Goal: Task Accomplishment & Management: Manage account settings

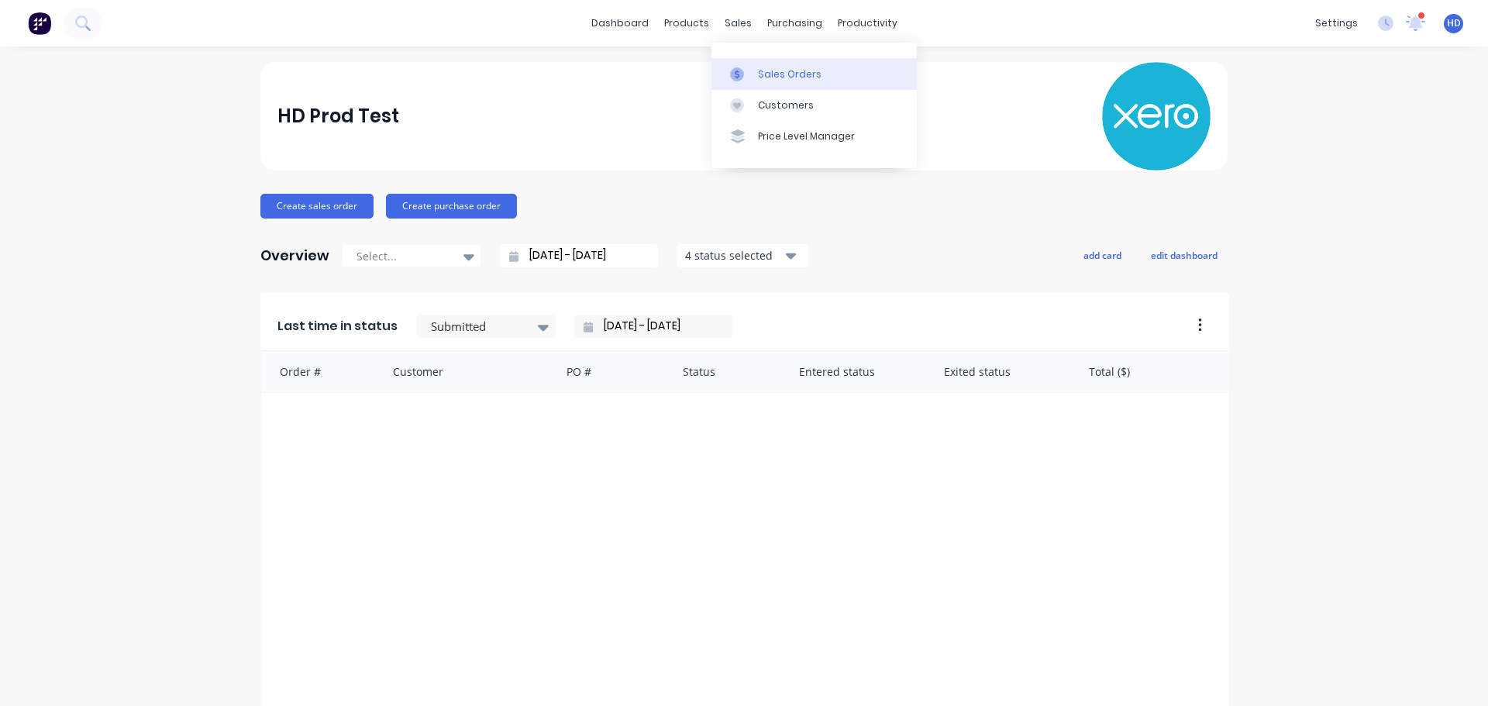
click at [767, 59] on link "Sales Orders" at bounding box center [814, 73] width 205 height 31
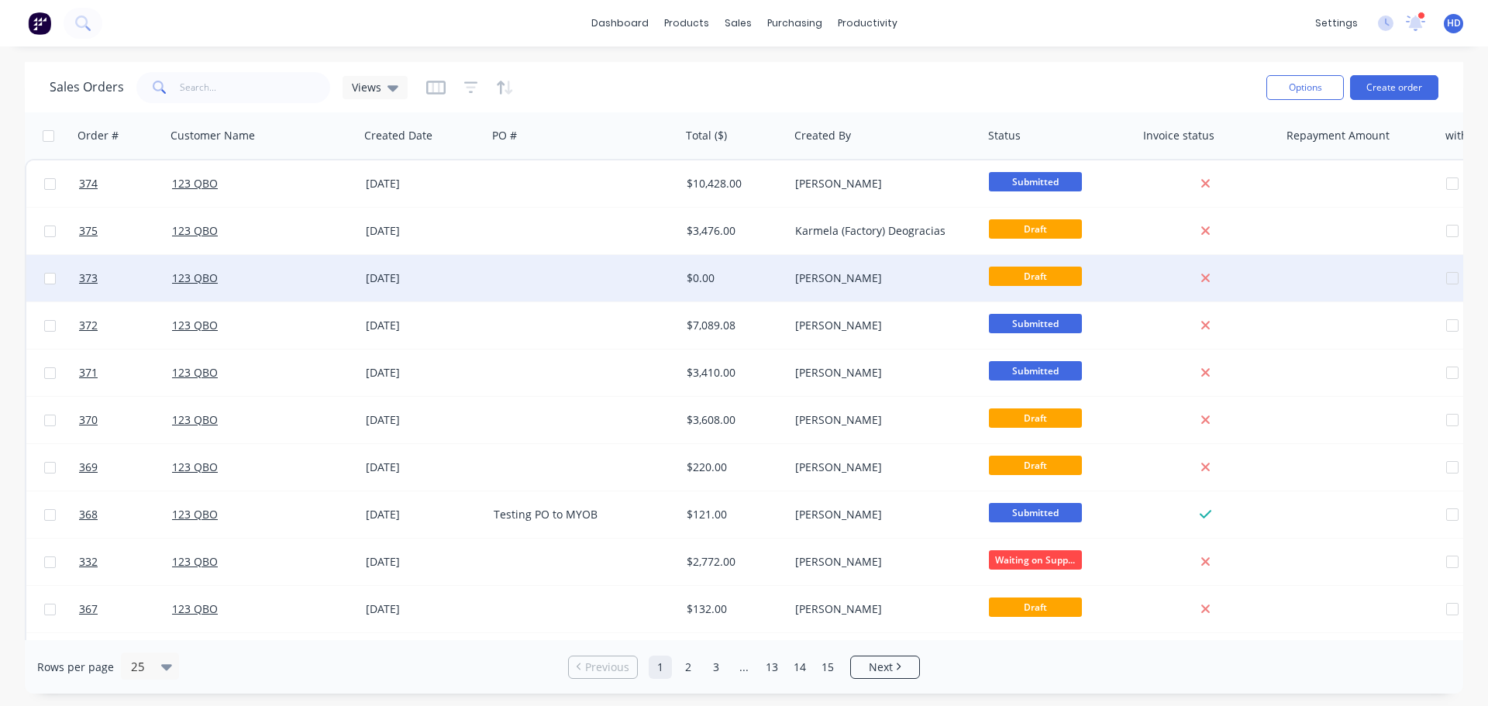
click at [767, 280] on div "$0.00" at bounding box center [732, 279] width 91 height 16
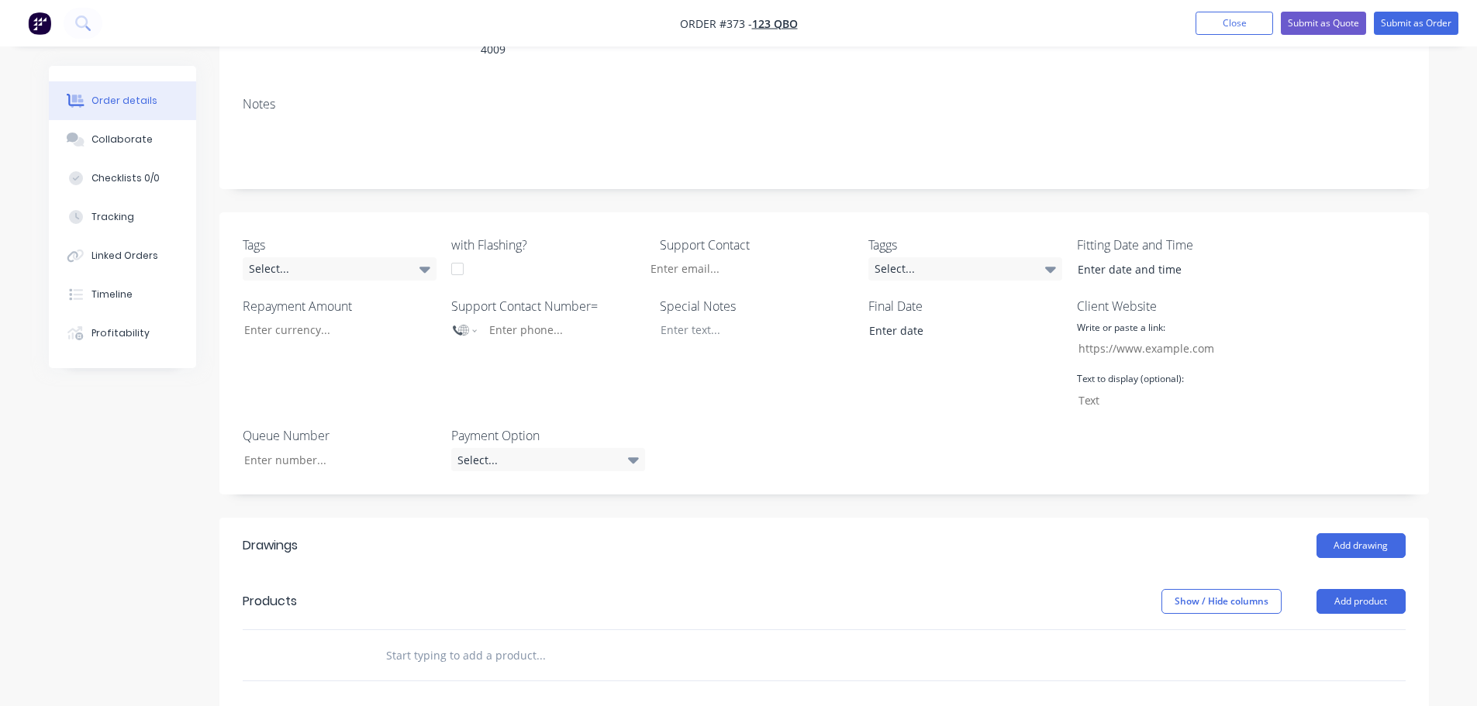
scroll to position [465, 0]
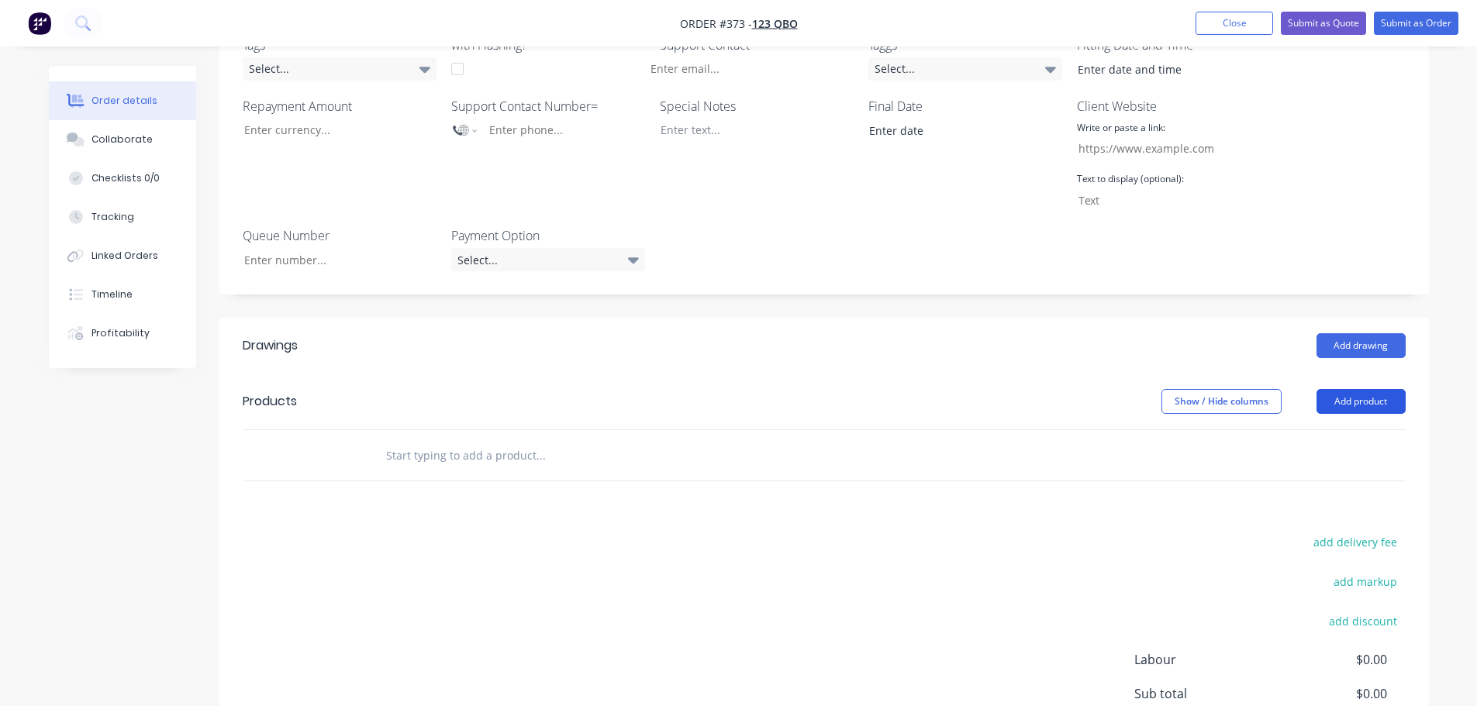
click at [1345, 389] on button "Add product" at bounding box center [1360, 401] width 89 height 25
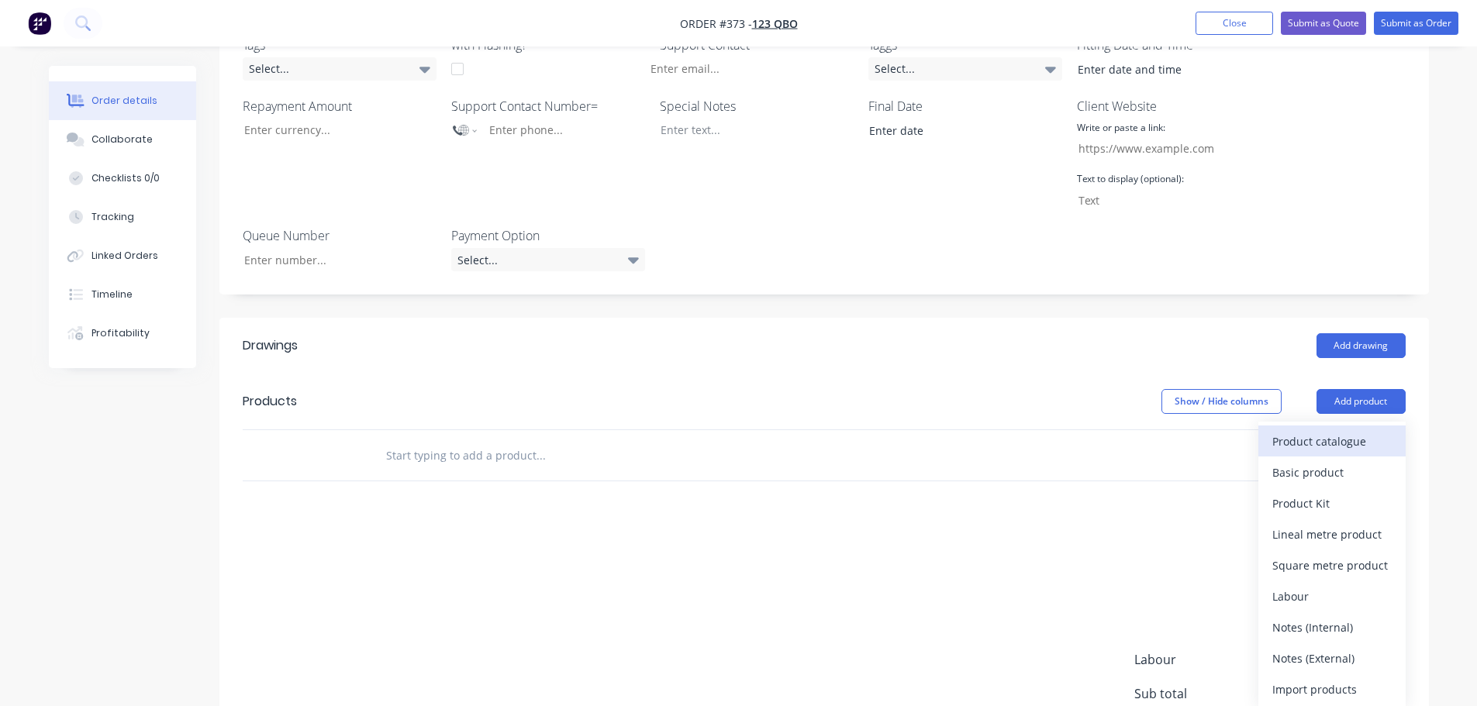
click at [1309, 430] on div "Product catalogue" at bounding box center [1331, 441] width 119 height 22
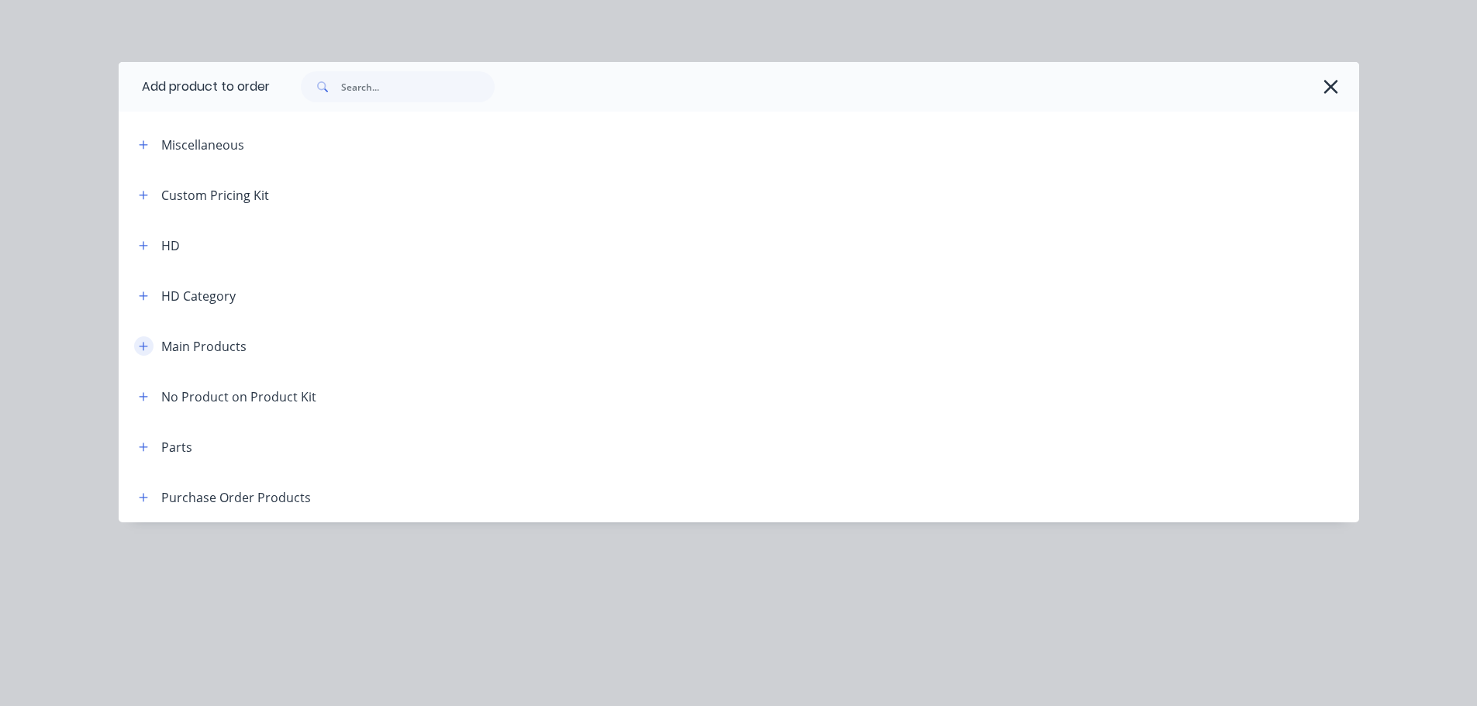
click at [145, 342] on icon "button" at bounding box center [143, 346] width 9 height 11
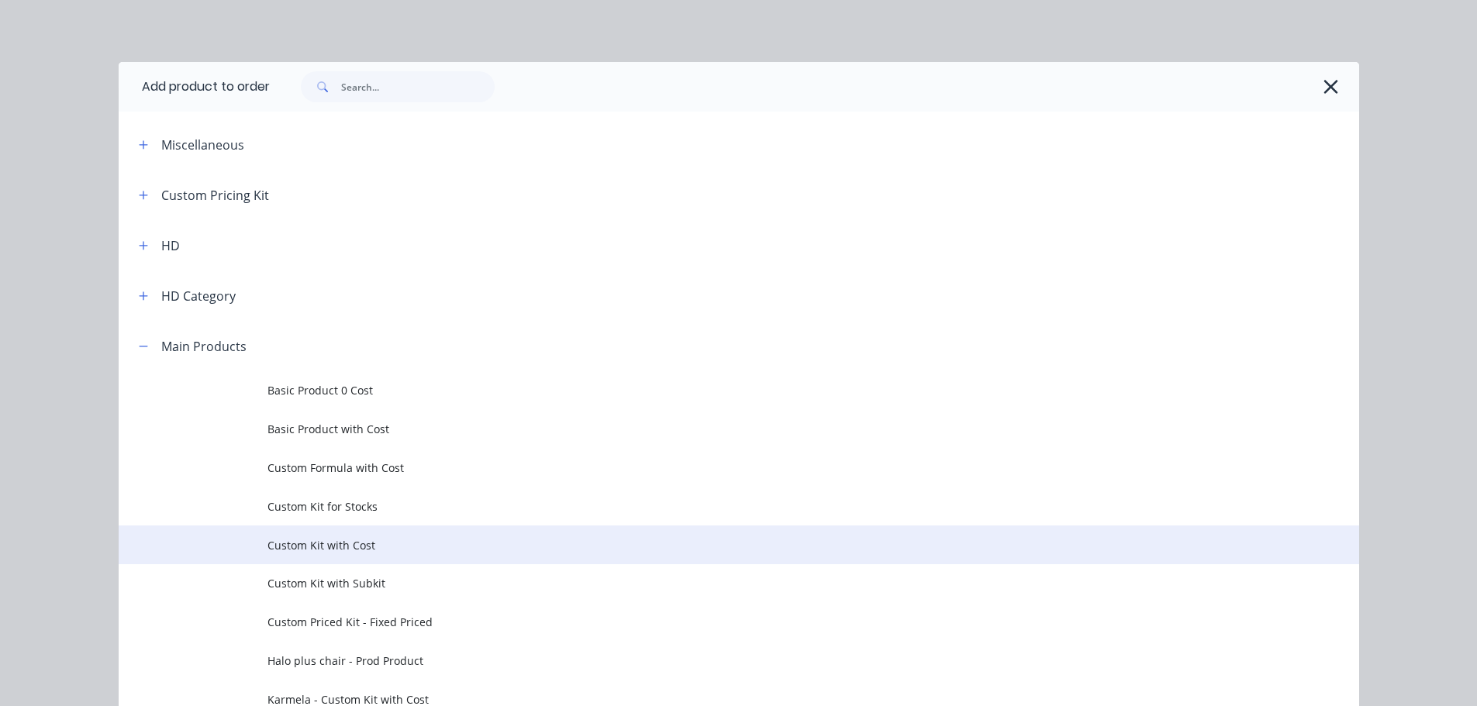
click at [343, 548] on span "Custom Kit with Cost" at bounding box center [703, 545] width 873 height 16
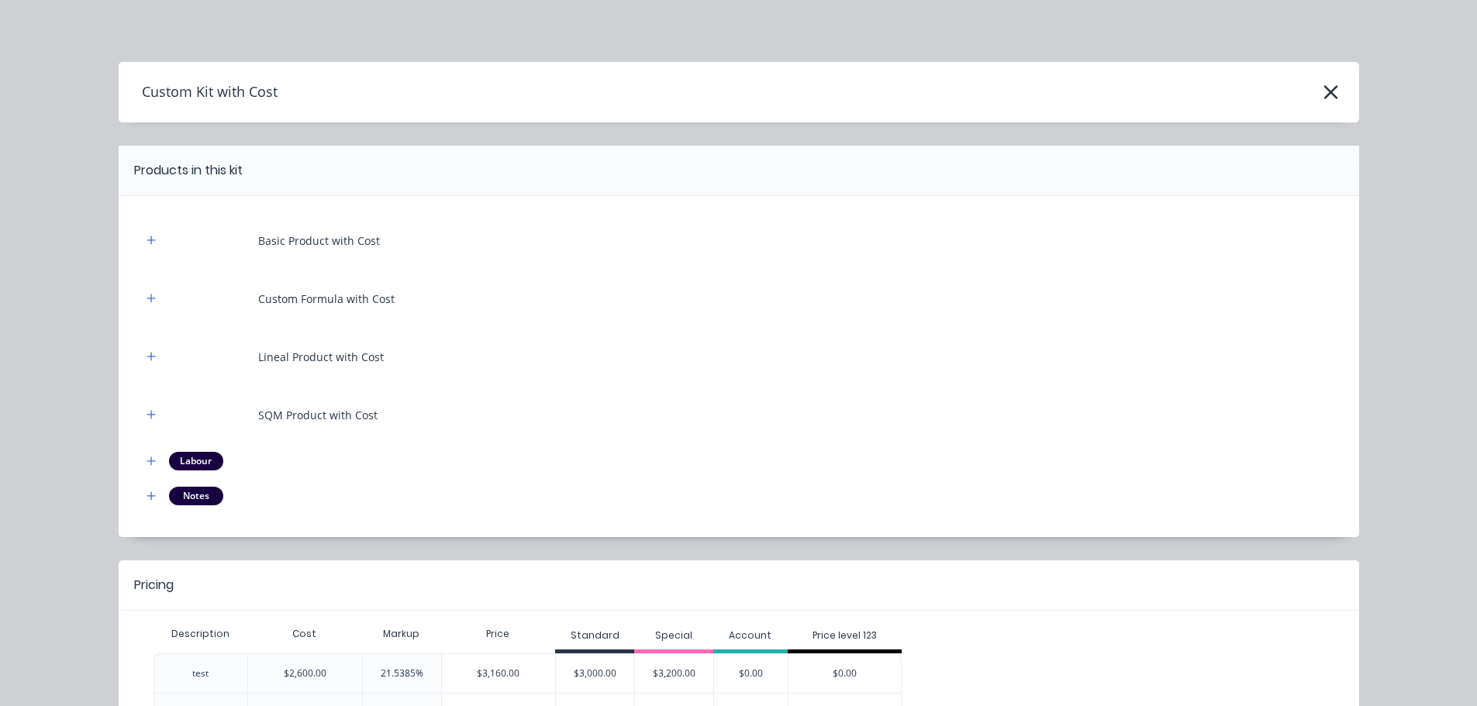
scroll to position [119, 0]
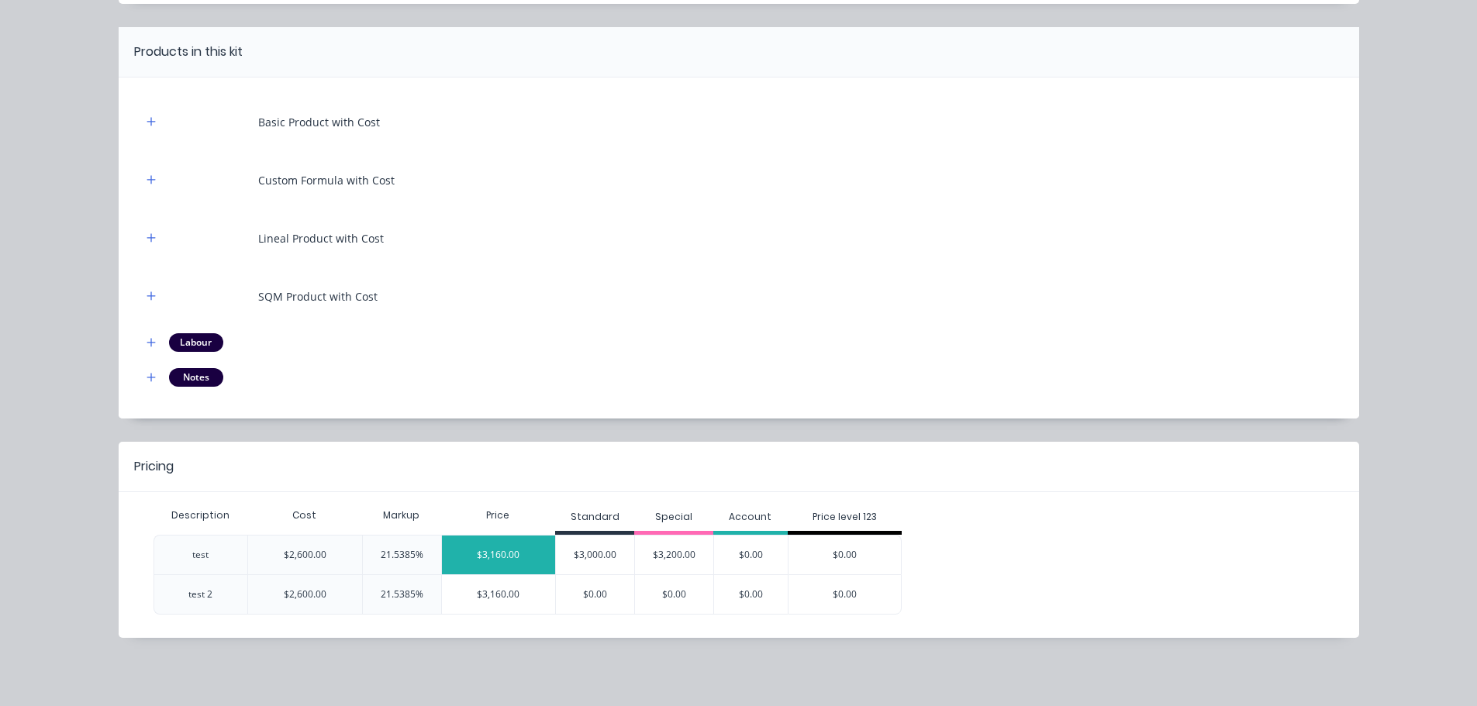
click at [488, 542] on div "$3,160.00" at bounding box center [499, 555] width 114 height 39
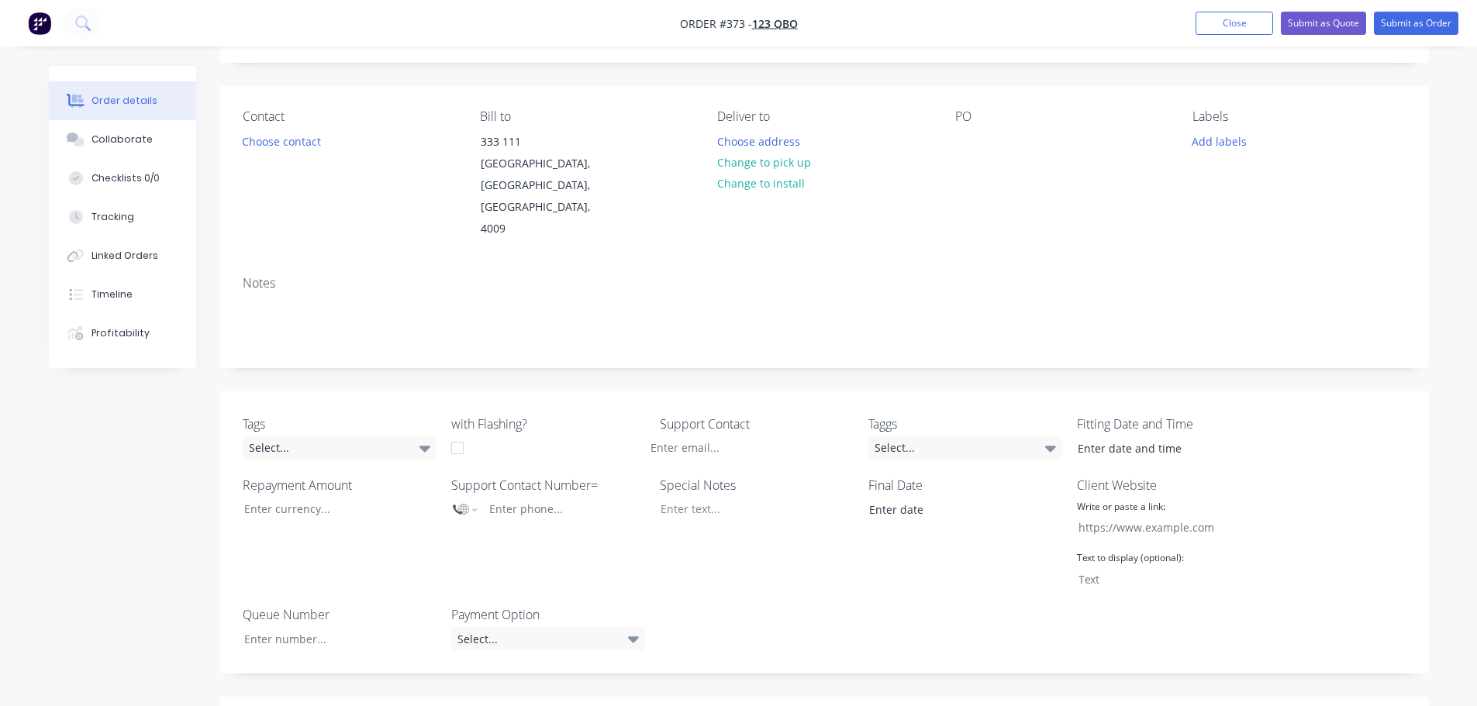
scroll to position [0, 0]
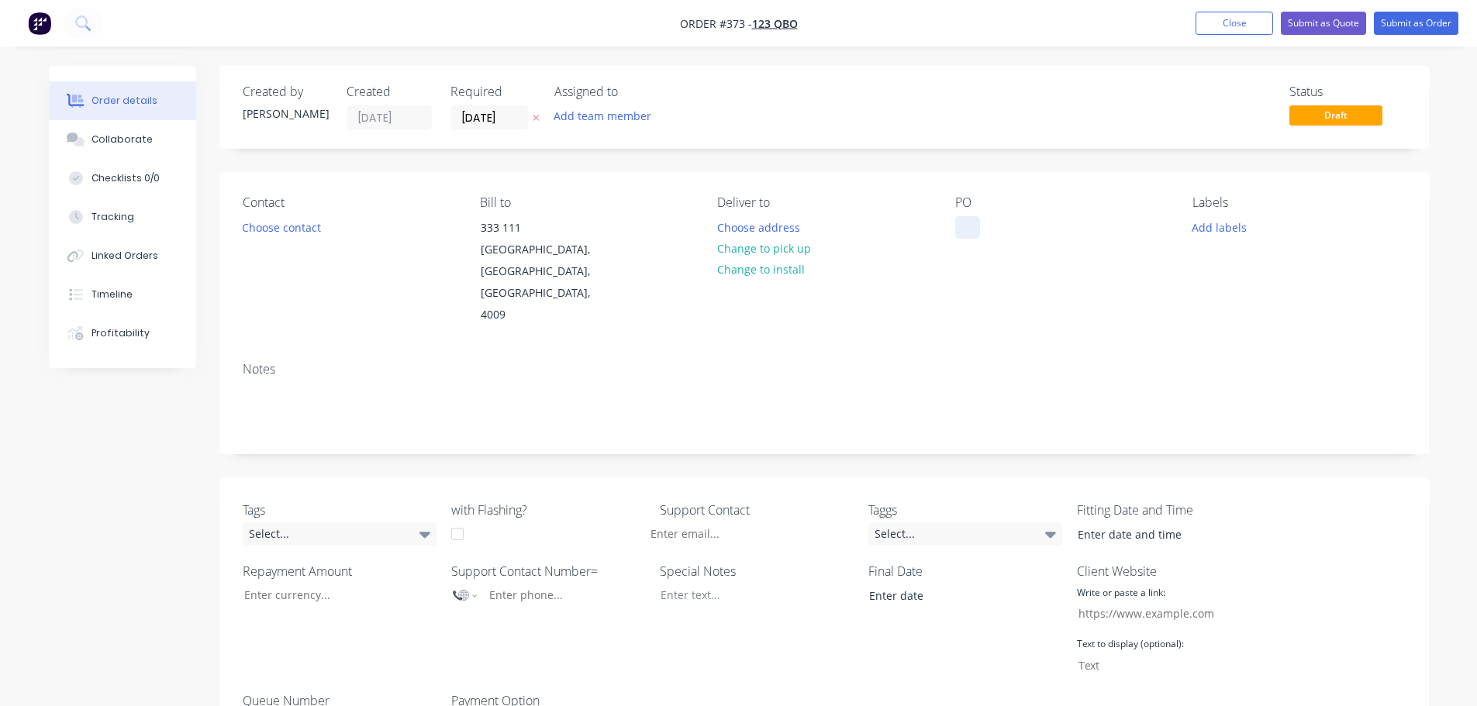
click at [960, 225] on div at bounding box center [967, 227] width 25 height 22
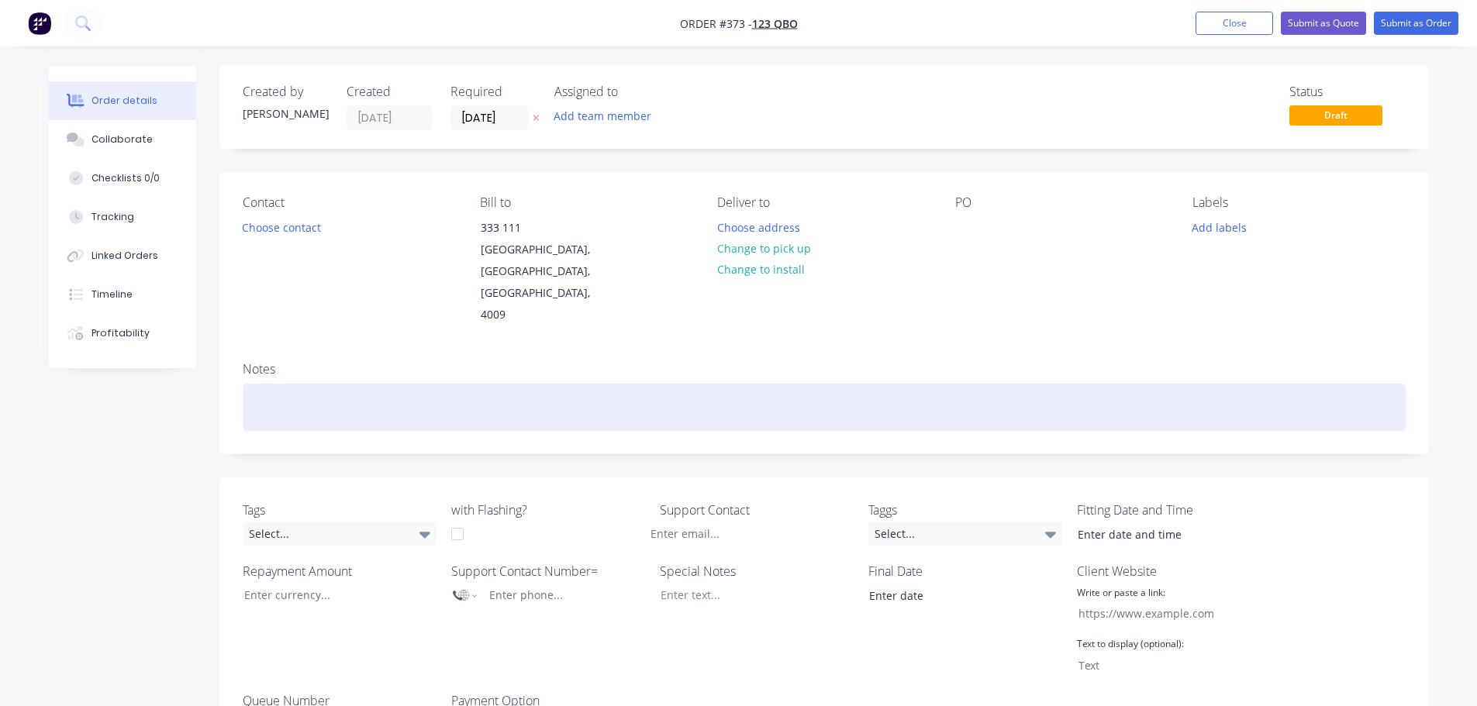
click at [1029, 384] on div at bounding box center [824, 407] width 1163 height 47
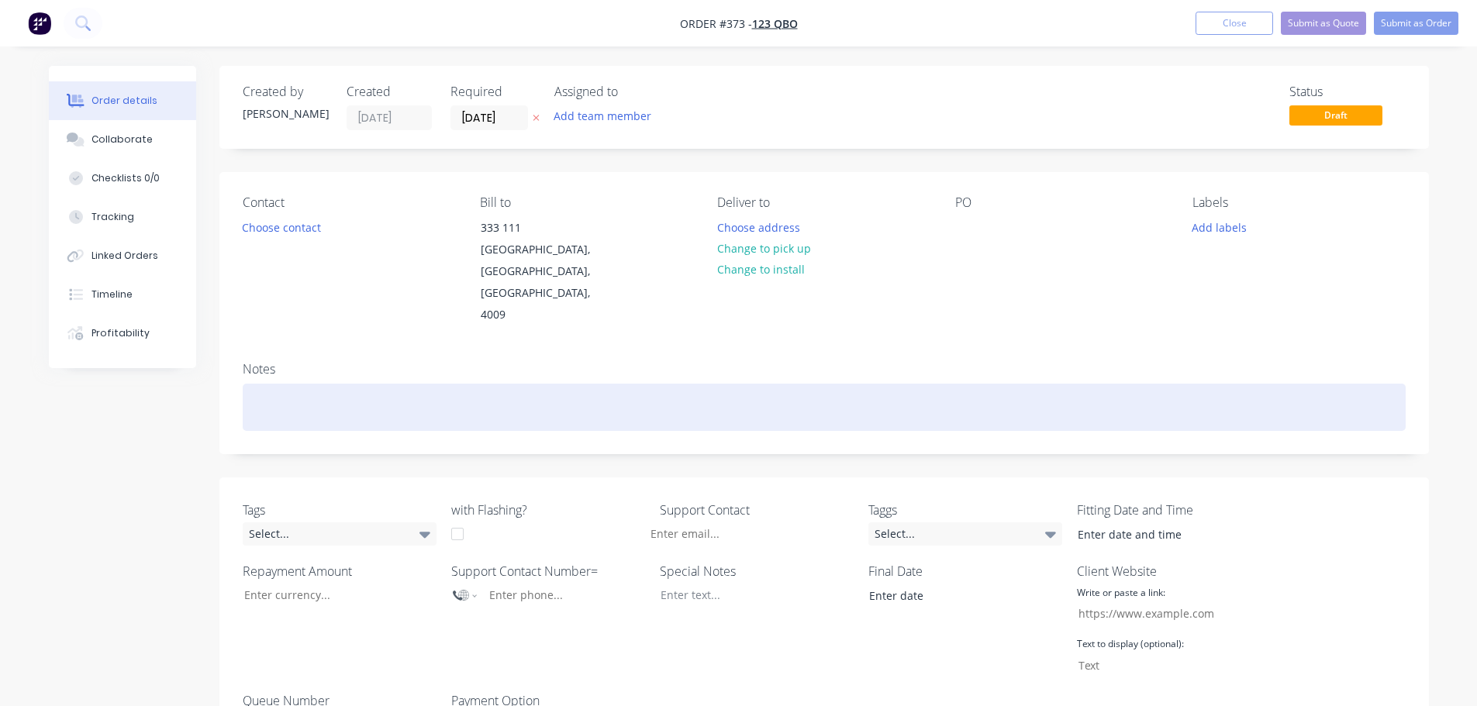
click at [328, 384] on div at bounding box center [824, 407] width 1163 height 47
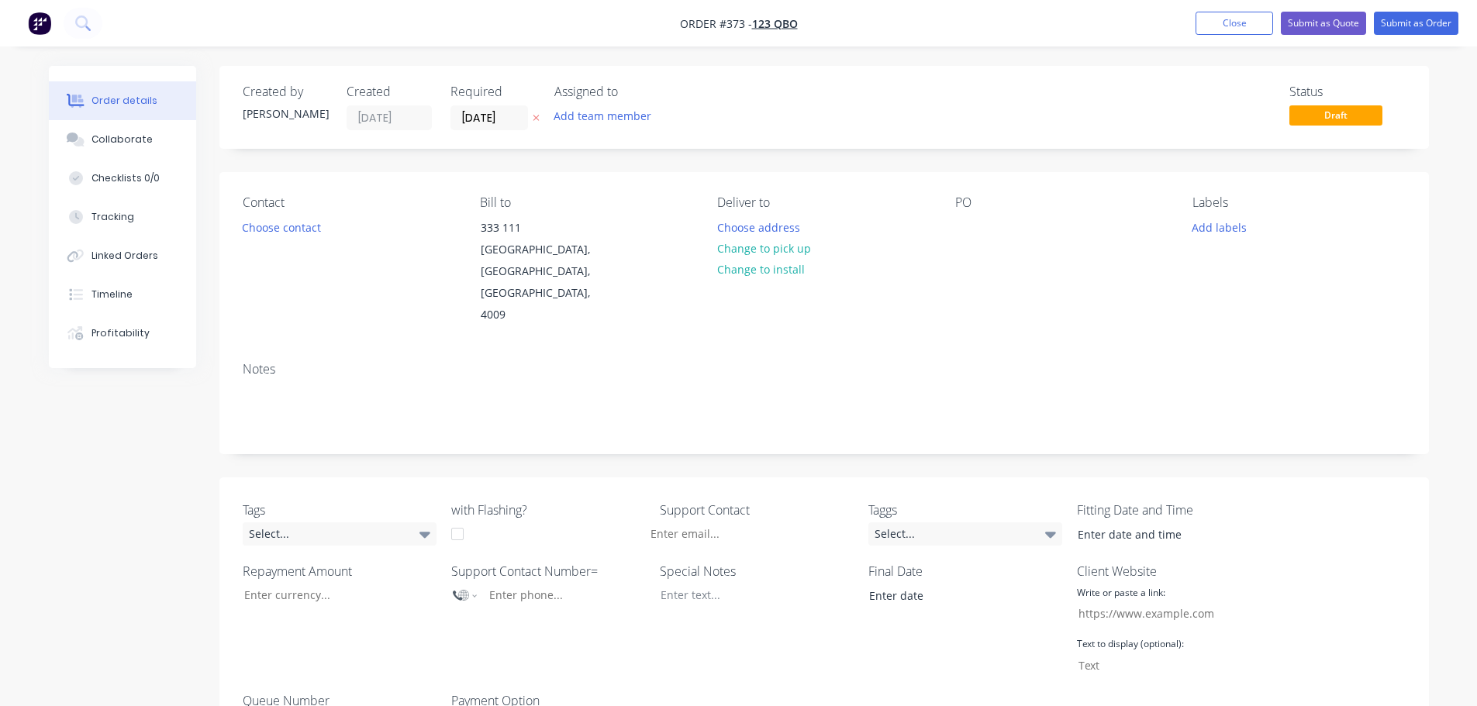
click at [1239, 28] on button "Close" at bounding box center [1234, 23] width 78 height 23
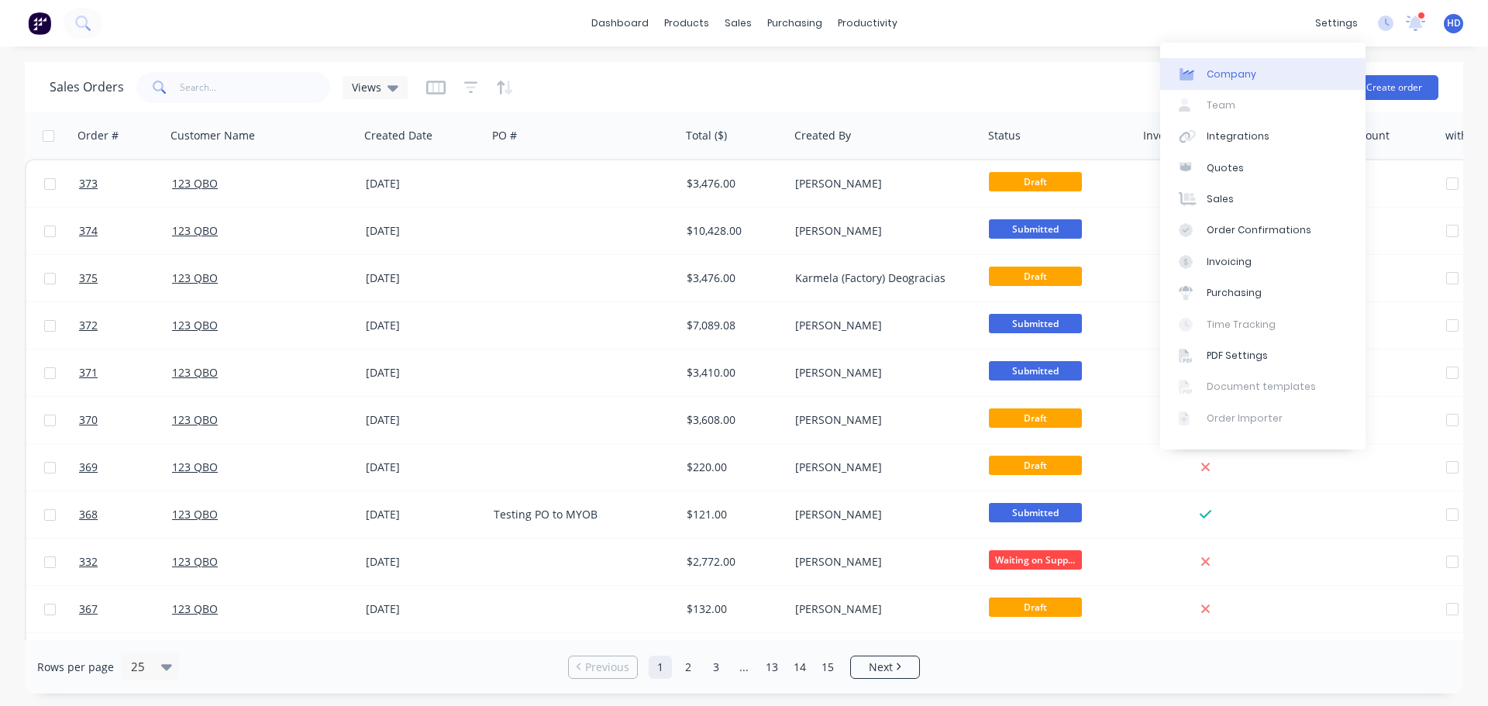
click at [1273, 71] on link "Company" at bounding box center [1262, 73] width 205 height 31
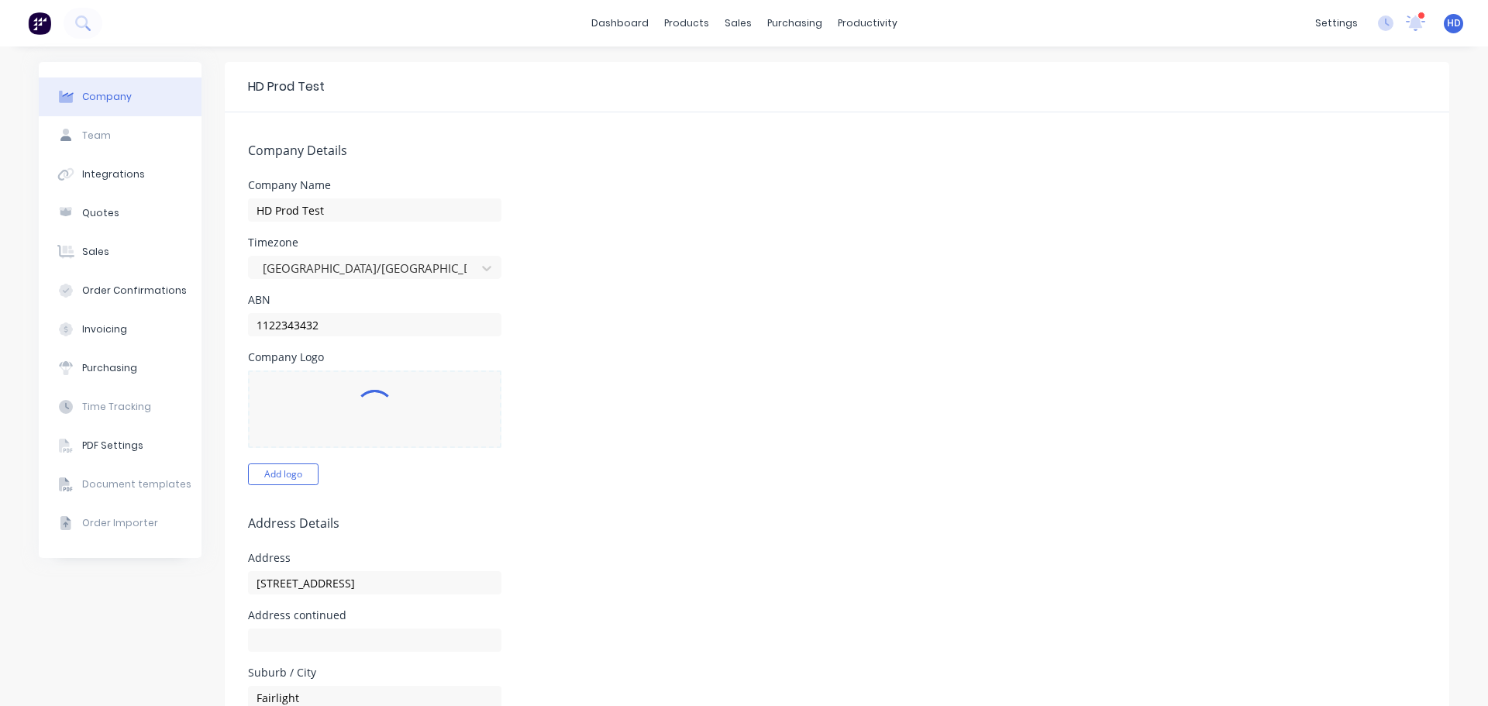
select select "AU"
click at [763, 60] on link "Sales Orders" at bounding box center [814, 73] width 205 height 31
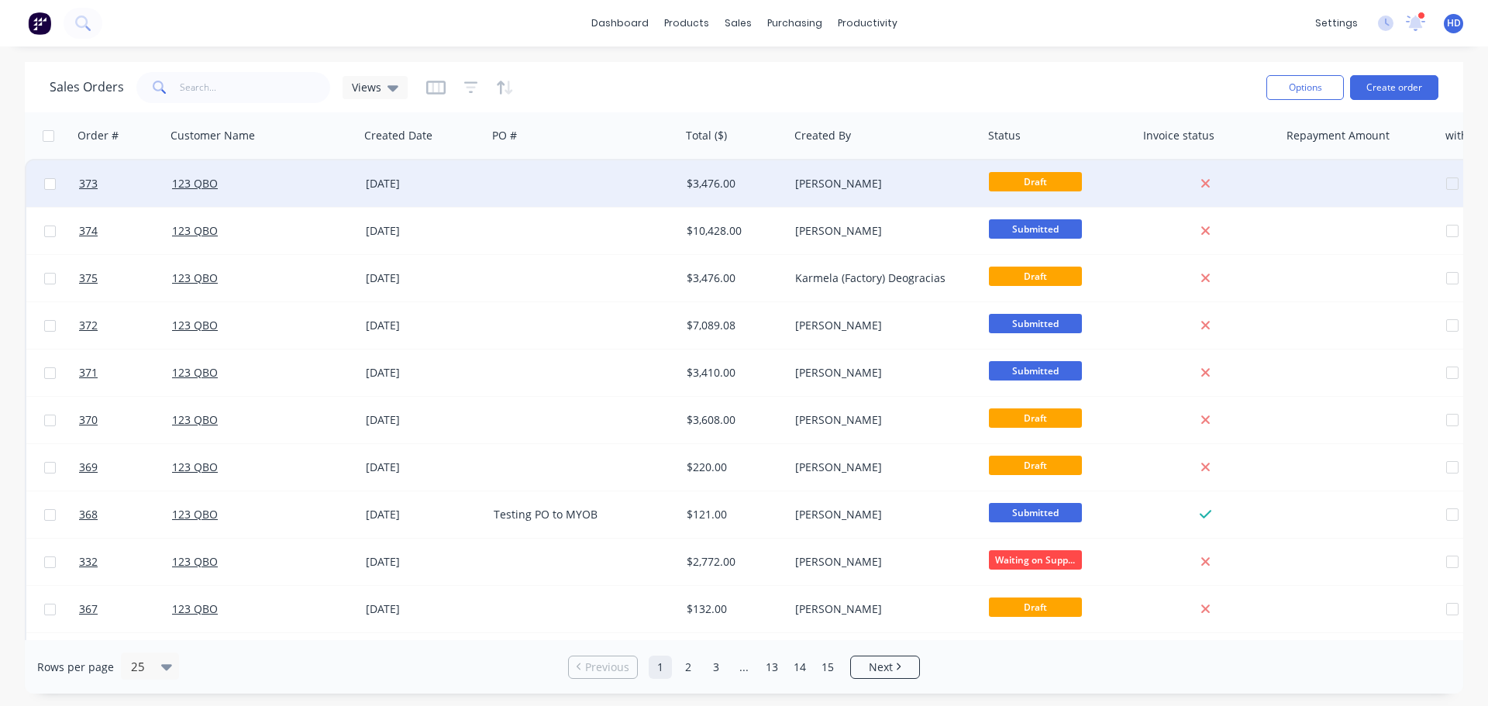
click at [755, 191] on div "$3,476.00" at bounding box center [732, 184] width 91 height 16
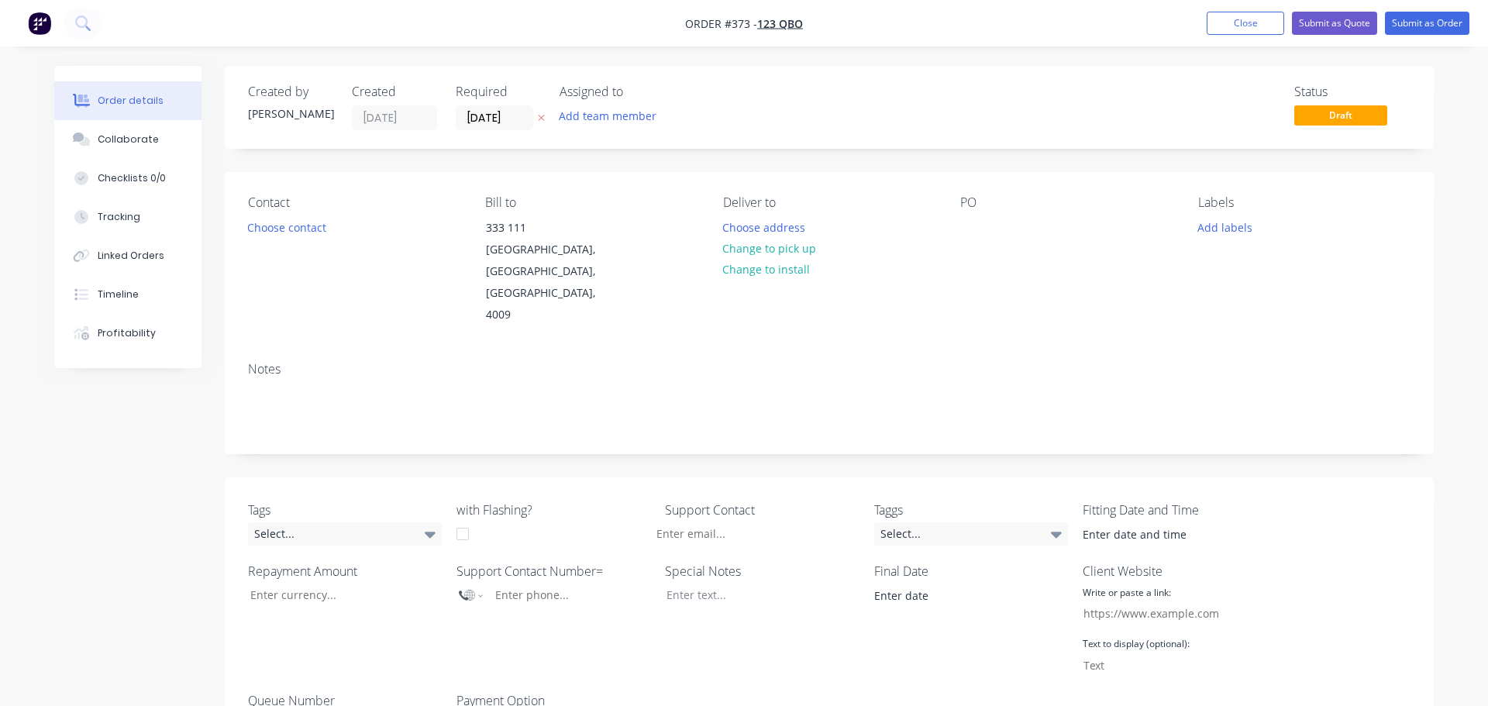
type input "21.54"
type input "$3,160.00"
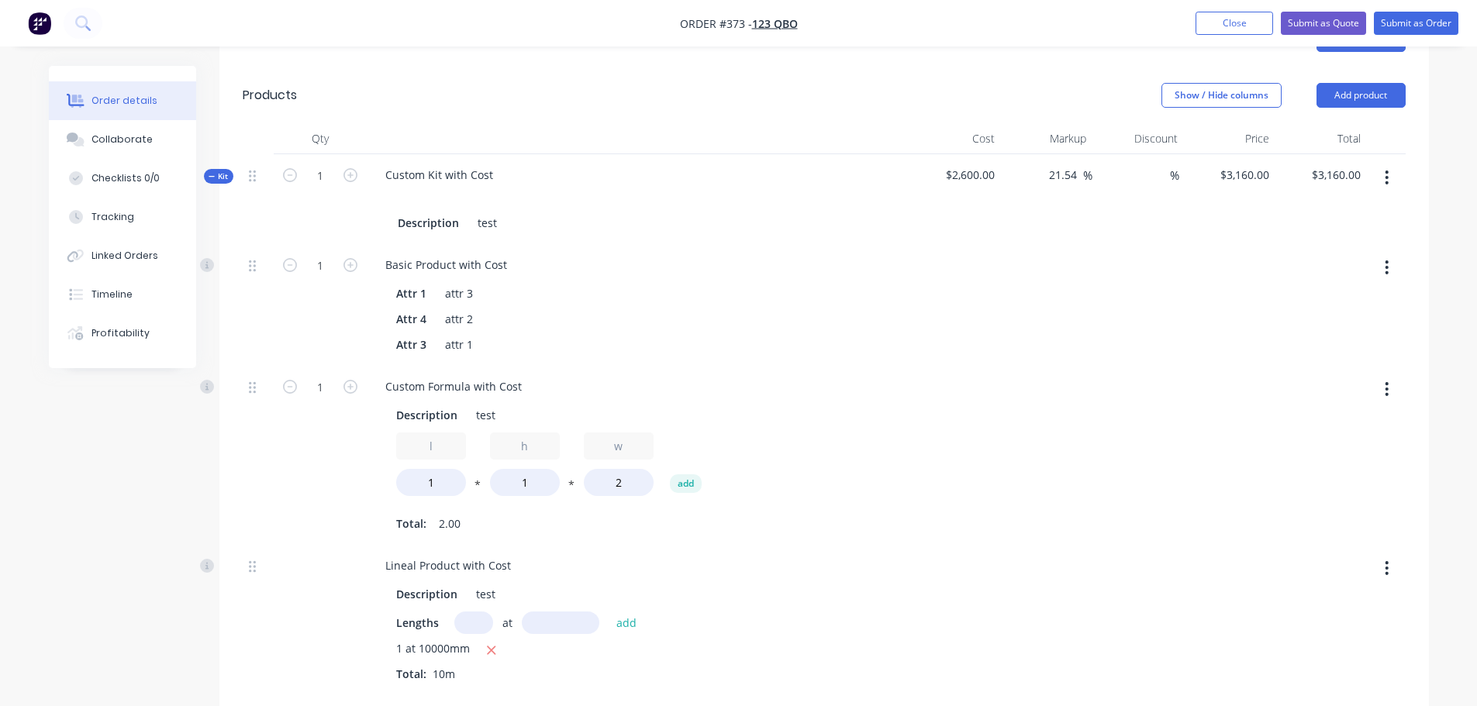
scroll to position [775, 0]
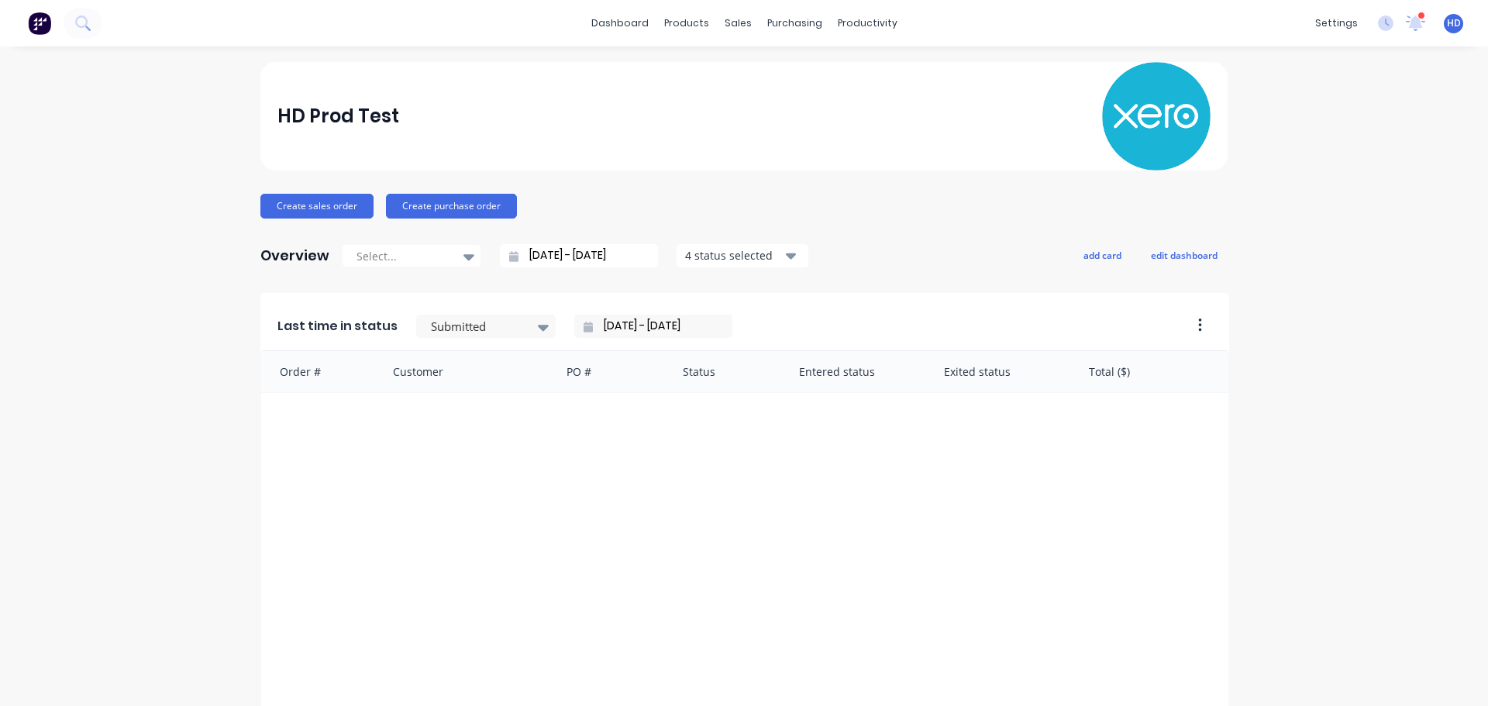
click at [501, 43] on div "dashboard products sales purchasing productivity dashboard products Product Cat…" at bounding box center [744, 23] width 1488 height 47
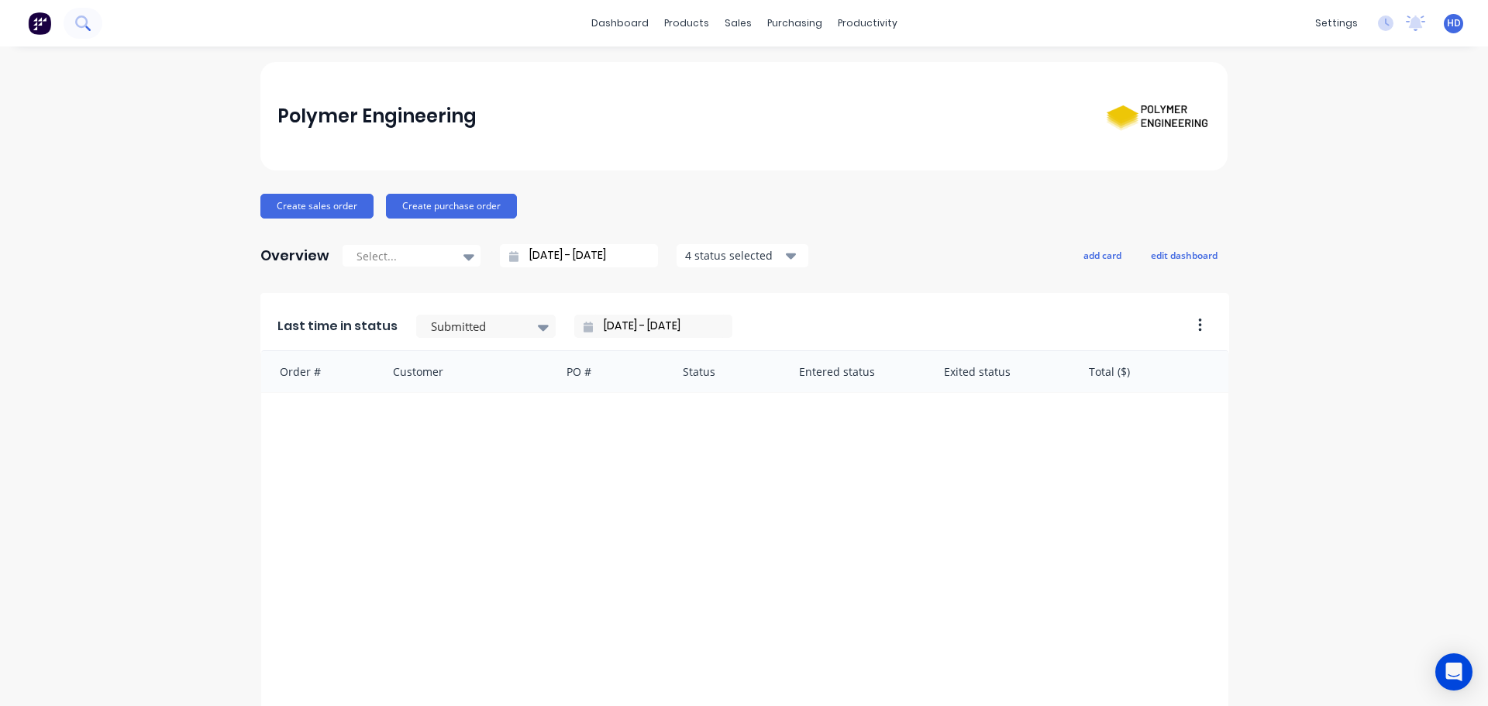
click at [100, 18] on button at bounding box center [83, 23] width 39 height 31
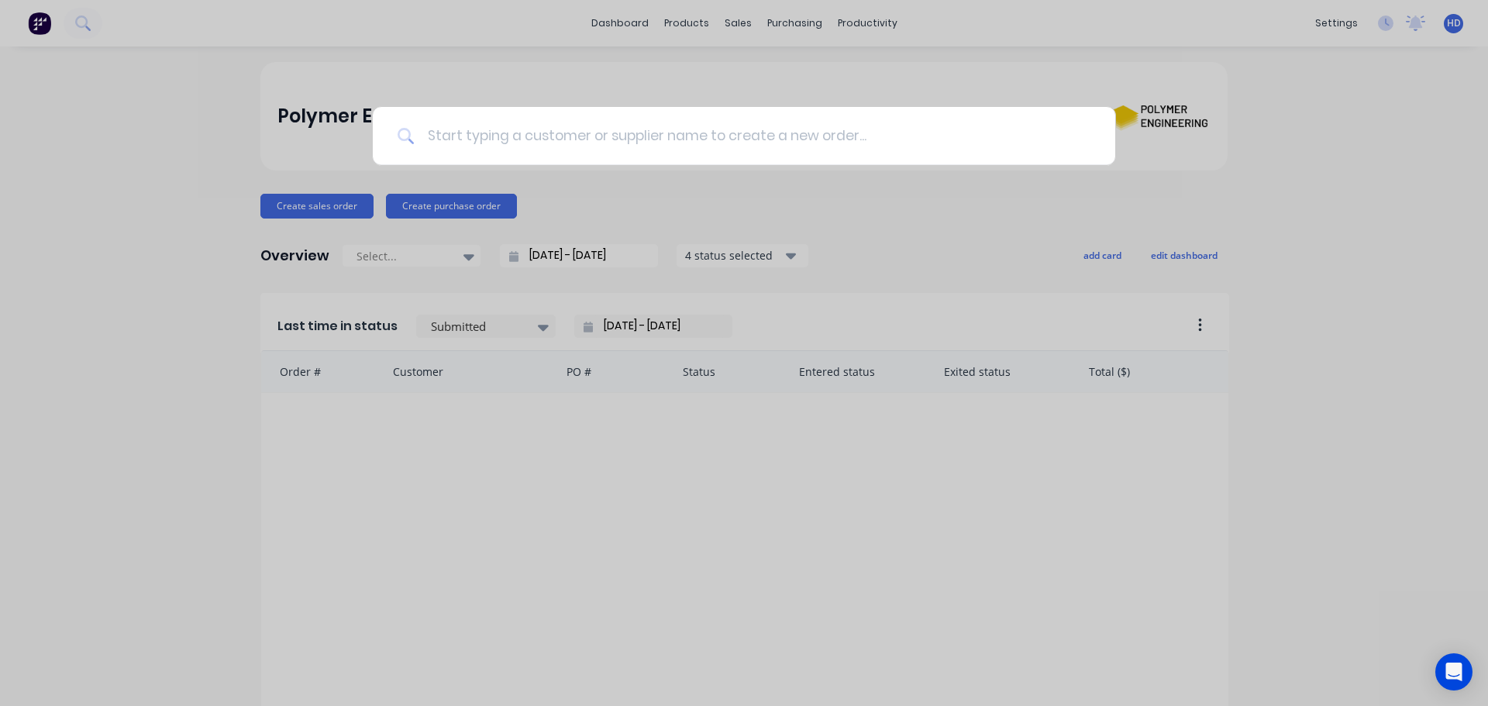
click at [491, 134] on input at bounding box center [753, 136] width 676 height 58
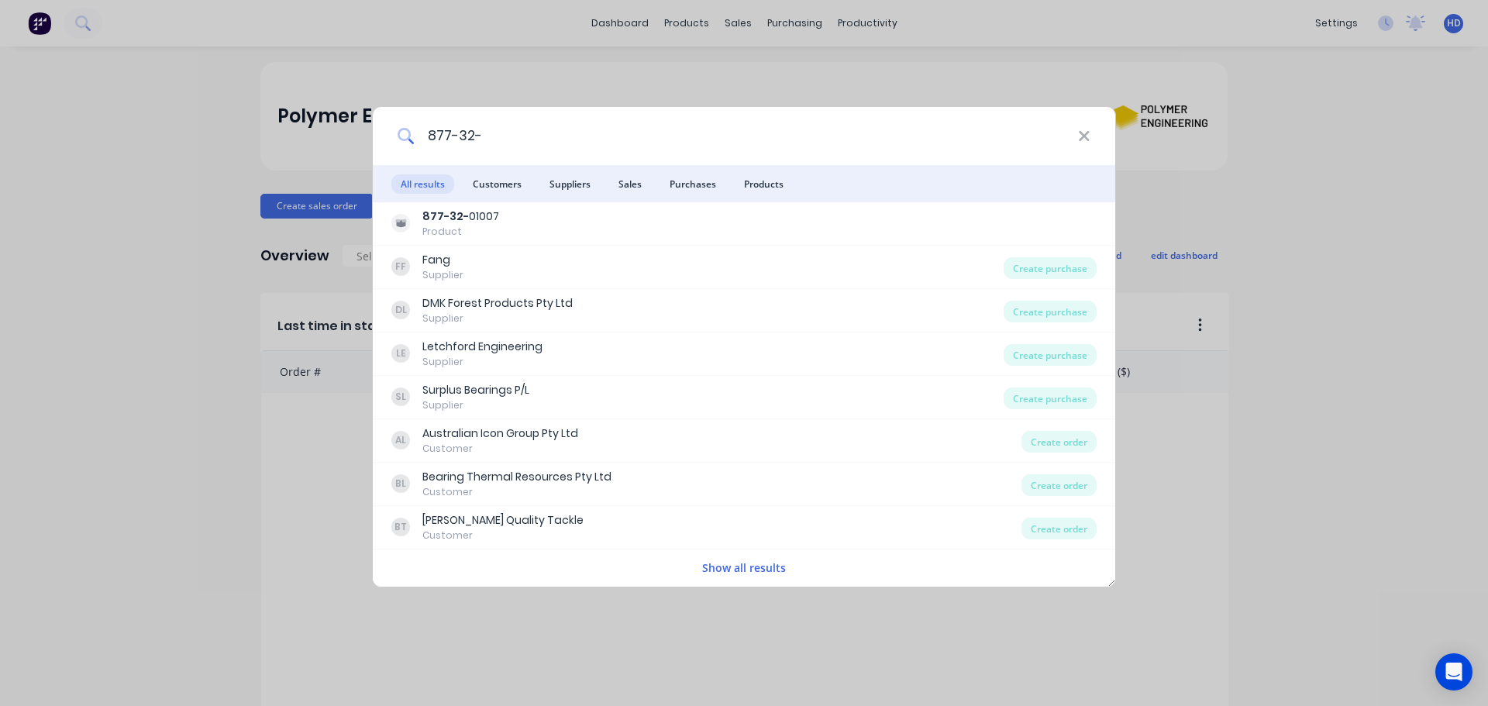
click at [588, 150] on input "877-32-" at bounding box center [747, 136] width 664 height 58
type input "877-32"
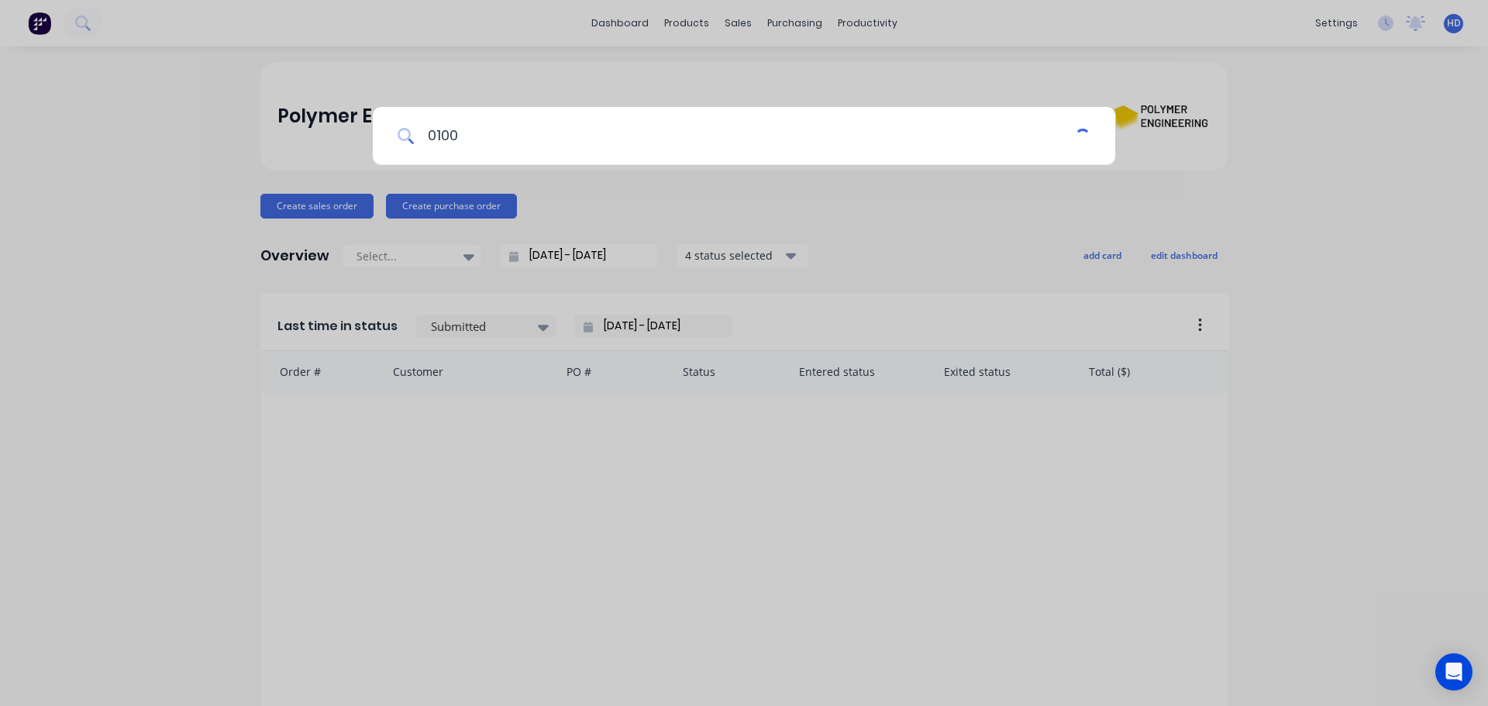
type input "01007"
type input "-01007"
click at [629, 133] on input at bounding box center [753, 136] width 676 height 58
click at [526, 142] on input at bounding box center [753, 136] width 676 height 58
type input "00107"
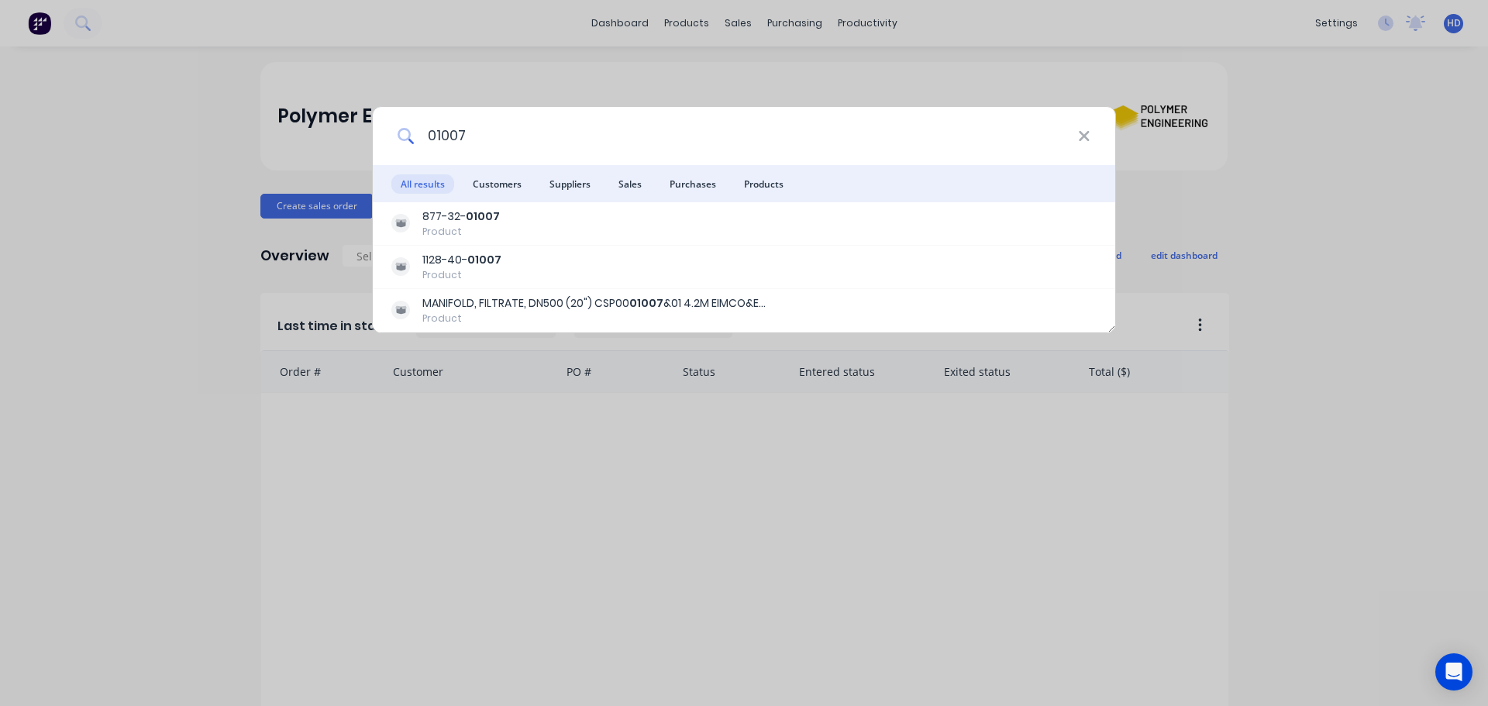
type input "01007"
click at [736, 21] on div "01007 All results Customers Suppliers Sales Purchases Products 877-32- 01007 Pr…" at bounding box center [744, 353] width 1488 height 706
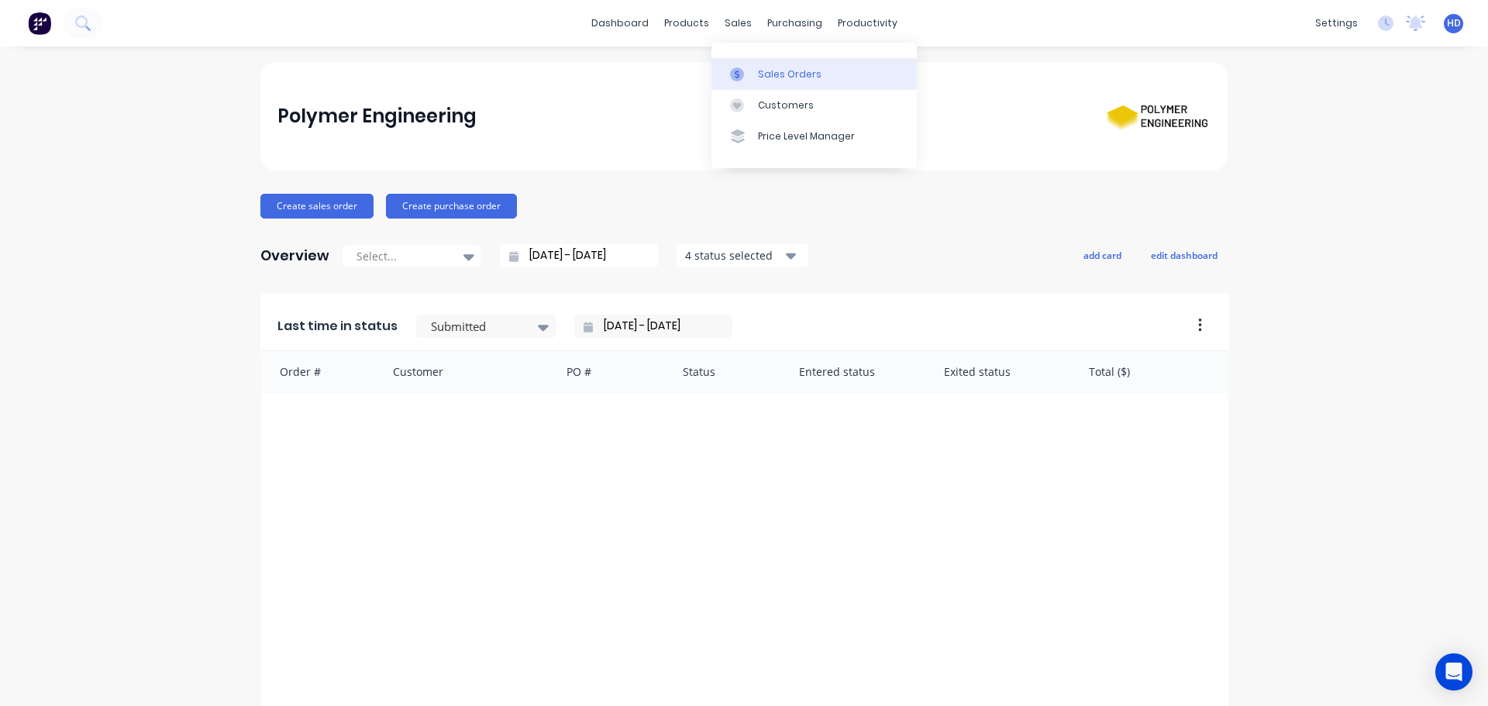
click at [786, 77] on div "Sales Orders" at bounding box center [790, 74] width 64 height 14
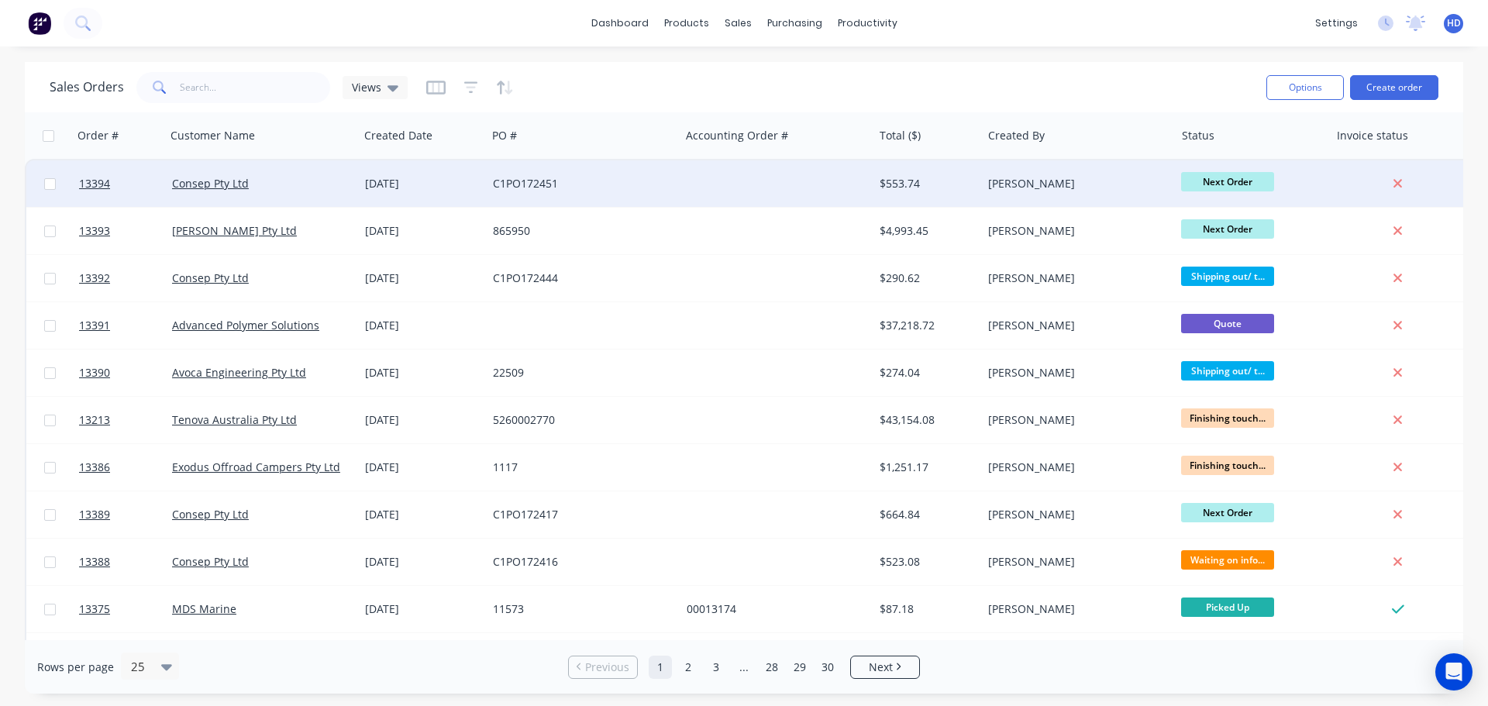
click at [324, 185] on div "Consep Pty Ltd" at bounding box center [258, 184] width 172 height 16
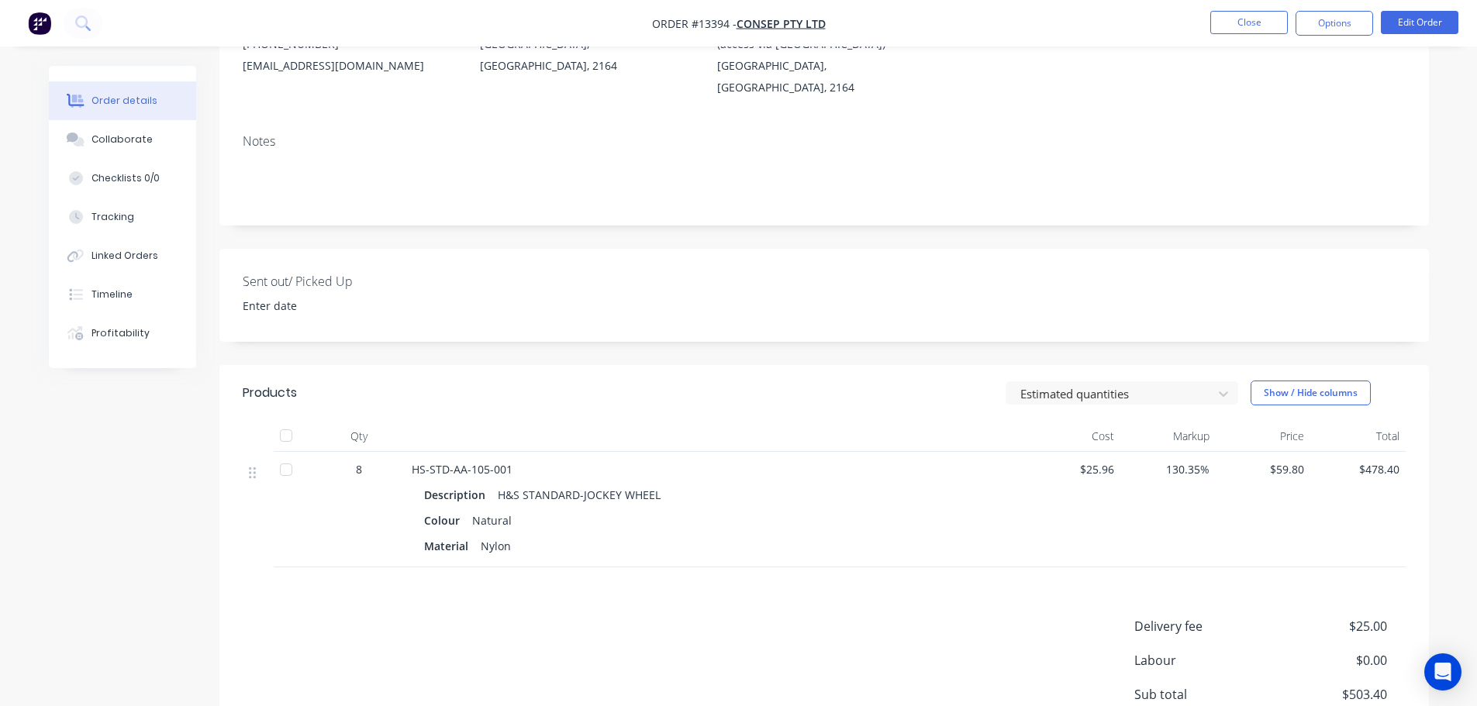
scroll to position [353, 0]
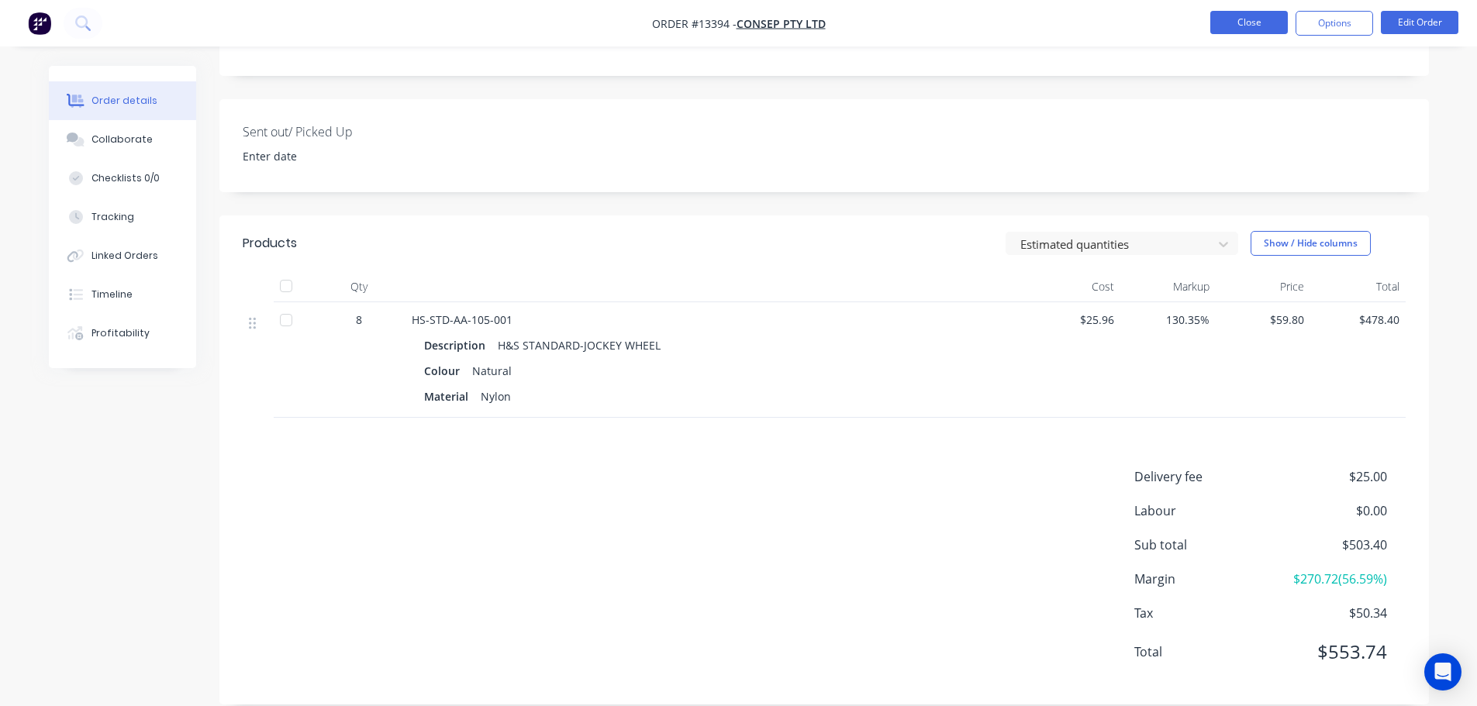
click at [1268, 19] on button "Close" at bounding box center [1249, 22] width 78 height 23
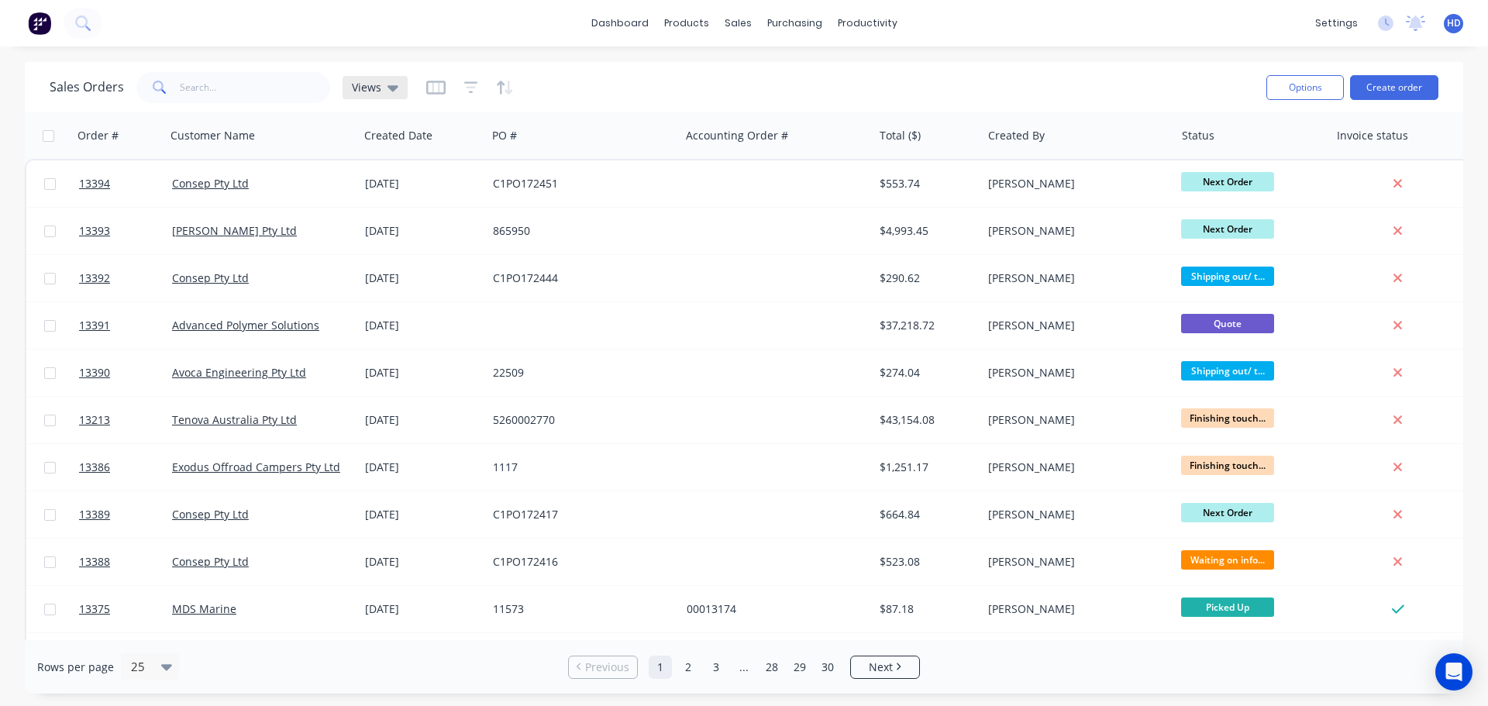
click at [398, 91] on div "Views" at bounding box center [375, 87] width 65 height 23
click at [505, 86] on icon "button" at bounding box center [505, 88] width 18 height 16
click at [465, 85] on icon "button" at bounding box center [471, 88] width 14 height 16
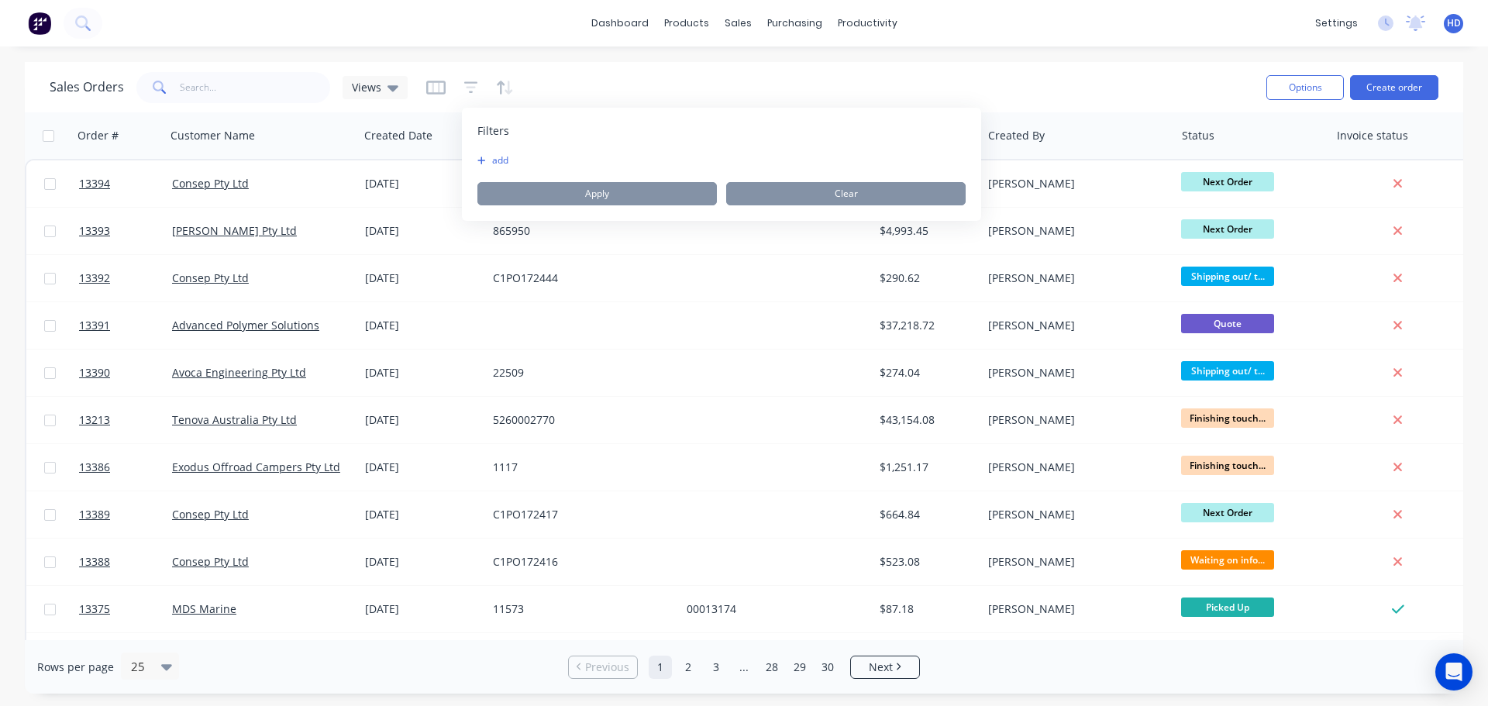
click at [505, 155] on button "add" at bounding box center [496, 160] width 39 height 12
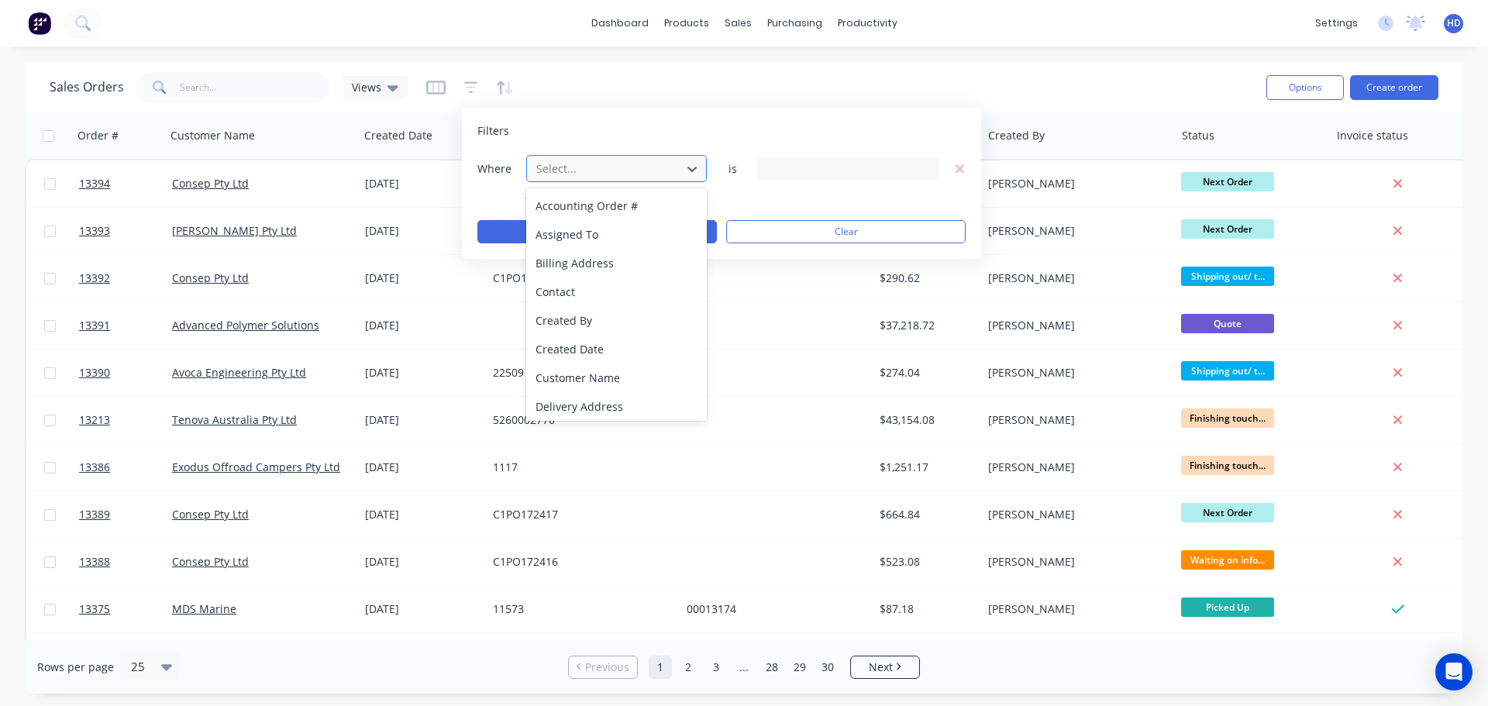
click at [675, 170] on div "Select..." at bounding box center [604, 169] width 148 height 26
type input "st"
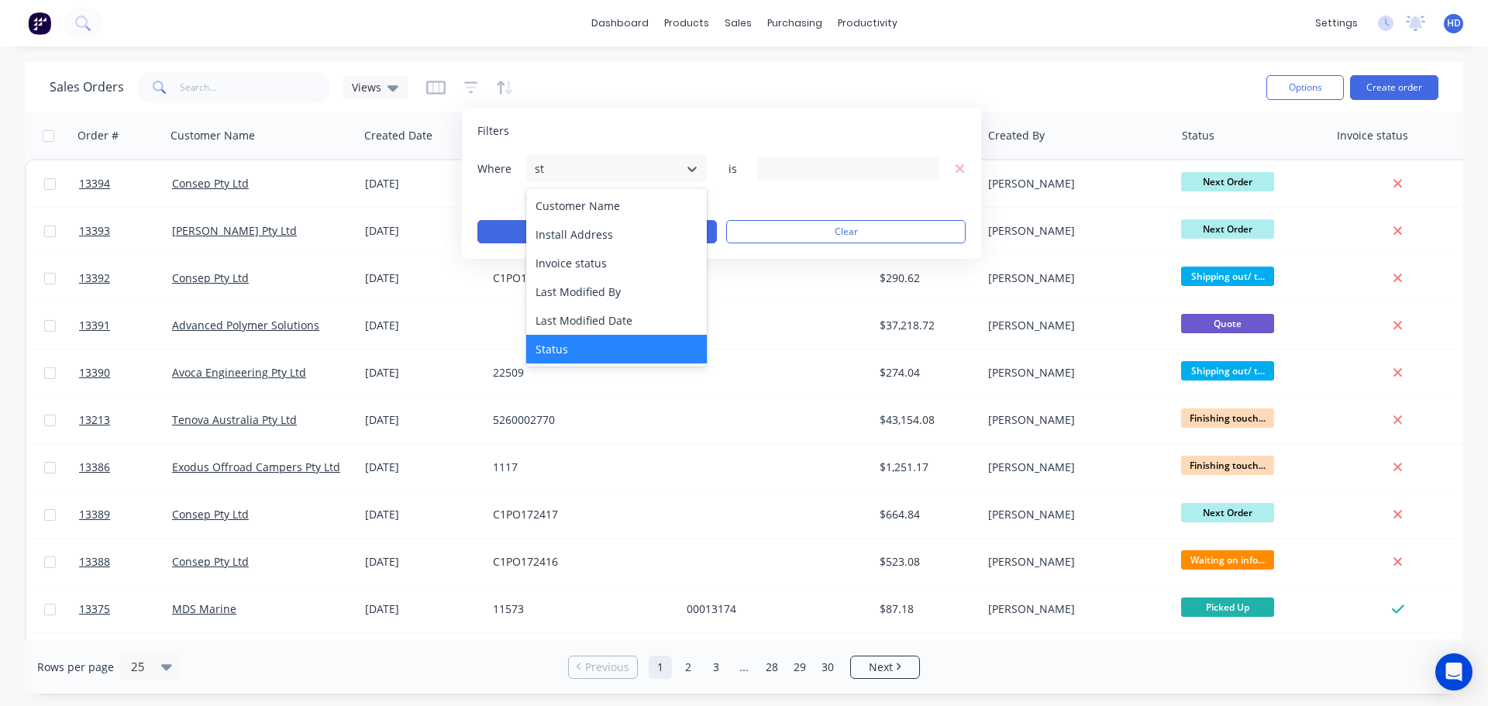
click at [578, 347] on div "Status" at bounding box center [616, 349] width 181 height 29
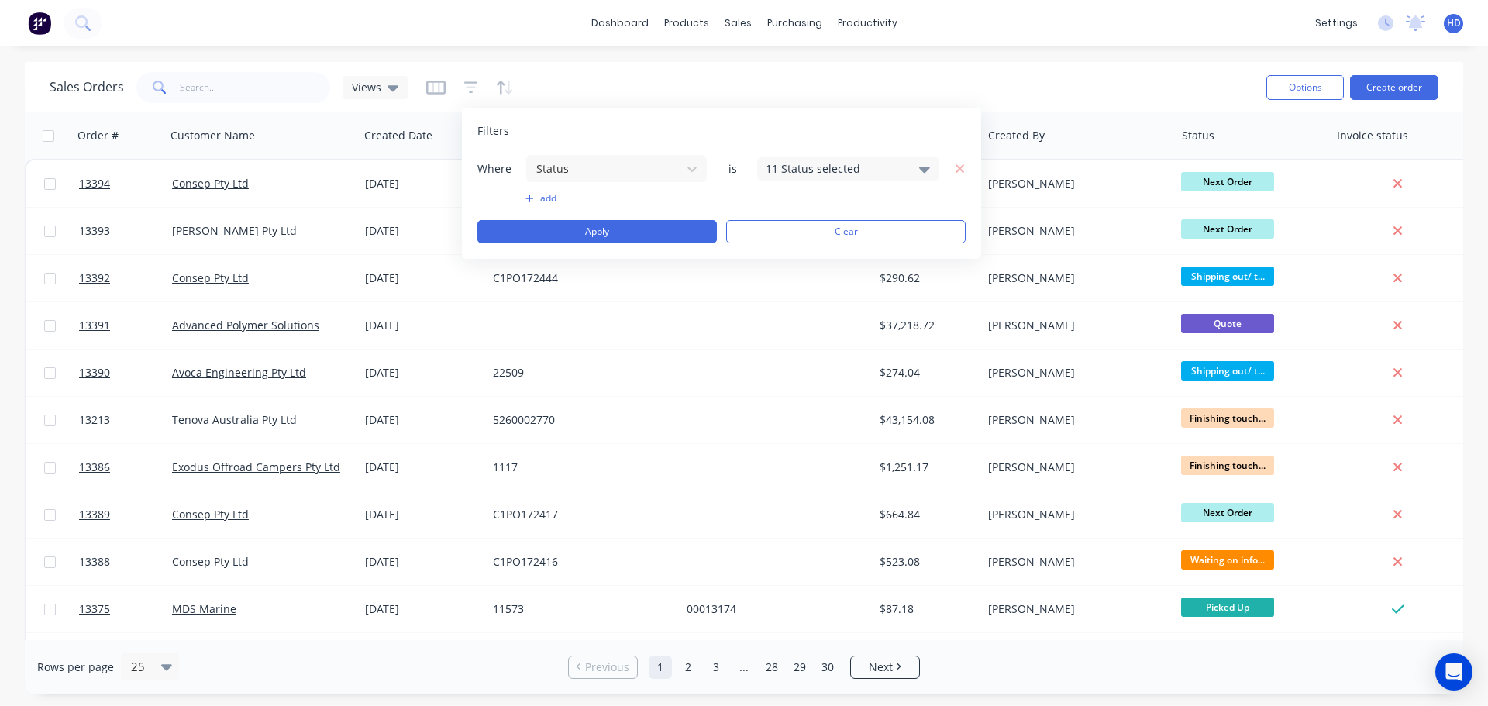
click at [841, 160] on div "11 Status selected" at bounding box center [836, 168] width 140 height 16
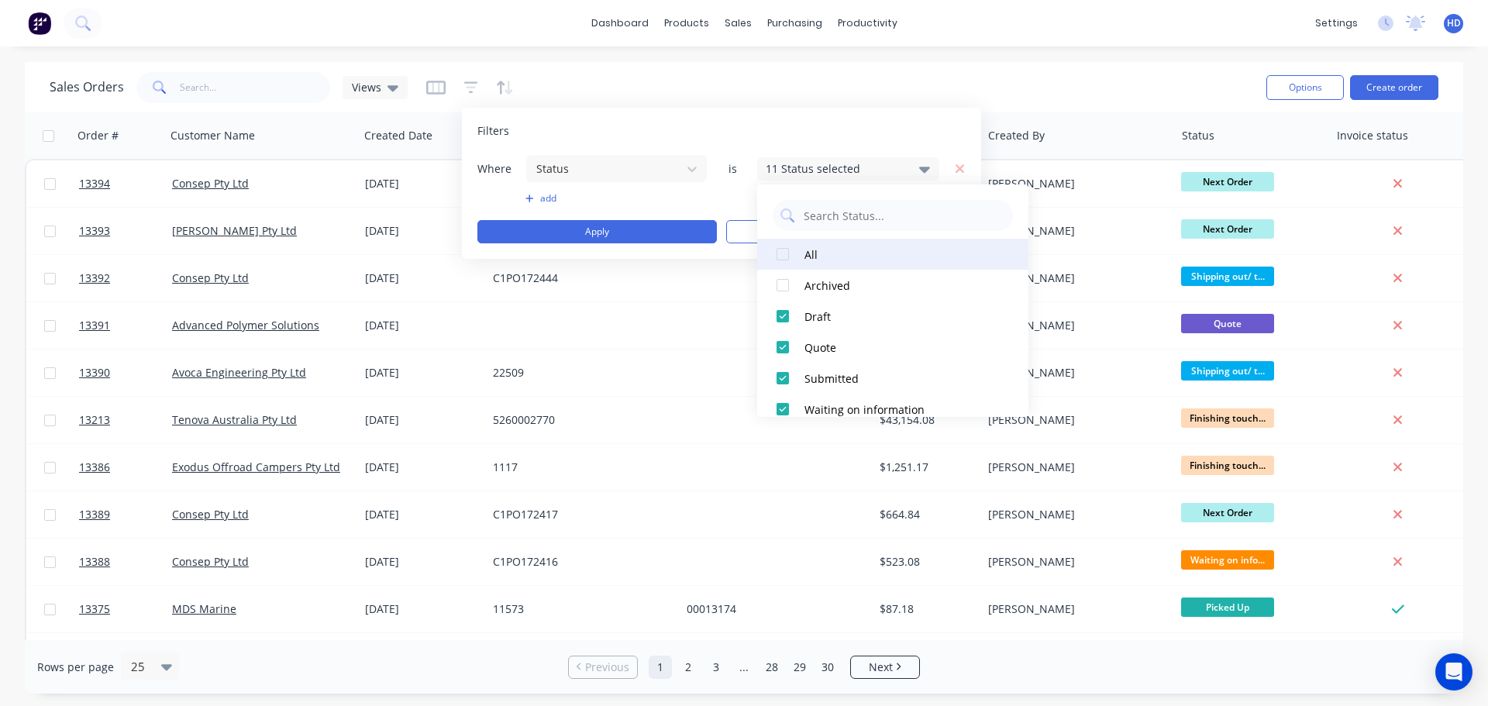
click at [785, 259] on div at bounding box center [782, 254] width 31 height 31
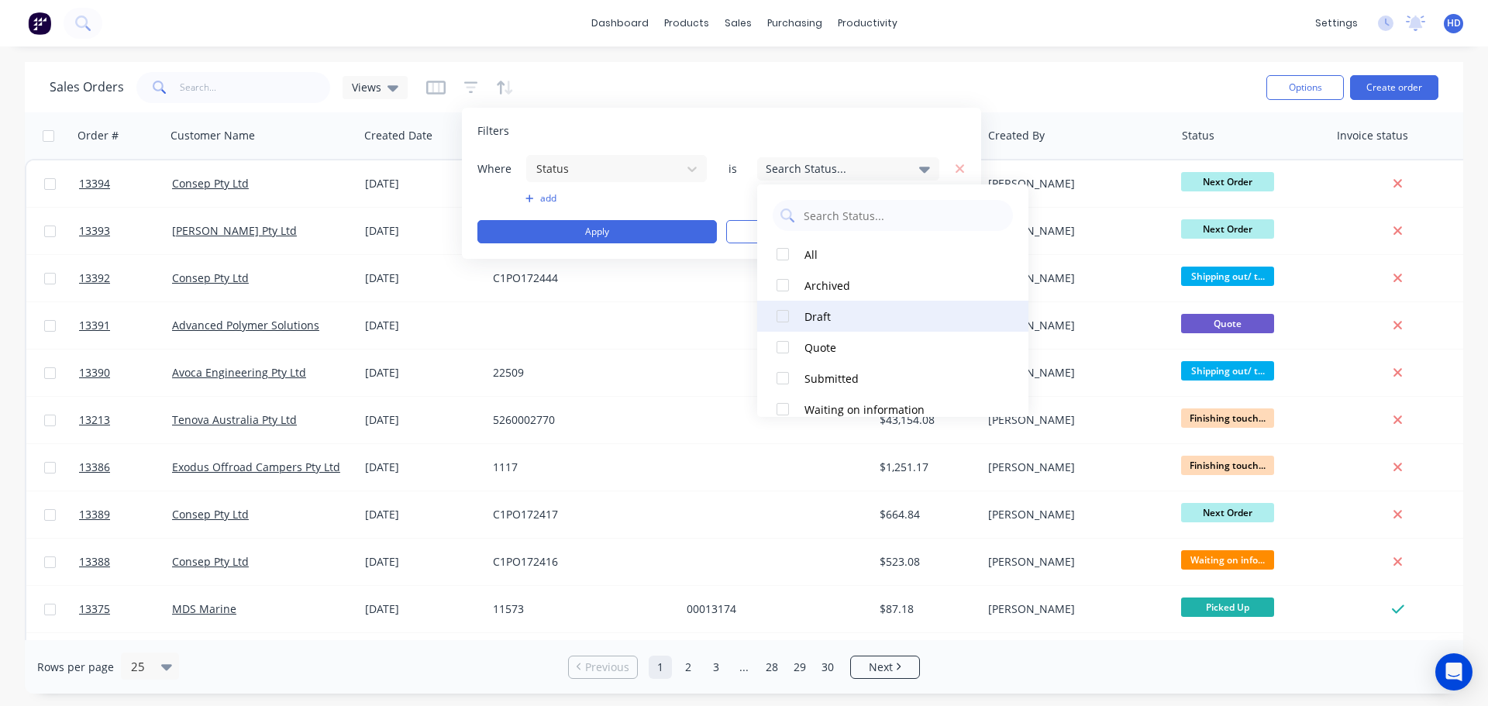
click at [787, 309] on div at bounding box center [782, 316] width 31 height 31
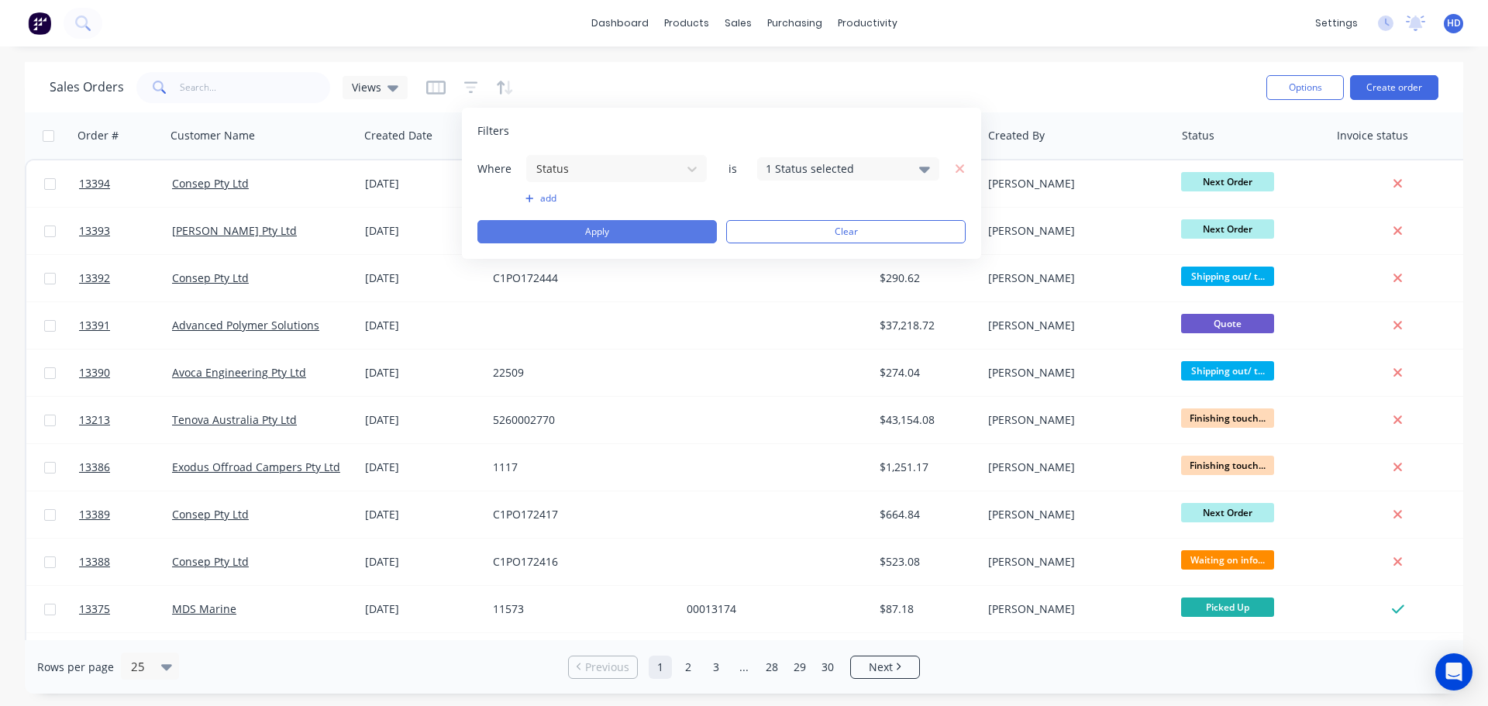
click at [657, 239] on button "Apply" at bounding box center [597, 231] width 240 height 23
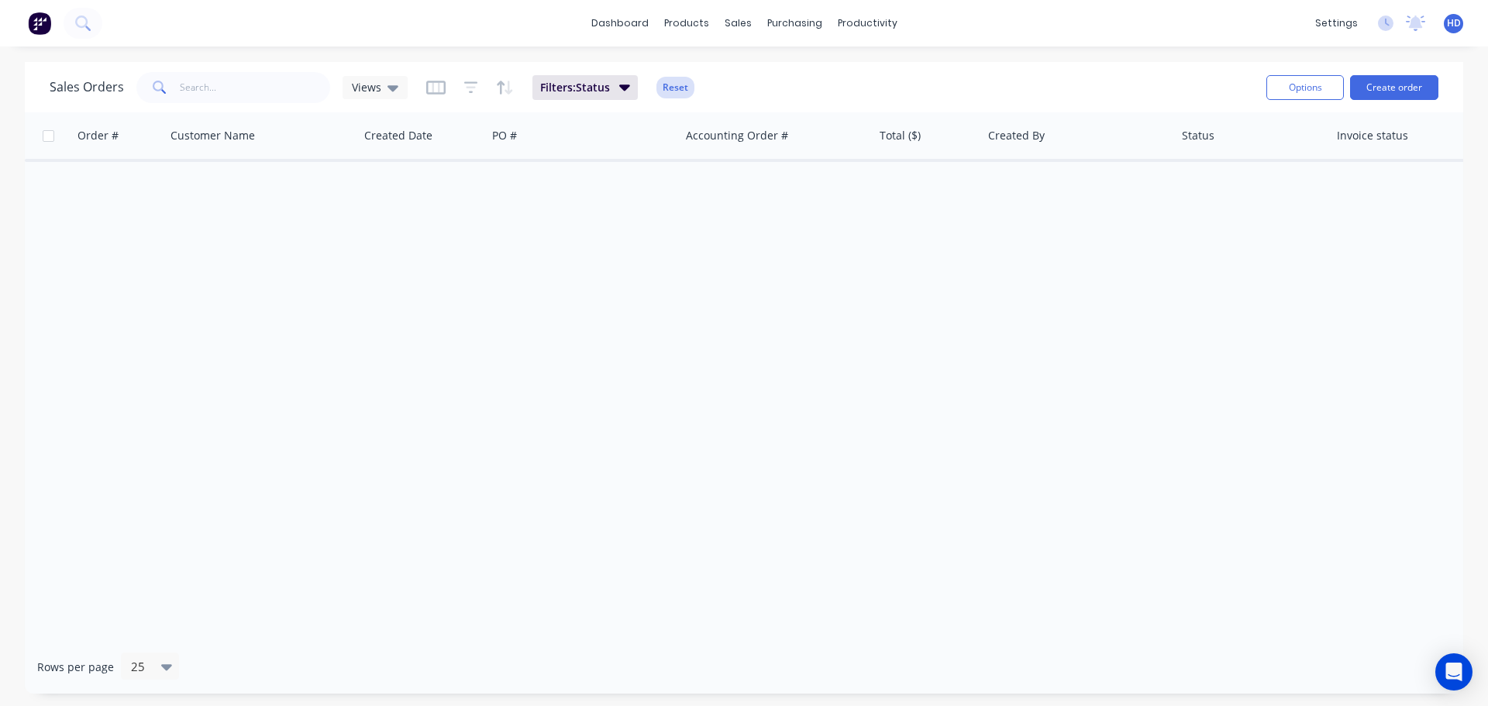
click at [679, 86] on button "Reset" at bounding box center [676, 88] width 38 height 22
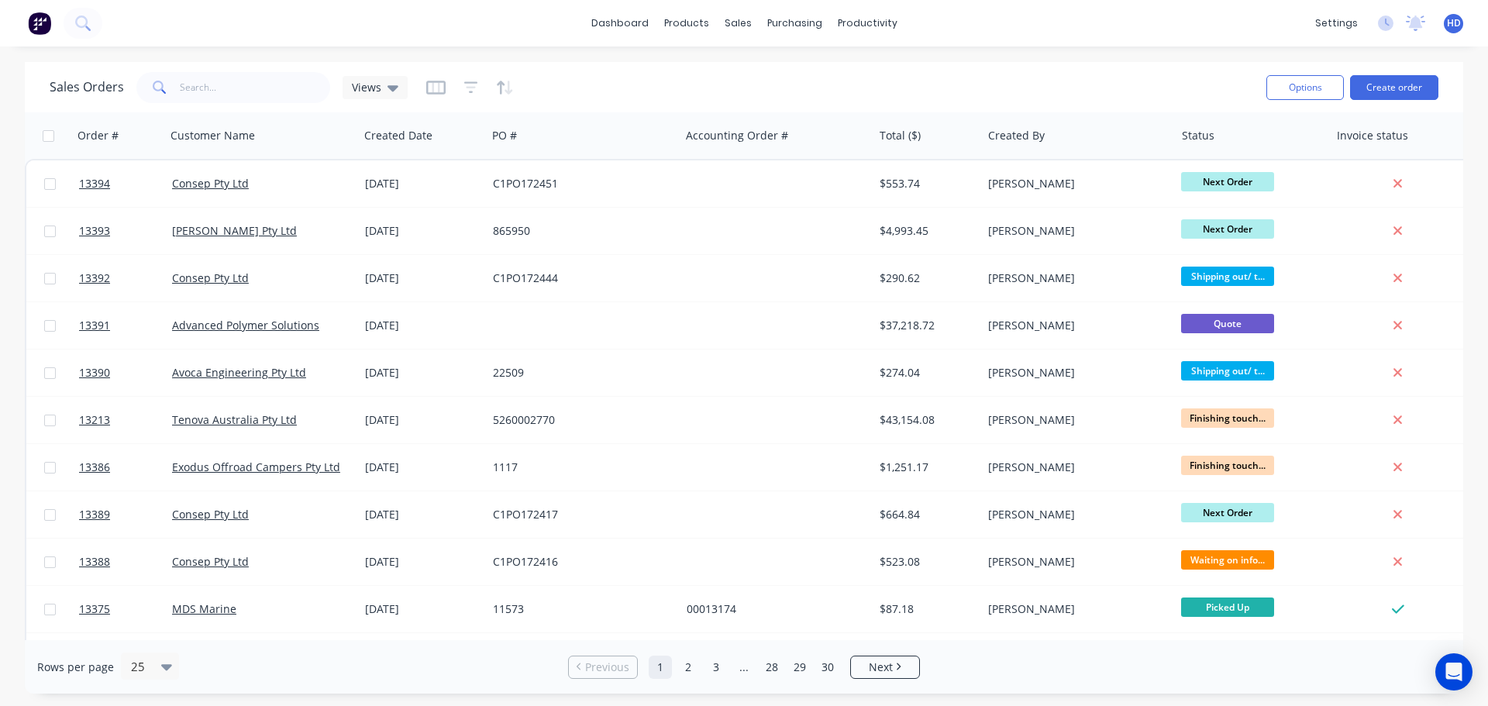
click at [619, 9] on div "dashboard products sales purchasing productivity dashboard products Product Cat…" at bounding box center [744, 23] width 1488 height 47
click at [615, 19] on link "dashboard" at bounding box center [620, 23] width 73 height 23
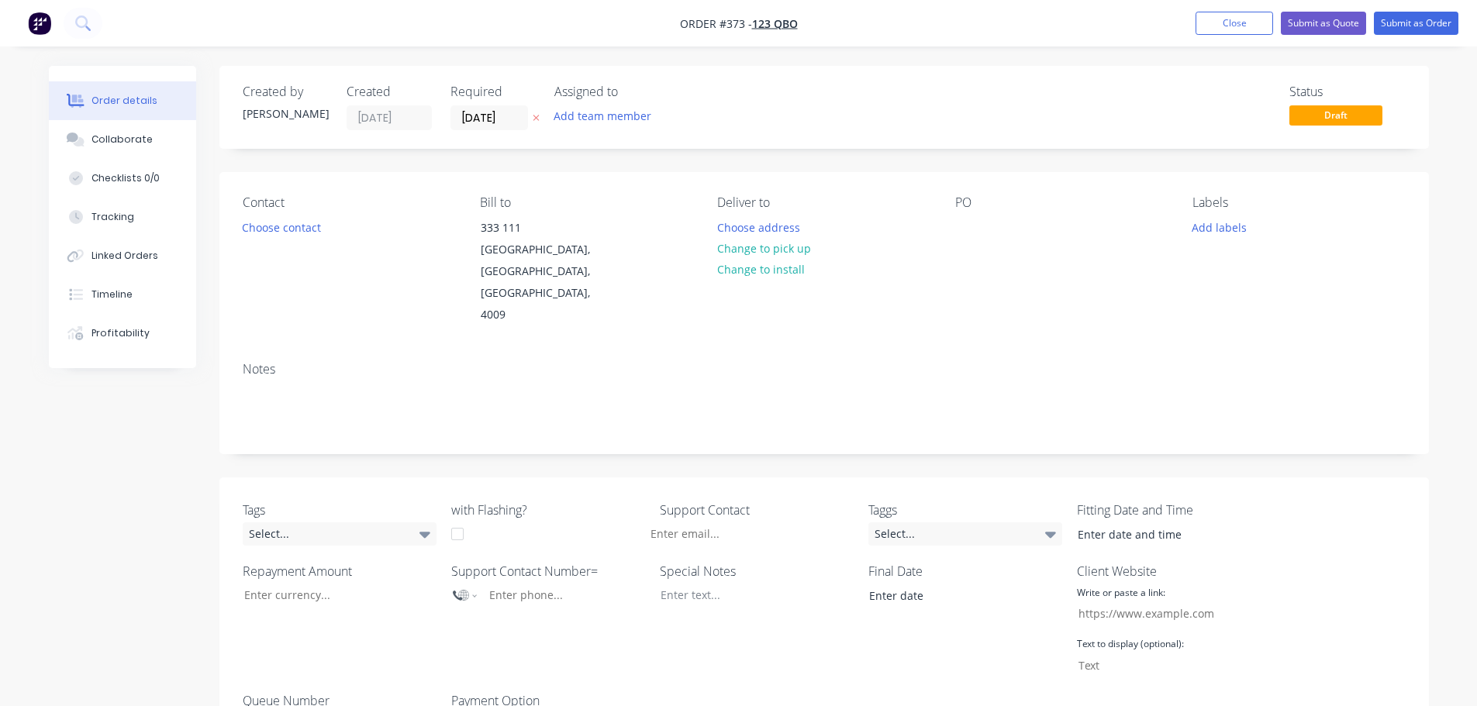
scroll to position [775, 0]
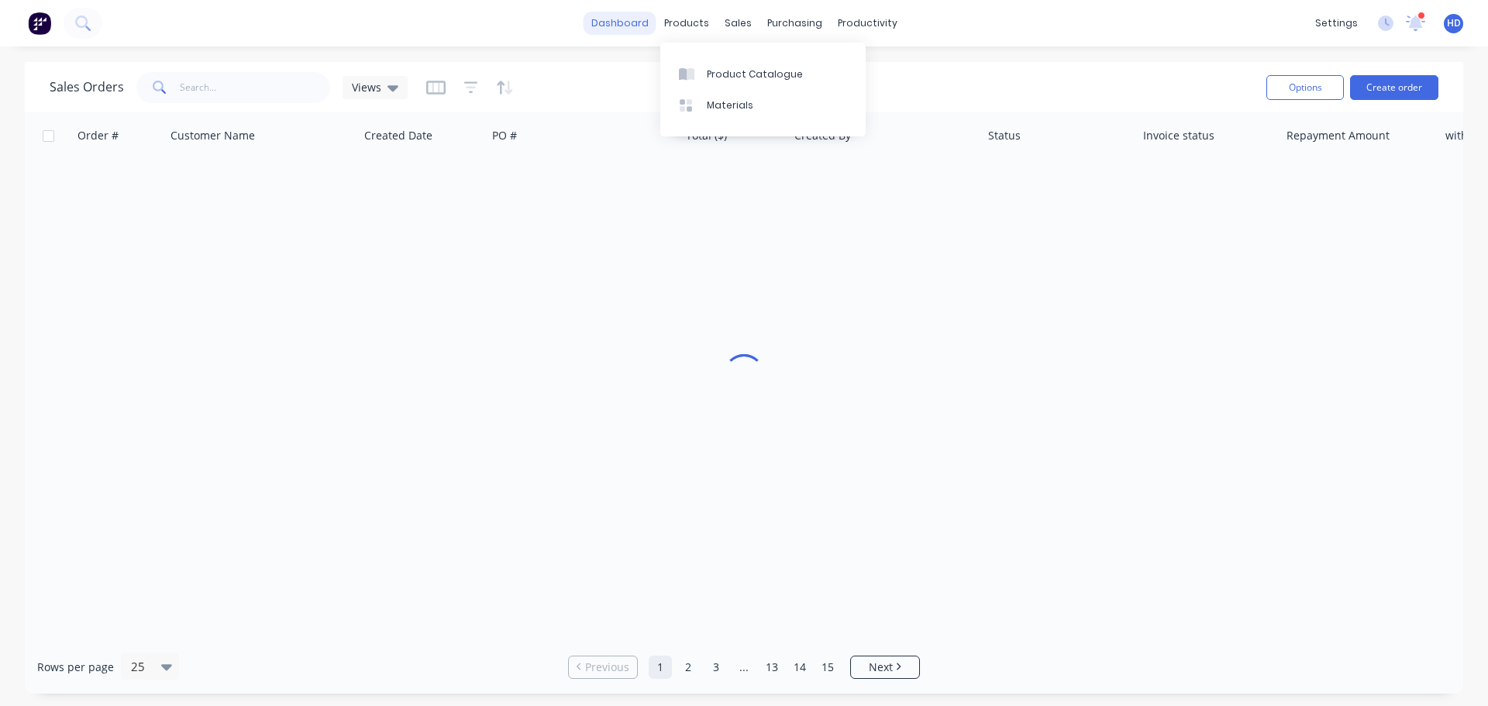
click at [622, 23] on link "dashboard" at bounding box center [620, 23] width 73 height 23
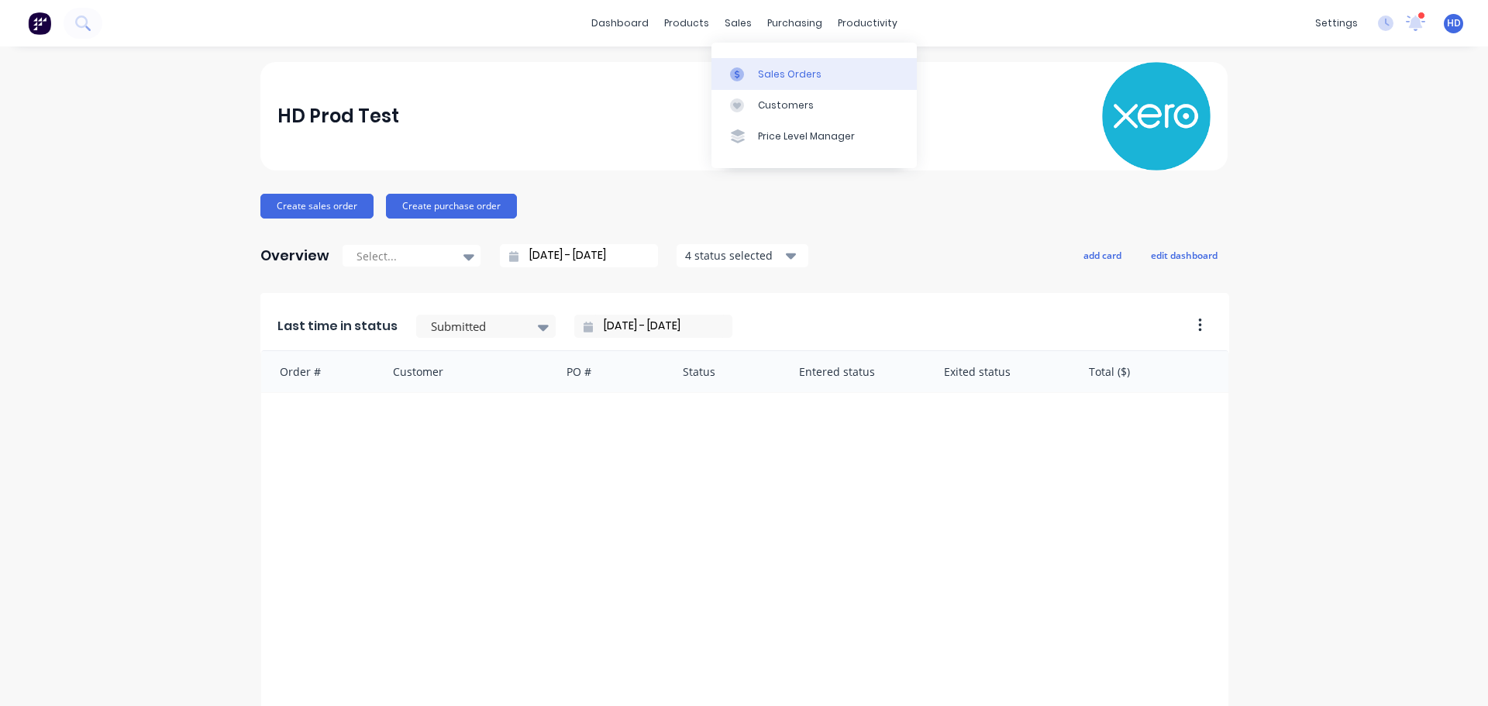
click at [795, 76] on div "Sales Orders" at bounding box center [790, 74] width 64 height 14
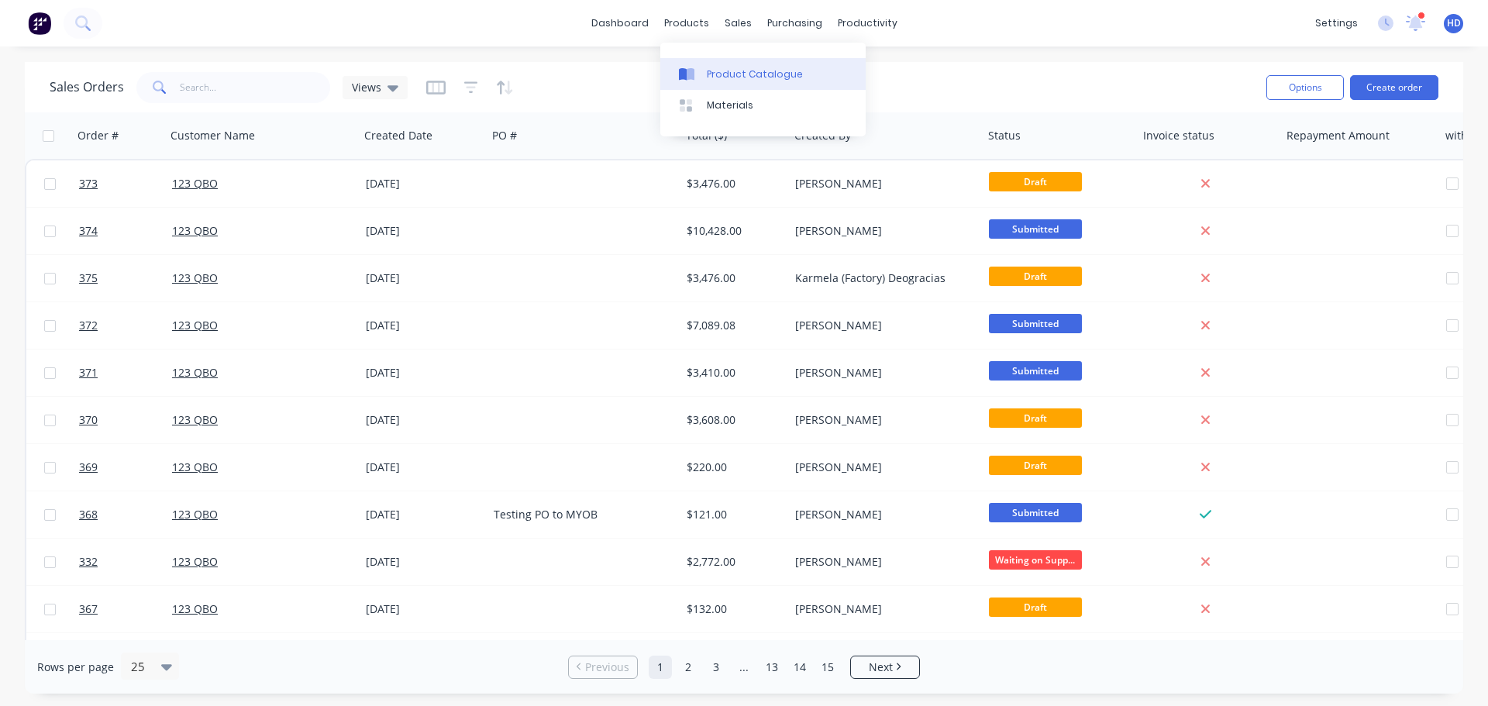
click at [711, 69] on div "Product Catalogue" at bounding box center [755, 74] width 96 height 14
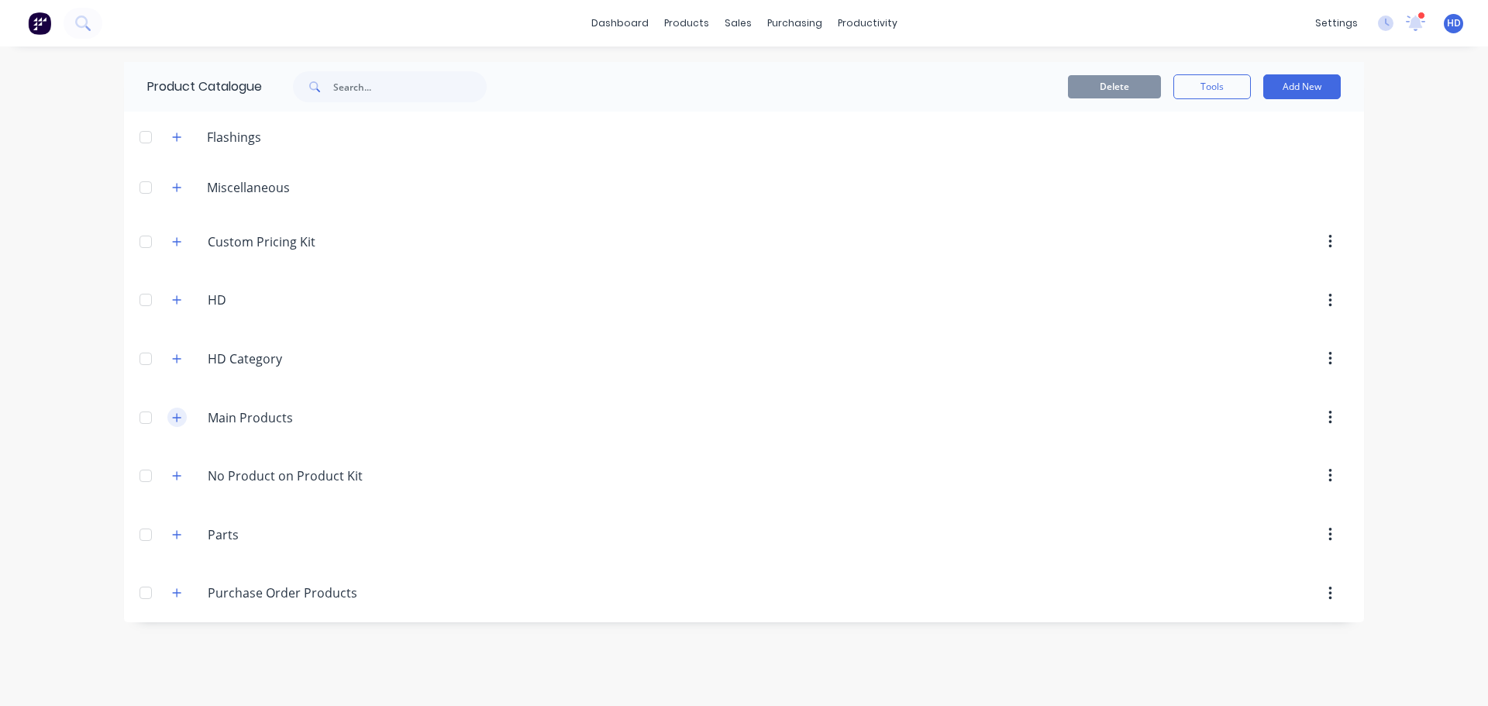
click at [177, 419] on icon "button" at bounding box center [177, 417] width 9 height 9
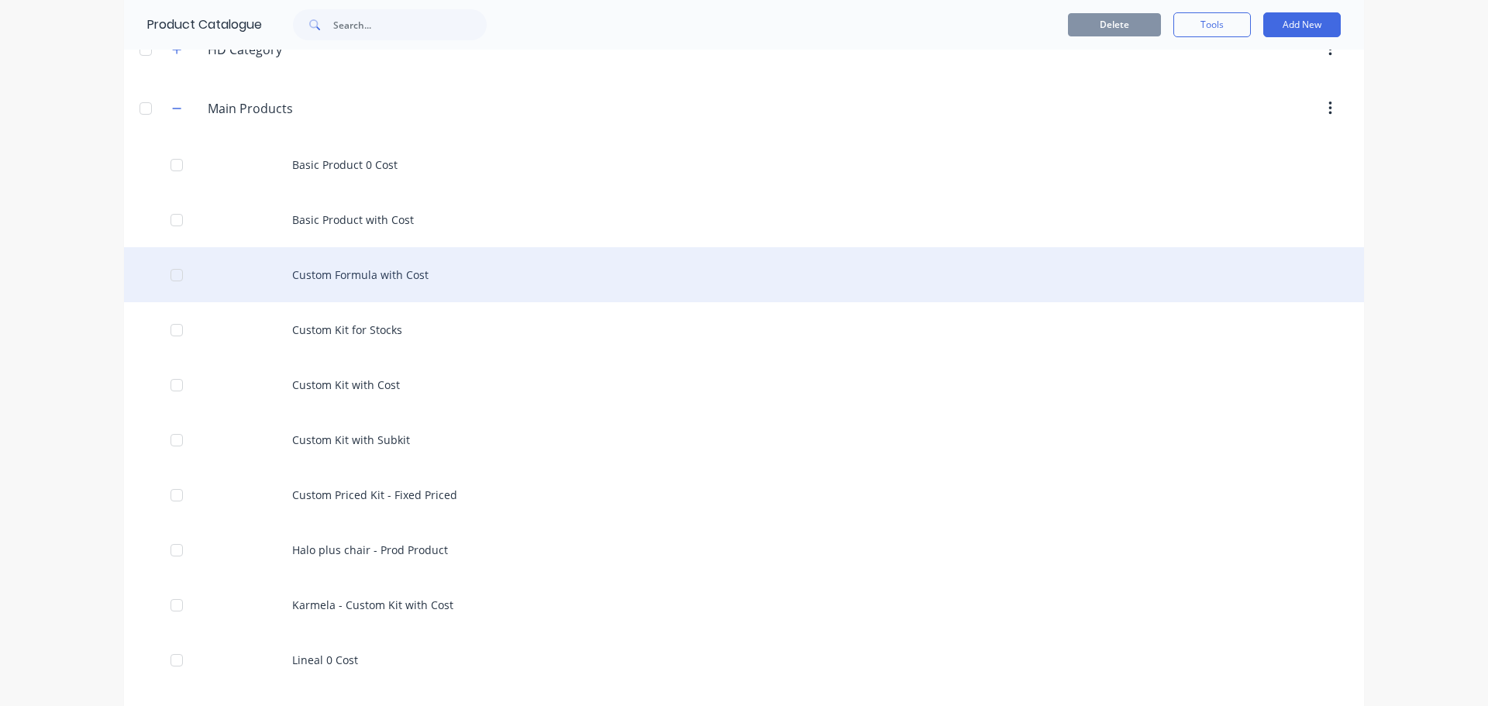
scroll to position [310, 0]
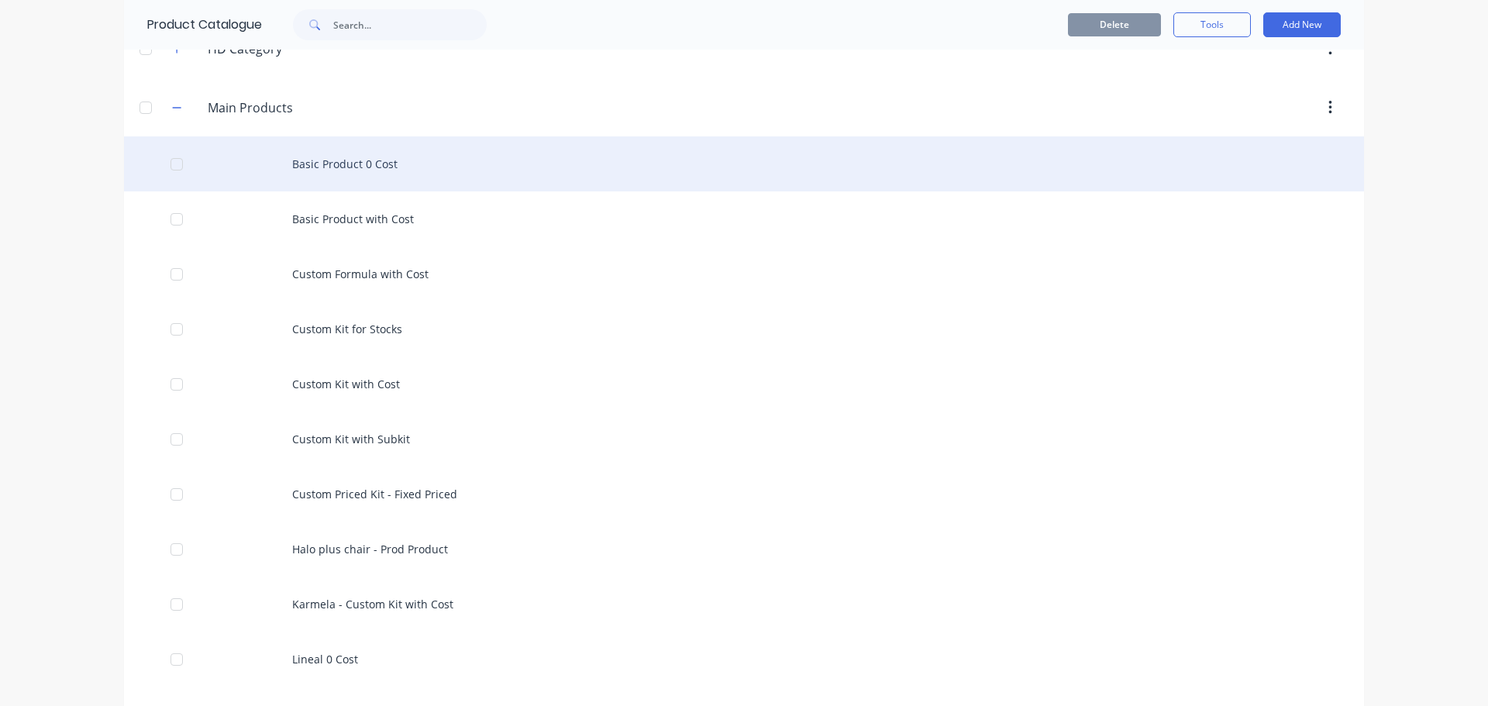
click at [347, 157] on div "Basic Product 0 Cost" at bounding box center [744, 163] width 1240 height 55
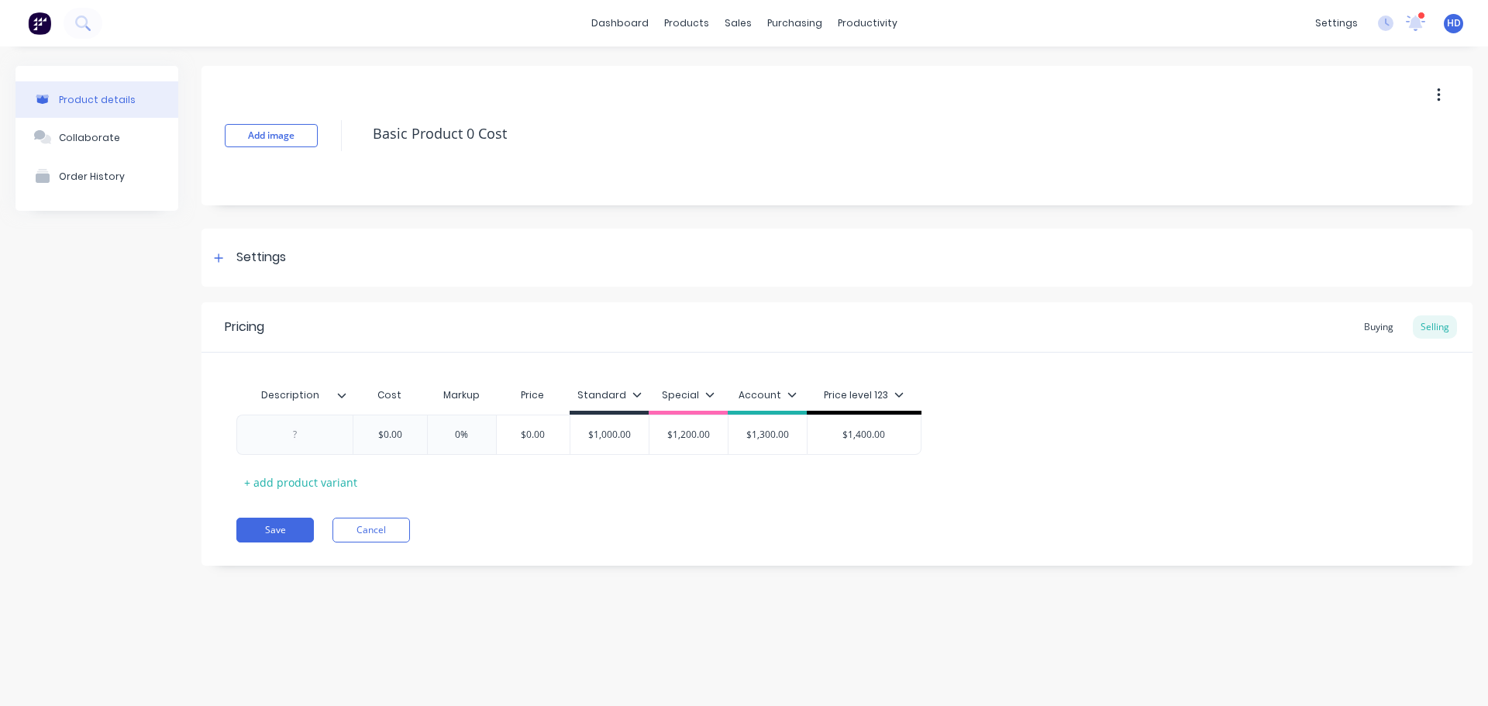
click at [899, 387] on div "Price level 123" at bounding box center [864, 399] width 115 height 31
click at [899, 397] on icon at bounding box center [898, 394] width 9 height 9
click at [1001, 457] on div "Description Cost Markup Price Standard Special Account Price level 123 $0.00 0%…" at bounding box center [836, 437] width 1201 height 115
click at [788, 395] on icon at bounding box center [792, 394] width 9 height 9
click at [634, 397] on icon at bounding box center [636, 394] width 9 height 9
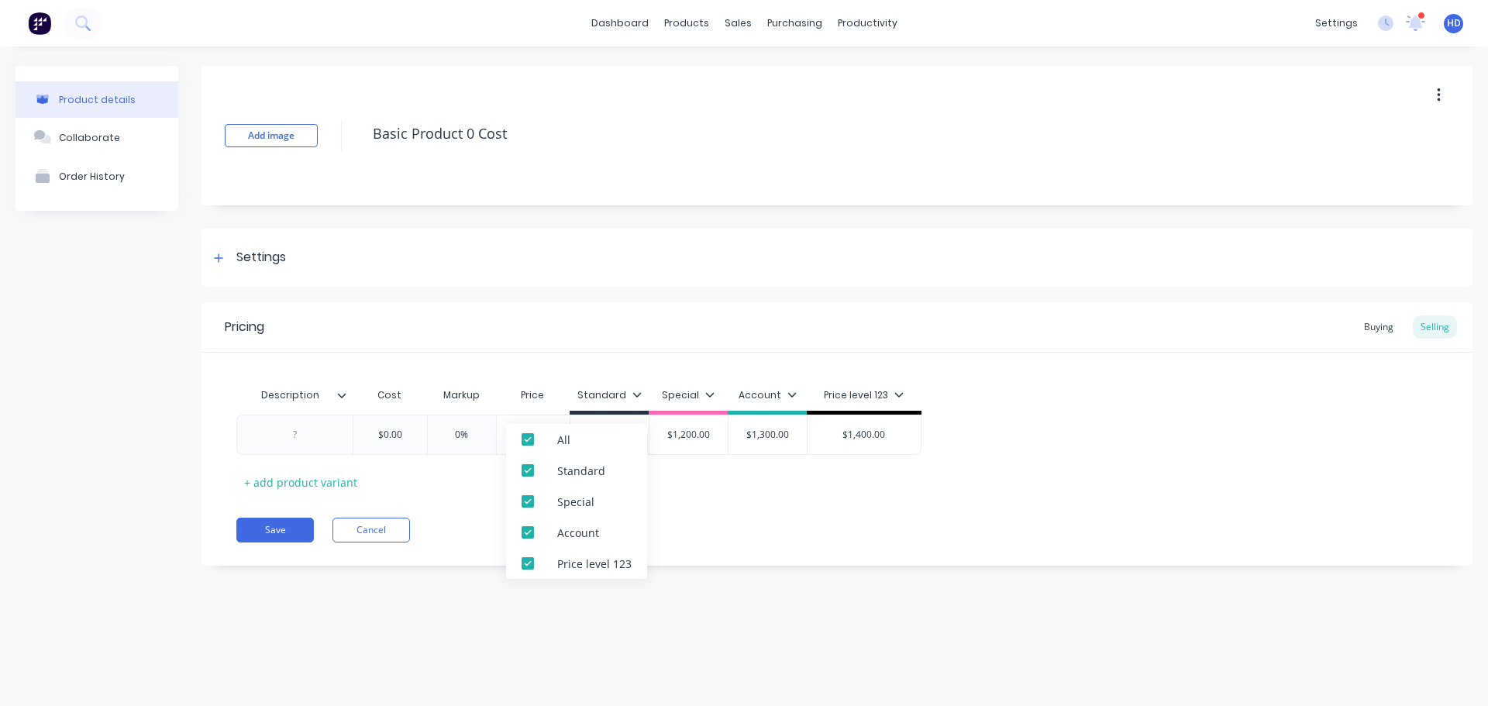
click at [719, 465] on div "Description Cost Markup Price Standard Special Account Price level 123 $0.00 0%…" at bounding box center [836, 437] width 1201 height 115
click at [474, 411] on div "Markup" at bounding box center [461, 397] width 69 height 35
click at [539, 397] on div "Price" at bounding box center [533, 395] width 74 height 31
click at [385, 393] on div "Cost" at bounding box center [390, 395] width 74 height 31
click at [349, 401] on div at bounding box center [347, 395] width 9 height 14
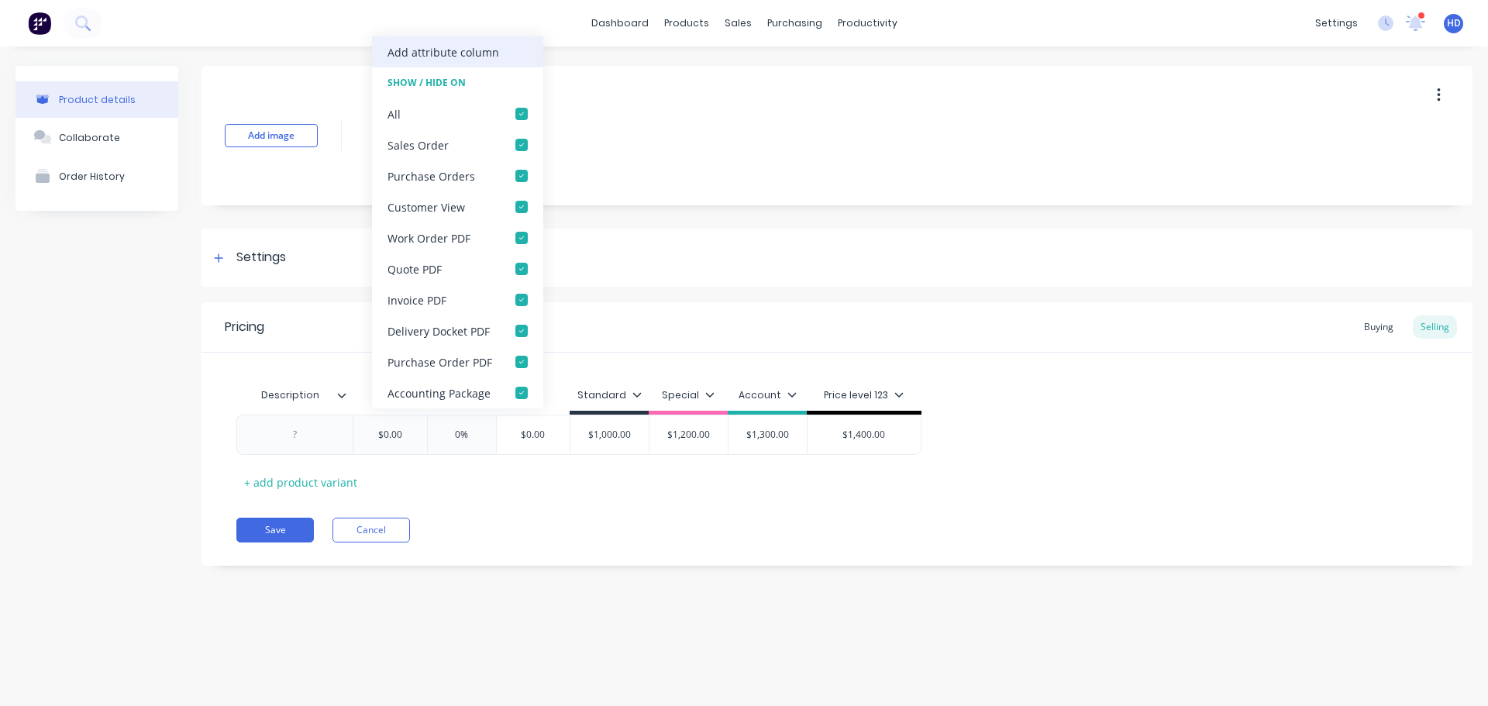
click at [457, 50] on div "Add attribute column" at bounding box center [444, 52] width 112 height 16
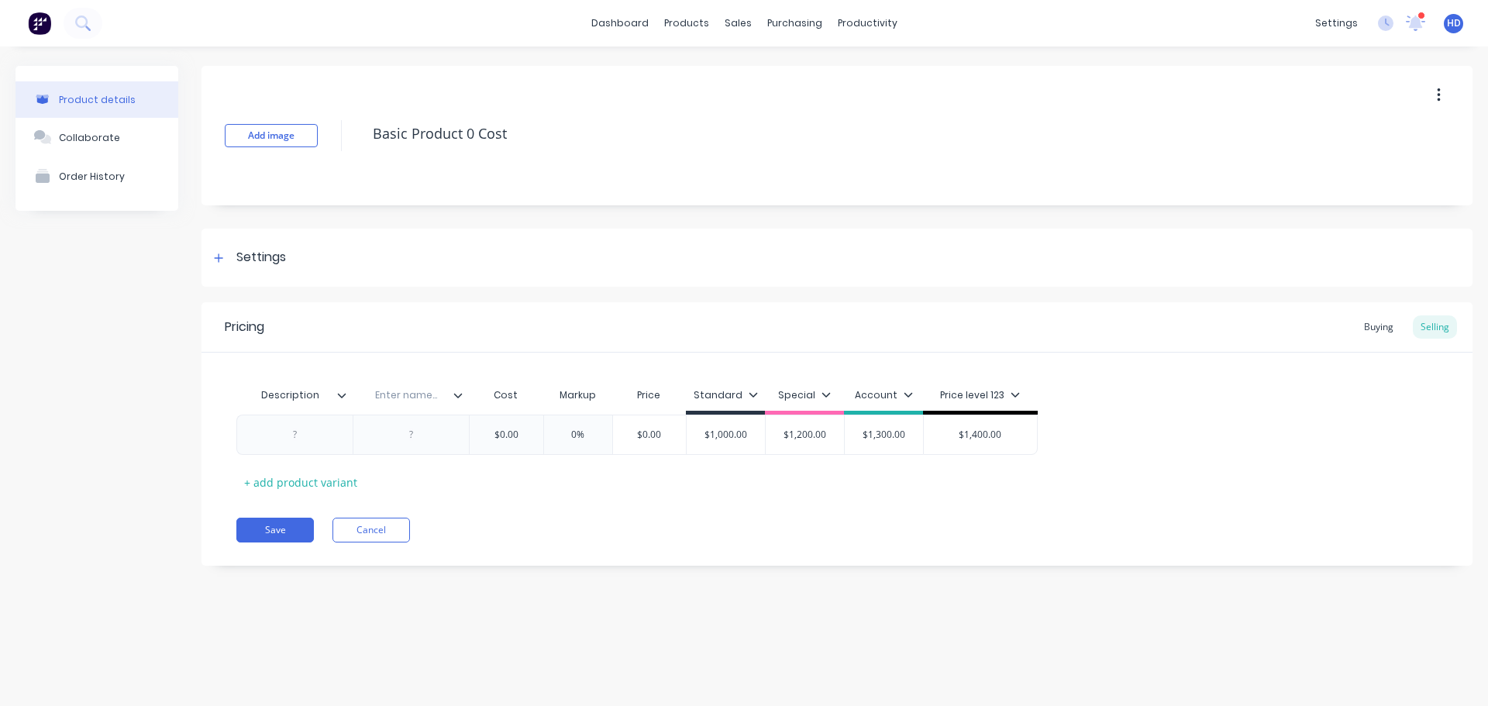
click at [464, 402] on div at bounding box center [464, 395] width 9 height 14
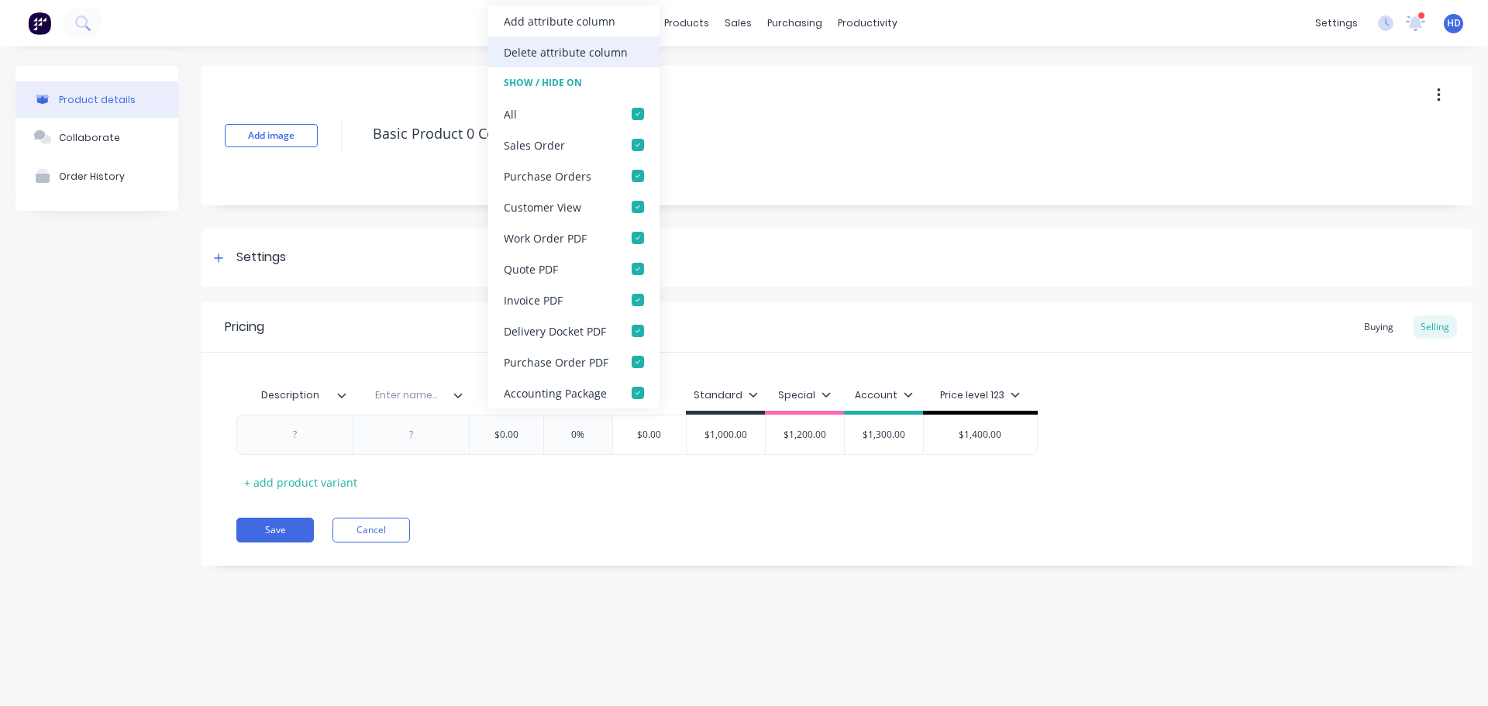
click at [589, 57] on div "Delete attribute column" at bounding box center [566, 52] width 124 height 16
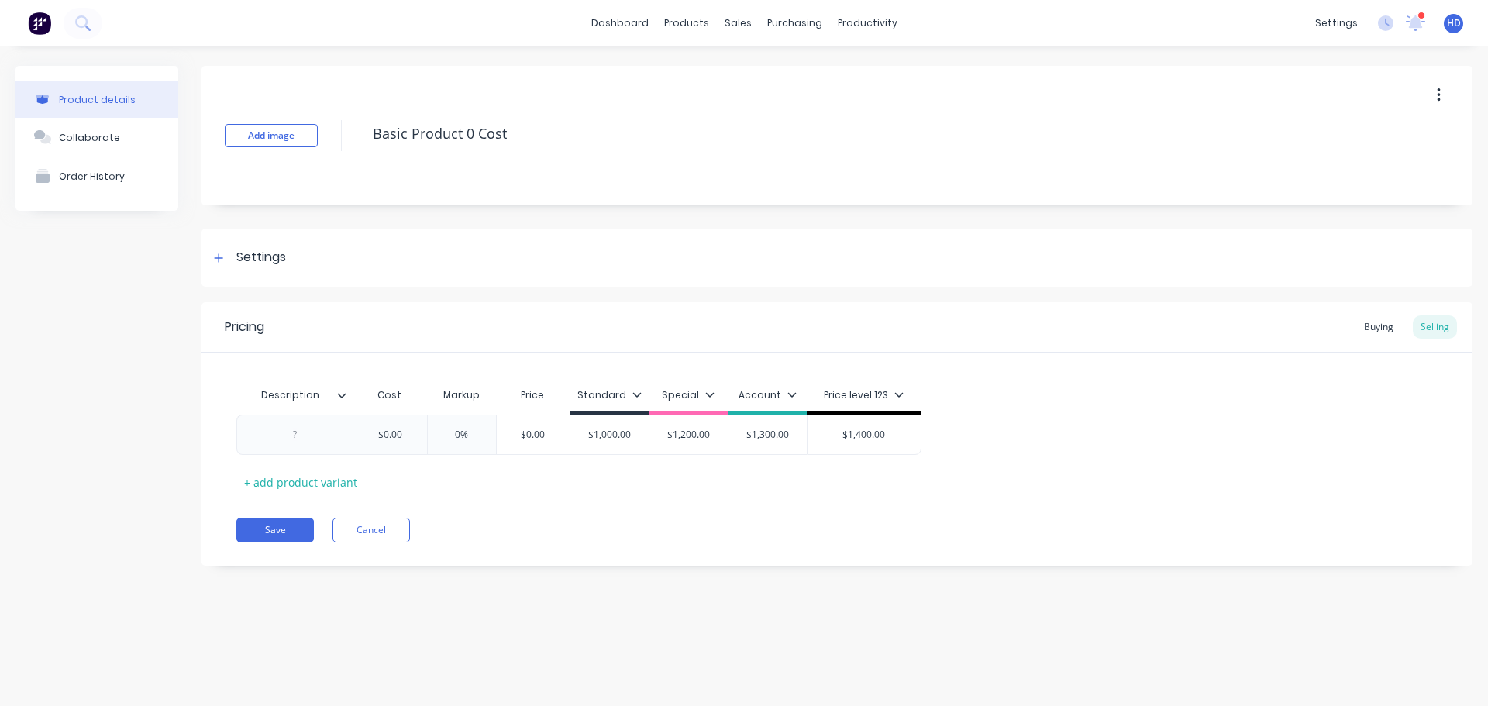
click at [341, 396] on icon at bounding box center [342, 395] width 9 height 5
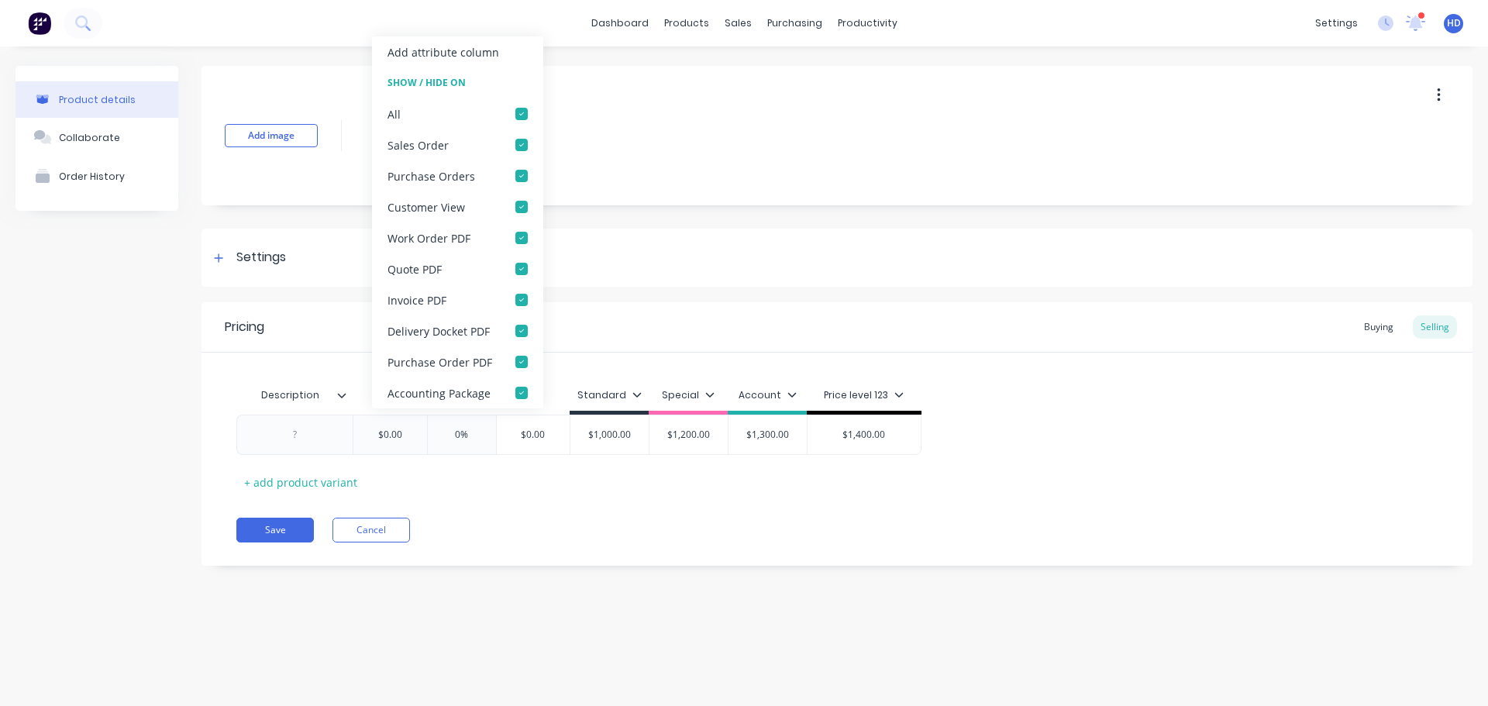
click at [199, 371] on div "Product details Collaborate Order History Add image Basic Product 0 Cost Settin…" at bounding box center [744, 327] width 1457 height 523
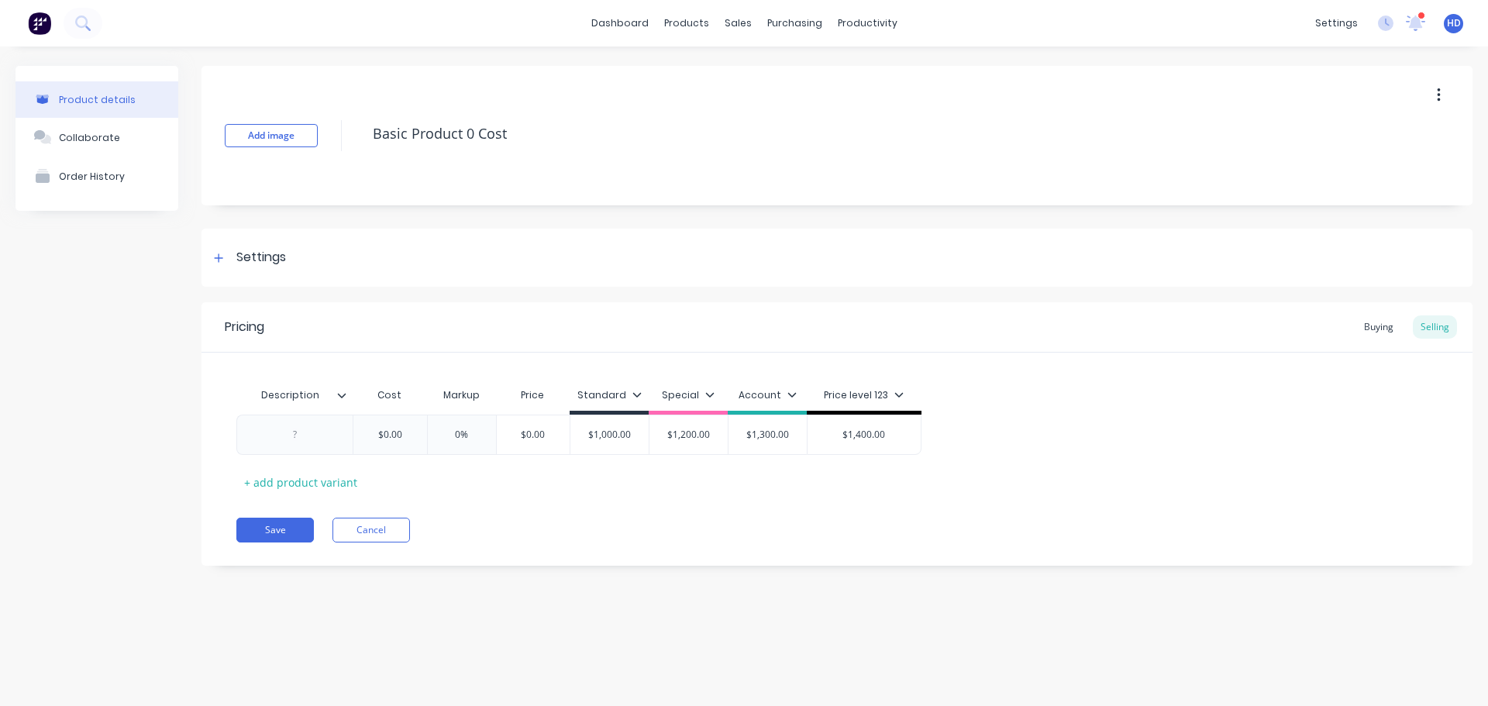
click at [348, 396] on div at bounding box center [347, 395] width 9 height 14
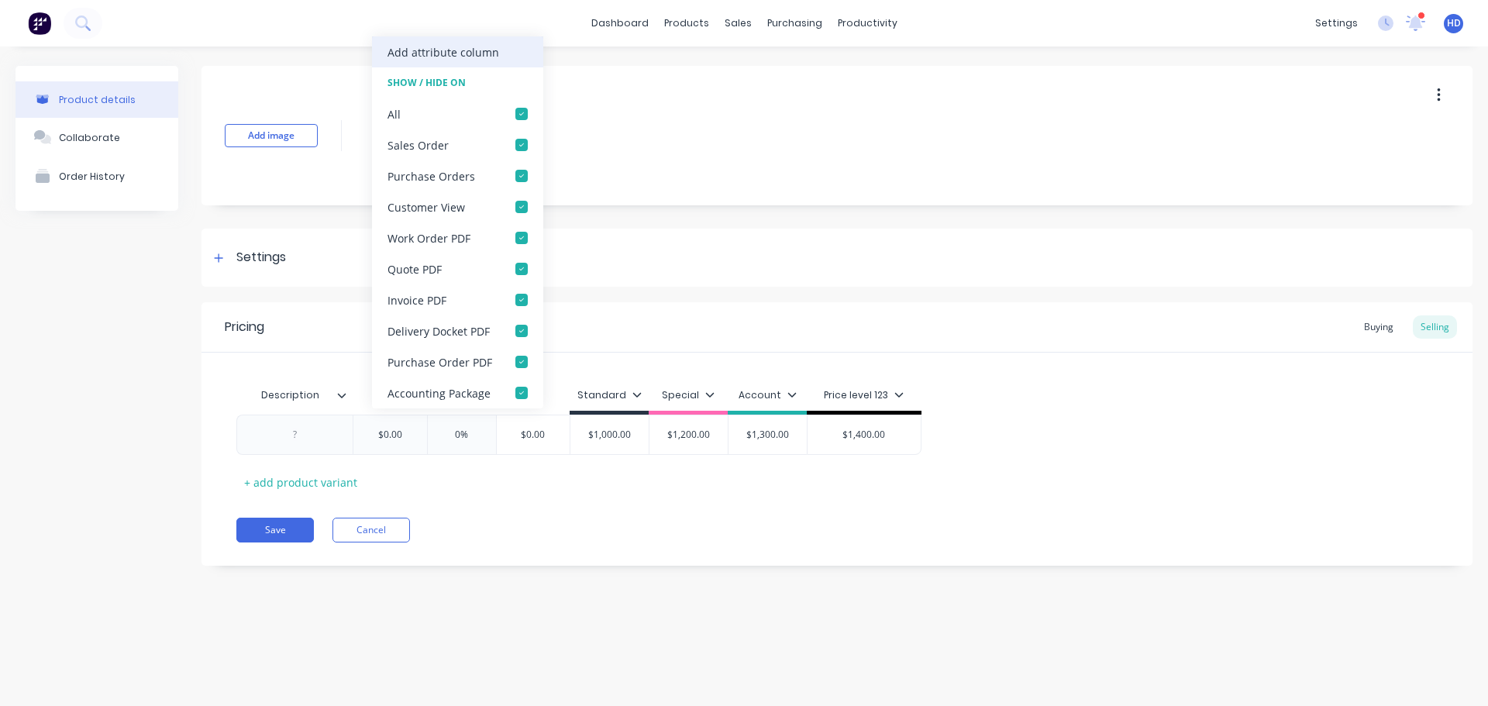
click at [464, 53] on div "Add attribute column" at bounding box center [444, 52] width 112 height 16
type textarea "x"
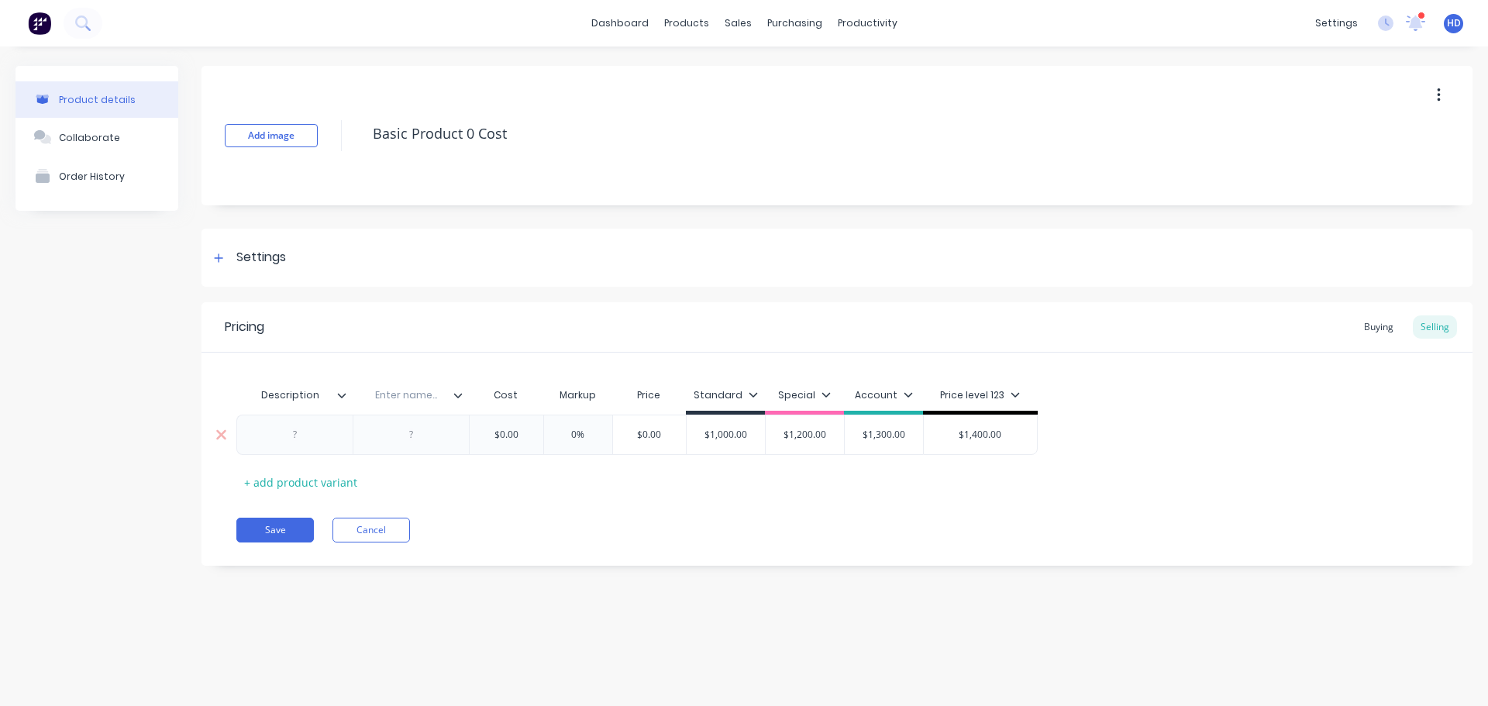
click at [314, 436] on div at bounding box center [296, 435] width 78 height 20
type textarea "x"
click at [398, 399] on input "text" at bounding box center [406, 395] width 107 height 14
type input "test att"
type textarea "x"
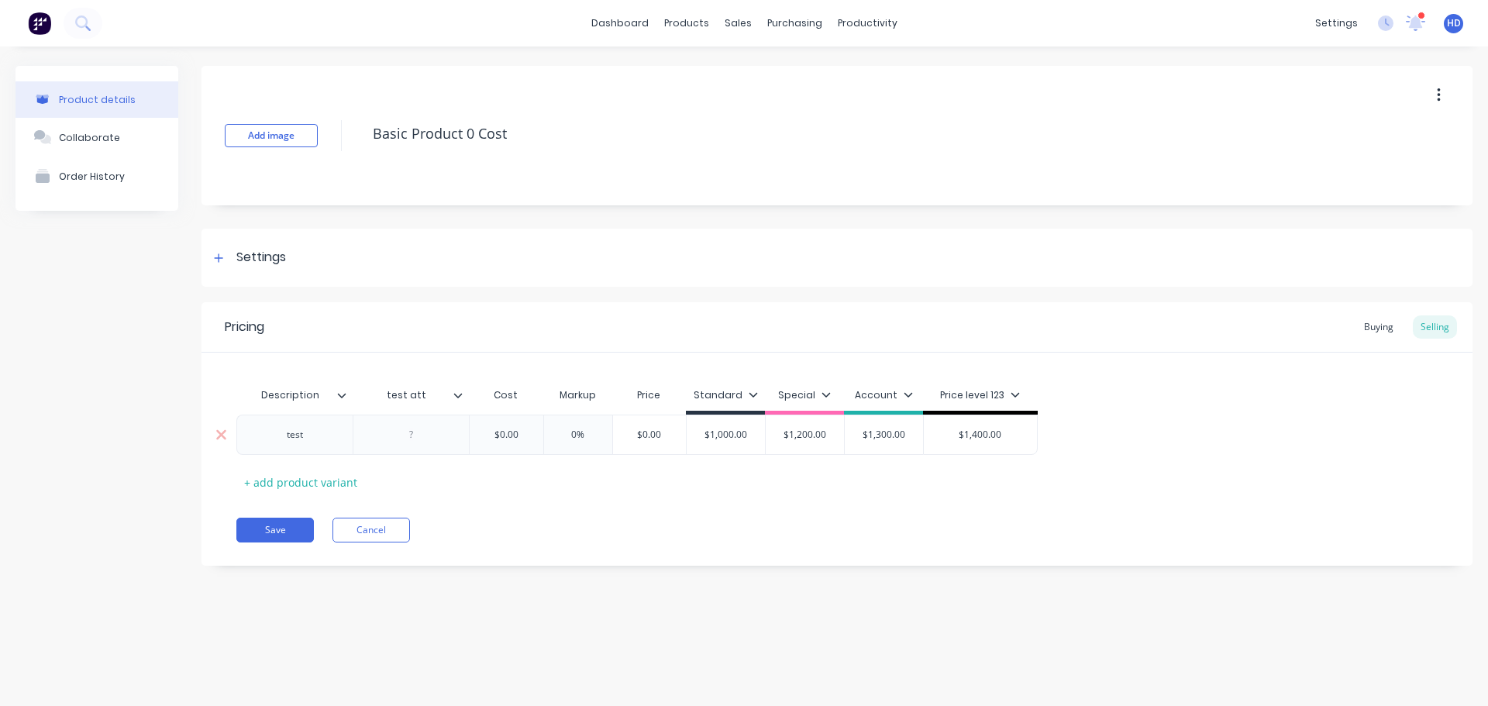
click at [432, 436] on div at bounding box center [412, 435] width 78 height 20
click at [506, 504] on div "Pricing Buying Selling Description test att Cost Markup Price Standard Special …" at bounding box center [837, 434] width 1271 height 264
click at [236, 531] on button "Save" at bounding box center [275, 530] width 78 height 25
type textarea "x"
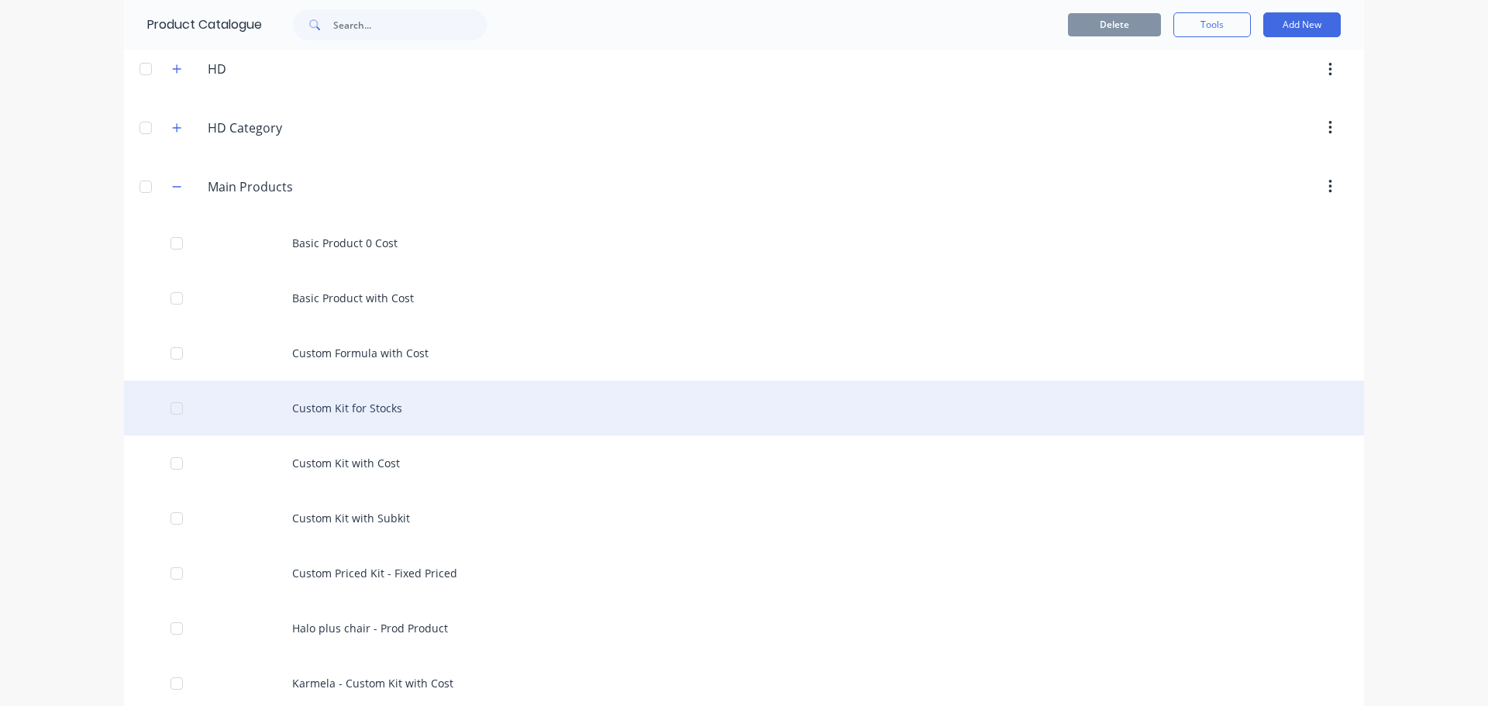
scroll to position [233, 0]
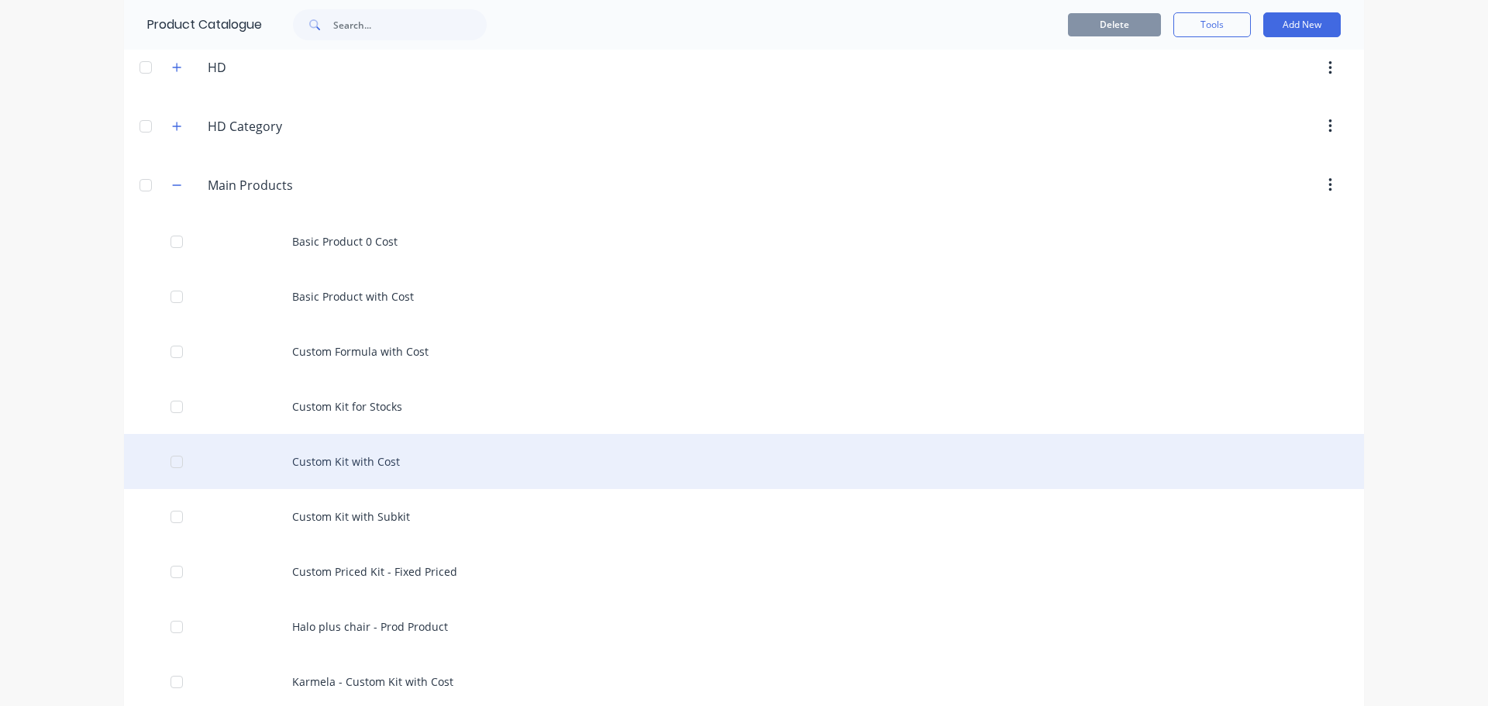
click at [473, 460] on div "Custom Kit with Cost" at bounding box center [744, 461] width 1240 height 55
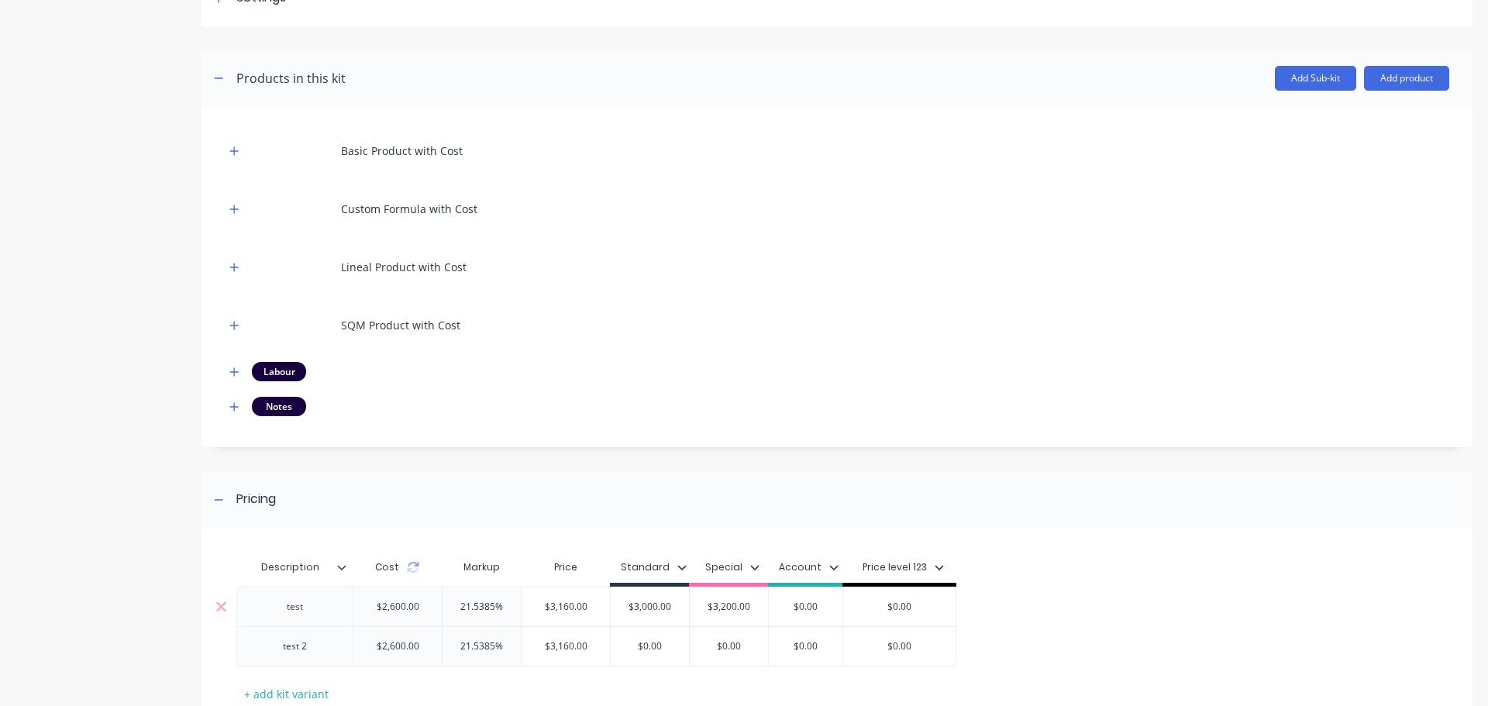
scroll to position [366, 0]
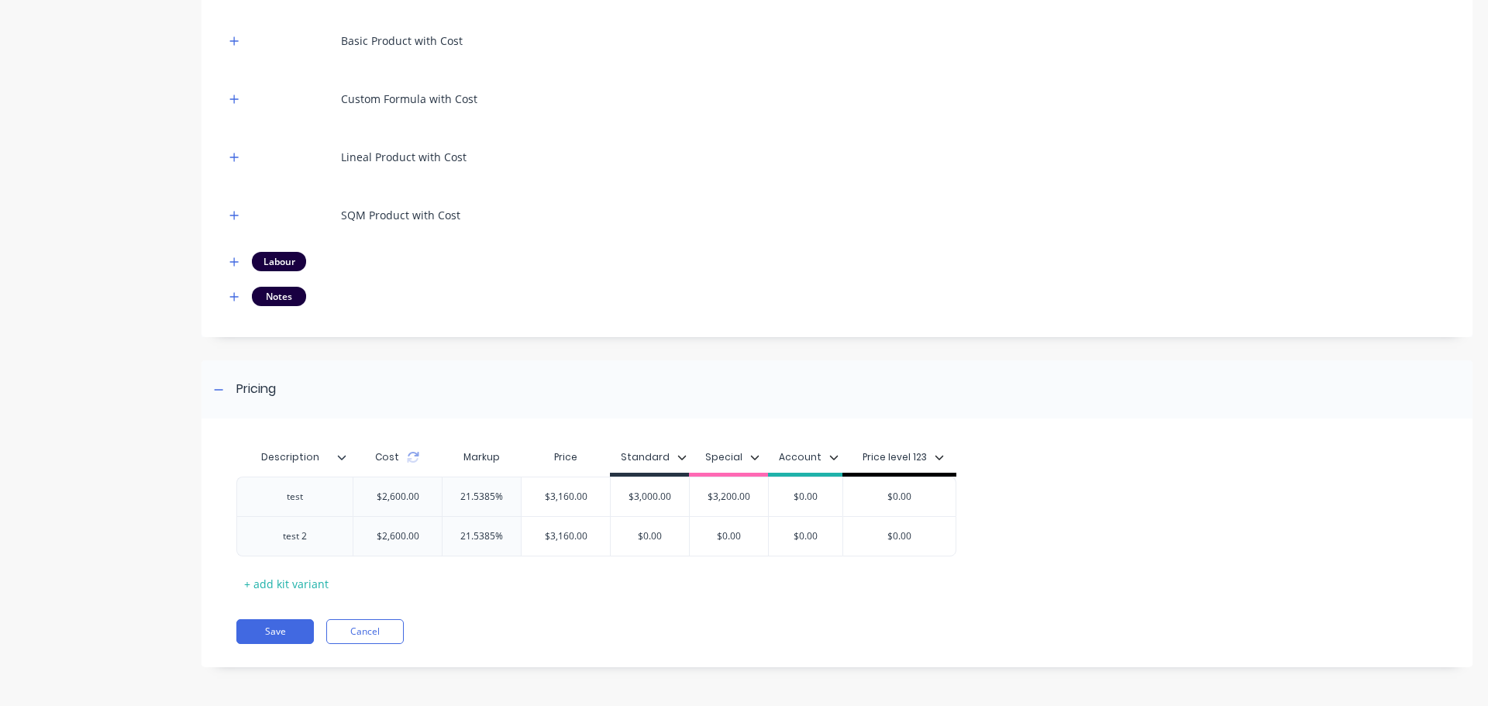
click at [342, 465] on div "Description" at bounding box center [289, 457] width 107 height 39
type input "Description"
click at [342, 463] on input "Description" at bounding box center [289, 457] width 107 height 14
click at [342, 458] on icon at bounding box center [341, 457] width 9 height 9
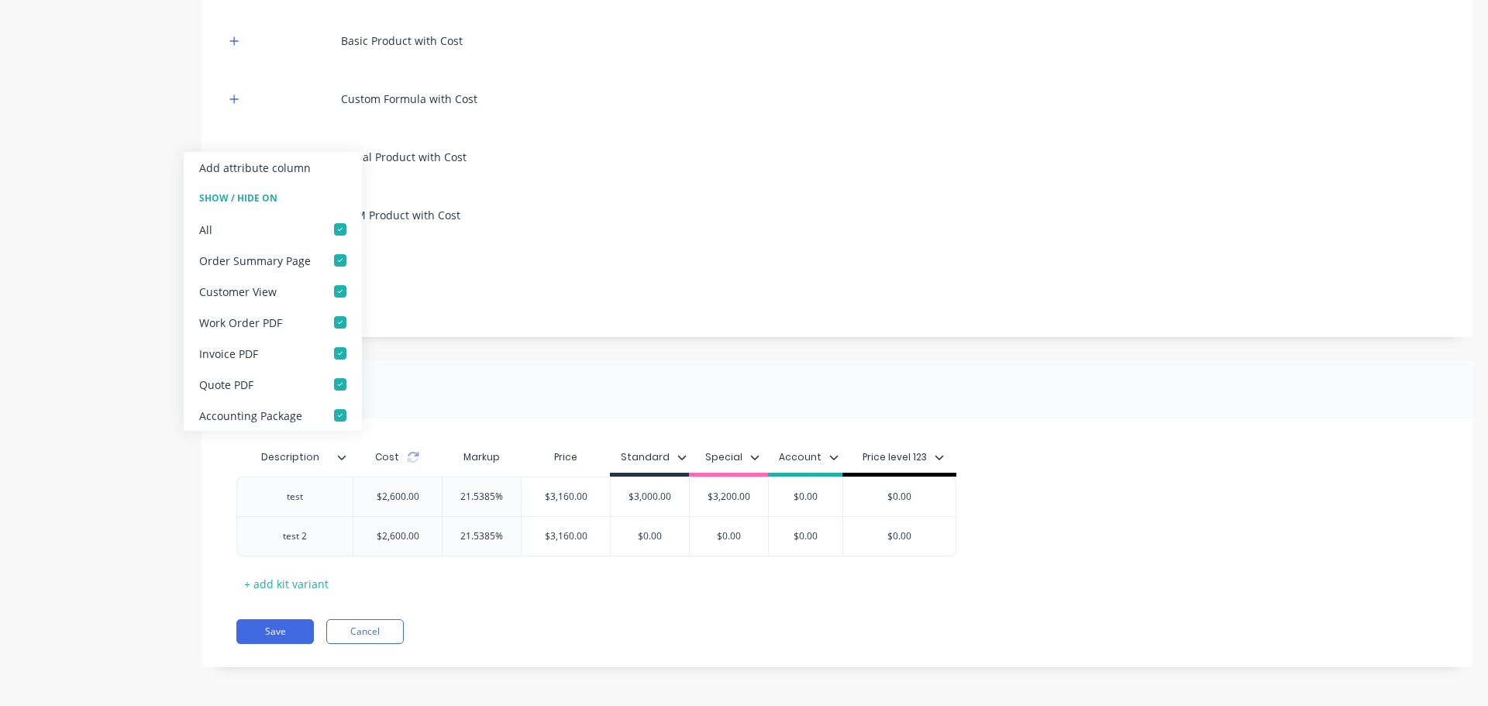
click at [342, 458] on icon at bounding box center [341, 457] width 9 height 9
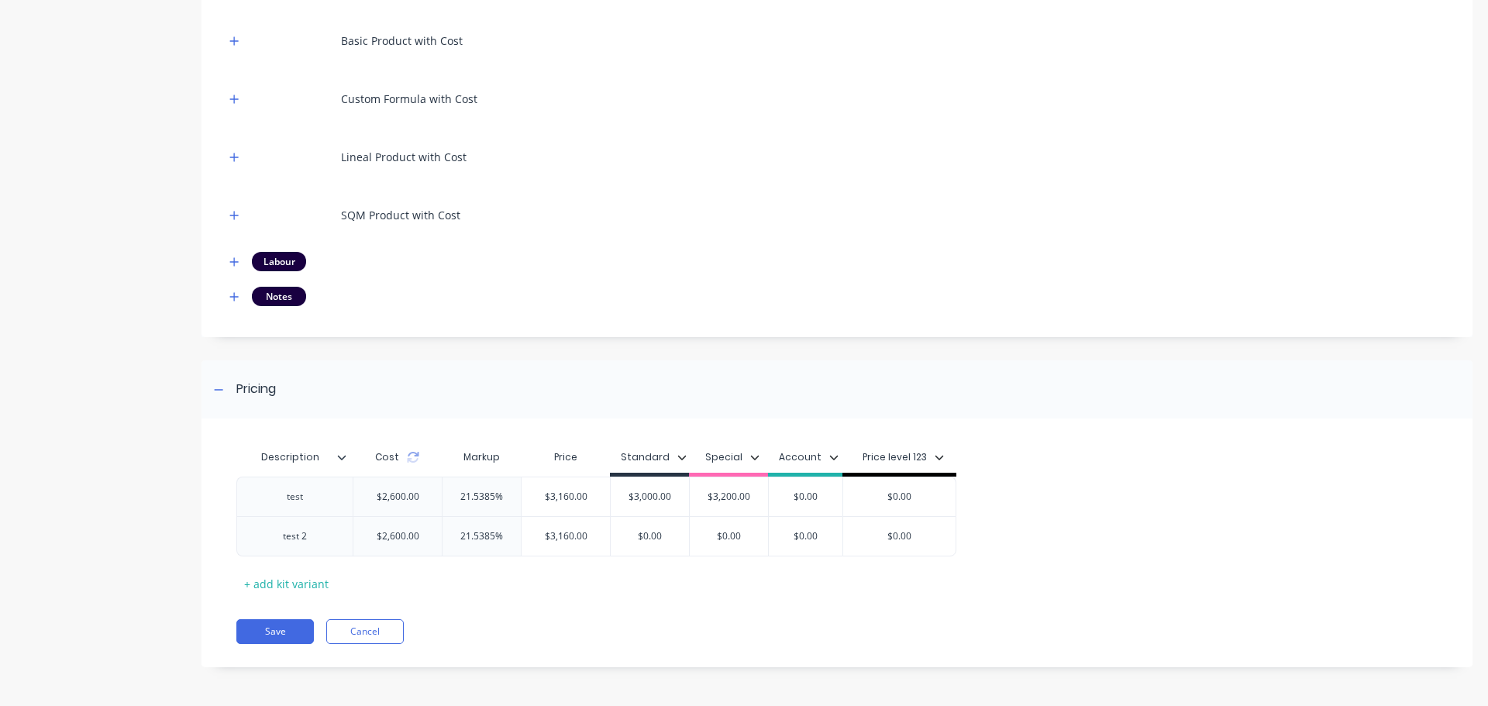
click at [342, 458] on icon at bounding box center [341, 457] width 9 height 9
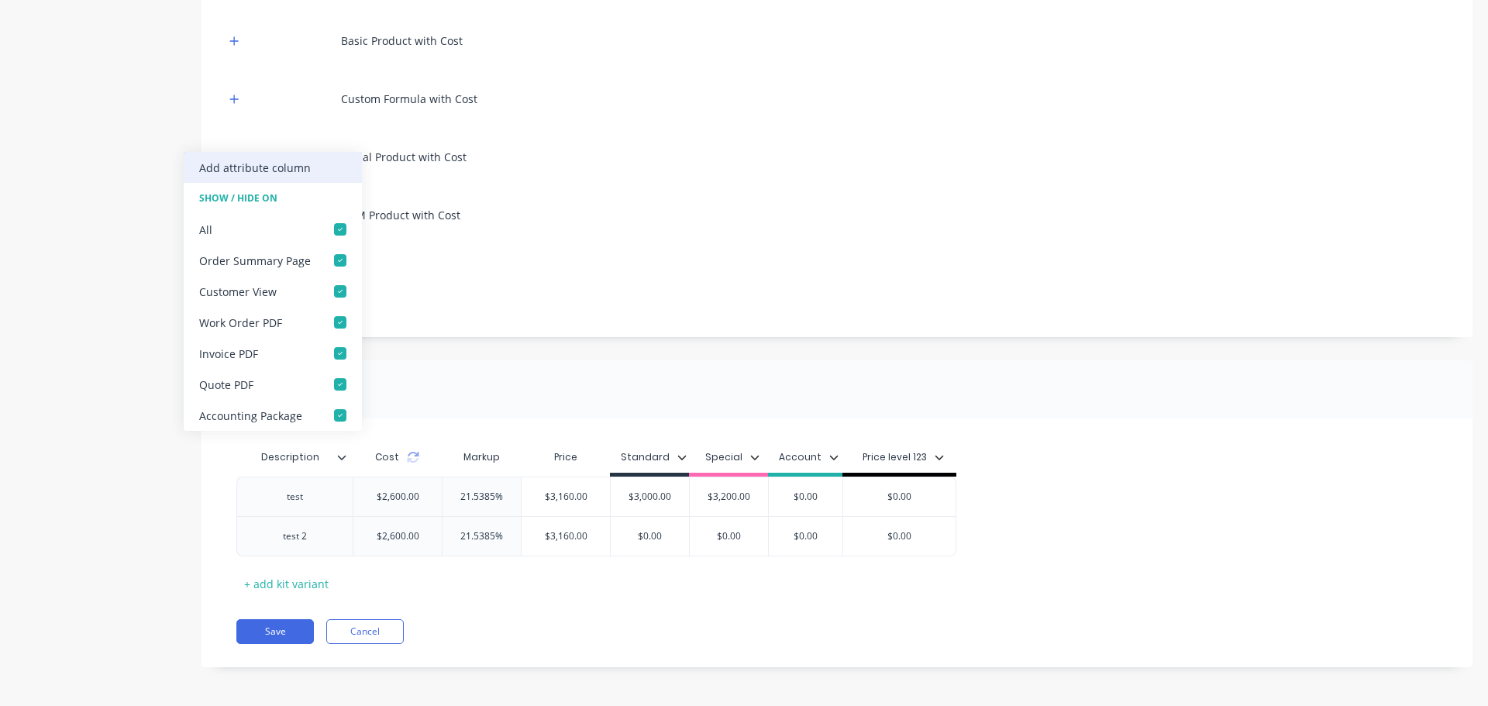
click at [276, 171] on div "Add attribute column" at bounding box center [255, 168] width 112 height 16
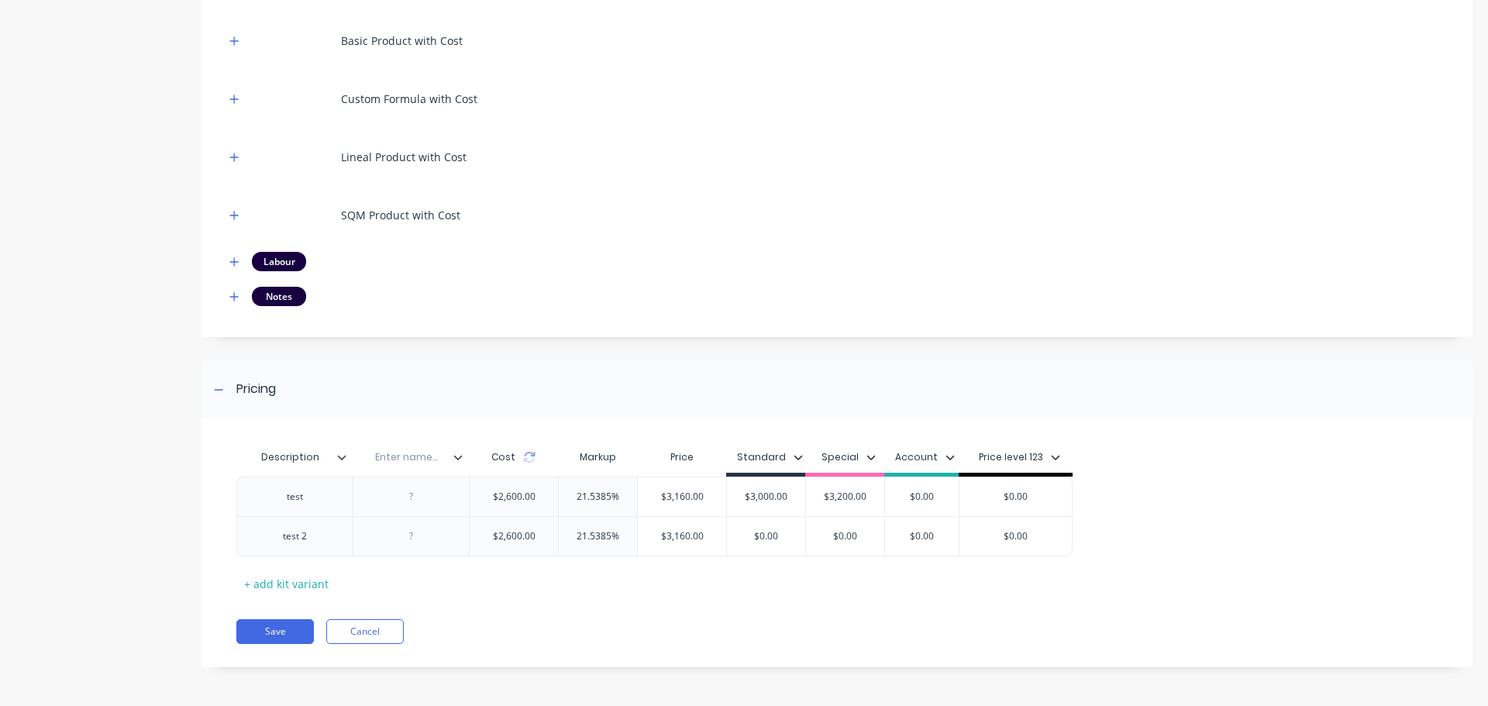
click at [460, 453] on icon at bounding box center [457, 457] width 9 height 9
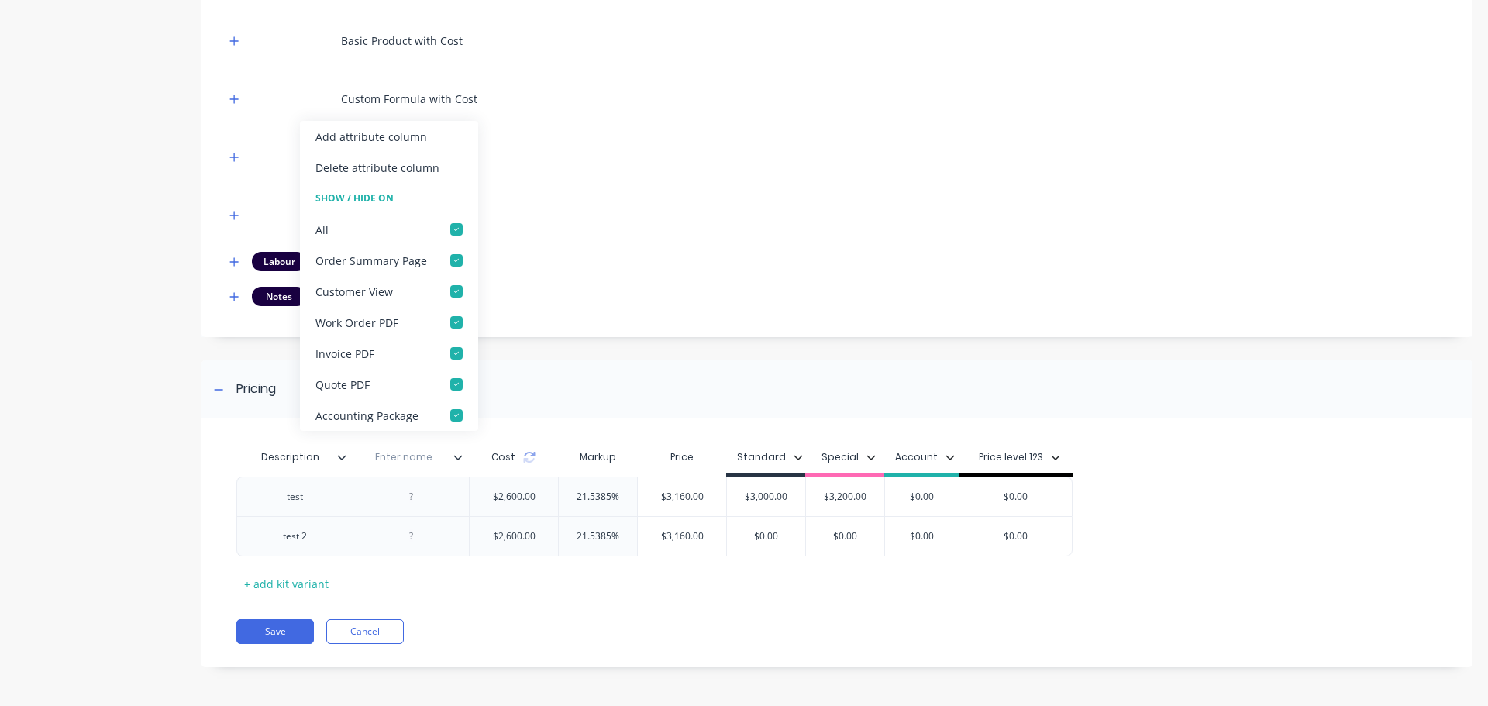
click at [460, 453] on icon at bounding box center [457, 457] width 9 height 9
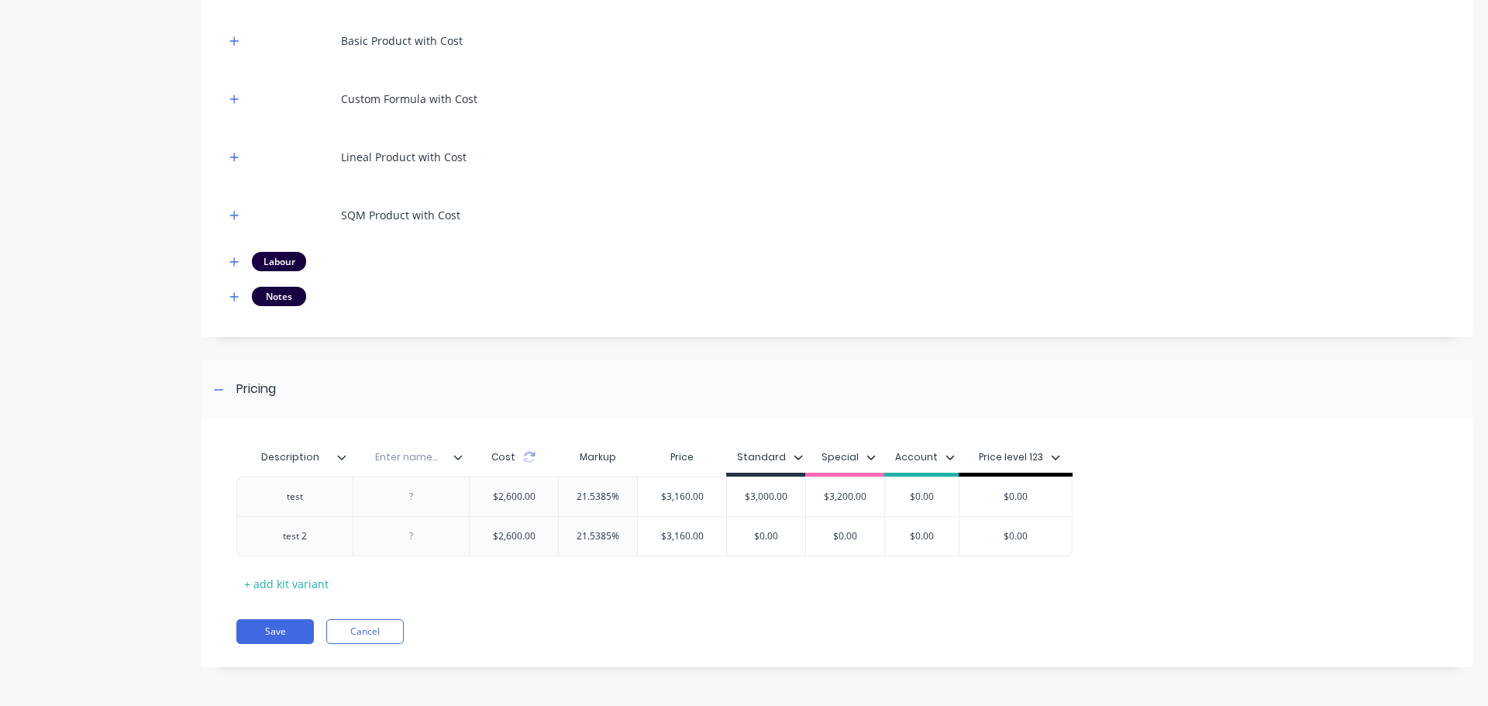
click at [343, 453] on icon at bounding box center [341, 457] width 9 height 9
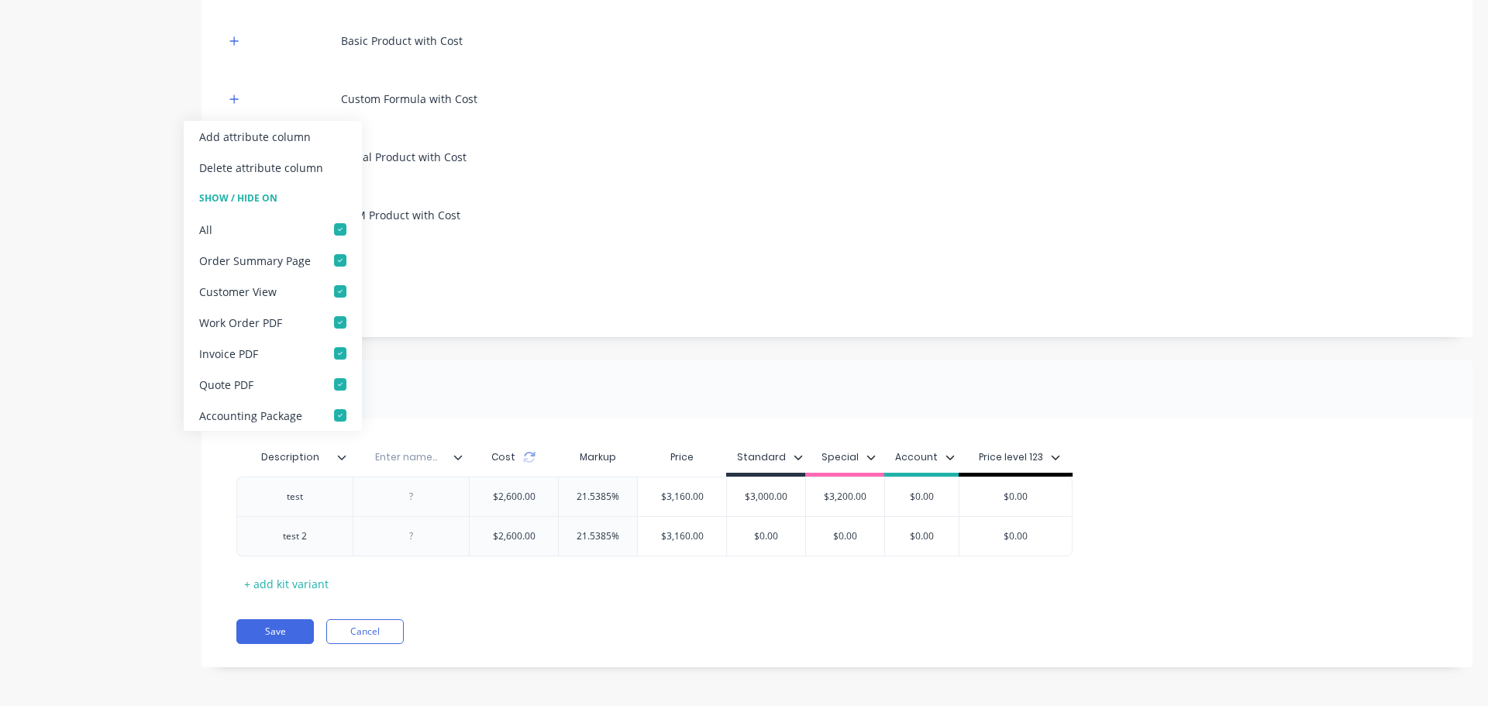
click at [343, 453] on icon at bounding box center [341, 457] width 9 height 9
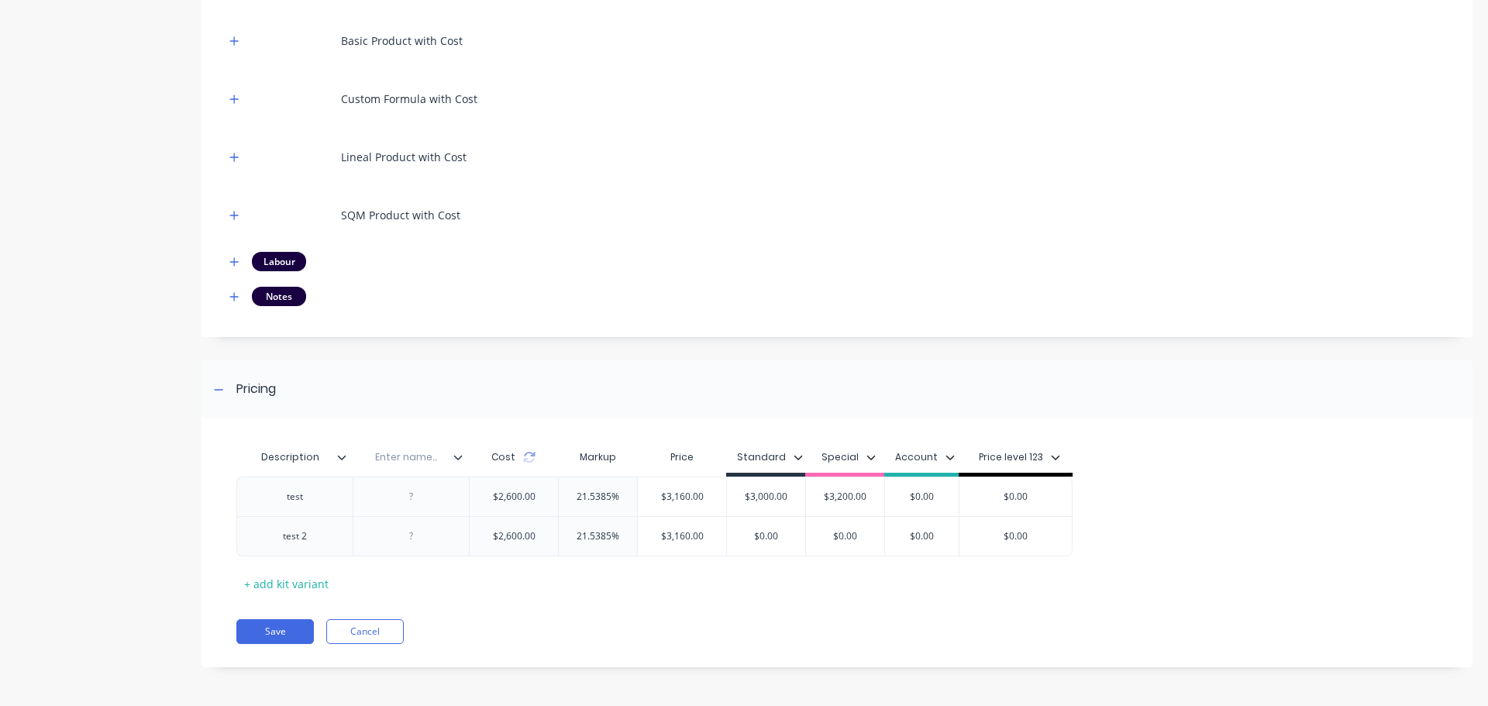
click at [404, 453] on input "text" at bounding box center [406, 457] width 107 height 14
type input "test"
click at [422, 502] on div at bounding box center [412, 497] width 78 height 20
click at [432, 536] on div at bounding box center [412, 536] width 78 height 20
click at [341, 461] on icon at bounding box center [341, 457] width 9 height 9
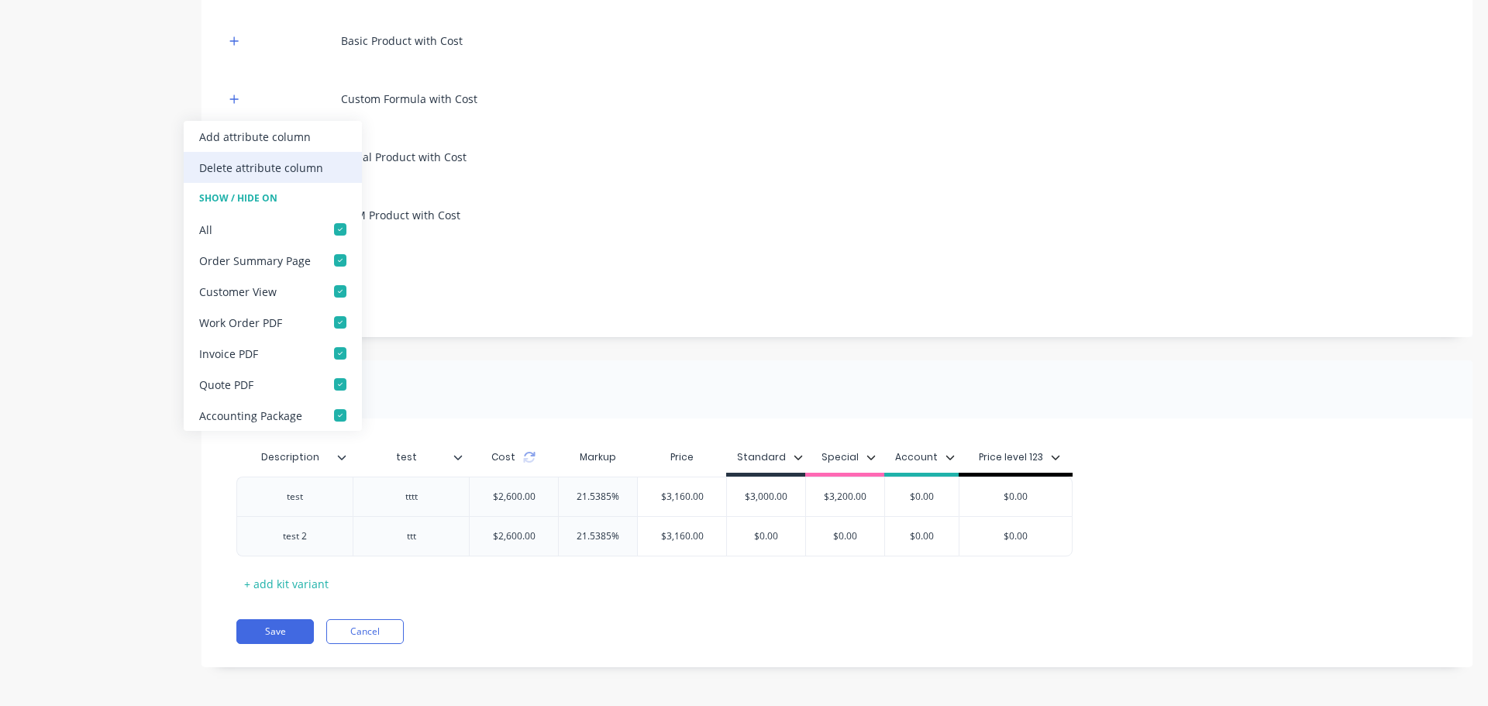
click at [272, 172] on div "Delete attribute column" at bounding box center [261, 168] width 124 height 16
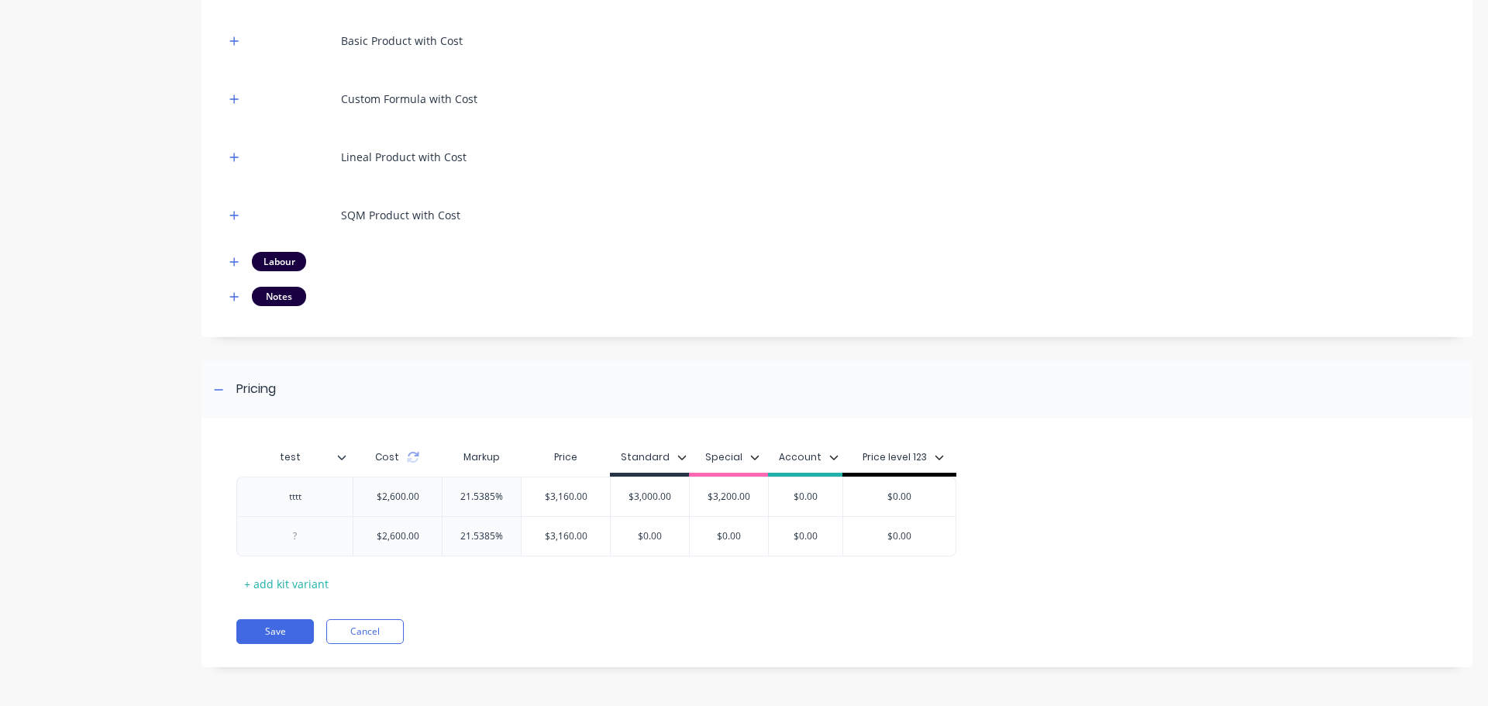
click at [342, 465] on div "test" at bounding box center [289, 457] width 107 height 39
type input "test"
click at [346, 464] on div "test test" at bounding box center [294, 457] width 116 height 39
click at [337, 463] on input "test" at bounding box center [289, 457] width 107 height 14
click at [338, 459] on icon at bounding box center [341, 457] width 9 height 9
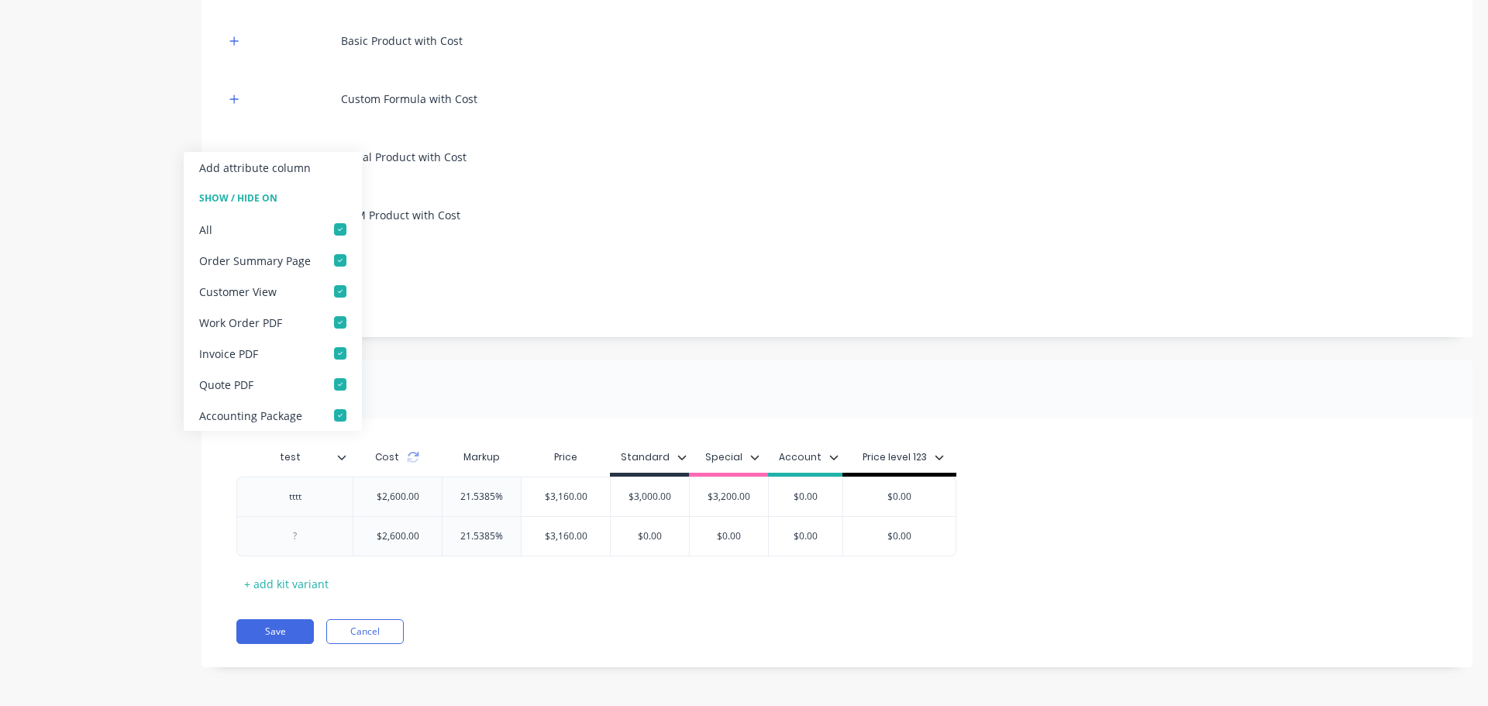
click at [338, 459] on icon at bounding box center [341, 457] width 9 height 9
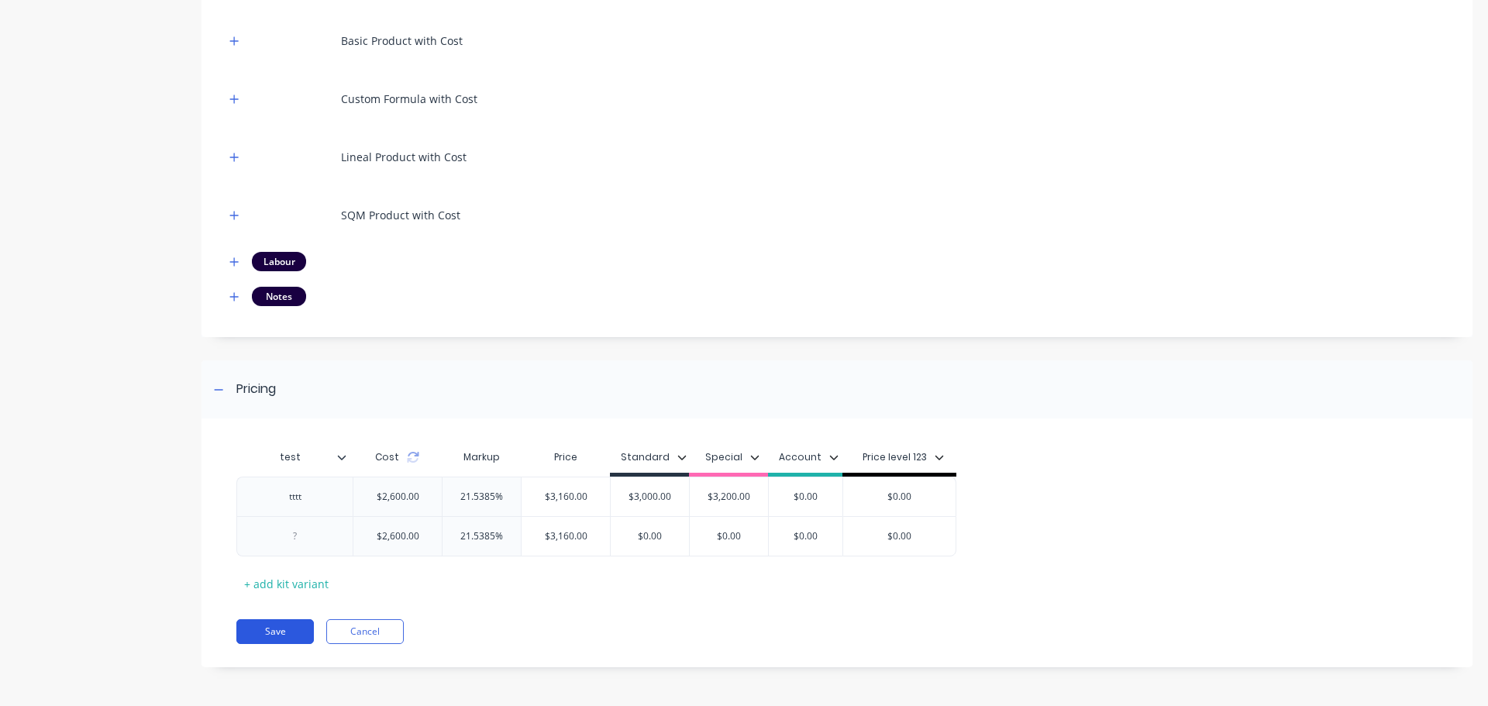
click at [298, 635] on button "Save" at bounding box center [275, 631] width 78 height 25
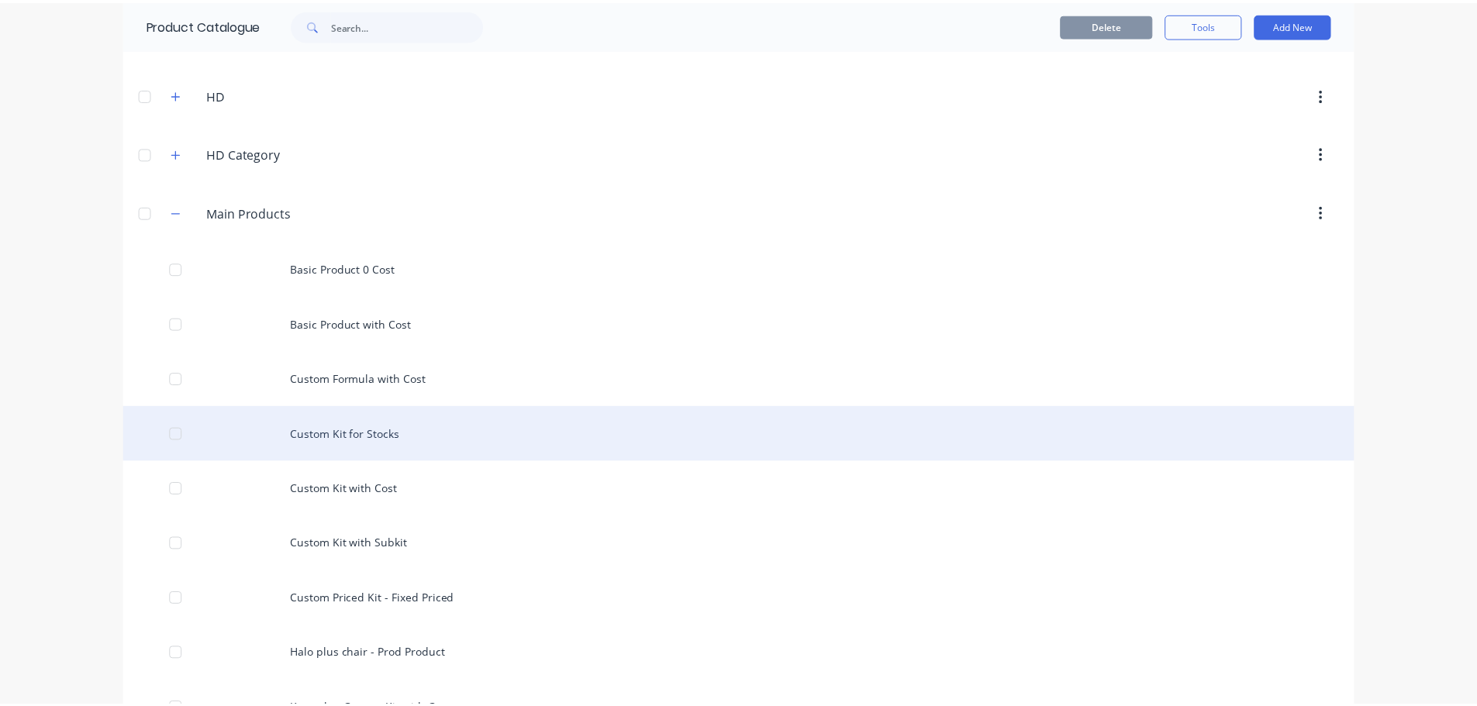
scroll to position [233, 0]
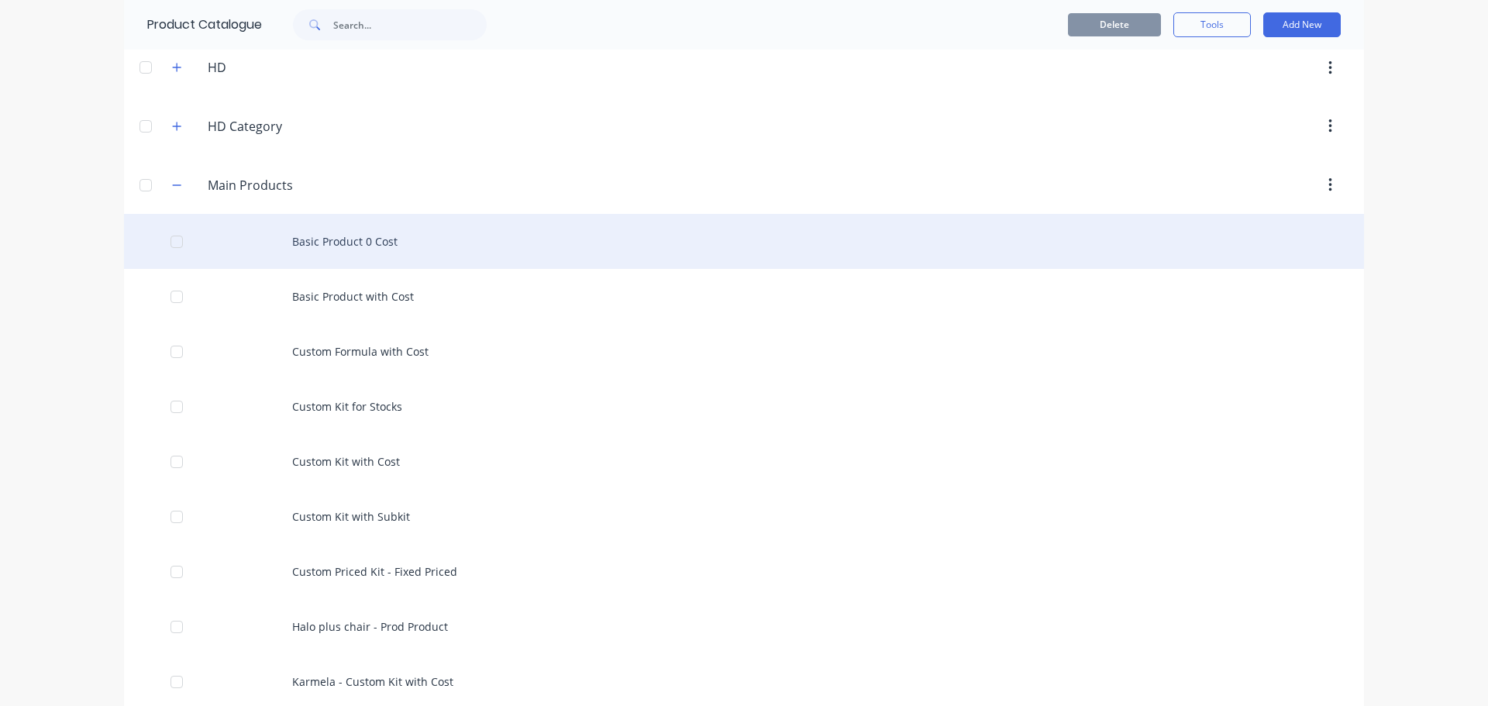
click at [407, 249] on div "Basic Product 0 Cost" at bounding box center [744, 241] width 1240 height 55
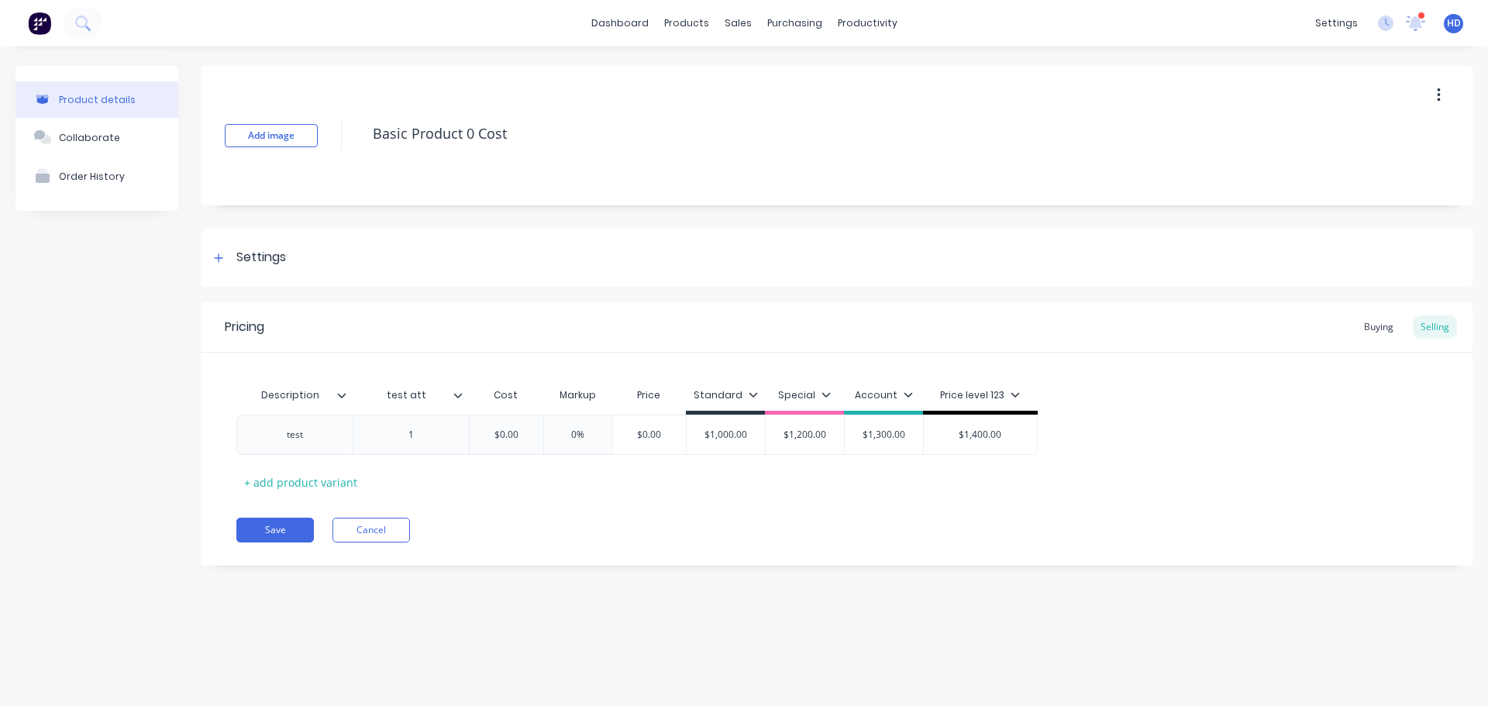
click at [346, 396] on div at bounding box center [347, 395] width 9 height 14
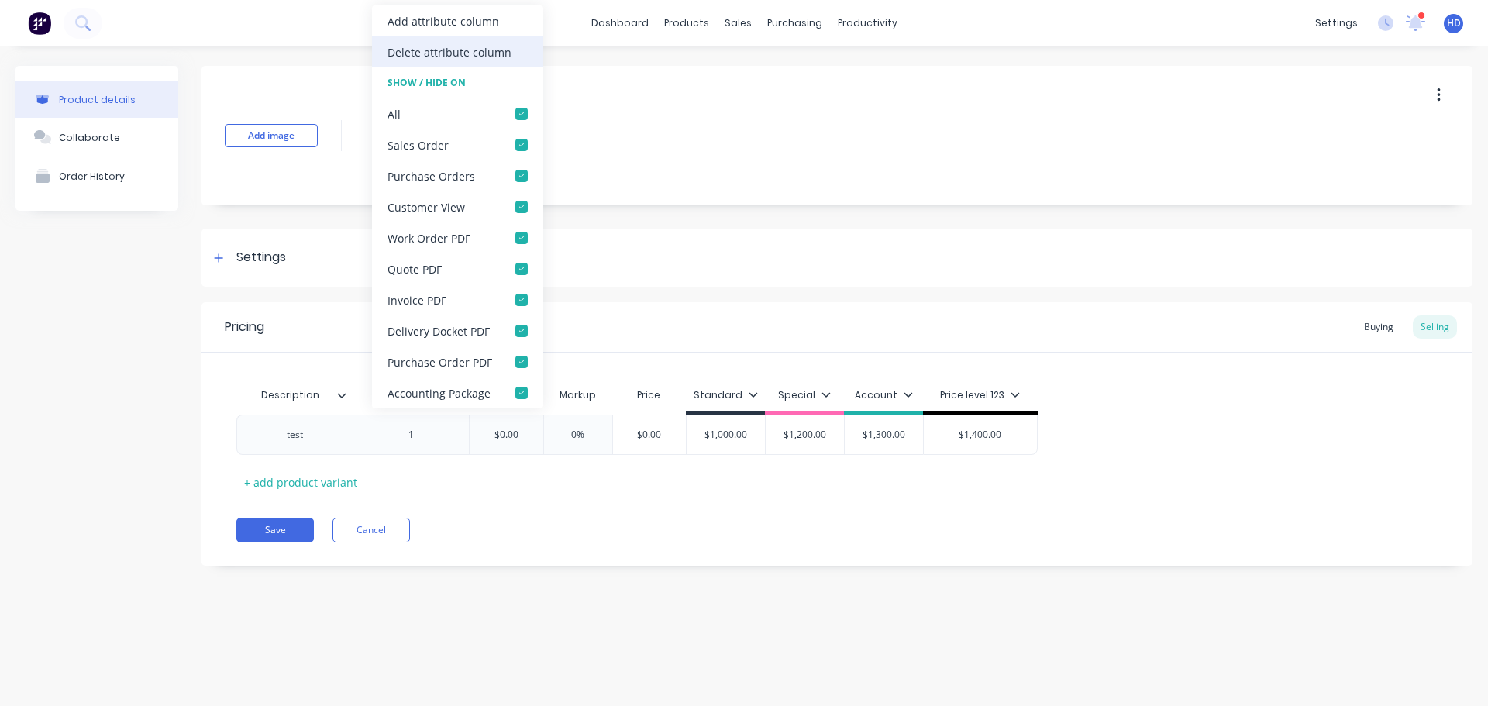
click at [409, 51] on div "Delete attribute column" at bounding box center [450, 52] width 124 height 16
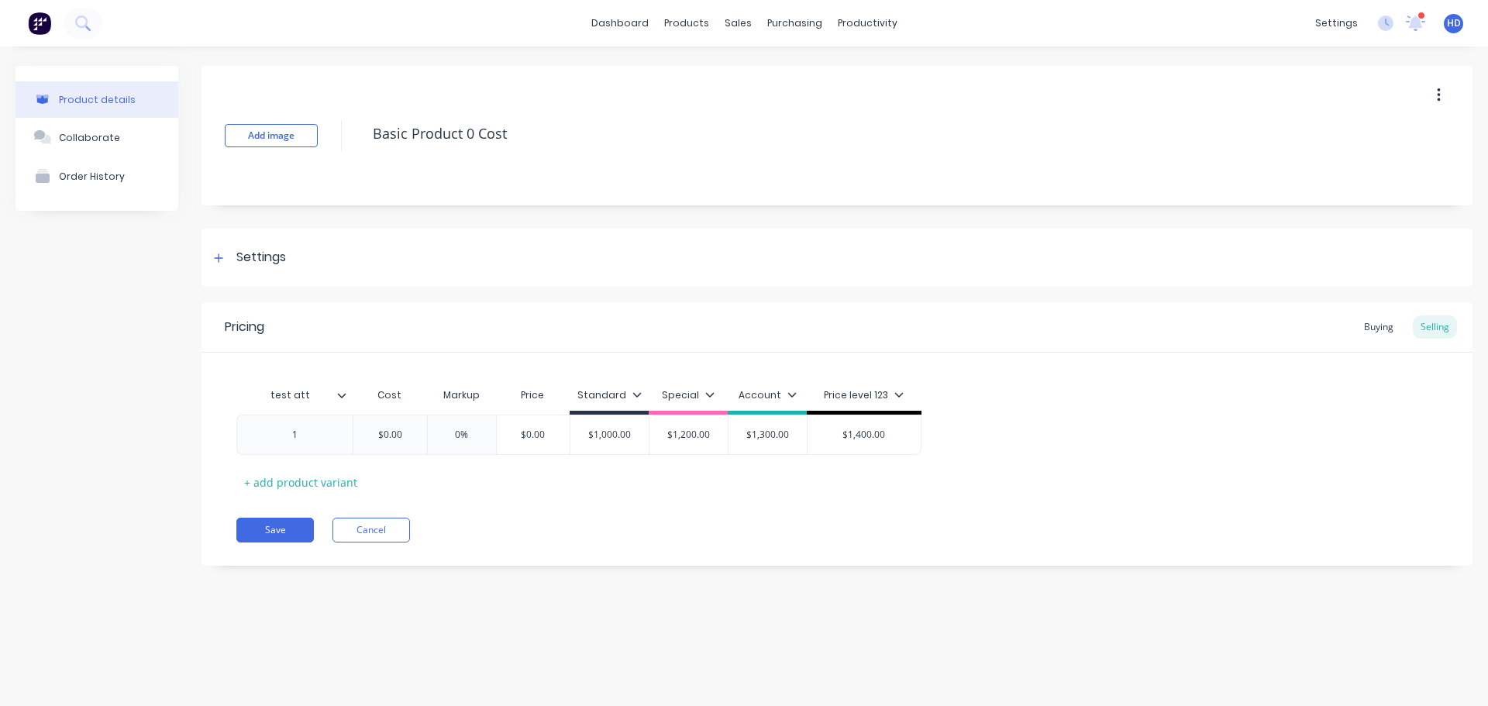
click at [347, 392] on div at bounding box center [347, 395] width 9 height 14
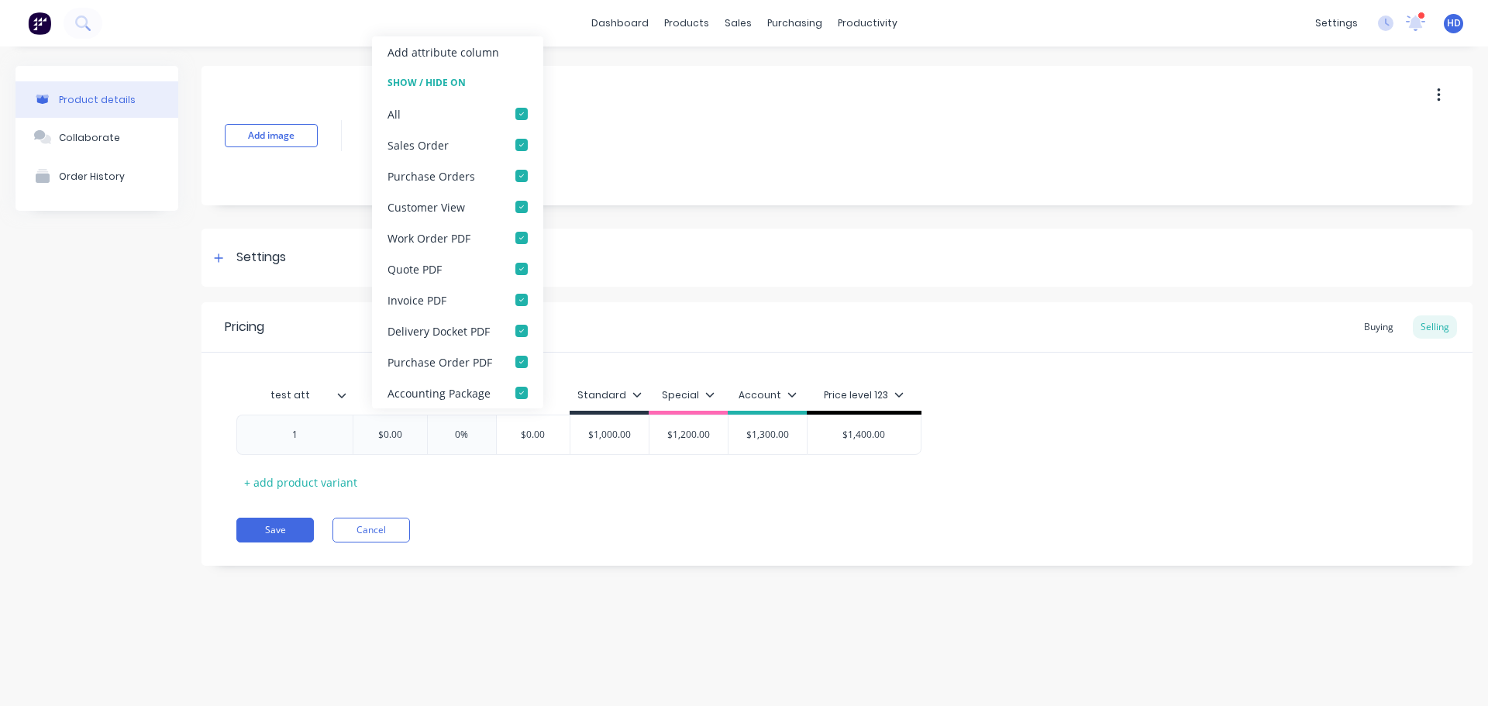
click at [347, 392] on div at bounding box center [347, 395] width 9 height 14
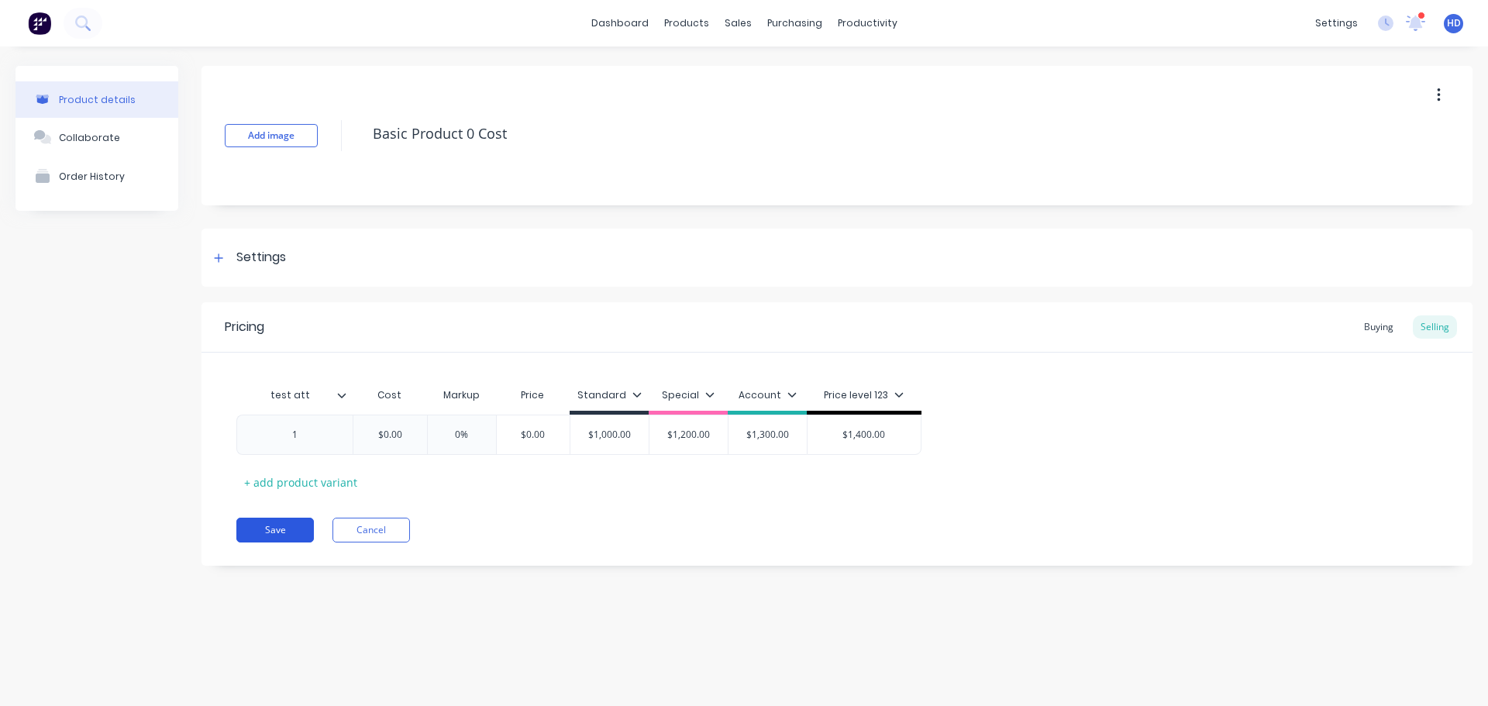
click at [307, 528] on button "Save" at bounding box center [275, 530] width 78 height 25
type textarea "x"
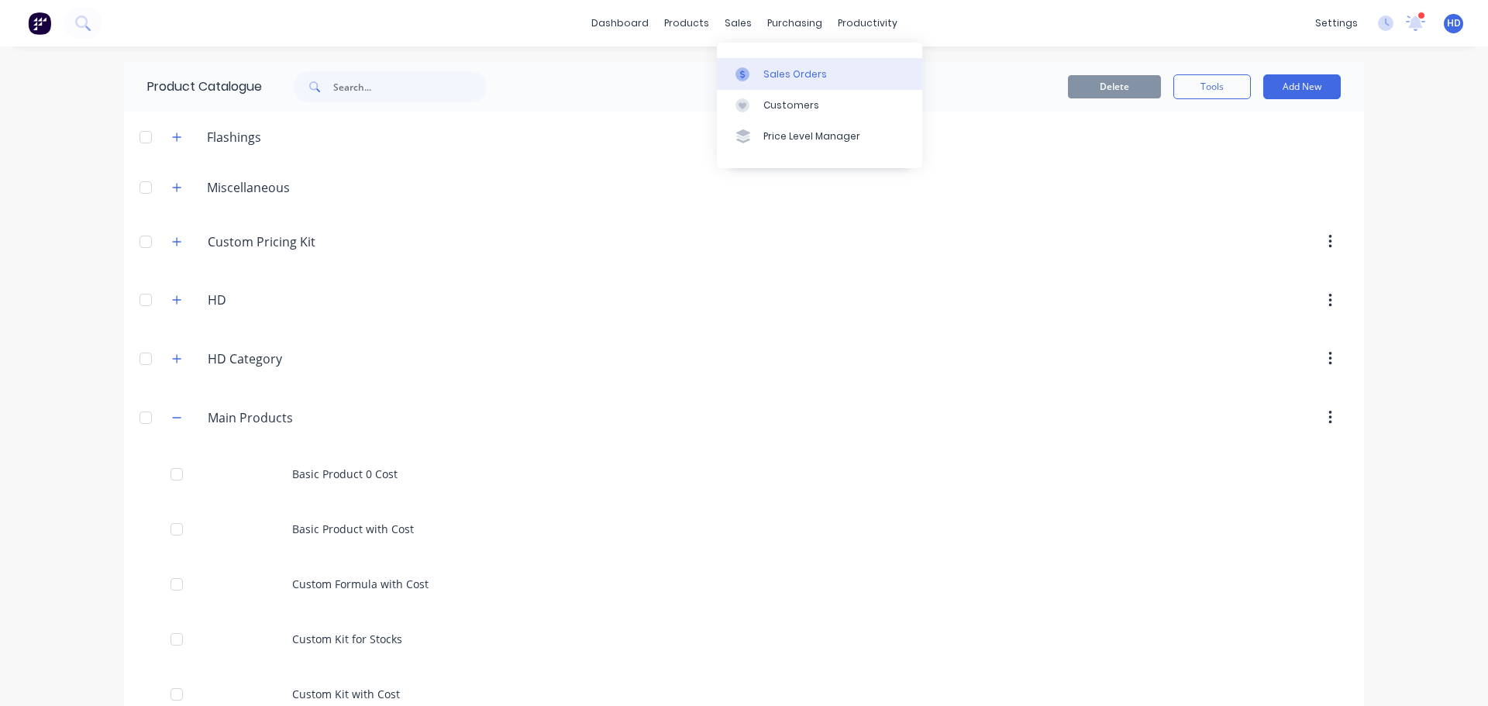
click at [805, 71] on div "Sales Orders" at bounding box center [795, 74] width 64 height 14
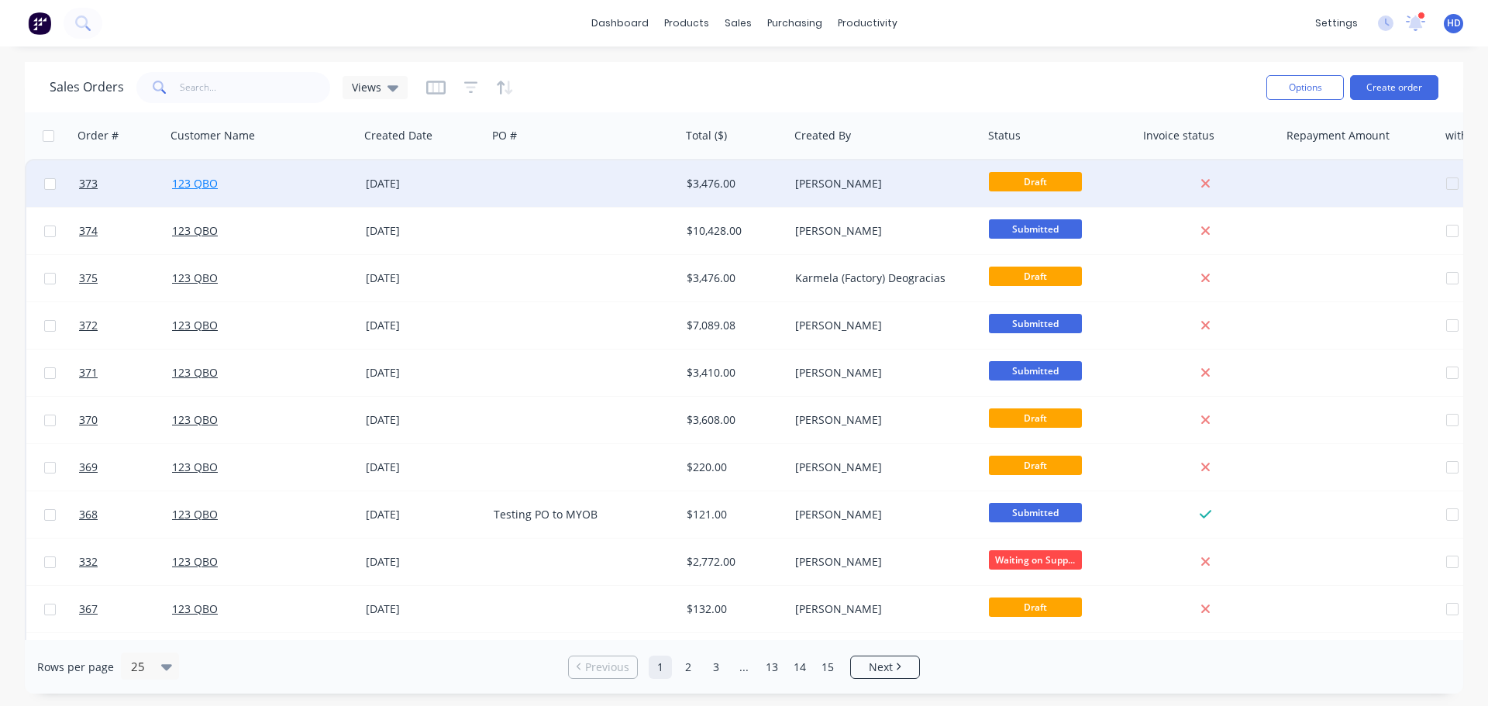
click at [201, 187] on link "123 QBO" at bounding box center [195, 183] width 46 height 15
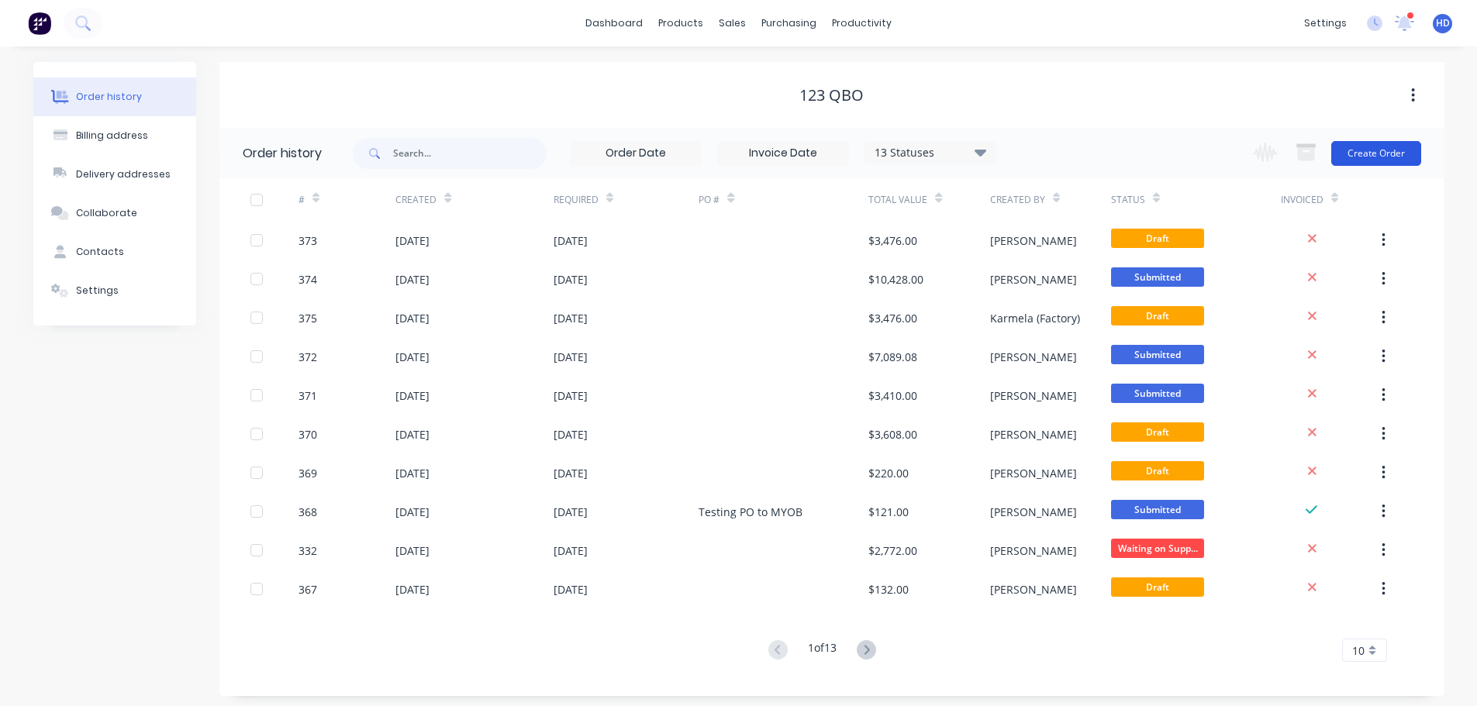
click at [1381, 146] on button "Create Order" at bounding box center [1376, 153] width 90 height 25
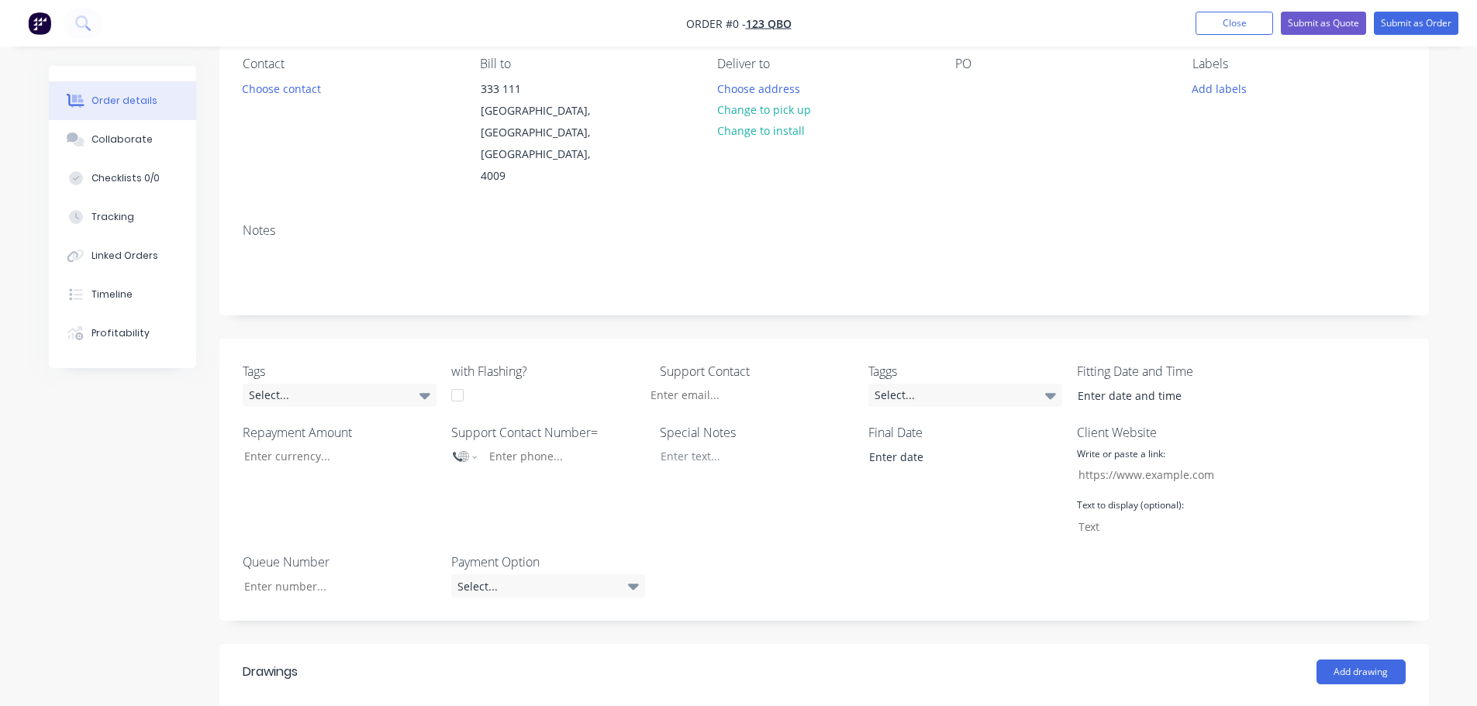
scroll to position [310, 0]
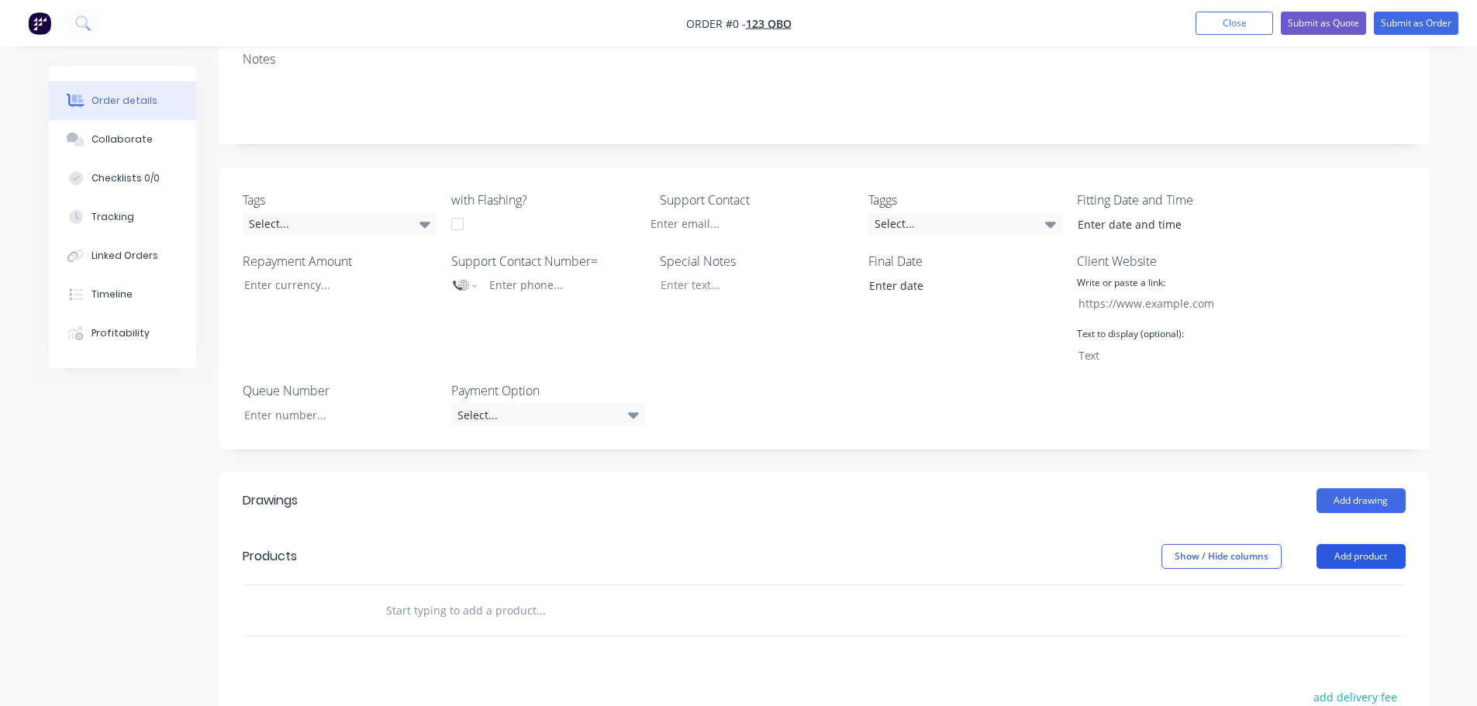
click at [1356, 544] on button "Add product" at bounding box center [1360, 556] width 89 height 25
click at [1312, 585] on div "Product catalogue" at bounding box center [1331, 596] width 119 height 22
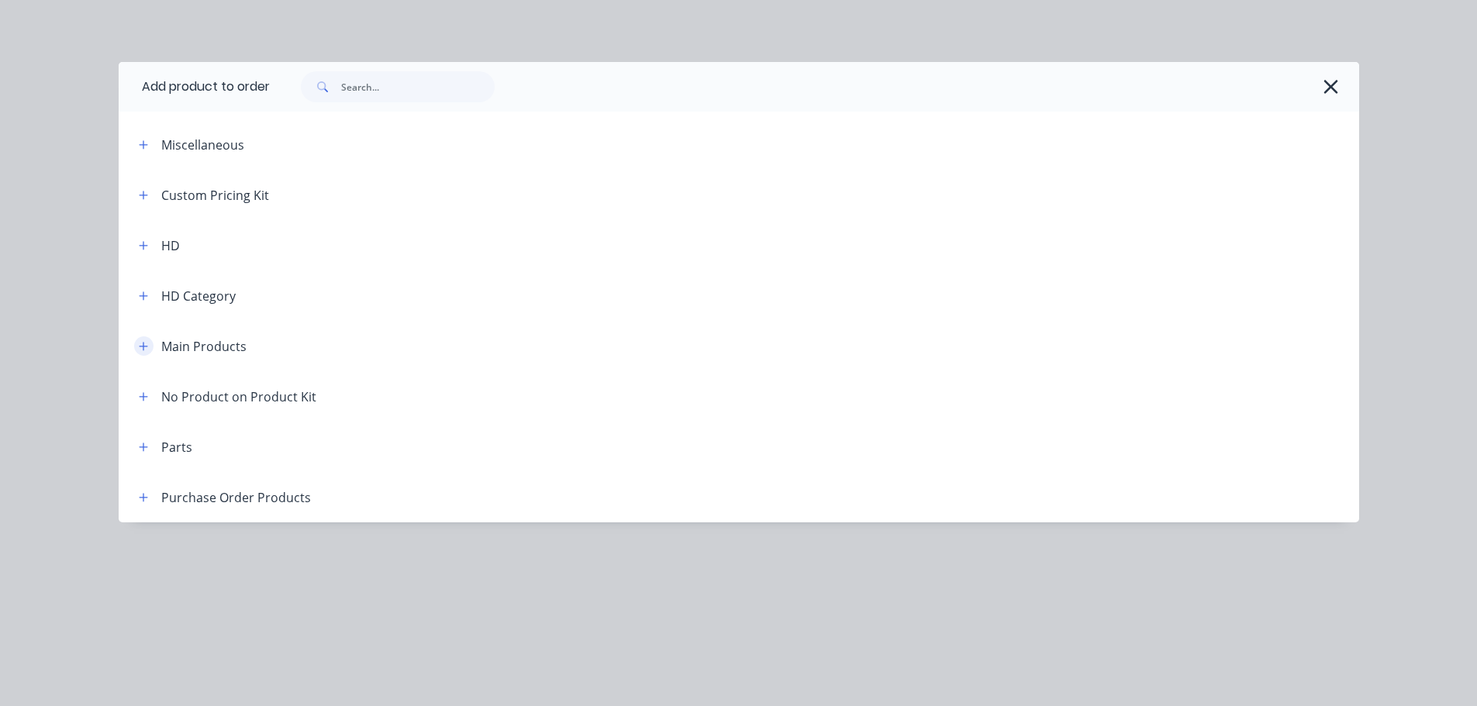
click at [141, 347] on icon "button" at bounding box center [143, 346] width 9 height 11
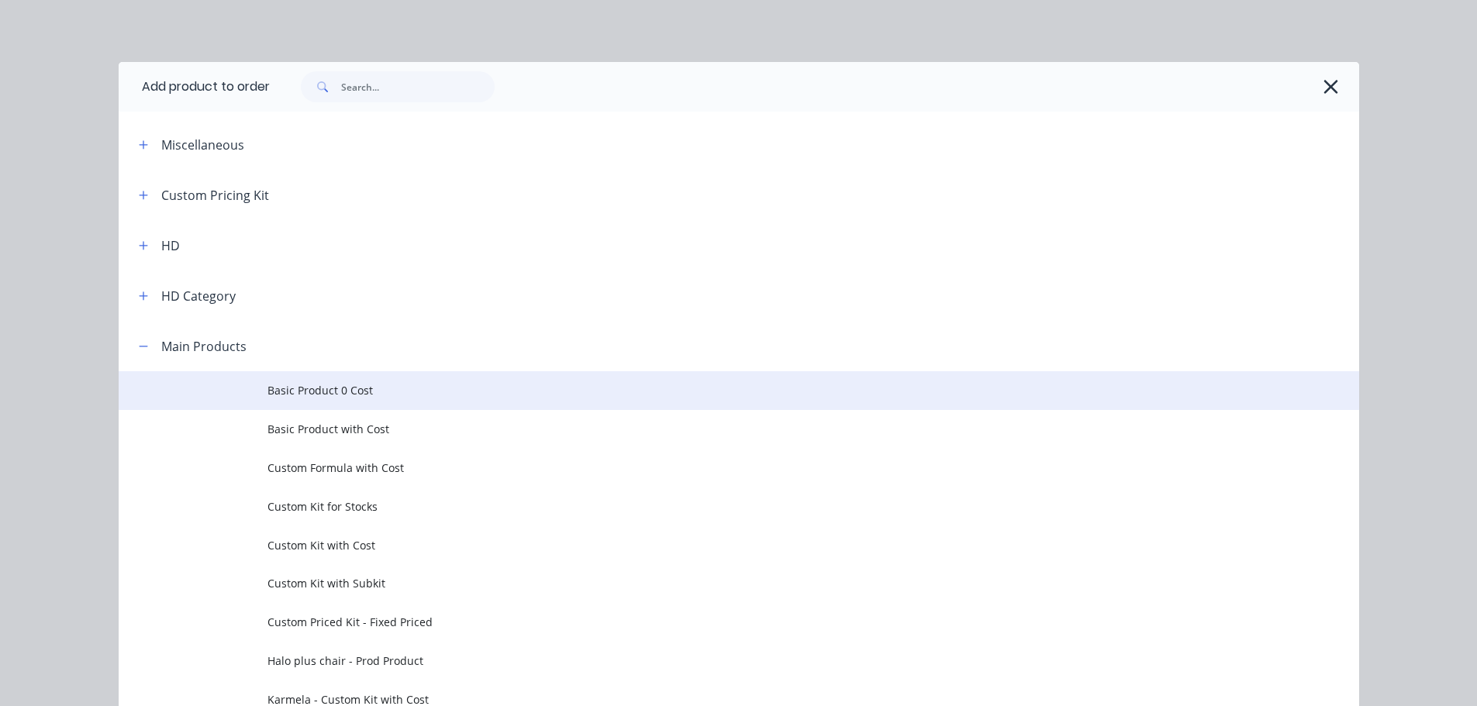
click at [319, 385] on span "Basic Product 0 Cost" at bounding box center [703, 390] width 873 height 16
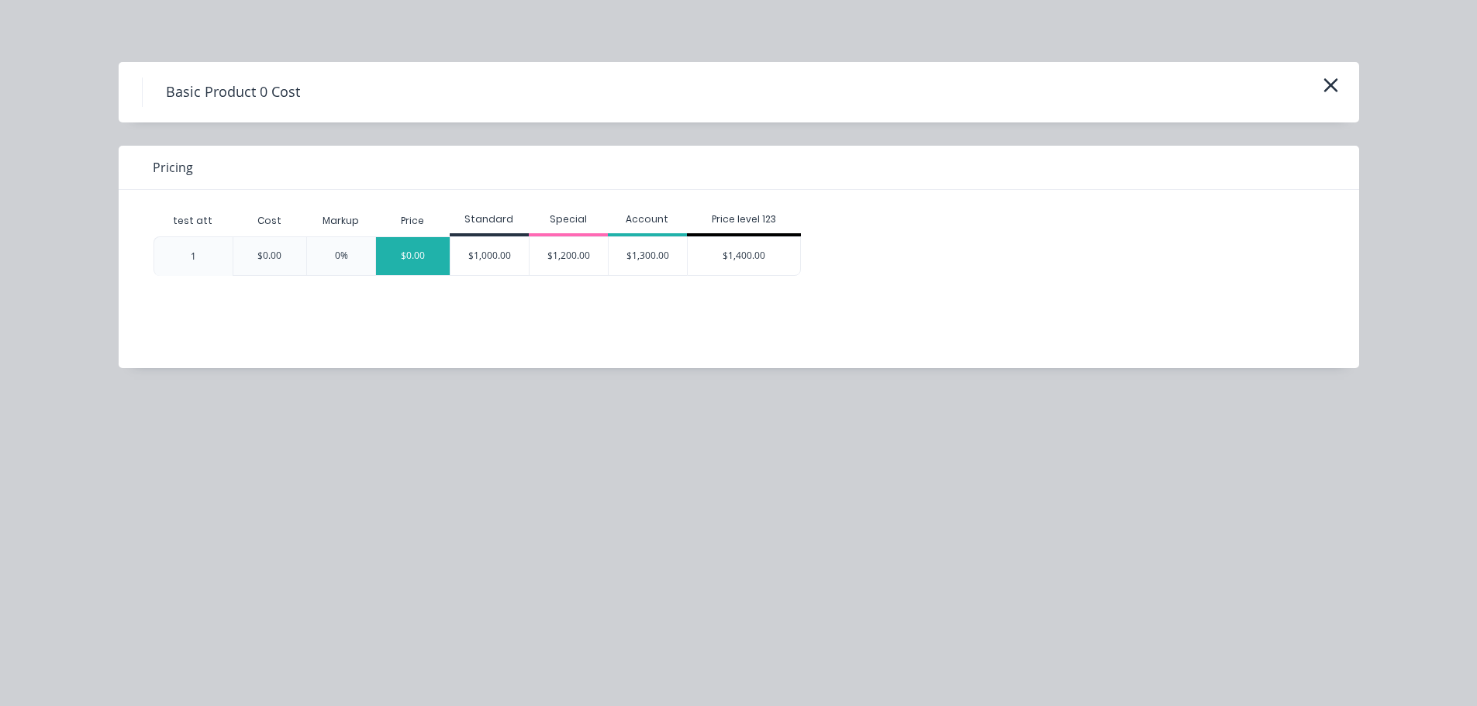
click at [425, 250] on div "$0.00" at bounding box center [413, 256] width 74 height 38
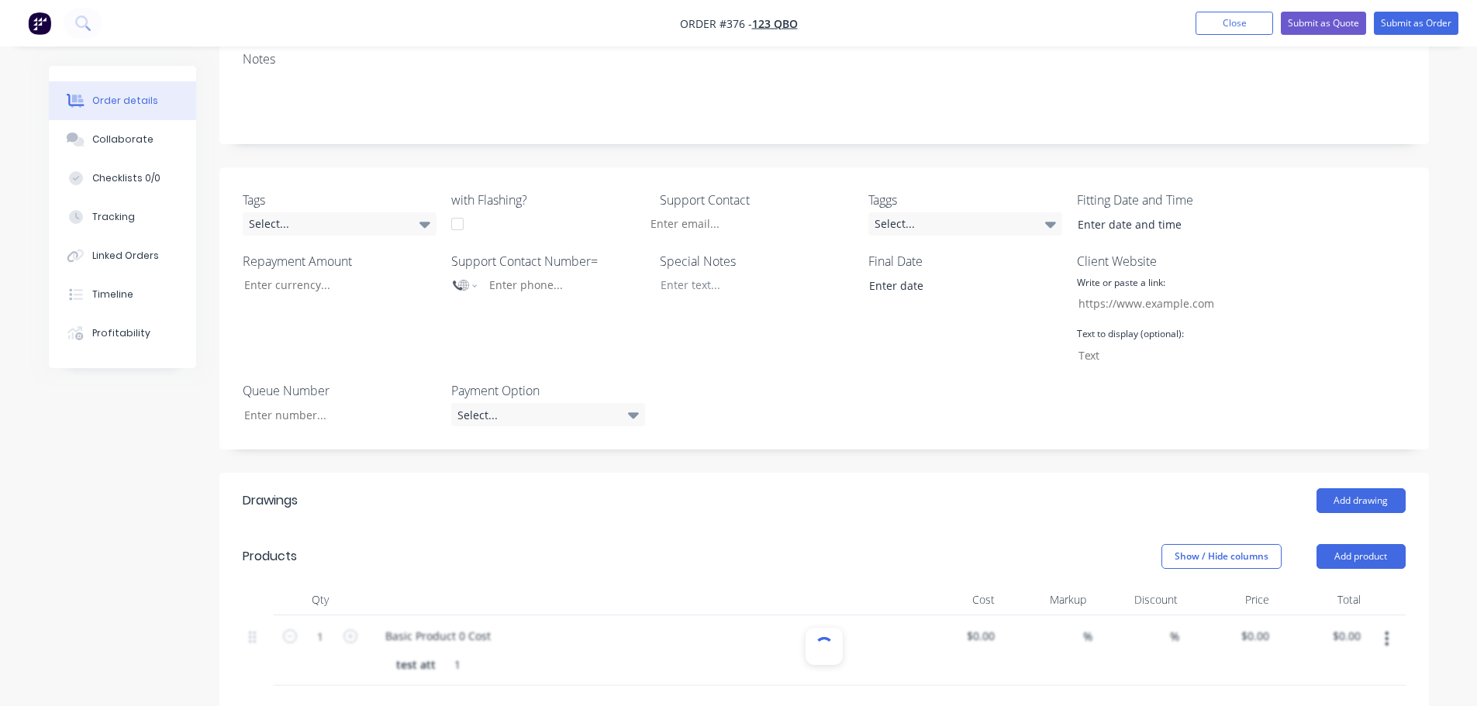
scroll to position [543, 0]
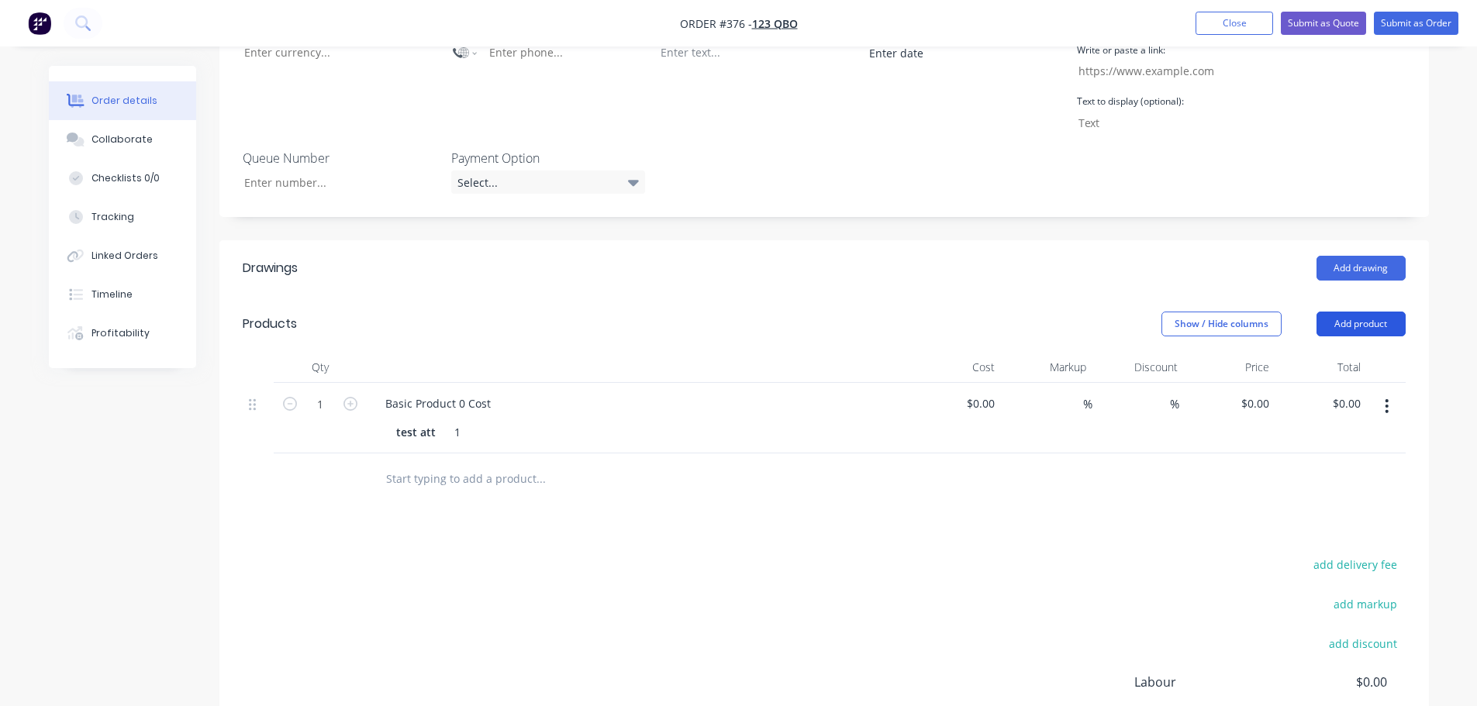
click at [1360, 312] on button "Add product" at bounding box center [1360, 324] width 89 height 25
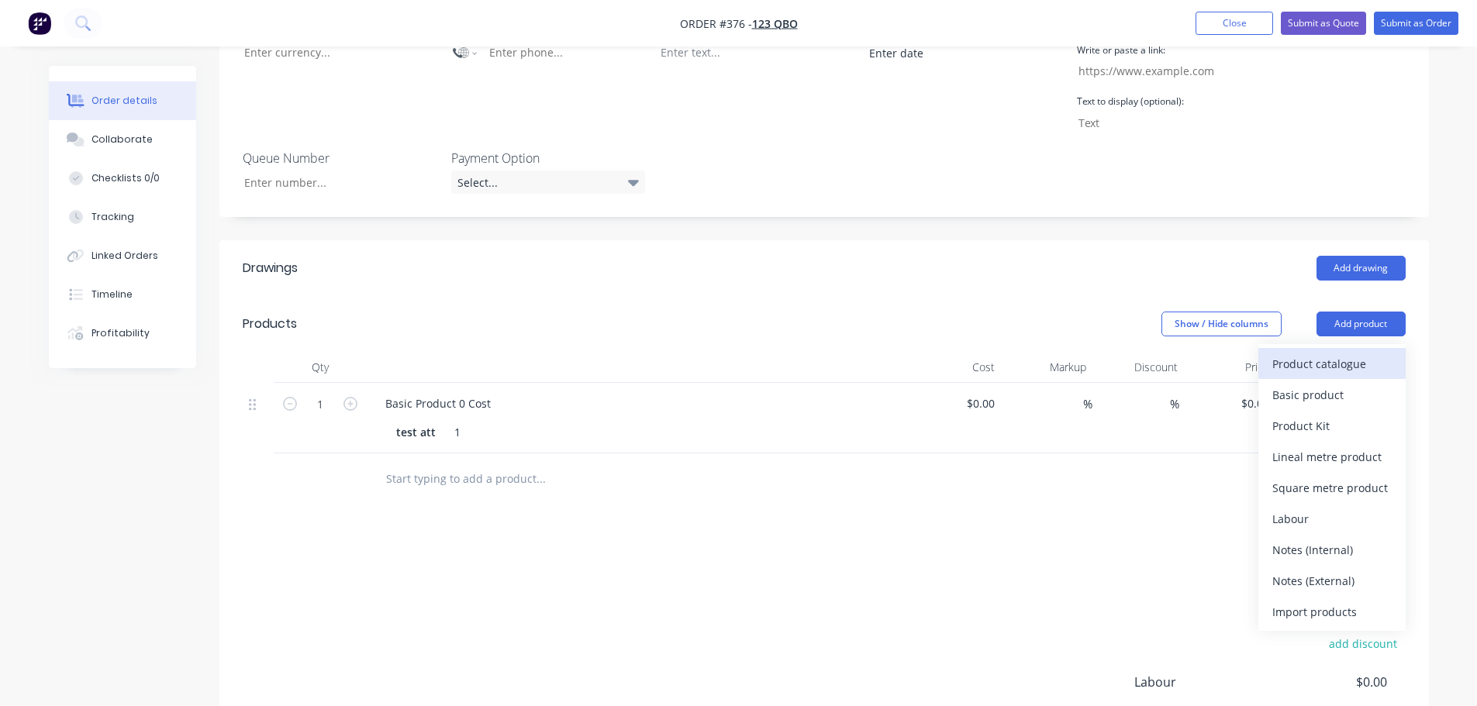
click at [1305, 353] on div "Product catalogue" at bounding box center [1331, 364] width 119 height 22
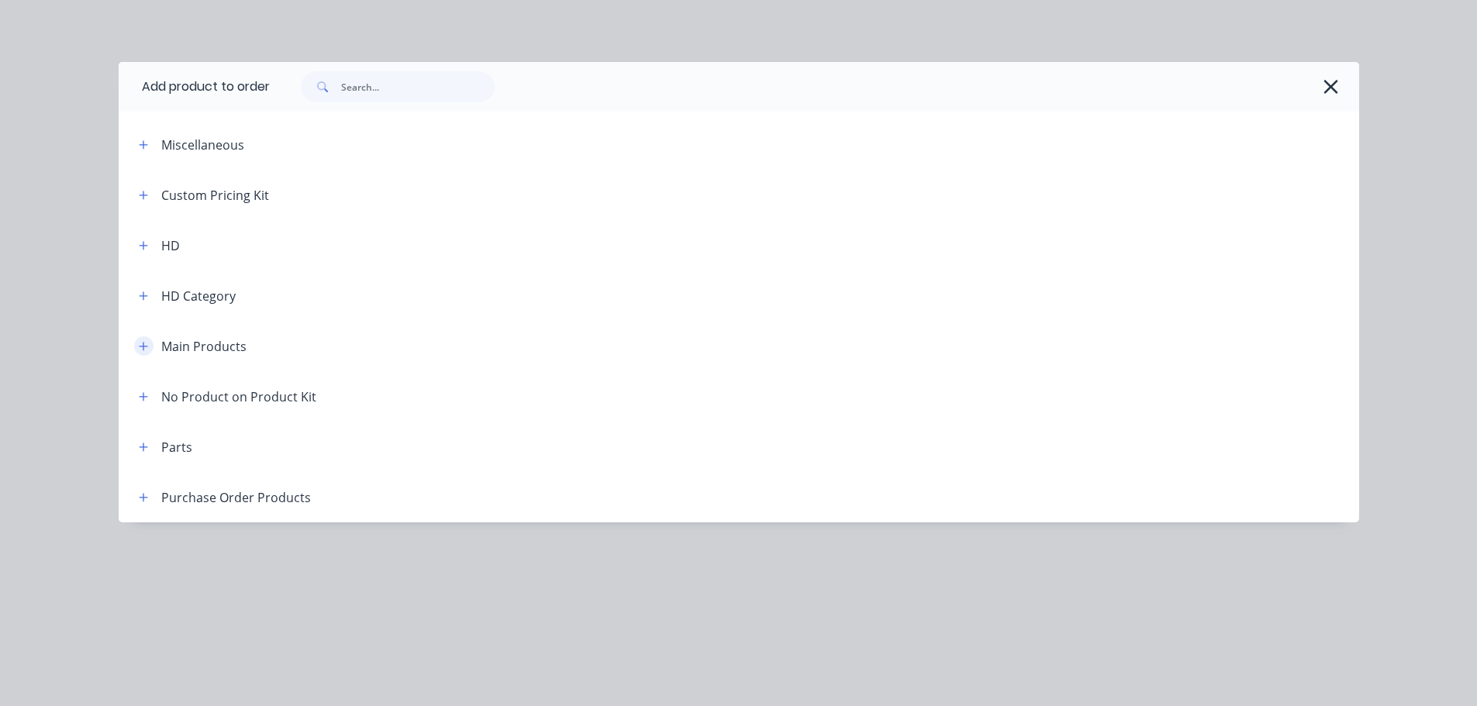
click at [141, 345] on icon "button" at bounding box center [143, 346] width 9 height 11
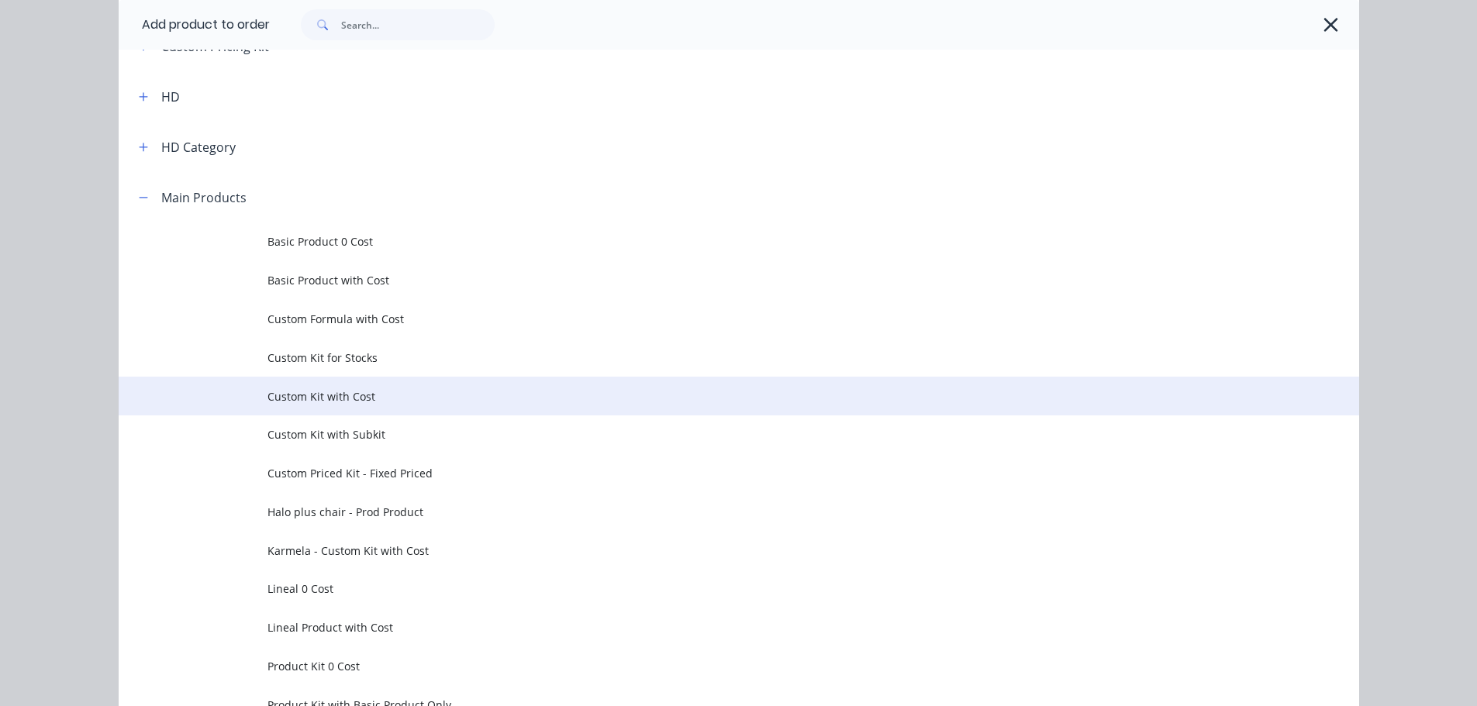
scroll to position [155, 0]
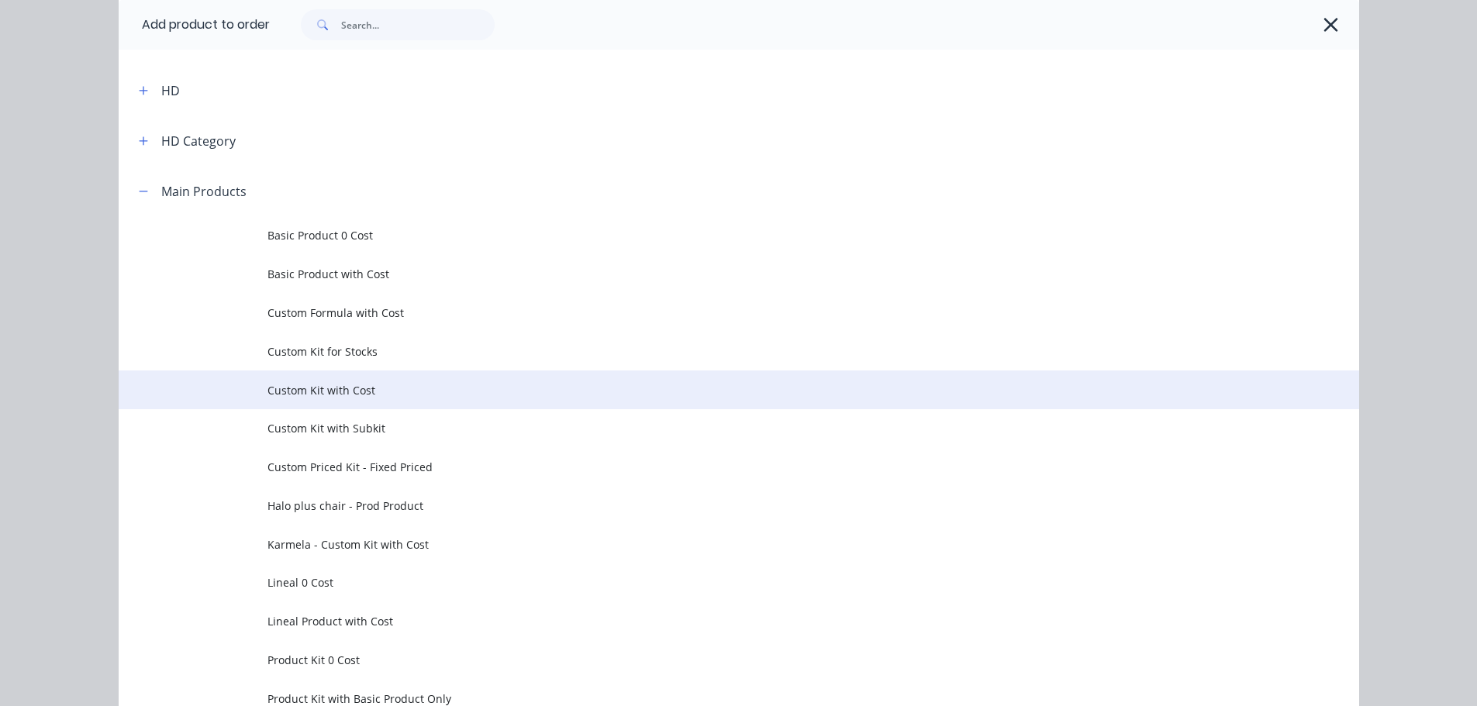
click at [349, 396] on span "Custom Kit with Cost" at bounding box center [703, 390] width 873 height 16
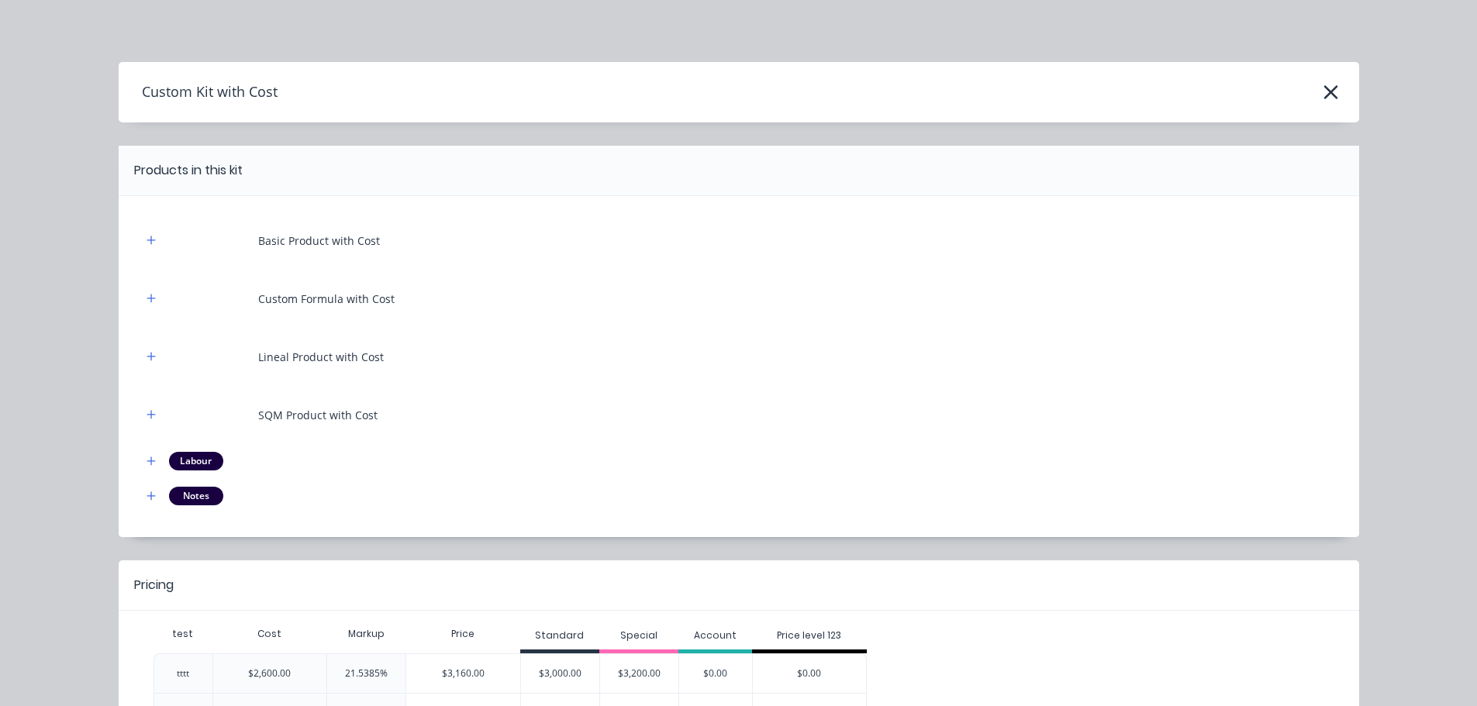
scroll to position [119, 0]
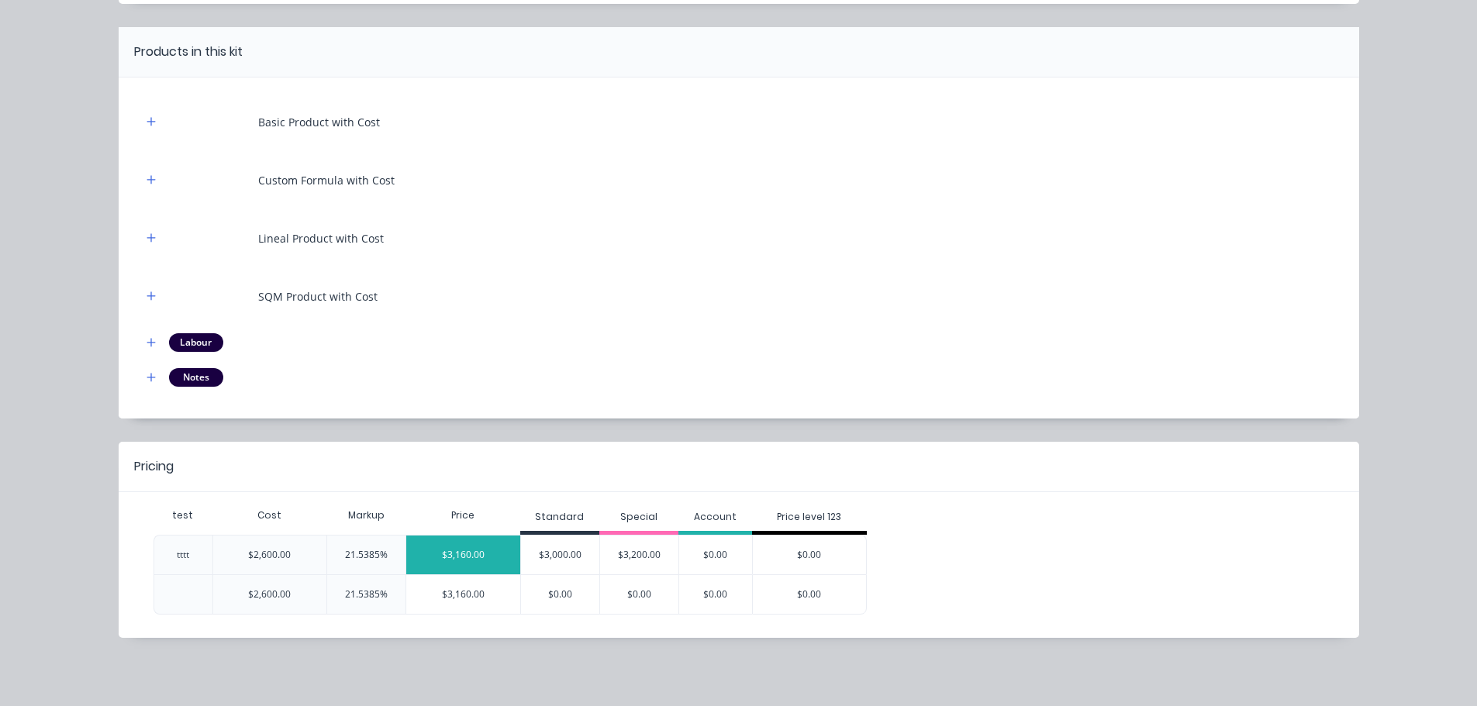
click at [491, 550] on div "$3,160.00" at bounding box center [463, 555] width 114 height 39
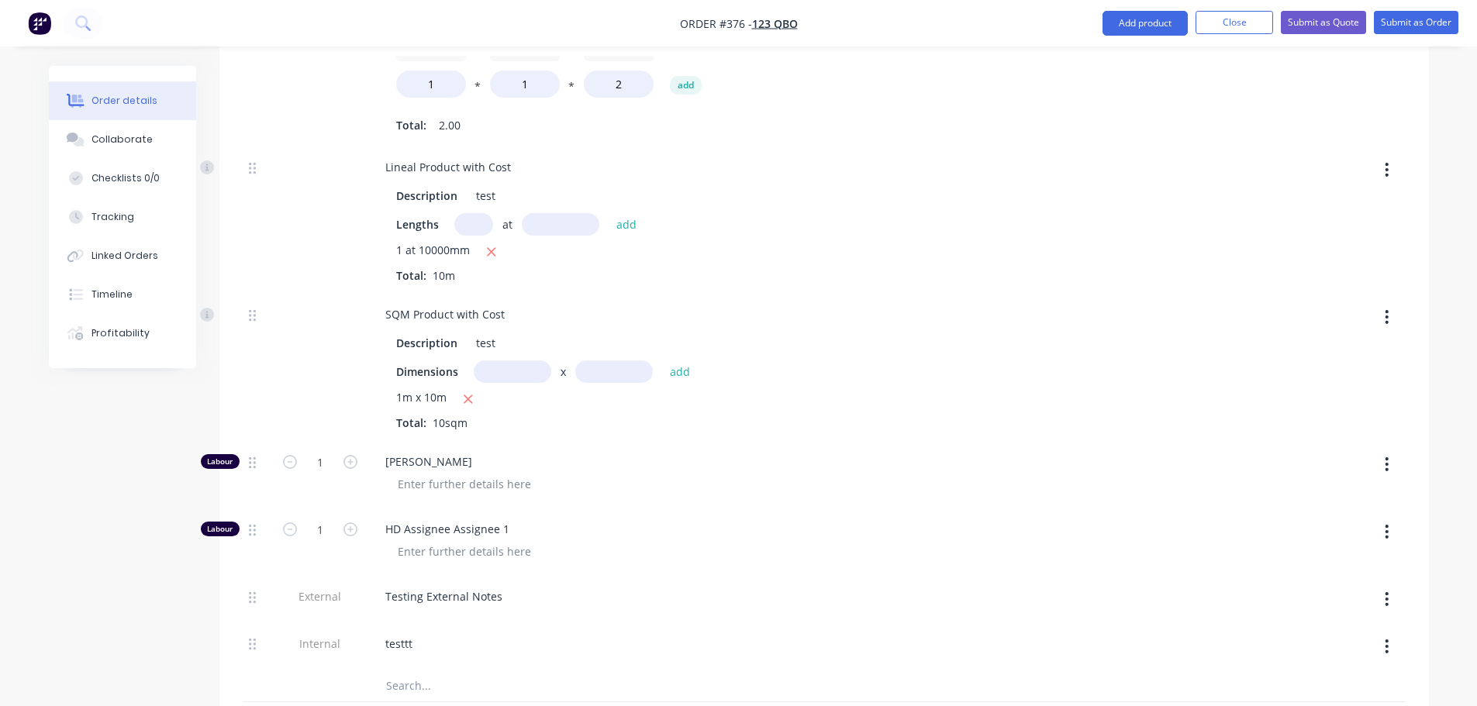
scroll to position [698, 0]
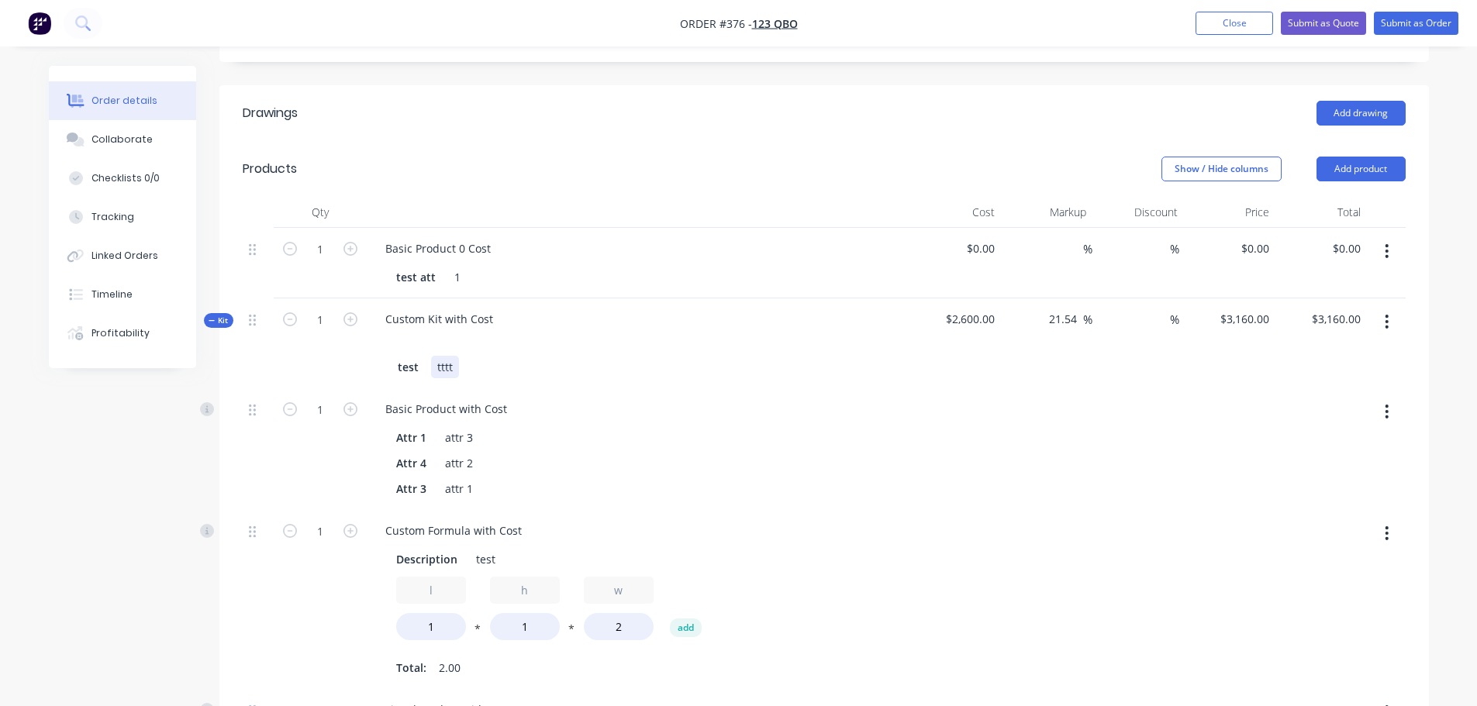
click at [451, 356] on div "tttt" at bounding box center [445, 367] width 28 height 22
click at [710, 356] on div "test tttt" at bounding box center [637, 367] width 493 height 22
click at [1203, 12] on button "Close" at bounding box center [1234, 23] width 78 height 23
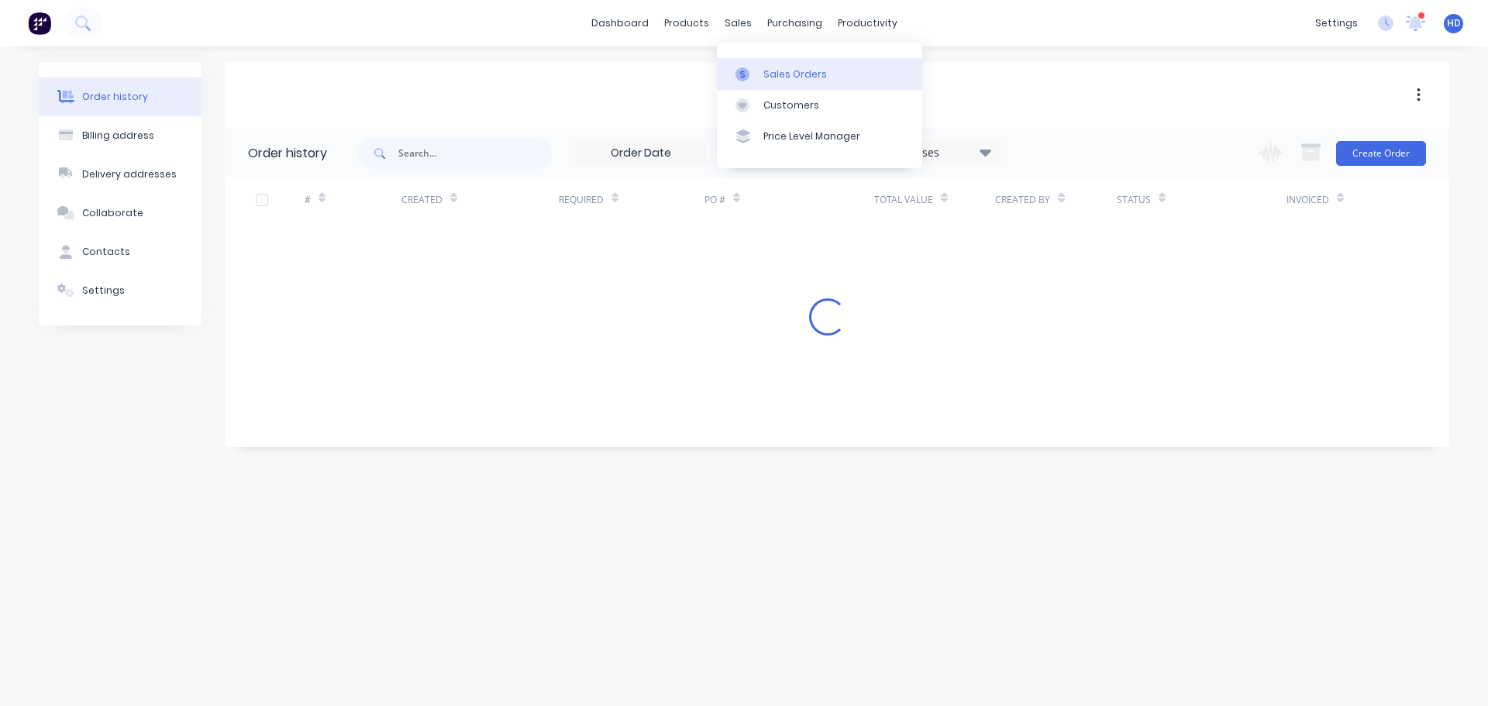
click at [796, 76] on div "Sales Orders" at bounding box center [795, 74] width 64 height 14
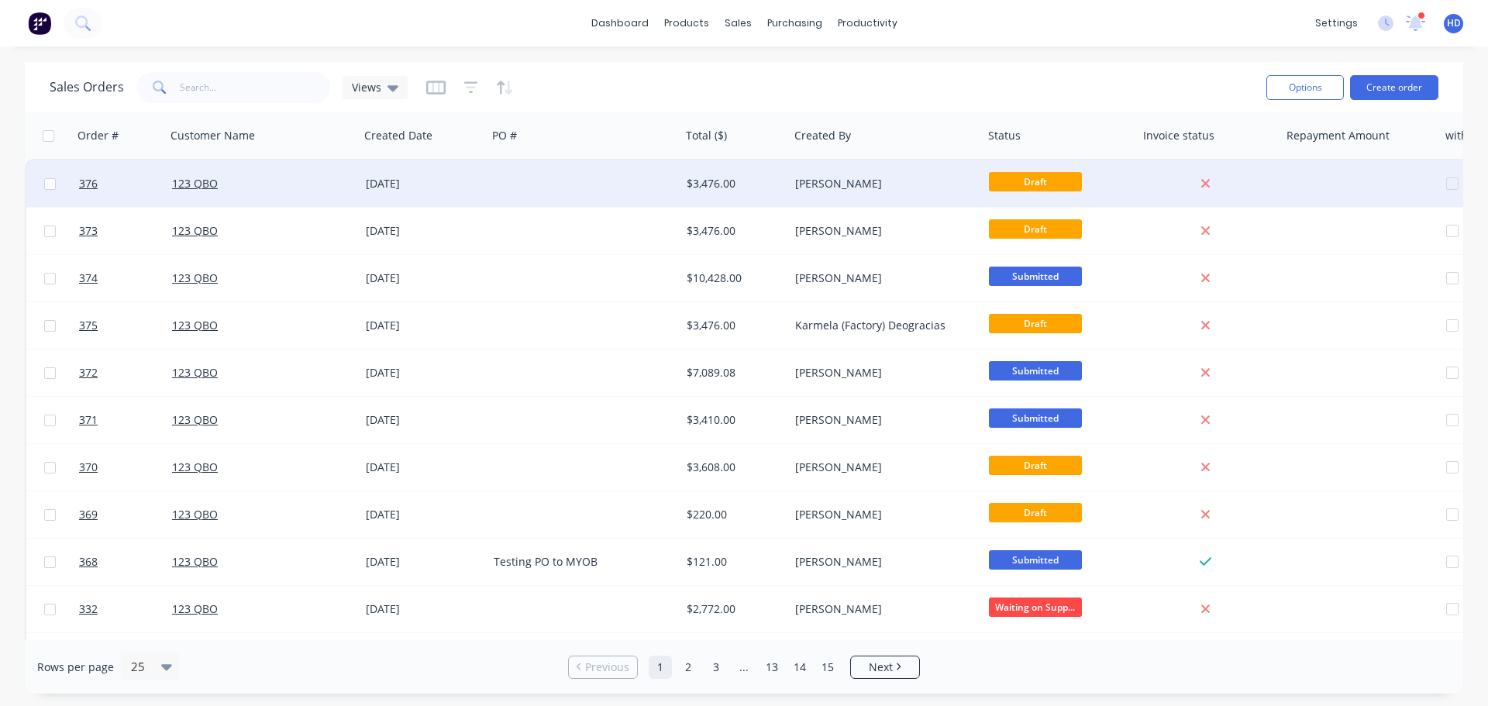
click at [433, 185] on div "09 Oct 2025" at bounding box center [423, 184] width 115 height 16
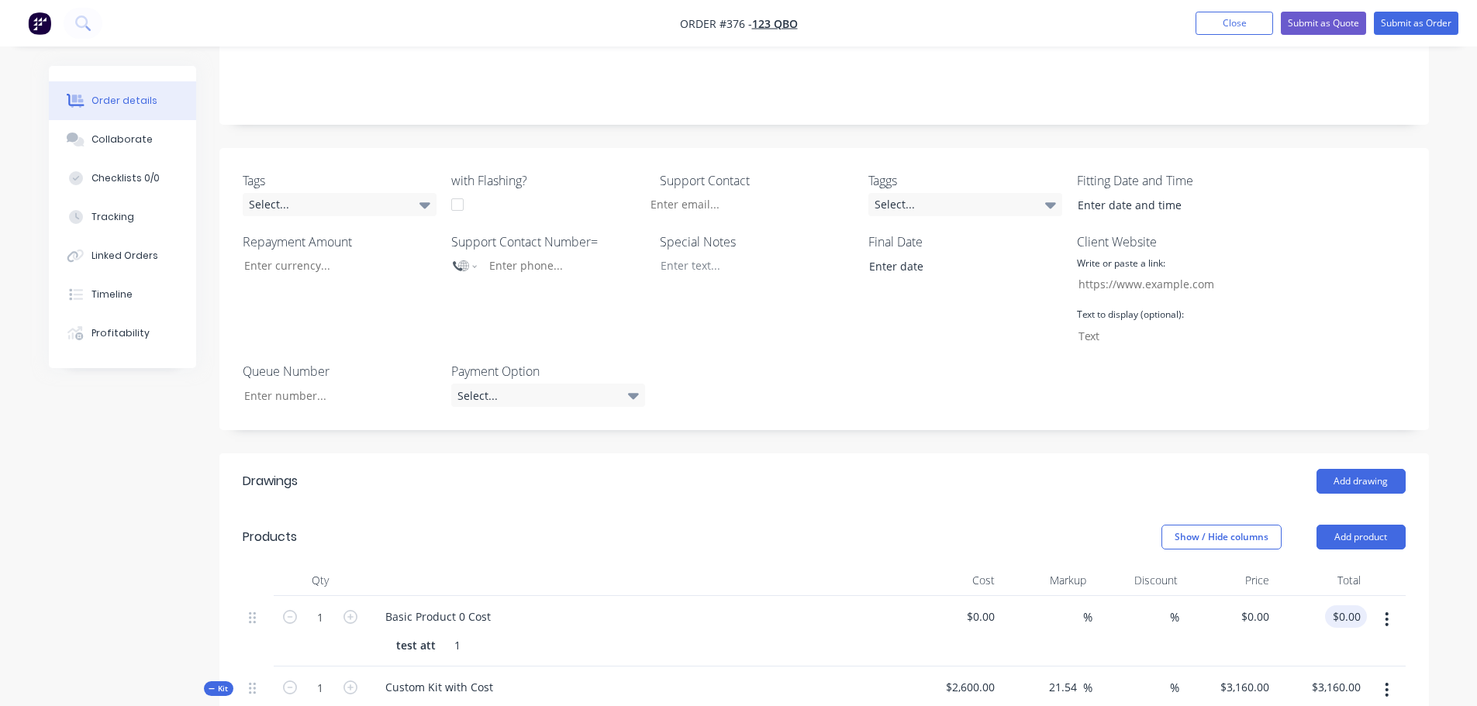
scroll to position [543, 0]
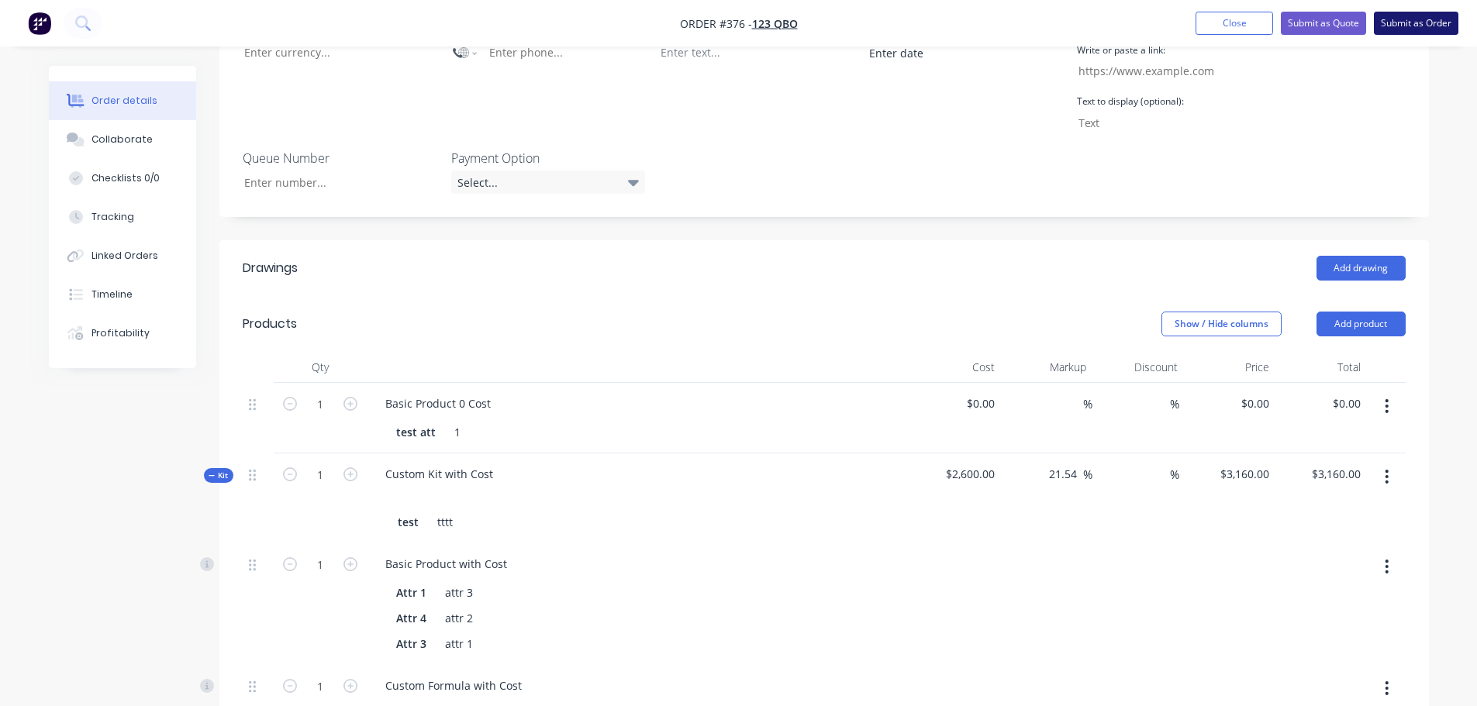
click at [1423, 27] on button "Submit as Order" at bounding box center [1416, 23] width 84 height 23
type input "21.54"
type input "$3,160.00"
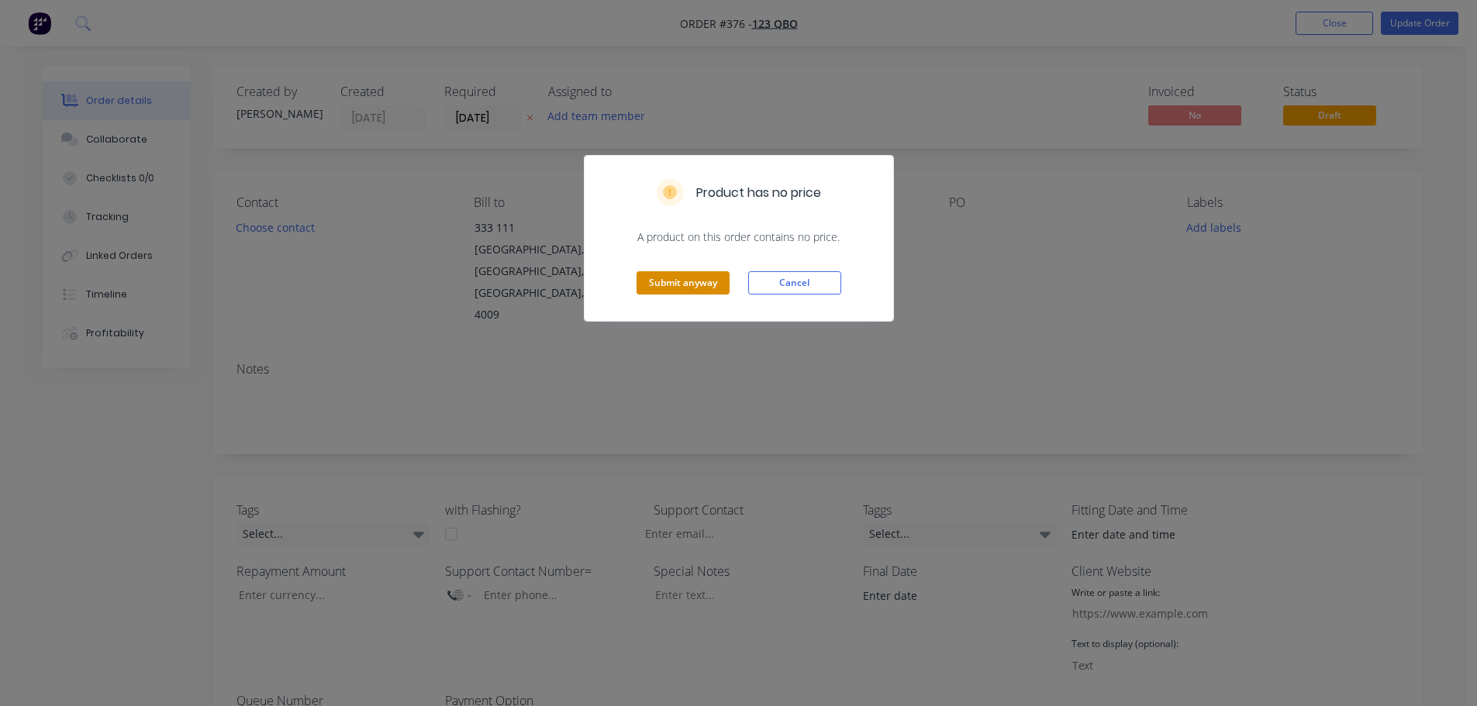
click at [695, 291] on button "Submit anyway" at bounding box center [682, 282] width 93 height 23
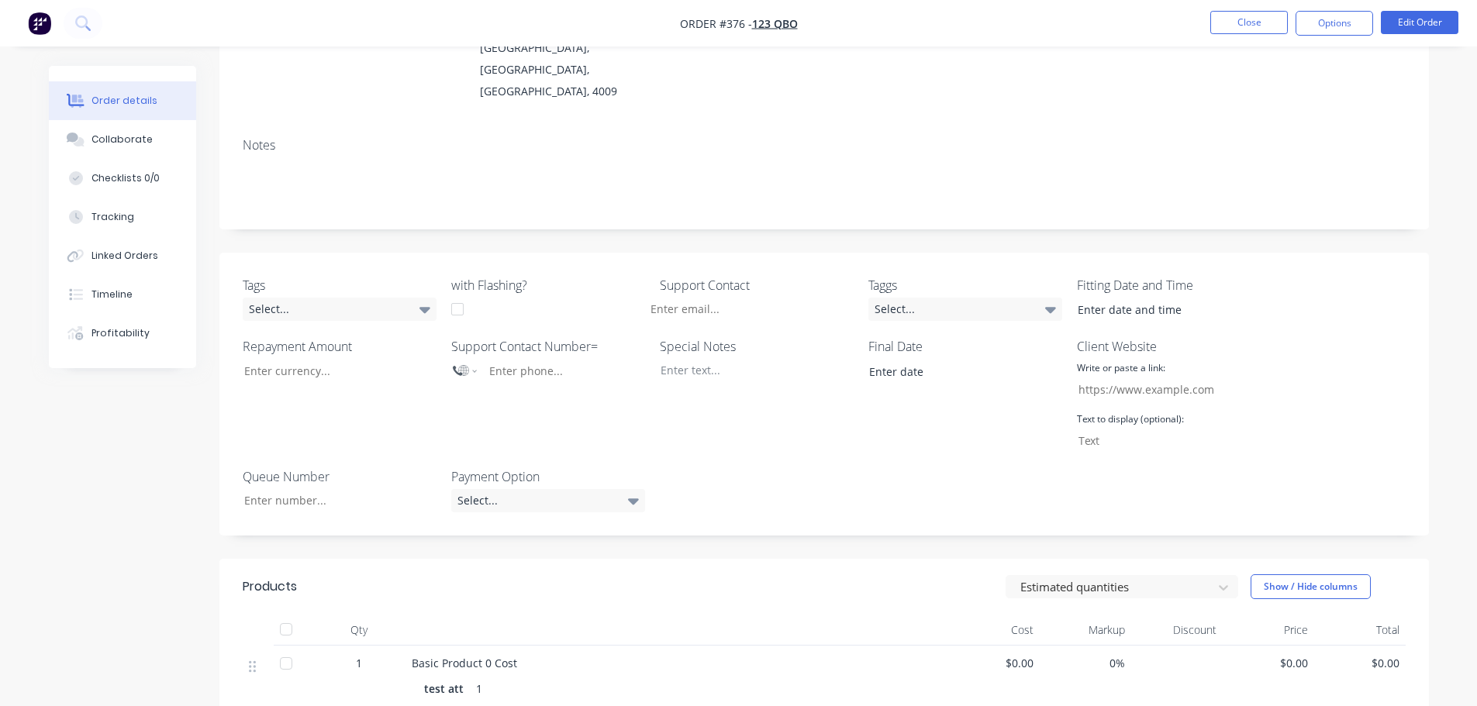
scroll to position [465, 0]
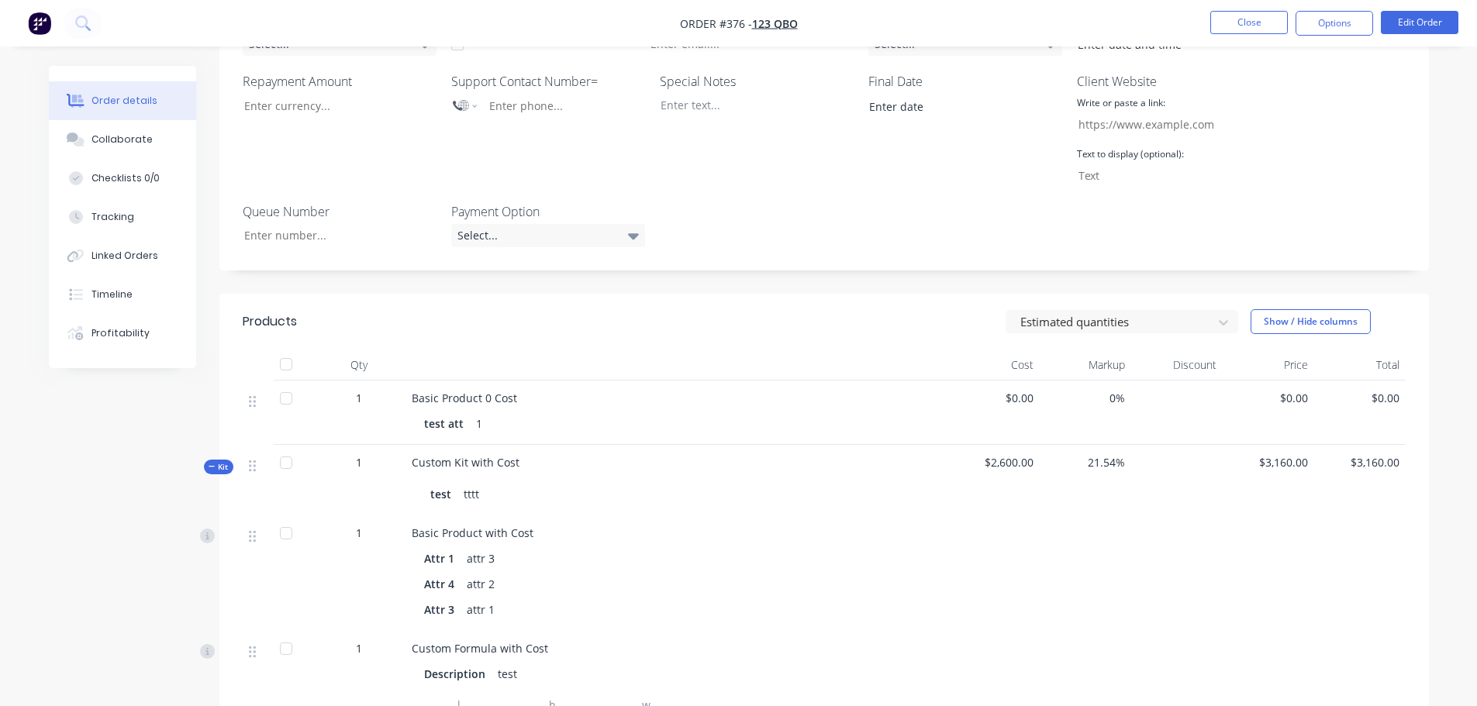
click at [1179, 301] on header "Products Estimated quantities Show / Hide columns" at bounding box center [823, 322] width 1209 height 56
click at [1177, 297] on header "Products Estimated quantities Show / Hide columns" at bounding box center [823, 322] width 1209 height 56
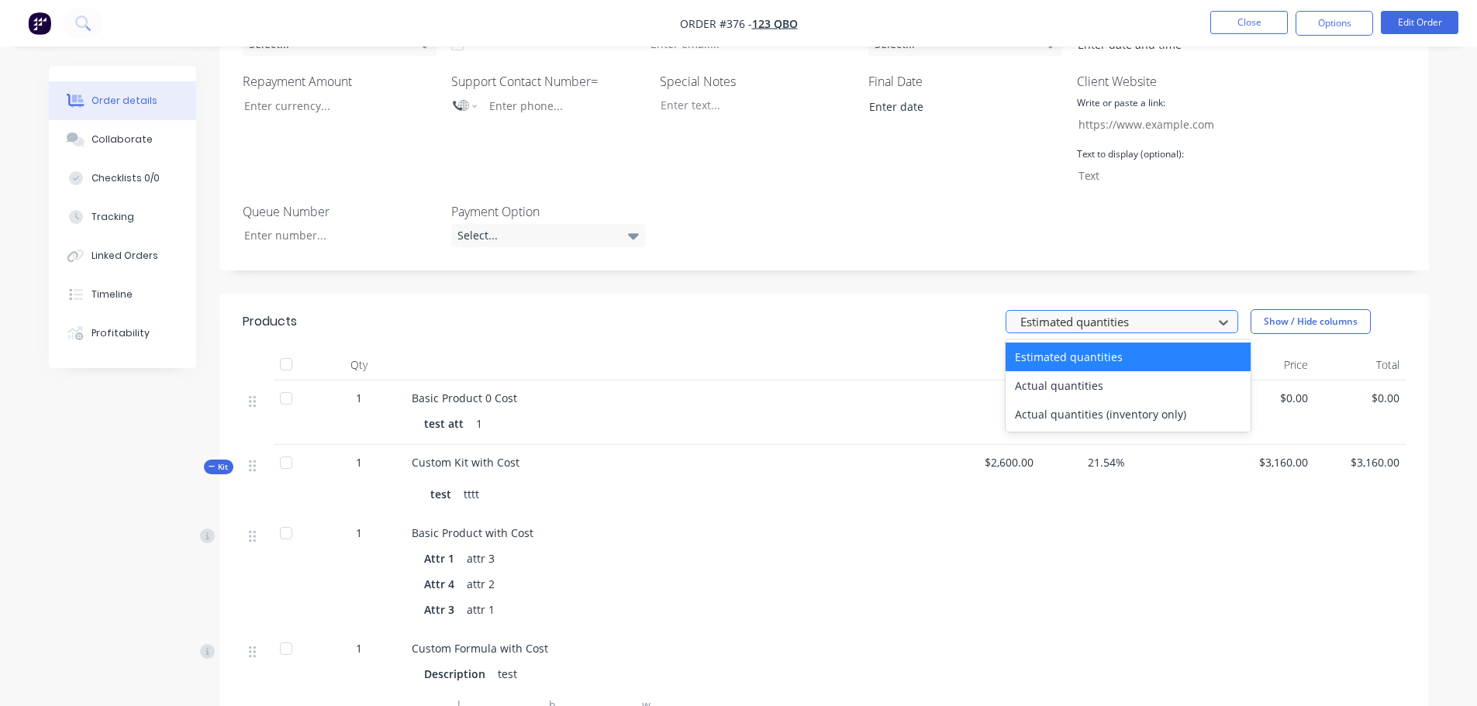
click at [1125, 312] on div at bounding box center [1112, 321] width 186 height 19
click at [1095, 400] on div "Actual quantities (inventory only)" at bounding box center [1127, 414] width 245 height 29
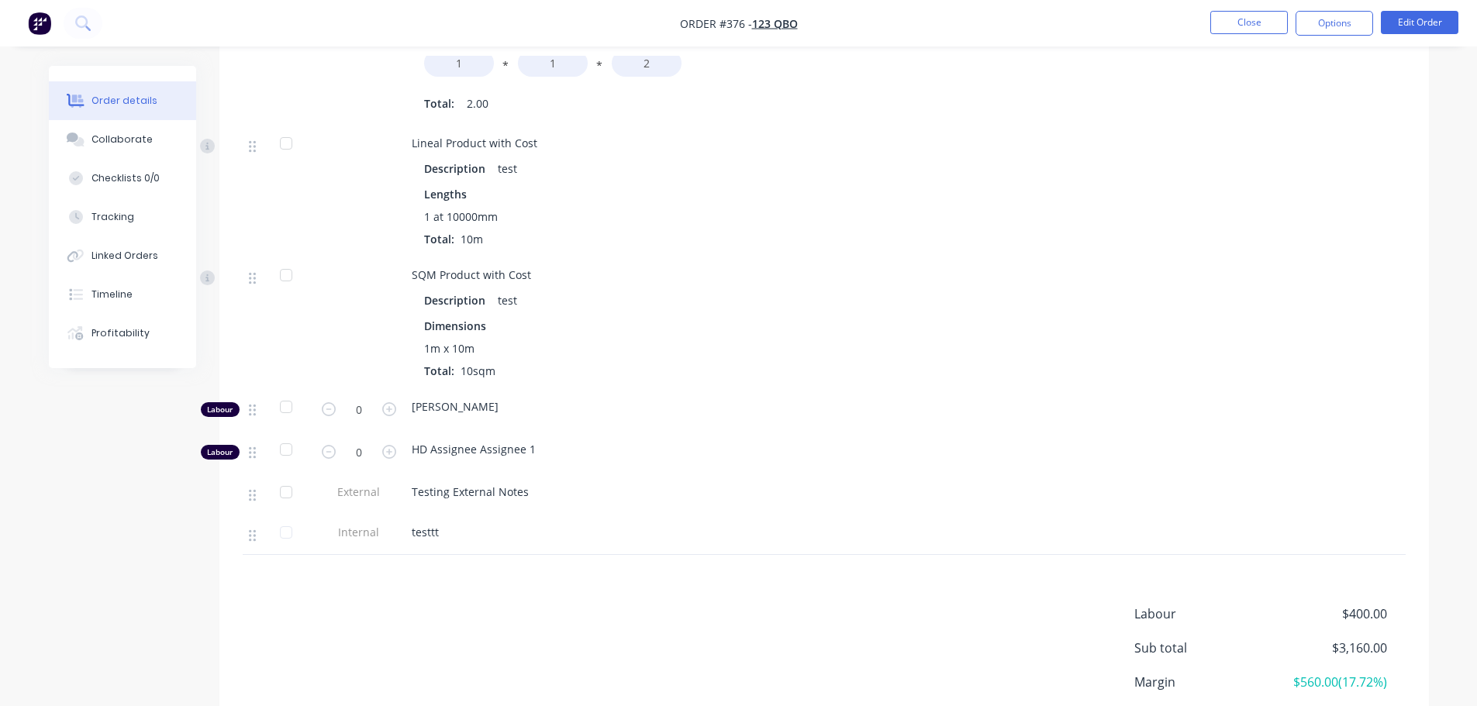
scroll to position [1231, 0]
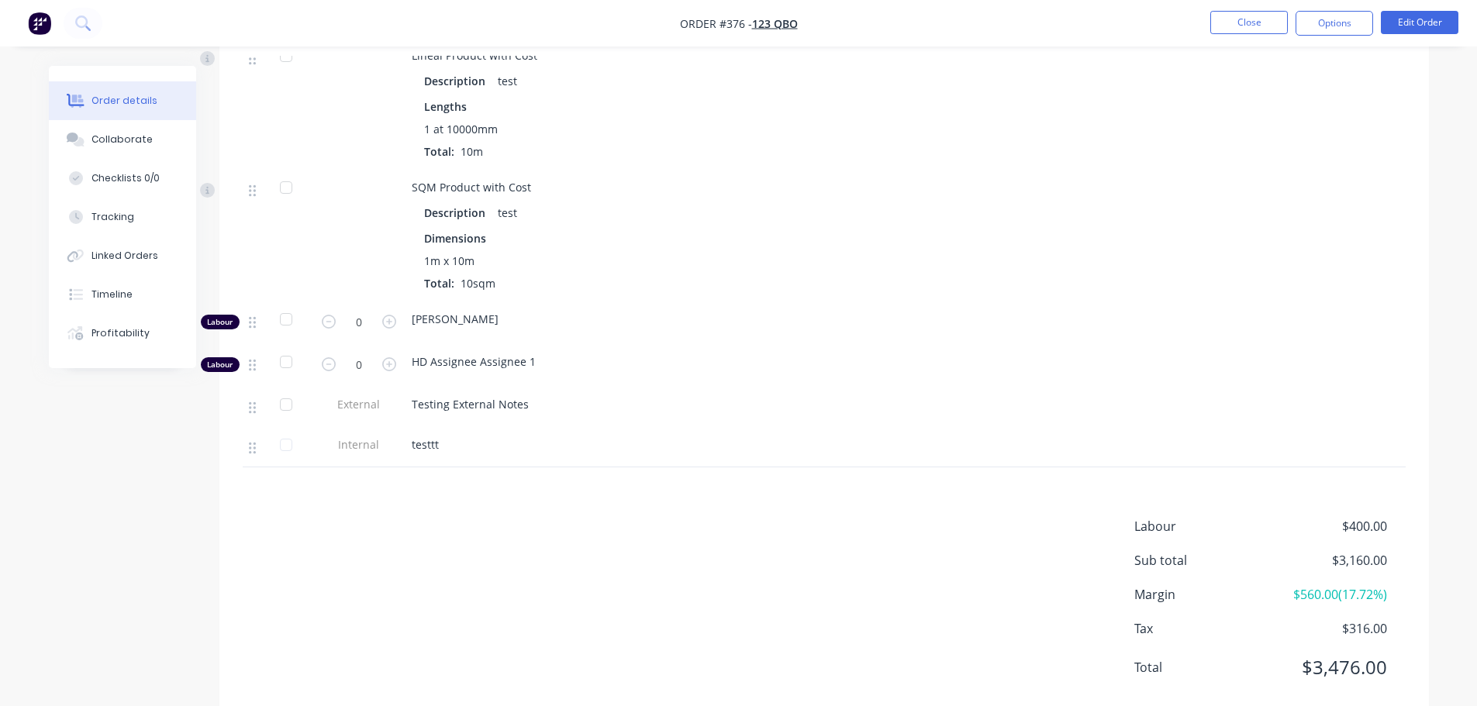
click at [1160, 302] on div at bounding box center [1176, 323] width 91 height 43
click at [1260, 15] on button "Close" at bounding box center [1249, 22] width 78 height 23
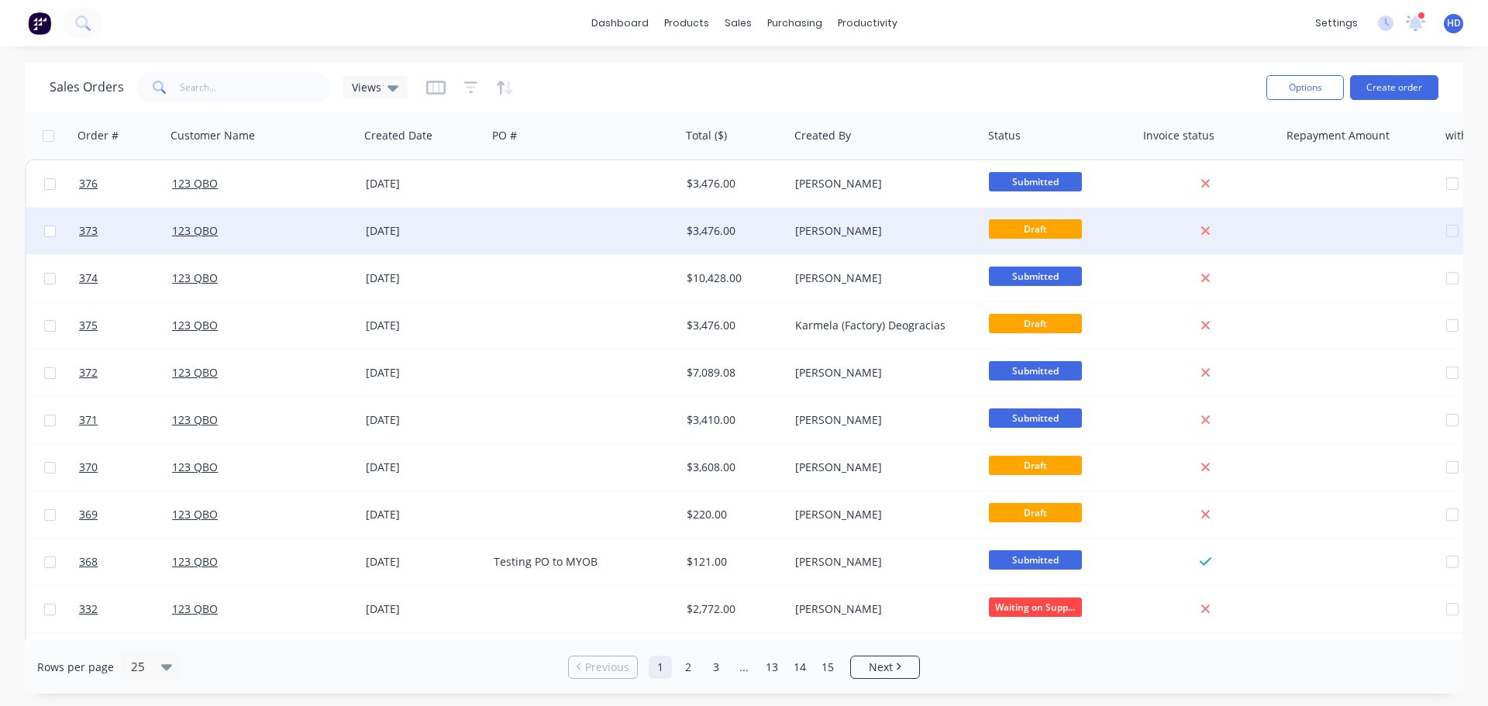
click at [785, 231] on div "$3,476.00" at bounding box center [735, 231] width 109 height 47
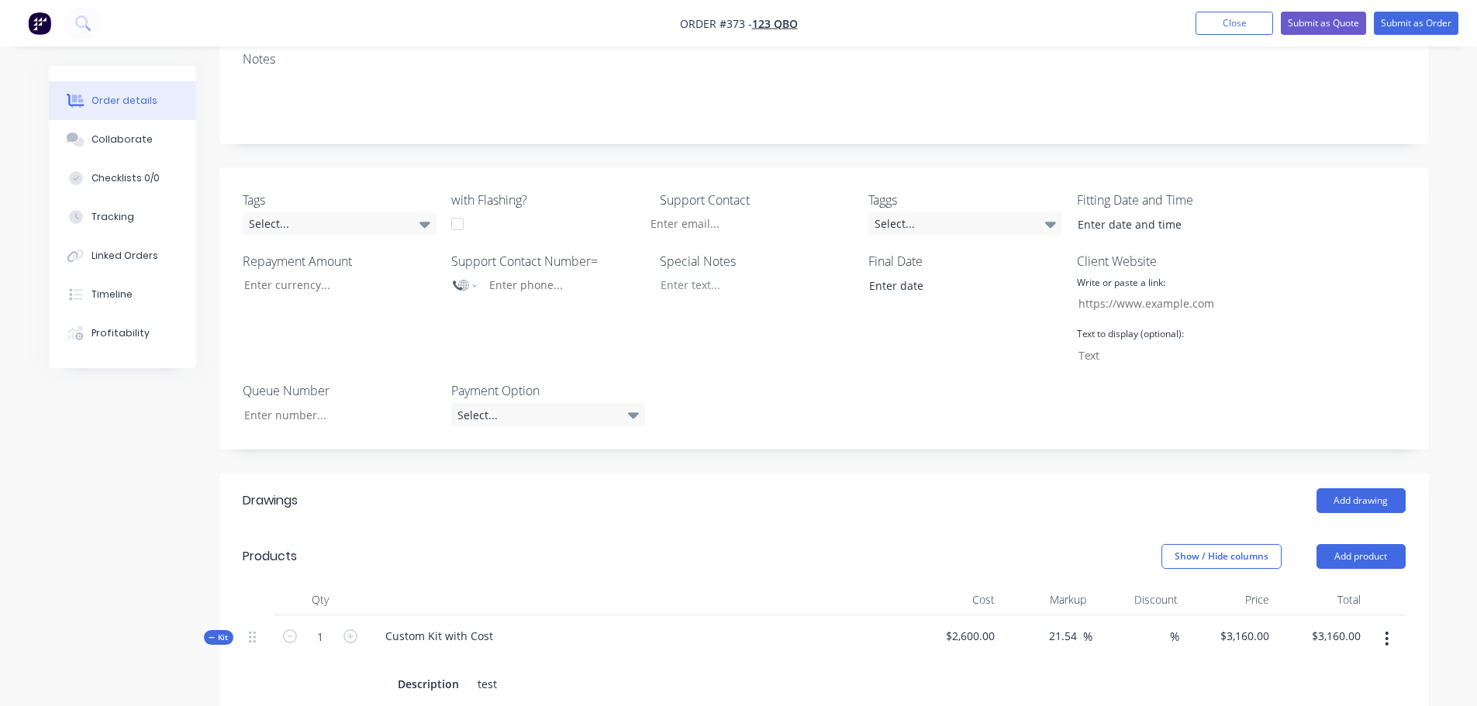
scroll to position [543, 0]
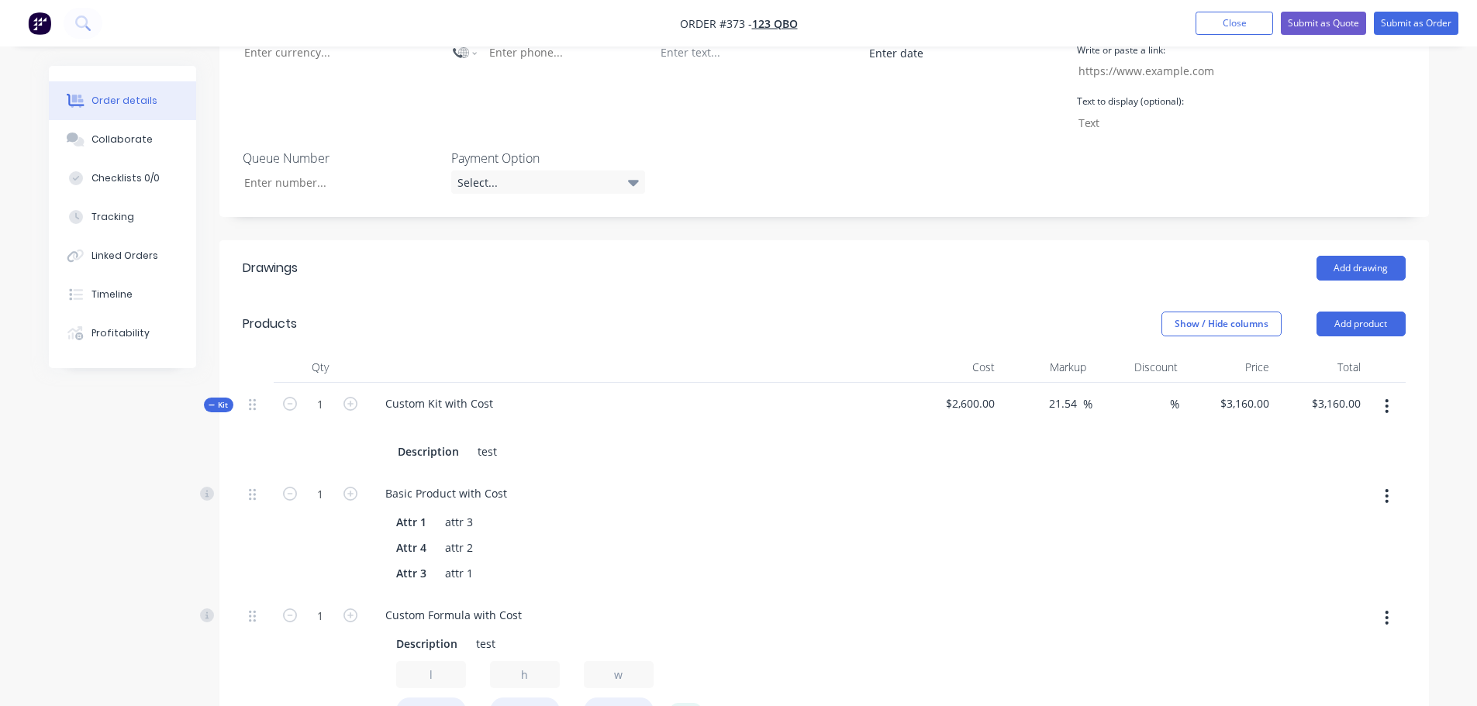
click at [1390, 392] on button "button" at bounding box center [1386, 406] width 36 height 28
drag, startPoint x: 1315, startPoint y: 524, endPoint x: 1312, endPoint y: 502, distance: 22.6
click at [1314, 560] on div "Delete" at bounding box center [1331, 571] width 119 height 22
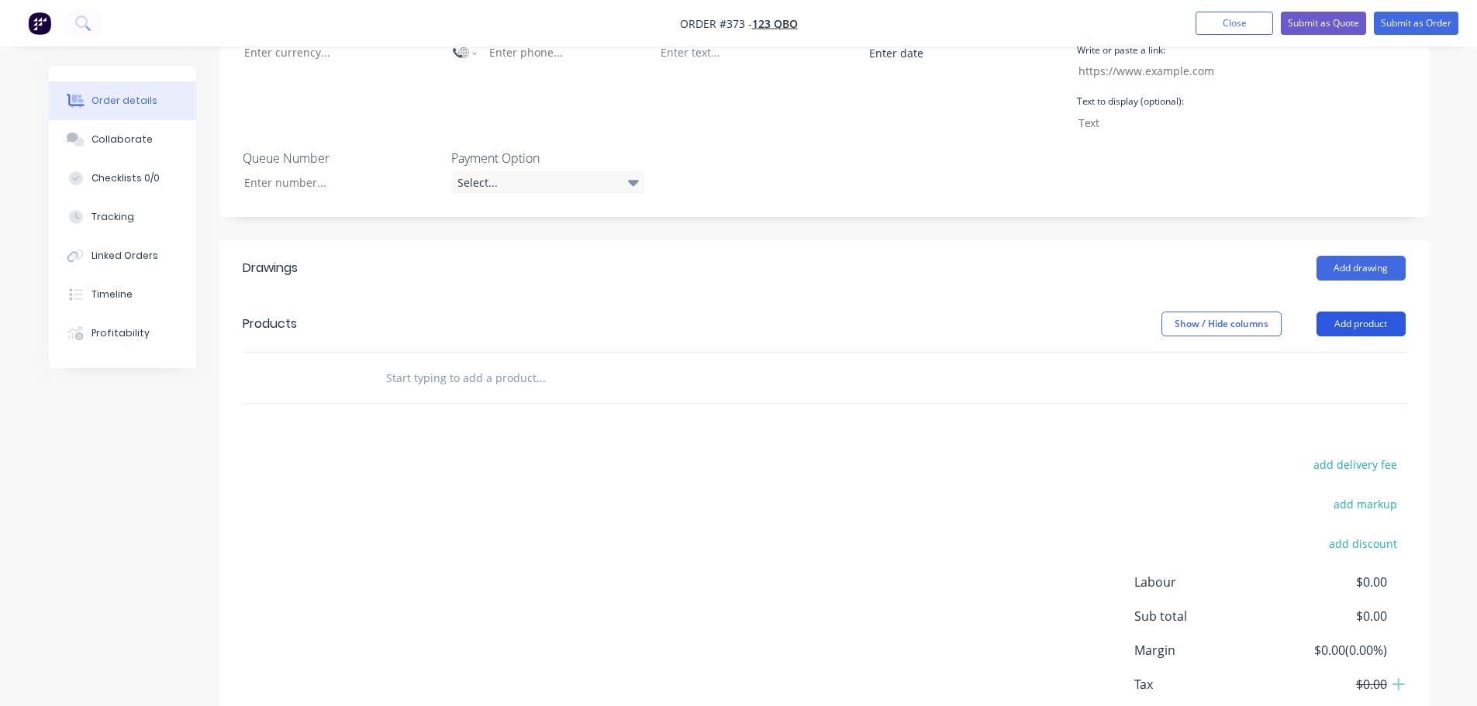
click at [1373, 312] on button "Add product" at bounding box center [1360, 324] width 89 height 25
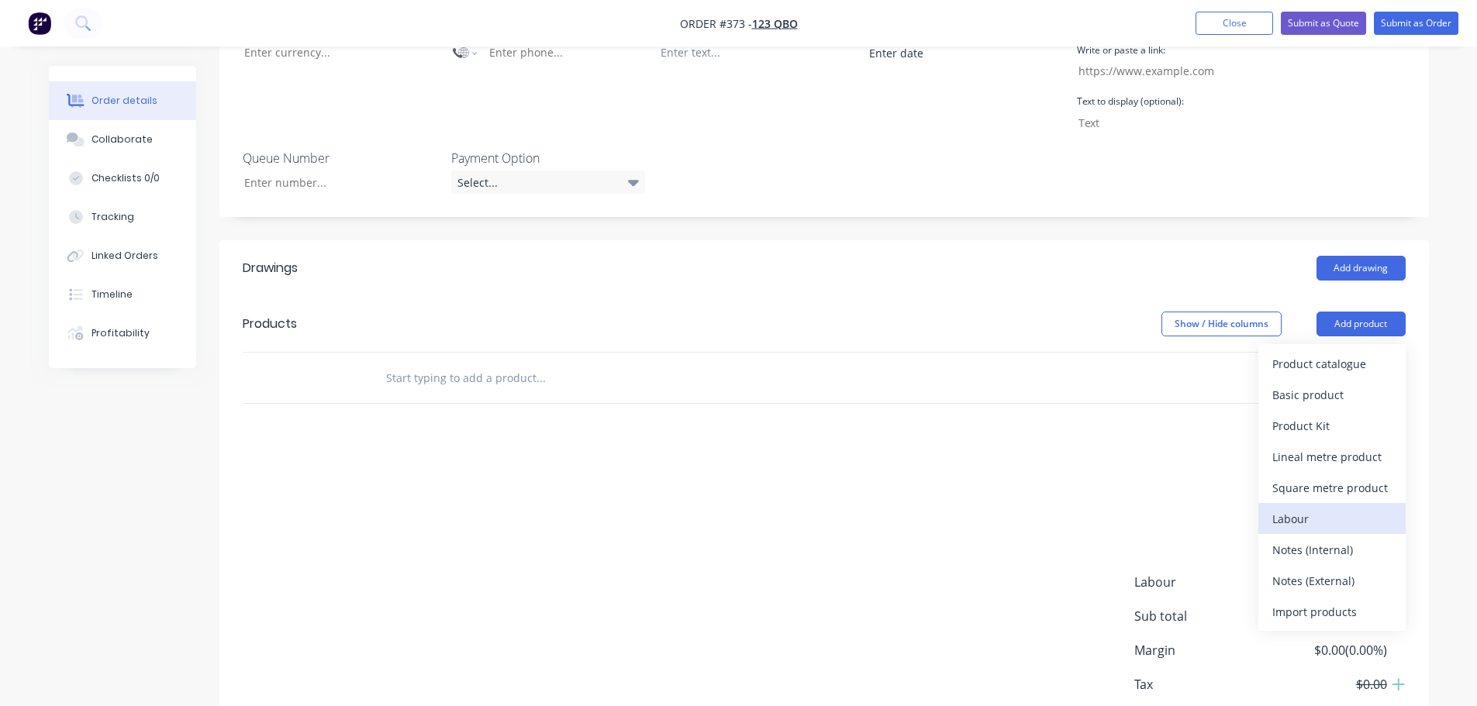
click at [1346, 508] on div "Labour" at bounding box center [1331, 519] width 119 height 22
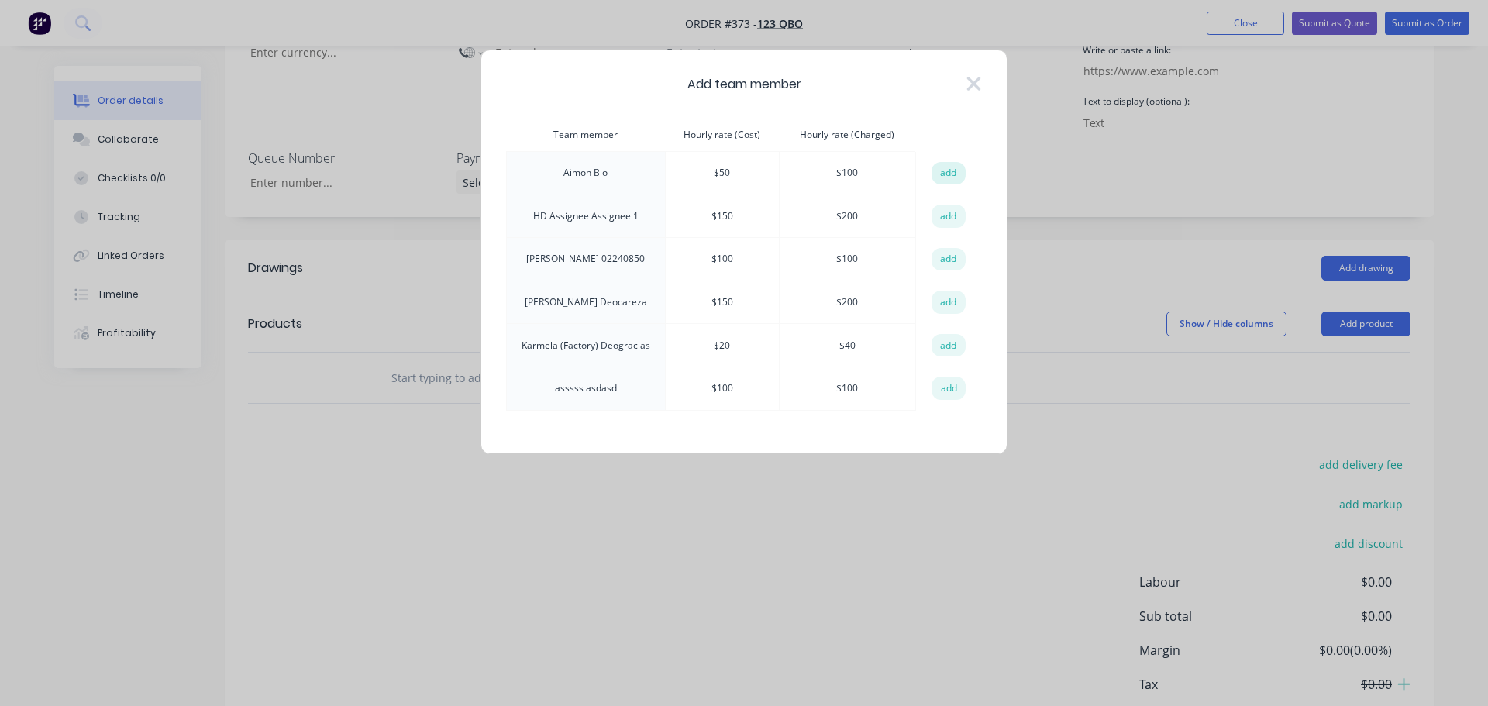
click at [954, 167] on button "add" at bounding box center [949, 173] width 34 height 23
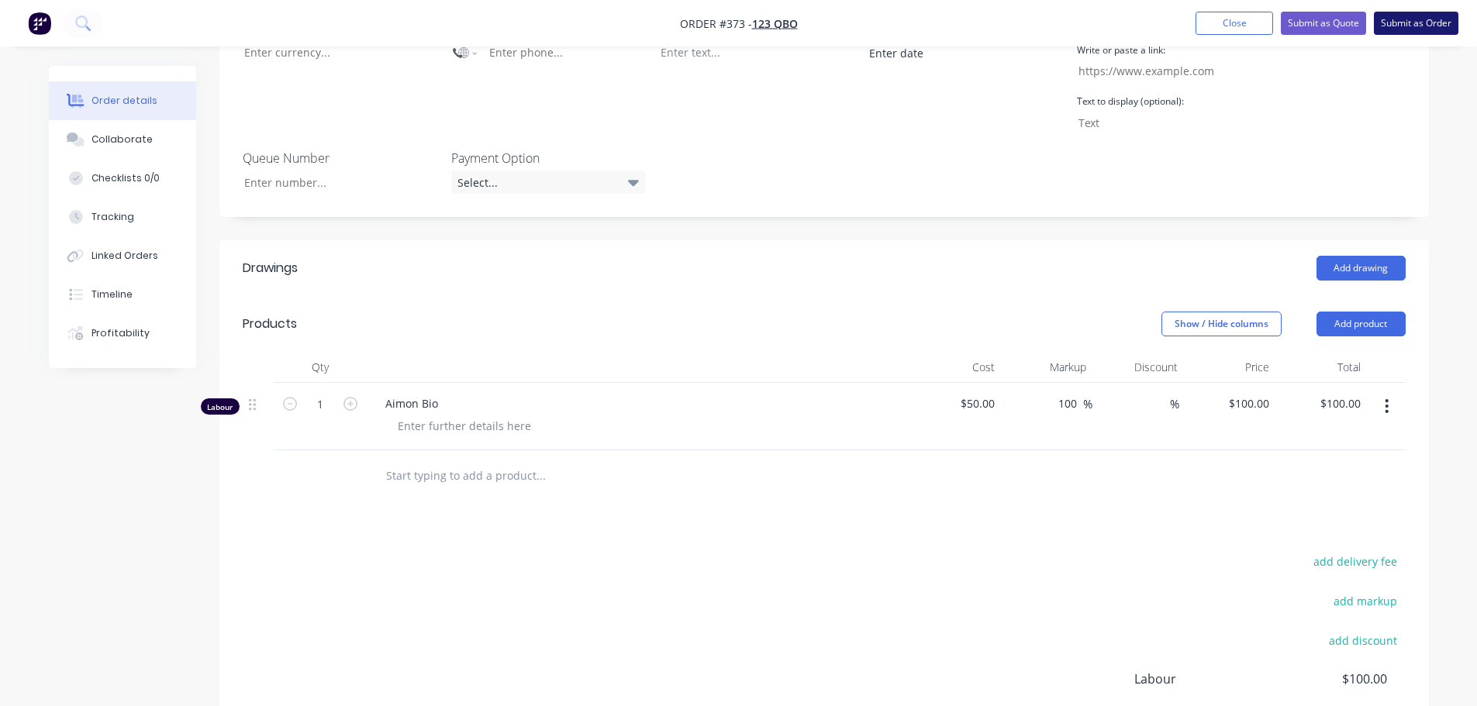
click at [1420, 20] on button "Submit as Order" at bounding box center [1416, 23] width 84 height 23
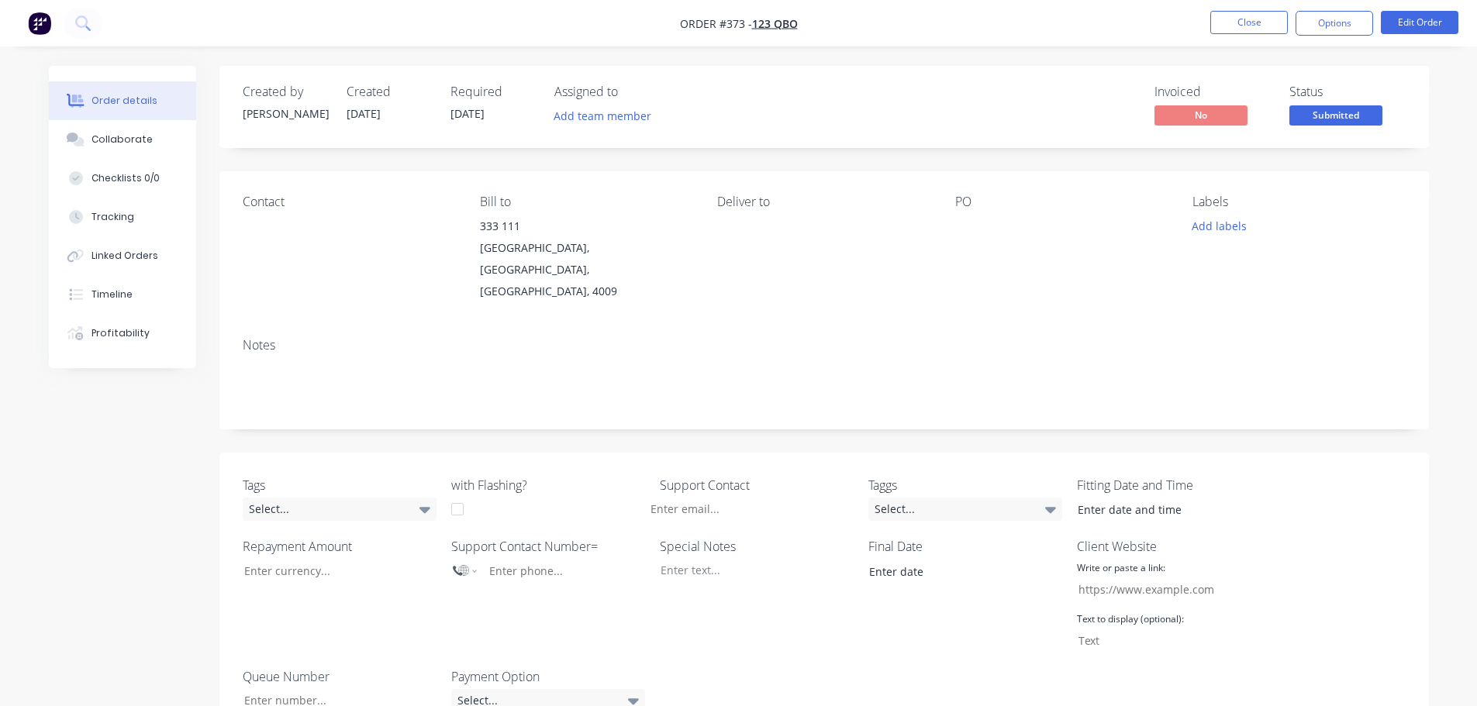
scroll to position [388, 0]
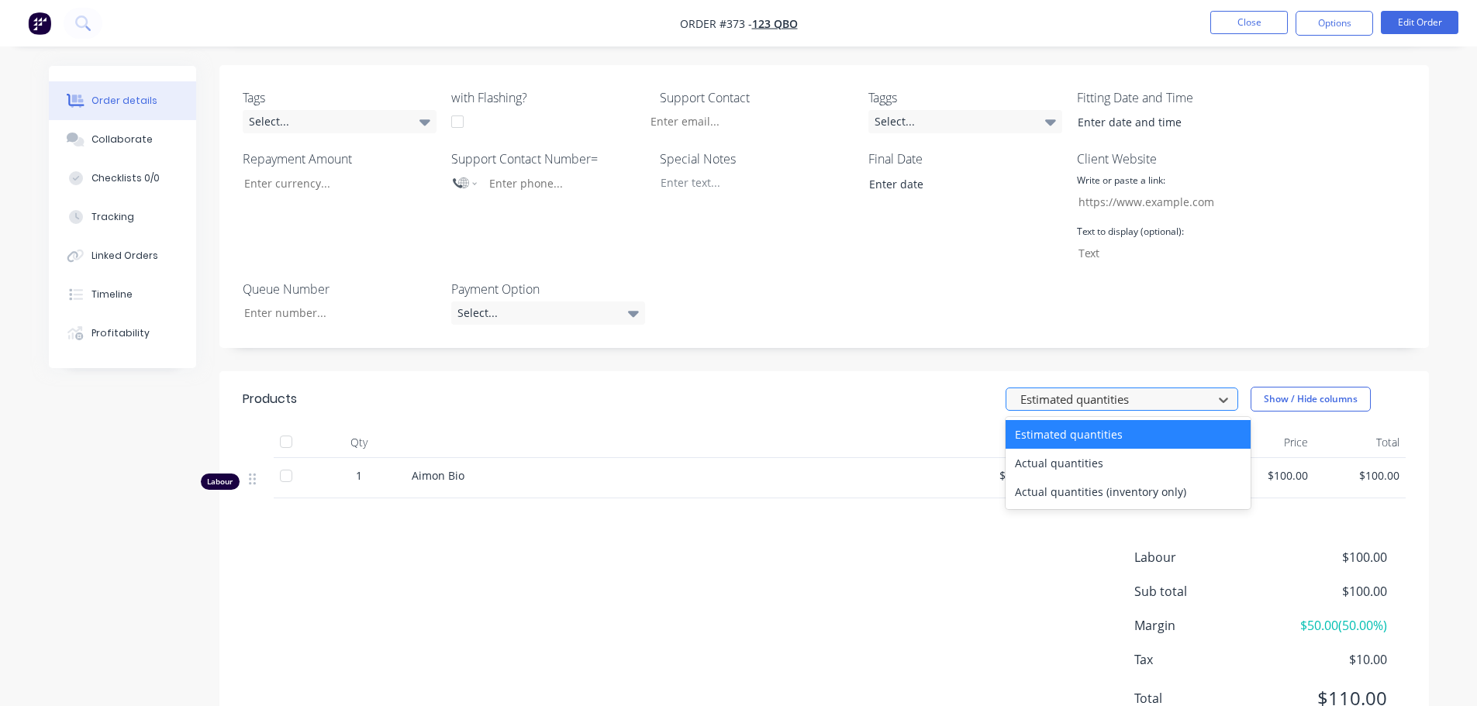
click at [1058, 390] on div at bounding box center [1112, 399] width 186 height 19
click at [1032, 477] on div "Actual quantities (inventory only)" at bounding box center [1127, 491] width 245 height 29
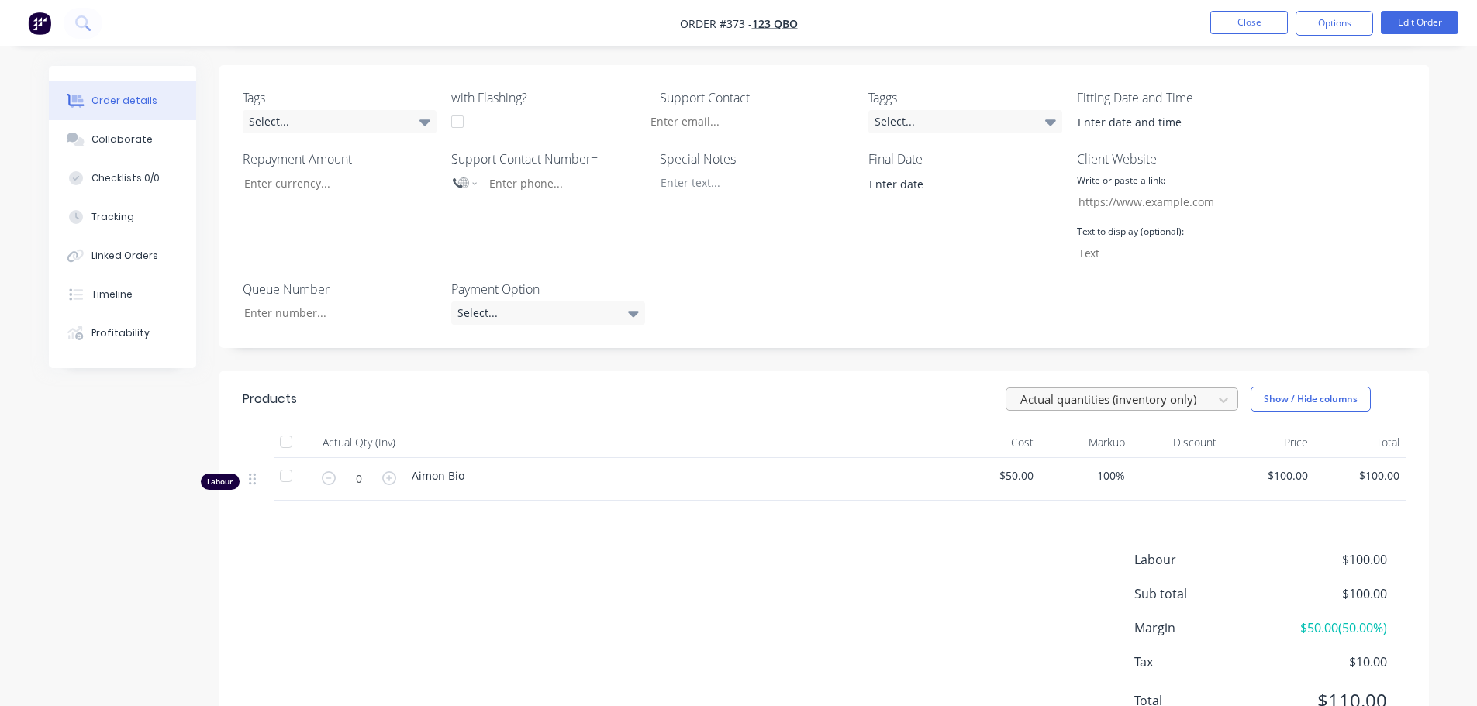
click at [1162, 390] on div at bounding box center [1112, 399] width 186 height 19
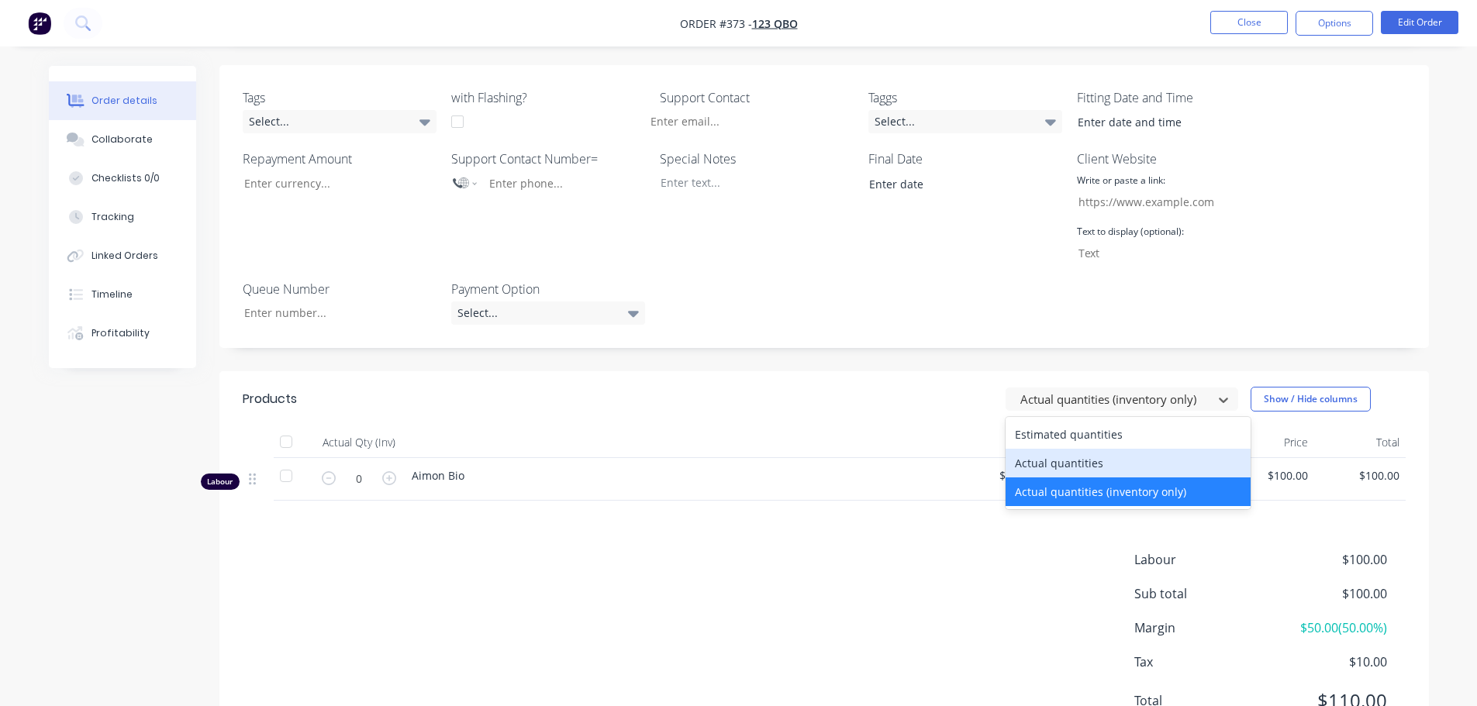
click at [1106, 449] on div "Actual quantities" at bounding box center [1127, 463] width 245 height 29
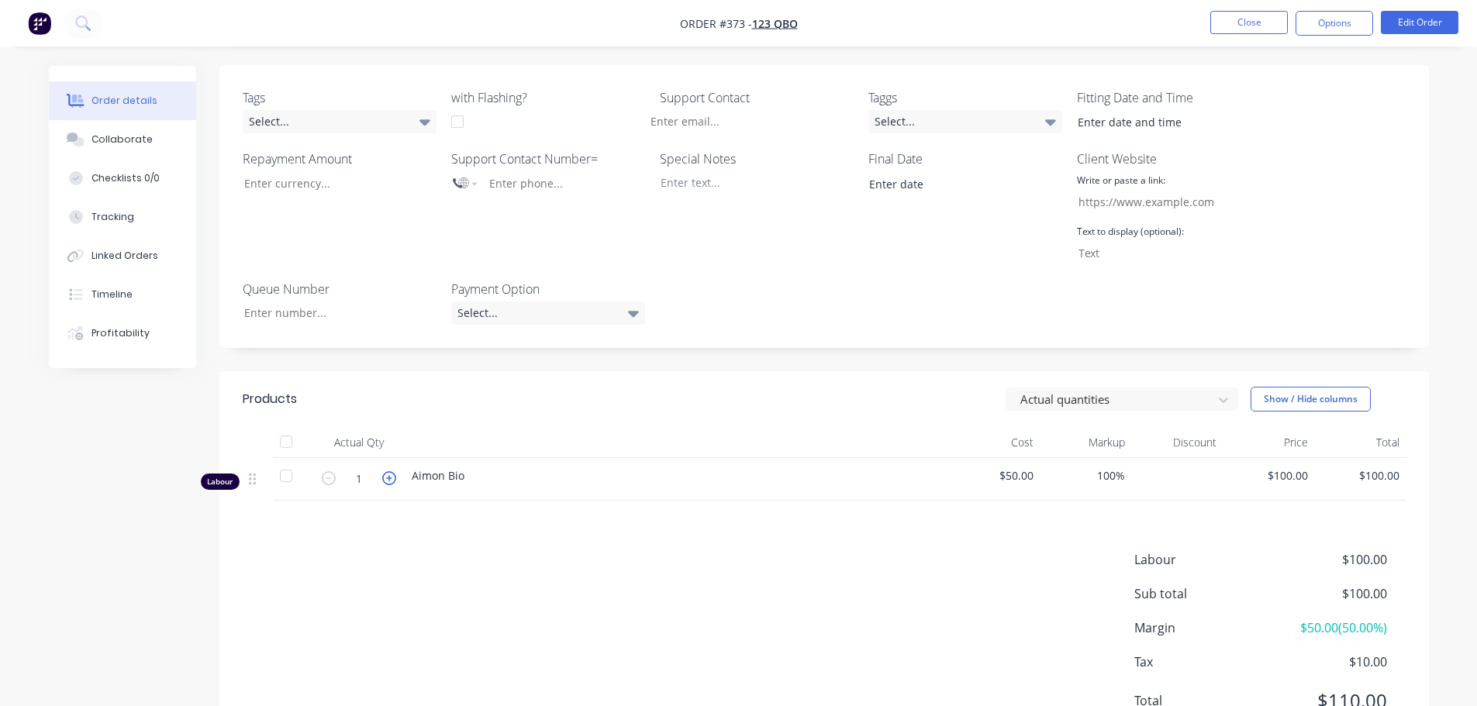
click at [387, 471] on icon "button" at bounding box center [389, 478] width 14 height 14
click at [339, 467] on input "3" at bounding box center [359, 478] width 40 height 23
click at [331, 471] on icon "button" at bounding box center [329, 478] width 14 height 14
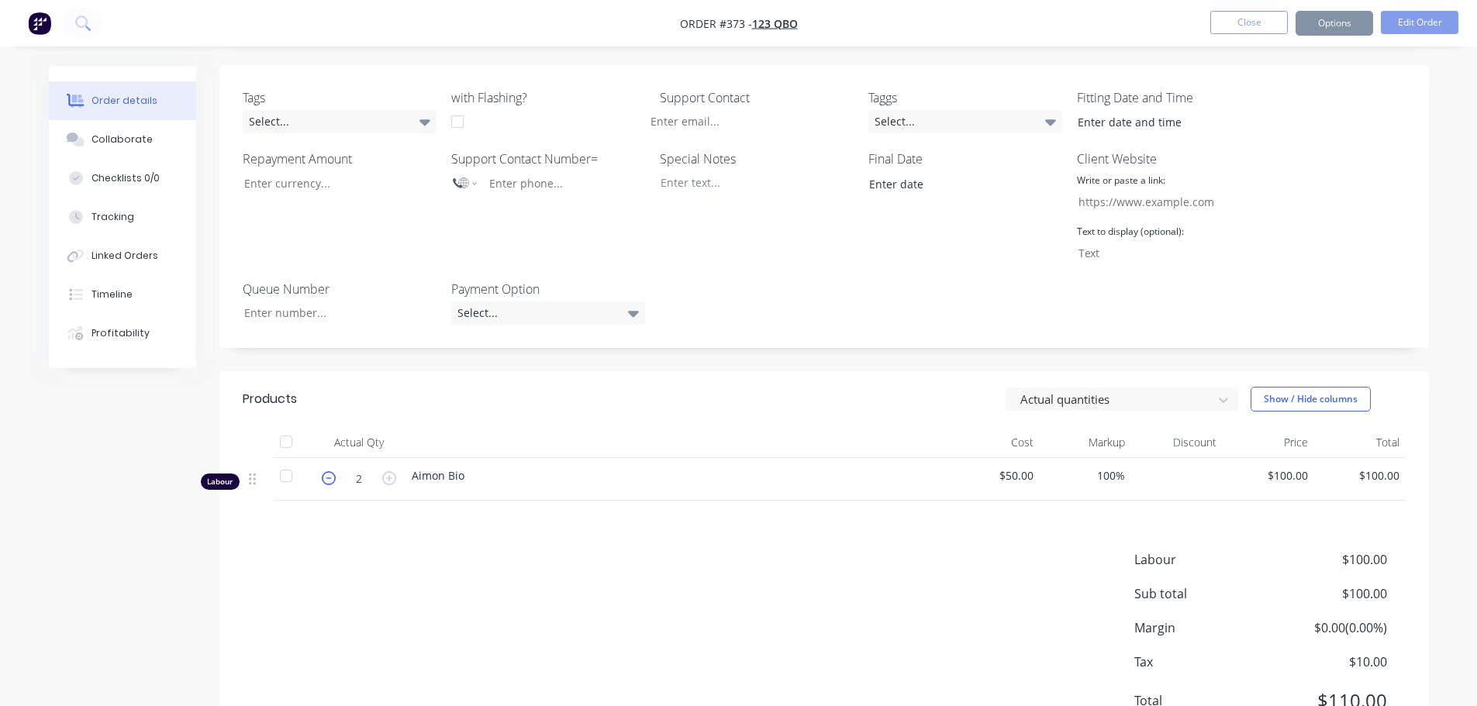
type input "1"
click at [568, 481] on div "Products Actual quantities Show / Hide columns Actual Qty Cost Markup Discount …" at bounding box center [823, 562] width 1209 height 382
click at [1232, 33] on button "Close" at bounding box center [1249, 22] width 78 height 23
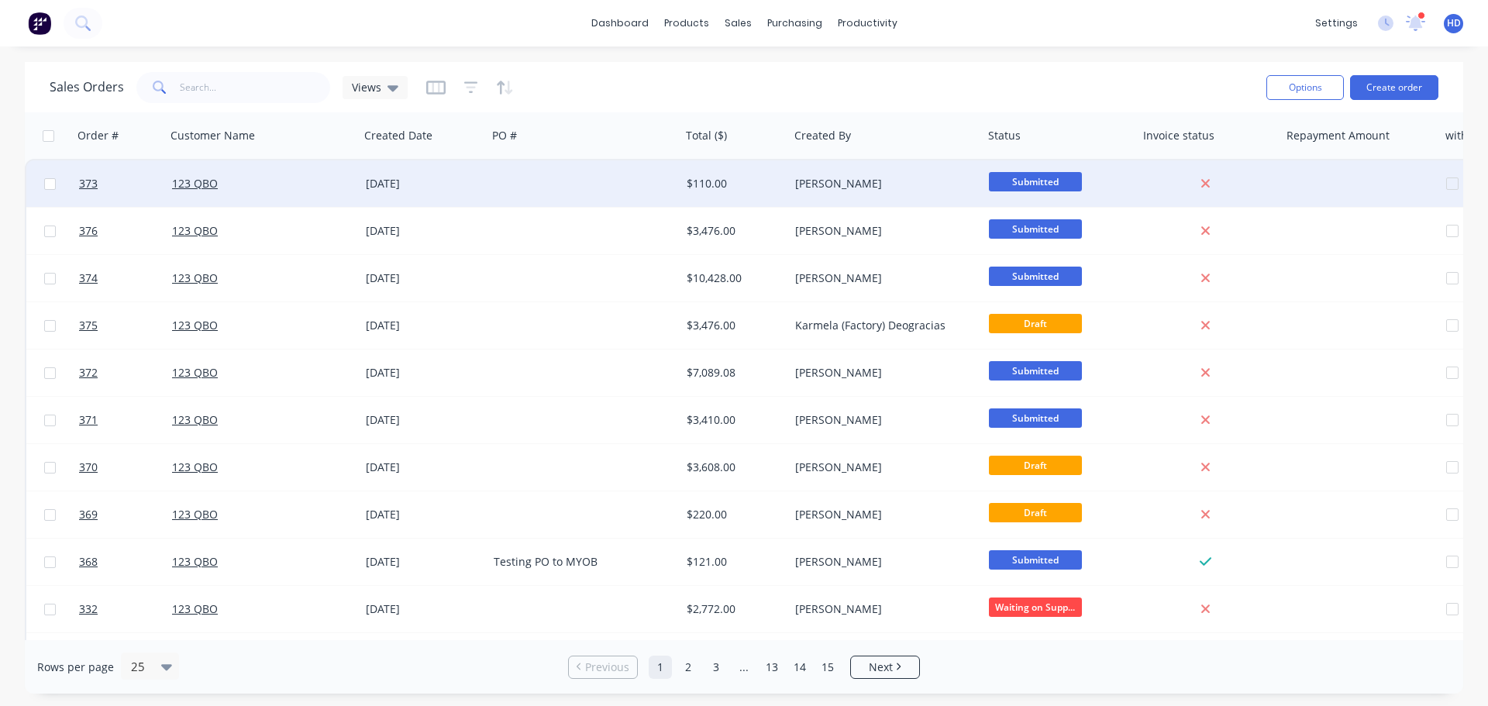
click at [549, 186] on div at bounding box center [585, 183] width 194 height 47
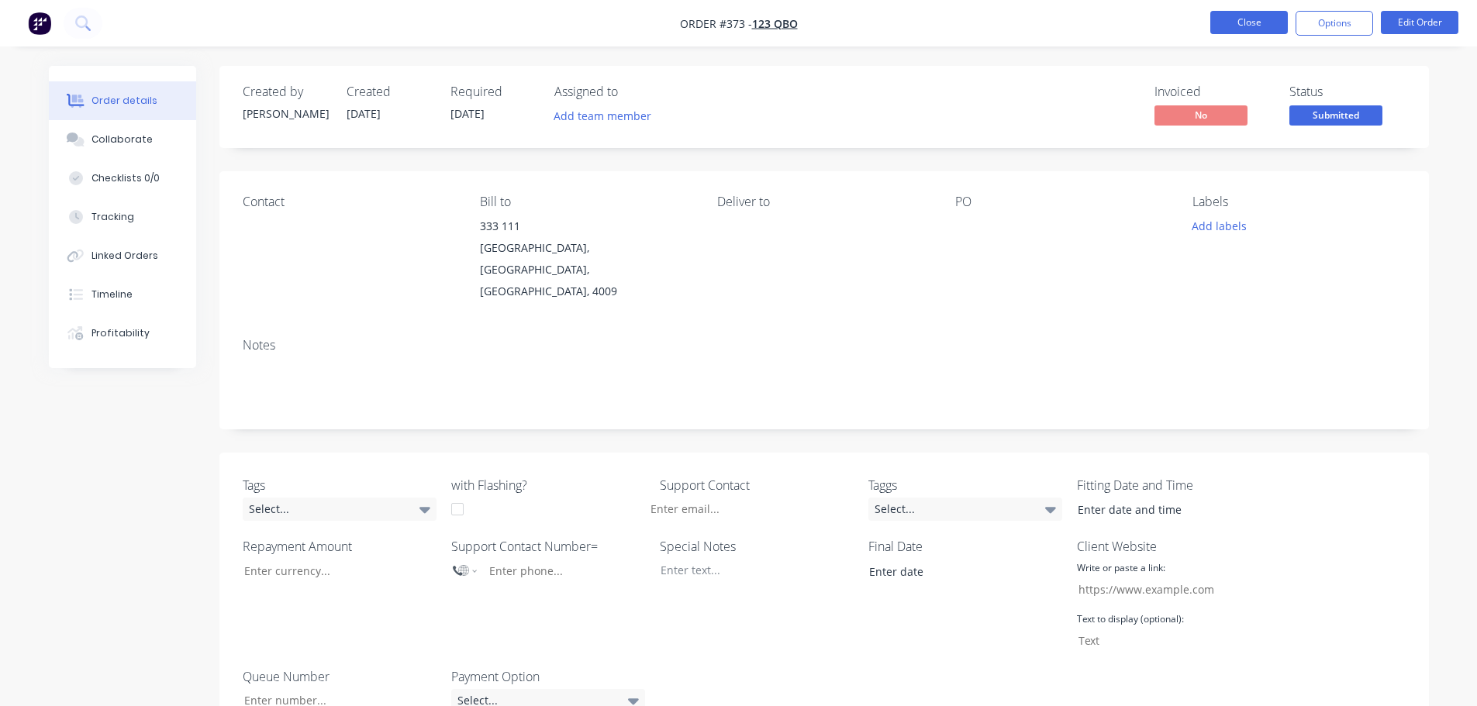
click at [1256, 21] on button "Close" at bounding box center [1249, 22] width 78 height 23
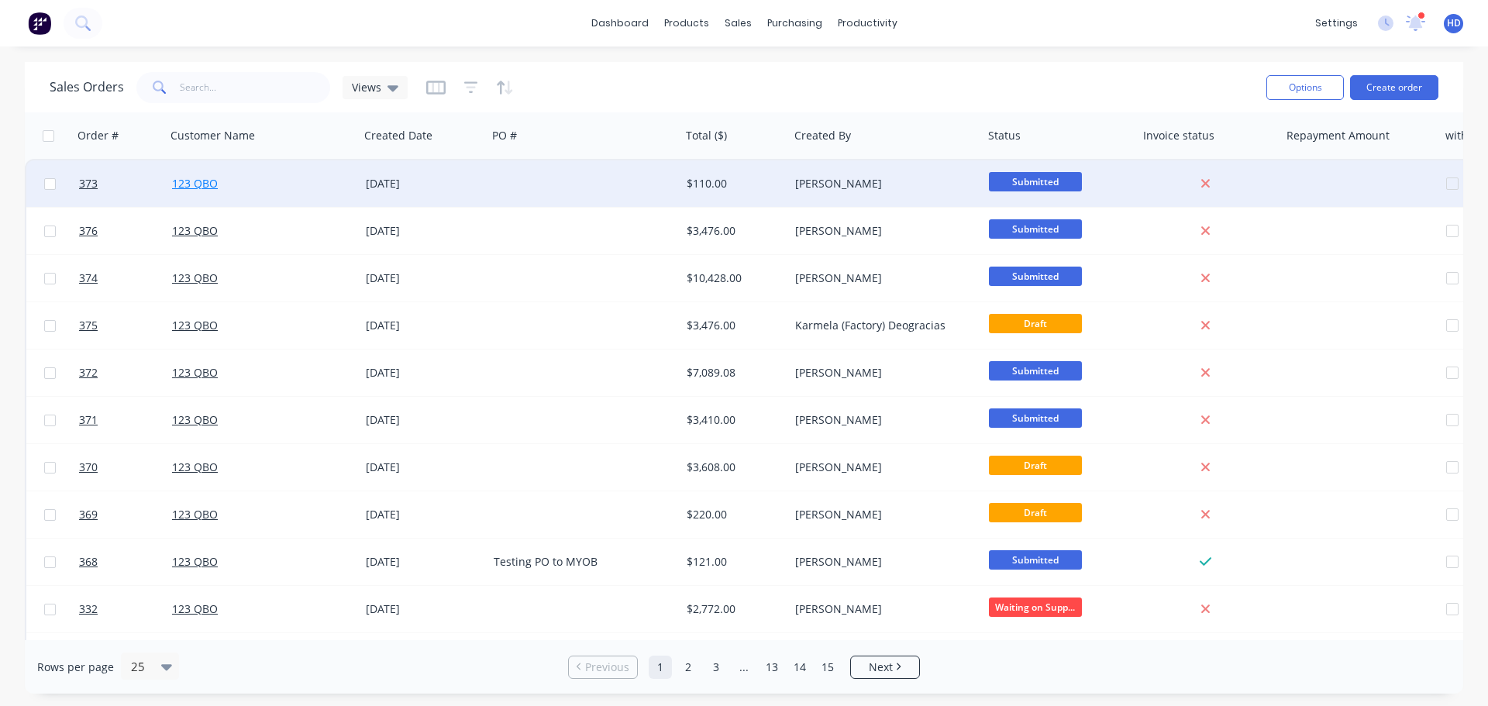
click at [181, 182] on link "123 QBO" at bounding box center [195, 183] width 46 height 15
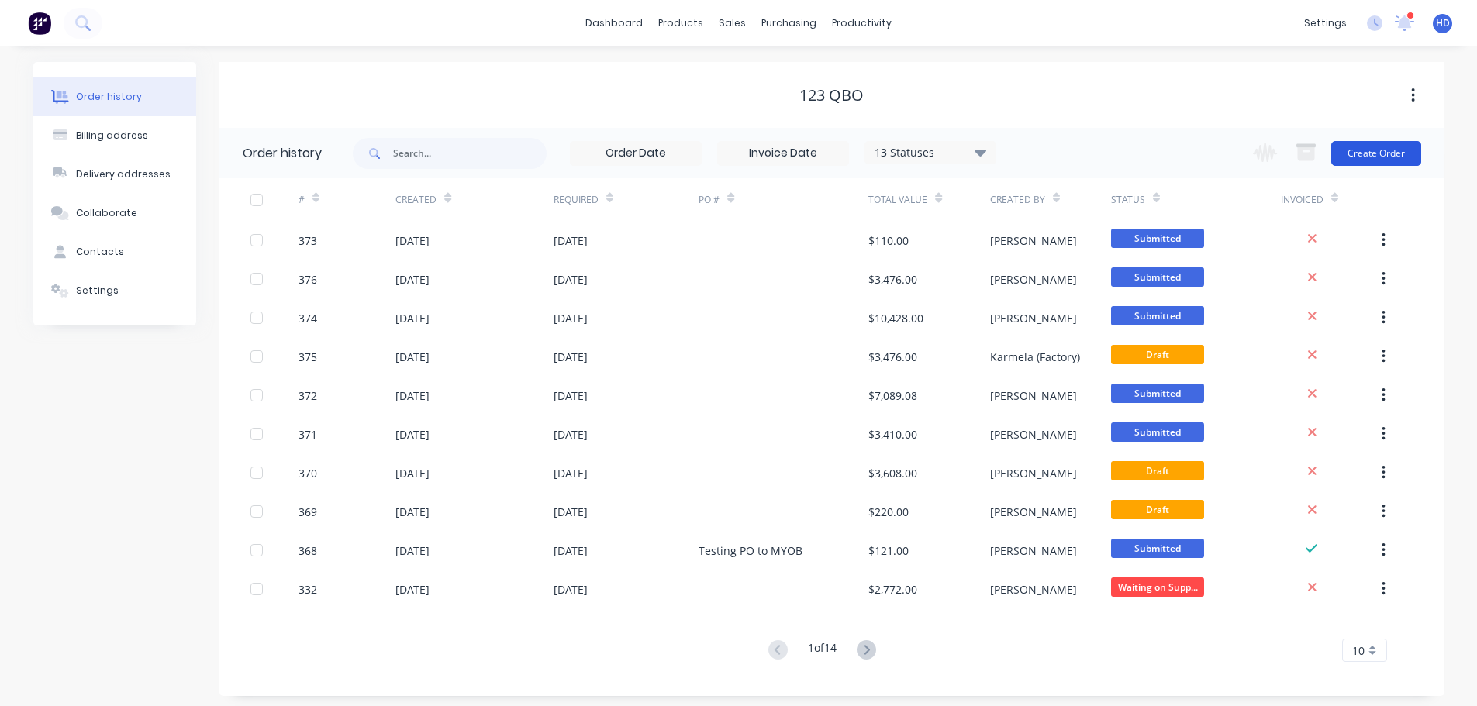
click at [1410, 153] on button "Create Order" at bounding box center [1376, 153] width 90 height 25
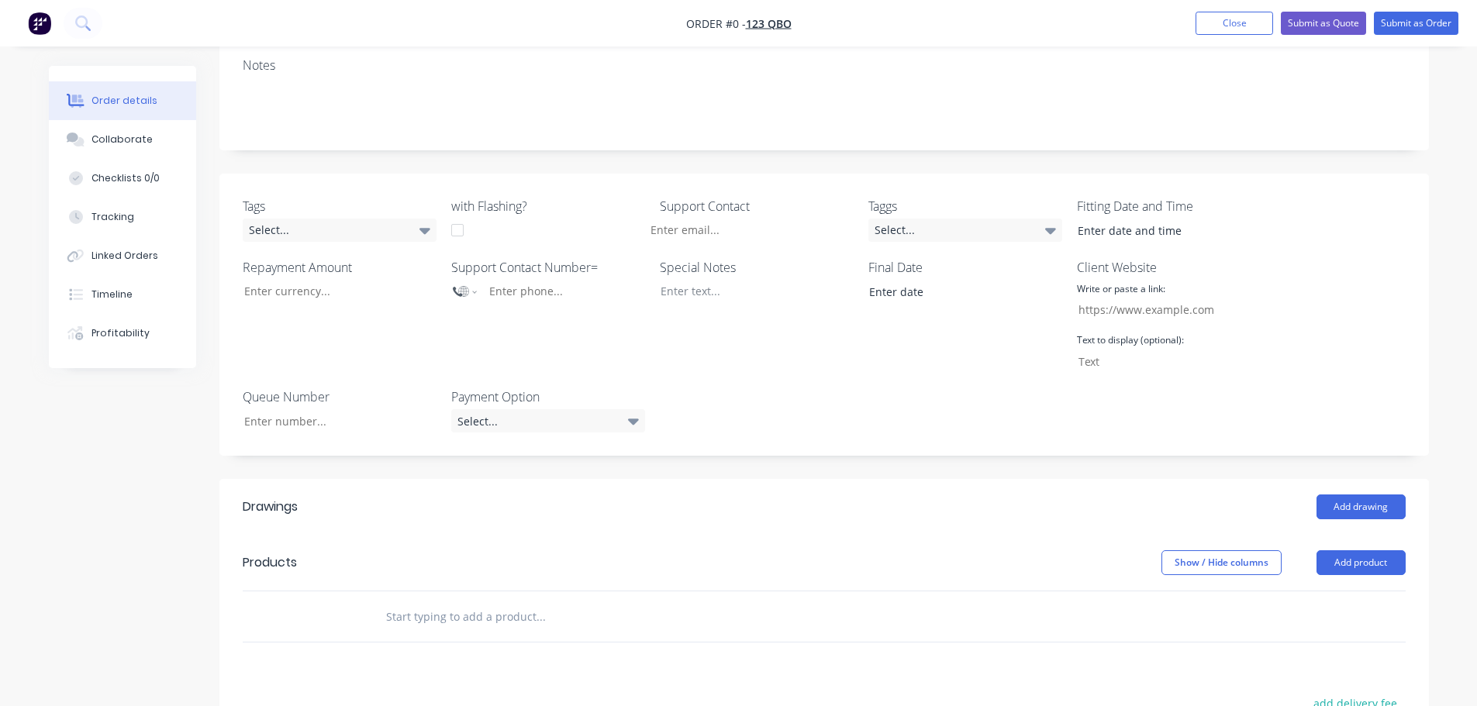
scroll to position [465, 0]
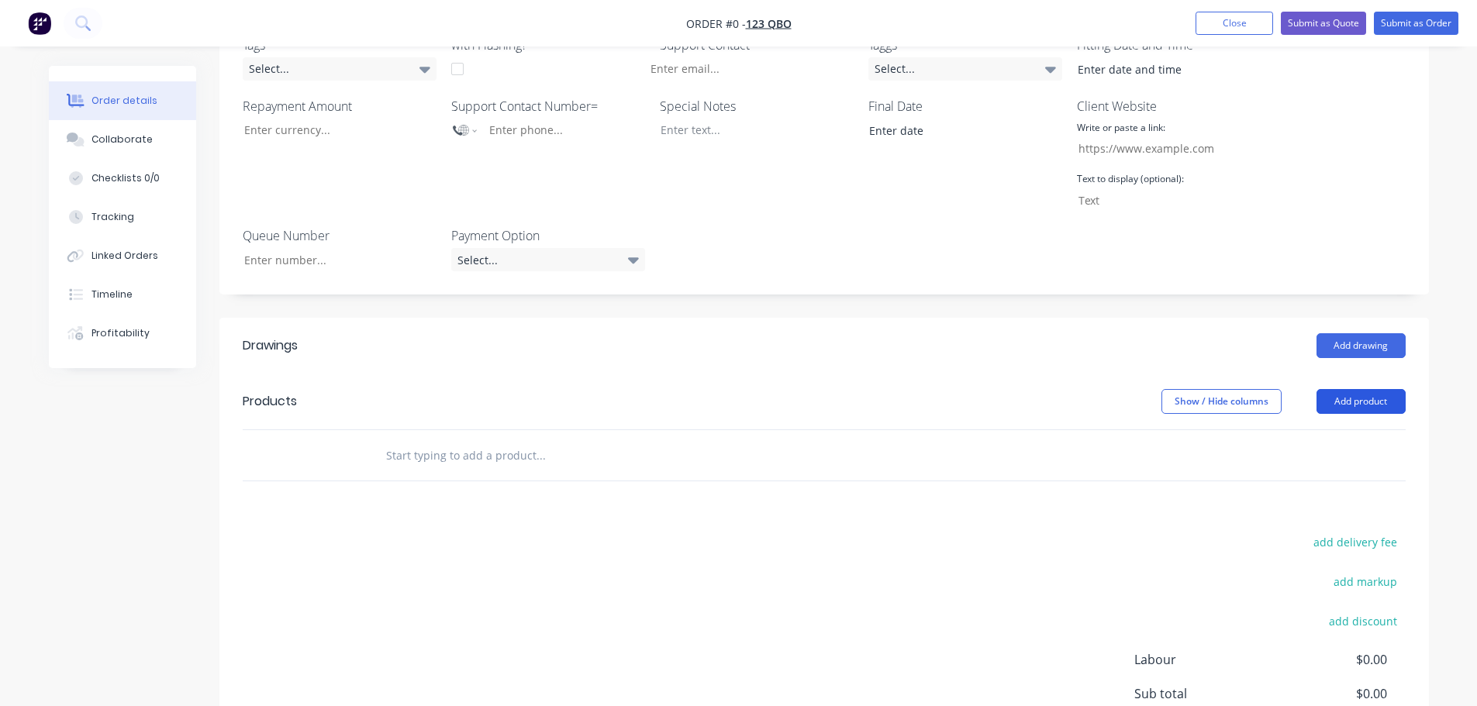
click at [1366, 389] on button "Add product" at bounding box center [1360, 401] width 89 height 25
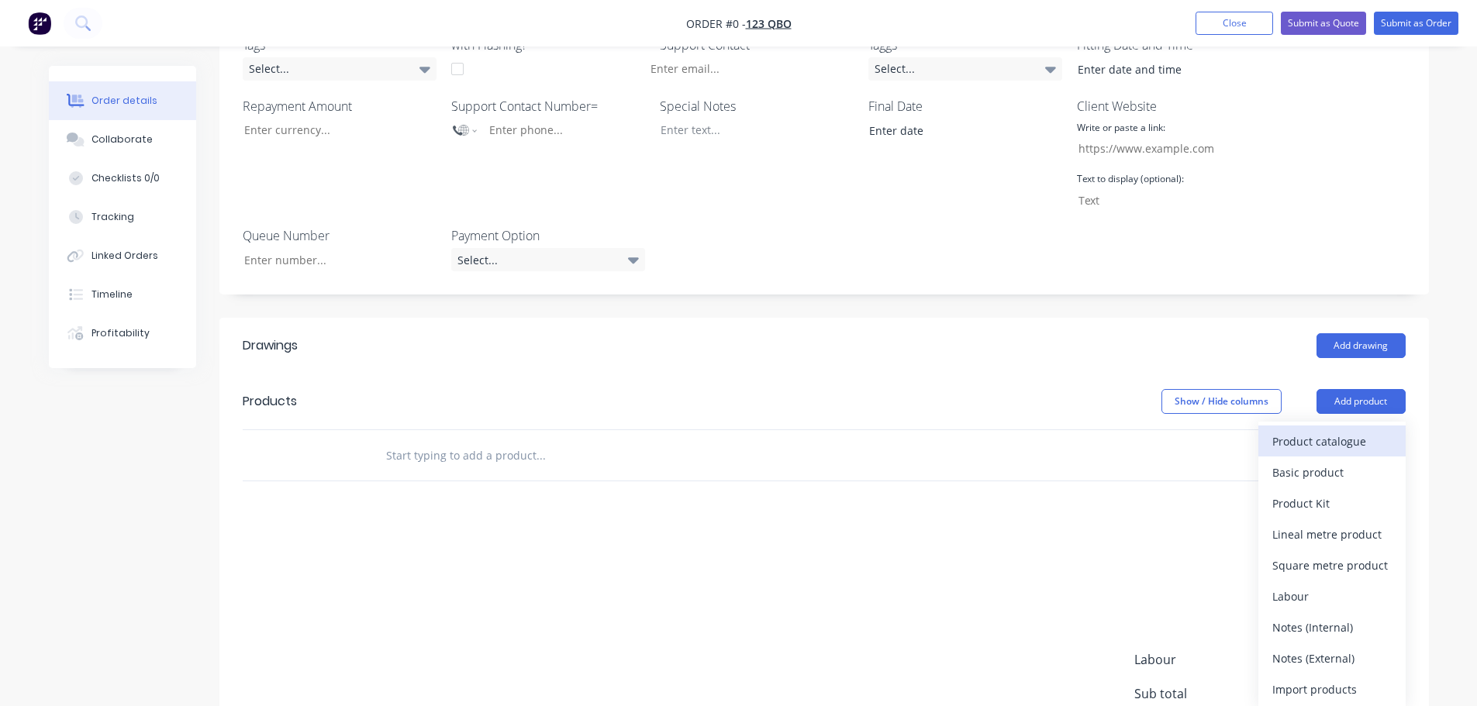
click at [1310, 430] on div "Product catalogue" at bounding box center [1331, 441] width 119 height 22
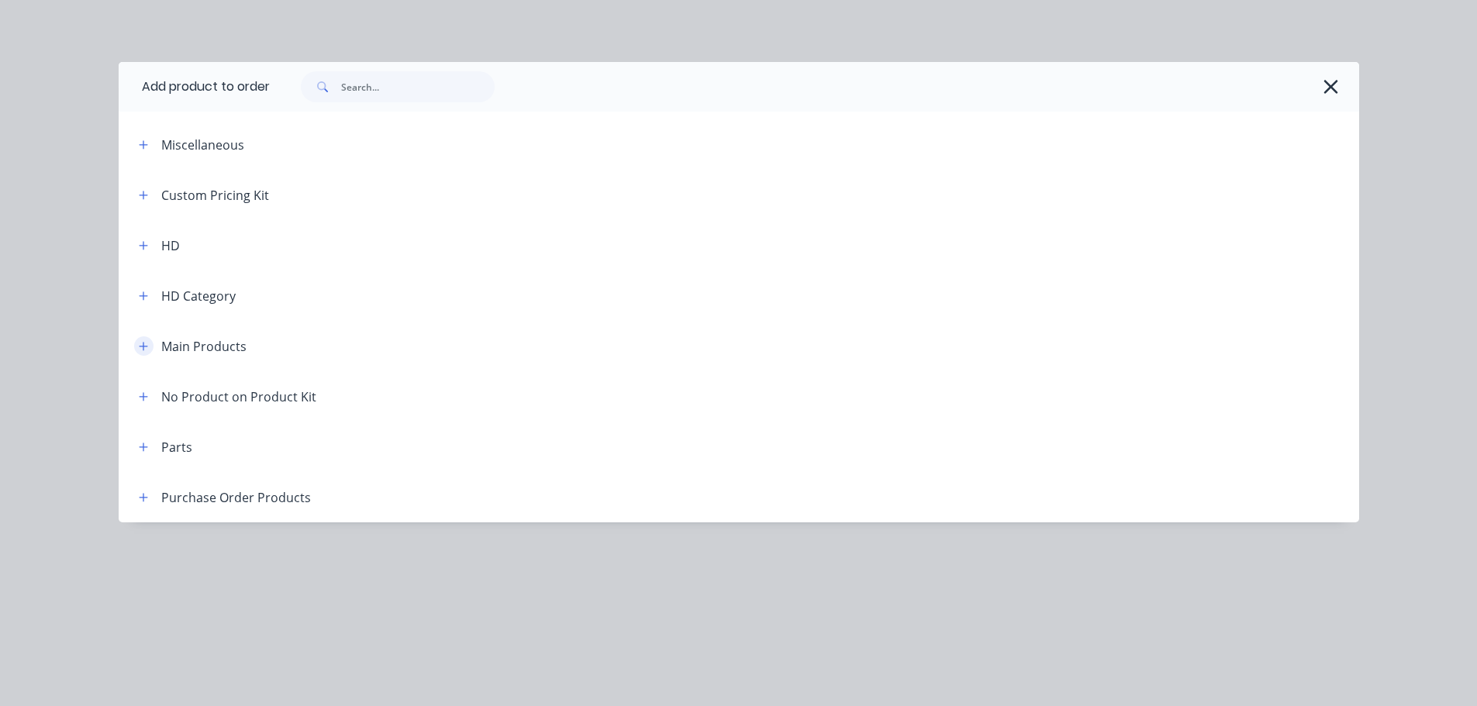
click at [150, 349] on button "button" at bounding box center [143, 345] width 19 height 19
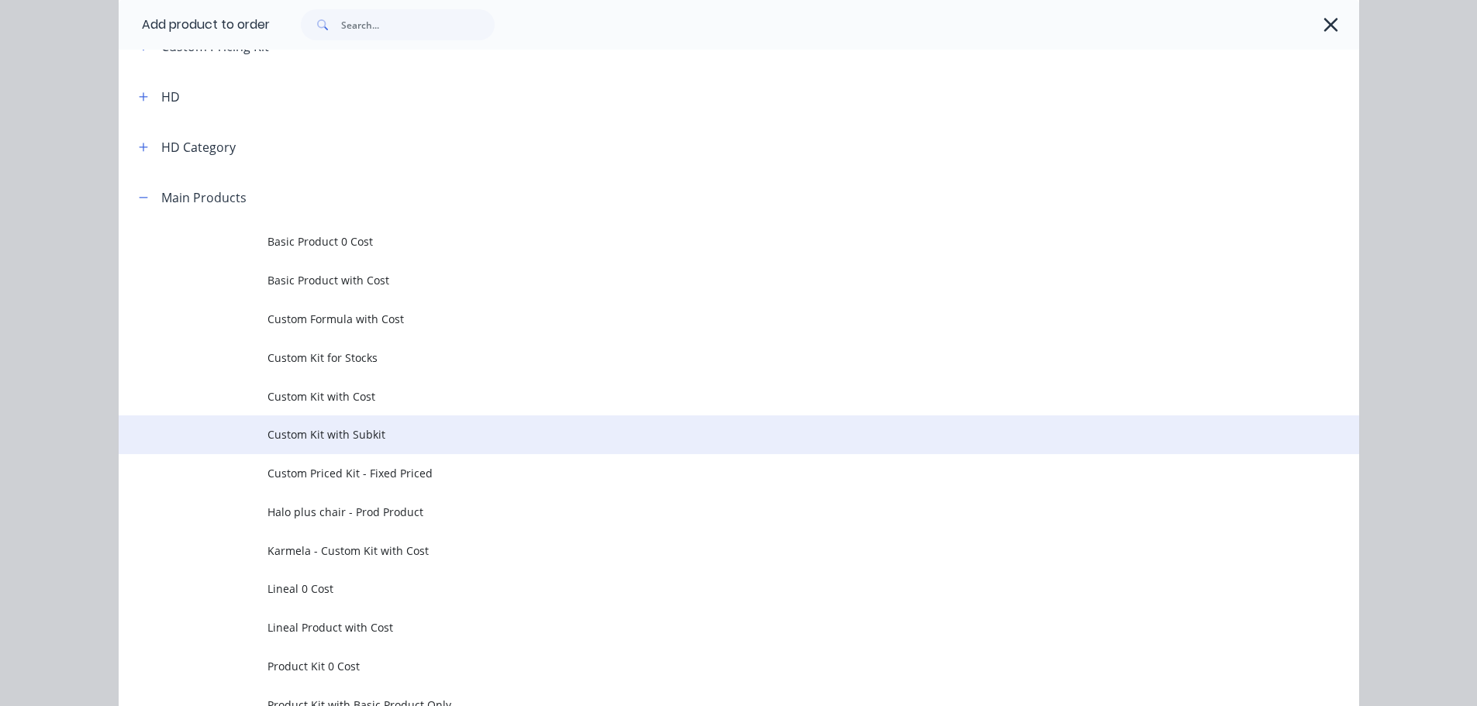
scroll to position [155, 0]
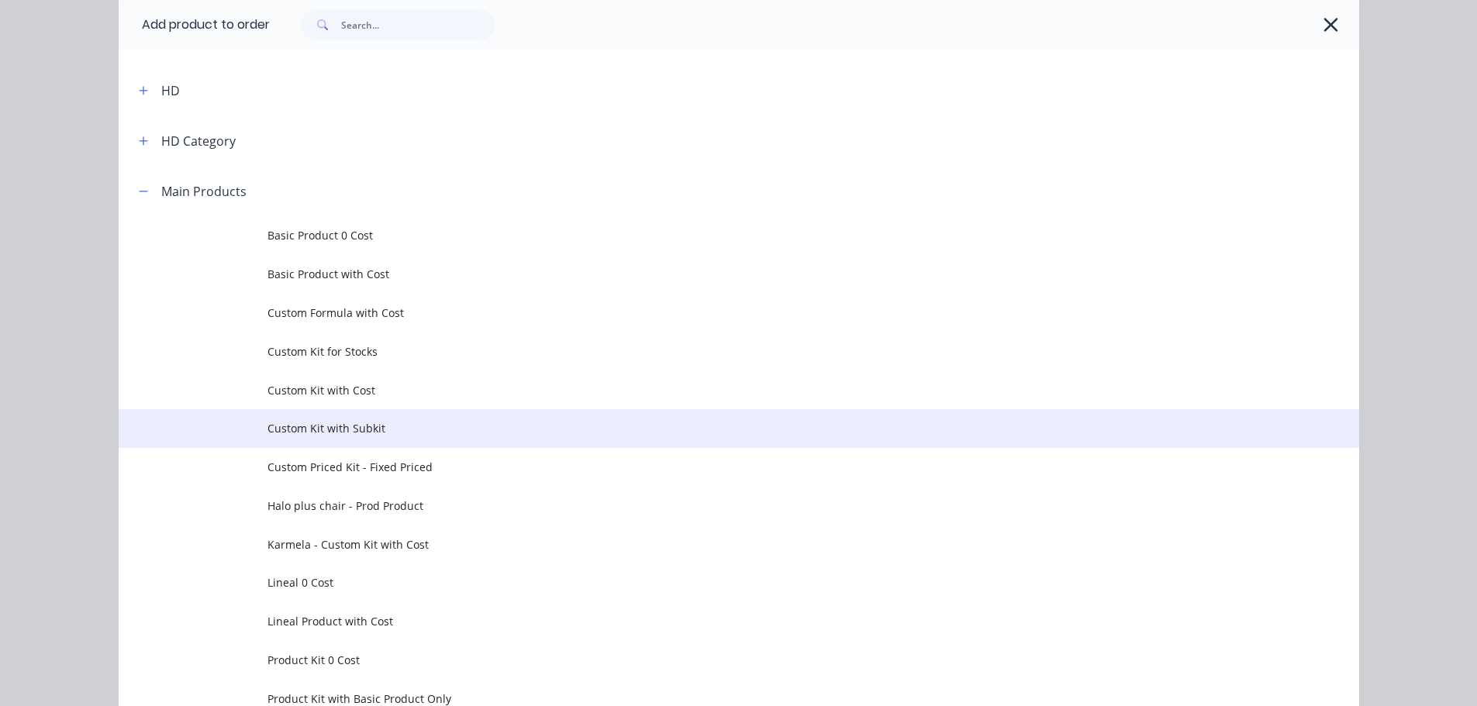
click at [368, 433] on span "Custom Kit with Subkit" at bounding box center [703, 428] width 873 height 16
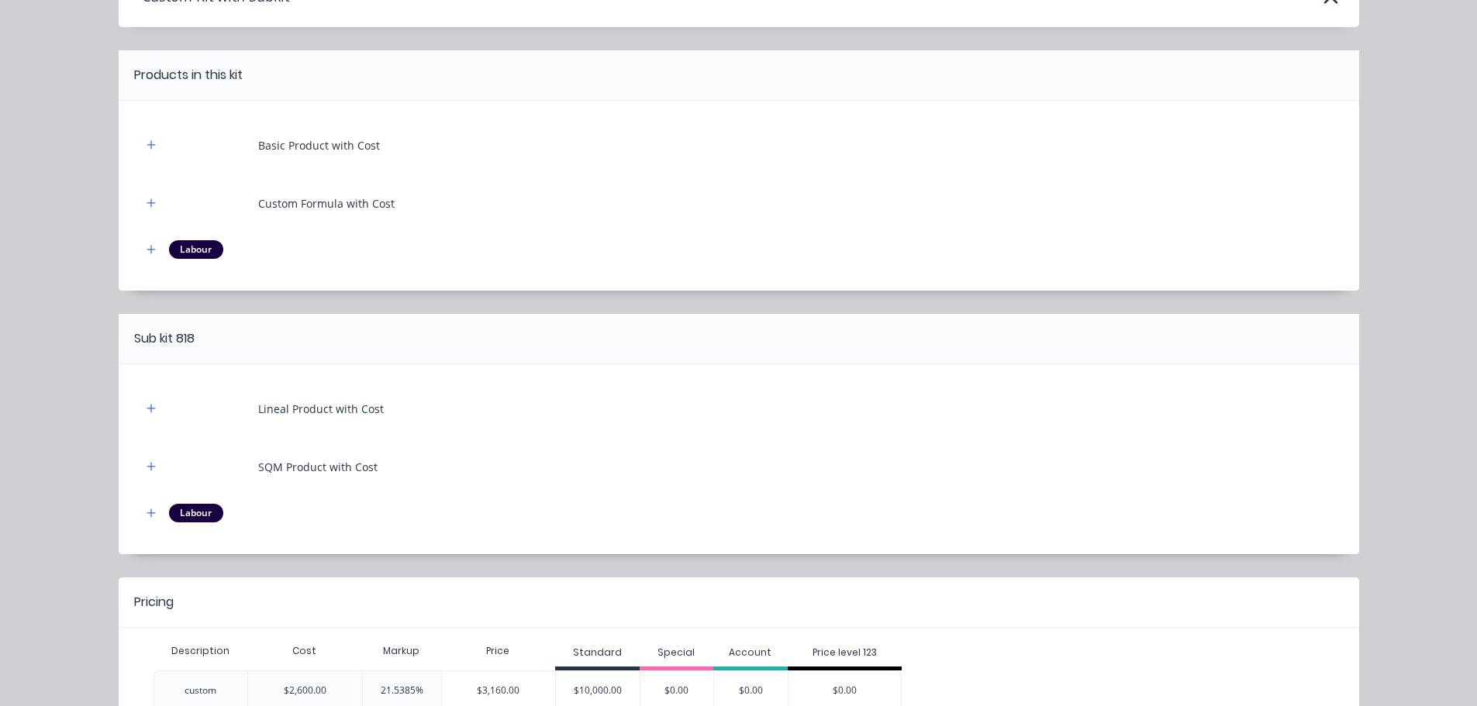
scroll to position [231, 0]
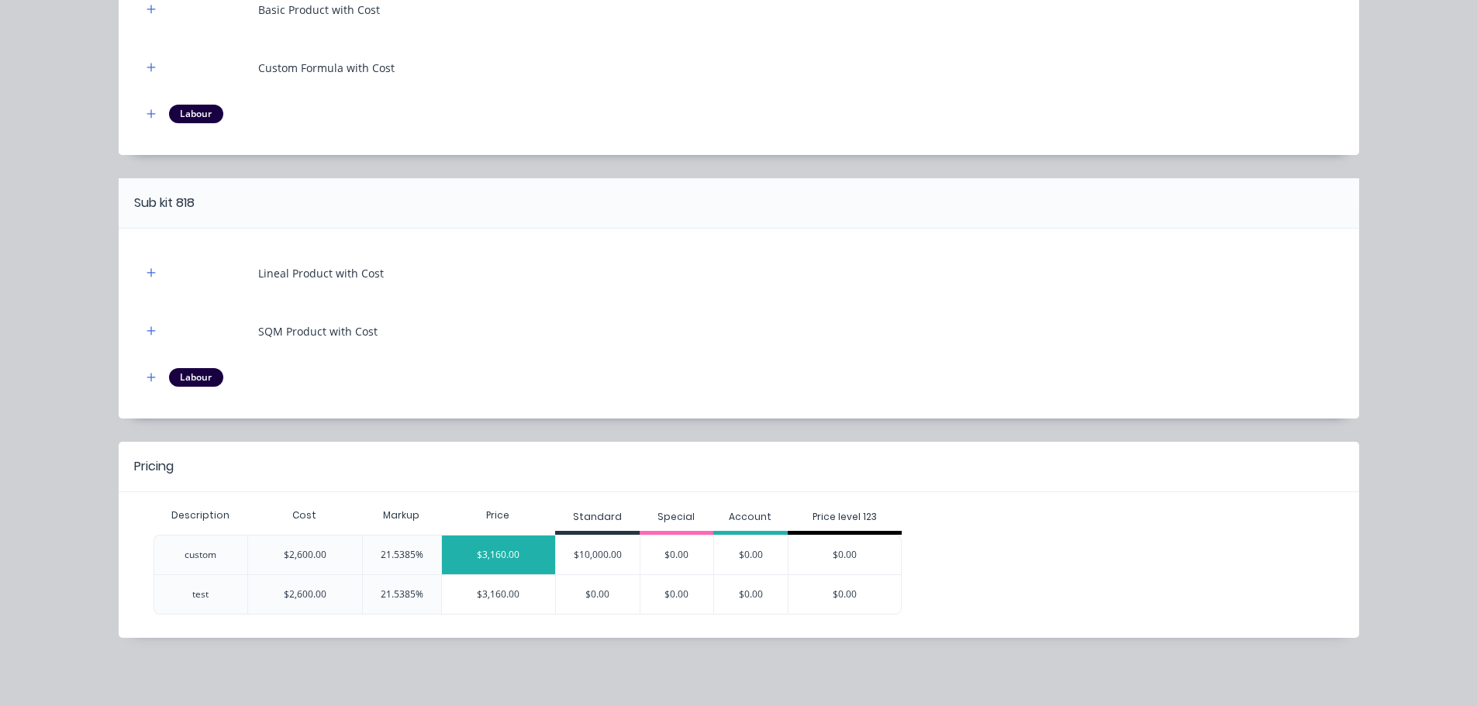
click at [484, 554] on div "$3,160.00" at bounding box center [499, 555] width 114 height 39
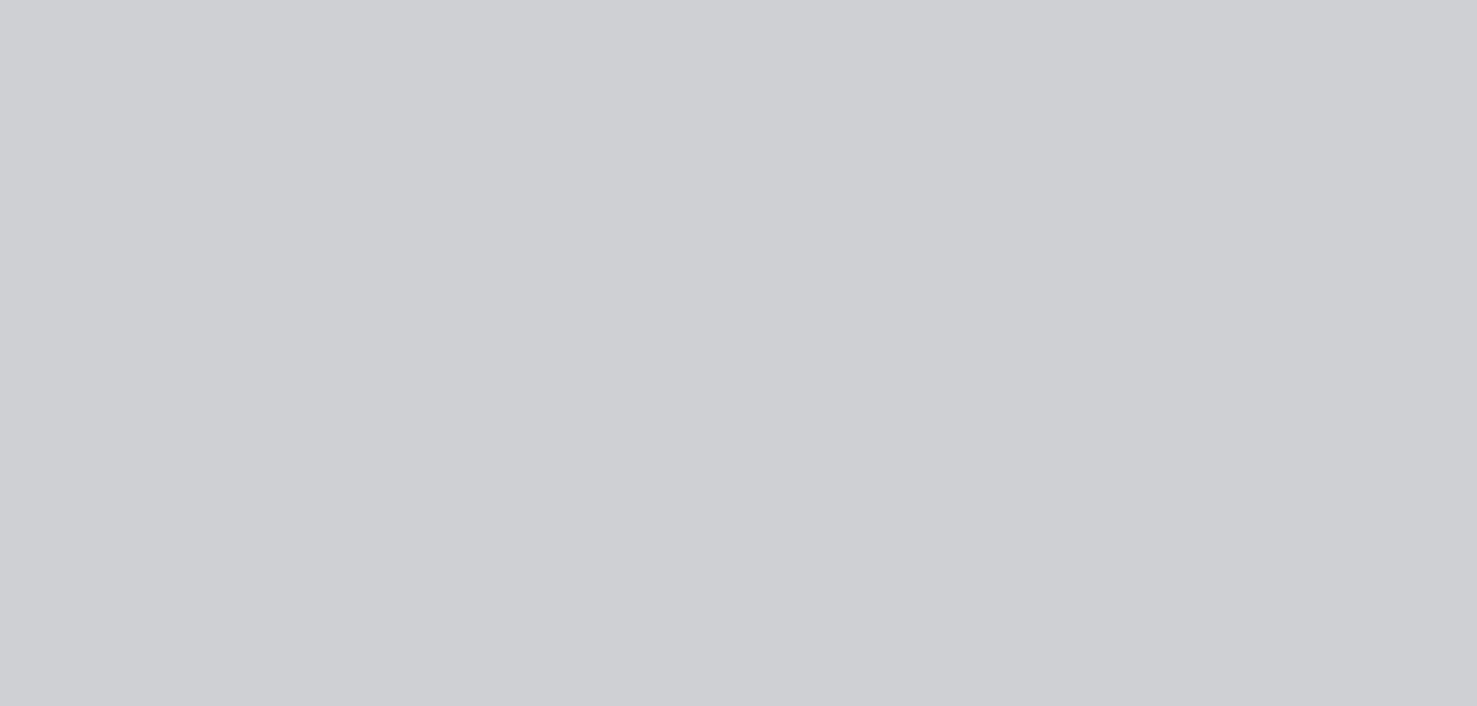
scroll to position [0, 0]
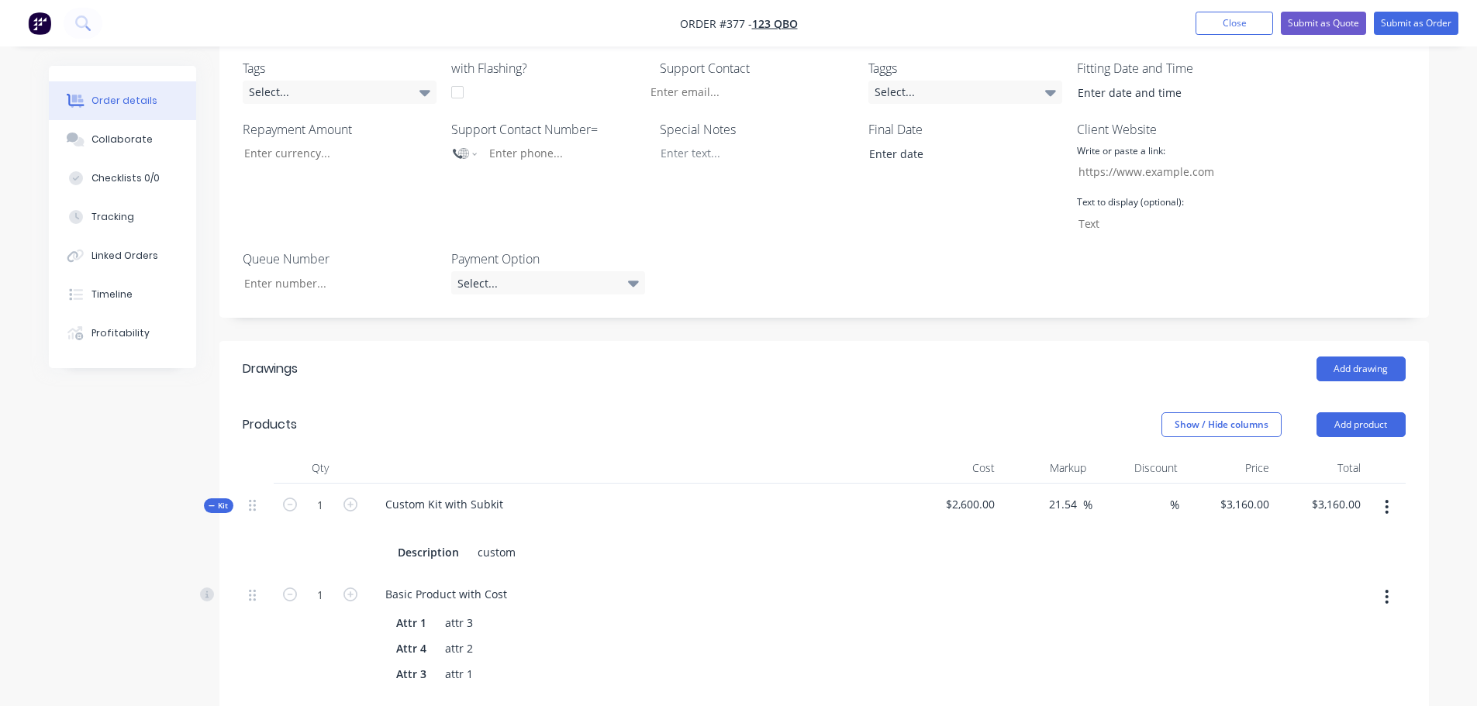
scroll to position [233, 0]
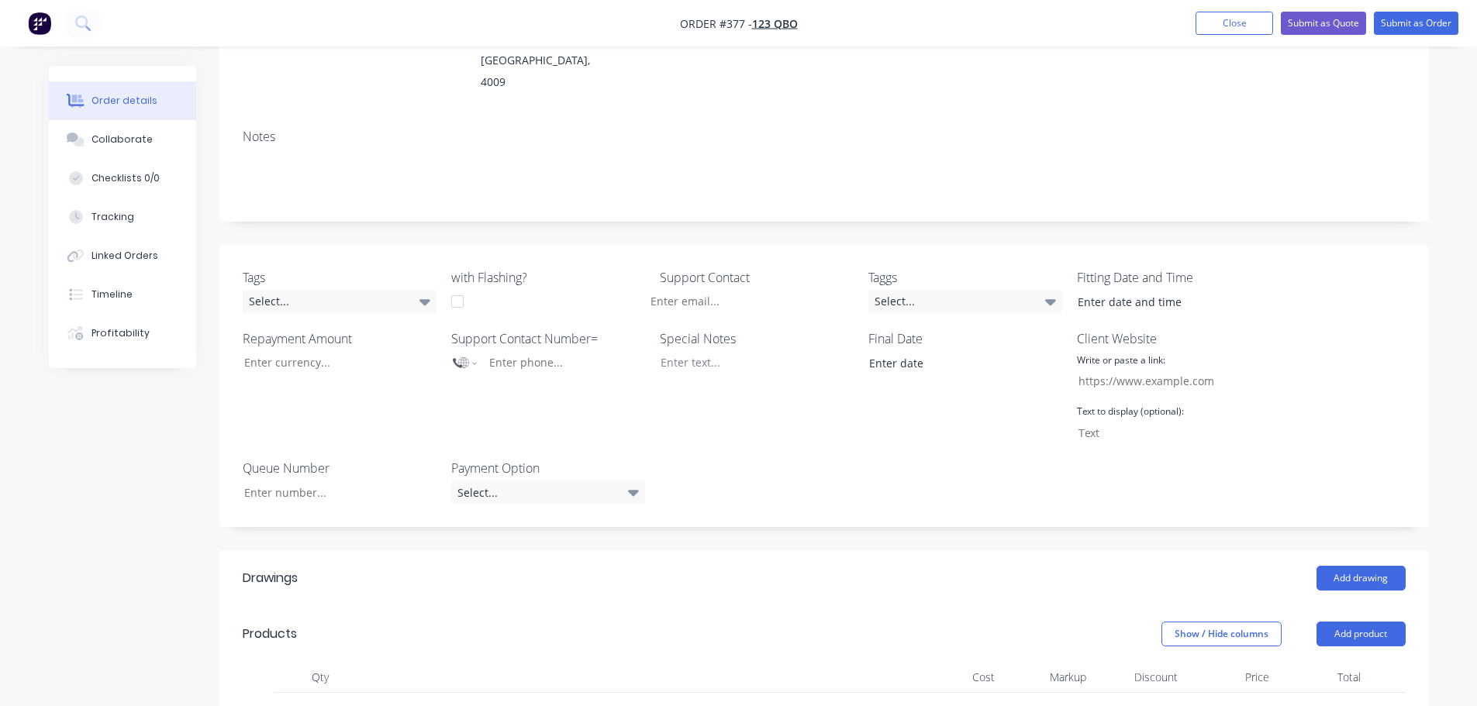
click at [1425, 39] on nav "Order #377 - 123 QBO Add product Close Submit as Quote Submit as Order" at bounding box center [738, 23] width 1477 height 47
click at [1427, 32] on button "Submit as Order" at bounding box center [1416, 23] width 84 height 23
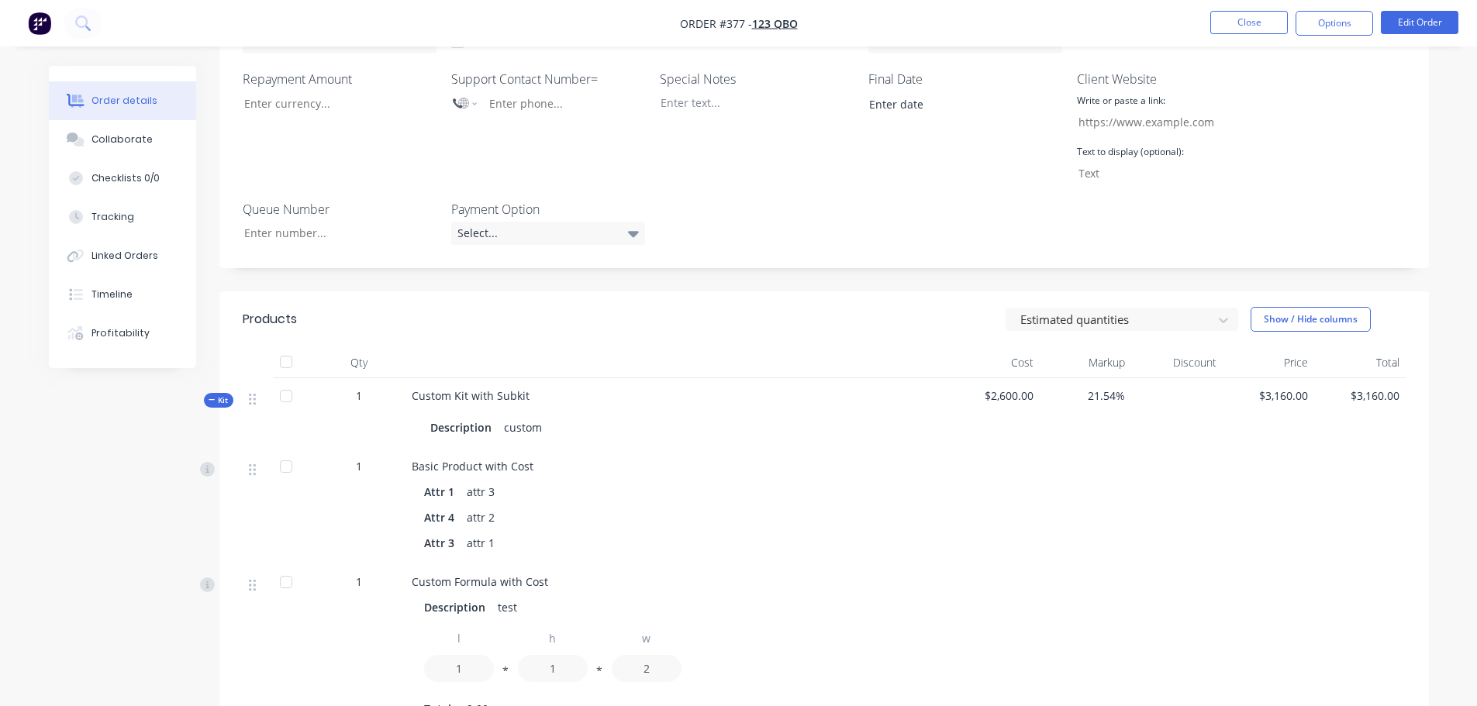
scroll to position [543, 0]
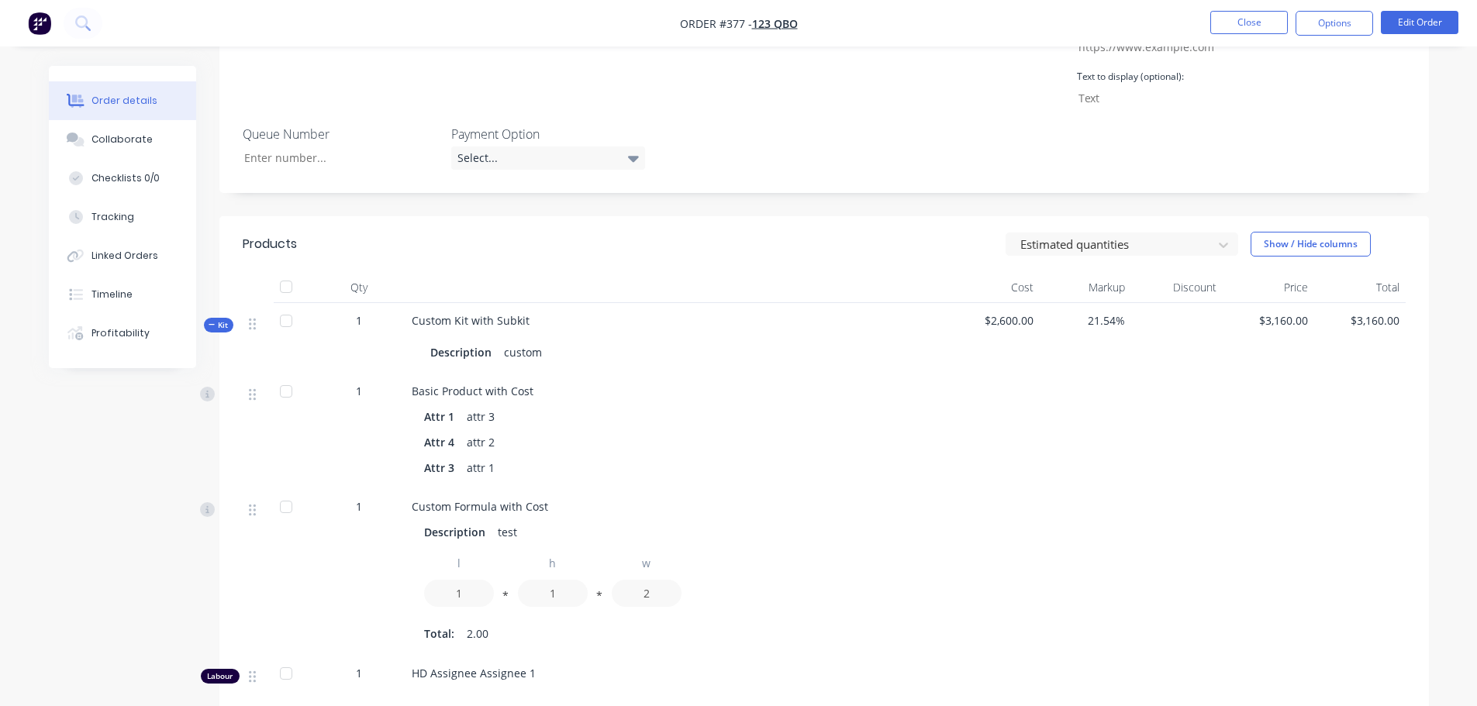
click at [1060, 226] on header "Products Estimated quantities Show / Hide columns" at bounding box center [823, 244] width 1209 height 56
click at [1074, 216] on header "Products Estimated quantities Show / Hide columns" at bounding box center [823, 244] width 1209 height 56
click at [1074, 233] on div "Estimated quantities" at bounding box center [1111, 244] width 195 height 23
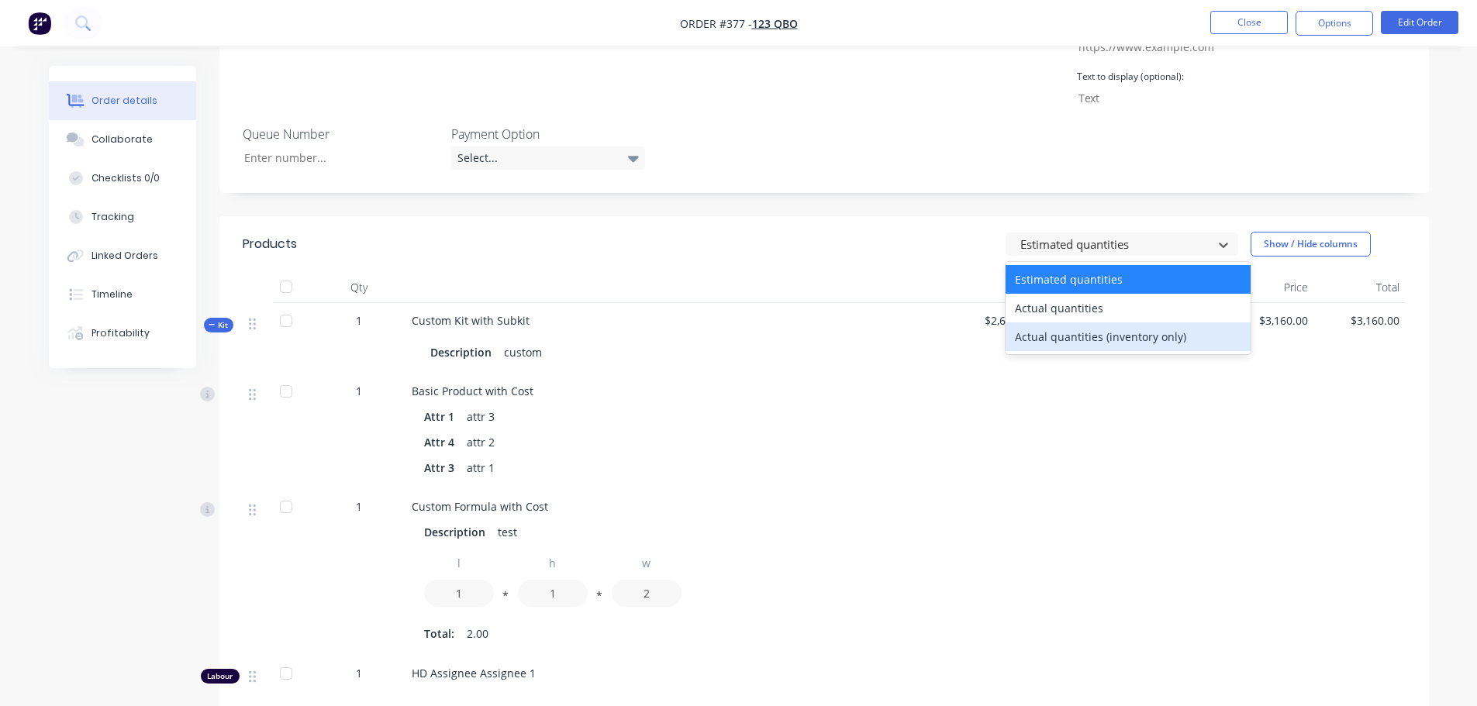
click at [1057, 322] on div "Actual quantities (inventory only)" at bounding box center [1127, 336] width 245 height 29
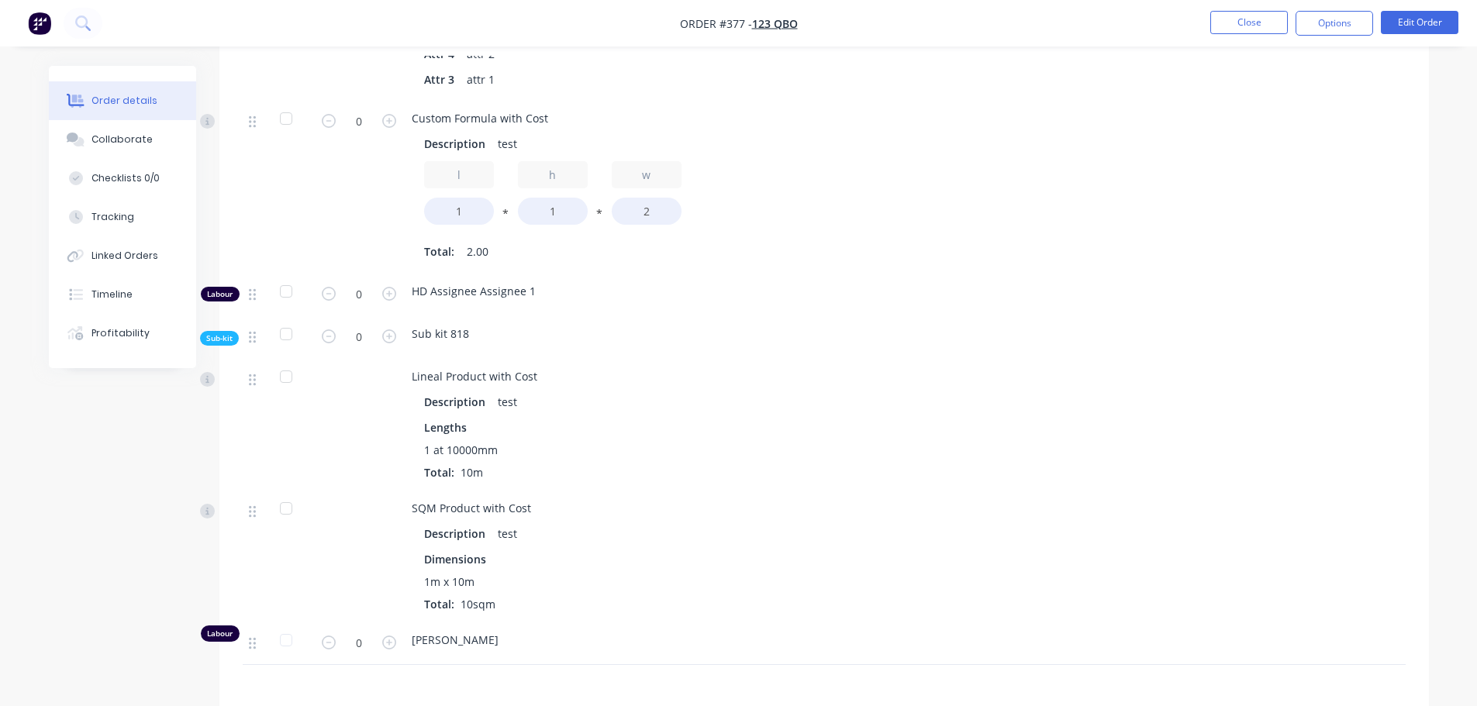
scroll to position [930, 0]
click at [403, 360] on div at bounding box center [358, 426] width 93 height 132
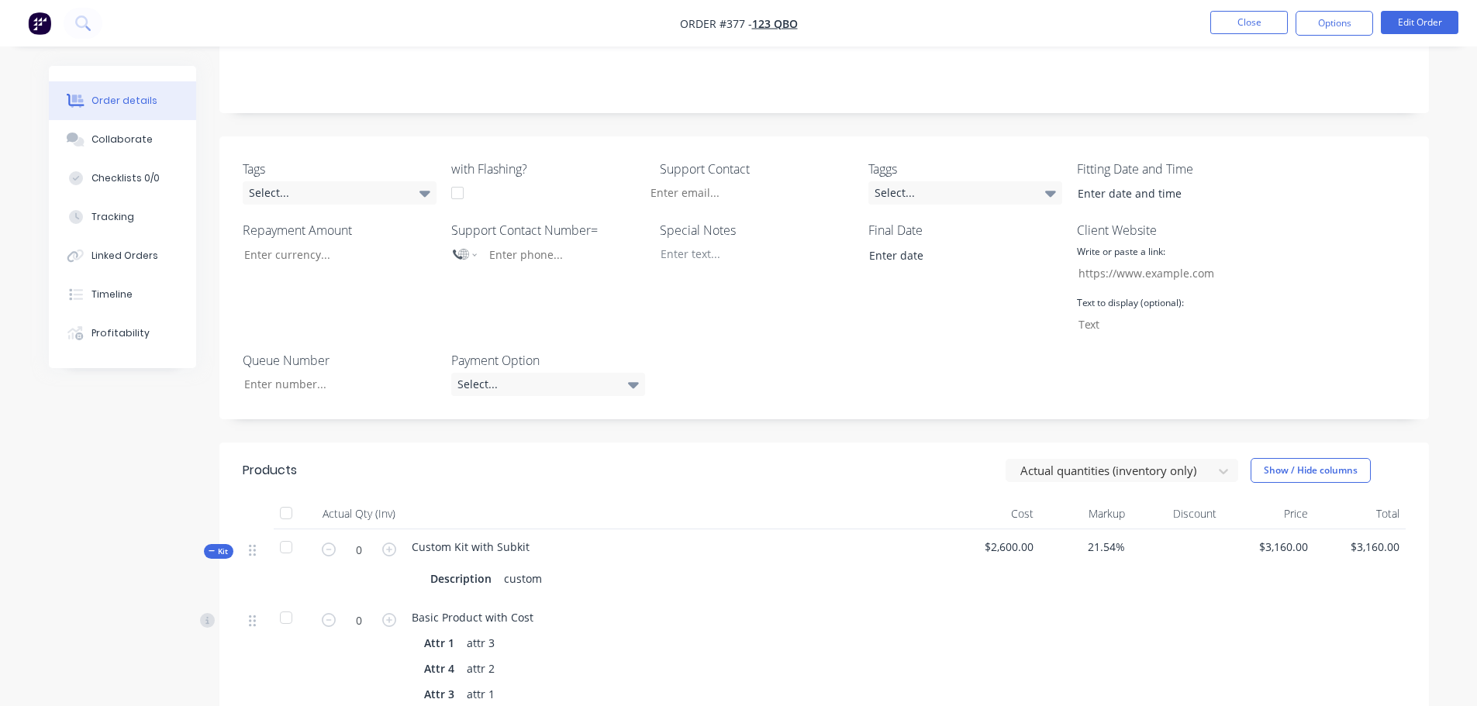
scroll to position [310, 0]
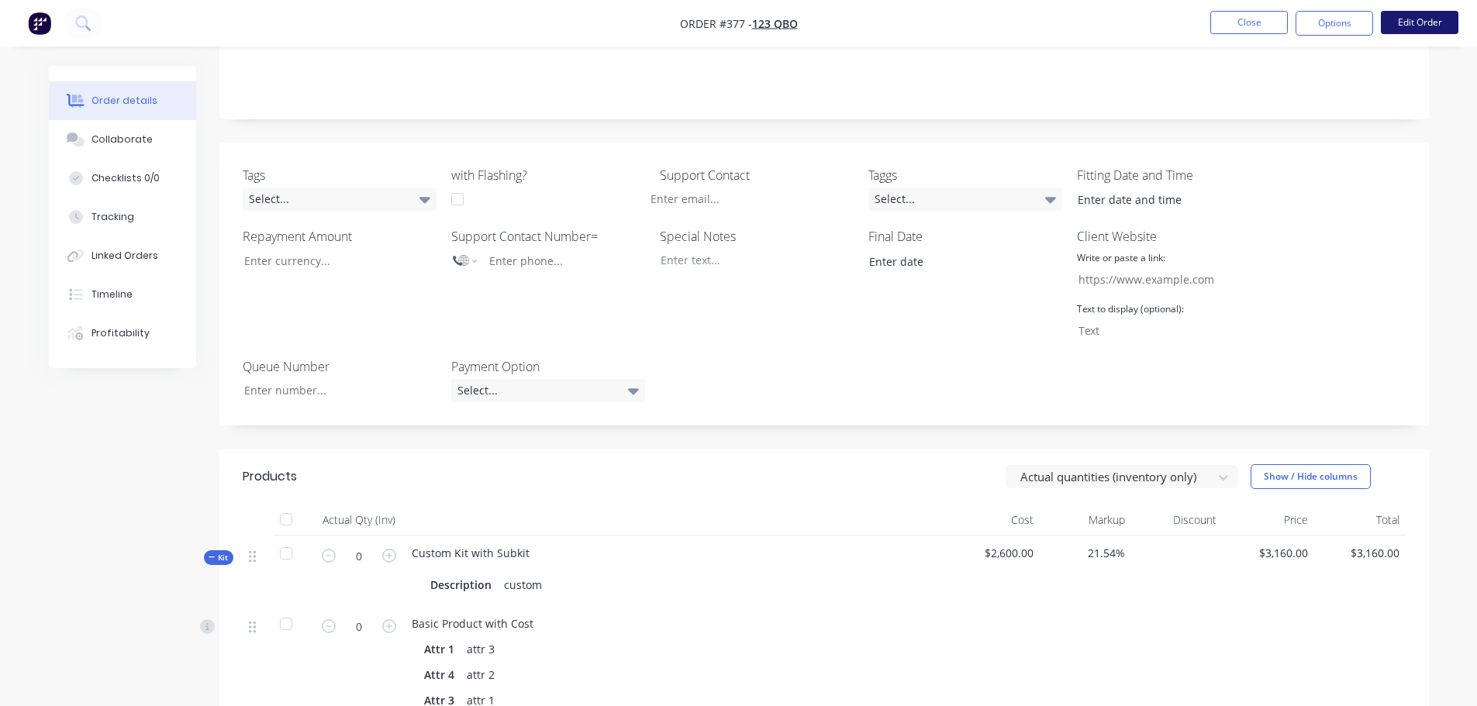
click at [1408, 24] on button "Edit Order" at bounding box center [1419, 22] width 78 height 23
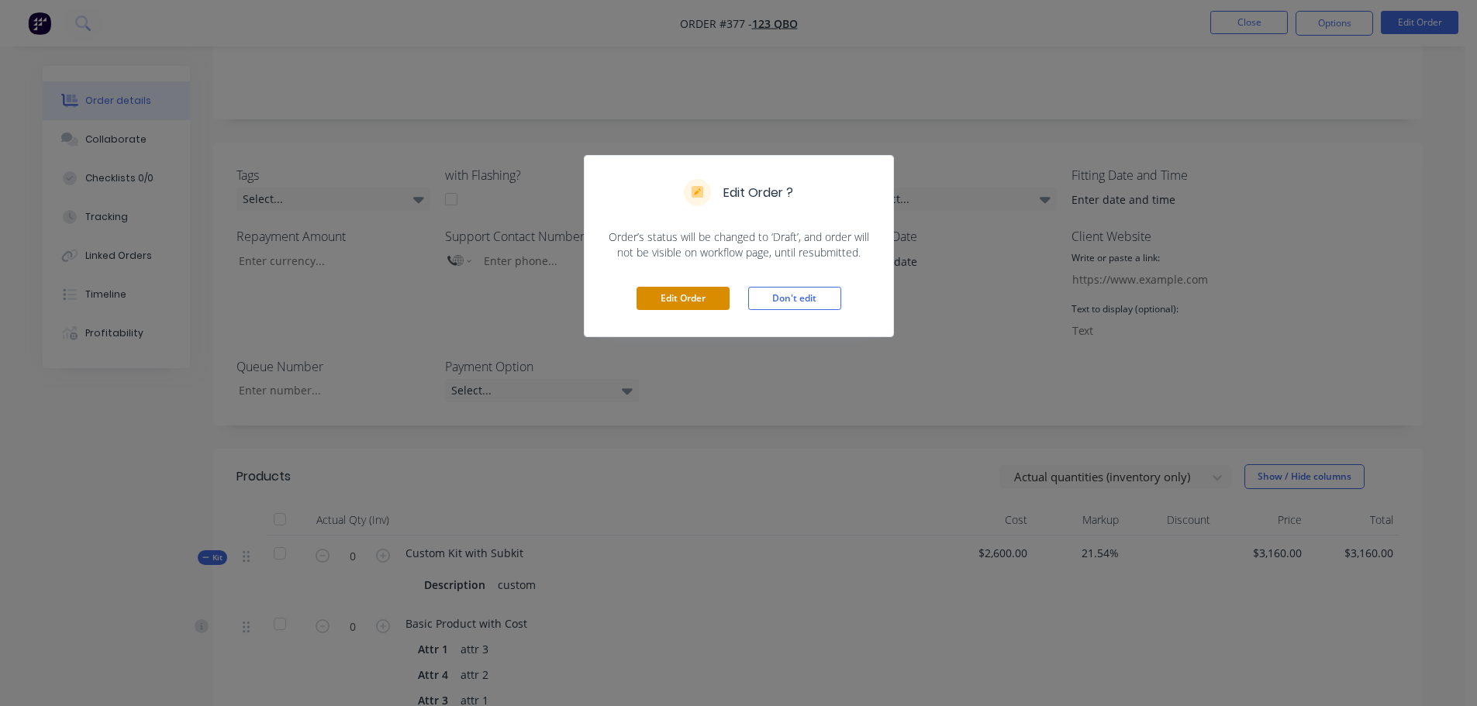
click at [677, 288] on button "Edit Order" at bounding box center [682, 298] width 93 height 23
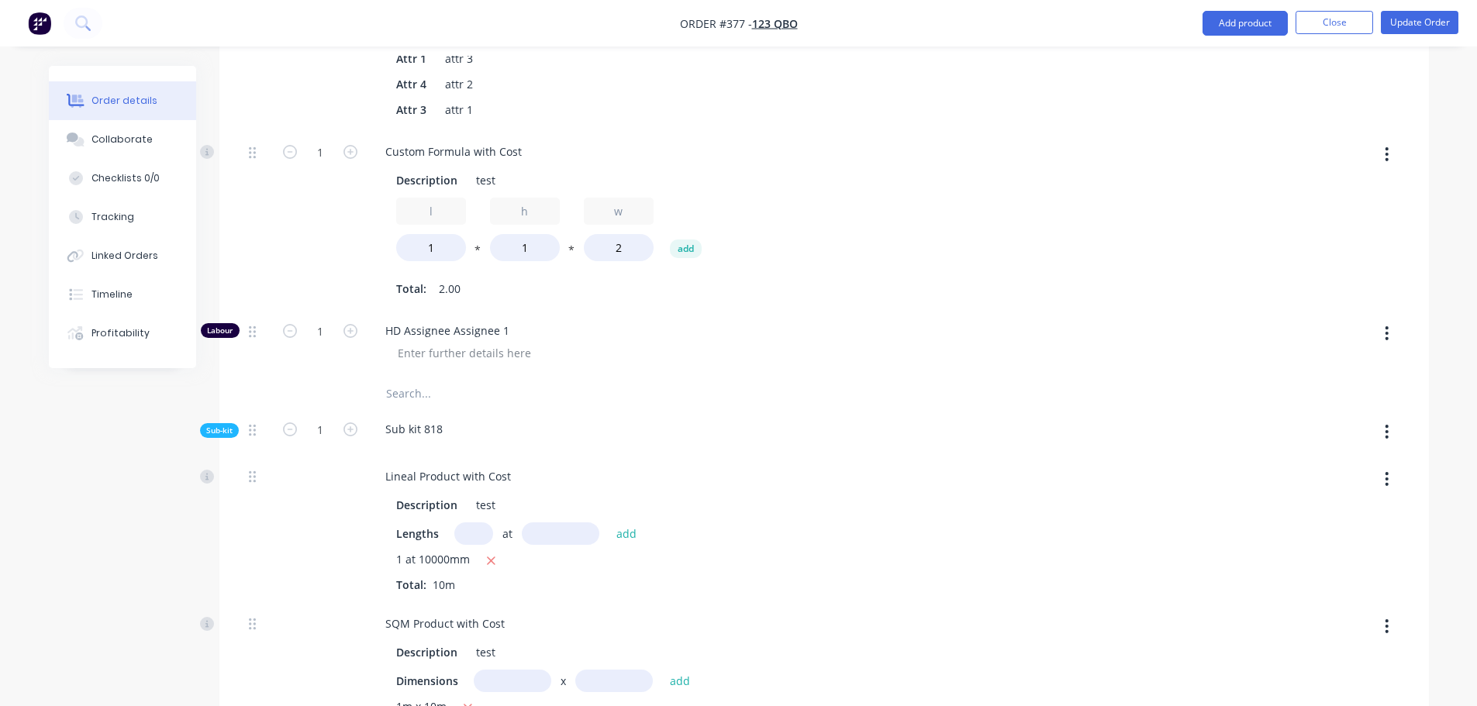
scroll to position [1008, 0]
click at [1387, 423] on icon "button" at bounding box center [1386, 430] width 3 height 14
click at [1338, 460] on div "Add product to kit" at bounding box center [1331, 471] width 119 height 22
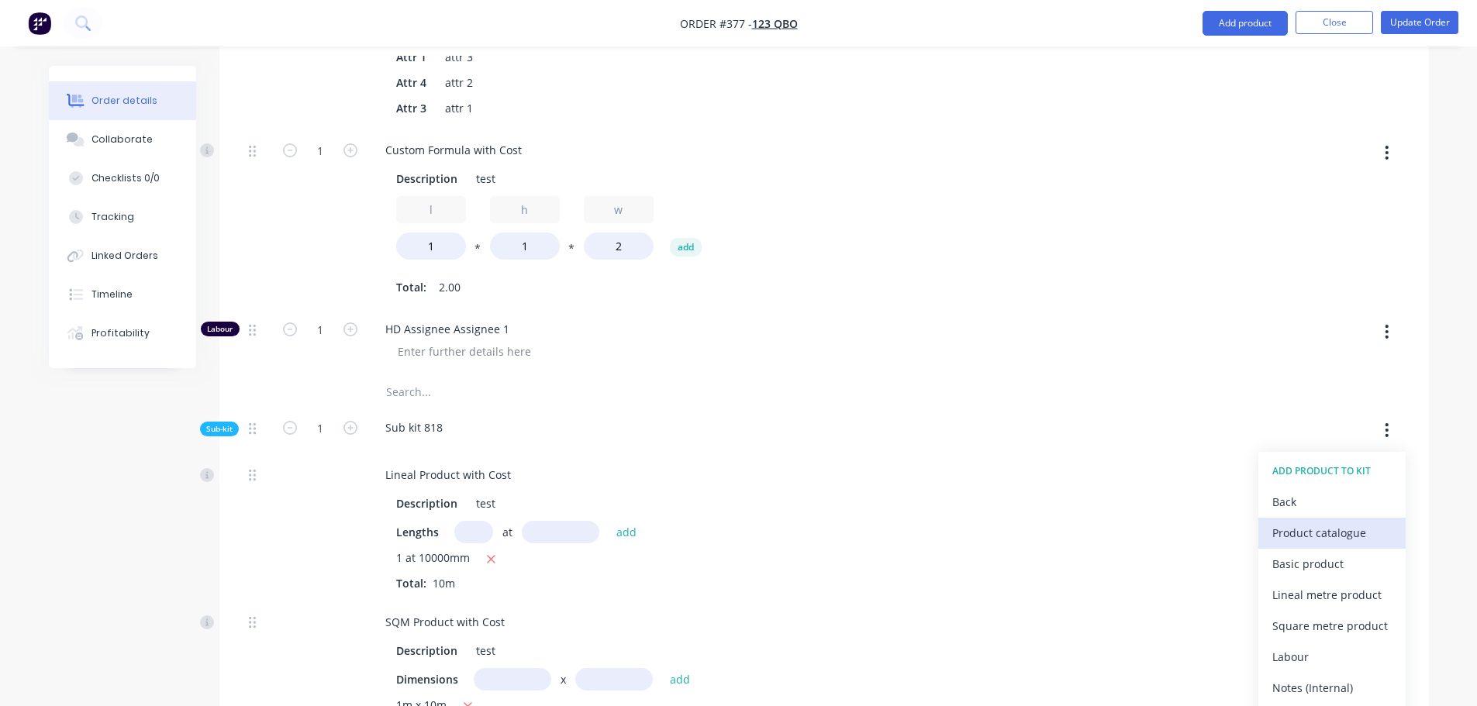
click at [1351, 518] on button "Product catalogue" at bounding box center [1331, 533] width 147 height 31
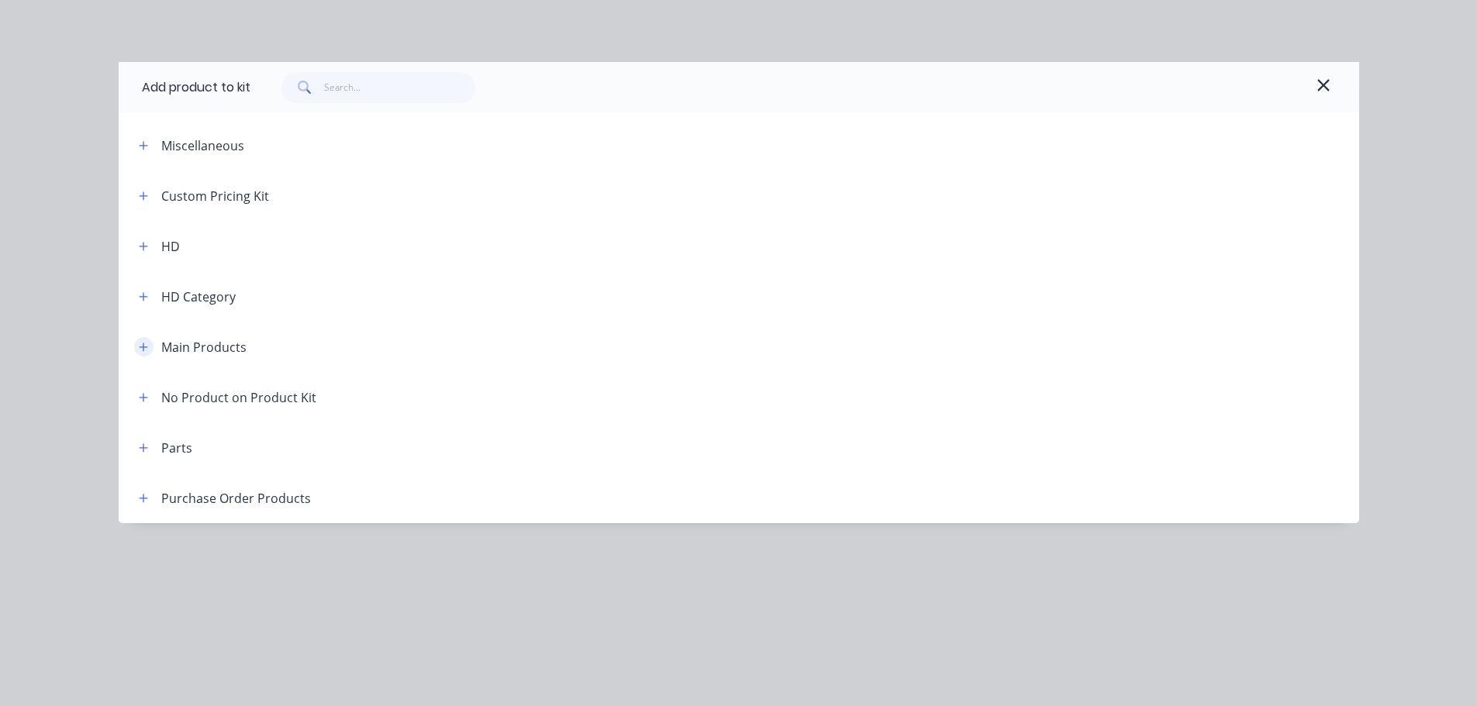
click at [150, 350] on button "button" at bounding box center [143, 346] width 19 height 19
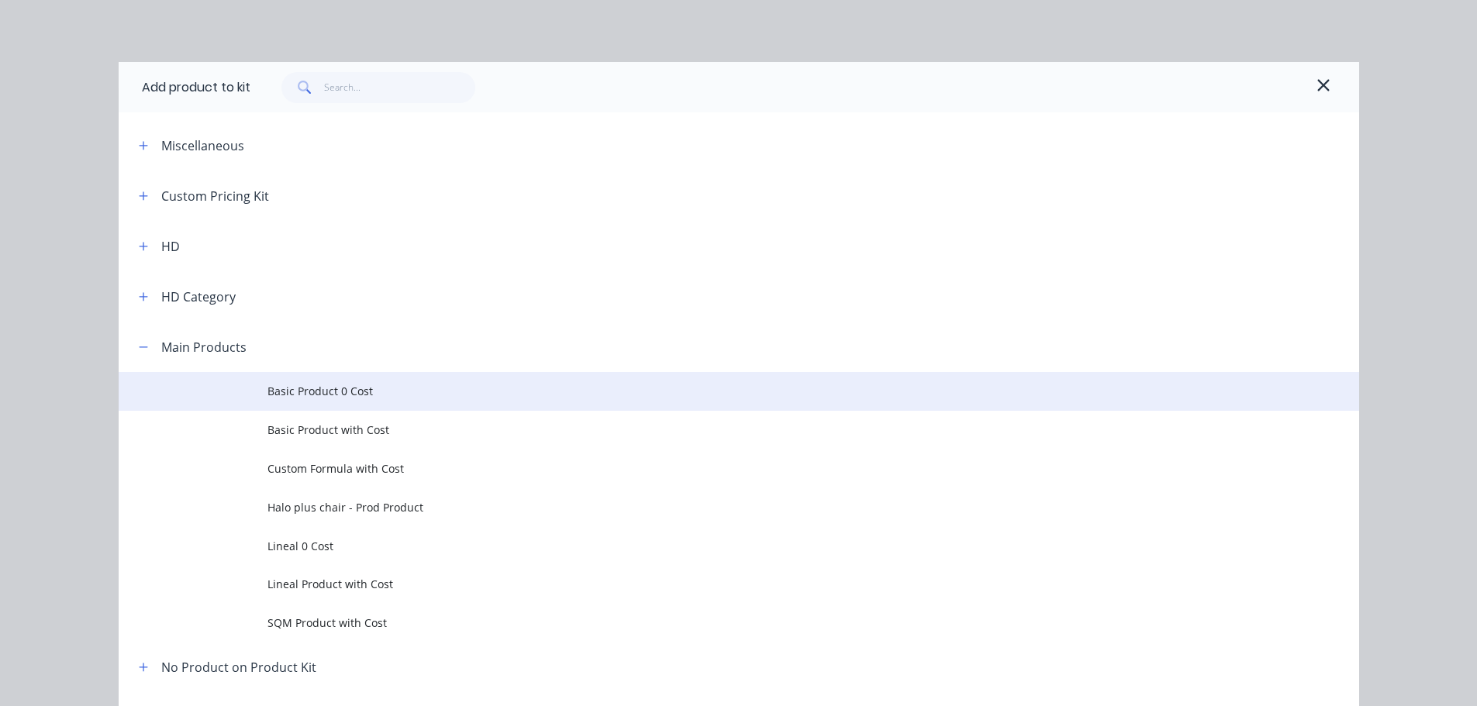
click at [352, 395] on span "Basic Product 0 Cost" at bounding box center [703, 391] width 873 height 16
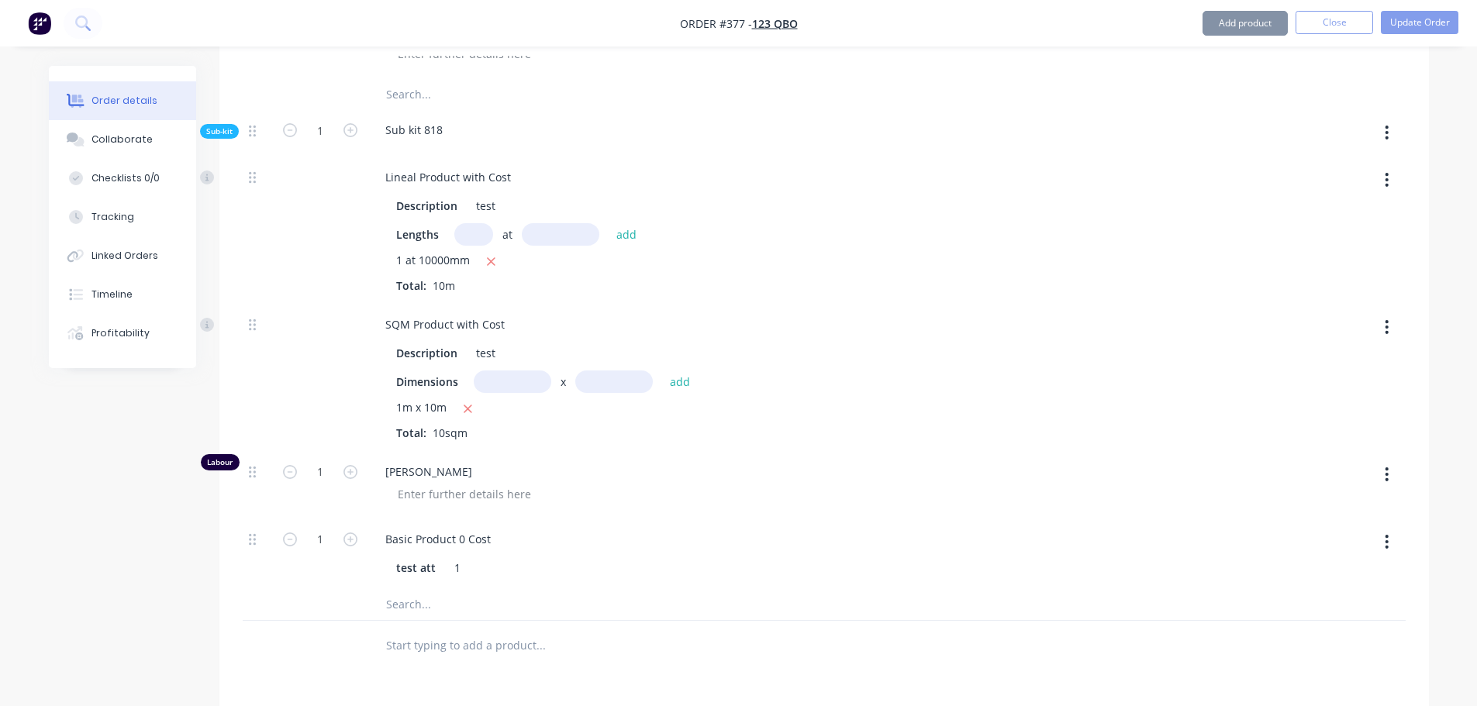
scroll to position [1318, 0]
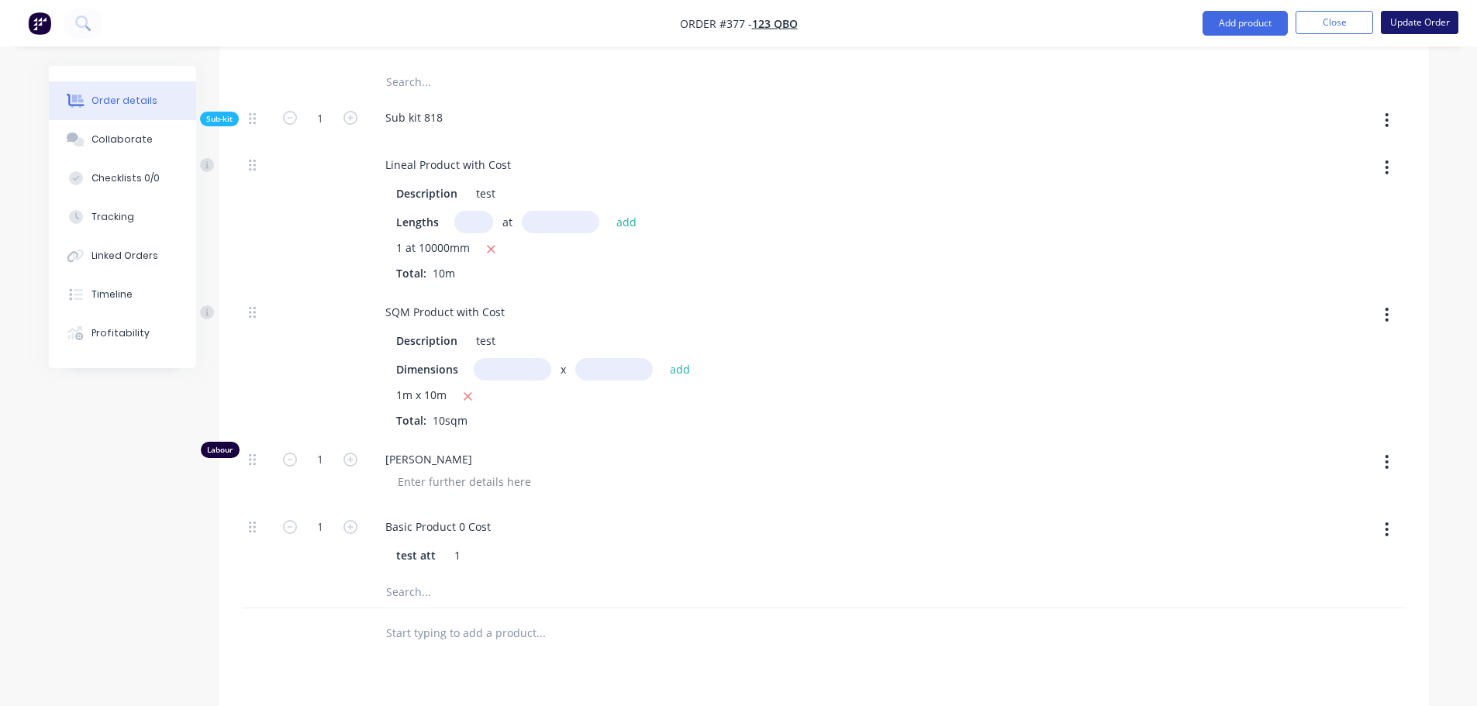
click at [1427, 16] on button "Update Order" at bounding box center [1419, 22] width 78 height 23
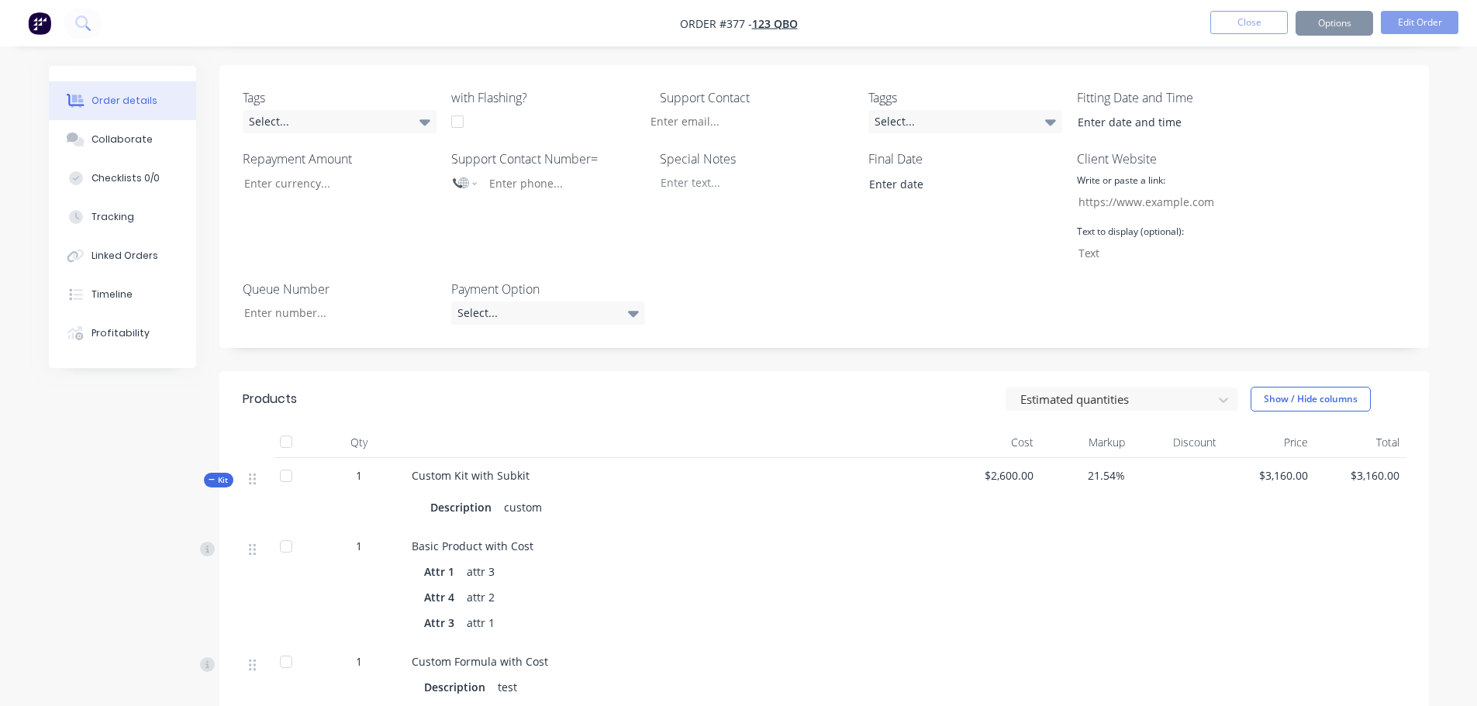
scroll to position [698, 0]
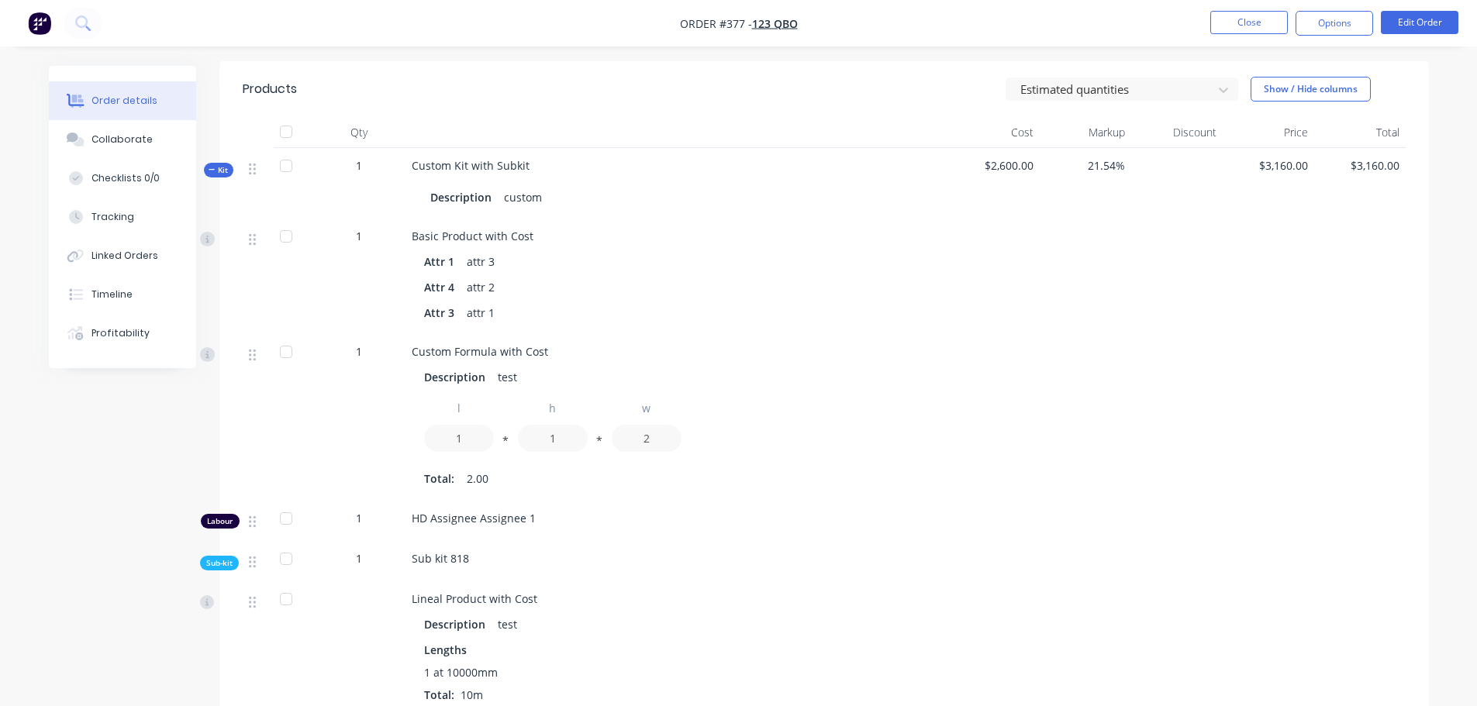
click at [1143, 67] on header "Products Estimated quantities Show / Hide columns" at bounding box center [823, 89] width 1209 height 56
click at [1153, 80] on div at bounding box center [1112, 89] width 186 height 19
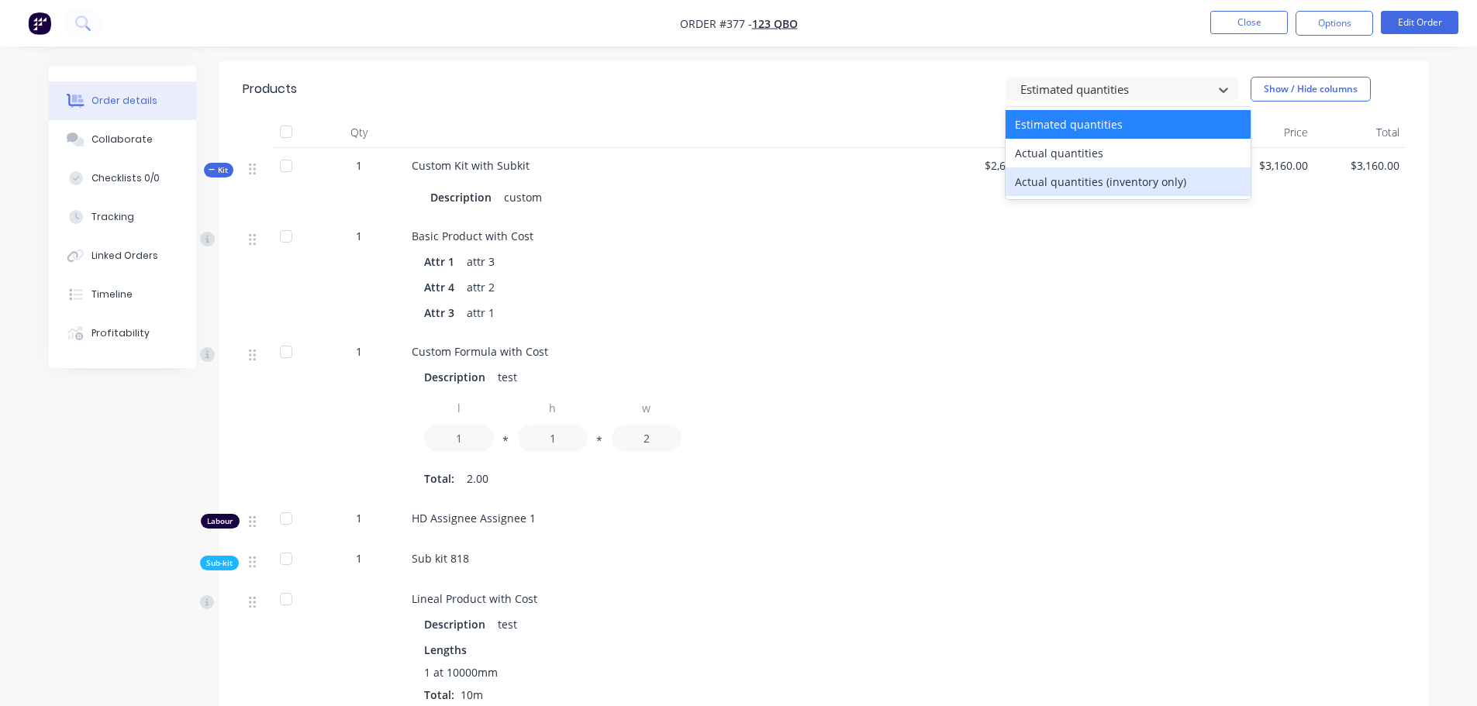
click at [1108, 167] on div "Actual quantities (inventory only)" at bounding box center [1127, 181] width 245 height 29
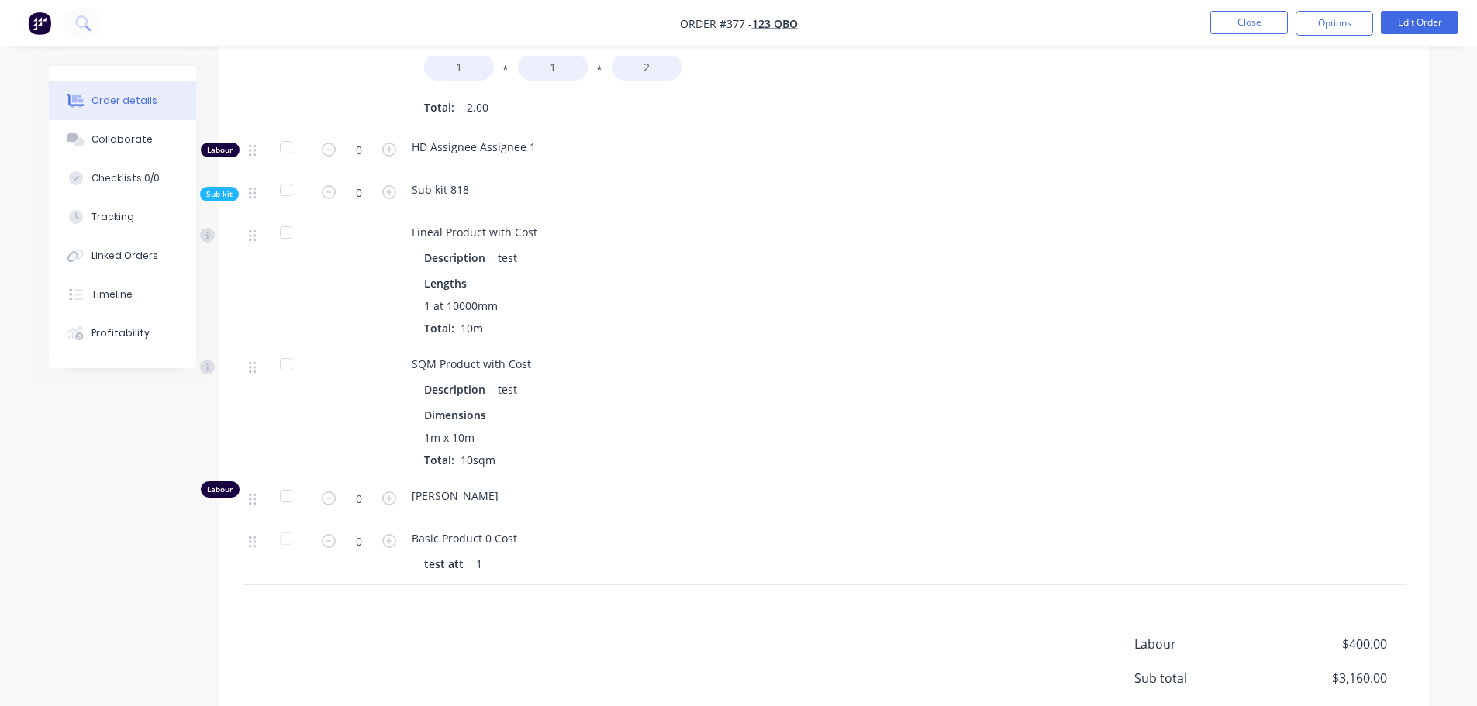
scroll to position [1085, 0]
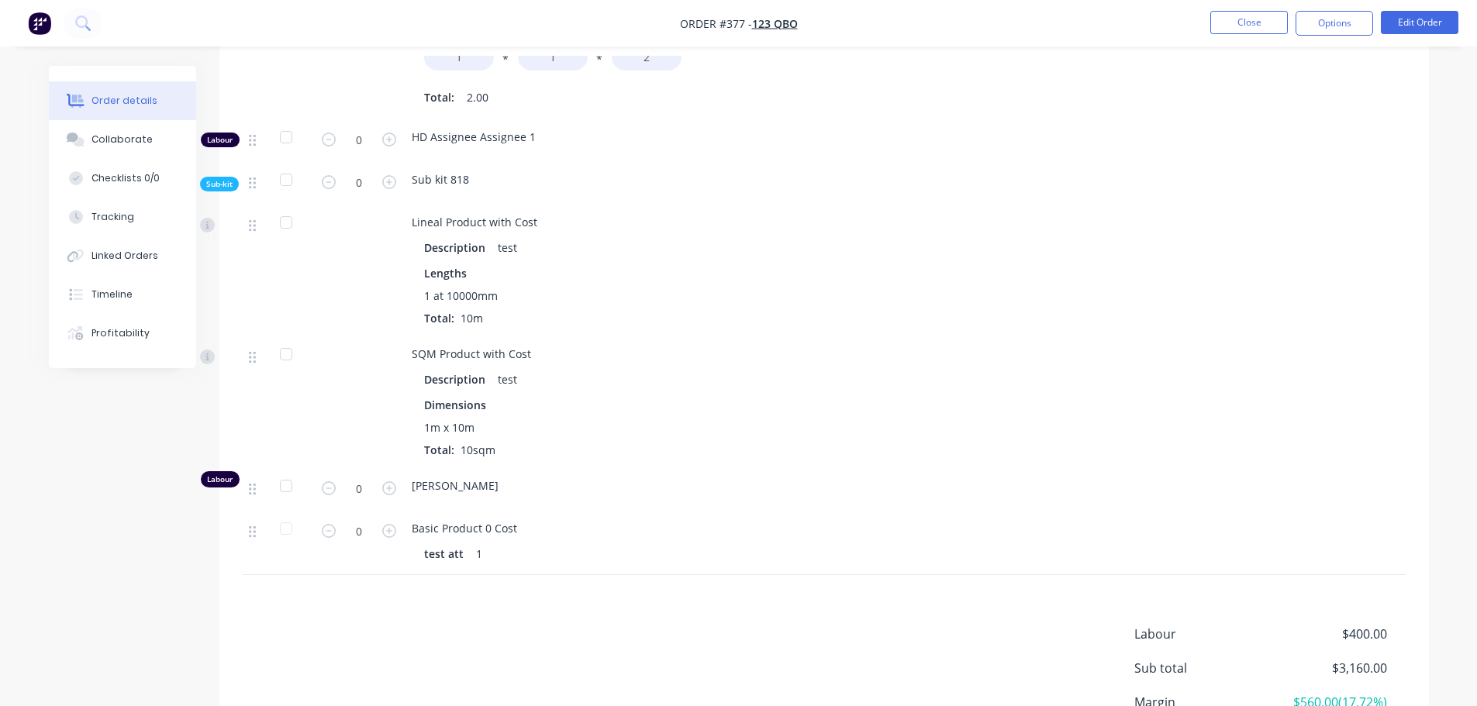
click at [403, 511] on div "0" at bounding box center [358, 543] width 93 height 64
click at [721, 368] on div "Description test" at bounding box center [676, 379] width 505 height 22
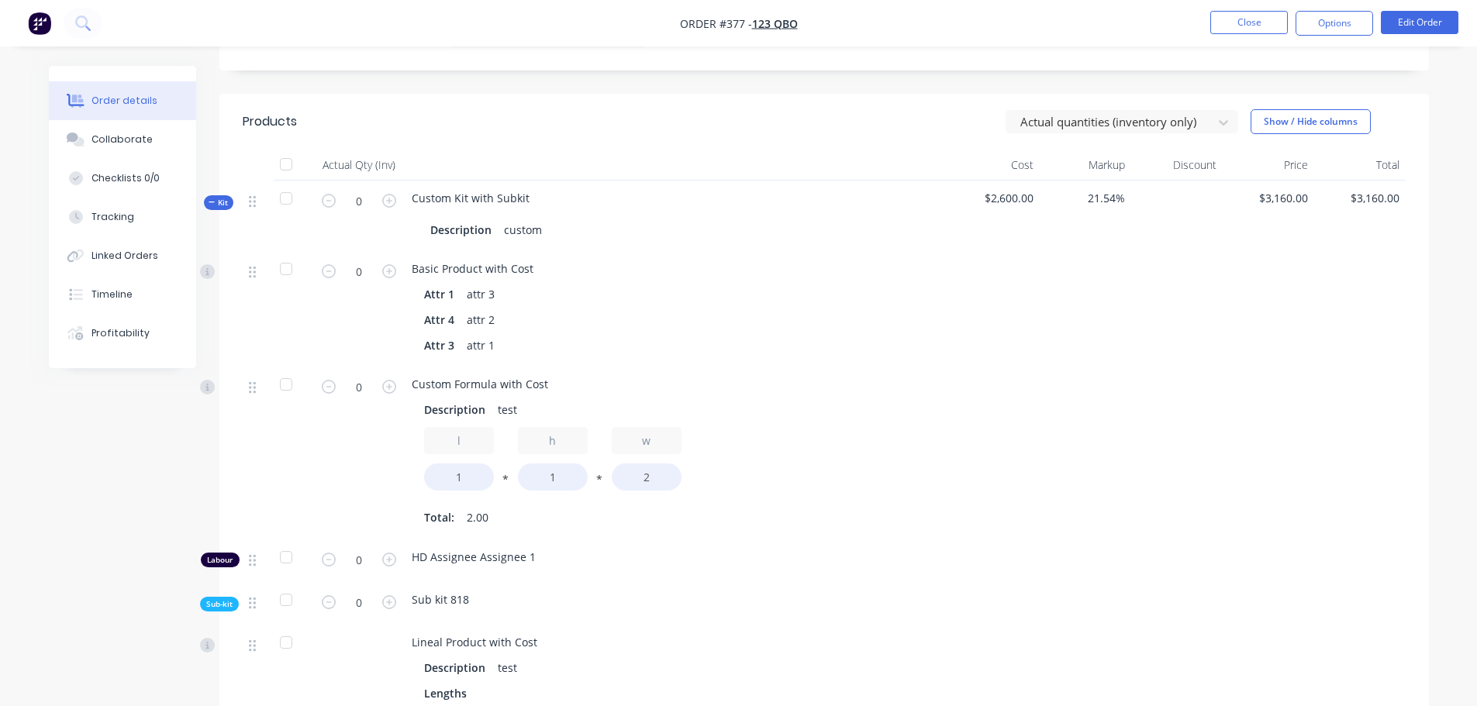
scroll to position [620, 0]
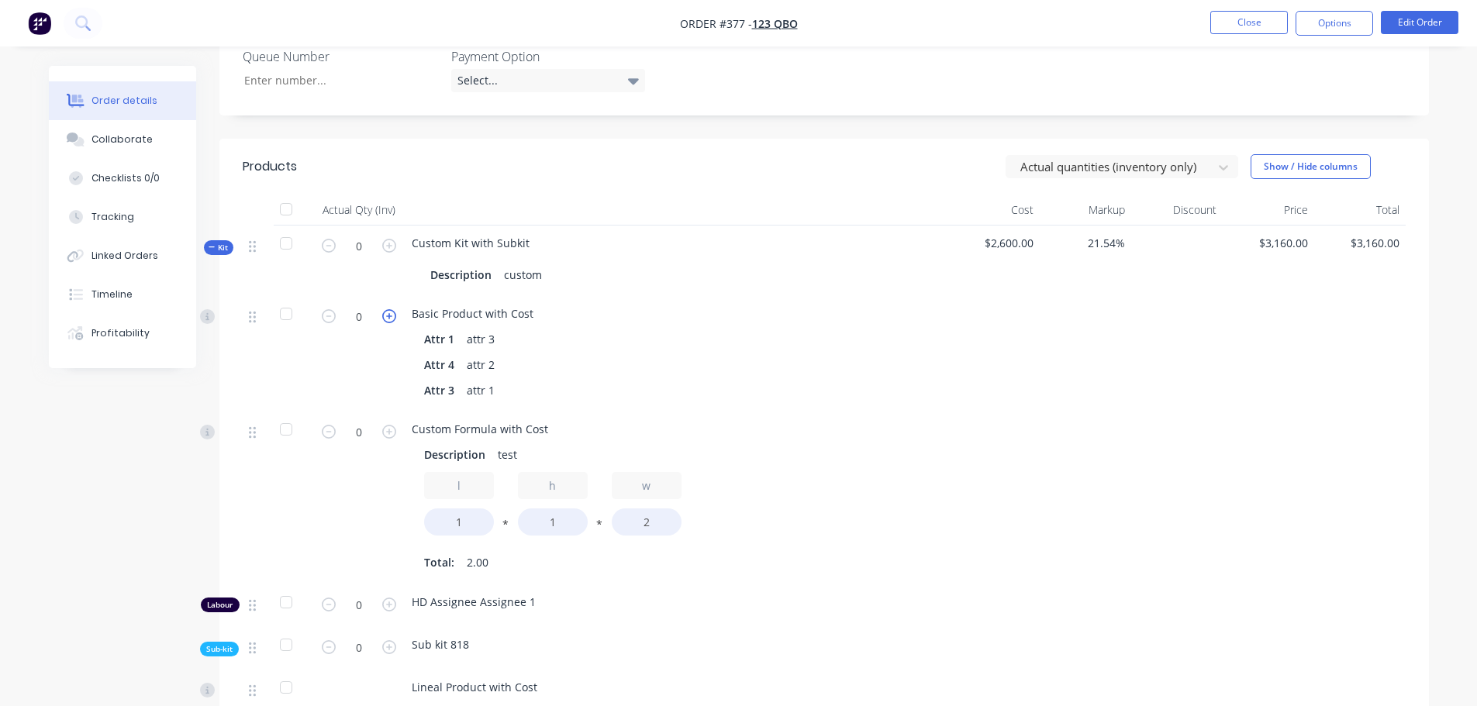
click at [383, 309] on icon "button" at bounding box center [389, 316] width 14 height 14
type input "2"
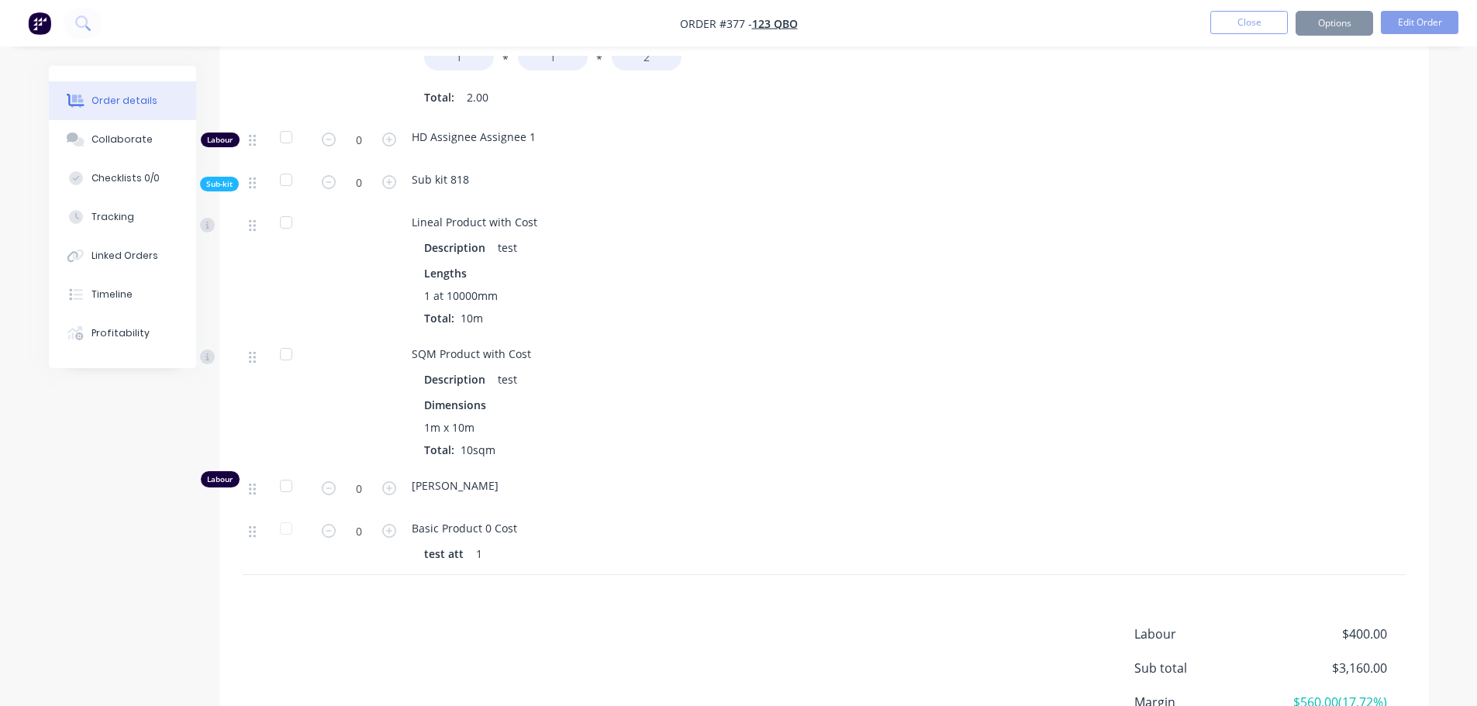
scroll to position [1193, 0]
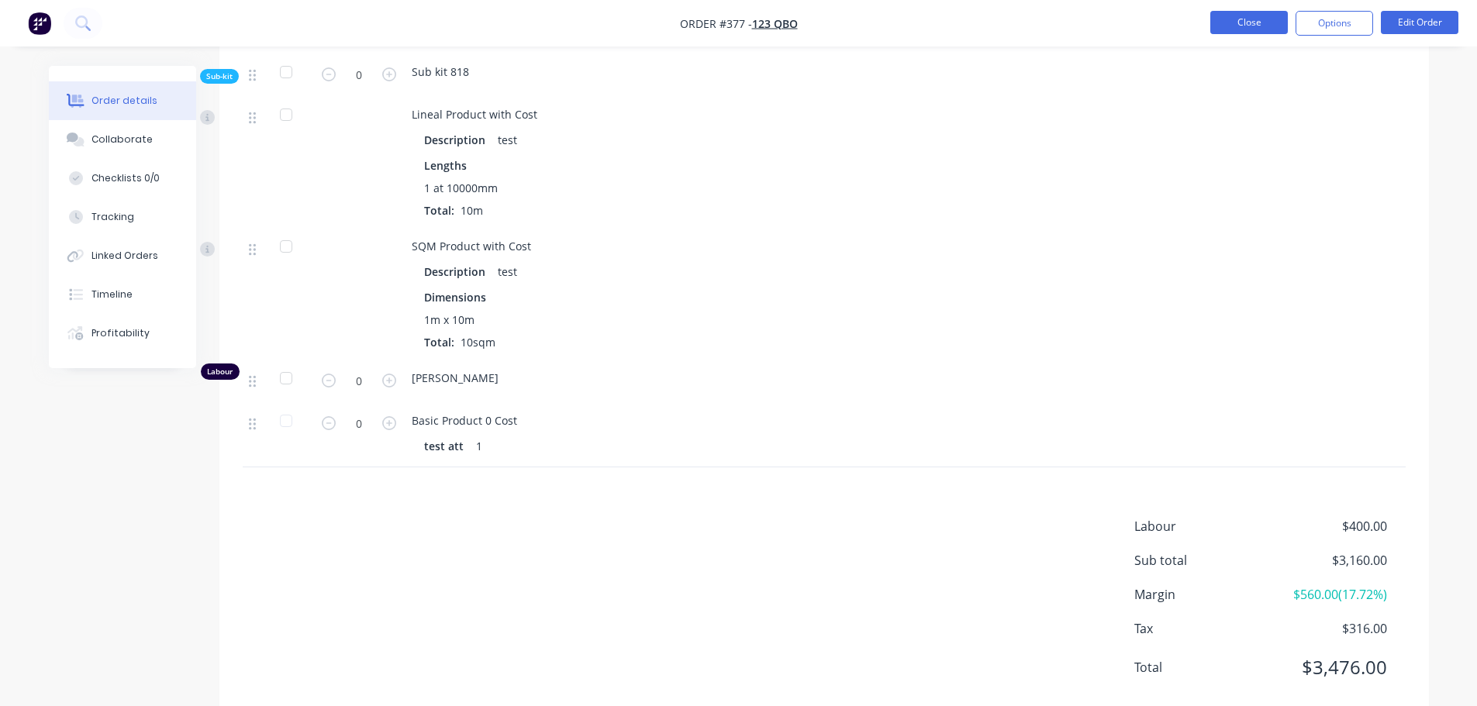
click at [1263, 22] on button "Close" at bounding box center [1249, 22] width 78 height 23
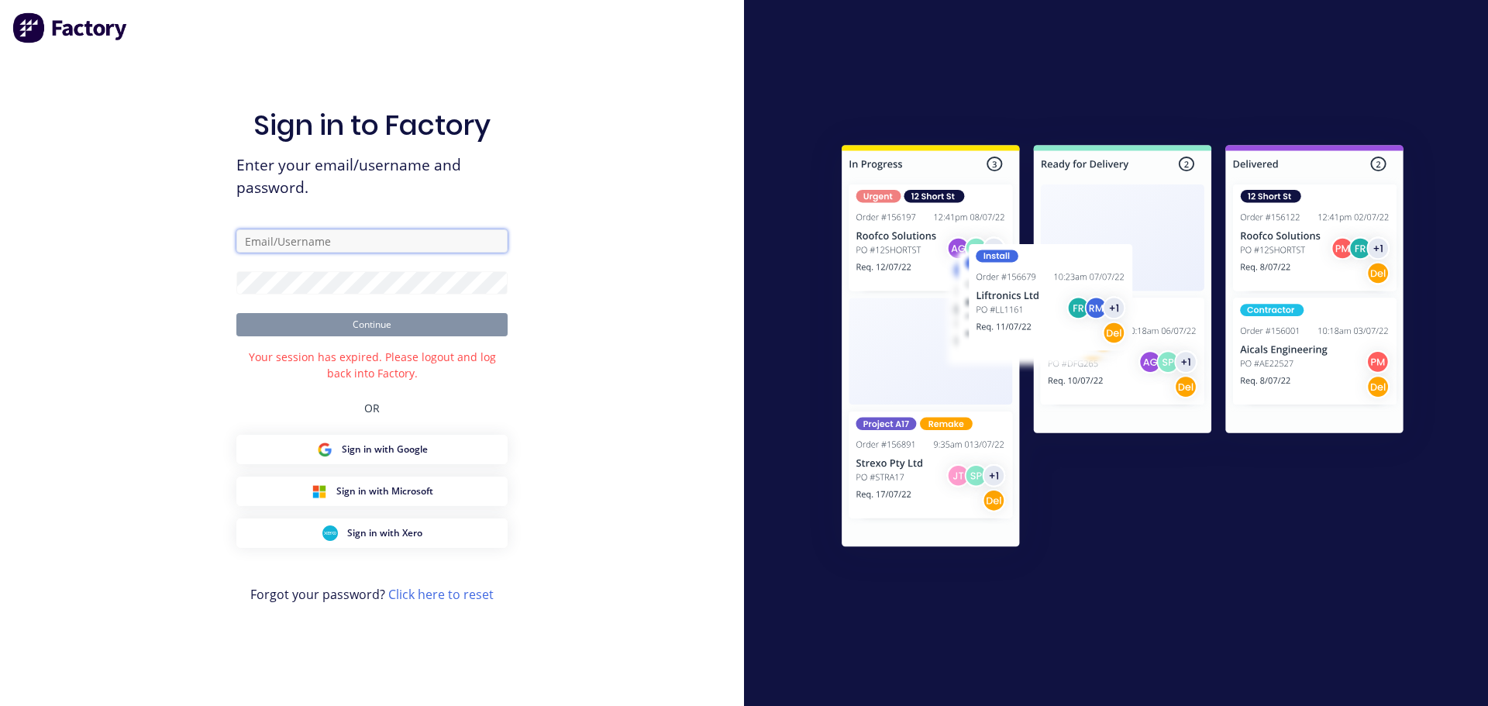
click at [391, 247] on input "text" at bounding box center [371, 240] width 271 height 23
click at [636, 237] on div "Sign in to Factory Enter your email/username and password. Continue Your sessio…" at bounding box center [372, 353] width 744 height 706
click at [674, 258] on div "Sign in to Factory Enter your email/username and password. Continue Your sessio…" at bounding box center [372, 353] width 744 height 706
click at [304, 233] on input "text" at bounding box center [371, 240] width 271 height 23
type input "[PERSON_NAME][EMAIL_ADDRESS][DOMAIN_NAME]"
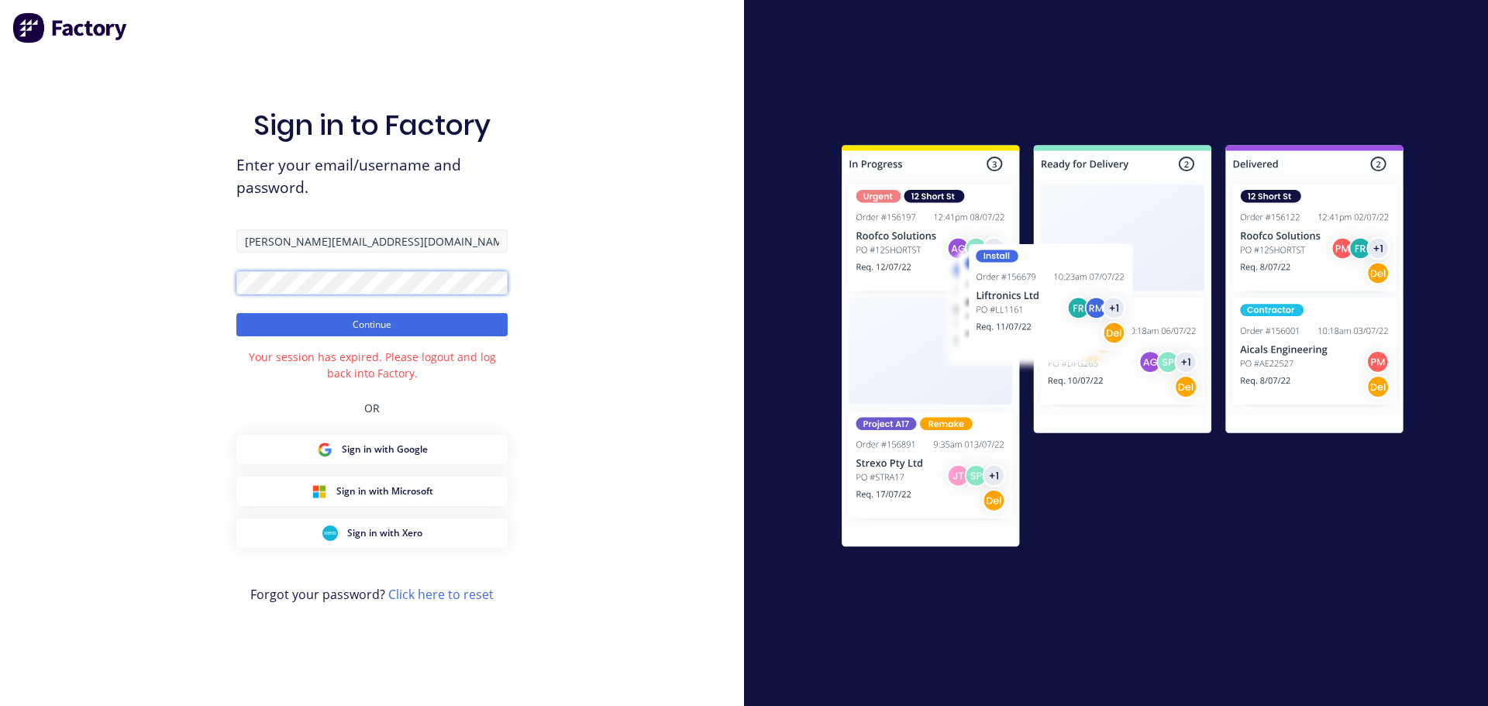
click at [236, 313] on button "Continue" at bounding box center [371, 324] width 271 height 23
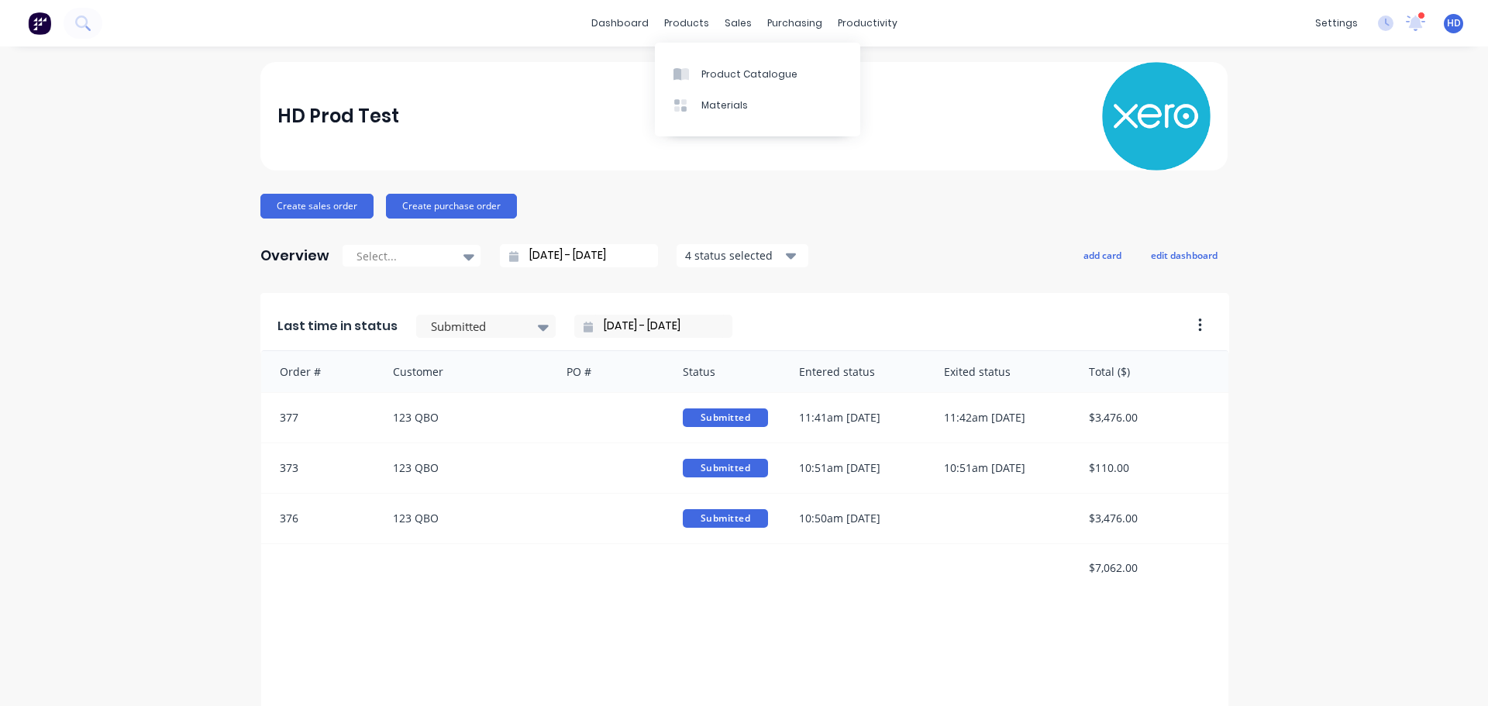
click at [523, 93] on div "HD Prod Test" at bounding box center [744, 116] width 934 height 109
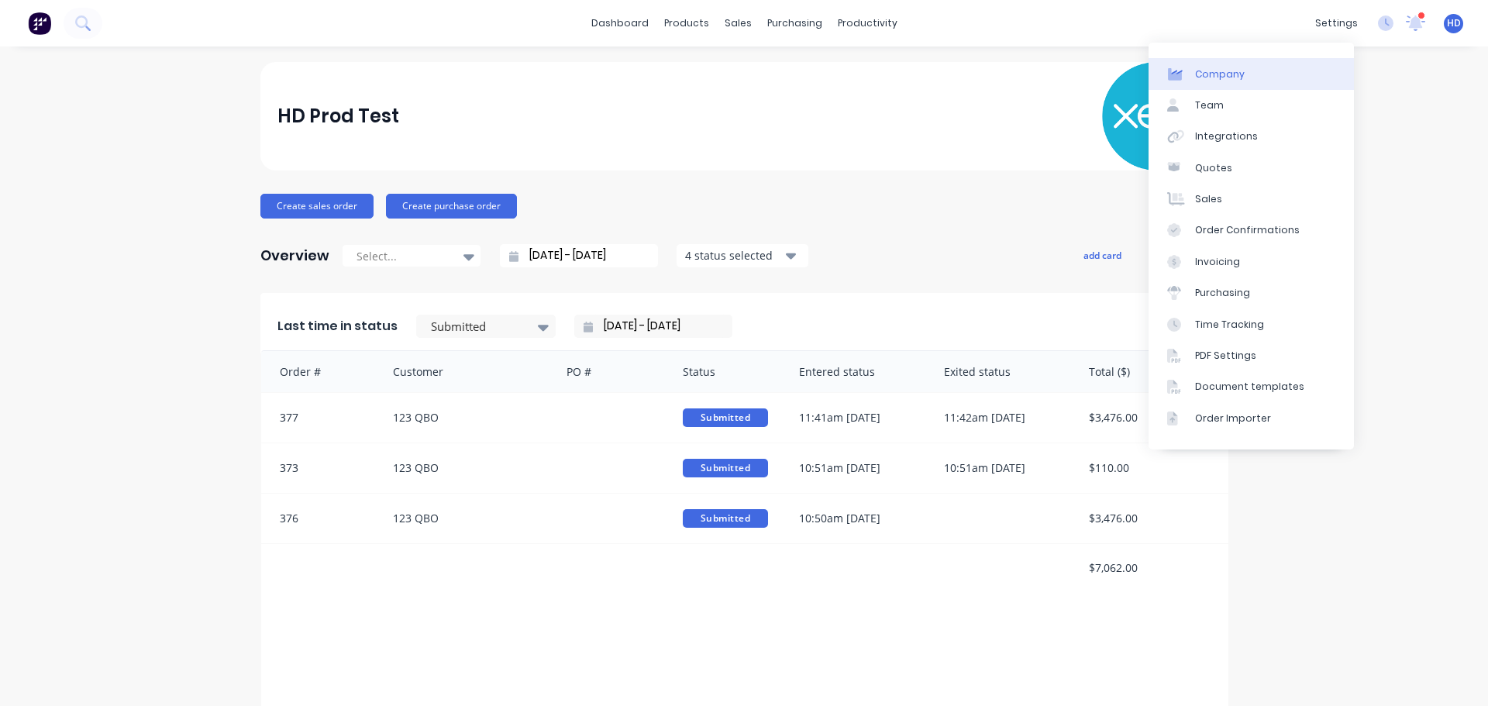
click at [1274, 73] on link "Company" at bounding box center [1251, 73] width 205 height 31
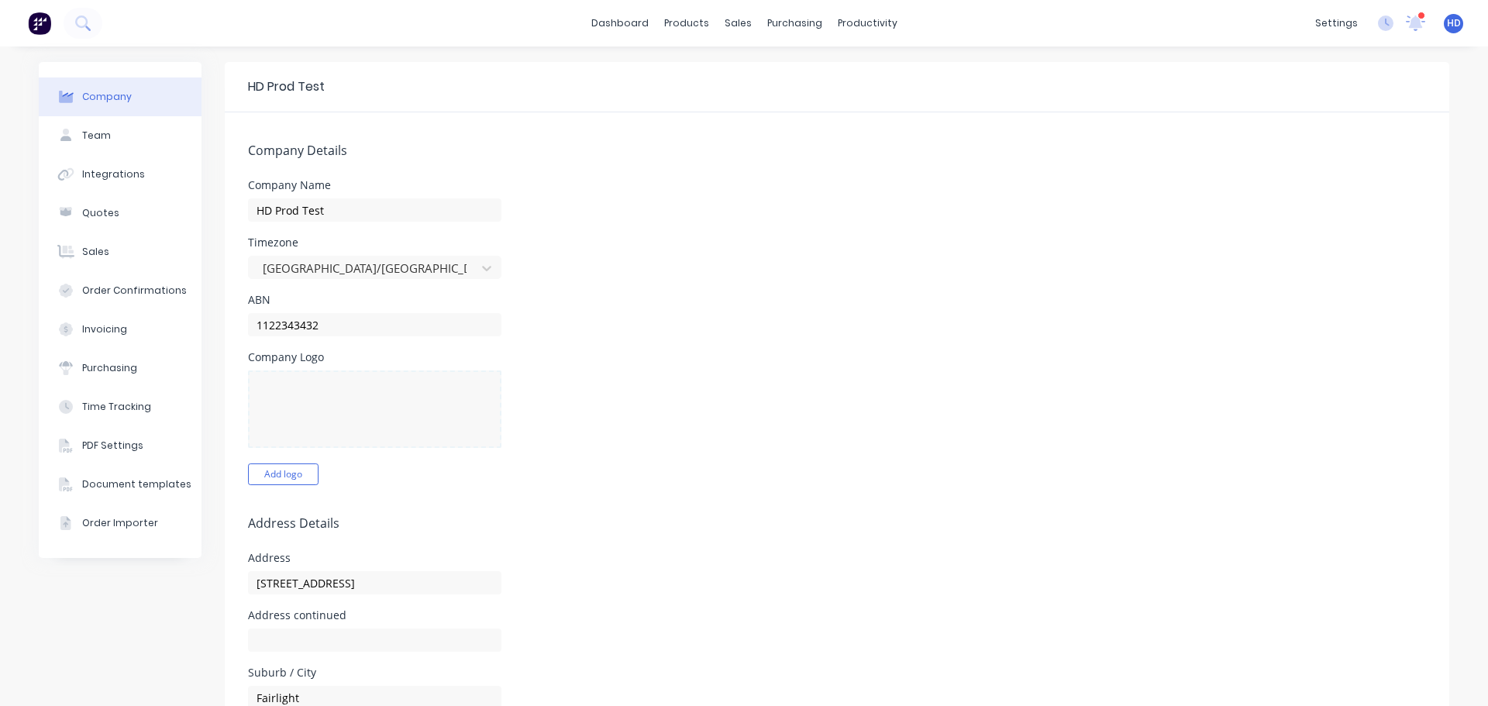
select select "AU"
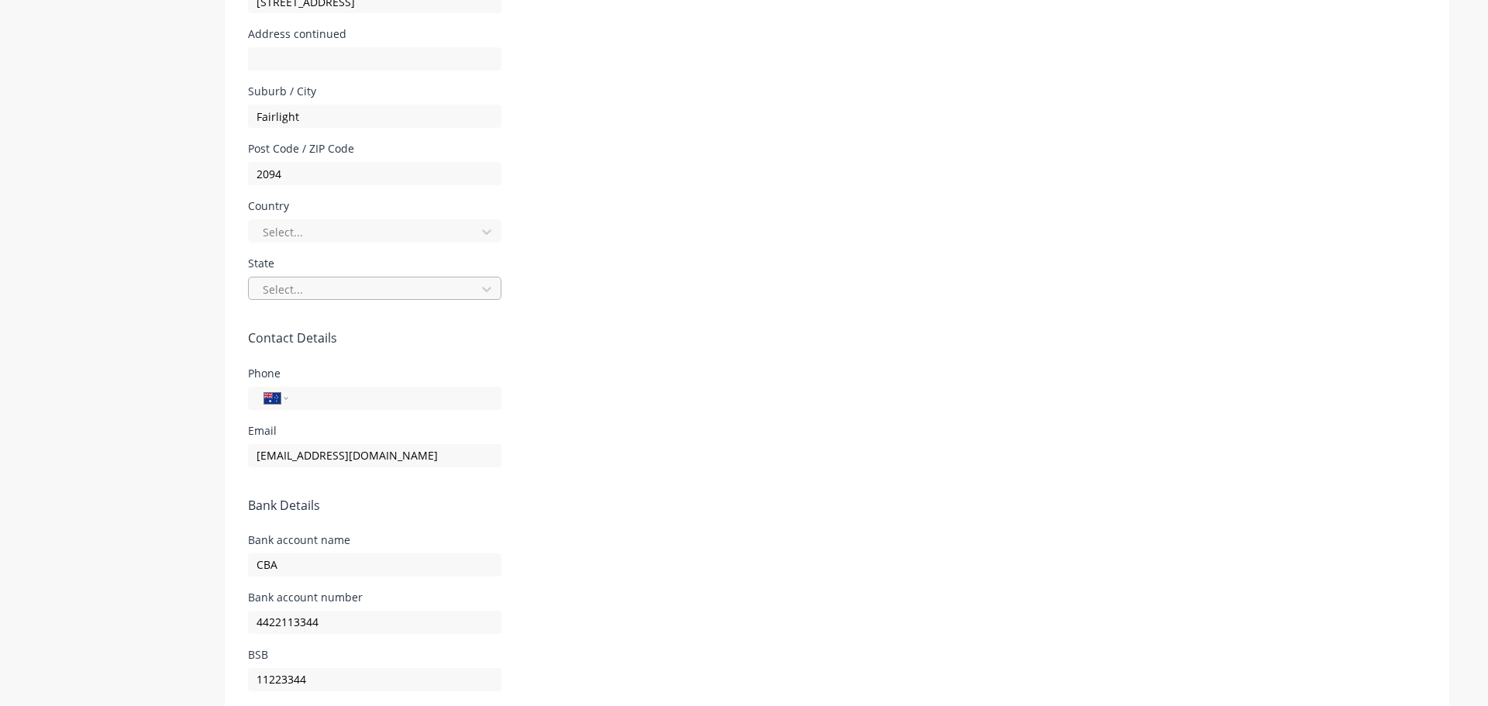
scroll to position [636, 0]
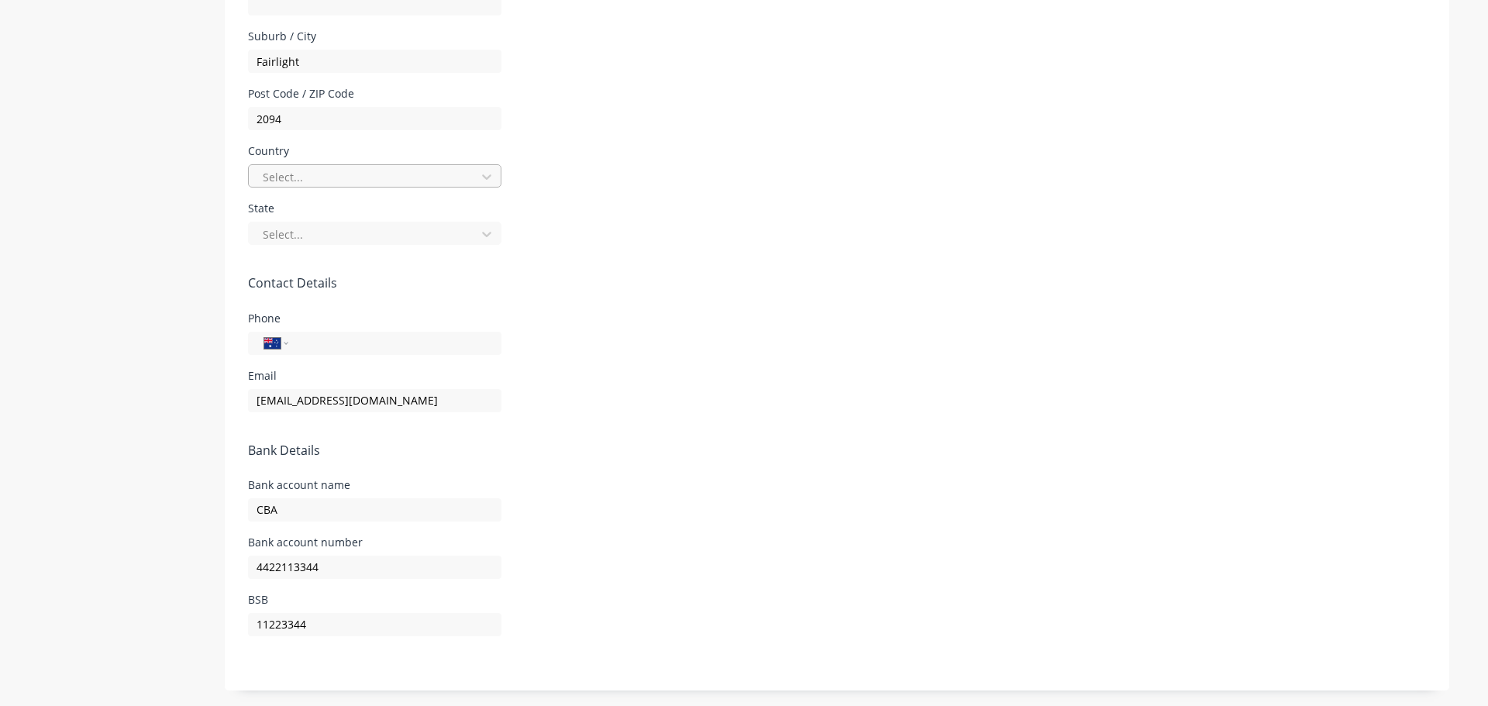
click at [347, 170] on div at bounding box center [364, 176] width 207 height 19
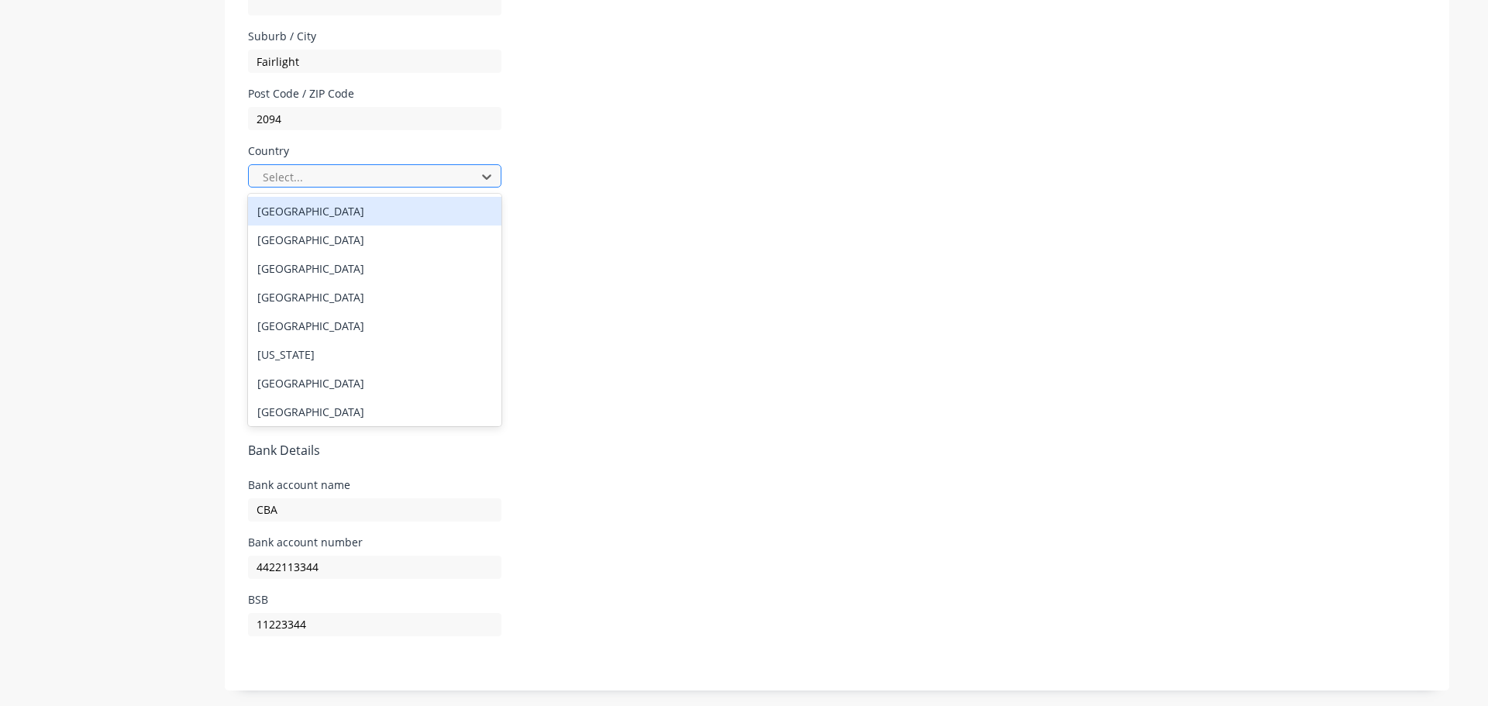
type input "a"
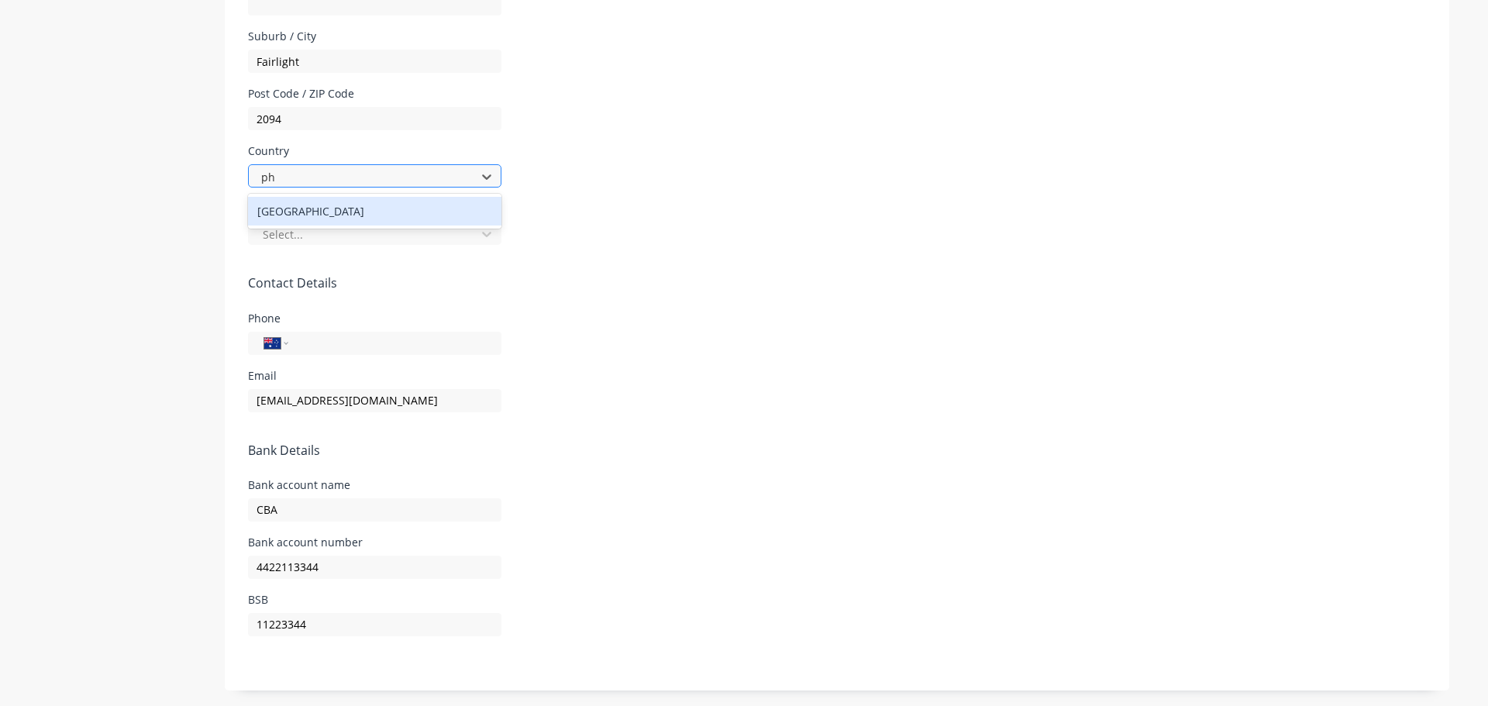
type input "phi"
click at [294, 214] on div "Philippines" at bounding box center [374, 211] width 253 height 29
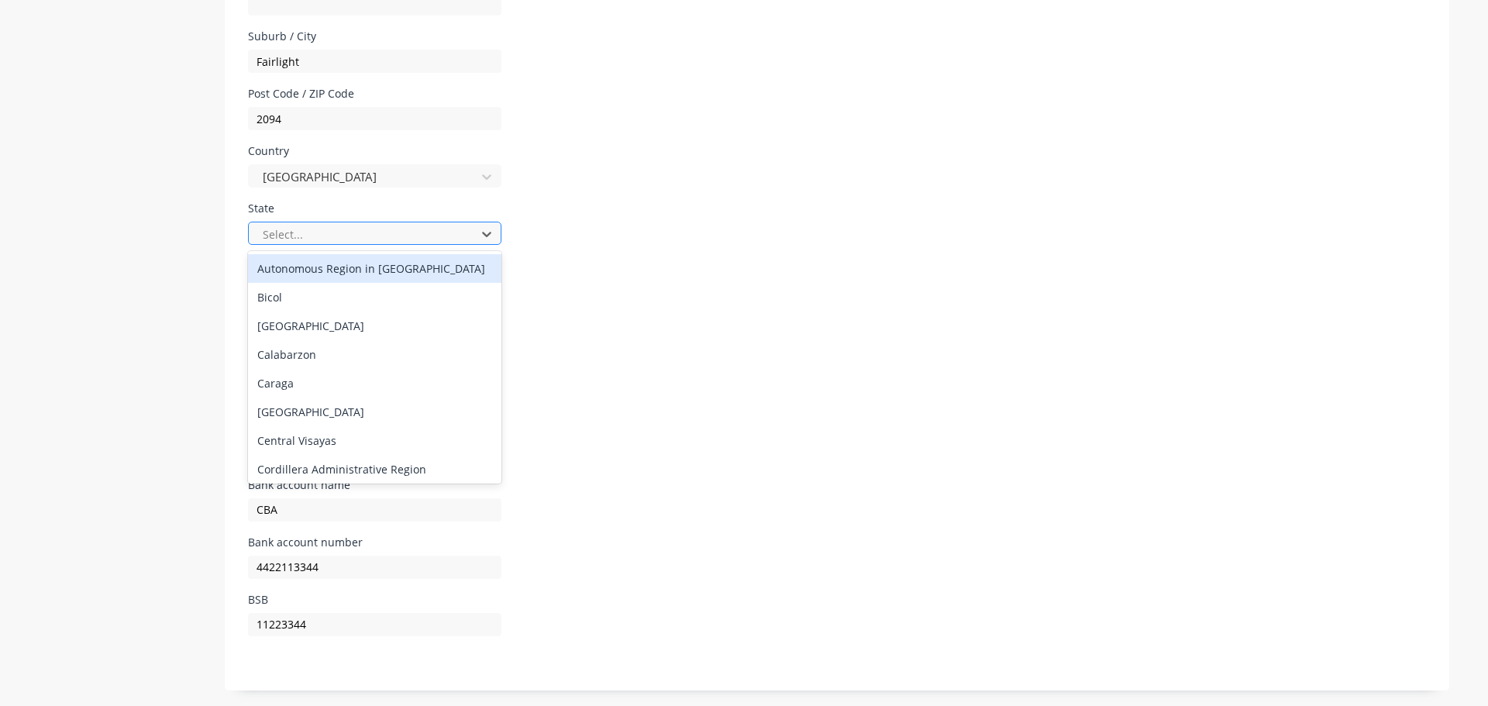
click at [293, 233] on div at bounding box center [364, 234] width 207 height 19
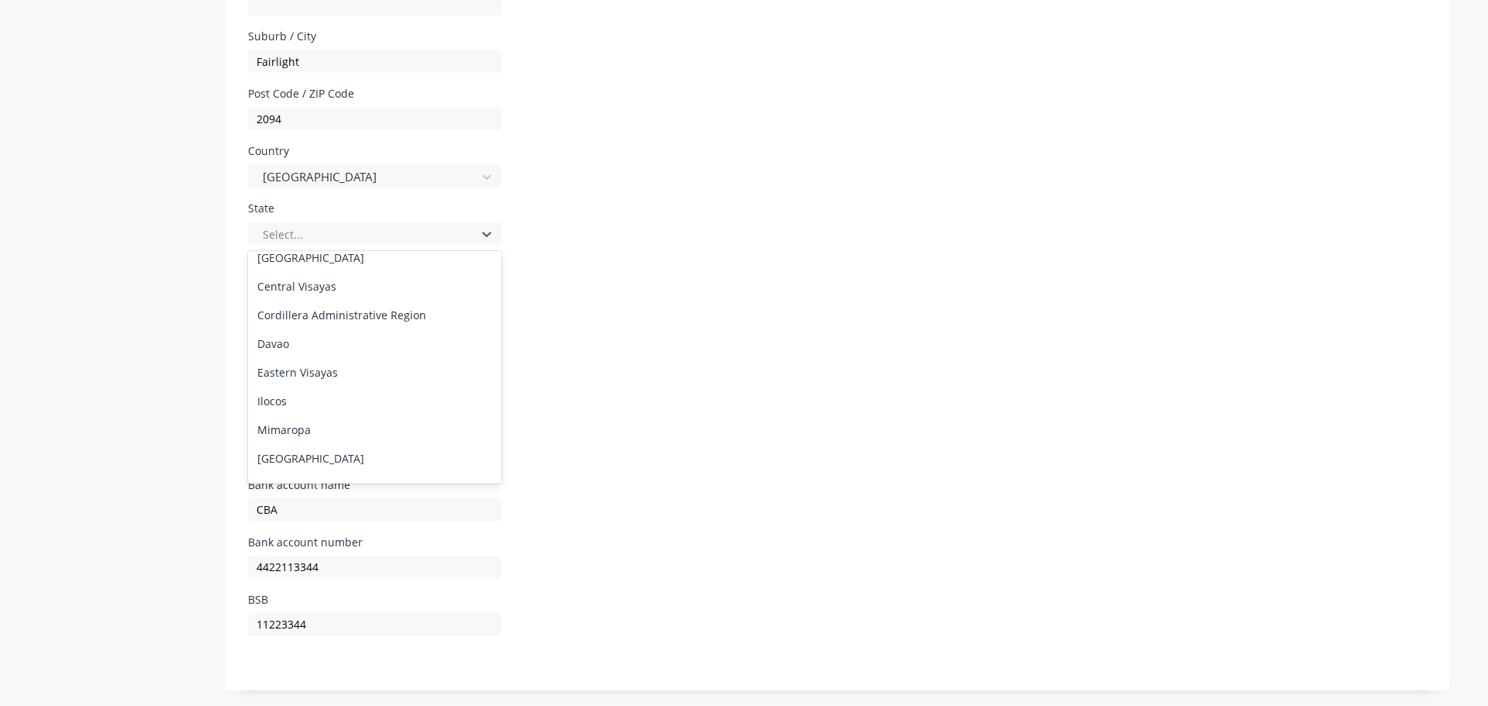
scroll to position [155, 0]
select select "PH"
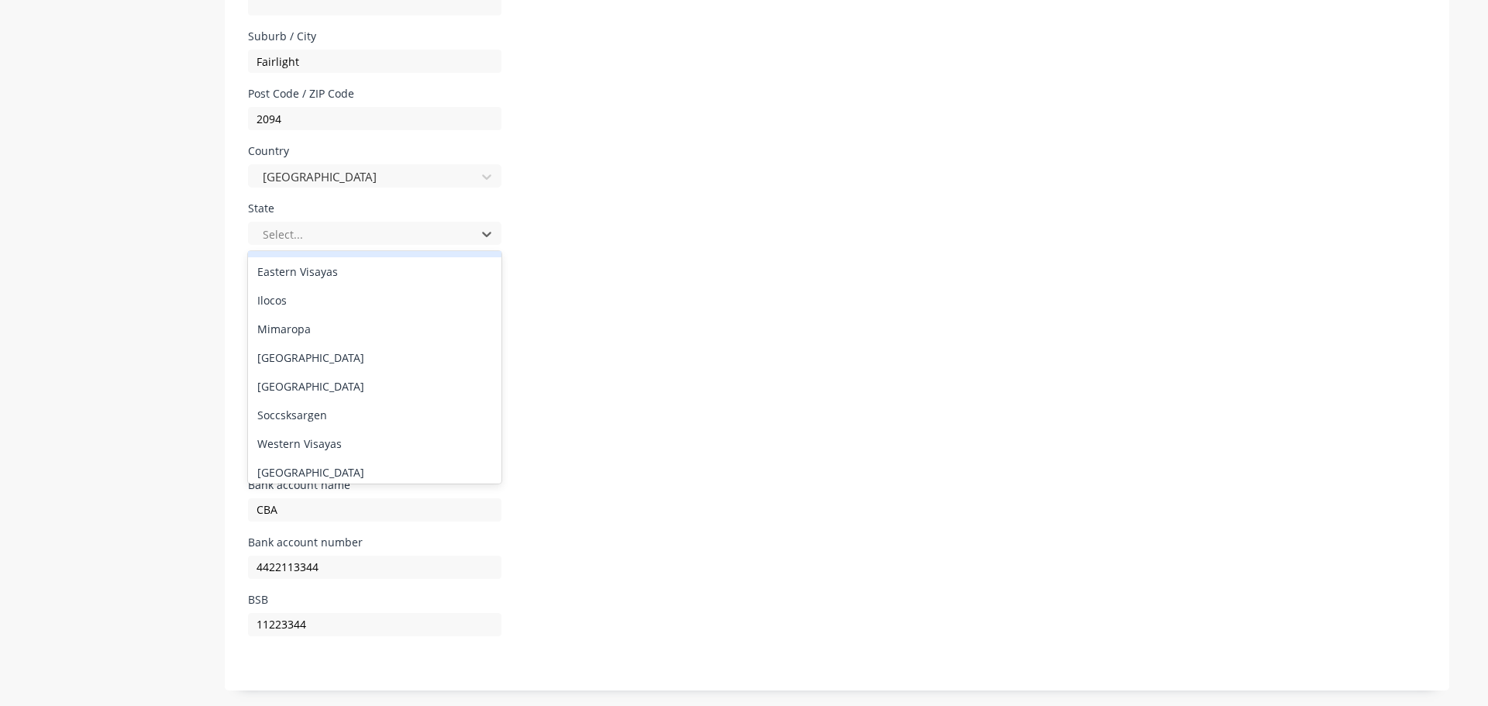
scroll to position [261, 0]
click at [351, 355] on div "National Capital Region" at bounding box center [374, 351] width 253 height 29
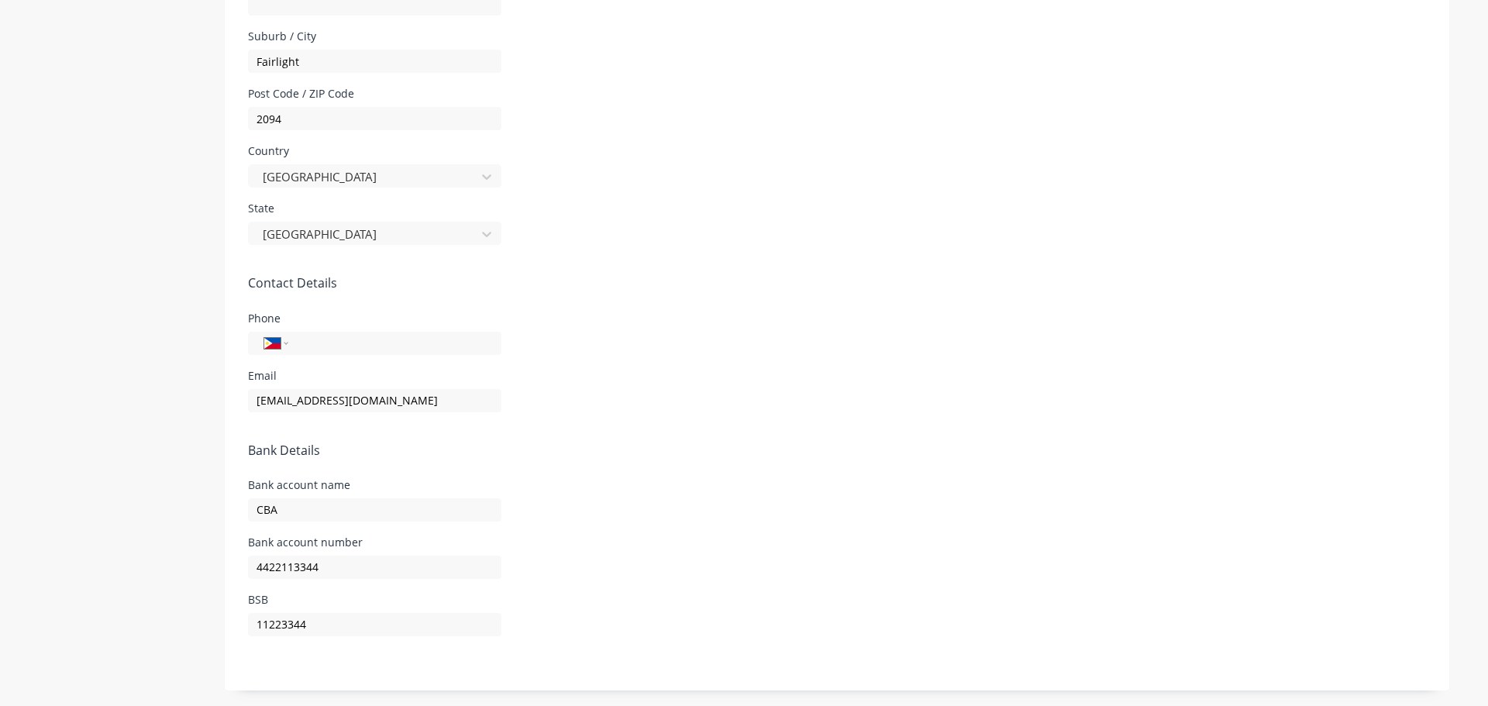
click at [771, 320] on div "Phone International Afghanistan Åland Islands Albania Algeria American Samoa An…" at bounding box center [837, 334] width 1178 height 42
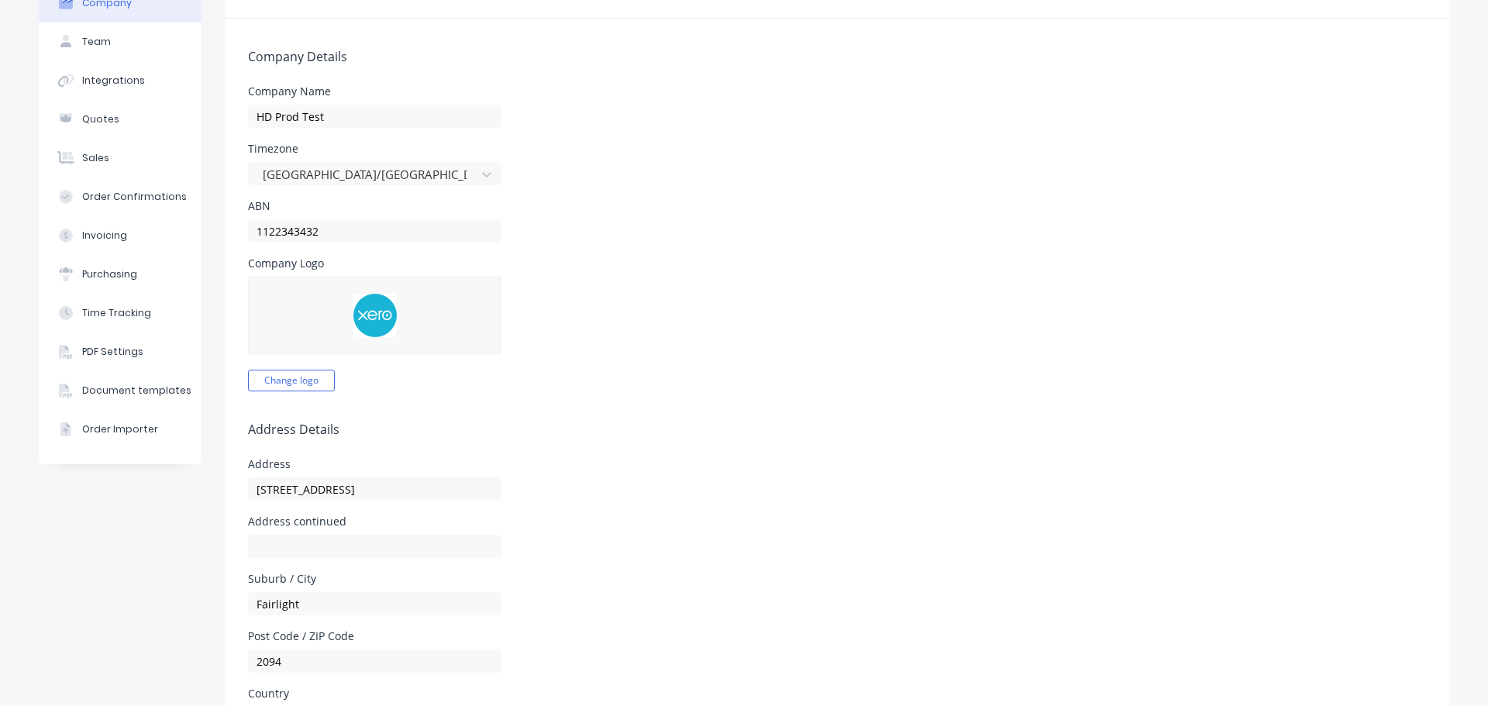
scroll to position [0, 0]
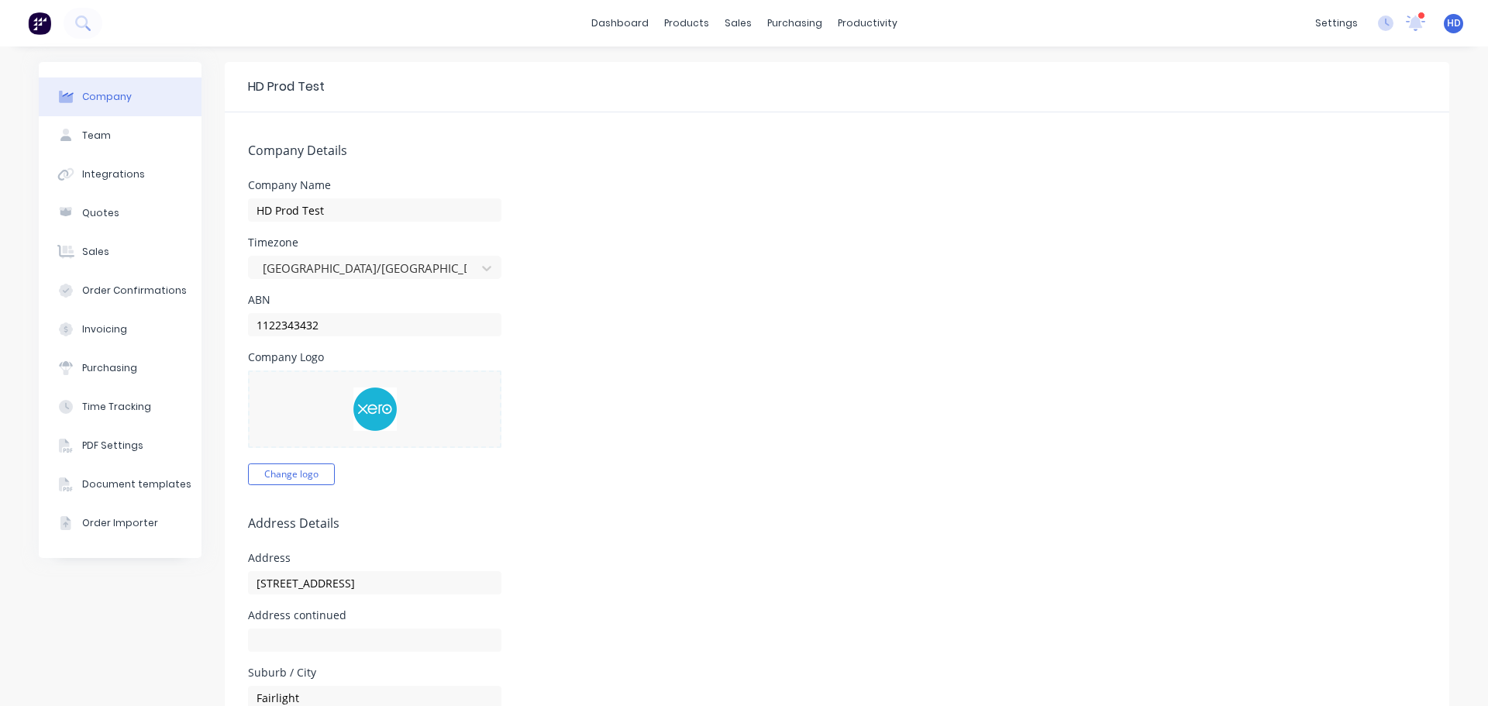
click at [90, 101] on div "Company" at bounding box center [107, 97] width 50 height 14
click at [140, 398] on button "Time Tracking" at bounding box center [120, 407] width 163 height 39
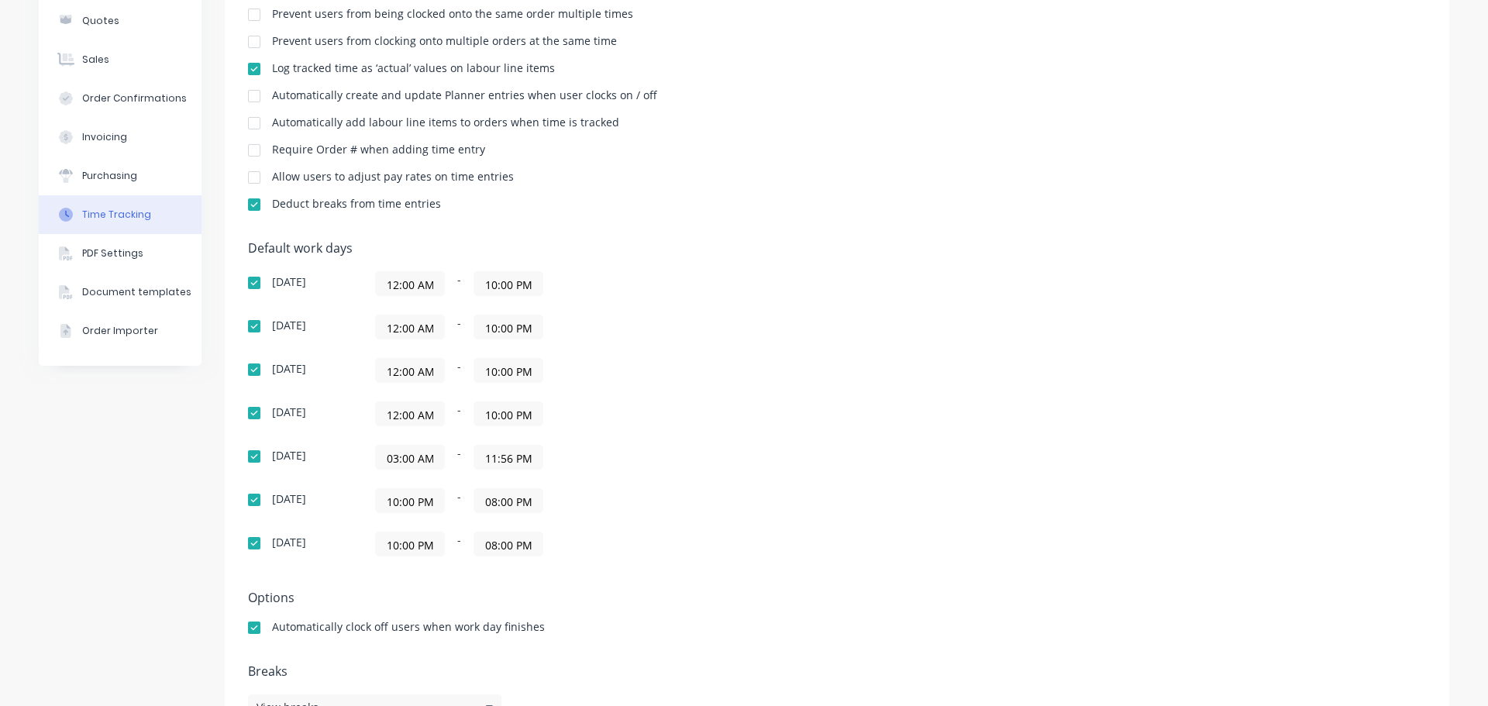
scroll to position [233, 0]
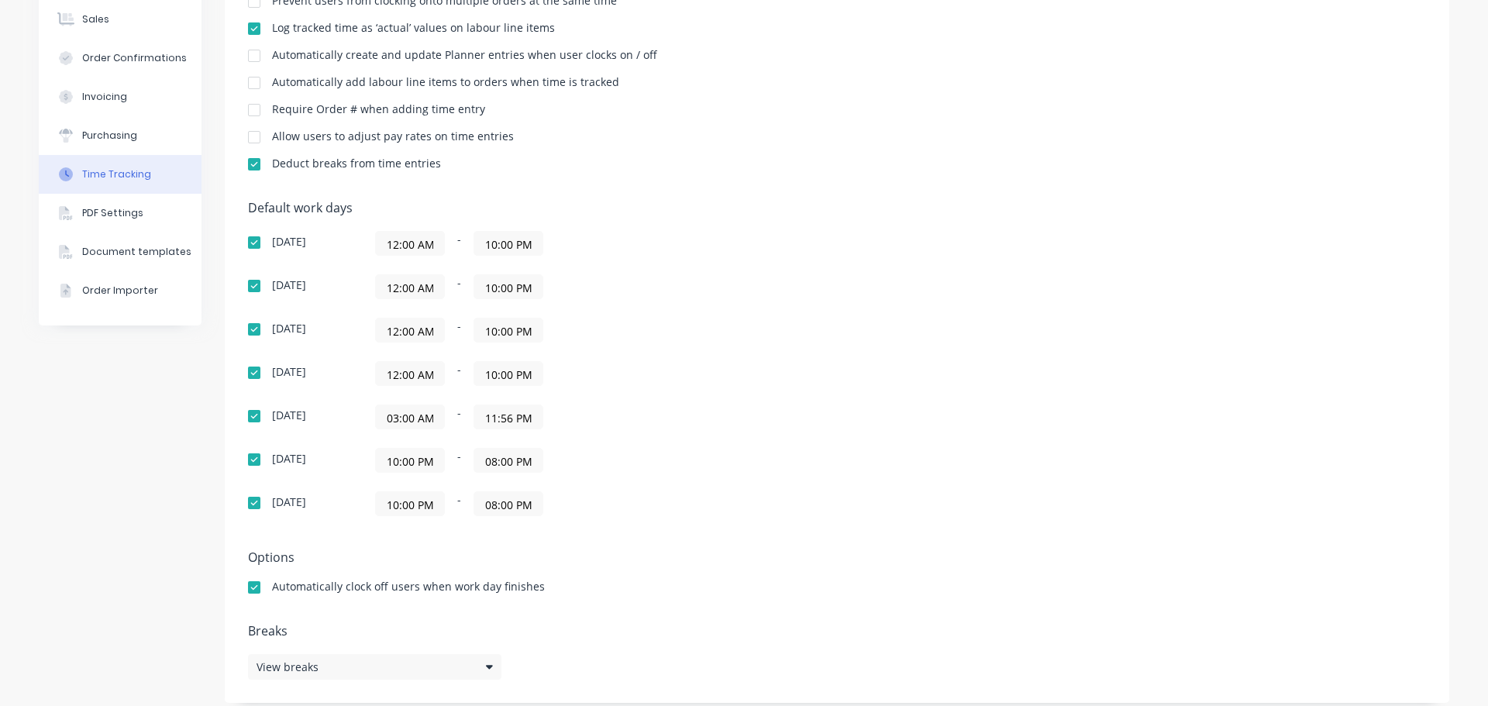
click at [868, 299] on div "Default work days Sunday 12:00 AM - 10:00 PM Monday 12:00 AM - 10:00 PM Tuesday…" at bounding box center [837, 368] width 1178 height 334
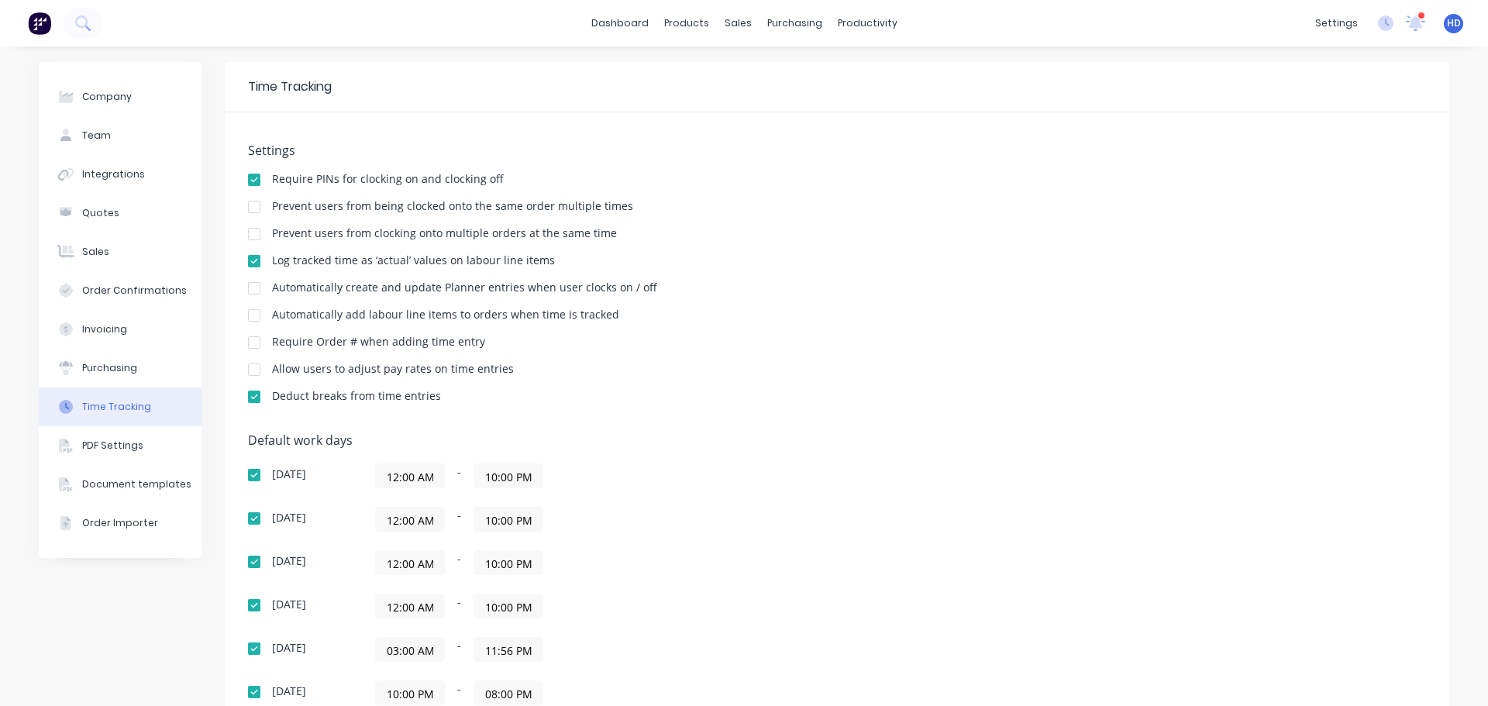
scroll to position [245, 0]
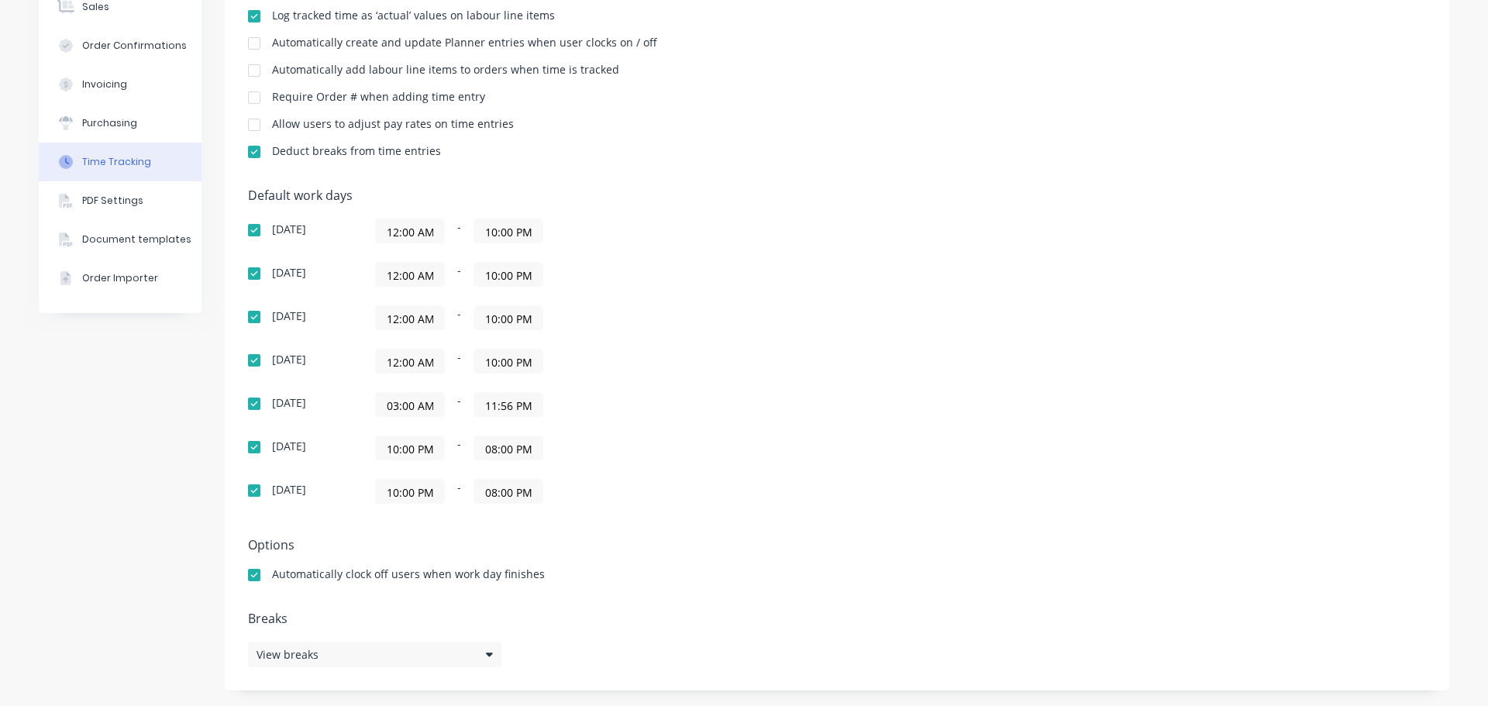
click at [402, 404] on input "03:00 AM" at bounding box center [410, 404] width 68 height 23
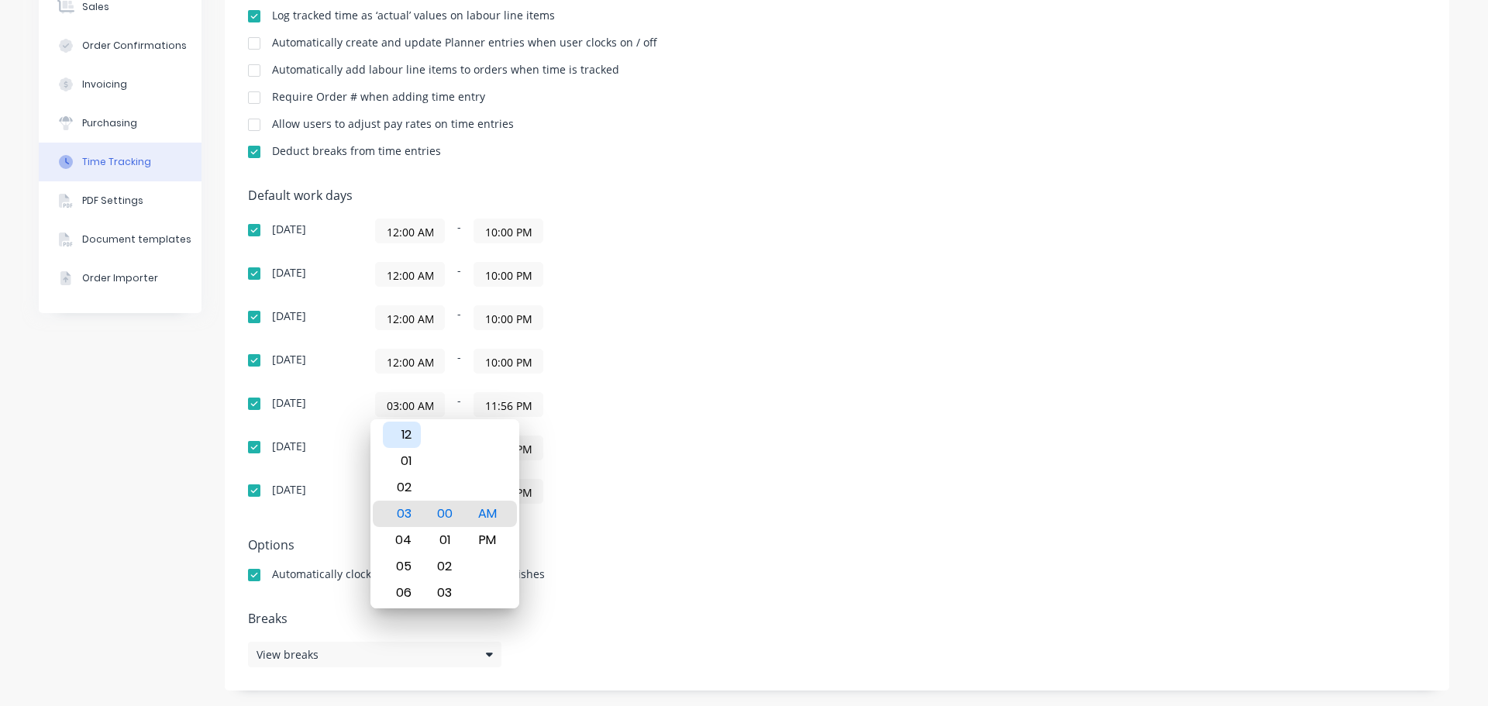
click at [412, 443] on div "12" at bounding box center [402, 435] width 38 height 26
type input "12:00 AM"
click at [712, 413] on div "12:00 AM - 11:56 PM" at bounding box center [569, 404] width 388 height 25
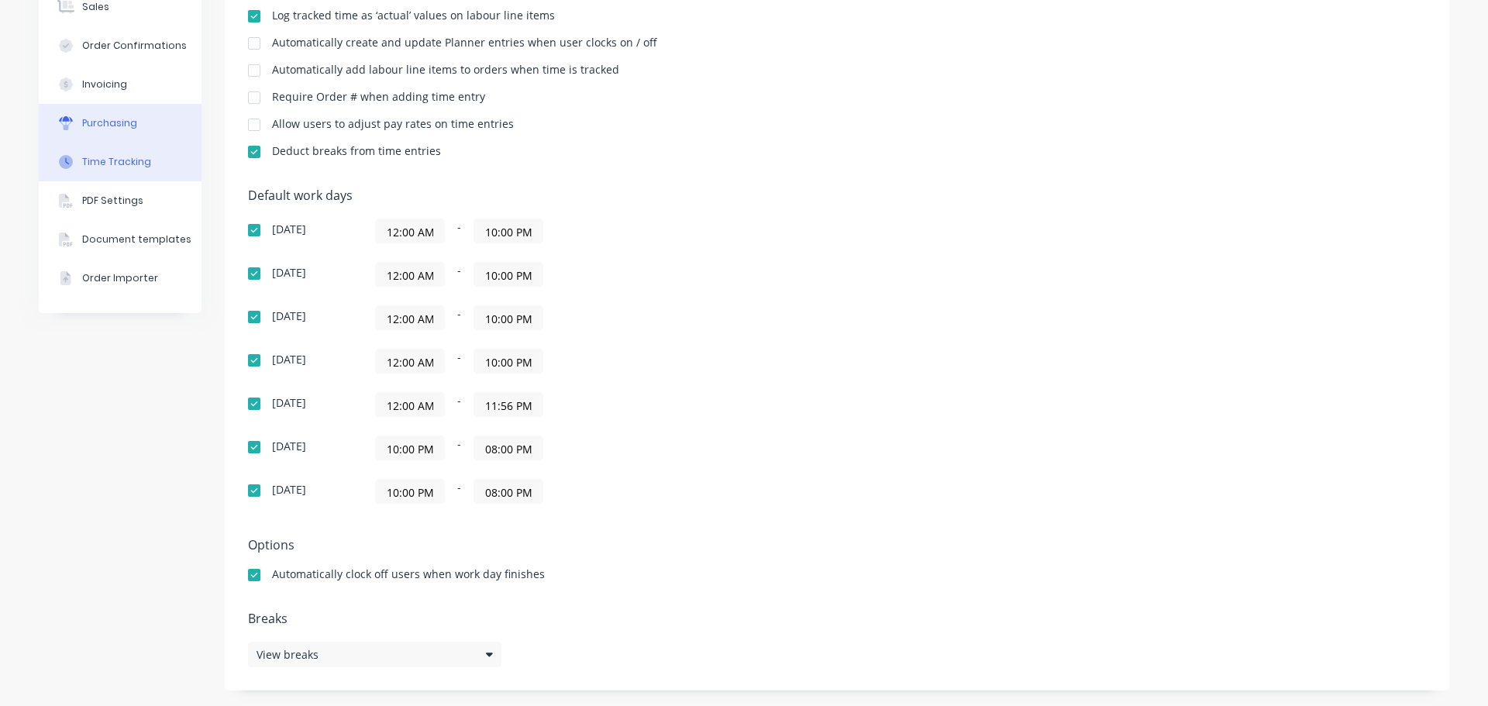
click at [139, 136] on button "Purchasing" at bounding box center [120, 123] width 163 height 39
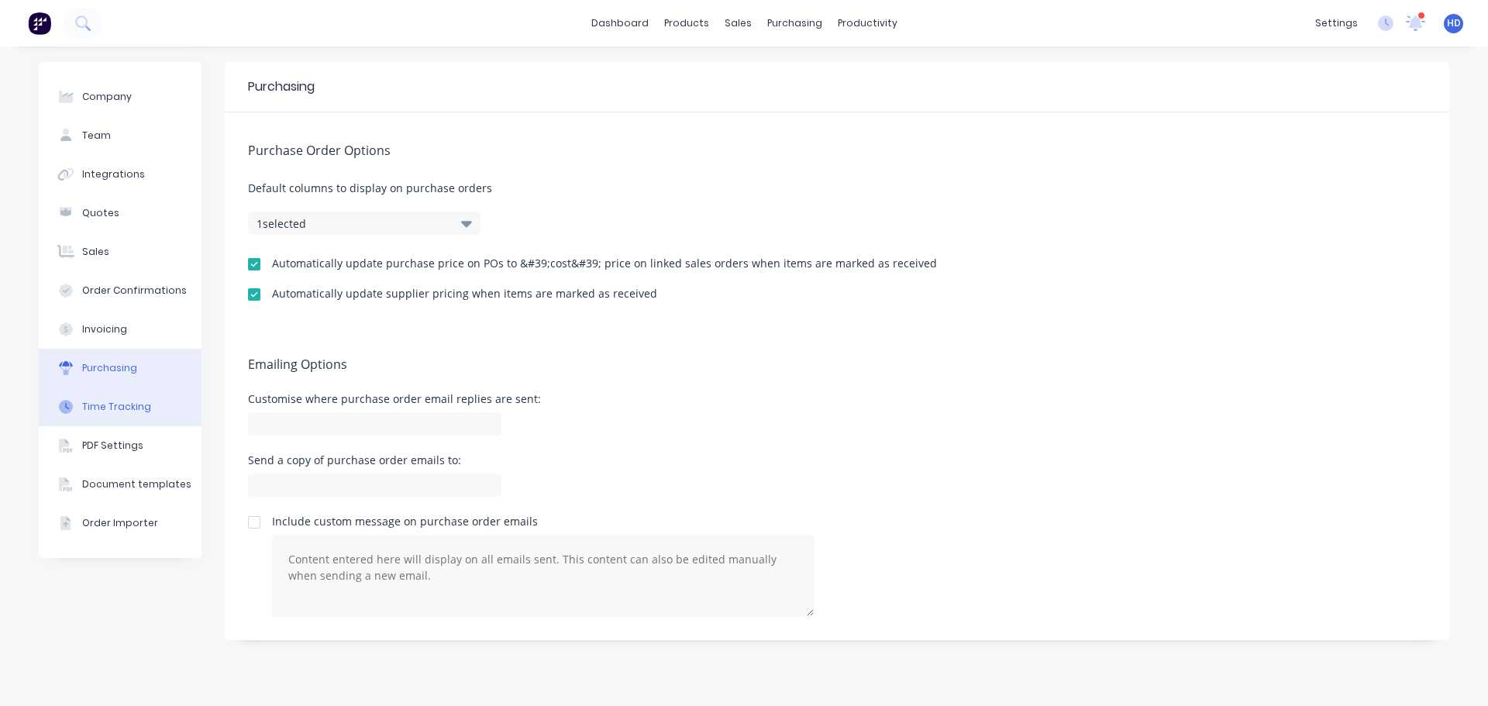
click at [118, 408] on div "Time Tracking" at bounding box center [116, 407] width 69 height 14
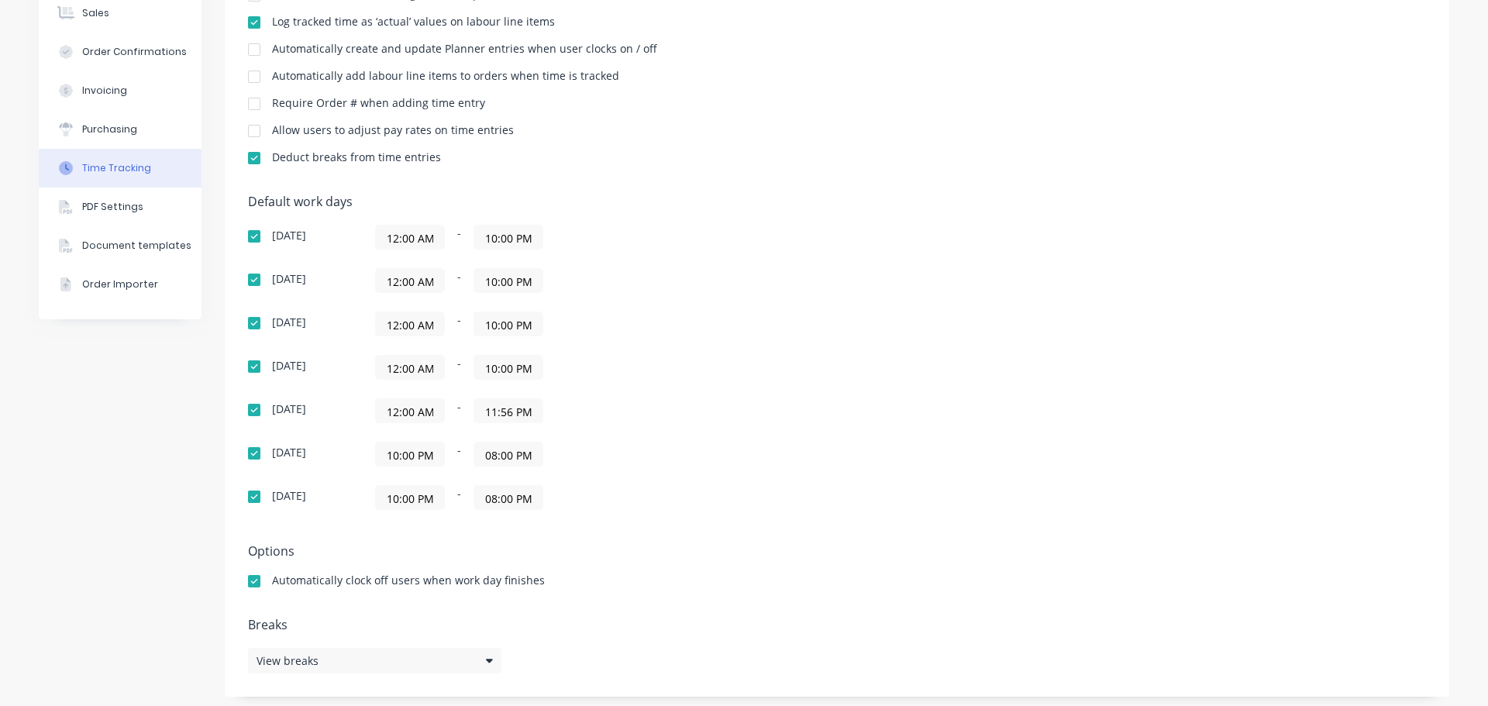
scroll to position [245, 0]
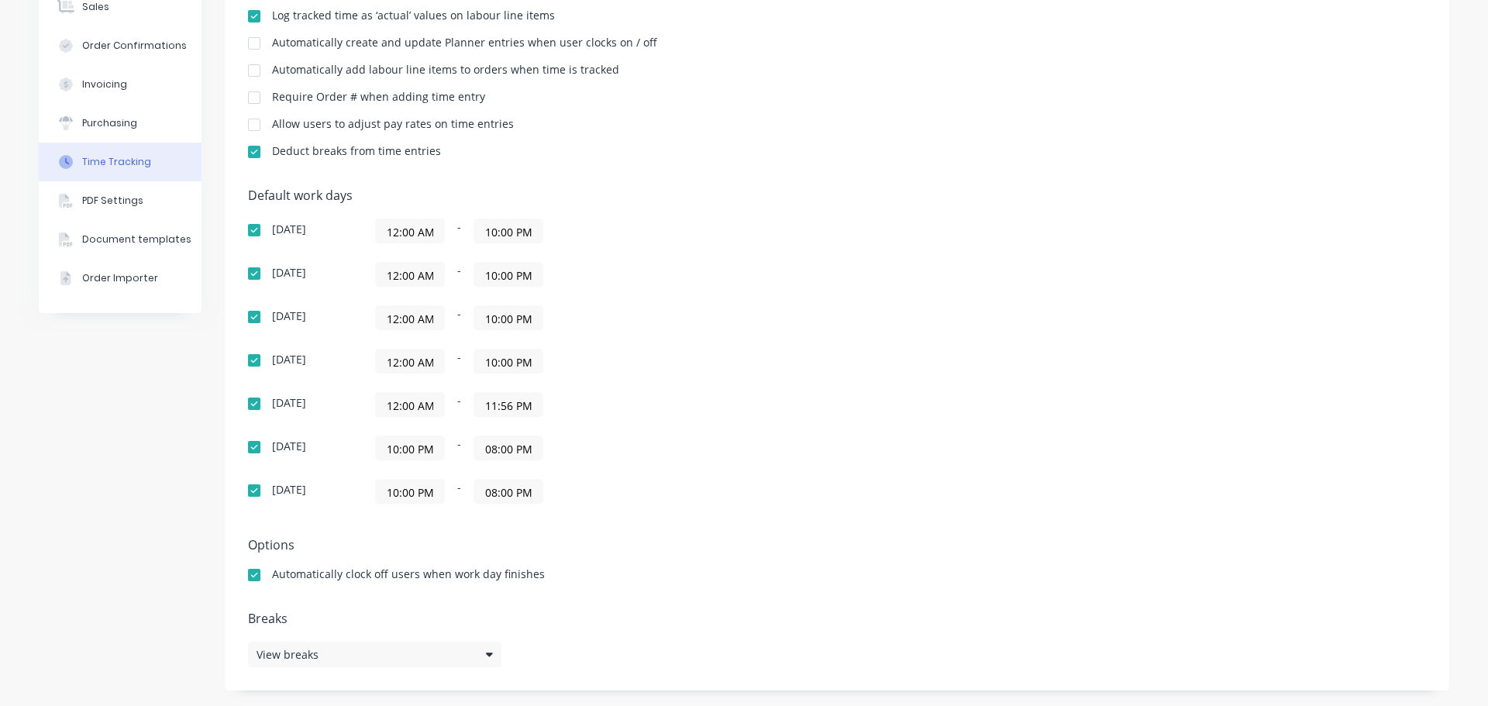
click at [502, 412] on input "11:56 PM" at bounding box center [508, 404] width 68 height 23
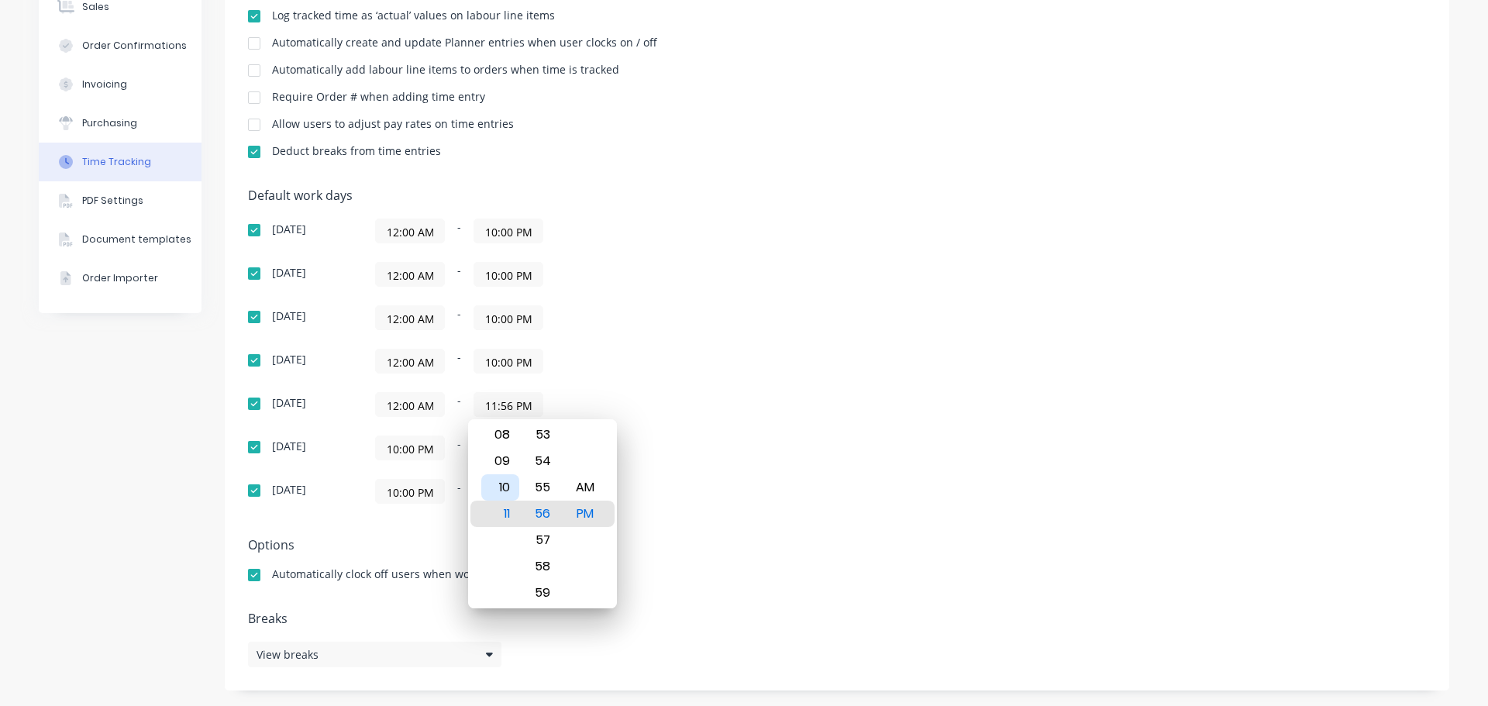
click at [510, 488] on div "10" at bounding box center [500, 487] width 38 height 26
click at [544, 490] on div "00" at bounding box center [543, 487] width 38 height 26
type input "10:00 PM"
click at [827, 414] on div "Default work days Sunday 12:00 AM - 10:00 PM Monday 12:00 AM - 10:00 PM Tuesday…" at bounding box center [837, 355] width 1178 height 334
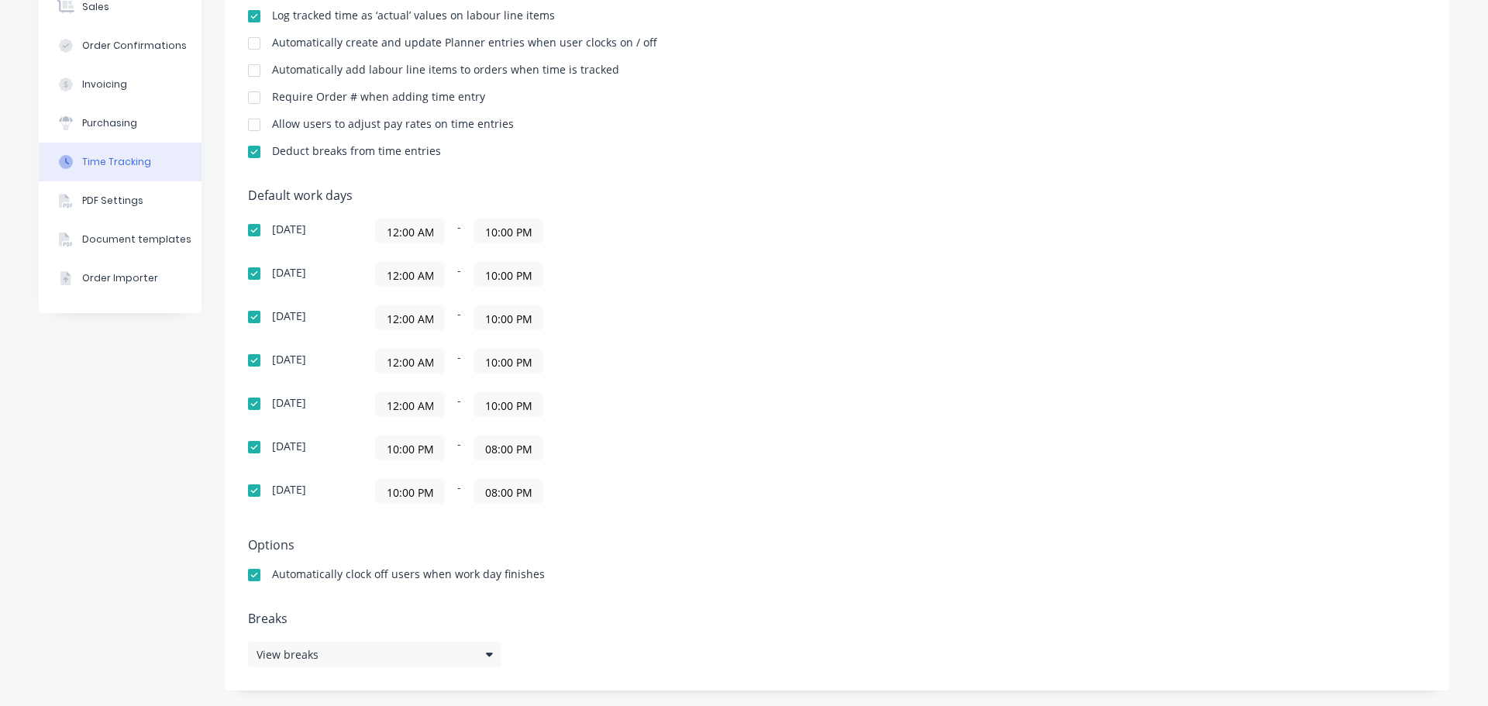
scroll to position [0, 0]
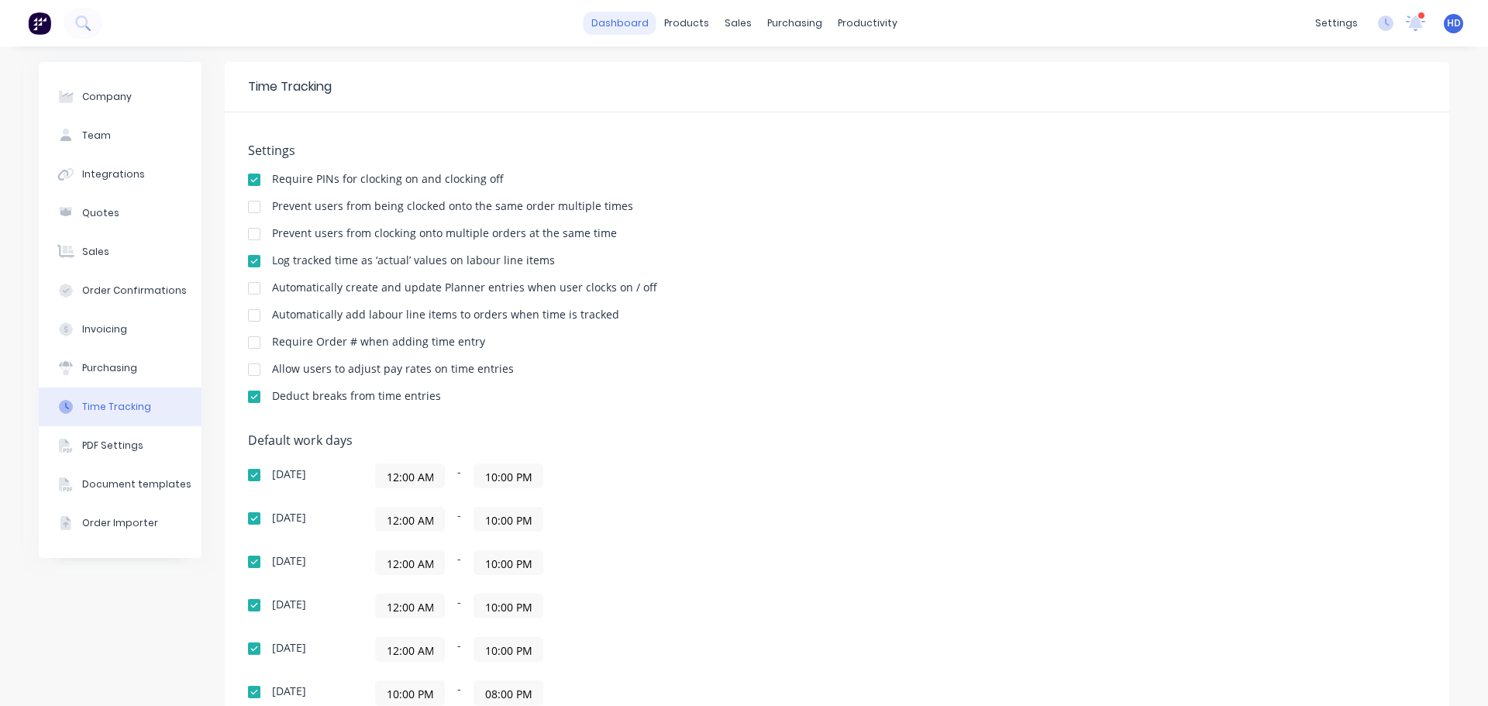
click at [608, 26] on link "dashboard" at bounding box center [620, 23] width 73 height 23
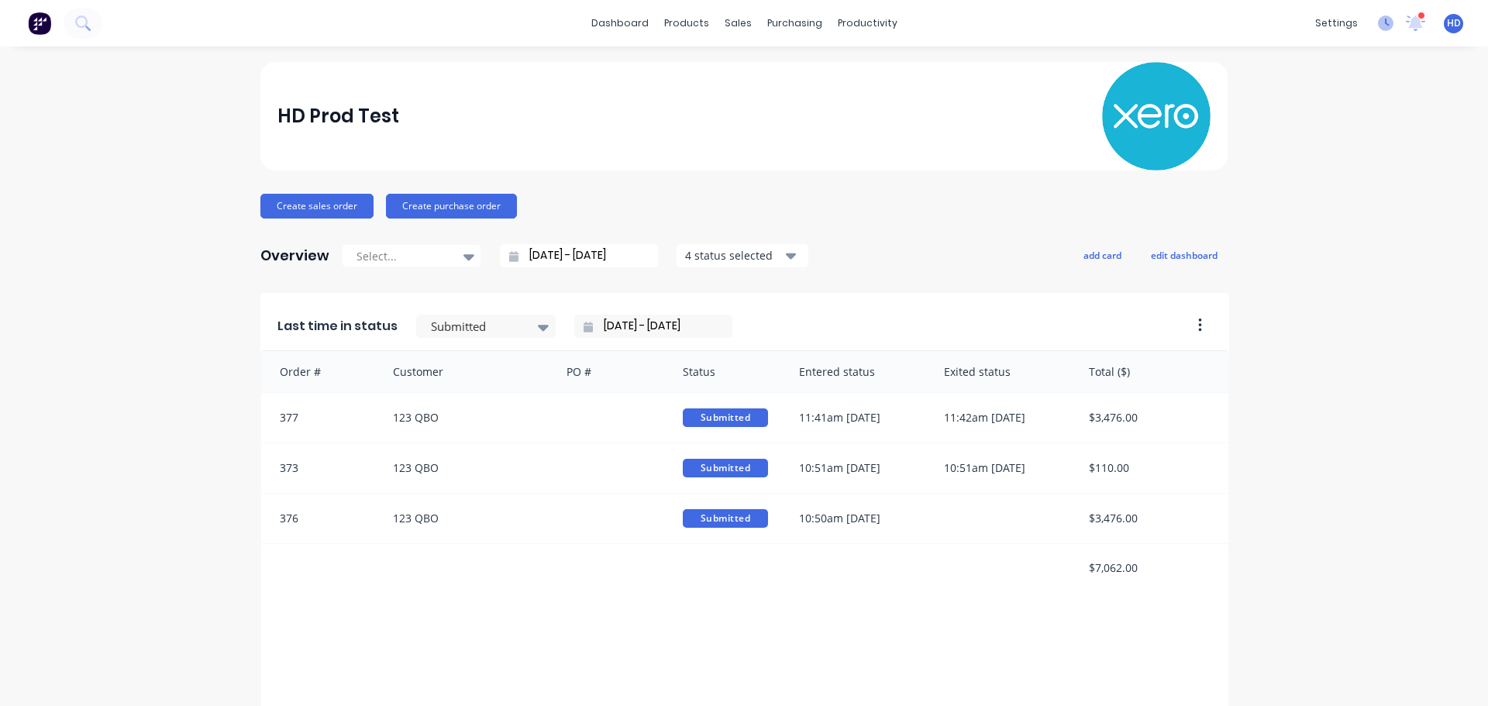
click at [1378, 26] on icon at bounding box center [1386, 24] width 16 height 16
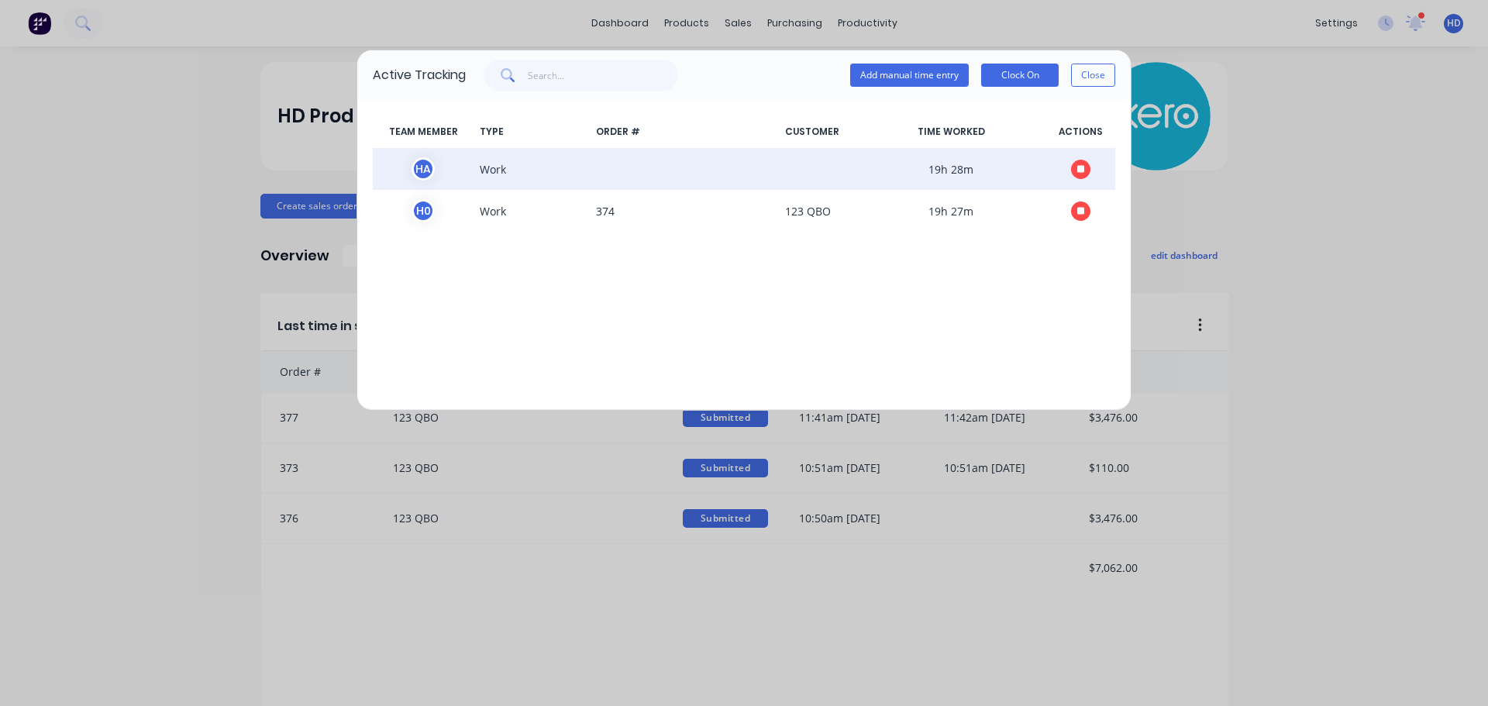
click at [1091, 166] on span at bounding box center [1081, 168] width 70 height 23
click at [1086, 164] on button "button" at bounding box center [1080, 169] width 19 height 19
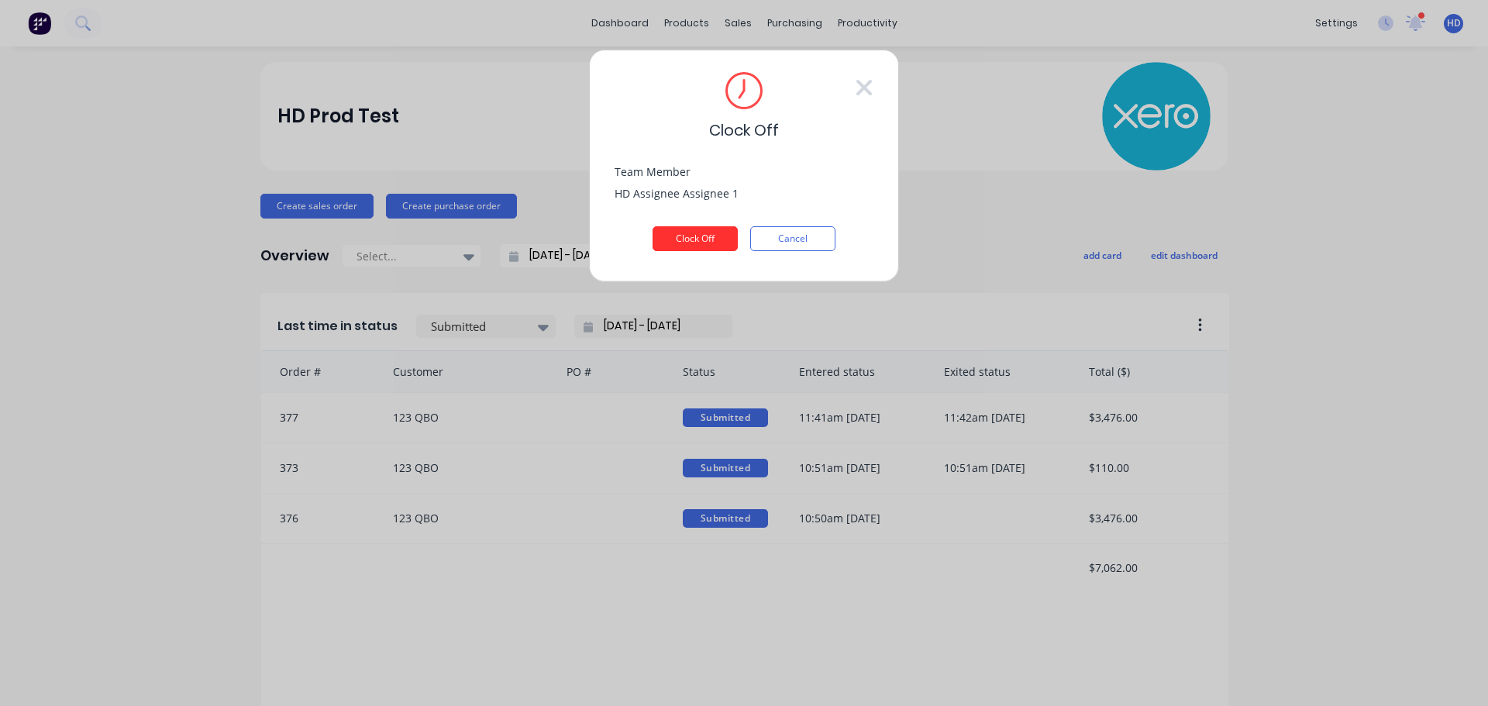
click at [713, 229] on button "Clock Off" at bounding box center [695, 238] width 85 height 25
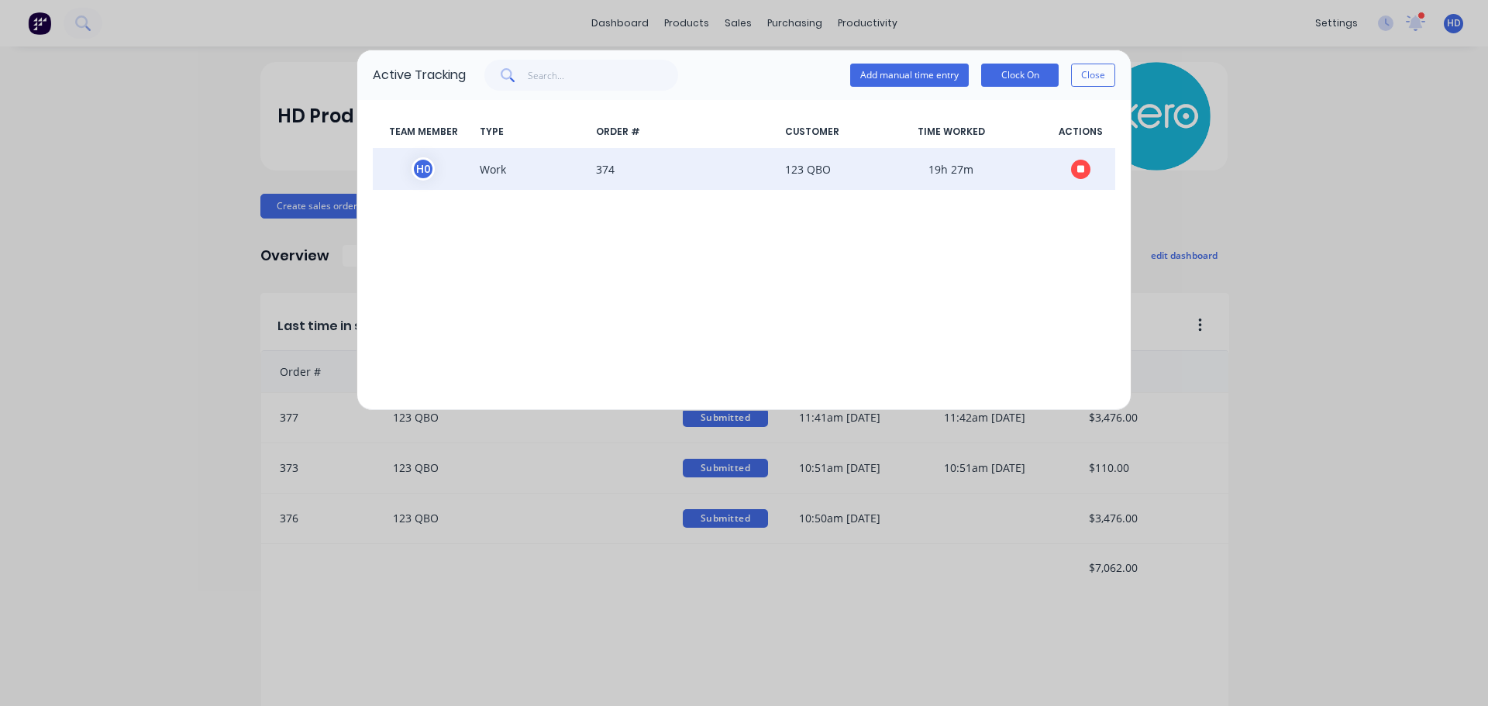
click at [1087, 168] on button "button" at bounding box center [1080, 169] width 19 height 19
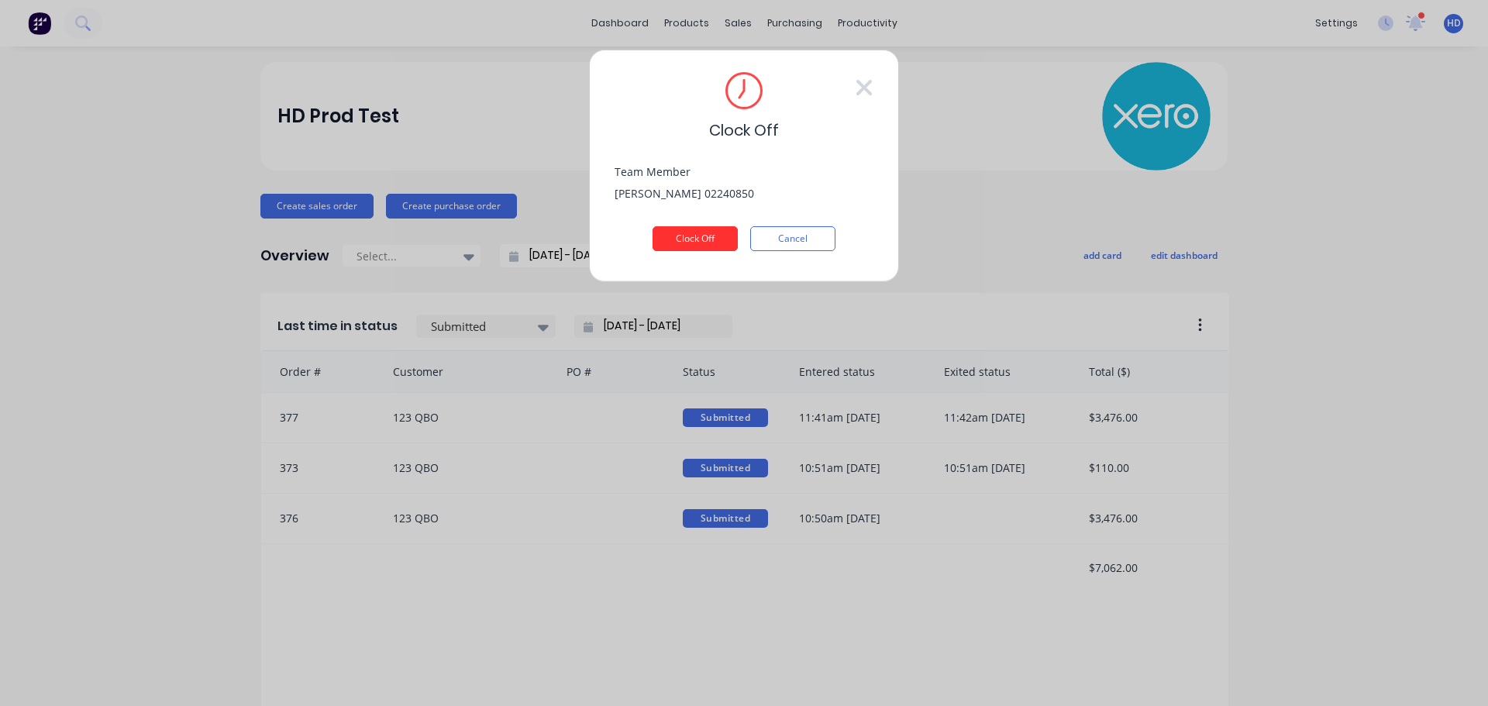
click at [708, 233] on button "Clock Off" at bounding box center [695, 238] width 85 height 25
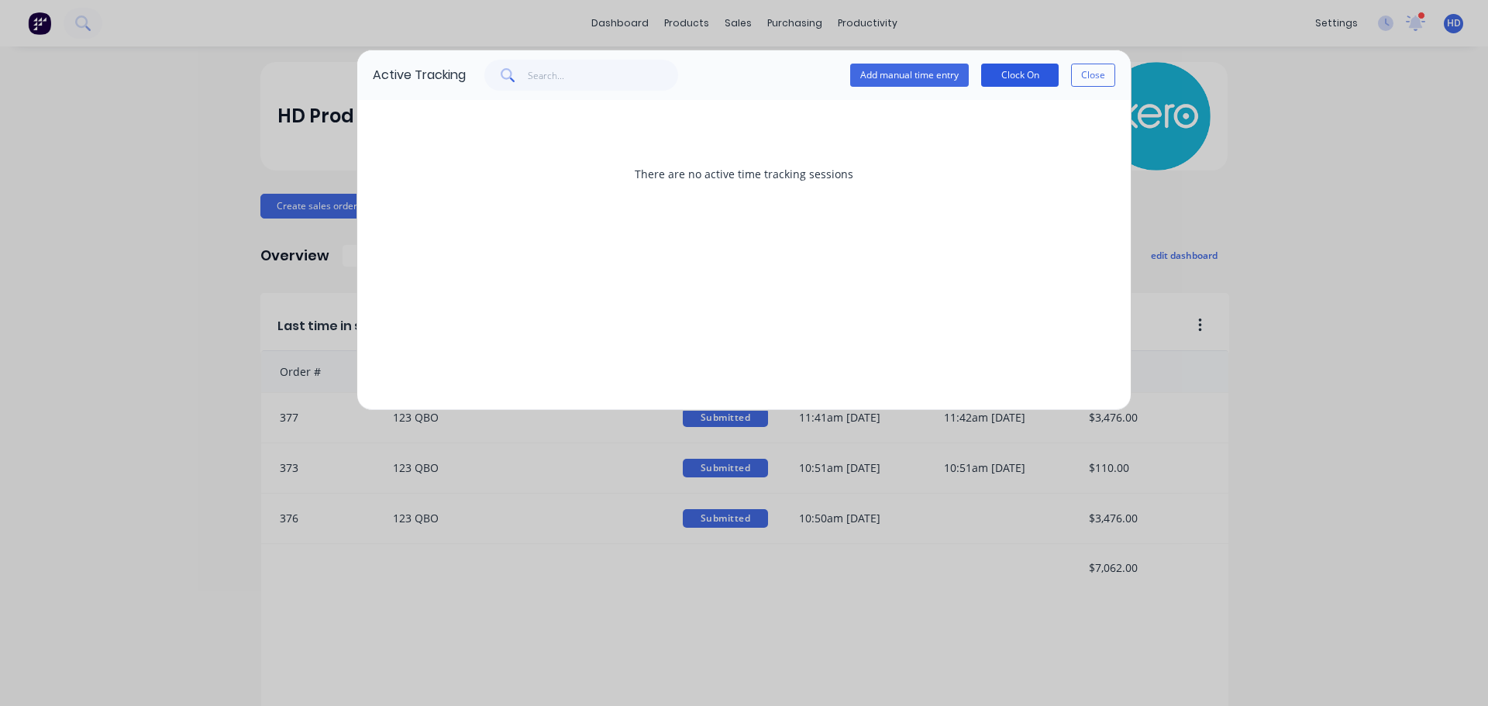
click at [1043, 73] on button "Clock On" at bounding box center [1020, 75] width 78 height 23
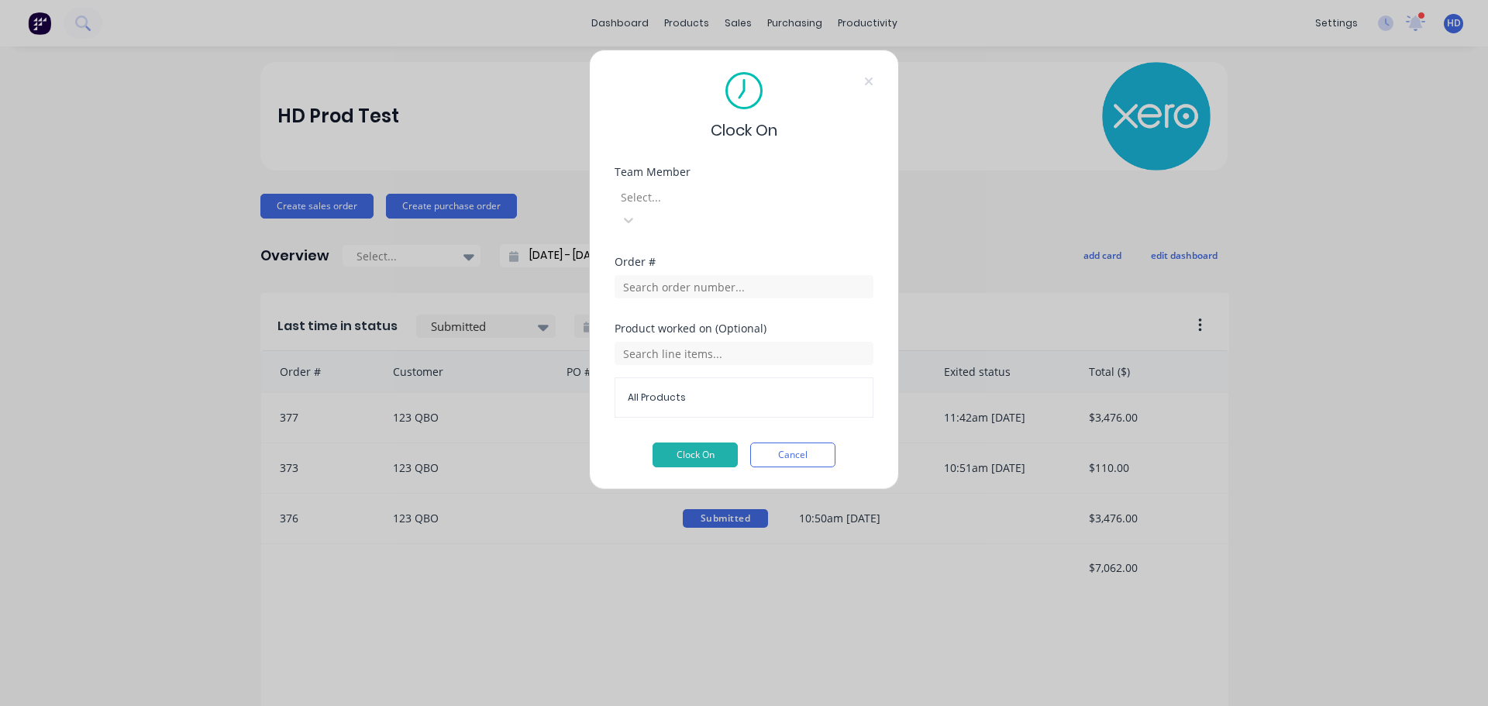
click at [667, 191] on div at bounding box center [730, 197] width 223 height 19
drag, startPoint x: 681, startPoint y: 325, endPoint x: 682, endPoint y: 306, distance: 18.6
click at [702, 275] on input "text" at bounding box center [744, 286] width 259 height 23
click at [698, 443] on button "Clock On" at bounding box center [695, 455] width 85 height 25
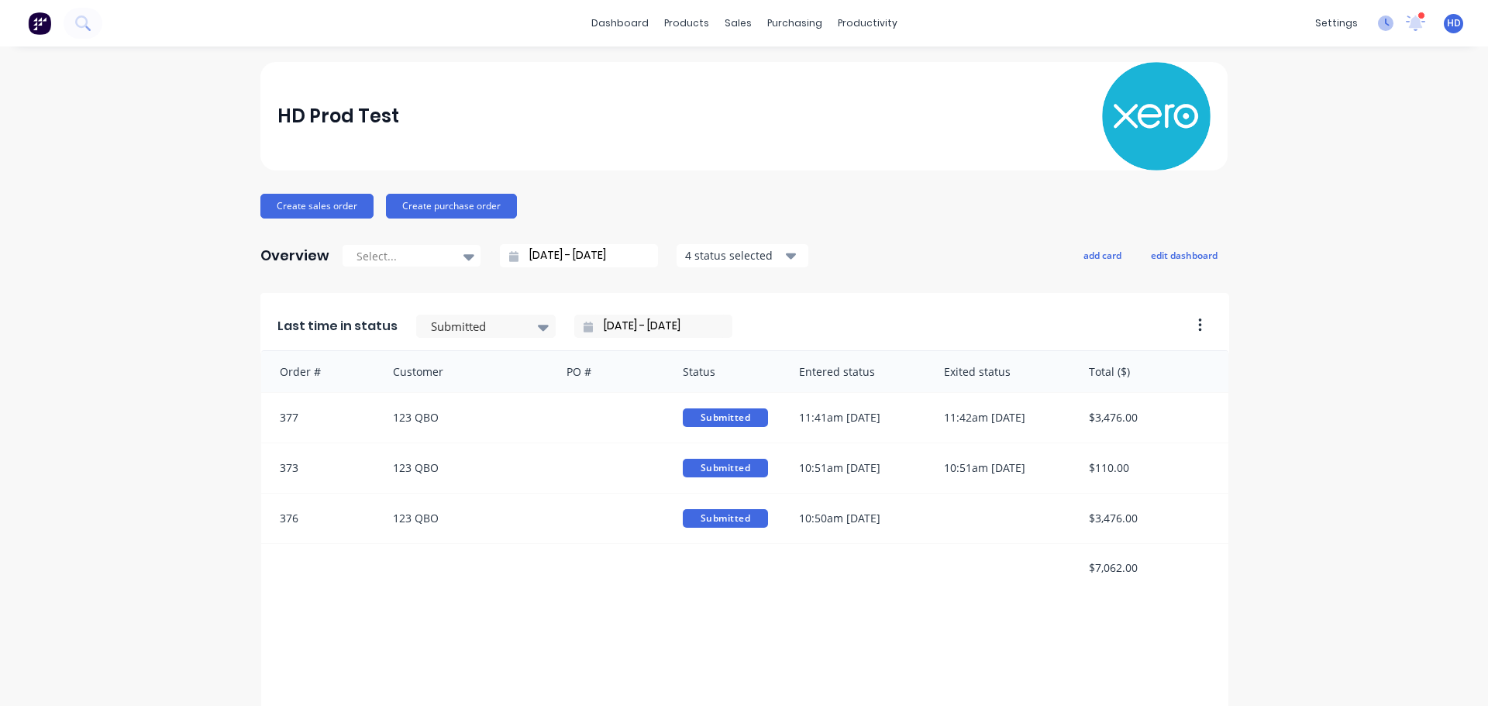
click at [1378, 19] on icon at bounding box center [1386, 24] width 16 height 16
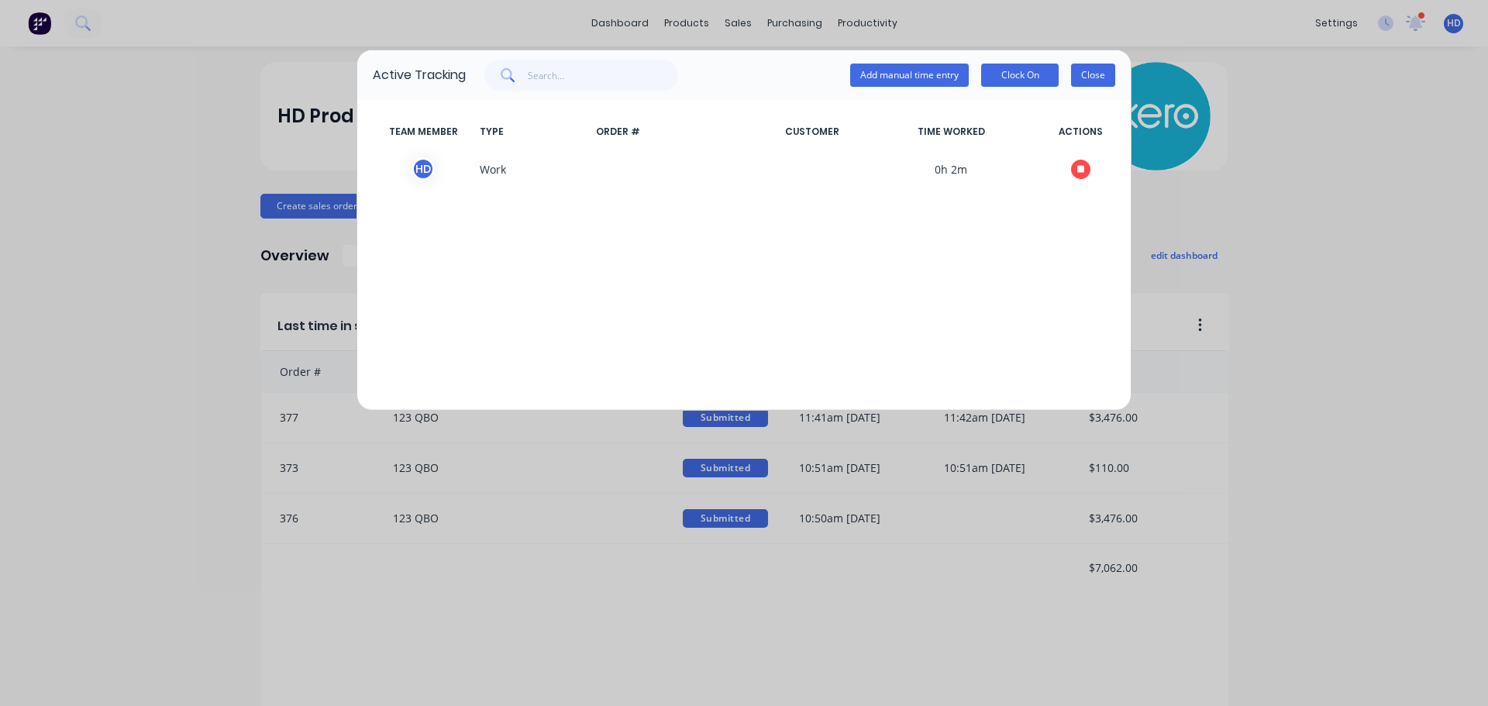
click at [1093, 78] on button "Close" at bounding box center [1093, 75] width 44 height 23
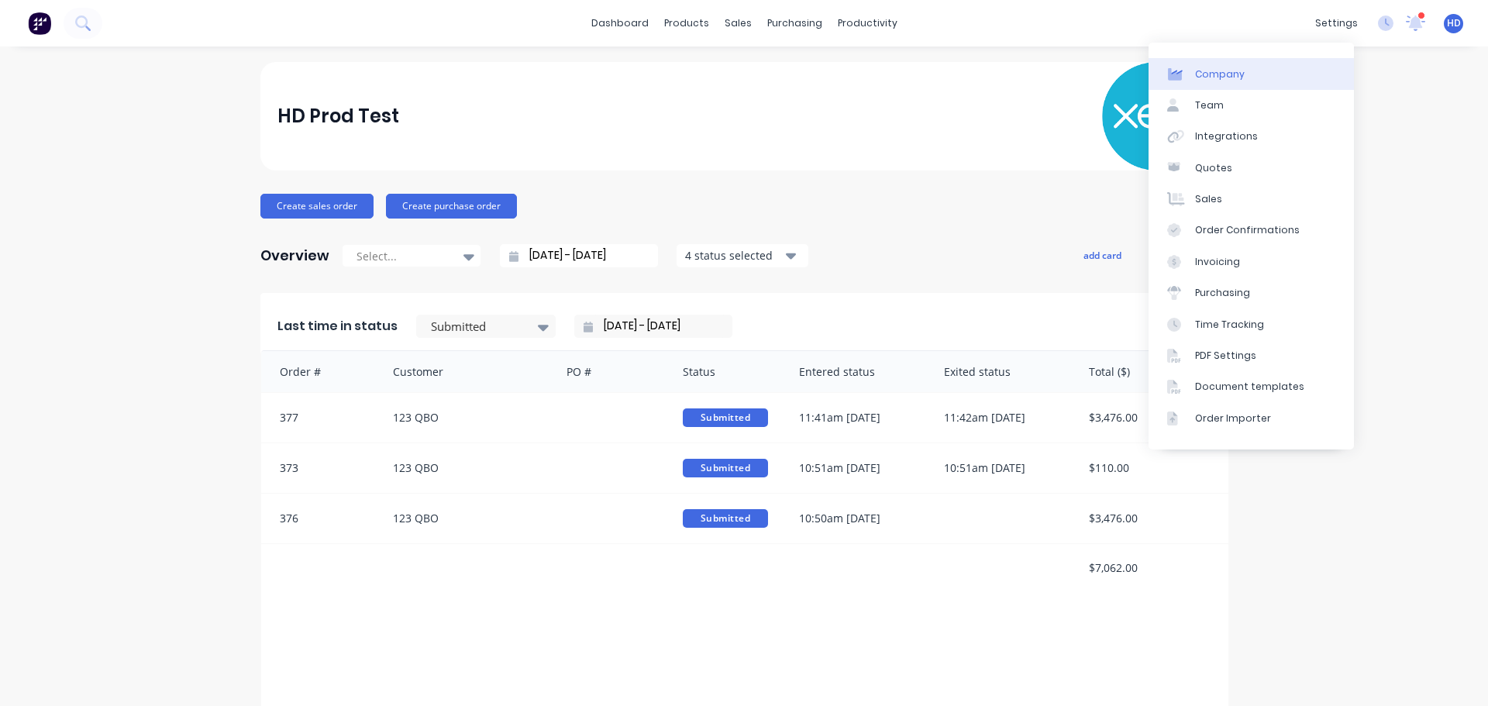
click at [1249, 79] on link "Company" at bounding box center [1251, 73] width 205 height 31
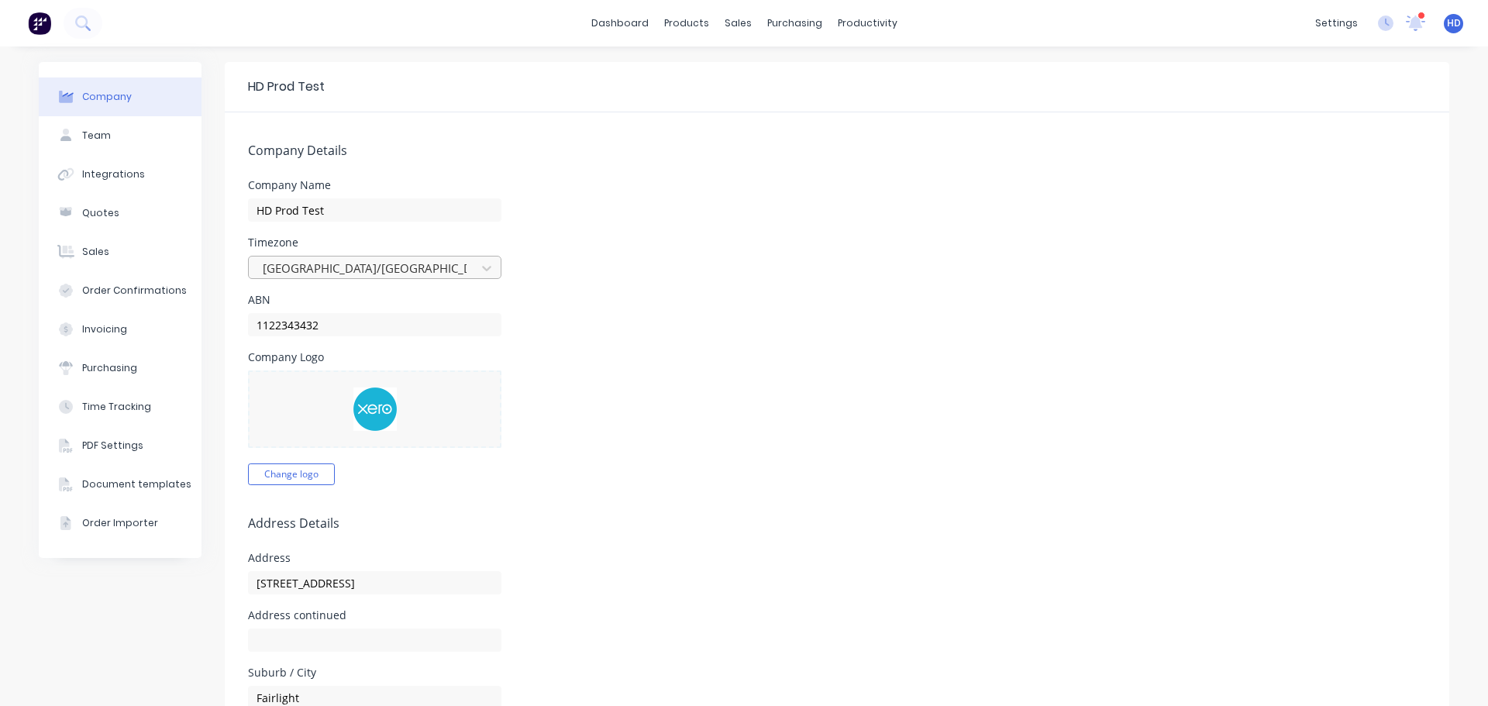
click at [364, 277] on div at bounding box center [364, 268] width 207 height 19
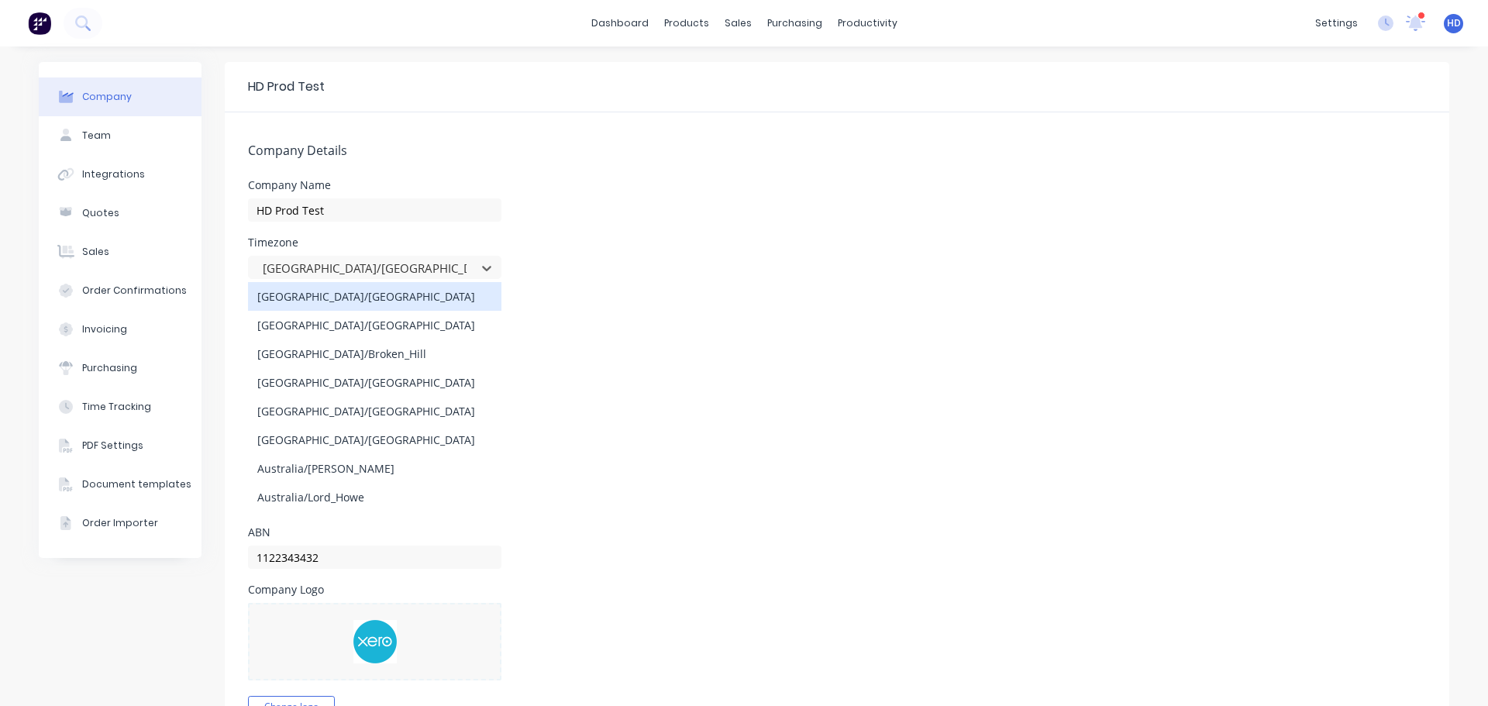
type input "s"
type input "m"
type input "mani"
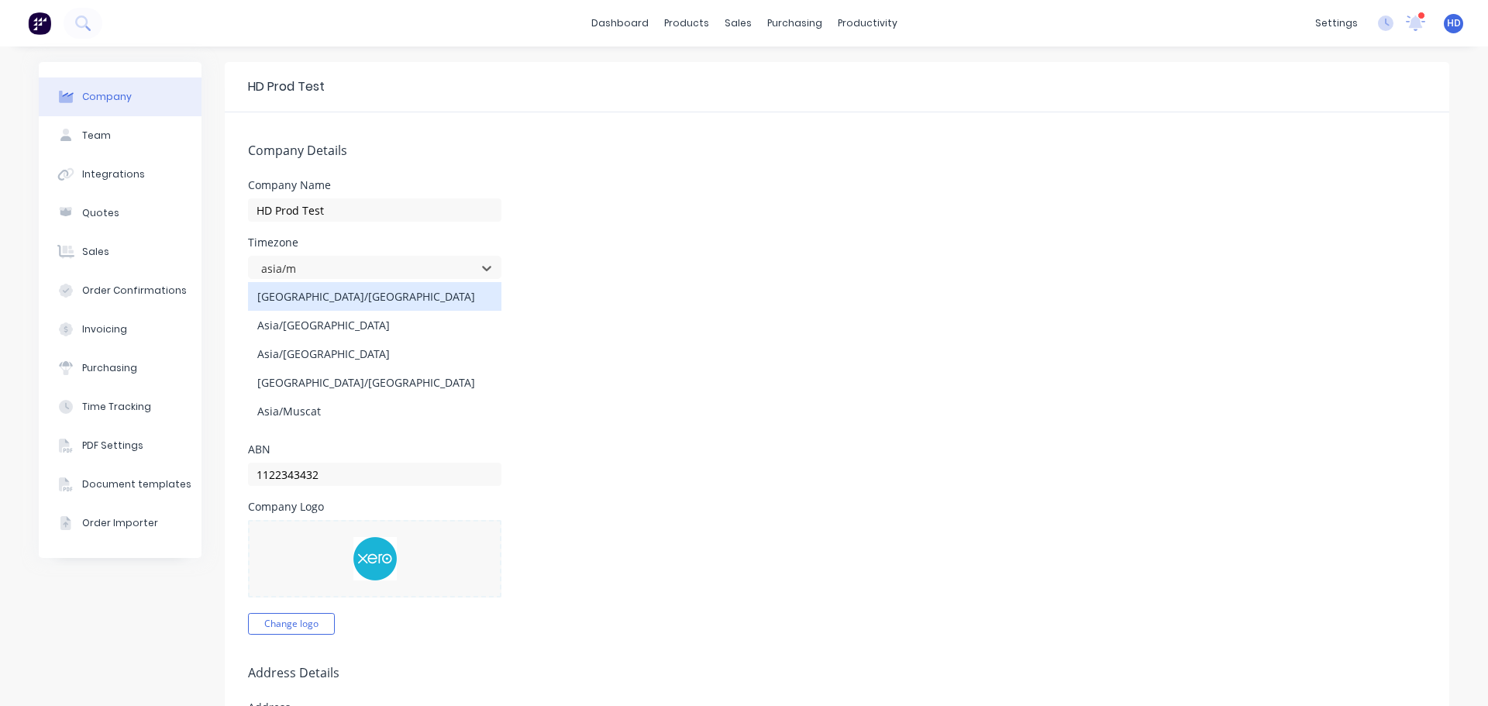
type input "asia/ma"
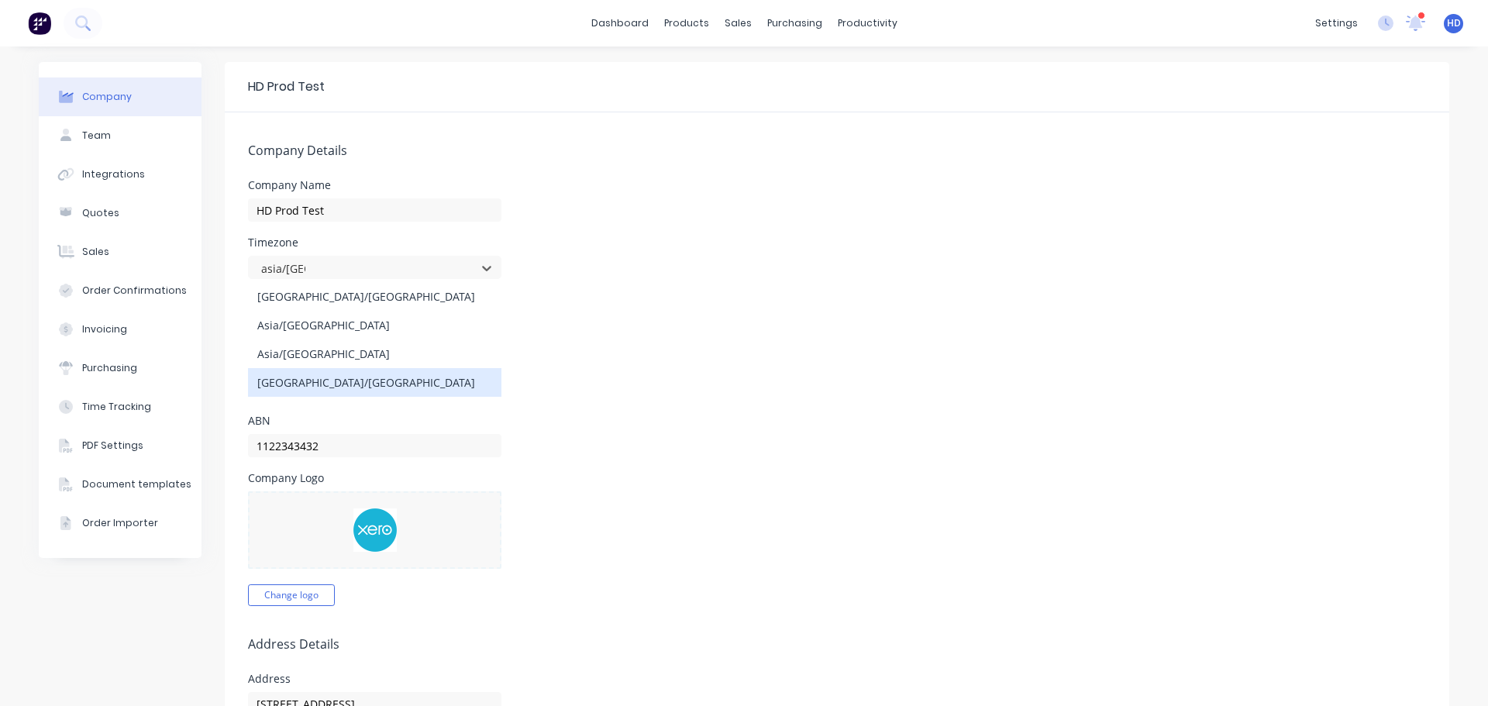
click at [293, 389] on div "[GEOGRAPHIC_DATA]/[GEOGRAPHIC_DATA]" at bounding box center [374, 382] width 253 height 29
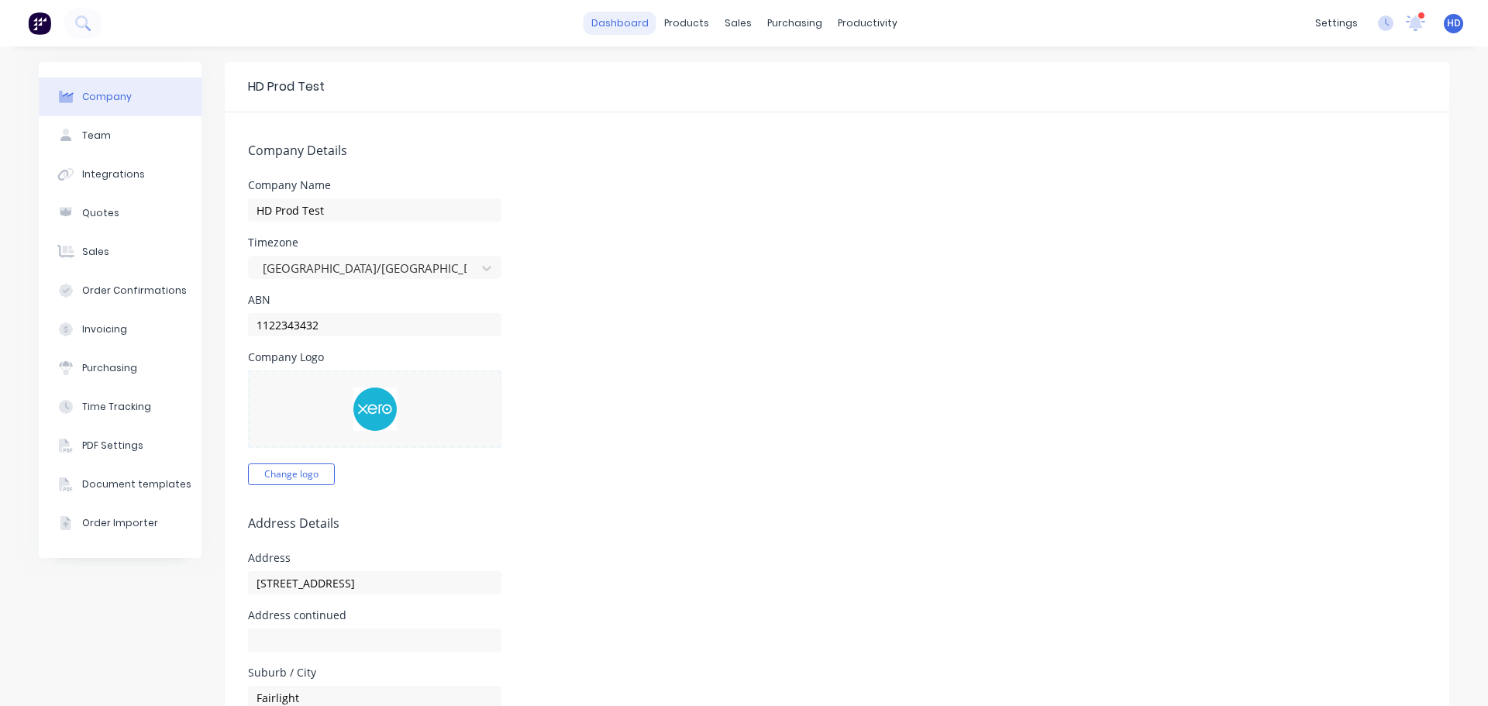
click at [626, 29] on link "dashboard" at bounding box center [620, 23] width 73 height 23
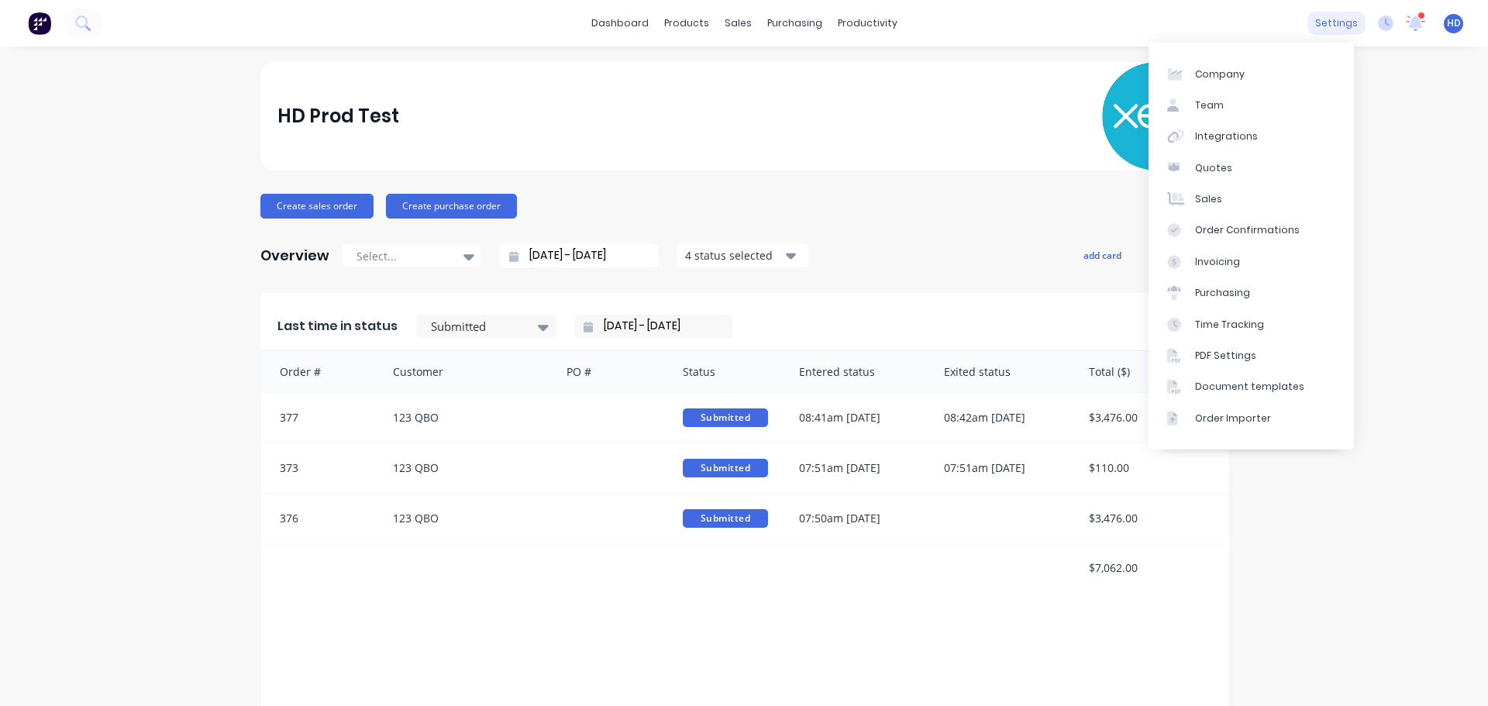
click at [1322, 17] on div "settings" at bounding box center [1337, 23] width 58 height 23
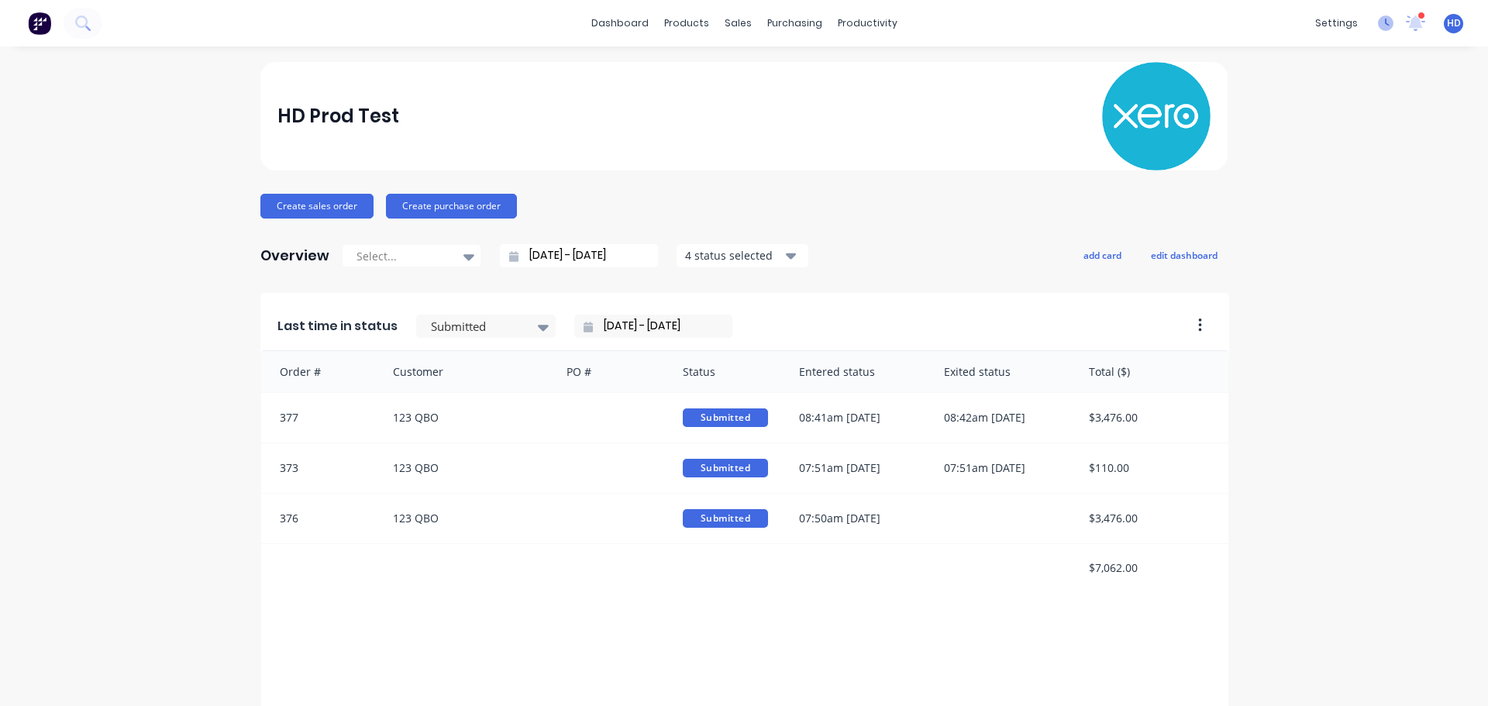
click at [1378, 26] on icon at bounding box center [1386, 24] width 16 height 16
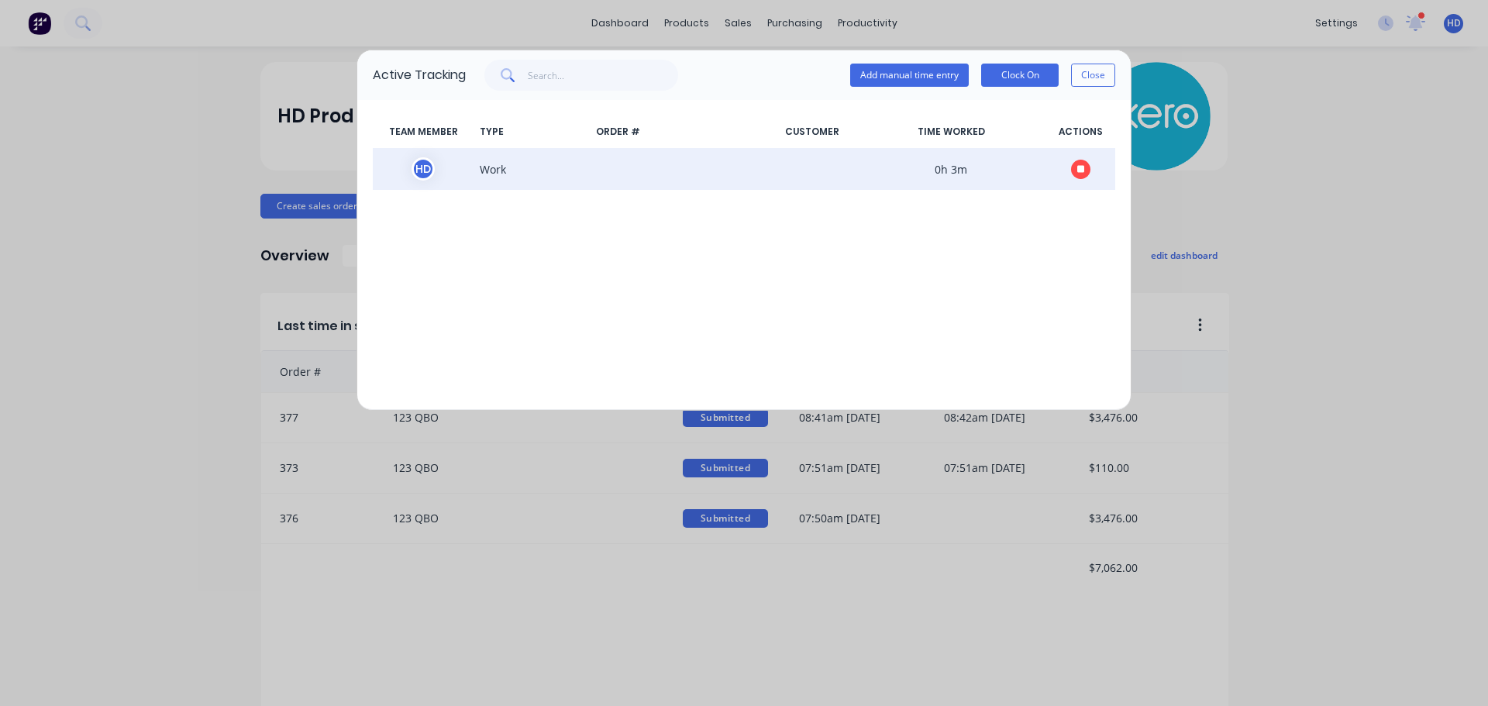
click at [1084, 177] on button "button" at bounding box center [1080, 169] width 19 height 19
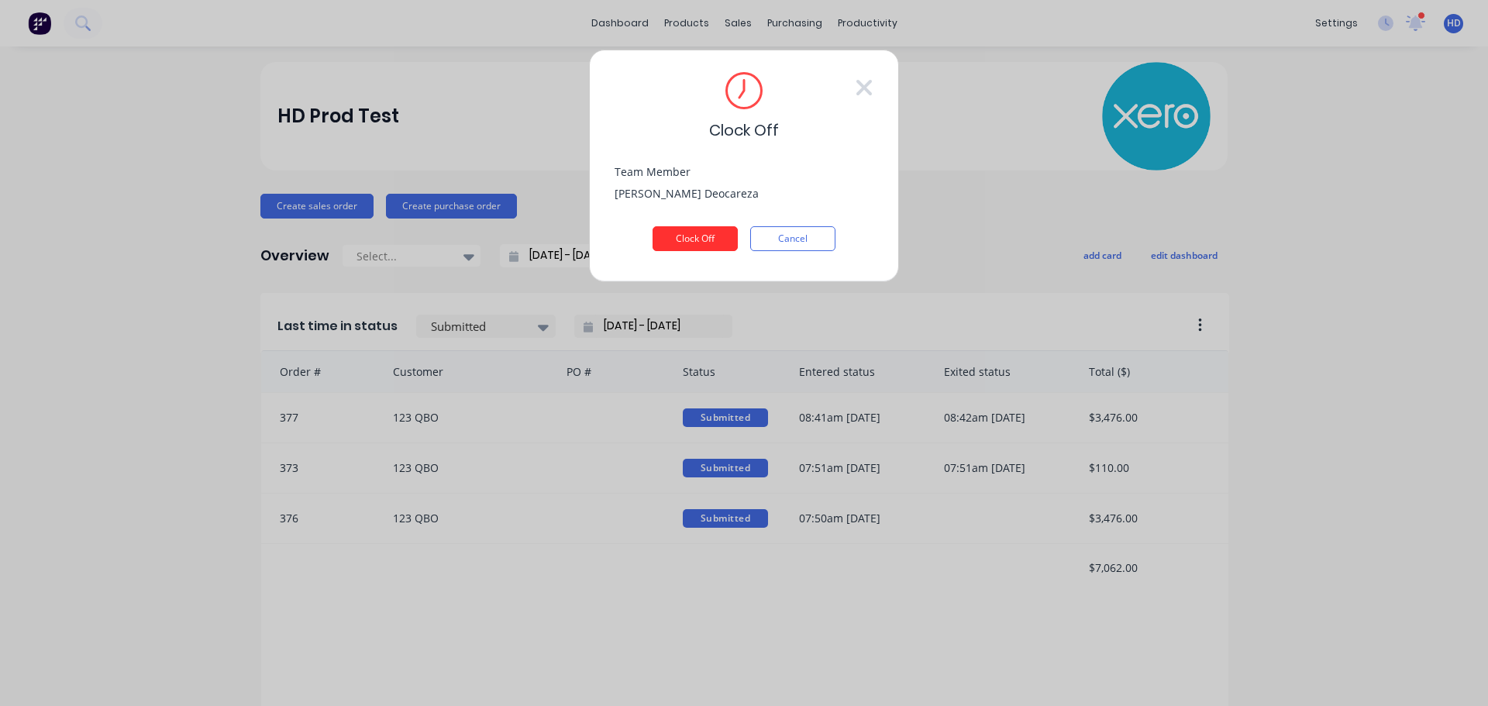
click at [684, 234] on button "Clock Off" at bounding box center [695, 238] width 85 height 25
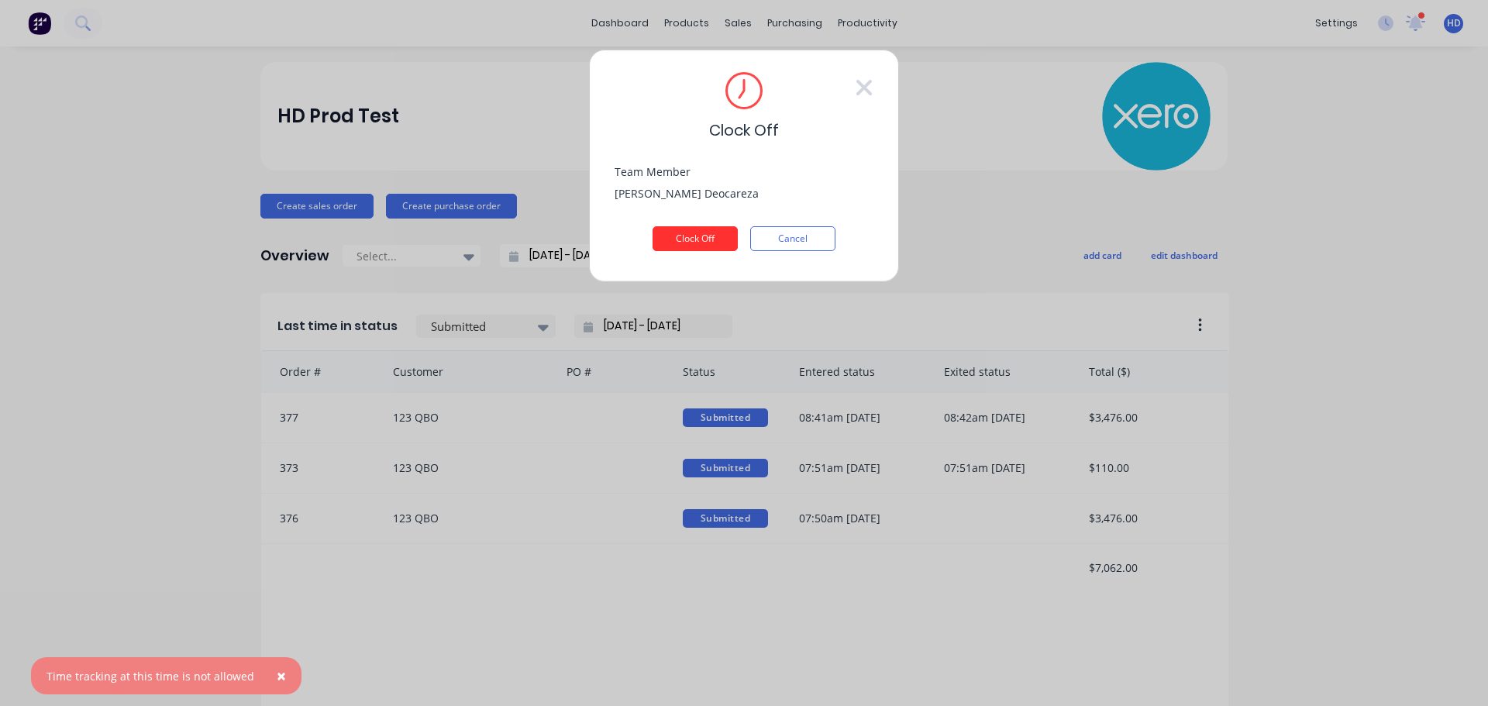
click at [694, 246] on button "Clock Off" at bounding box center [695, 238] width 85 height 25
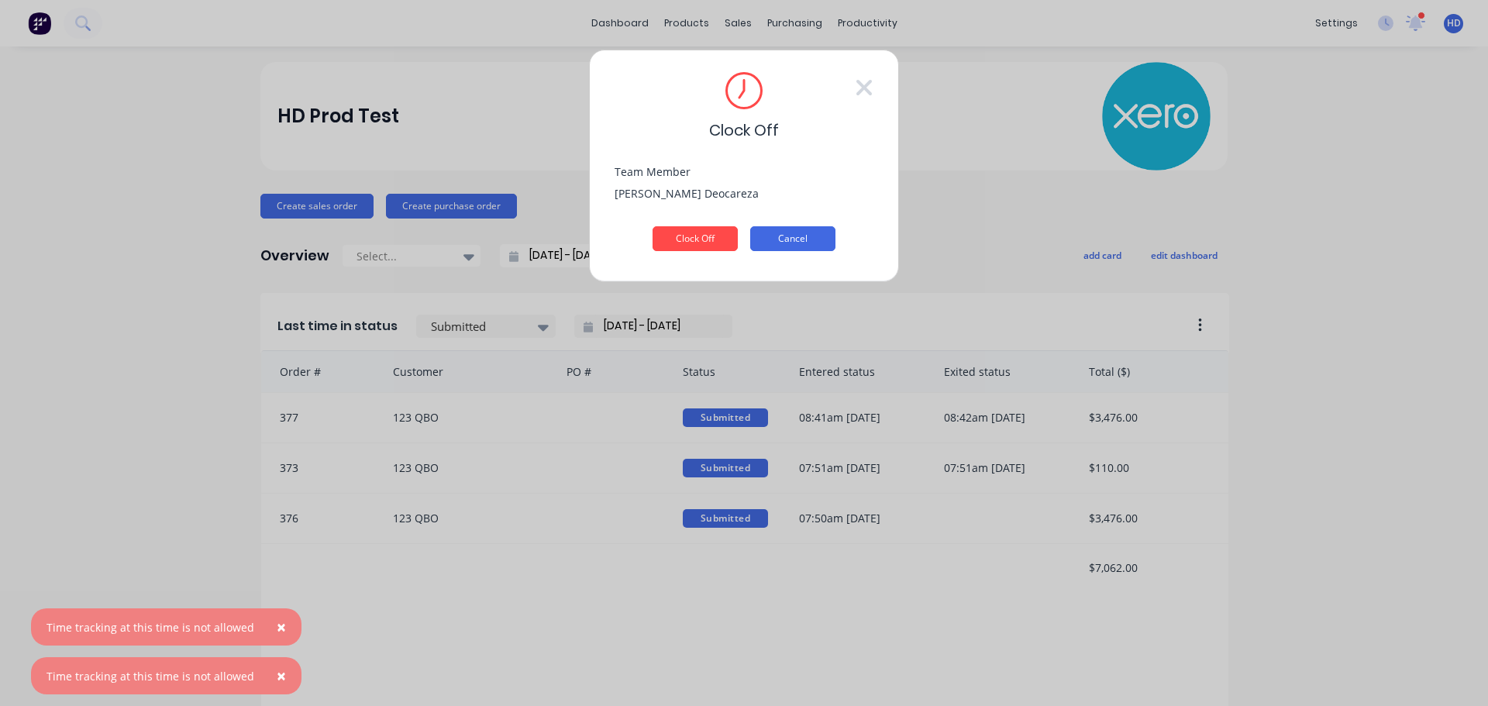
click at [815, 244] on button "Cancel" at bounding box center [792, 238] width 85 height 25
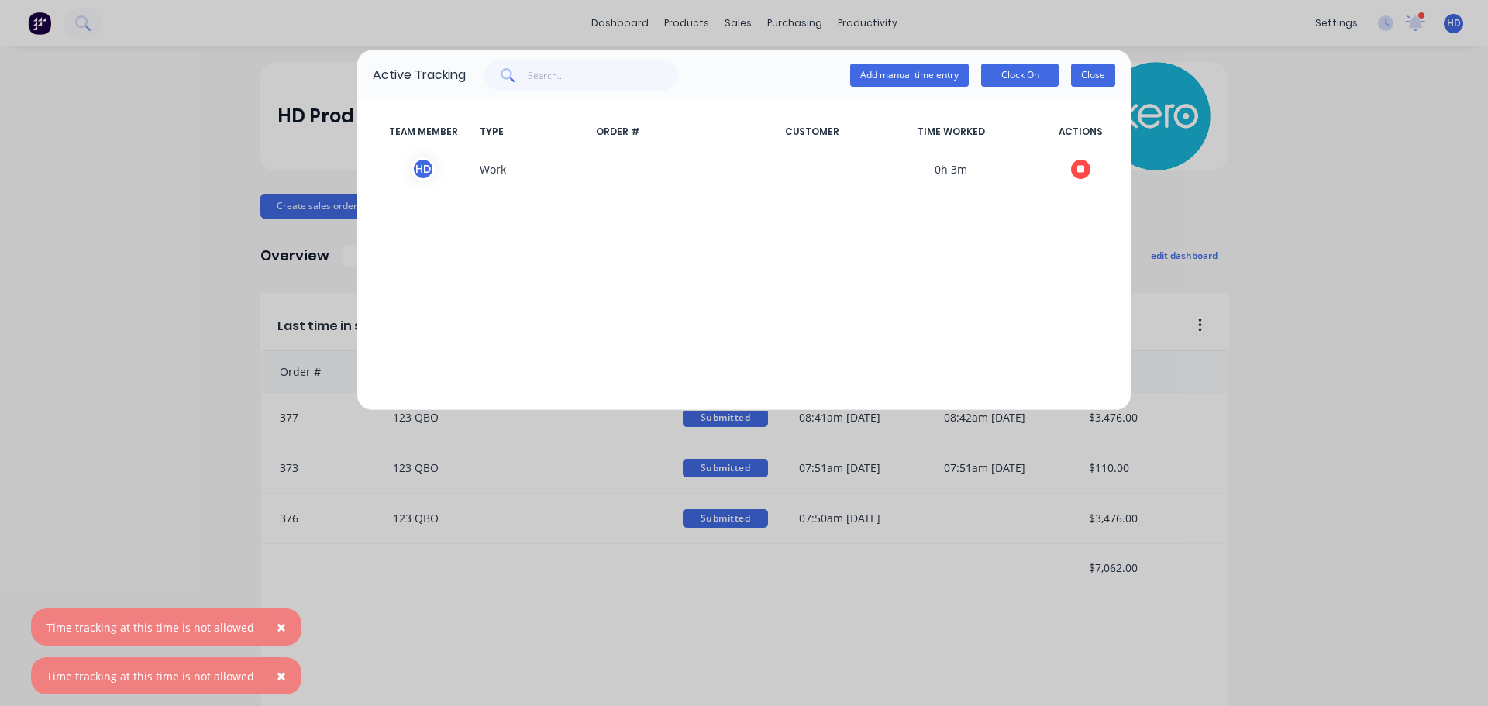
click at [1076, 70] on button "Close" at bounding box center [1093, 75] width 44 height 23
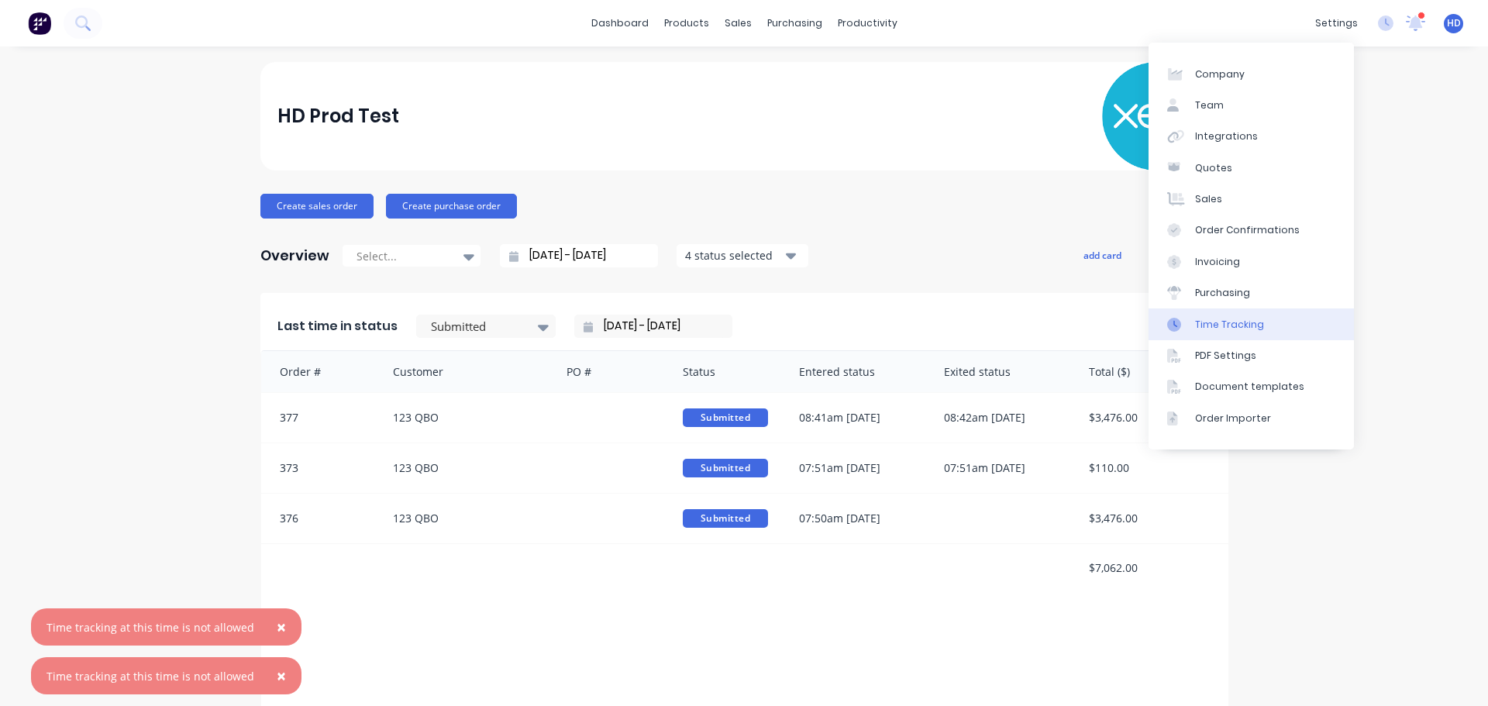
click at [1242, 326] on div "Time Tracking" at bounding box center [1229, 325] width 69 height 14
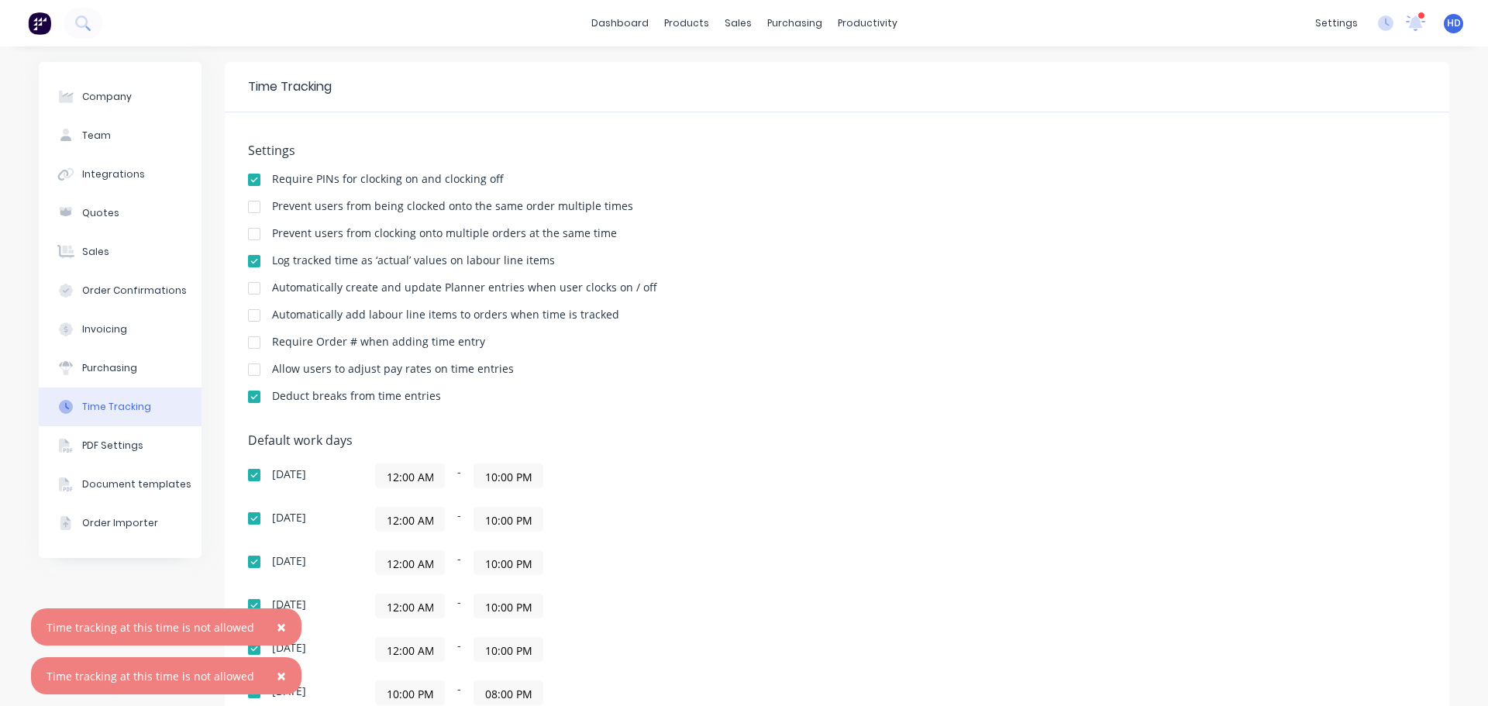
scroll to position [233, 0]
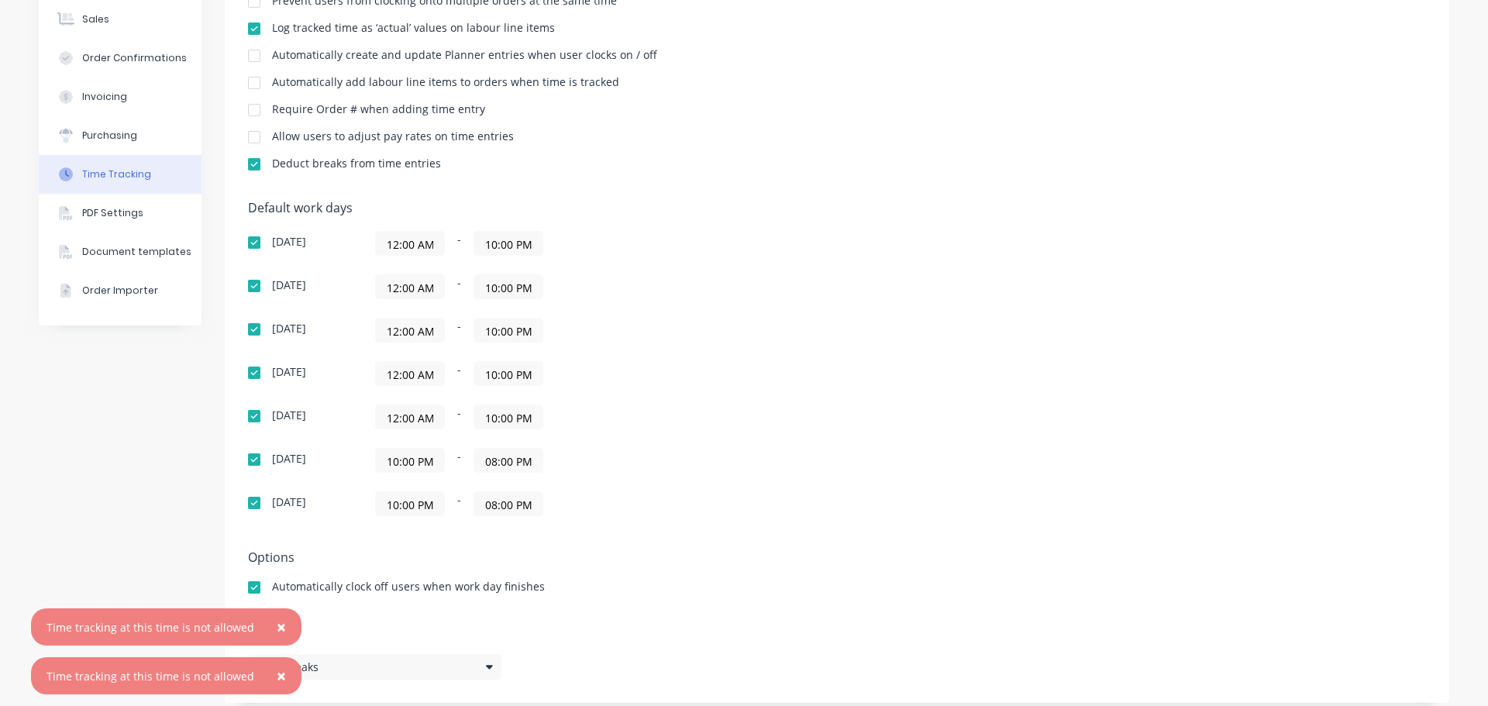
click at [277, 624] on span "×" at bounding box center [281, 627] width 9 height 22
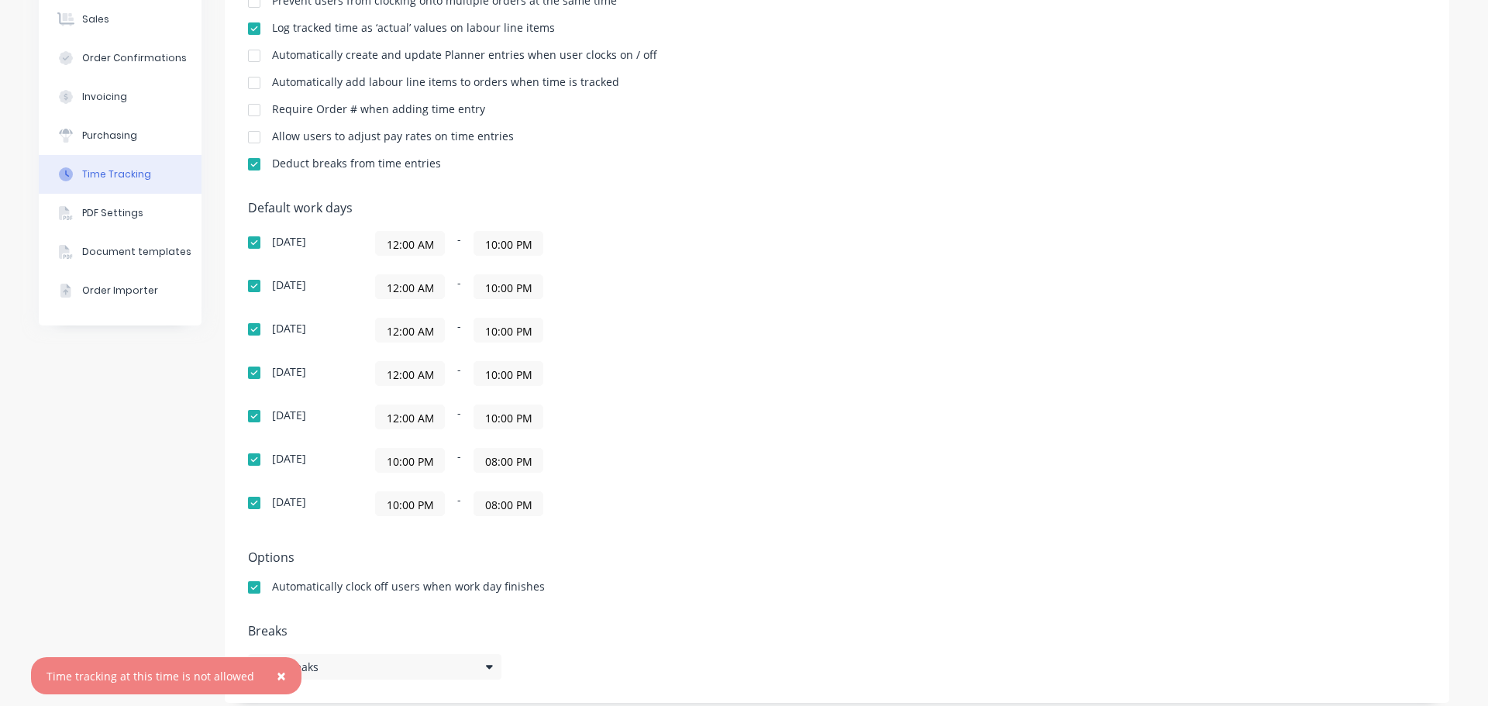
click at [277, 678] on span "×" at bounding box center [281, 676] width 9 height 22
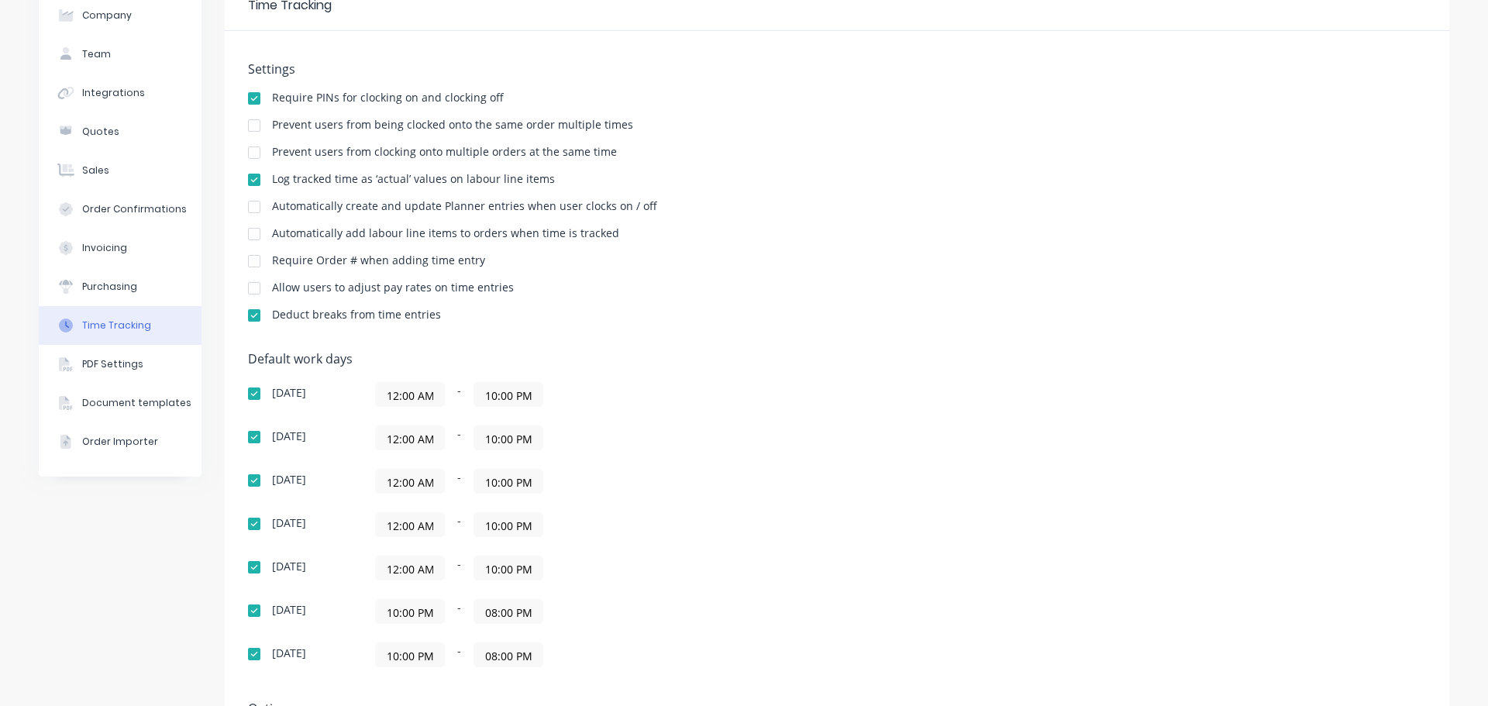
scroll to position [0, 0]
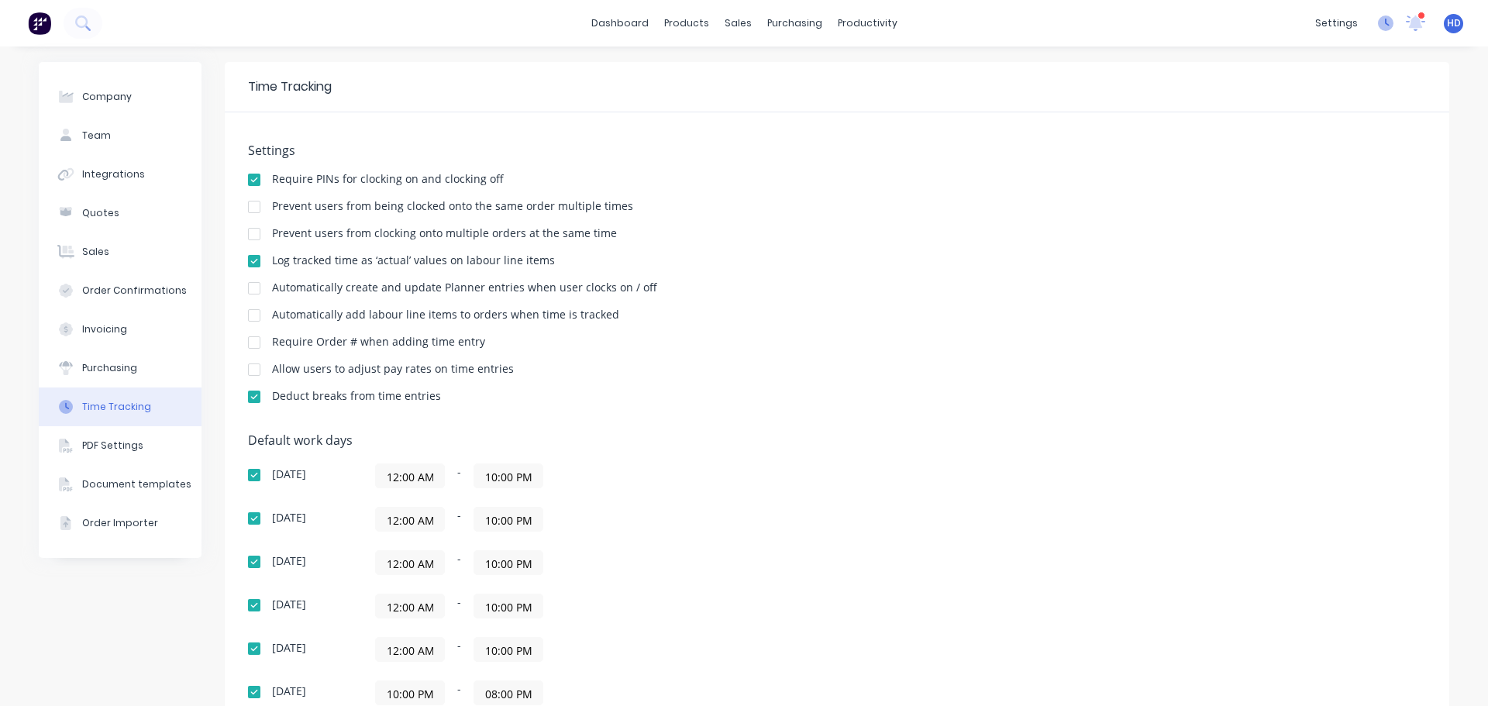
click at [1378, 21] on icon at bounding box center [1386, 24] width 16 height 16
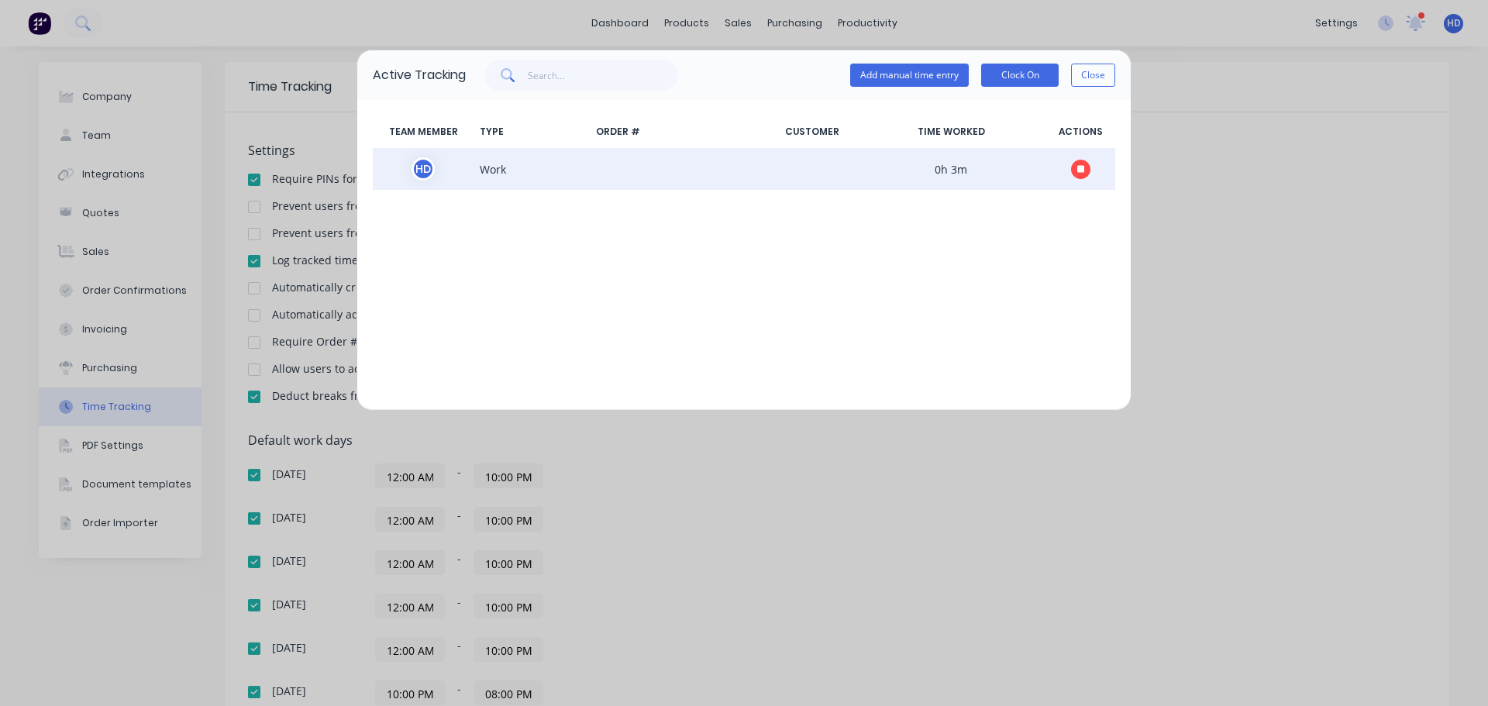
click at [1076, 169] on button "button" at bounding box center [1080, 169] width 19 height 19
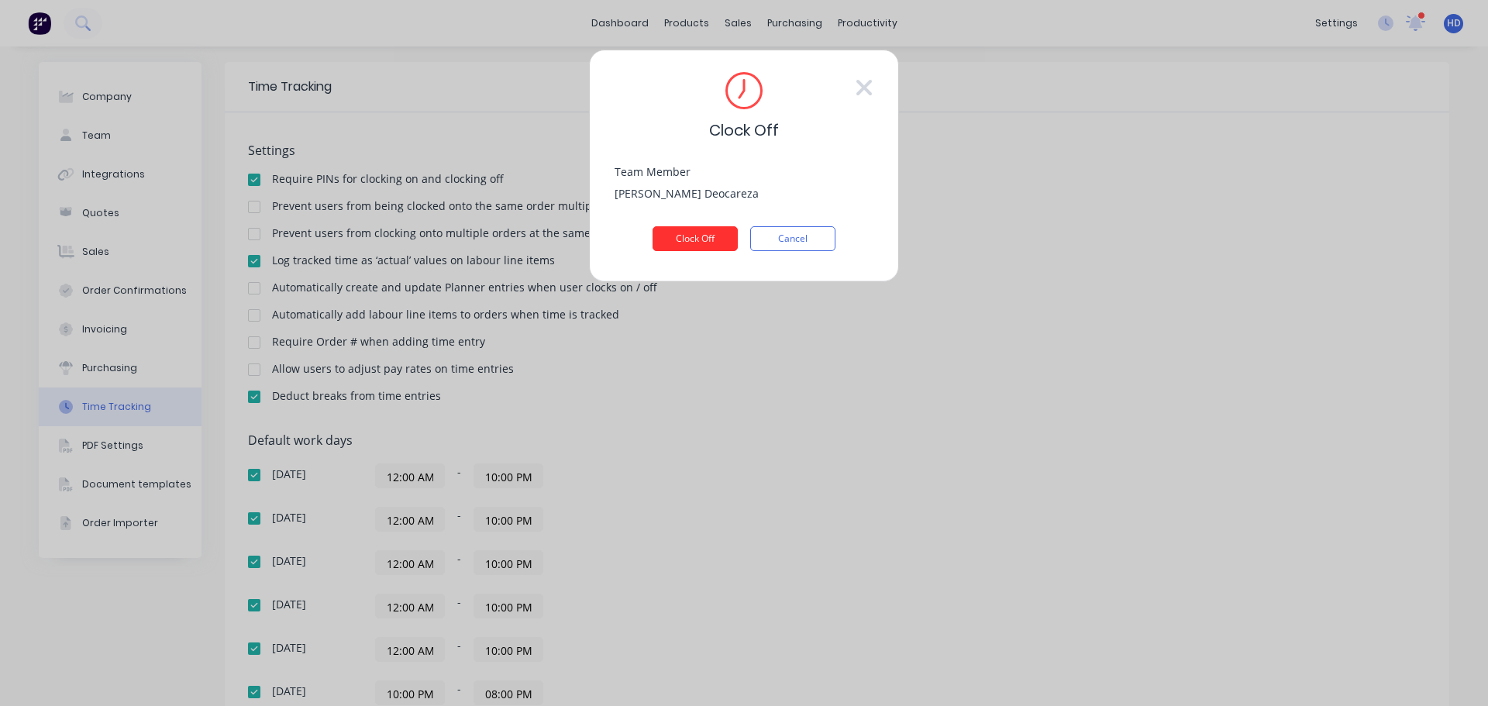
click at [690, 231] on button "Clock Off" at bounding box center [695, 238] width 85 height 25
click at [715, 238] on button "Clock Off" at bounding box center [695, 238] width 85 height 25
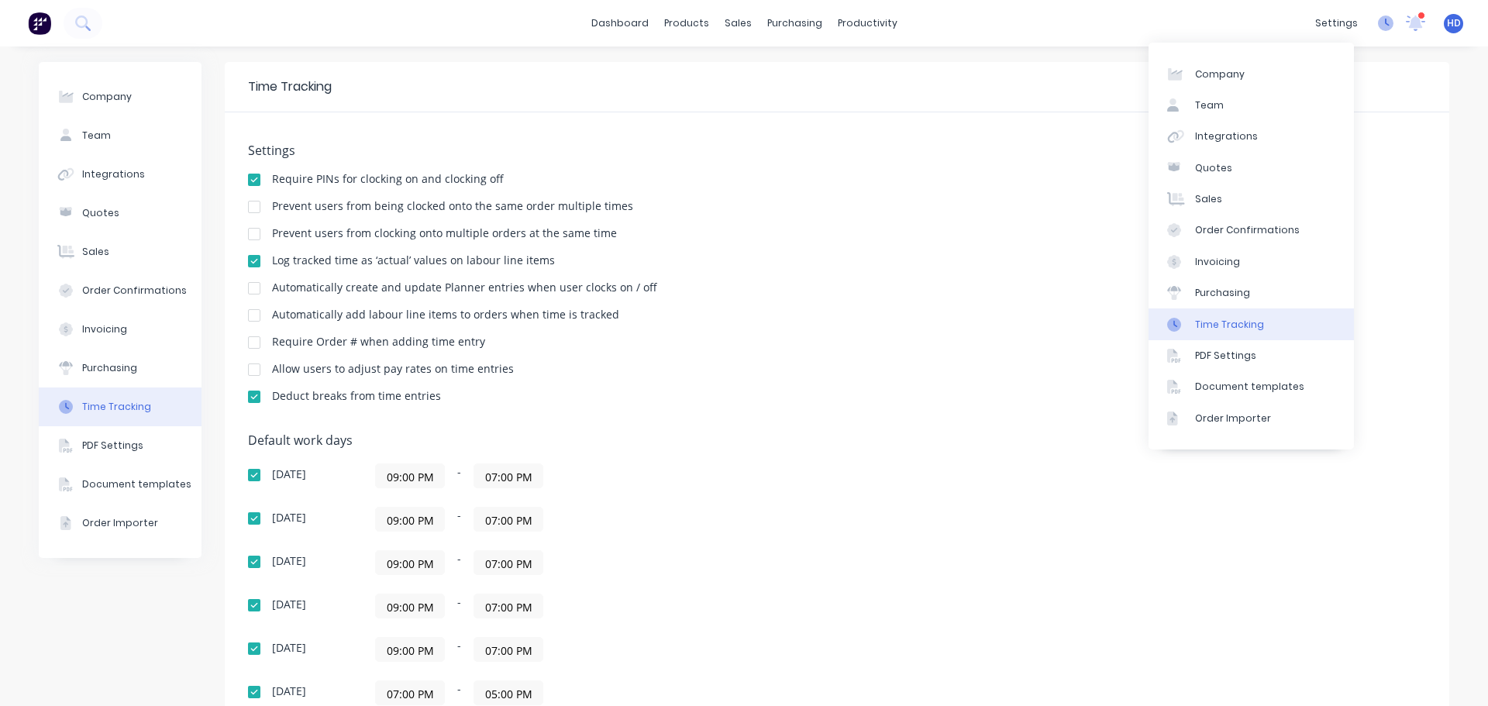
click at [1378, 26] on icon at bounding box center [1386, 24] width 16 height 16
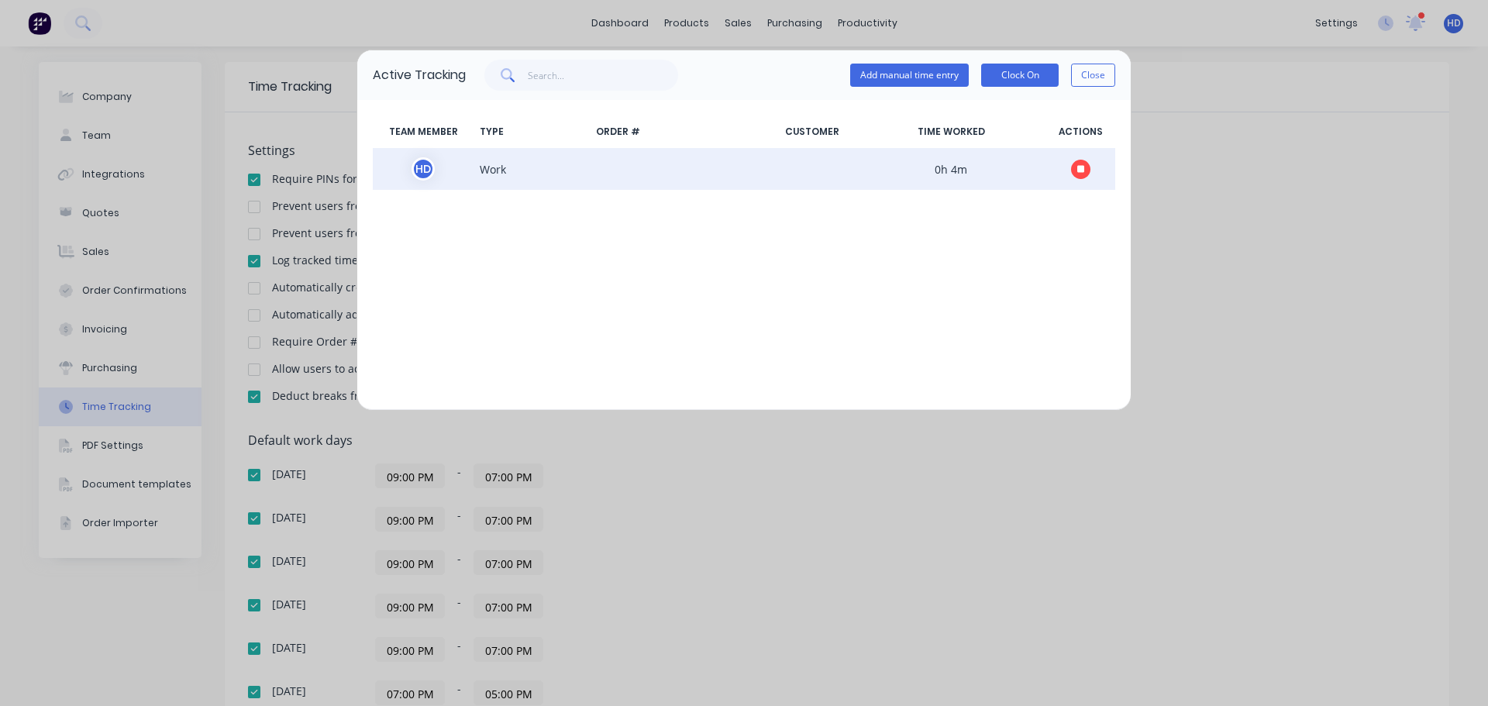
click at [1080, 172] on icon "button" at bounding box center [1081, 169] width 8 height 8
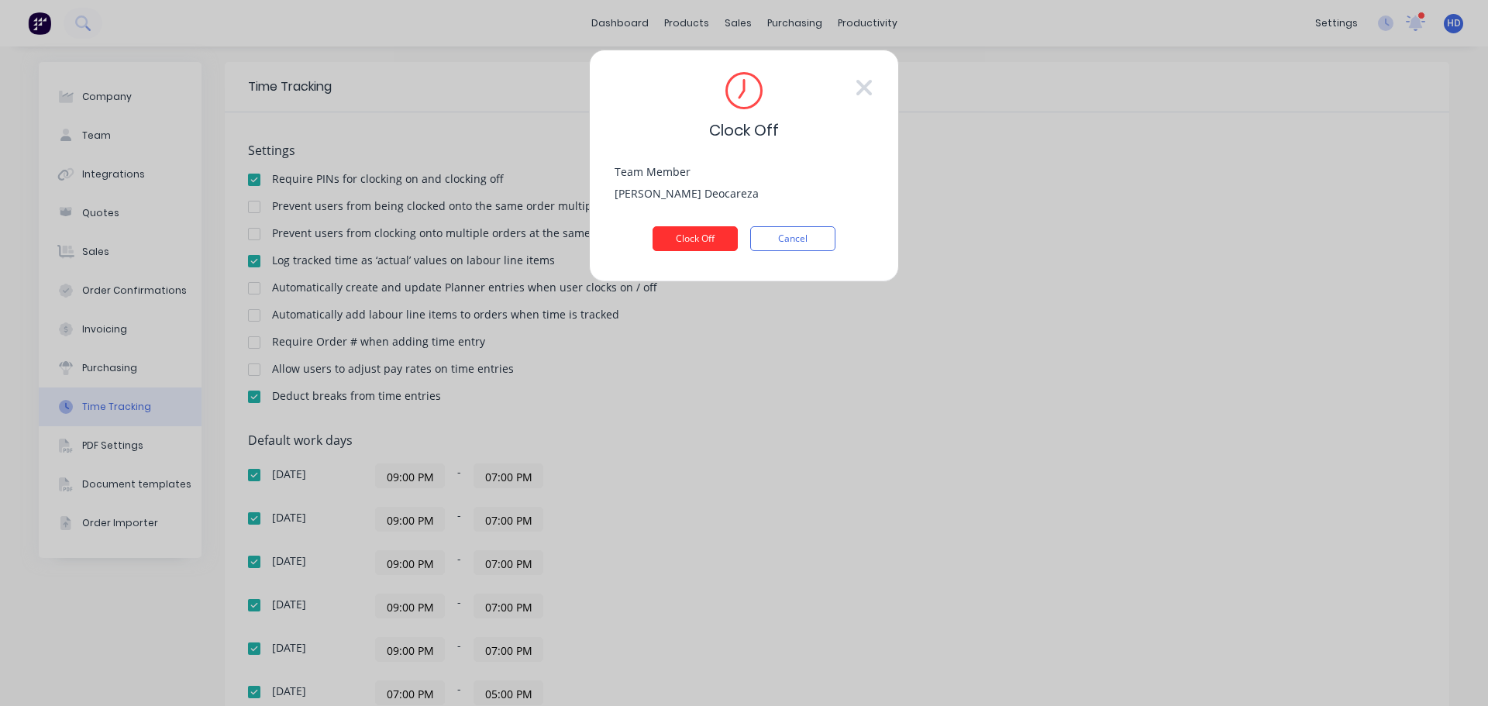
click at [712, 238] on button "Clock Off" at bounding box center [695, 238] width 85 height 25
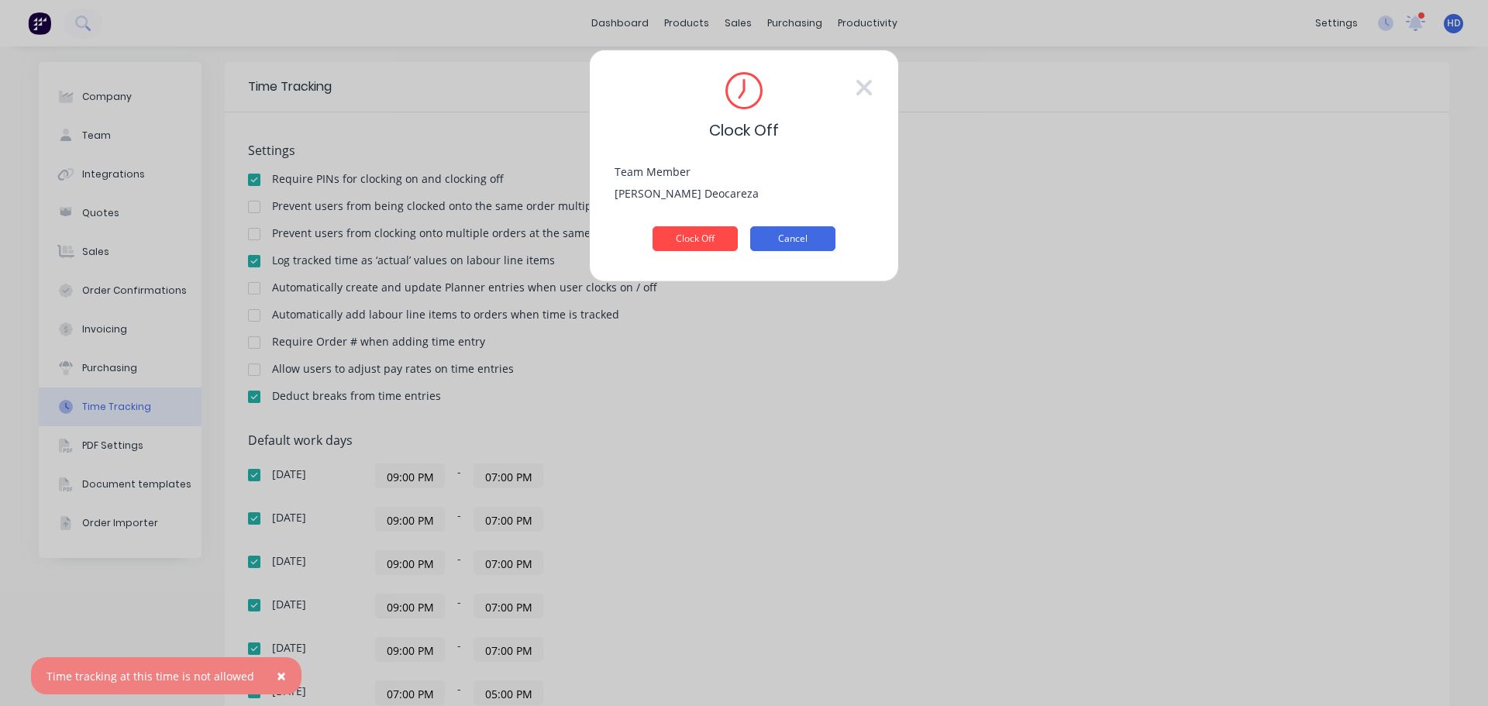
drag, startPoint x: 1073, startPoint y: 240, endPoint x: 796, endPoint y: 243, distance: 276.7
click at [796, 243] on button "Cancel" at bounding box center [792, 238] width 85 height 25
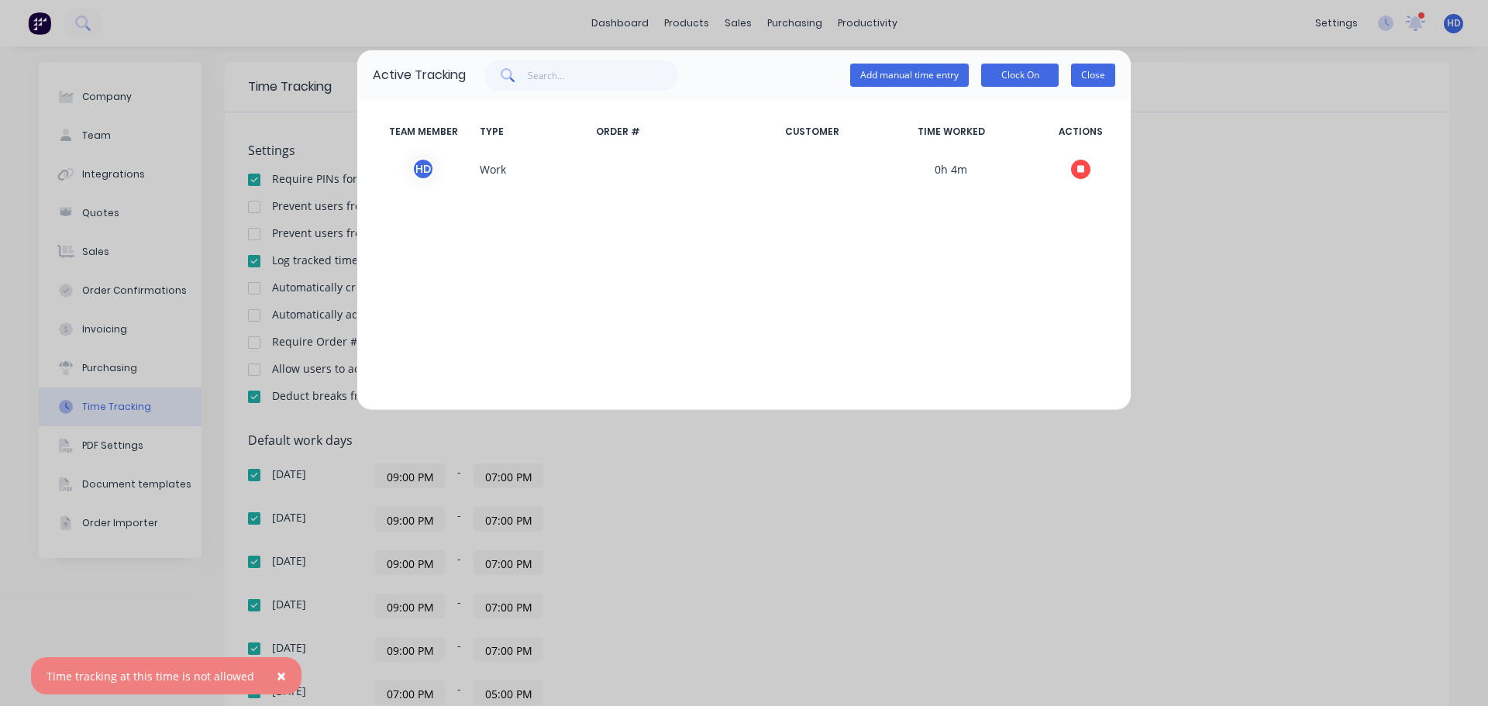
click at [1099, 79] on button "Close" at bounding box center [1093, 75] width 44 height 23
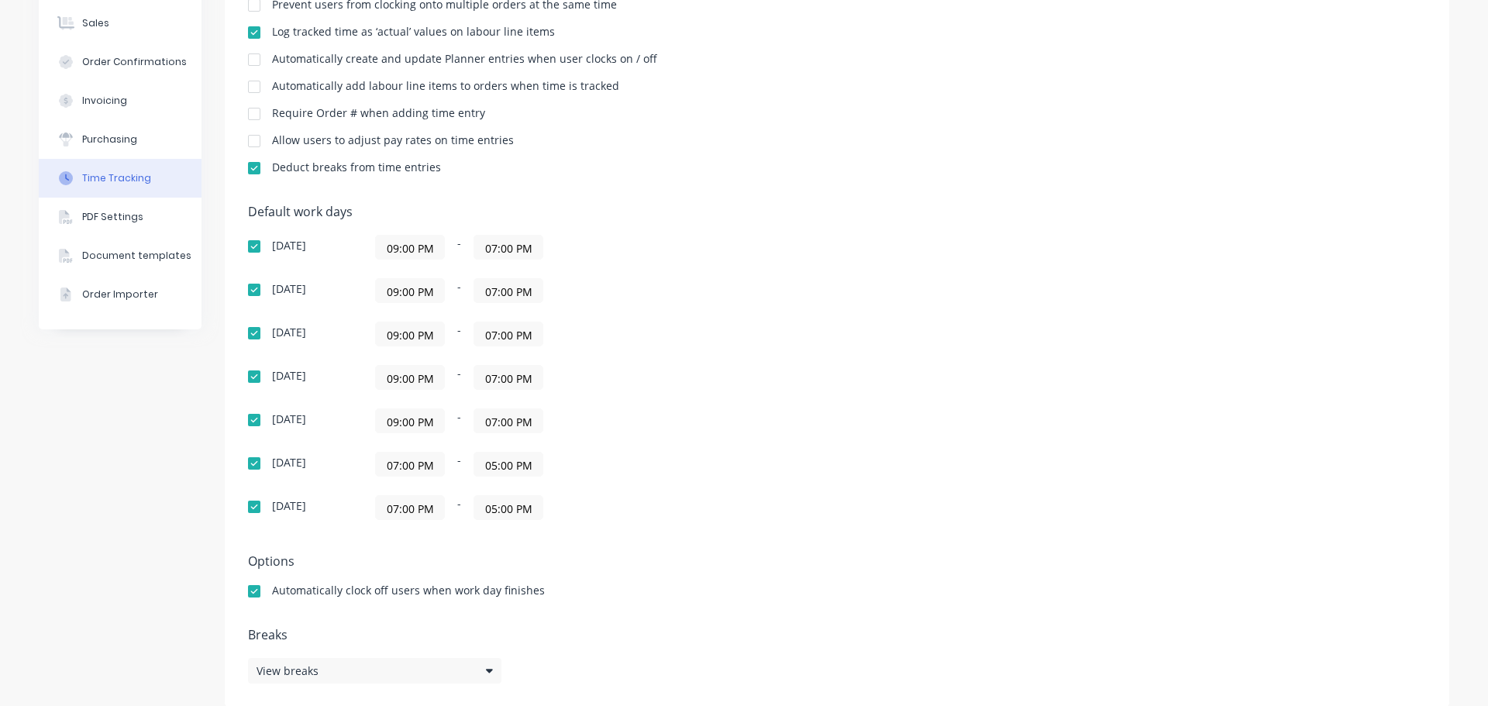
scroll to position [233, 0]
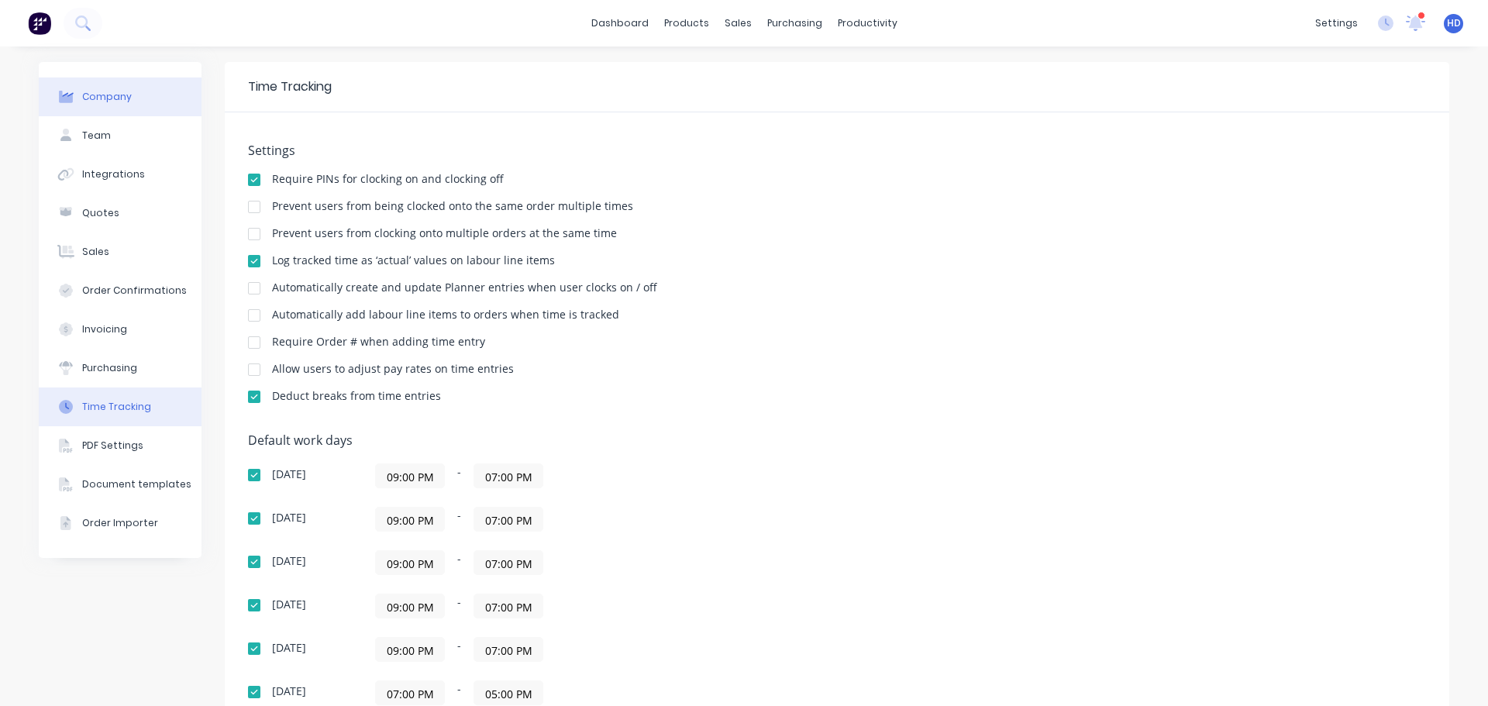
click at [144, 98] on button "Company" at bounding box center [120, 97] width 163 height 39
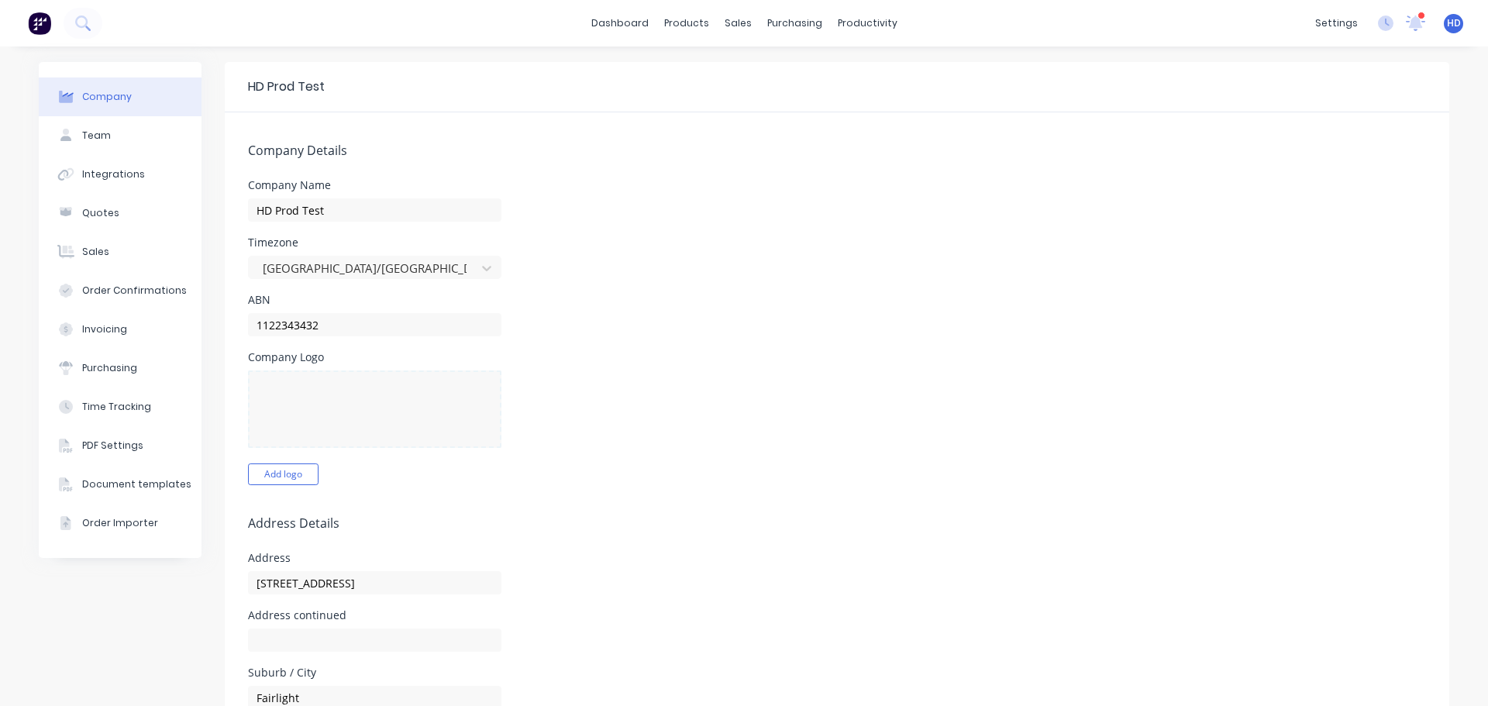
select select "PH"
click at [310, 267] on div at bounding box center [364, 268] width 207 height 19
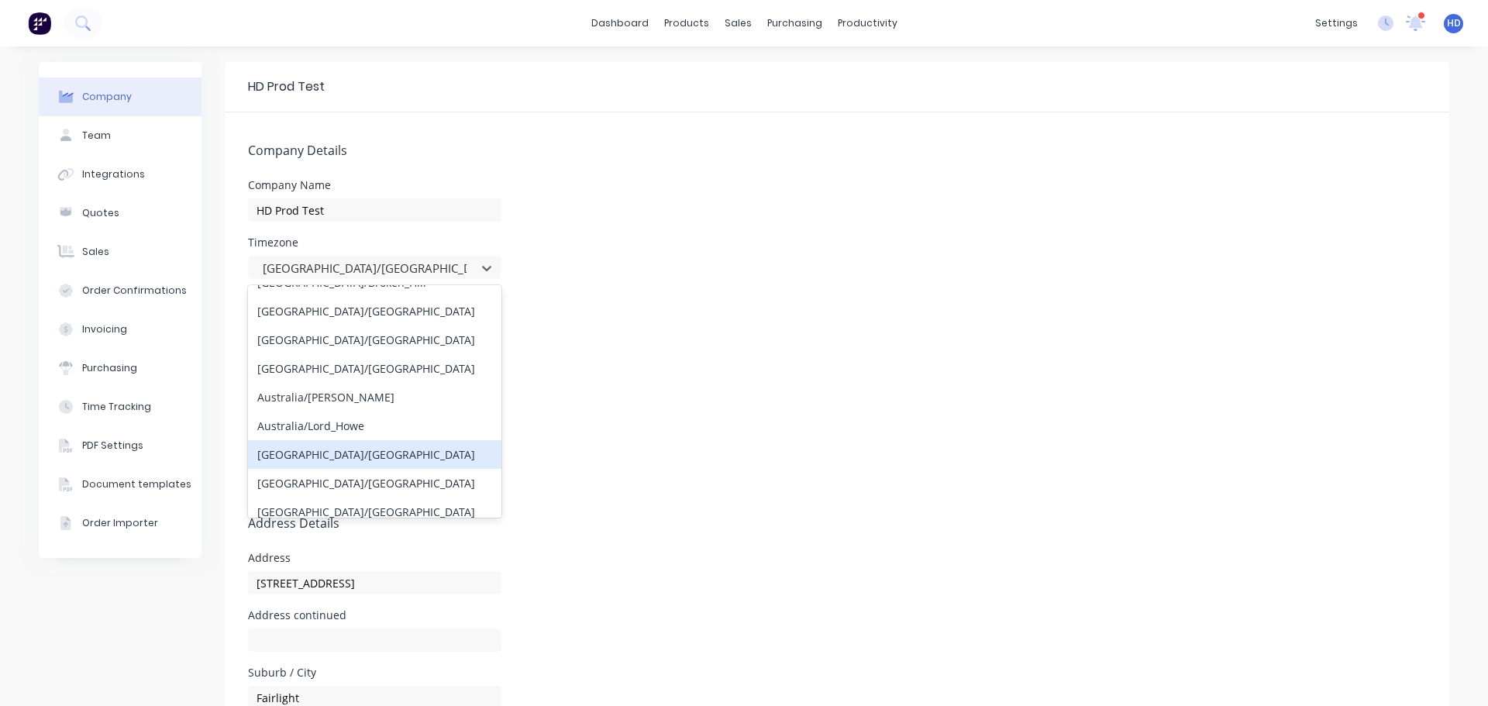
scroll to position [155, 0]
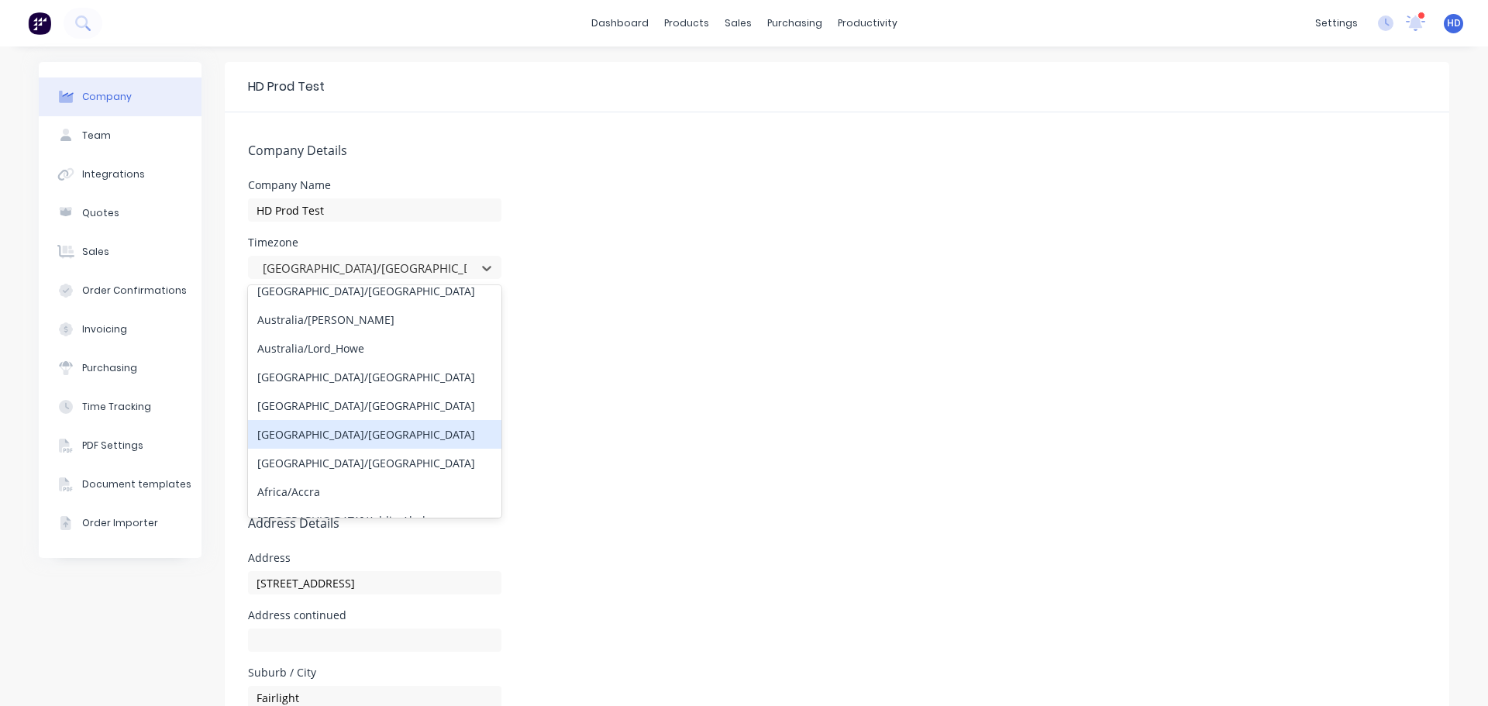
click at [336, 445] on div "Australia/Sydney" at bounding box center [374, 434] width 253 height 29
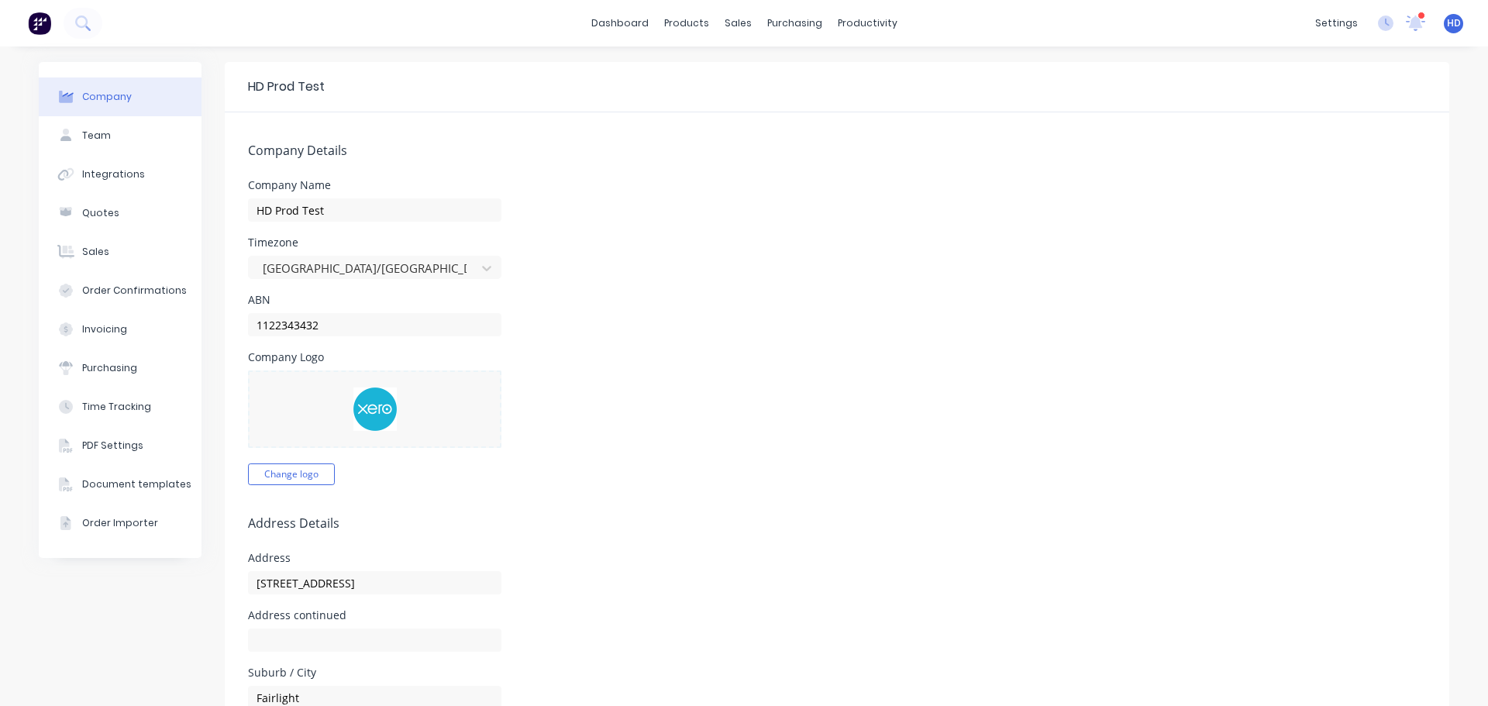
click at [643, 340] on form "Company Details Company Name HD Prod Test Timezone Australia/Sydney ABN 1122343…" at bounding box center [837, 719] width 1225 height 1215
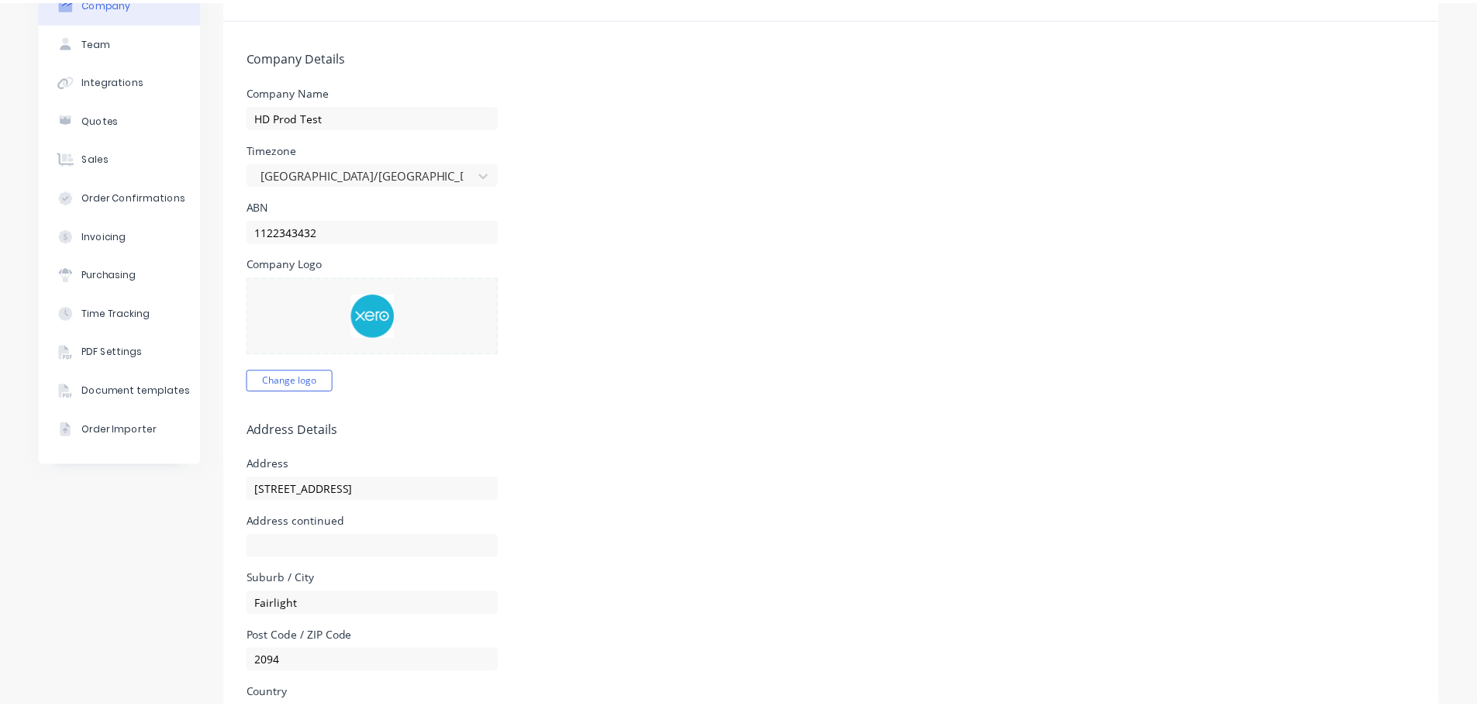
scroll to position [0, 0]
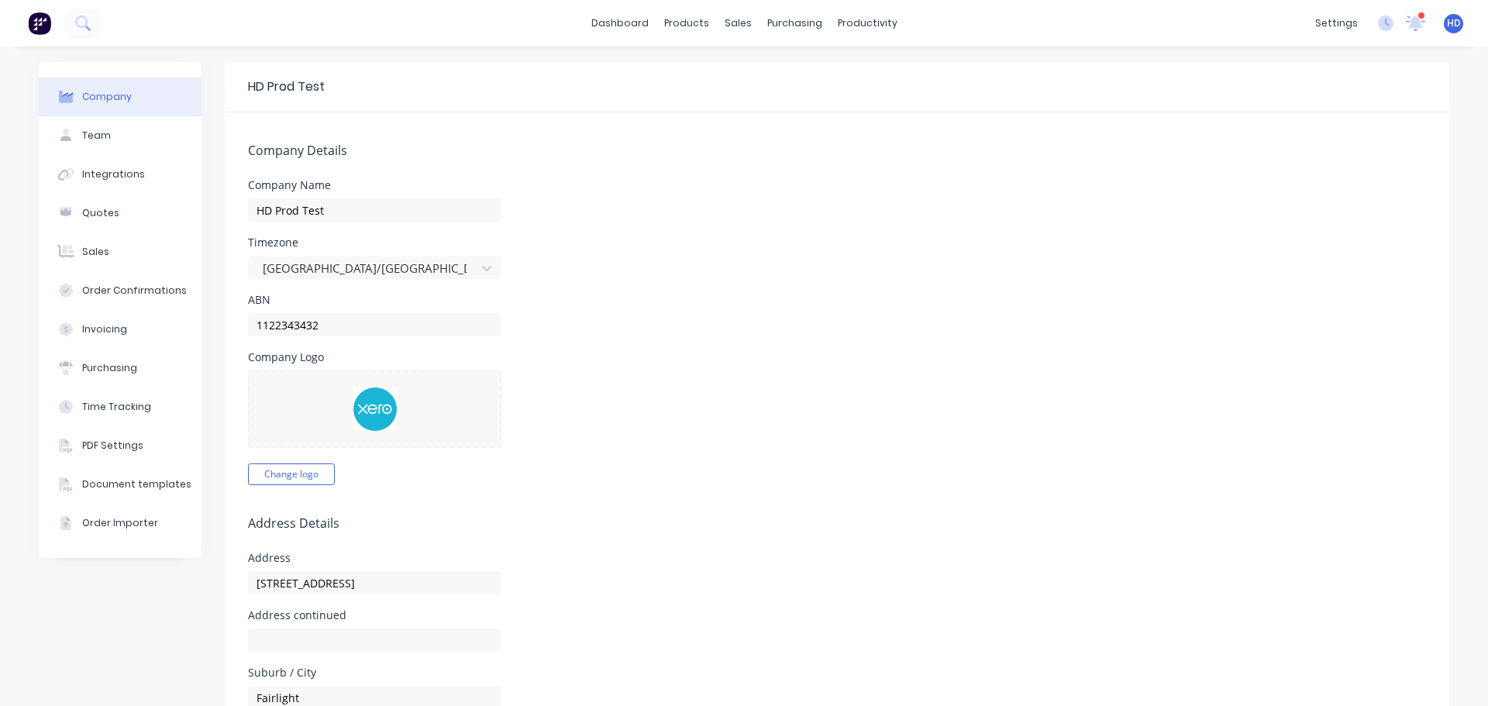
click at [1447, 17] on span "HD" at bounding box center [1454, 23] width 14 height 14
click at [1322, 157] on button "Profile" at bounding box center [1357, 163] width 205 height 31
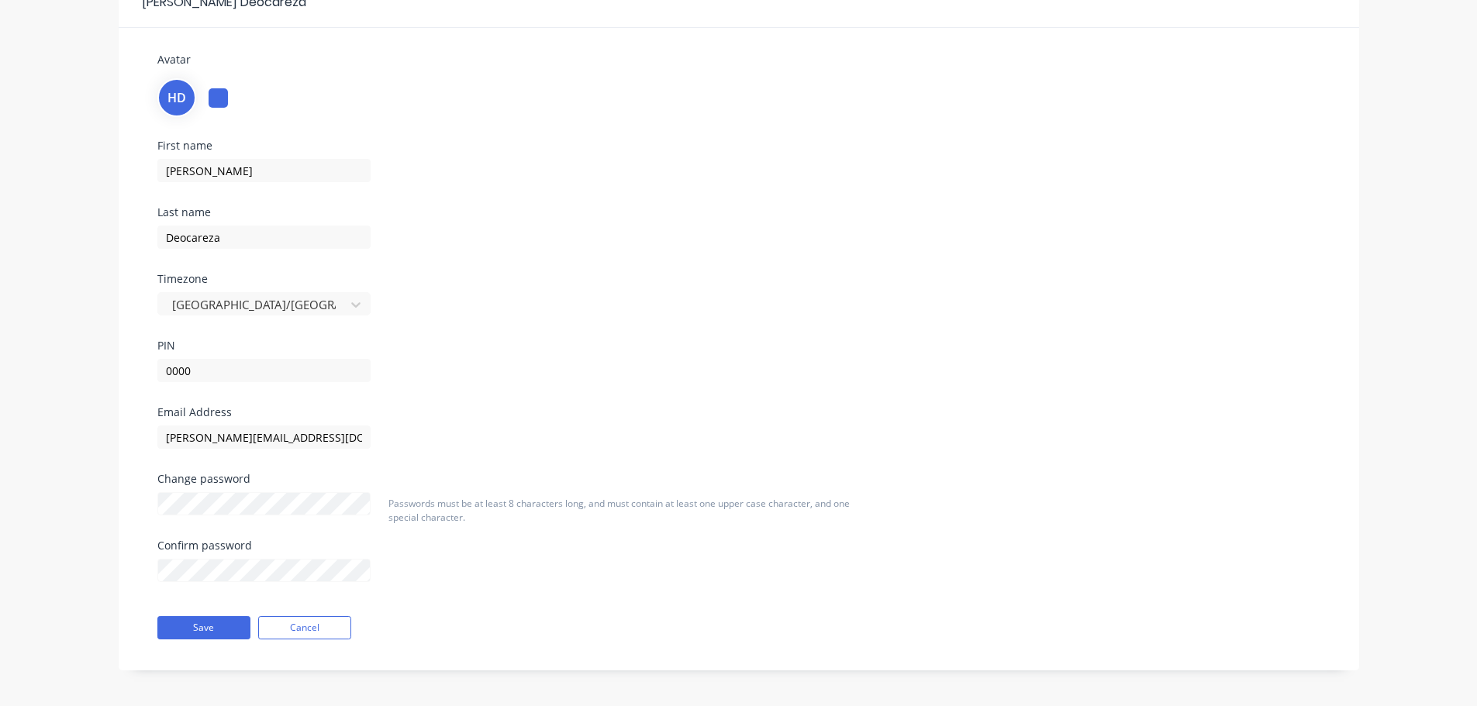
scroll to position [88, 0]
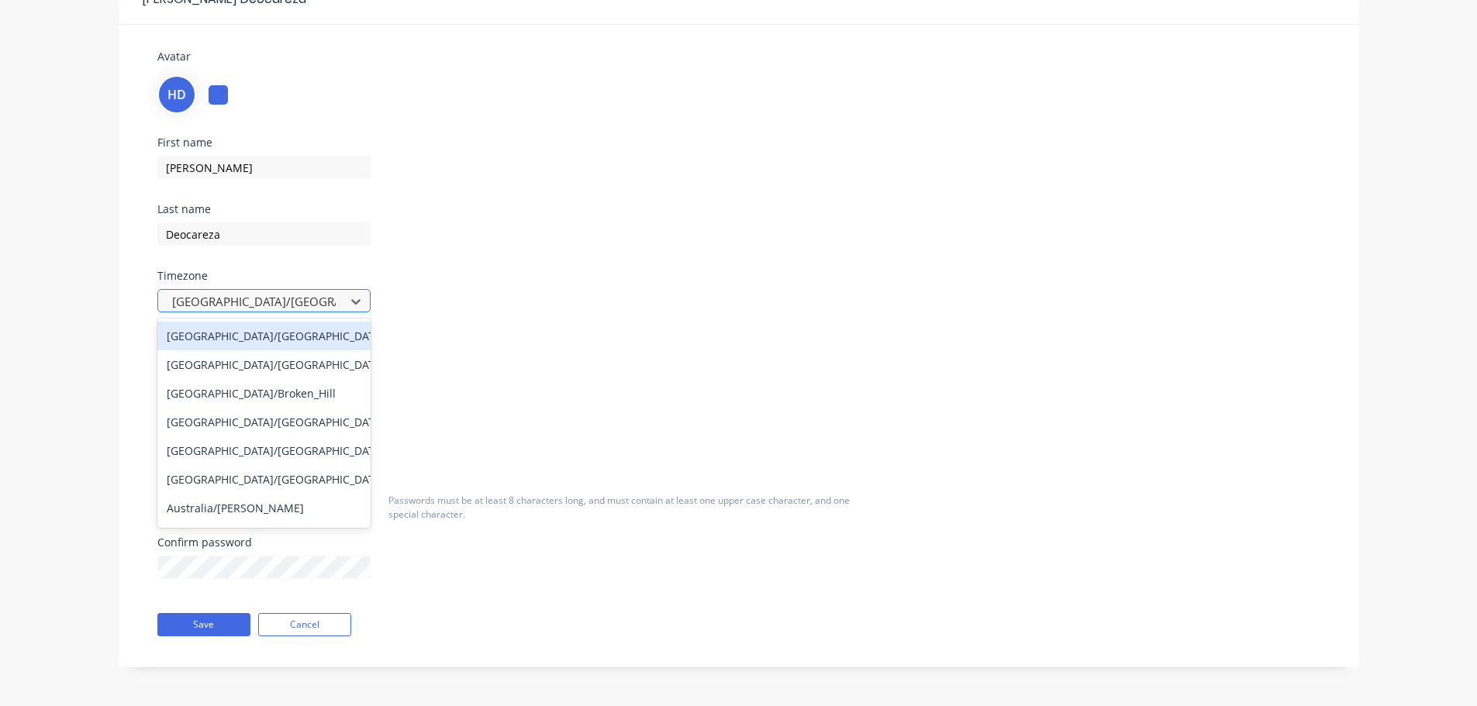
click at [214, 295] on div at bounding box center [254, 301] width 167 height 19
click at [897, 262] on div "First name Harry Last name Deocareza Timezone 432 results available. Use Up and…" at bounding box center [739, 270] width 1186 height 267
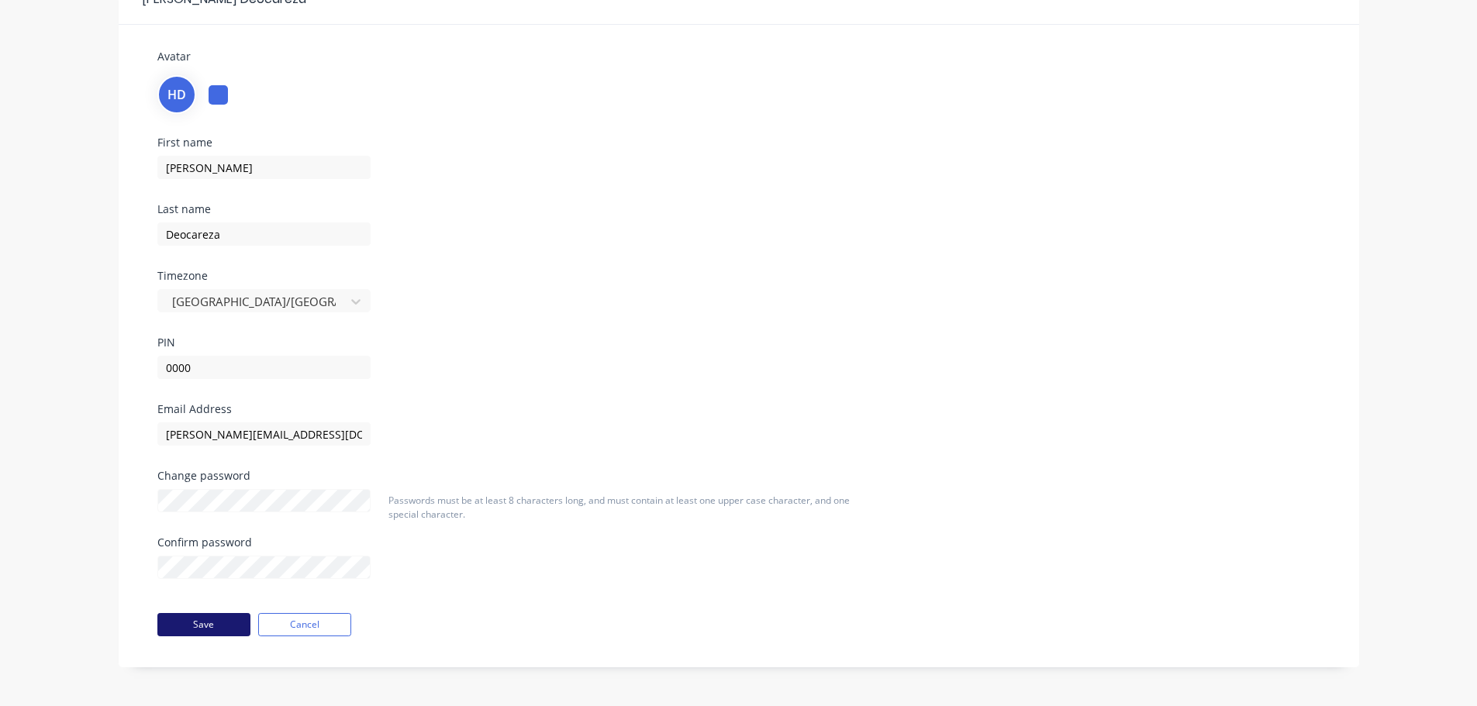
click at [220, 624] on button "Save" at bounding box center [203, 624] width 93 height 23
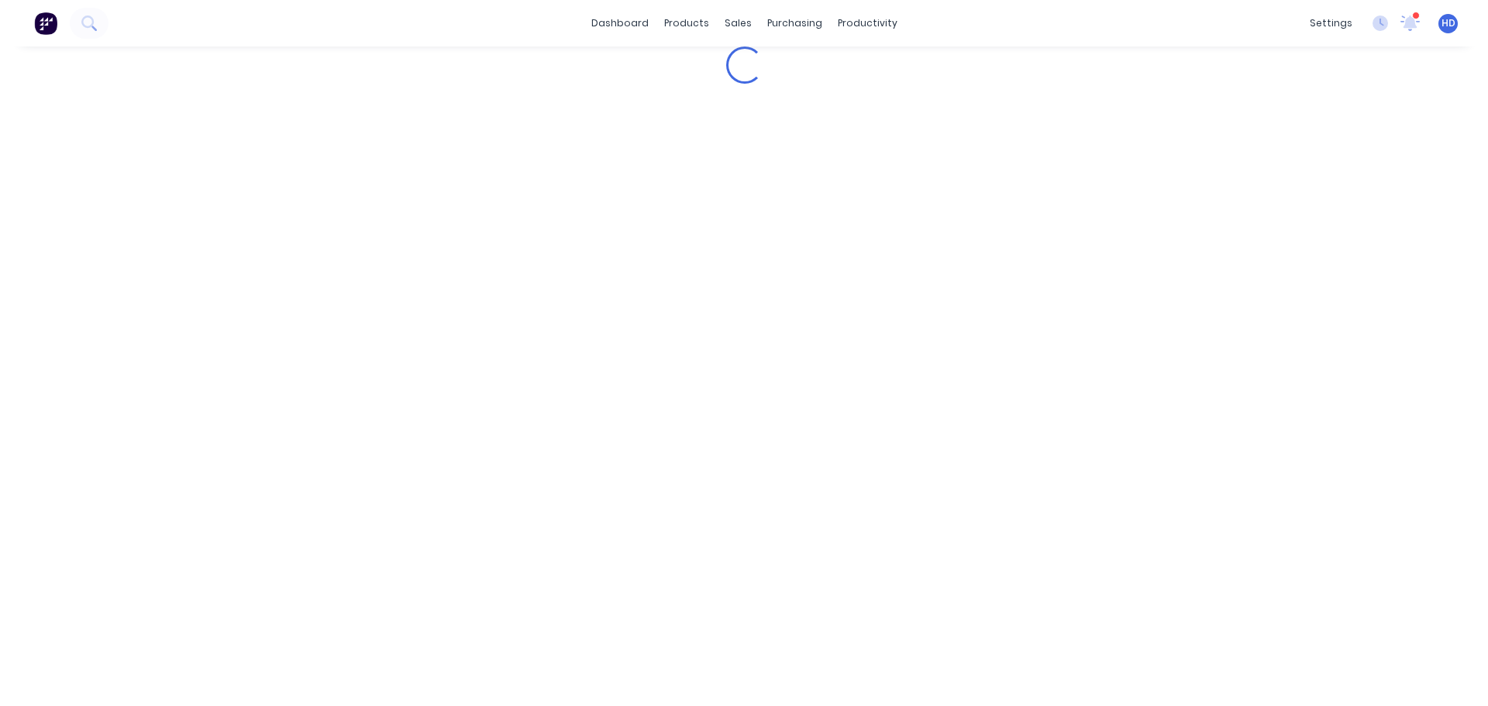
scroll to position [0, 0]
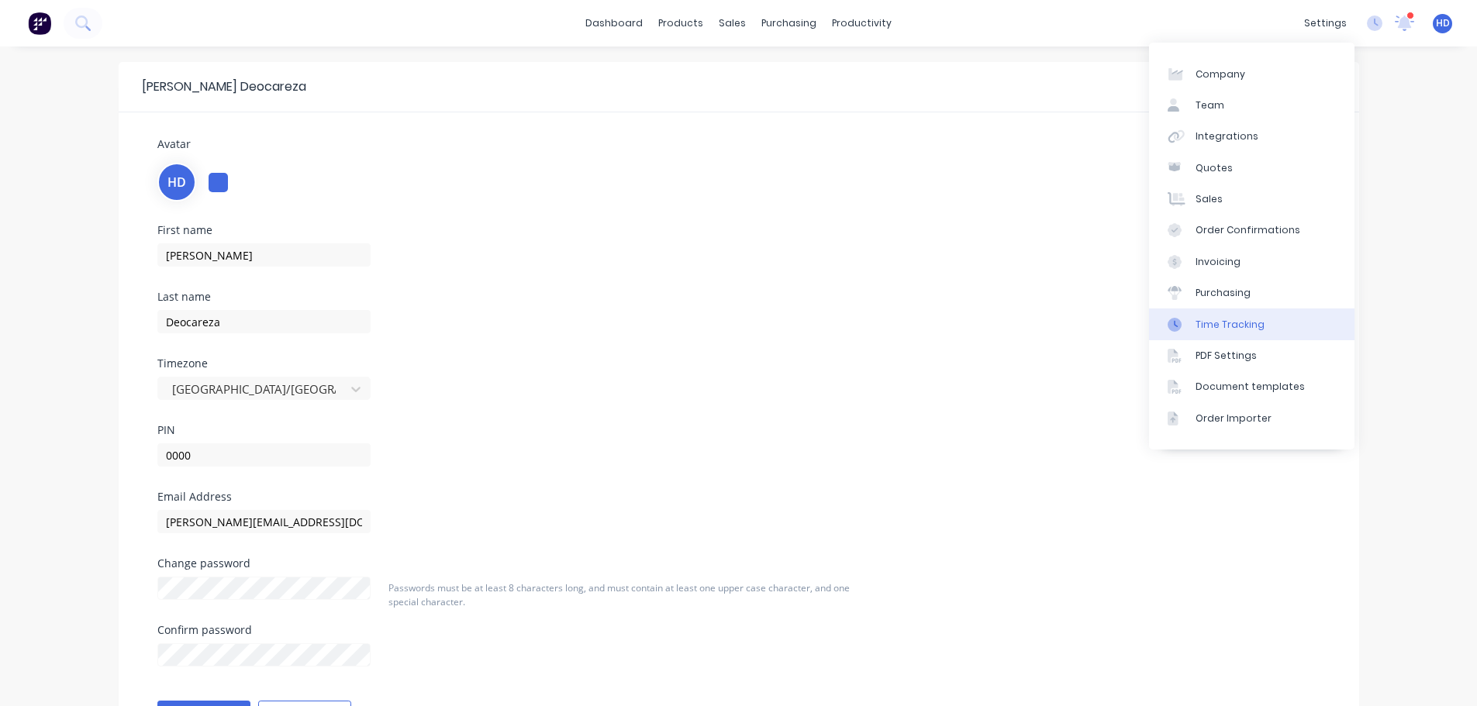
click at [1258, 333] on link "Time Tracking" at bounding box center [1251, 323] width 205 height 31
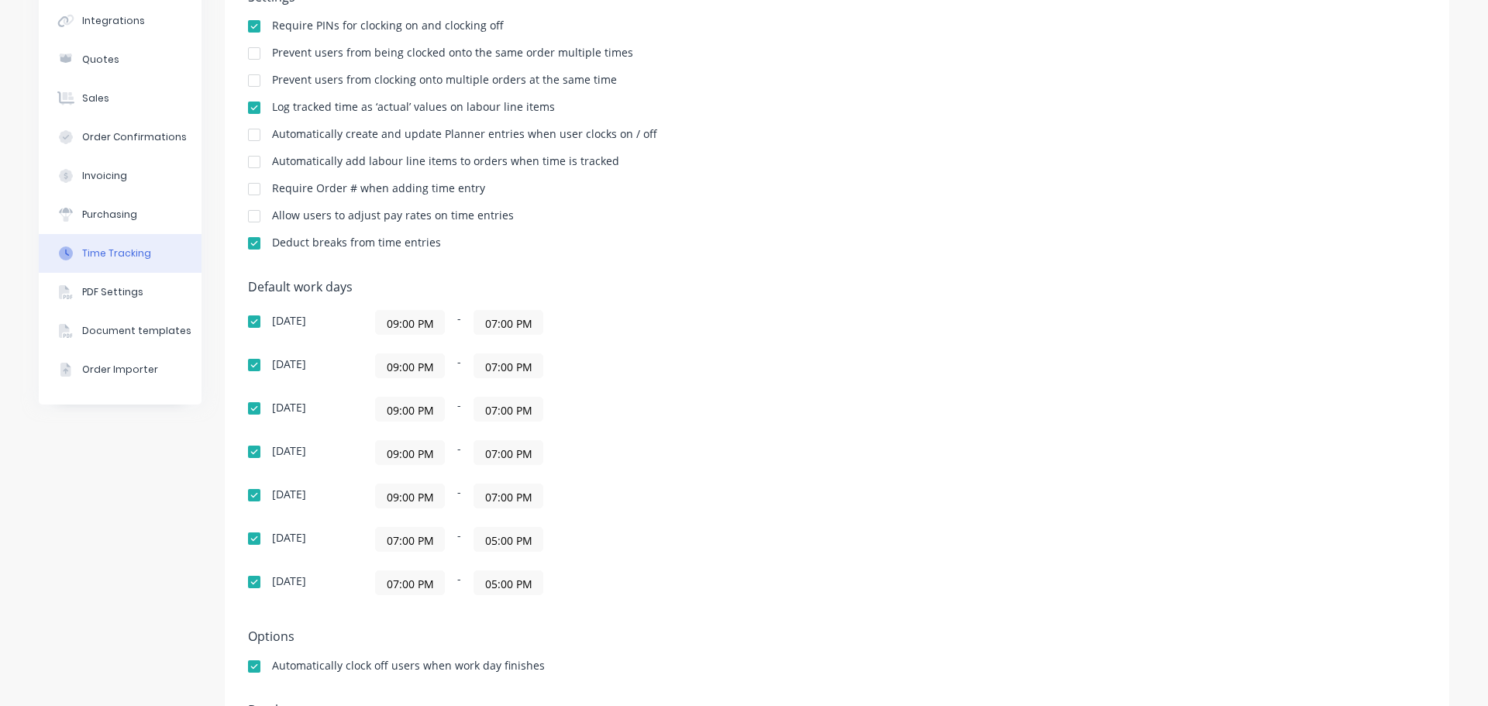
scroll to position [155, 0]
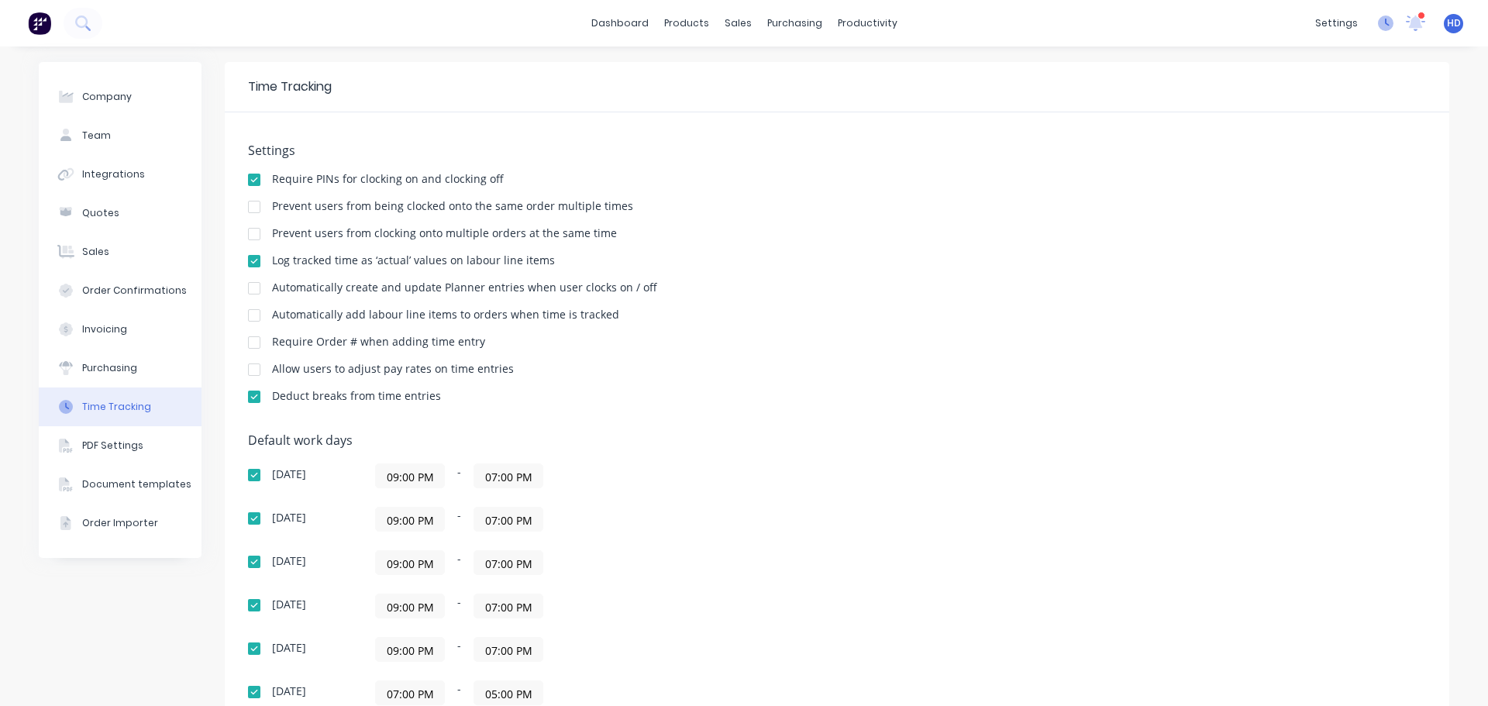
click at [1378, 25] on icon at bounding box center [1386, 24] width 16 height 16
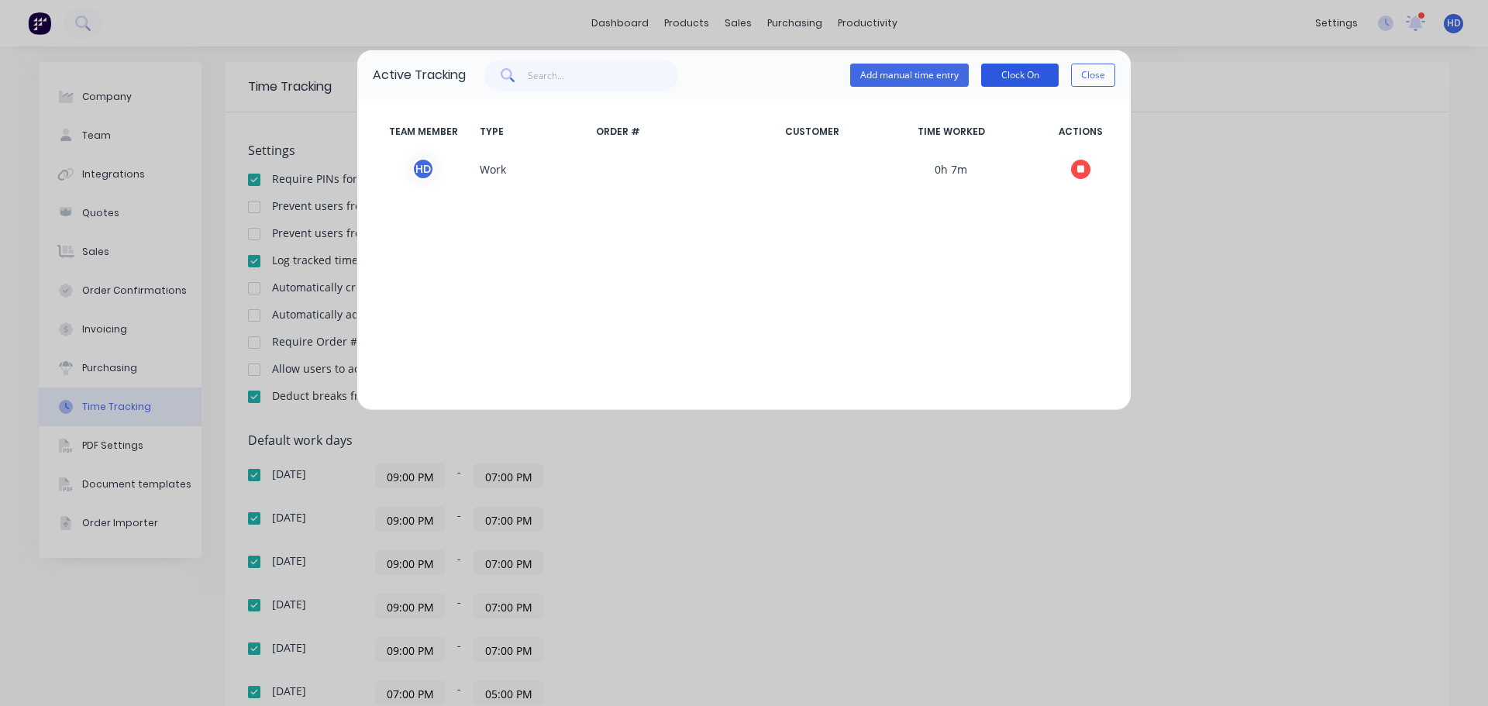
click at [1030, 79] on button "Clock On" at bounding box center [1020, 75] width 78 height 23
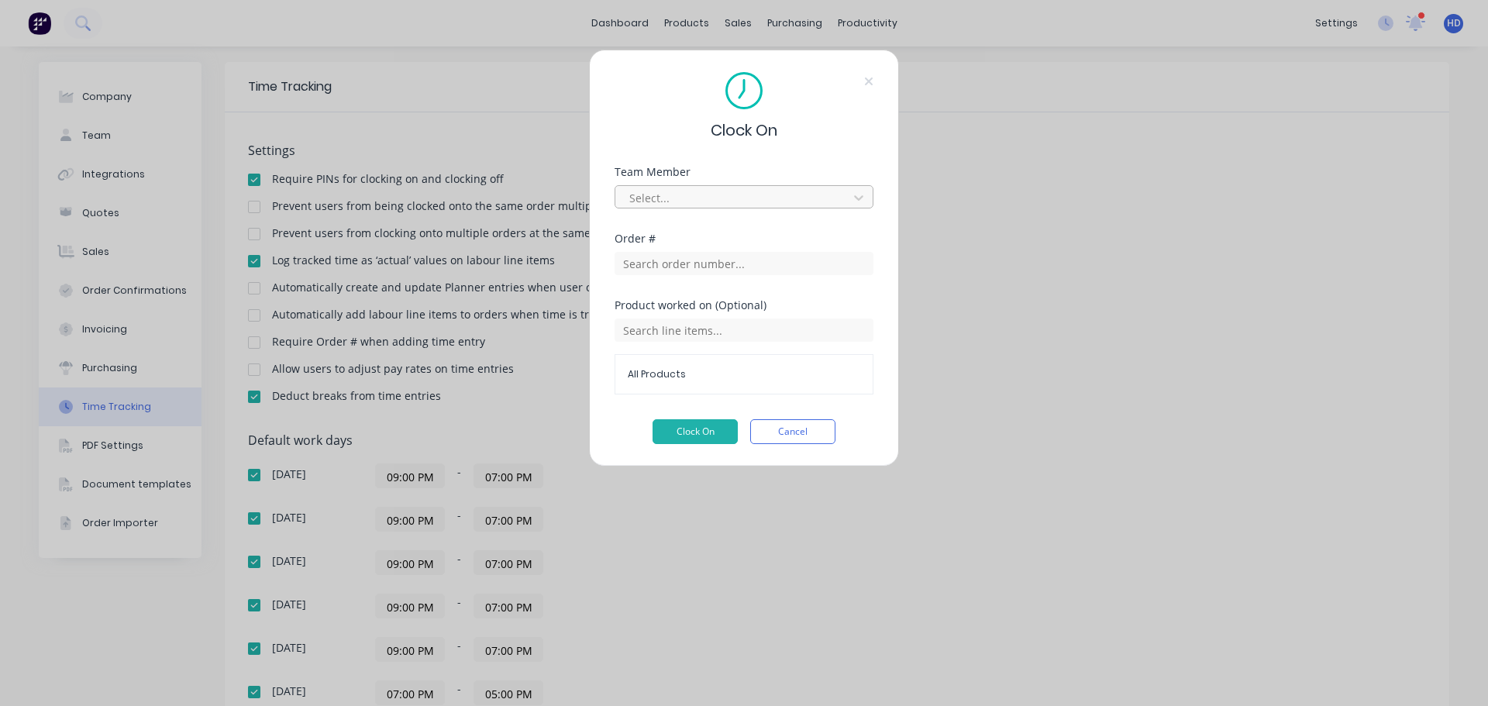
click at [761, 204] on div at bounding box center [734, 197] width 212 height 19
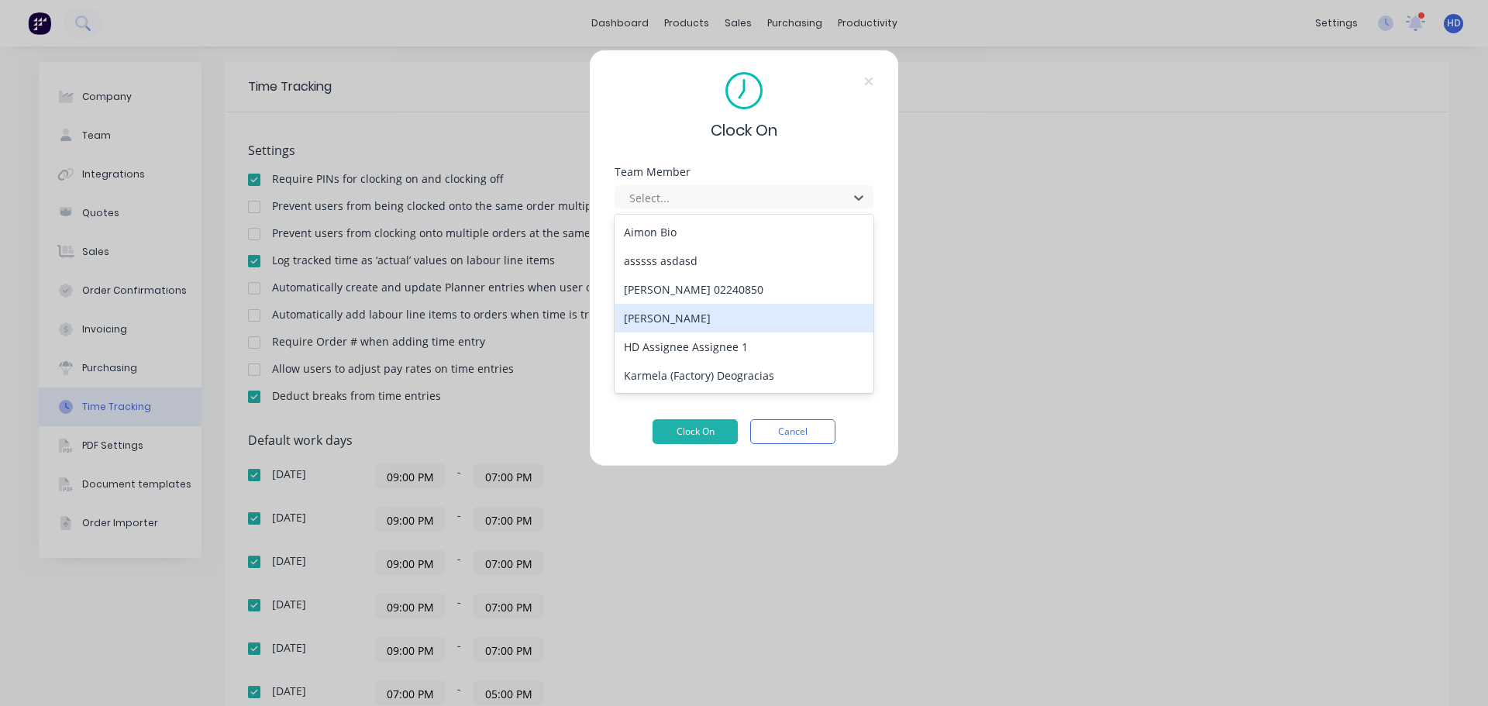
click at [692, 327] on div "[PERSON_NAME]" at bounding box center [744, 318] width 259 height 29
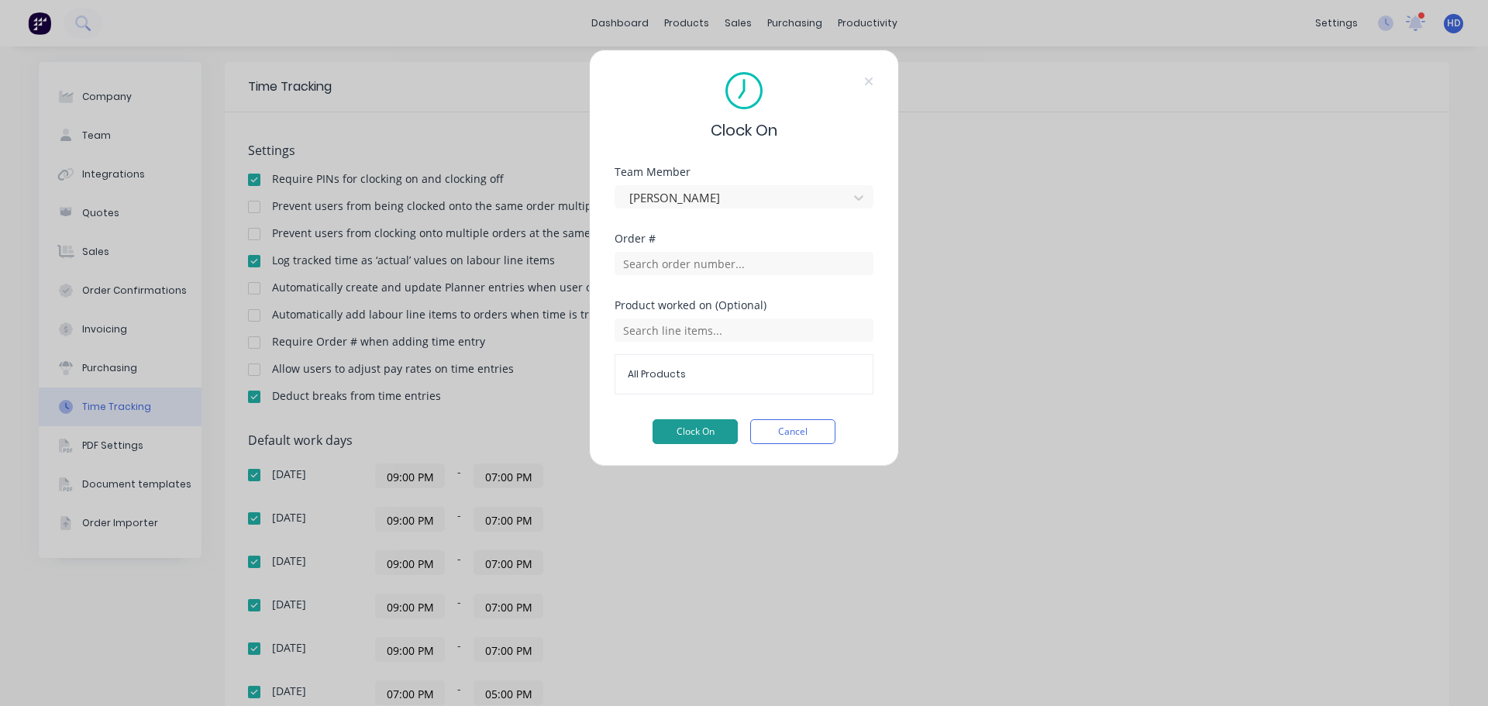
click at [695, 433] on button "Clock On" at bounding box center [695, 431] width 85 height 25
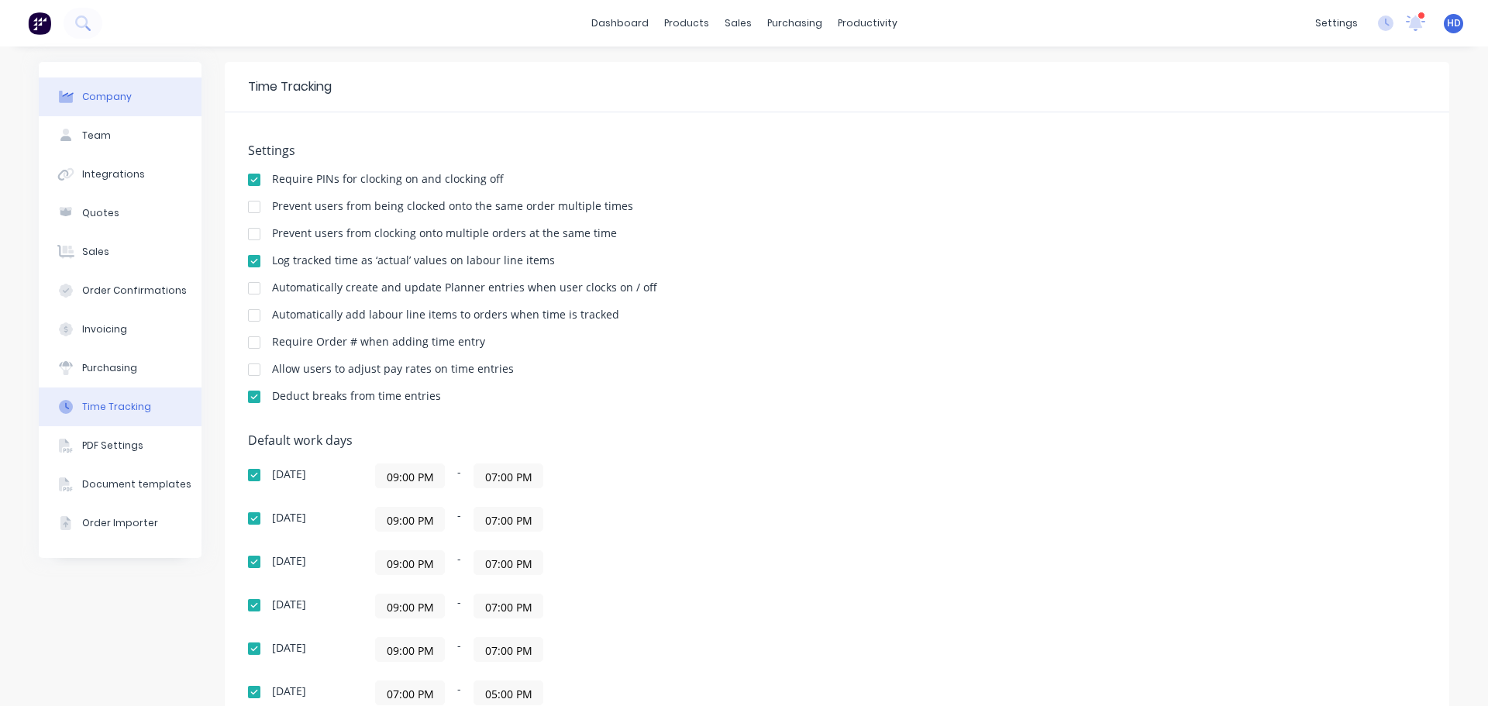
click at [151, 104] on button "Company" at bounding box center [120, 97] width 163 height 39
select select "PH"
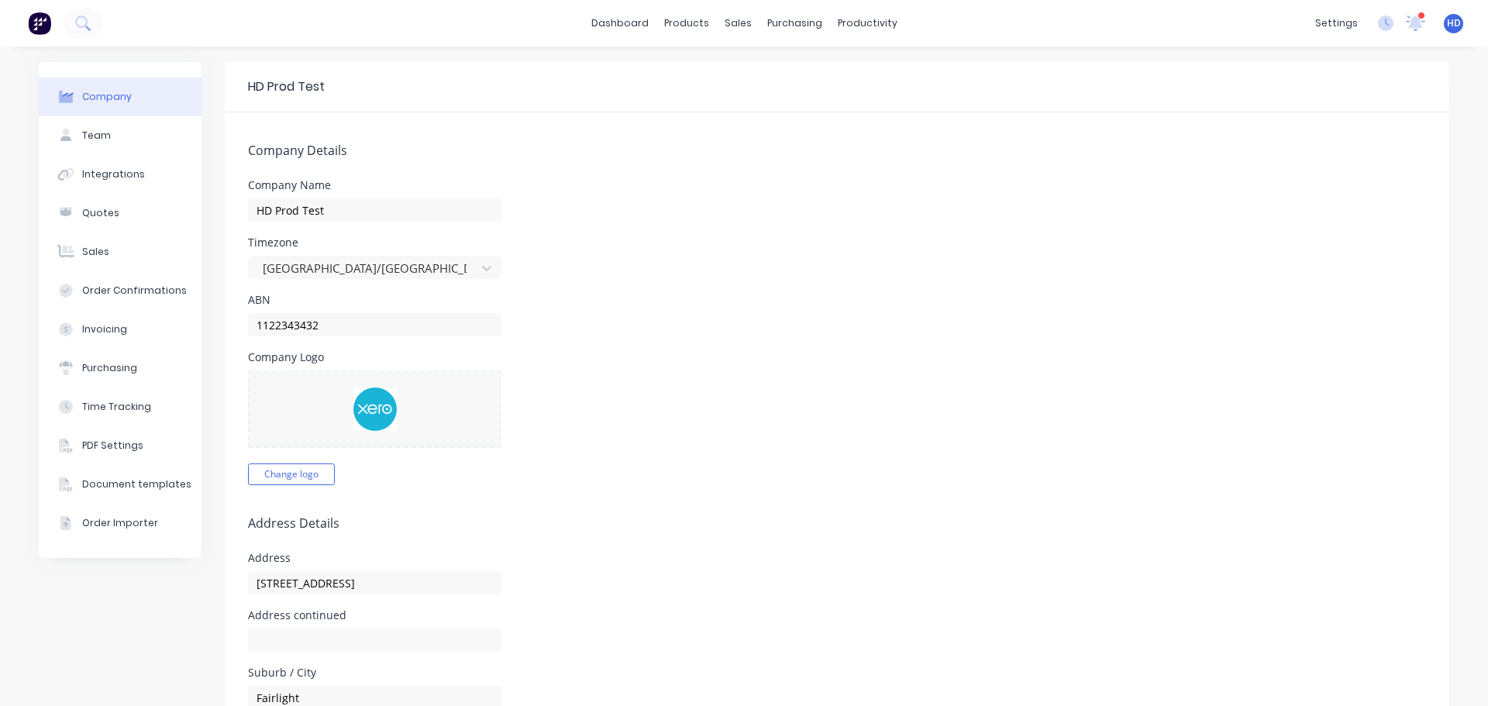
click at [734, 250] on div "Timezone Australia/Sydney" at bounding box center [837, 258] width 1178 height 42
click at [264, 247] on div "Timezone" at bounding box center [374, 242] width 253 height 11
click at [264, 243] on div "Timezone" at bounding box center [374, 242] width 253 height 11
click at [1448, 22] on span "HD" at bounding box center [1454, 23] width 14 height 14
click at [1115, 300] on div "ABN 1122343432" at bounding box center [837, 316] width 1178 height 42
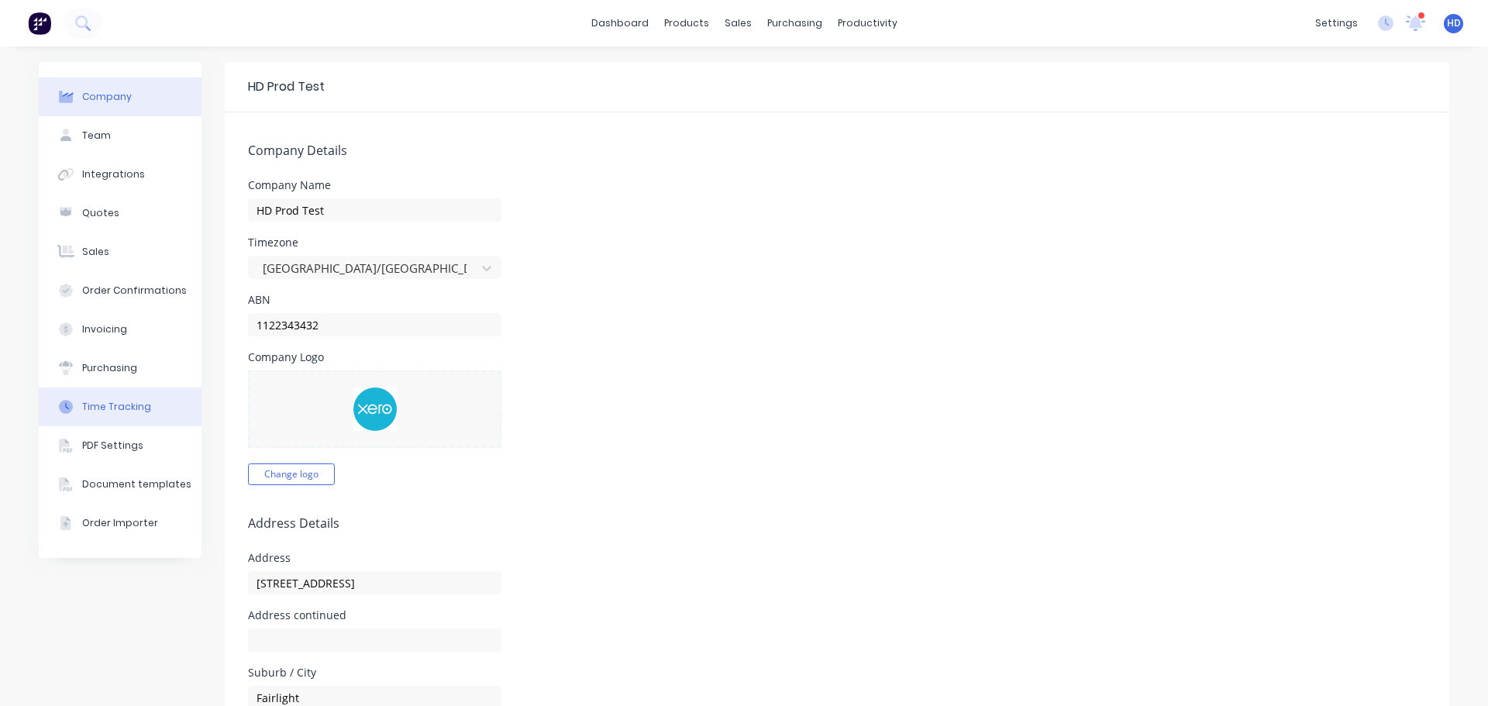
click at [146, 415] on button "Time Tracking" at bounding box center [120, 407] width 163 height 39
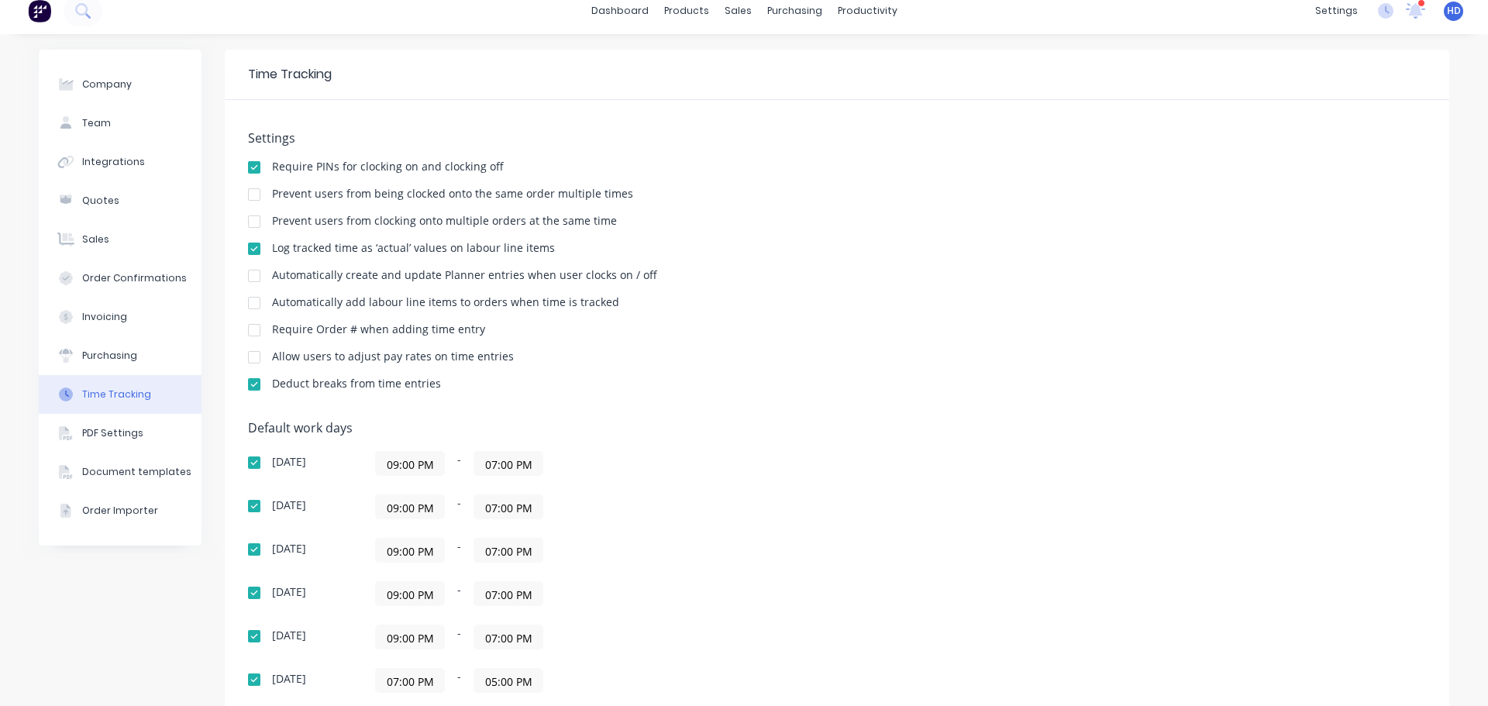
scroll to position [90, 0]
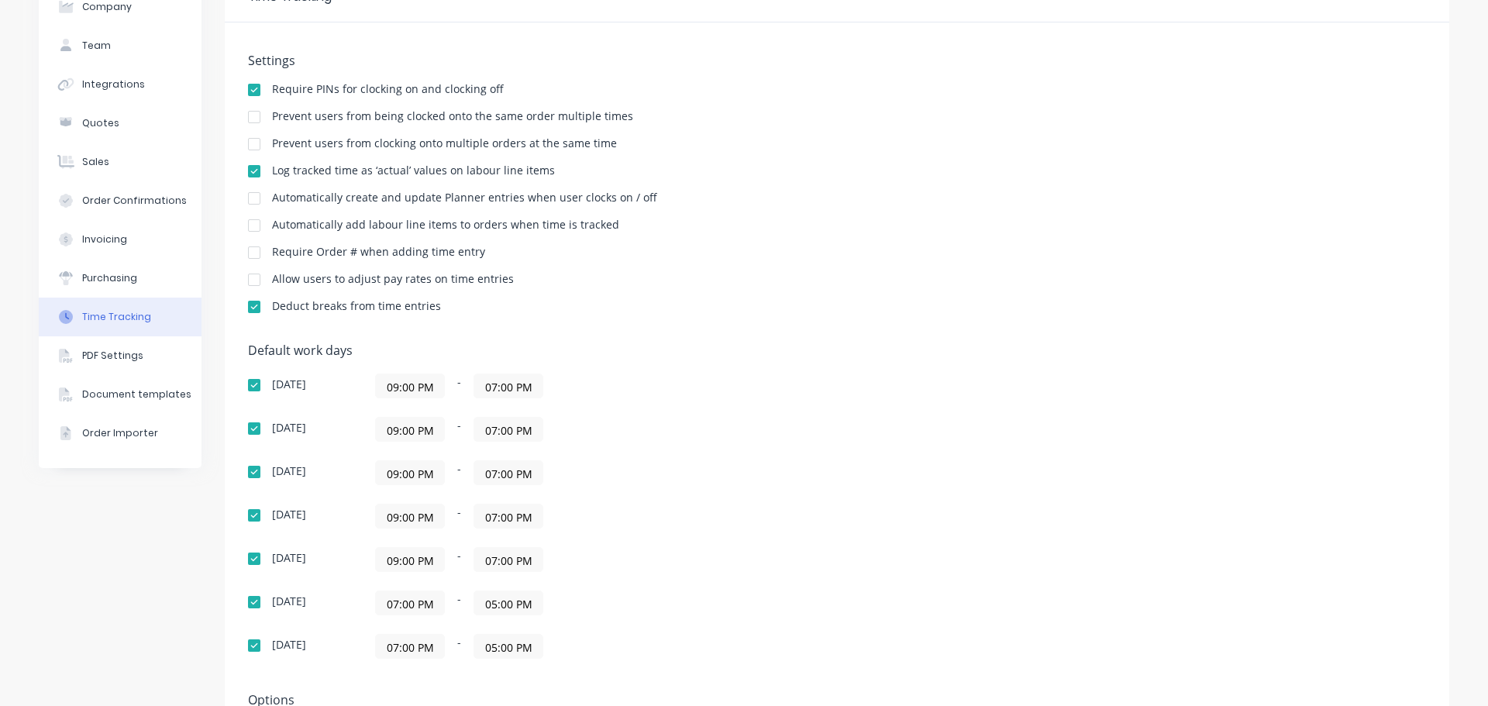
click at [833, 384] on div "Default work days Sunday 09:00 PM - 07:00 PM Monday 09:00 PM - 07:00 PM Tuesday…" at bounding box center [837, 510] width 1178 height 334
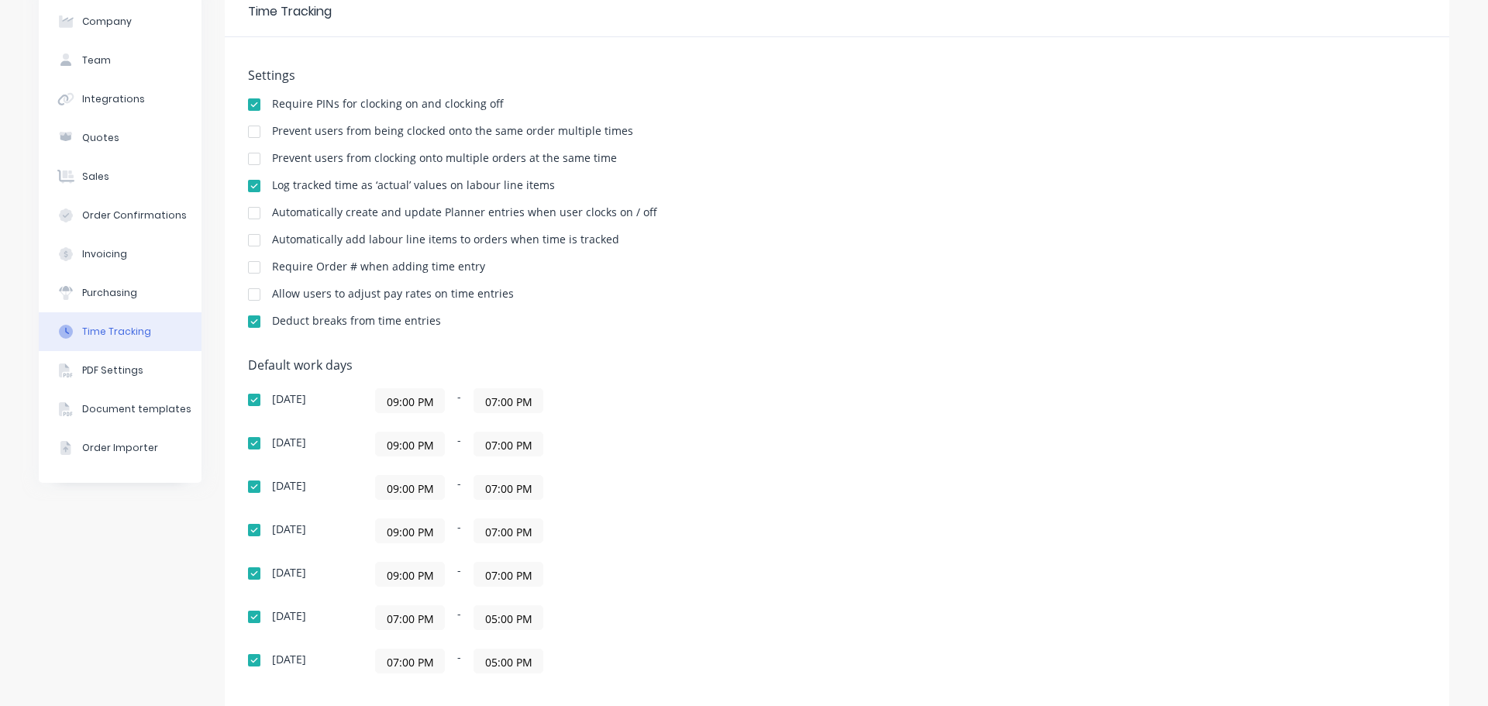
scroll to position [0, 0]
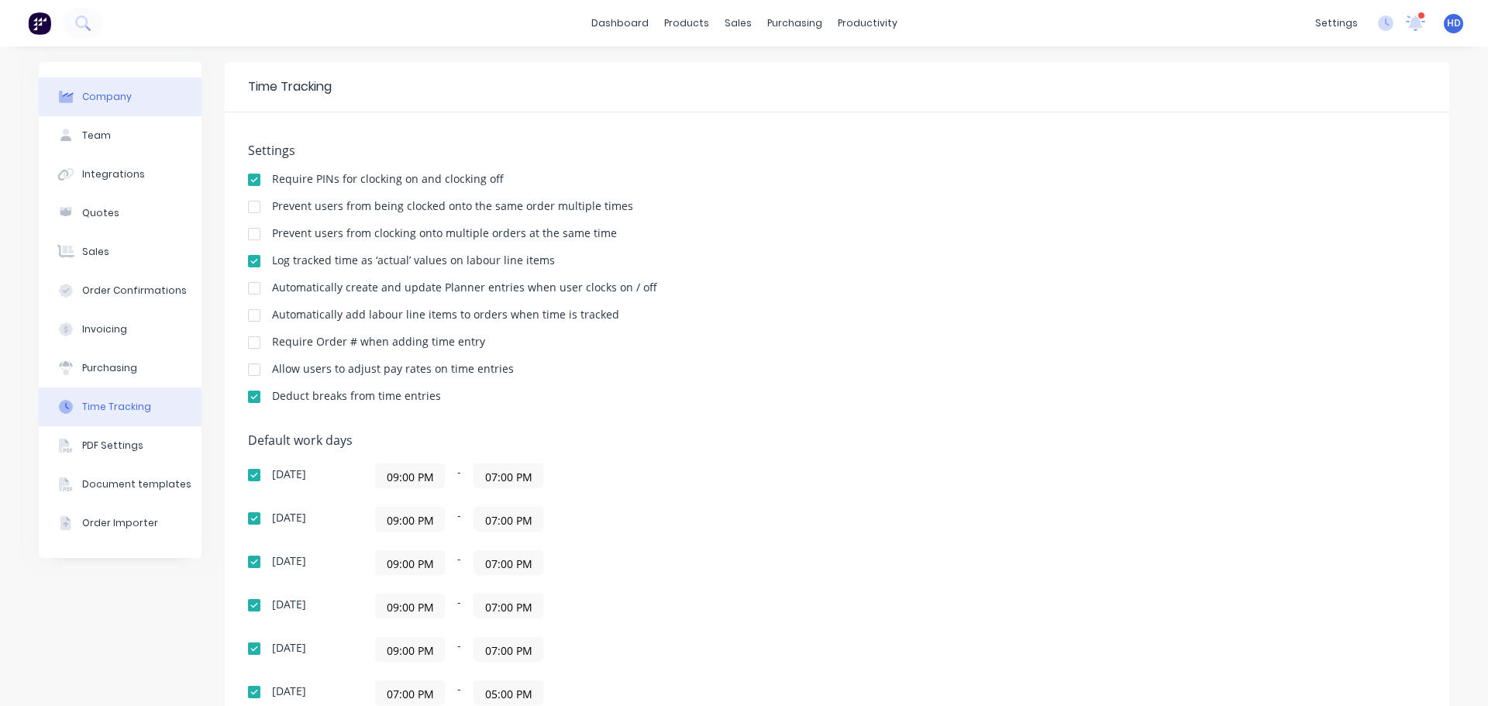
click at [117, 98] on div "Company" at bounding box center [107, 97] width 50 height 14
select select "PH"
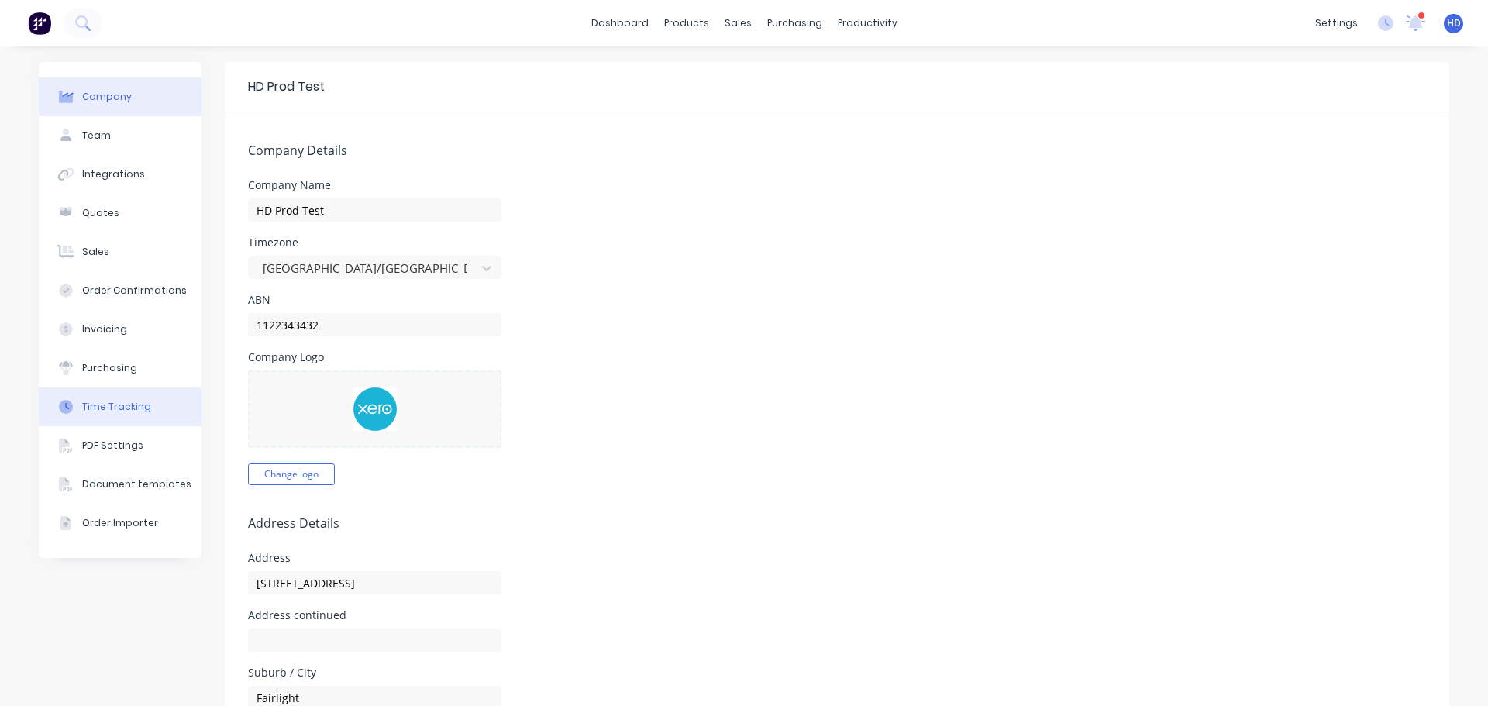
click at [137, 406] on div "Time Tracking" at bounding box center [116, 407] width 69 height 14
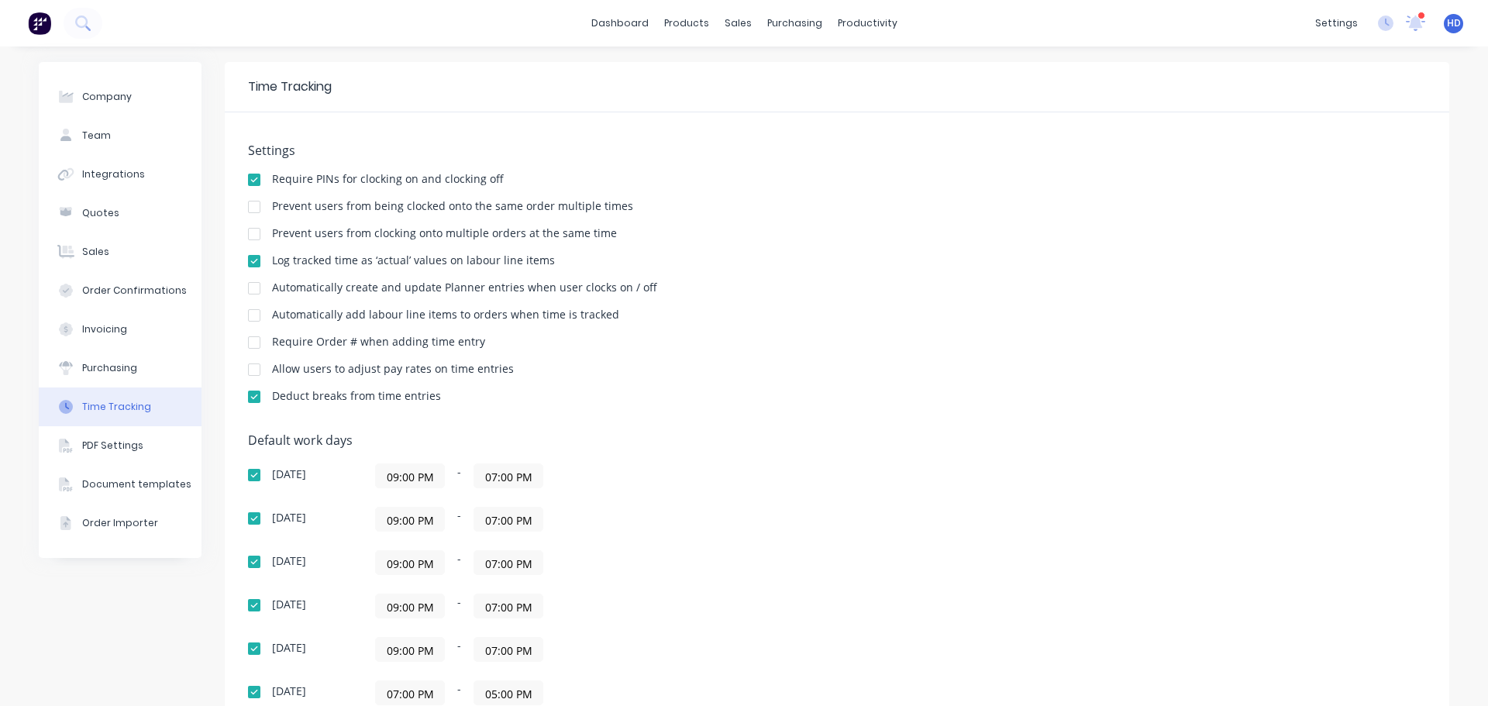
click at [1447, 22] on span "HD" at bounding box center [1454, 23] width 14 height 14
click at [395, 478] on input "09:00 PM" at bounding box center [410, 475] width 68 height 23
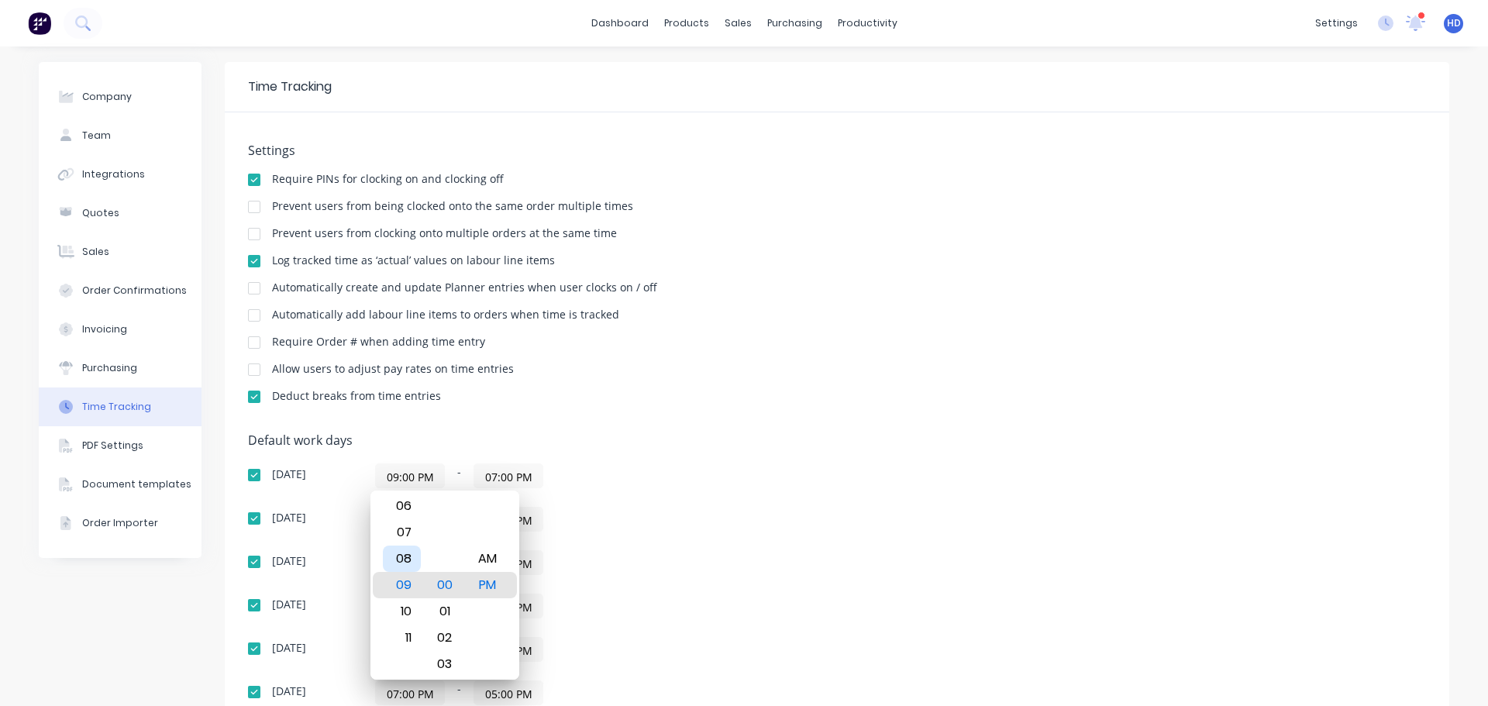
click at [401, 556] on div "08" at bounding box center [402, 559] width 38 height 26
click at [480, 558] on div "AM" at bounding box center [487, 559] width 38 height 26
type input "08:00 AM"
click at [660, 437] on h5 "Default work days" at bounding box center [837, 440] width 1178 height 15
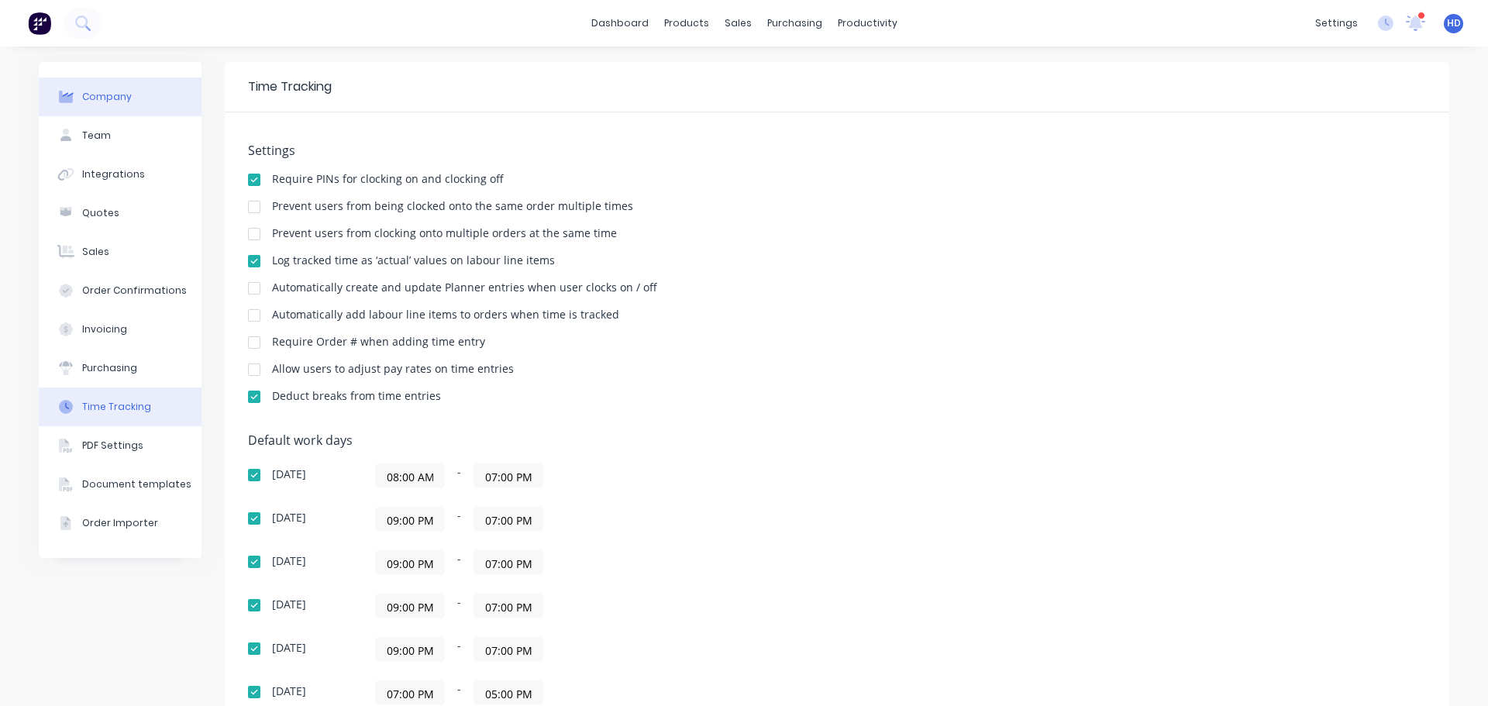
click at [98, 103] on div "Company" at bounding box center [107, 97] width 50 height 14
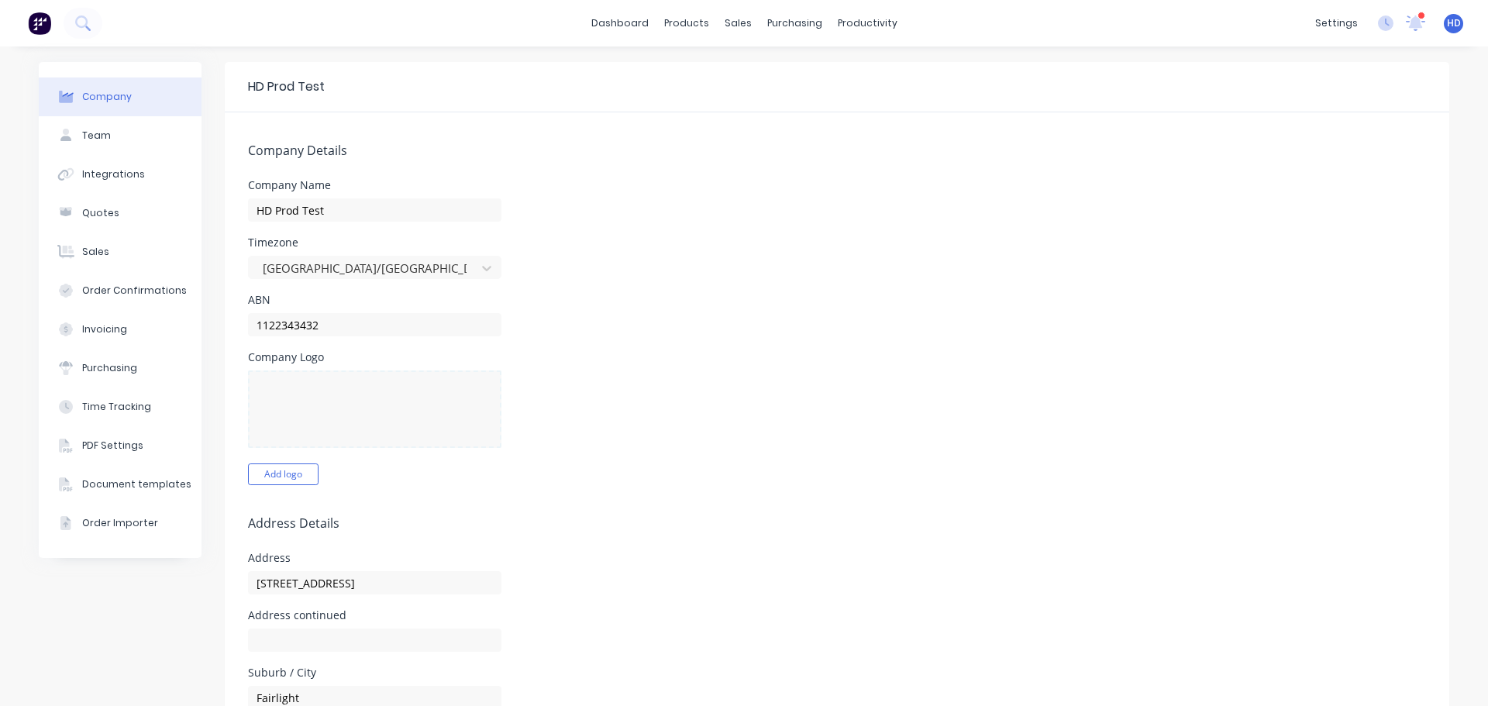
select select "PH"
click at [1447, 19] on span "HD" at bounding box center [1454, 23] width 14 height 14
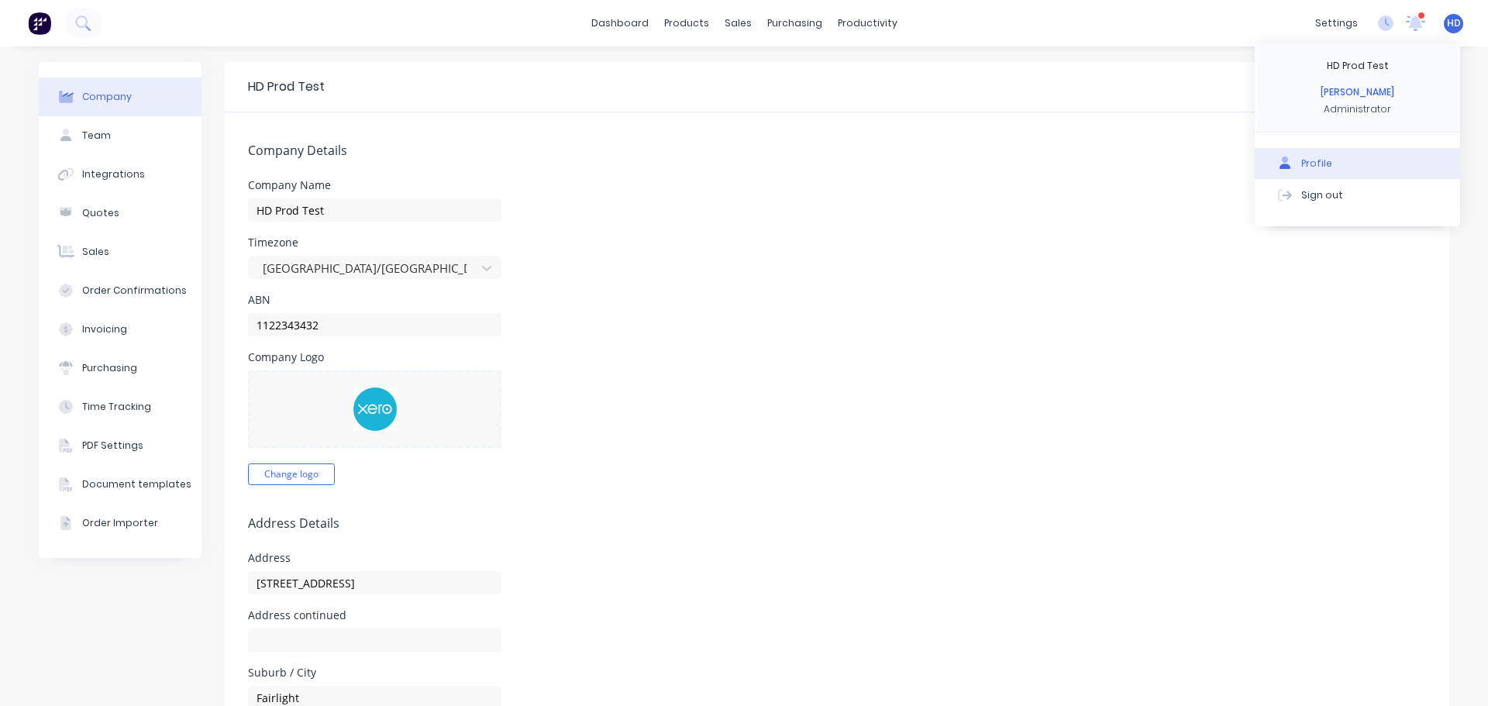
click at [1314, 158] on div "Profile" at bounding box center [1316, 164] width 31 height 14
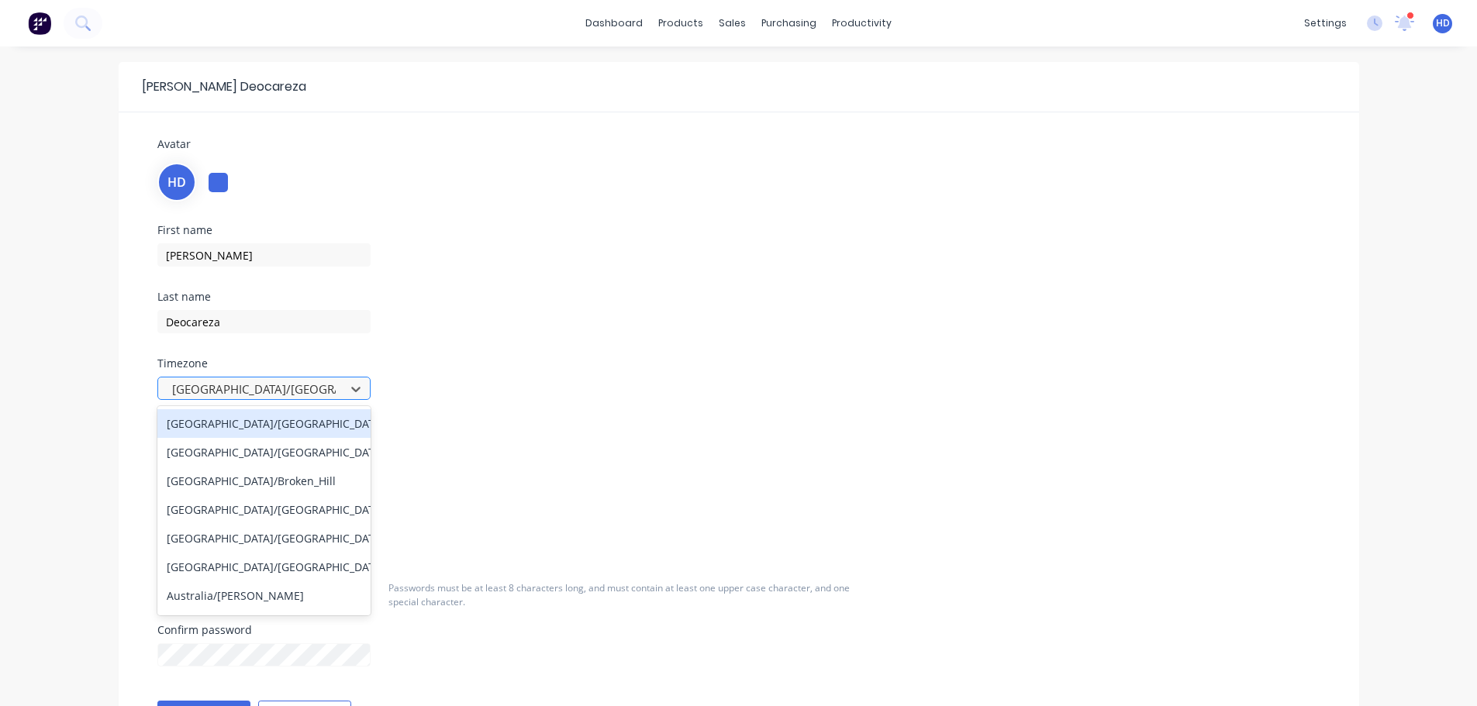
click at [281, 388] on div at bounding box center [254, 389] width 167 height 19
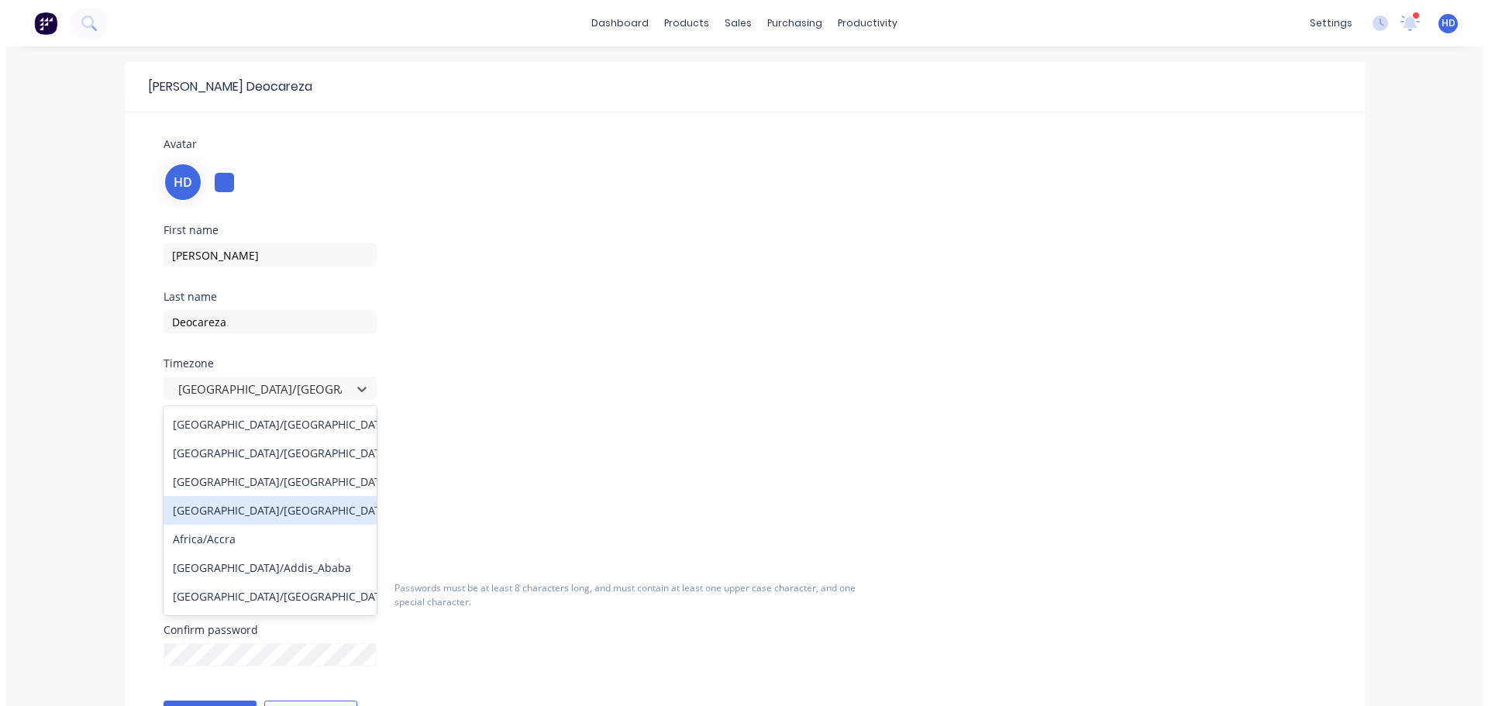
scroll to position [233, 0]
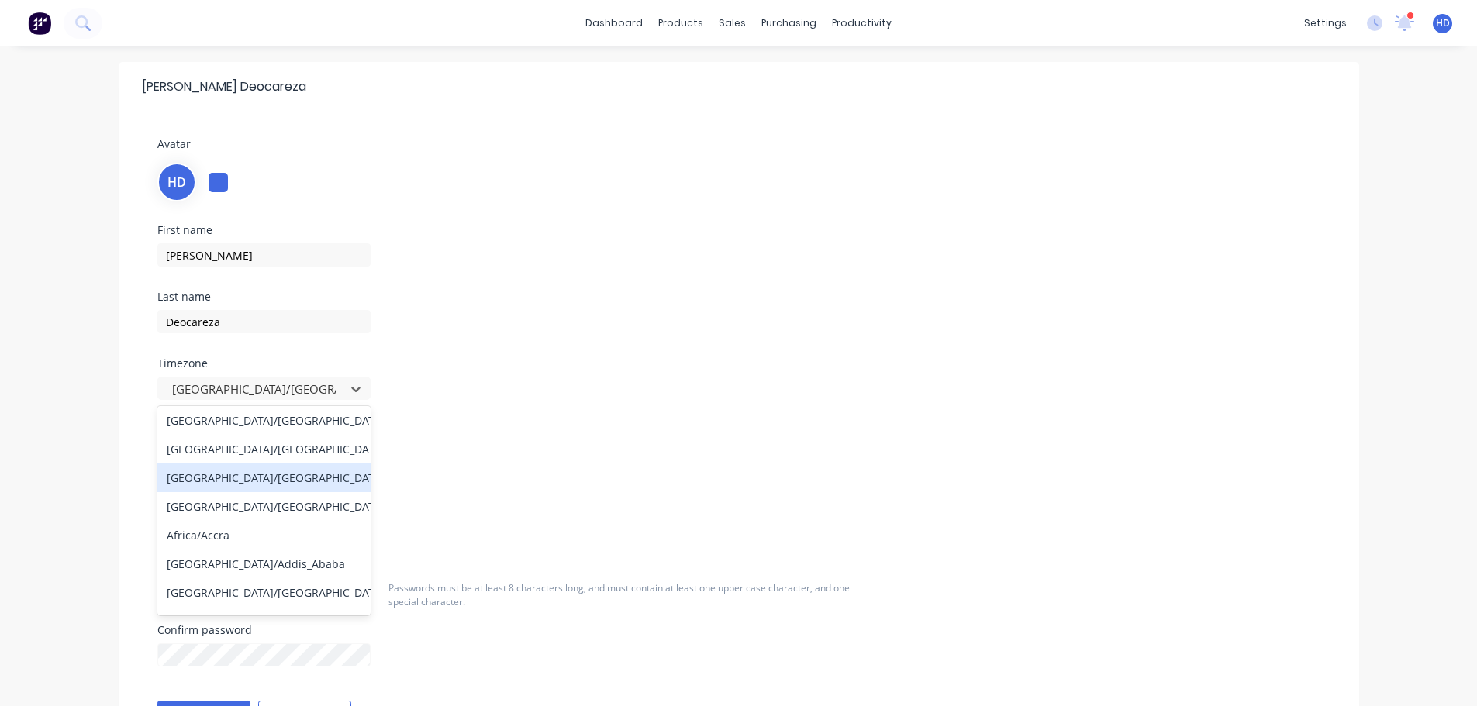
click at [270, 490] on div "[GEOGRAPHIC_DATA]/[GEOGRAPHIC_DATA]" at bounding box center [263, 478] width 213 height 29
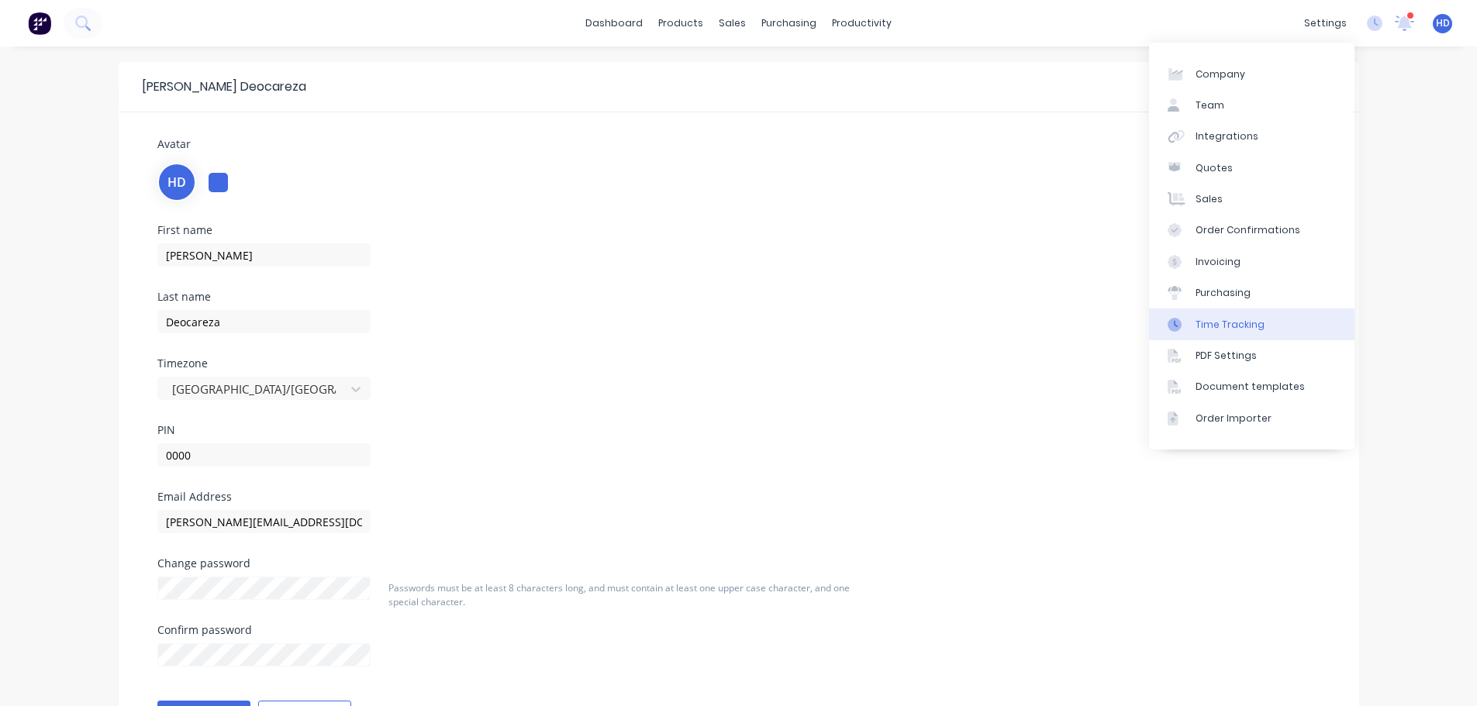
click at [1259, 329] on div "Time Tracking" at bounding box center [1229, 325] width 69 height 14
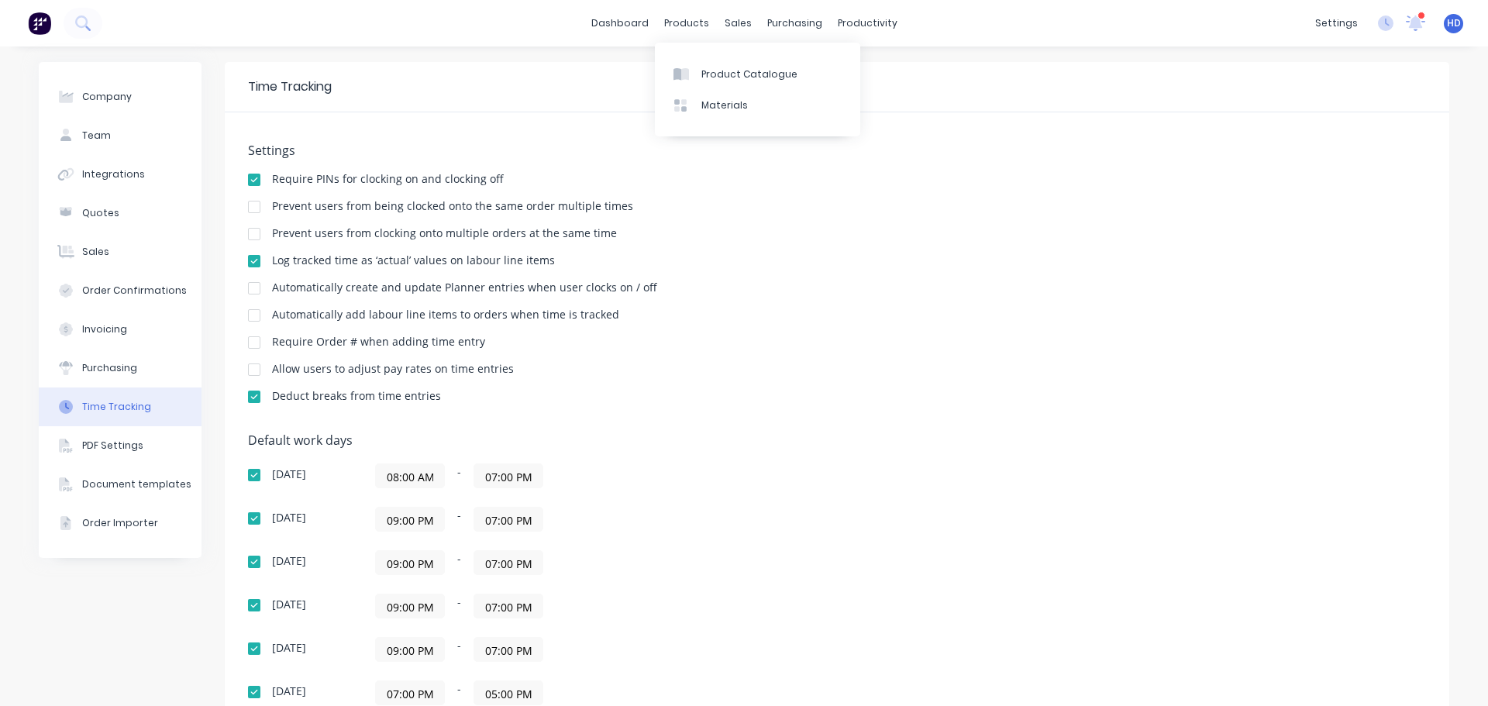
click at [851, 383] on div "Settings Require PINs for clocking on and clocking off Prevent users from being…" at bounding box center [837, 280] width 1178 height 274
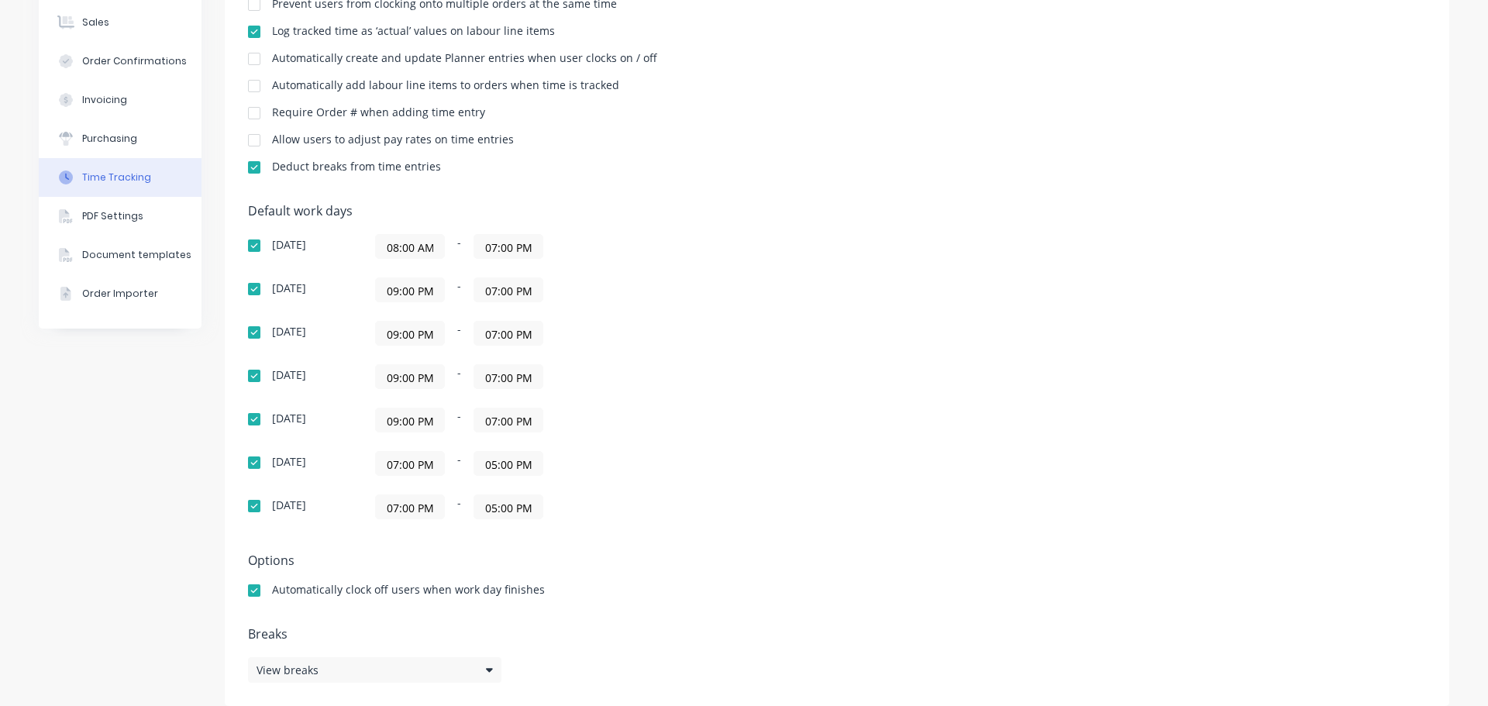
scroll to position [233, 0]
click at [406, 287] on input "09:00 PM" at bounding box center [410, 286] width 68 height 23
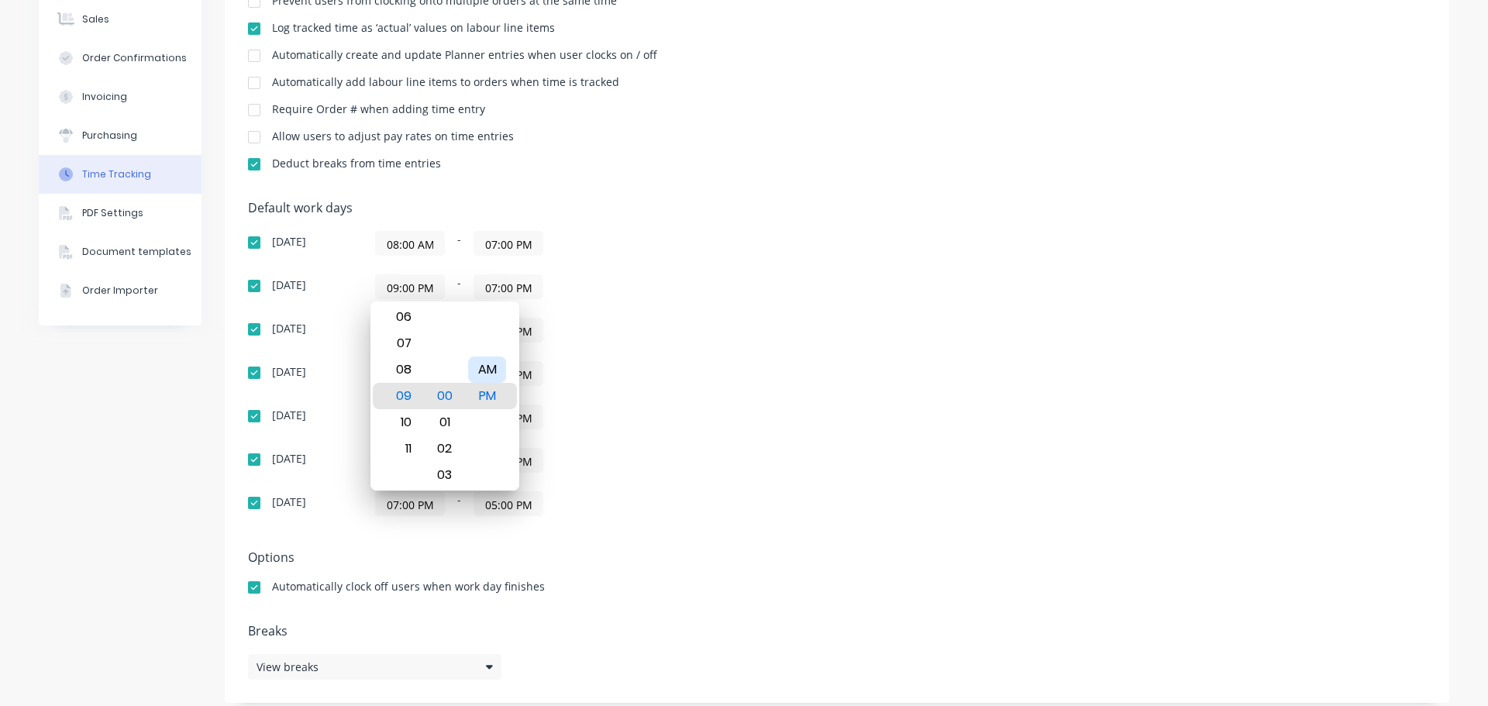
click at [489, 374] on div "AM" at bounding box center [487, 370] width 38 height 26
click at [416, 369] on div "08" at bounding box center [402, 370] width 38 height 26
type input "08:00 AM"
click at [789, 336] on div "Default work days Sunday 08:00 AM - 07:00 PM Monday 08:00 AM - 07:00 PM Tuesday…" at bounding box center [837, 368] width 1178 height 334
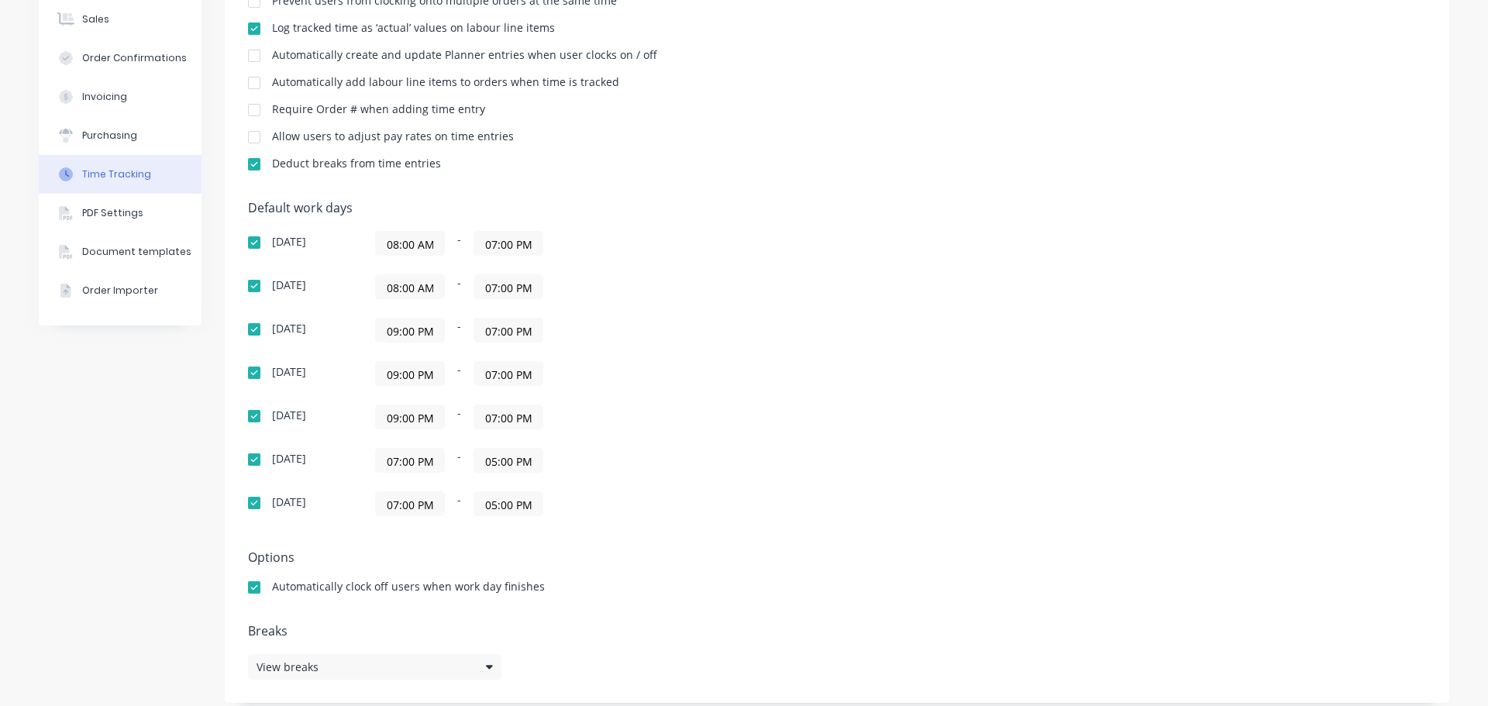
click at [395, 333] on input "09:00 PM" at bounding box center [410, 330] width 68 height 23
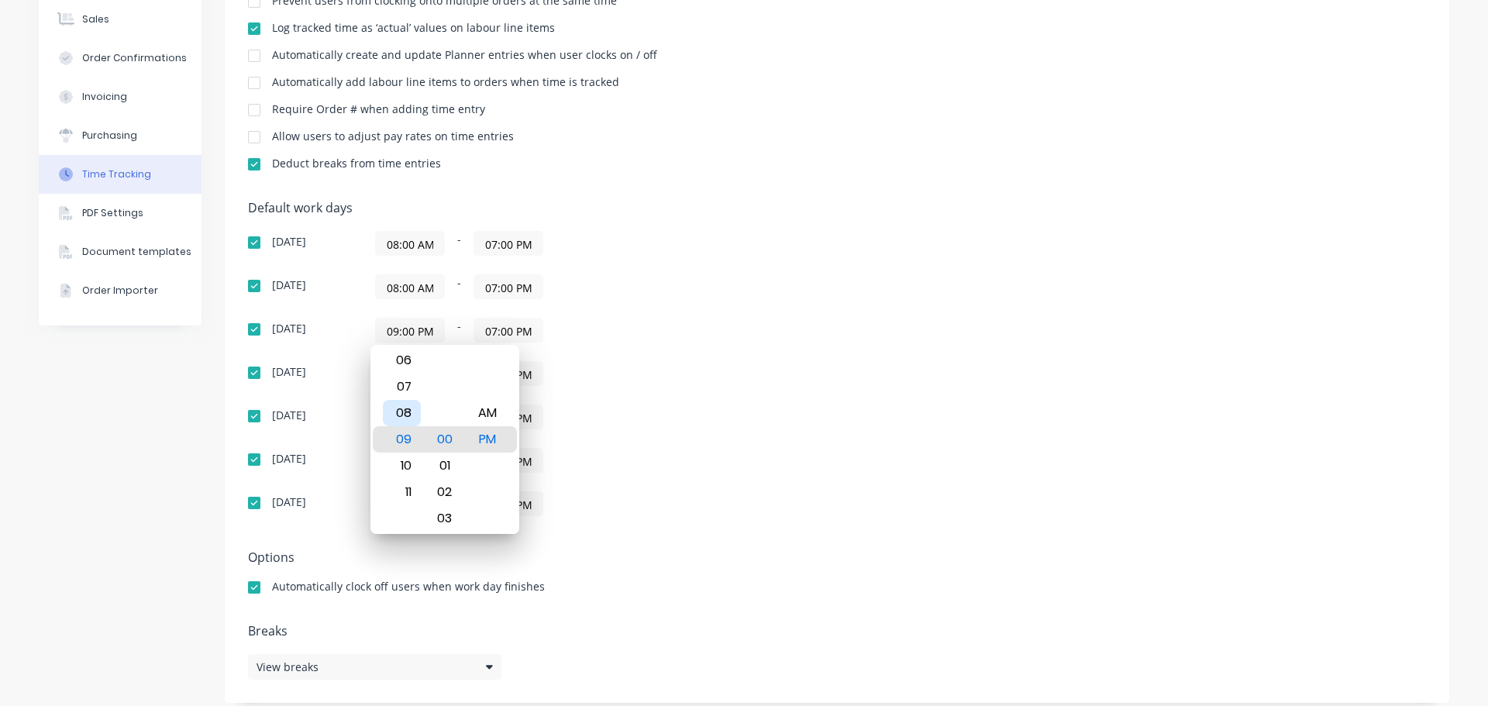
click at [411, 422] on div "08" at bounding box center [402, 413] width 38 height 26
click at [491, 416] on div "AM" at bounding box center [487, 413] width 38 height 26
type input "08:00 AM"
click at [827, 384] on div "Default work days Sunday 08:00 AM - 07:00 PM Monday 08:00 AM - 07:00 PM Tuesday…" at bounding box center [837, 368] width 1178 height 334
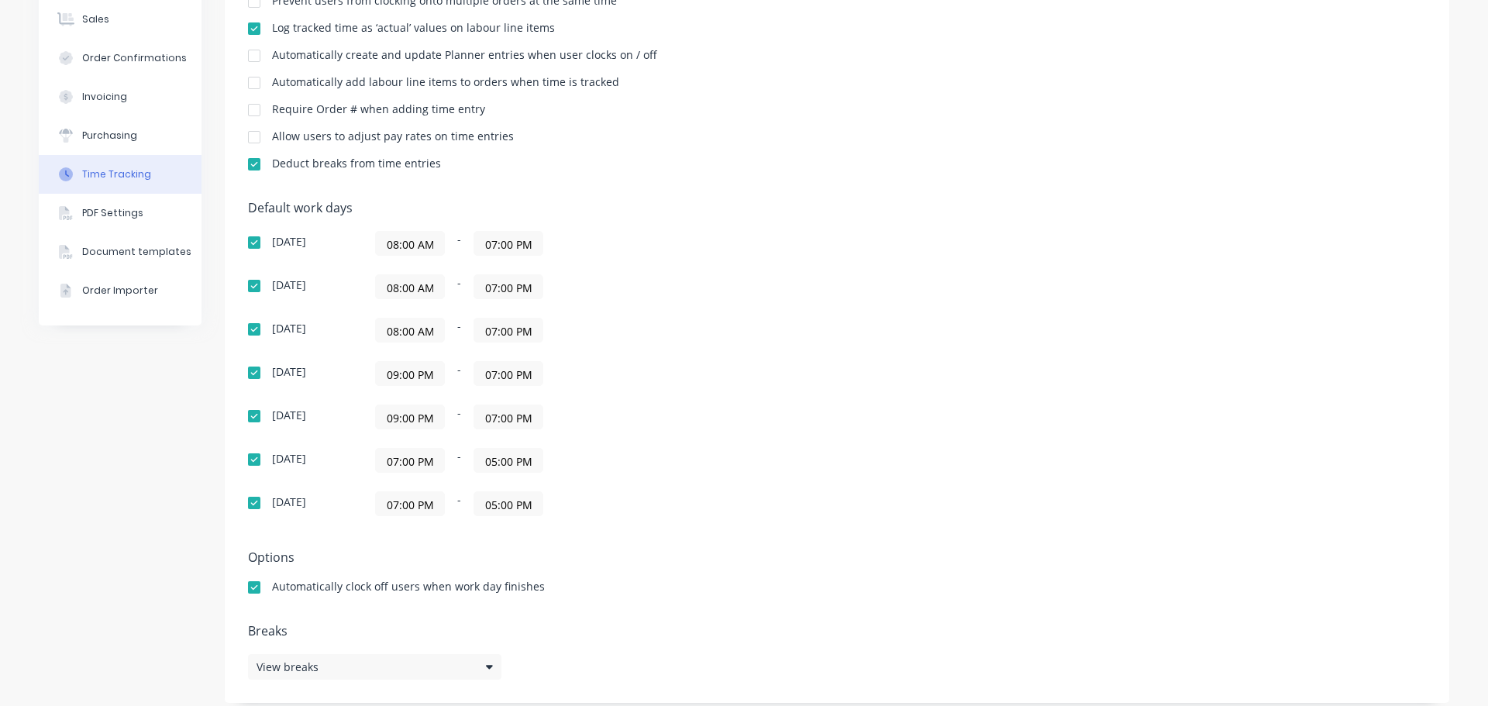
click at [393, 381] on input "09:00 PM" at bounding box center [410, 373] width 68 height 23
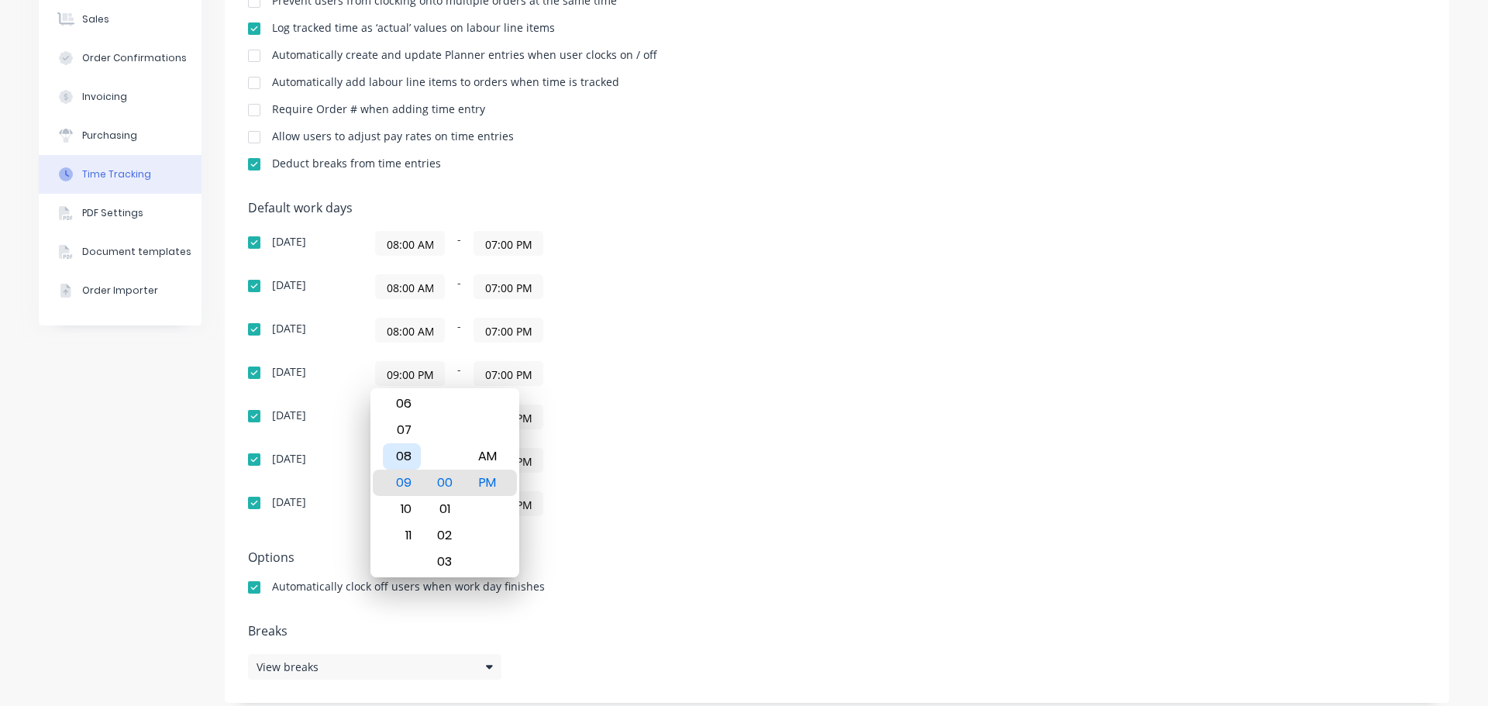
click at [402, 459] on div "08" at bounding box center [402, 456] width 38 height 26
click at [478, 459] on div "AM" at bounding box center [487, 456] width 38 height 26
type input "08:00 AM"
click at [789, 346] on div "Default work days Sunday 08:00 AM - 07:00 PM Monday 08:00 AM - 07:00 PM Tuesday…" at bounding box center [837, 368] width 1178 height 334
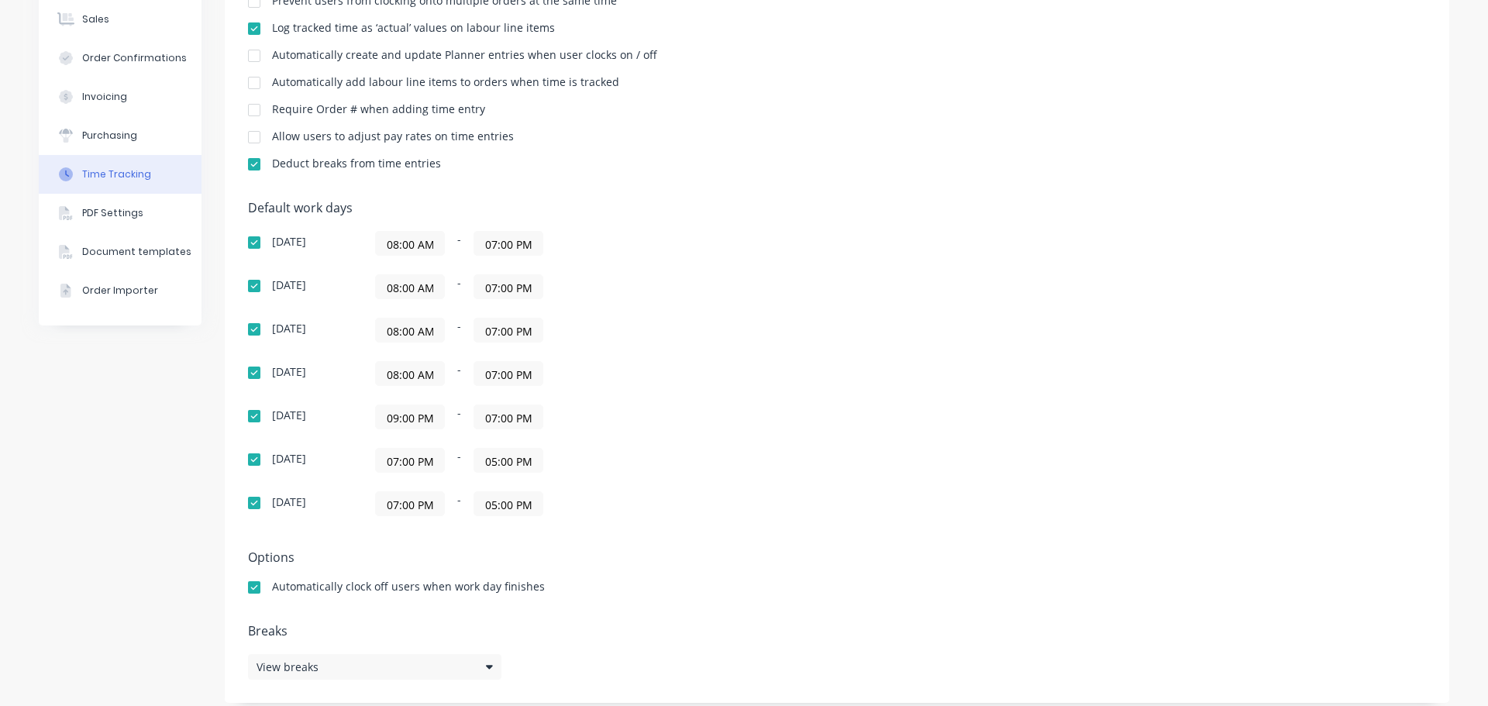
click at [403, 420] on input "09:00 PM" at bounding box center [410, 416] width 68 height 23
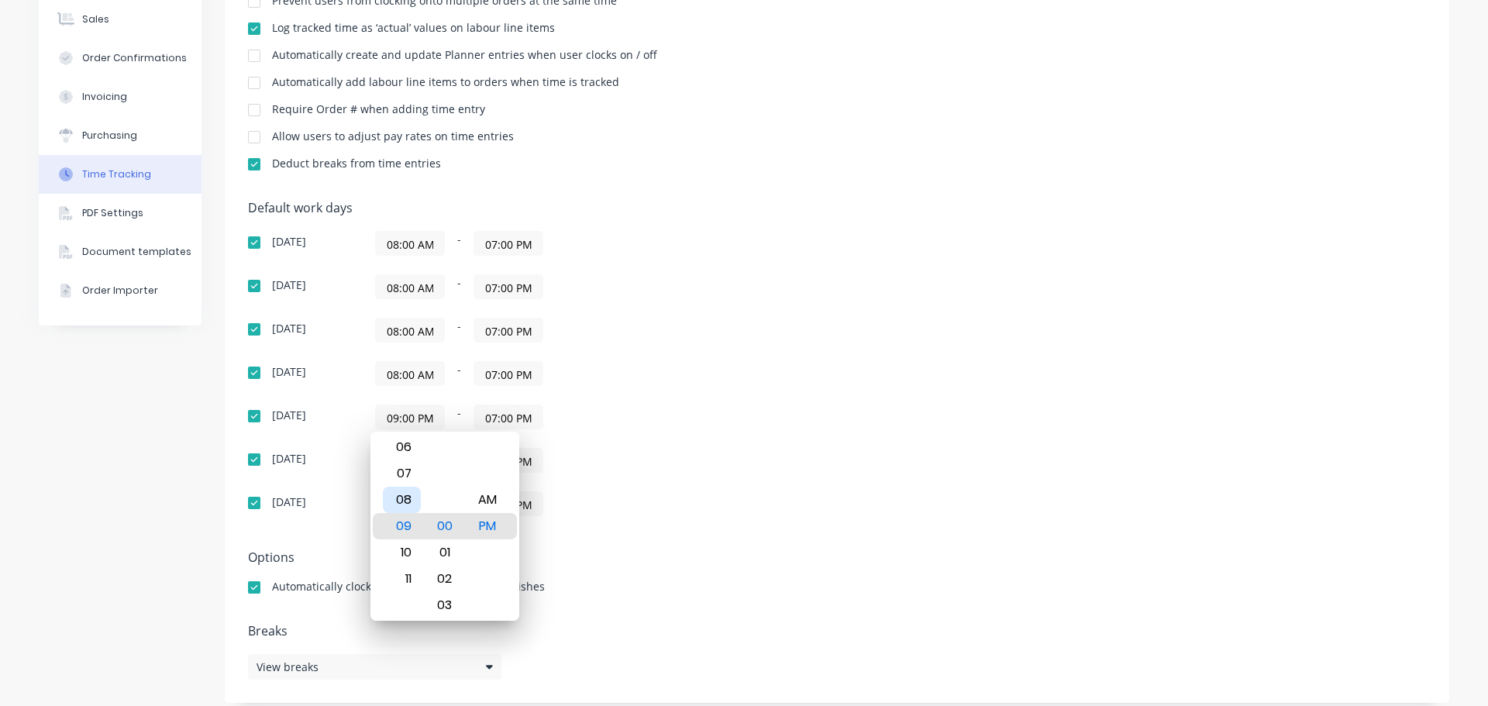
click at [394, 509] on div "08" at bounding box center [402, 500] width 38 height 26
click at [511, 498] on div "12 01 02 03 04 05 06 07 08 09 10 11 00 01 02 03 04 05 06 07 08 09 10 11 12 13 1…" at bounding box center [445, 526] width 149 height 189
click at [484, 495] on div "AM" at bounding box center [487, 500] width 38 height 26
type input "08:00 AM"
click at [747, 433] on div "Sunday 08:00 AM - 07:00 PM Monday 08:00 AM - 07:00 PM Tuesday 08:00 AM - 07:00 …" at bounding box center [519, 373] width 543 height 285
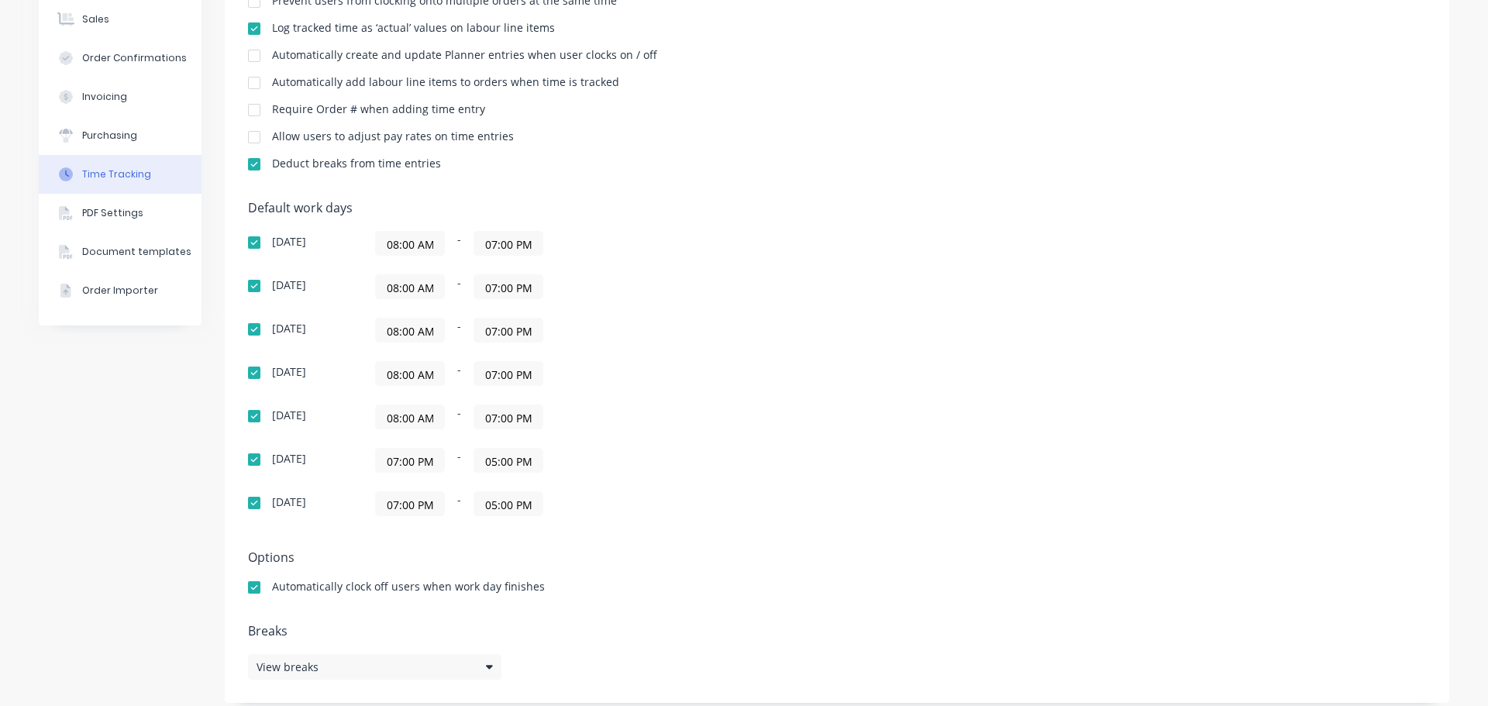
click at [399, 463] on input "07:00 PM" at bounding box center [410, 460] width 68 height 23
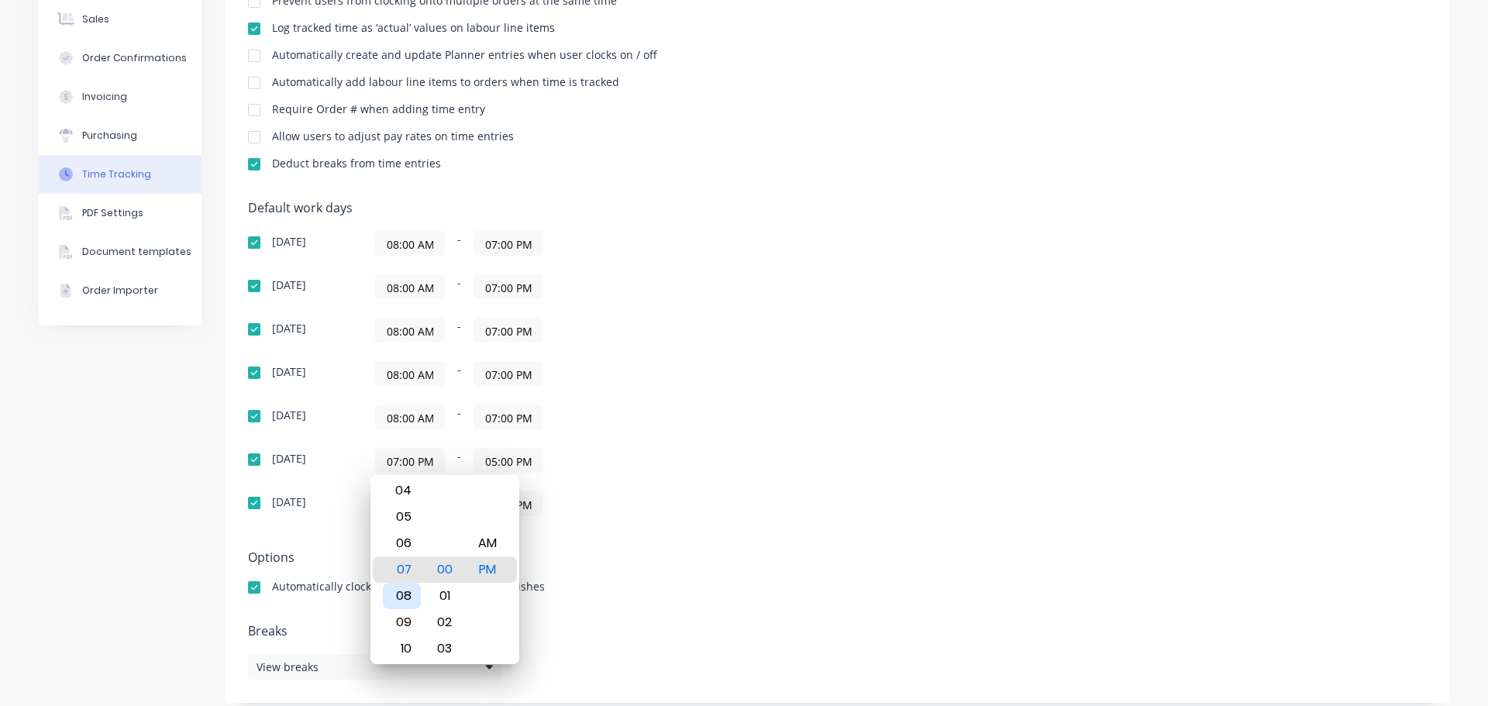
click at [404, 584] on div "08" at bounding box center [402, 596] width 38 height 26
click at [490, 546] on div "AM" at bounding box center [487, 543] width 38 height 26
type input "08:00 AM"
click at [691, 501] on div "07:00 PM - 05:00 PM" at bounding box center [569, 503] width 388 height 25
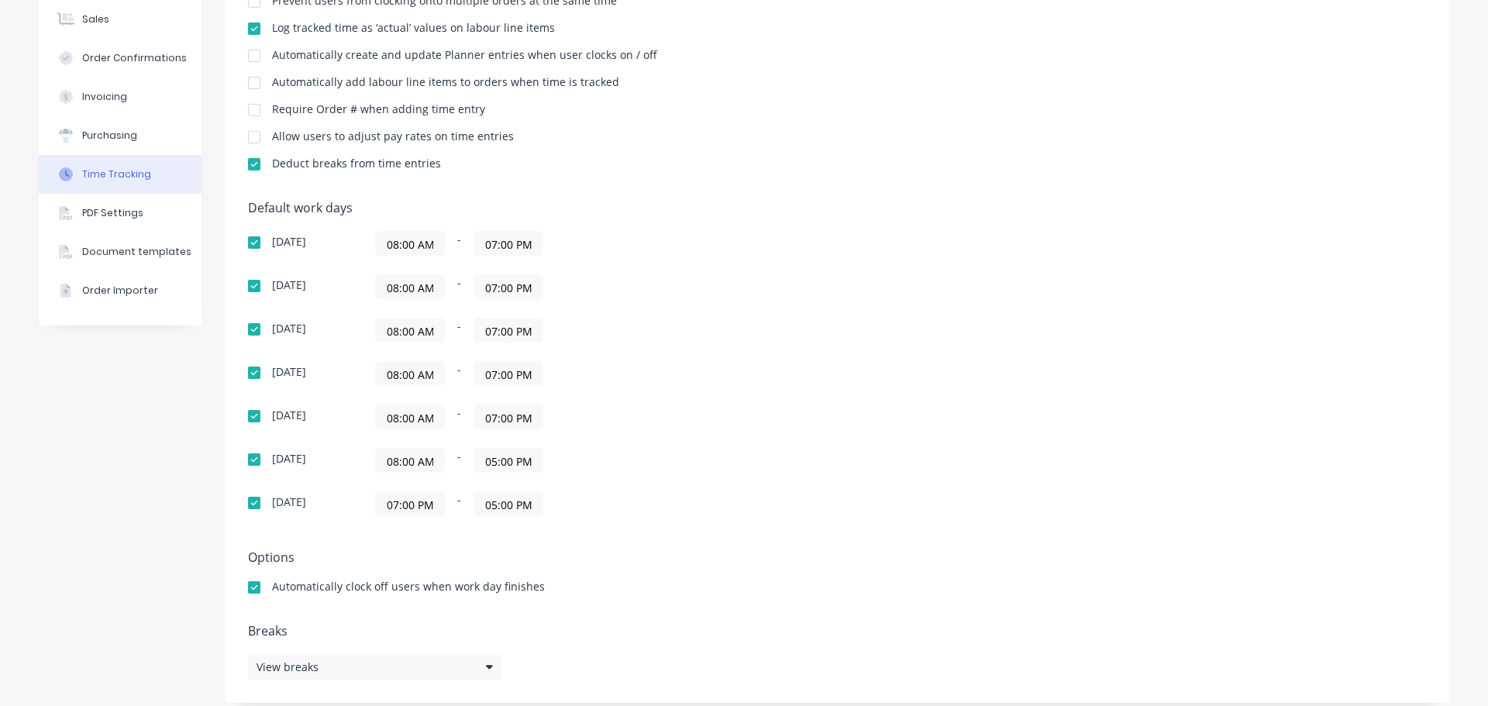
click at [390, 502] on input "07:00 PM" at bounding box center [410, 503] width 68 height 23
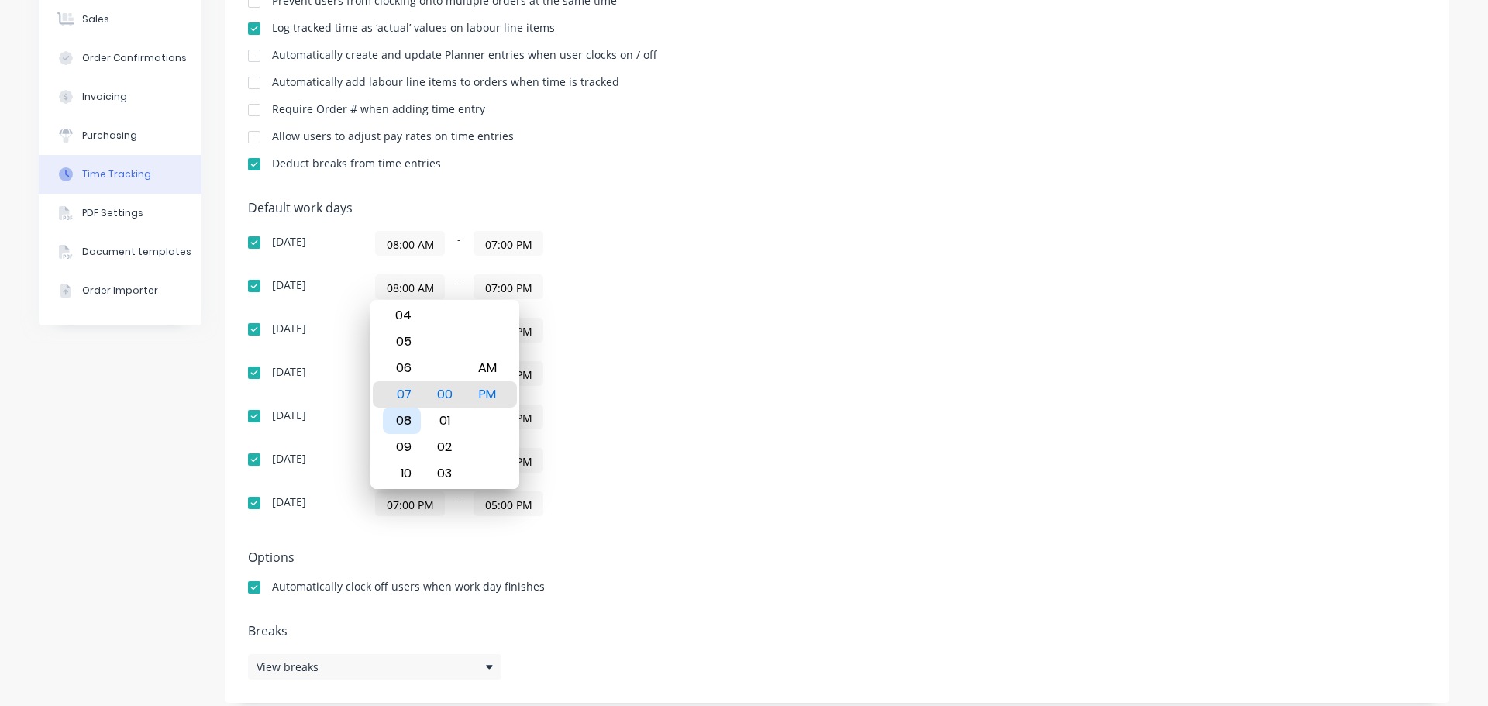
click at [410, 420] on div "08" at bounding box center [402, 421] width 38 height 26
click at [498, 360] on div "AM" at bounding box center [487, 368] width 38 height 26
type input "08:00 AM"
click at [705, 361] on div "08:00 AM - 07:00 PM" at bounding box center [569, 373] width 388 height 25
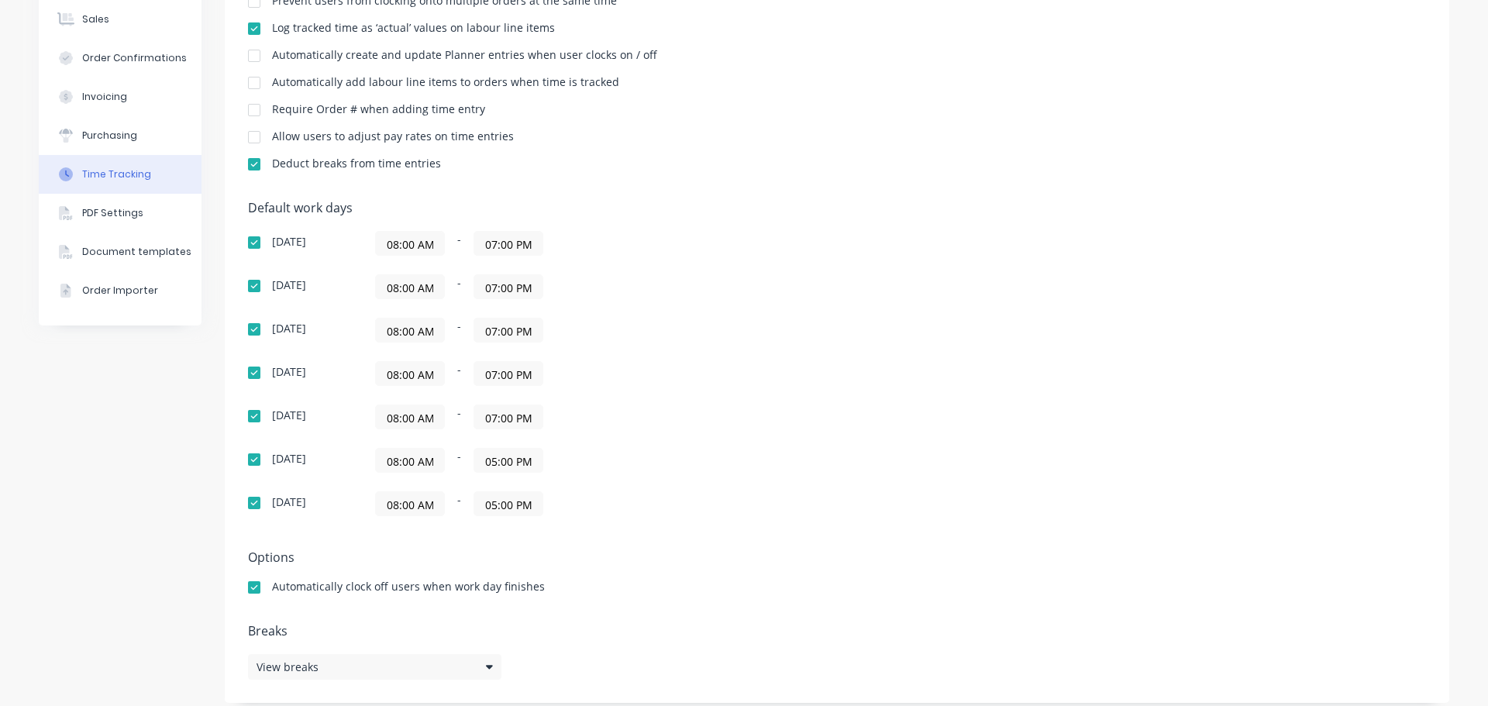
click at [488, 506] on input "05:00 PM" at bounding box center [508, 503] width 68 height 23
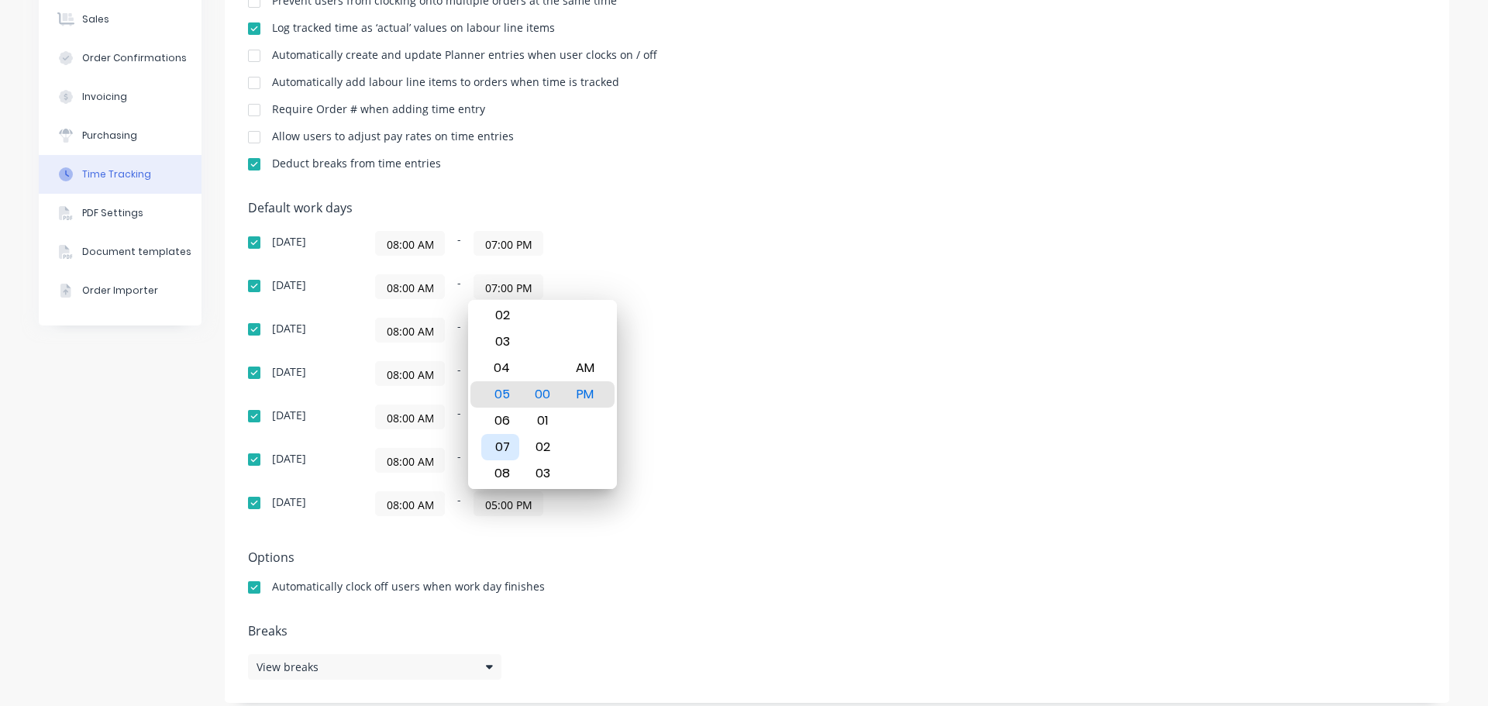
click at [505, 447] on div "07" at bounding box center [500, 447] width 38 height 26
type input "07:00 PM"
click at [647, 420] on div "08:00 AM - 07:00 PM" at bounding box center [569, 417] width 388 height 25
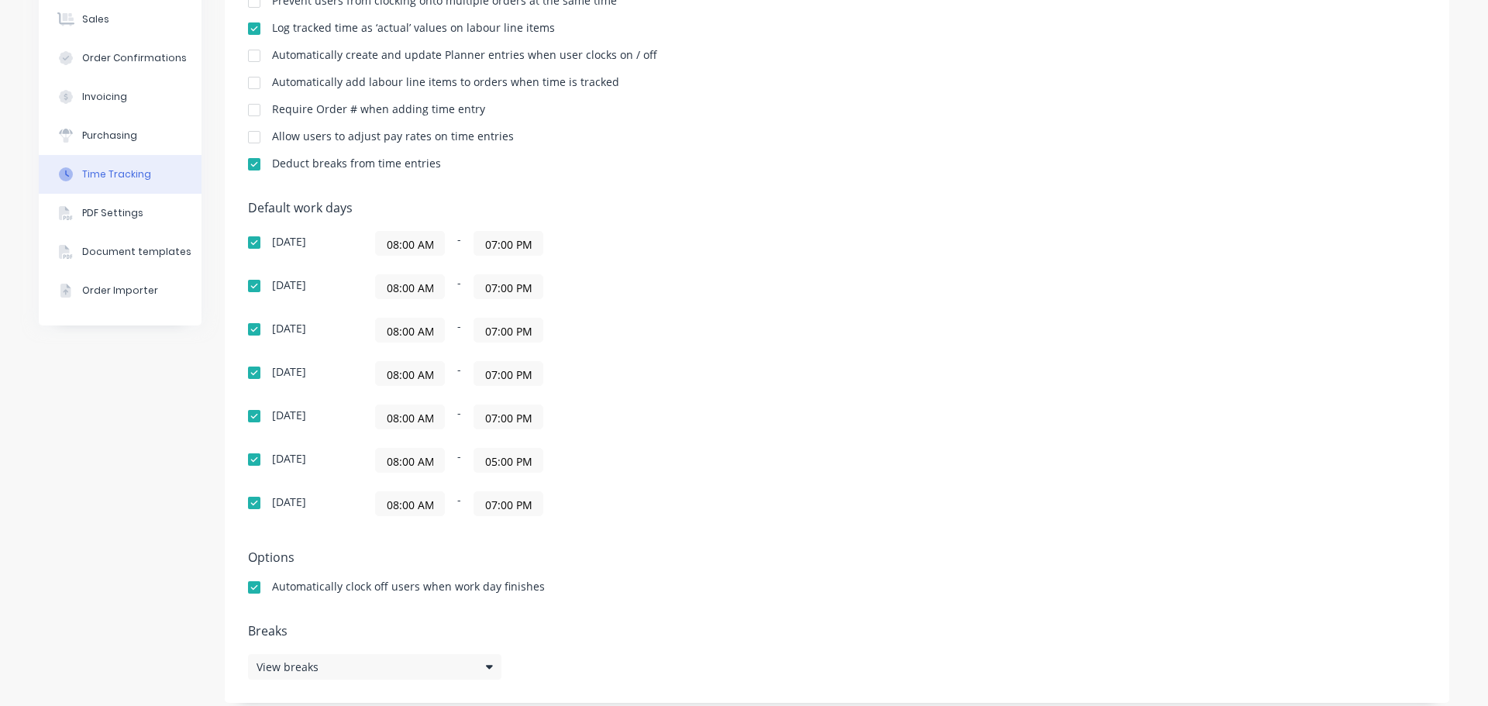
click at [492, 454] on input "05:00 PM" at bounding box center [508, 460] width 68 height 23
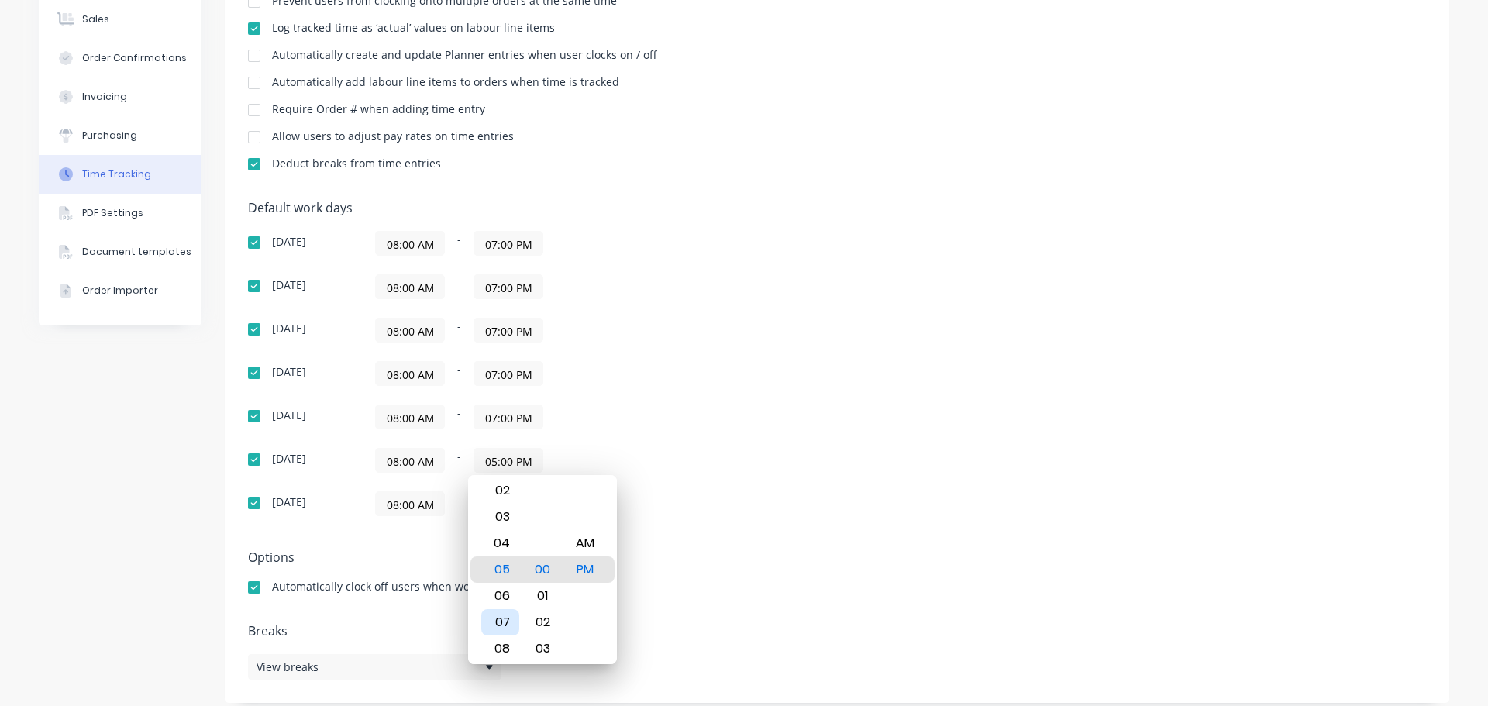
click at [501, 610] on div "07" at bounding box center [500, 622] width 38 height 26
type input "07:00 PM"
click at [857, 395] on div "Default work days Sunday 08:00 AM - 07:00 PM Monday 08:00 AM - 07:00 PM Tuesday…" at bounding box center [837, 368] width 1178 height 334
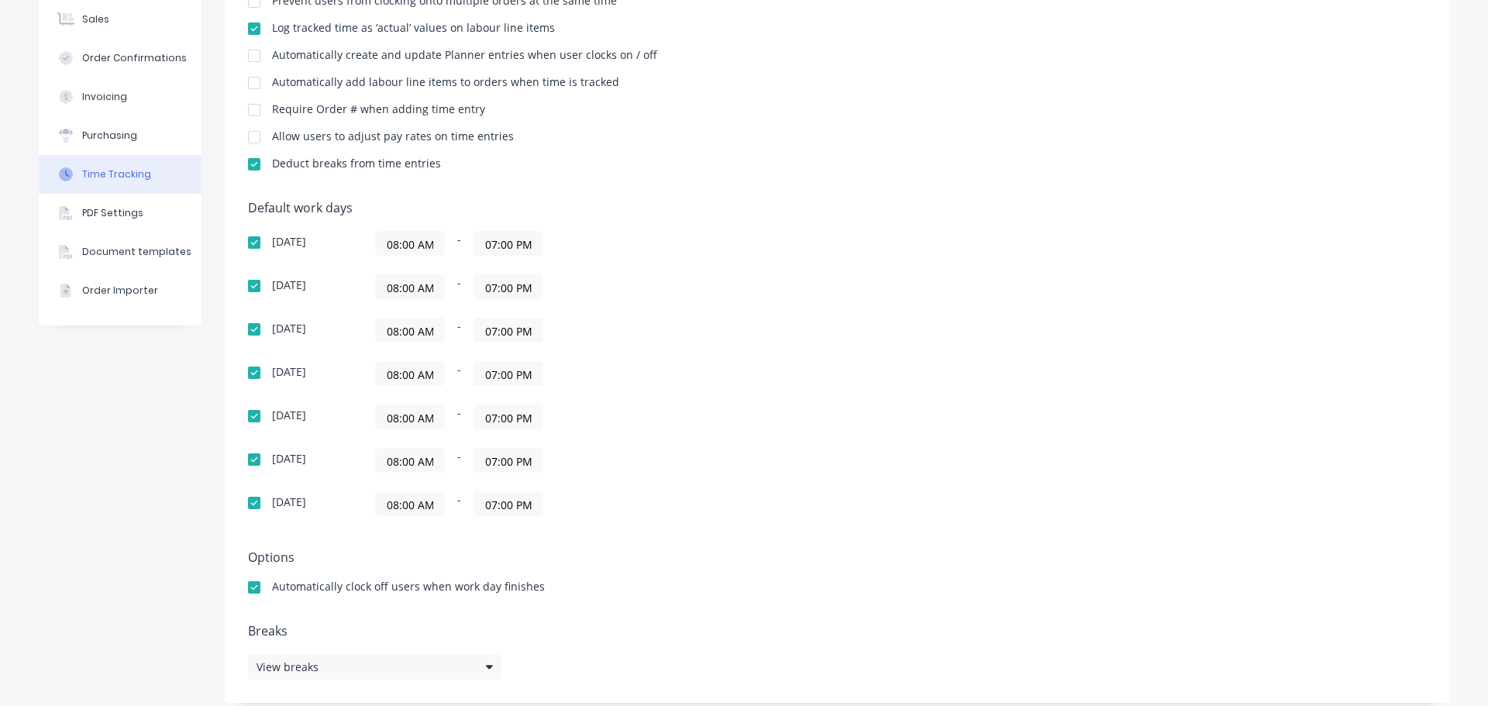
scroll to position [0, 0]
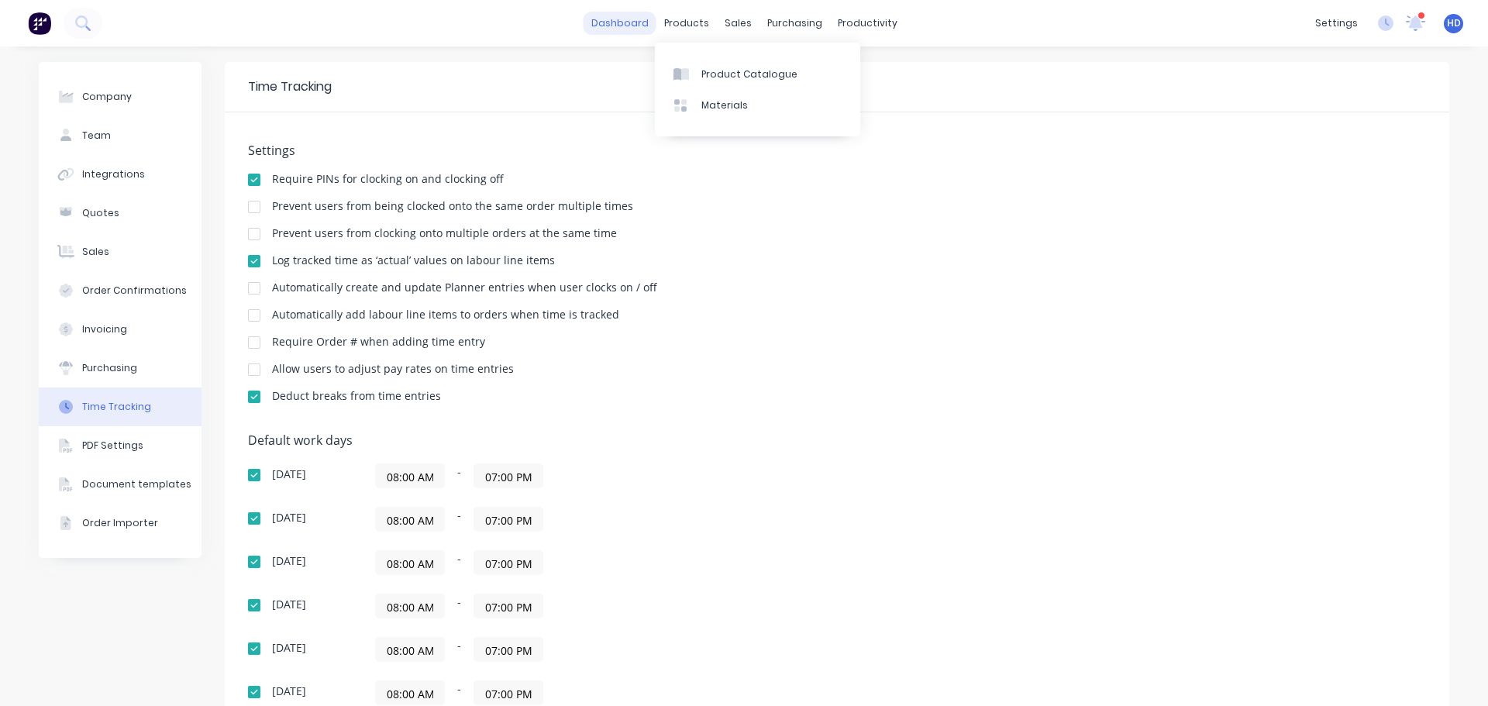
click at [647, 29] on link "dashboard" at bounding box center [620, 23] width 73 height 23
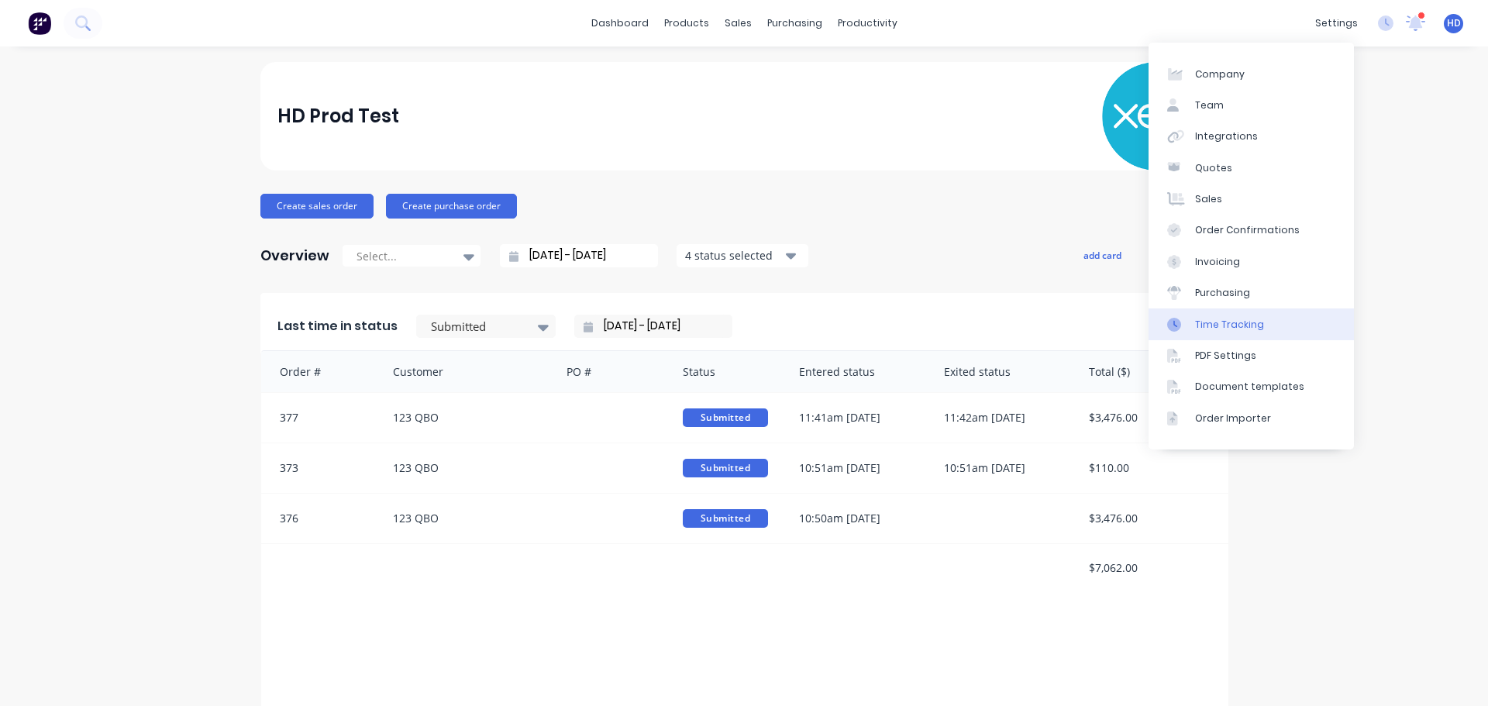
click at [1267, 332] on link "Time Tracking" at bounding box center [1251, 323] width 205 height 31
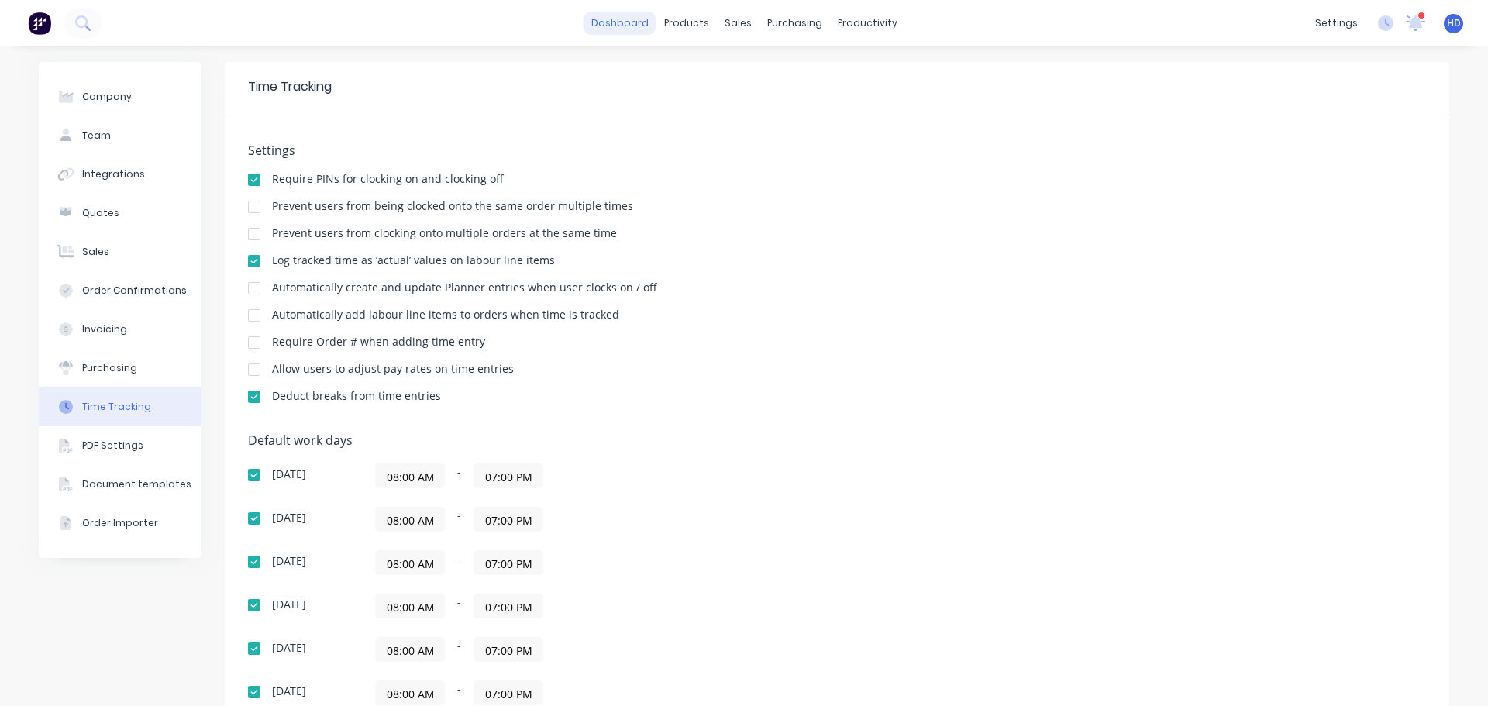
click at [630, 26] on link "dashboard" at bounding box center [620, 23] width 73 height 23
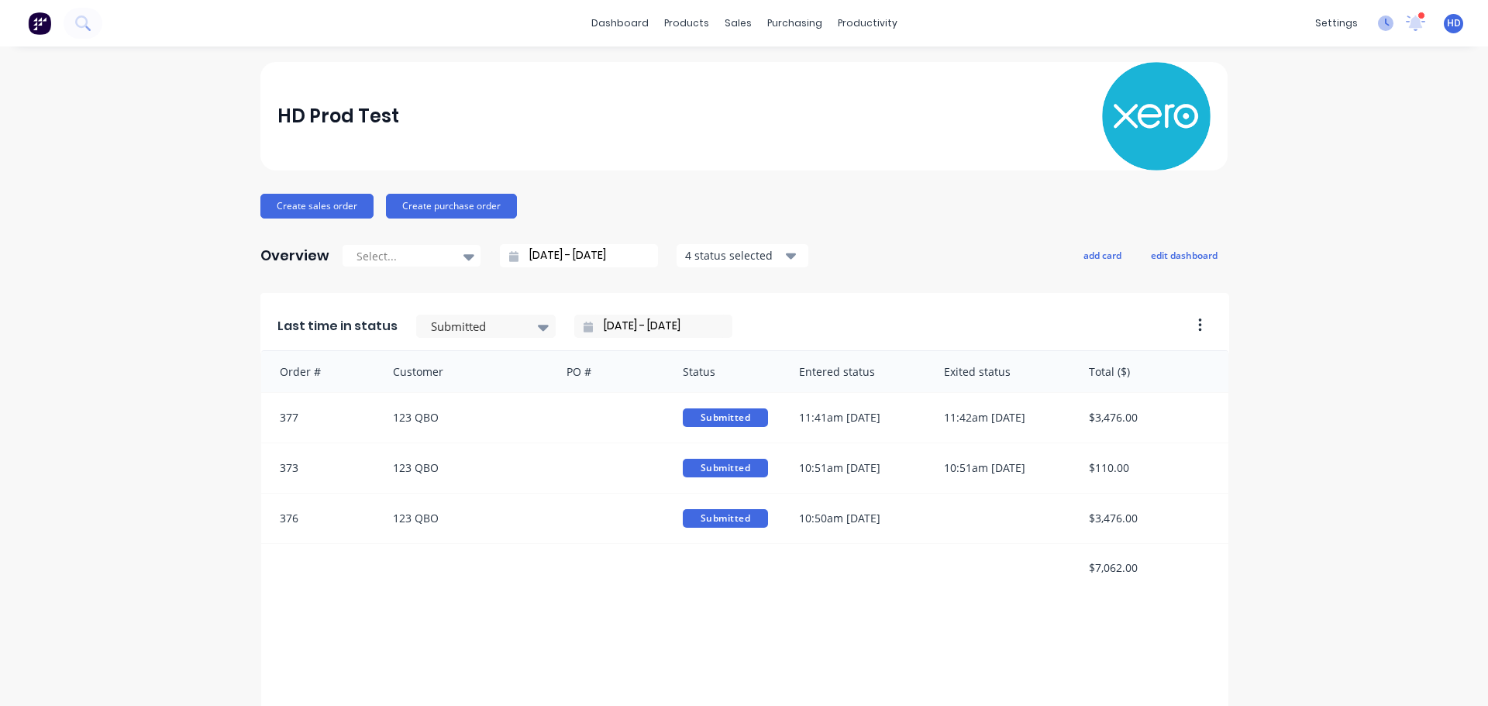
click at [1378, 28] on icon at bounding box center [1386, 24] width 16 height 16
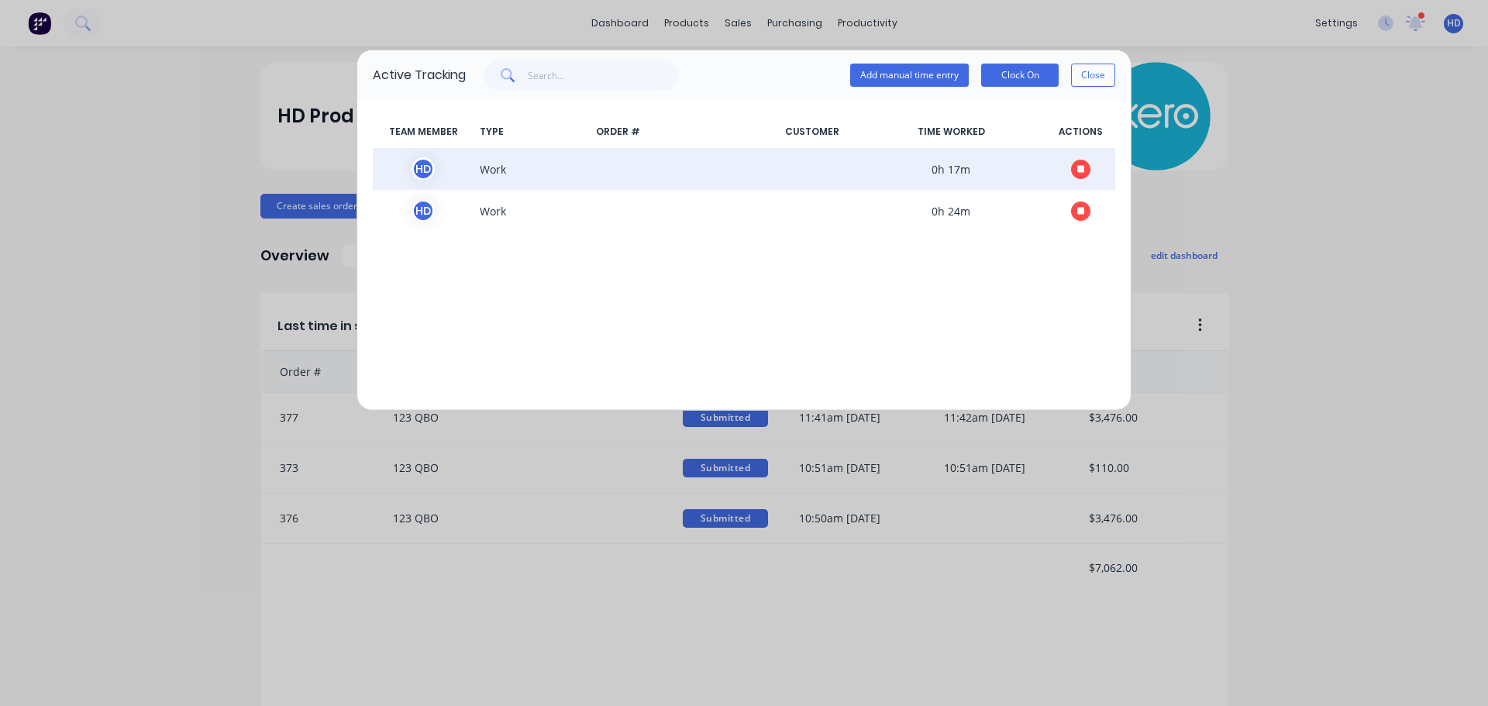
click at [1082, 171] on icon "button" at bounding box center [1081, 169] width 8 height 10
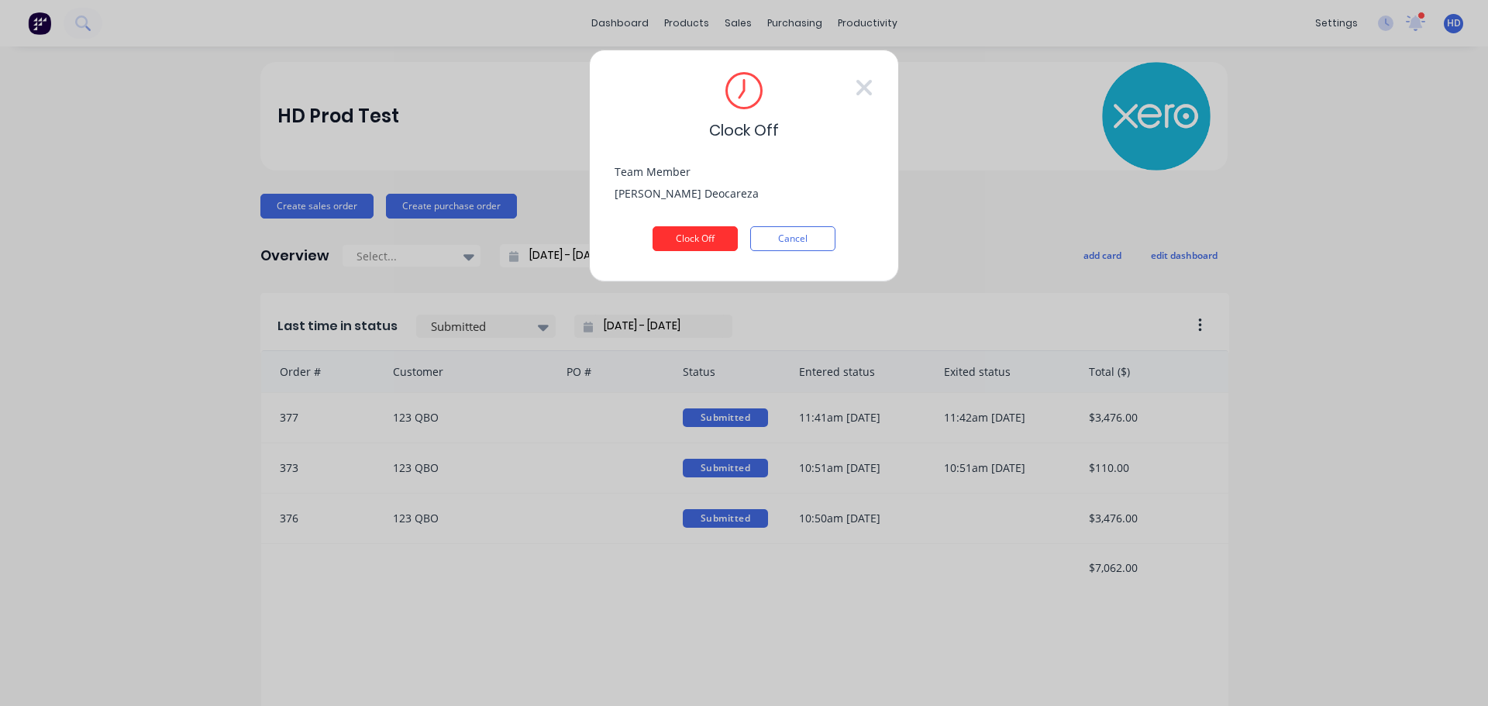
click at [718, 236] on button "Clock Off" at bounding box center [695, 238] width 85 height 25
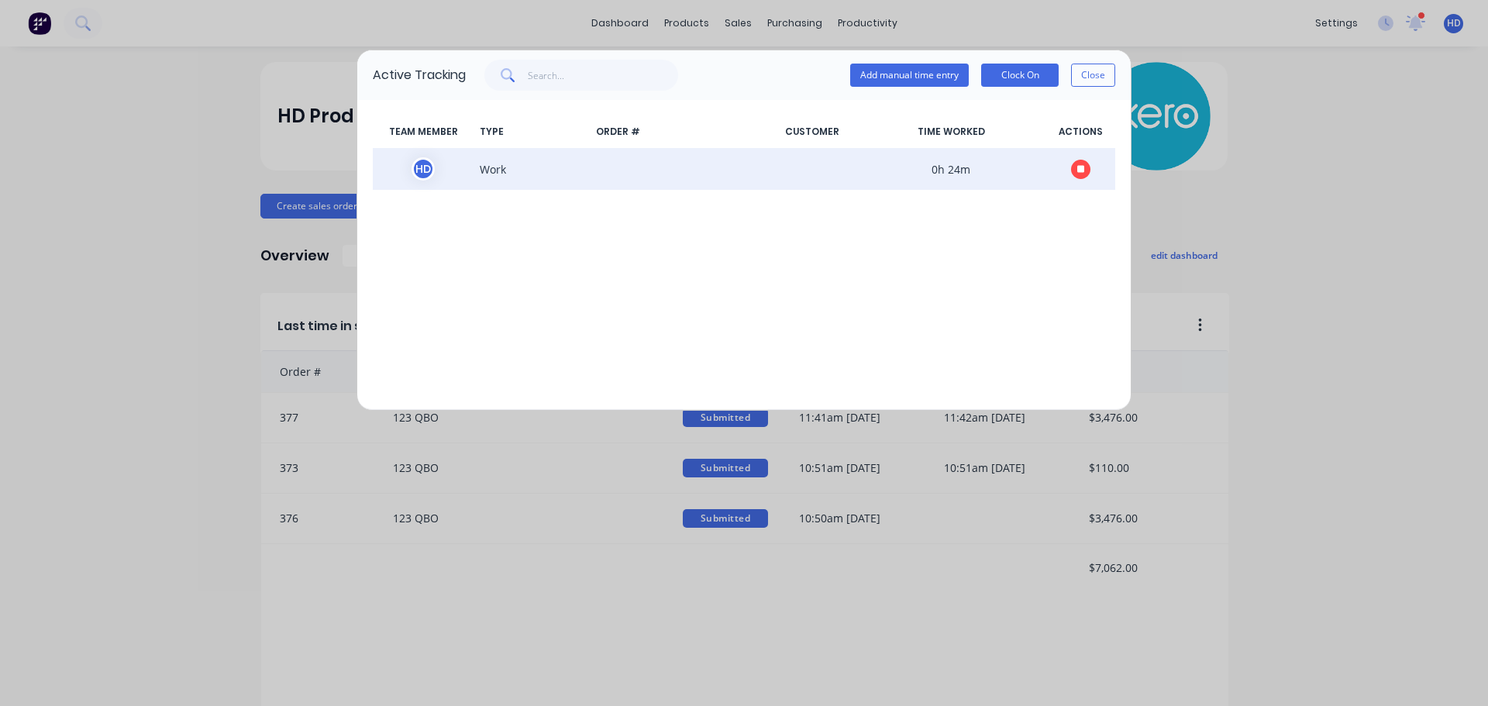
click at [1077, 173] on icon "button" at bounding box center [1081, 169] width 8 height 10
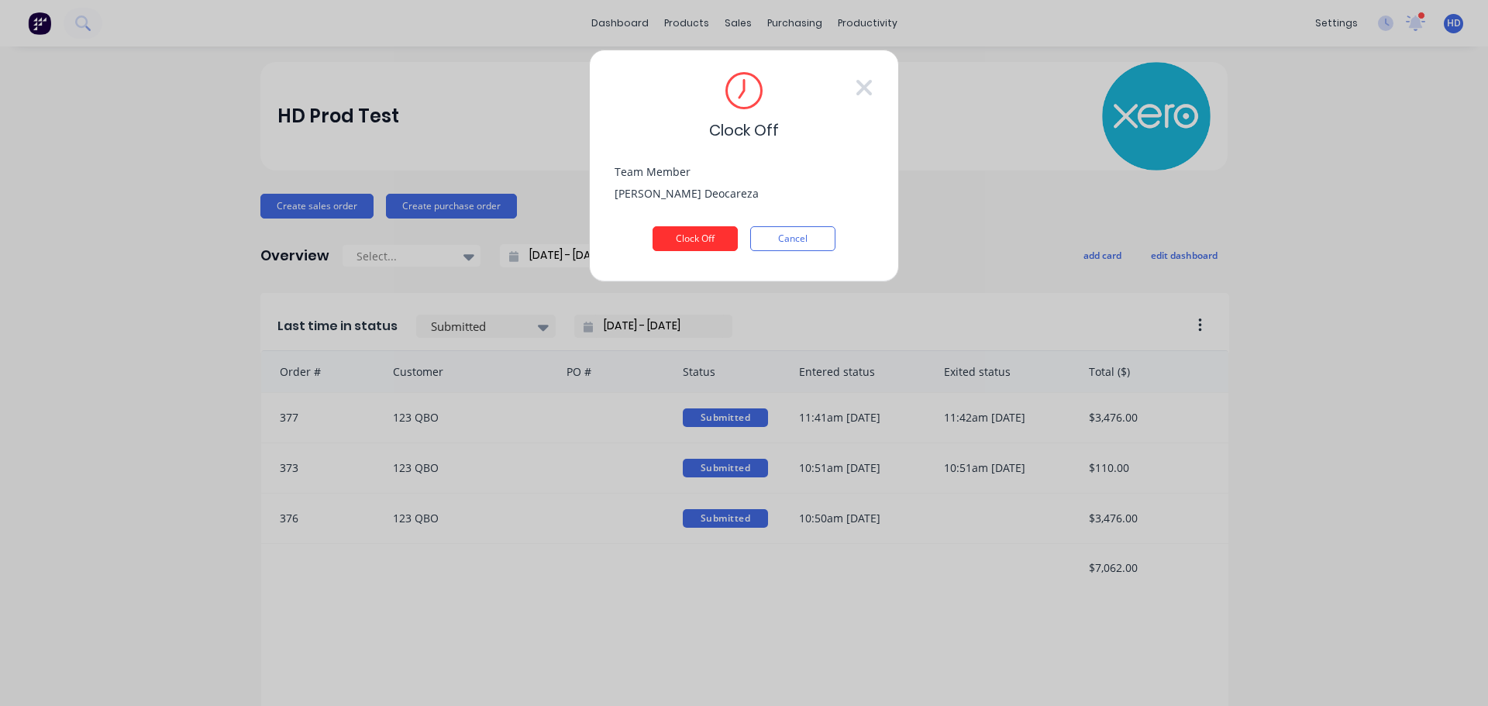
click at [726, 234] on button "Clock Off" at bounding box center [695, 238] width 85 height 25
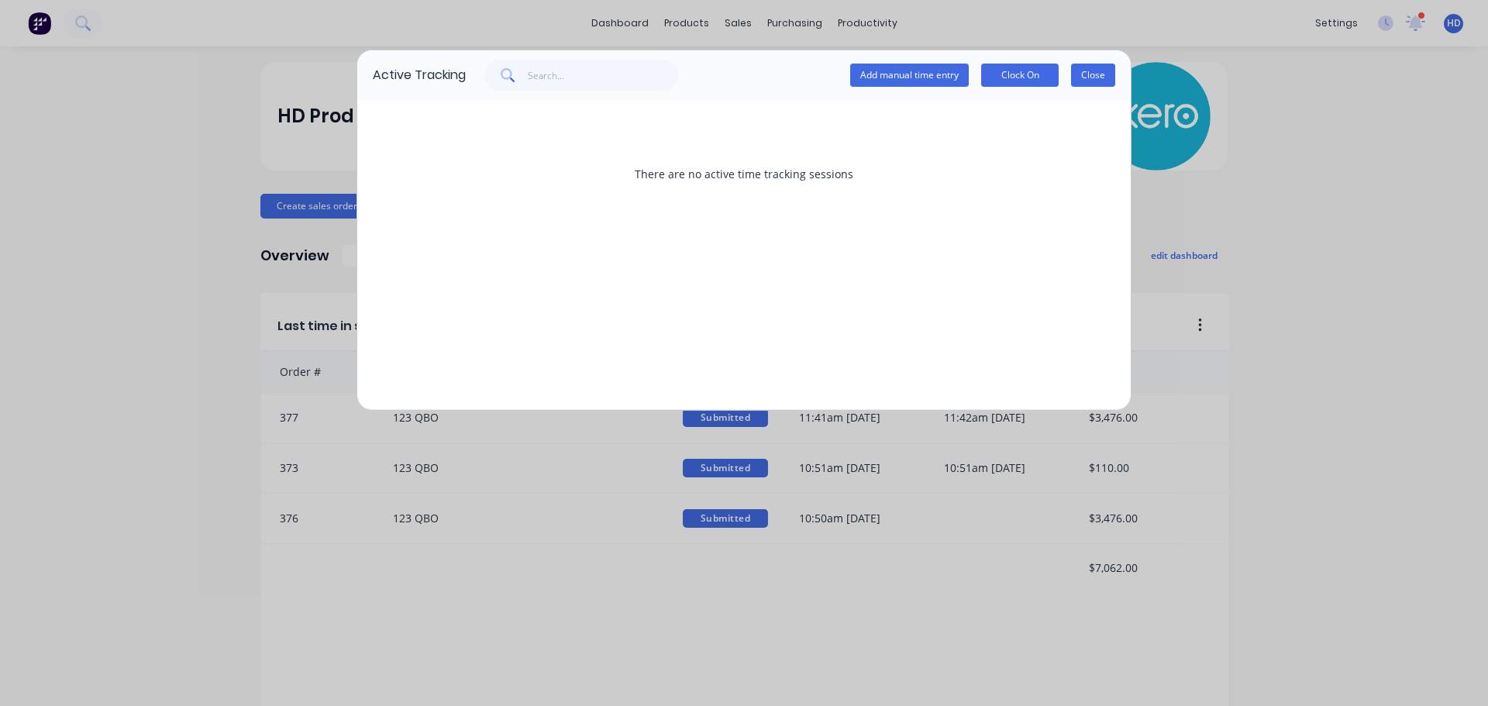
click at [1096, 81] on button "Close" at bounding box center [1093, 75] width 44 height 23
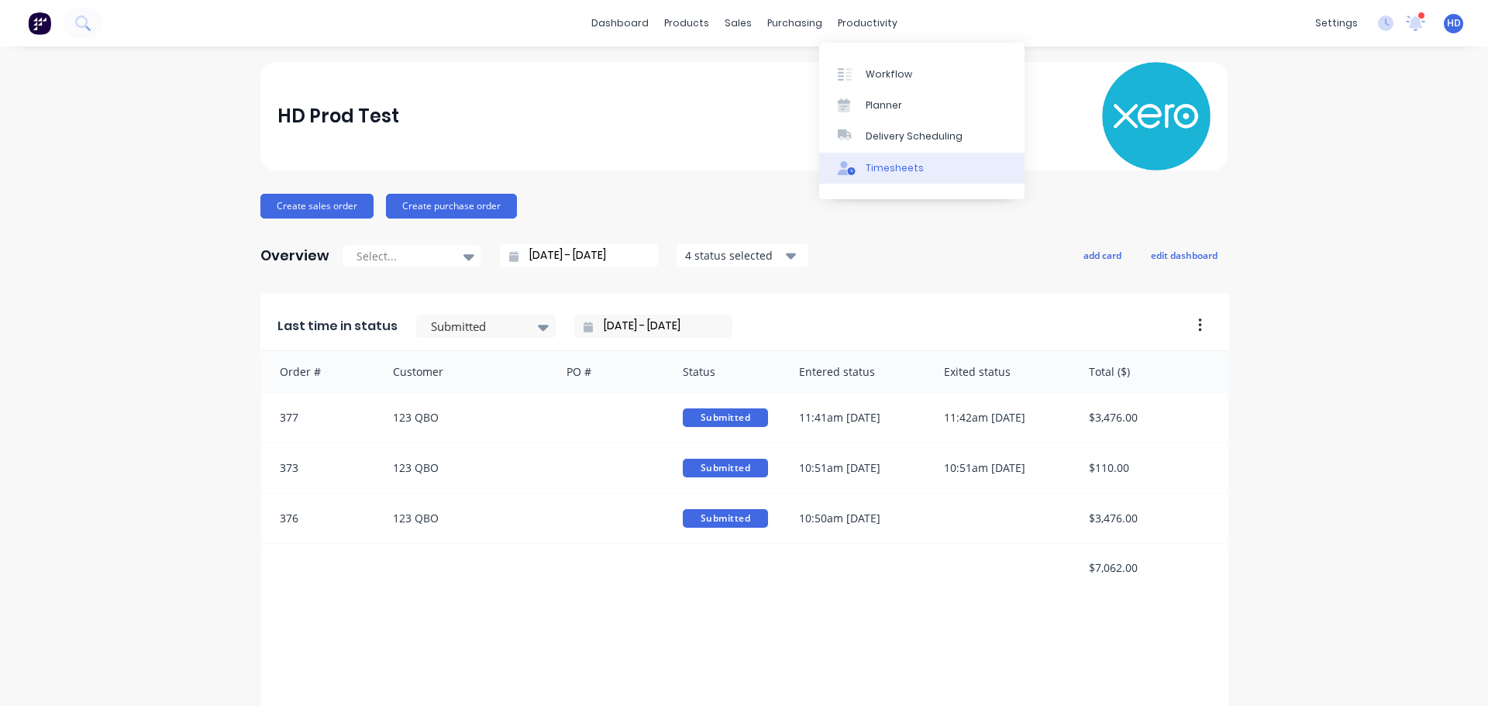
click at [888, 161] on div "Timesheets" at bounding box center [895, 168] width 58 height 14
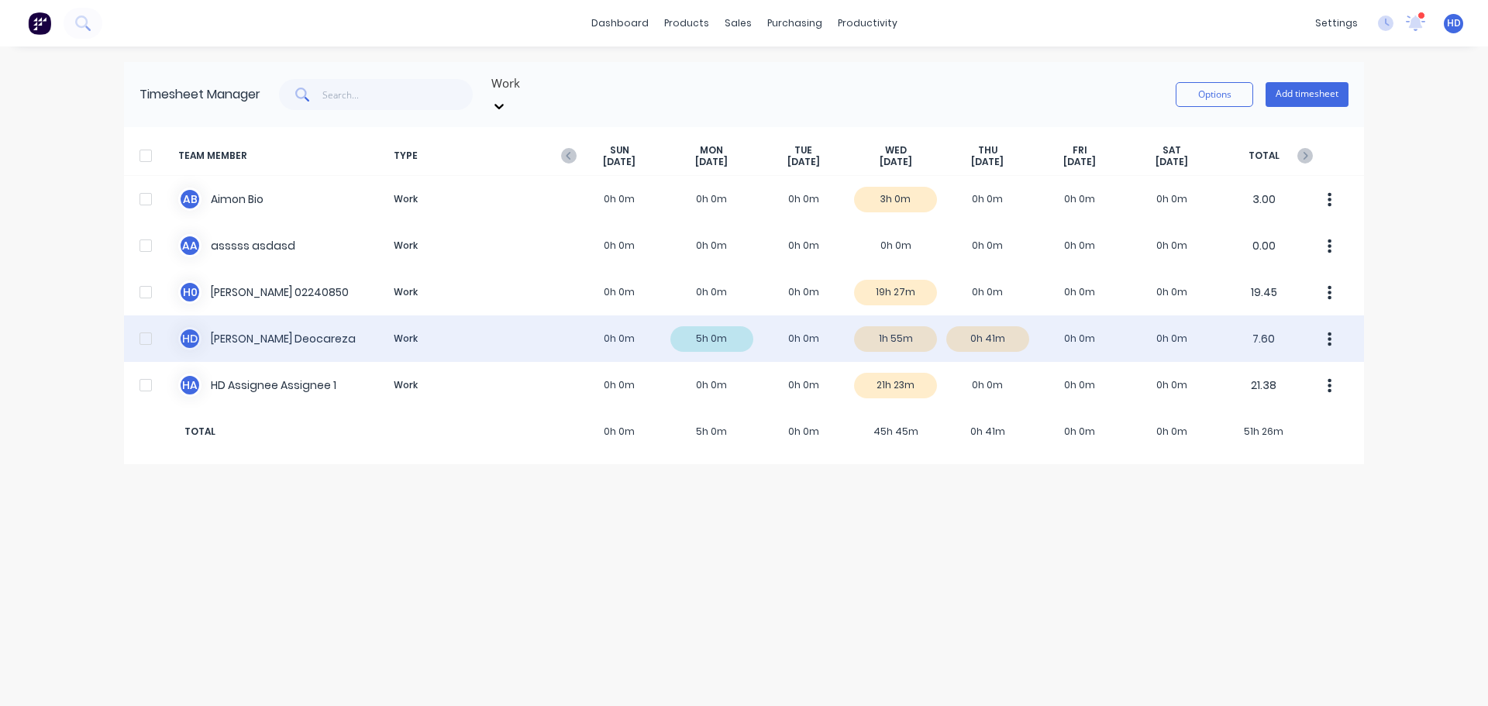
click at [242, 315] on div "H D Harry Deocareza Work 0h 0m 5h 0m 0h 0m 1h 55m 0h 41m 0h 0m 0h 0m 7.60" at bounding box center [744, 338] width 1240 height 47
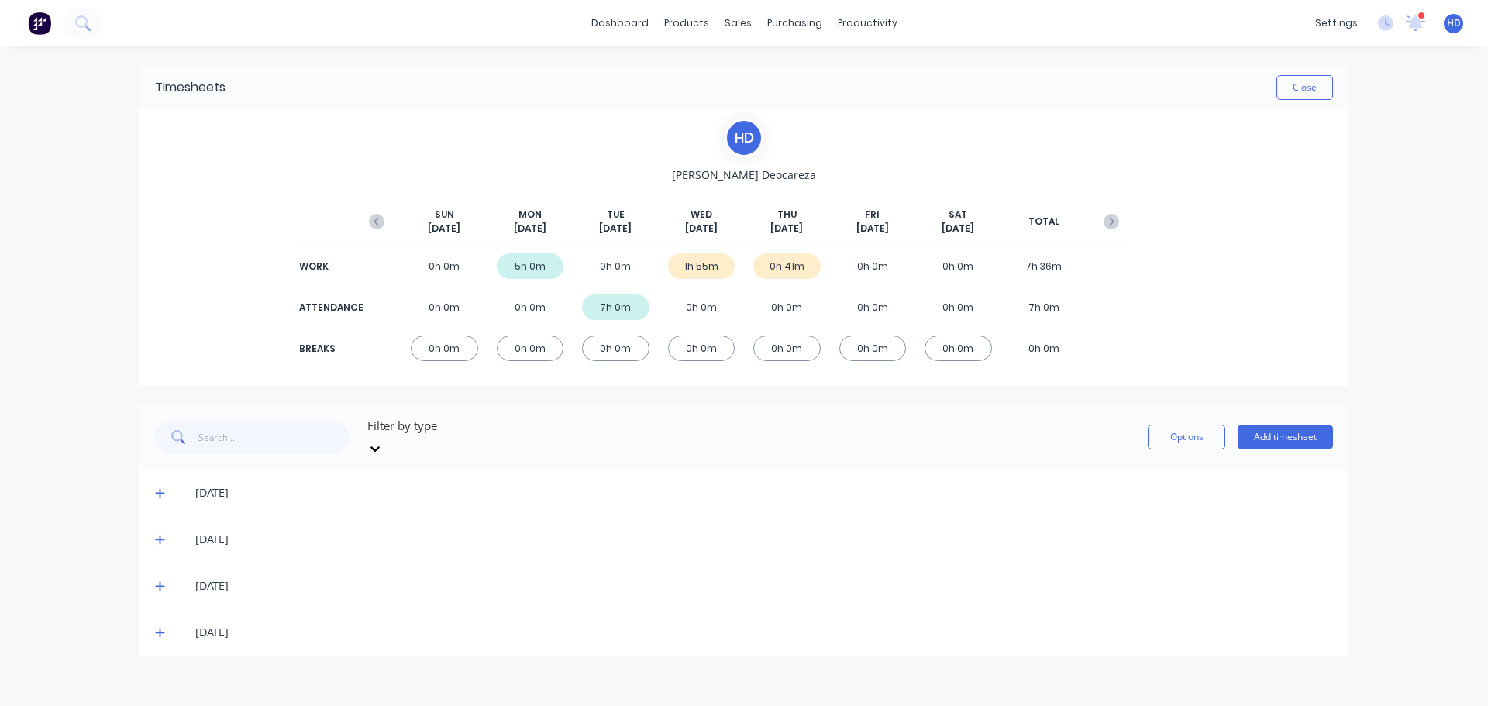
click at [158, 488] on icon at bounding box center [160, 493] width 10 height 11
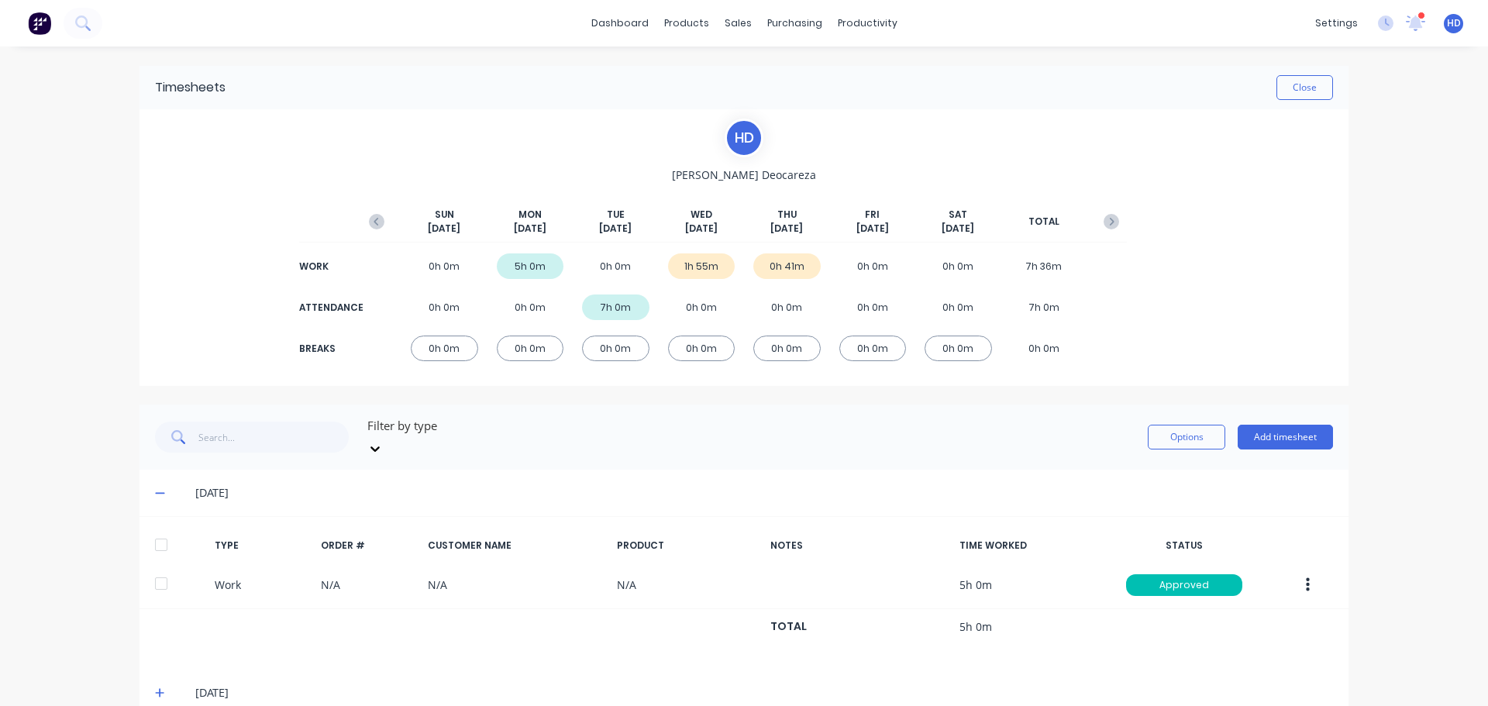
click at [160, 536] on div at bounding box center [161, 544] width 31 height 31
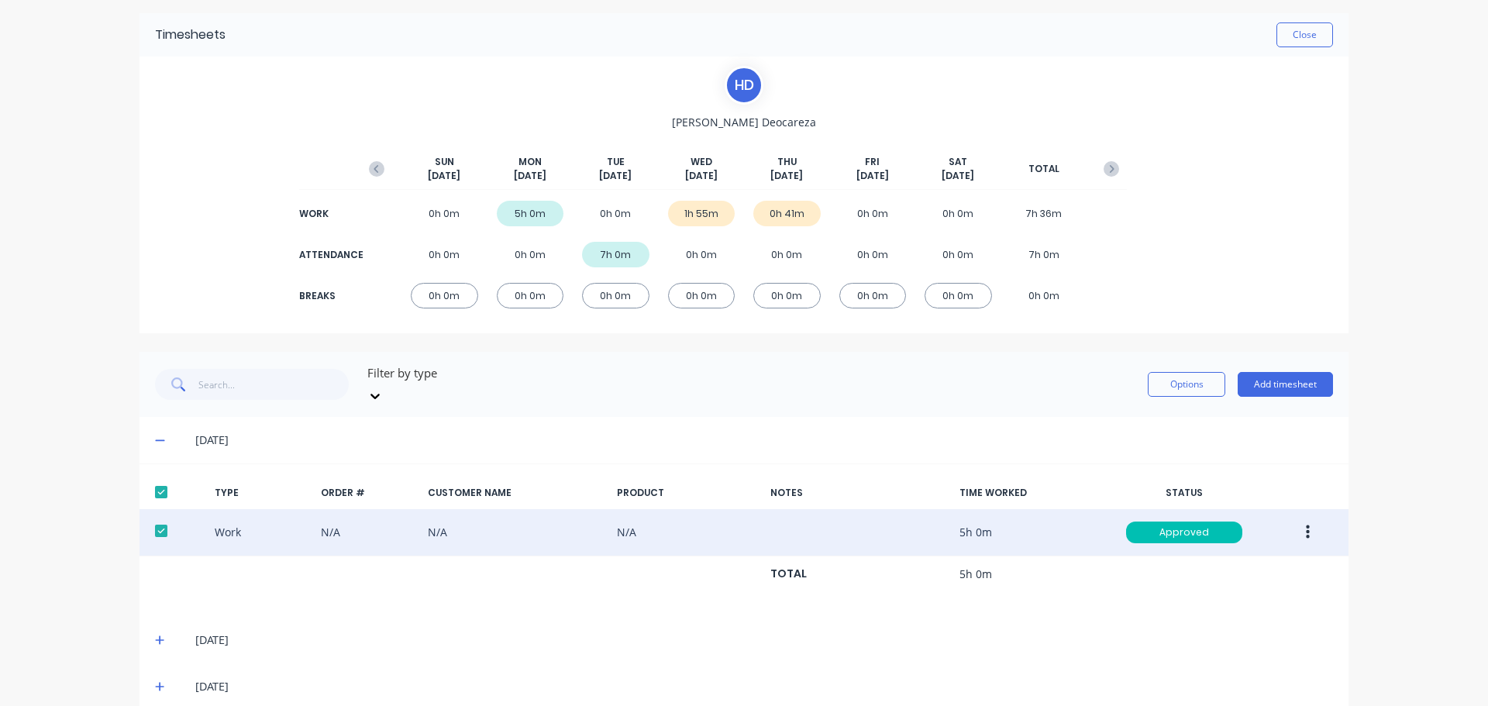
scroll to position [107, 0]
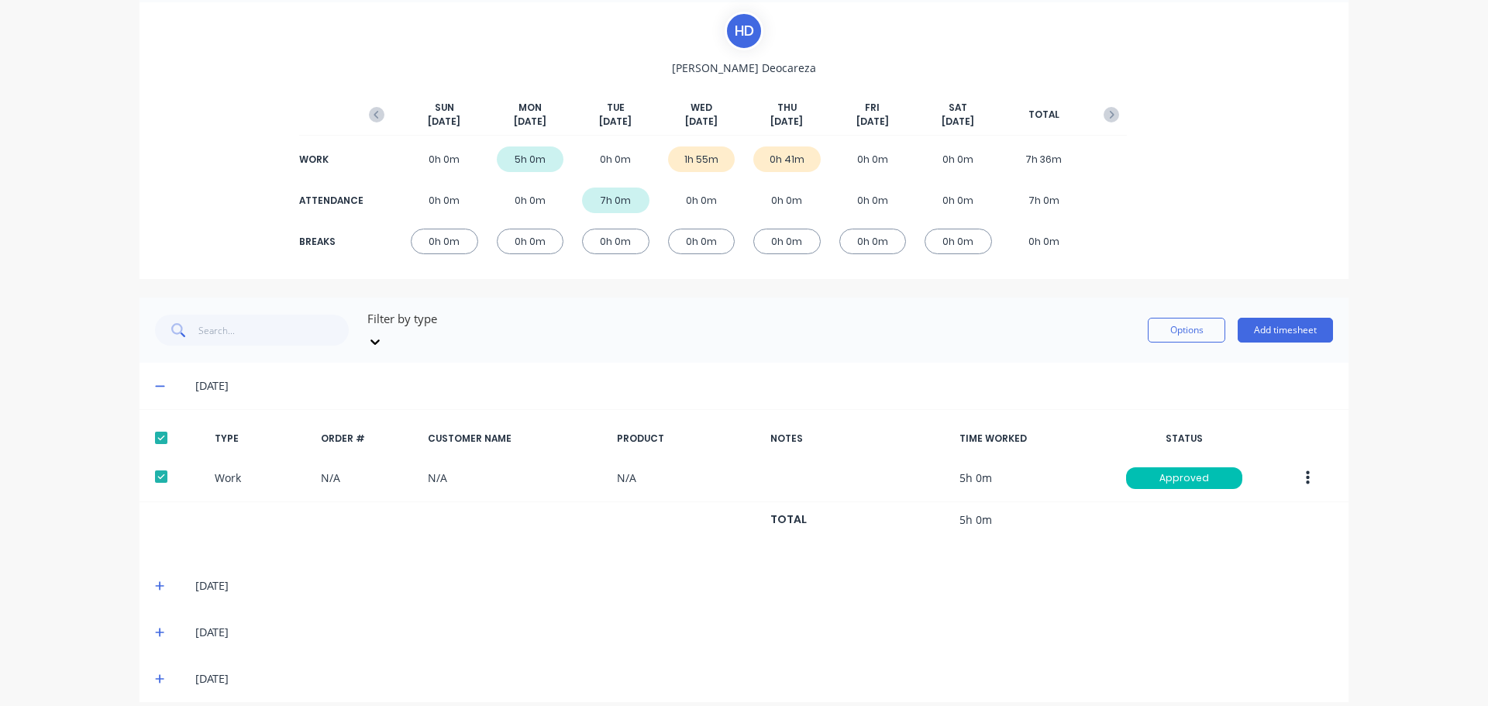
click at [155, 578] on span at bounding box center [163, 586] width 16 height 16
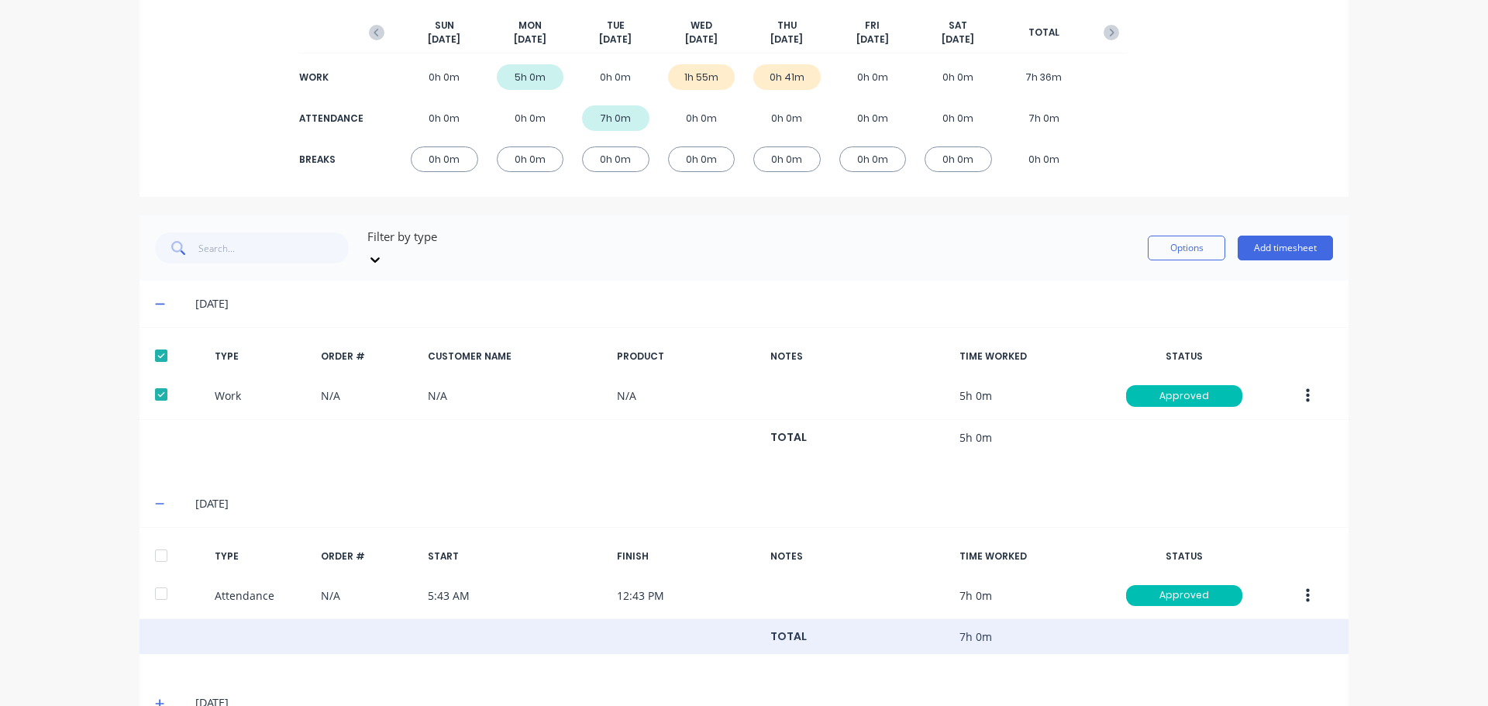
scroll to position [260, 0]
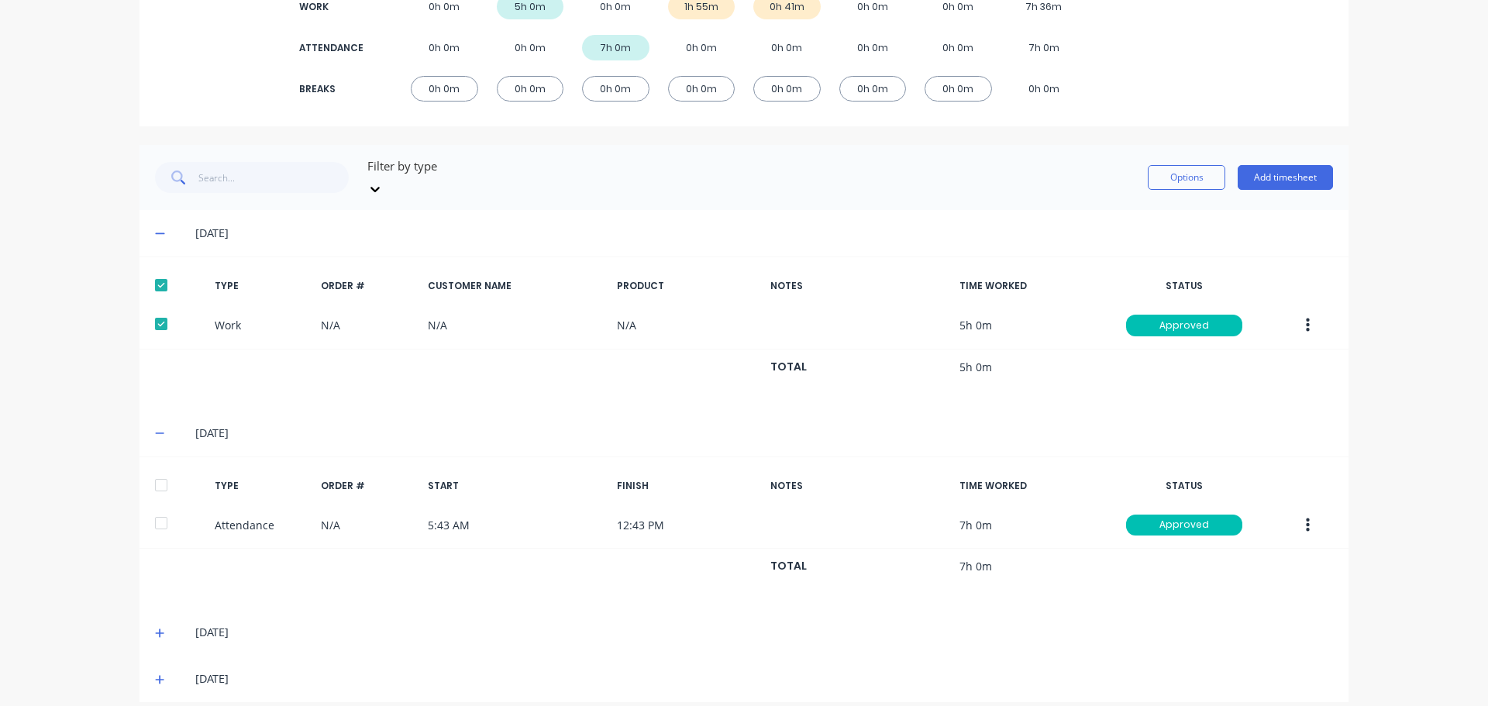
click at [156, 482] on div at bounding box center [161, 485] width 31 height 31
click at [155, 628] on icon at bounding box center [160, 633] width 10 height 11
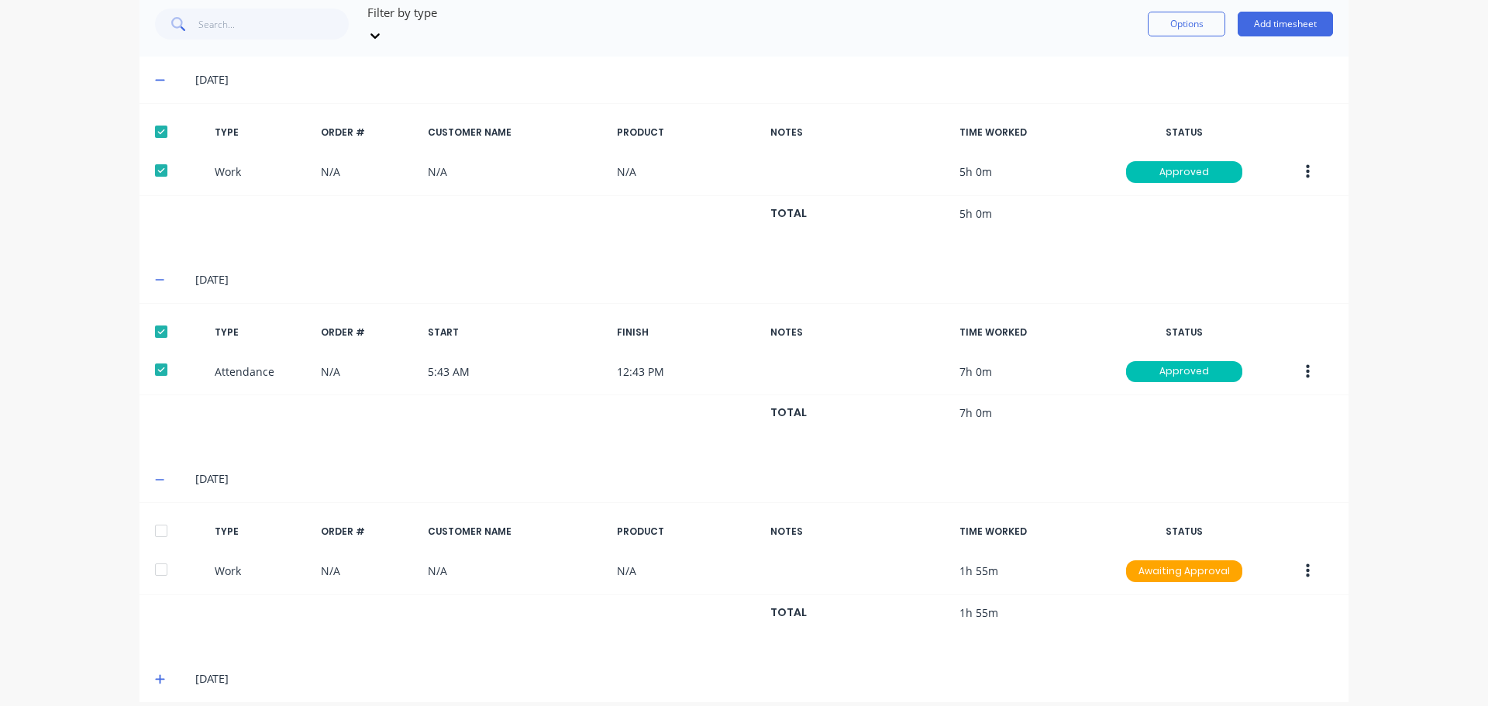
click at [160, 515] on div at bounding box center [161, 530] width 31 height 31
click at [160, 671] on span at bounding box center [163, 679] width 16 height 16
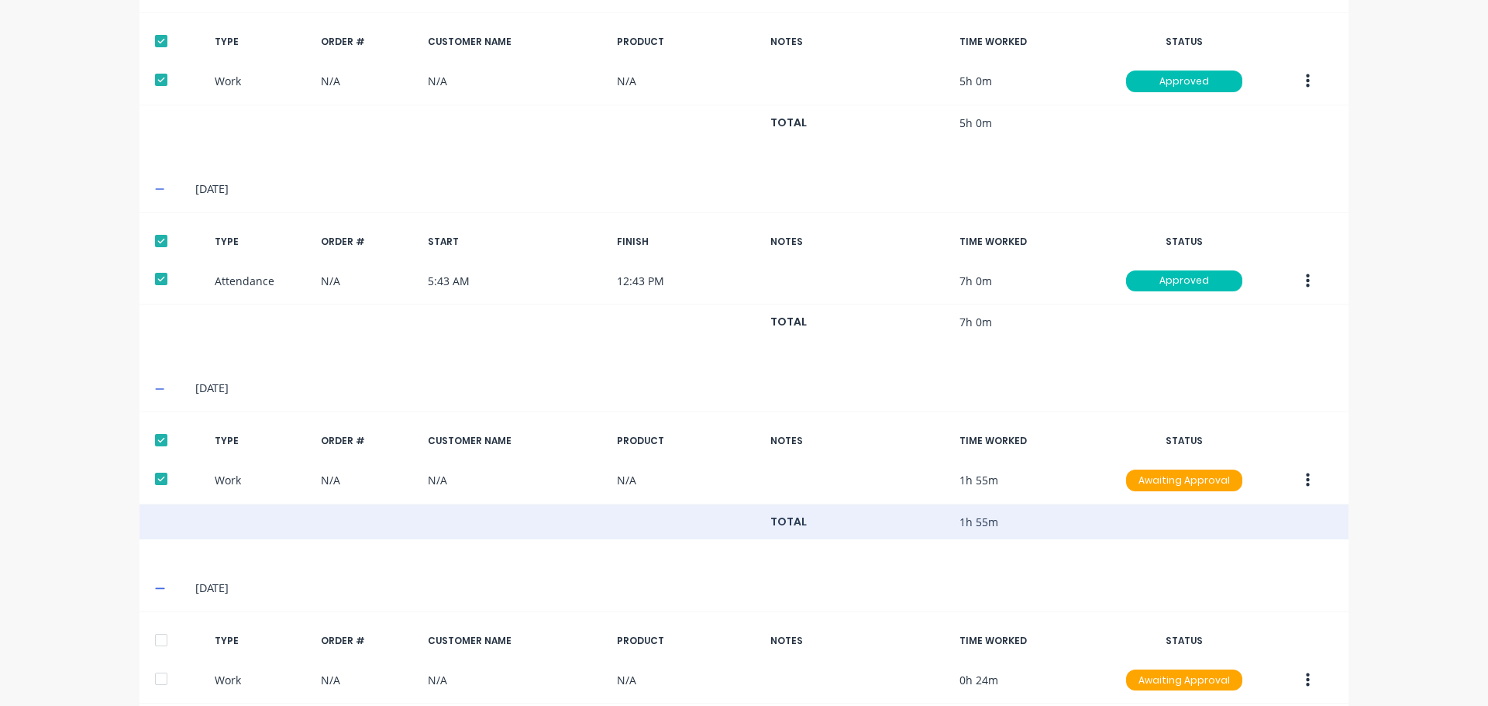
scroll to position [613, 0]
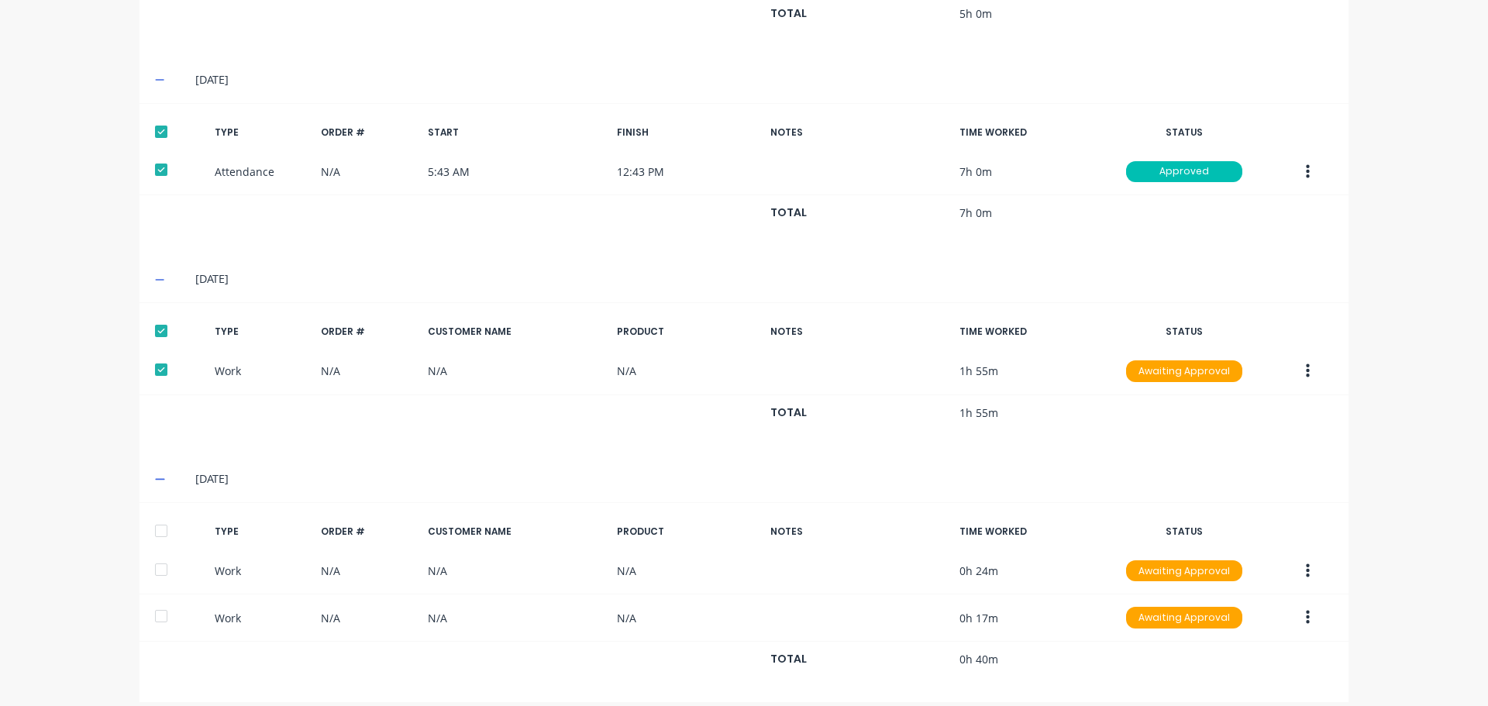
click at [154, 515] on div at bounding box center [161, 530] width 31 height 31
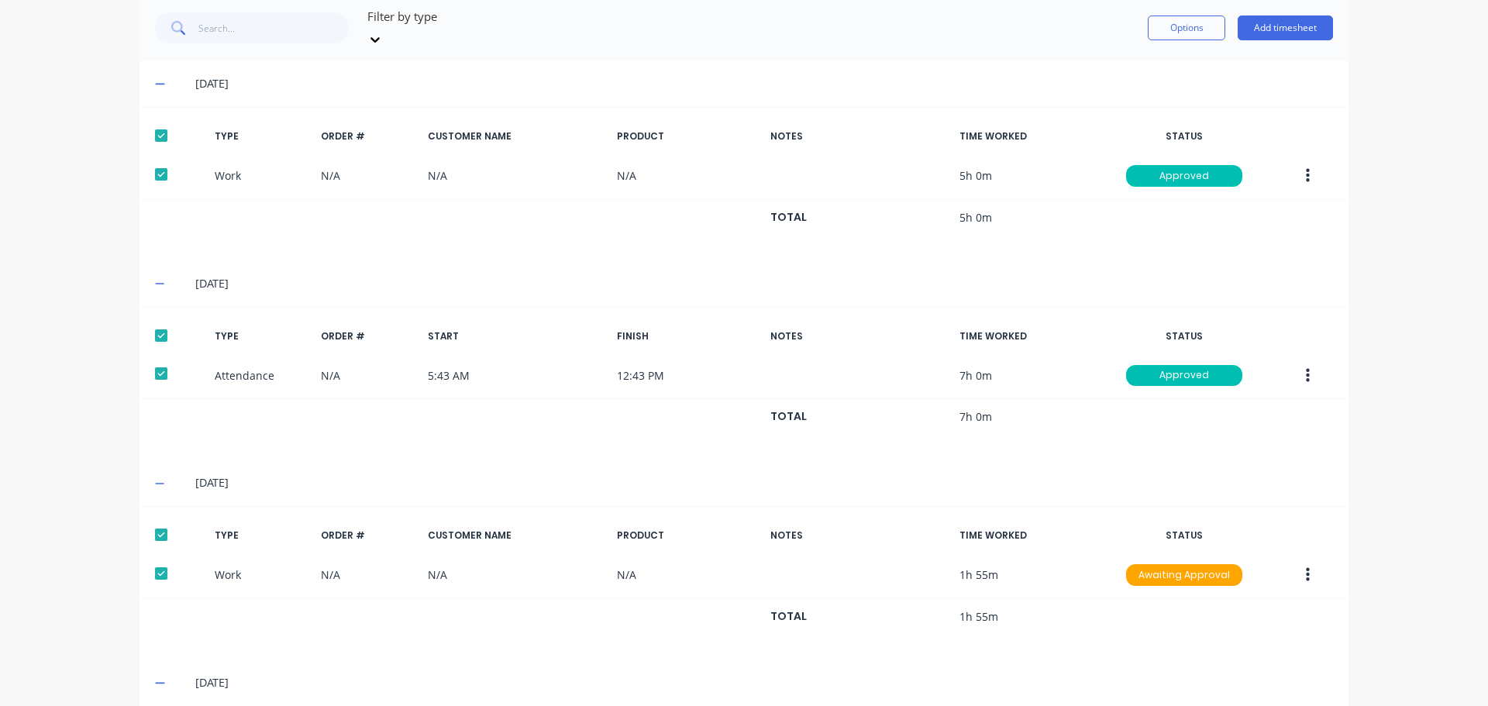
scroll to position [226, 0]
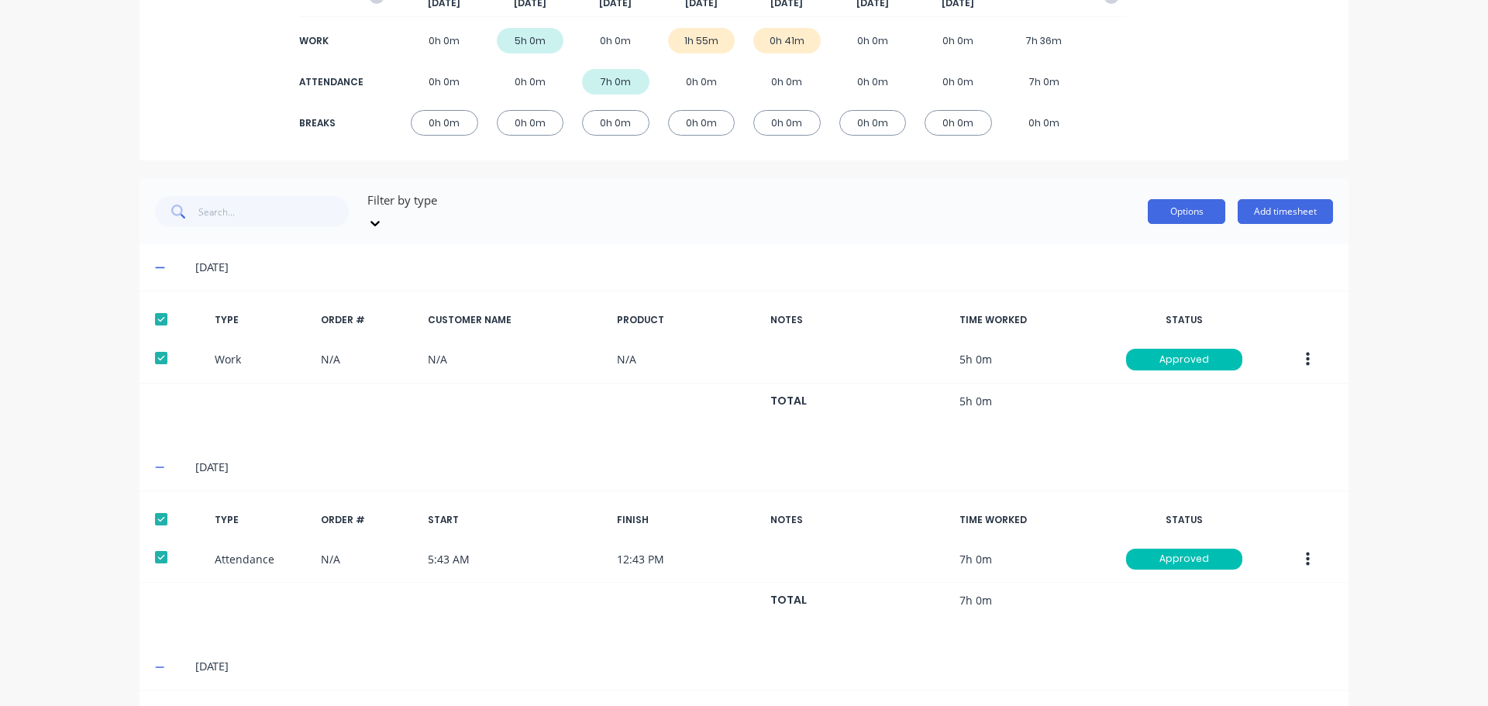
click at [1195, 215] on button "Options" at bounding box center [1187, 211] width 78 height 25
click at [1130, 305] on div "Delete" at bounding box center [1151, 313] width 119 height 22
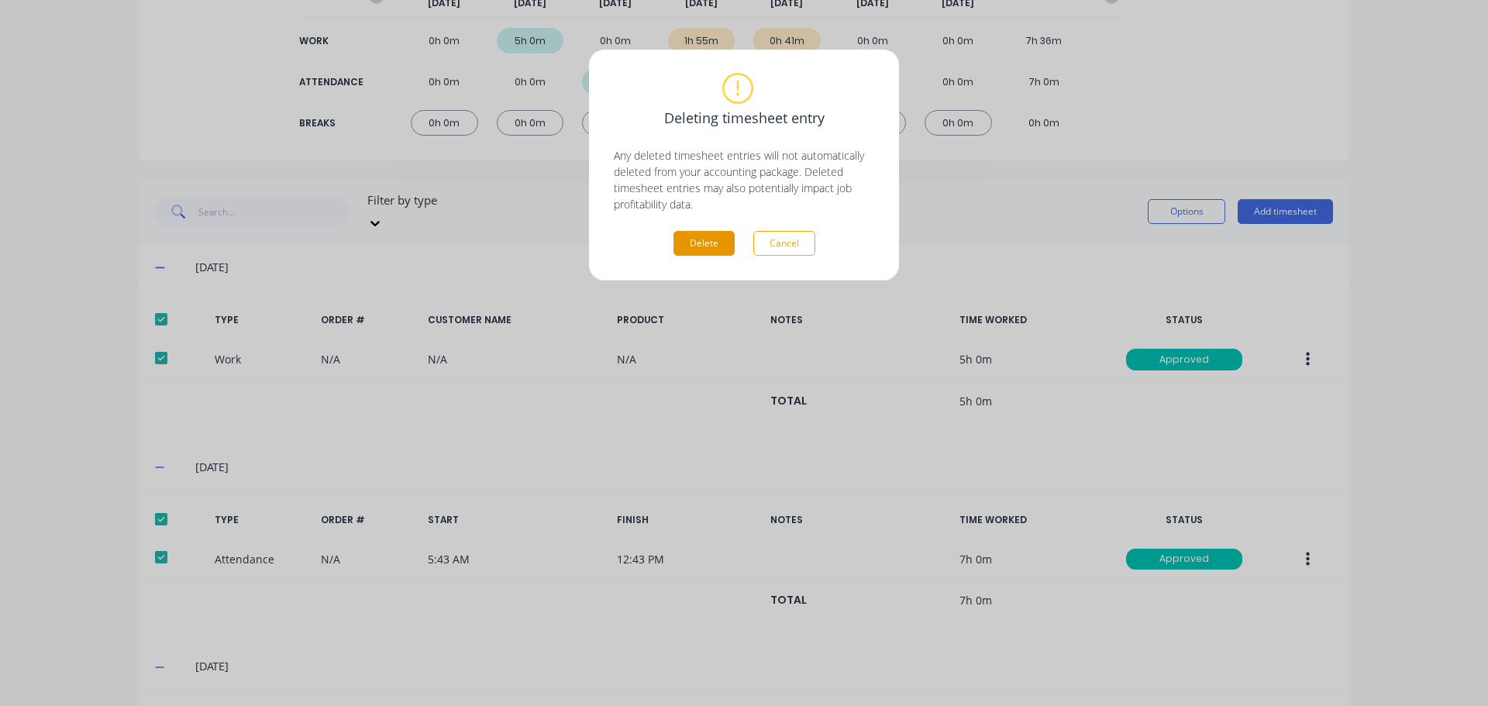
click at [717, 254] on button "Delete" at bounding box center [704, 243] width 61 height 25
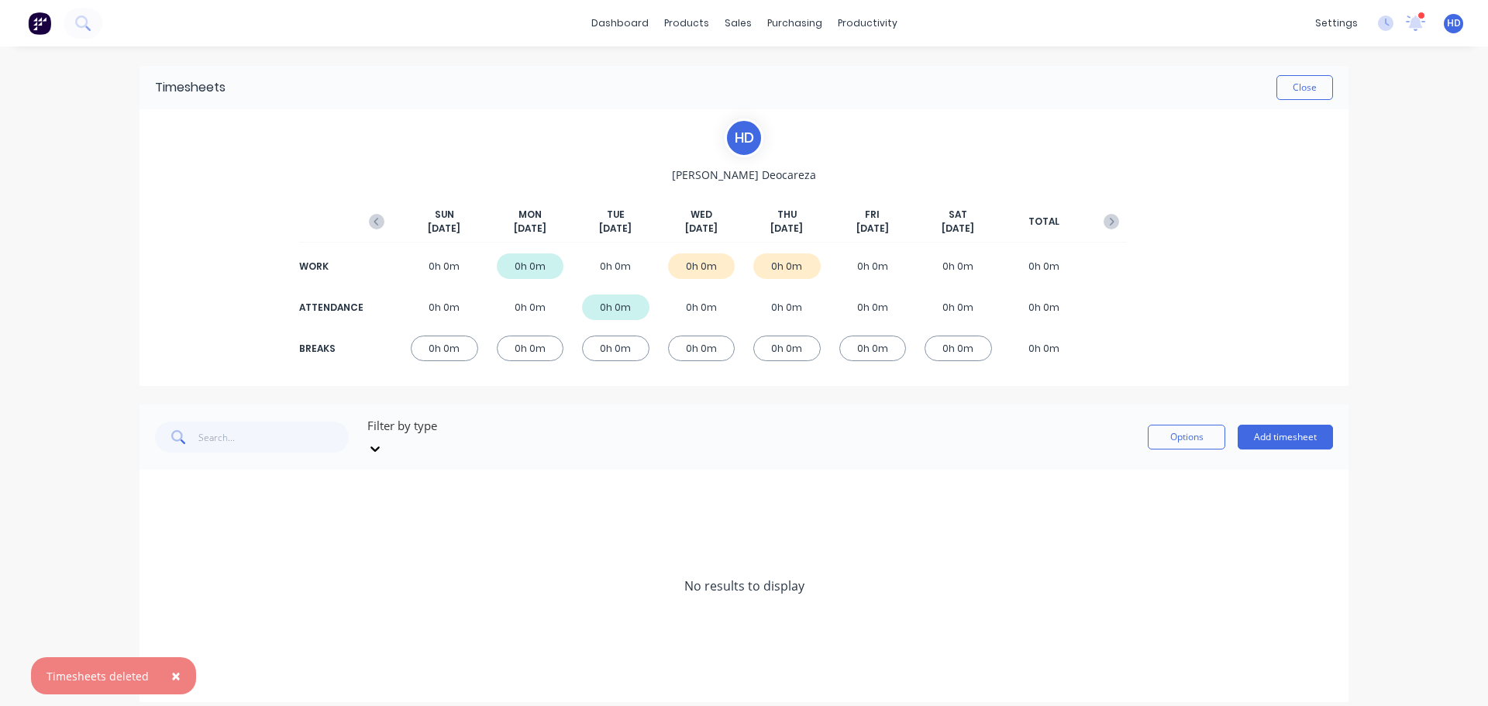
click at [621, 450] on div "Filter by type Options Add timesheet" at bounding box center [744, 437] width 1209 height 65
click at [891, 171] on div "Timesheets" at bounding box center [900, 168] width 58 height 14
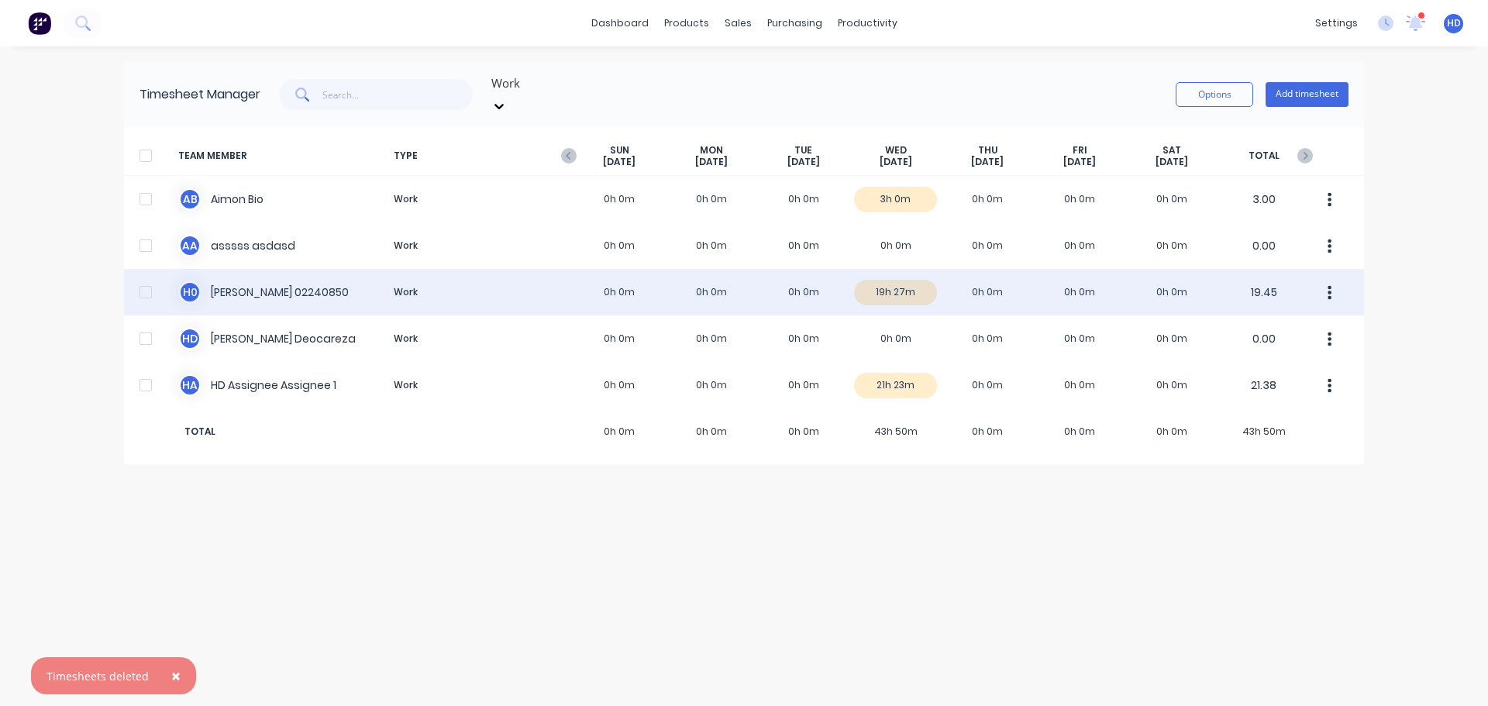
click at [143, 277] on div at bounding box center [145, 292] width 31 height 31
click at [1330, 284] on icon "button" at bounding box center [1330, 292] width 4 height 17
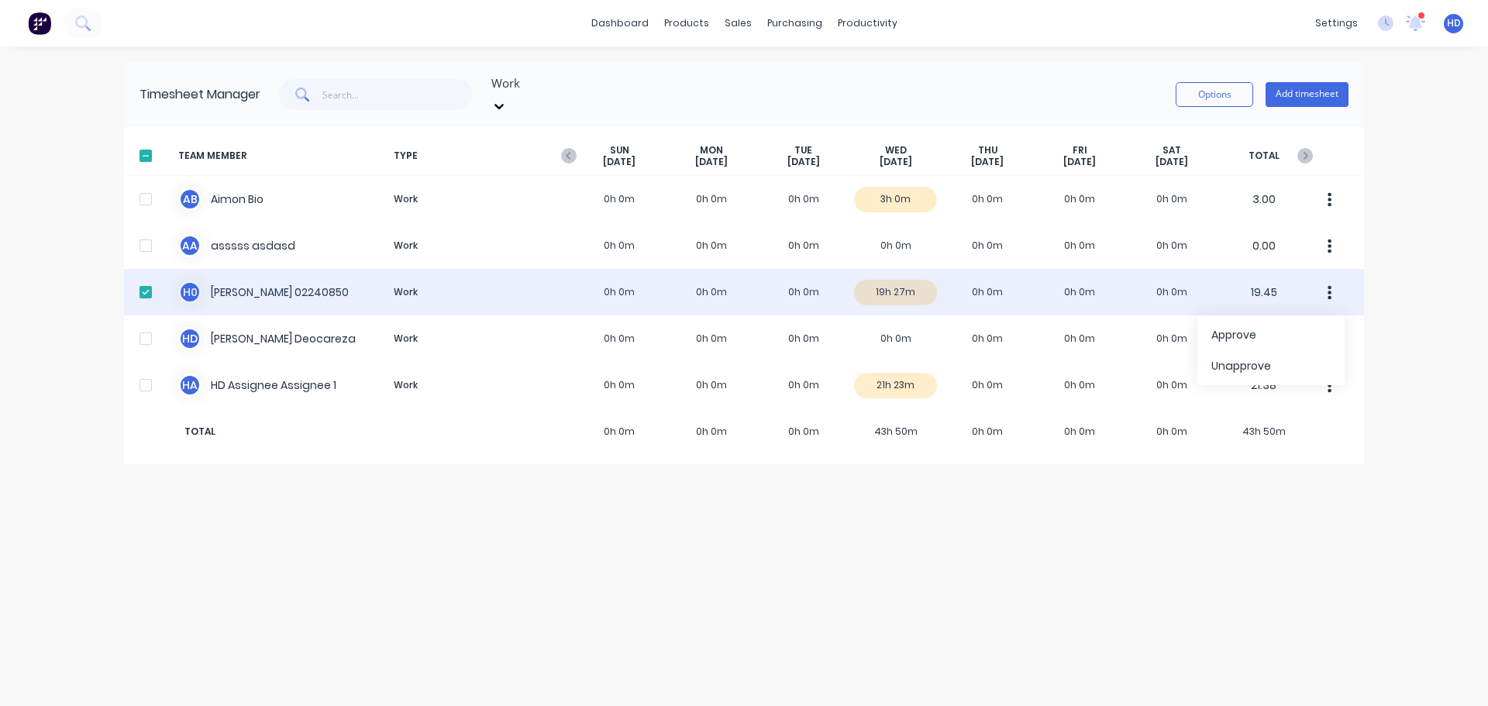
click at [672, 271] on div "H 0 Harry 02240850 Work 0h 0m 0h 0m 0h 0m 19h 27m 0h 0m 0h 0m 0h 0m 19.45 Appro…" at bounding box center [744, 292] width 1240 height 47
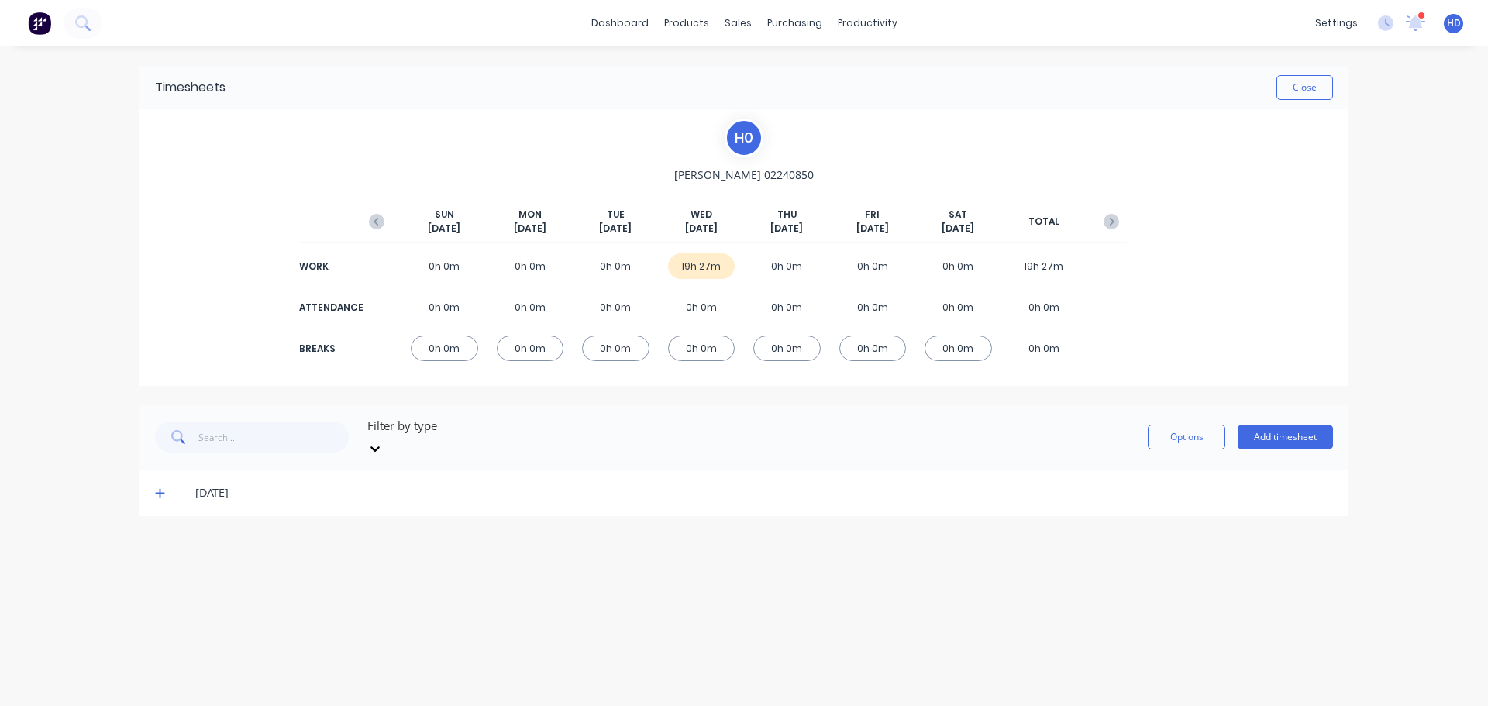
click at [145, 470] on div "08/10/25" at bounding box center [744, 493] width 1209 height 47
click at [160, 489] on icon at bounding box center [159, 493] width 9 height 9
click at [163, 529] on div at bounding box center [161, 544] width 31 height 31
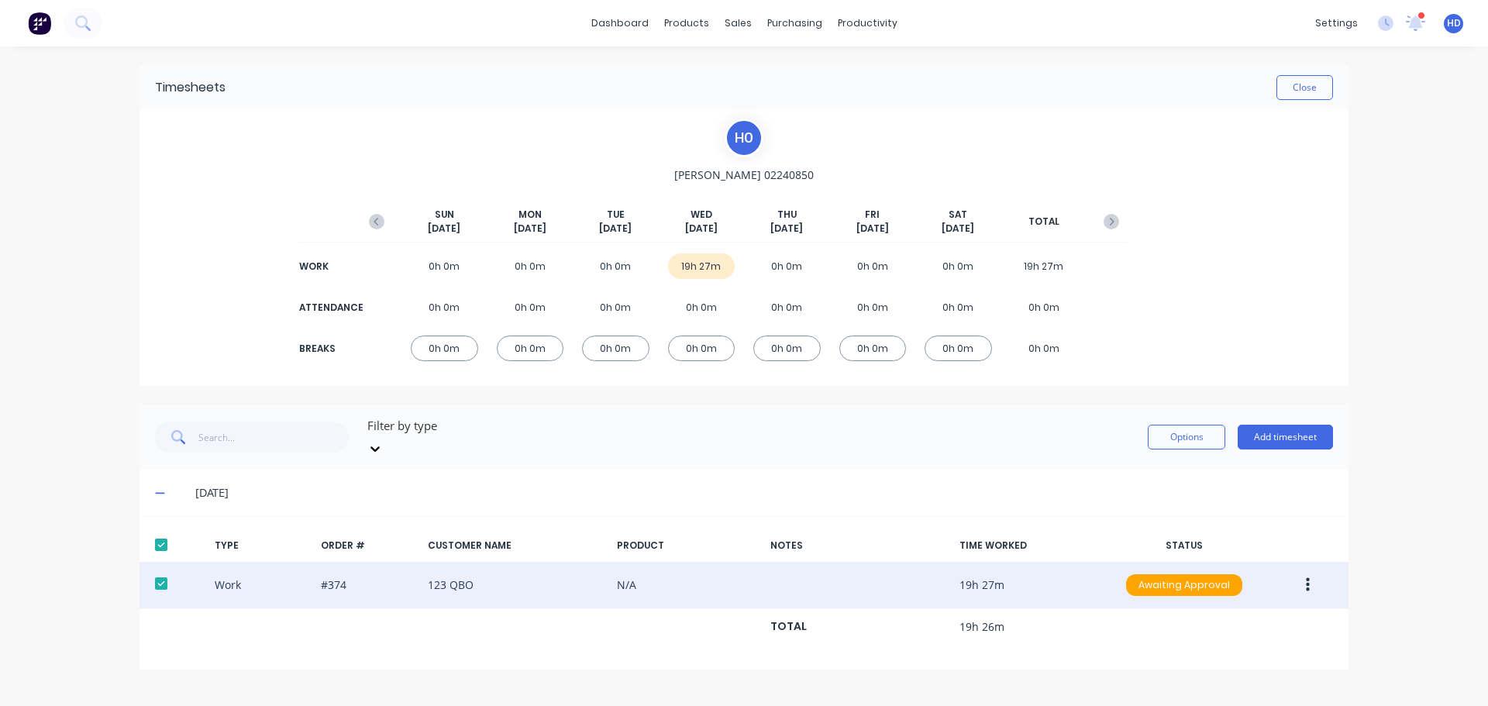
click at [1303, 571] on button "button" at bounding box center [1308, 585] width 36 height 28
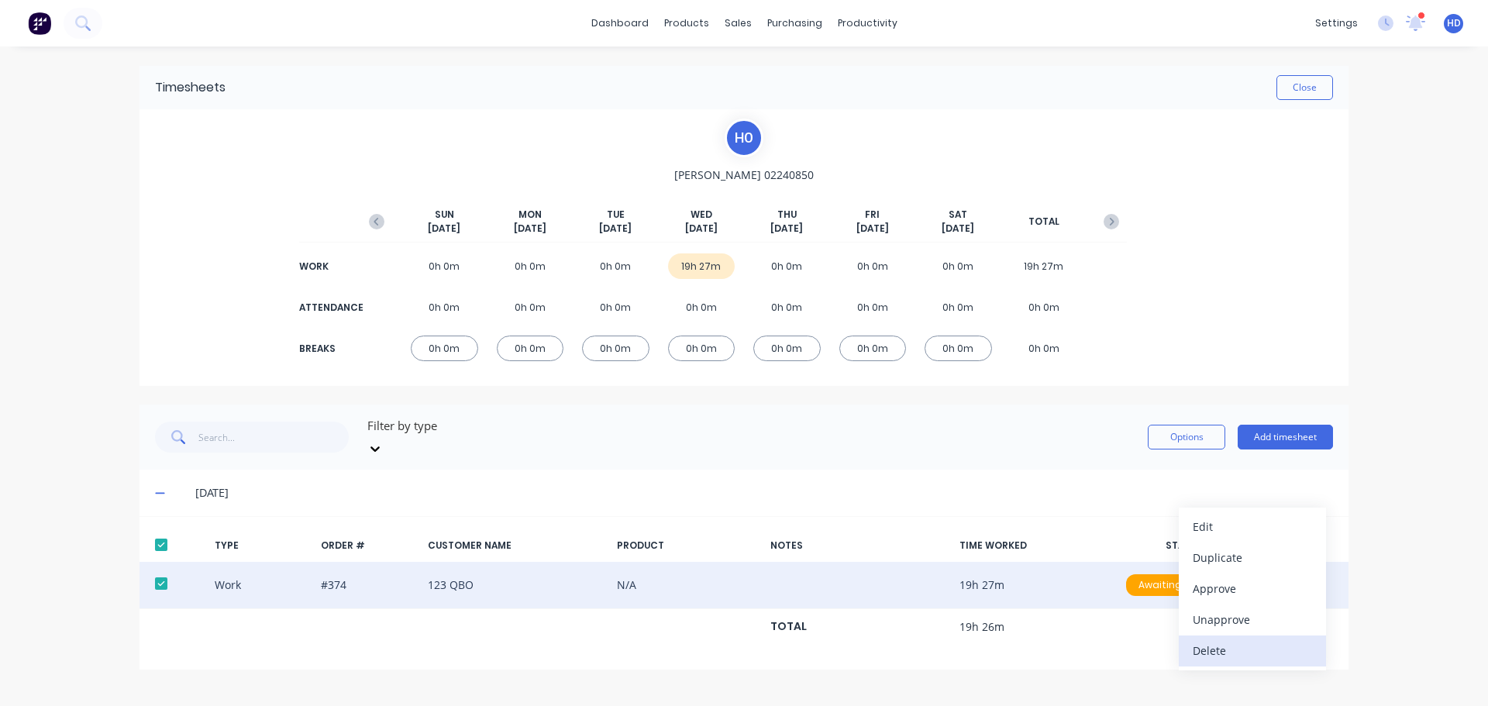
click at [1218, 639] on div "Delete" at bounding box center [1252, 650] width 119 height 22
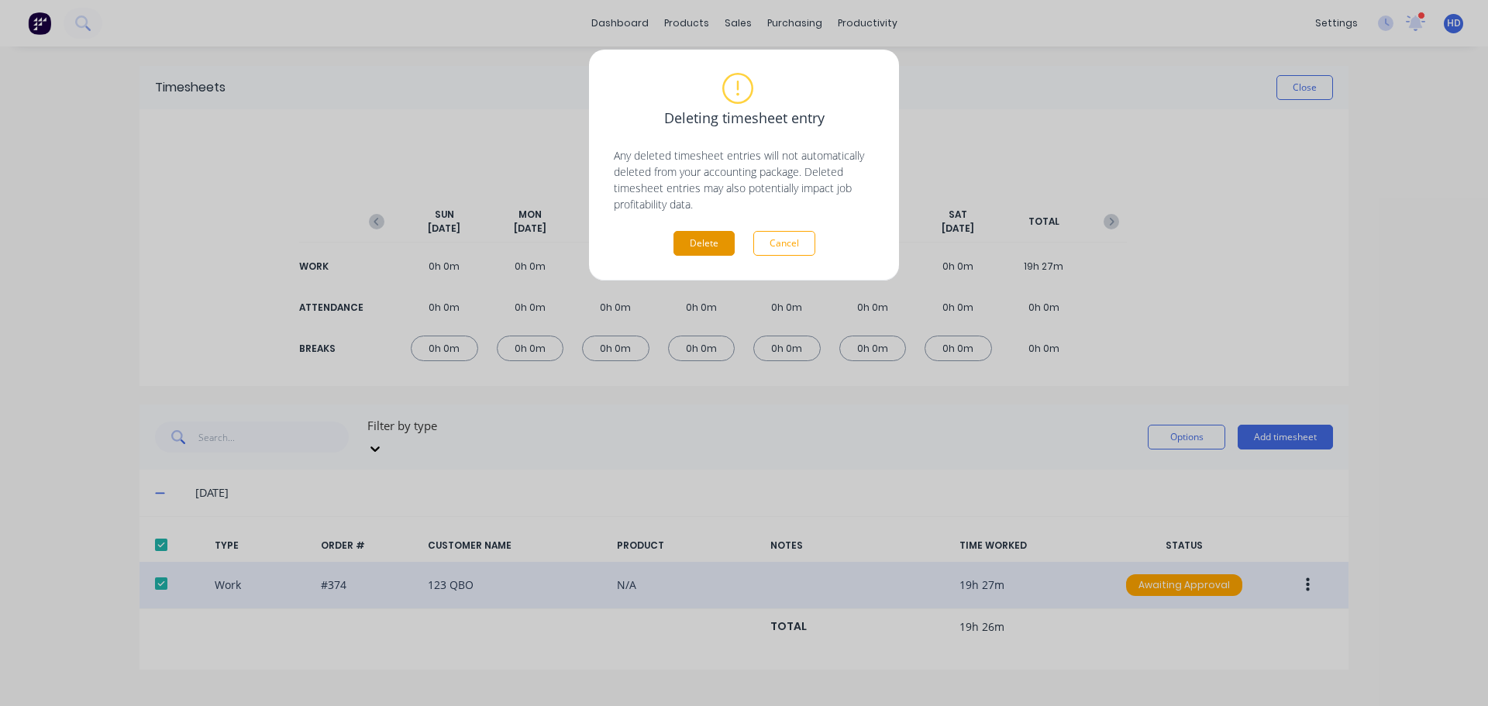
click at [733, 251] on button "Delete" at bounding box center [704, 243] width 61 height 25
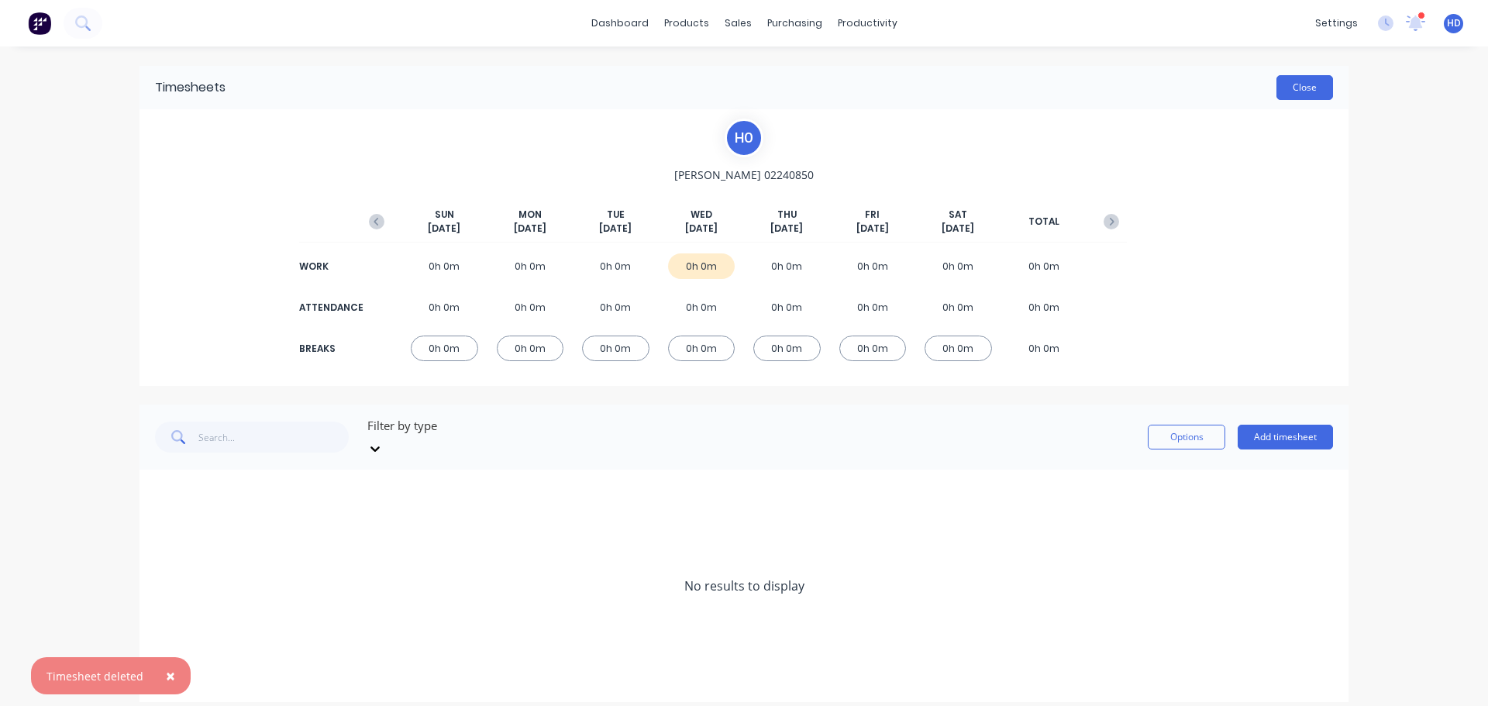
click at [1302, 86] on button "Close" at bounding box center [1305, 87] width 57 height 25
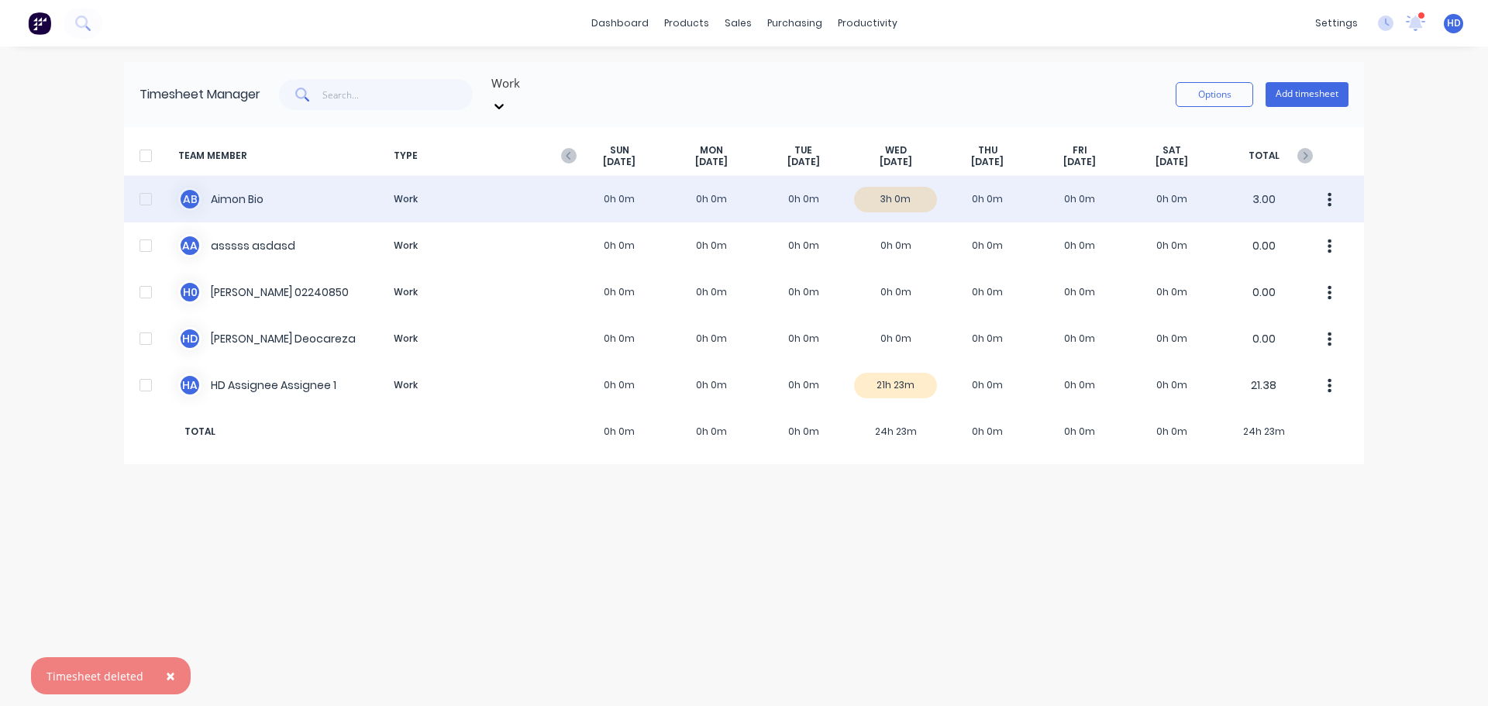
click at [788, 181] on div "A B Aimon Bio Work 0h 0m 0h 0m 0h 0m 3h 0m 0h 0m 0h 0m 0h 0m 3.00" at bounding box center [744, 199] width 1240 height 47
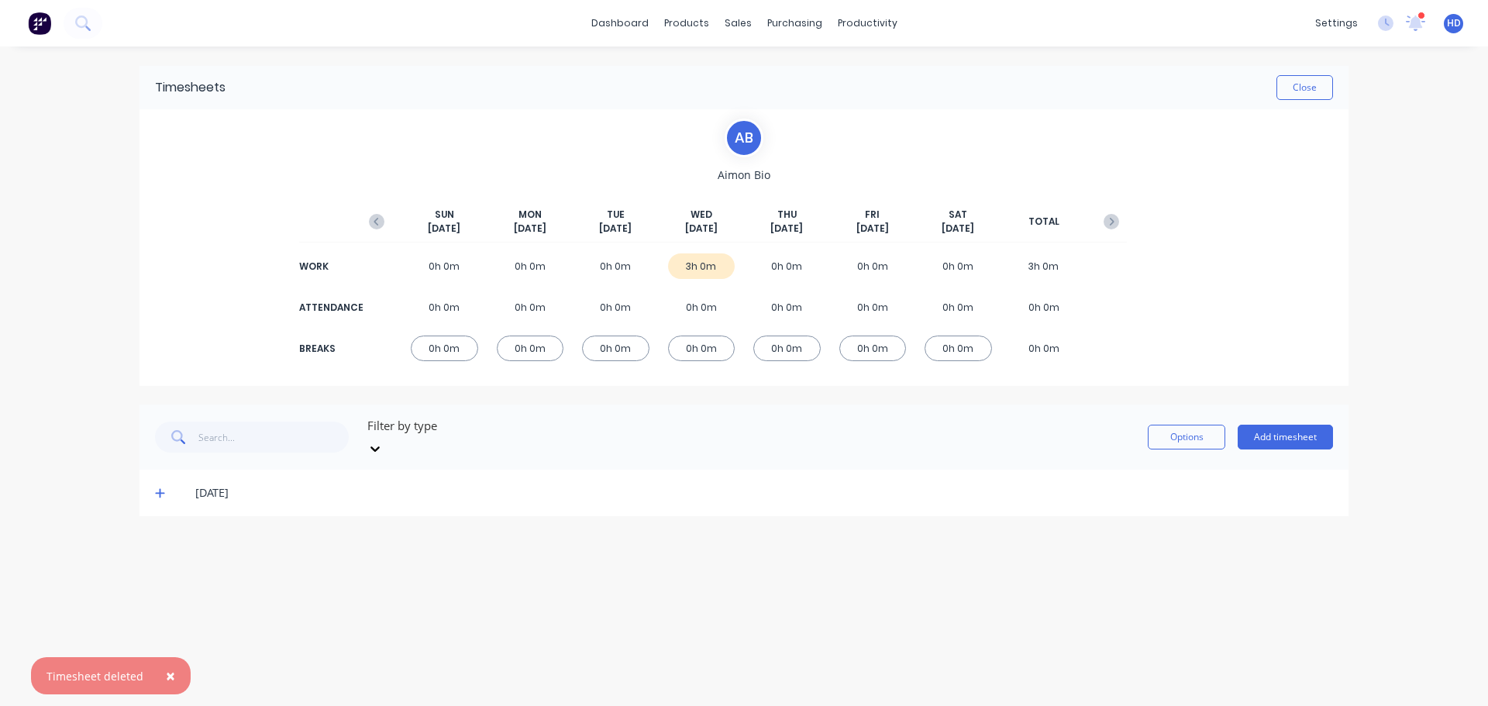
click at [165, 485] on span at bounding box center [163, 493] width 16 height 16
click at [157, 536] on div at bounding box center [161, 544] width 31 height 31
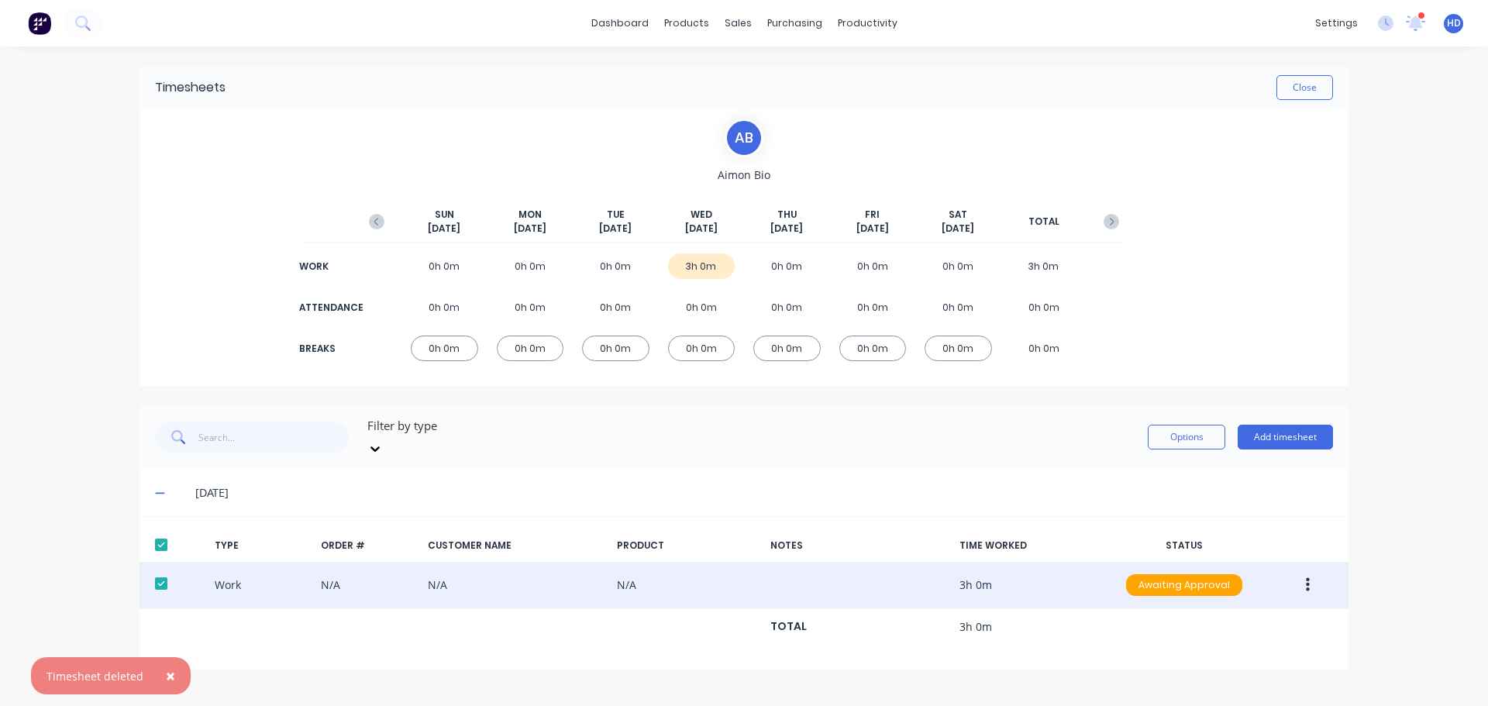
click at [1303, 571] on button "button" at bounding box center [1308, 585] width 36 height 28
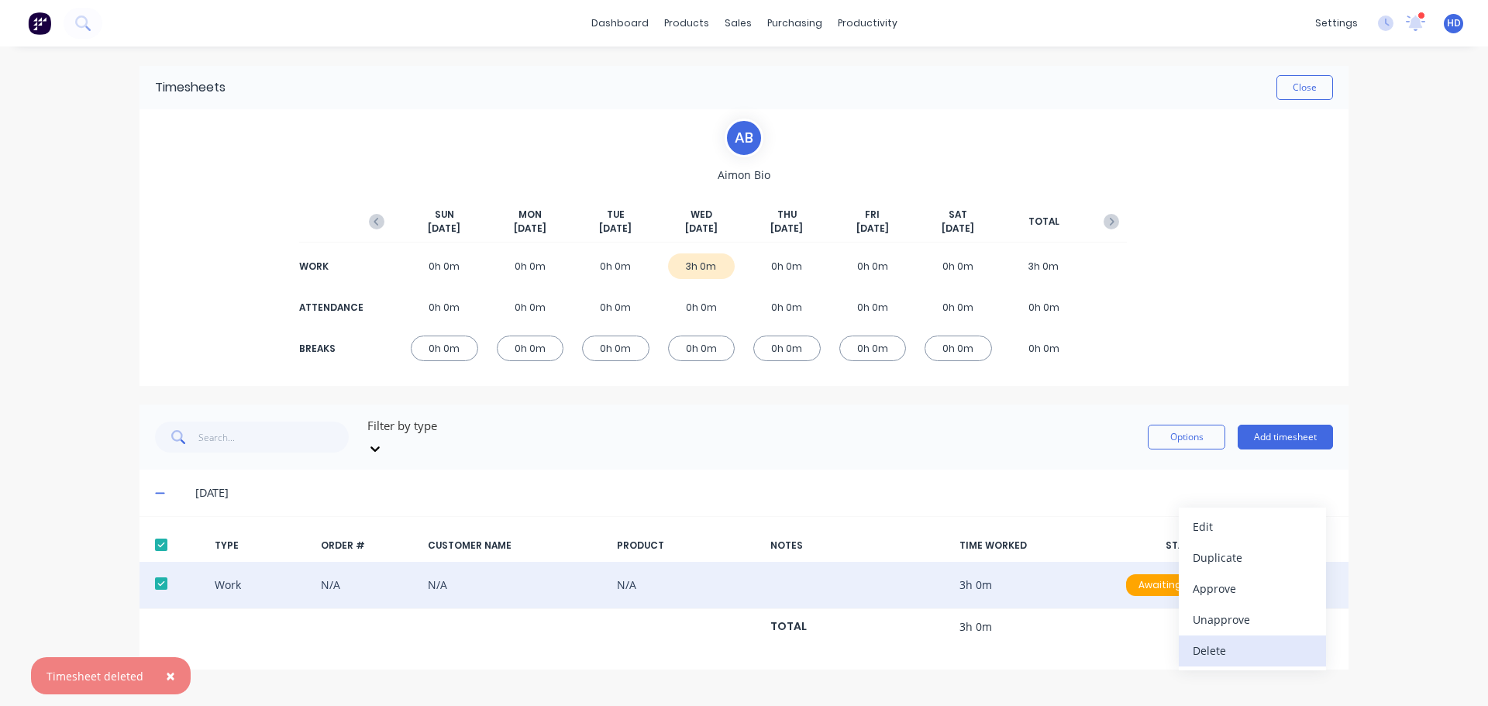
click at [1226, 639] on div "Delete" at bounding box center [1252, 650] width 119 height 22
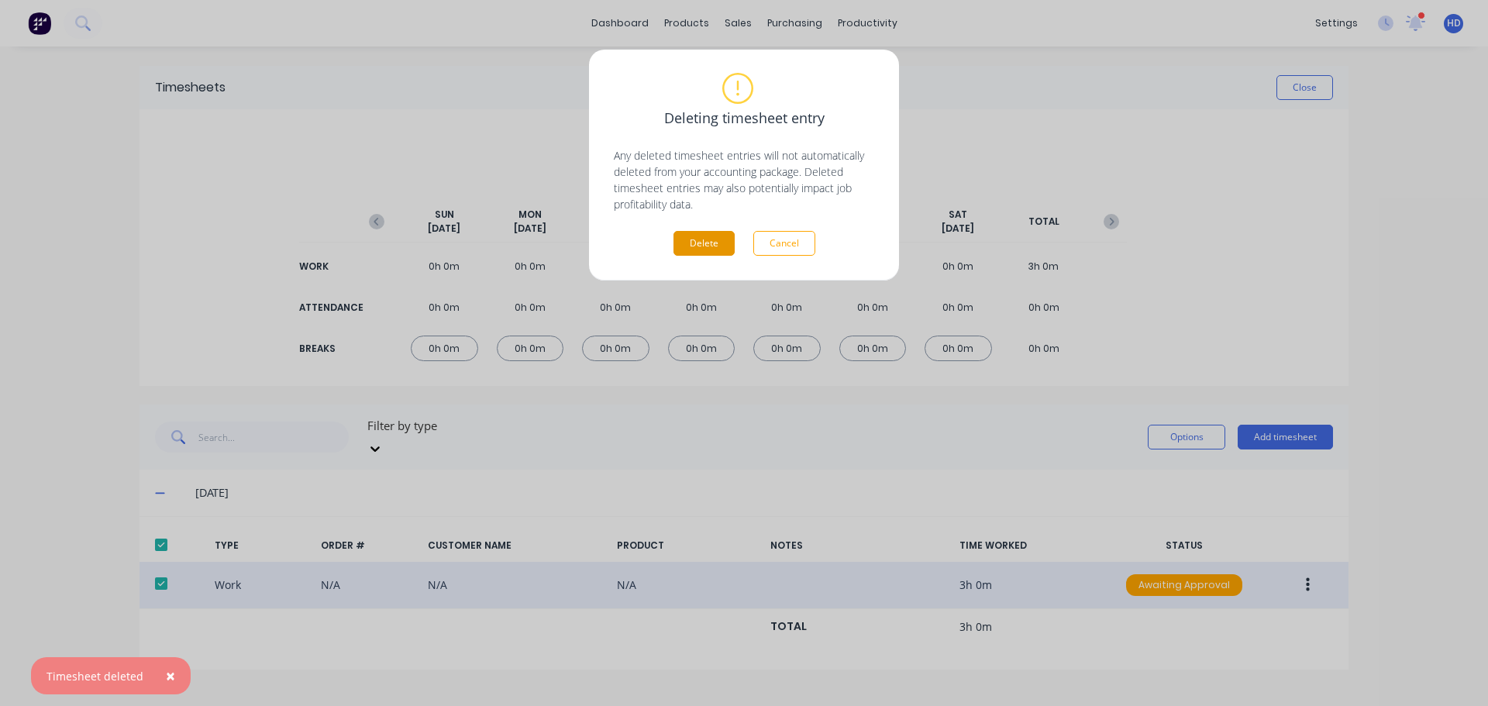
click at [704, 241] on button "Delete" at bounding box center [704, 243] width 61 height 25
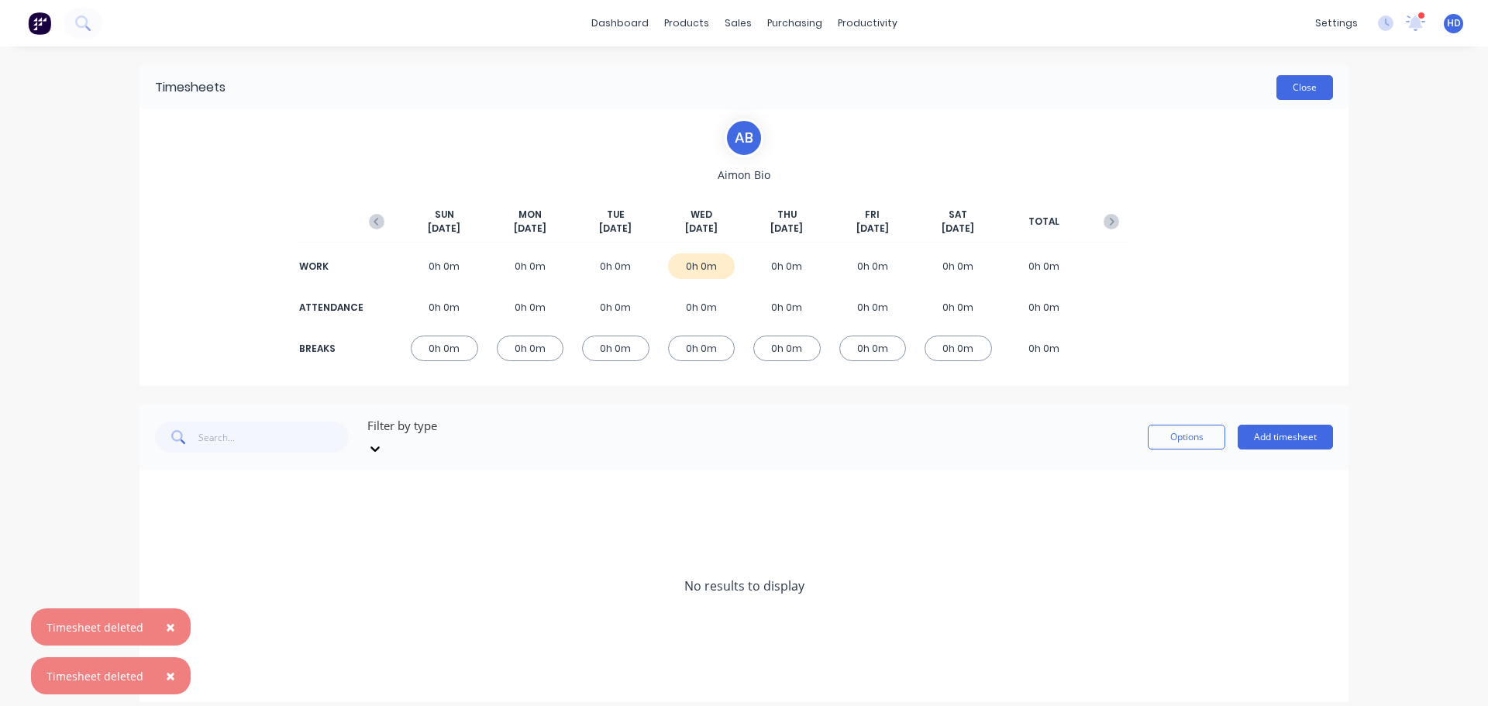
click at [1305, 91] on button "Close" at bounding box center [1305, 87] width 57 height 25
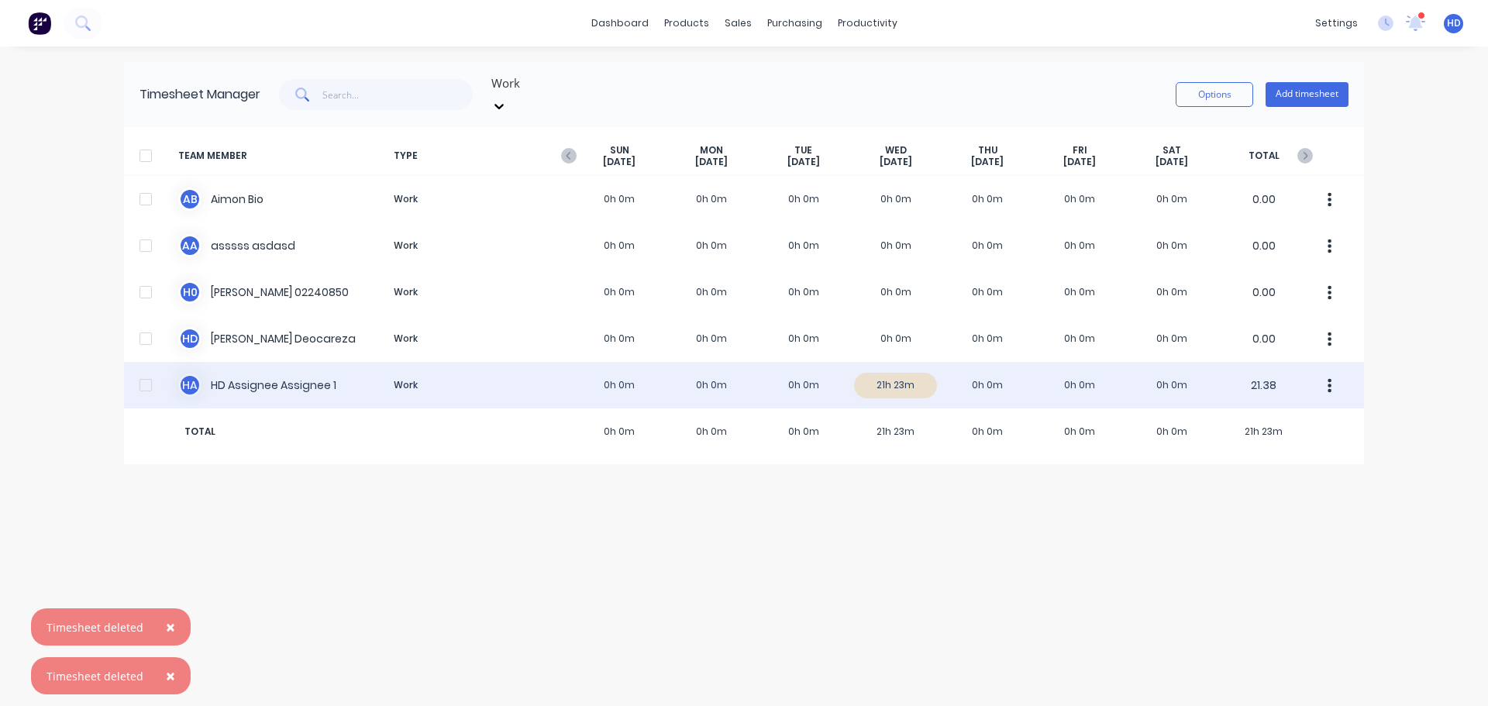
click at [846, 362] on div "H A HD Assignee Assignee 1 Work 0h 0m 0h 0m 0h 0m 21h 23m 0h 0m 0h 0m 0h 0m 21.…" at bounding box center [744, 385] width 1240 height 47
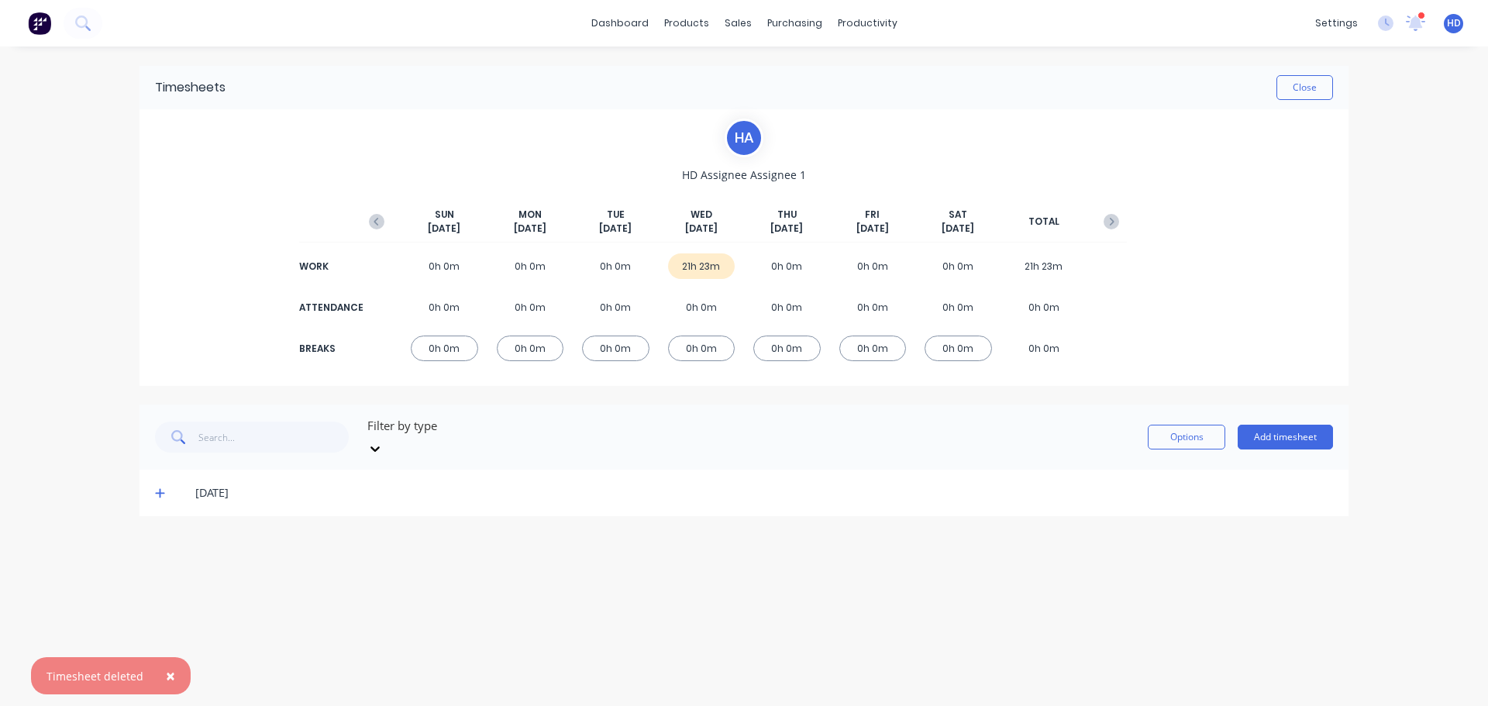
click at [167, 485] on span at bounding box center [163, 493] width 16 height 16
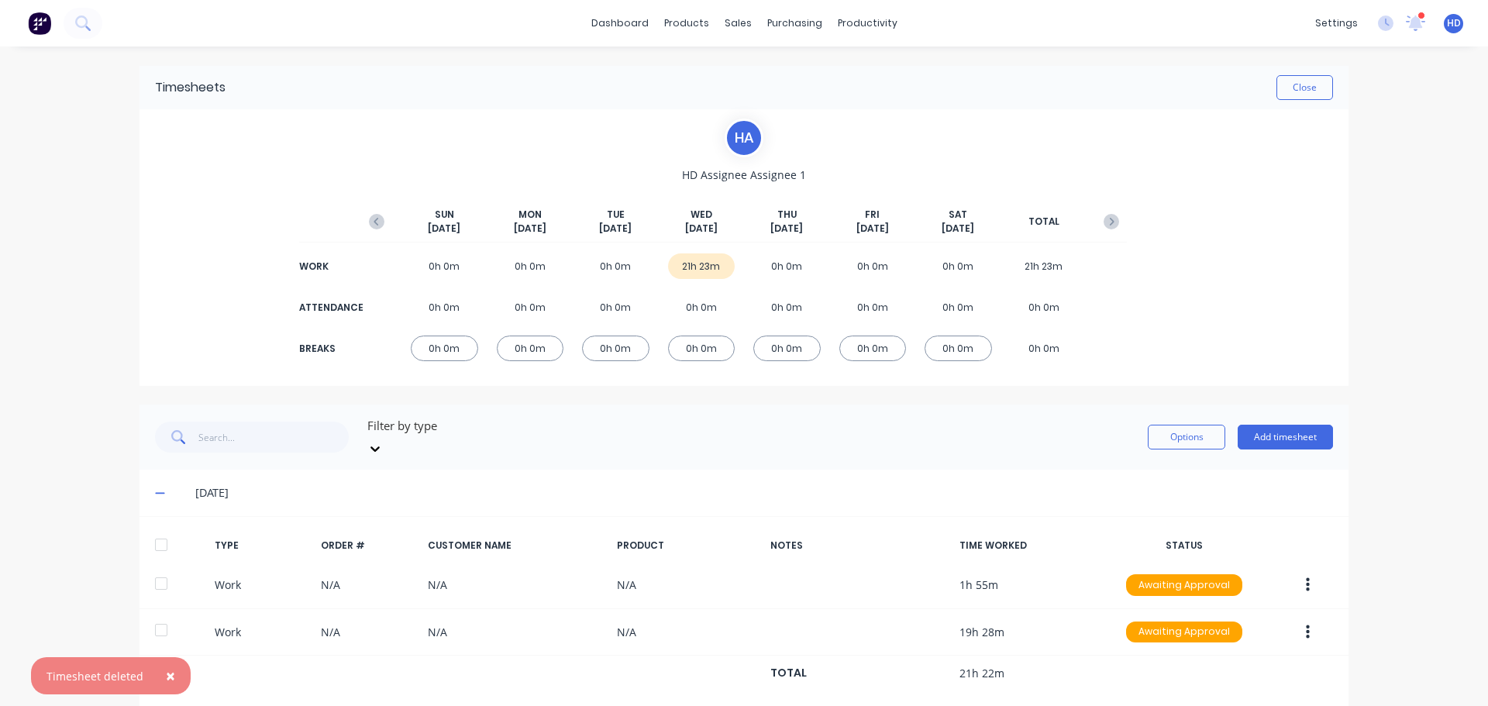
click at [159, 529] on div at bounding box center [161, 544] width 31 height 31
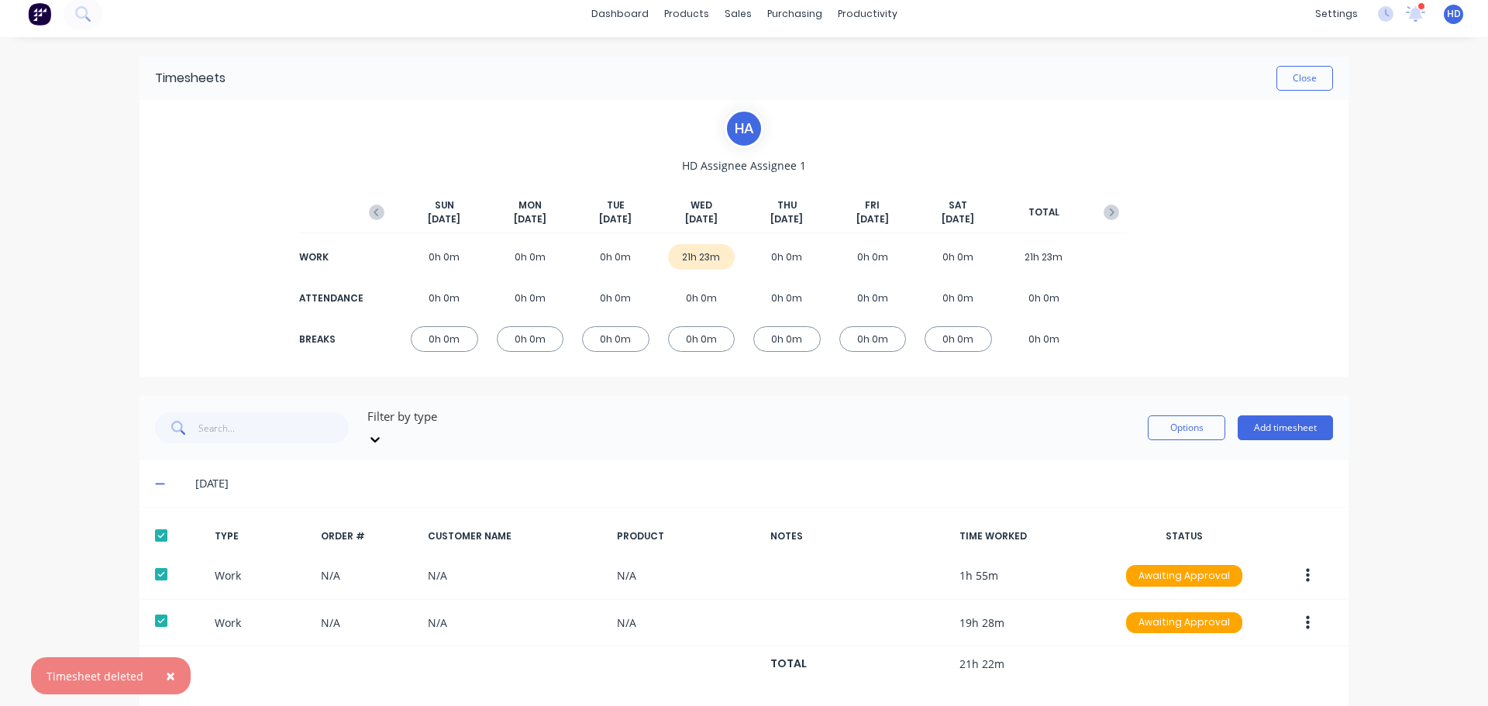
scroll to position [14, 0]
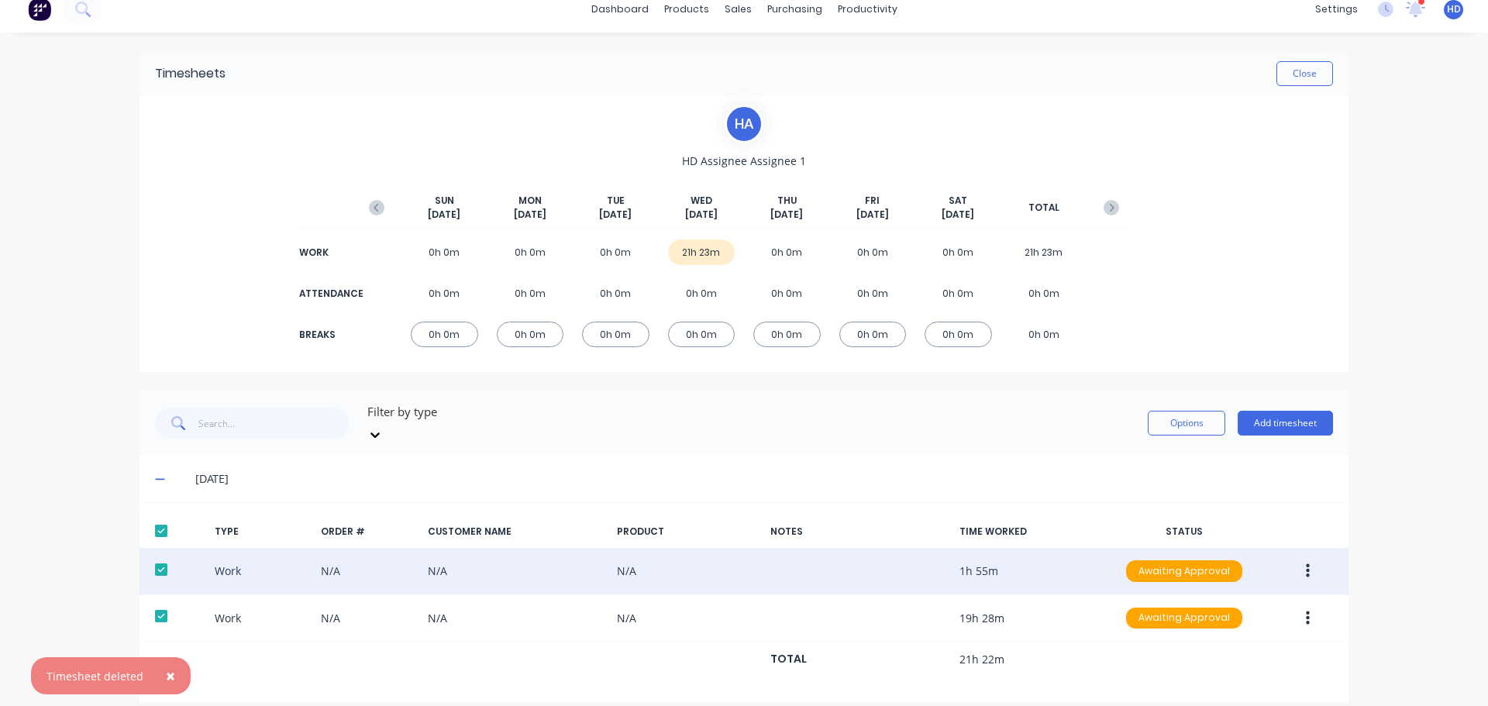
click at [1305, 557] on button "button" at bounding box center [1308, 571] width 36 height 28
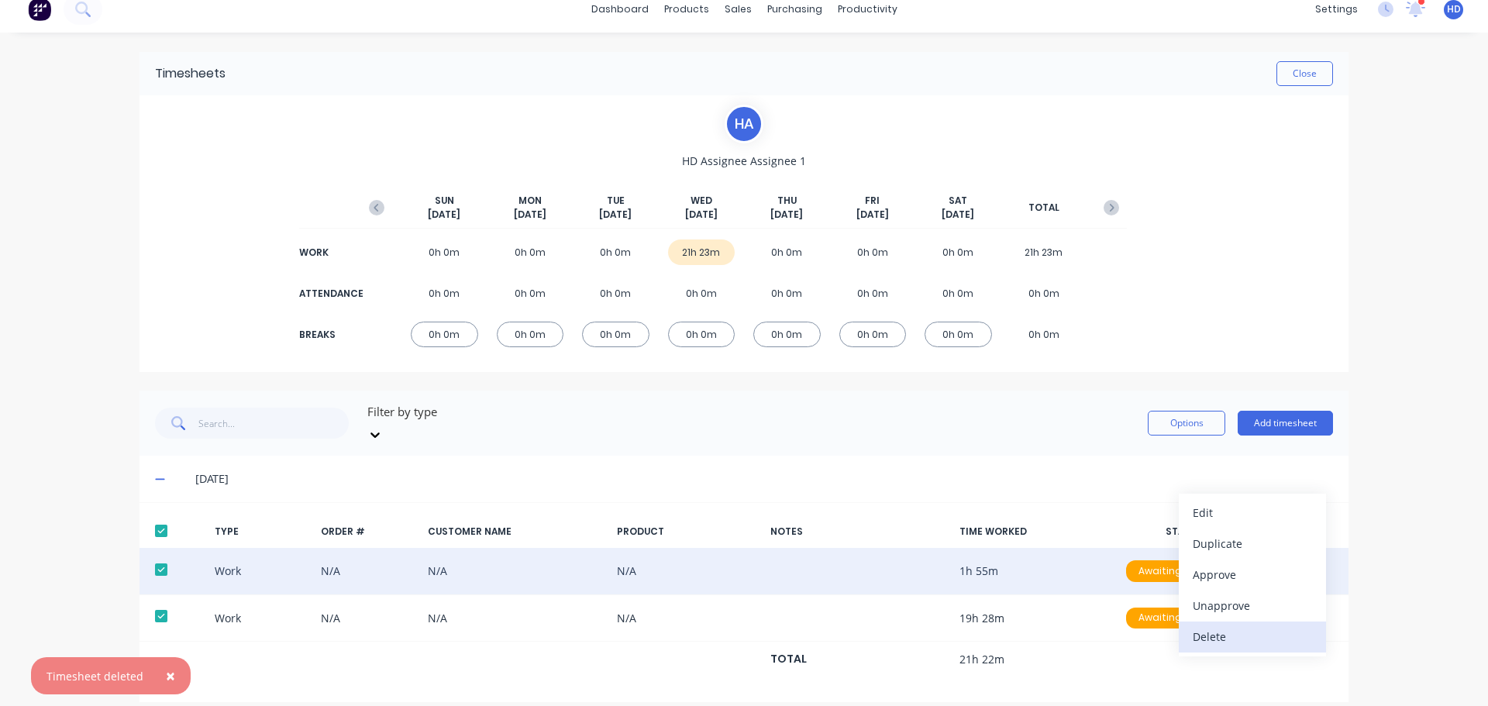
click at [1222, 636] on button "Delete" at bounding box center [1252, 637] width 147 height 31
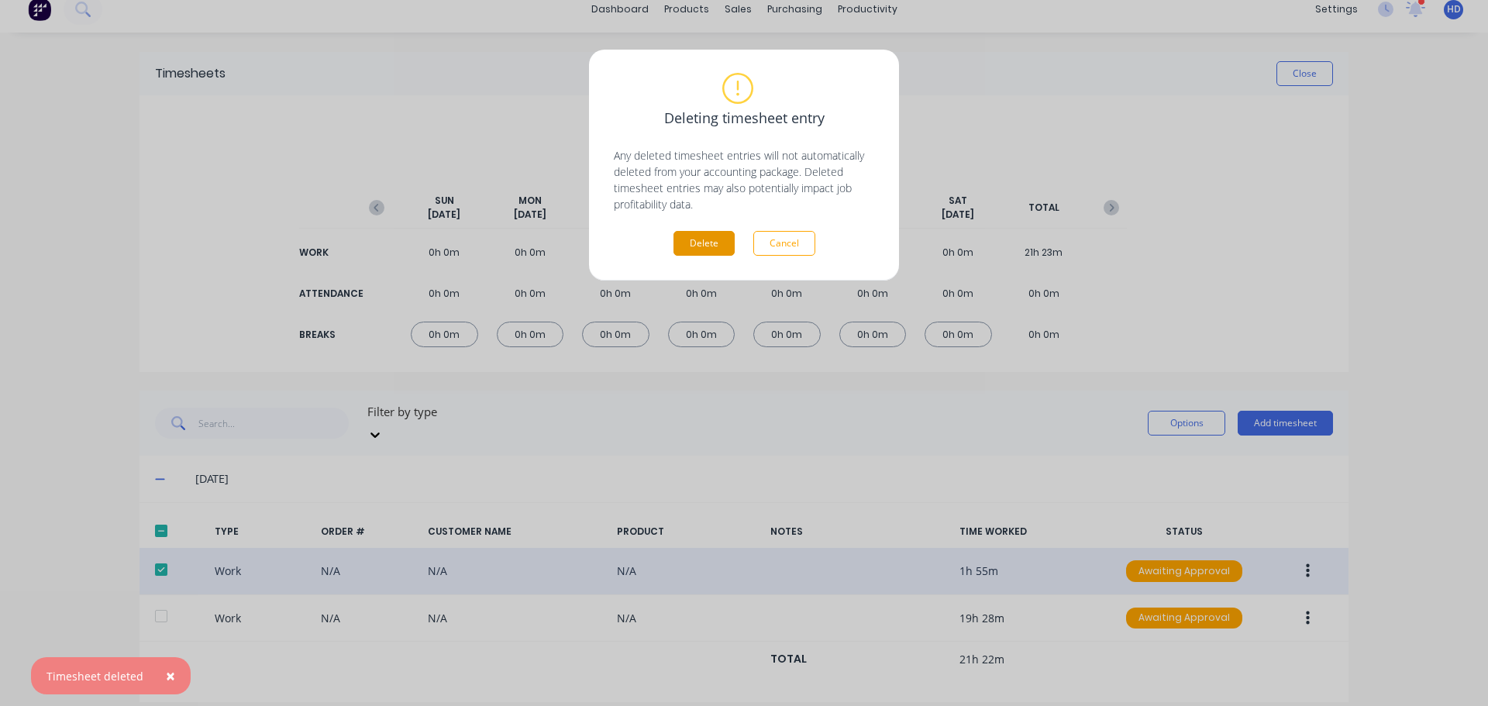
click at [701, 249] on button "Delete" at bounding box center [704, 243] width 61 height 25
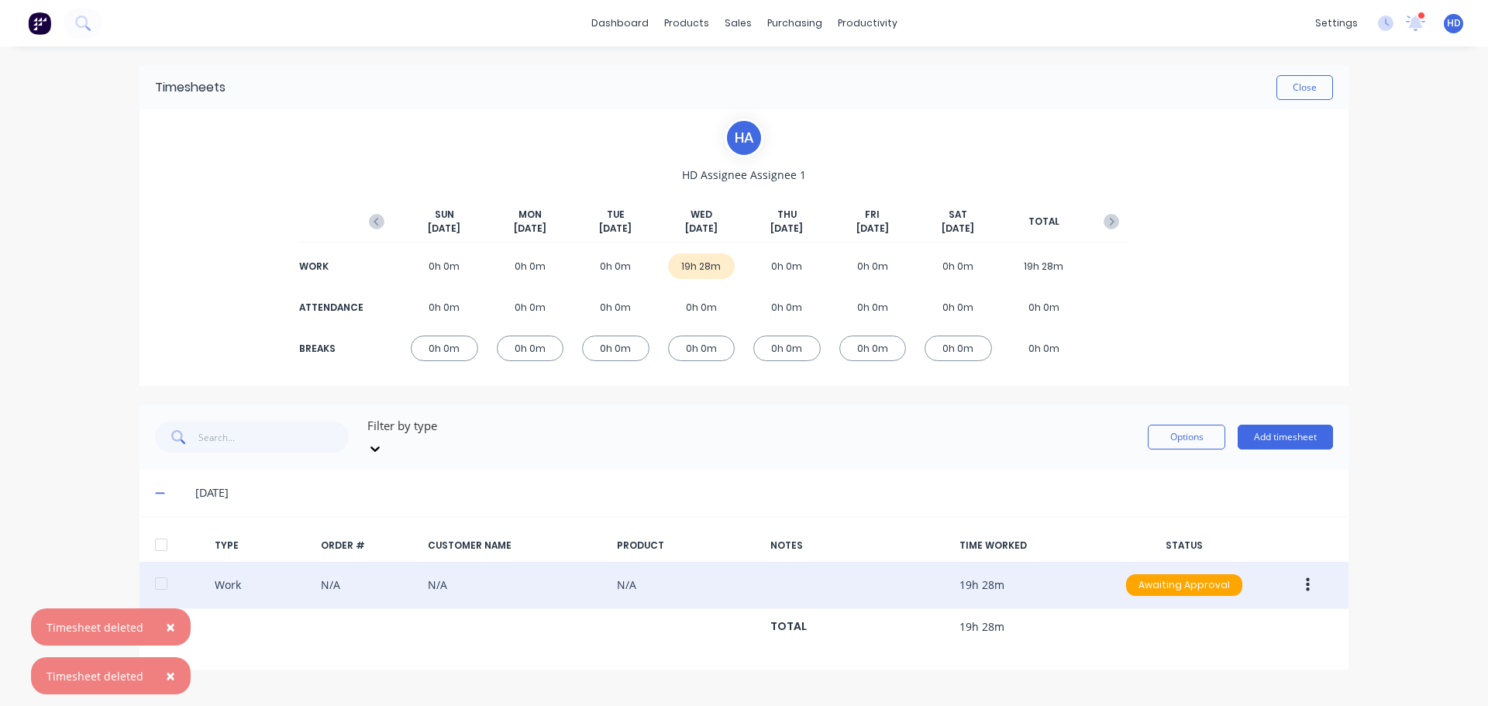
click at [1298, 571] on button "button" at bounding box center [1308, 585] width 36 height 28
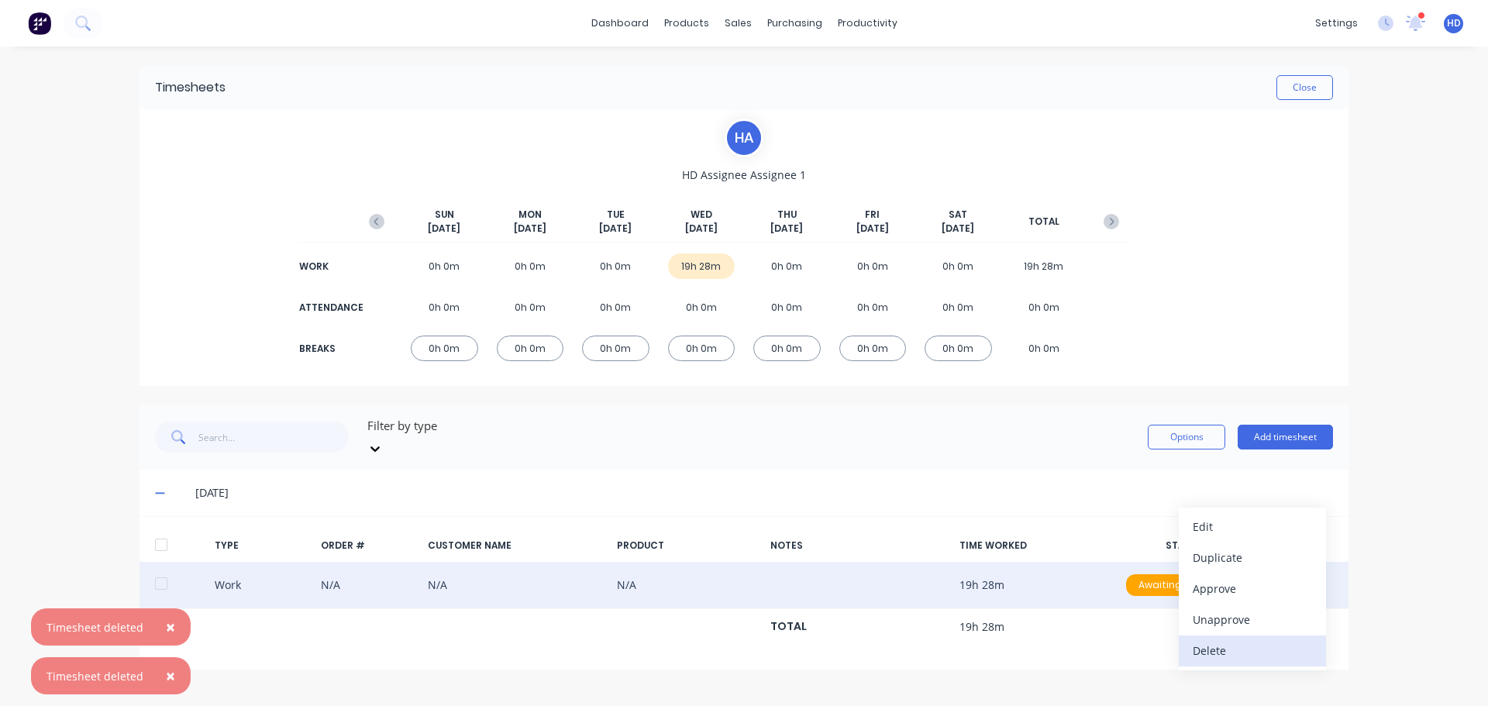
click at [1213, 642] on div "Delete" at bounding box center [1252, 650] width 119 height 22
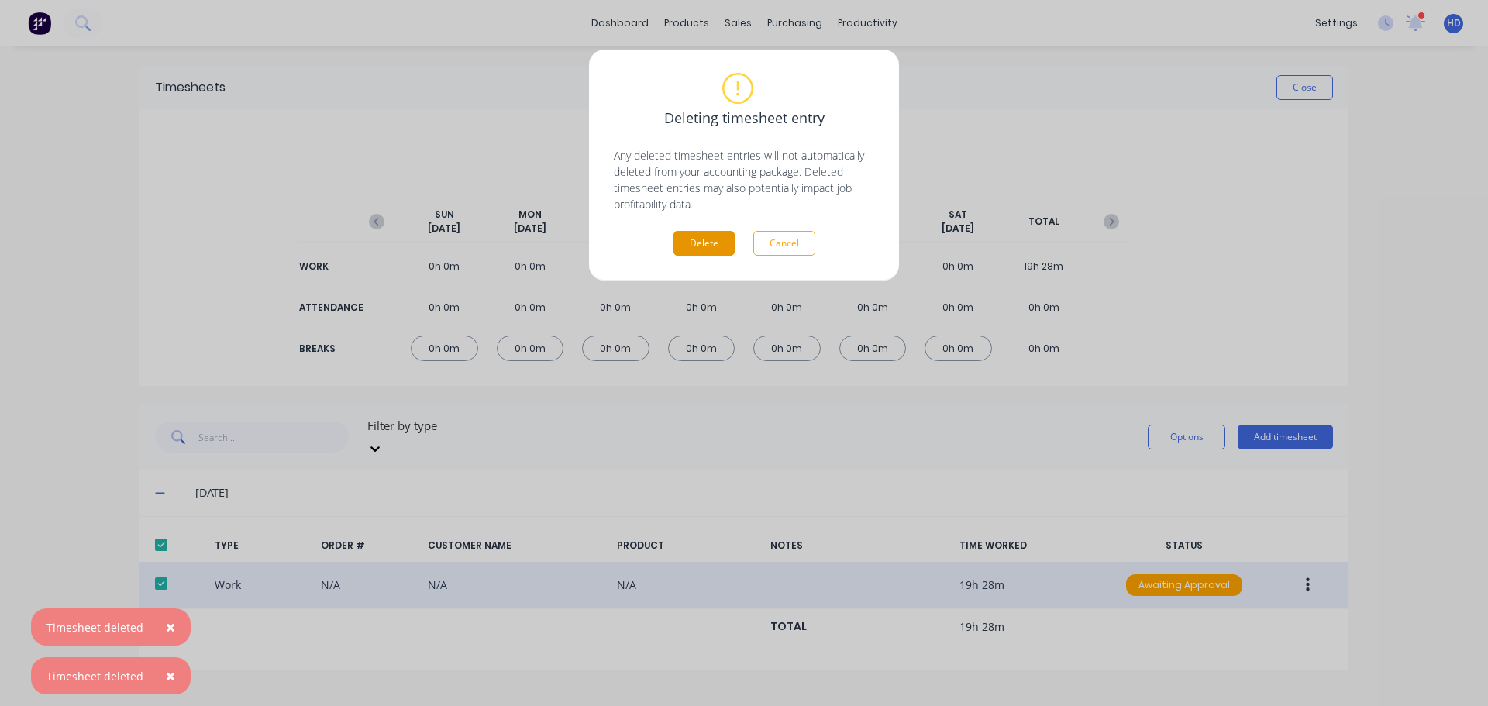
click at [707, 234] on button "Delete" at bounding box center [704, 243] width 61 height 25
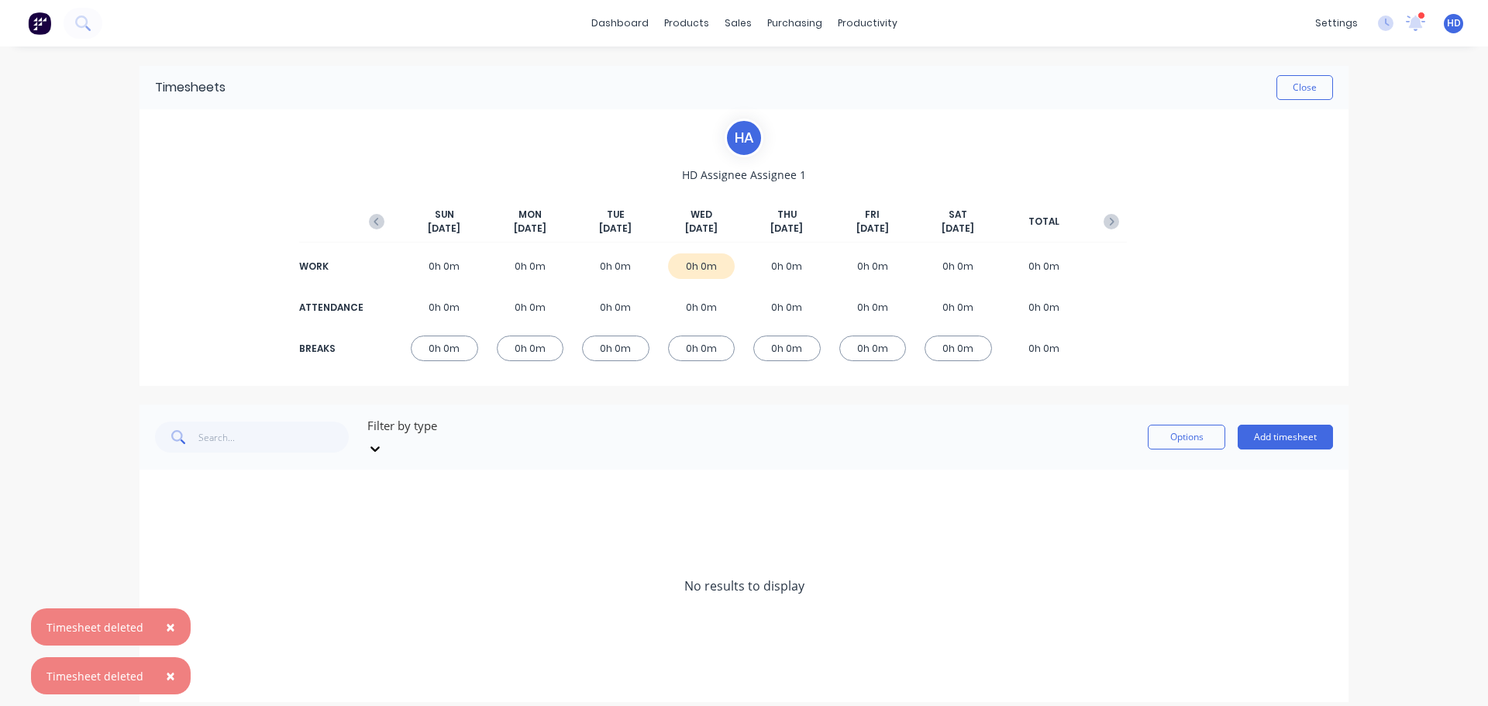
click at [178, 623] on button "×" at bounding box center [170, 626] width 40 height 37
click at [169, 677] on span "×" at bounding box center [170, 676] width 9 height 22
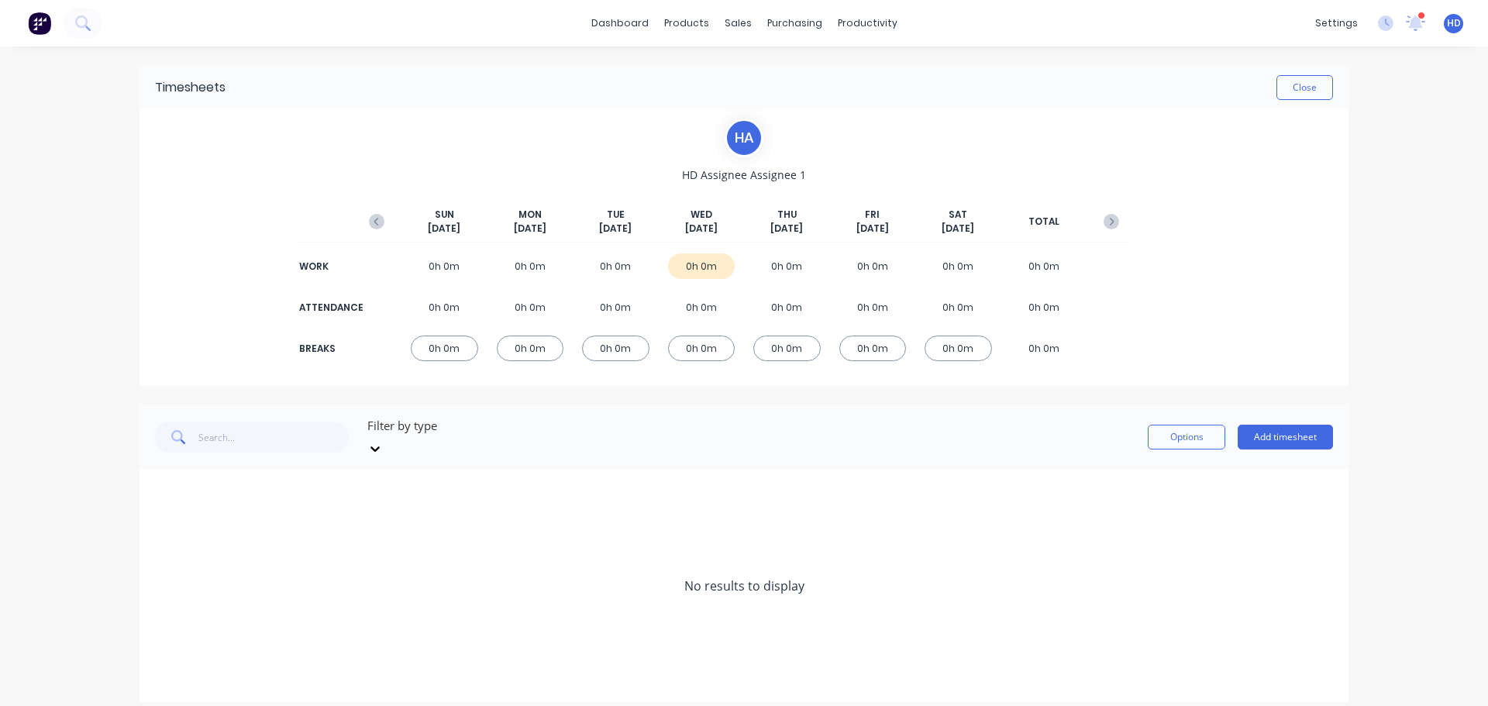
click at [625, 562] on div "No results to display" at bounding box center [744, 586] width 1209 height 233
click at [1322, 85] on button "Close" at bounding box center [1305, 87] width 57 height 25
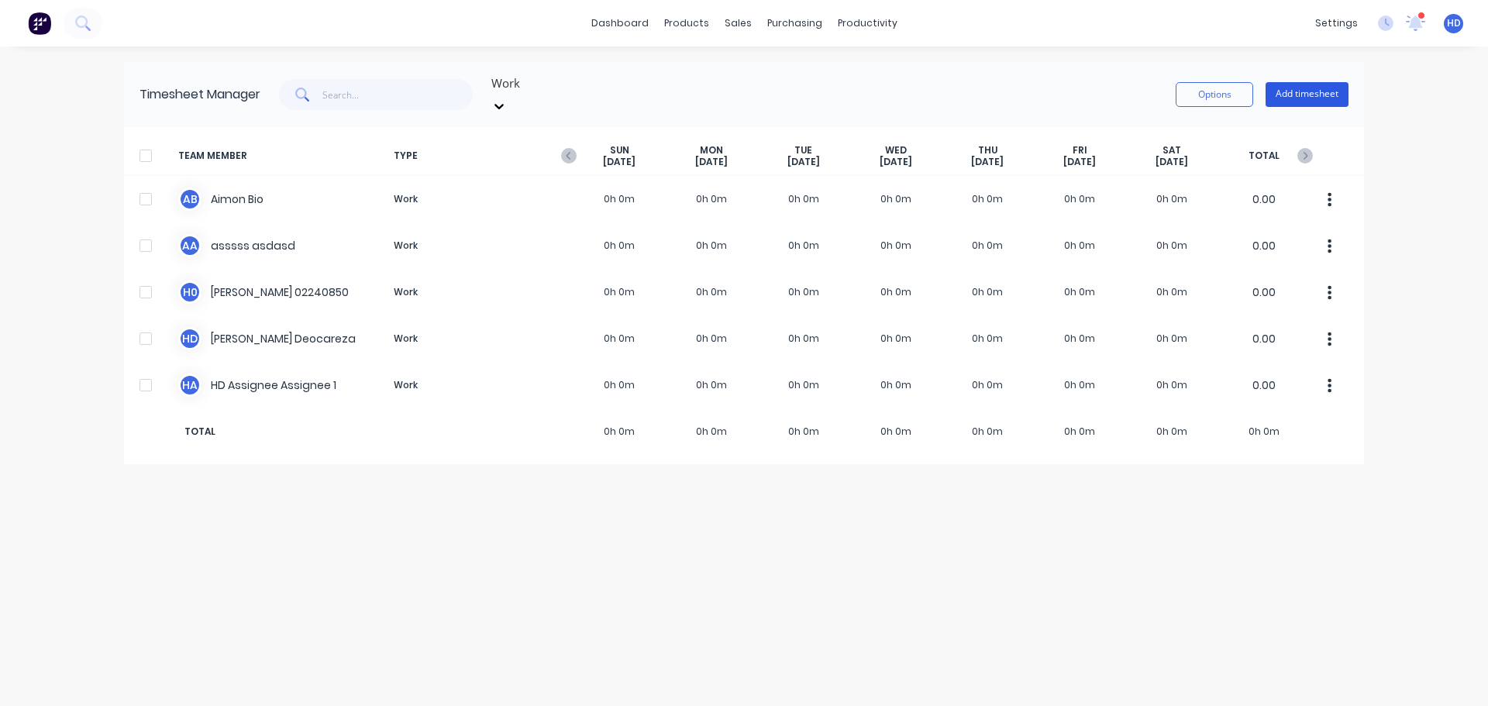
click at [1310, 90] on button "Add timesheet" at bounding box center [1307, 94] width 83 height 25
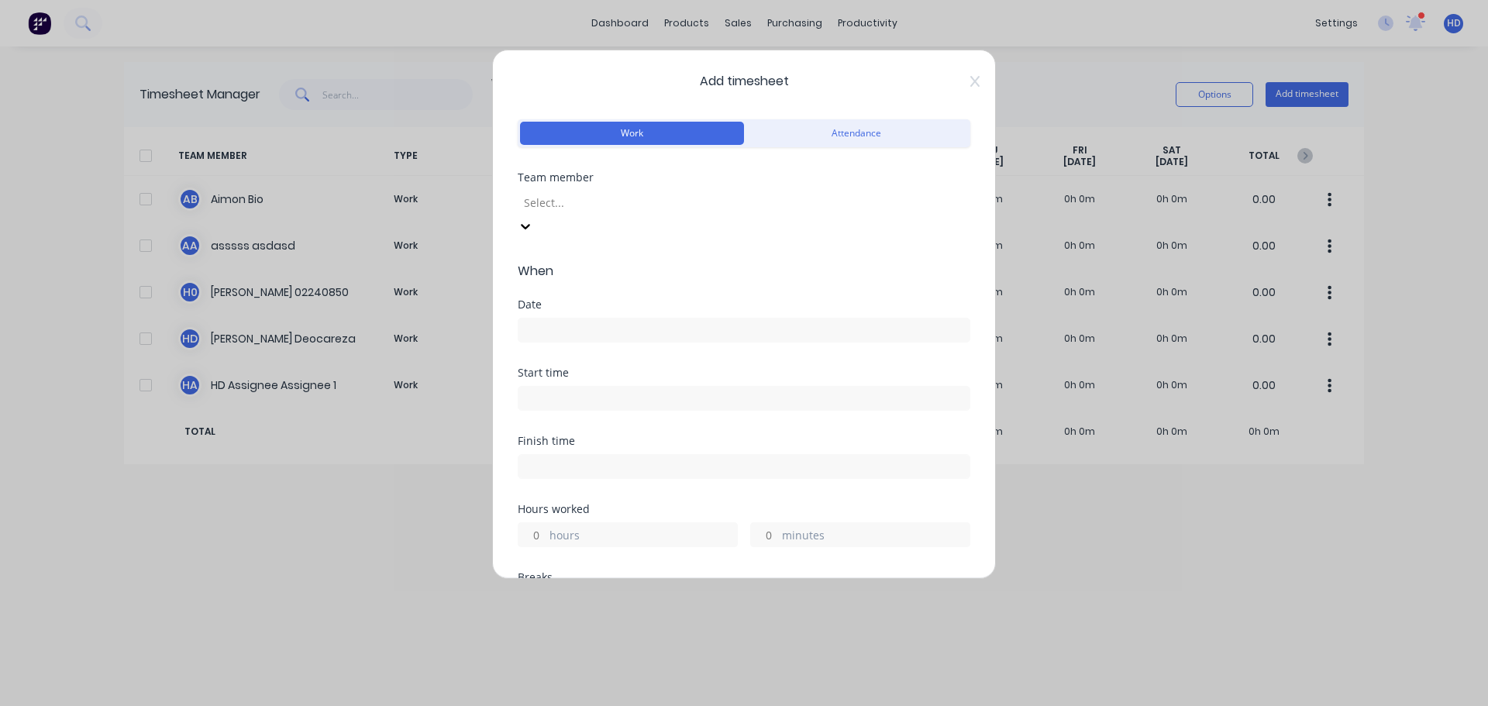
click at [746, 201] on div at bounding box center [633, 202] width 223 height 19
click at [562, 319] on input at bounding box center [744, 330] width 451 height 23
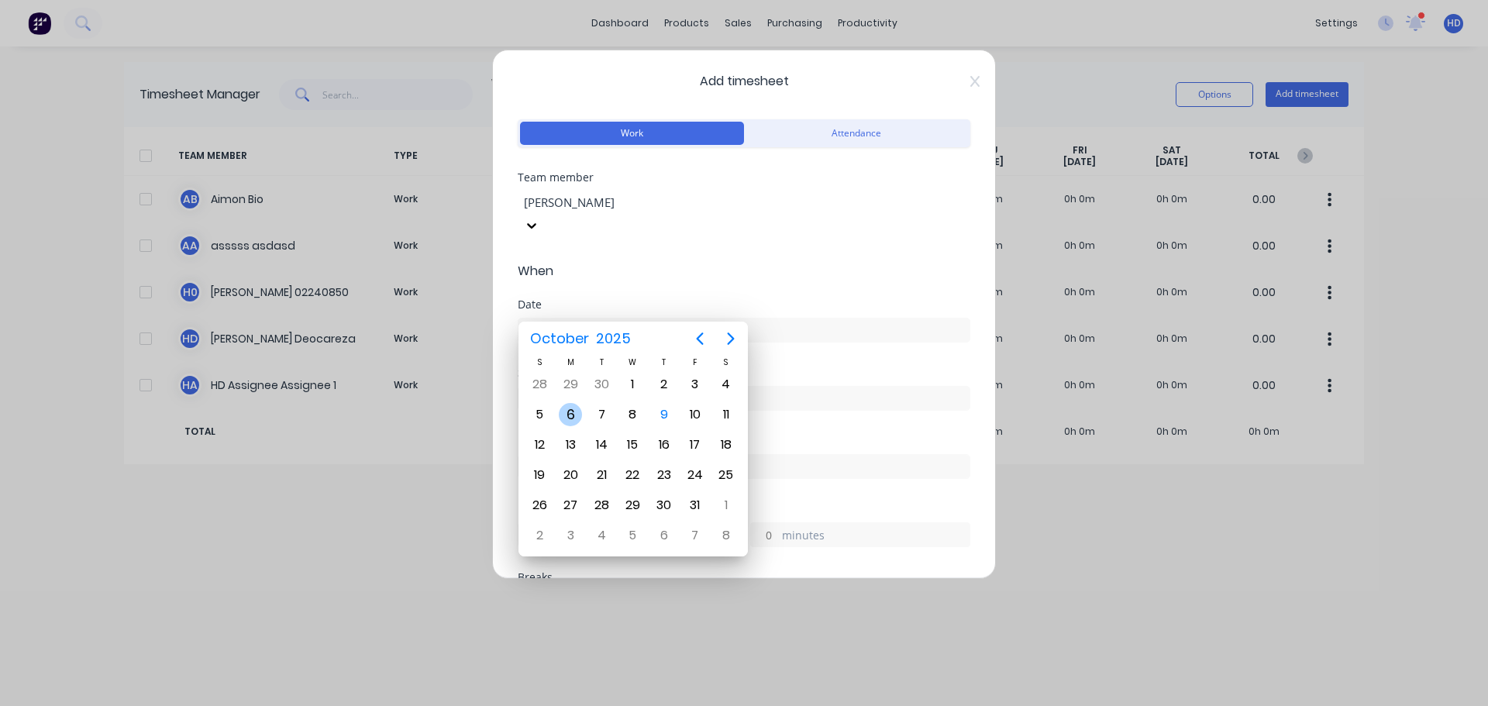
click at [565, 422] on div "6" at bounding box center [570, 414] width 23 height 23
type input "06/10/2025"
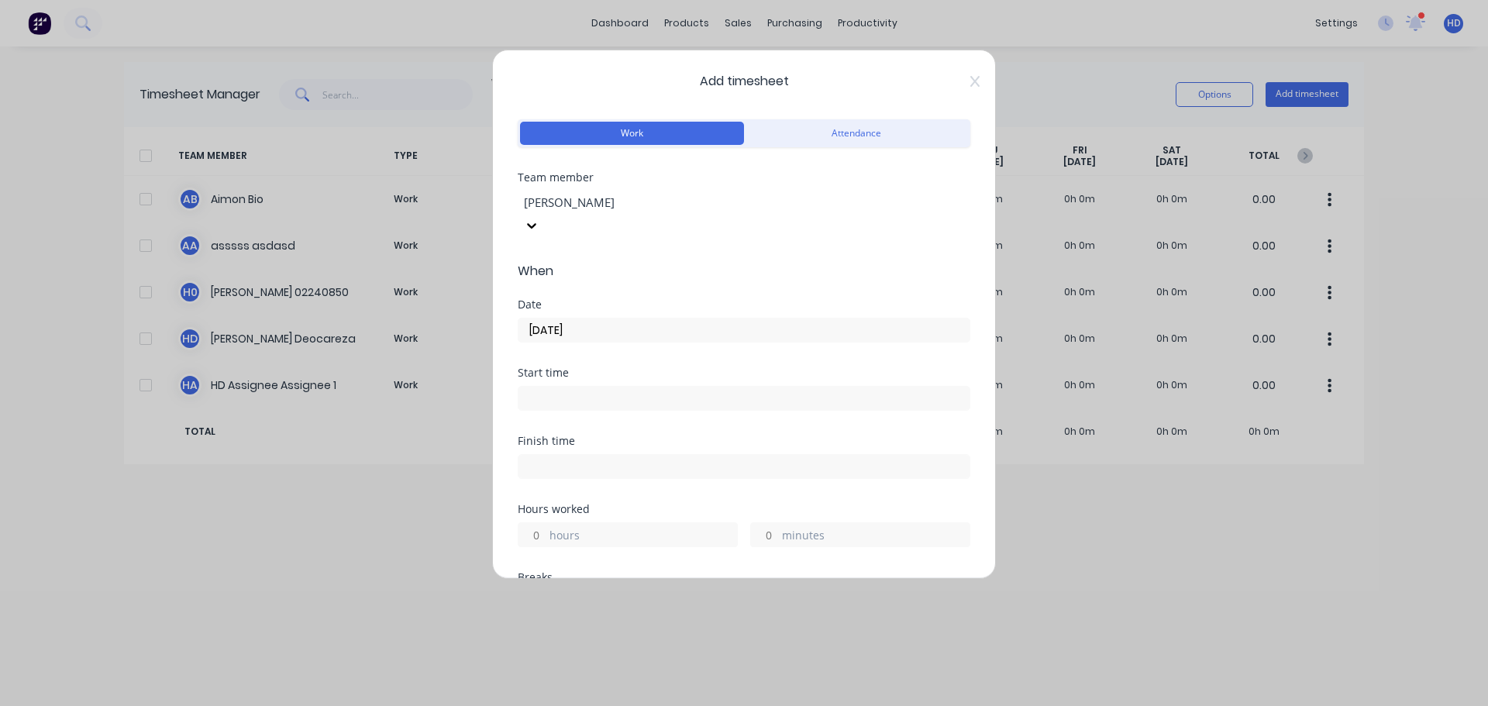
click at [584, 387] on input at bounding box center [744, 398] width 451 height 23
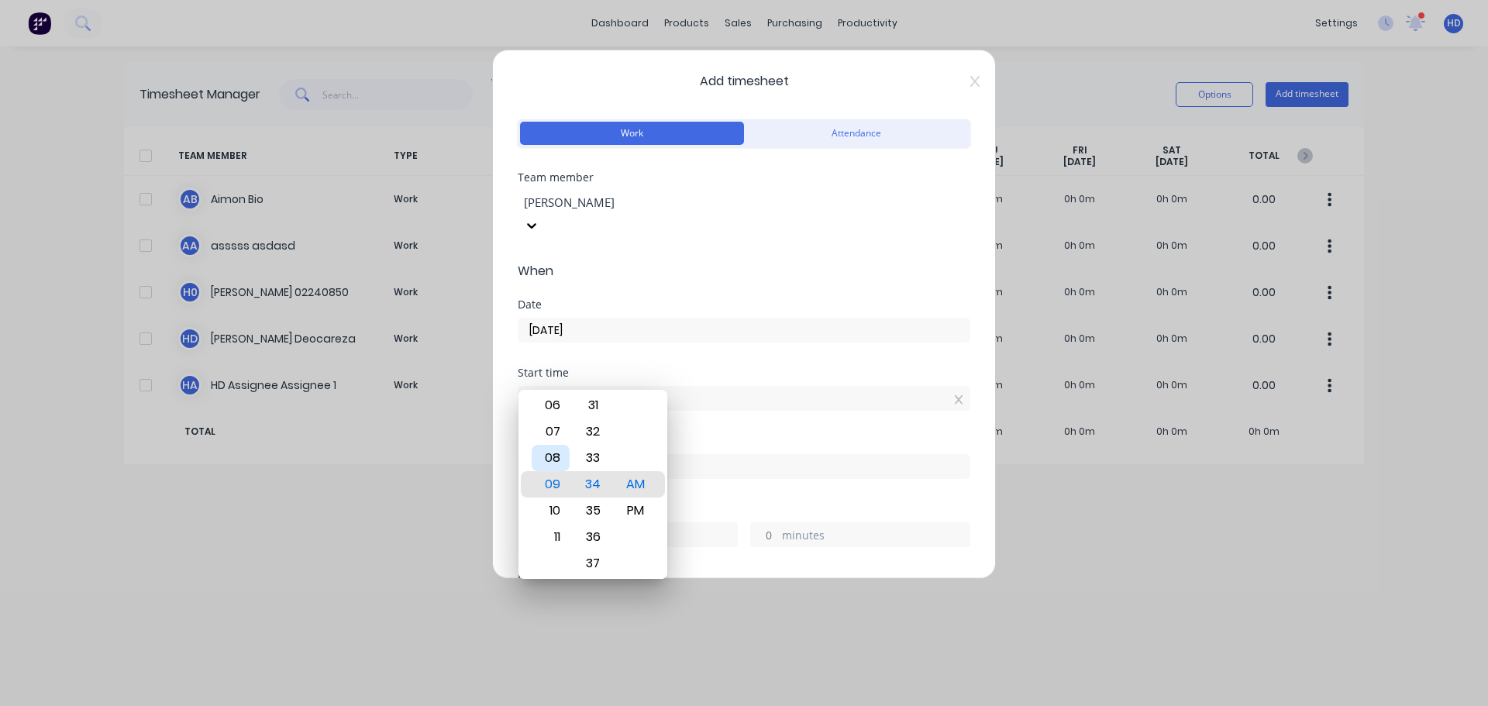
click at [553, 469] on div "08" at bounding box center [551, 458] width 38 height 26
click at [602, 458] on div "30" at bounding box center [593, 458] width 38 height 26
type input "08:30 AM"
click at [726, 436] on div "Finish time" at bounding box center [744, 441] width 453 height 11
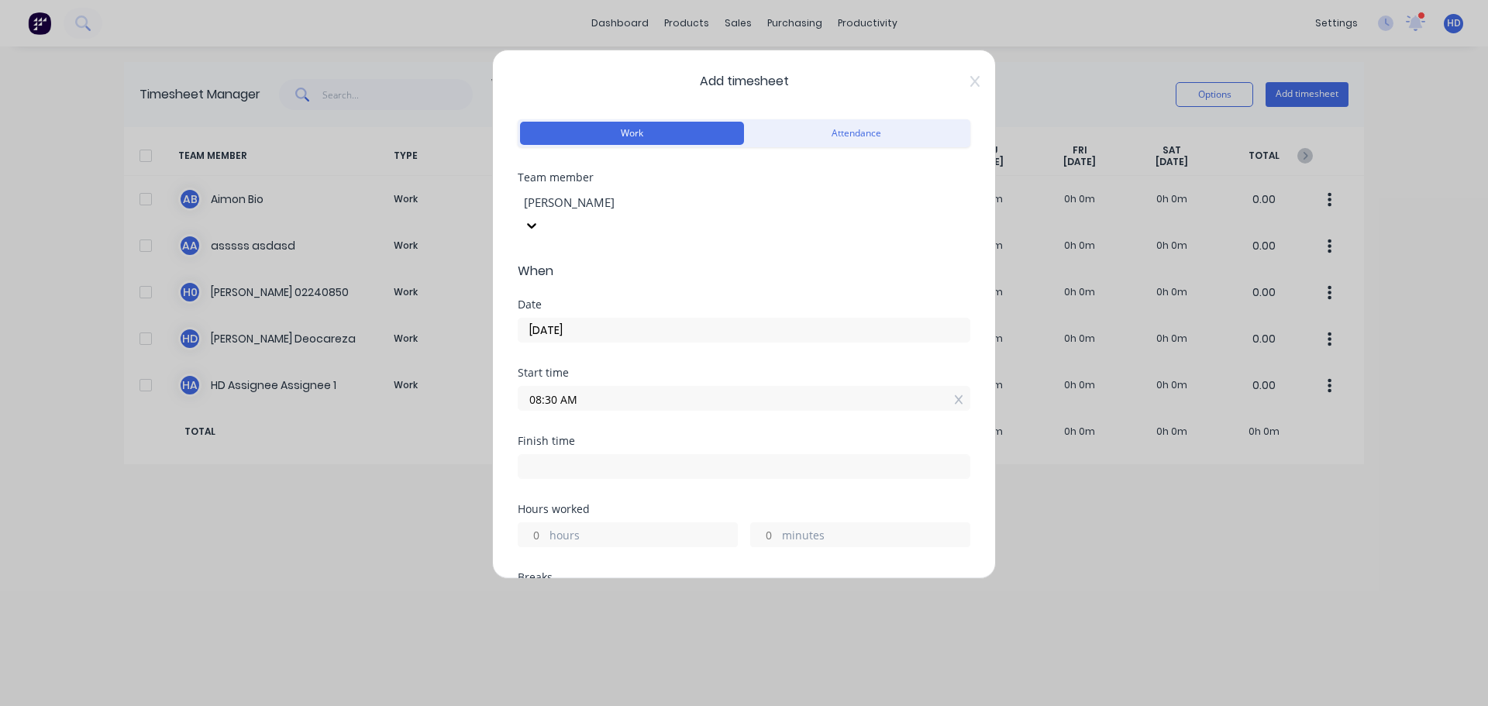
click at [545, 523] on input "hours" at bounding box center [532, 534] width 27 height 23
type input "7"
type input "03:30 PM"
type input "0"
click at [698, 504] on div "Hours worked" at bounding box center [744, 509] width 453 height 11
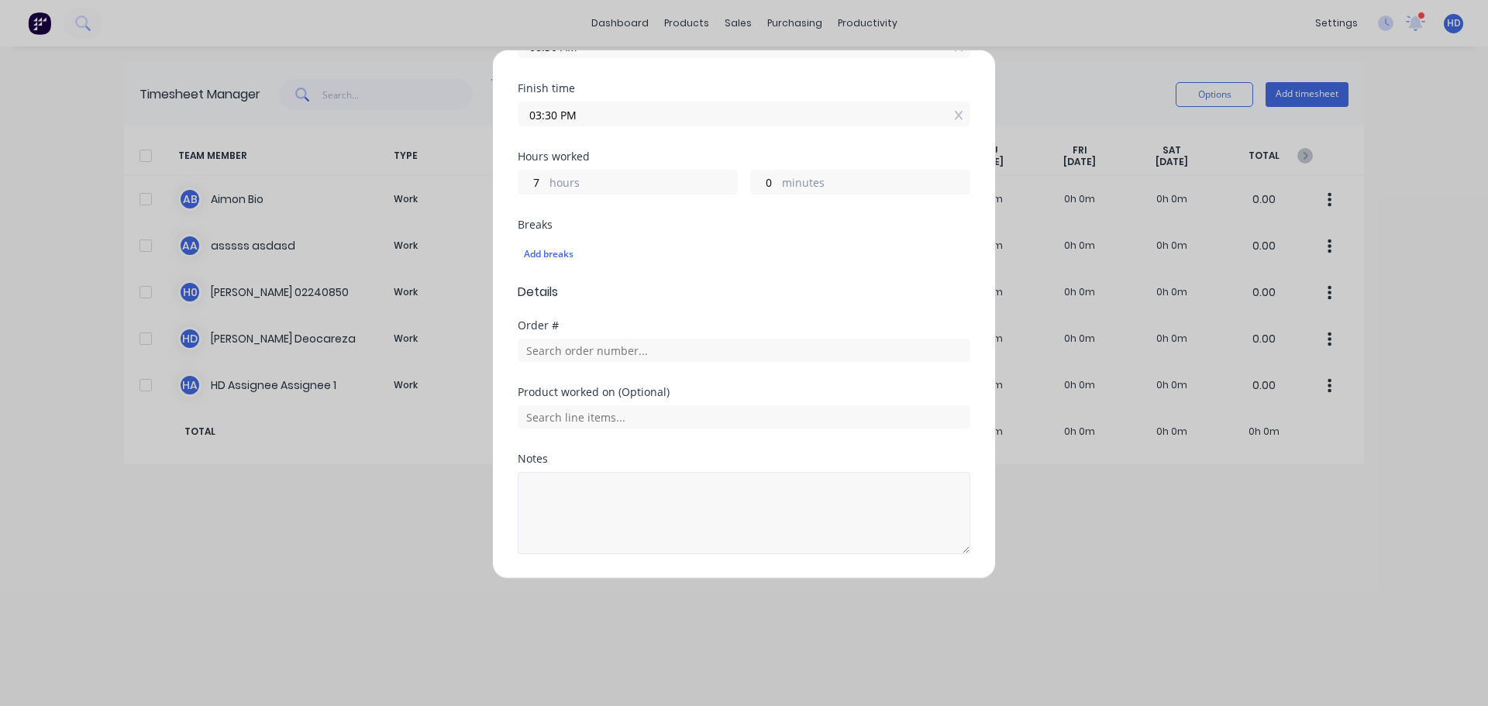
scroll to position [377, 0]
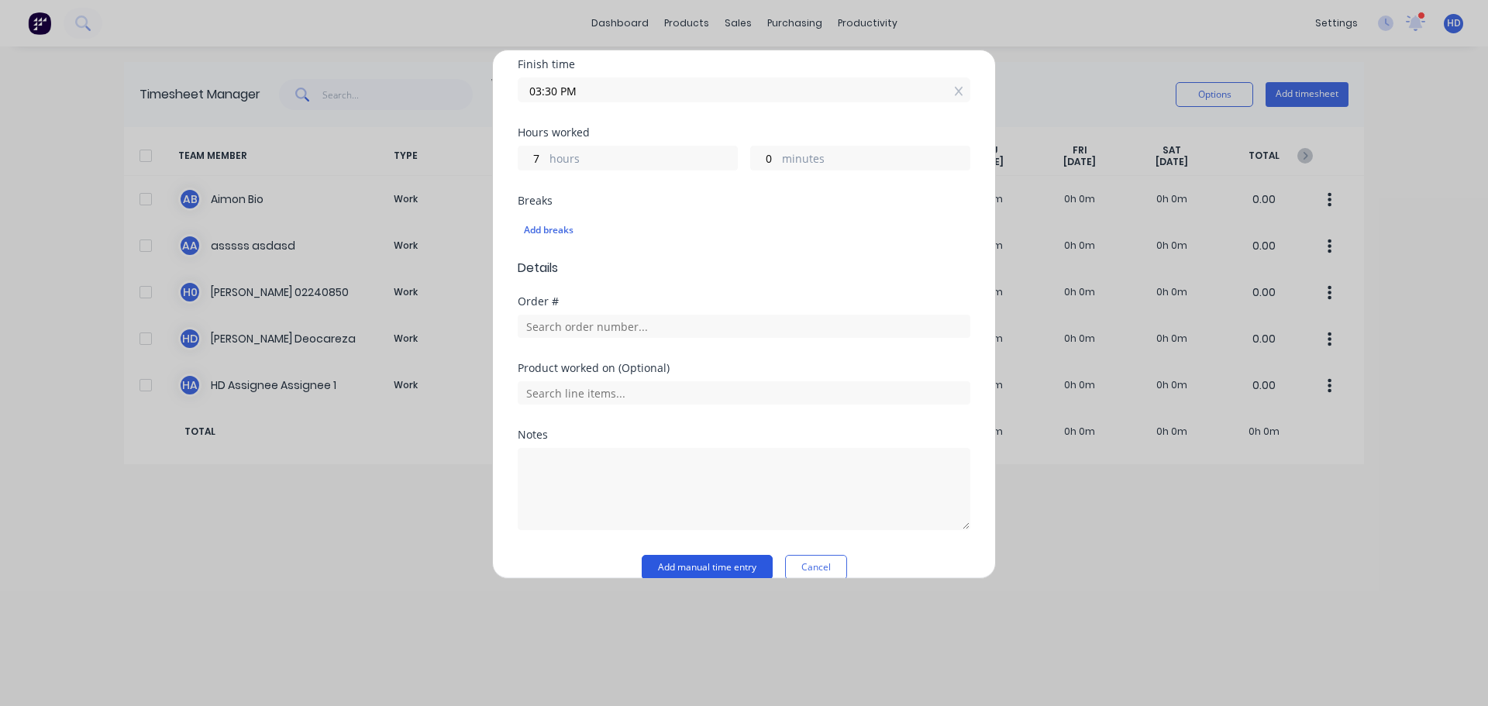
click at [705, 555] on button "Add manual time entry" at bounding box center [707, 567] width 131 height 25
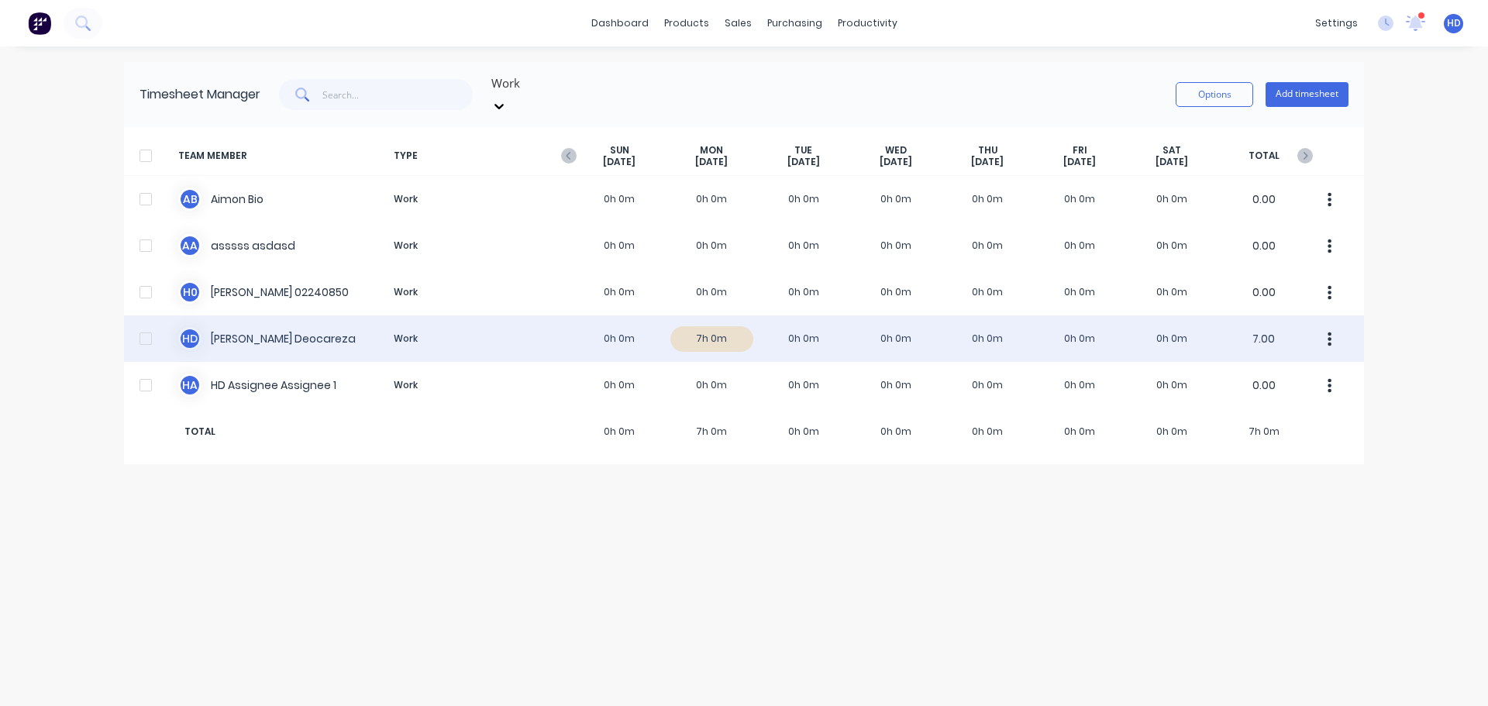
click at [269, 324] on div "H D Harry Deocareza Work 0h 0m 7h 0m 0h 0m 0h 0m 0h 0m 0h 0m 0h 0m 7.00" at bounding box center [744, 338] width 1240 height 47
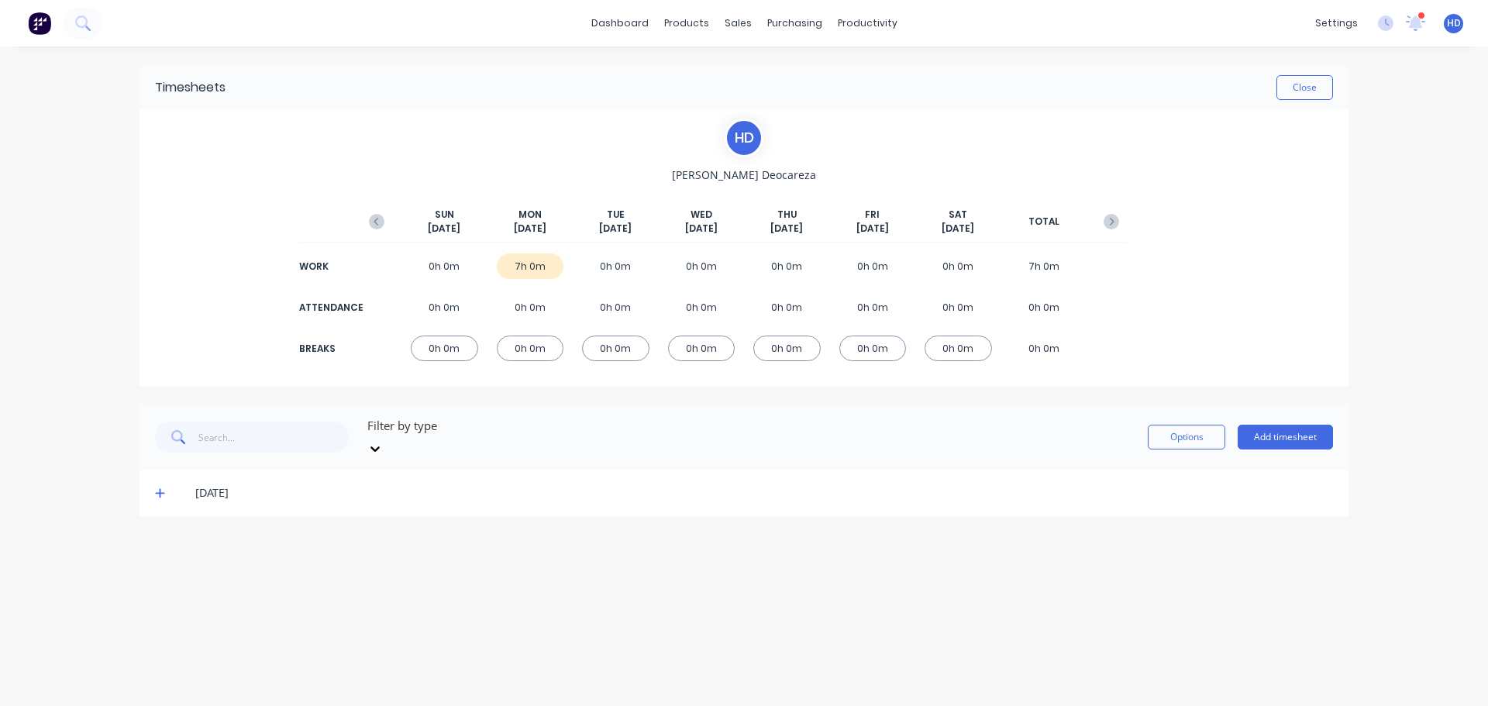
click at [162, 489] on icon at bounding box center [159, 493] width 9 height 9
click at [165, 529] on div at bounding box center [161, 544] width 31 height 31
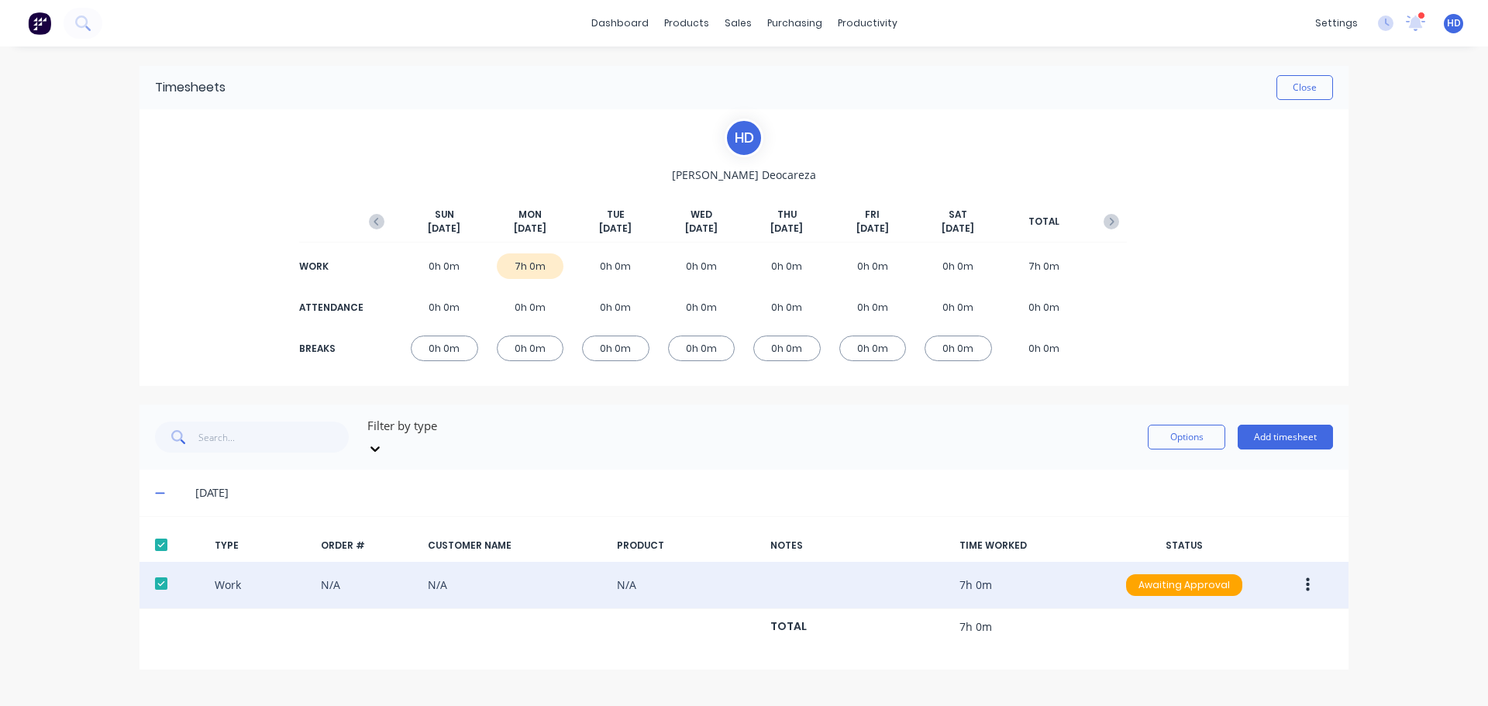
click at [1319, 571] on button "button" at bounding box center [1308, 585] width 36 height 28
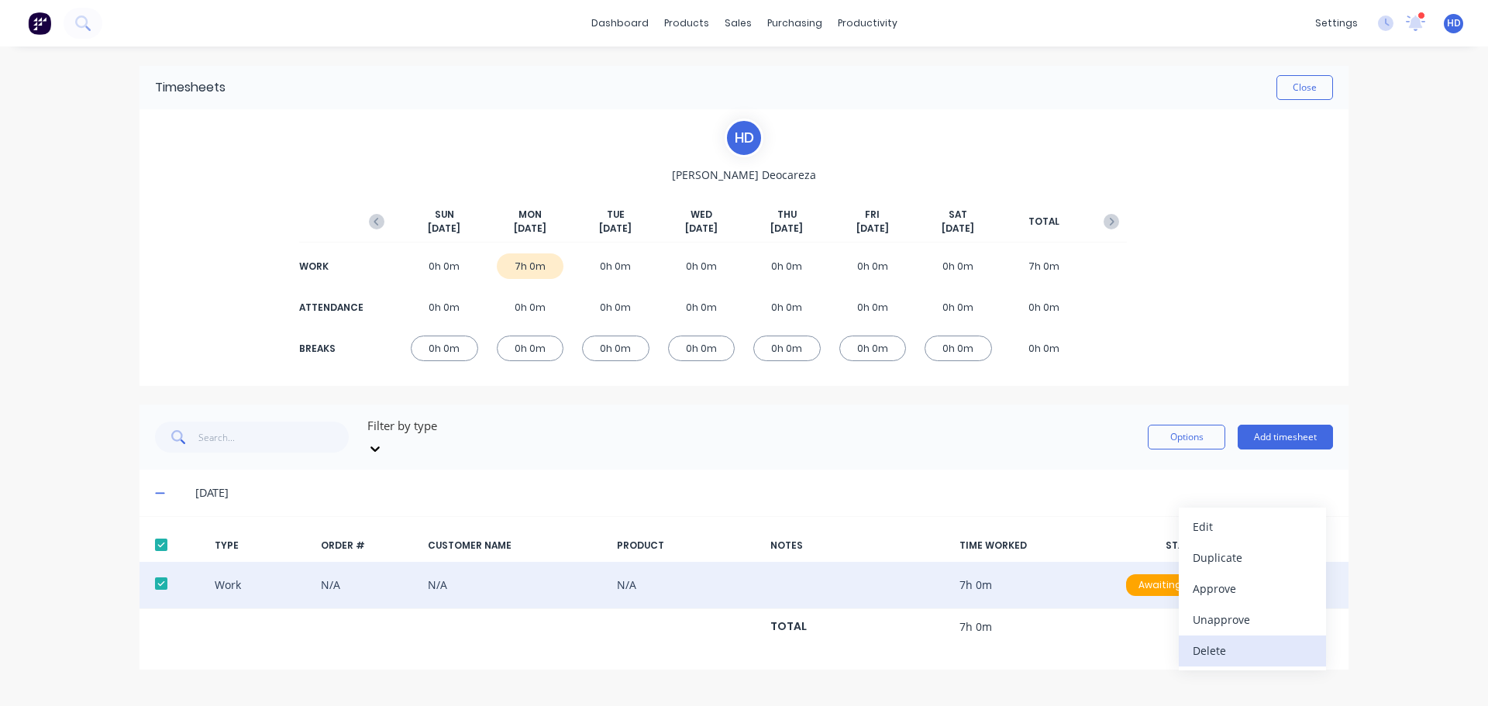
click at [1235, 639] on div "Delete" at bounding box center [1252, 650] width 119 height 22
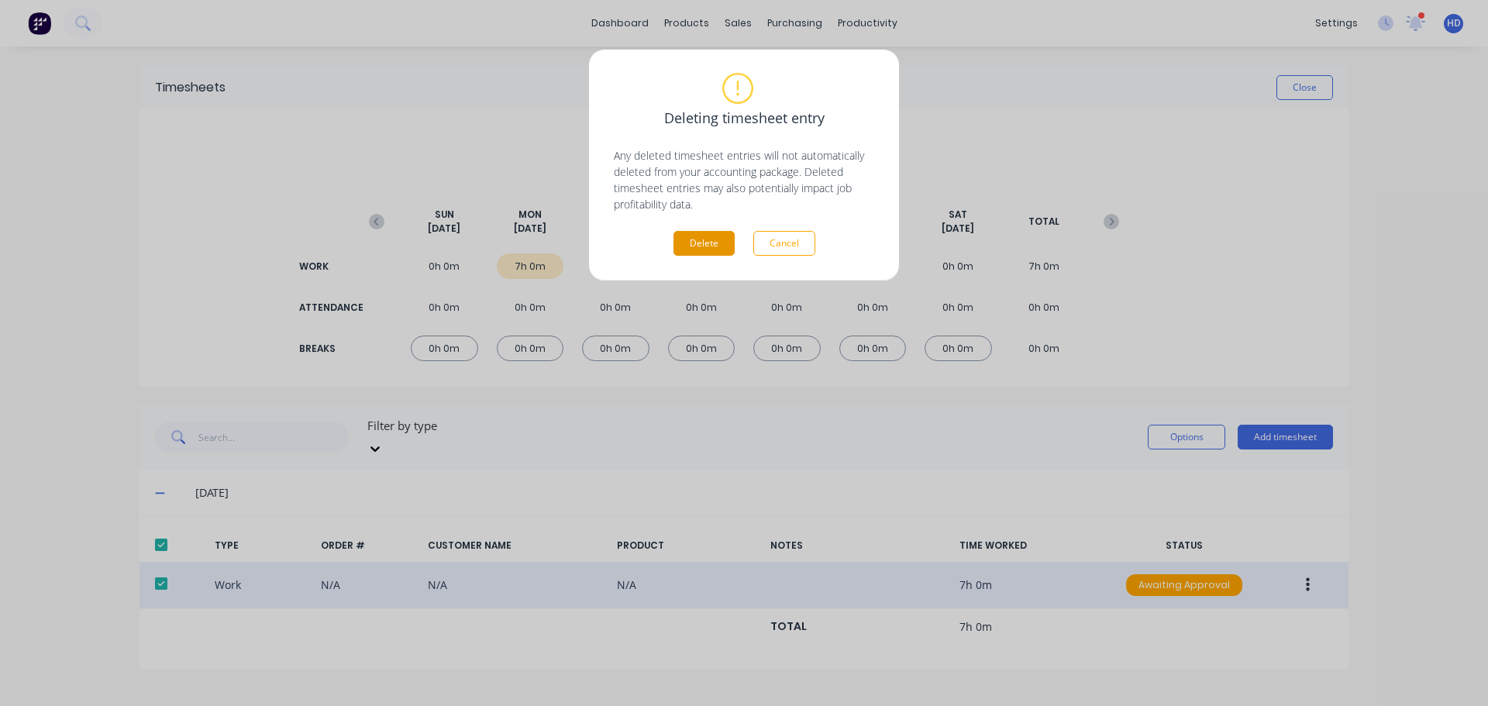
click at [715, 237] on button "Delete" at bounding box center [704, 243] width 61 height 25
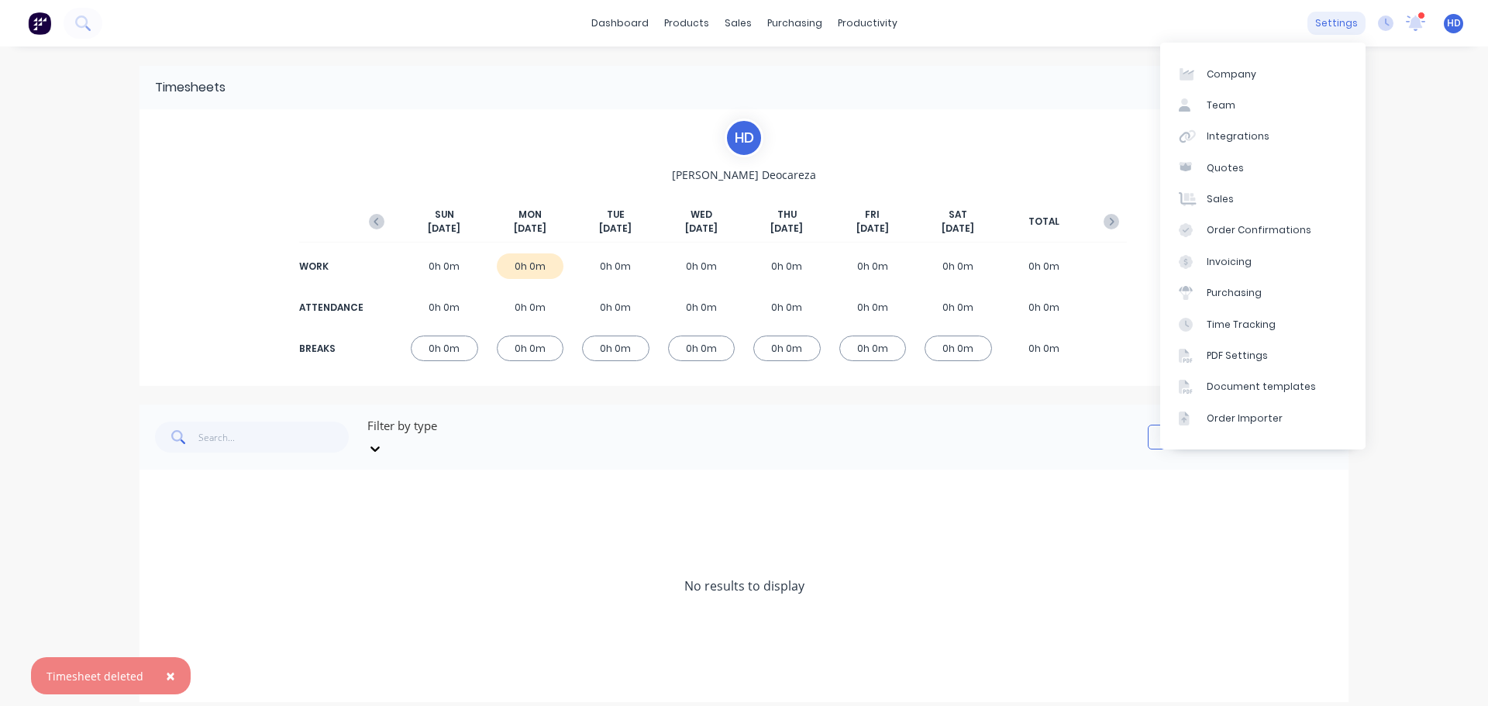
click at [1346, 31] on div "settings" at bounding box center [1337, 23] width 58 height 23
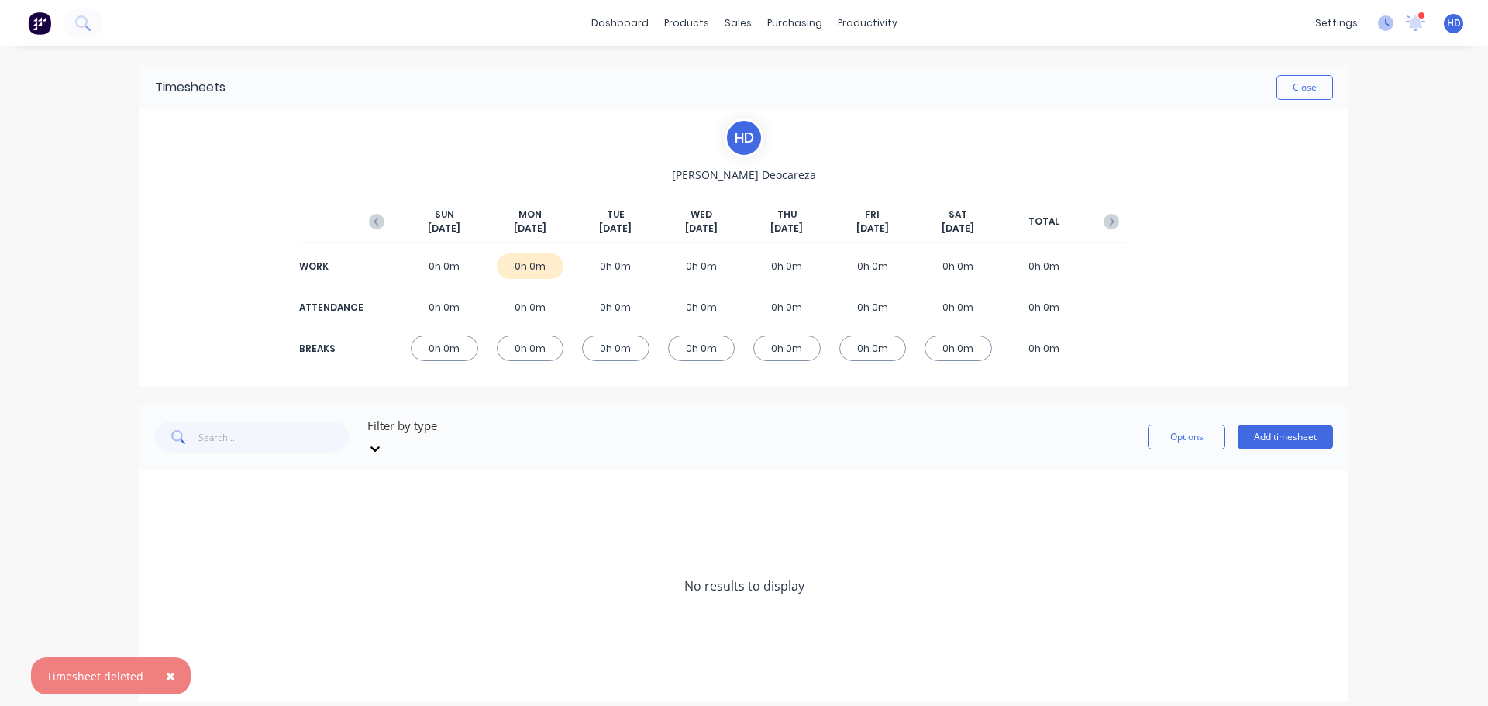
click at [1391, 21] on icon at bounding box center [1386, 24] width 16 height 16
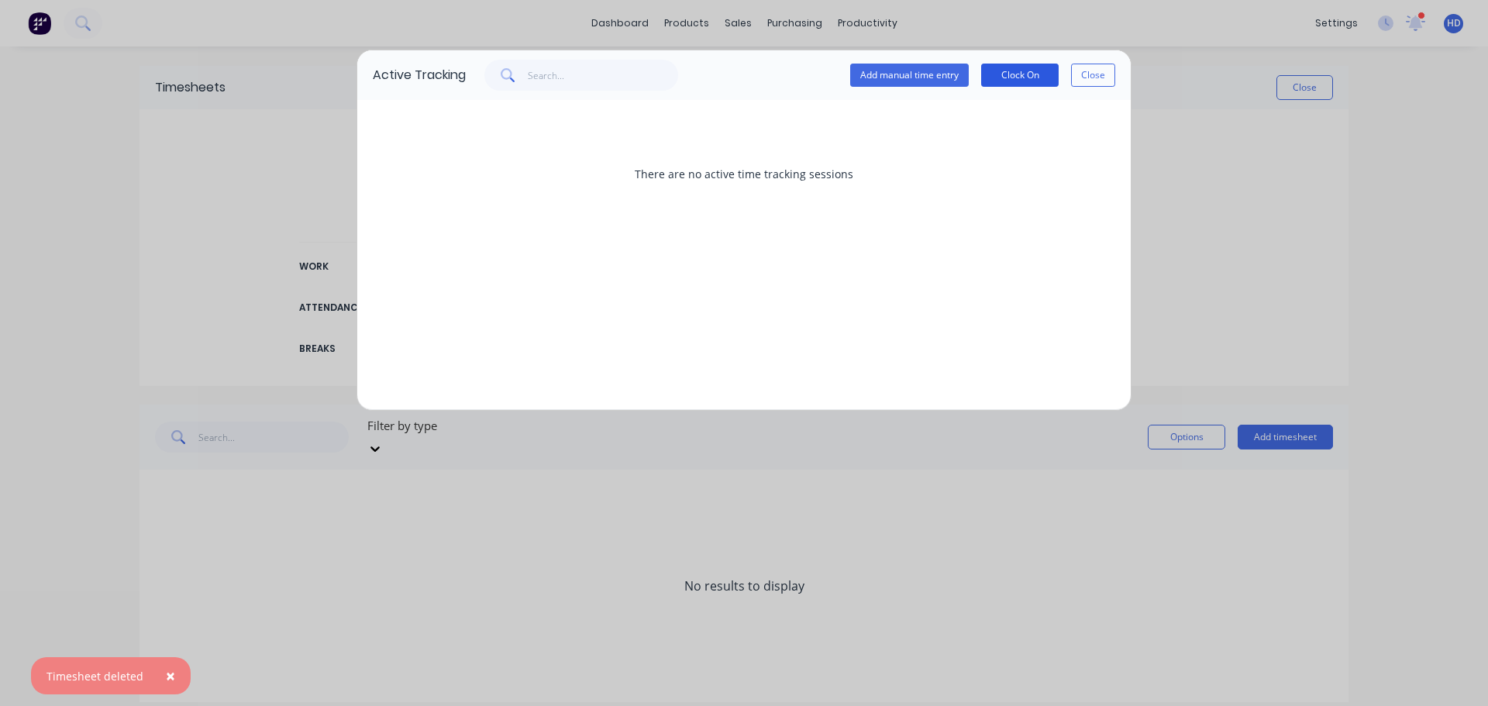
click at [1026, 78] on button "Clock On" at bounding box center [1020, 75] width 78 height 23
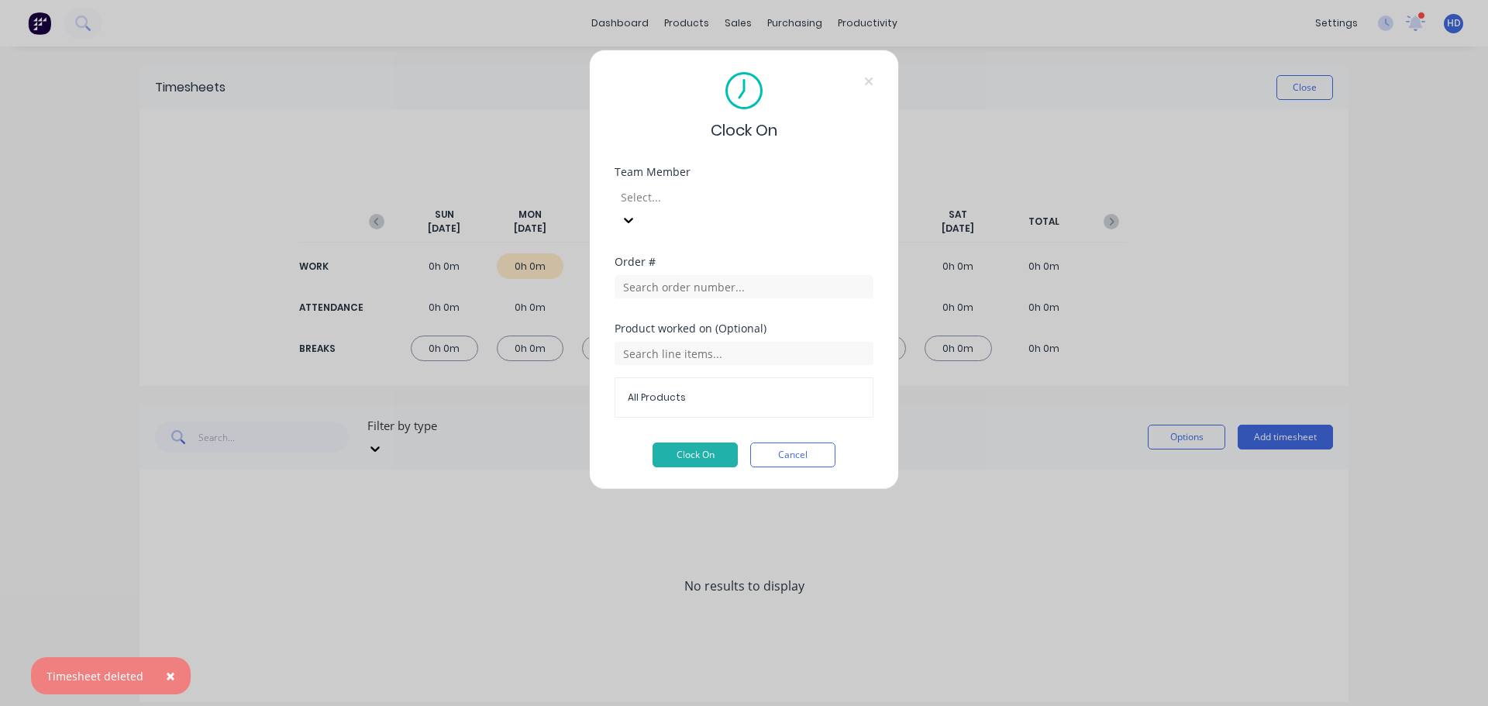
click at [685, 202] on div at bounding box center [730, 197] width 223 height 19
click at [684, 443] on button "Clock On" at bounding box center [695, 455] width 85 height 25
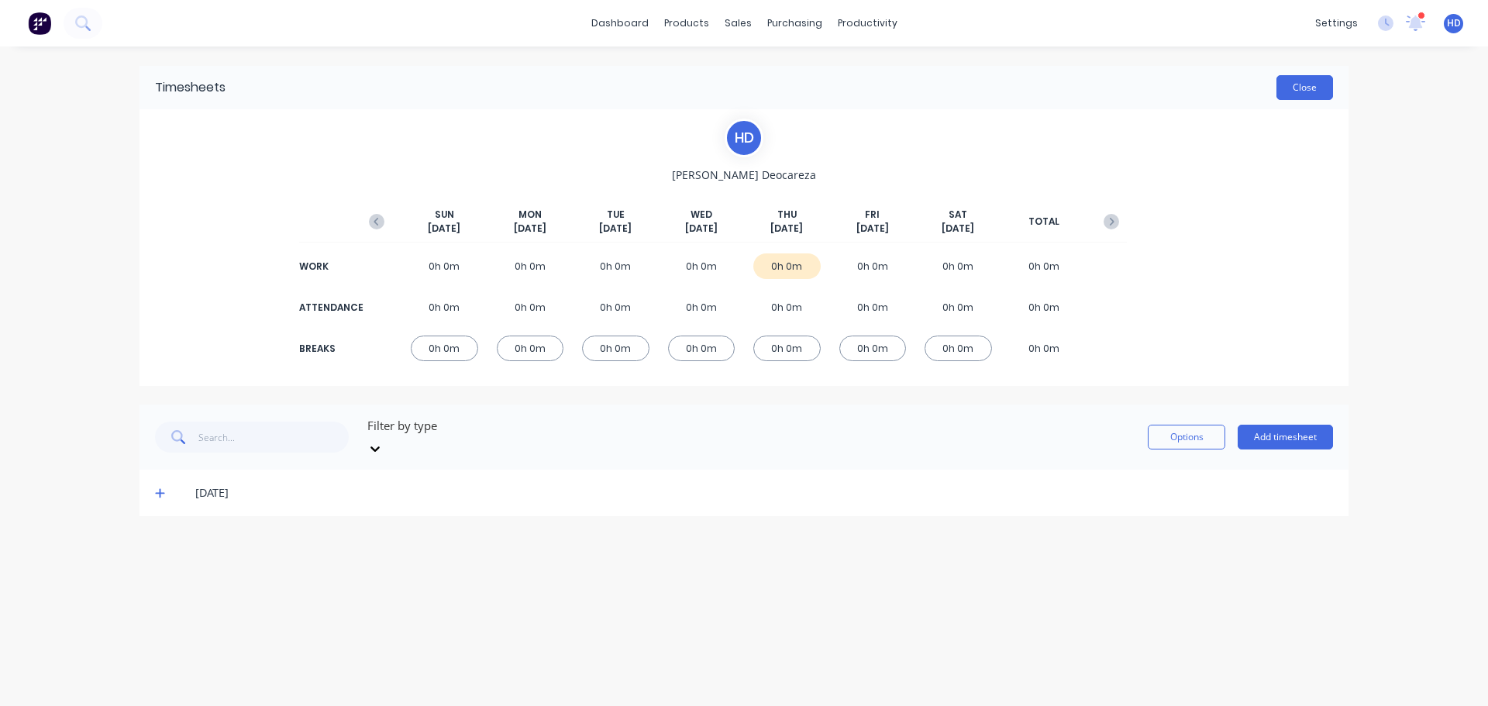
click at [1311, 87] on button "Close" at bounding box center [1305, 87] width 57 height 25
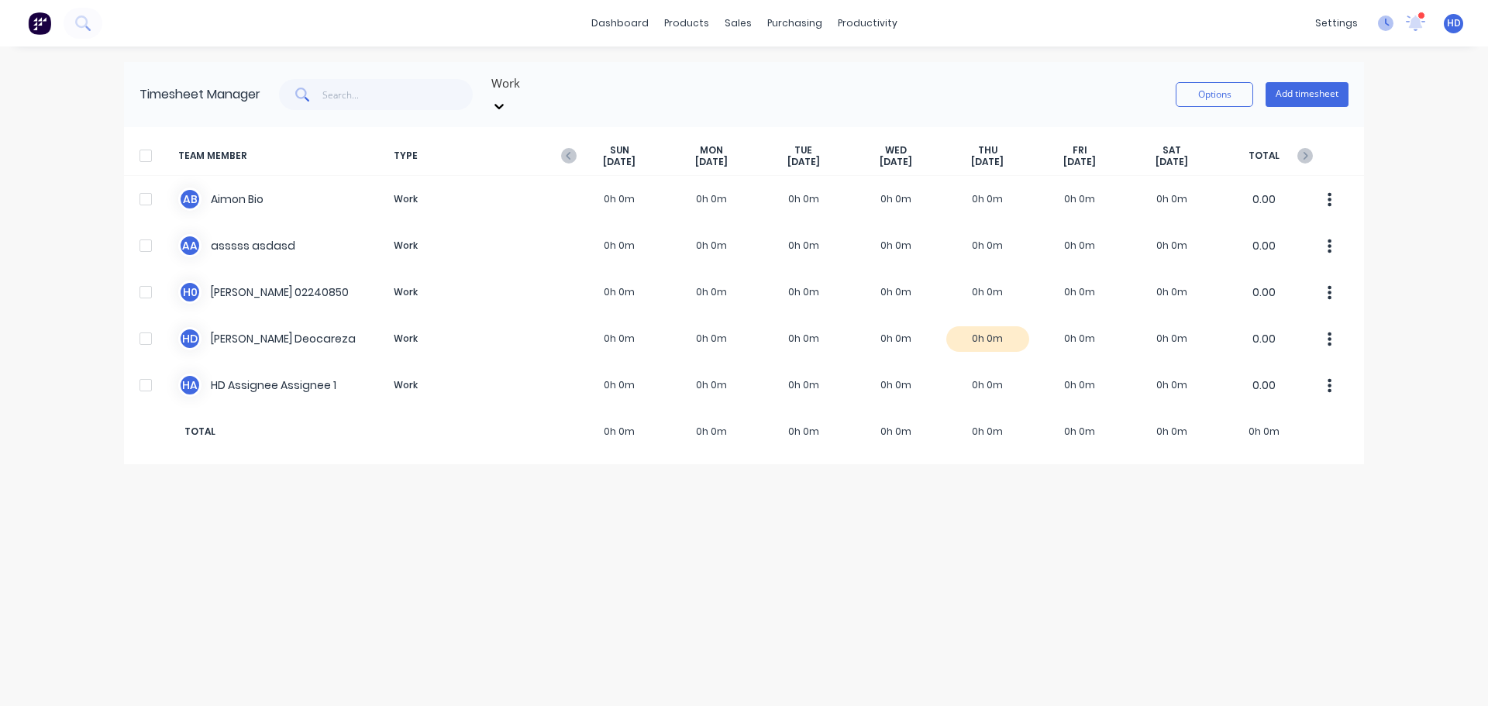
click at [1387, 29] on icon at bounding box center [1386, 24] width 16 height 16
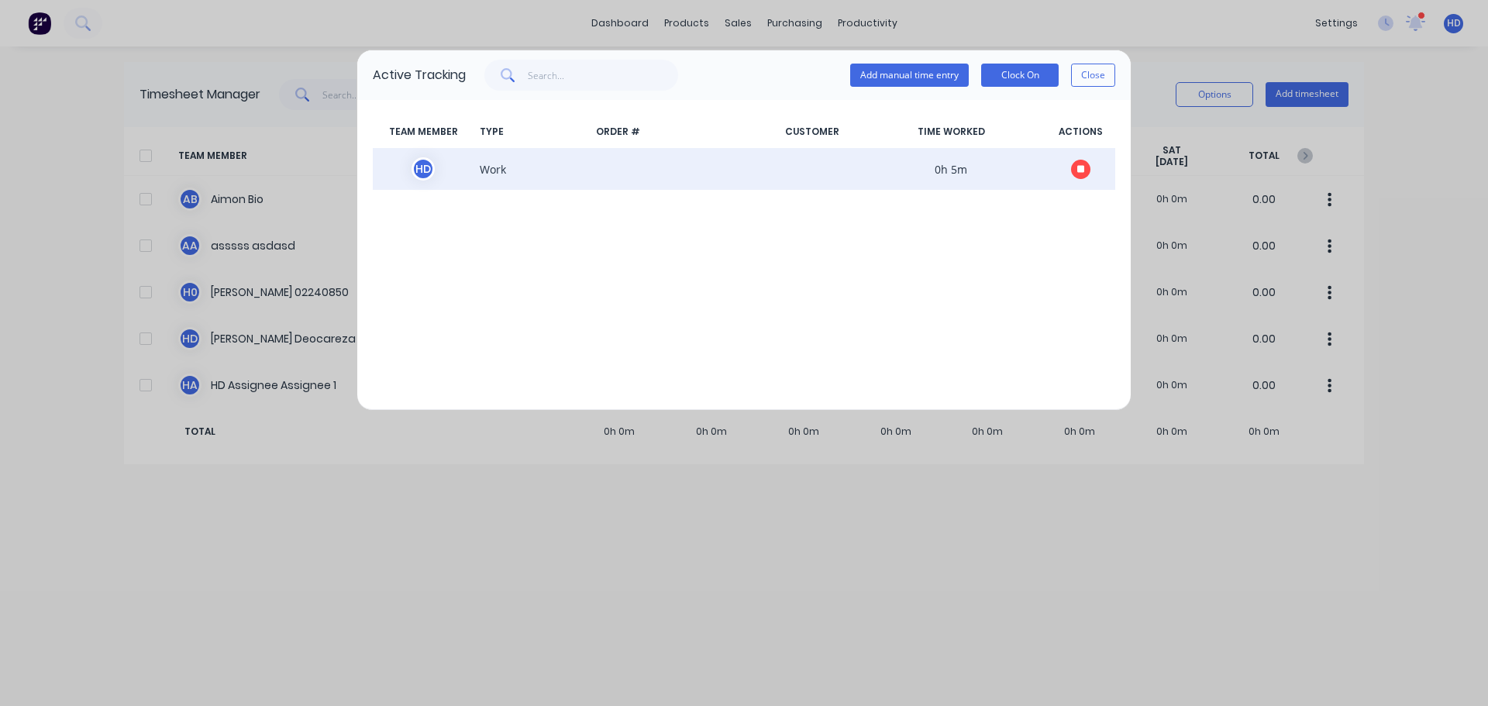
click at [1084, 167] on icon "button" at bounding box center [1081, 169] width 8 height 8
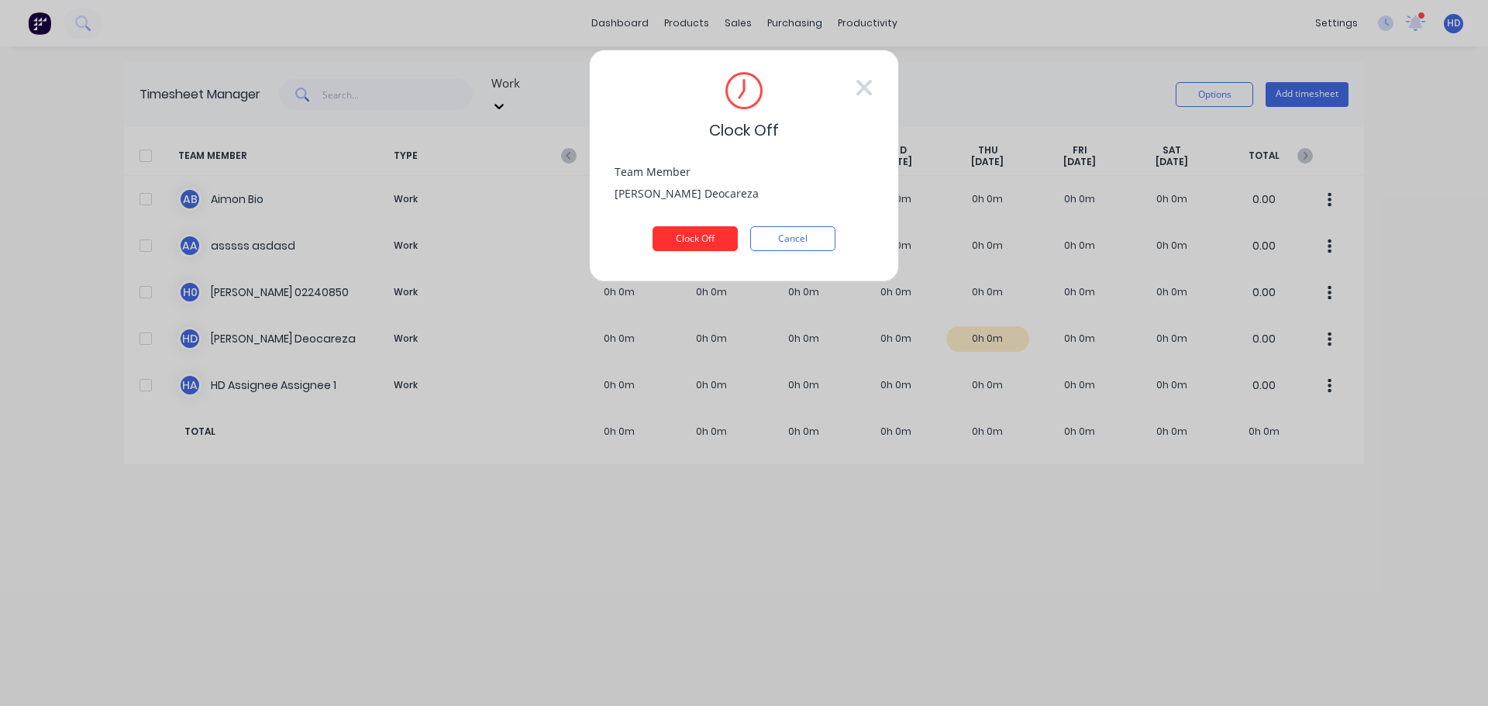
click at [715, 237] on button "Clock Off" at bounding box center [695, 238] width 85 height 25
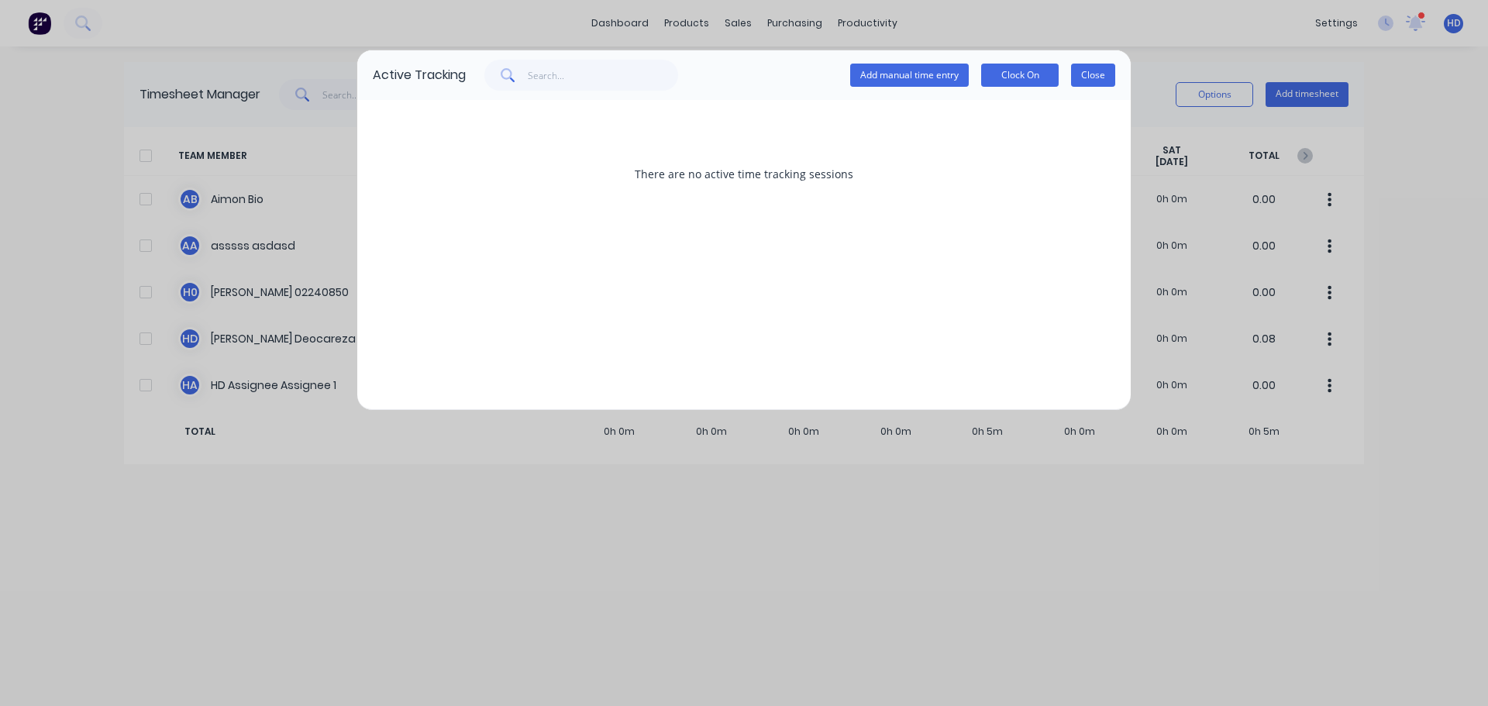
click at [1087, 74] on button "Close" at bounding box center [1093, 75] width 44 height 23
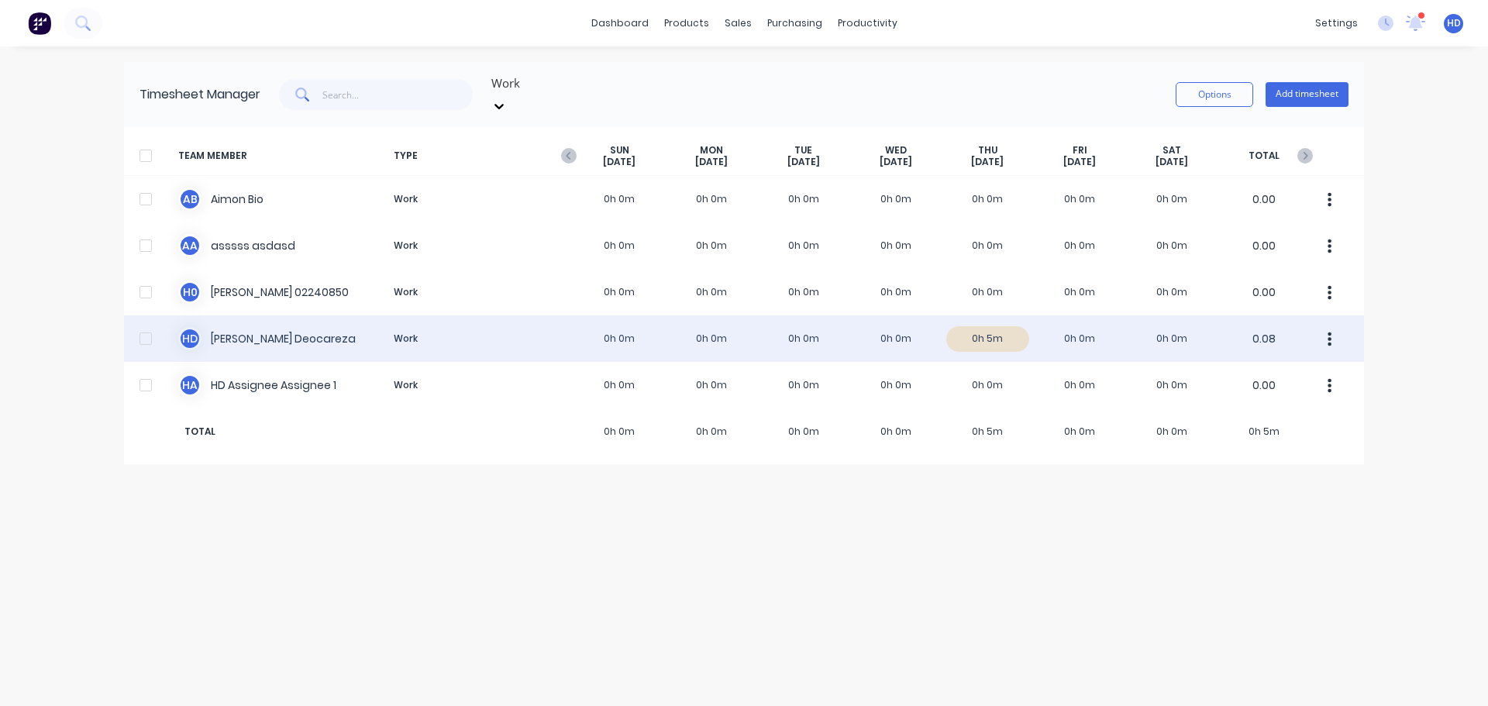
click at [1059, 321] on div "H D Harry Deocareza Work 0h 0m 0h 0m 0h 0m 0h 0m 0h 5m 0h 0m 0h 0m 0.08" at bounding box center [744, 338] width 1240 height 47
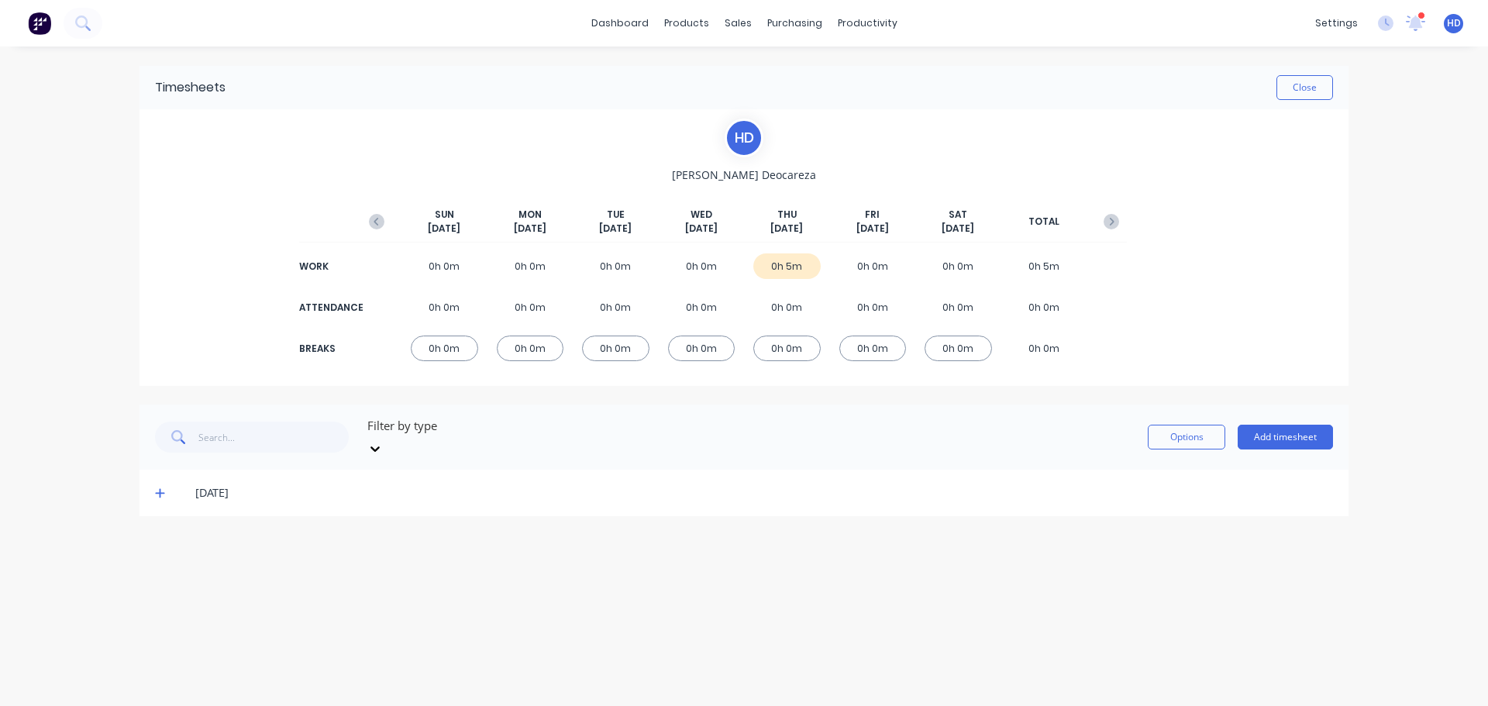
click at [161, 488] on icon at bounding box center [160, 493] width 10 height 11
click at [162, 532] on div at bounding box center [161, 544] width 31 height 31
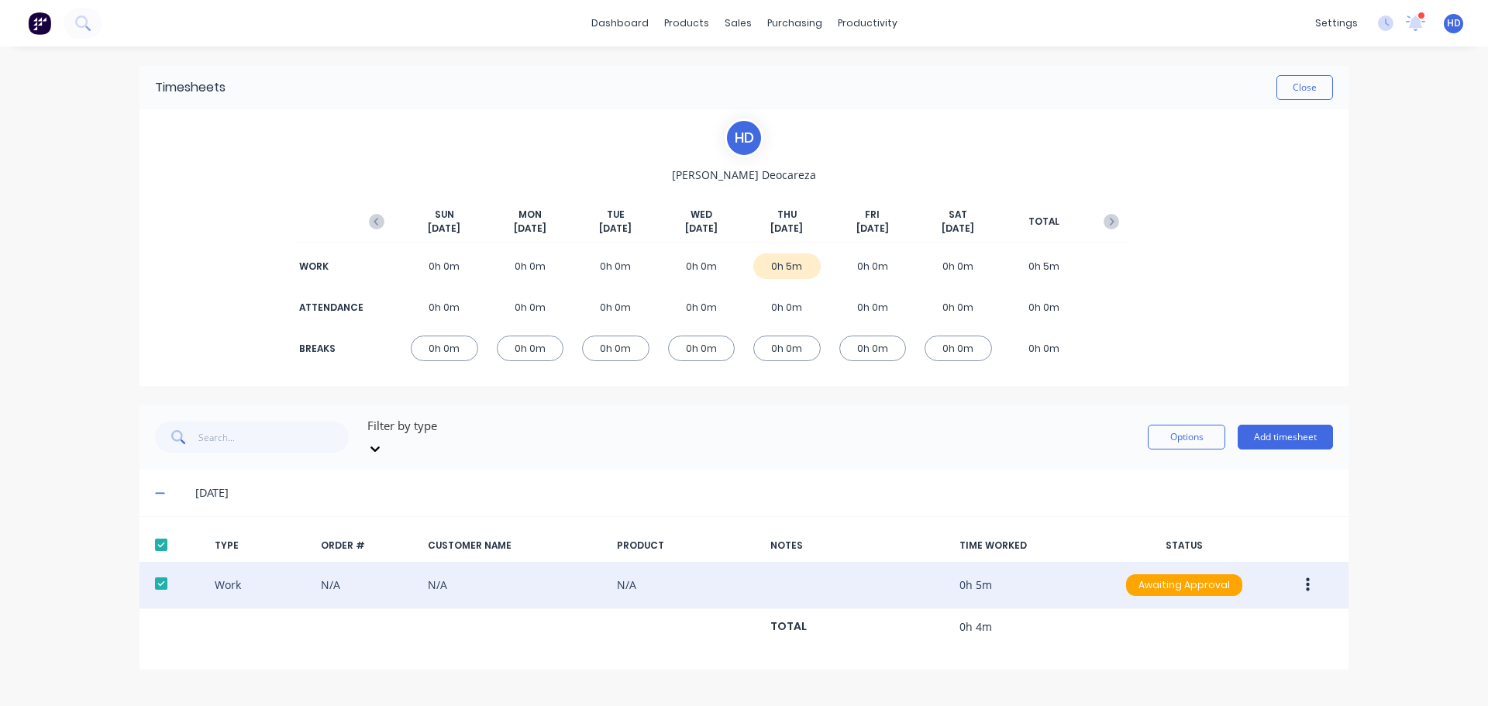
click at [1315, 571] on button "button" at bounding box center [1308, 585] width 36 height 28
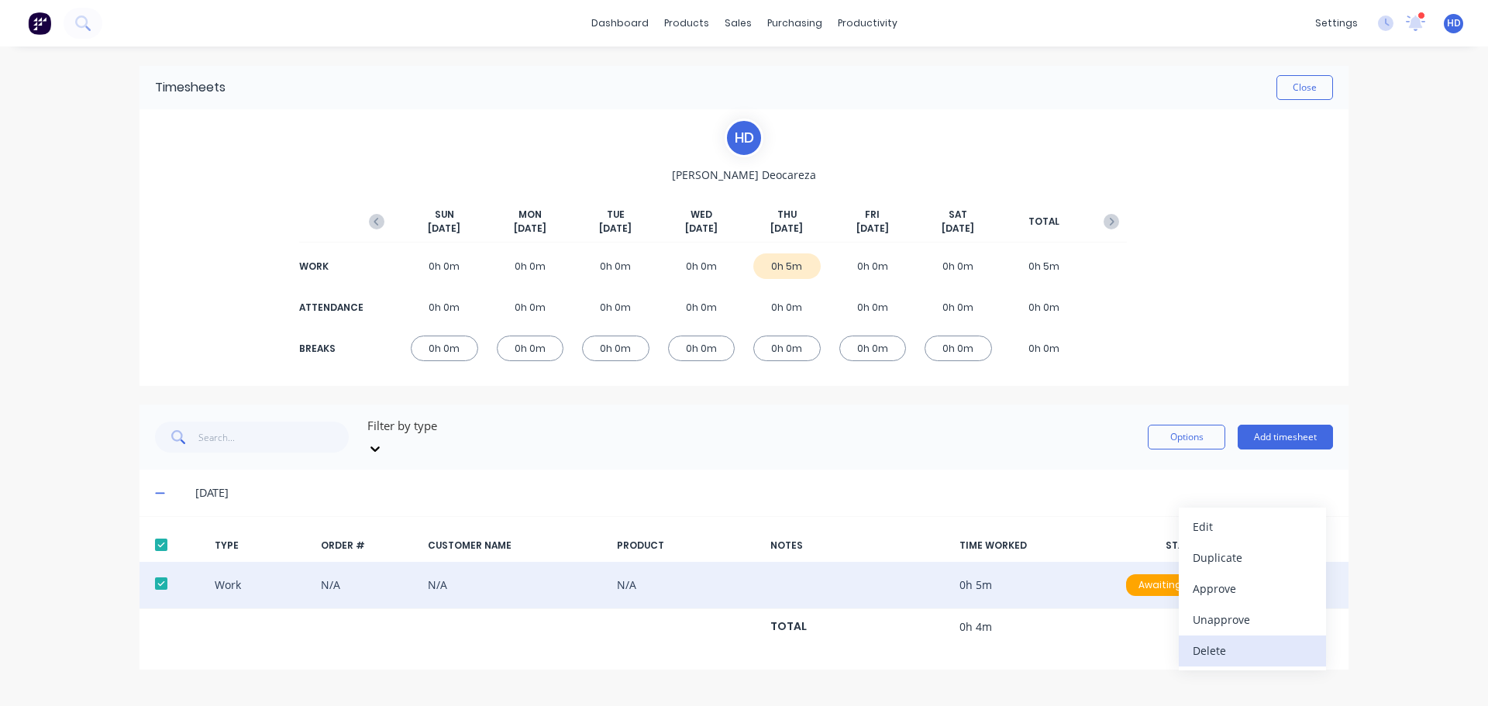
click at [1201, 644] on div "Delete" at bounding box center [1252, 650] width 119 height 22
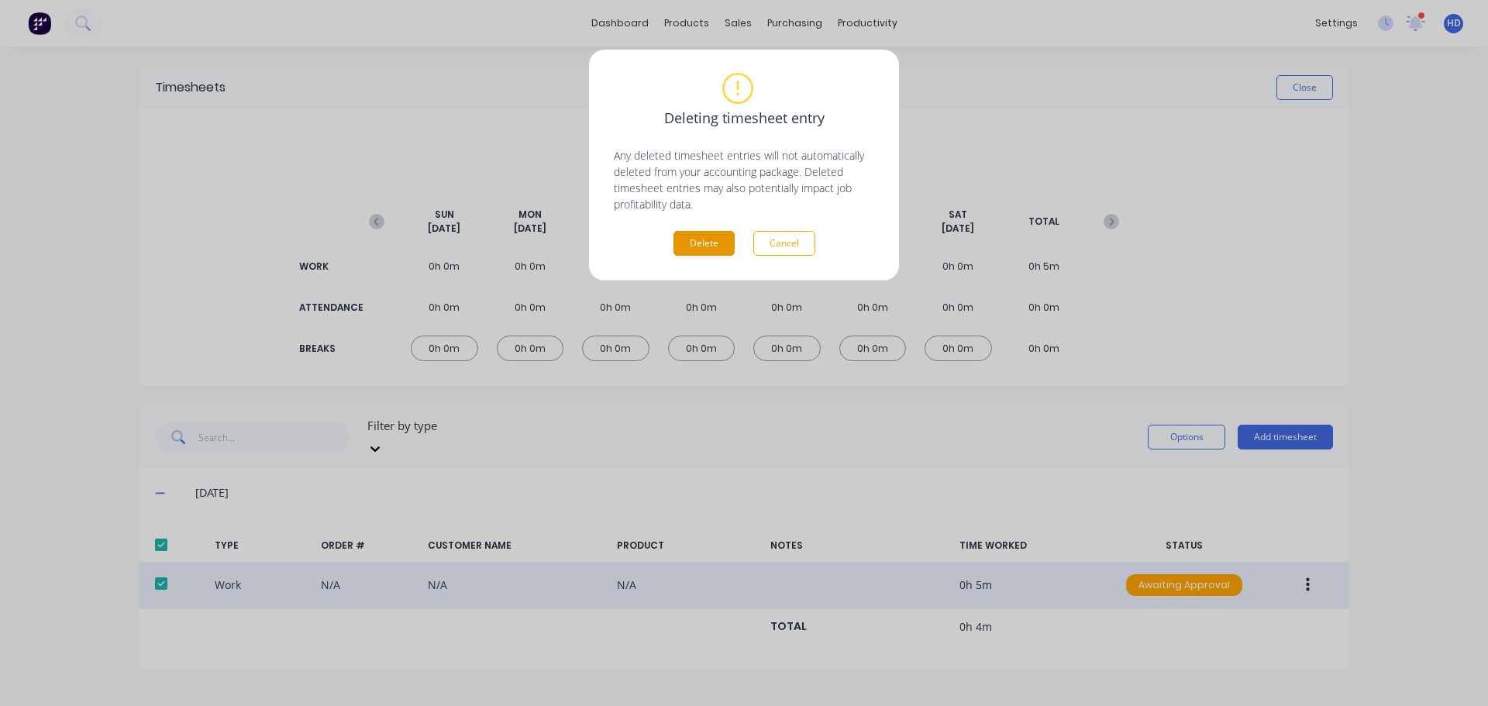
click at [697, 247] on button "Delete" at bounding box center [704, 243] width 61 height 25
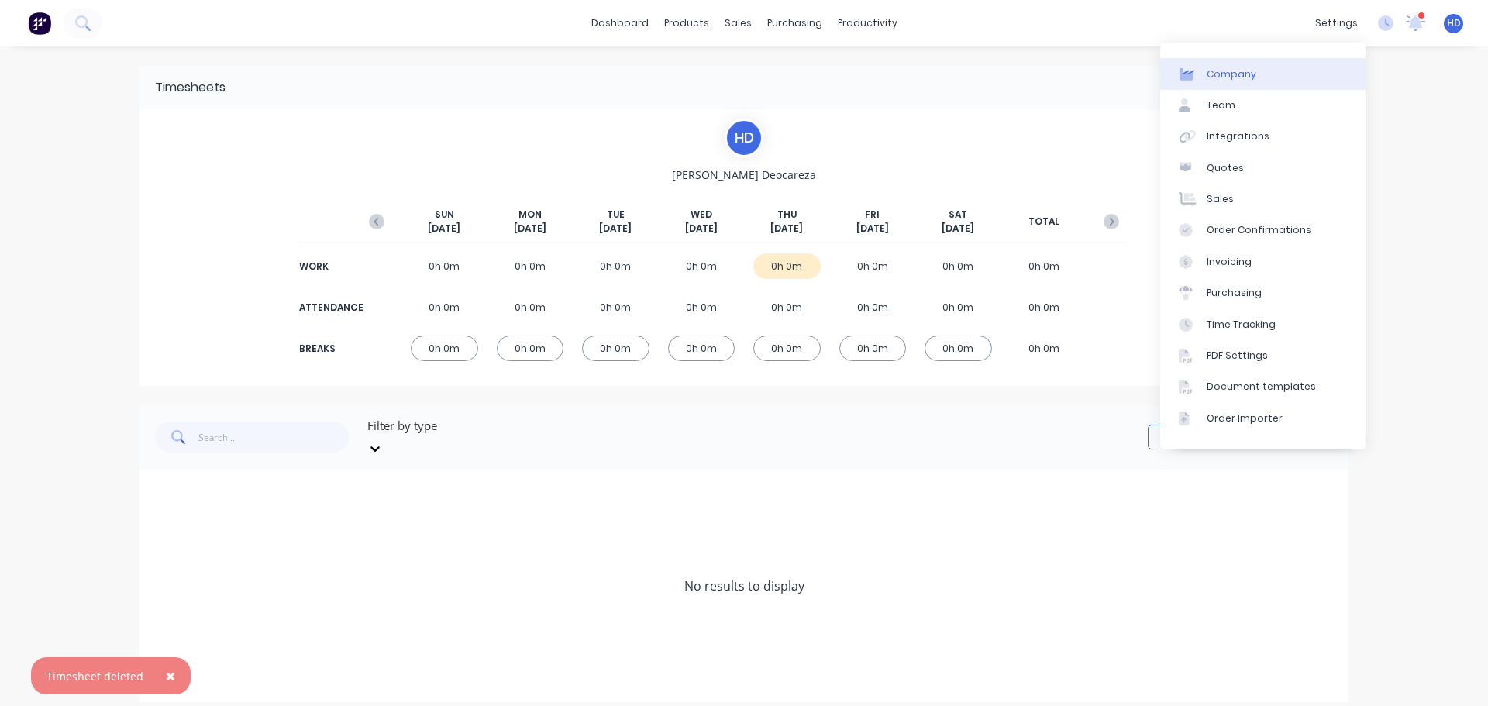
click at [1234, 67] on div "Company" at bounding box center [1232, 74] width 50 height 14
select select "PH"
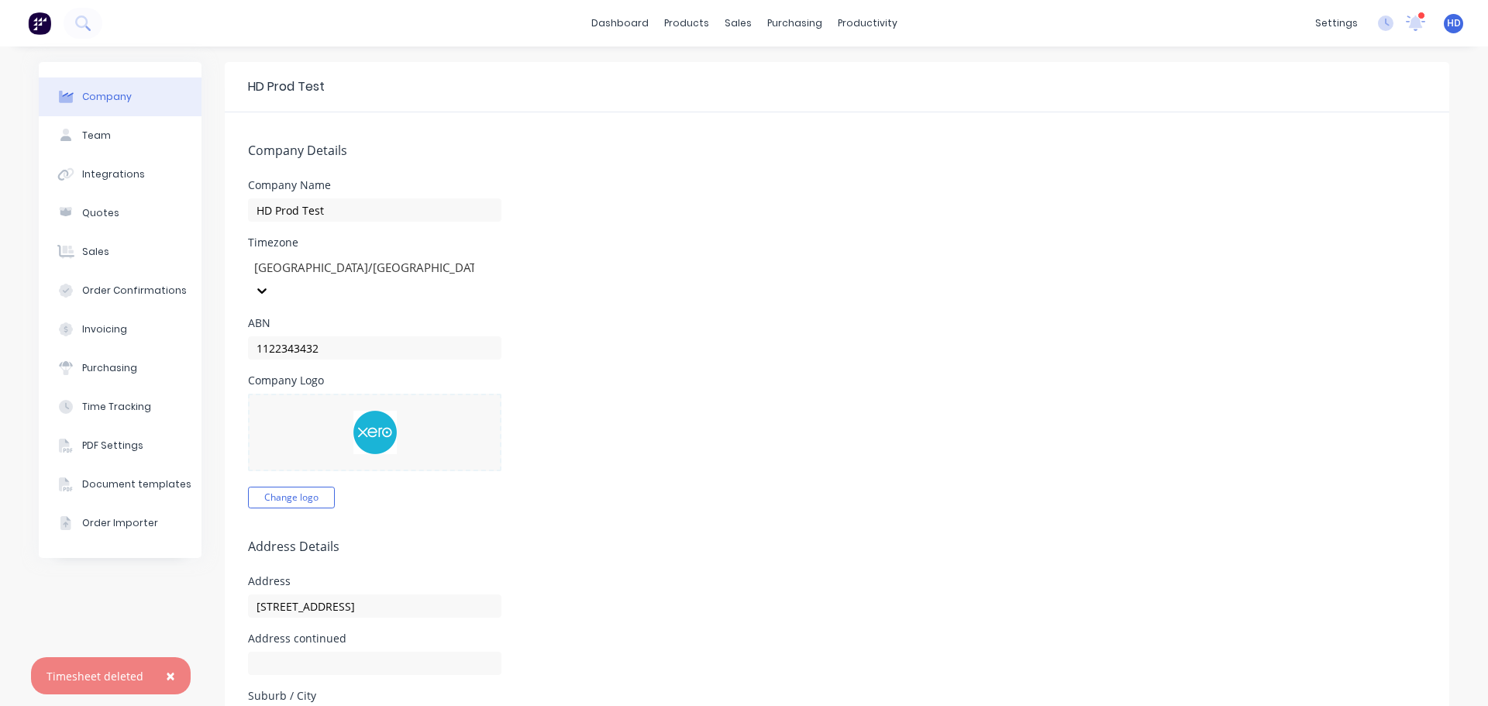
click at [305, 275] on div at bounding box center [364, 267] width 223 height 19
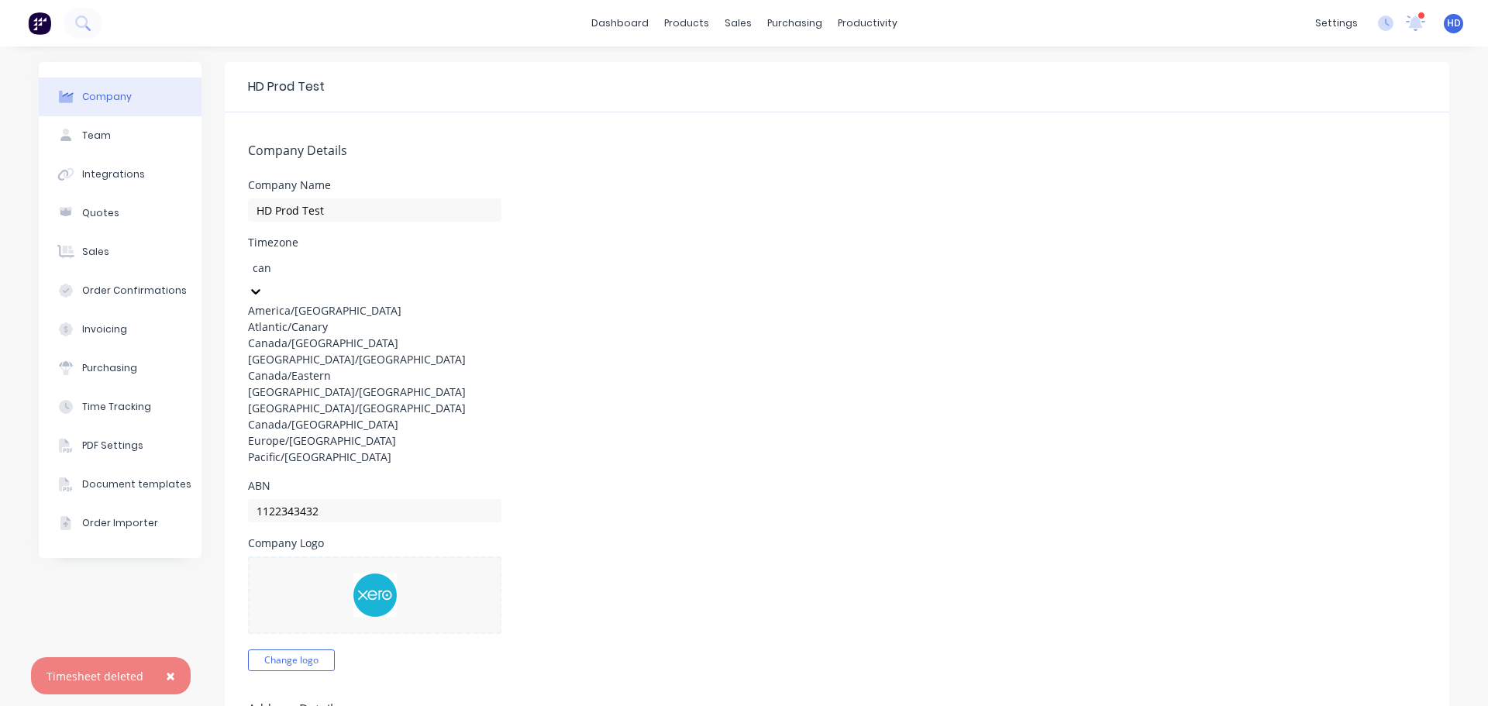
type input "cana"
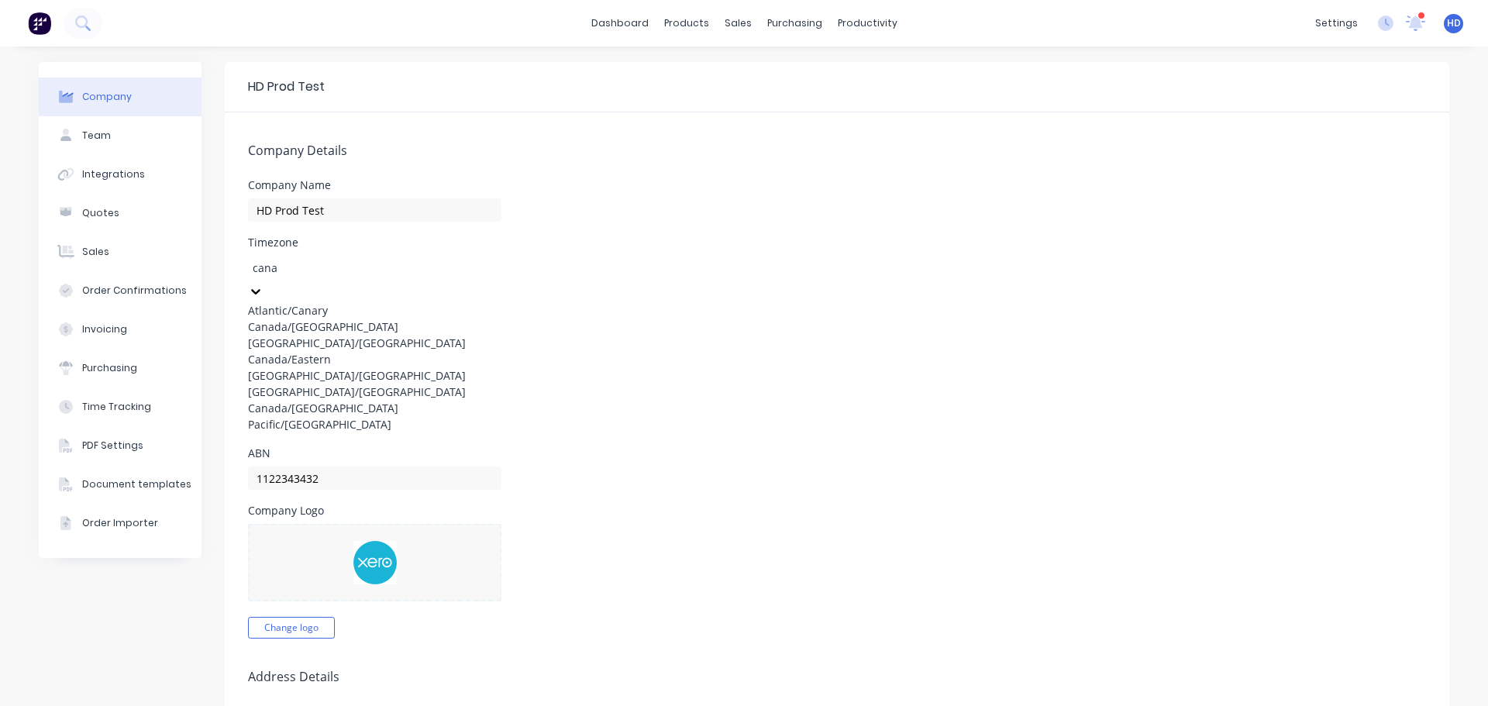
scroll to position [3, 0]
click at [402, 351] on div "[GEOGRAPHIC_DATA]/[GEOGRAPHIC_DATA]" at bounding box center [374, 343] width 253 height 16
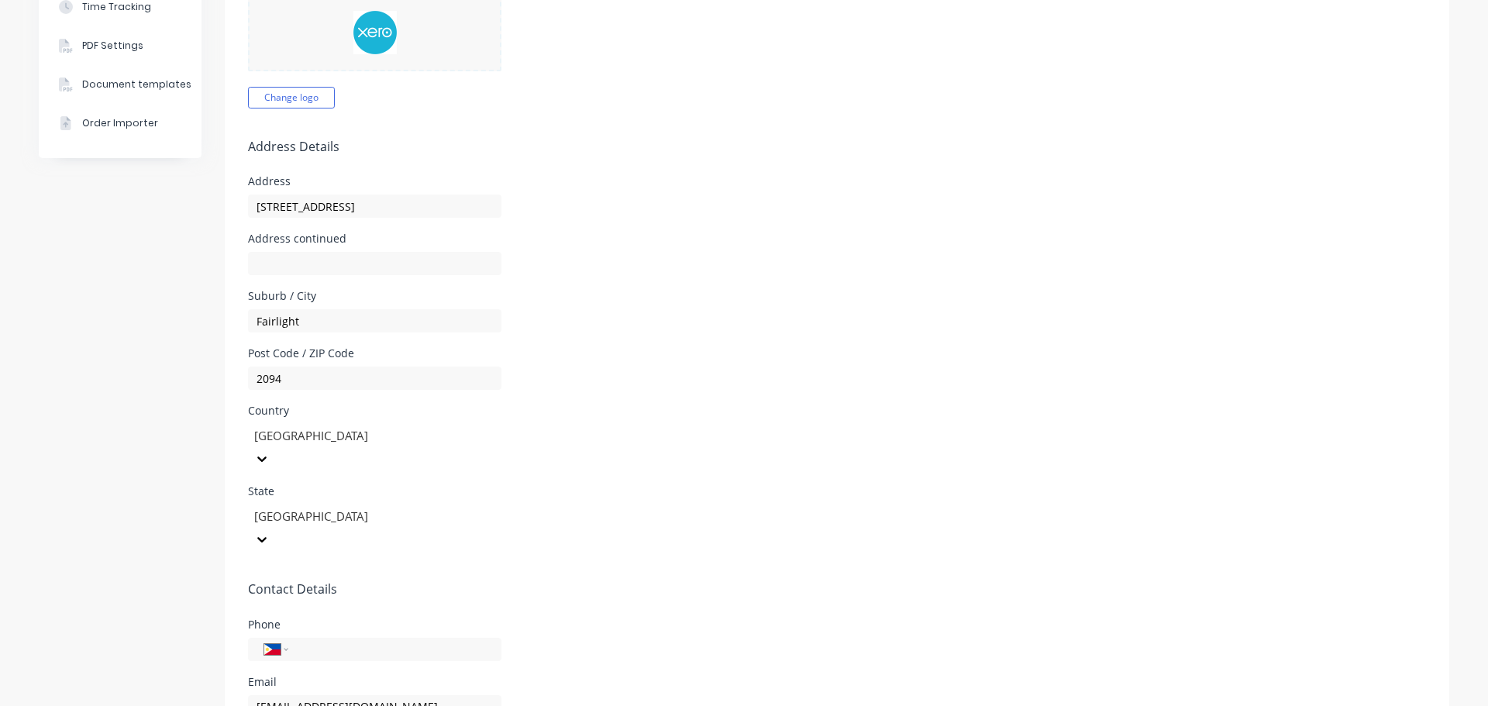
scroll to position [543, 0]
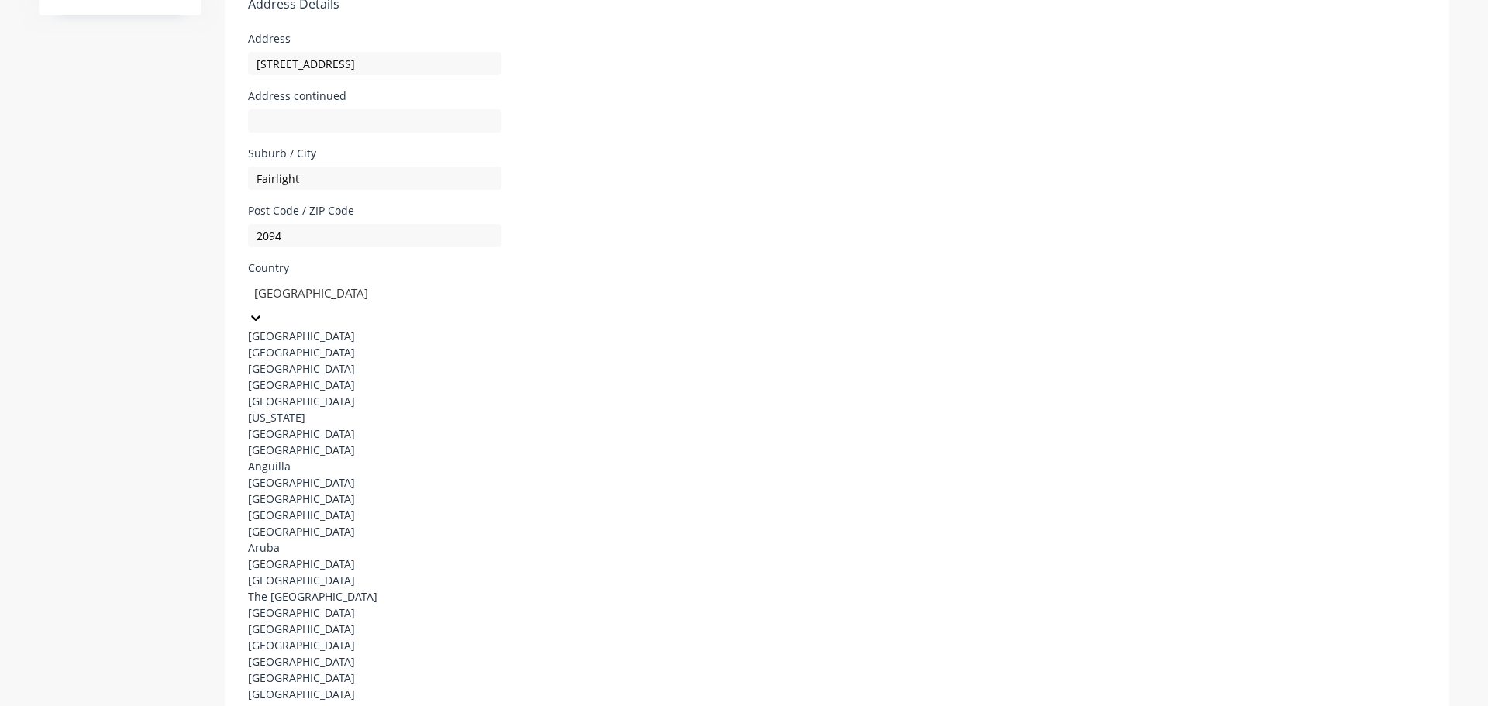
click at [284, 284] on div at bounding box center [364, 293] width 223 height 19
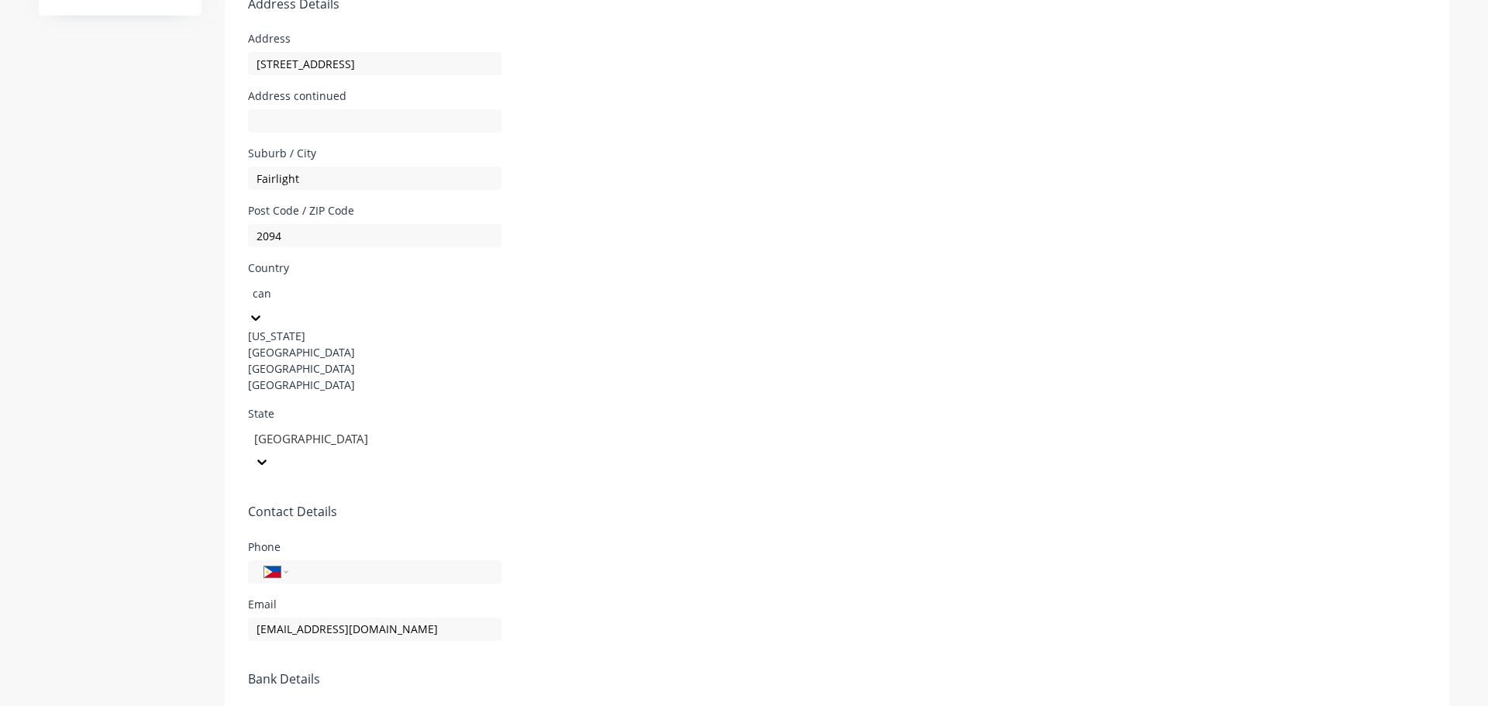
type input "cana"
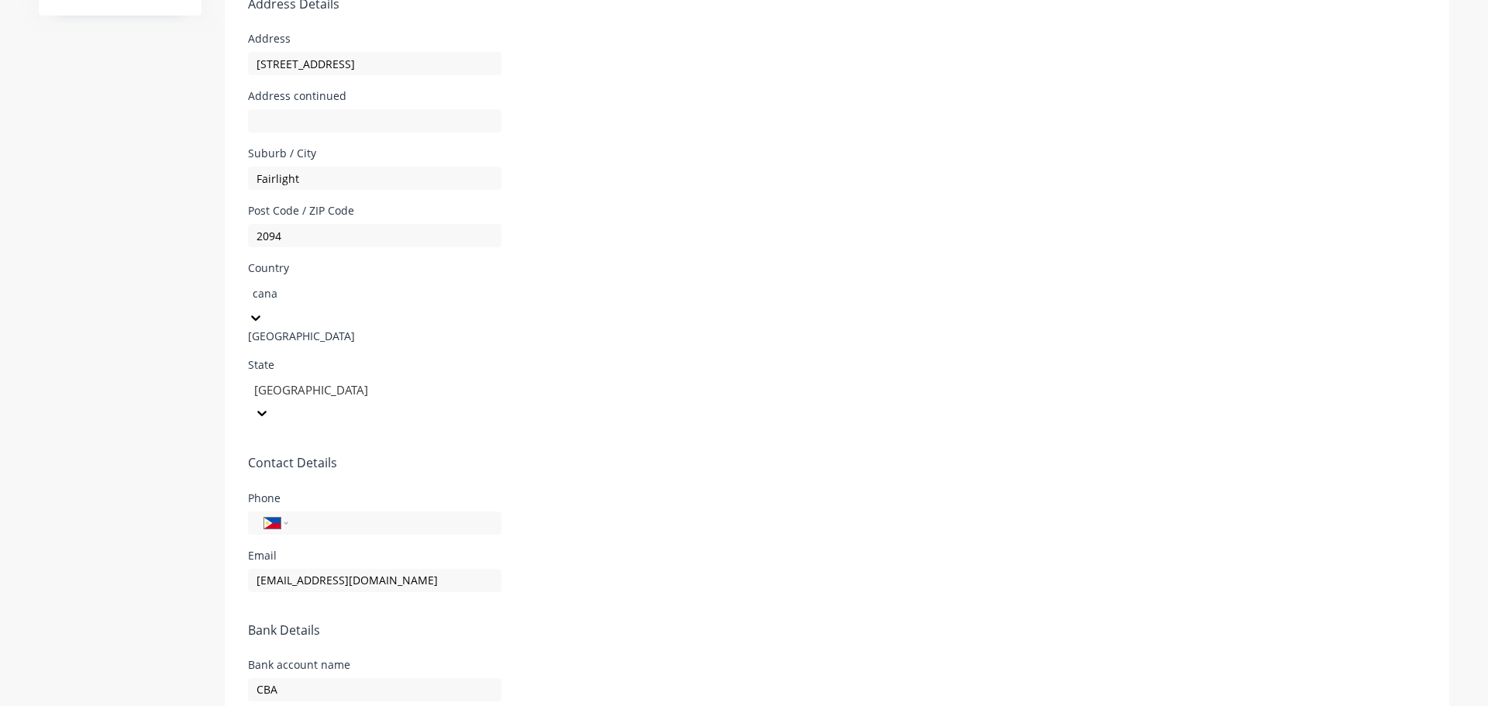
click at [322, 328] on div "[GEOGRAPHIC_DATA]" at bounding box center [364, 336] width 233 height 16
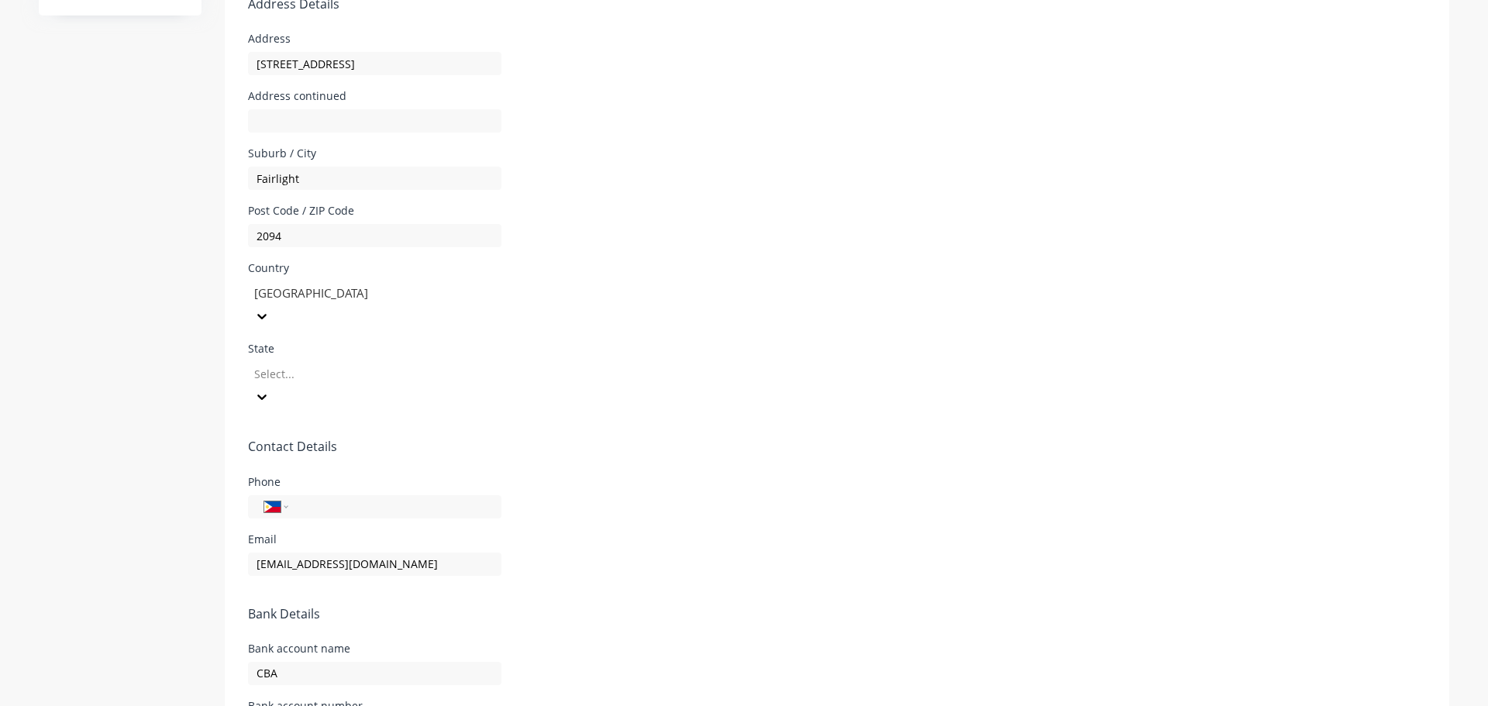
click at [325, 364] on div at bounding box center [364, 373] width 223 height 19
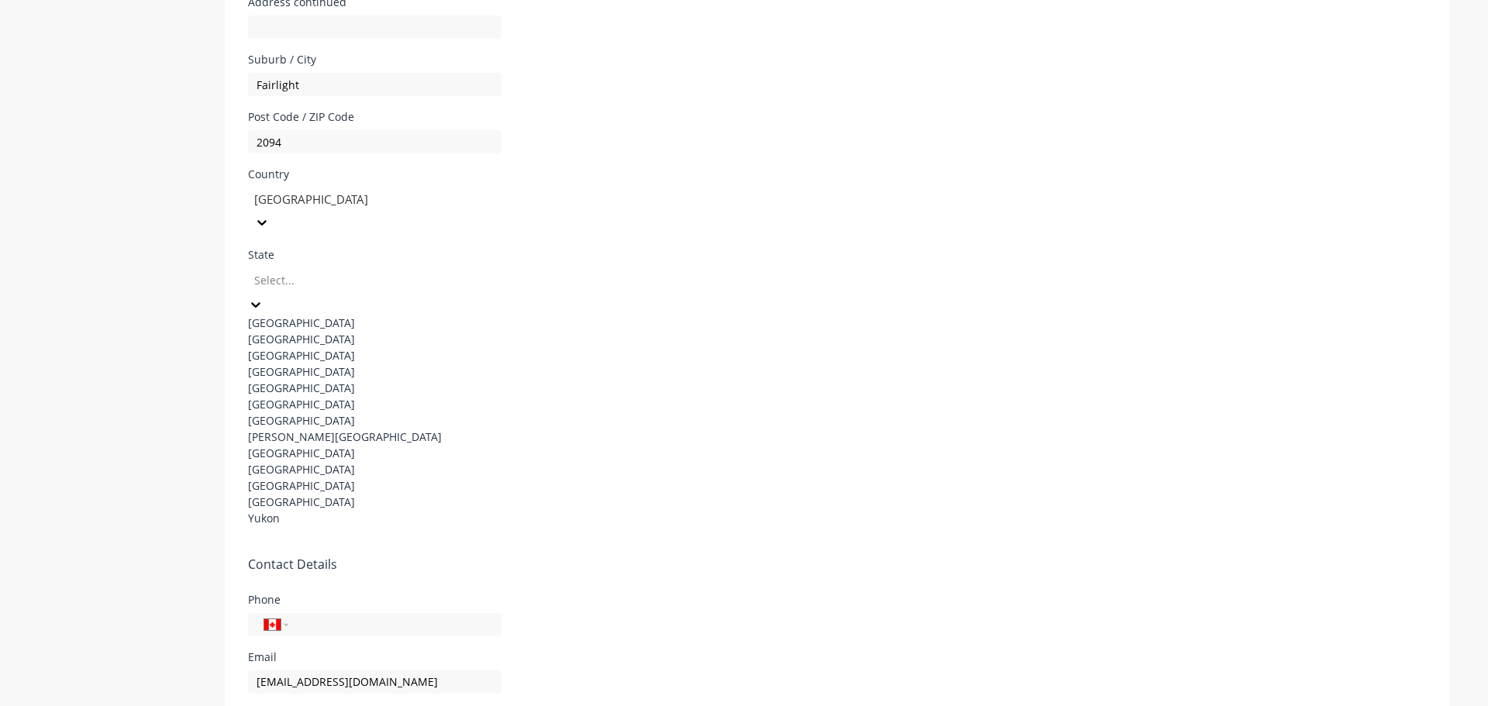
scroll to position [0, 0]
click at [331, 429] on div "[GEOGRAPHIC_DATA]" at bounding box center [364, 420] width 233 height 16
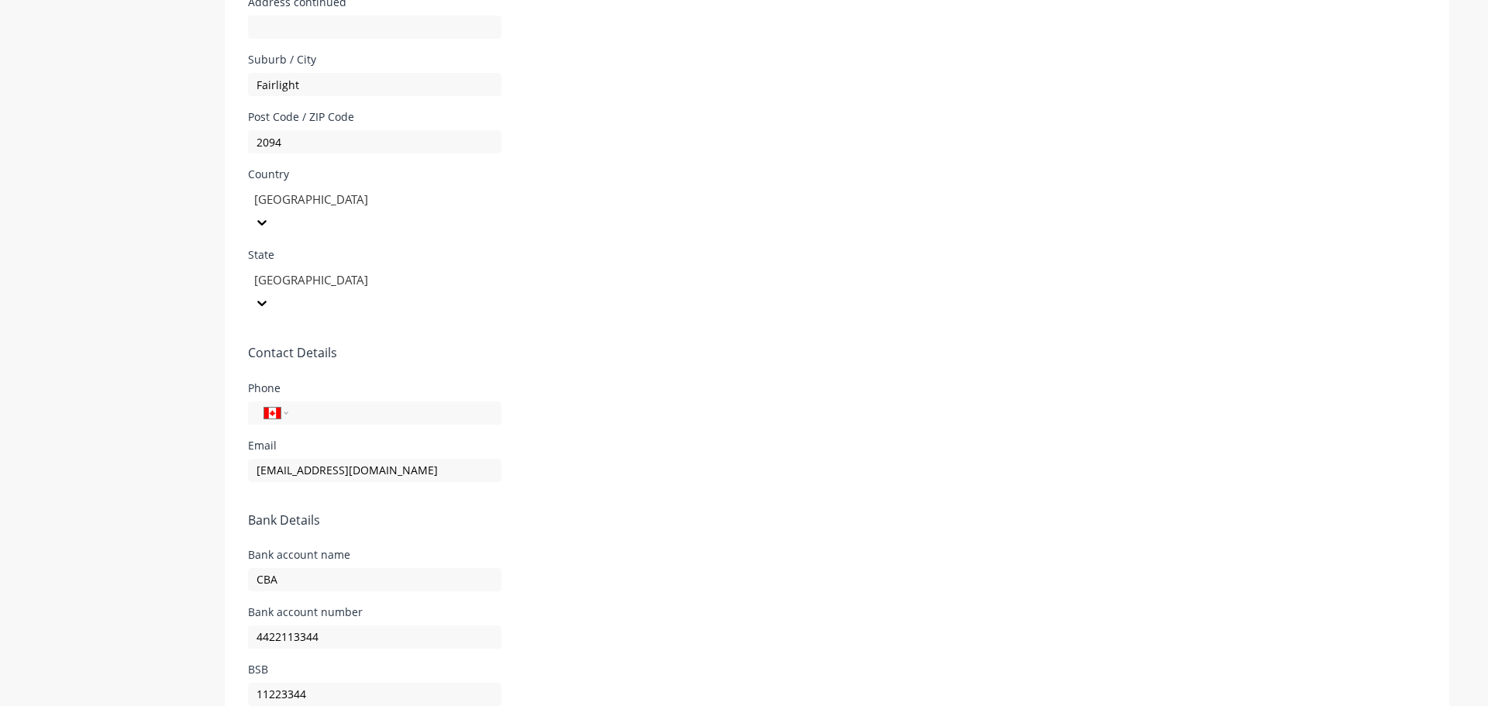
click at [773, 263] on form "Company Details Company Name HD Prod Test Timezone Canada/Central ABN 112234343…" at bounding box center [837, 118] width 1225 height 1284
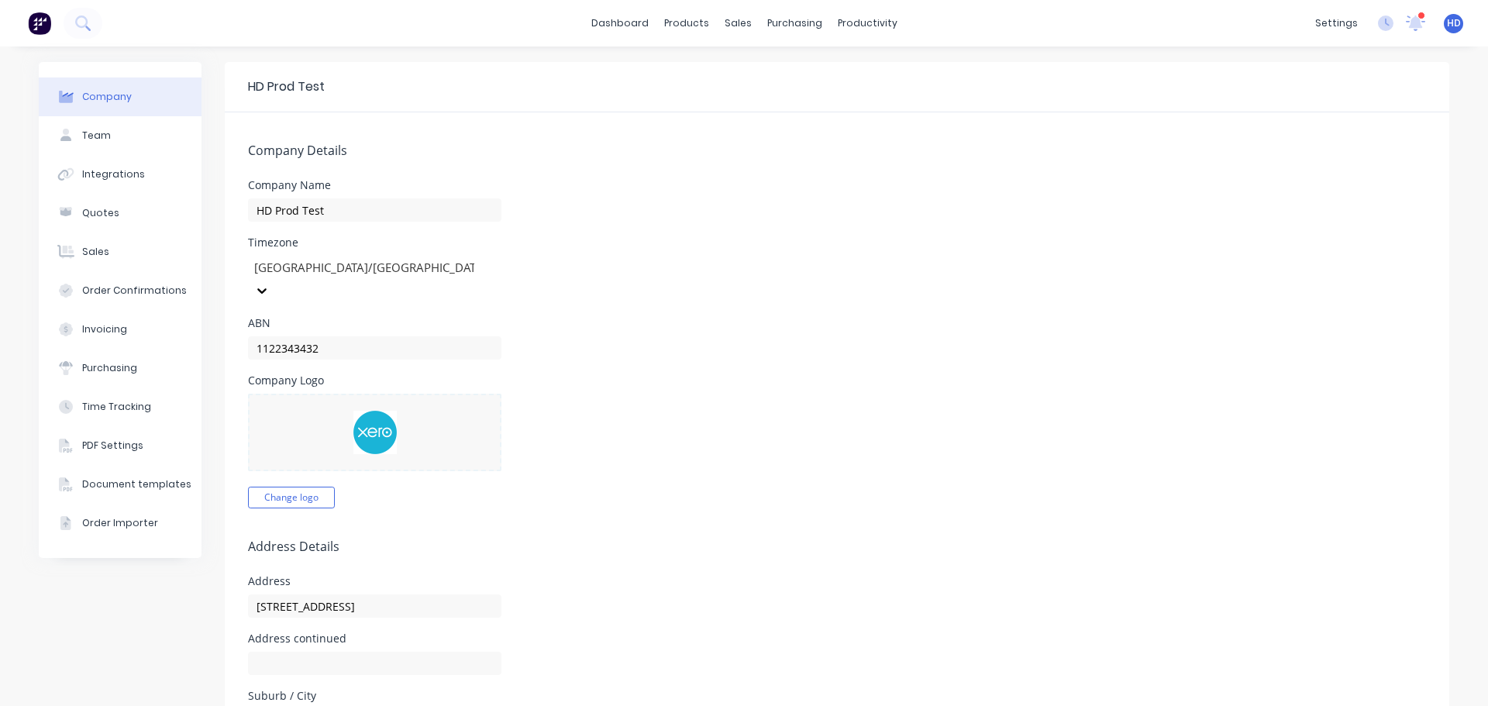
click at [1450, 25] on div "HD HD Prod Test Harry Deocareza Administrator Profile Sign out" at bounding box center [1453, 23] width 19 height 19
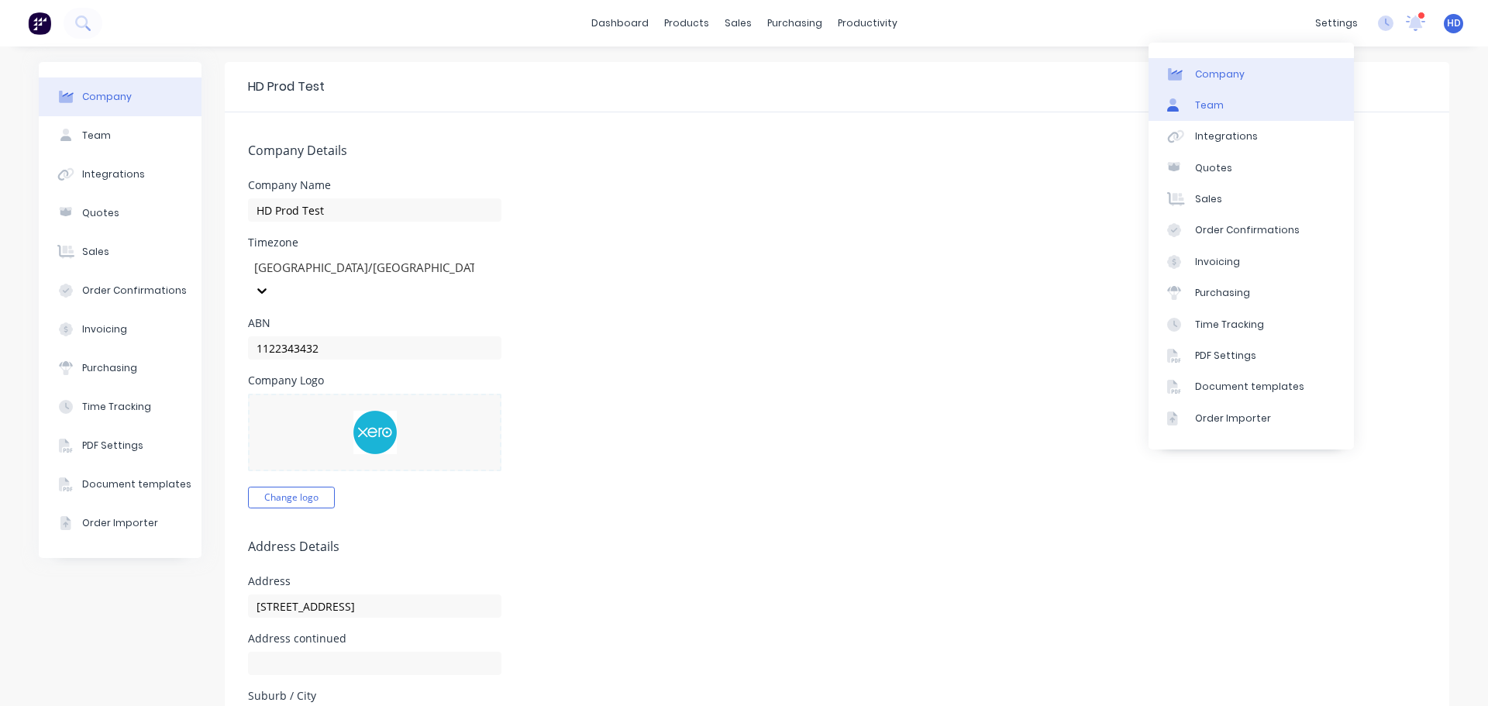
click at [1234, 116] on link "Team" at bounding box center [1251, 105] width 205 height 31
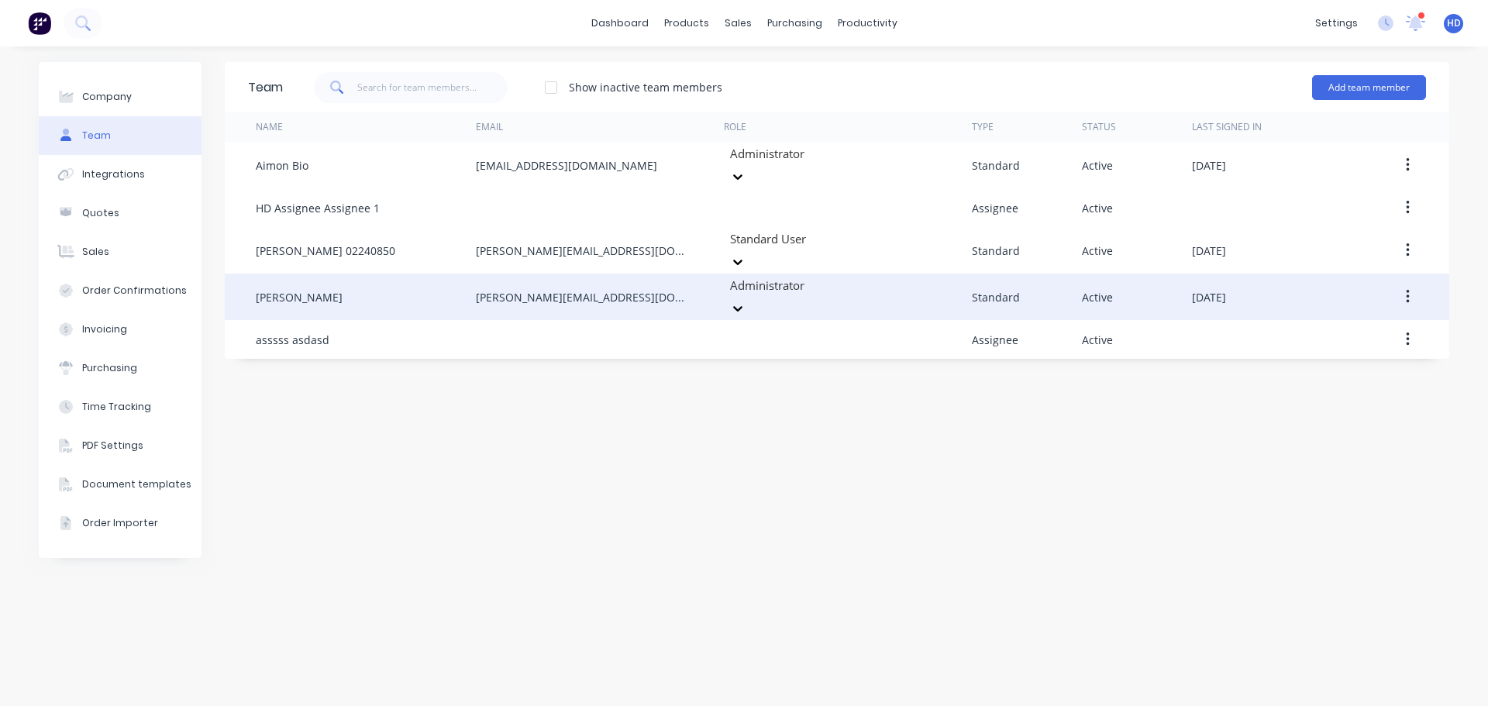
click at [1415, 283] on button "button" at bounding box center [1408, 297] width 36 height 28
click at [1343, 326] on div "Edit" at bounding box center [1352, 337] width 119 height 22
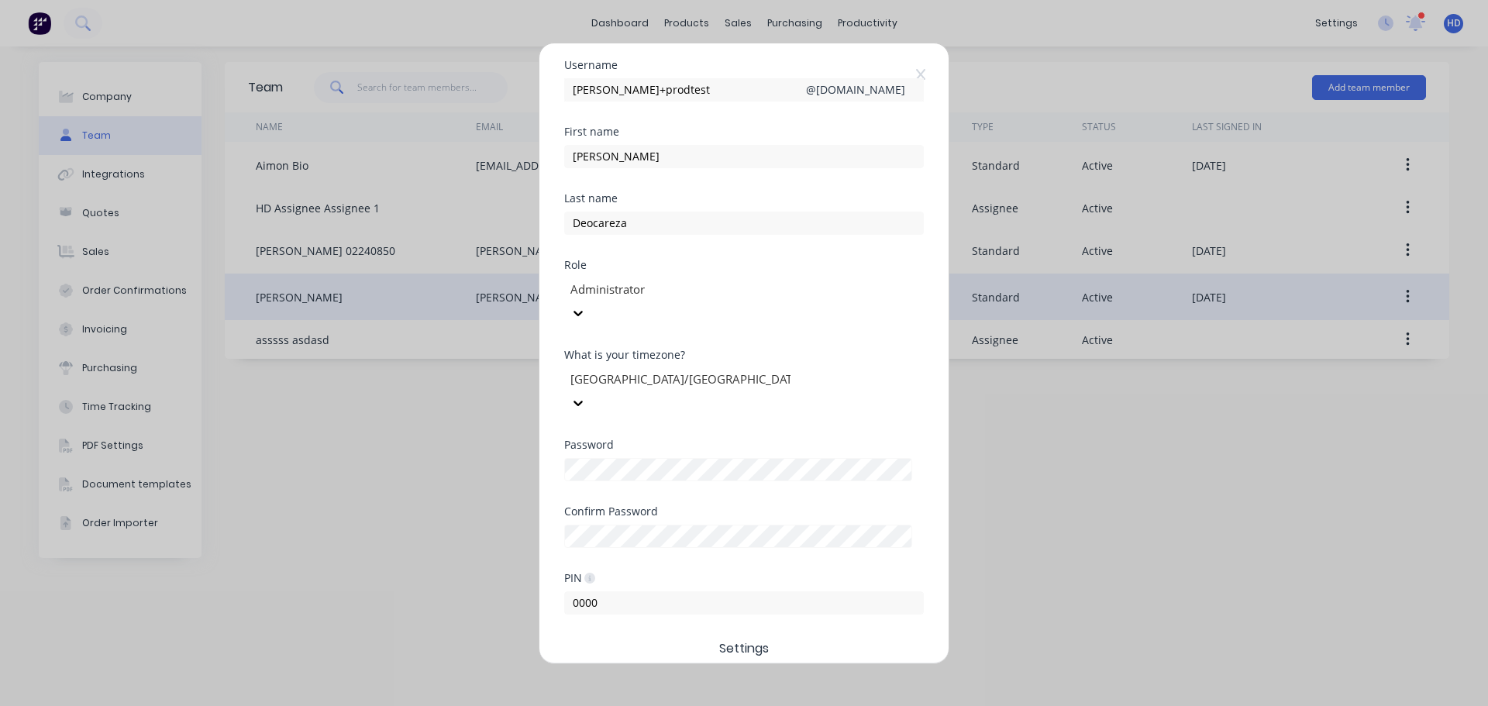
scroll to position [189, 0]
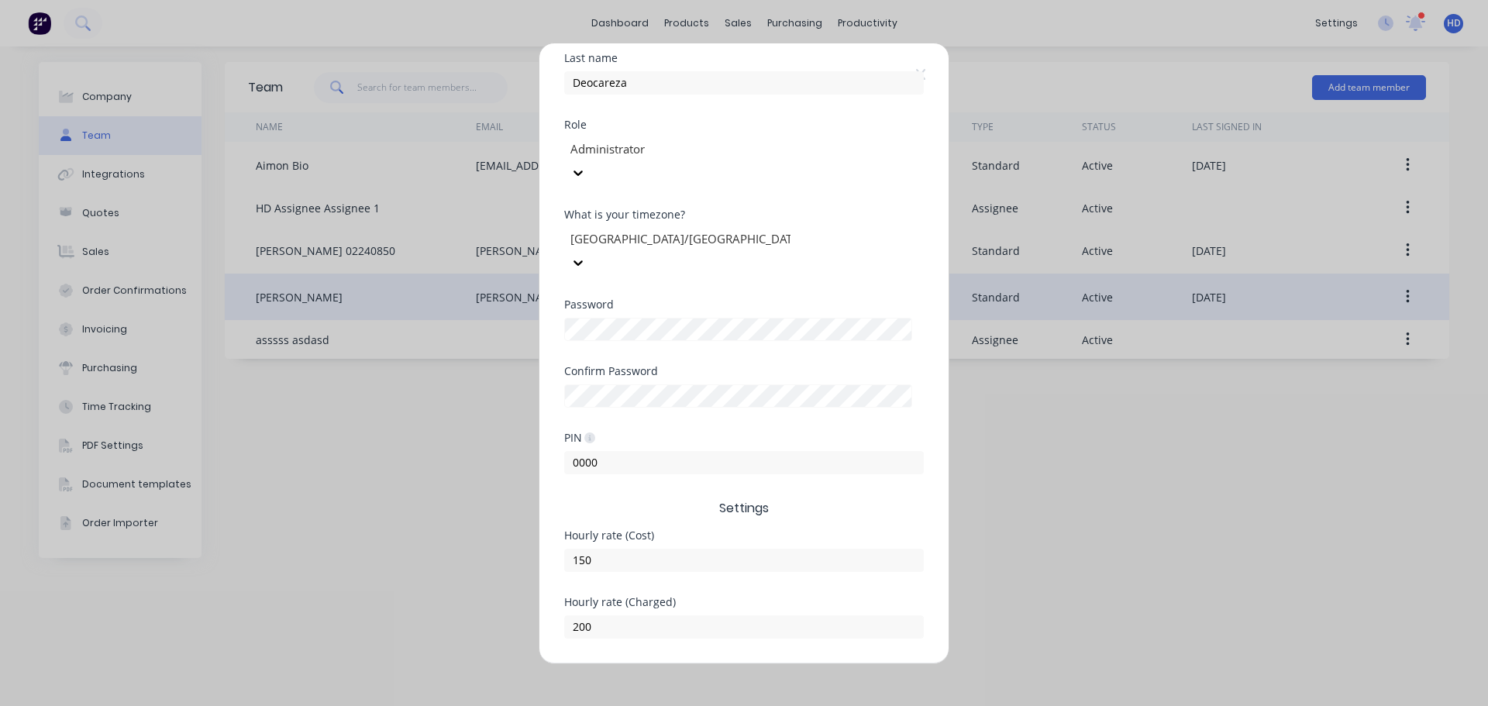
click at [663, 229] on div at bounding box center [680, 238] width 223 height 19
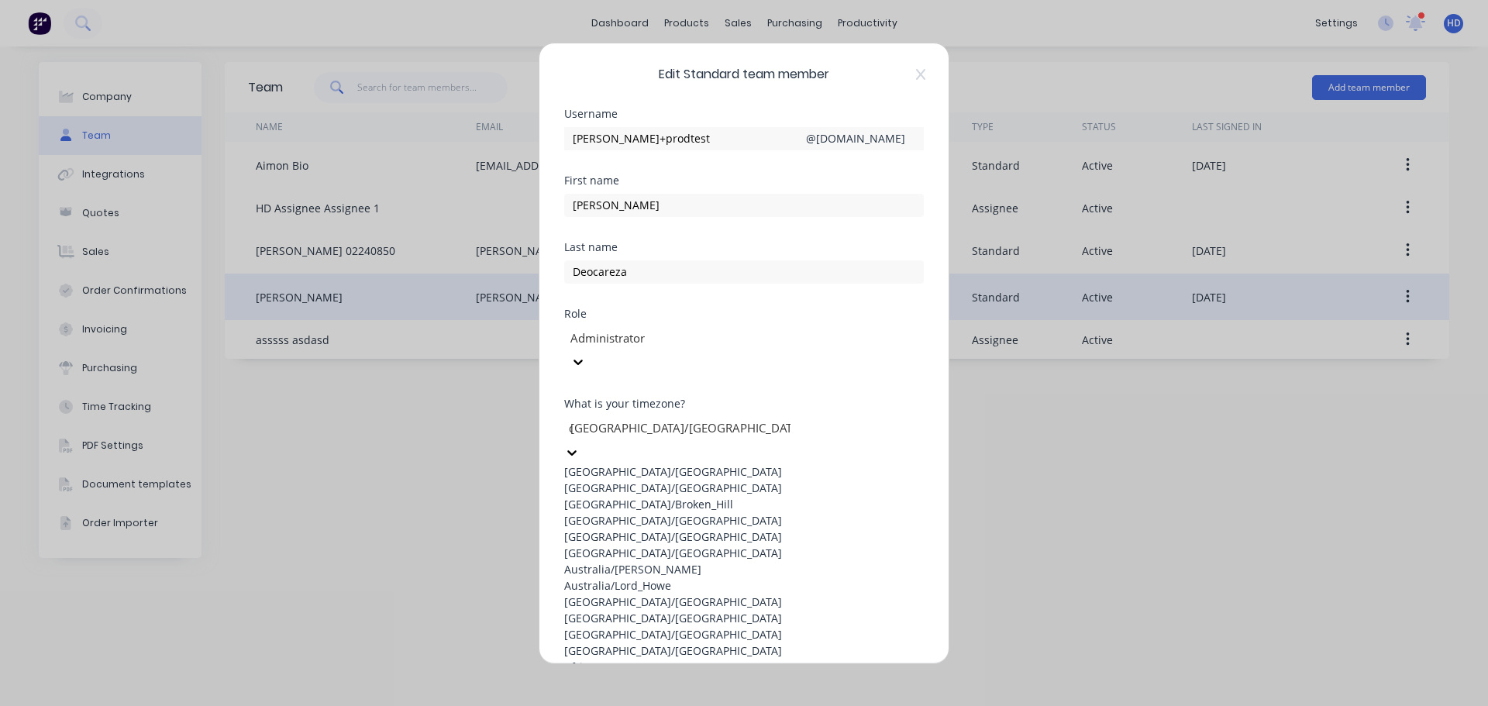
scroll to position [0, 0]
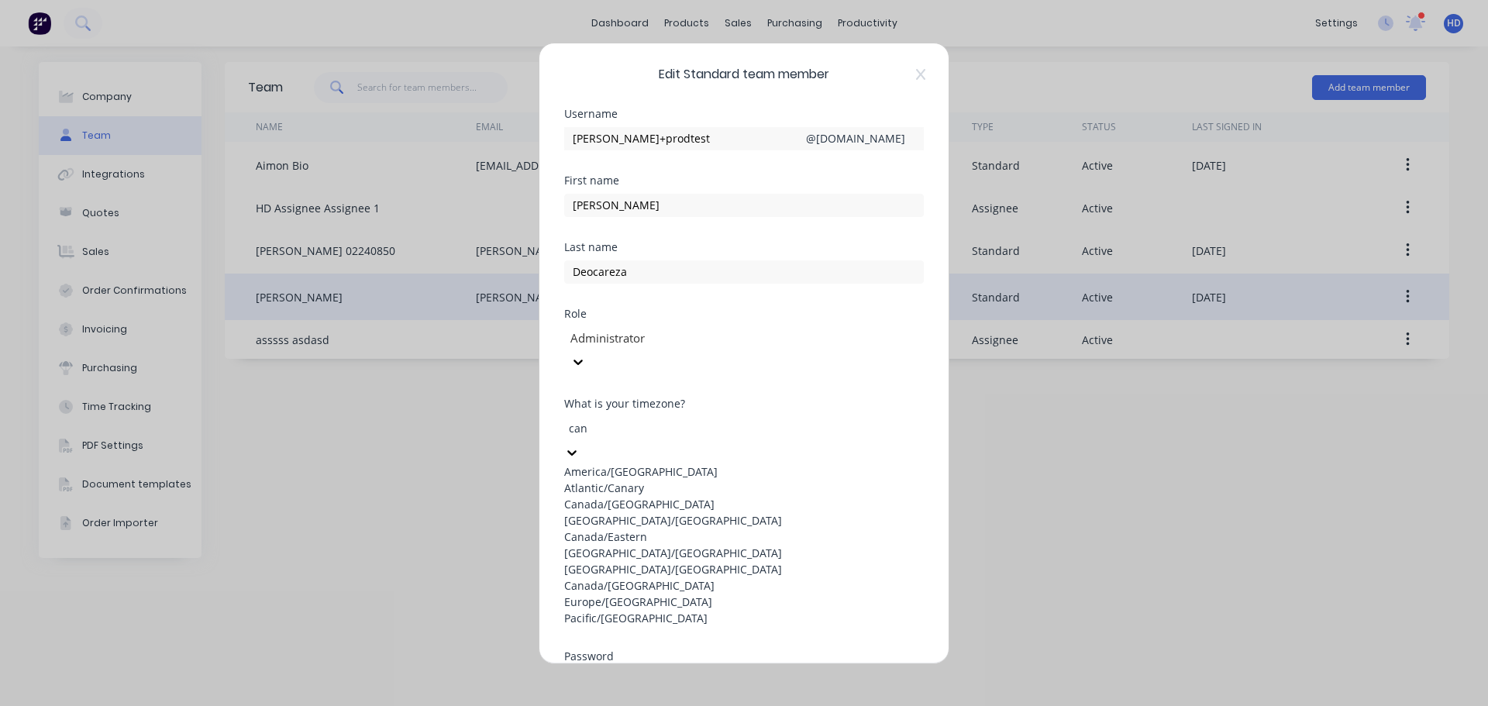
type input "cana"
click at [670, 503] on div "[GEOGRAPHIC_DATA]/[GEOGRAPHIC_DATA]" at bounding box center [744, 504] width 360 height 16
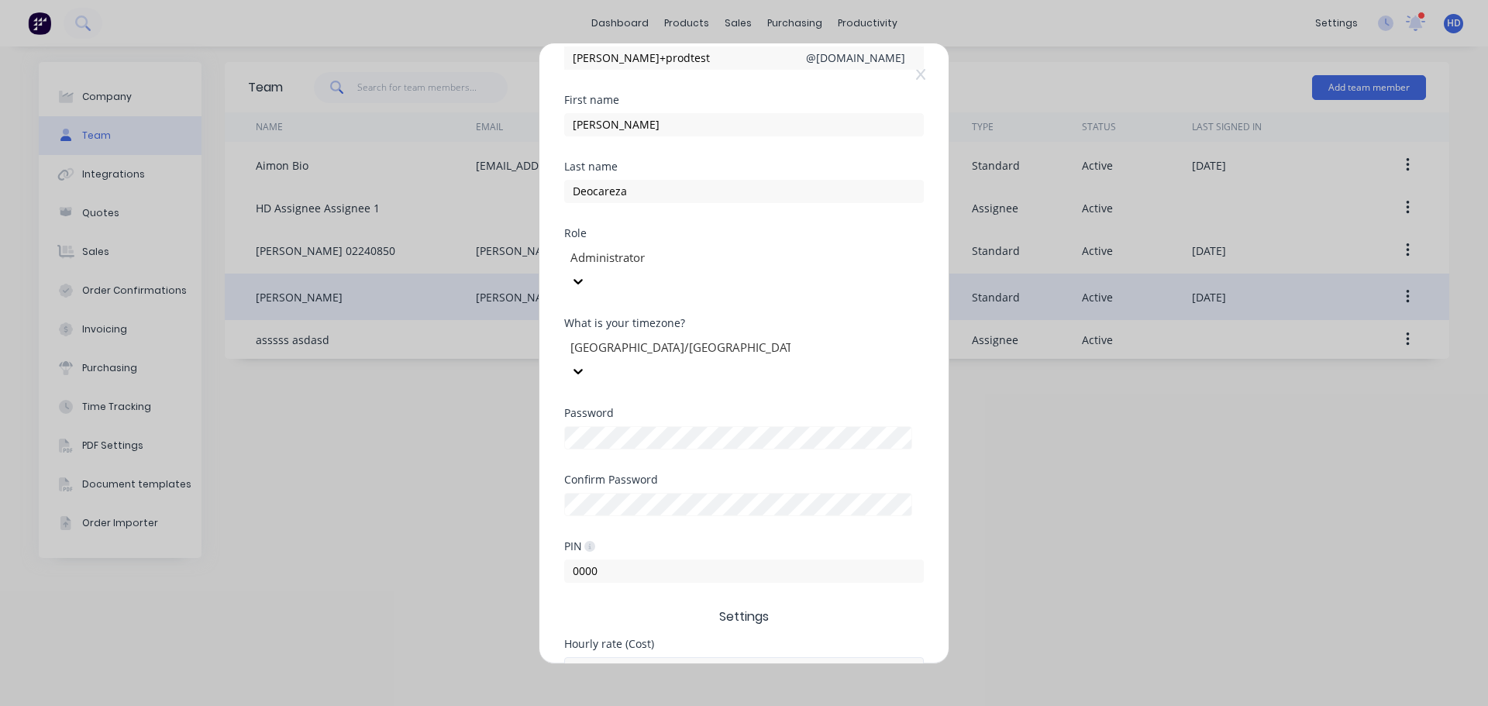
scroll to position [189, 0]
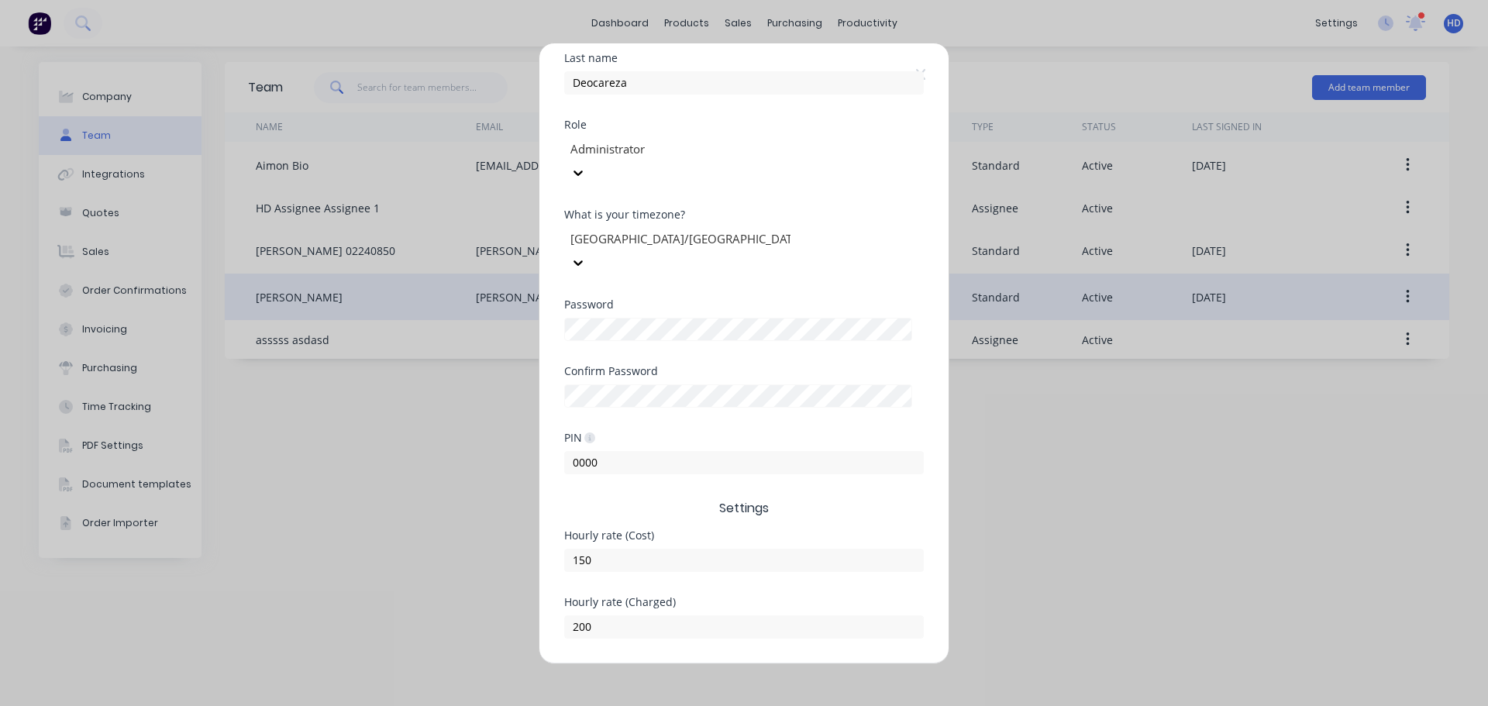
click at [702, 664] on button "Save" at bounding box center [695, 676] width 85 height 25
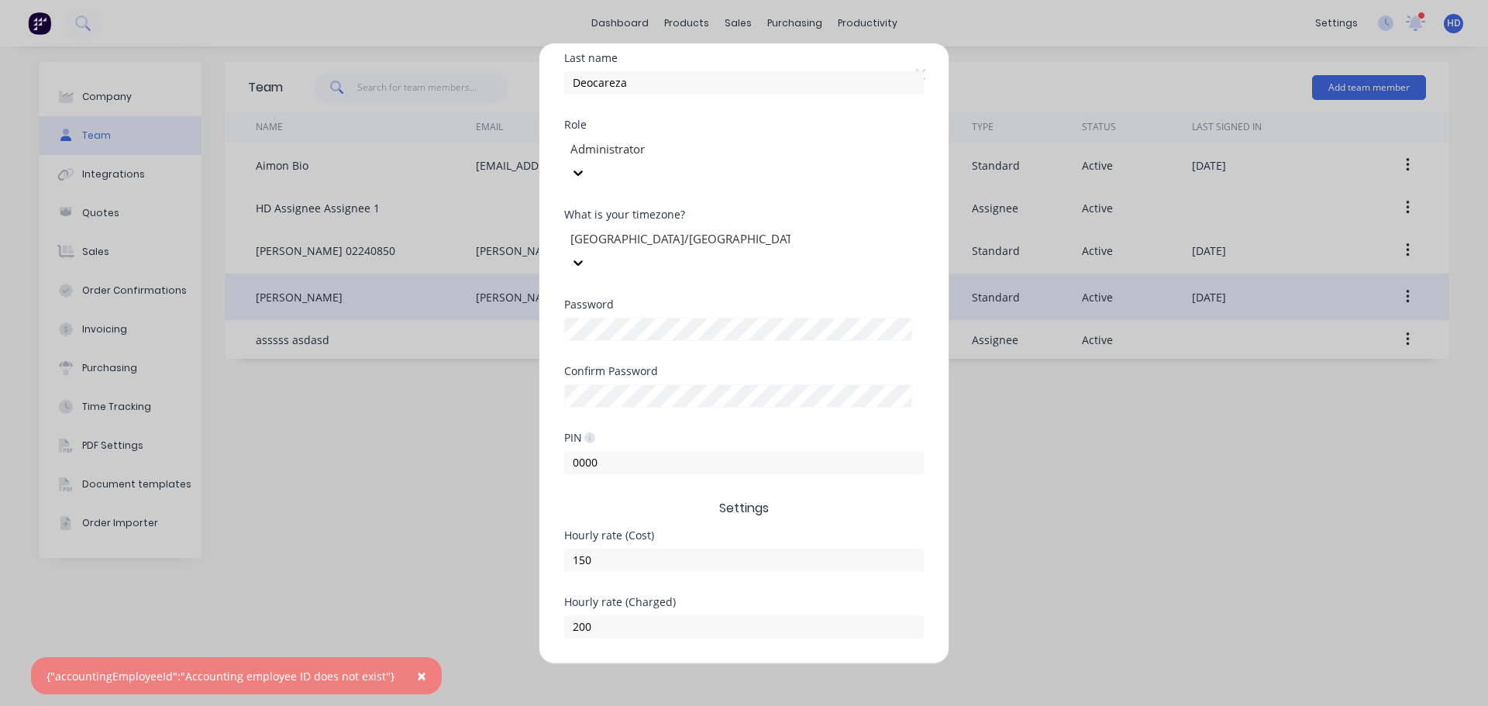
click at [708, 664] on button "Save" at bounding box center [695, 676] width 85 height 25
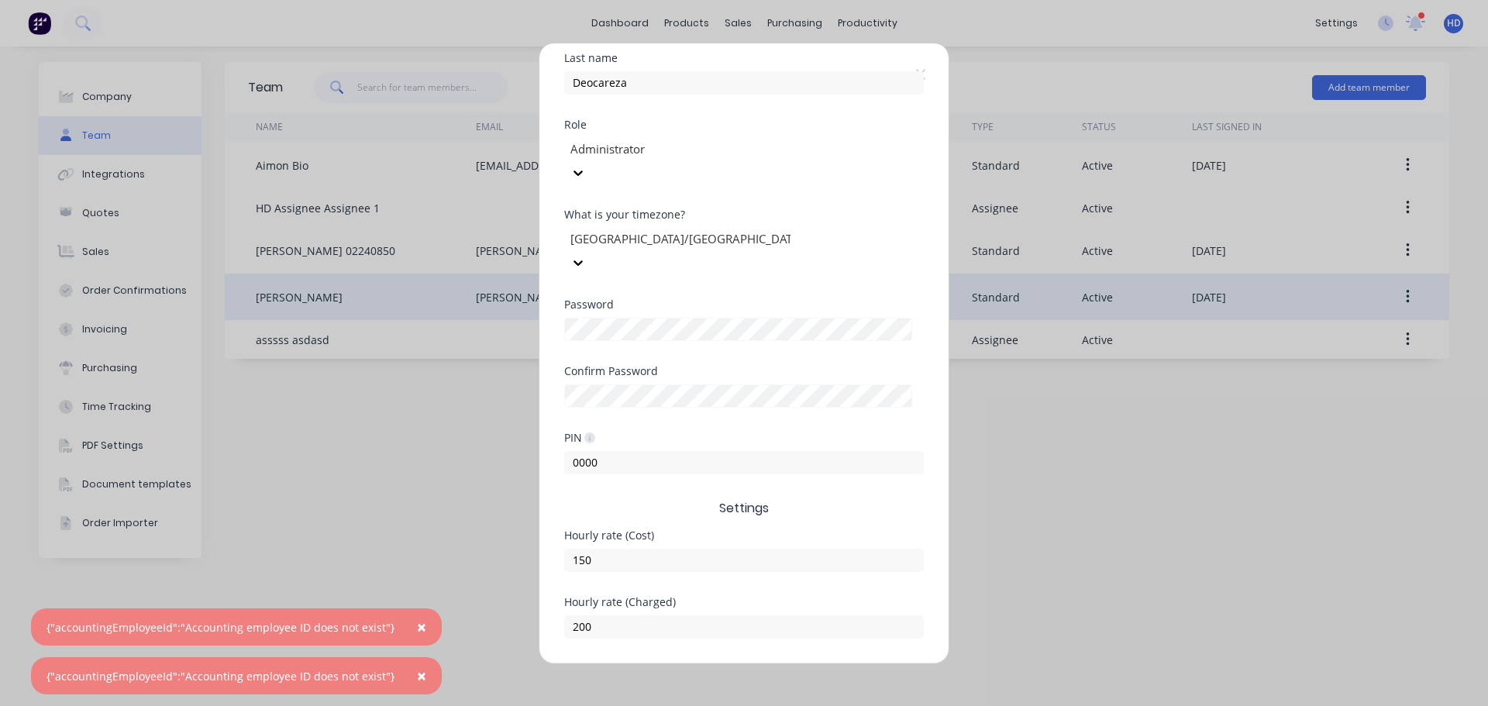
click at [826, 664] on button "Cancel" at bounding box center [792, 676] width 85 height 25
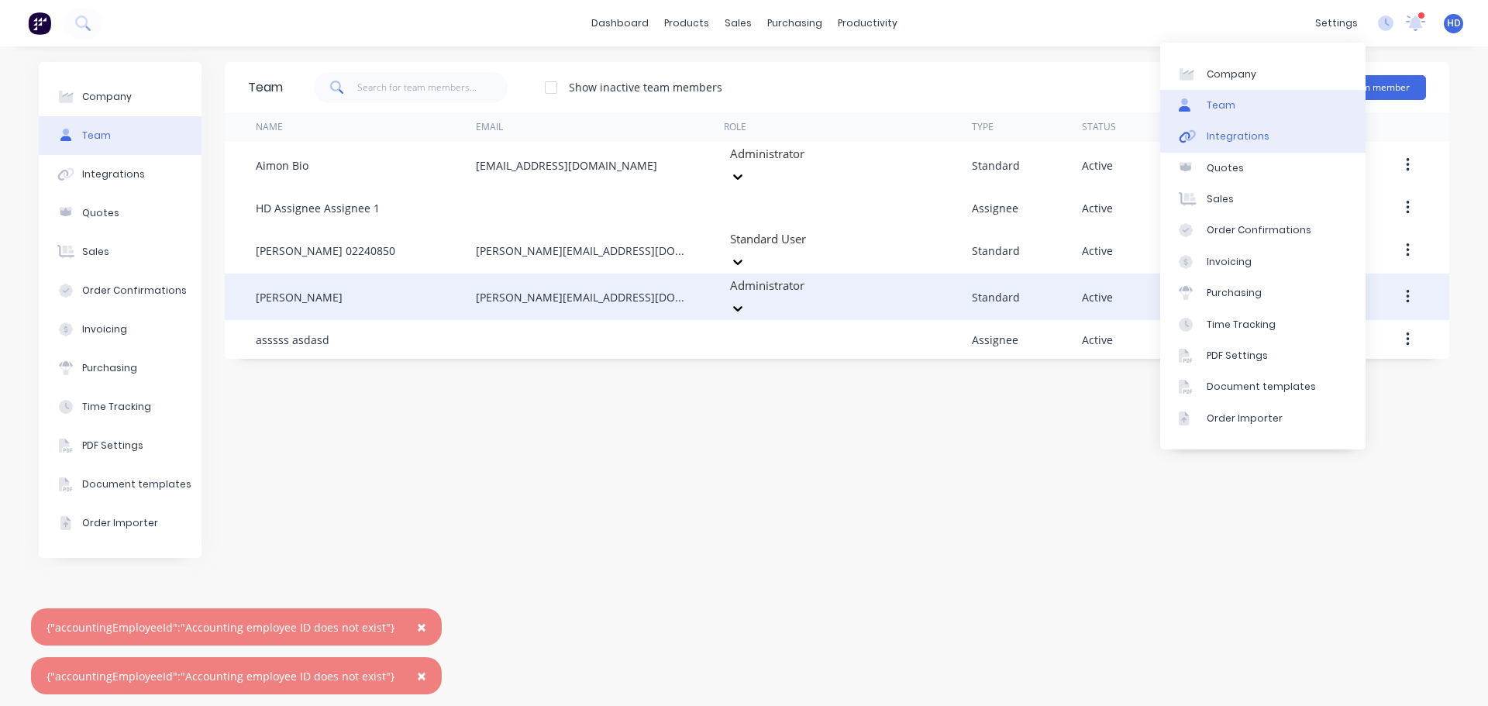
click at [1243, 127] on link "Integrations" at bounding box center [1262, 136] width 205 height 31
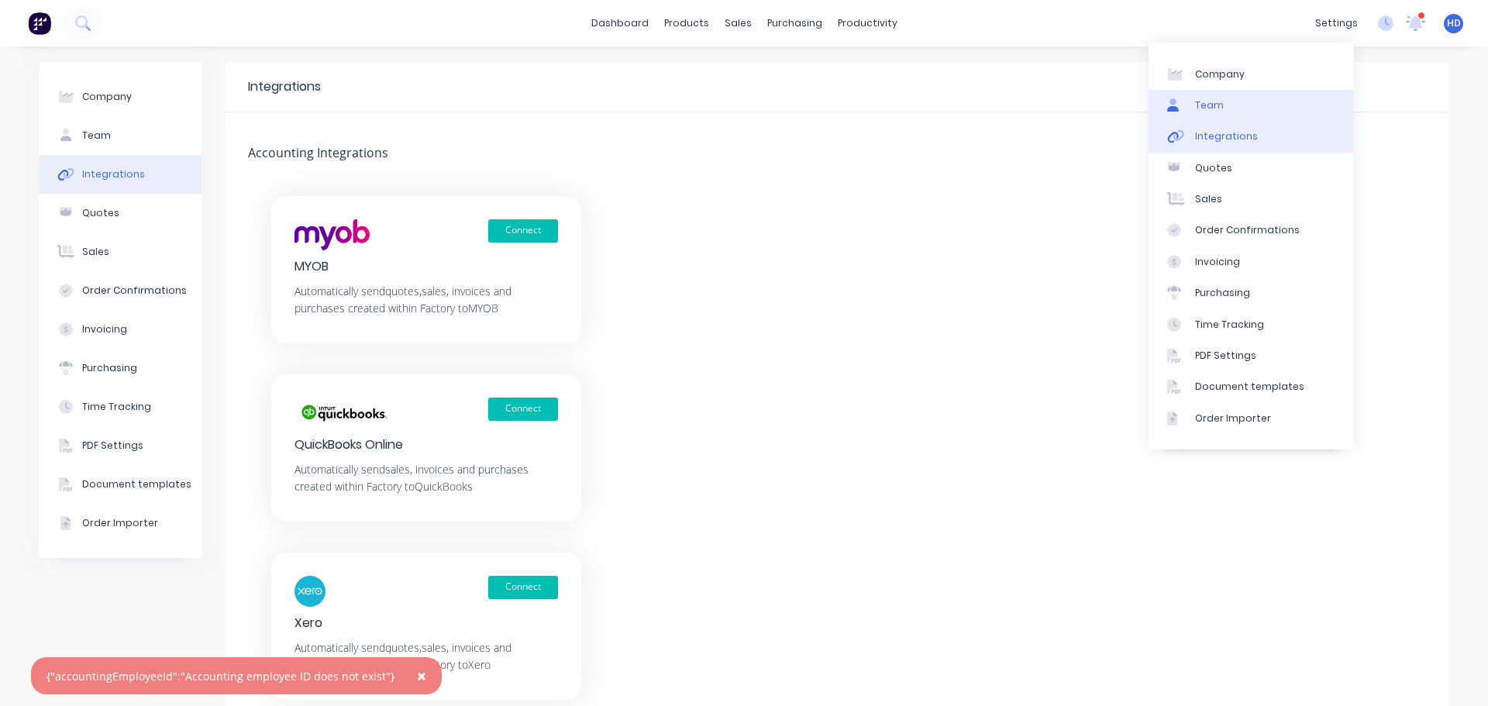
click at [1220, 103] on div "Team" at bounding box center [1209, 105] width 29 height 14
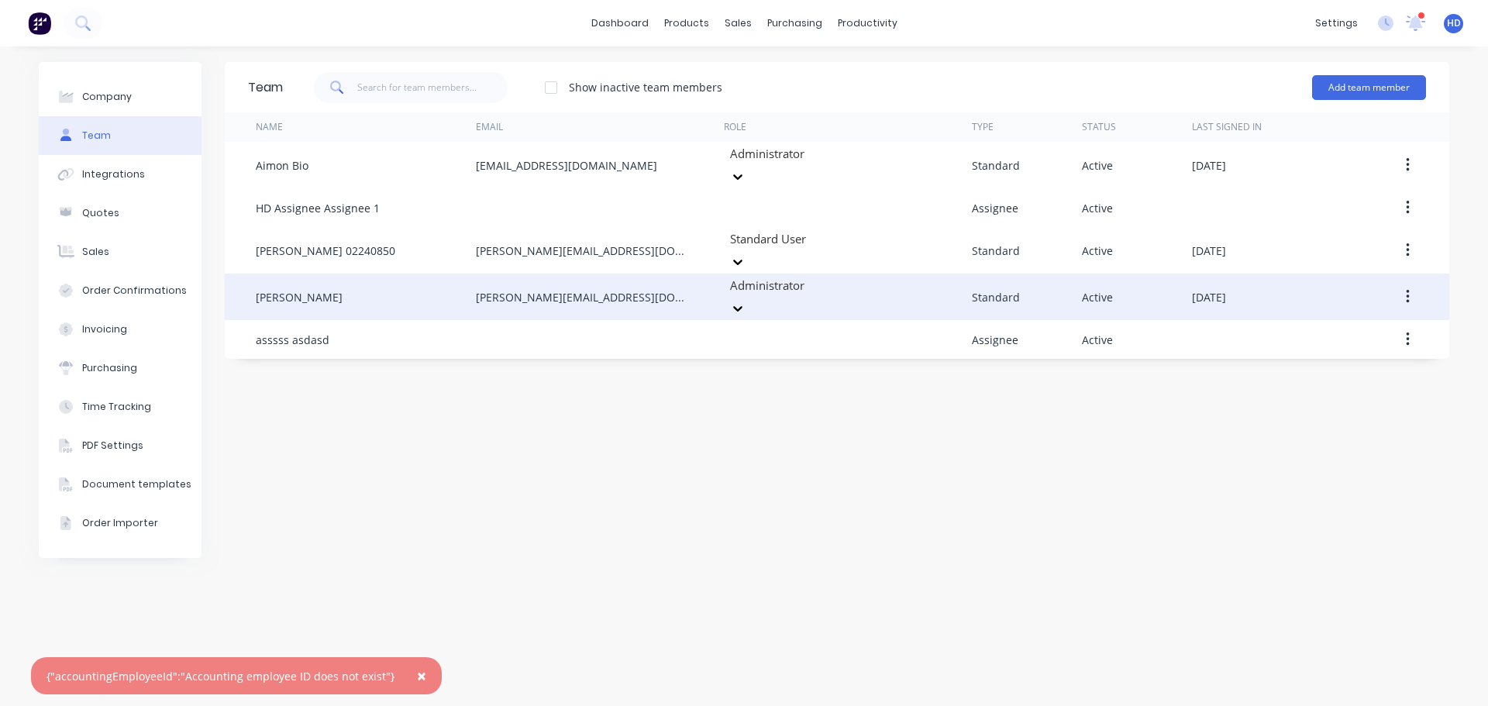
click at [383, 274] on div "[PERSON_NAME]" at bounding box center [366, 297] width 220 height 47
click at [1413, 283] on button "button" at bounding box center [1408, 297] width 36 height 28
click at [1329, 326] on div "Edit" at bounding box center [1352, 337] width 119 height 22
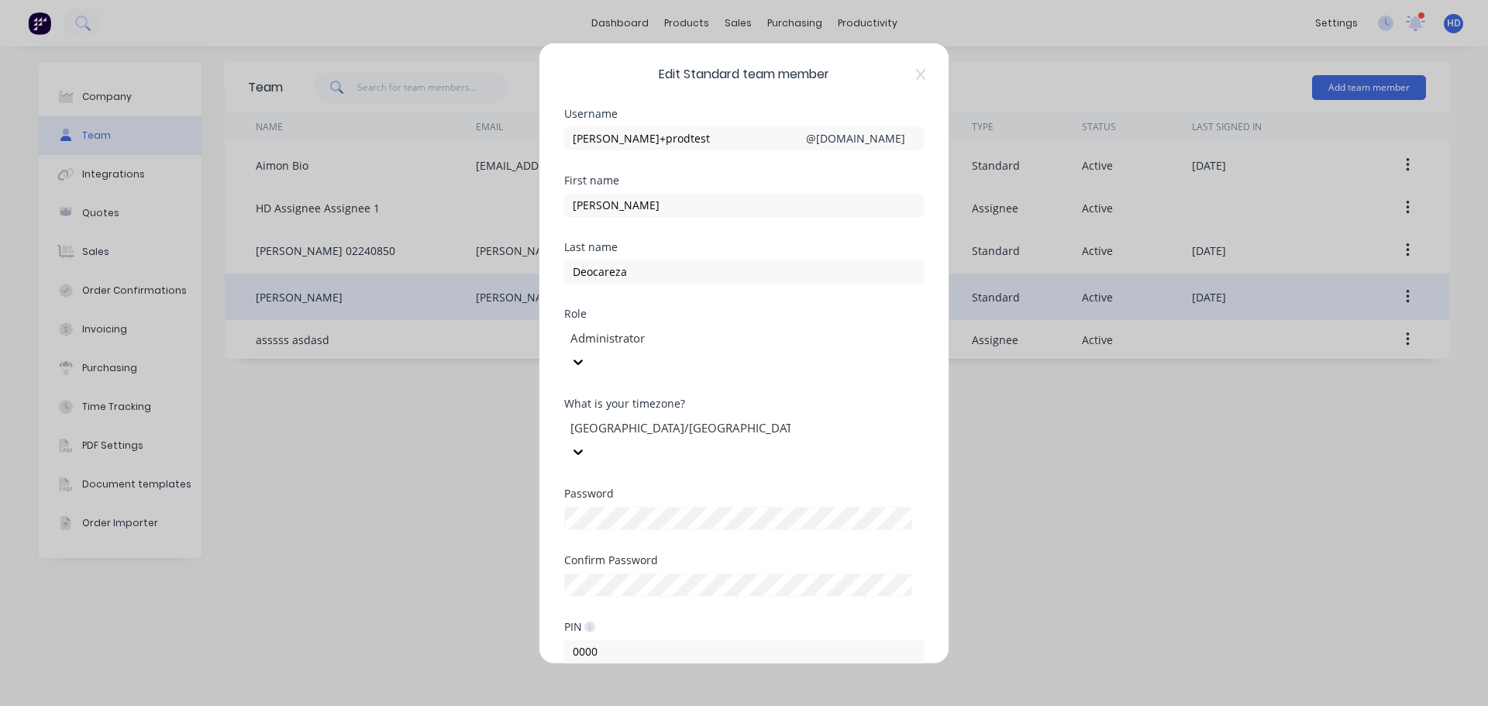
click at [740, 419] on div at bounding box center [680, 428] width 223 height 19
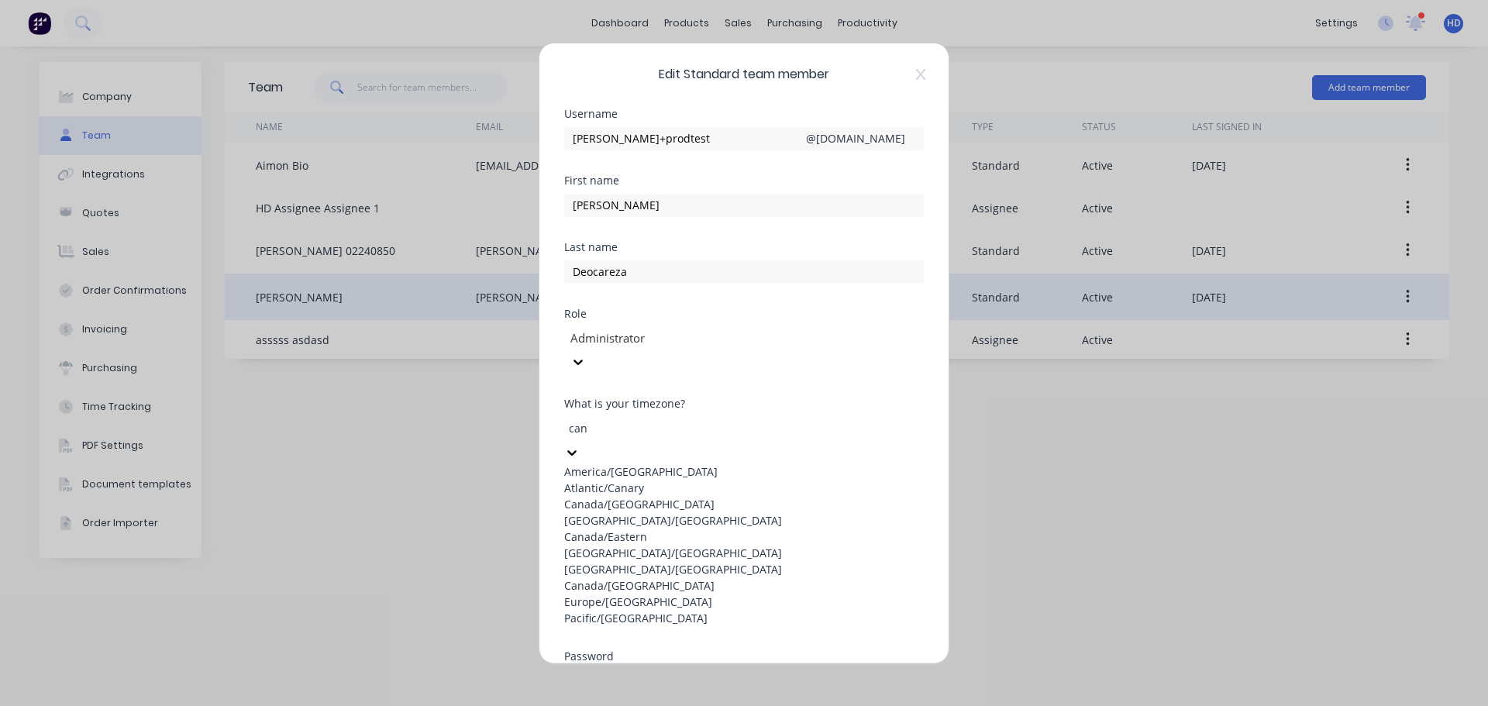
type input "cana"
click at [690, 496] on div "[GEOGRAPHIC_DATA]/[GEOGRAPHIC_DATA]" at bounding box center [744, 504] width 360 height 16
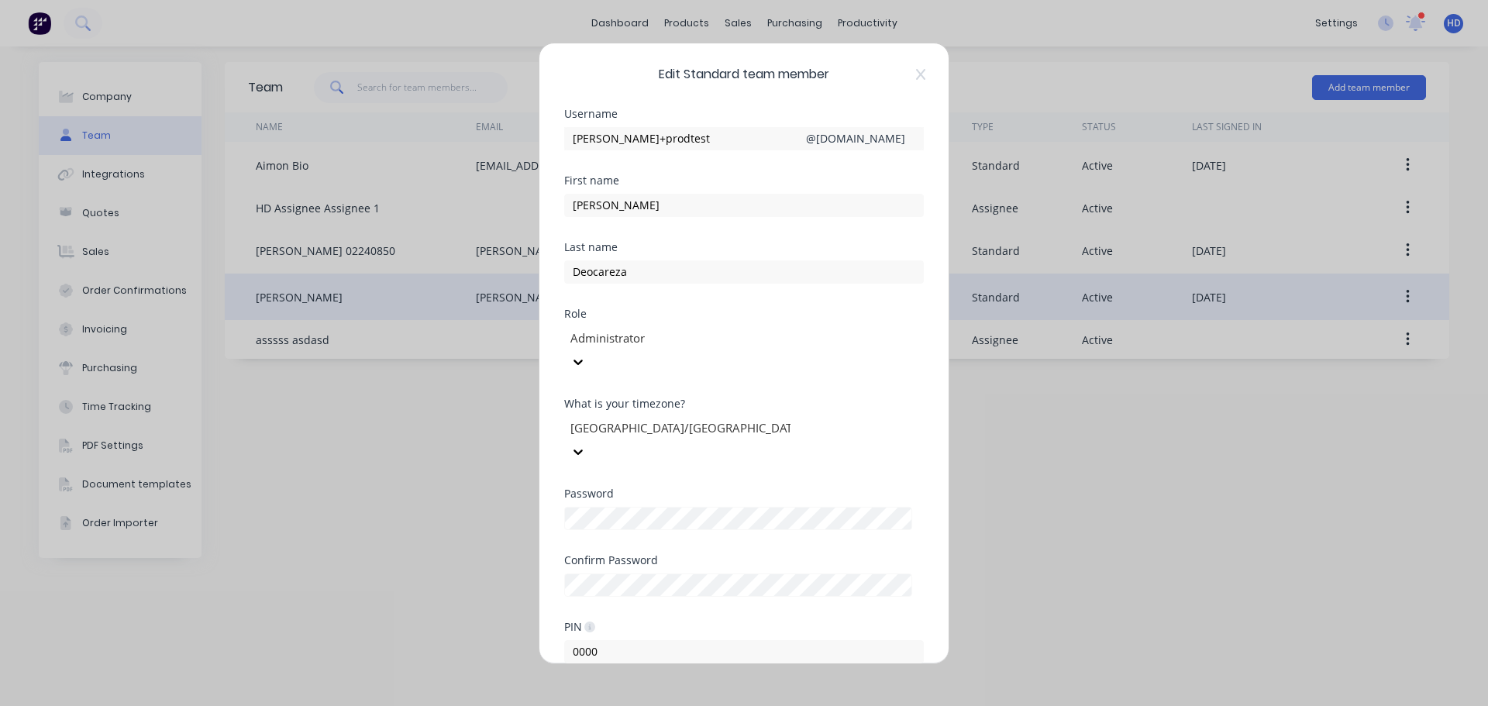
scroll to position [189, 0]
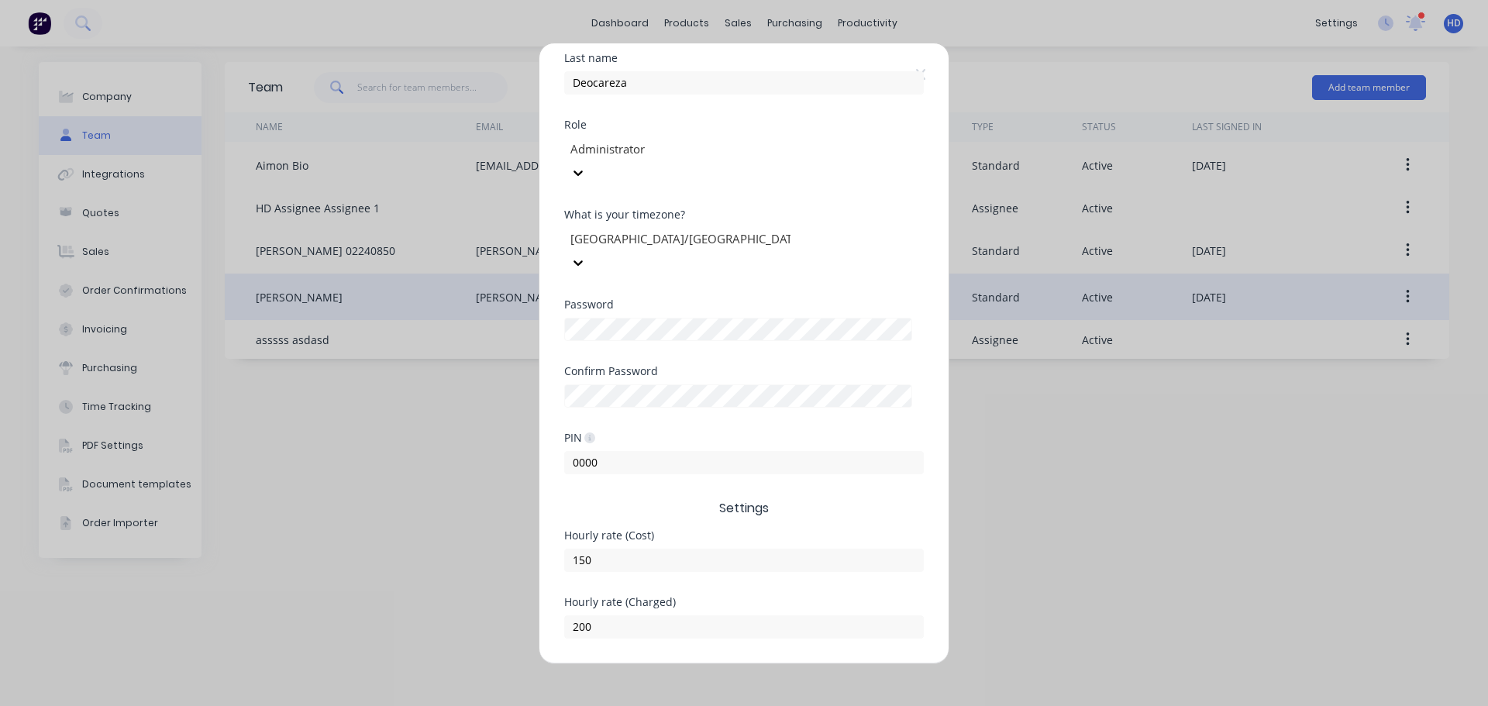
click at [690, 664] on button "Save" at bounding box center [695, 676] width 85 height 25
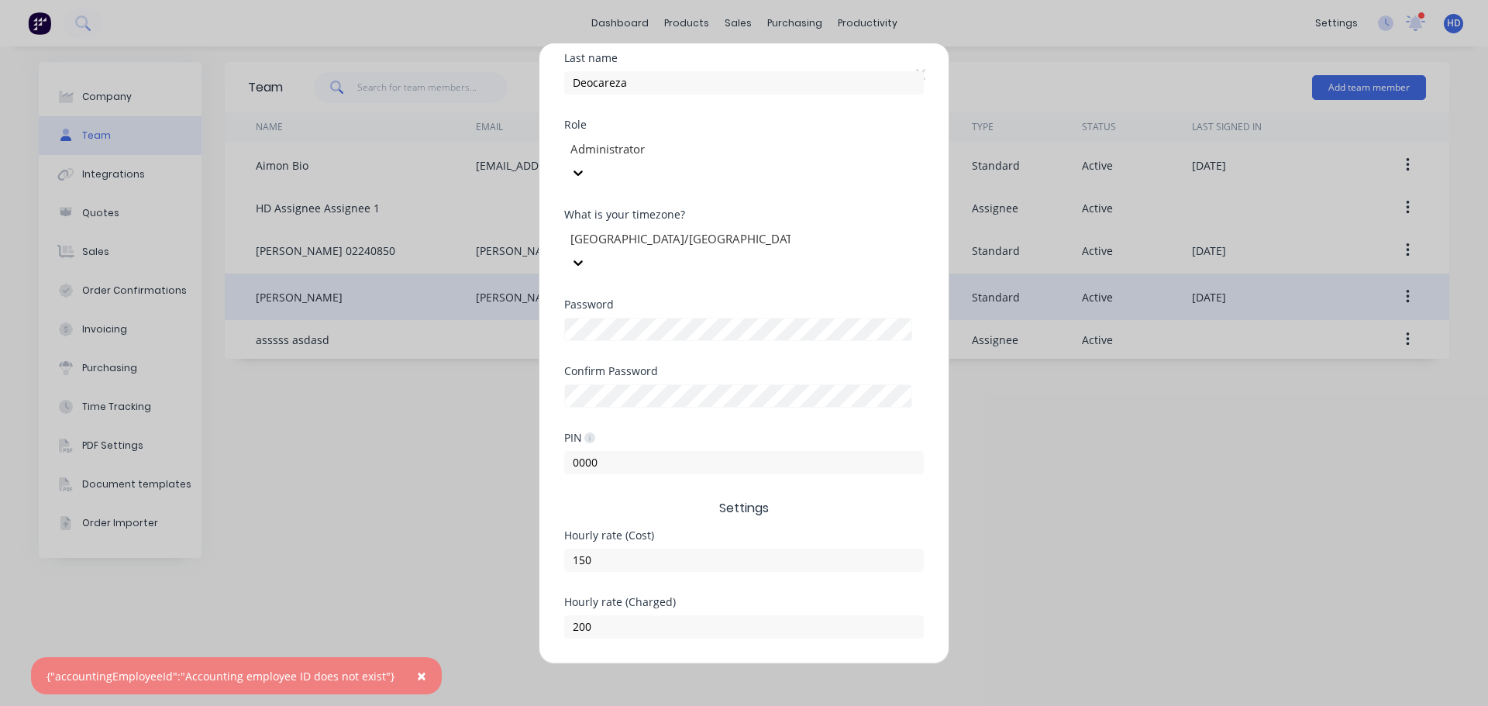
click at [803, 664] on button "Cancel" at bounding box center [792, 676] width 85 height 25
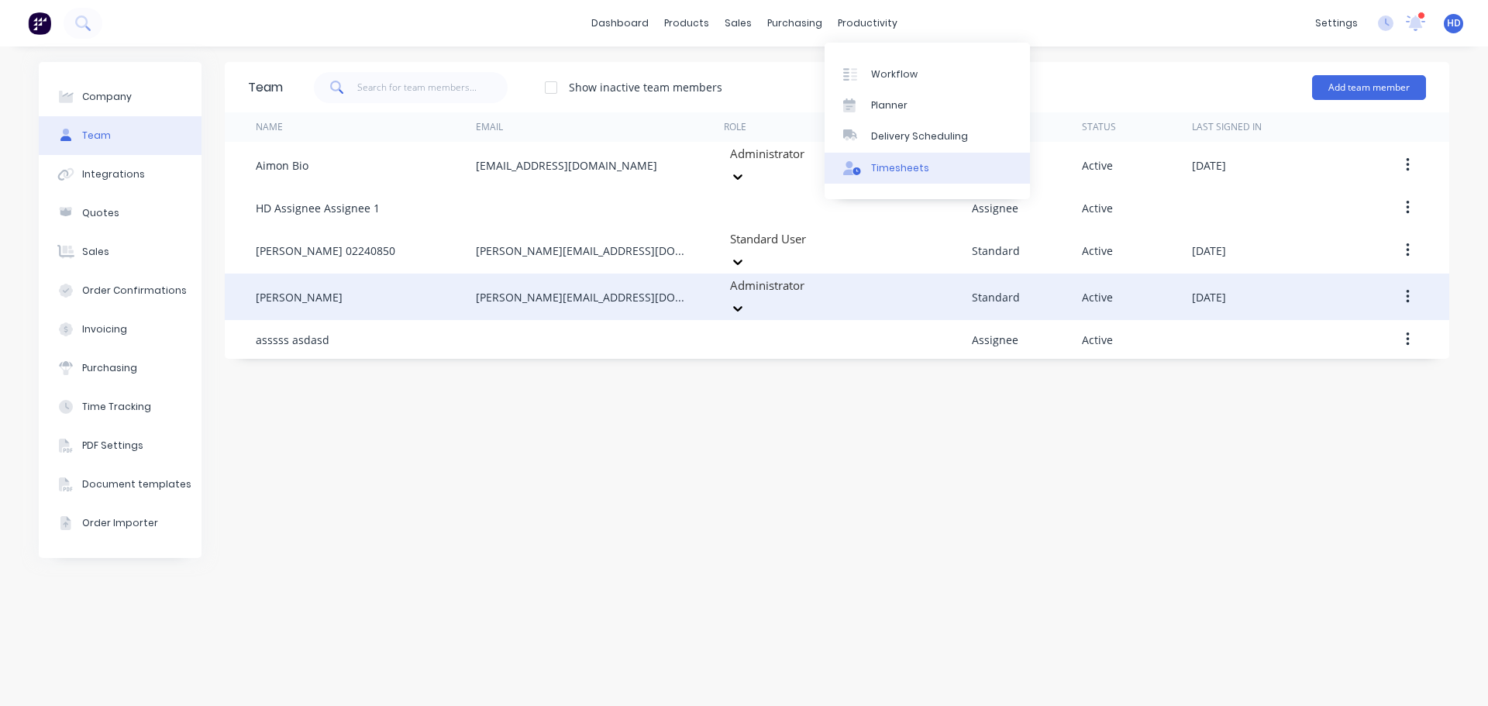
click at [898, 168] on div "Timesheets" at bounding box center [900, 168] width 58 height 14
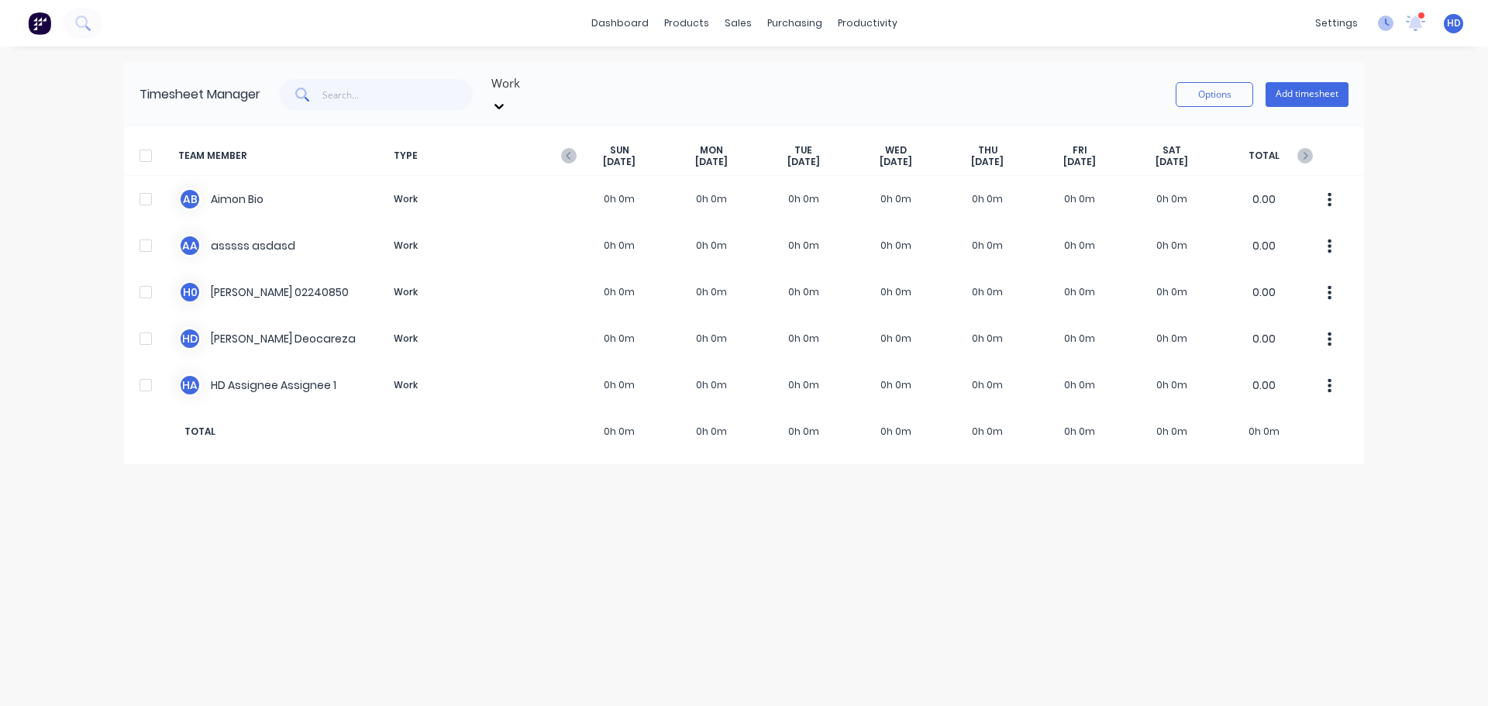
click at [1381, 27] on icon at bounding box center [1386, 24] width 16 height 16
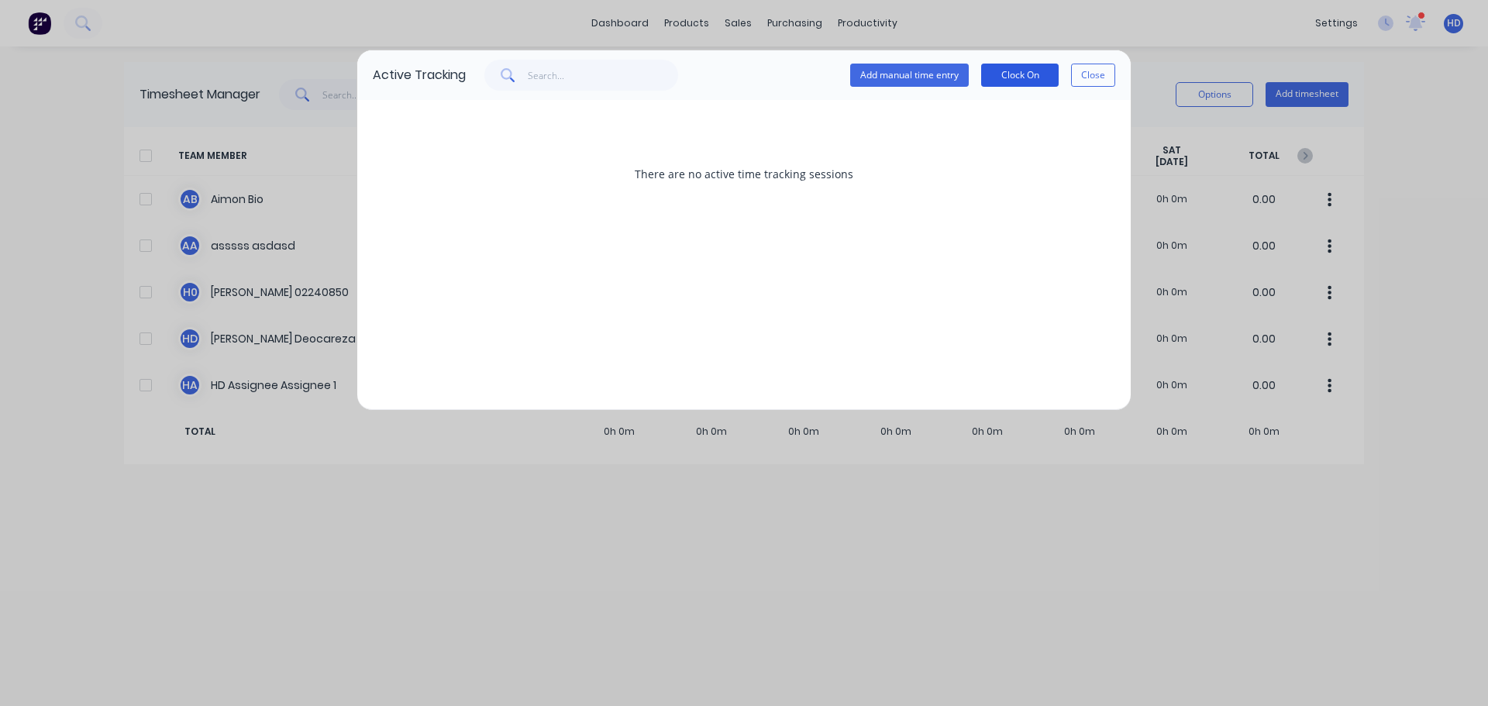
click at [1022, 78] on button "Clock On" at bounding box center [1020, 75] width 78 height 23
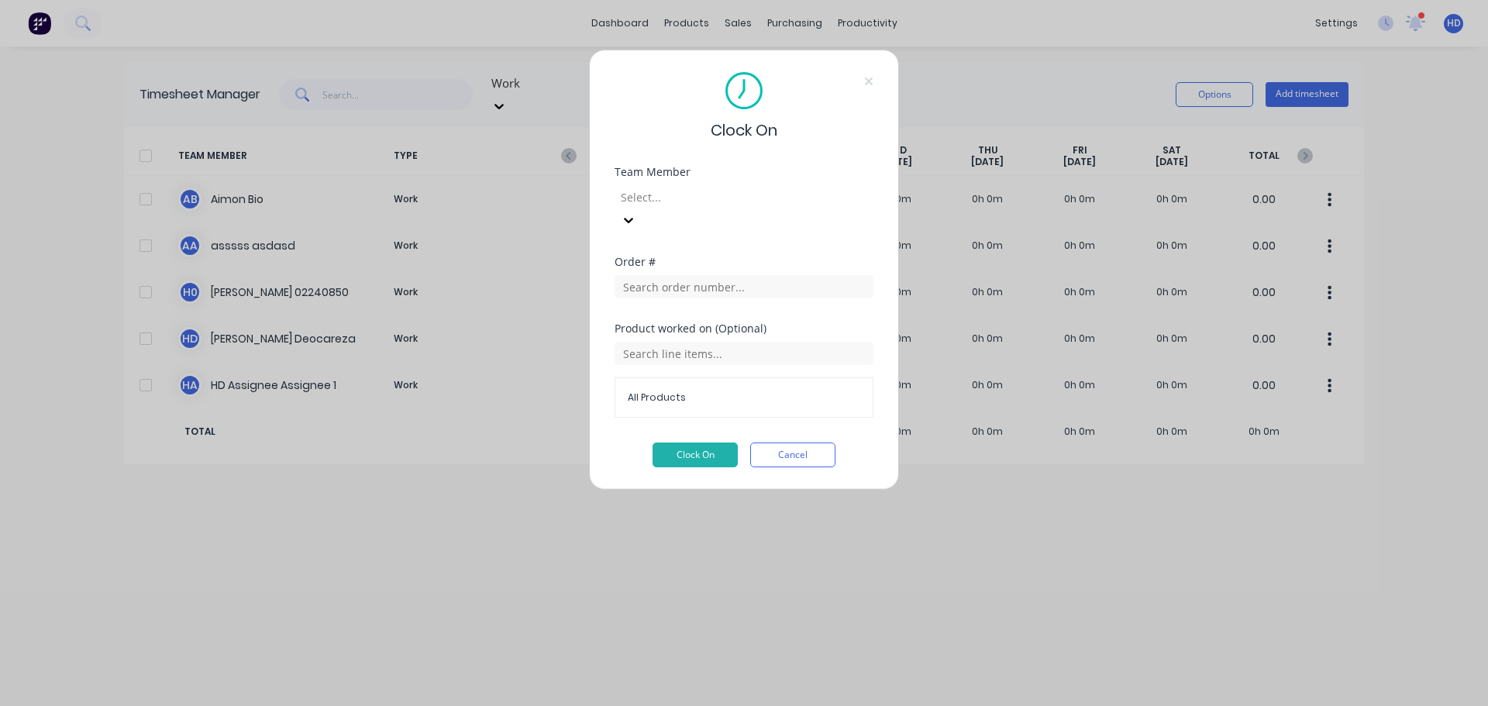
click at [729, 188] on div at bounding box center [730, 197] width 223 height 19
click at [684, 443] on button "Clock On" at bounding box center [695, 455] width 85 height 25
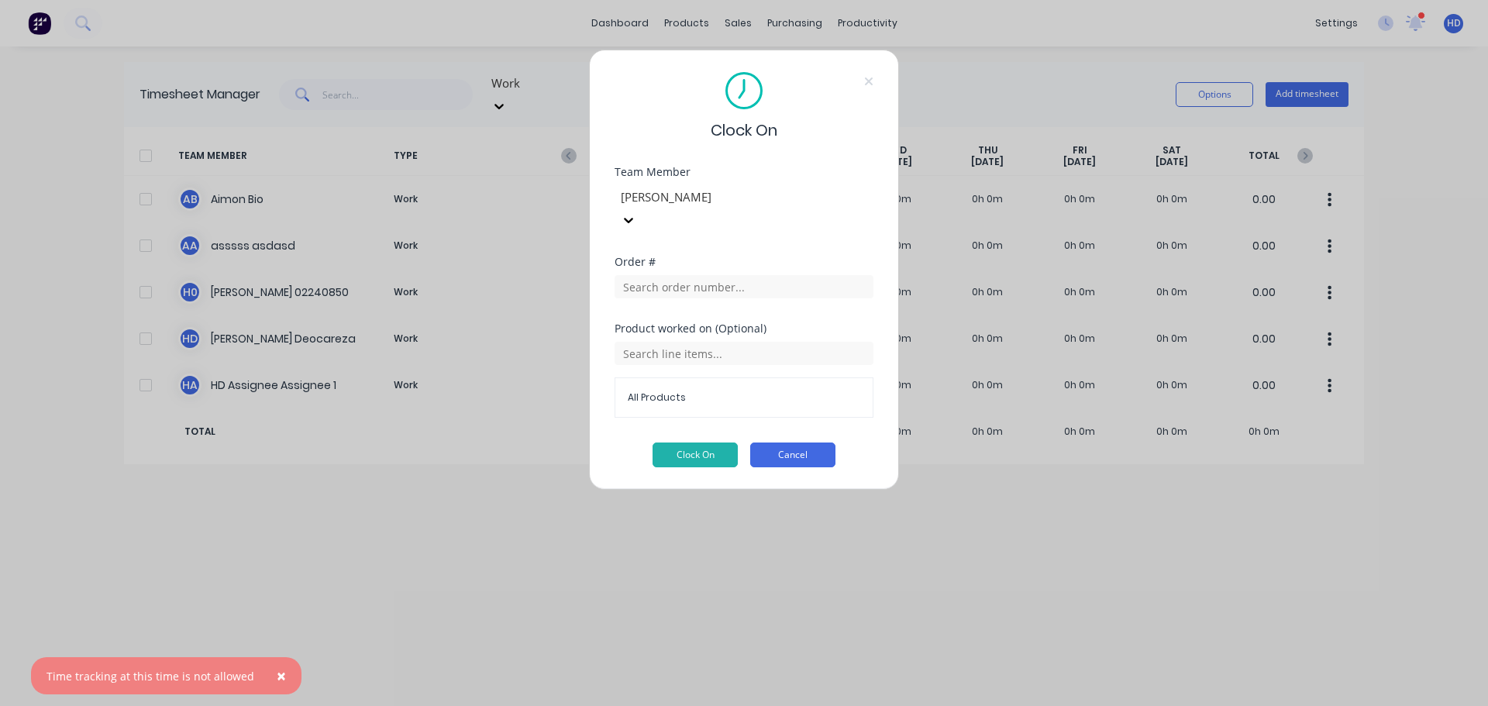
click at [820, 443] on button "Cancel" at bounding box center [792, 455] width 85 height 25
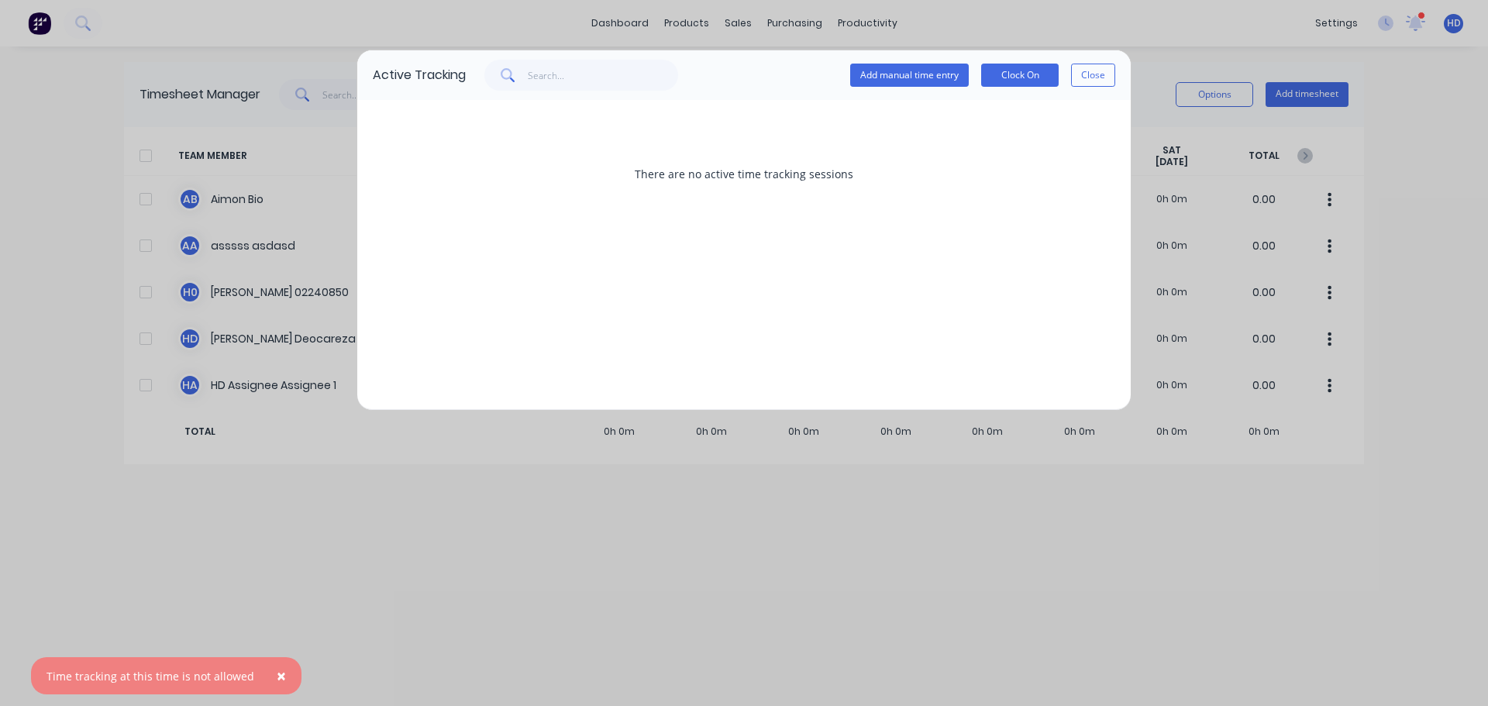
click at [1084, 78] on button "Close" at bounding box center [1093, 75] width 44 height 23
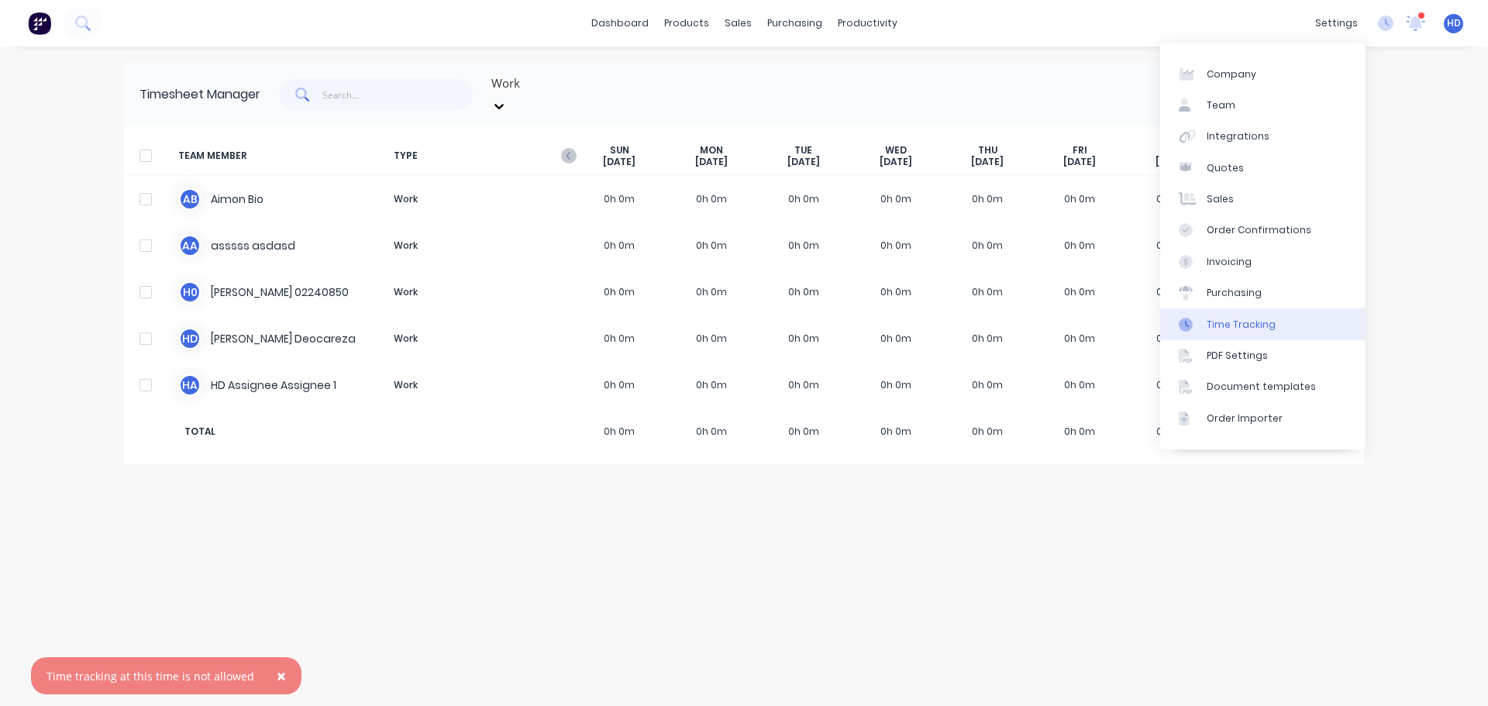
click at [1249, 322] on div "Time Tracking" at bounding box center [1241, 325] width 69 height 14
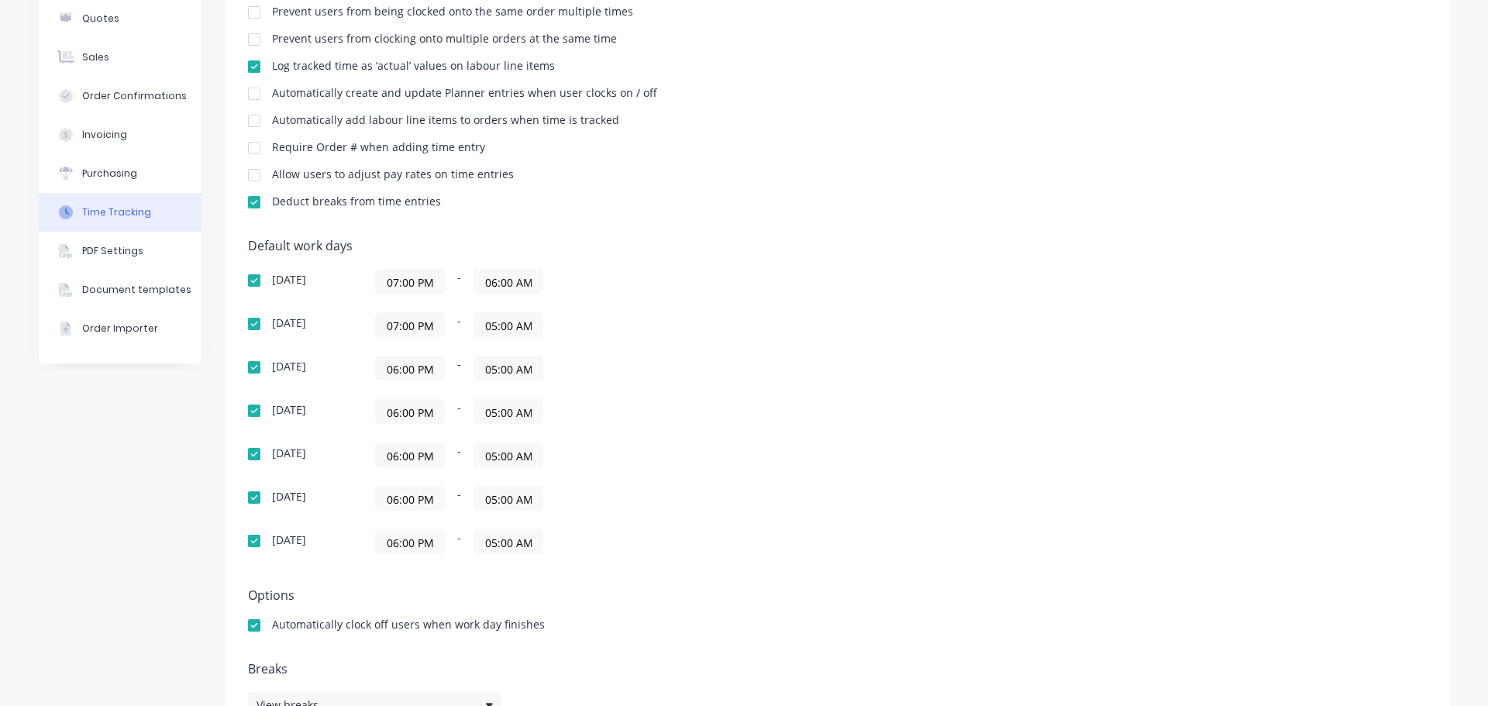
scroll to position [167, 0]
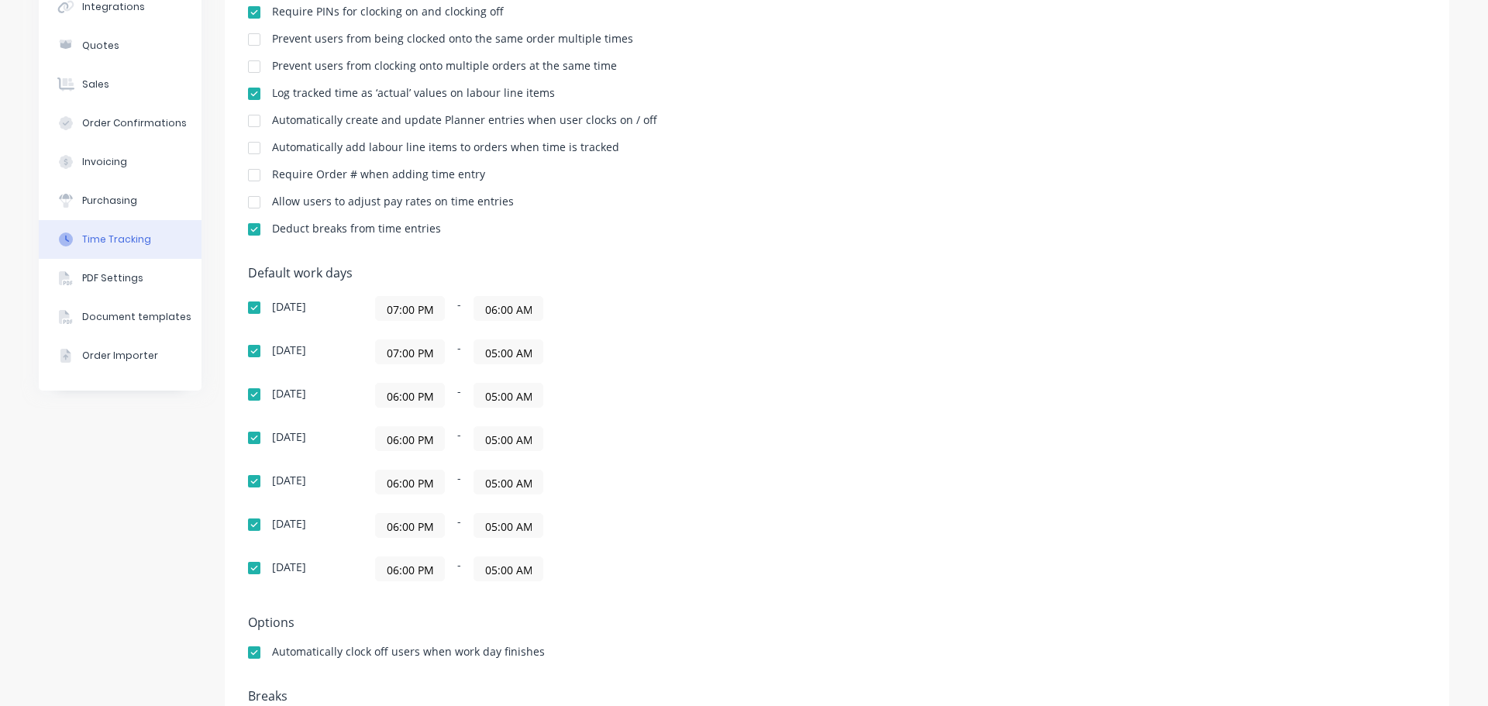
click at [415, 307] on input "07:00 PM" at bounding box center [410, 308] width 68 height 23
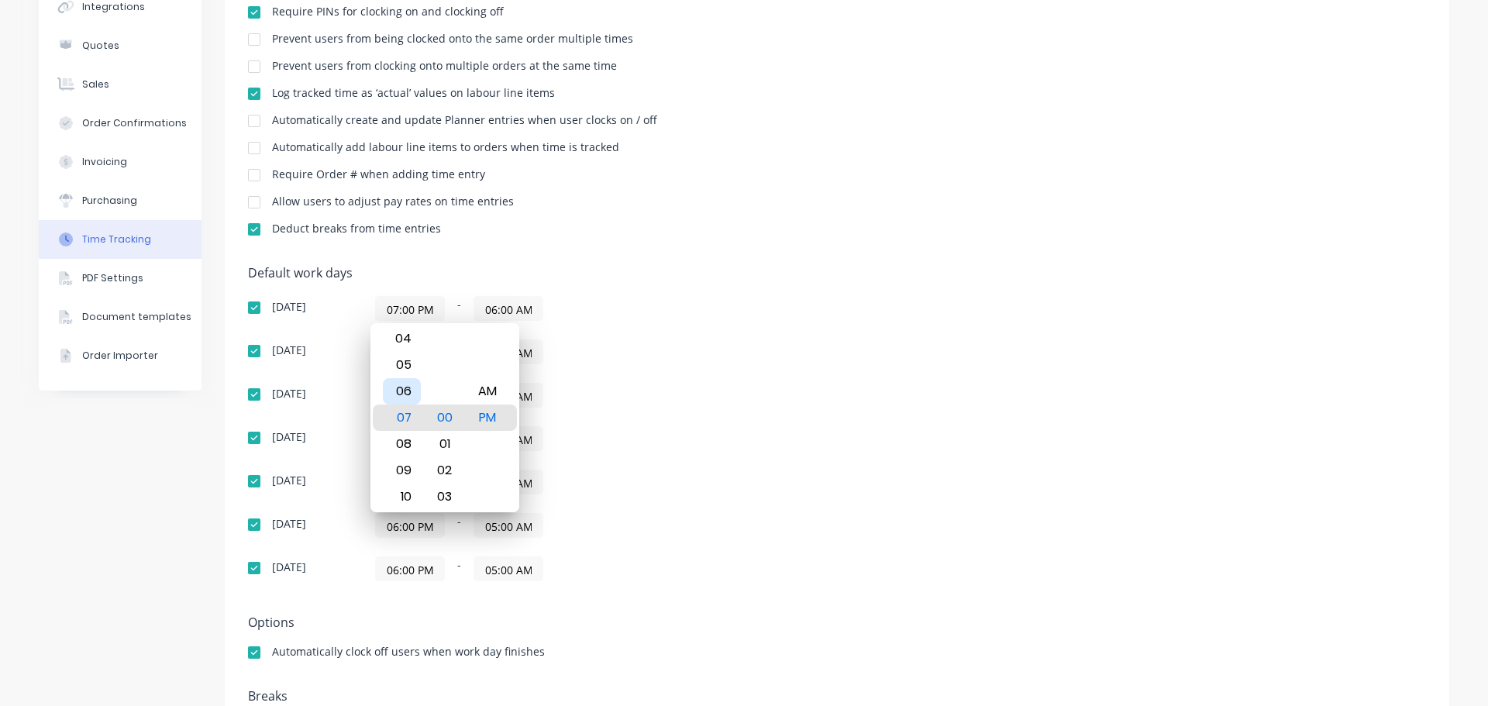
click at [401, 394] on div "06" at bounding box center [402, 391] width 38 height 26
click at [490, 395] on div "AM" at bounding box center [487, 391] width 38 height 26
type input "06:00 AM"
drag, startPoint x: 695, startPoint y: 314, endPoint x: 572, endPoint y: 338, distance: 125.6
click at [696, 314] on div "06:00 AM - 06:00 AM" at bounding box center [569, 308] width 388 height 25
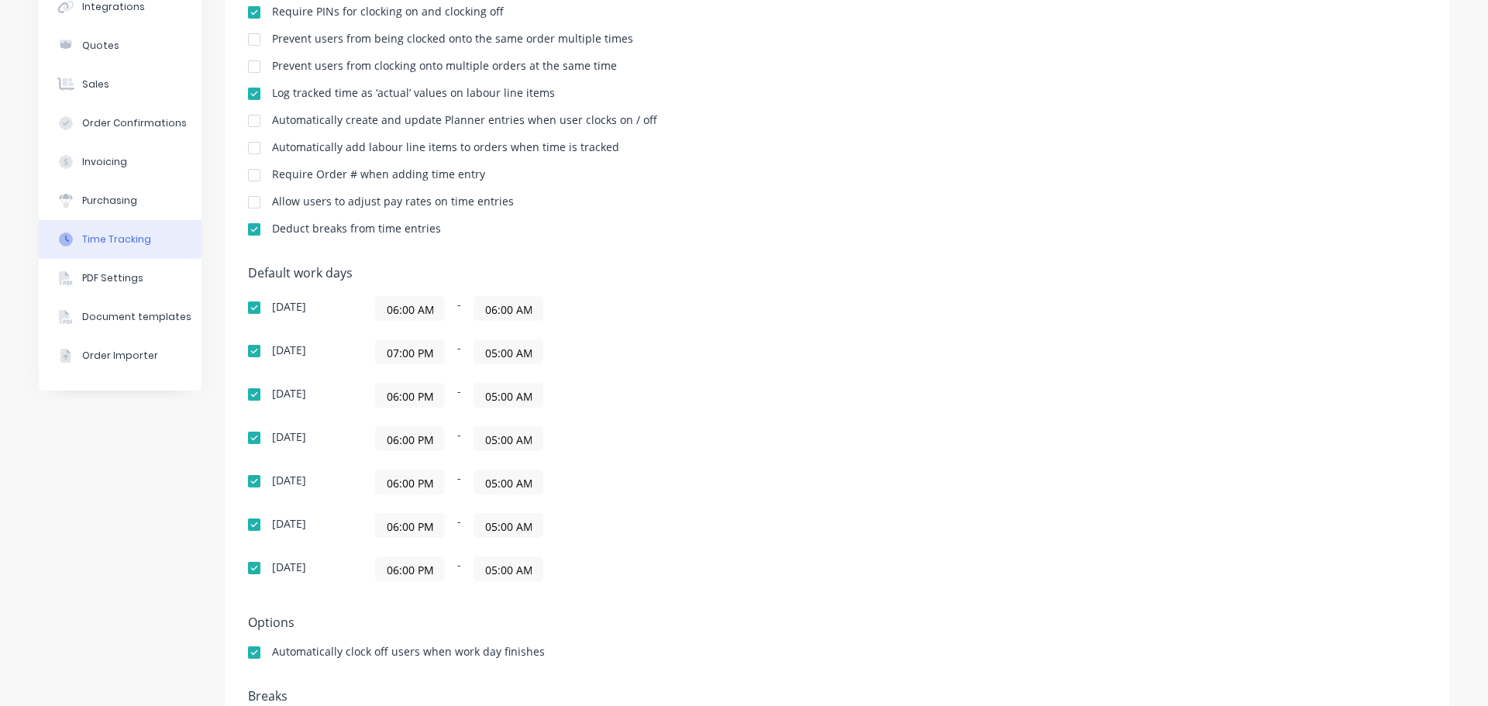
click at [398, 353] on input "07:00 PM" at bounding box center [410, 351] width 68 height 23
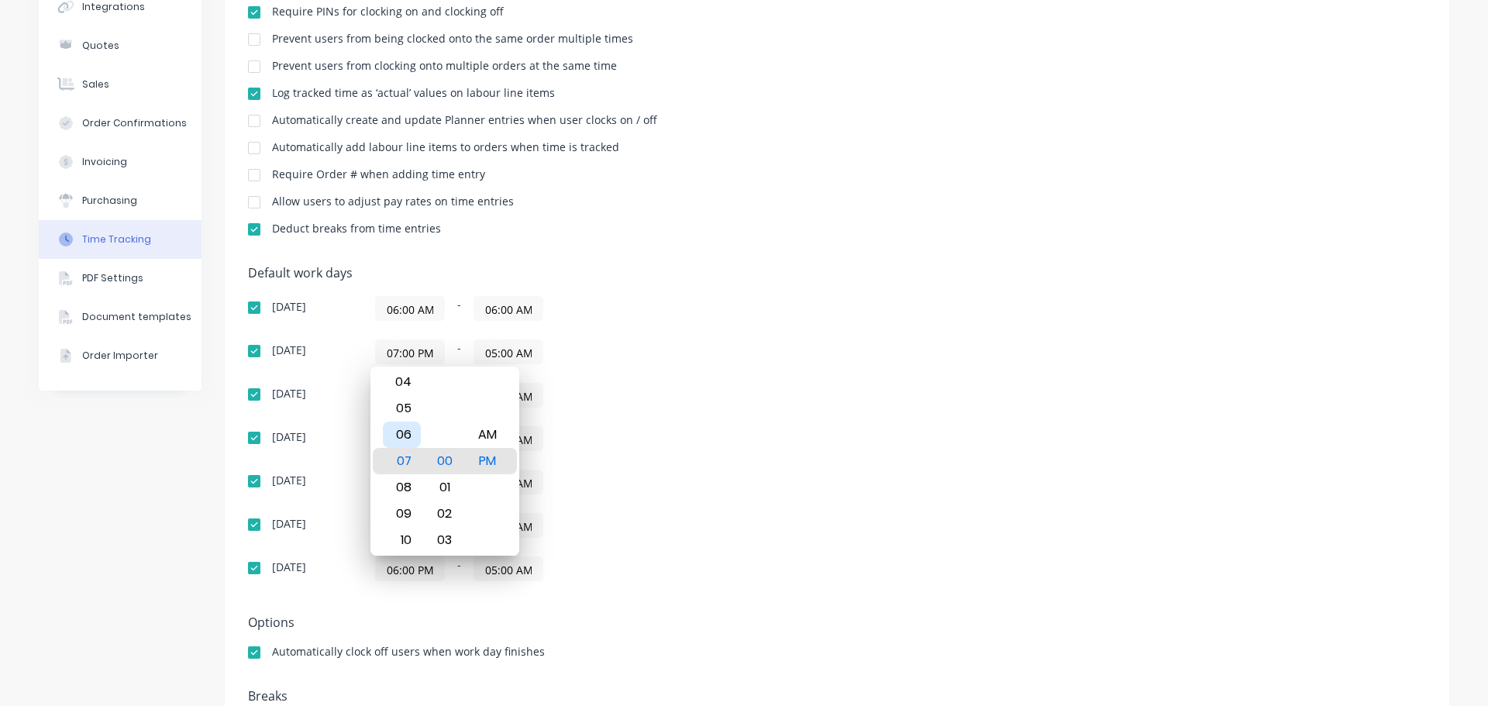
click at [403, 440] on div "06" at bounding box center [402, 435] width 38 height 26
click at [498, 439] on div "AM" at bounding box center [487, 435] width 38 height 26
type input "06:00 AM"
click at [676, 421] on div "[DATE] 06:00 AM - 06:00 AM [DATE] 06:00 AM - 05:00 AM [DATE] 06:00 PM - 05:00 A…" at bounding box center [519, 438] width 543 height 285
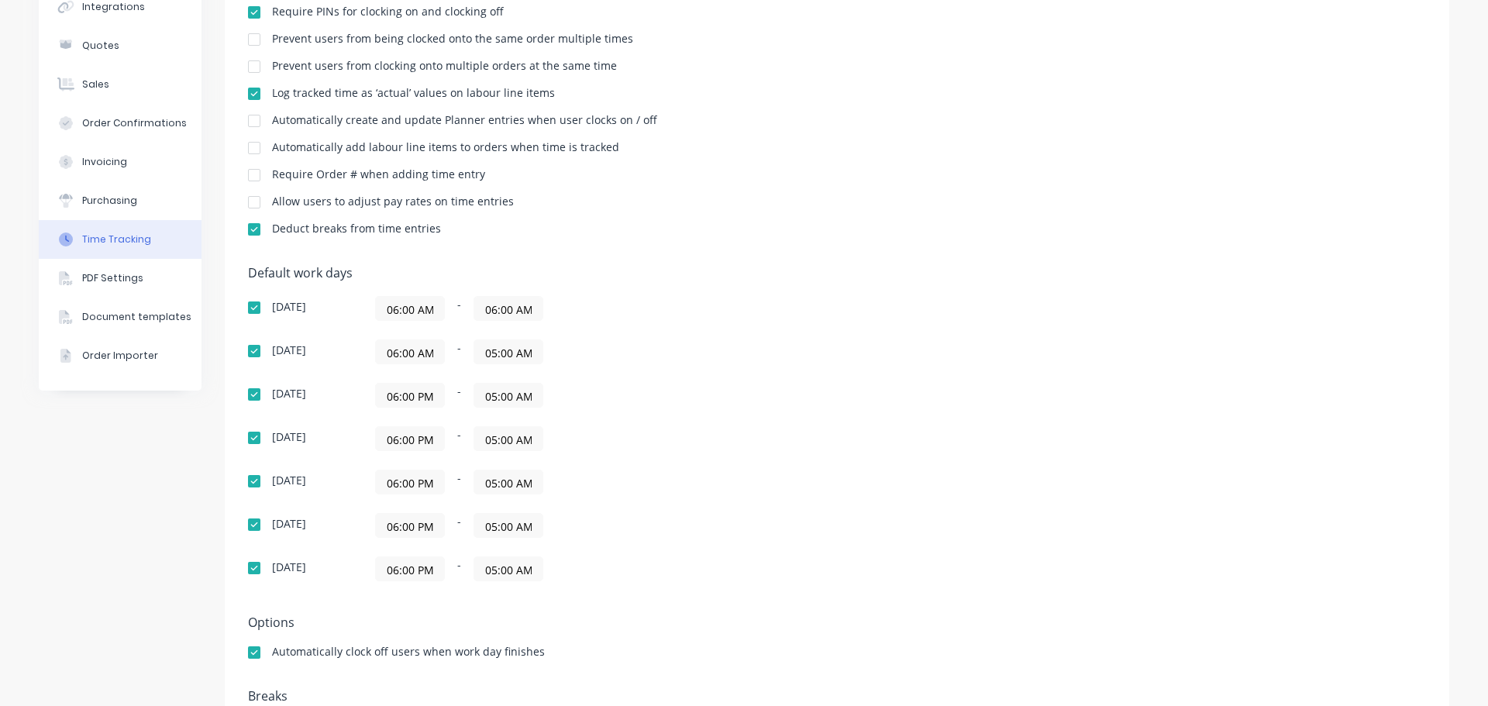
click at [387, 389] on input "06:00 PM" at bounding box center [410, 395] width 68 height 23
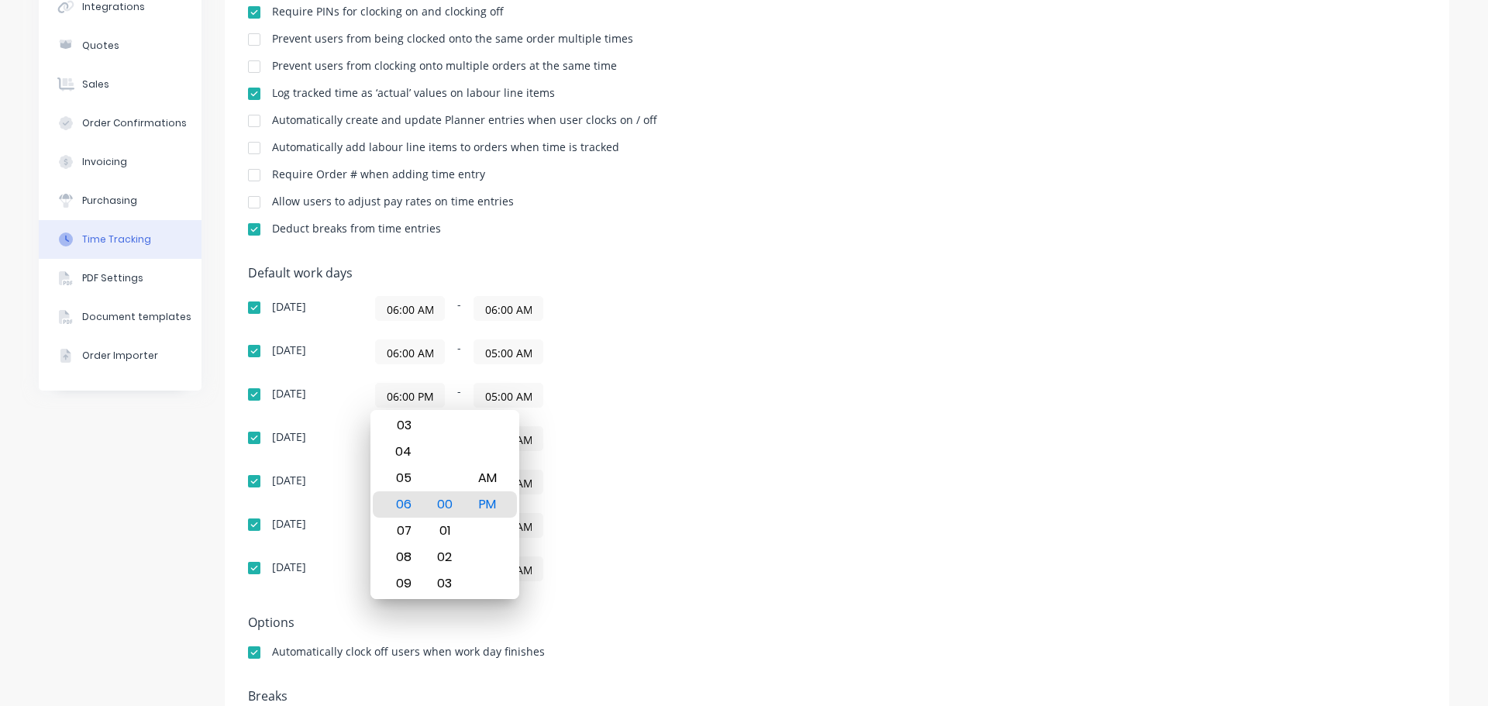
click at [829, 353] on div "Default work days [DATE] 06:00 AM - 06:00 AM [DATE] 06:00 AM - 05:00 AM [DATE] …" at bounding box center [837, 433] width 1178 height 334
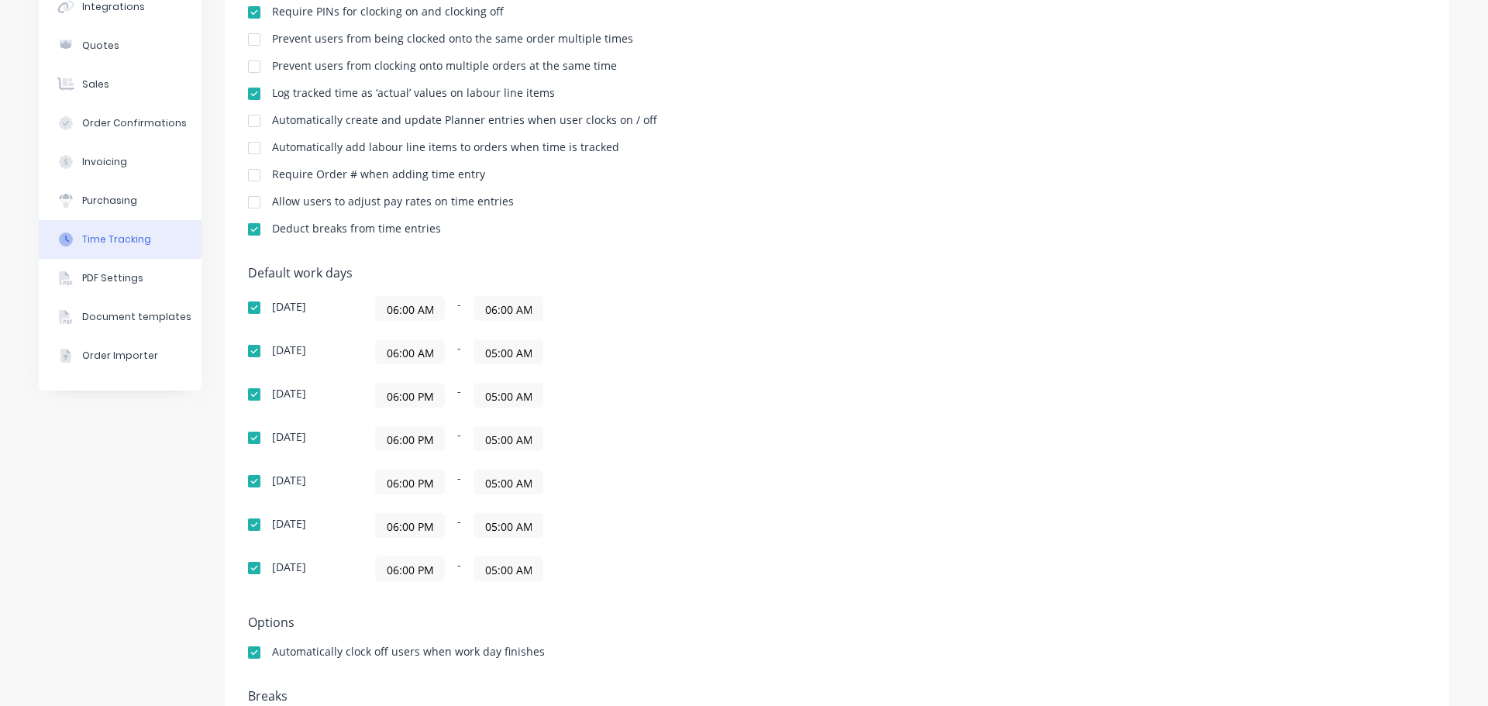
click at [501, 311] on input "06:00 AM" at bounding box center [508, 308] width 68 height 23
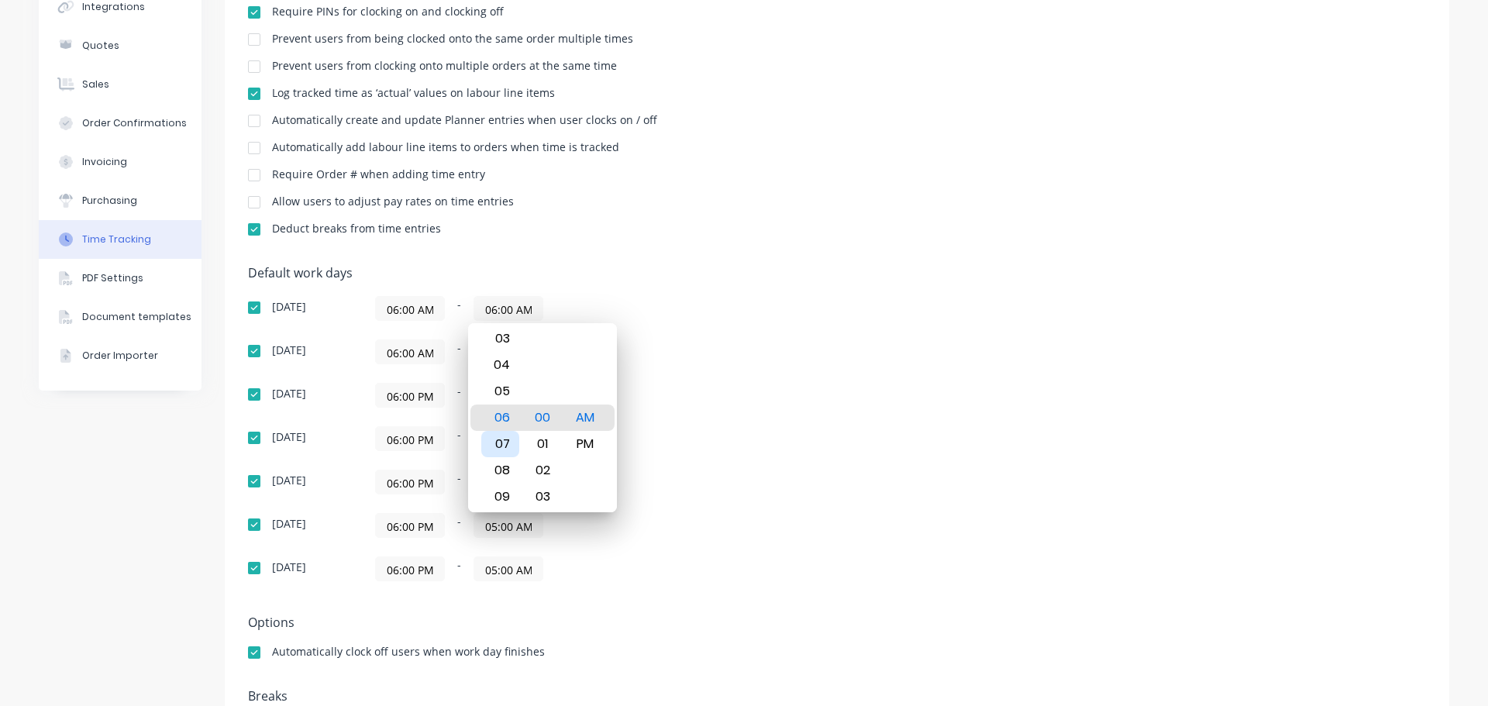
click at [515, 450] on div "07" at bounding box center [500, 444] width 38 height 26
click at [579, 444] on div "PM" at bounding box center [586, 444] width 38 height 26
type input "07:00 PM"
click at [763, 380] on div "[DATE] 06:00 AM - 07:00 PM [DATE] 06:00 AM - 05:00 AM [DATE] 06:00 PM - 05:00 A…" at bounding box center [519, 438] width 543 height 285
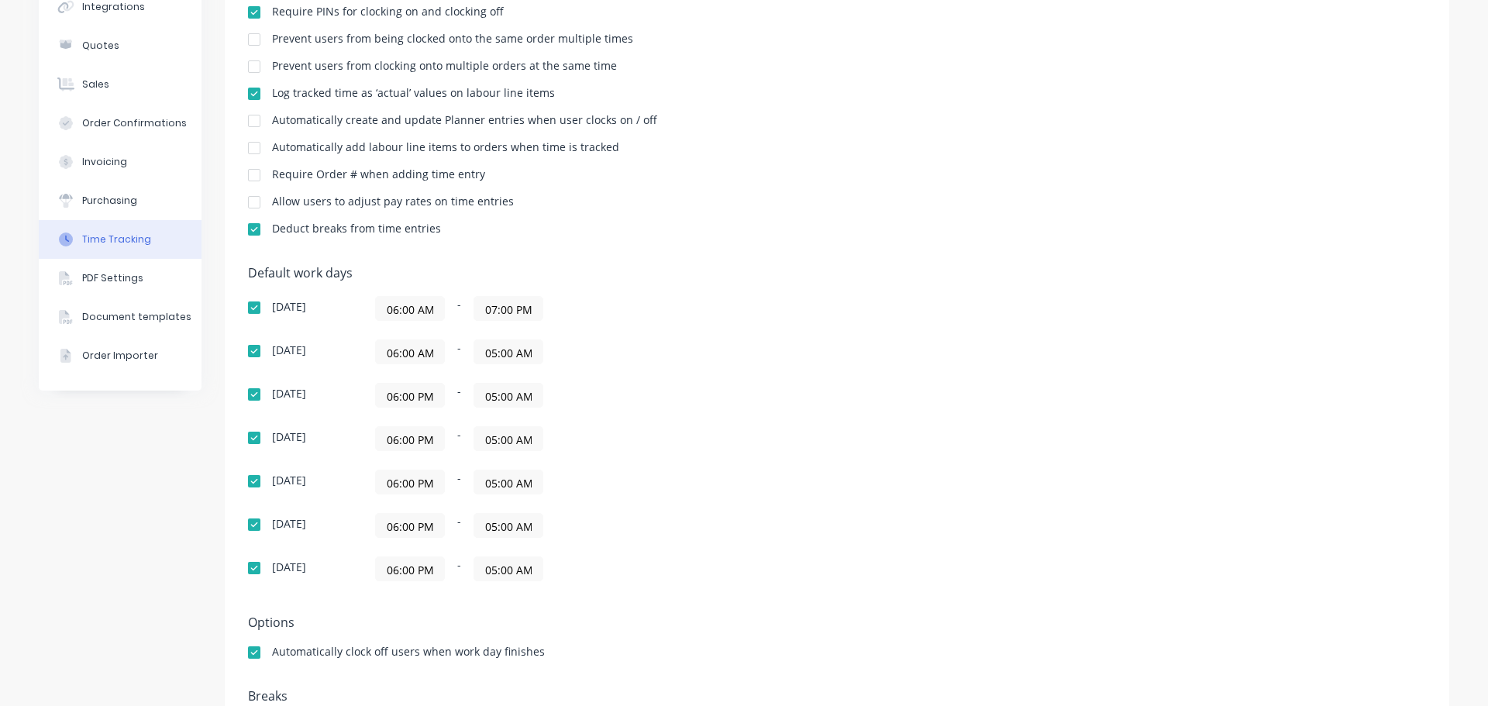
click at [512, 360] on input "05:00 AM" at bounding box center [508, 351] width 68 height 23
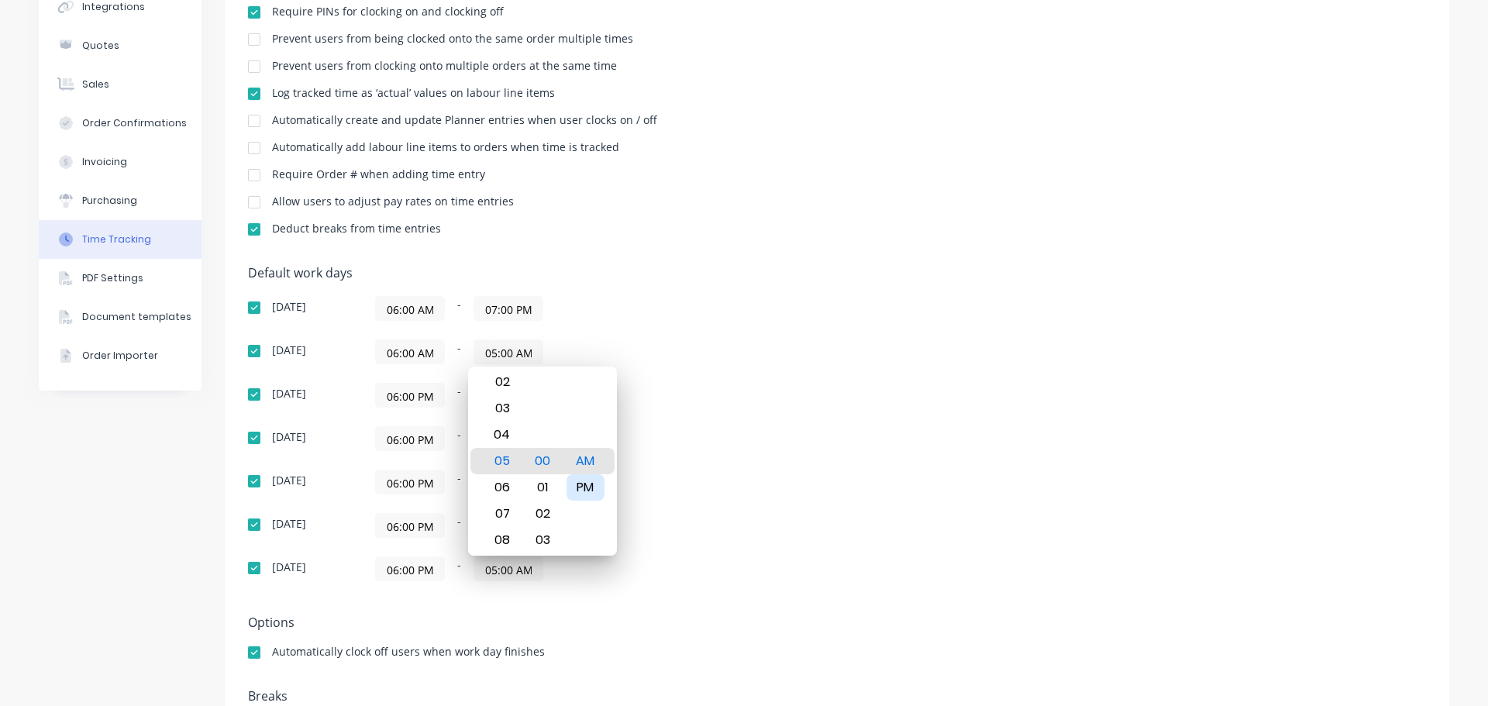
click at [591, 479] on div "PM" at bounding box center [586, 487] width 38 height 26
click at [497, 518] on div "07" at bounding box center [500, 514] width 38 height 26
type input "07:00 PM"
click at [833, 454] on div "Default work days [DATE] 06:00 AM - 07:00 PM [DATE] 06:00 AM - 07:00 PM [DATE] …" at bounding box center [837, 433] width 1178 height 334
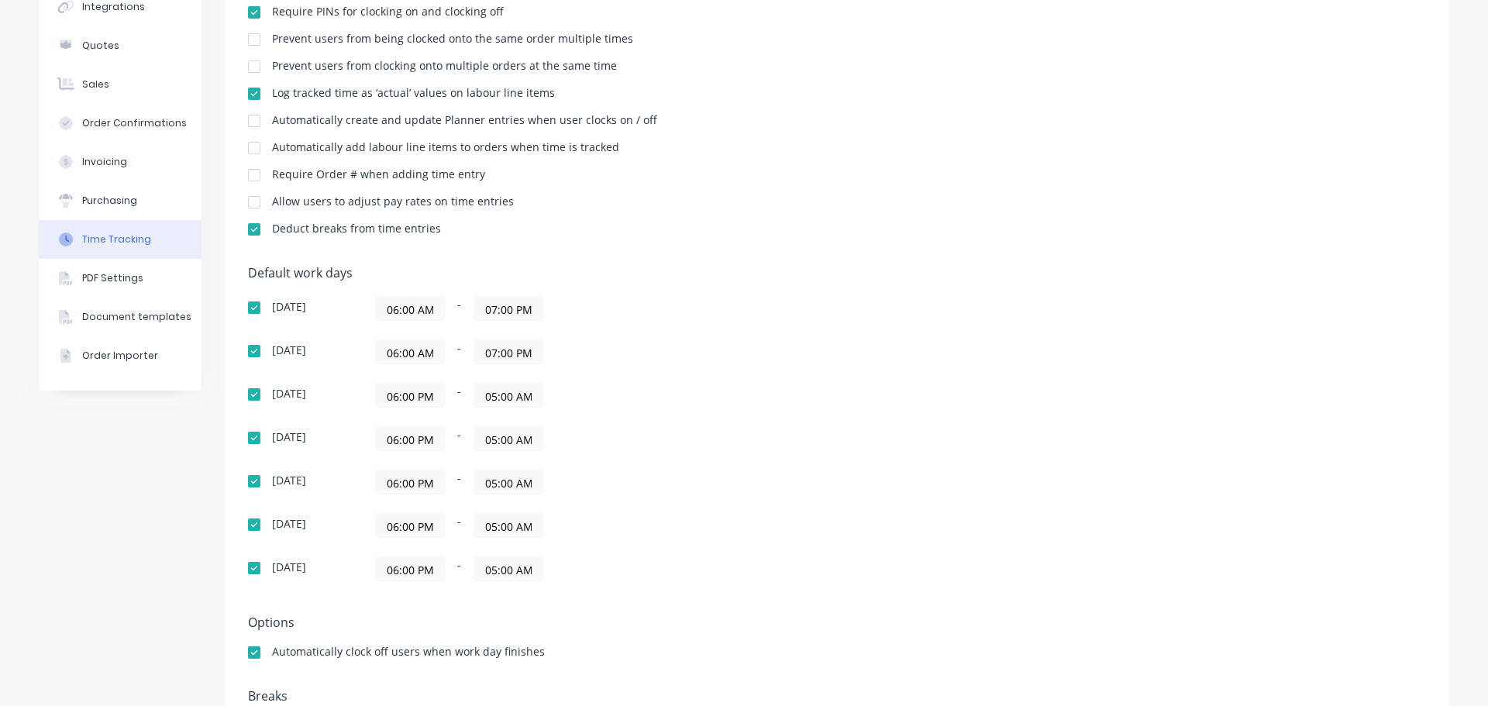
click at [419, 409] on div "[DATE] 06:00 AM - 07:00 PM [DATE] 06:00 AM - 07:00 PM [DATE] 06:00 PM - 05:00 A…" at bounding box center [519, 438] width 543 height 285
click at [419, 395] on input "06:00 PM" at bounding box center [410, 395] width 68 height 23
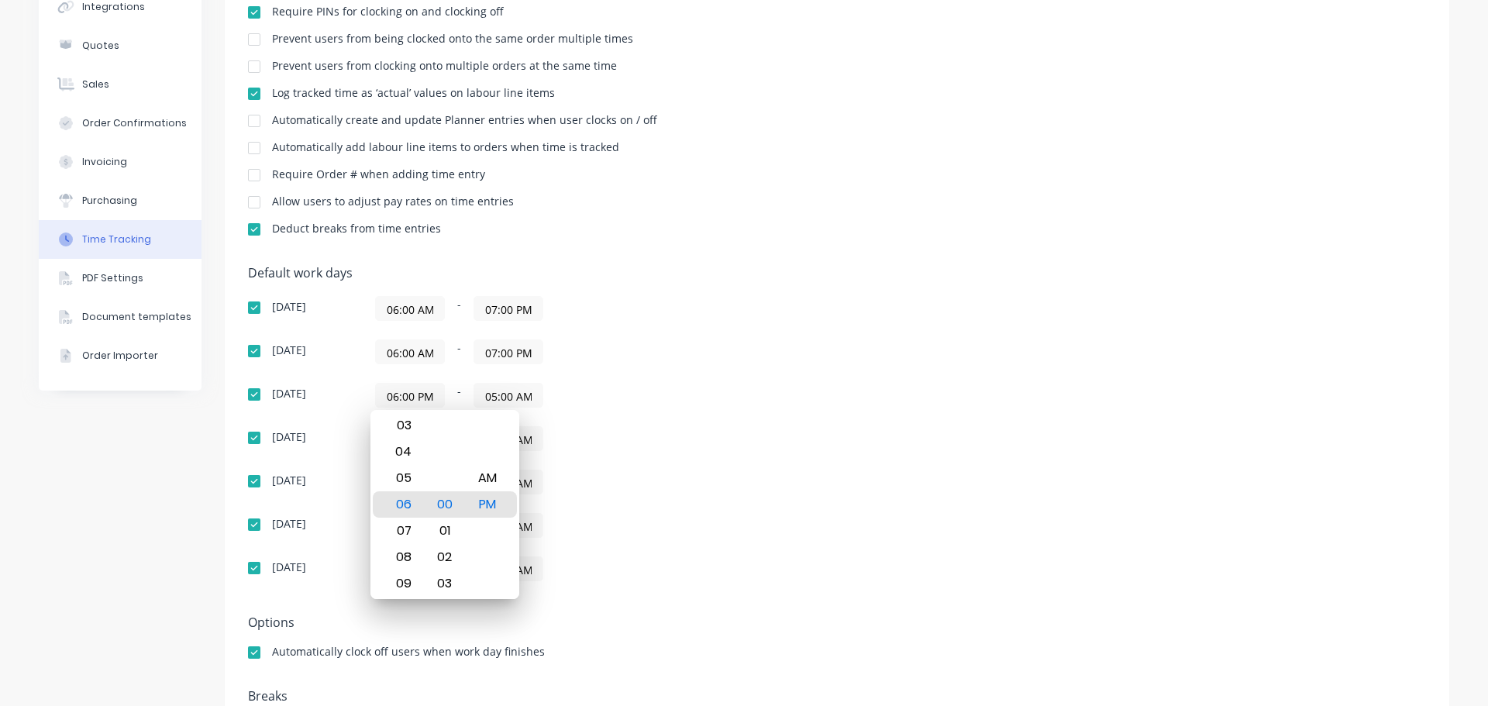
click at [499, 476] on div "AM" at bounding box center [487, 478] width 38 height 26
type input "06:00 AM"
click at [784, 394] on div "[DATE] 06:00 AM - 05:00 AM" at bounding box center [519, 395] width 543 height 25
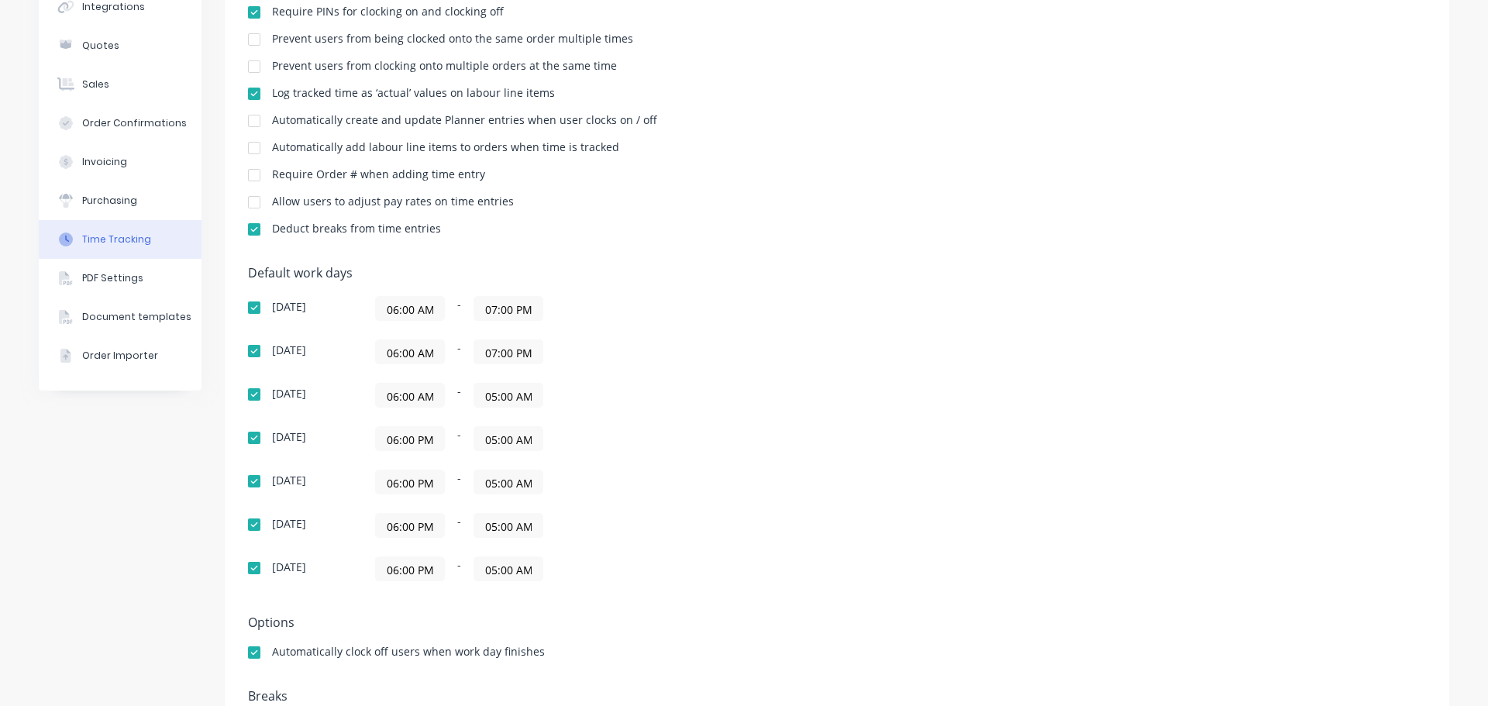
click at [502, 389] on input "05:00 AM" at bounding box center [508, 395] width 68 height 23
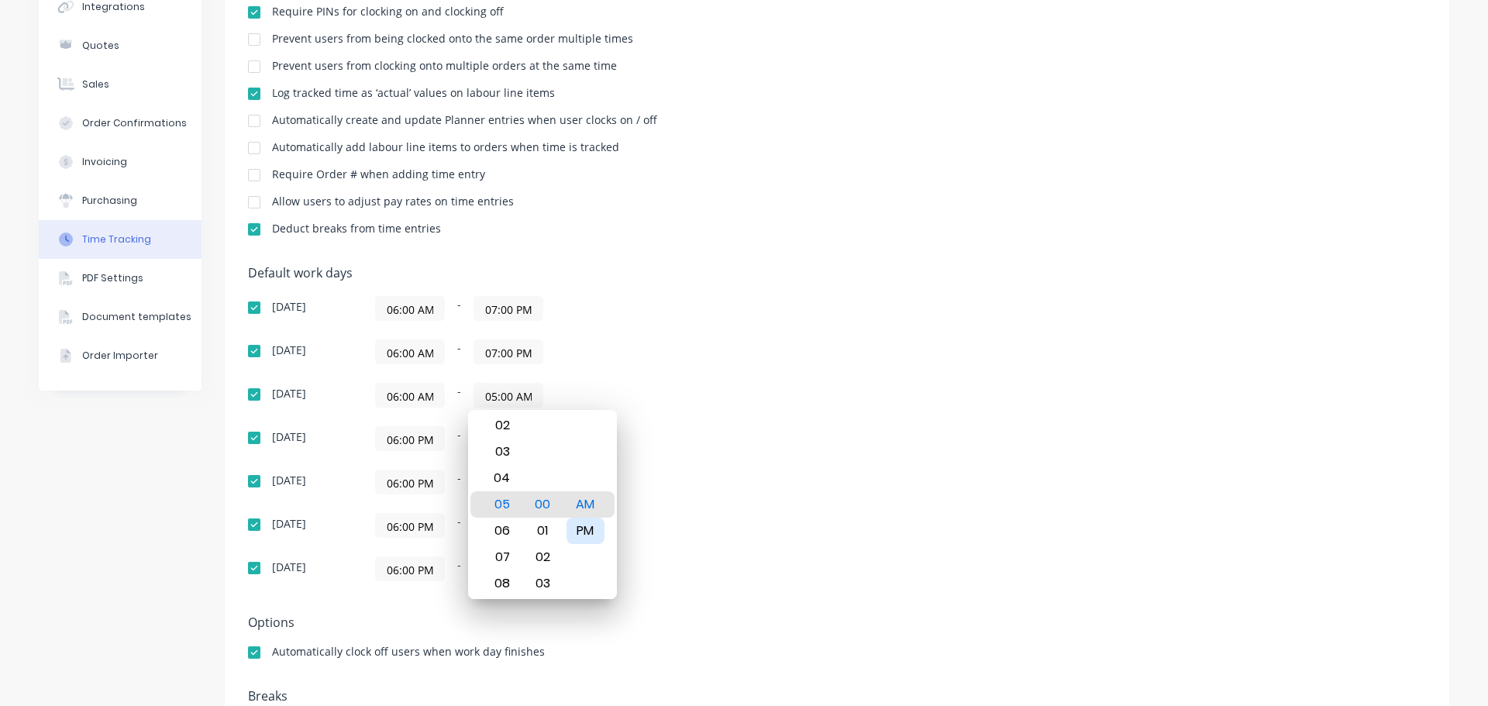
click at [592, 537] on div "PM" at bounding box center [586, 531] width 38 height 26
type input "05:00 PM"
click at [747, 489] on div "06:00 PM - 05:00 AM" at bounding box center [569, 482] width 388 height 25
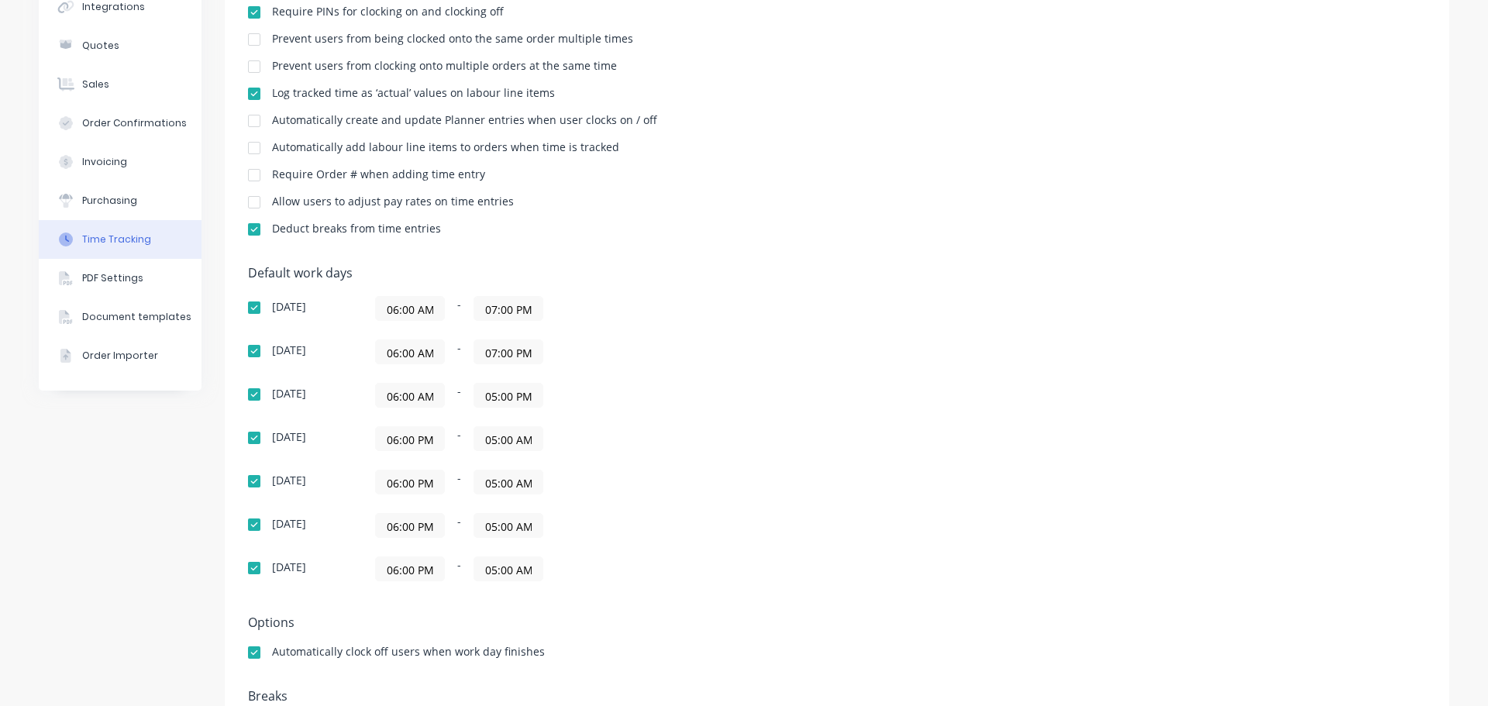
click at [402, 442] on input "06:00 PM" at bounding box center [410, 438] width 68 height 23
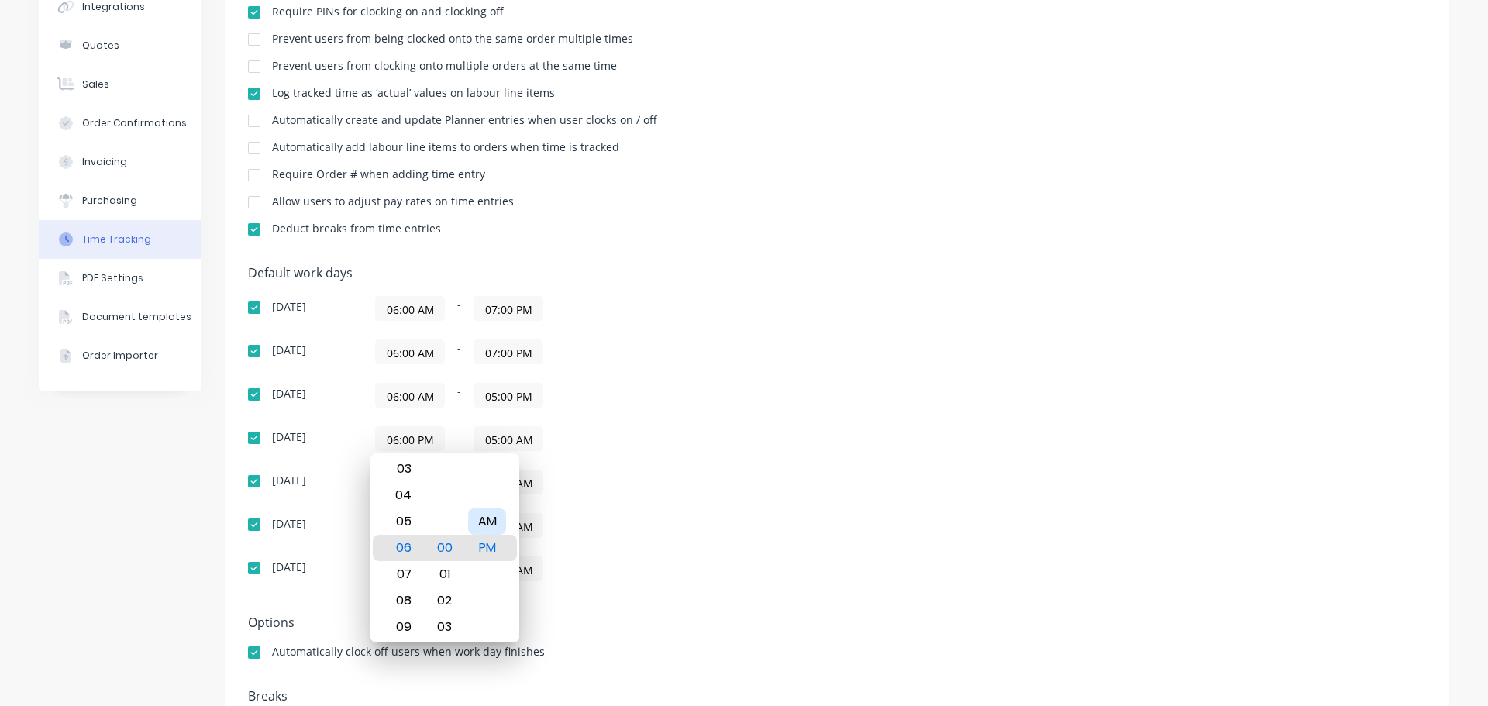
click at [504, 523] on div "AM" at bounding box center [487, 521] width 38 height 26
type input "06:00 AM"
click at [679, 480] on div "06:00 PM - 05:00 AM" at bounding box center [569, 482] width 388 height 25
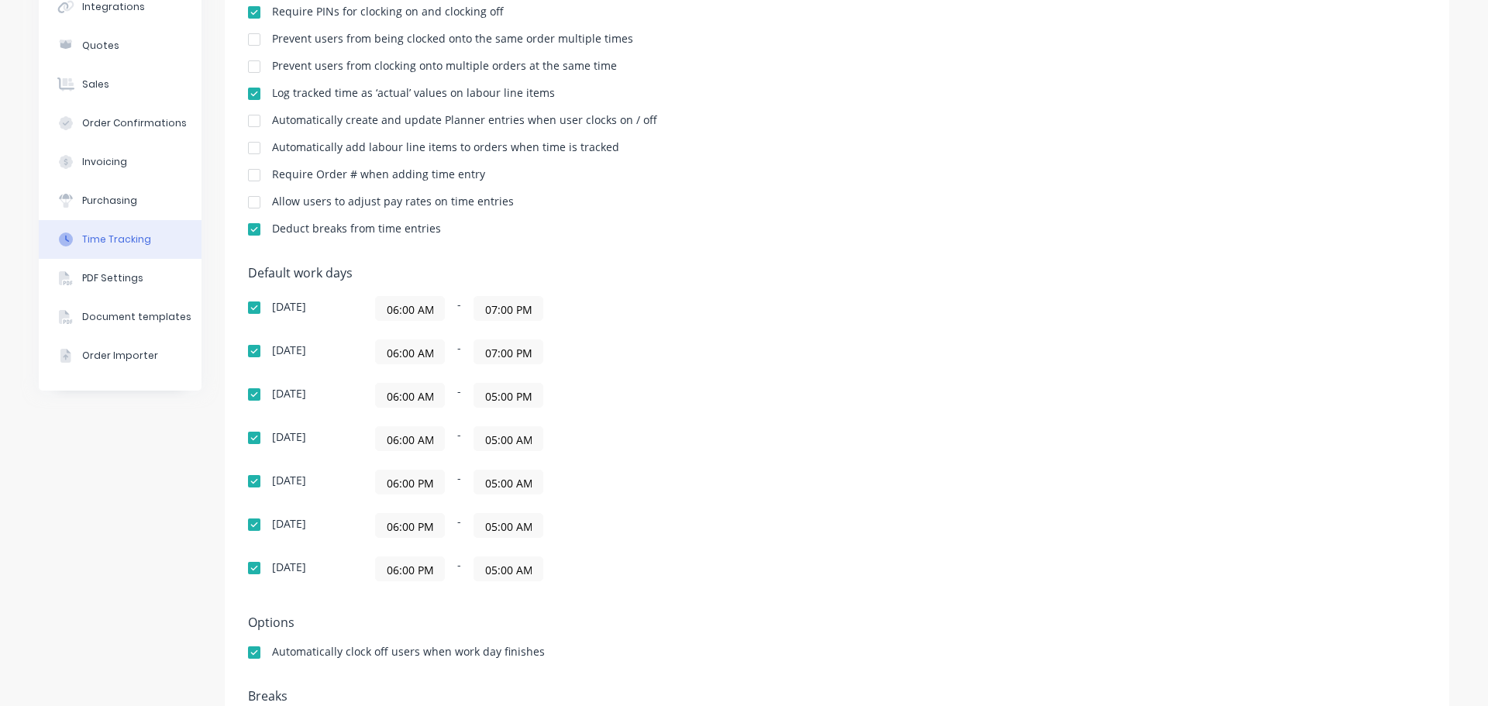
click at [506, 439] on input "05:00 AM" at bounding box center [508, 438] width 68 height 23
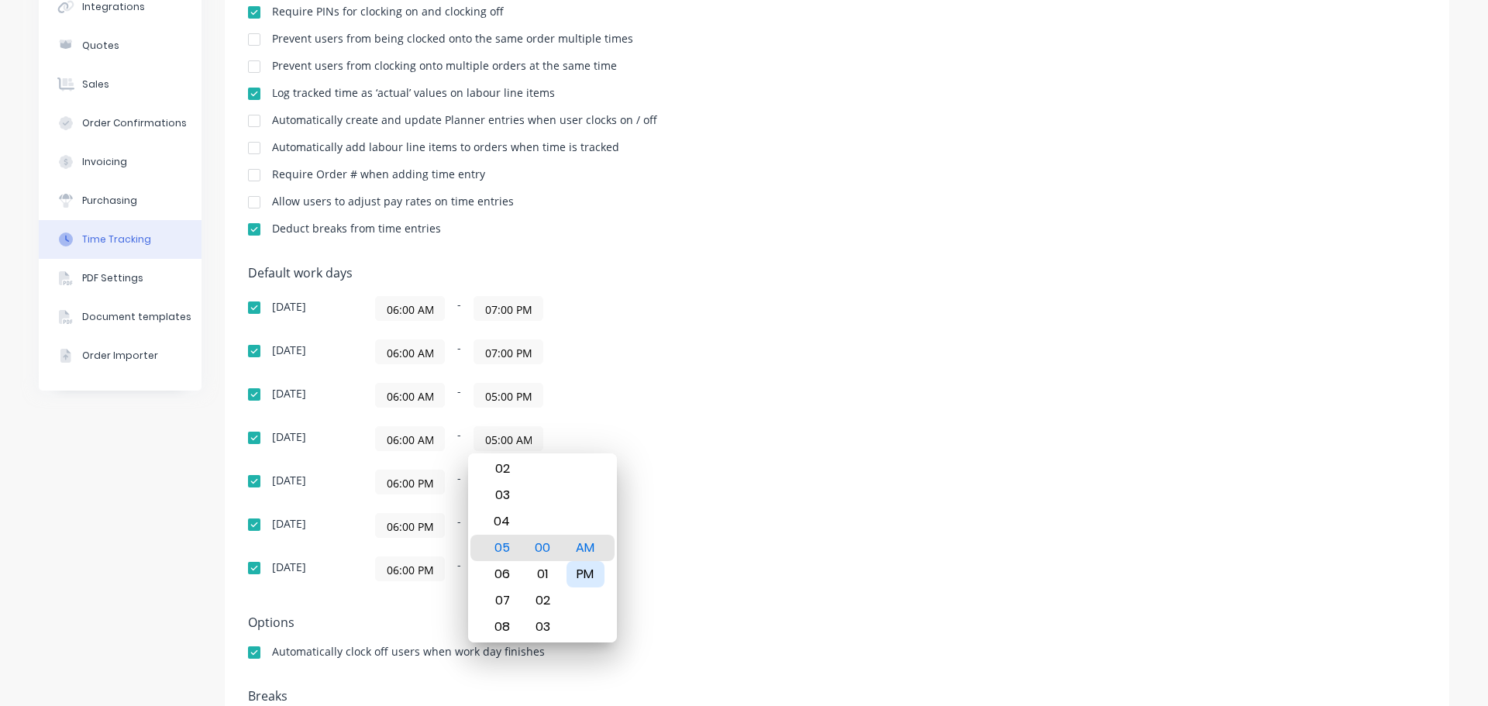
click at [595, 577] on div "PM" at bounding box center [586, 574] width 38 height 26
type input "05:00 PM"
click at [755, 503] on div "[DATE] 06:00 AM - 07:00 PM [DATE] 06:00 AM - 07:00 PM [DATE] 06:00 AM - 05:00 P…" at bounding box center [519, 438] width 543 height 285
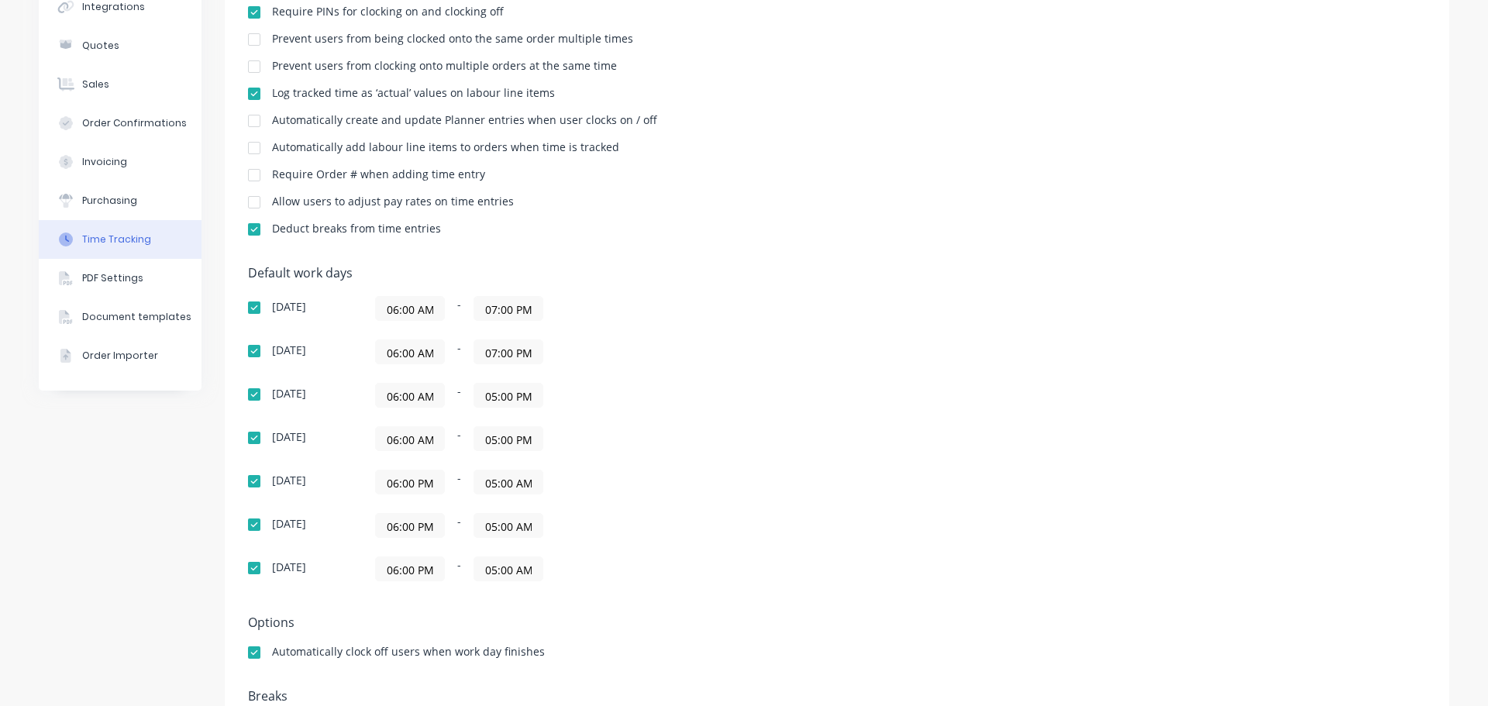
click at [389, 479] on input "06:00 PM" at bounding box center [410, 481] width 68 height 23
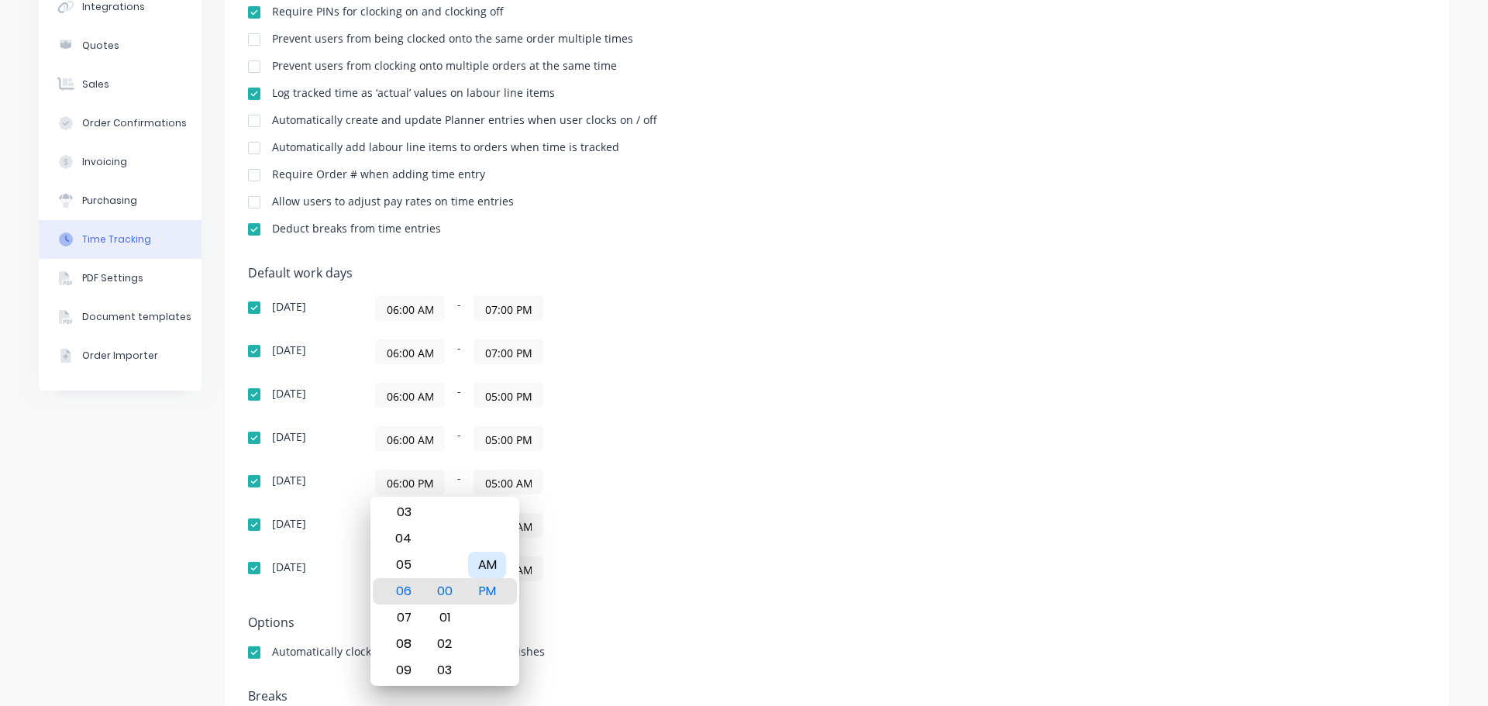
click at [488, 570] on div "AM" at bounding box center [487, 565] width 38 height 26
type input "06:00 AM"
click at [652, 511] on div "[DATE] 06:00 AM - 07:00 PM [DATE] 06:00 AM - 07:00 PM [DATE] 06:00 AM - 05:00 P…" at bounding box center [519, 438] width 543 height 285
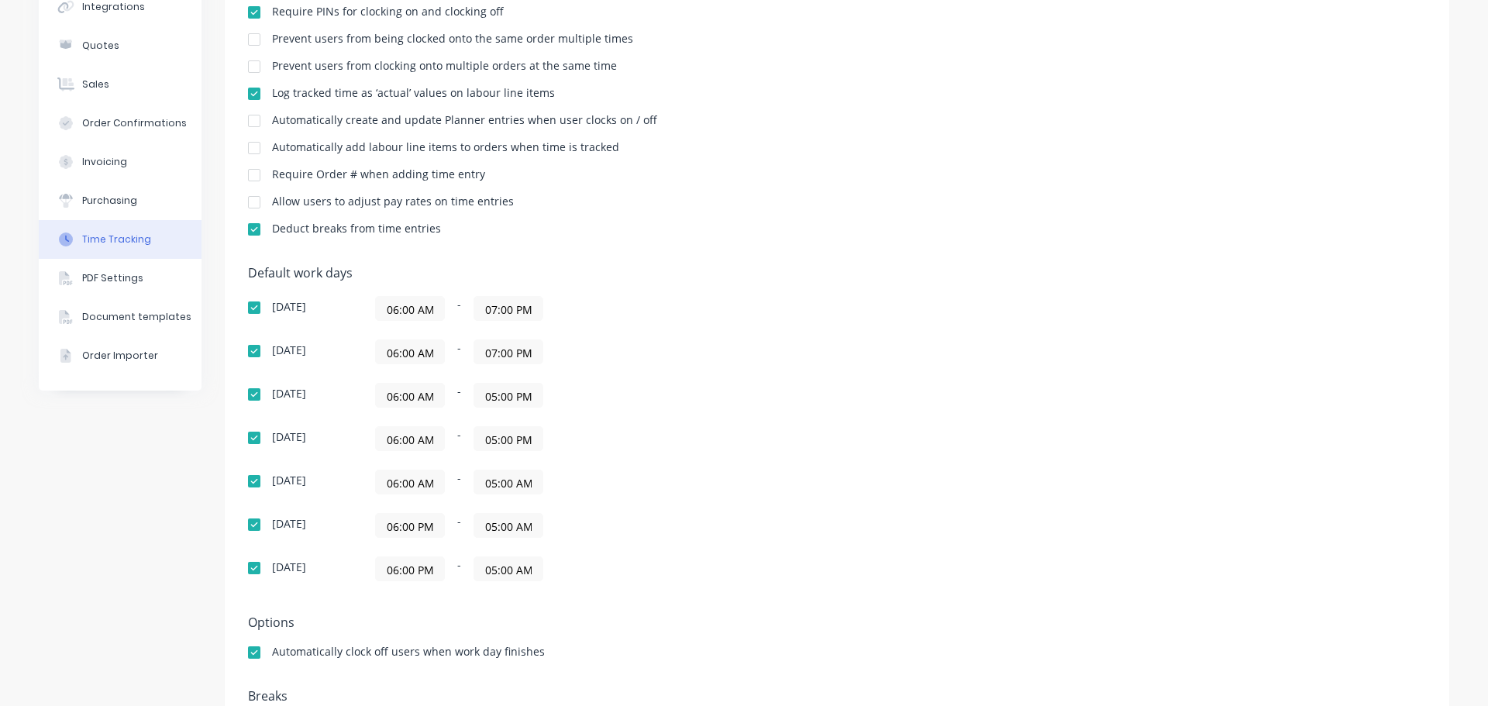
click at [506, 481] on input "05:00 AM" at bounding box center [508, 481] width 68 height 23
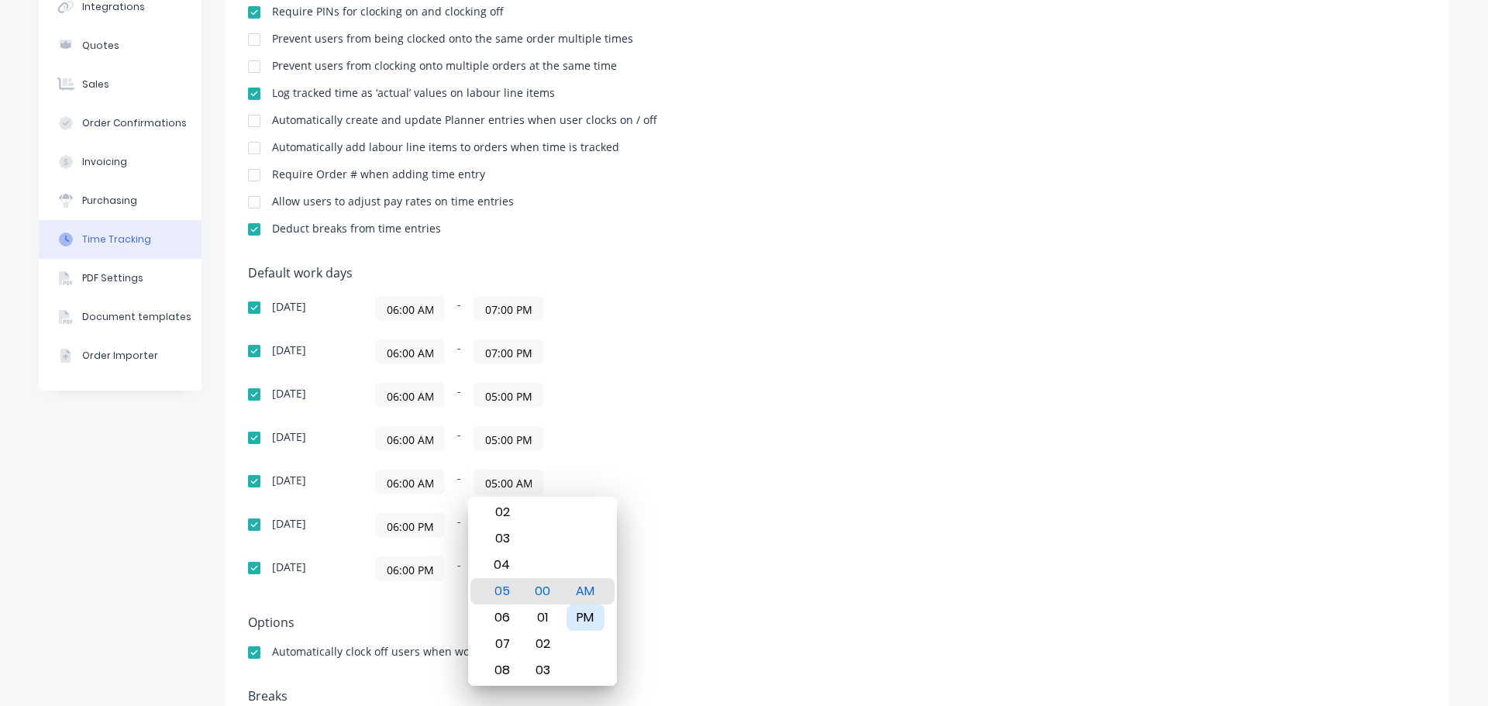
click at [584, 617] on div "PM" at bounding box center [586, 618] width 38 height 26
type input "05:00 PM"
click at [701, 536] on div "06:00 PM - 05:00 AM" at bounding box center [569, 525] width 388 height 25
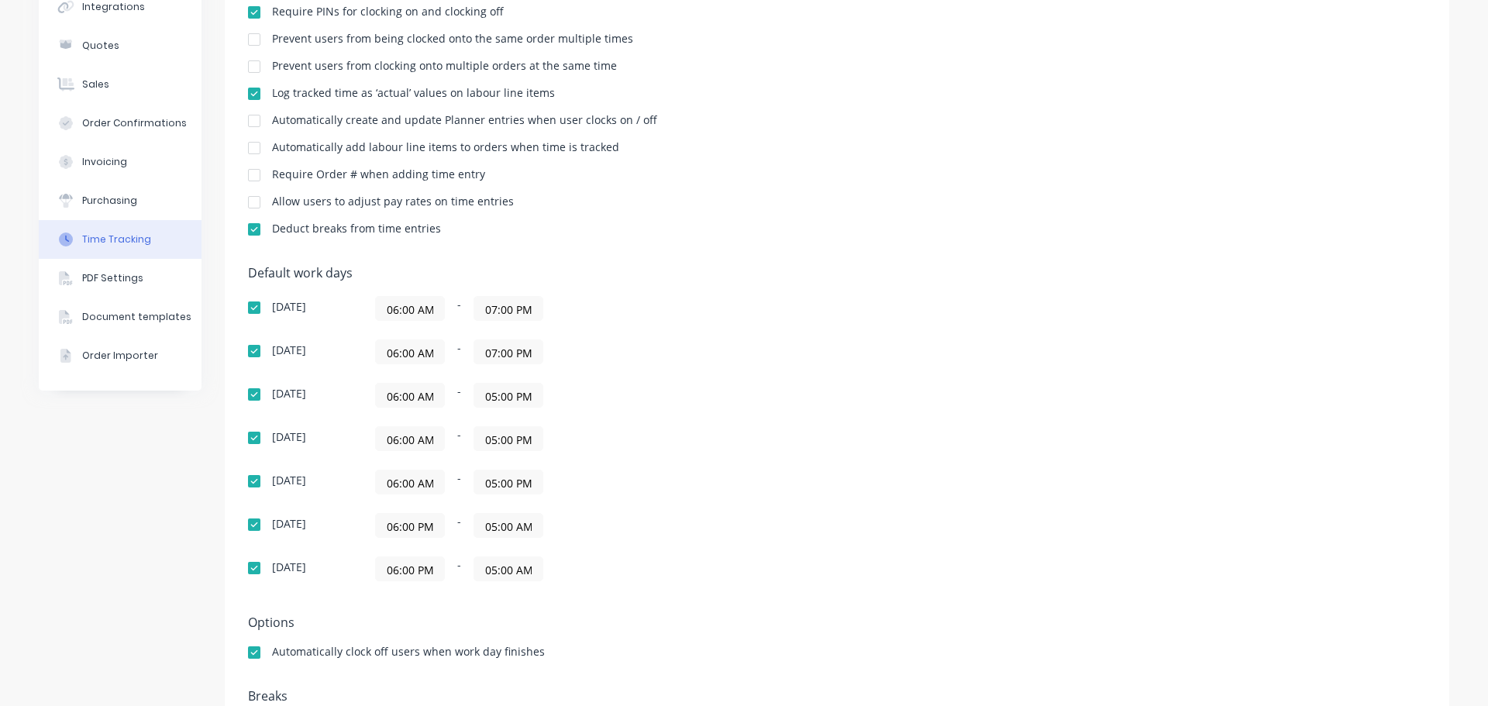
click at [416, 524] on input "06:00 PM" at bounding box center [410, 525] width 68 height 23
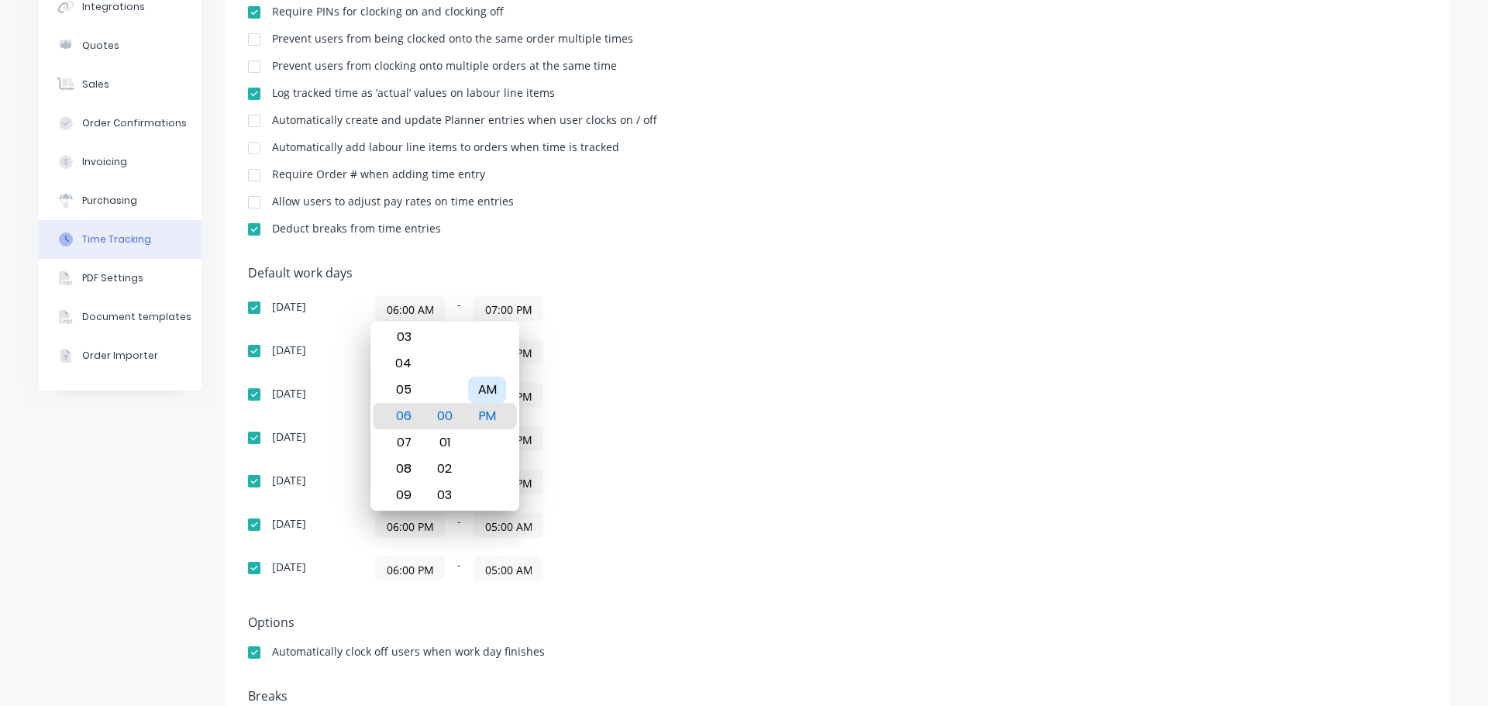
click at [495, 397] on div "AM" at bounding box center [487, 390] width 38 height 26
type input "06:00 AM"
click at [811, 498] on div "Default work days [DATE] 06:00 AM - 07:00 PM [DATE] 06:00 AM - 07:00 PM [DATE] …" at bounding box center [837, 433] width 1178 height 334
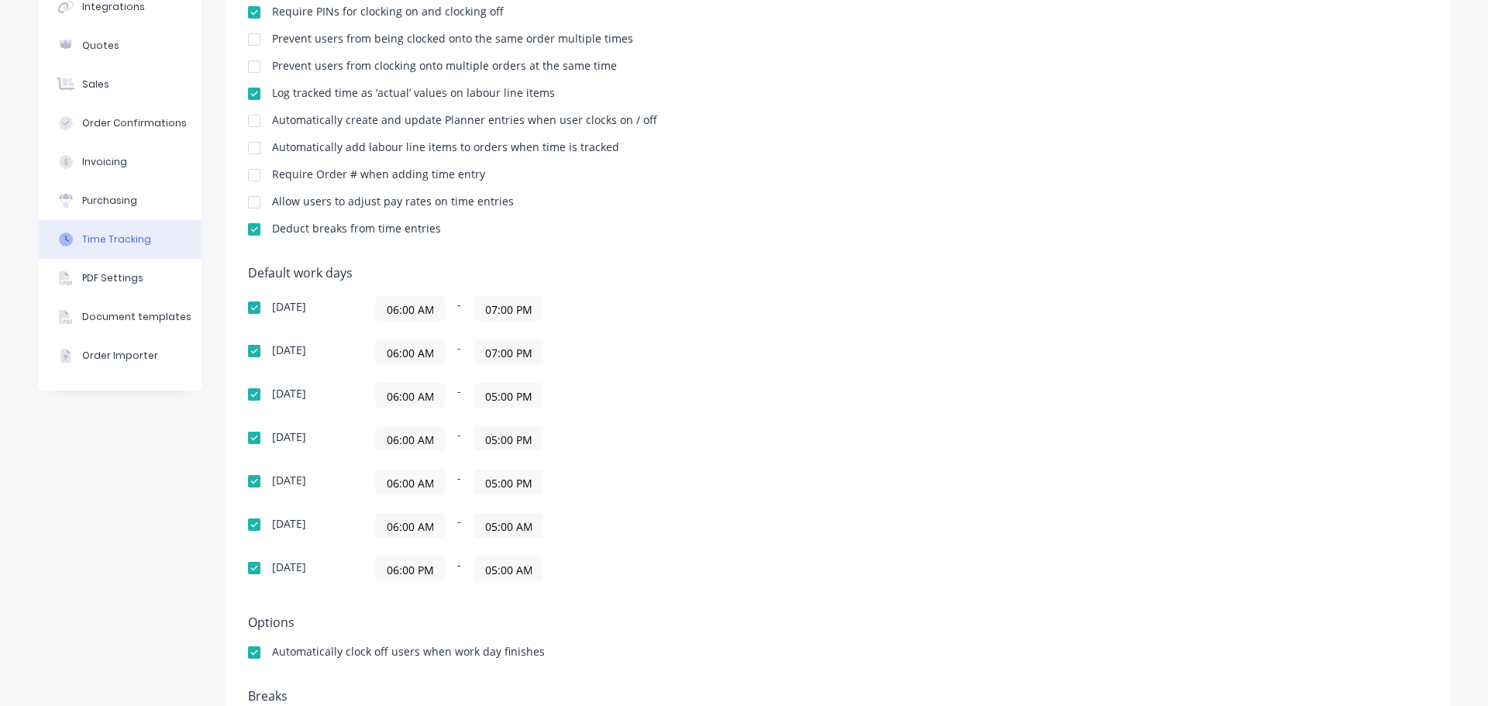
click at [527, 534] on input "05:00 AM" at bounding box center [508, 525] width 68 height 23
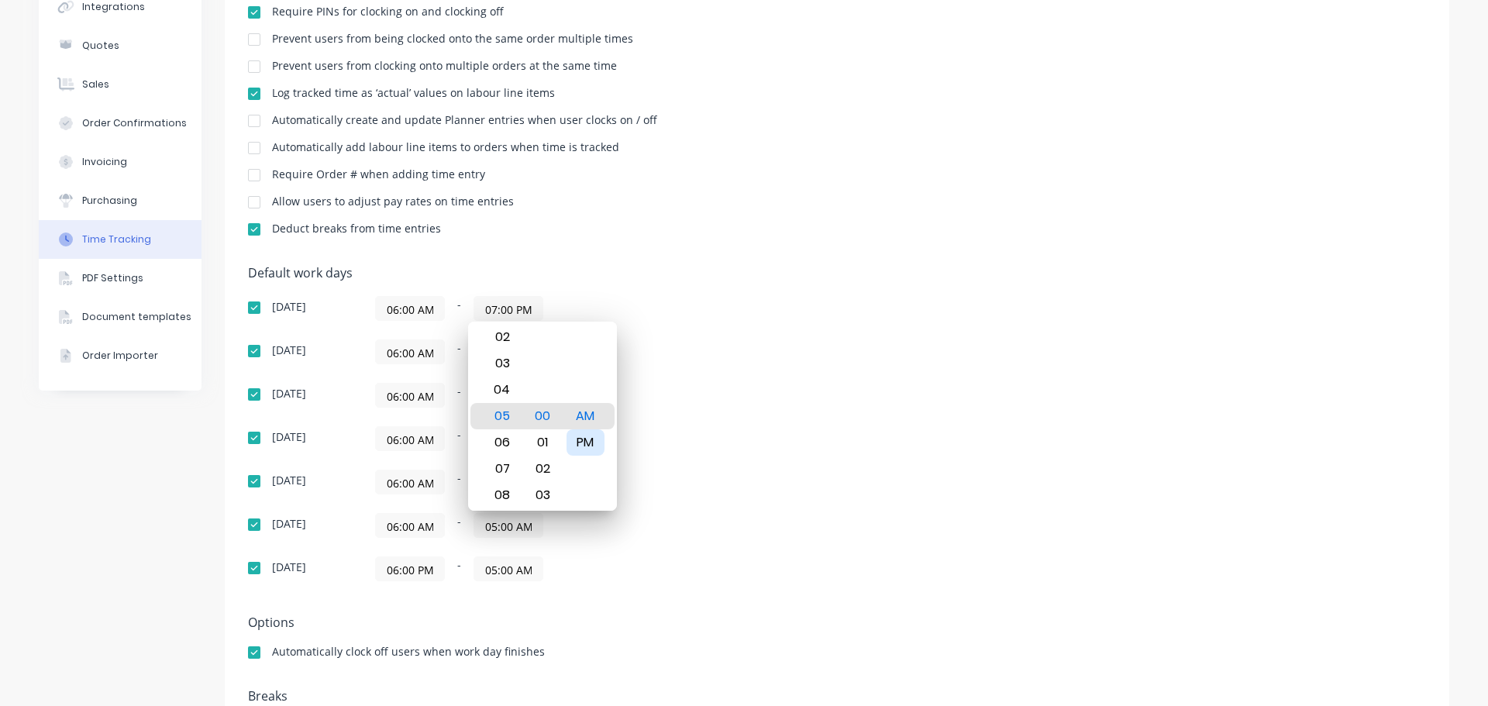
click at [589, 446] on div "PM" at bounding box center [586, 442] width 38 height 26
type input "05:00 PM"
click at [862, 465] on div "Default work days [DATE] 06:00 AM - 07:00 PM [DATE] 06:00 AM - 07:00 PM [DATE] …" at bounding box center [837, 433] width 1178 height 334
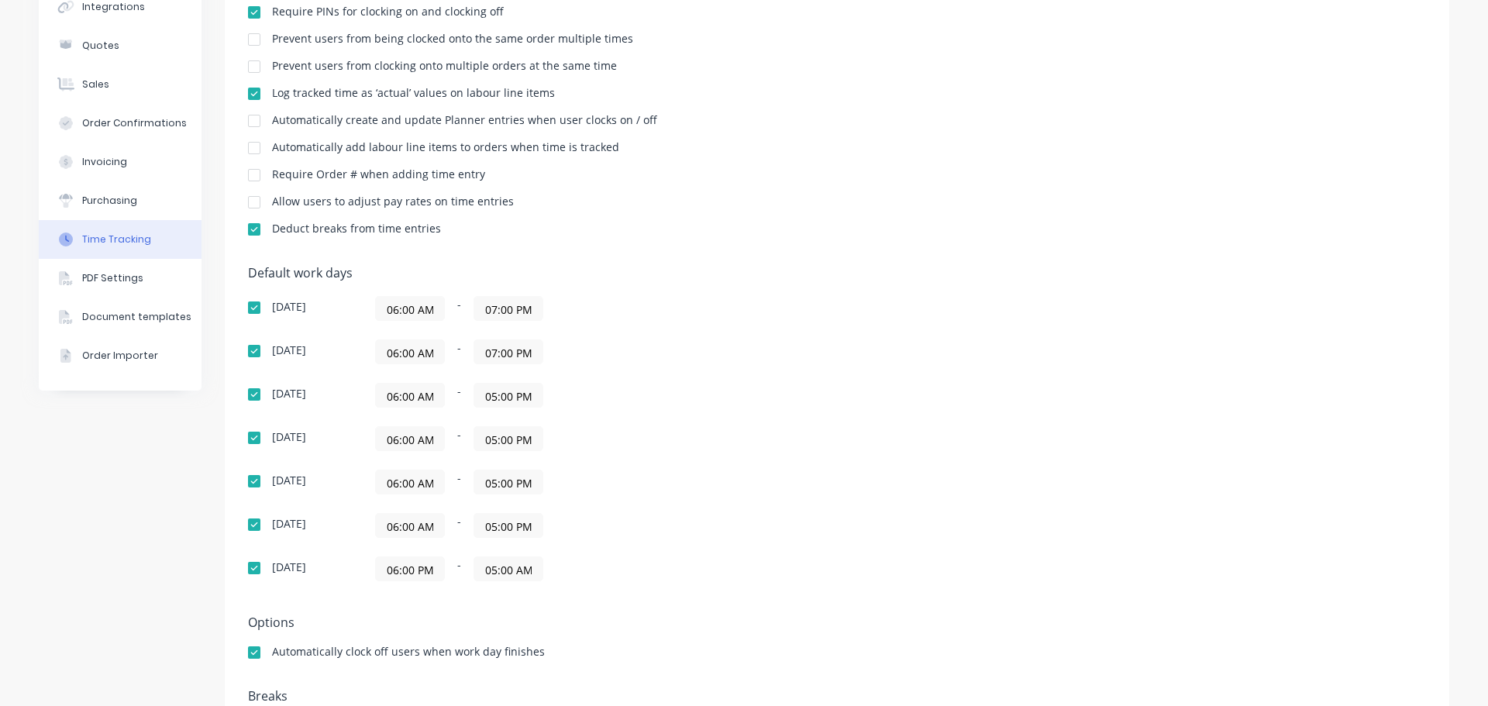
click at [392, 574] on input "06:00 PM" at bounding box center [410, 568] width 68 height 23
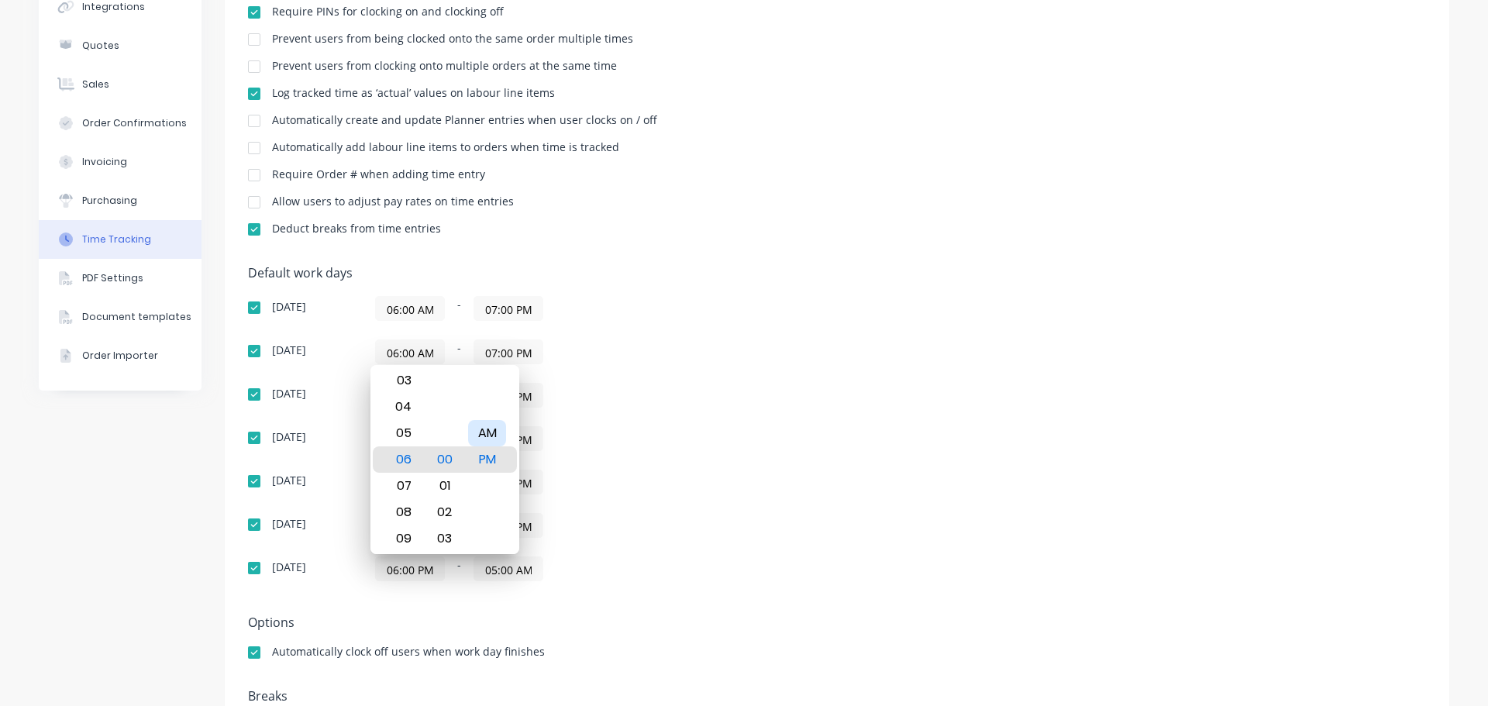
click at [484, 433] on div "AM" at bounding box center [487, 433] width 38 height 26
type input "06:00 AM"
click at [749, 477] on div "06:00 AM - 05:00 PM" at bounding box center [569, 482] width 388 height 25
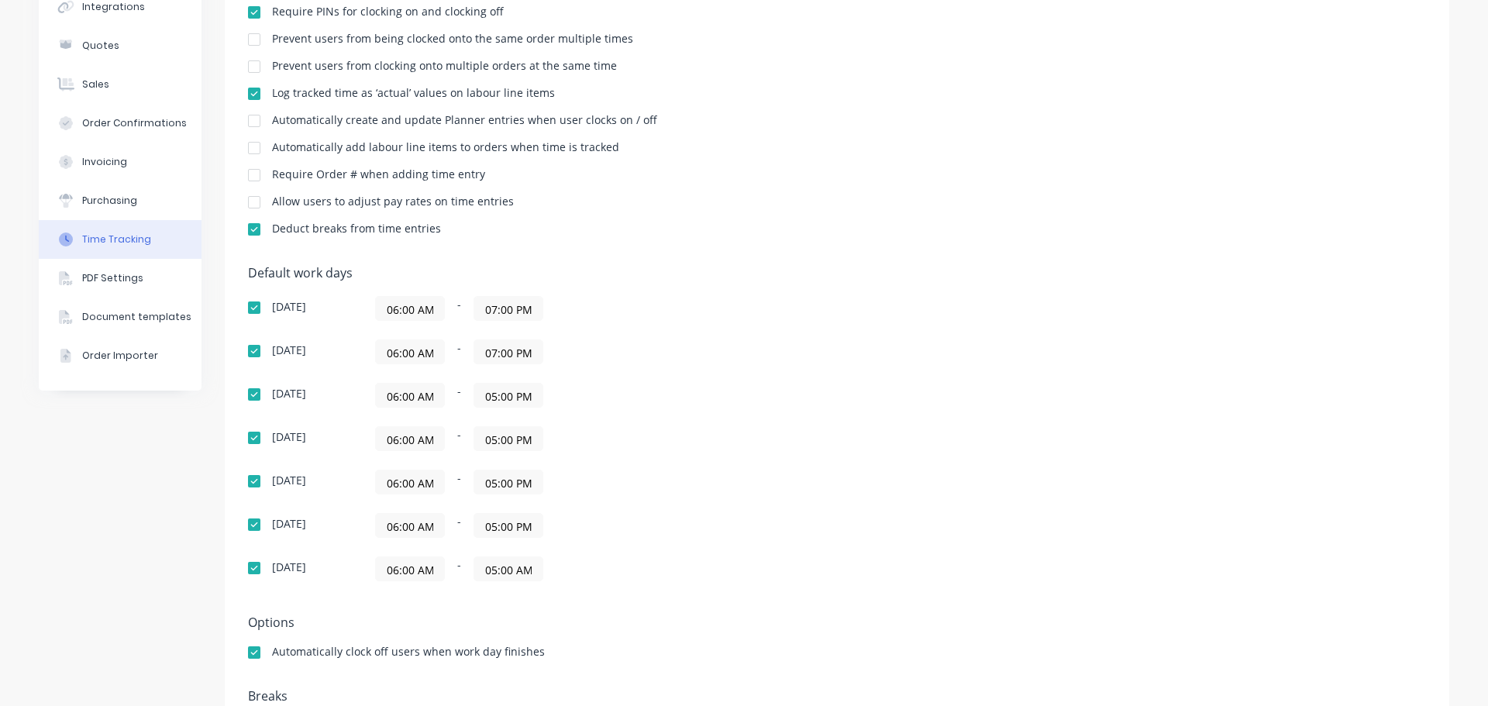
click at [513, 574] on input "05:00 AM" at bounding box center [508, 568] width 68 height 23
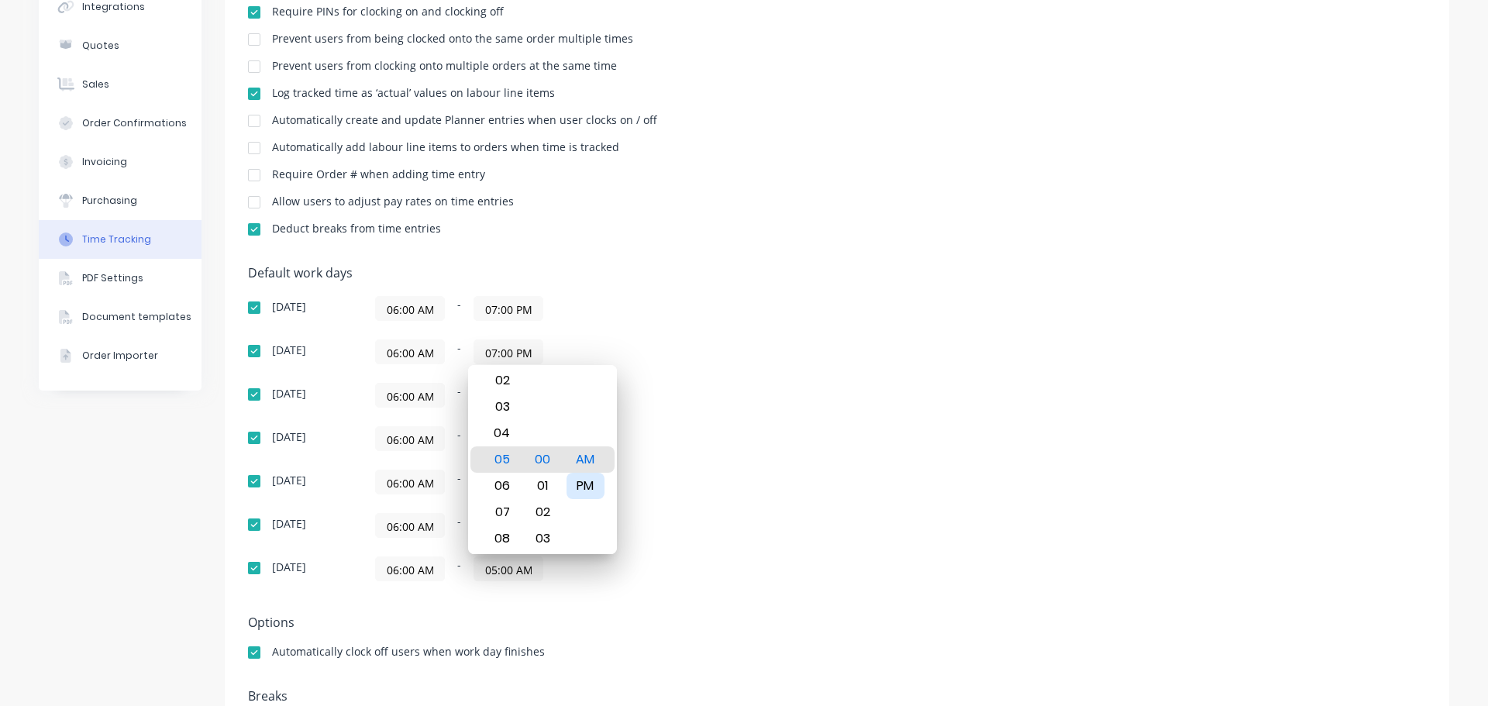
click at [581, 487] on div "PM" at bounding box center [586, 486] width 38 height 26
type input "05:00 PM"
click at [860, 430] on div "Default work days [DATE] 06:00 AM - 07:00 PM [DATE] 06:00 AM - 07:00 PM [DATE] …" at bounding box center [837, 433] width 1178 height 334
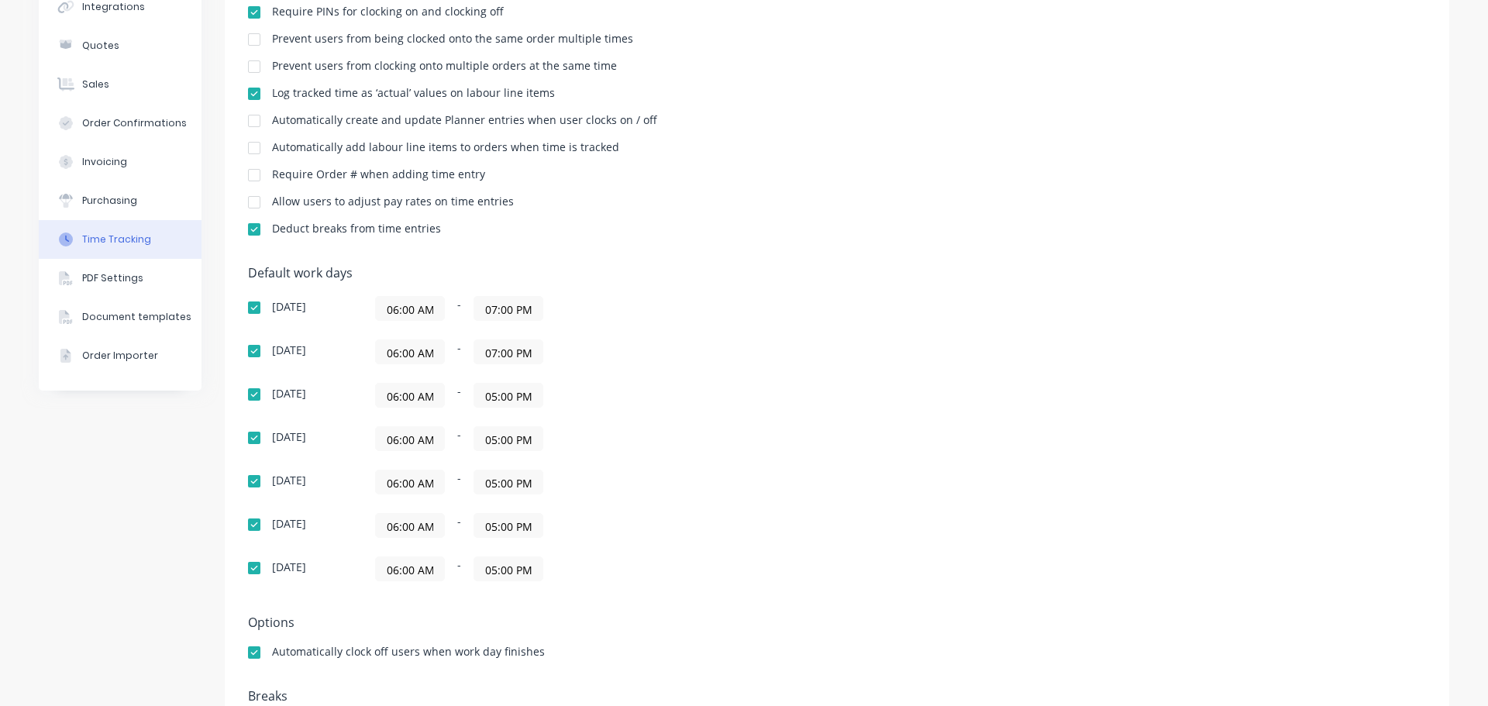
click at [663, 325] on div "[DATE] 06:00 AM - 07:00 PM [DATE] 06:00 AM - 07:00 PM [DATE] 06:00 AM - 05:00 P…" at bounding box center [519, 438] width 543 height 285
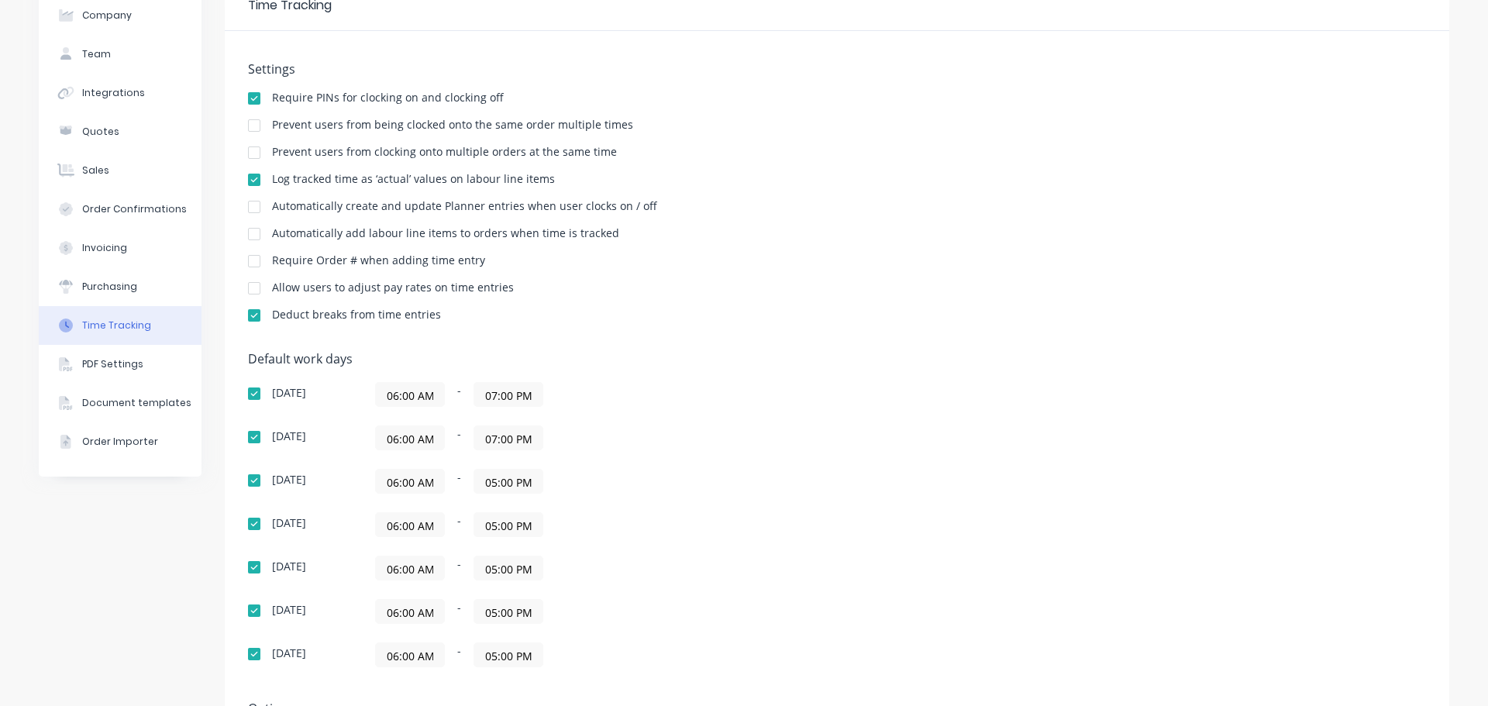
scroll to position [0, 0]
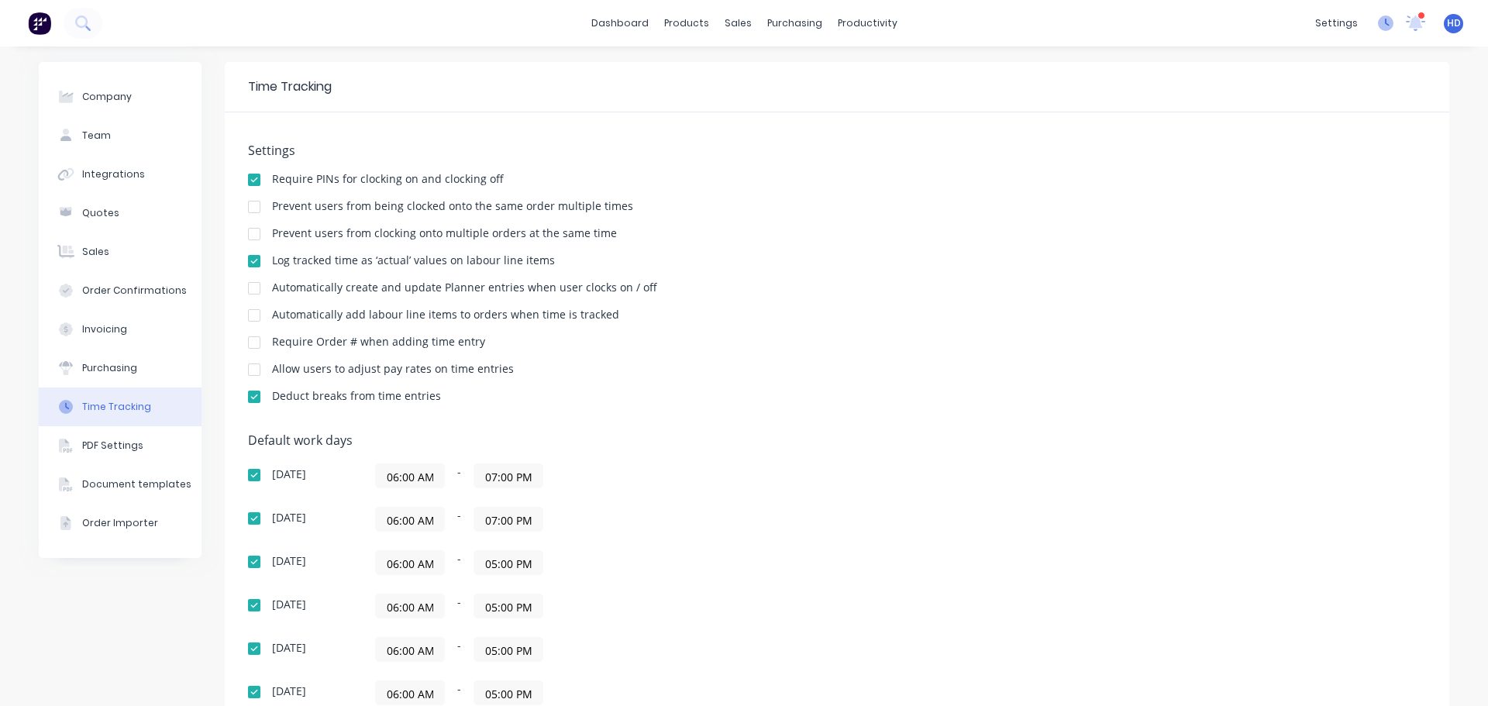
click at [1378, 20] on icon at bounding box center [1386, 24] width 16 height 16
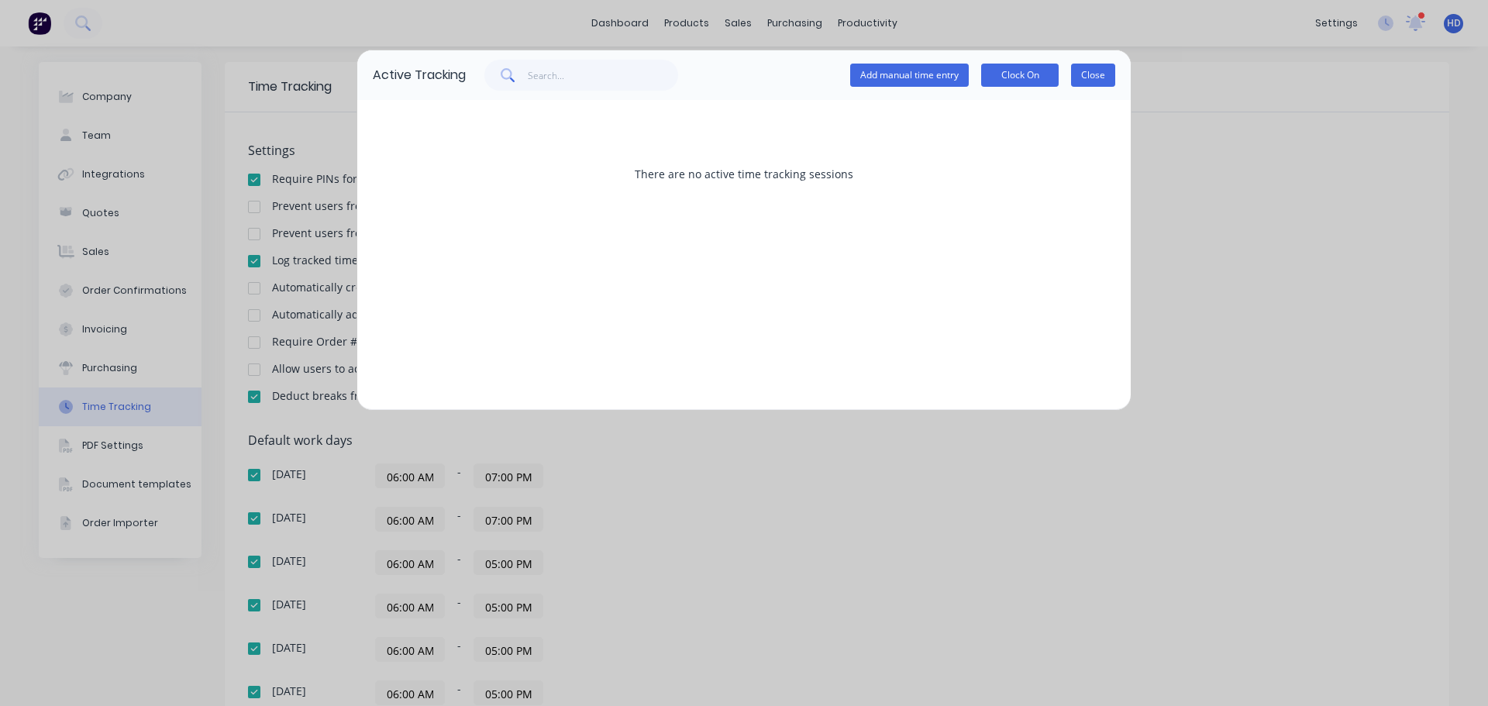
click at [1086, 74] on button "Close" at bounding box center [1093, 75] width 44 height 23
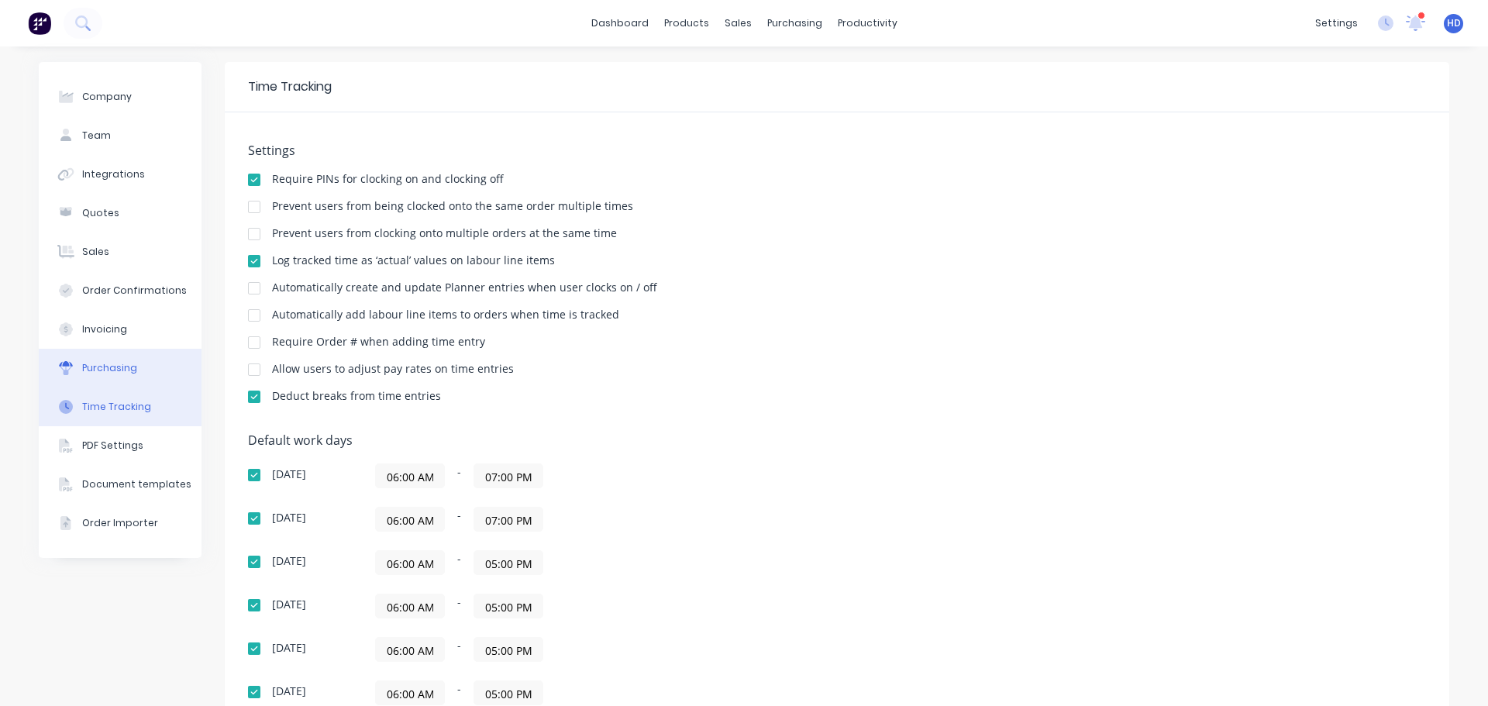
click at [145, 363] on button "Purchasing" at bounding box center [120, 368] width 163 height 39
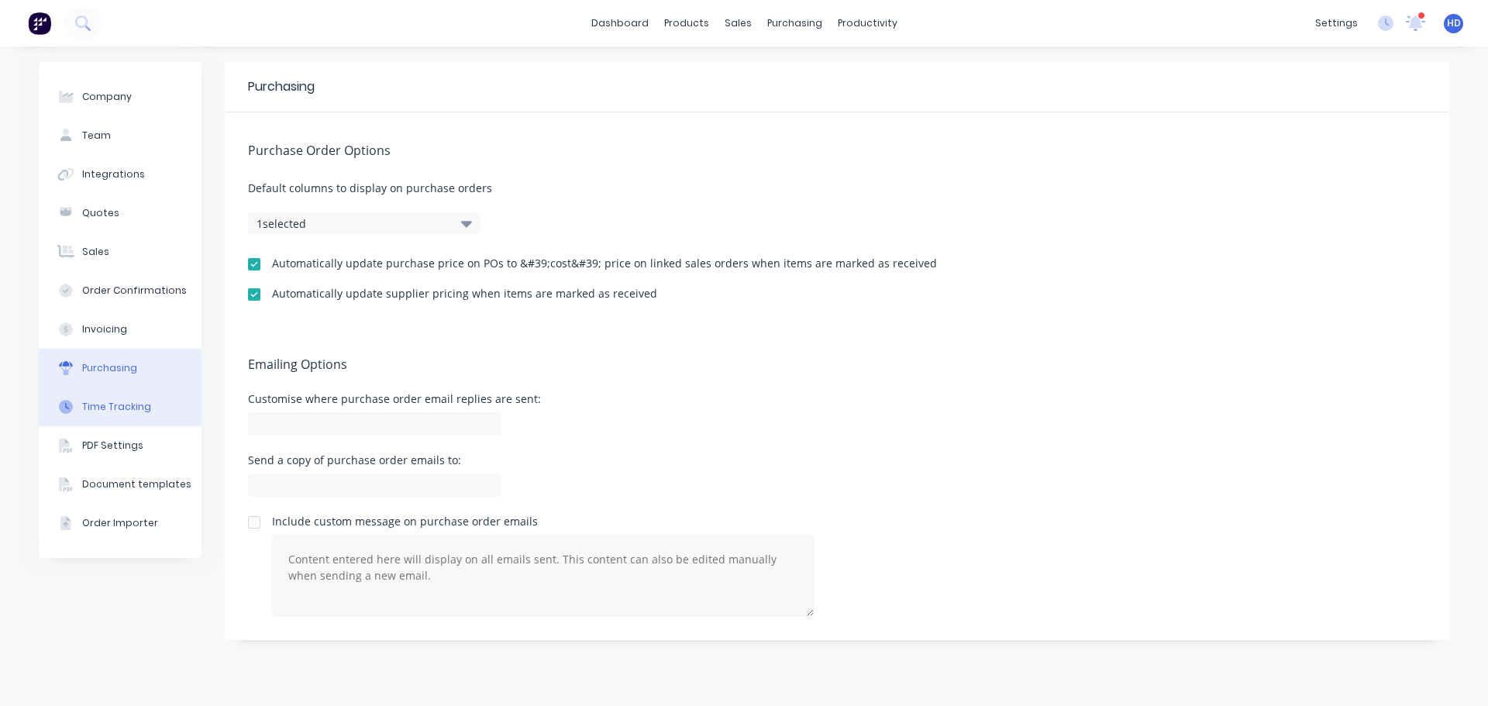
click at [122, 414] on button "Time Tracking" at bounding box center [120, 407] width 163 height 39
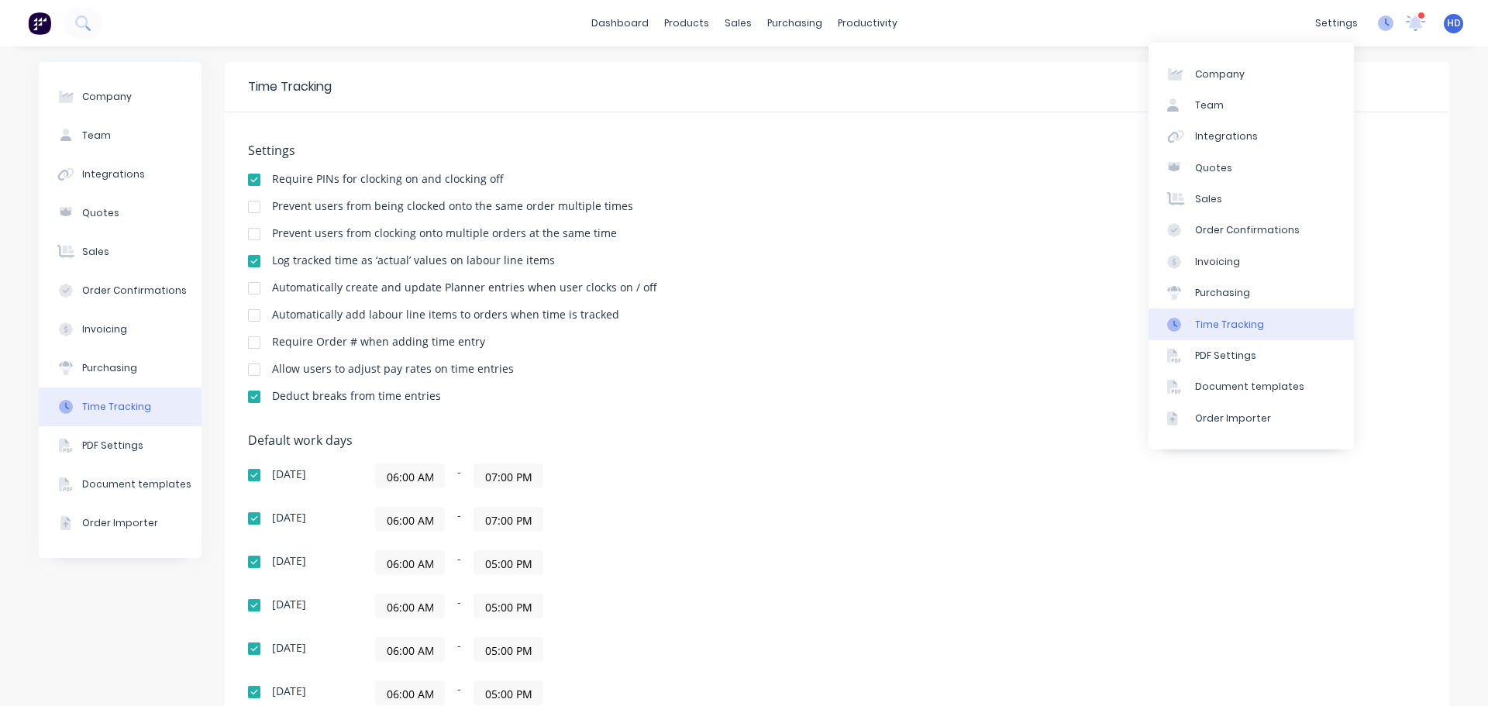
click at [1378, 27] on icon at bounding box center [1386, 24] width 16 height 16
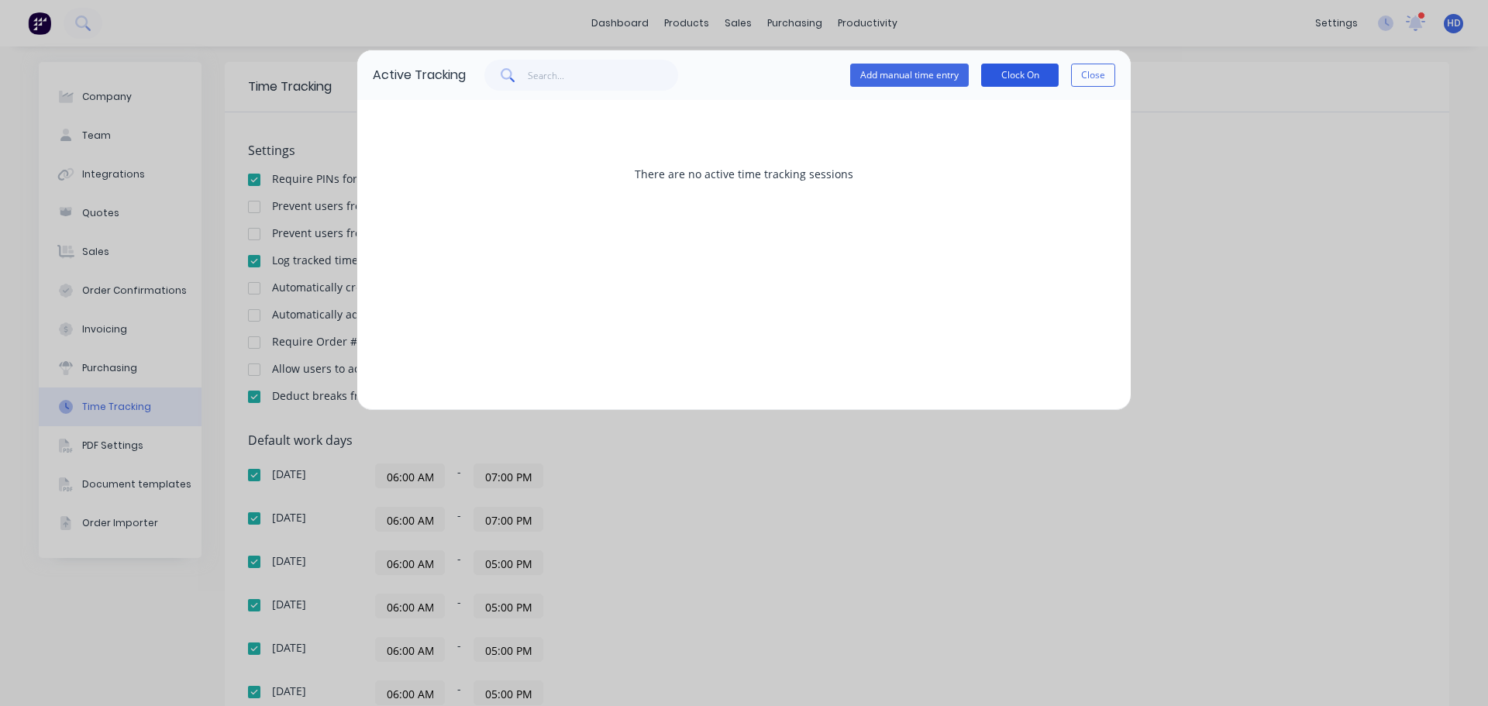
click at [1029, 80] on button "Clock On" at bounding box center [1020, 75] width 78 height 23
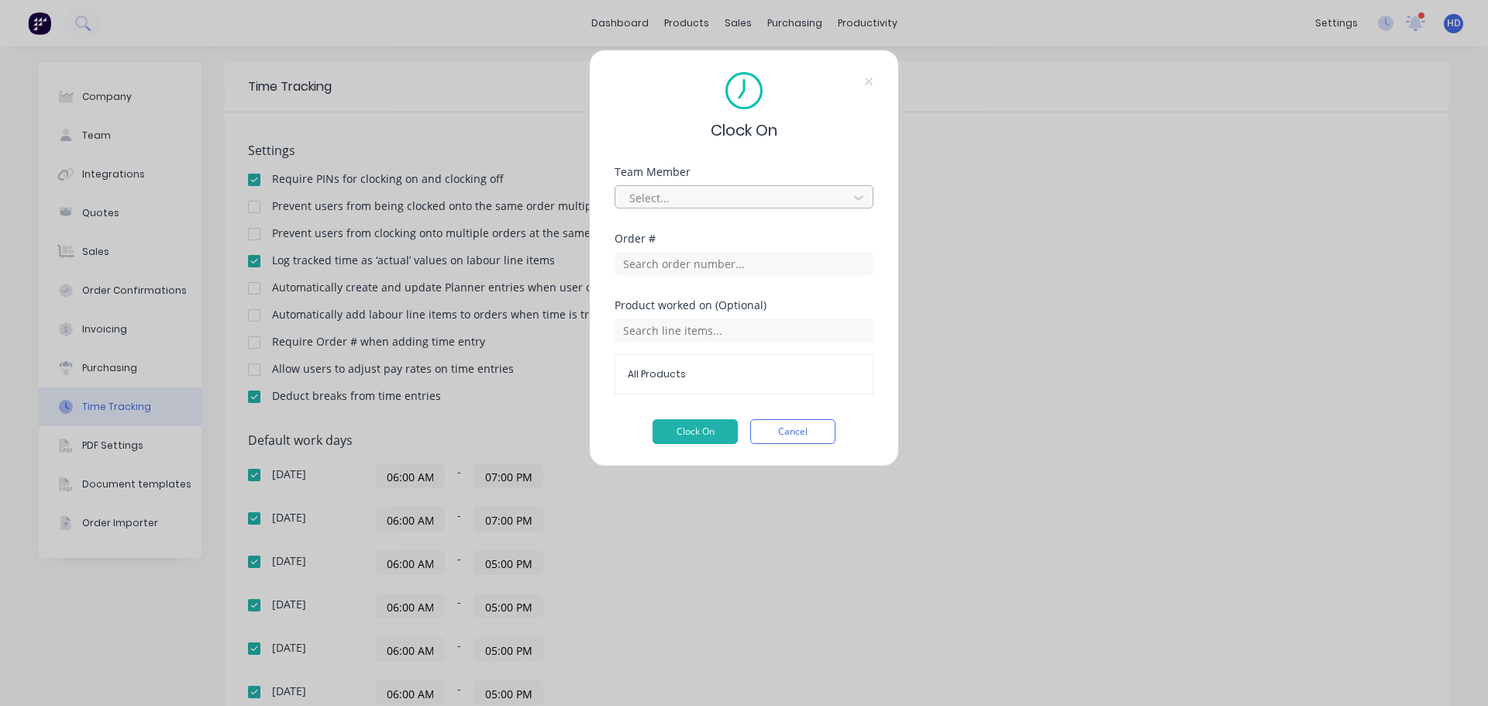
click at [727, 197] on div at bounding box center [734, 197] width 212 height 19
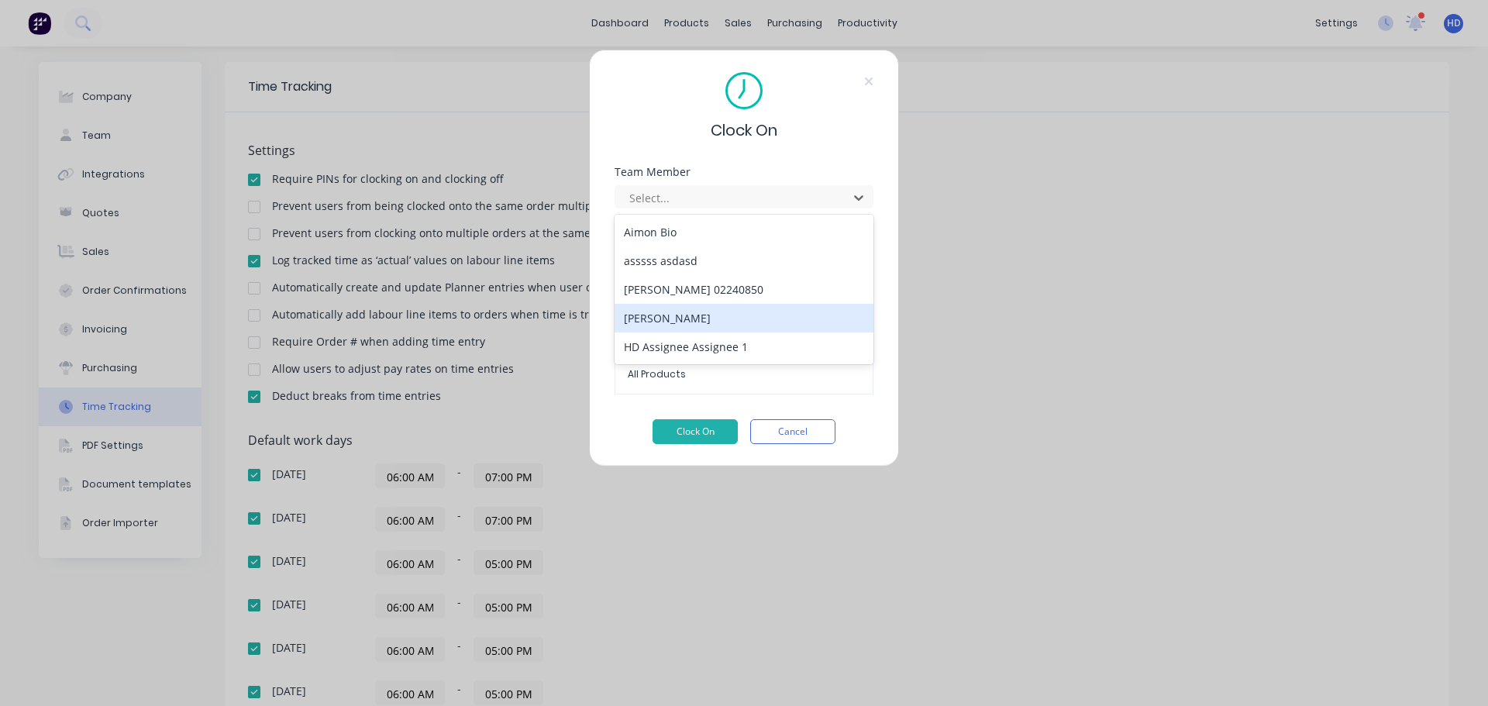
click at [677, 314] on div "[PERSON_NAME]" at bounding box center [744, 318] width 259 height 29
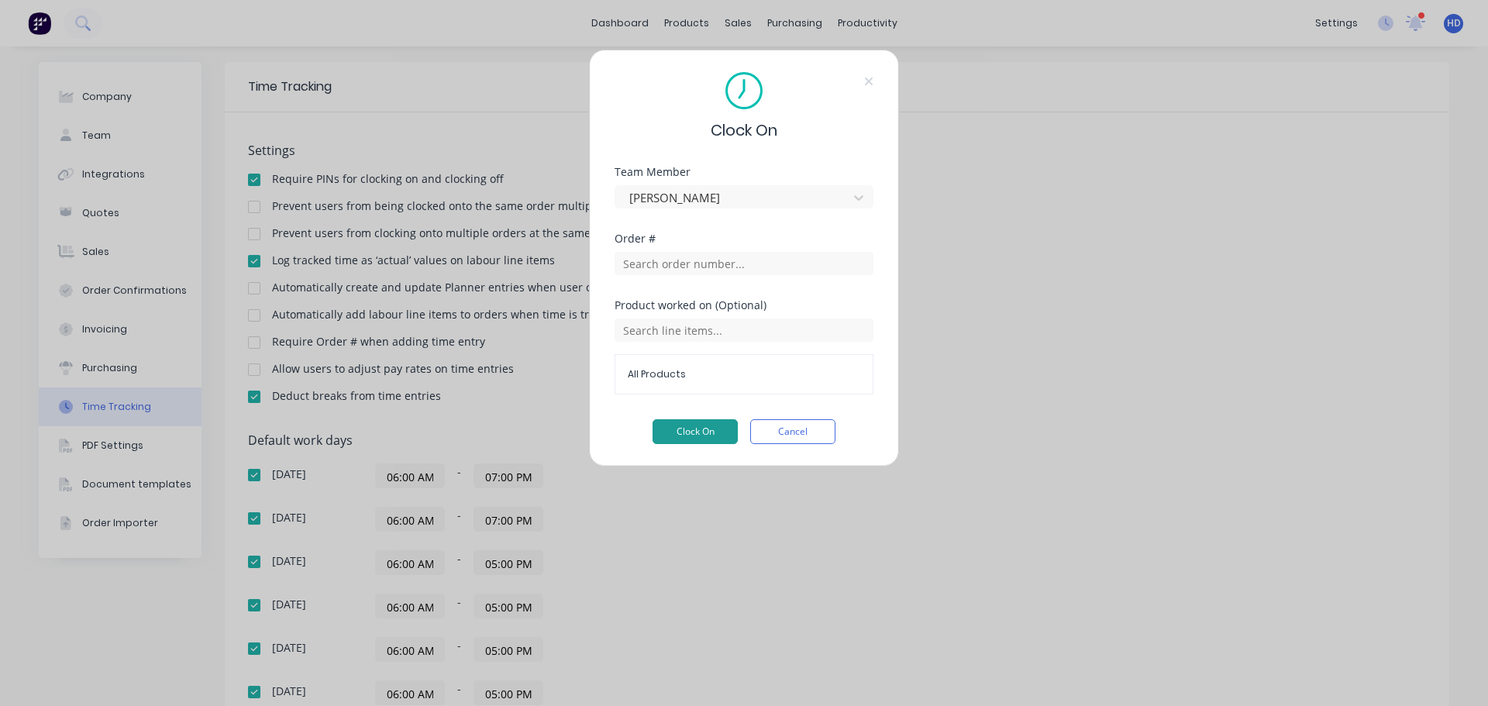
click at [719, 433] on button "Clock On" at bounding box center [695, 431] width 85 height 25
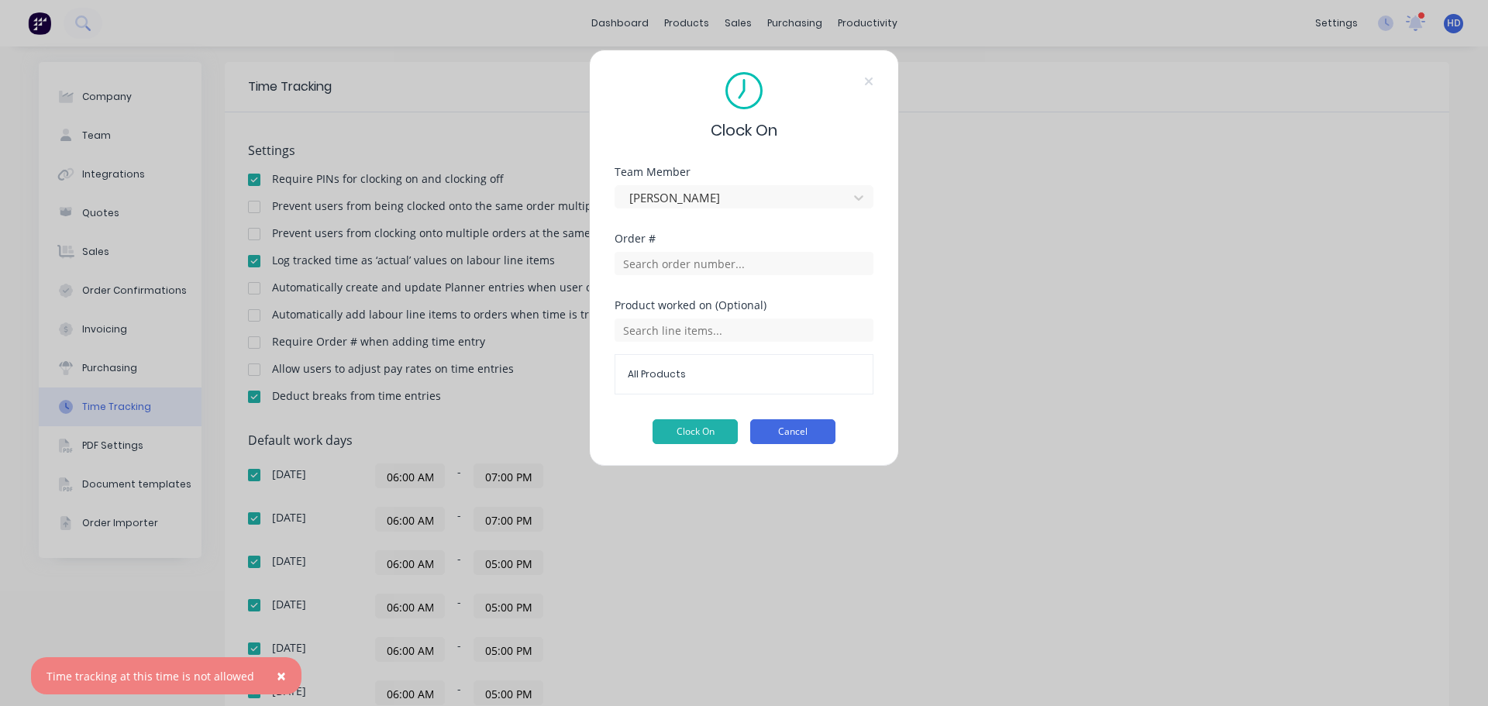
click at [817, 429] on button "Cancel" at bounding box center [792, 431] width 85 height 25
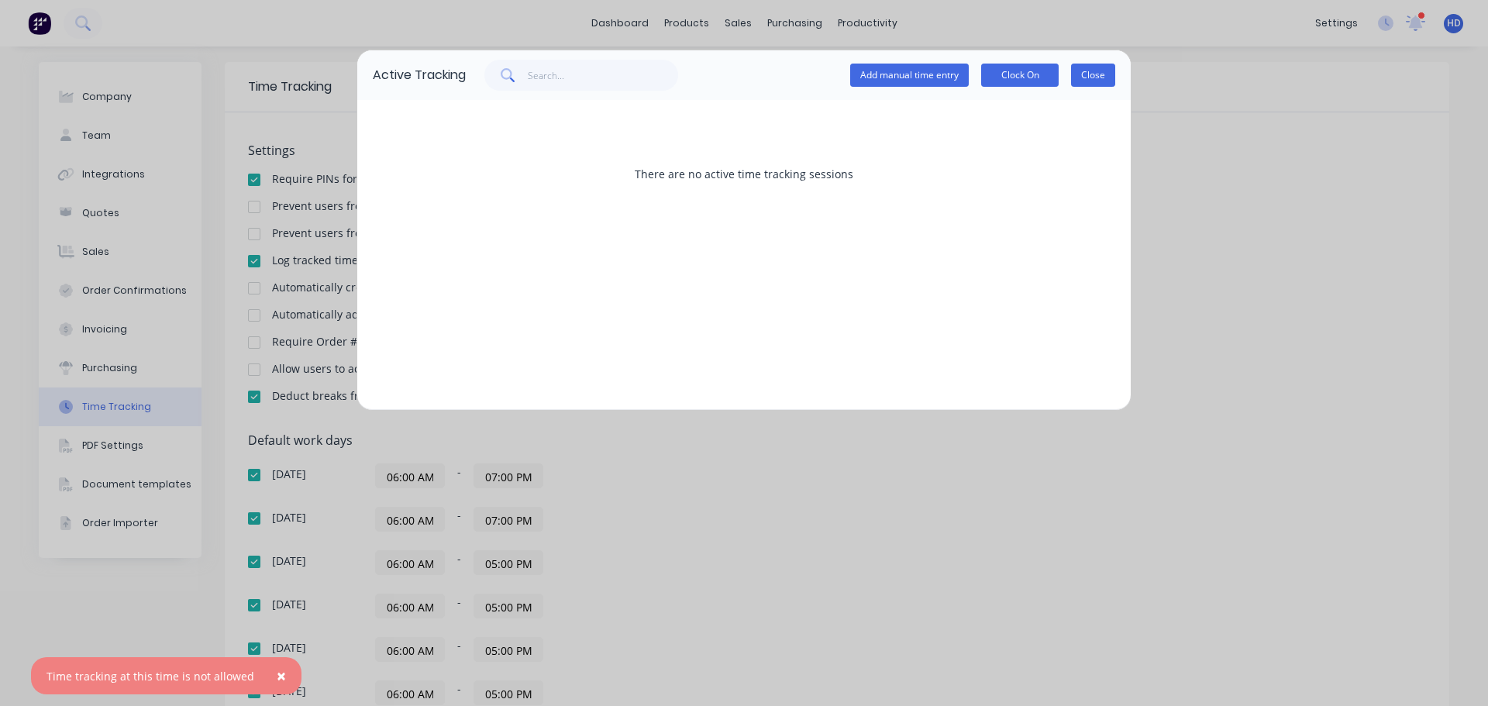
click at [1097, 71] on button "Close" at bounding box center [1093, 75] width 44 height 23
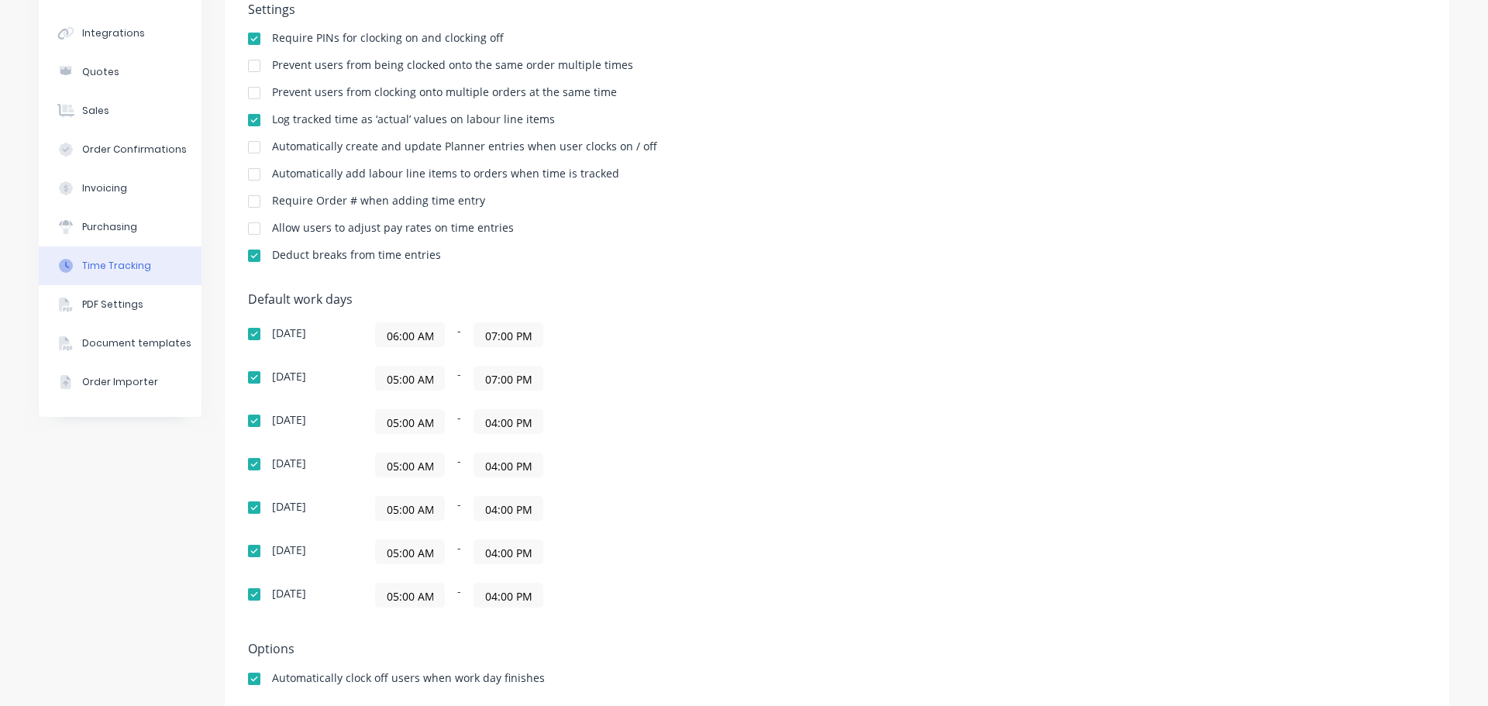
scroll to position [12, 0]
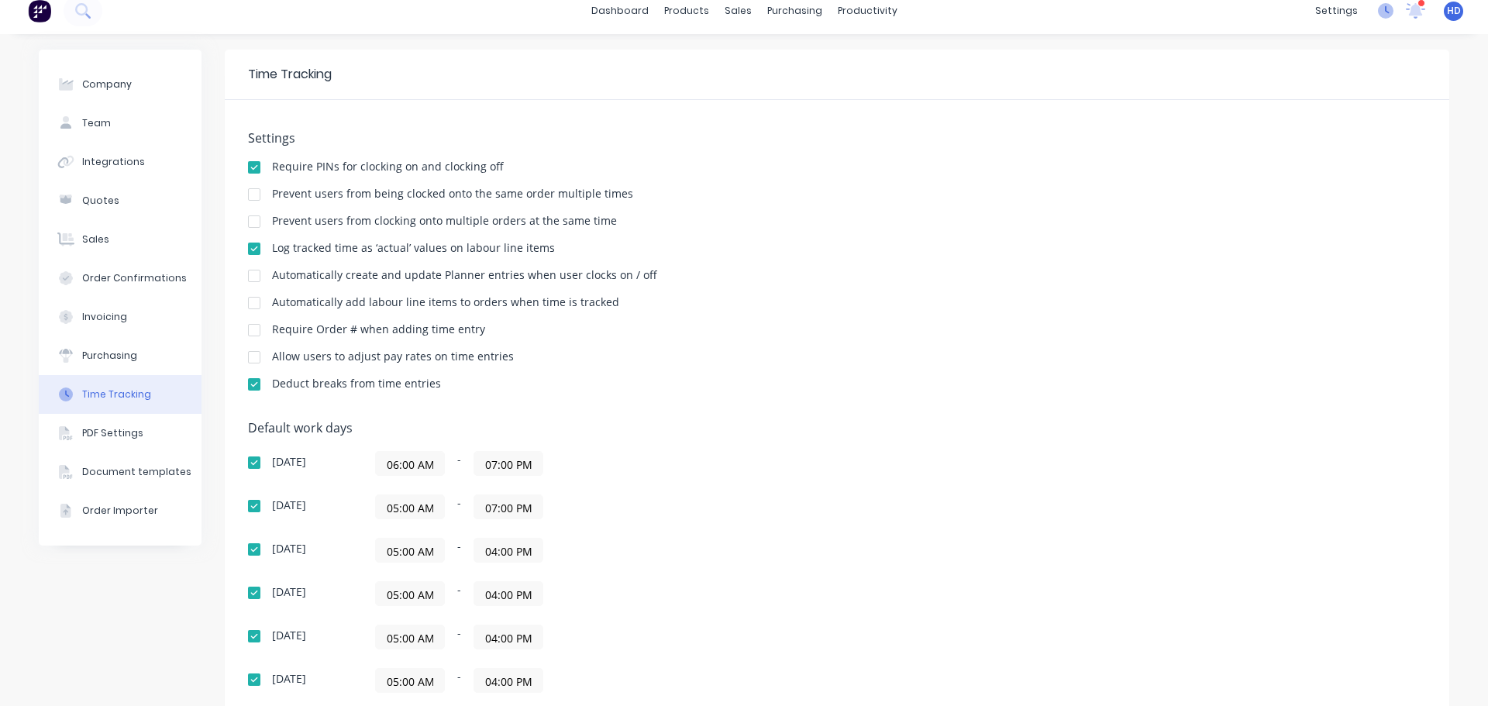
click at [1378, 9] on icon at bounding box center [1386, 11] width 16 height 16
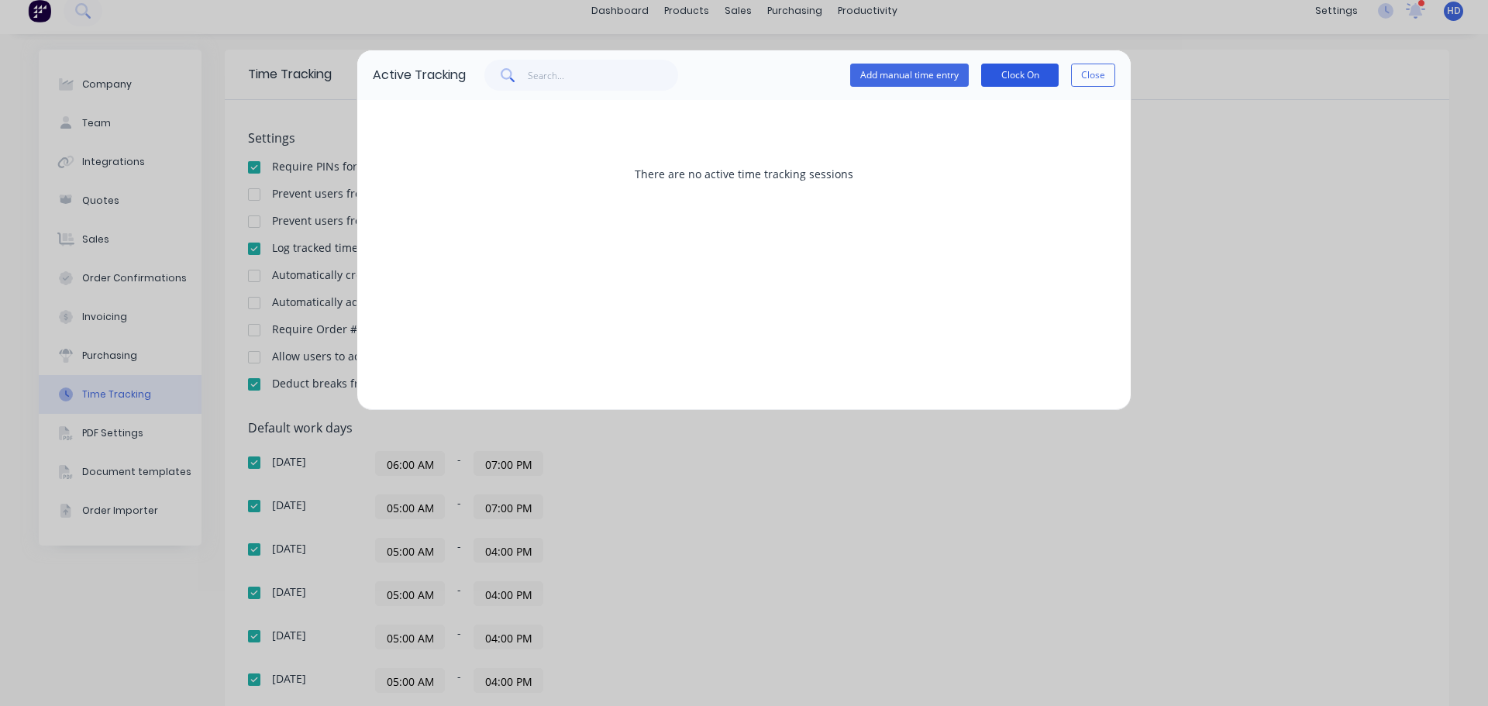
click at [1017, 76] on button "Clock On" at bounding box center [1020, 75] width 78 height 23
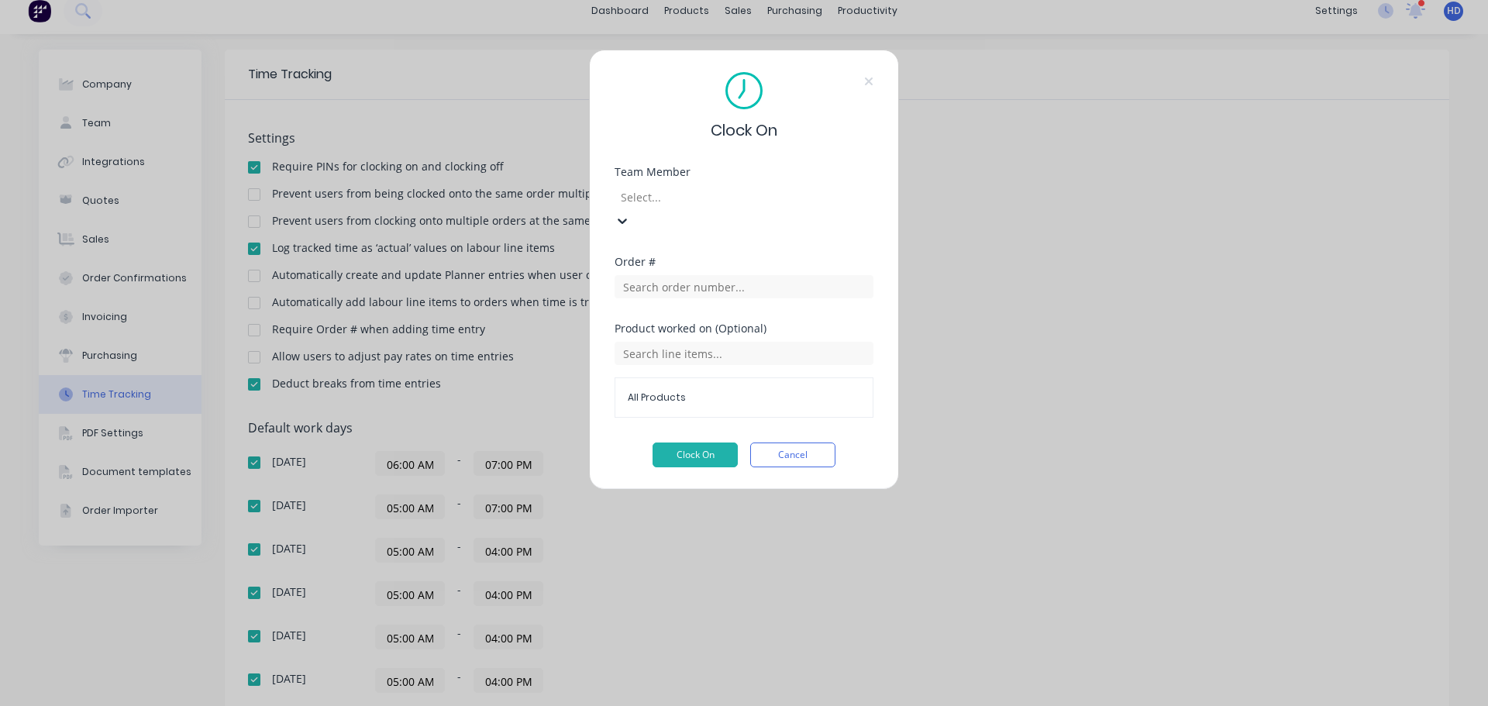
click at [722, 192] on div at bounding box center [730, 197] width 223 height 19
click at [681, 443] on button "Clock On" at bounding box center [695, 455] width 85 height 25
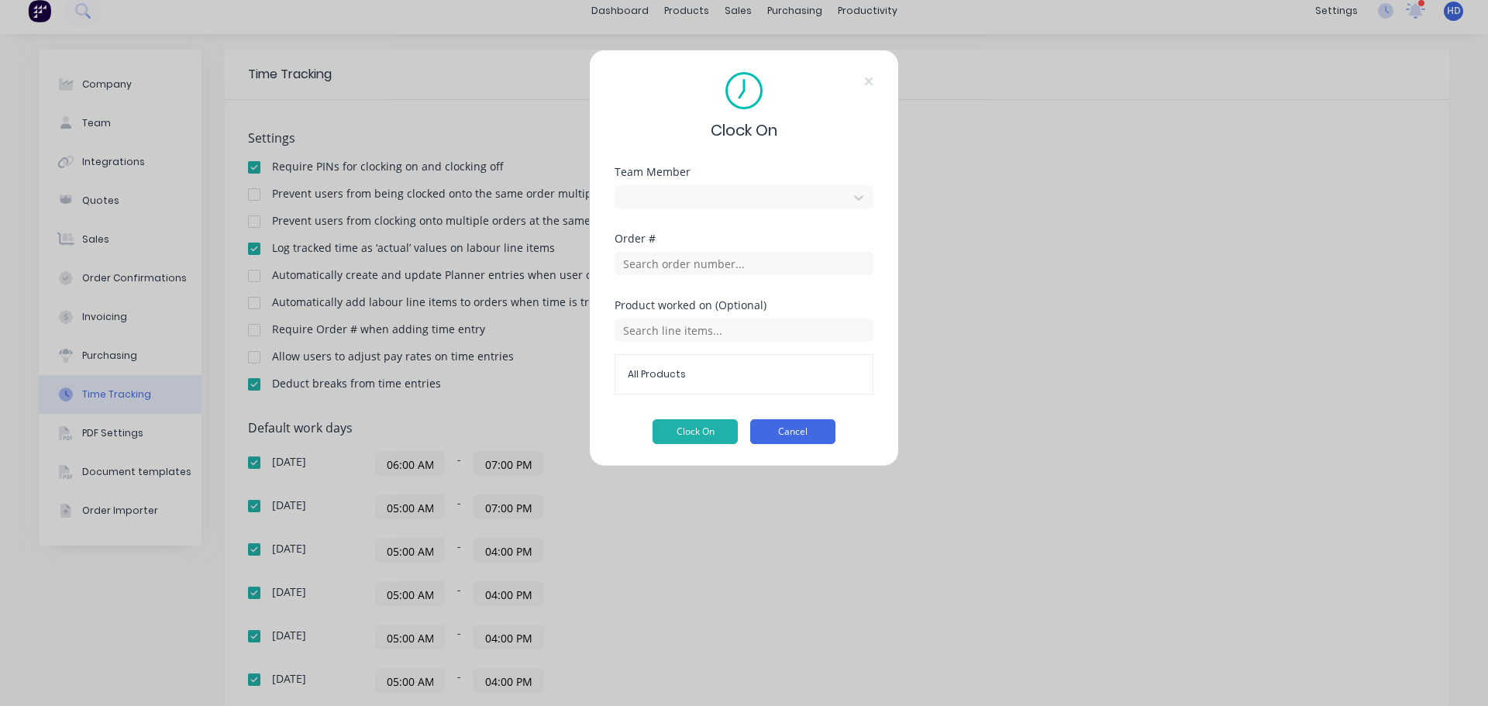
click at [788, 426] on button "Cancel" at bounding box center [792, 431] width 85 height 25
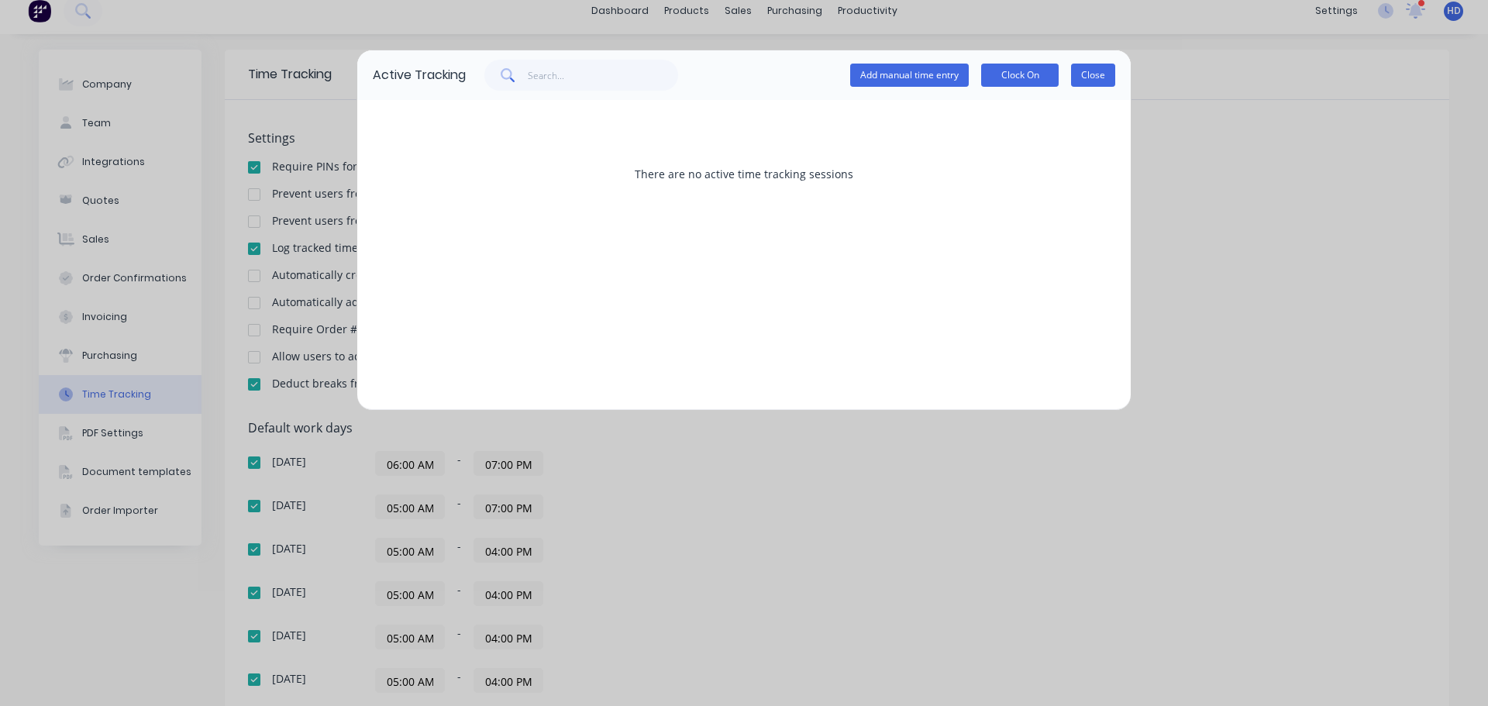
click at [1096, 69] on button "Close" at bounding box center [1093, 75] width 44 height 23
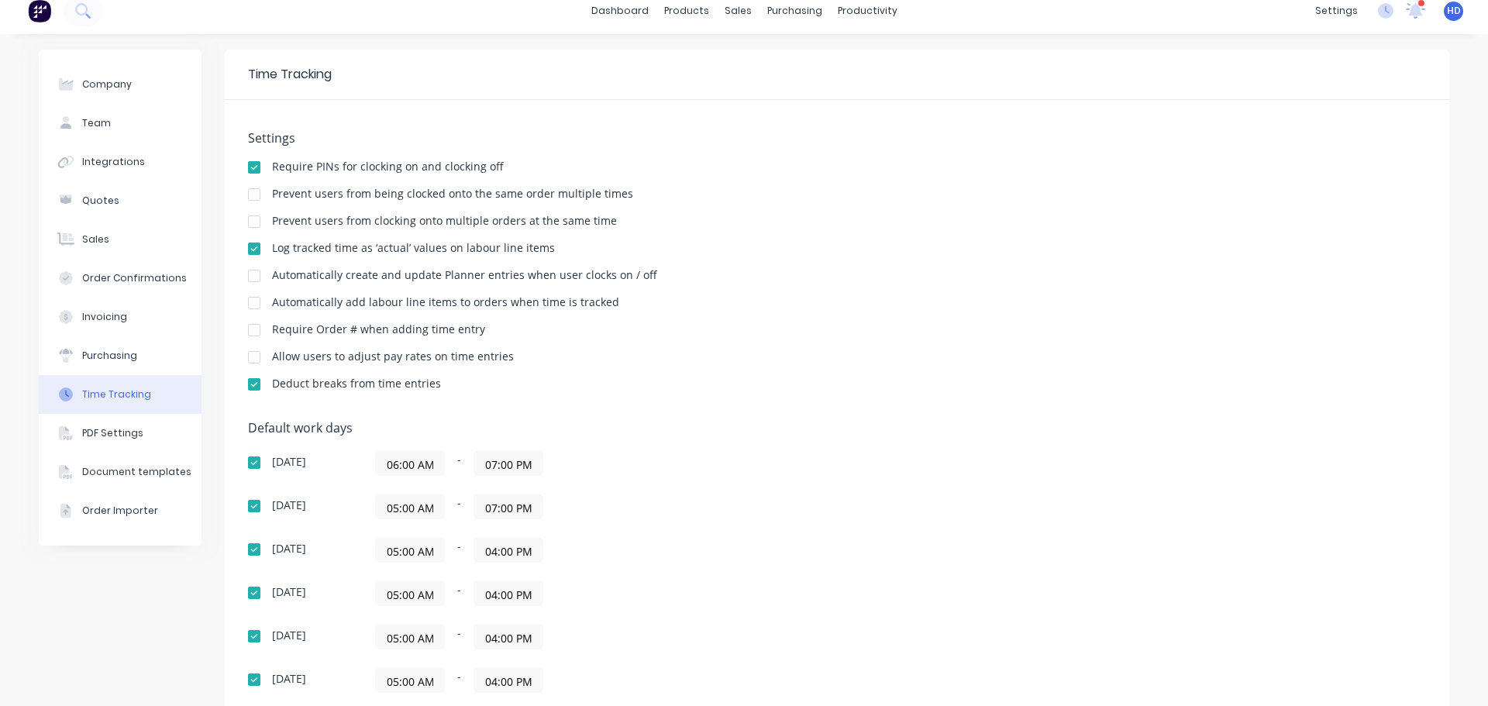
click at [1447, 14] on span "HD" at bounding box center [1454, 11] width 14 height 14
click at [1310, 147] on div "Profile" at bounding box center [1316, 151] width 31 height 14
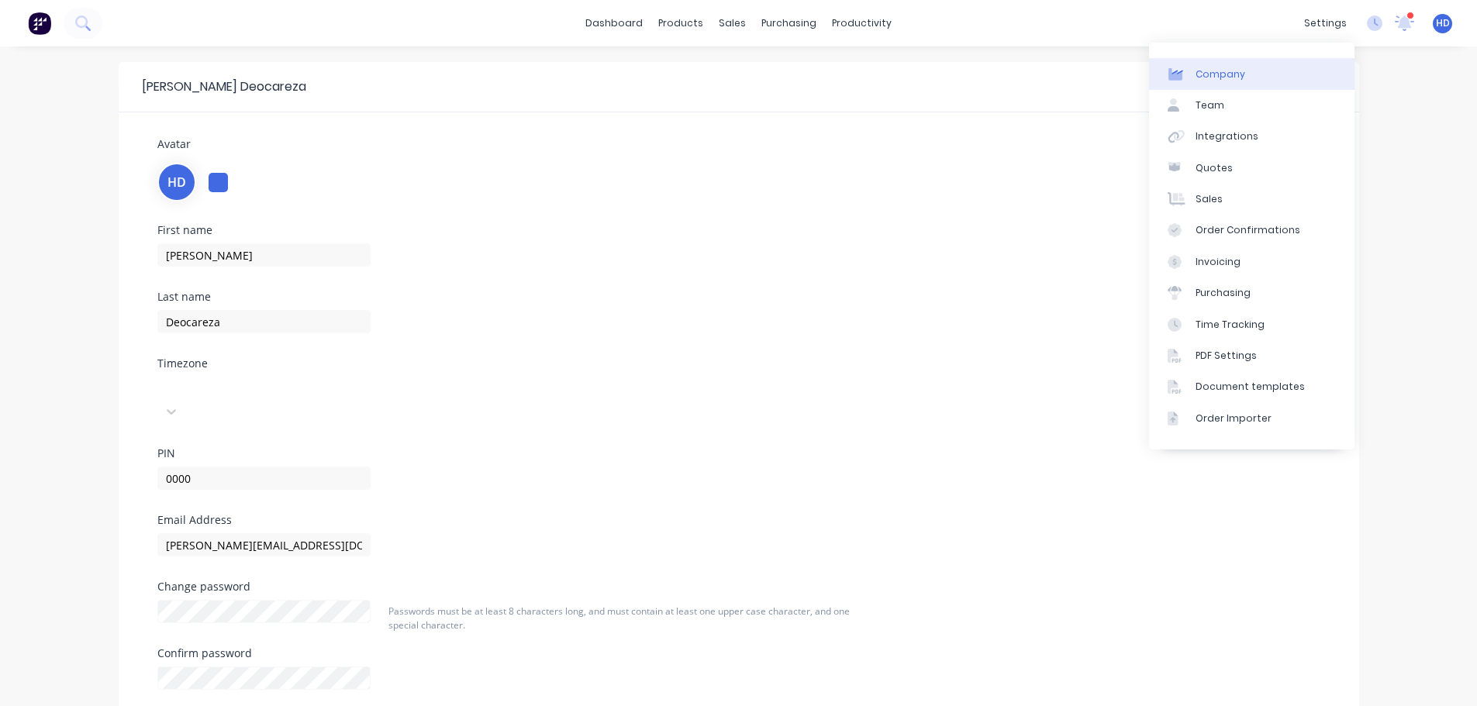
click at [1219, 82] on link "Company" at bounding box center [1251, 73] width 205 height 31
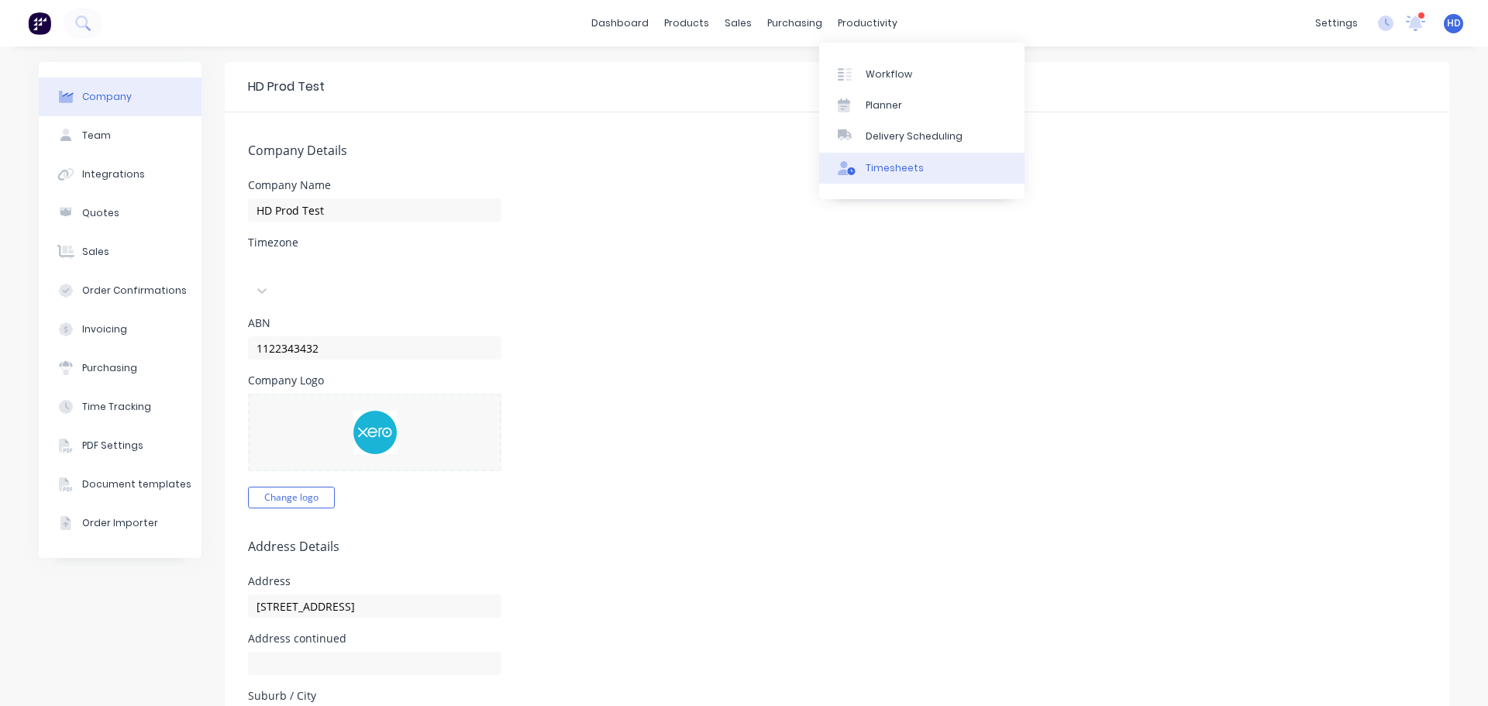
click at [877, 171] on div "Timesheets" at bounding box center [895, 168] width 58 height 14
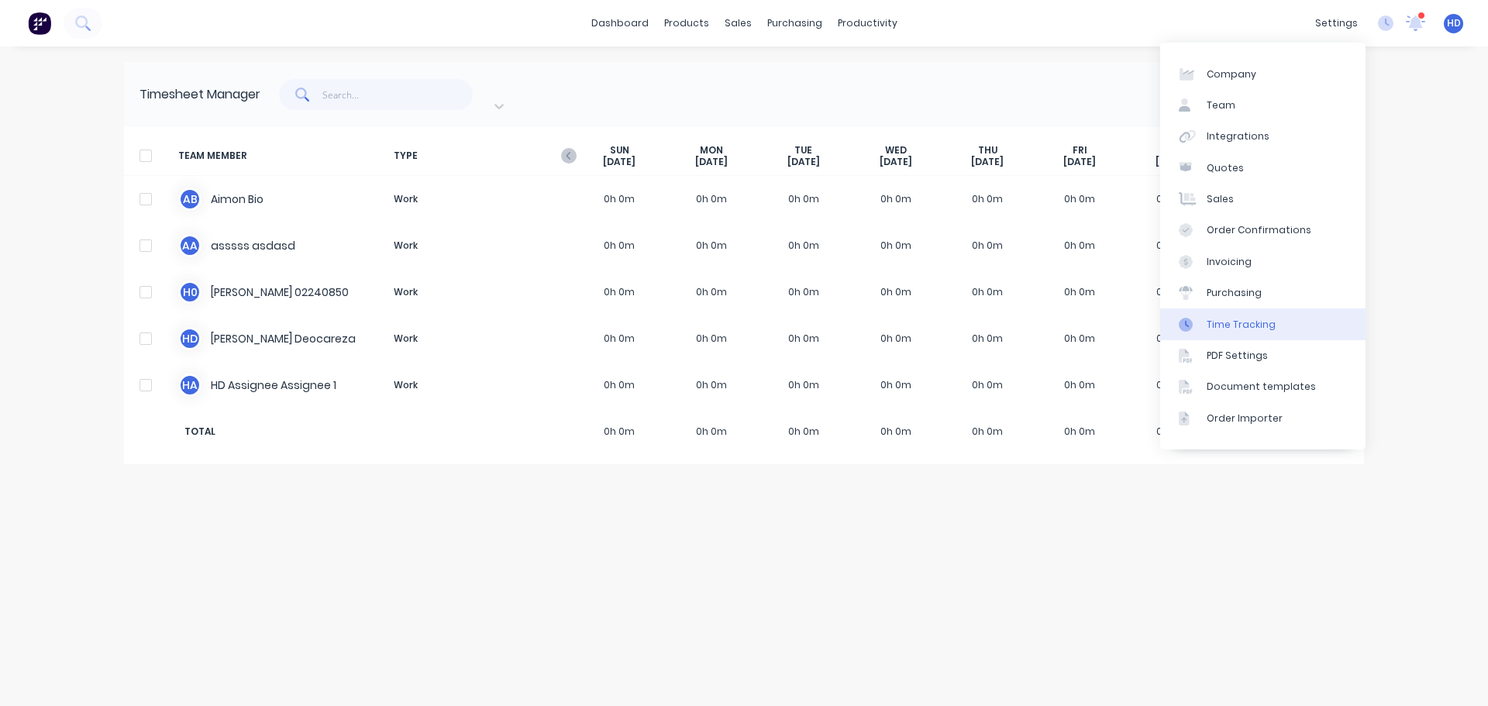
click at [1244, 319] on div "Time Tracking" at bounding box center [1241, 325] width 69 height 14
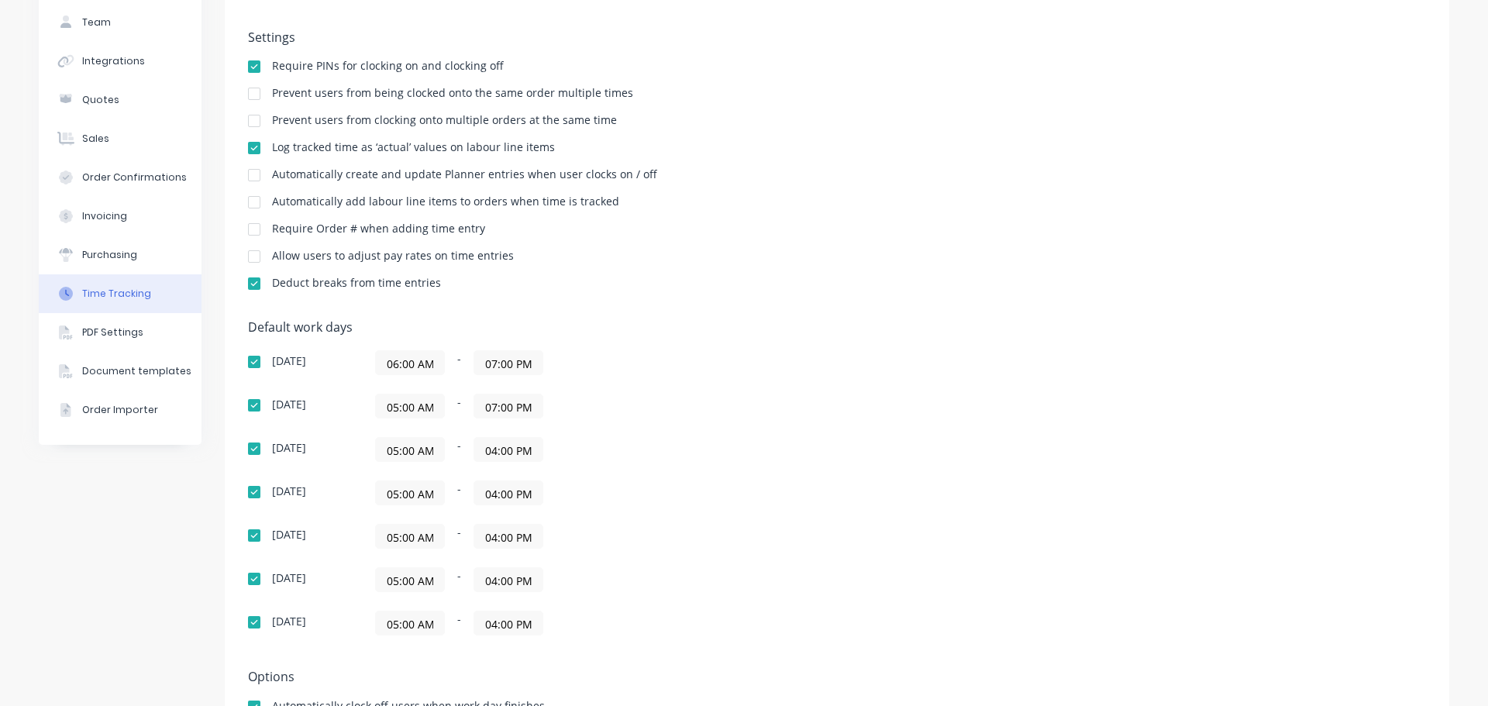
scroll to position [245, 0]
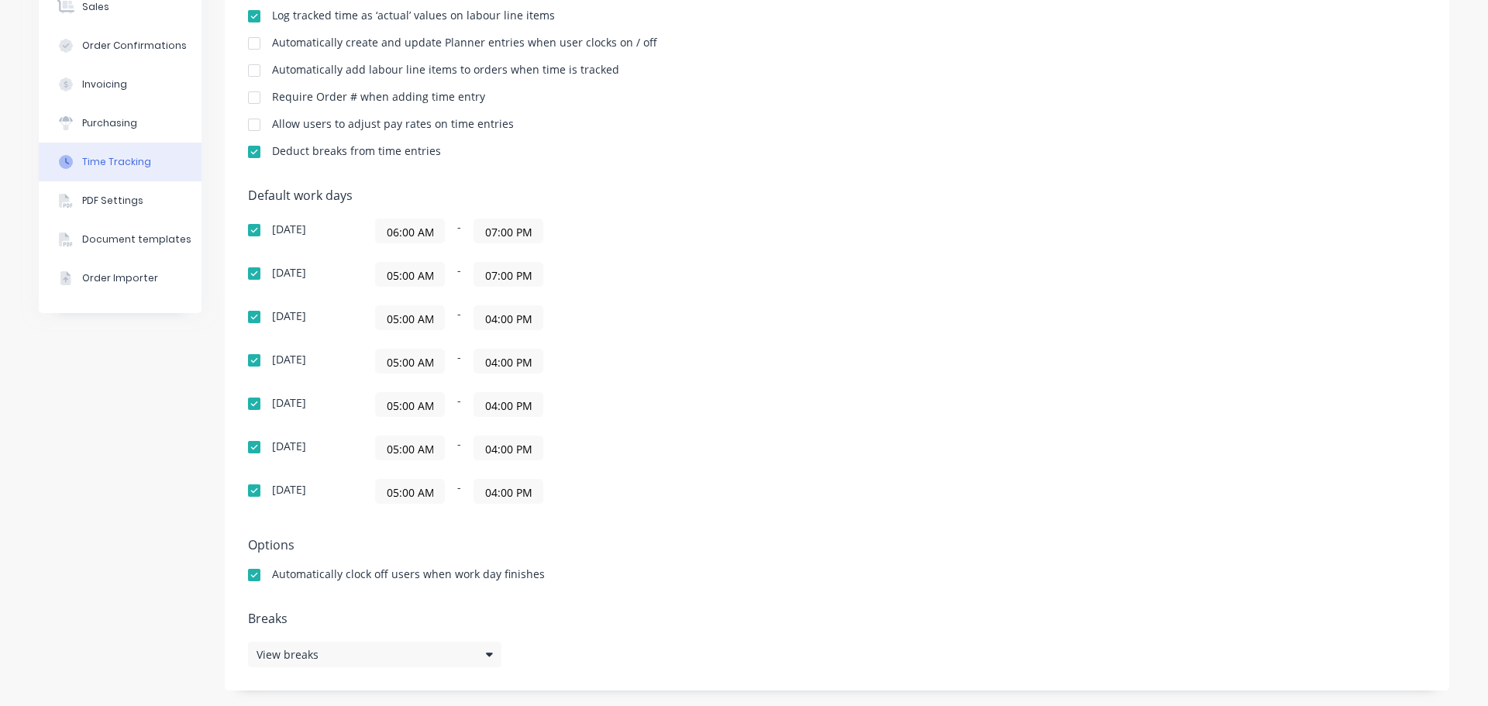
click at [1087, 378] on div "Default work days [DATE] 06:00 AM - 07:00 PM [DATE] 05:00 AM - 07:00 PM [DATE] …" at bounding box center [837, 355] width 1178 height 334
click at [930, 551] on h5 "Options" at bounding box center [837, 545] width 1178 height 15
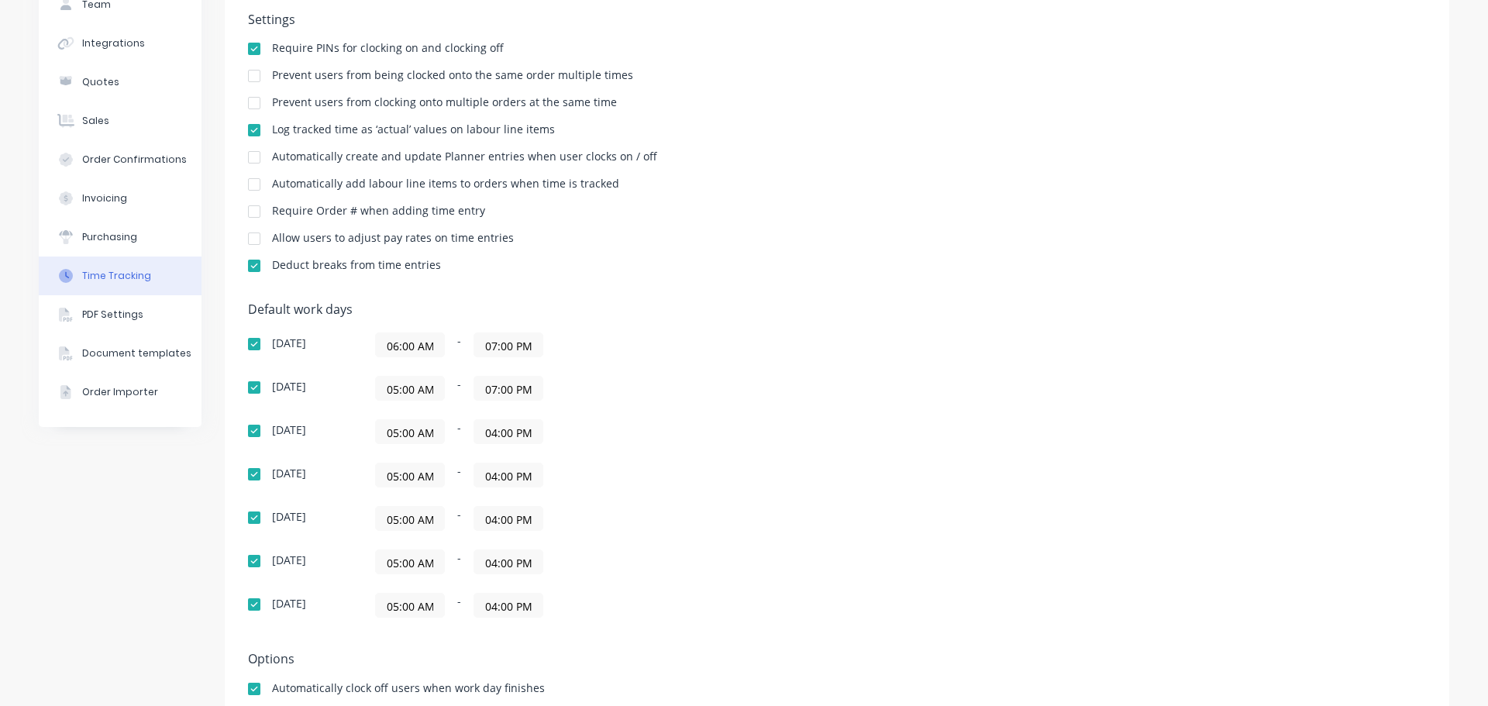
scroll to position [0, 0]
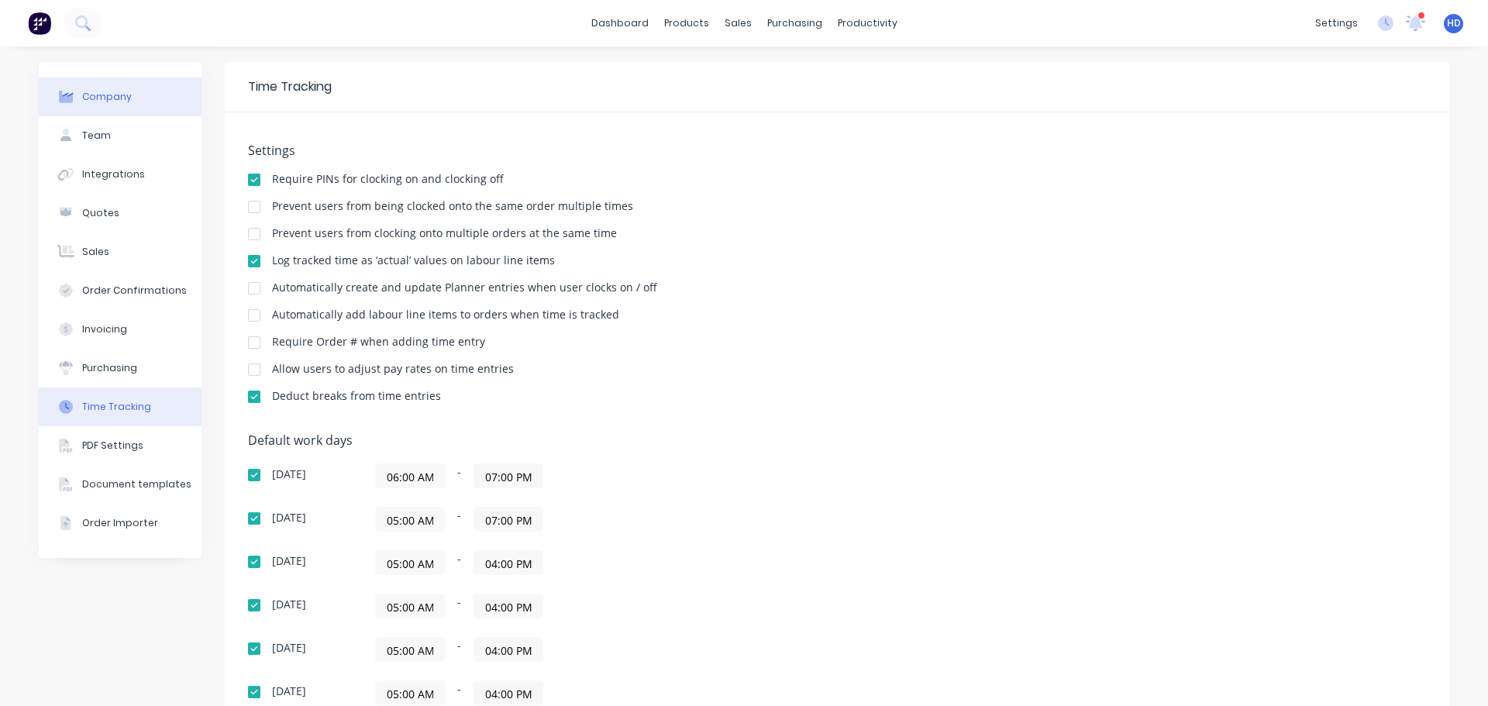
click at [134, 112] on button "Company" at bounding box center [120, 97] width 163 height 39
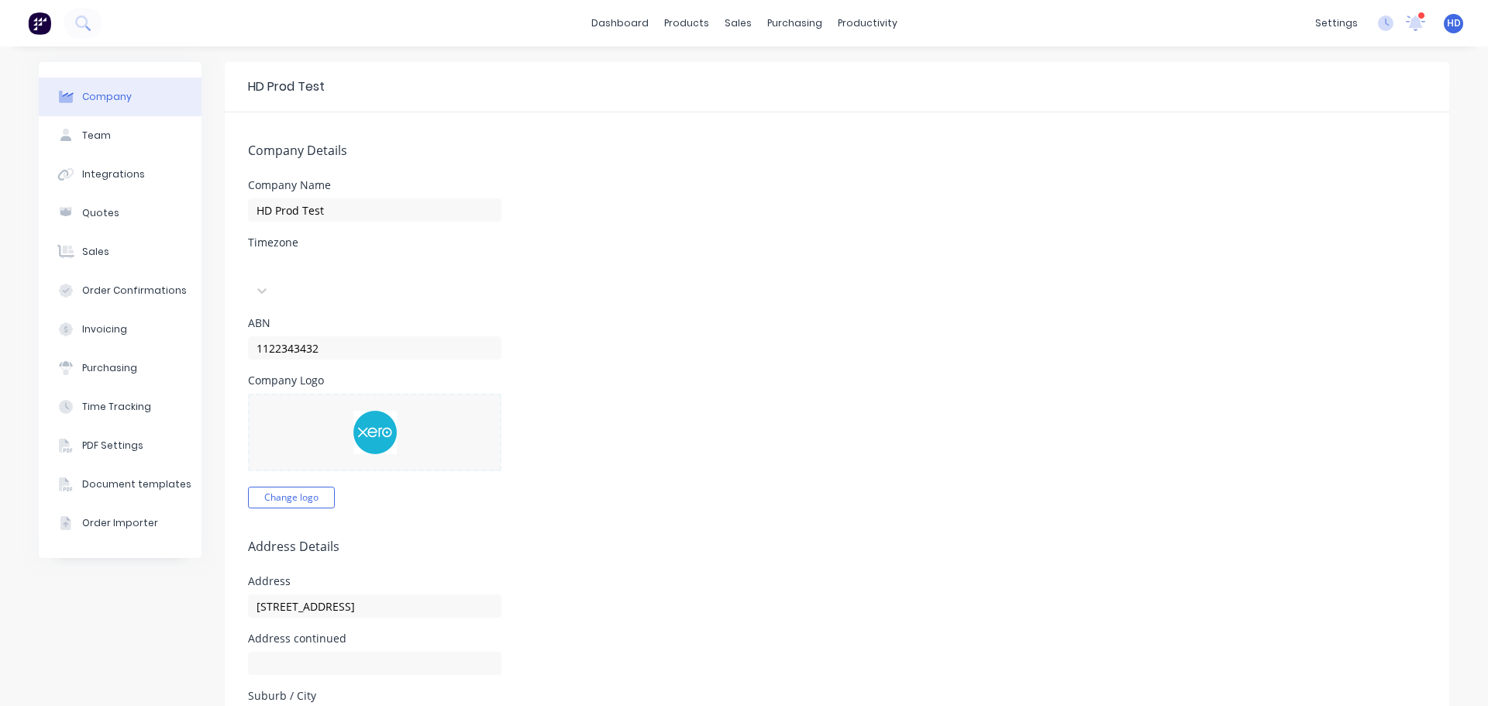
click at [1444, 30] on div "HD HD Prod Test [PERSON_NAME] Administrator Profile Sign out" at bounding box center [1453, 23] width 19 height 19
click at [1447, 21] on span "HD" at bounding box center [1454, 23] width 14 height 14
click at [1310, 164] on div "Profile" at bounding box center [1316, 164] width 31 height 14
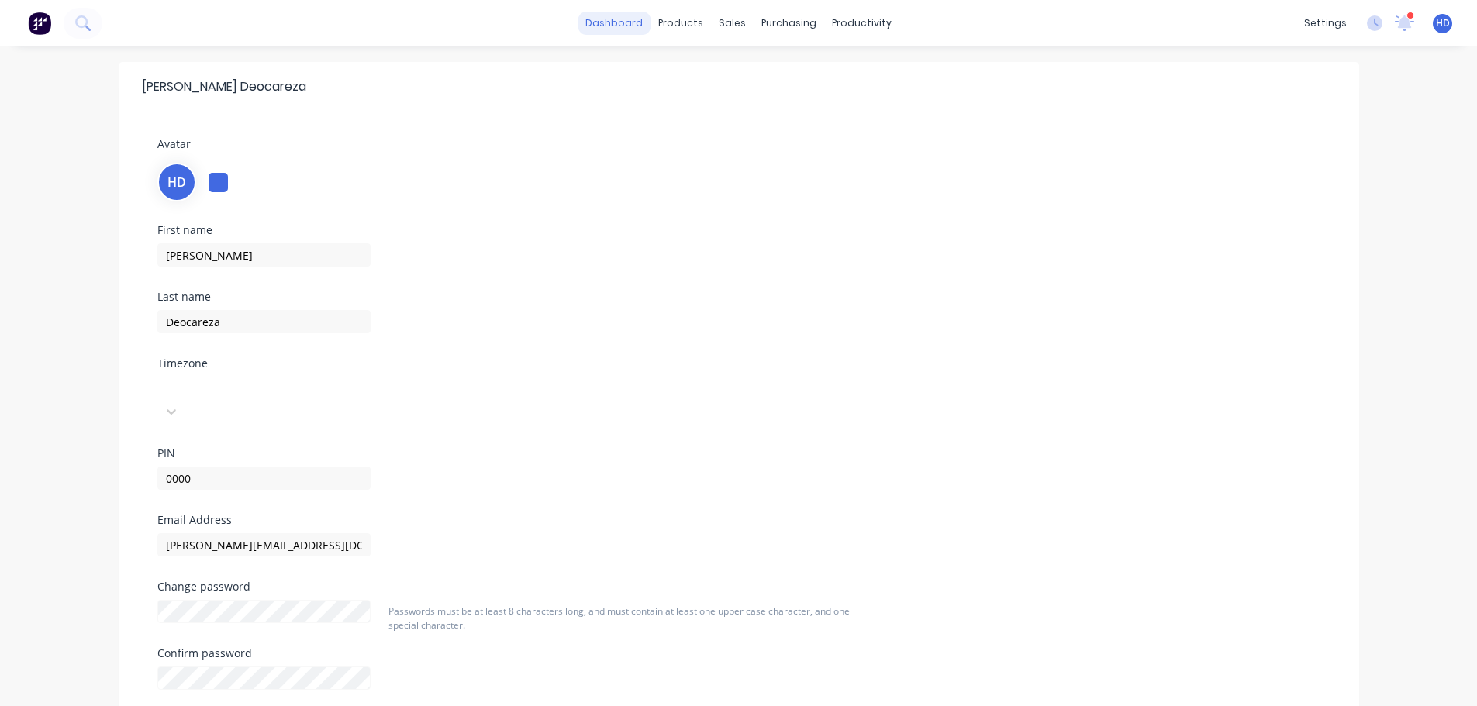
click at [624, 27] on link "dashboard" at bounding box center [613, 23] width 73 height 23
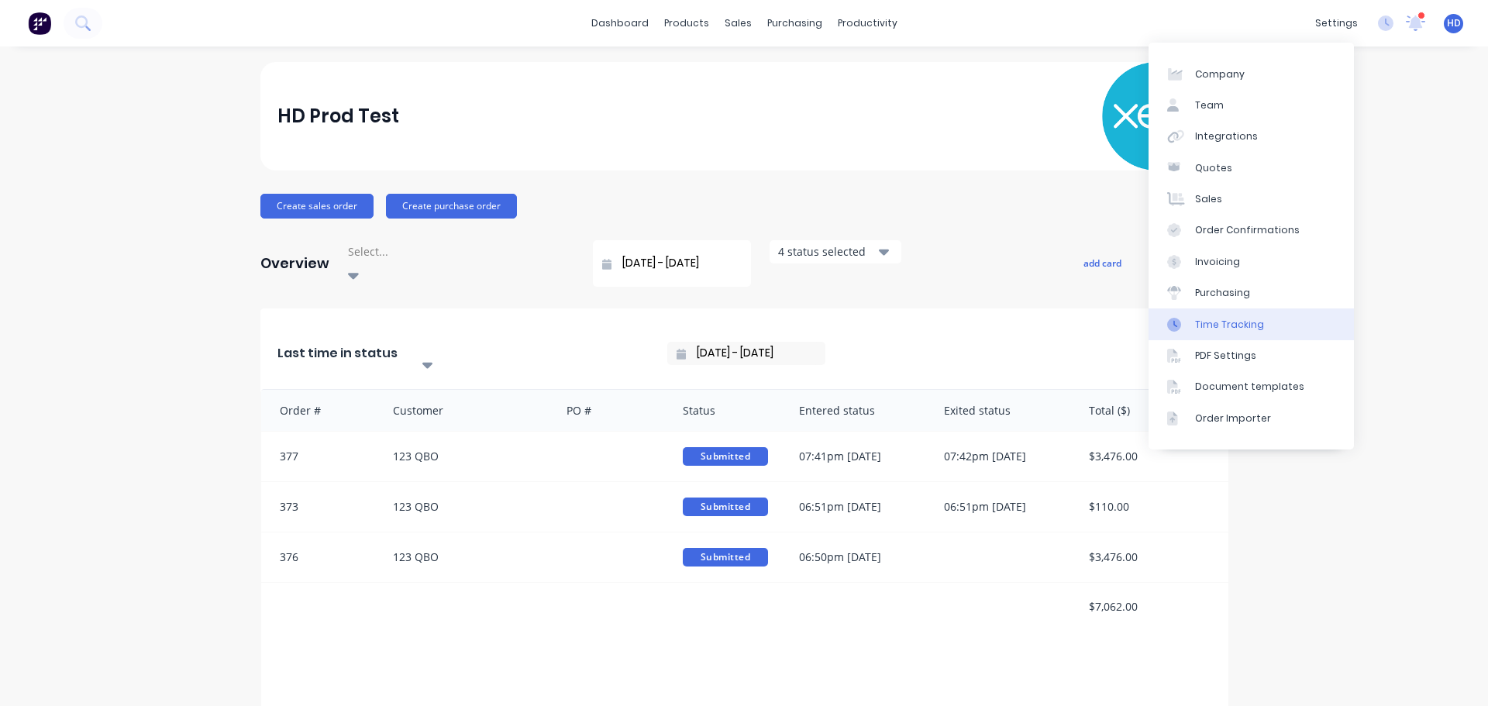
click at [1264, 322] on link "Time Tracking" at bounding box center [1251, 323] width 205 height 31
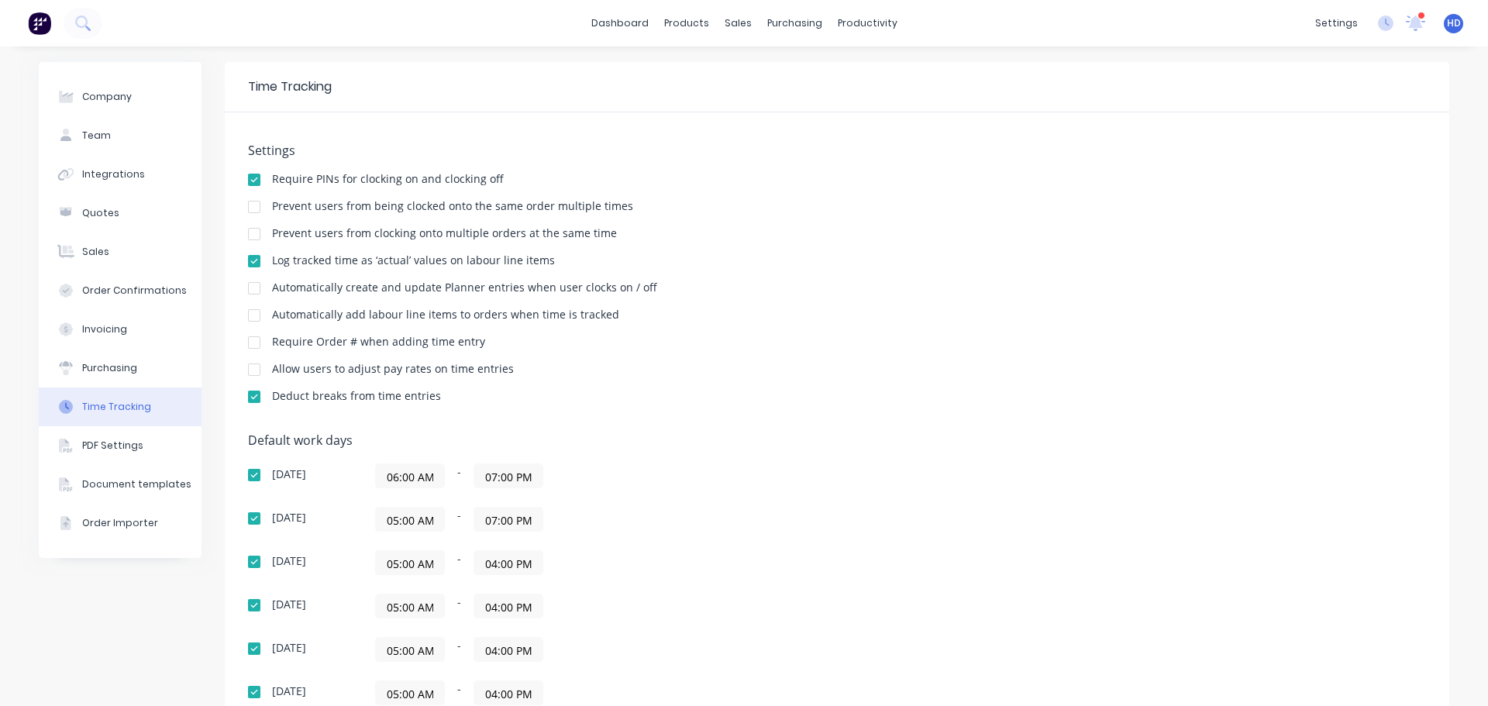
click at [1447, 20] on span "HD" at bounding box center [1454, 23] width 14 height 14
click at [1318, 167] on button "Profile" at bounding box center [1357, 163] width 205 height 31
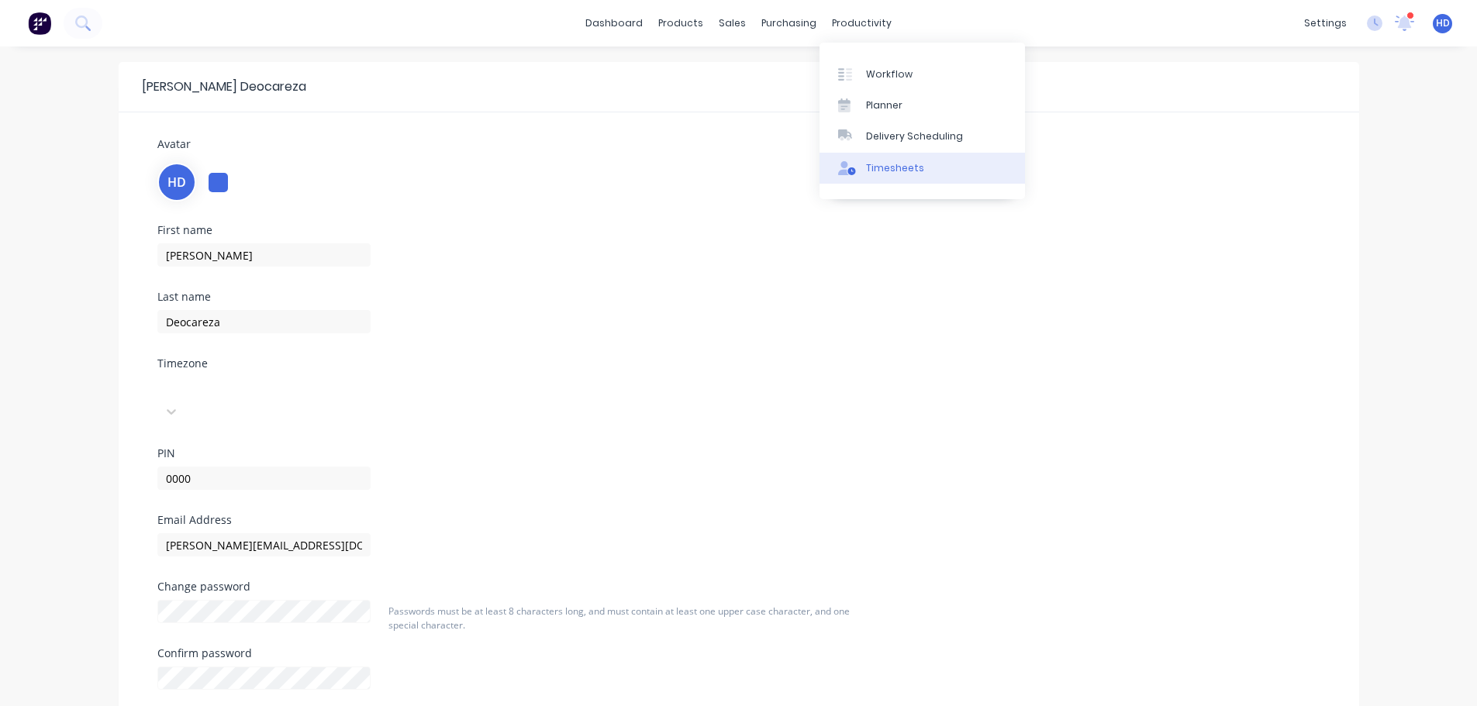
click at [891, 167] on div "Timesheets" at bounding box center [895, 168] width 58 height 14
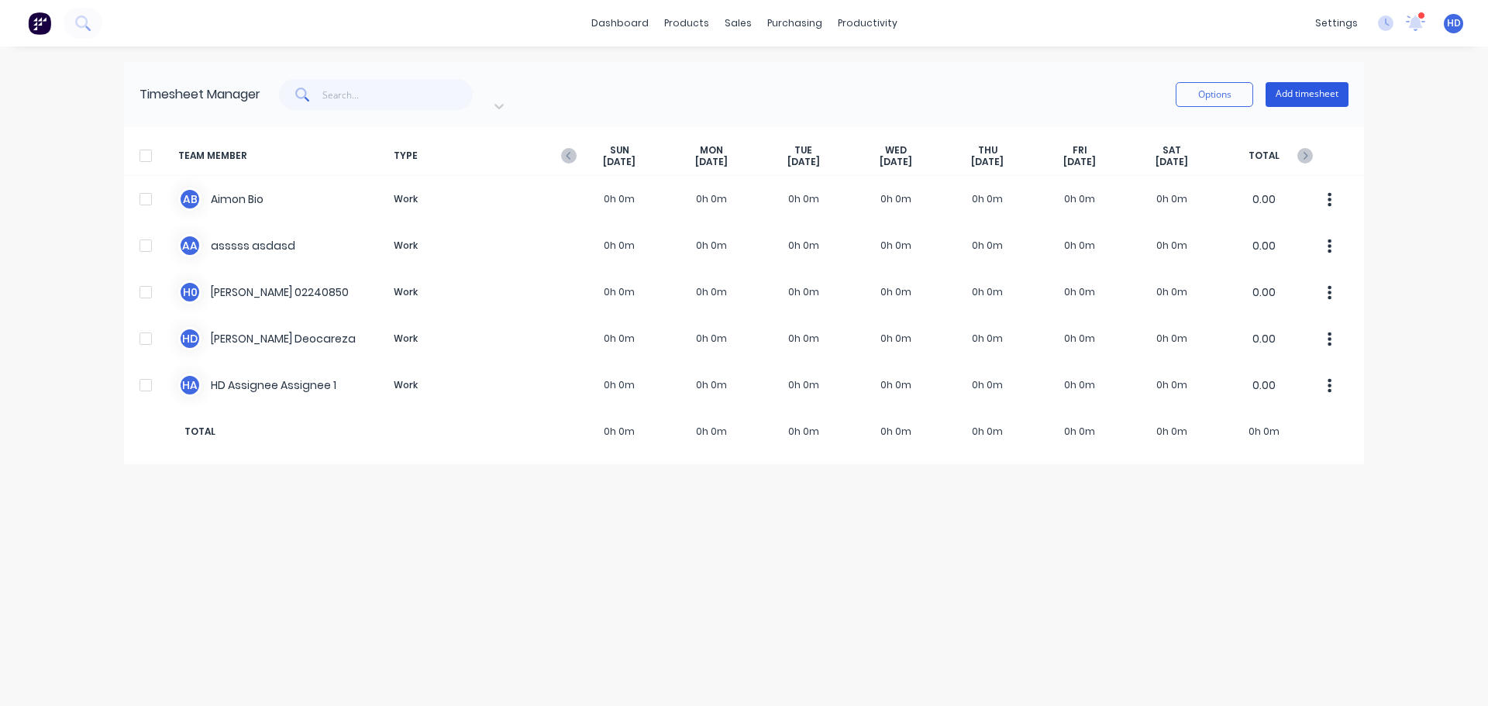
click at [1324, 85] on button "Add timesheet" at bounding box center [1307, 94] width 83 height 25
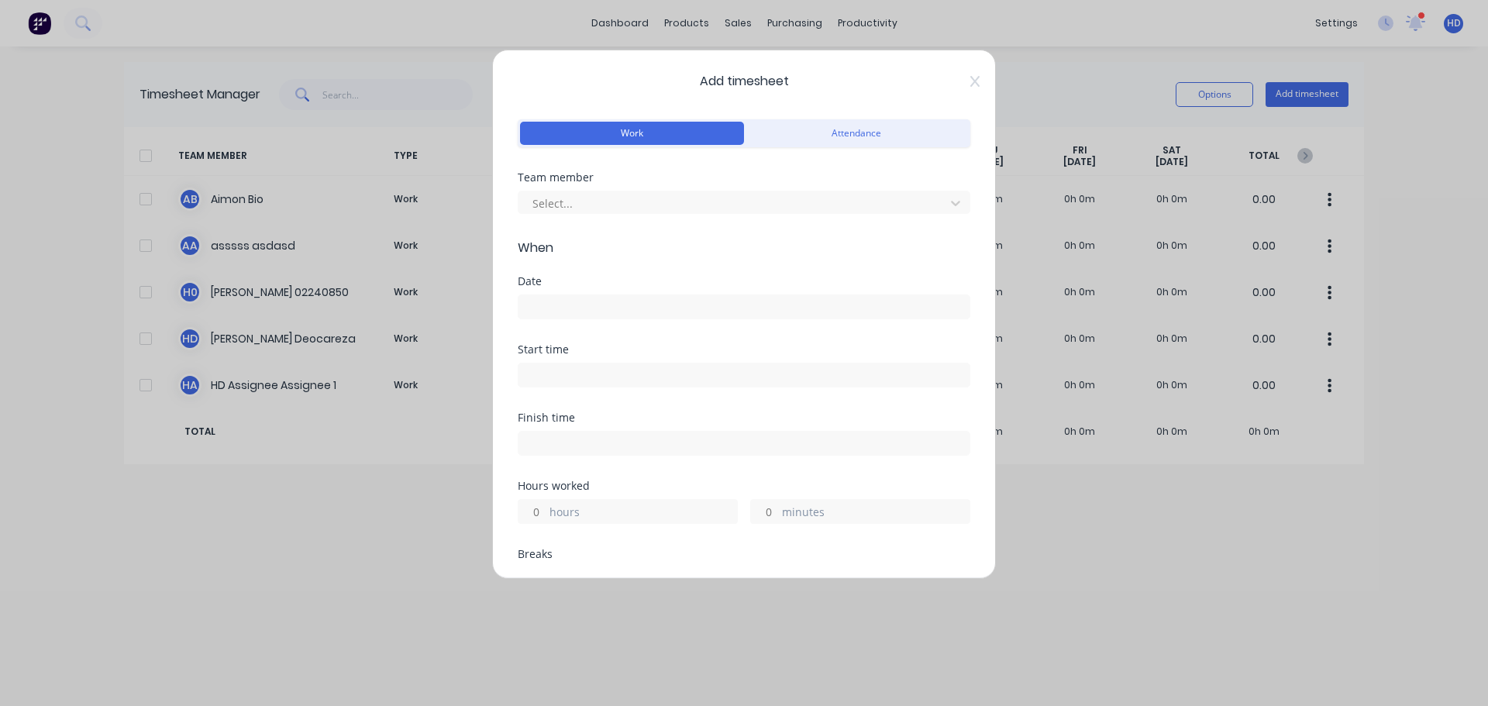
click at [953, 76] on span "Add timesheet" at bounding box center [744, 81] width 453 height 19
click at [970, 78] on icon at bounding box center [974, 81] width 9 height 11
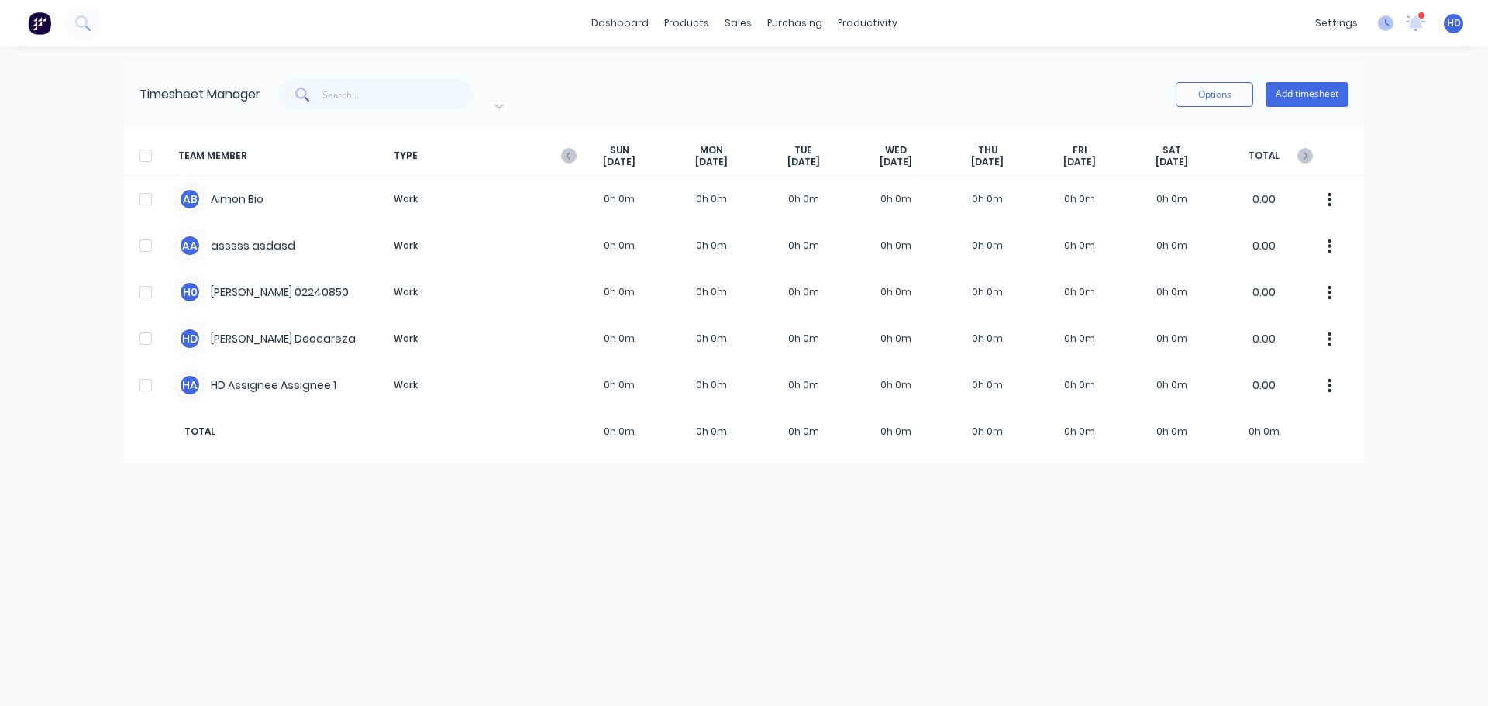
click at [1387, 19] on icon at bounding box center [1386, 24] width 16 height 16
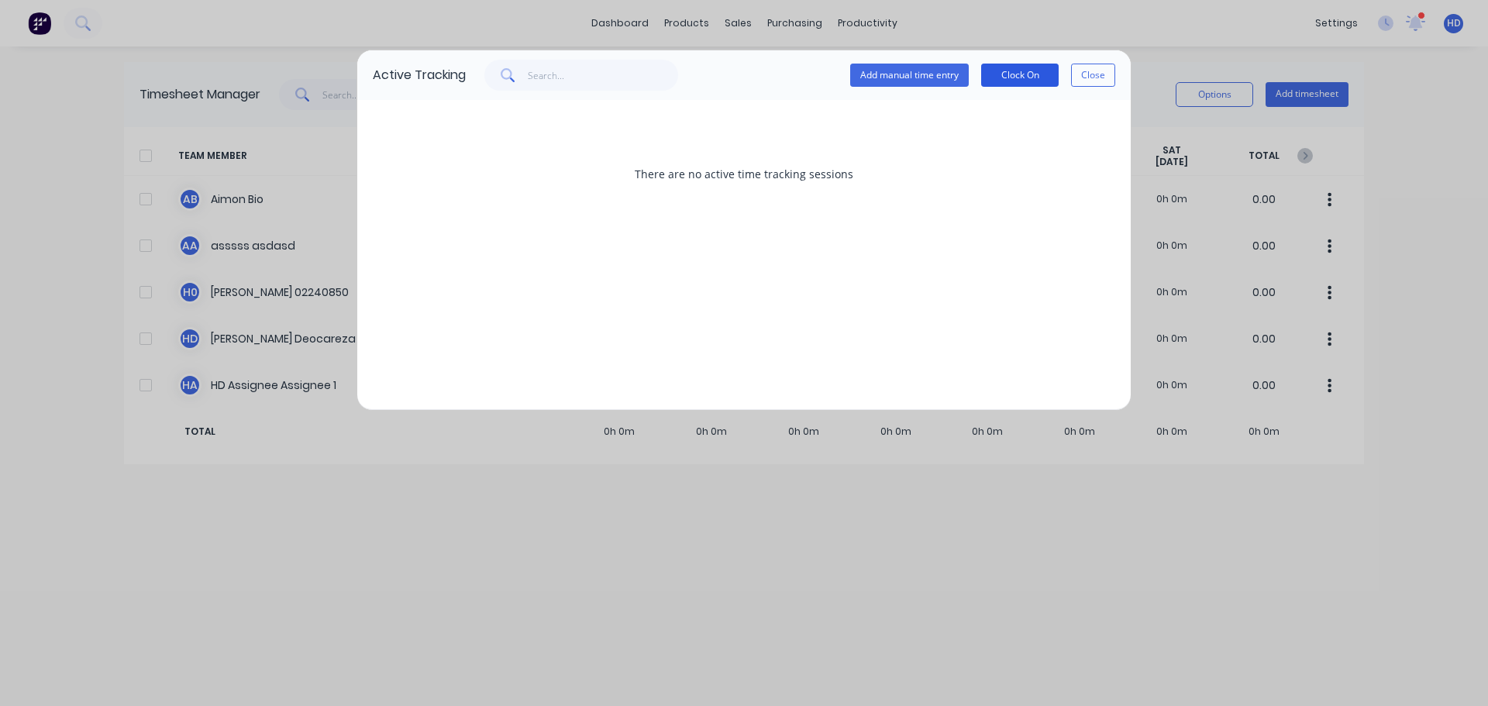
click at [1027, 75] on button "Clock On" at bounding box center [1020, 75] width 78 height 23
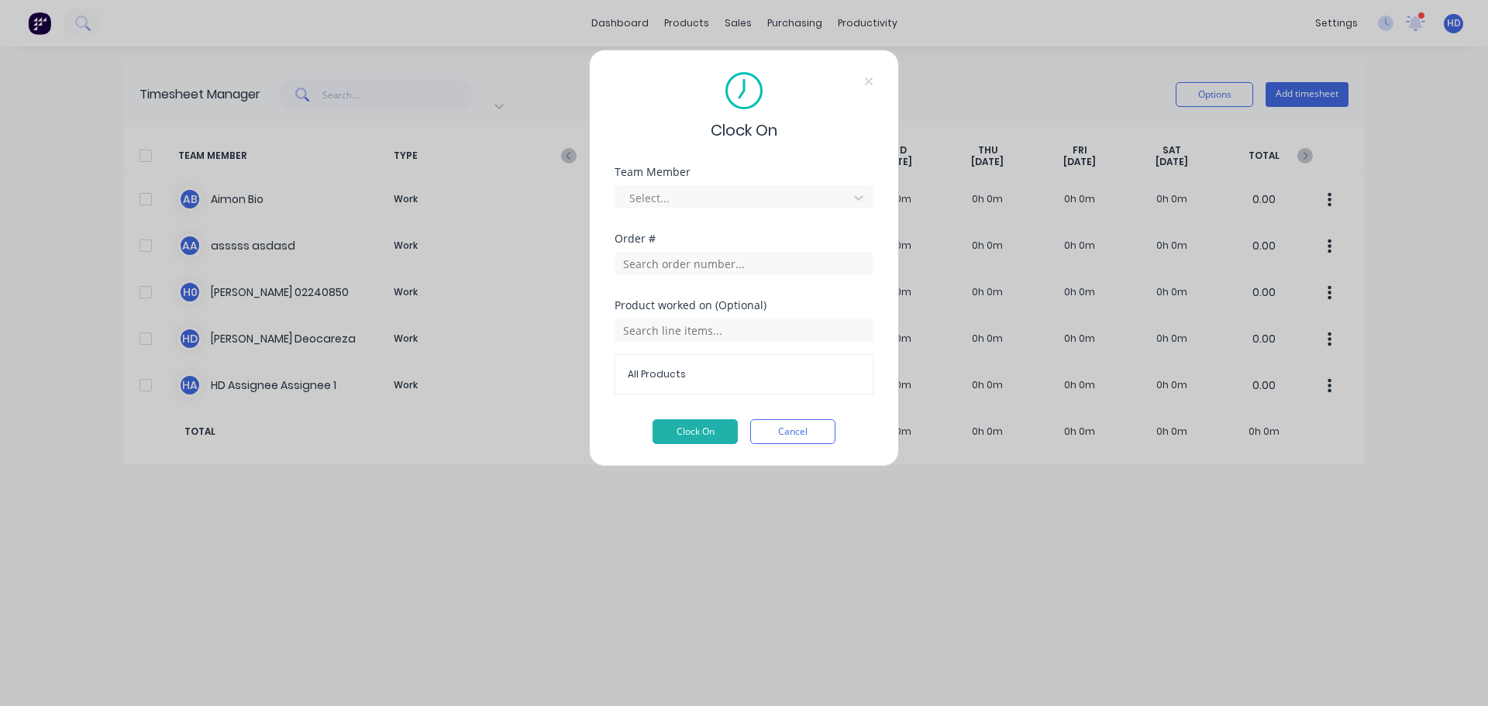
click at [767, 184] on div "Select..." at bounding box center [744, 194] width 259 height 27
click at [743, 202] on div at bounding box center [734, 197] width 212 height 19
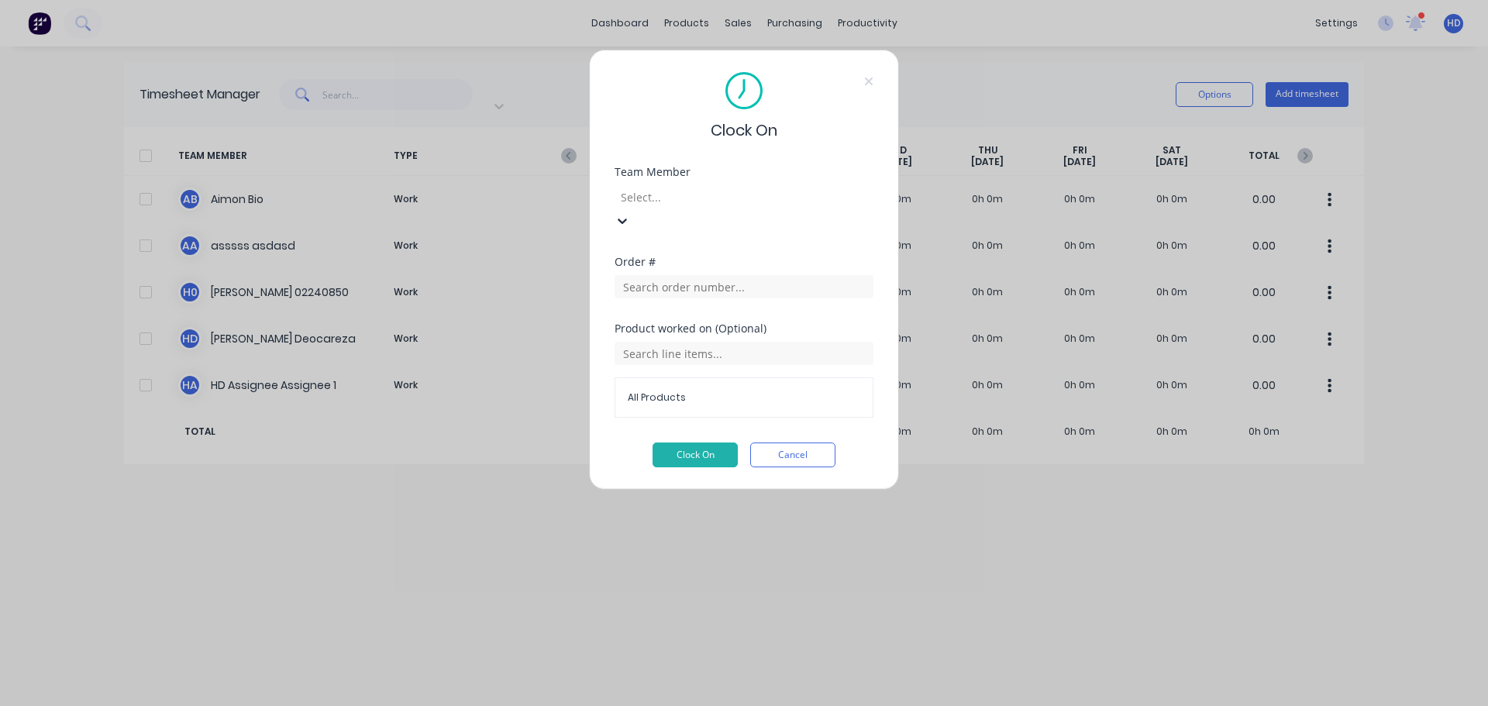
click at [696, 443] on button "Clock On" at bounding box center [695, 455] width 85 height 25
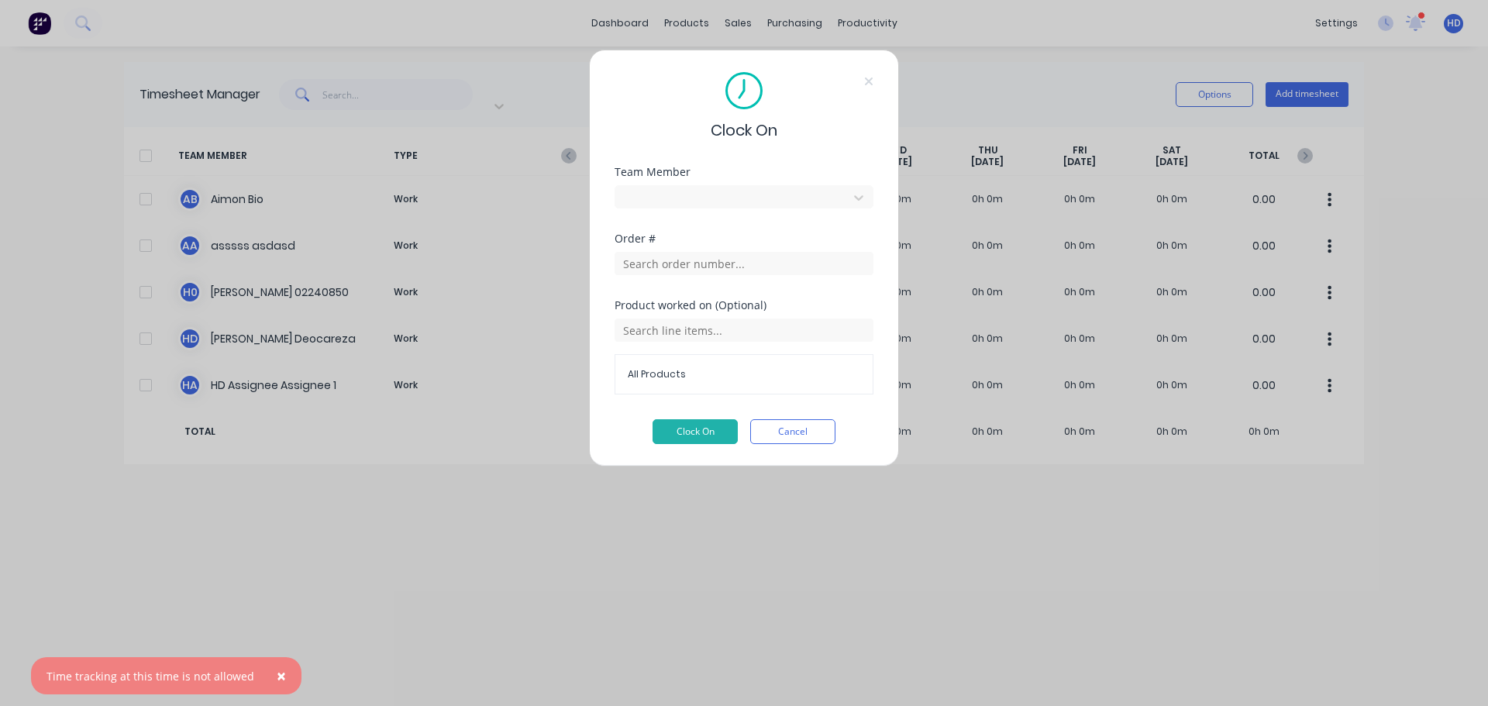
click at [160, 688] on div "× Time tracking at this time is not allowed" at bounding box center [166, 675] width 271 height 37
click at [160, 678] on div "Time tracking at this time is not allowed" at bounding box center [151, 676] width 208 height 16
click at [152, 677] on div "Time tracking at this time is not allowed" at bounding box center [151, 676] width 208 height 16
click at [1111, 585] on div "Clock On Team Member Harry Deocareza Order # Product worked on (Optional) All P…" at bounding box center [744, 353] width 1488 height 706
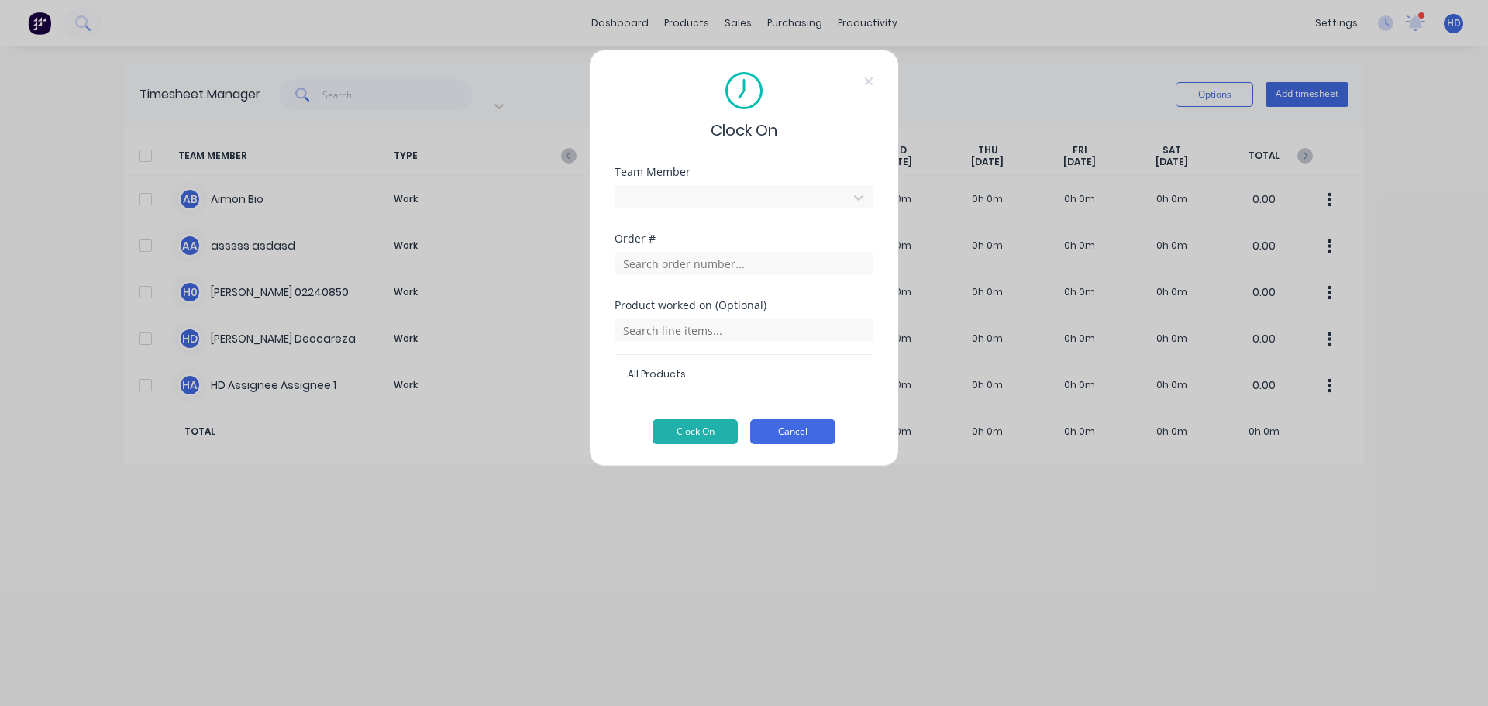
click at [813, 422] on button "Cancel" at bounding box center [792, 431] width 85 height 25
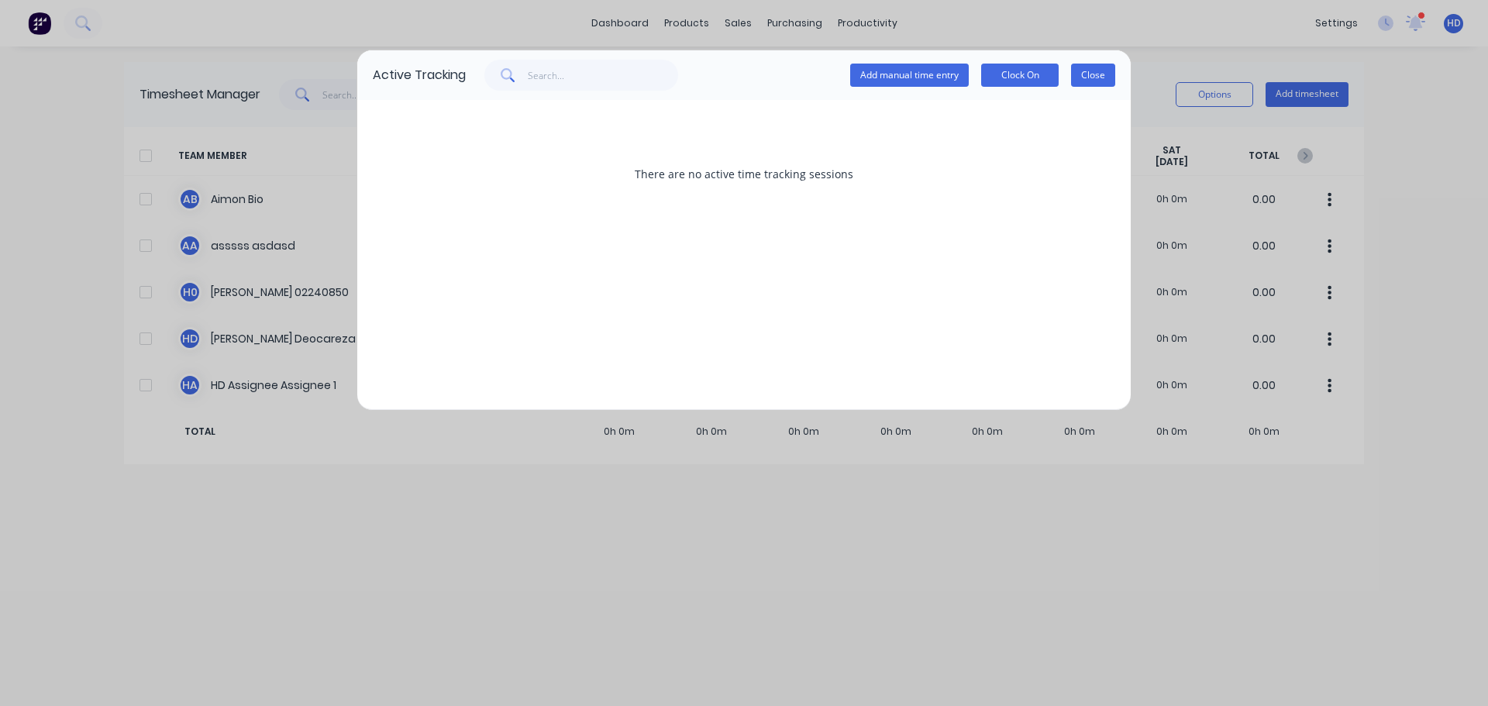
click at [1094, 71] on button "Close" at bounding box center [1093, 75] width 44 height 23
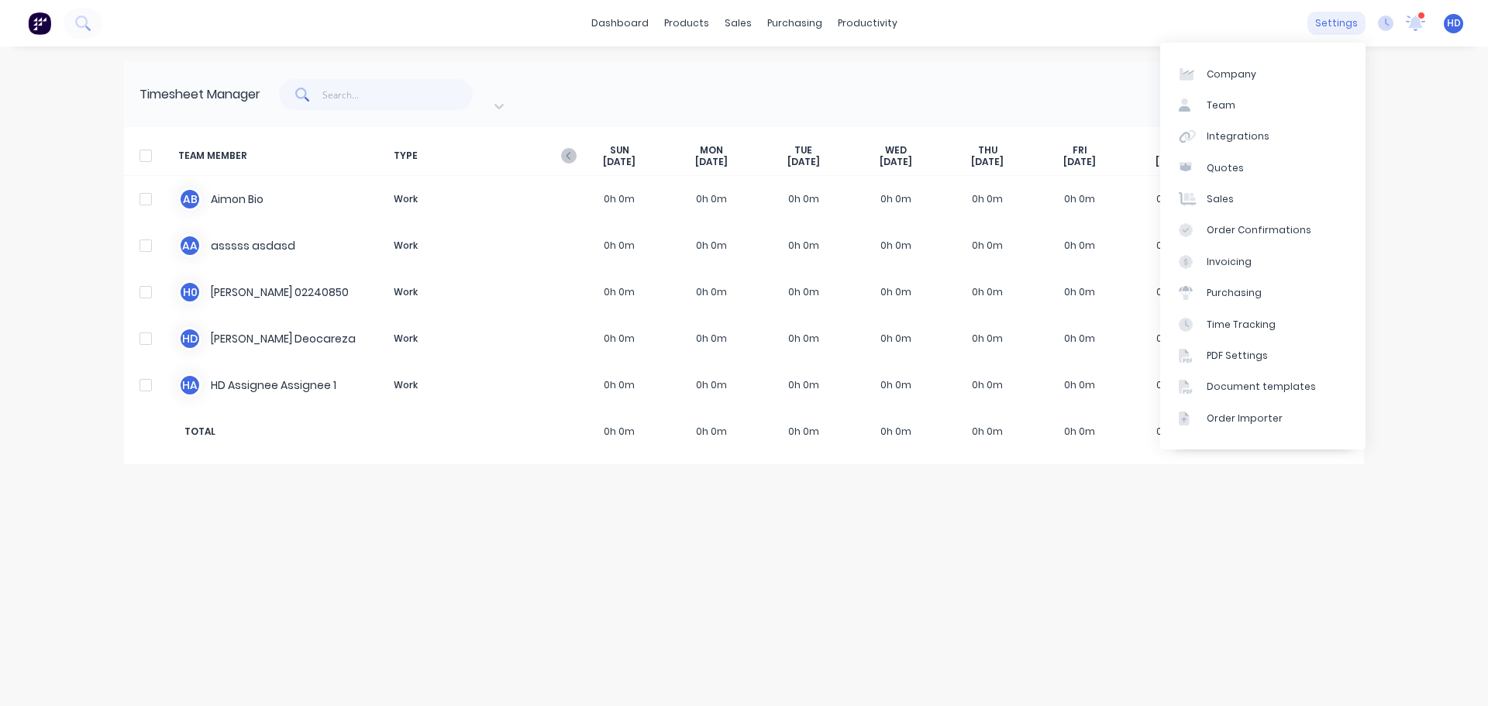
click at [1336, 23] on div "settings" at bounding box center [1337, 23] width 58 height 23
click at [1284, 325] on link "Time Tracking" at bounding box center [1262, 323] width 205 height 31
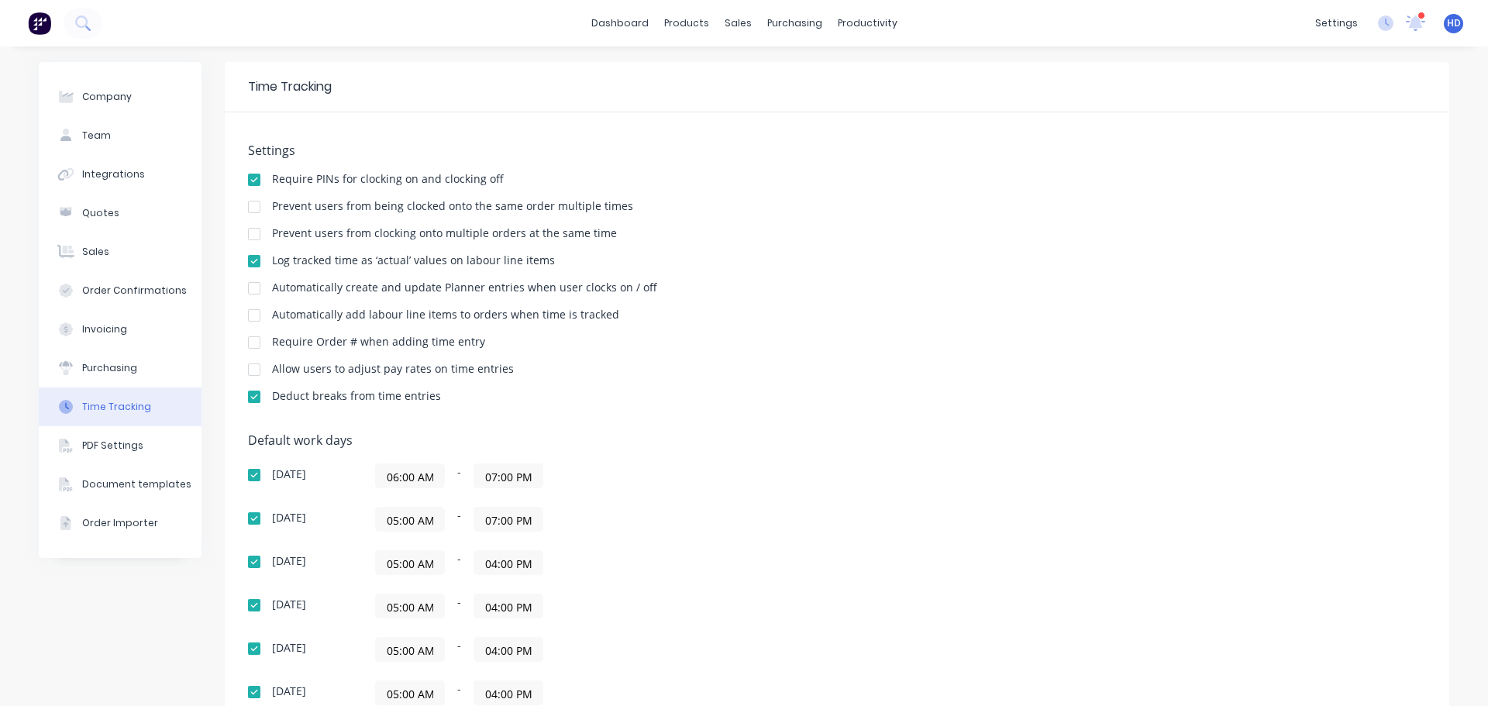
scroll to position [233, 0]
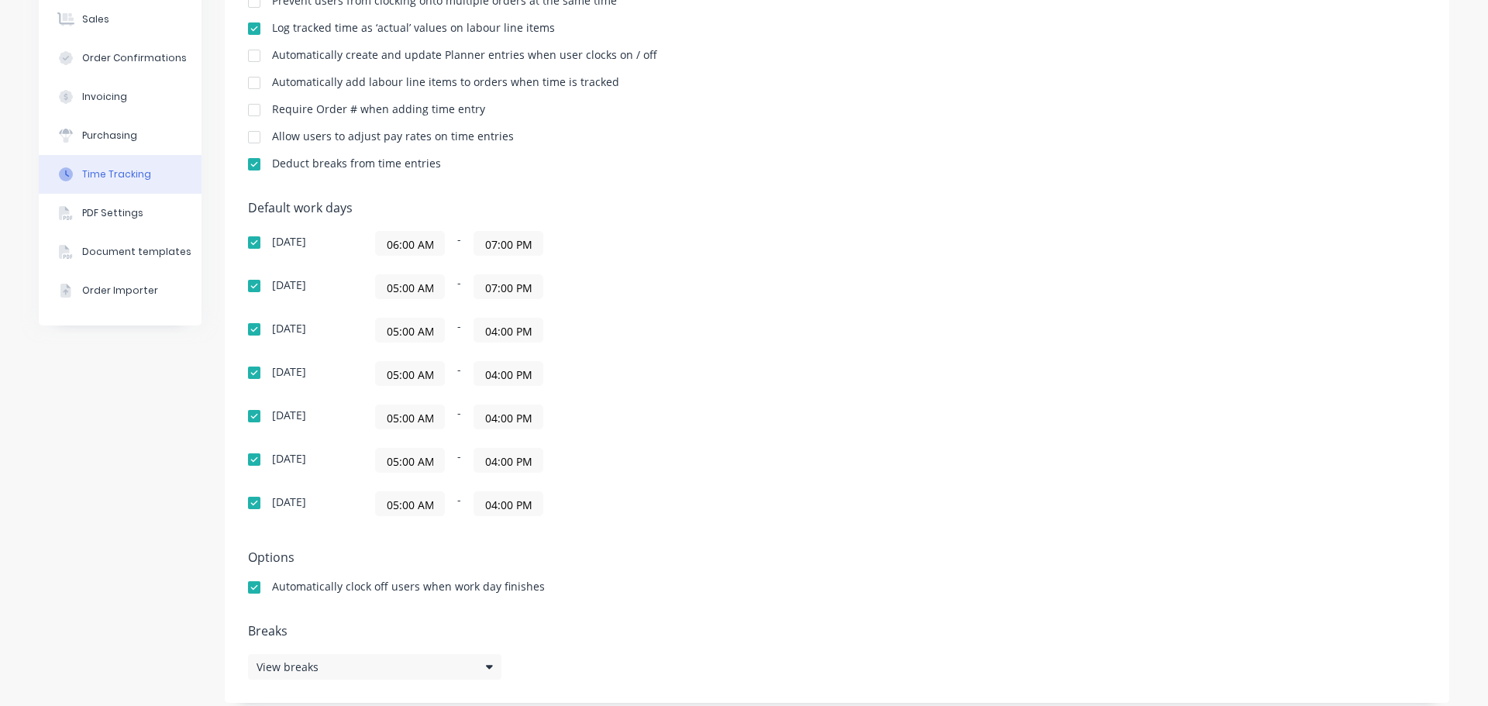
click at [504, 419] on input "04:00 PM" at bounding box center [508, 416] width 68 height 23
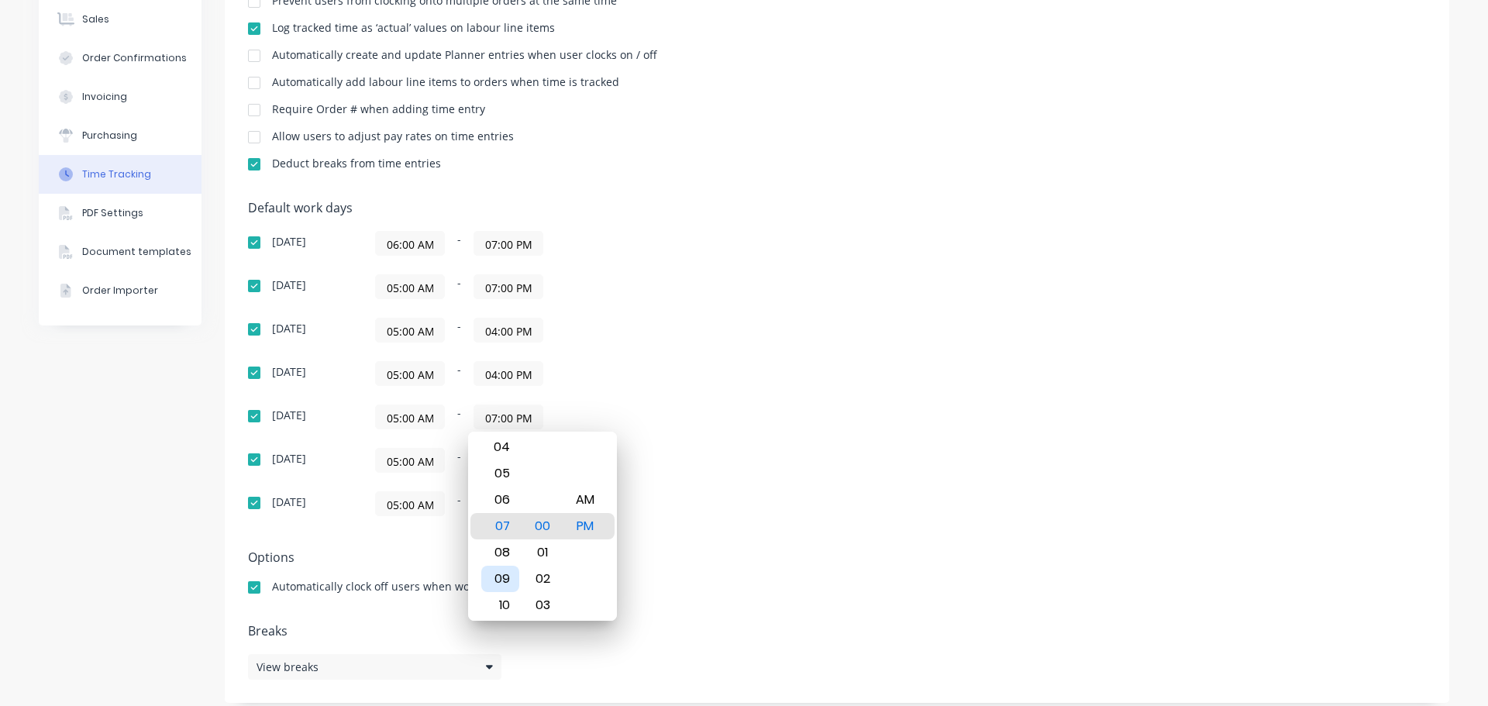
click at [502, 577] on div "09" at bounding box center [500, 579] width 38 height 26
click at [500, 577] on div "11" at bounding box center [500, 579] width 38 height 26
type input "11:00 PM"
click at [854, 413] on div "Default work days Sunday 06:00 AM - 07:00 PM Monday 05:00 AM - 07:00 PM Tuesday…" at bounding box center [837, 368] width 1178 height 334
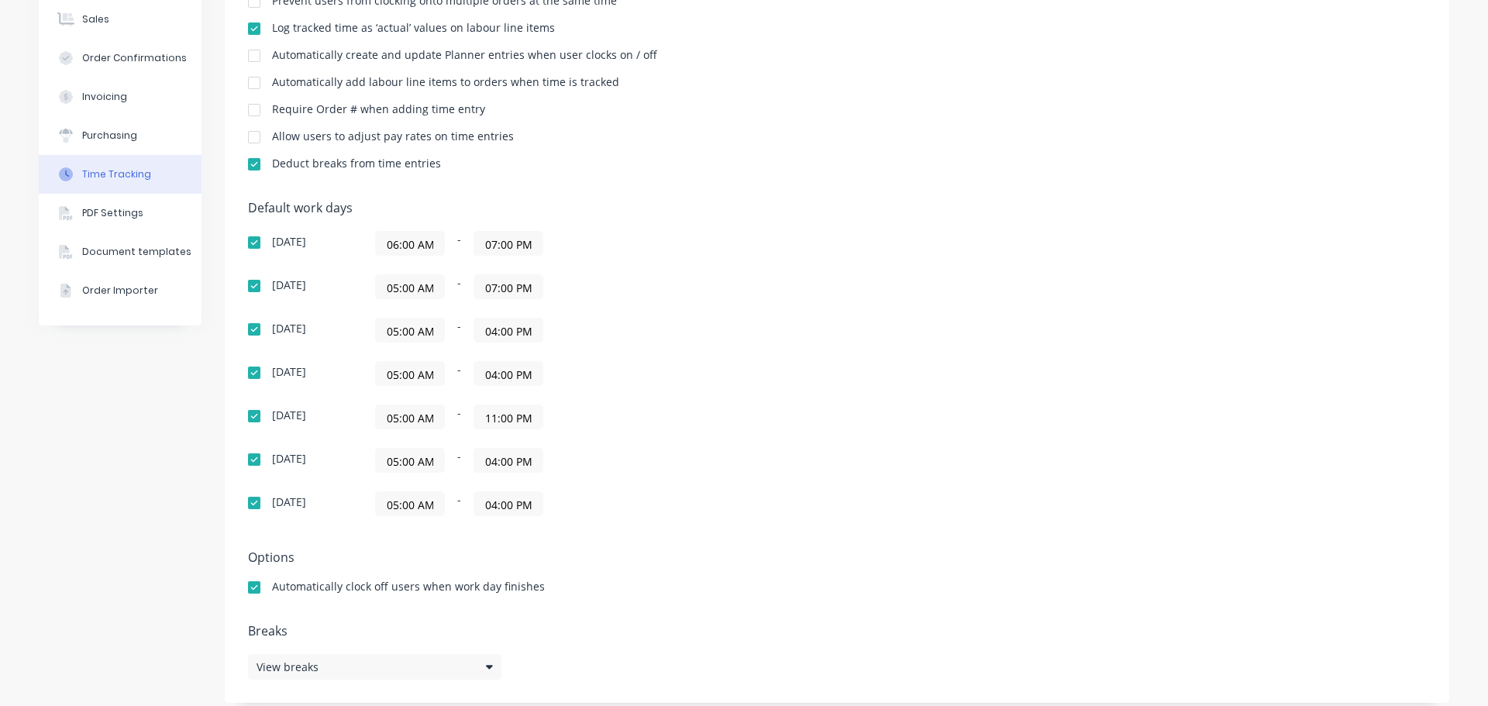
click at [512, 253] on input "07:00 PM" at bounding box center [508, 243] width 68 height 23
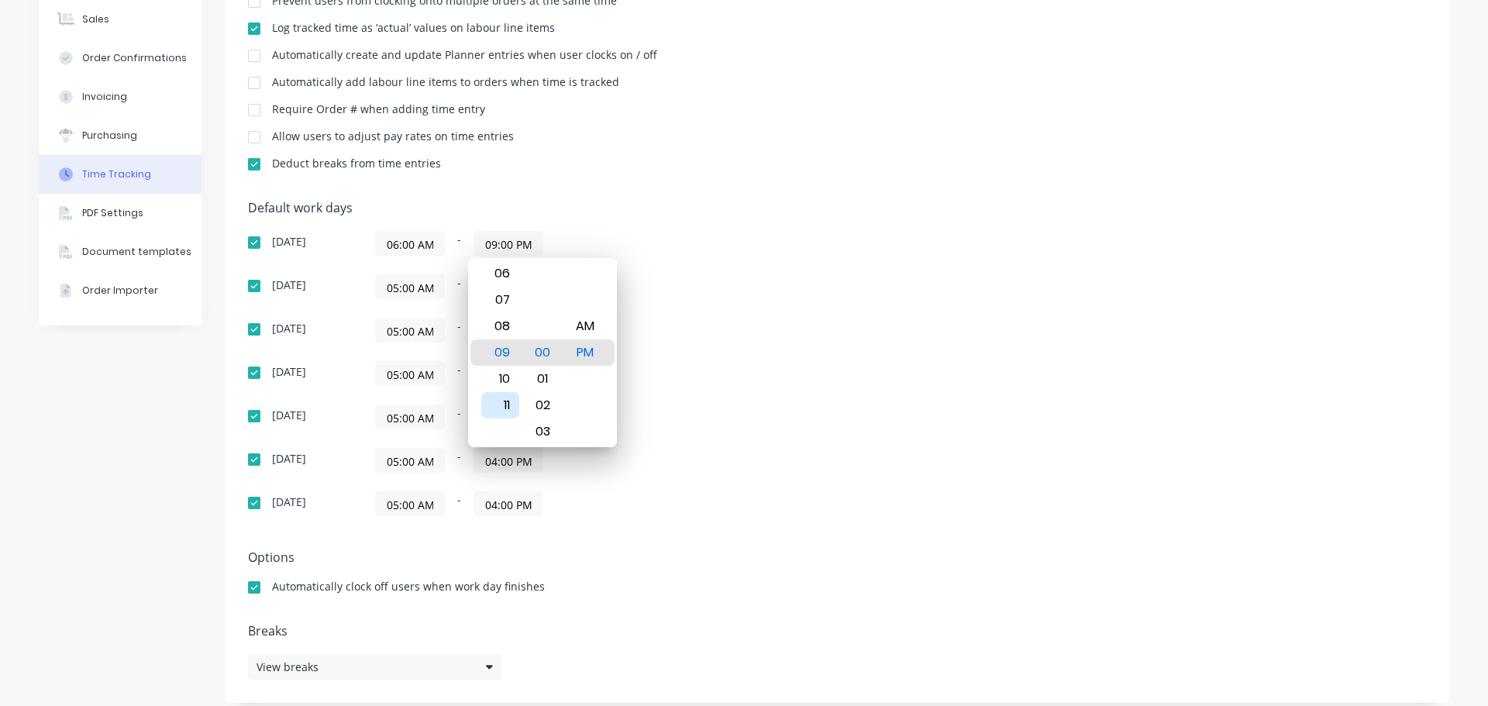
click at [502, 408] on div "11" at bounding box center [500, 405] width 38 height 26
type input "11:00 PM"
click at [712, 333] on div "05:00 AM - 04:00 PM" at bounding box center [569, 330] width 388 height 25
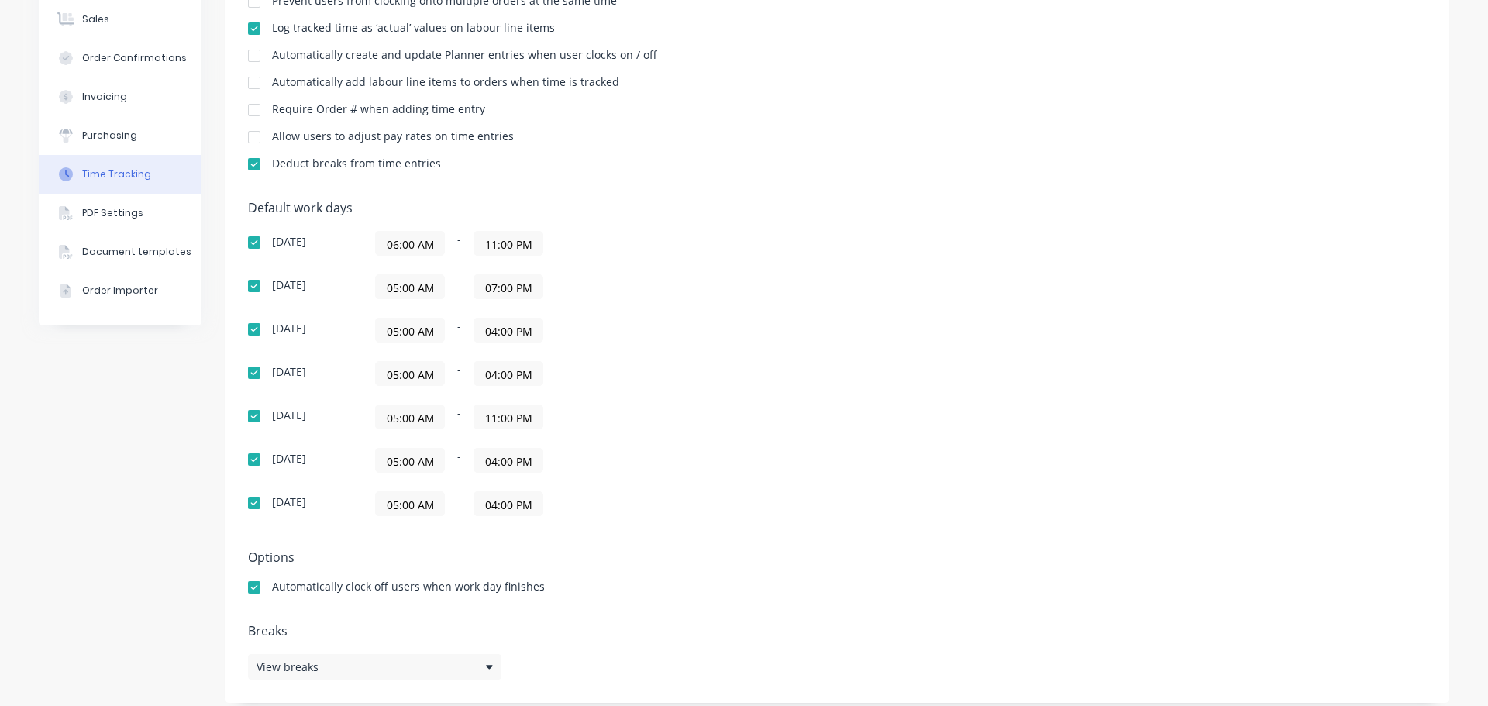
click at [499, 285] on input "07:00 PM" at bounding box center [508, 286] width 68 height 23
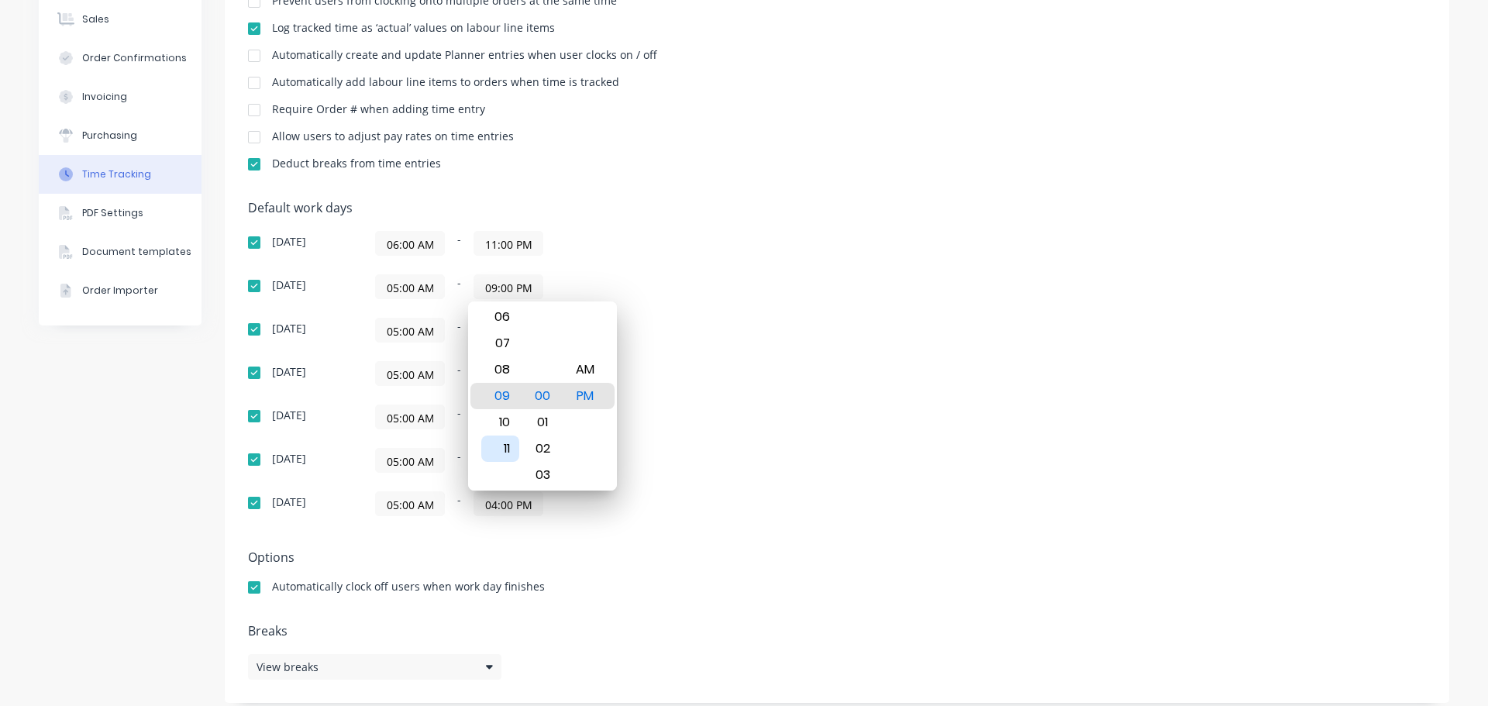
click at [515, 451] on div "11" at bounding box center [500, 449] width 38 height 26
type input "11:00 PM"
click at [807, 396] on div "Default work days Sunday 06:00 AM - 11:00 PM Monday 05:00 AM - 11:00 PM Tuesday…" at bounding box center [837, 368] width 1178 height 334
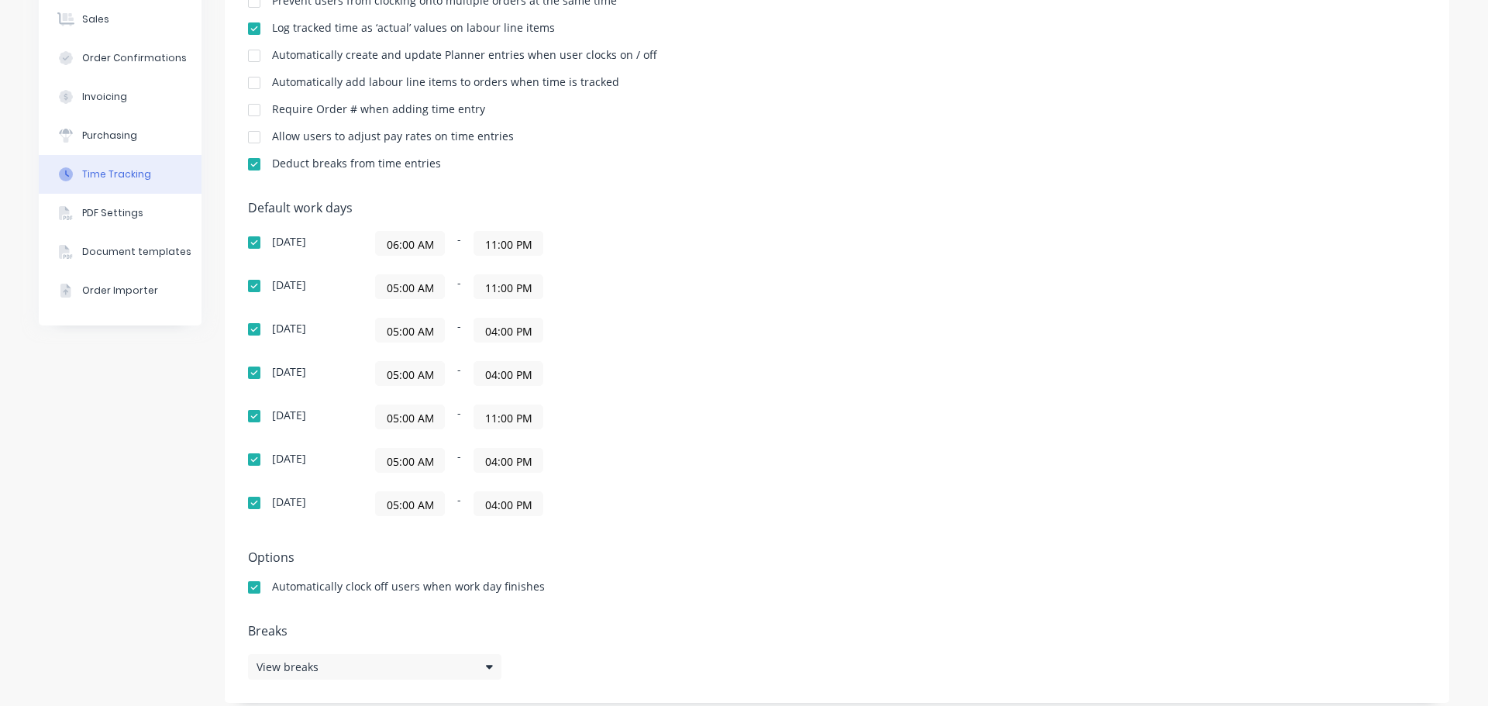
click at [503, 331] on input "04:00 PM" at bounding box center [508, 330] width 68 height 23
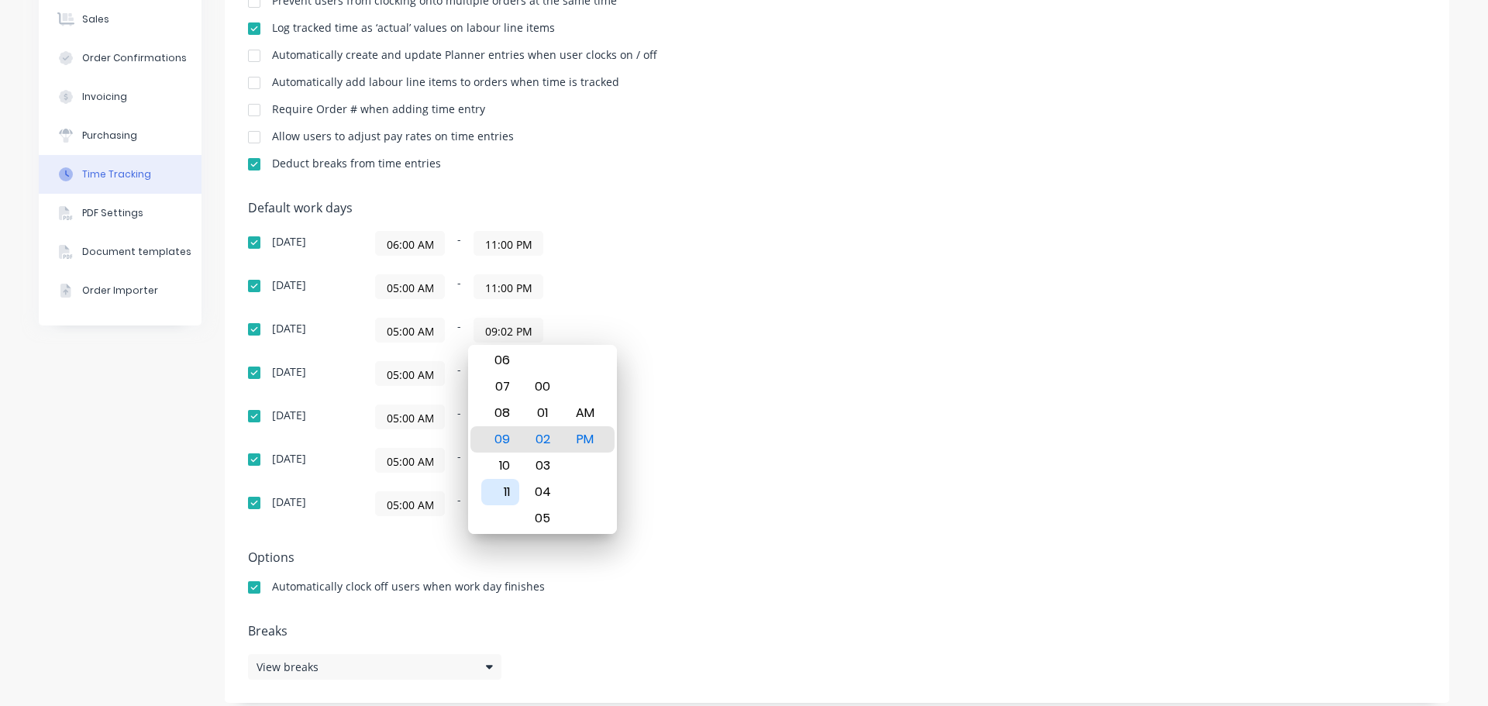
click at [503, 500] on div "11" at bounding box center [500, 492] width 38 height 26
click at [546, 389] on div "00" at bounding box center [543, 387] width 38 height 26
type input "11:00 PM"
click at [974, 409] on div "Default work days Sunday 06:00 AM - 11:00 PM Monday 05:00 AM - 11:00 PM Tuesday…" at bounding box center [837, 368] width 1178 height 334
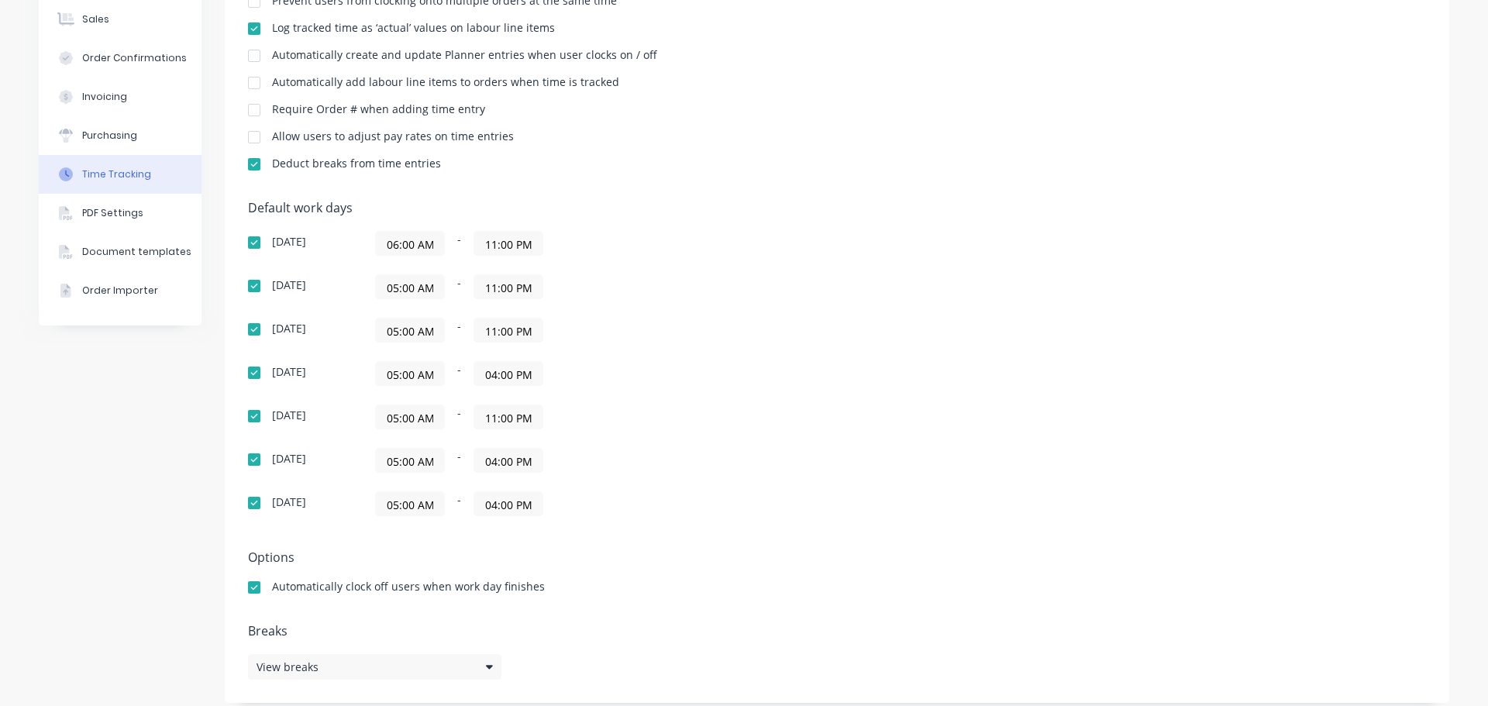
click at [500, 381] on input "04:00 PM" at bounding box center [508, 373] width 68 height 23
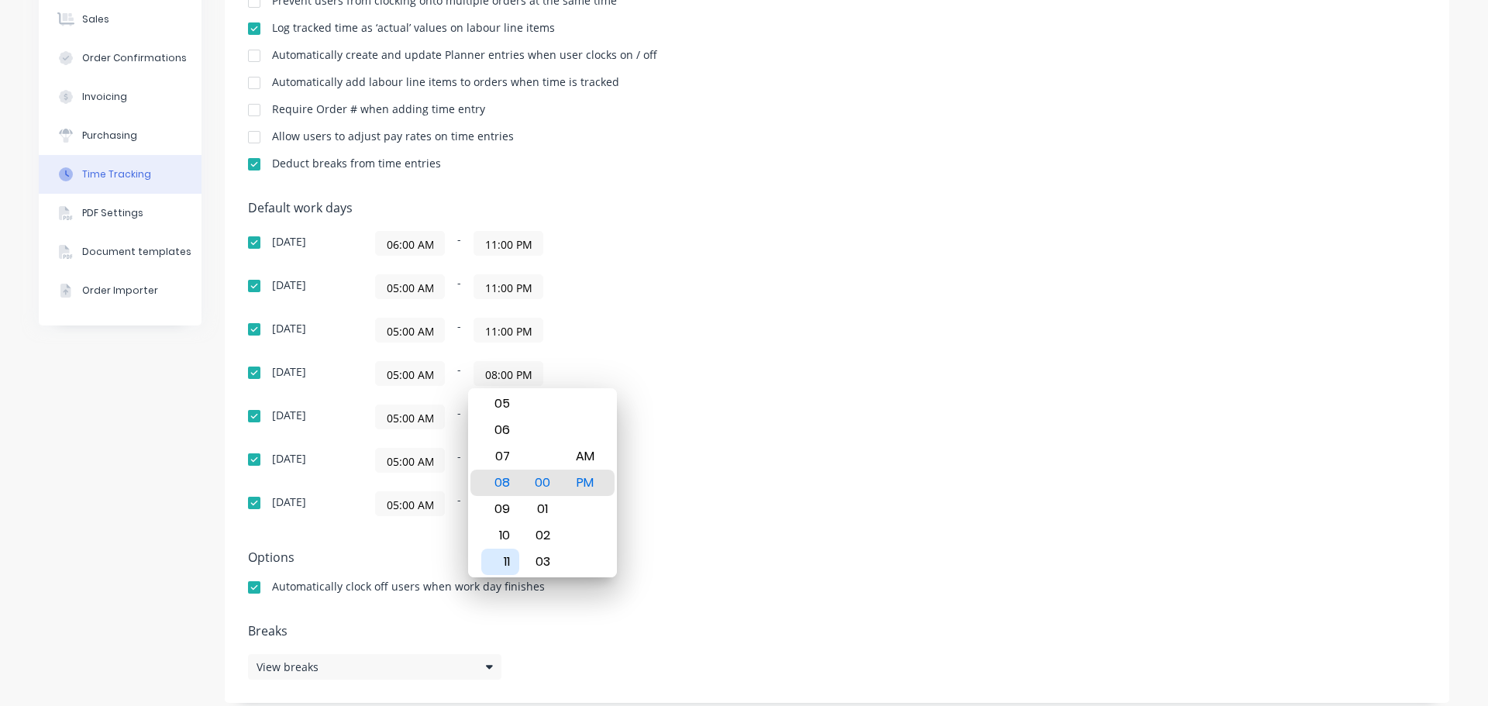
click at [502, 557] on div "11" at bounding box center [500, 562] width 38 height 26
type input "11:00 PM"
click at [913, 498] on div "Default work days Sunday 06:00 AM - 11:00 PM Monday 05:00 AM - 11:00 PM Tuesday…" at bounding box center [837, 368] width 1178 height 334
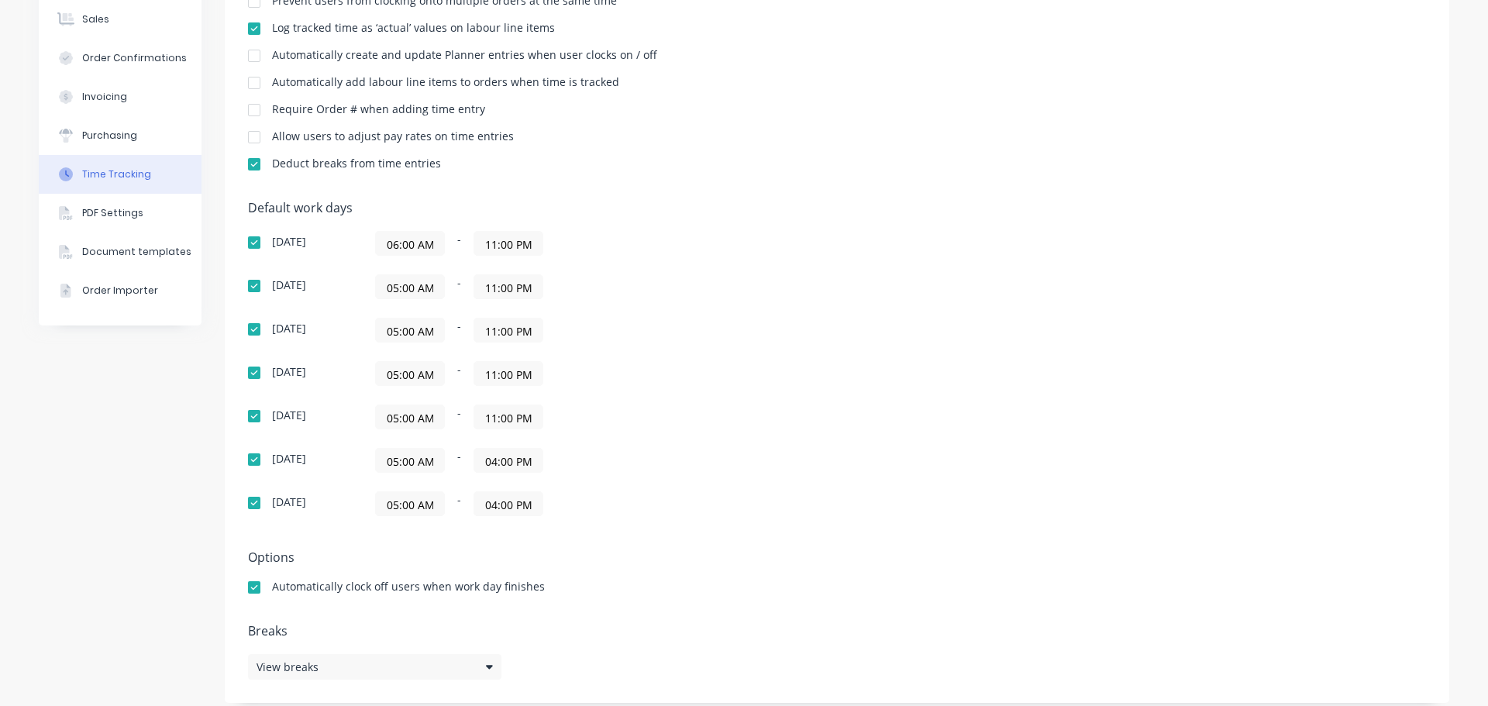
click at [491, 458] on input "04:00 PM" at bounding box center [508, 460] width 68 height 23
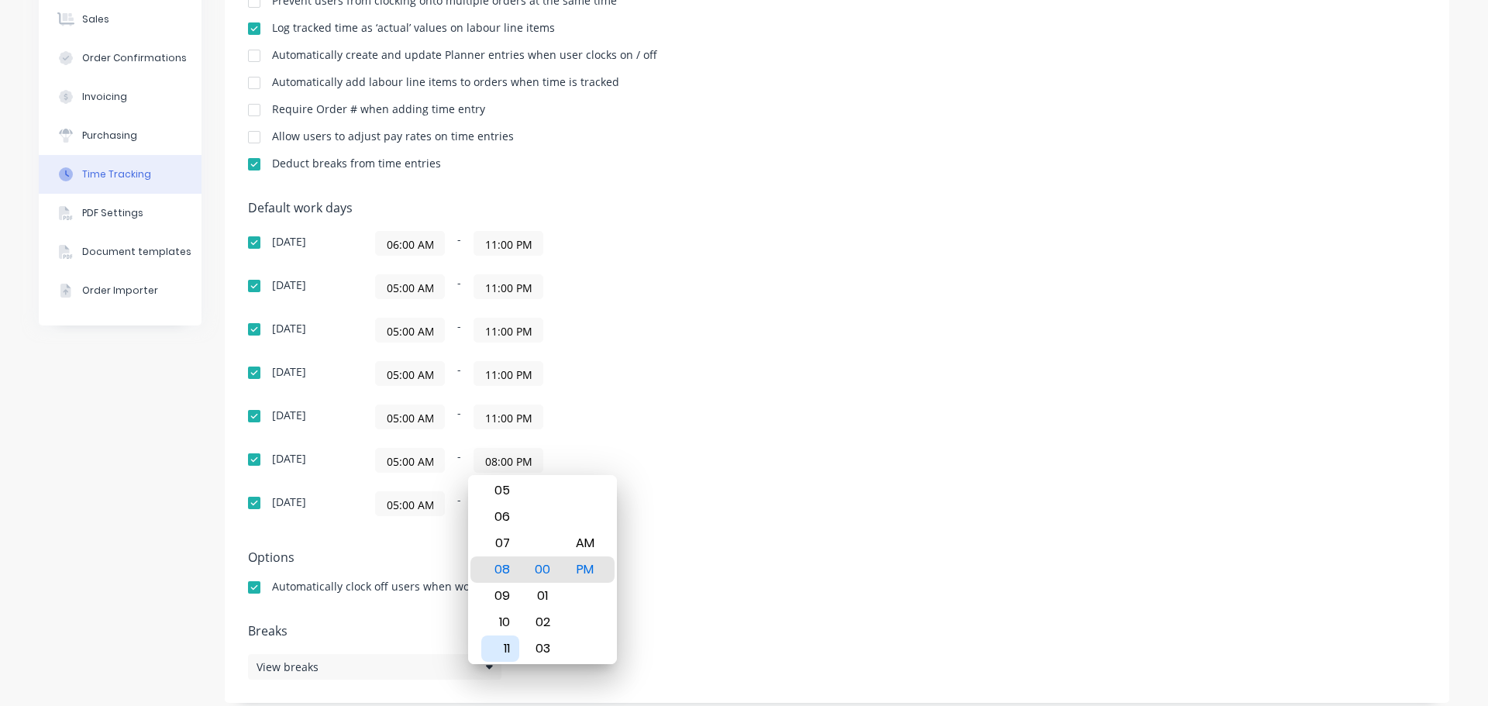
click at [504, 643] on div "11" at bounding box center [500, 649] width 38 height 26
type input "11:00 PM"
click at [724, 564] on h5 "Options" at bounding box center [837, 557] width 1178 height 15
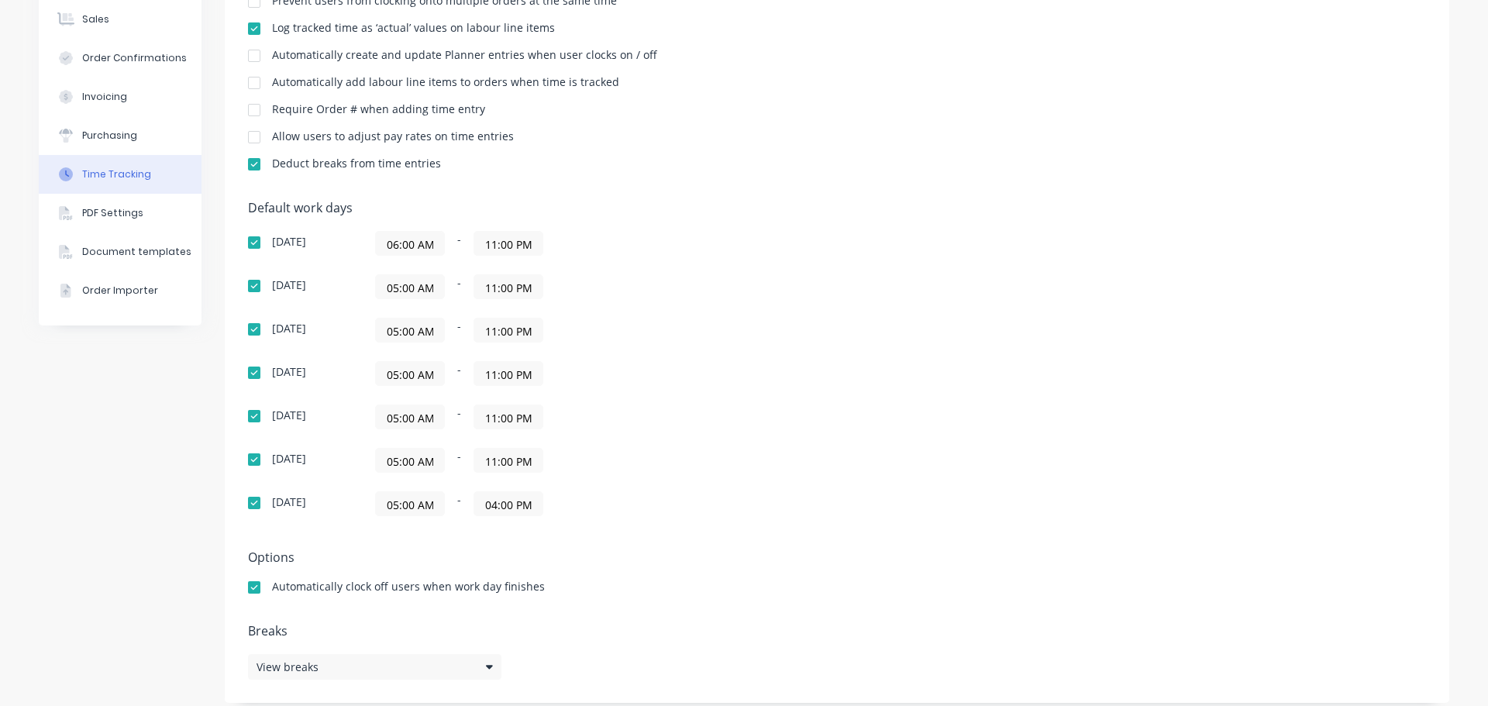
click at [493, 495] on input "04:00 PM" at bounding box center [508, 503] width 68 height 23
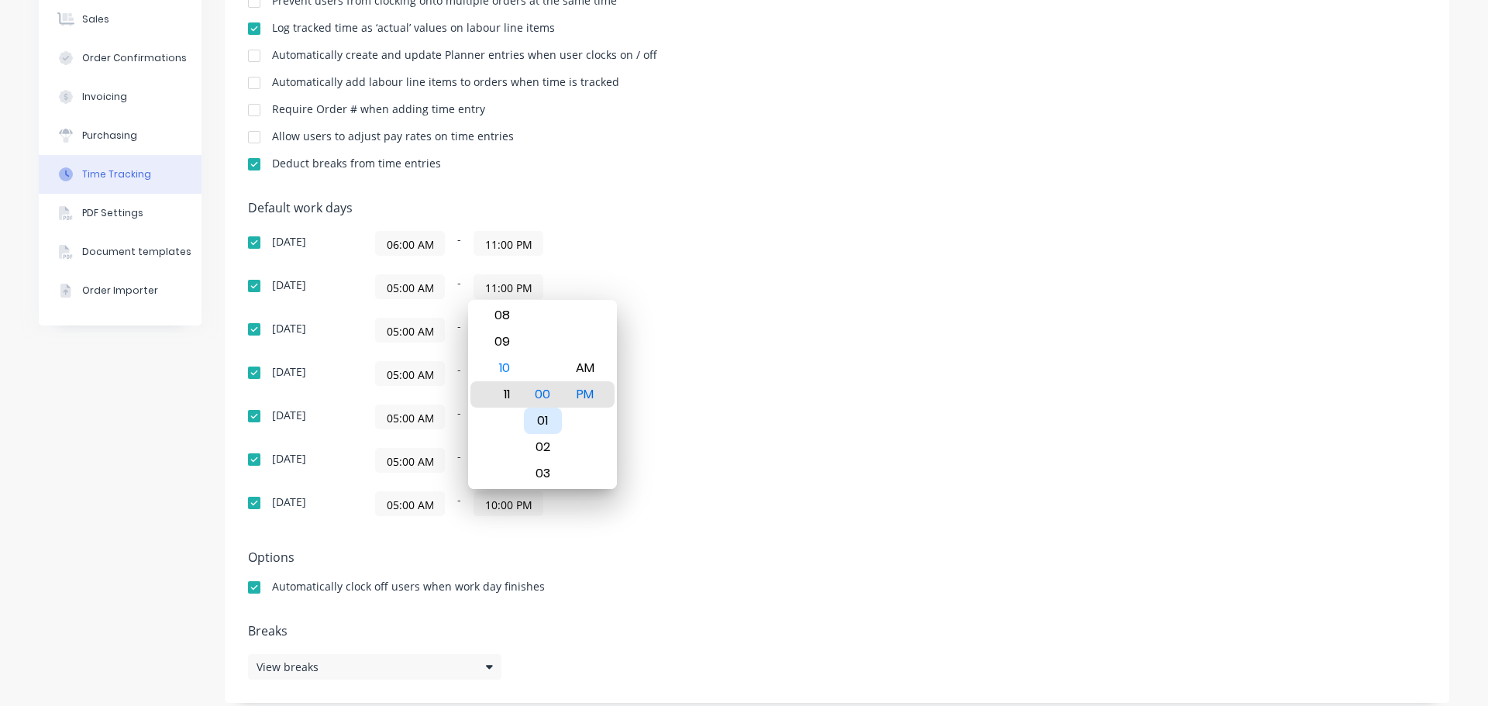
type input "11:00 PM"
click at [510, 388] on div "11" at bounding box center [500, 394] width 38 height 26
click at [800, 363] on div "Default work days Sunday 06:00 AM - 11:00 PM Monday 05:00 AM - 11:00 PM Tuesday…" at bounding box center [837, 368] width 1178 height 334
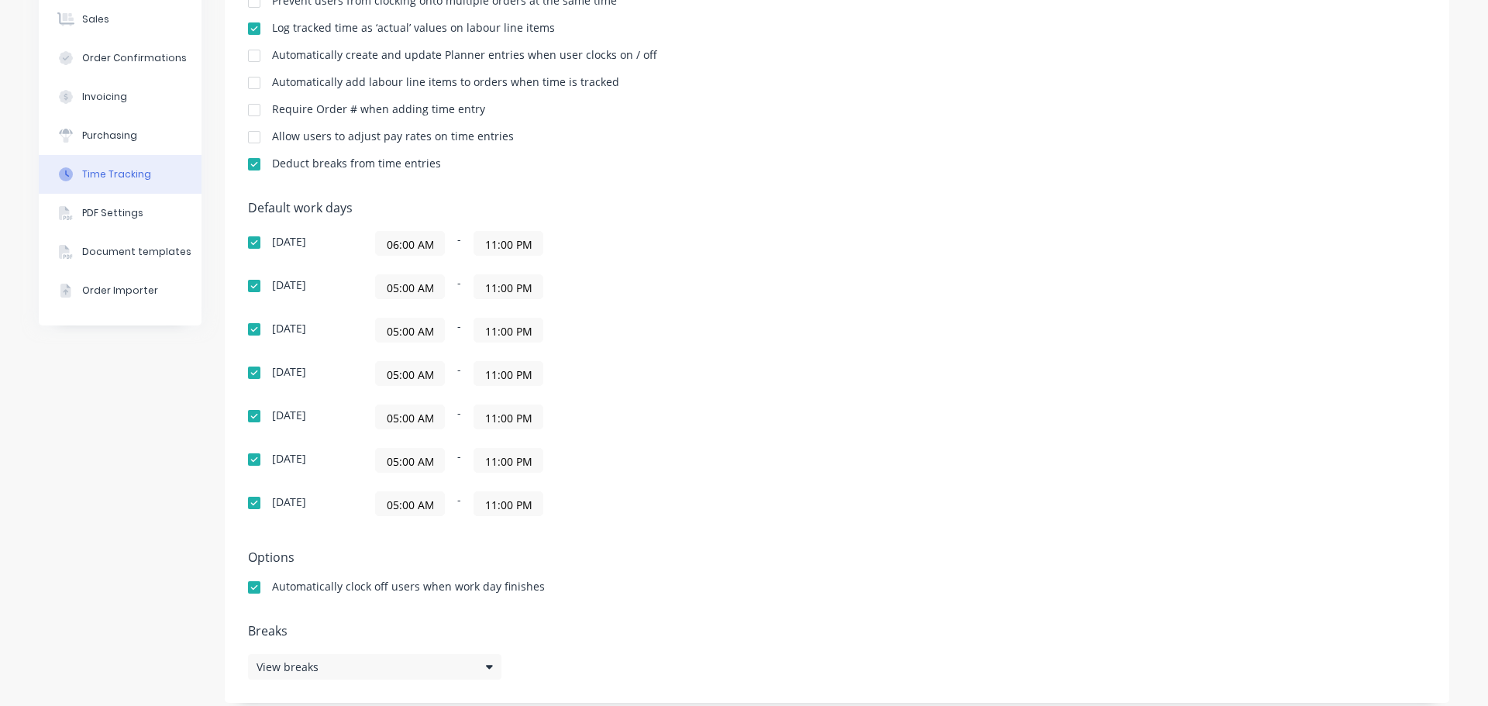
click at [976, 508] on div "Default work days Sunday 06:00 AM - 11:00 PM Monday 05:00 AM - 11:00 PM Tuesday…" at bounding box center [837, 368] width 1178 height 334
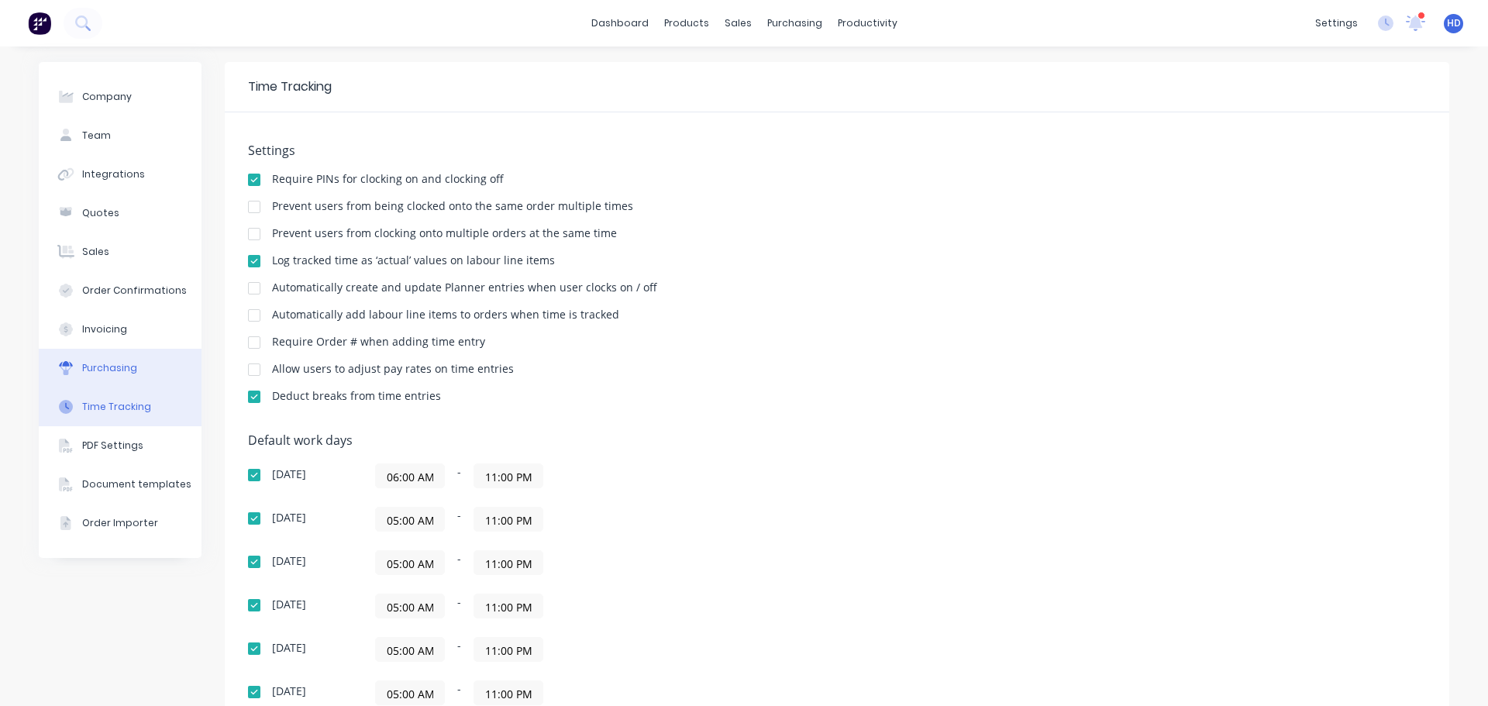
click at [146, 371] on button "Purchasing" at bounding box center [120, 368] width 163 height 39
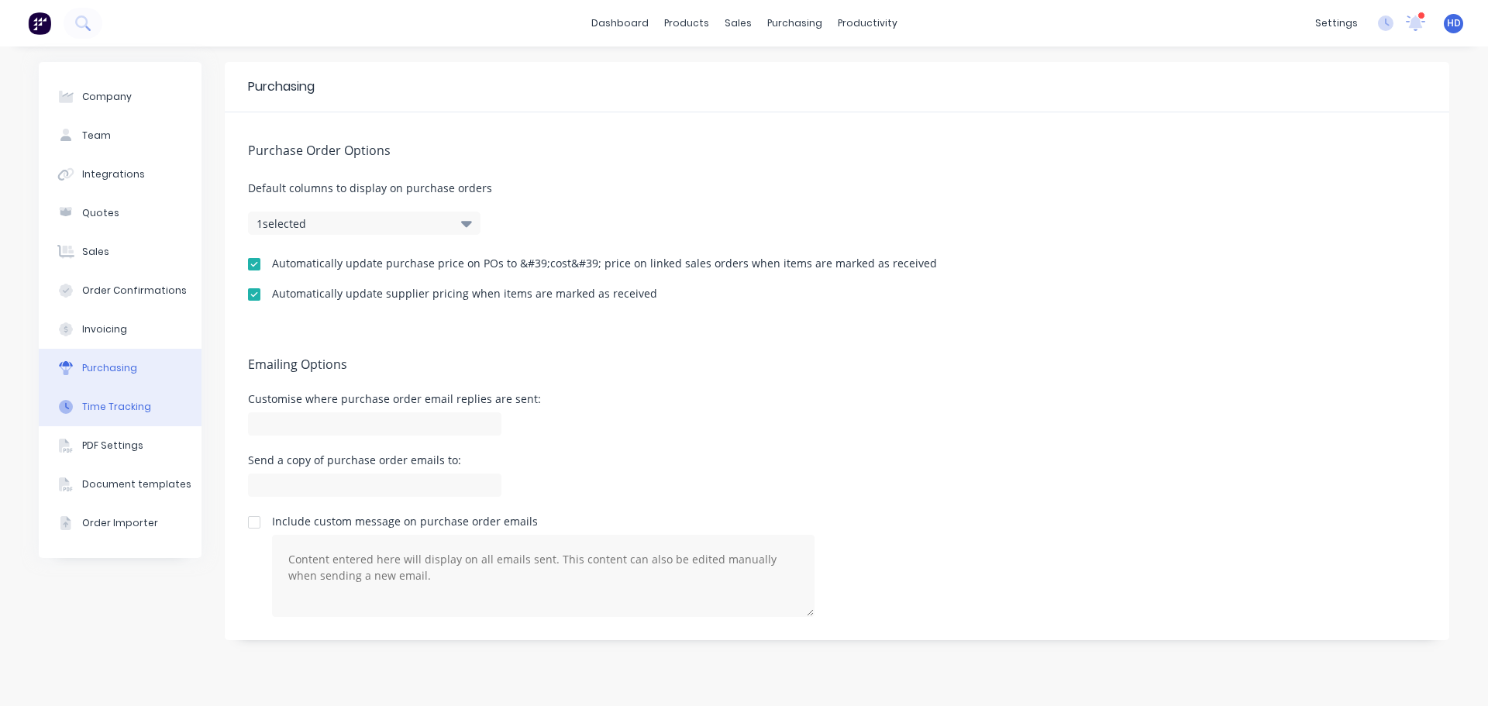
click at [121, 413] on div "Time Tracking" at bounding box center [116, 407] width 69 height 14
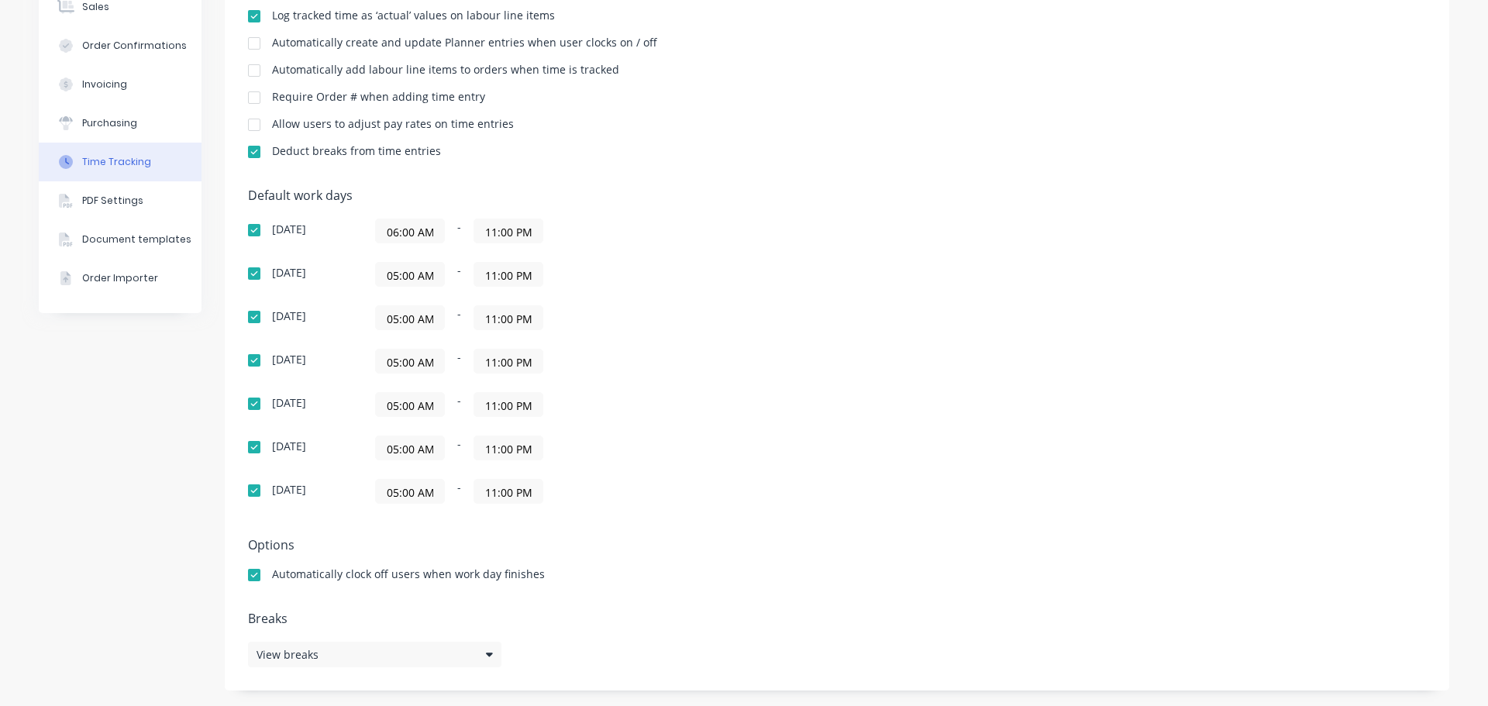
scroll to position [167, 0]
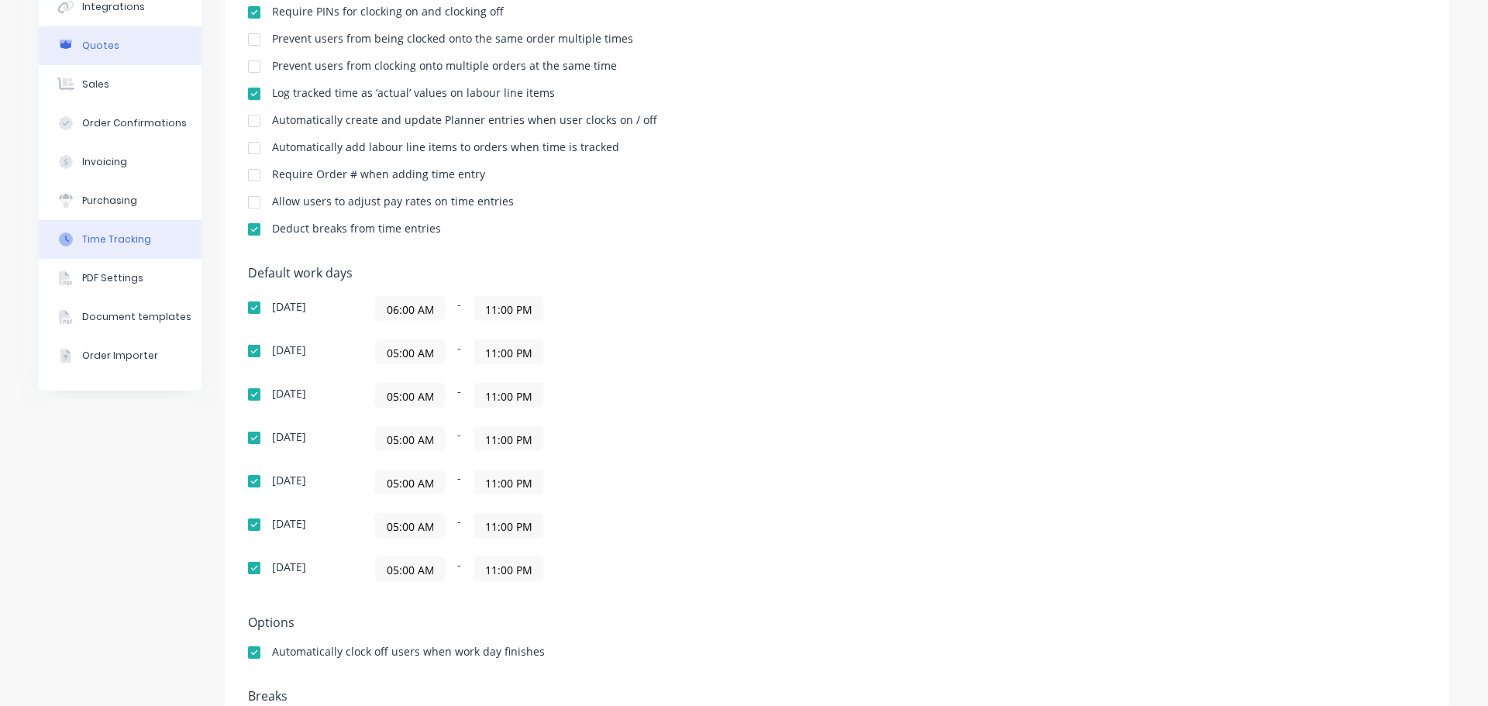
click at [120, 204] on div "Purchasing" at bounding box center [109, 201] width 55 height 14
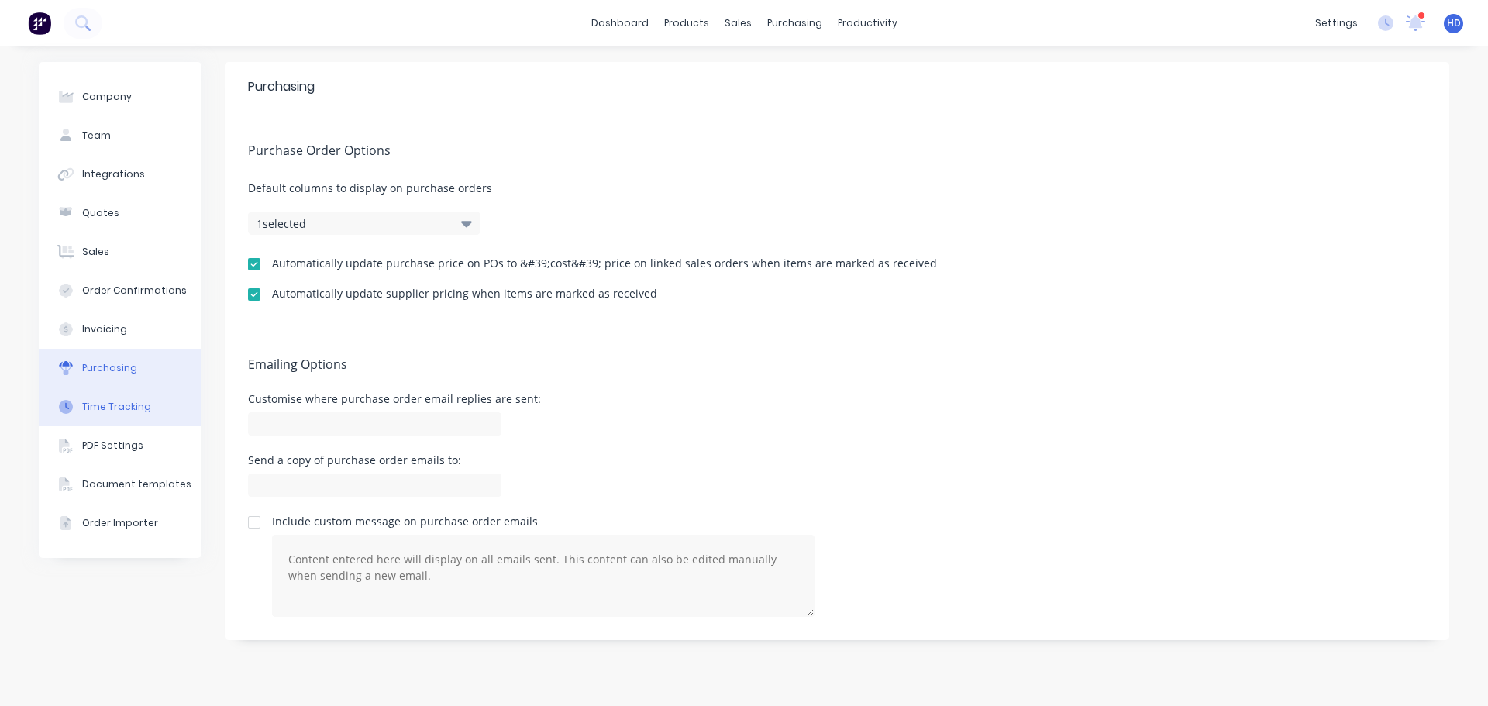
click at [113, 405] on div "Time Tracking" at bounding box center [116, 407] width 69 height 14
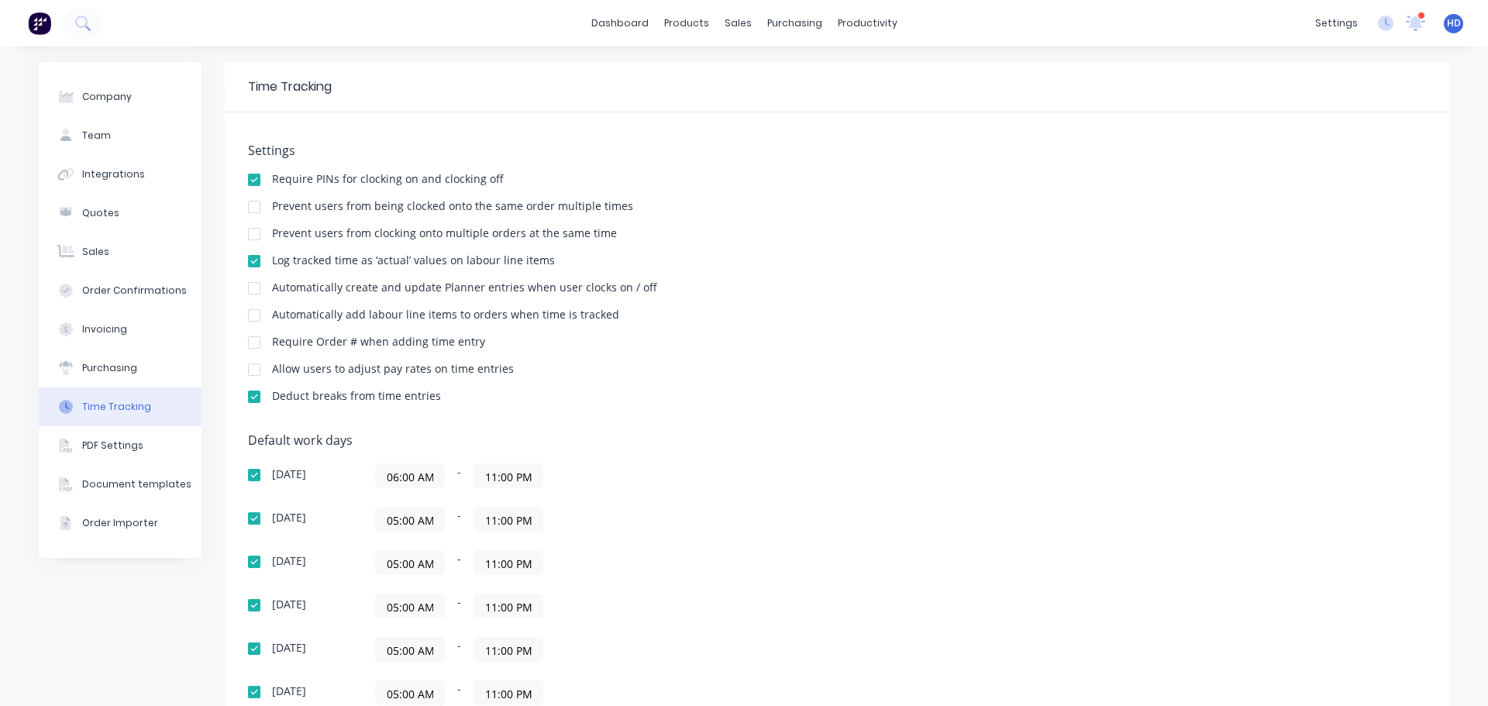
scroll to position [155, 0]
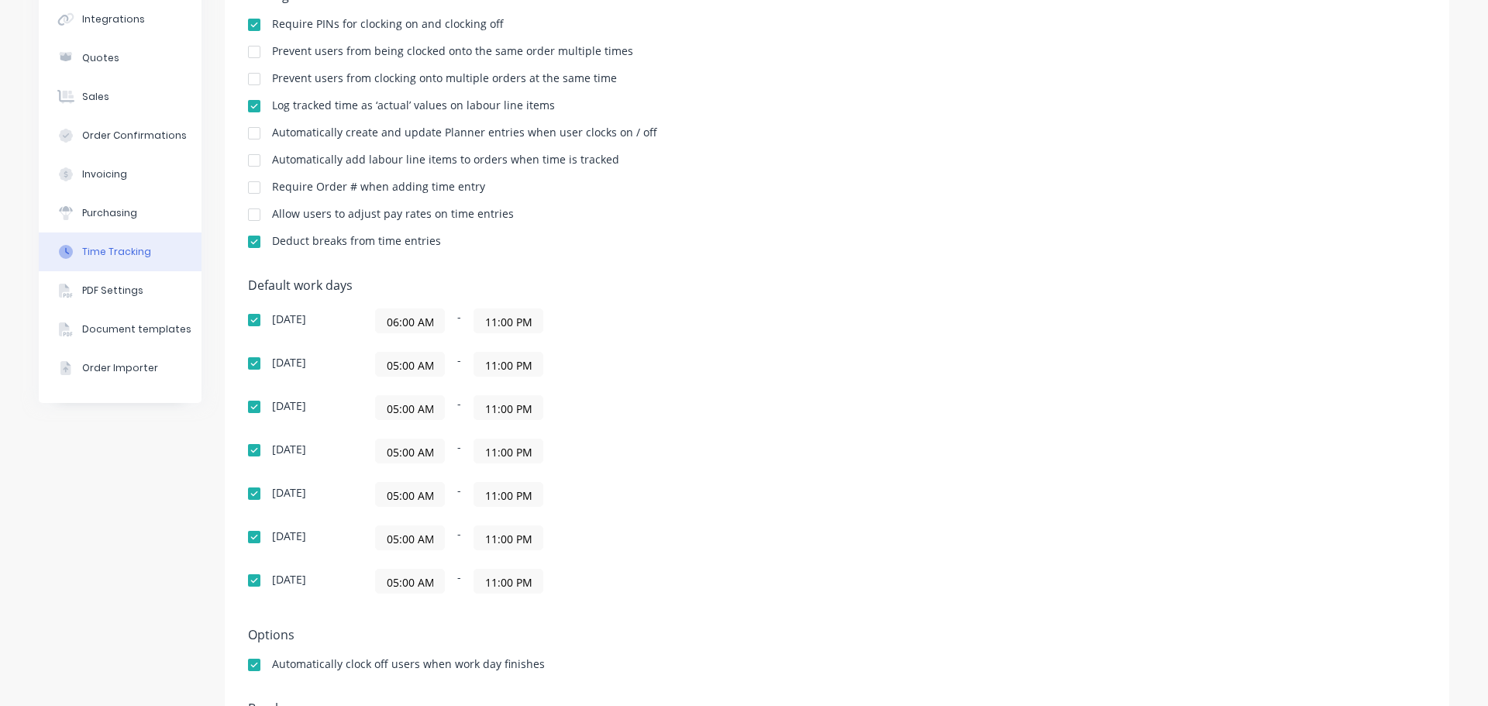
click at [720, 359] on div "05:00 AM - 11:00 PM" at bounding box center [569, 364] width 388 height 25
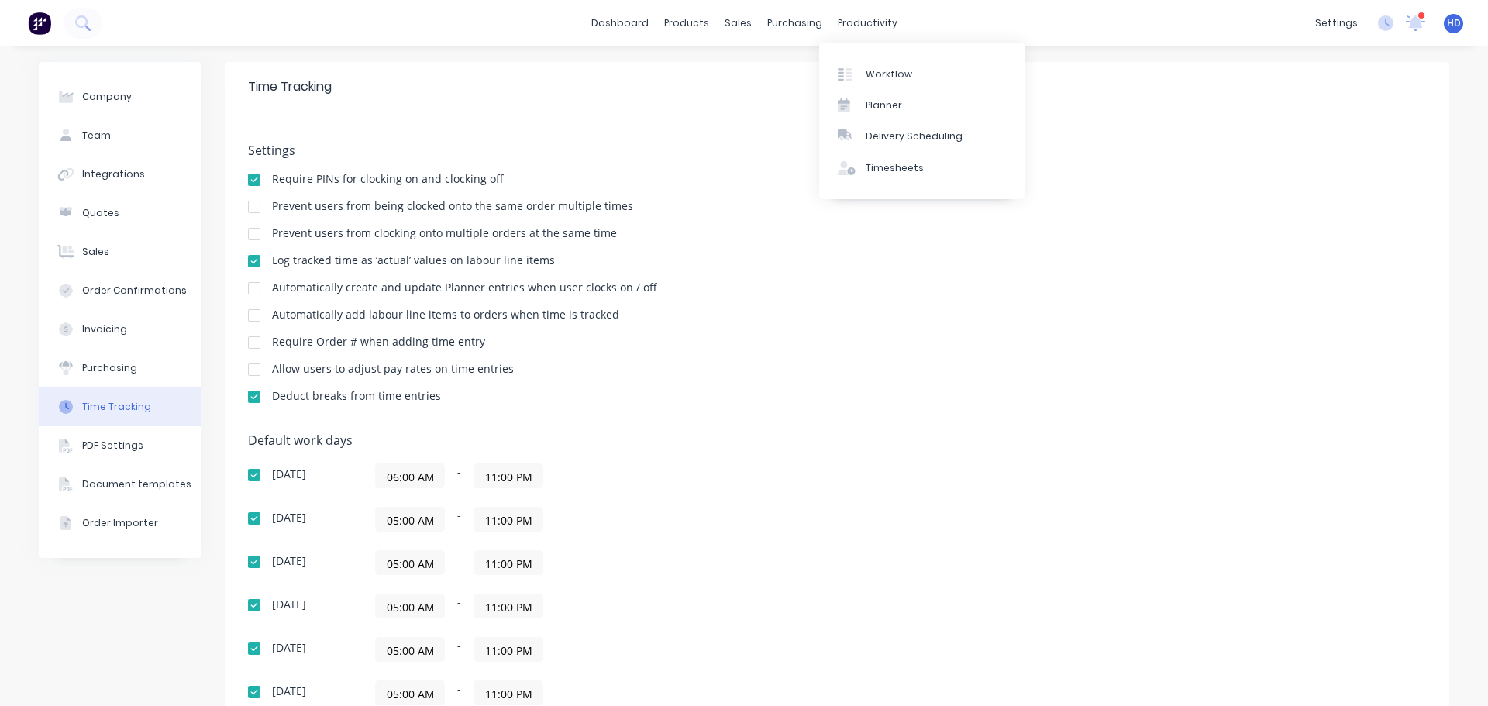
click at [984, 373] on div "Allow users to adjust pay rates on time entries" at bounding box center [837, 371] width 1178 height 15
click at [1378, 22] on icon at bounding box center [1386, 24] width 16 height 16
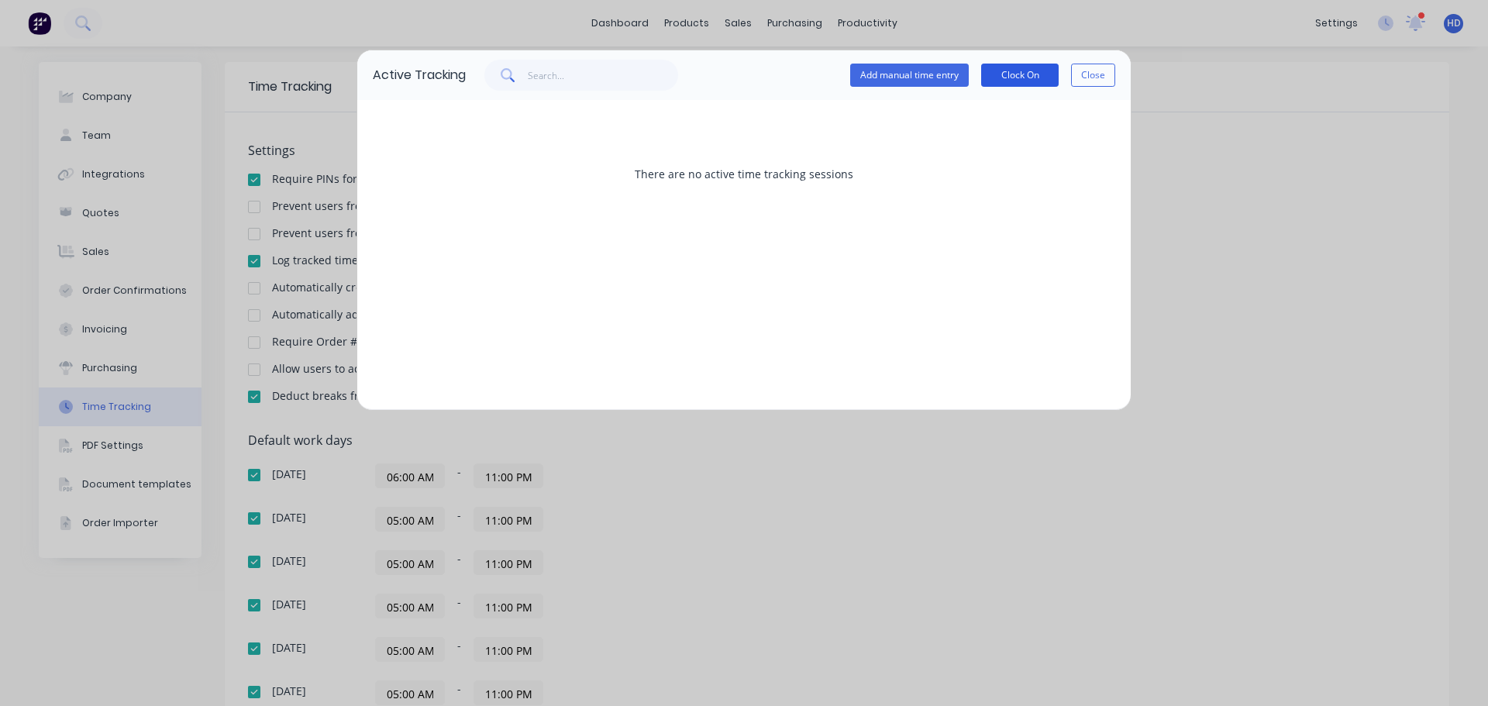
click at [1022, 76] on button "Clock On" at bounding box center [1020, 75] width 78 height 23
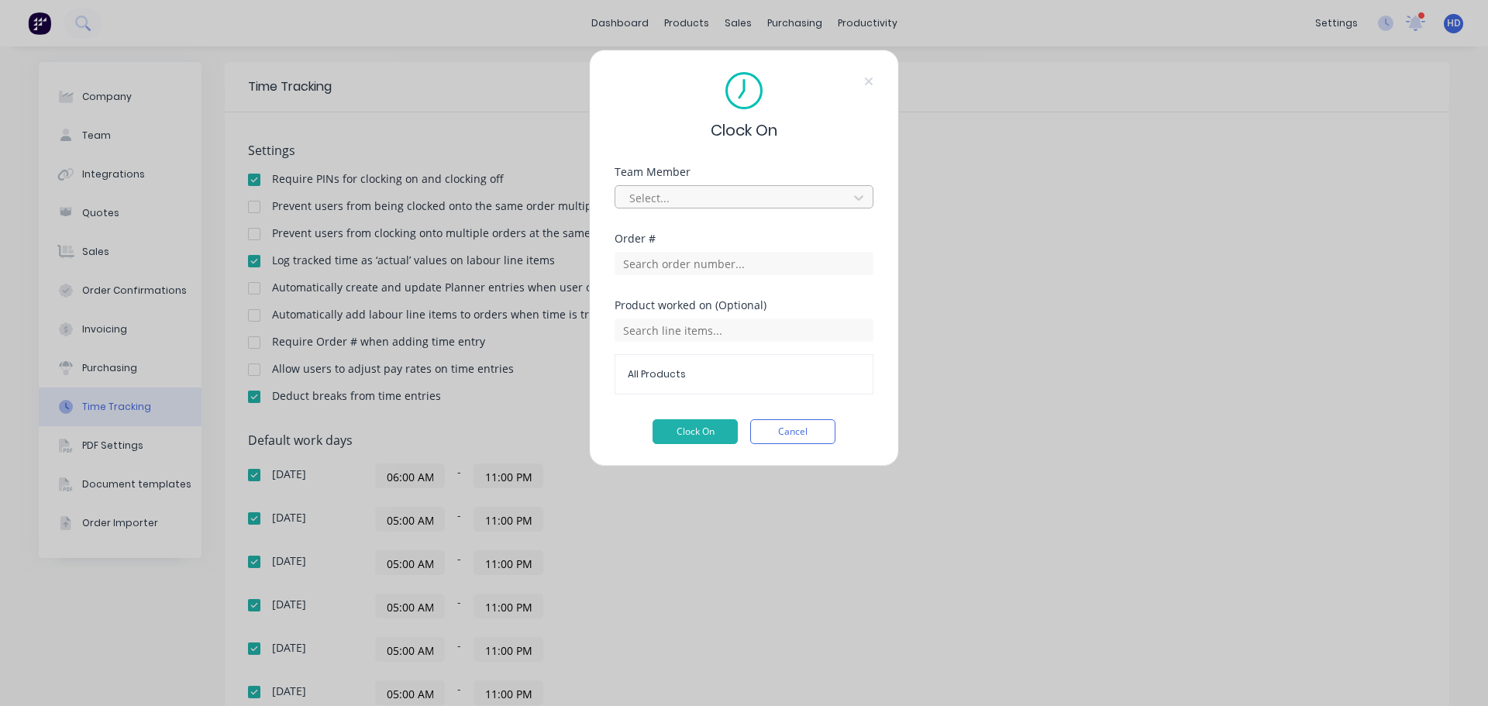
click at [718, 195] on div at bounding box center [734, 197] width 212 height 19
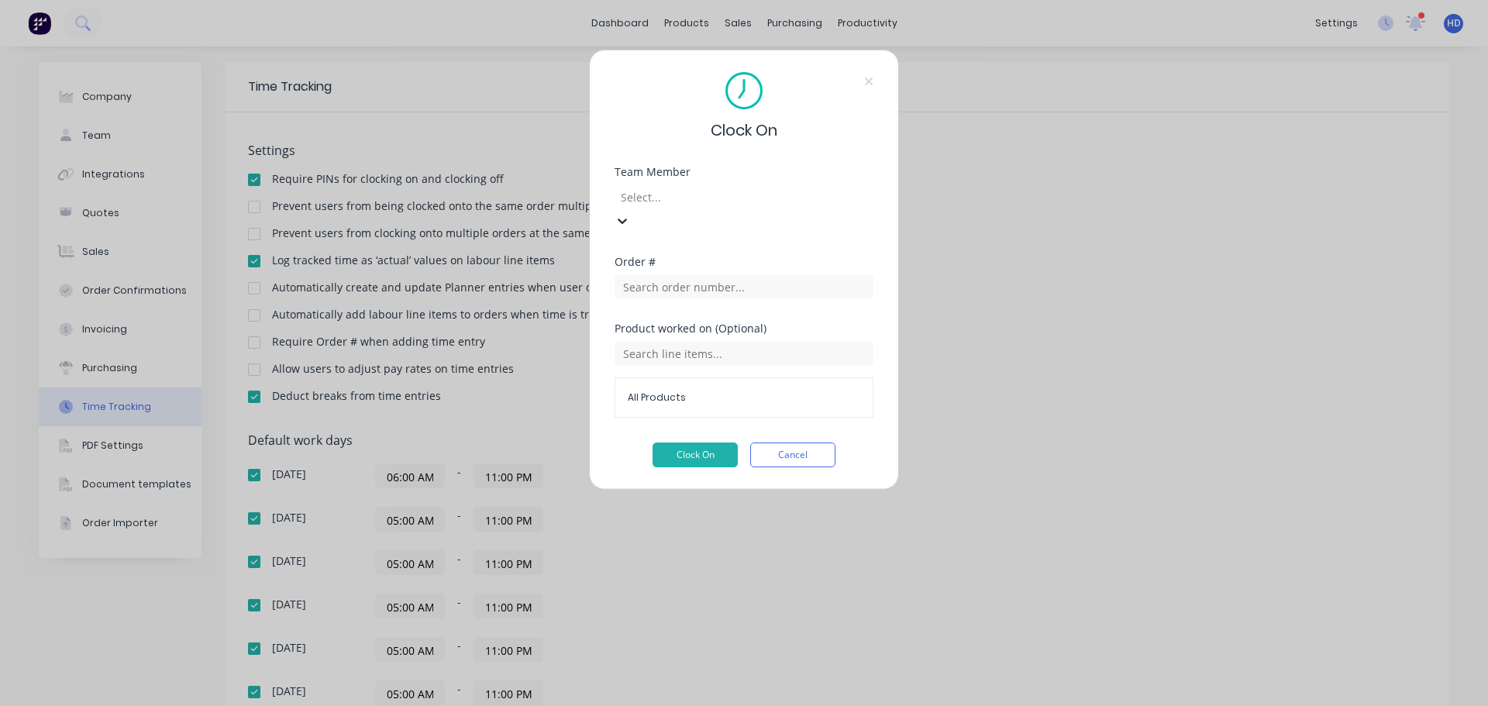
click at [710, 443] on button "Clock On" at bounding box center [695, 455] width 85 height 25
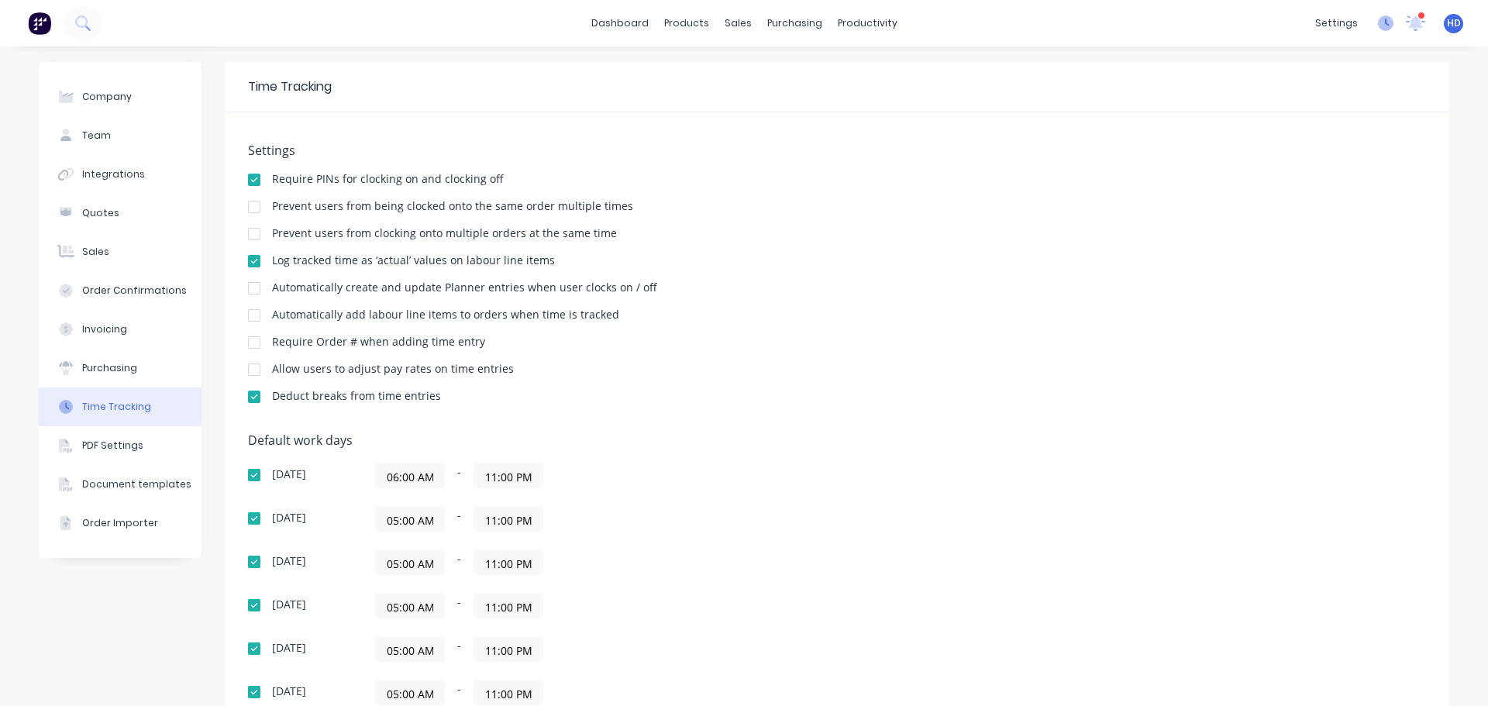
click at [1385, 23] on icon at bounding box center [1387, 23] width 5 height 8
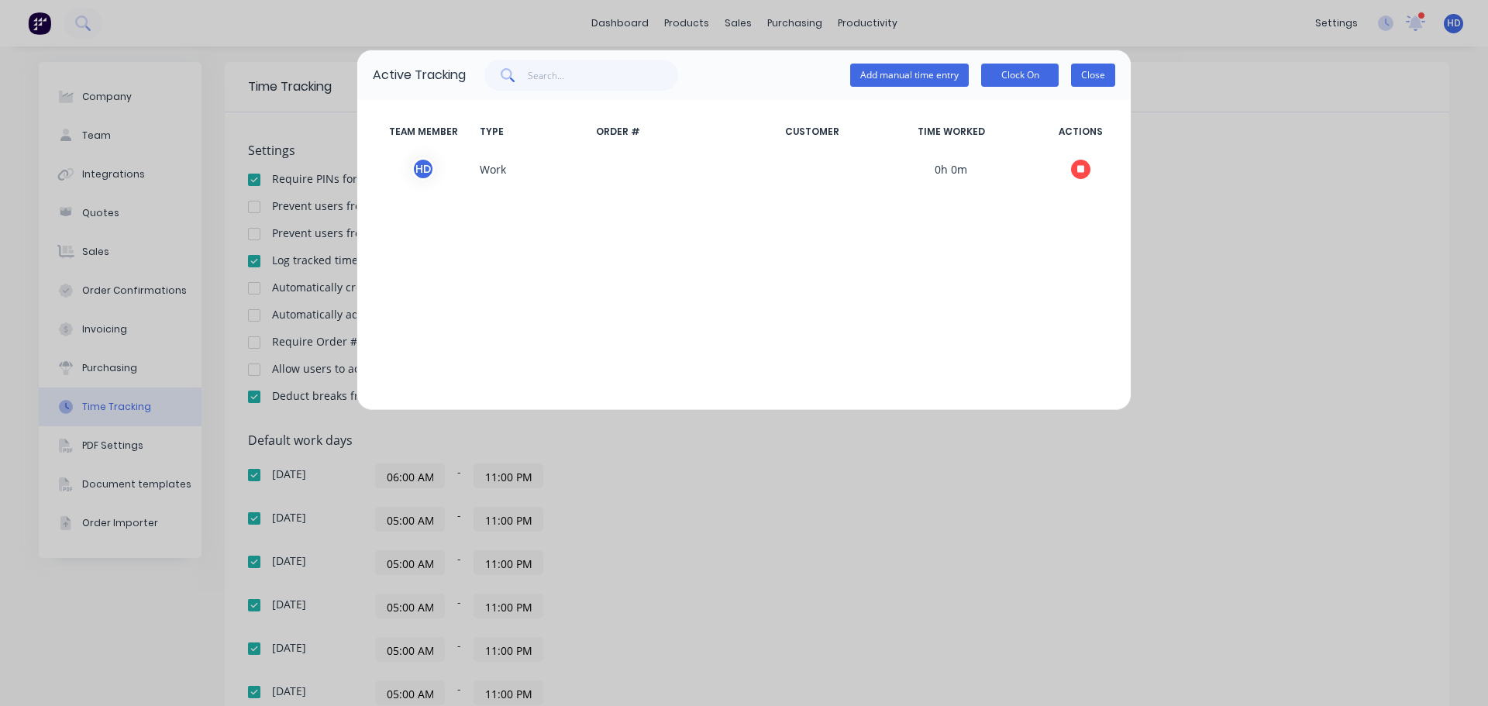
click at [1091, 75] on button "Close" at bounding box center [1093, 75] width 44 height 23
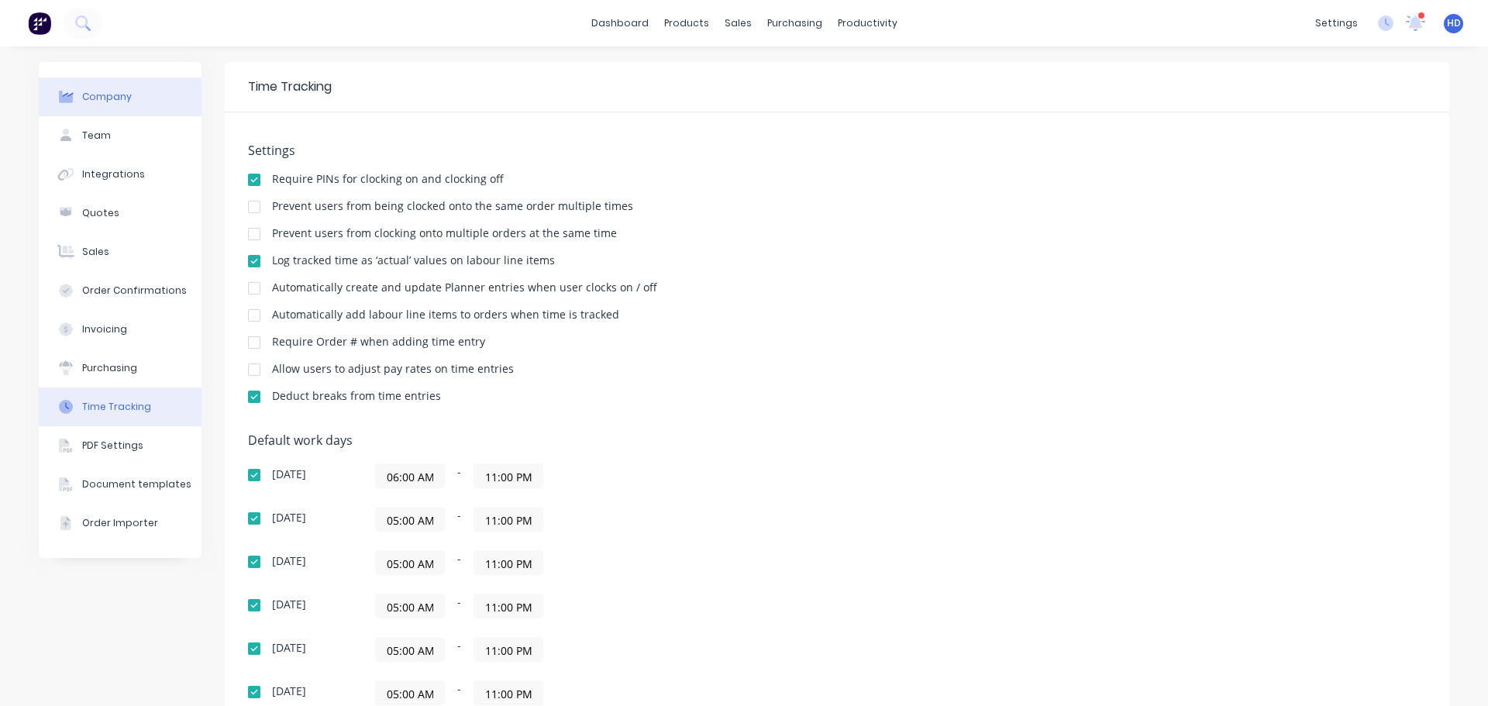
click at [140, 96] on button "Company" at bounding box center [120, 97] width 163 height 39
select select "CA"
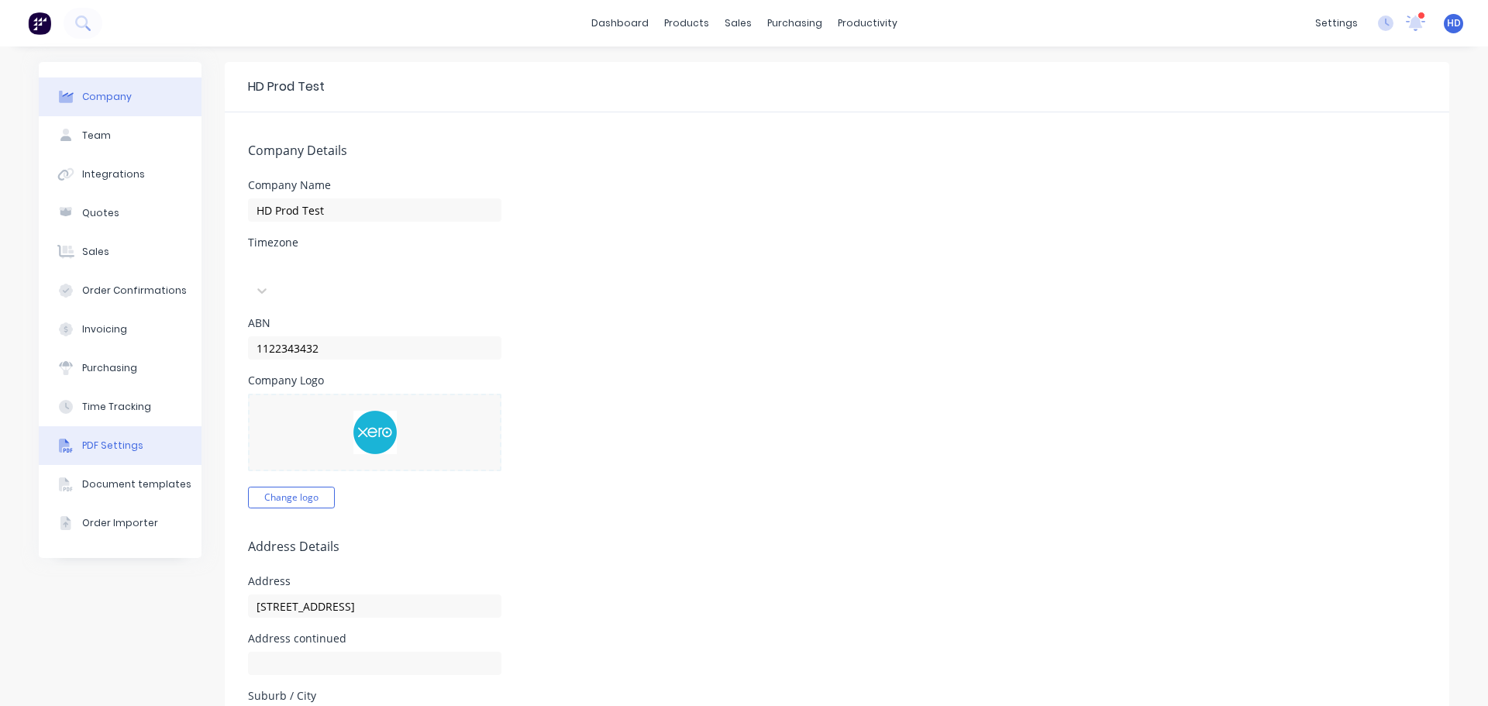
click at [119, 439] on div "PDF Settings" at bounding box center [112, 446] width 61 height 14
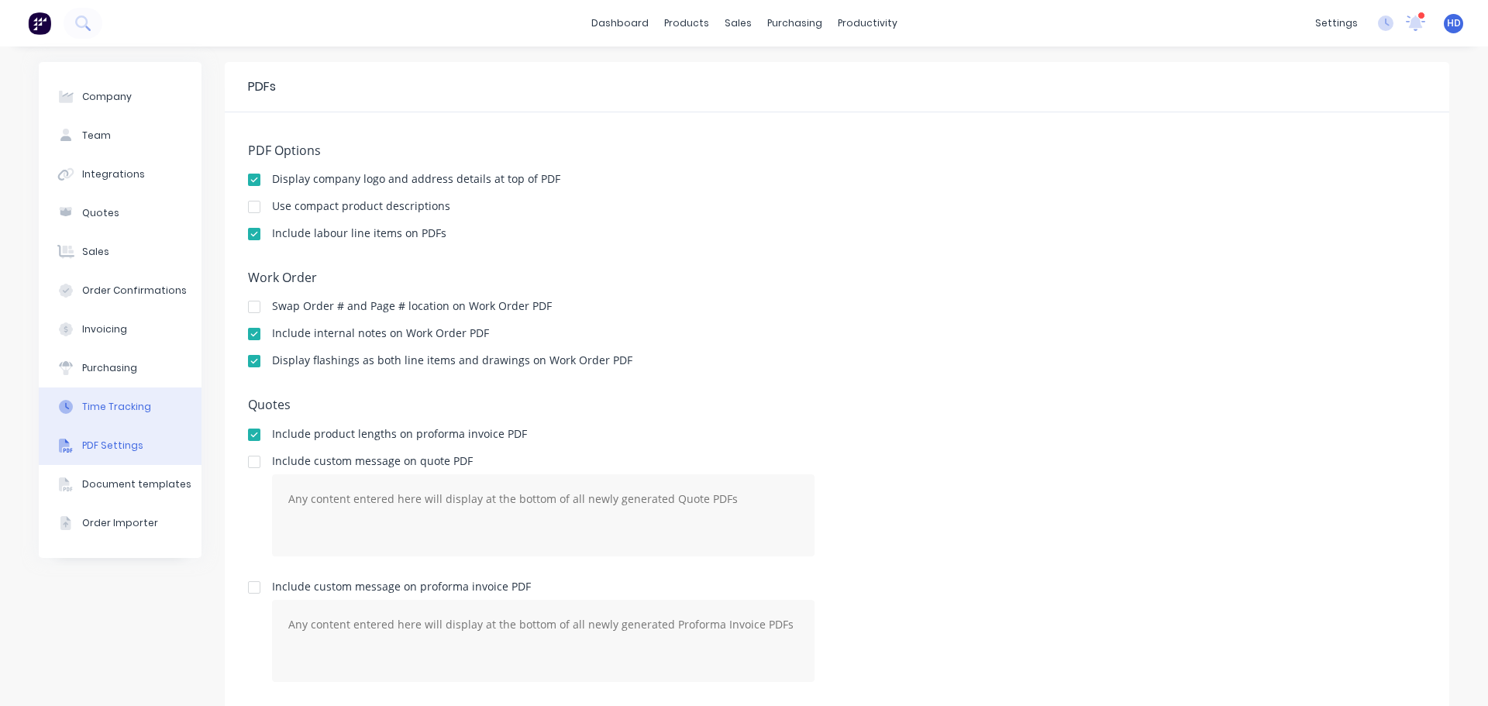
click at [140, 412] on div "Time Tracking" at bounding box center [116, 407] width 69 height 14
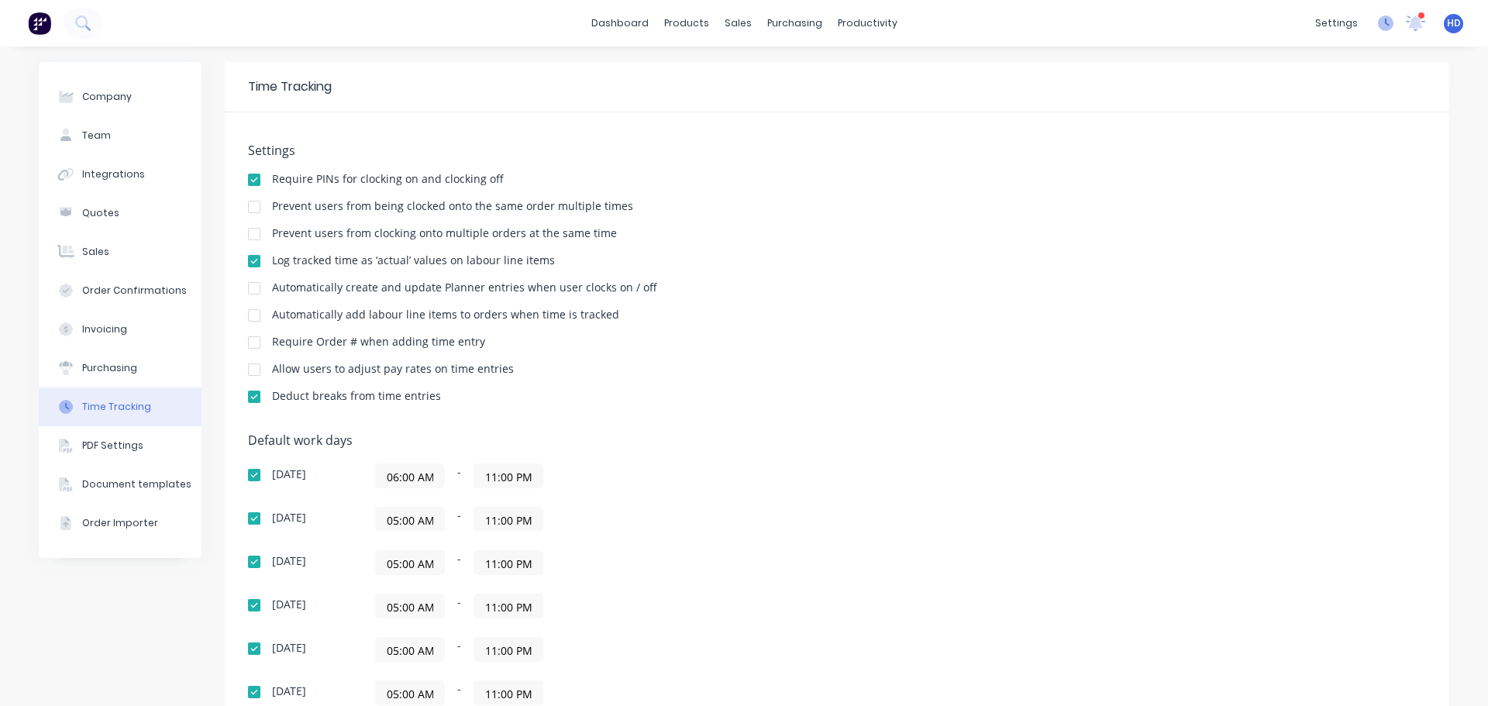
click at [1378, 25] on icon at bounding box center [1386, 24] width 16 height 16
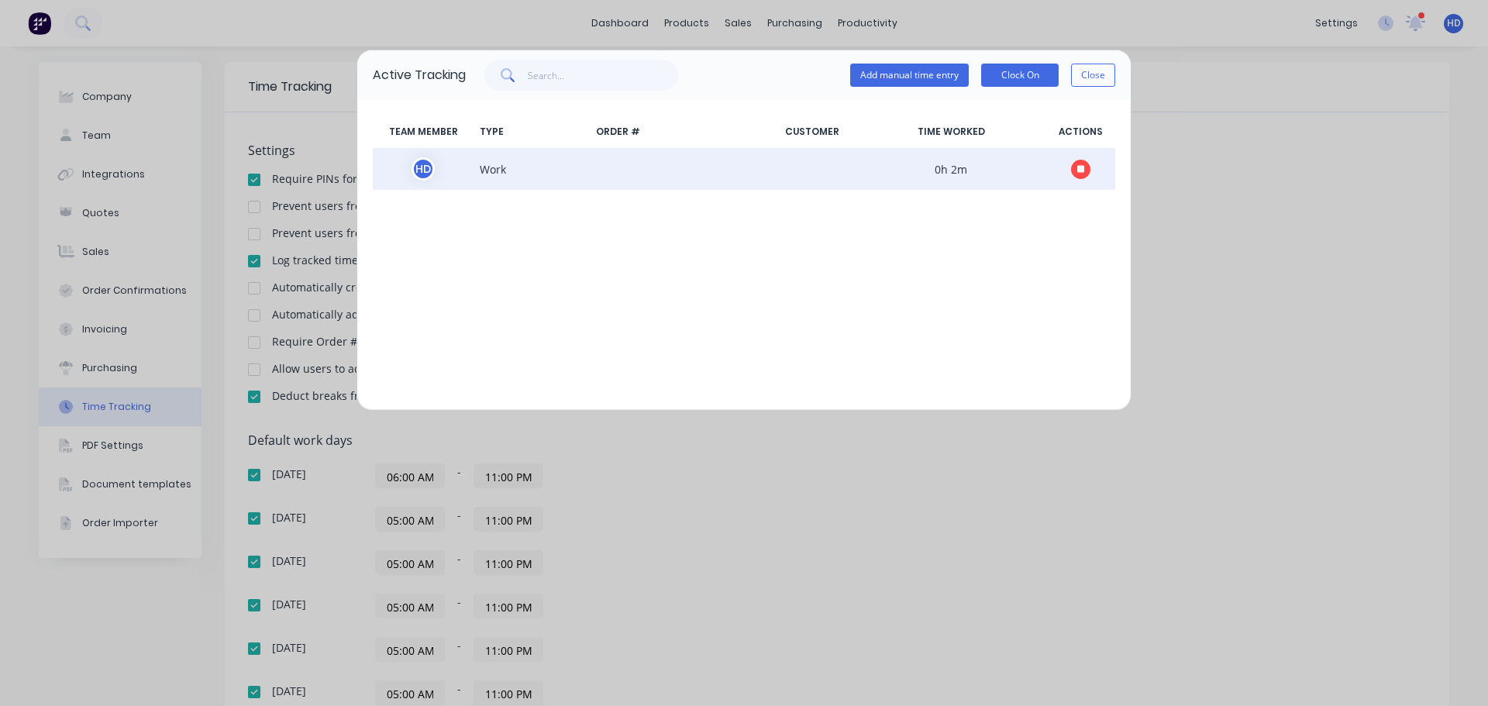
click at [1084, 174] on icon "button" at bounding box center [1081, 169] width 8 height 10
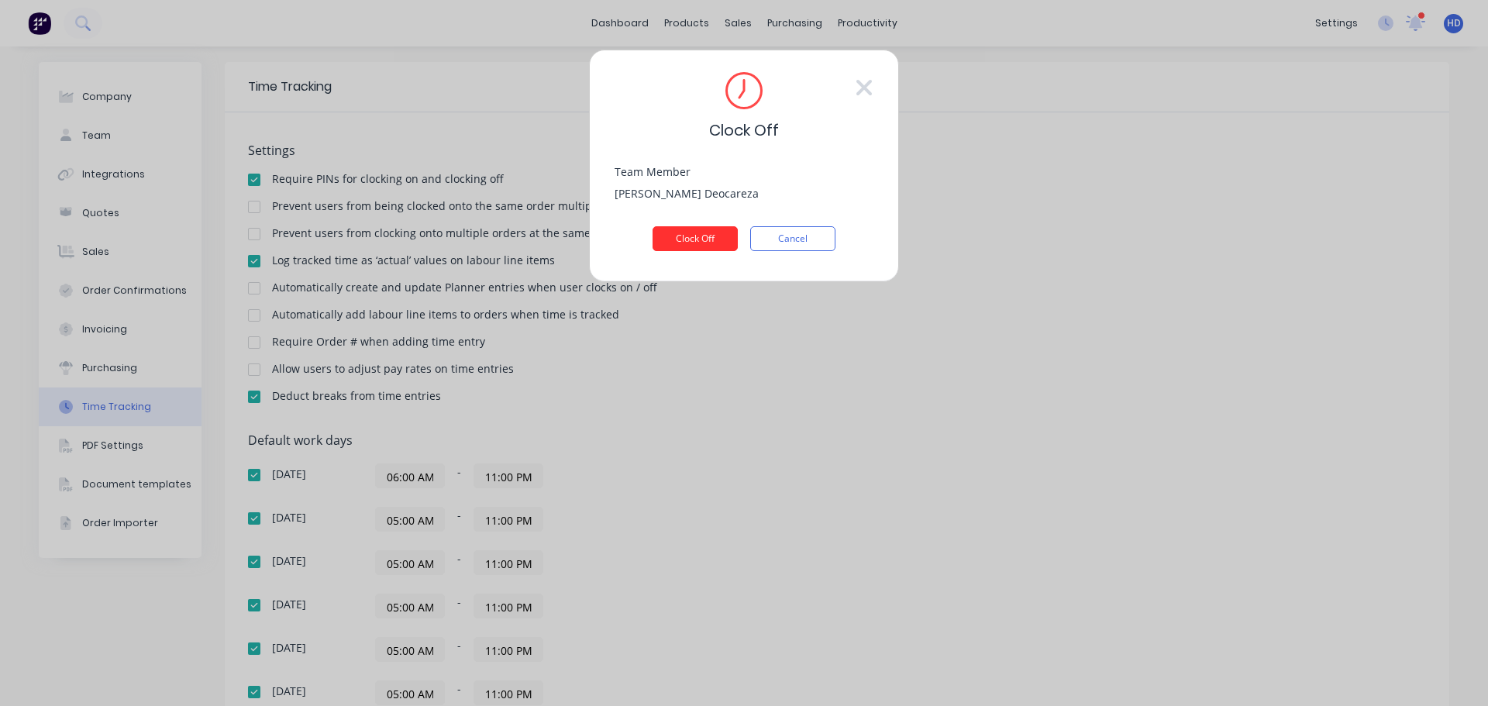
click at [704, 238] on button "Clock Off" at bounding box center [695, 238] width 85 height 25
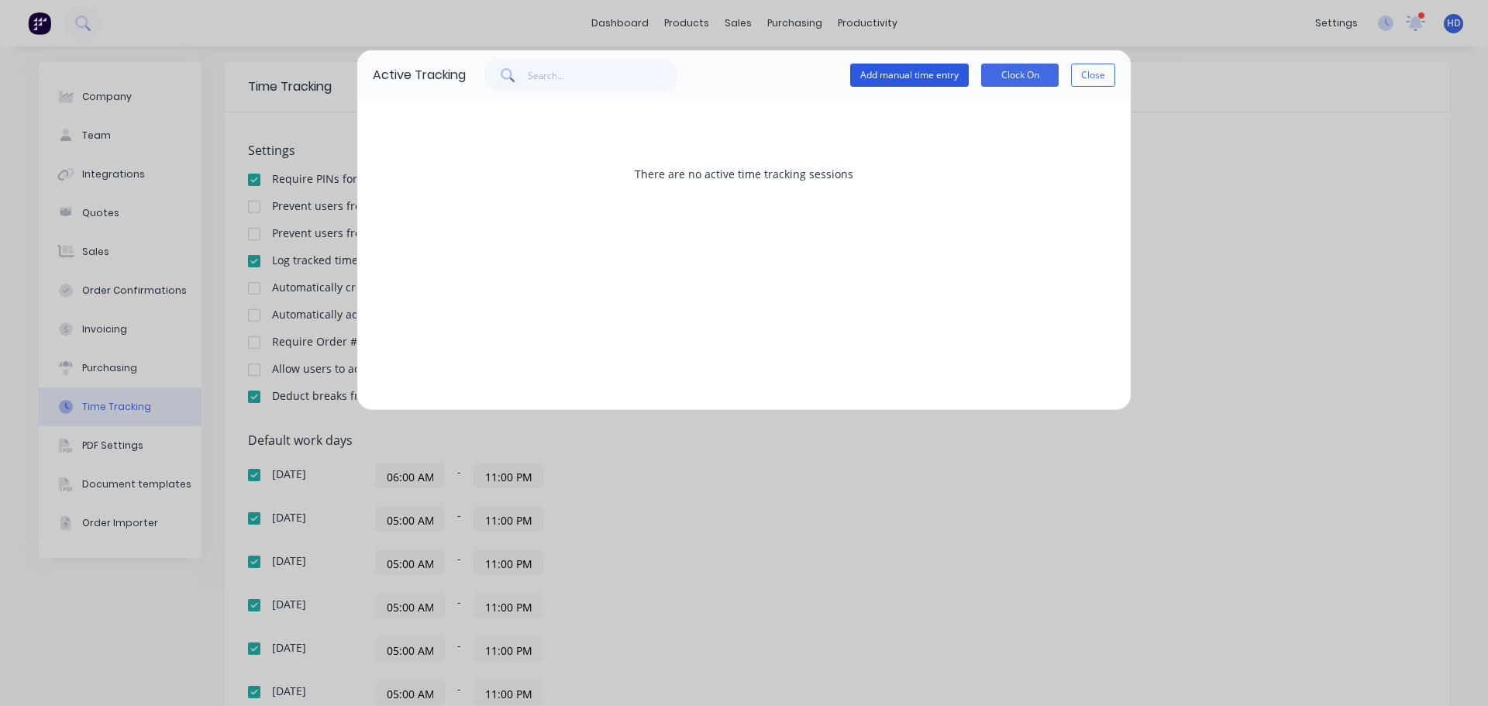
click at [890, 77] on button "Add manual time entry" at bounding box center [909, 75] width 119 height 23
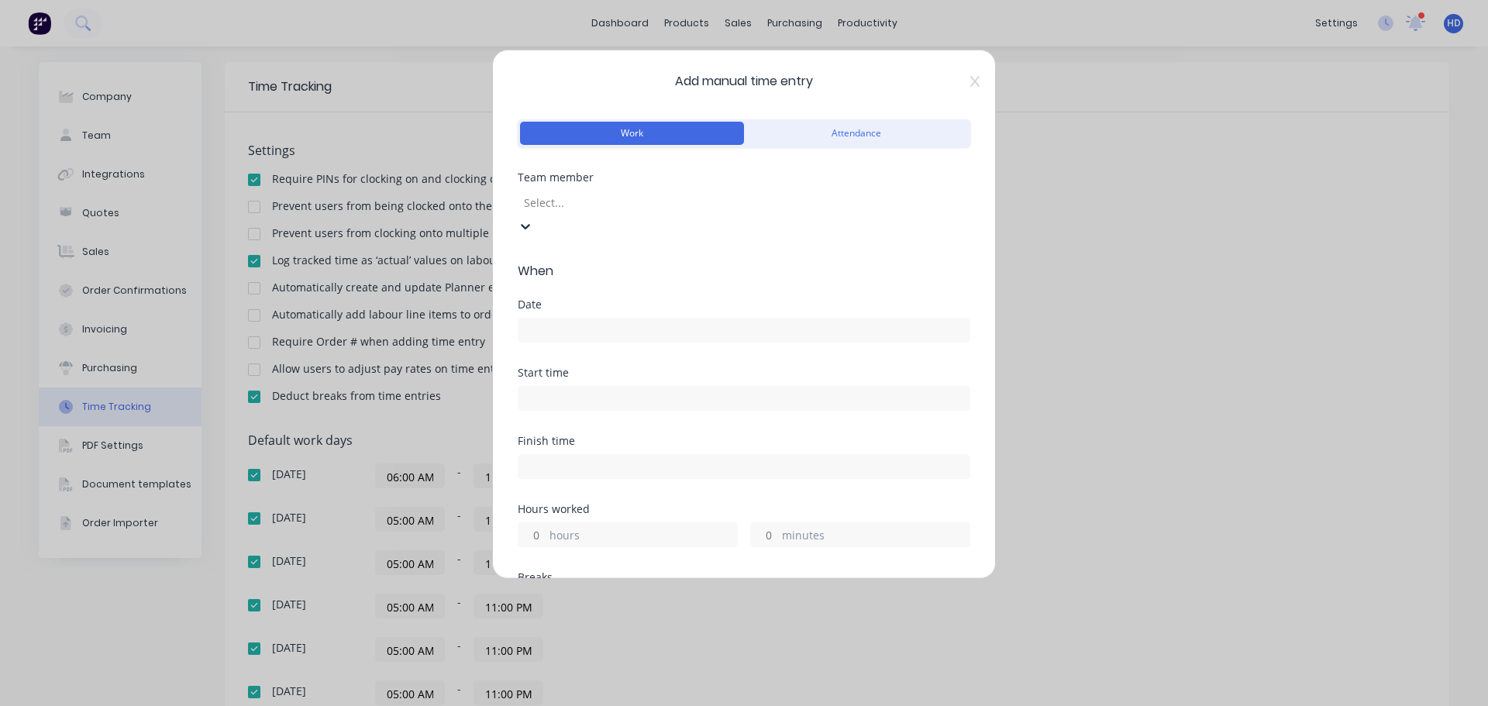
click at [618, 209] on div at bounding box center [633, 202] width 223 height 19
click at [539, 319] on label at bounding box center [744, 307] width 453 height 25
click at [539, 319] on input at bounding box center [744, 306] width 451 height 23
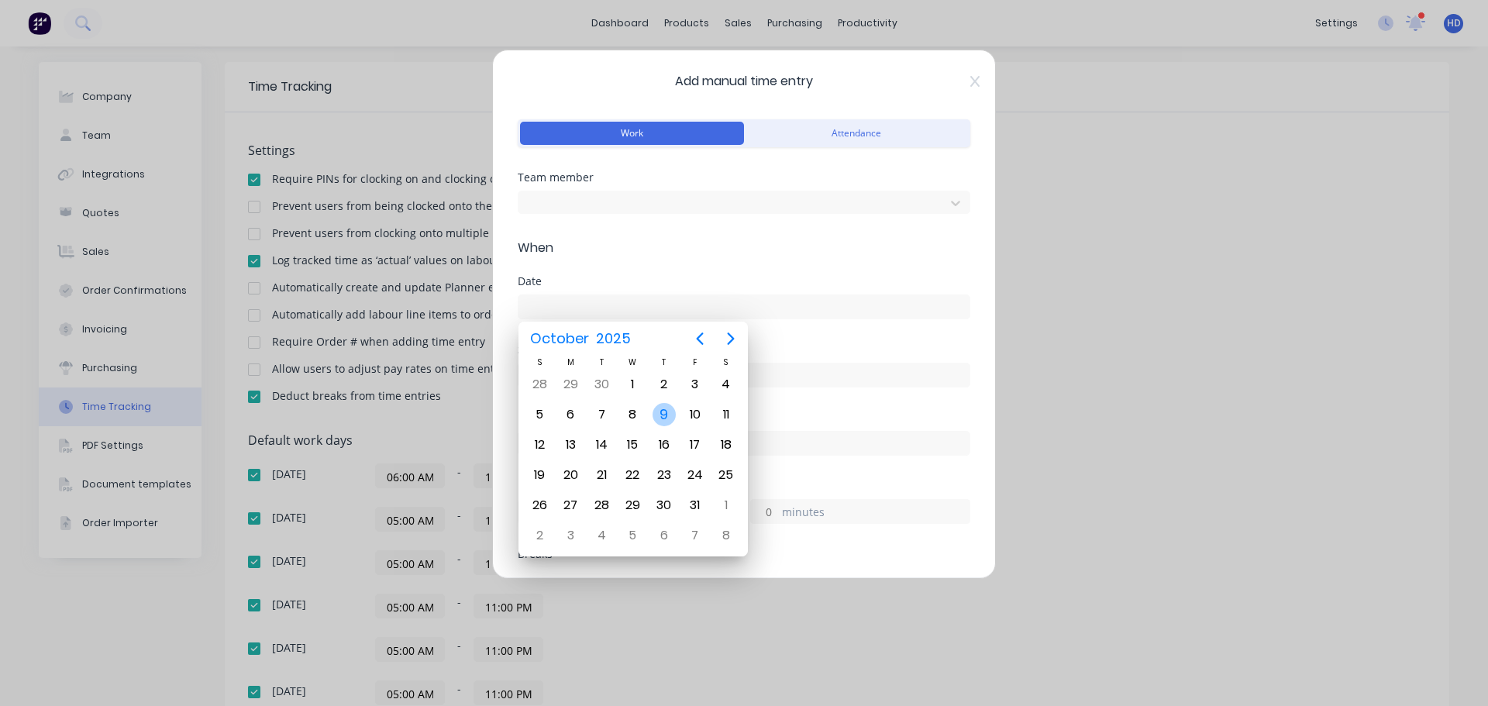
click at [673, 415] on div "9" at bounding box center [664, 414] width 23 height 23
type input "09/10/2025"
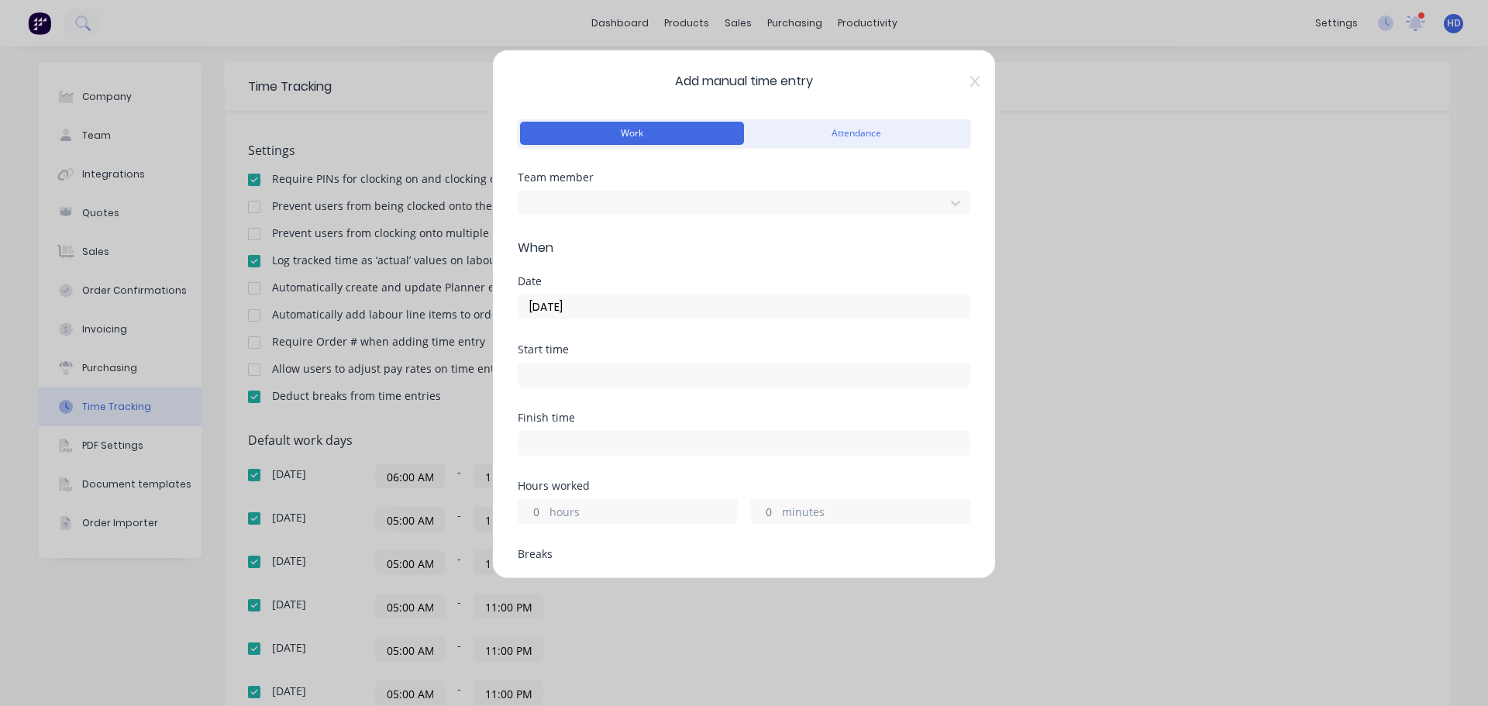
click at [566, 384] on input at bounding box center [744, 375] width 451 height 23
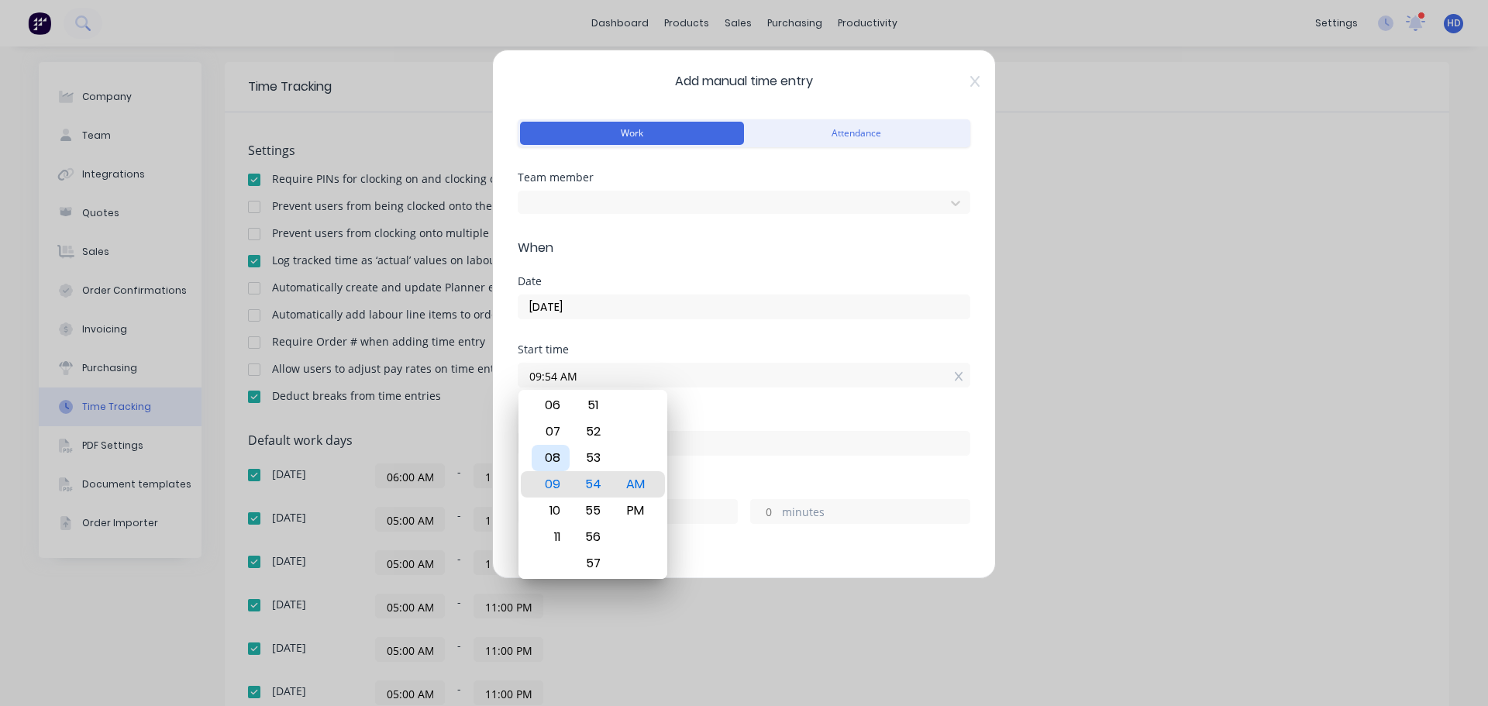
click at [559, 457] on div "08" at bounding box center [551, 458] width 38 height 26
type input "08:00 AM"
drag, startPoint x: 720, startPoint y: 381, endPoint x: 709, endPoint y: 409, distance: 29.9
click at [717, 391] on div "Start time 08:00 AM" at bounding box center [744, 378] width 453 height 68
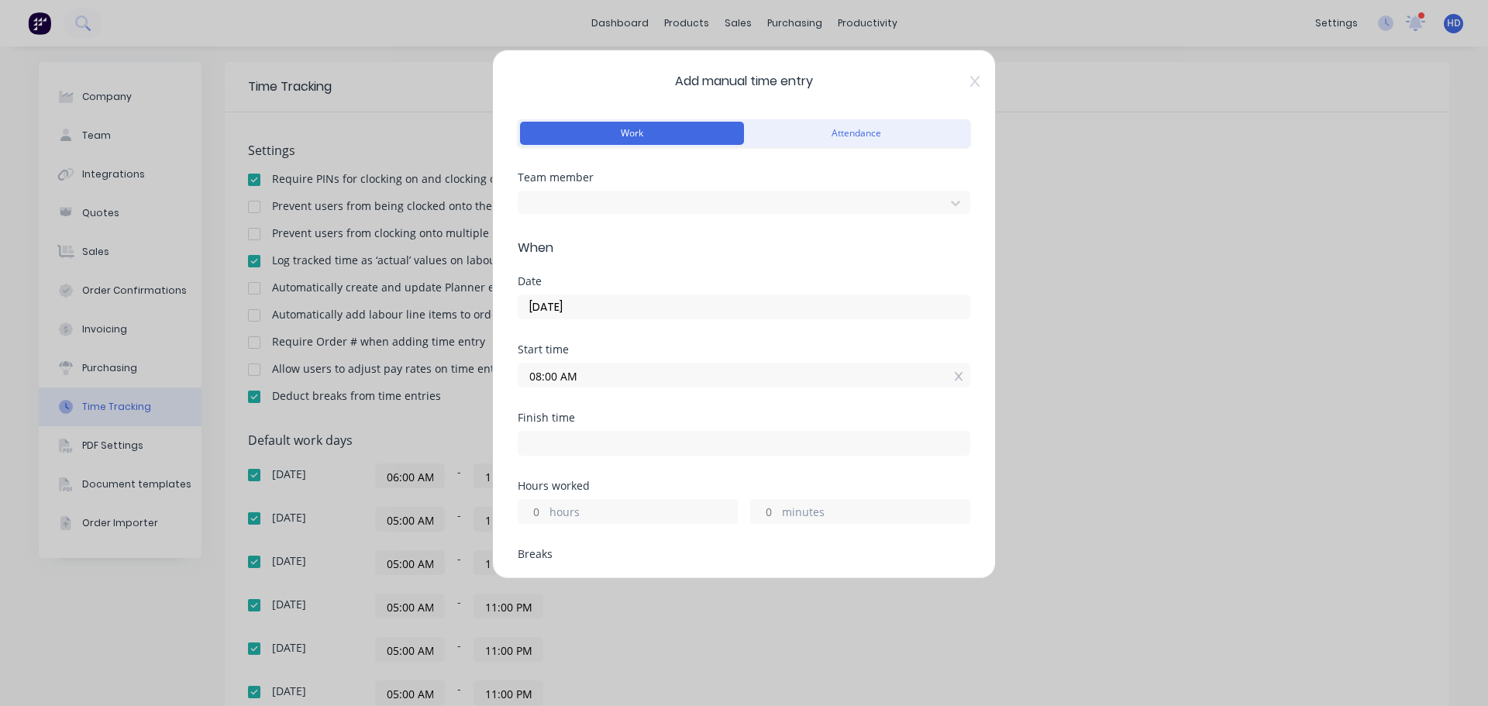
click at [709, 409] on div "Start time 08:00 AM" at bounding box center [744, 378] width 453 height 68
click at [542, 522] on input "hours" at bounding box center [532, 511] width 27 height 23
type input "7"
type input "03:00 PM"
type input "0"
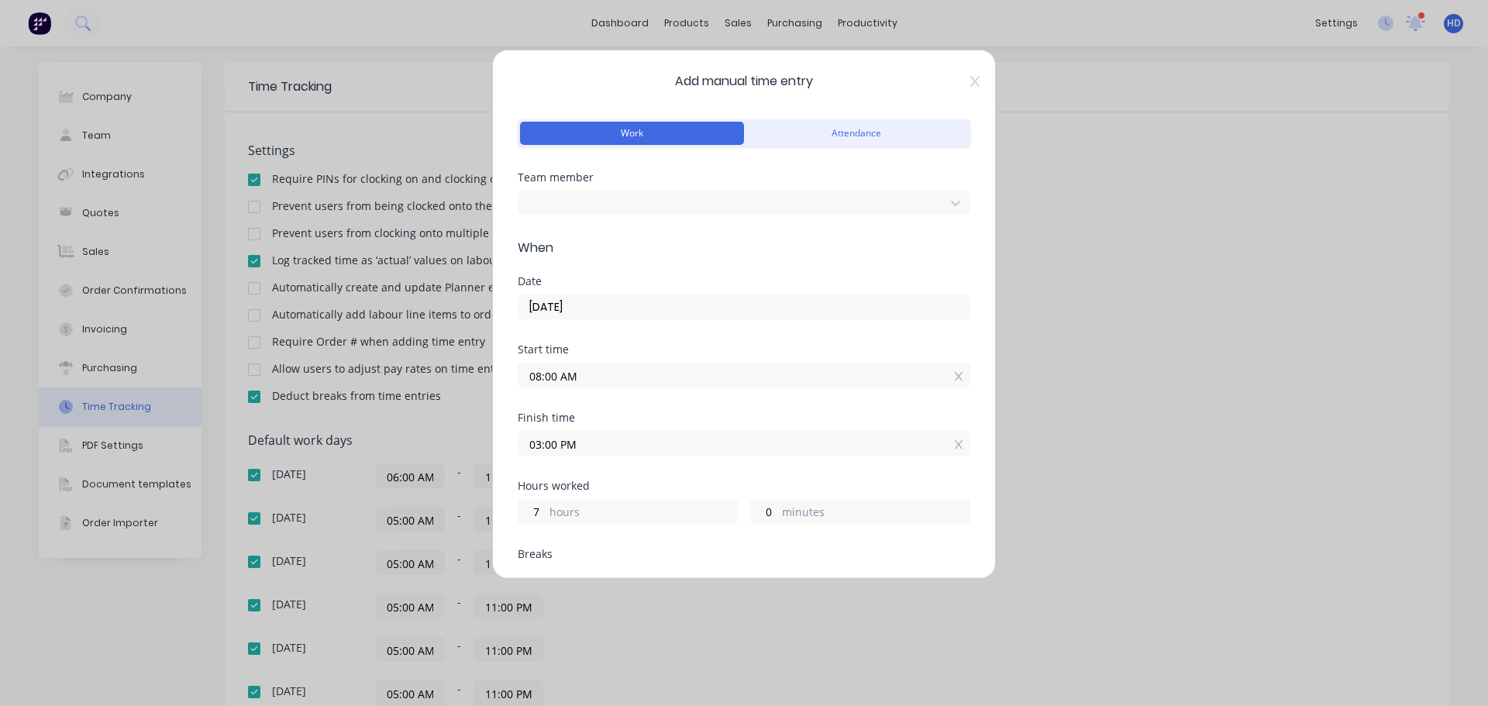
click at [703, 476] on div "Finish time 03:00 PM" at bounding box center [744, 446] width 453 height 68
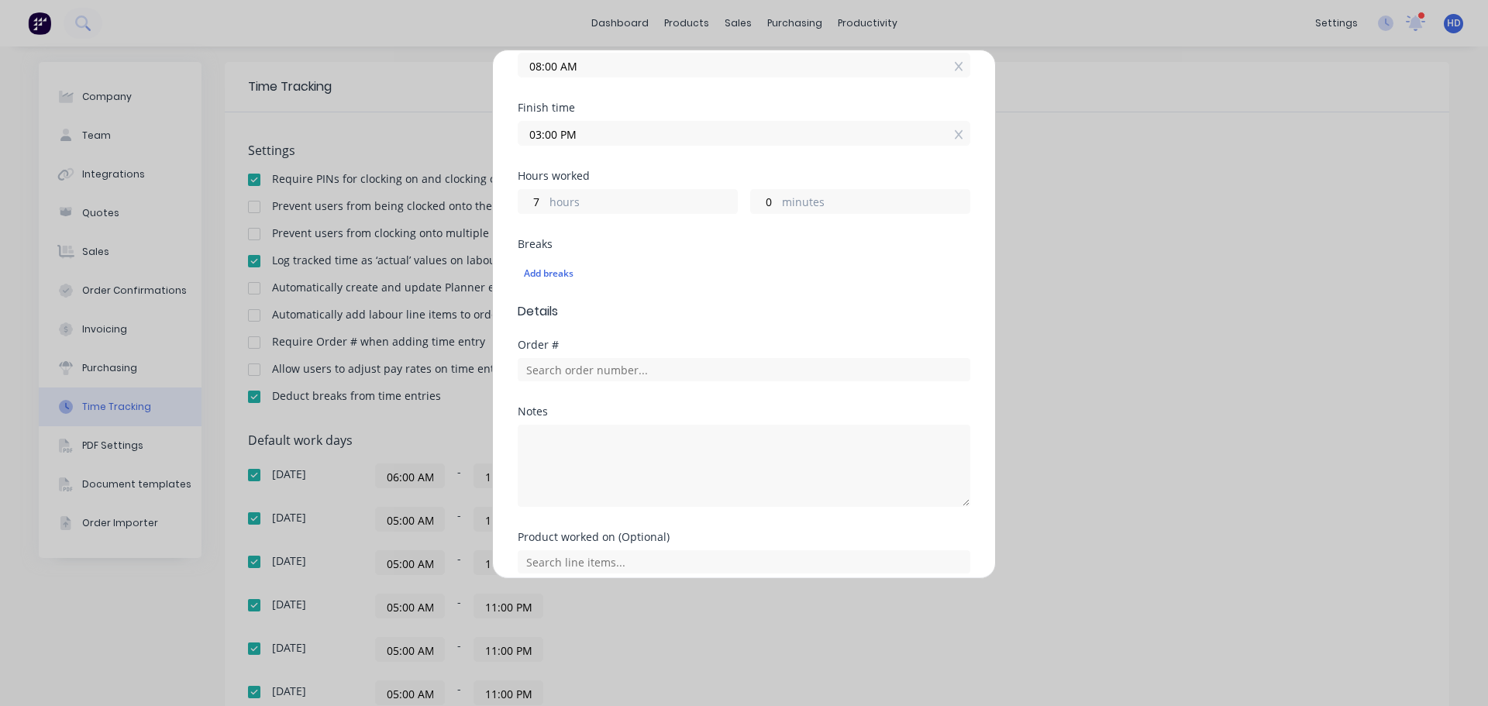
scroll to position [429, 0]
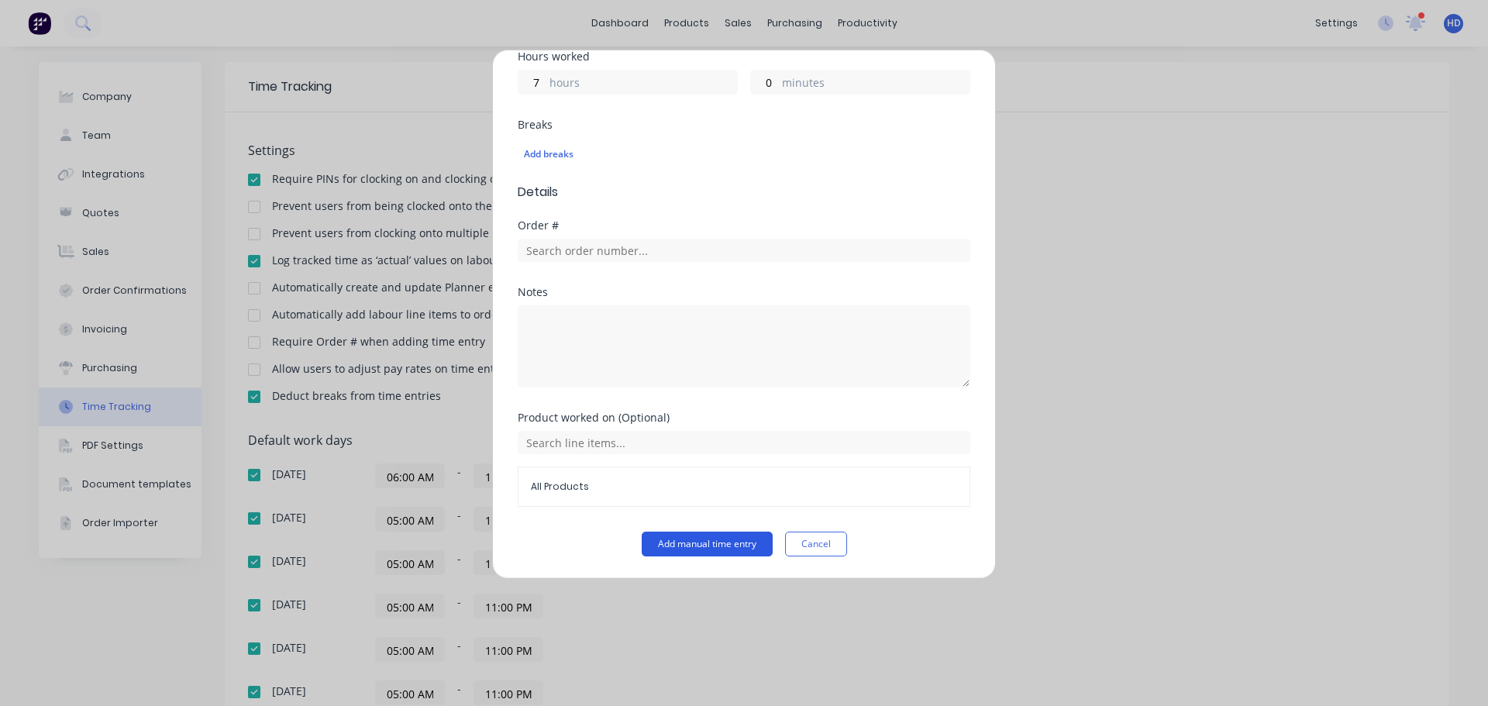
click at [710, 543] on button "Add manual time entry" at bounding box center [707, 544] width 131 height 25
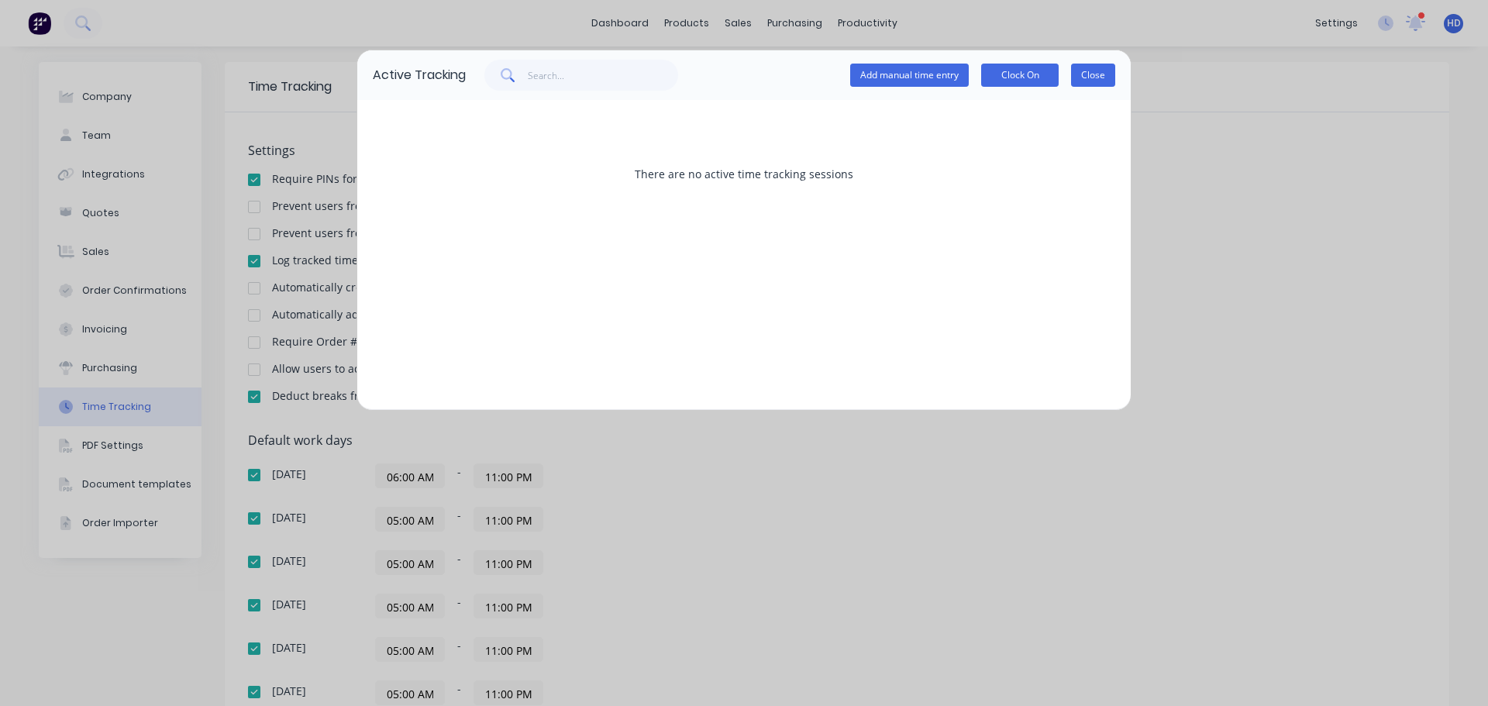
click at [1090, 74] on button "Close" at bounding box center [1093, 75] width 44 height 23
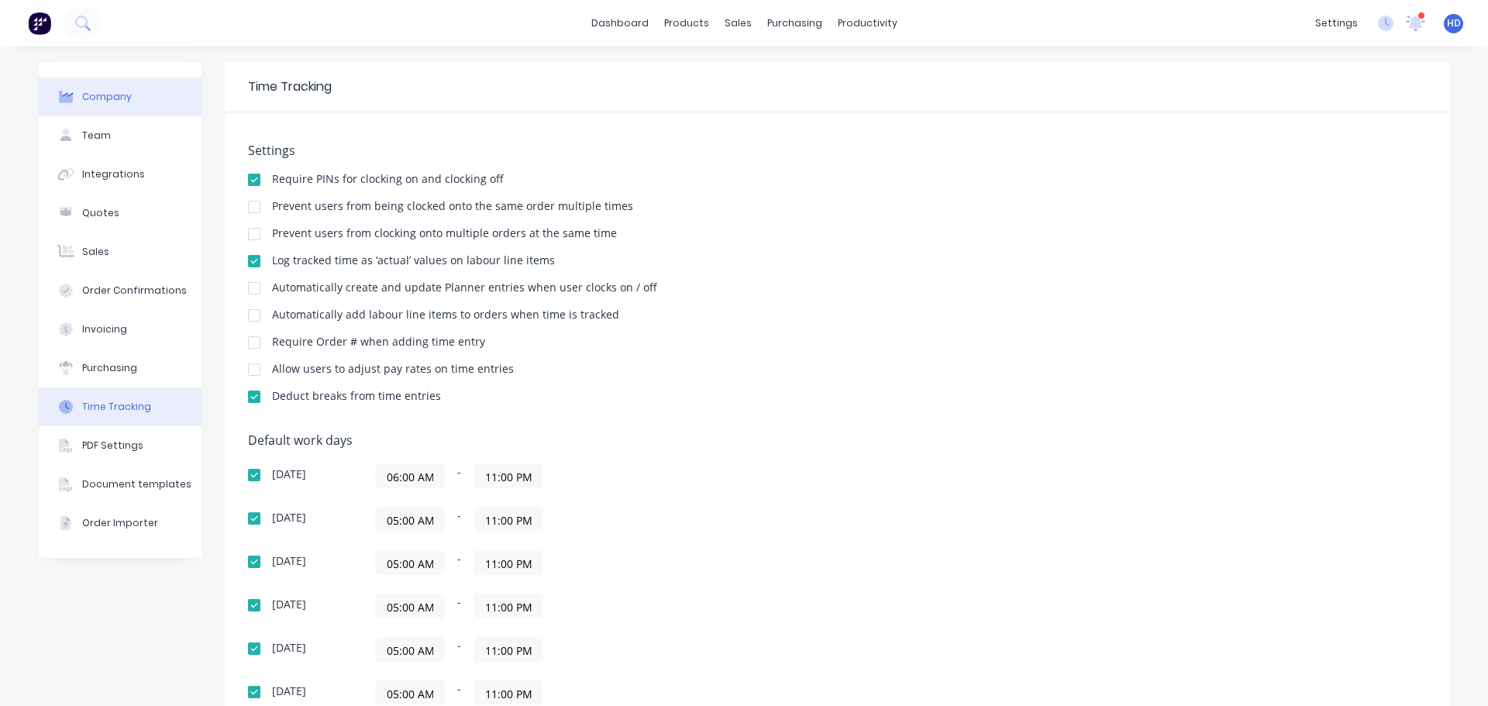
click at [153, 101] on button "Company" at bounding box center [120, 97] width 163 height 39
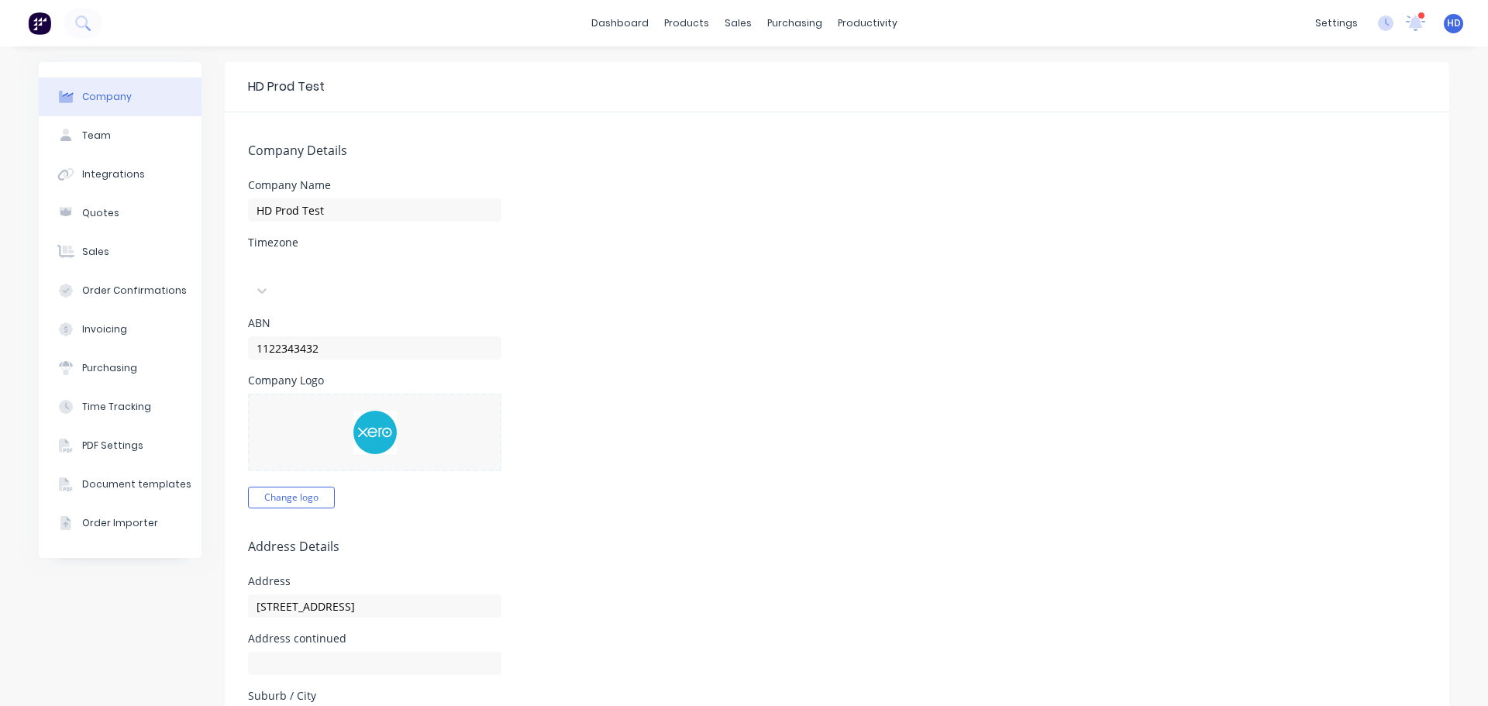
click at [351, 267] on div at bounding box center [364, 265] width 223 height 19
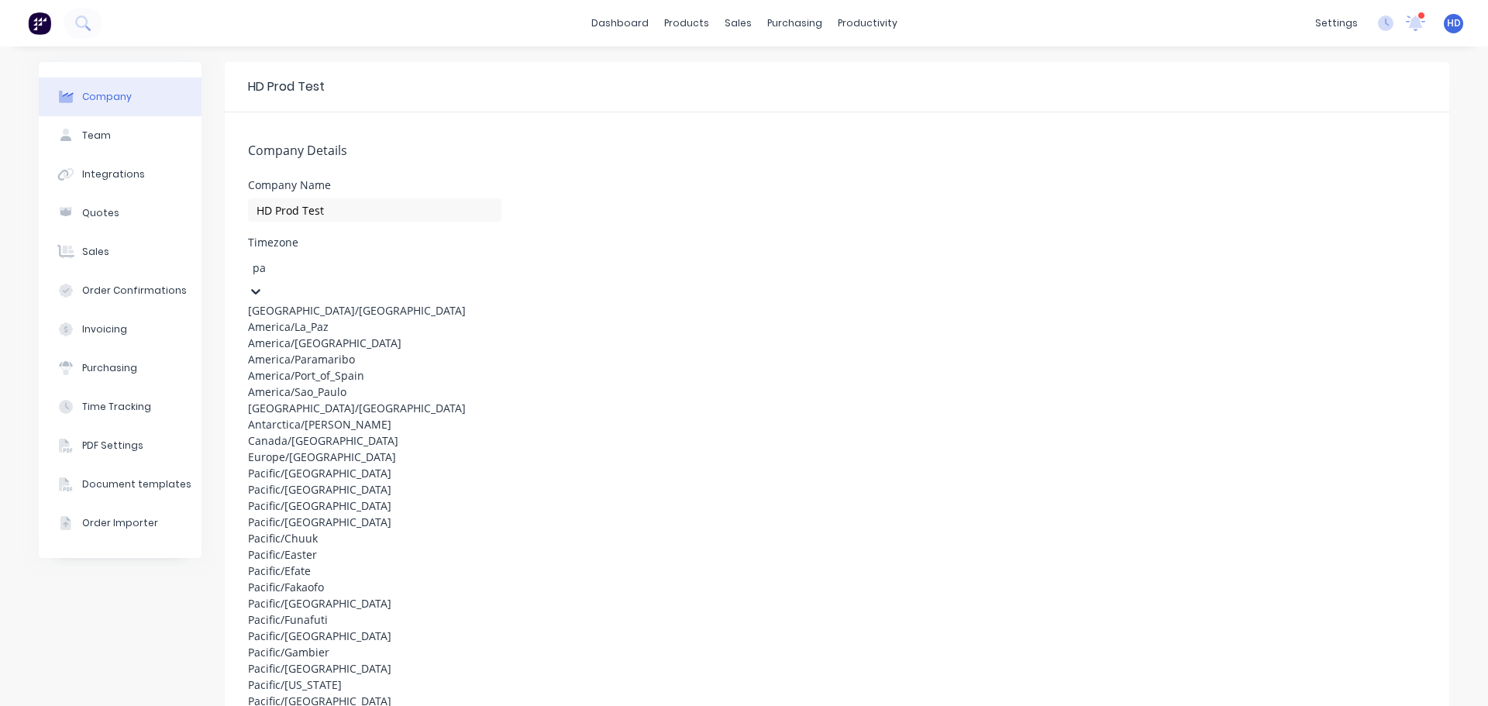
type input "pac"
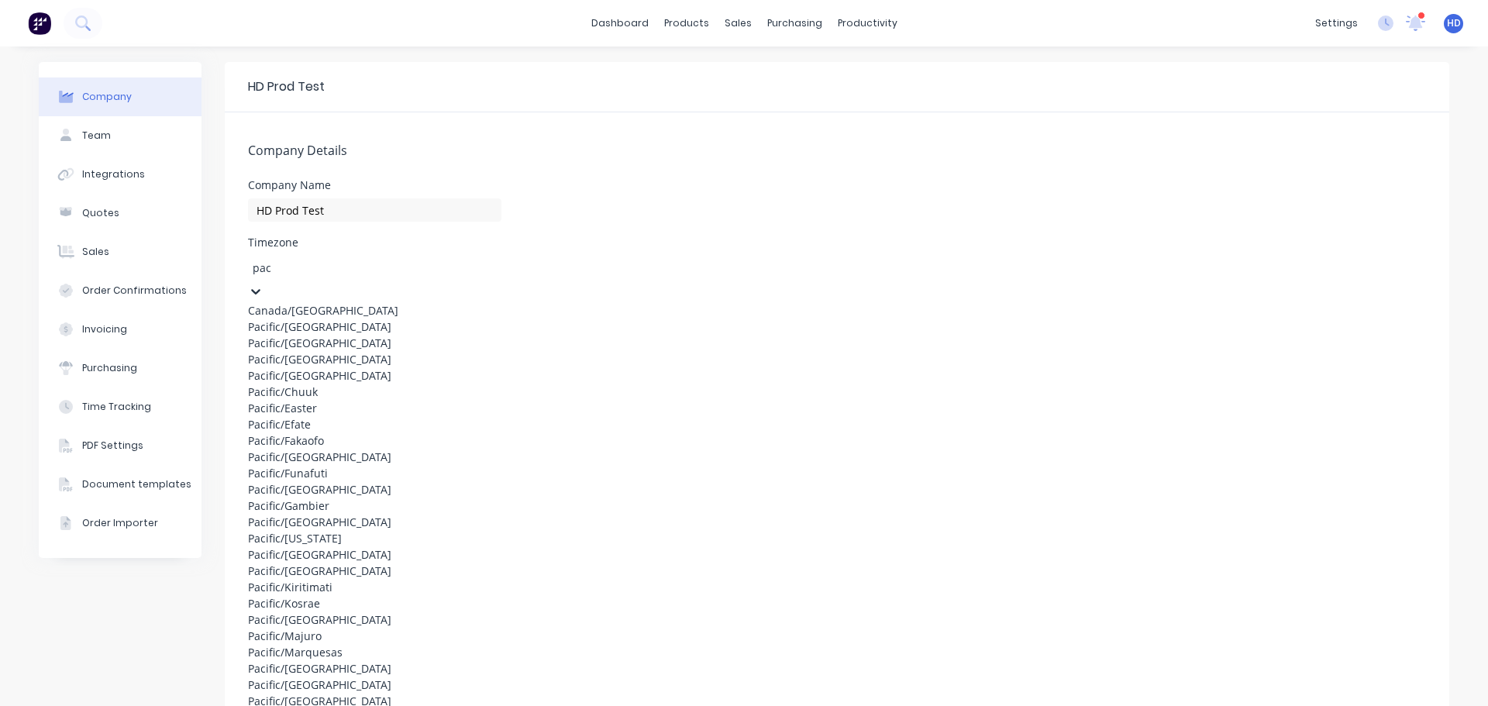
click at [374, 351] on div "Pacific/[GEOGRAPHIC_DATA]" at bounding box center [374, 343] width 253 height 16
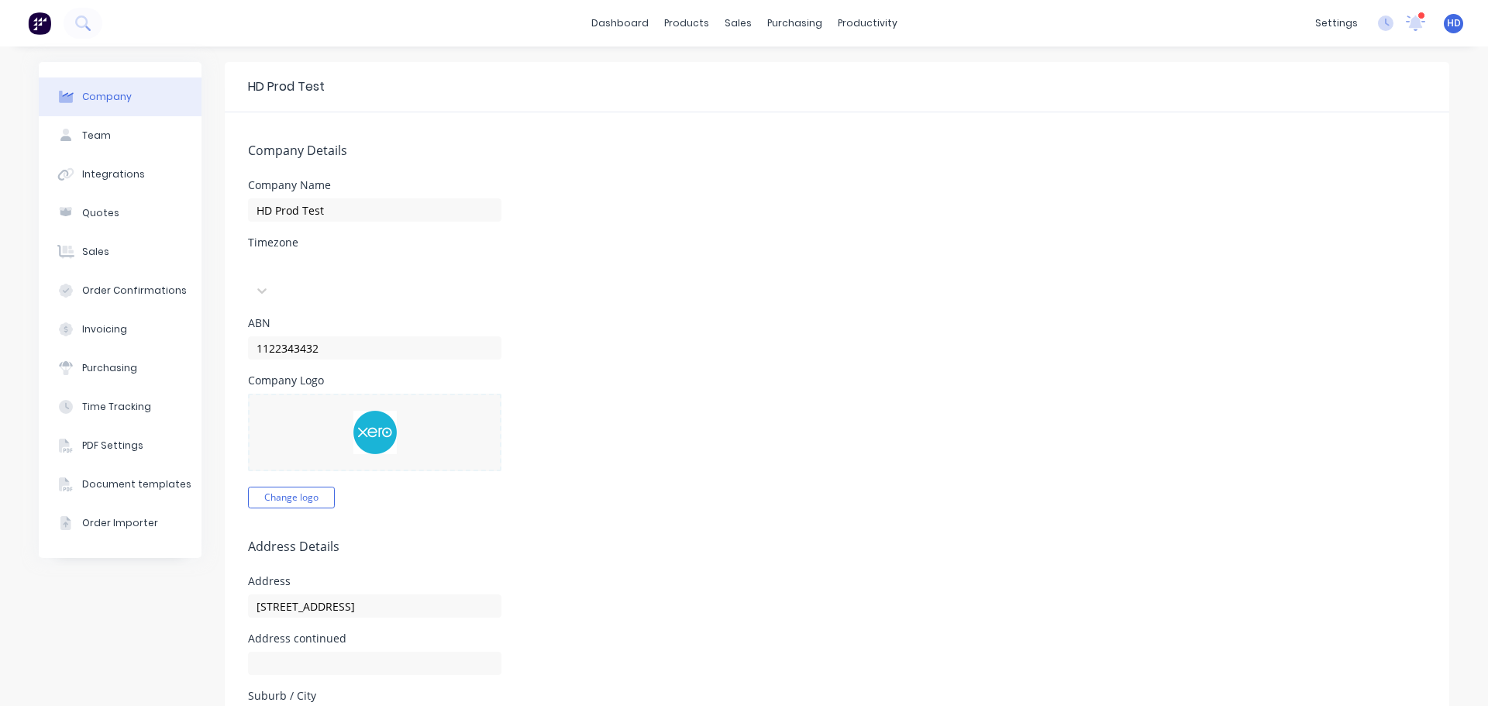
click at [1447, 23] on span "HD" at bounding box center [1454, 23] width 14 height 14
click at [1330, 153] on button "Profile" at bounding box center [1357, 163] width 205 height 31
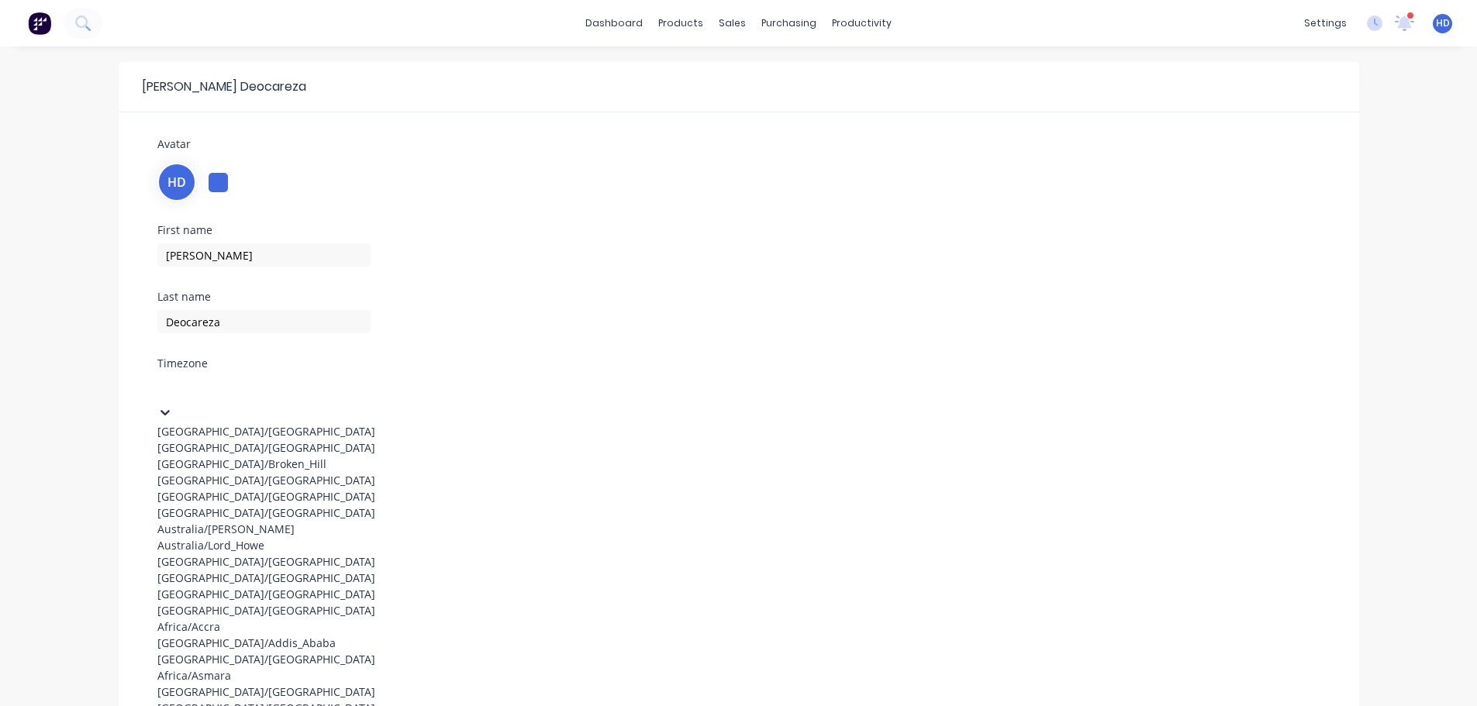
click at [206, 394] on div at bounding box center [273, 386] width 223 height 19
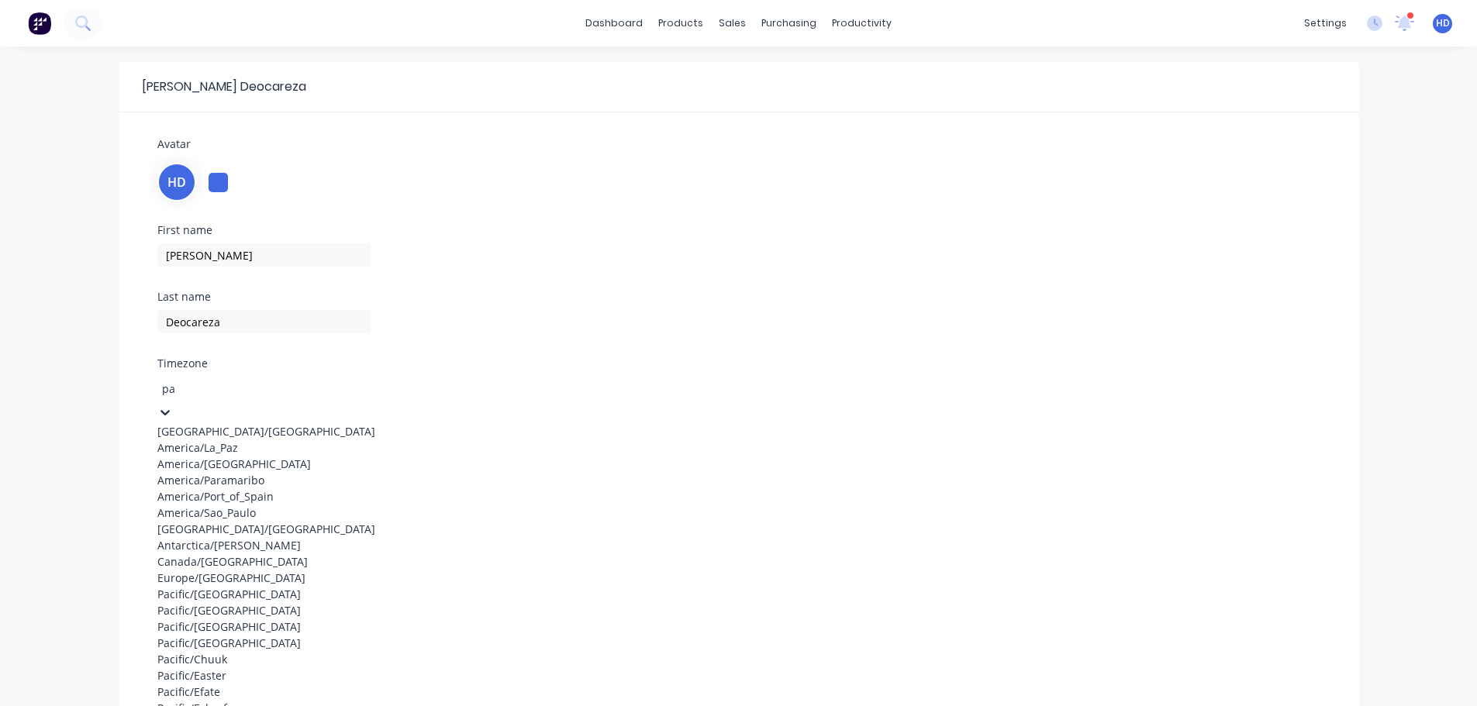
type input "pac"
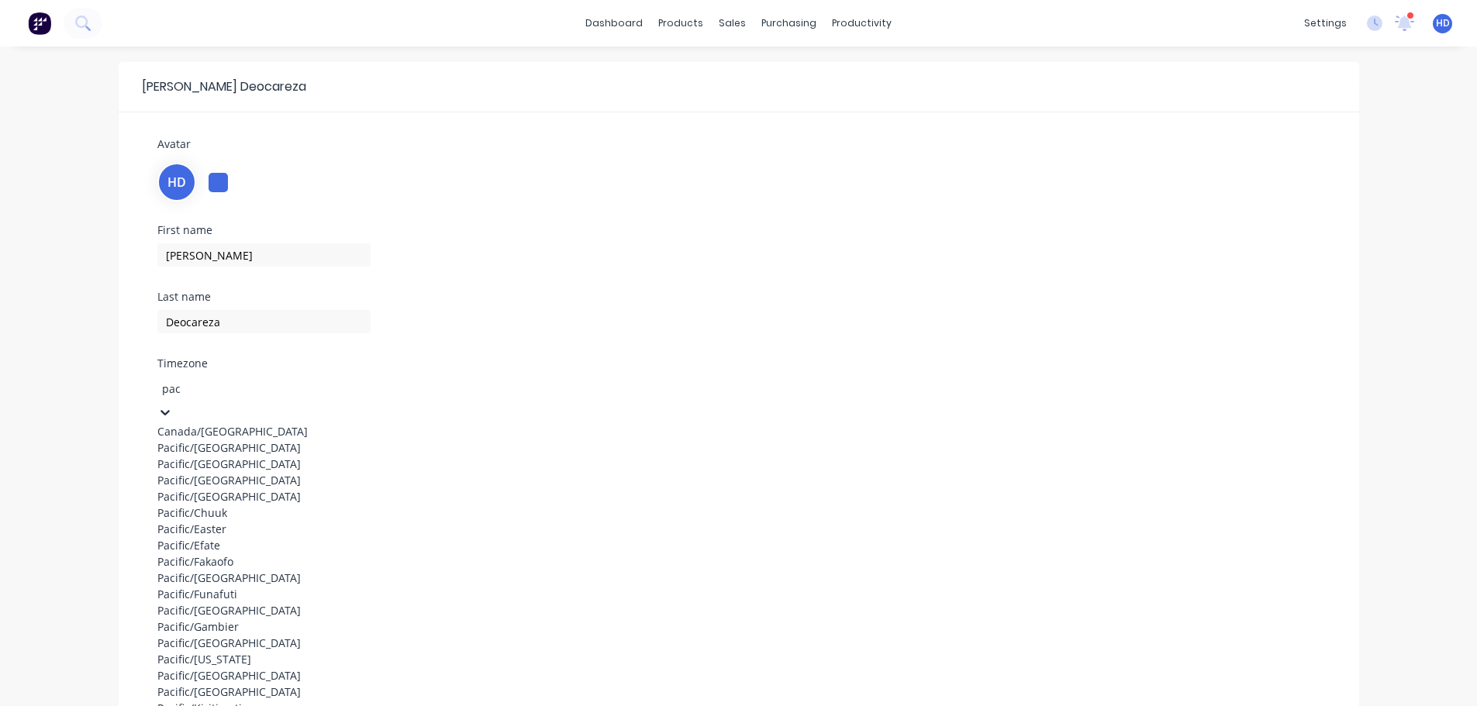
click at [223, 472] on div "Pacific/[GEOGRAPHIC_DATA]" at bounding box center [273, 464] width 233 height 16
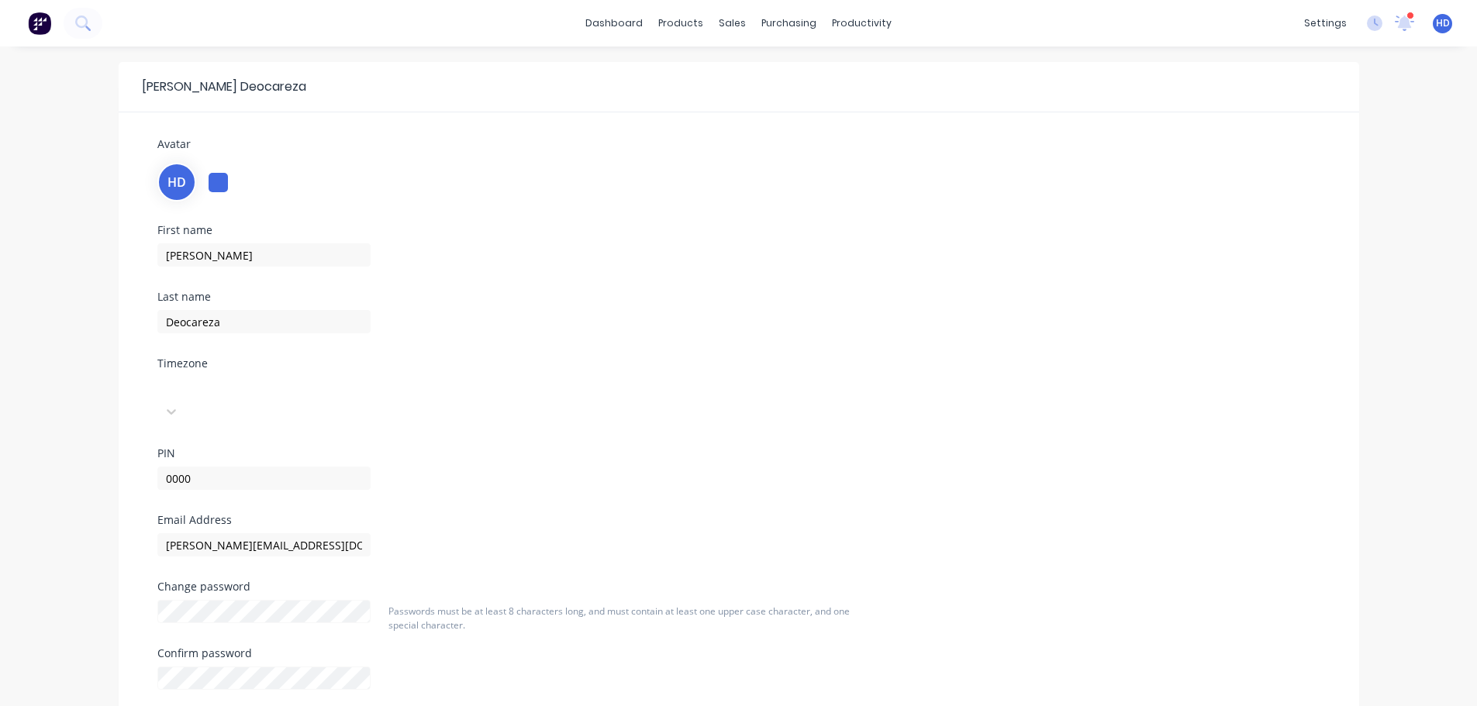
drag, startPoint x: 465, startPoint y: 385, endPoint x: 478, endPoint y: 381, distance: 14.0
click at [474, 381] on div "Pacific/[GEOGRAPHIC_DATA]" at bounding box center [343, 398] width 372 height 50
click at [852, 30] on div "productivity" at bounding box center [861, 23] width 75 height 23
click at [893, 174] on div "Timesheets" at bounding box center [895, 168] width 58 height 14
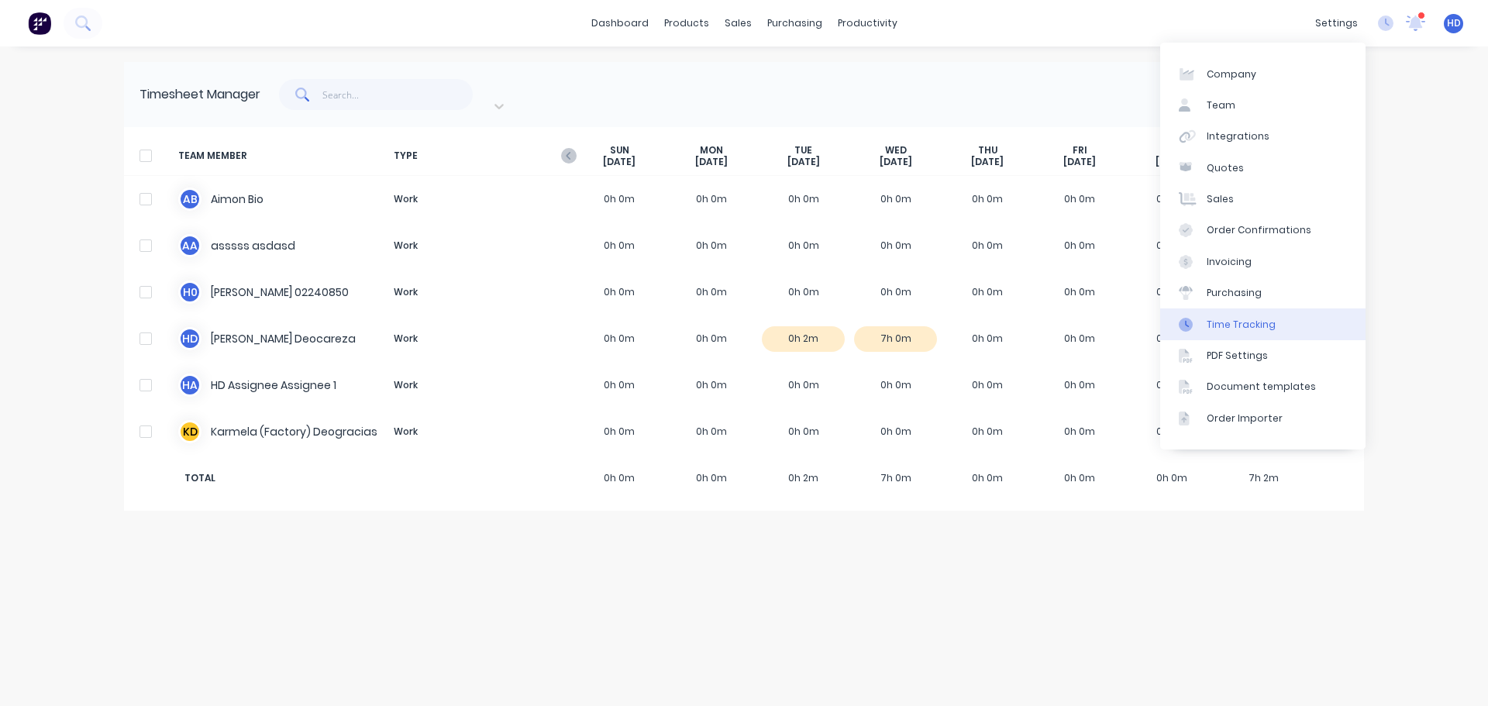
click at [1275, 325] on link "Time Tracking" at bounding box center [1262, 323] width 205 height 31
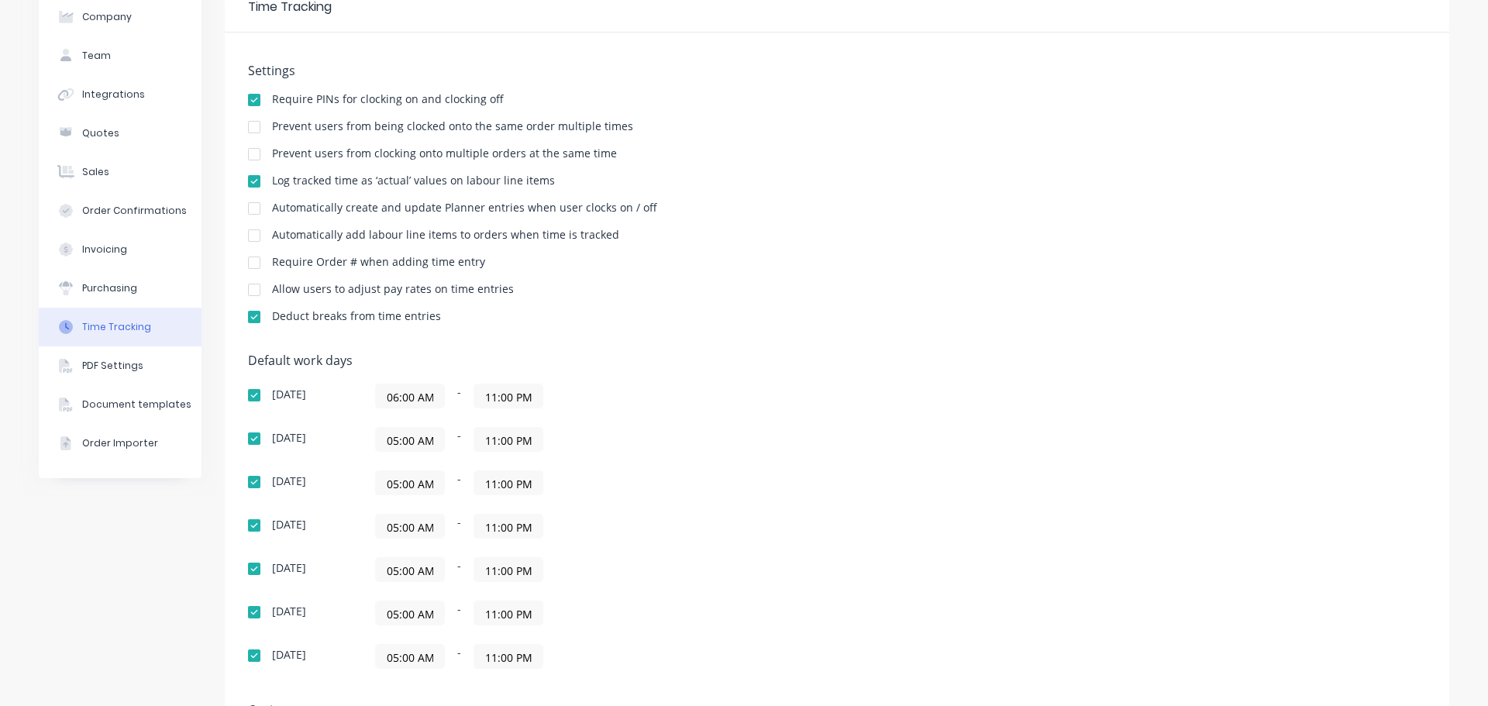
scroll to position [155, 0]
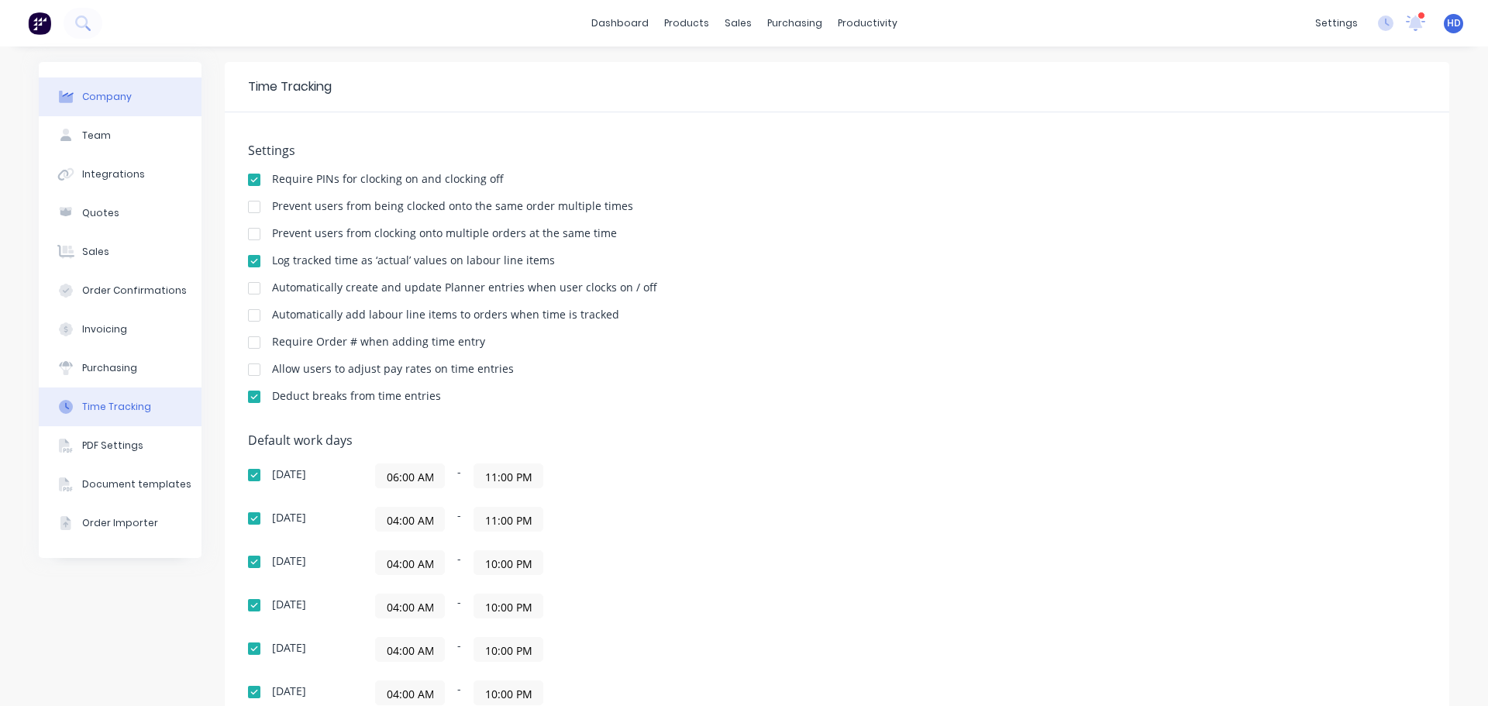
click at [122, 107] on button "Company" at bounding box center [120, 97] width 163 height 39
select select "CA"
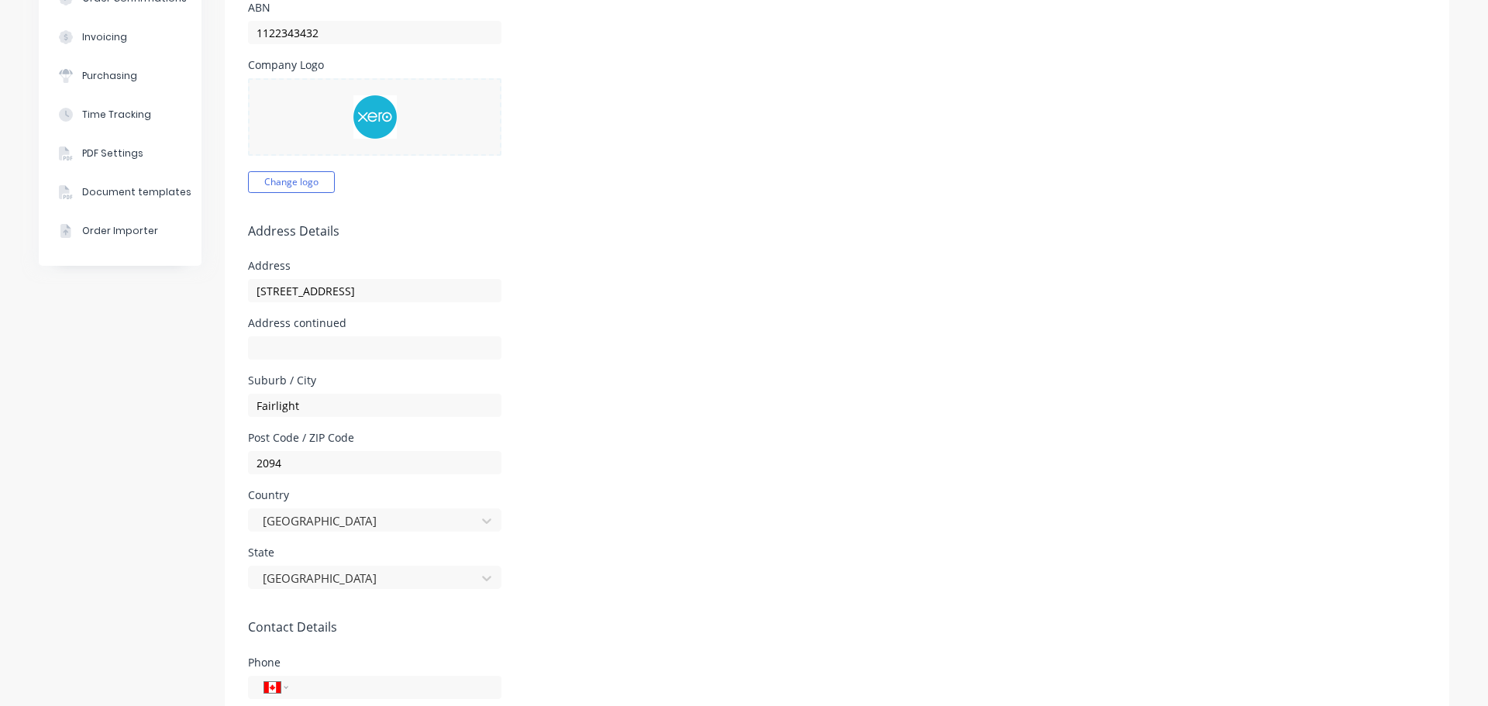
scroll to position [94, 0]
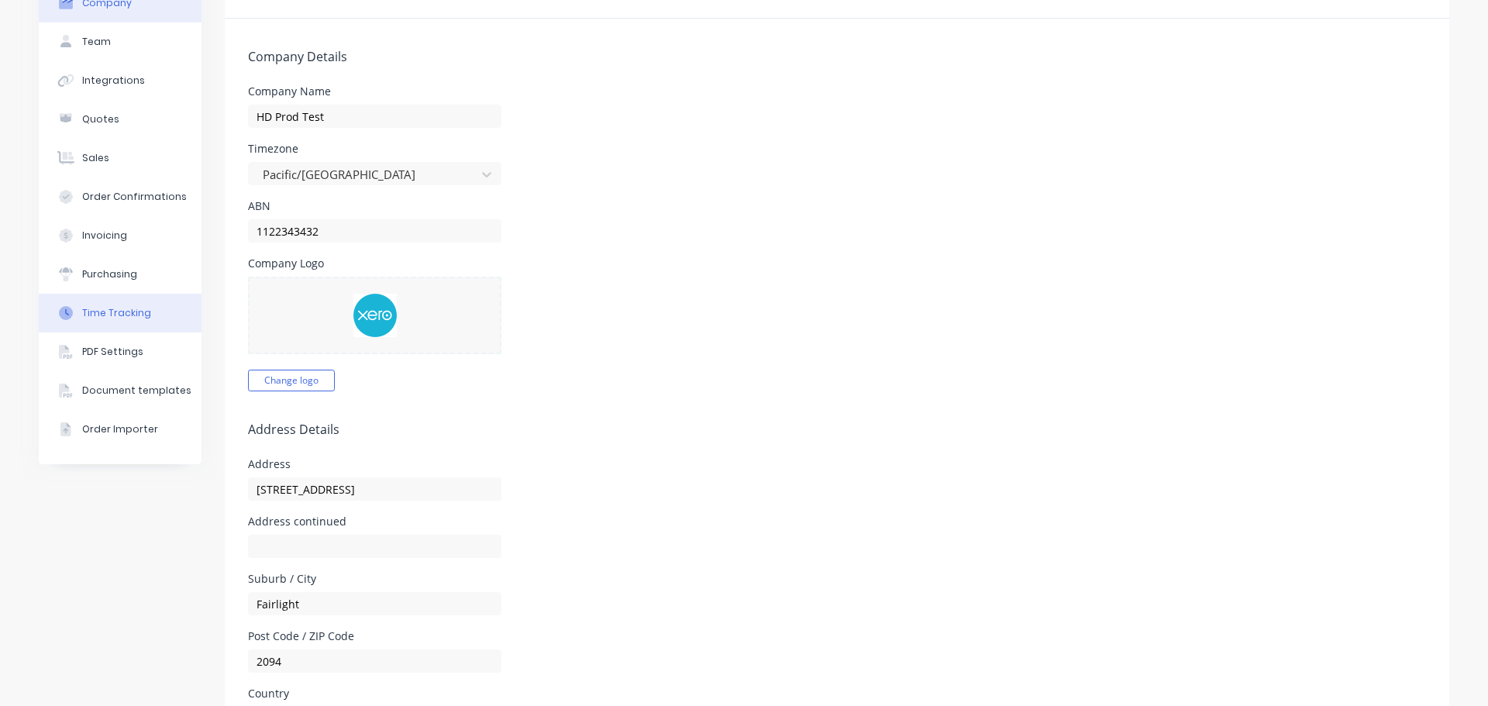
click at [136, 310] on div "Time Tracking" at bounding box center [116, 313] width 69 height 14
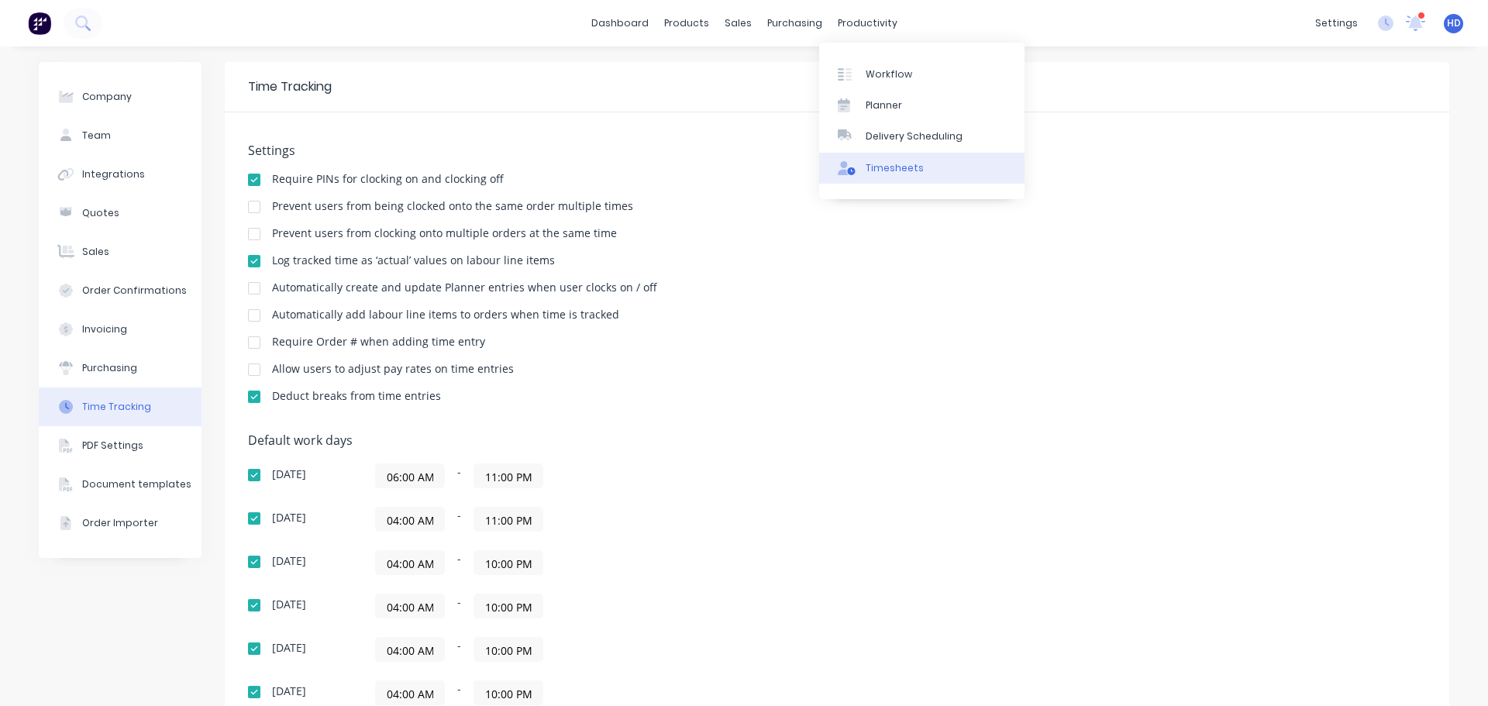
click at [908, 175] on link "Timesheets" at bounding box center [921, 168] width 205 height 31
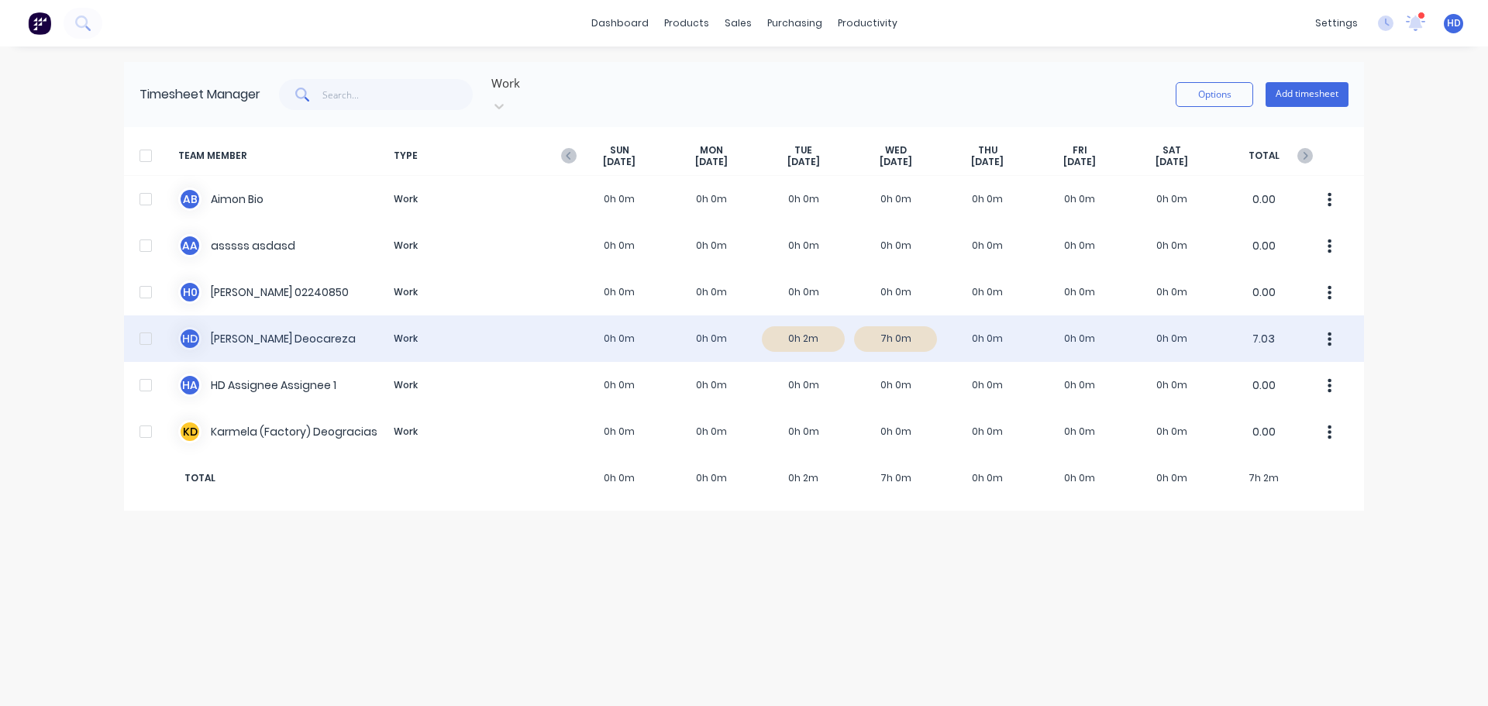
click at [256, 325] on div "H D [PERSON_NAME] Work 0h 0m 0h 0m 0h 2m 7h 0m 0h 0m 0h 0m 0h 0m 7.03" at bounding box center [744, 338] width 1240 height 47
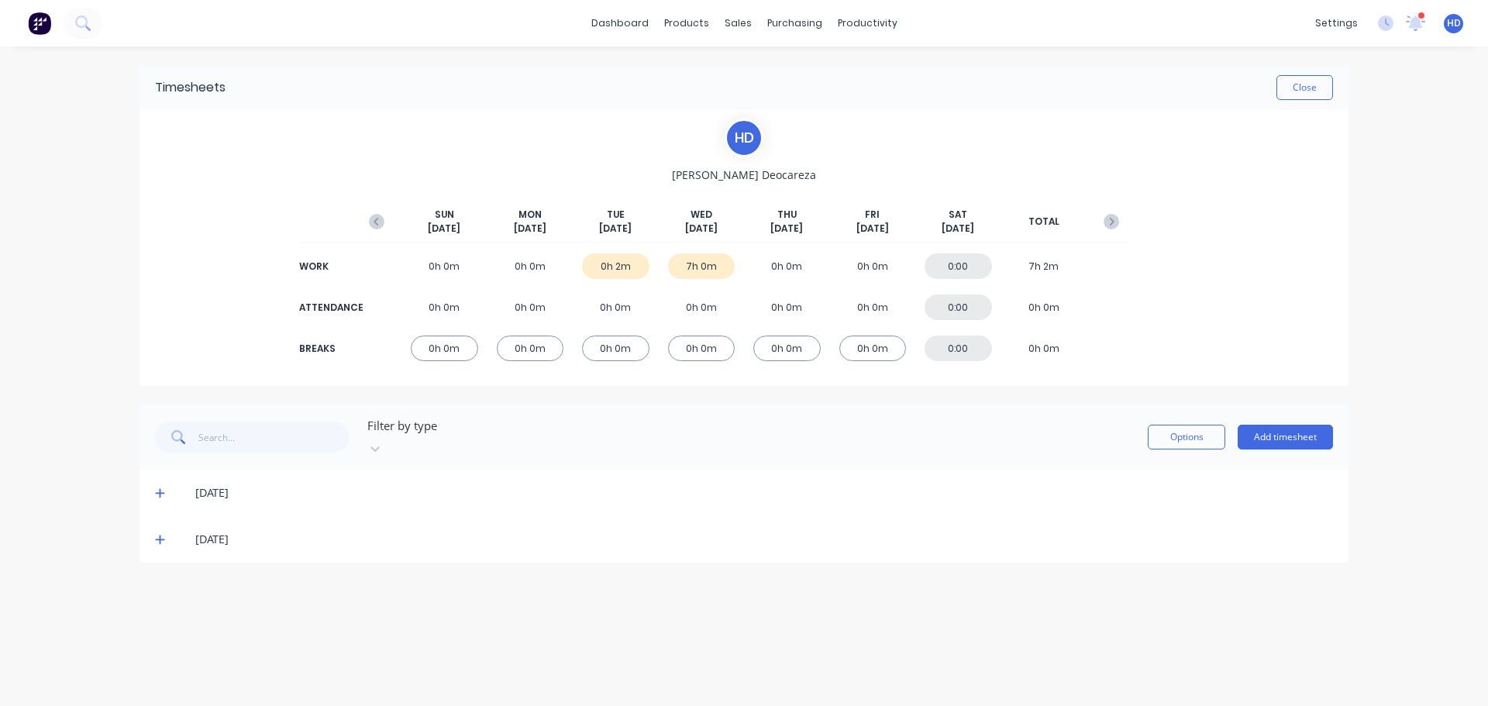
click at [167, 485] on span at bounding box center [163, 493] width 16 height 16
click at [160, 529] on div at bounding box center [161, 544] width 31 height 31
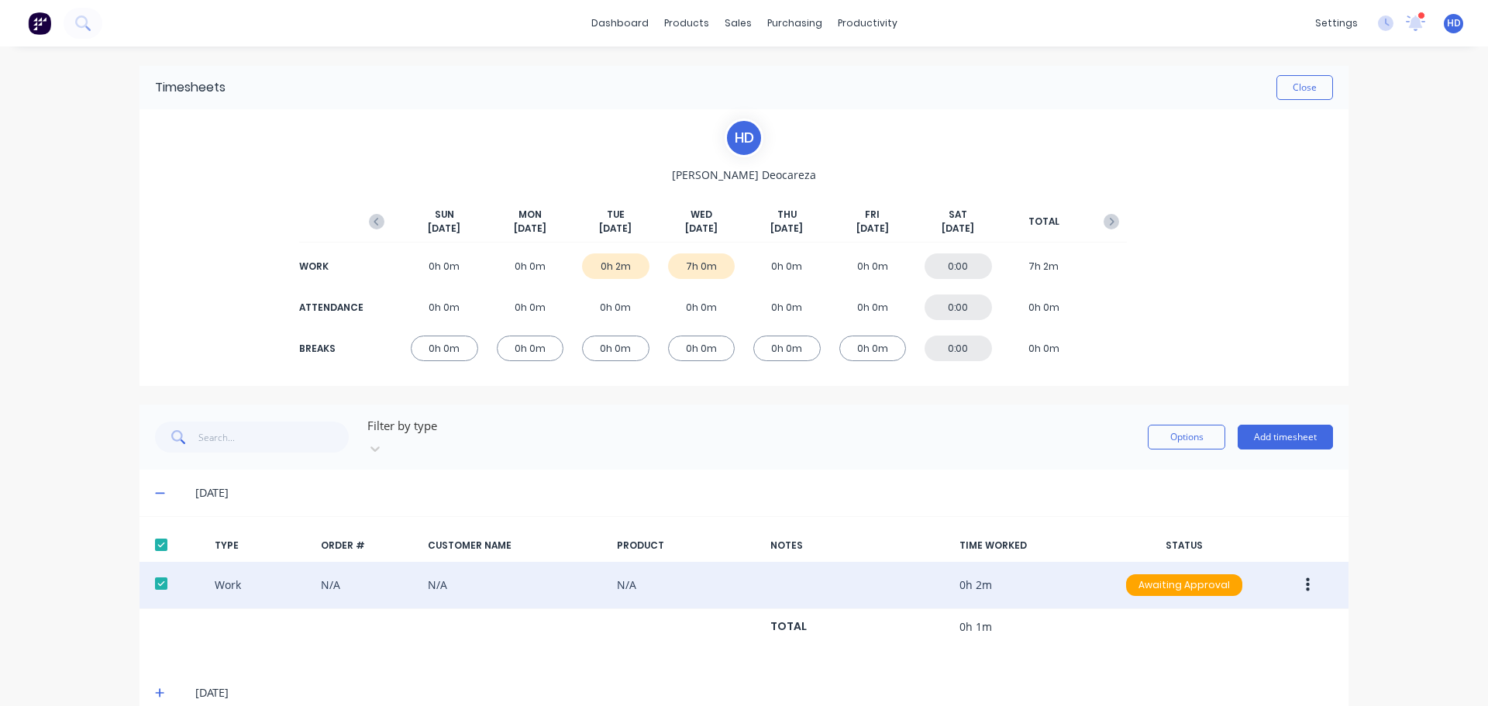
click at [1299, 577] on button "button" at bounding box center [1308, 585] width 36 height 28
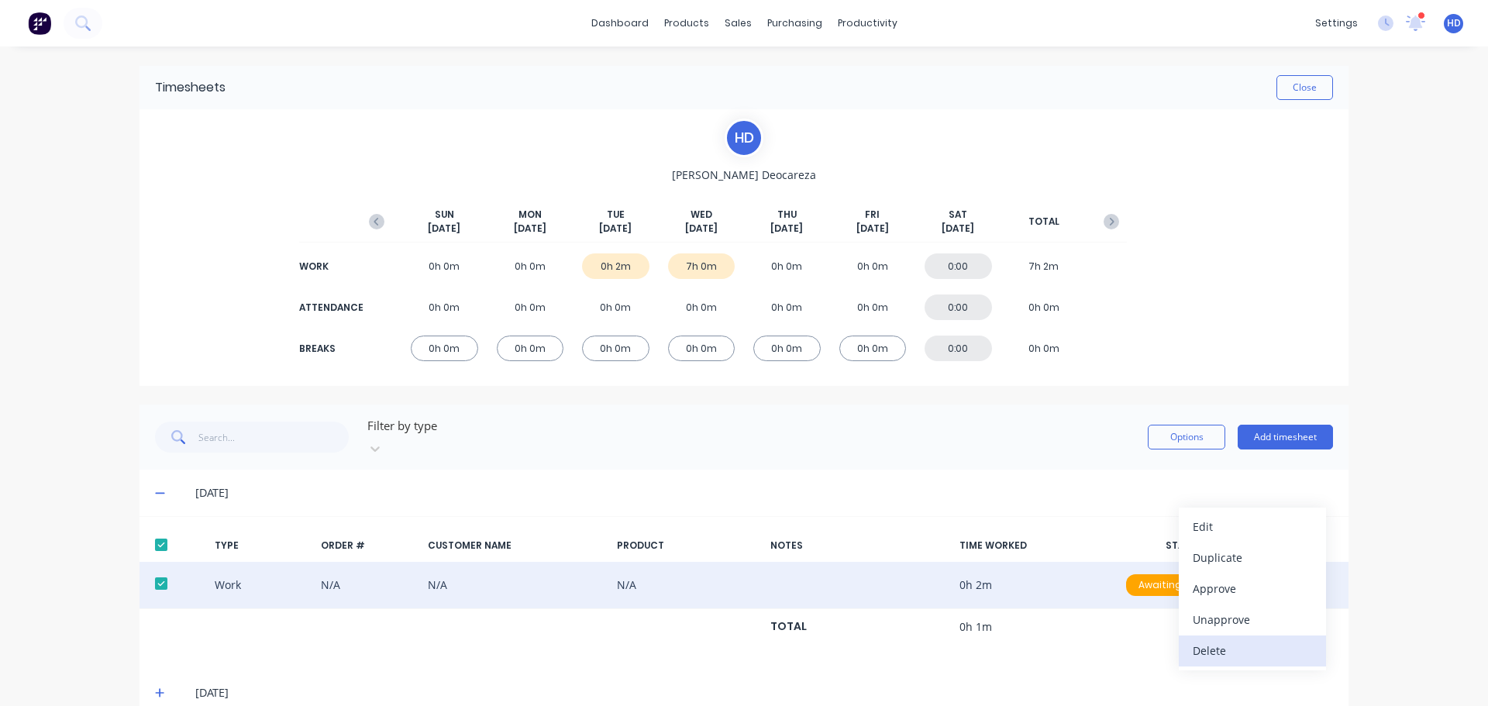
click at [1219, 642] on div "Delete" at bounding box center [1252, 650] width 119 height 22
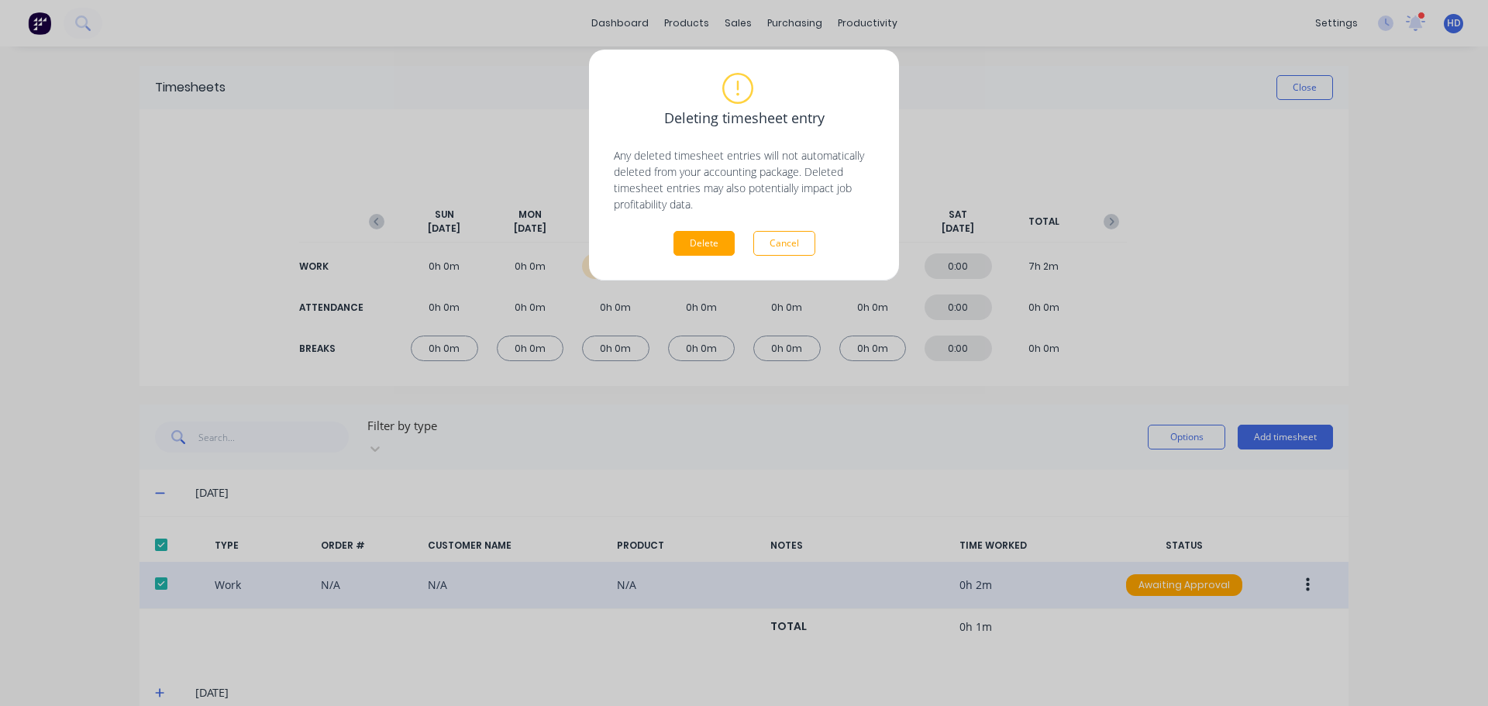
click at [703, 260] on div "Deleting timesheet entry Any deleted timesheet entries will not automatically d…" at bounding box center [744, 165] width 310 height 231
click at [704, 257] on div "Deleting timesheet entry Any deleted timesheet entries will not automatically d…" at bounding box center [744, 165] width 310 height 231
click at [706, 250] on button "Delete" at bounding box center [704, 243] width 61 height 25
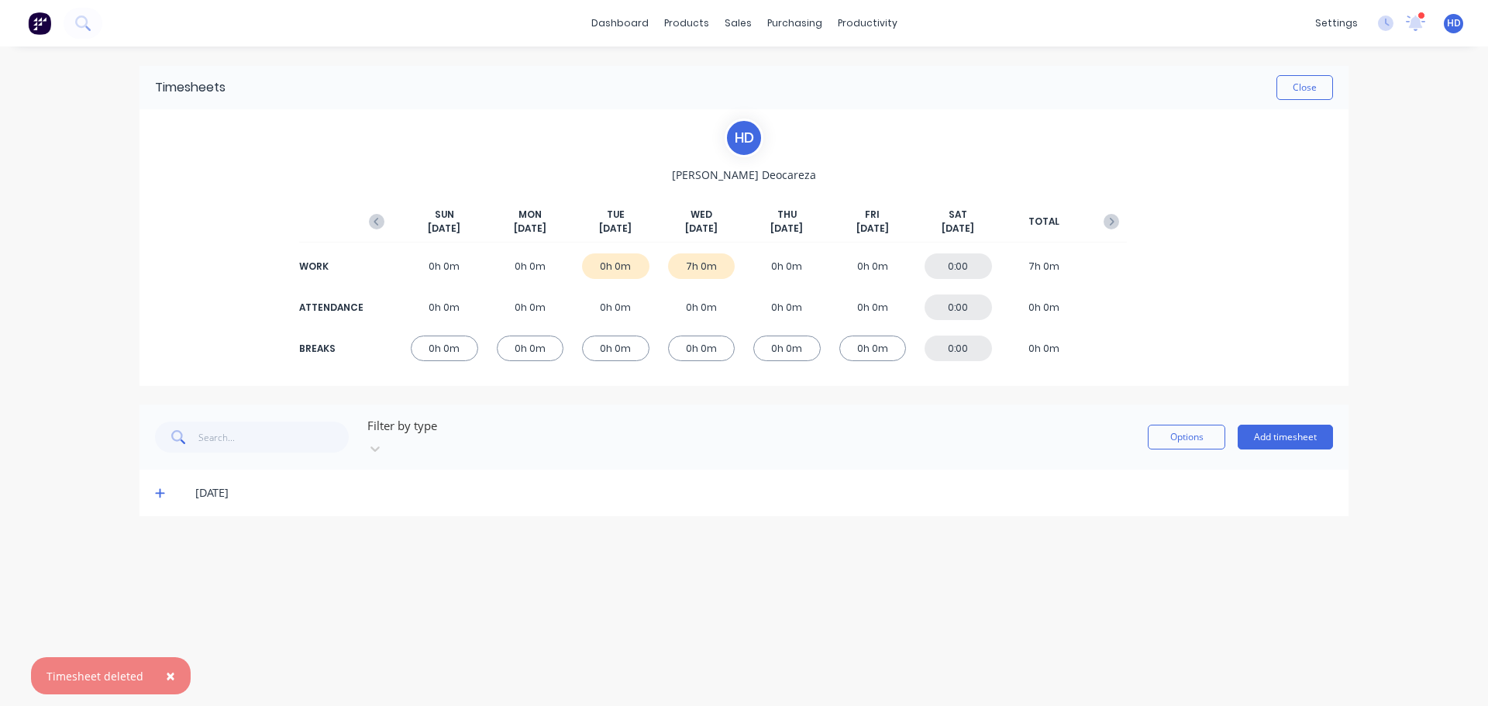
click at [161, 489] on icon at bounding box center [159, 493] width 9 height 9
click at [156, 533] on div at bounding box center [161, 544] width 31 height 31
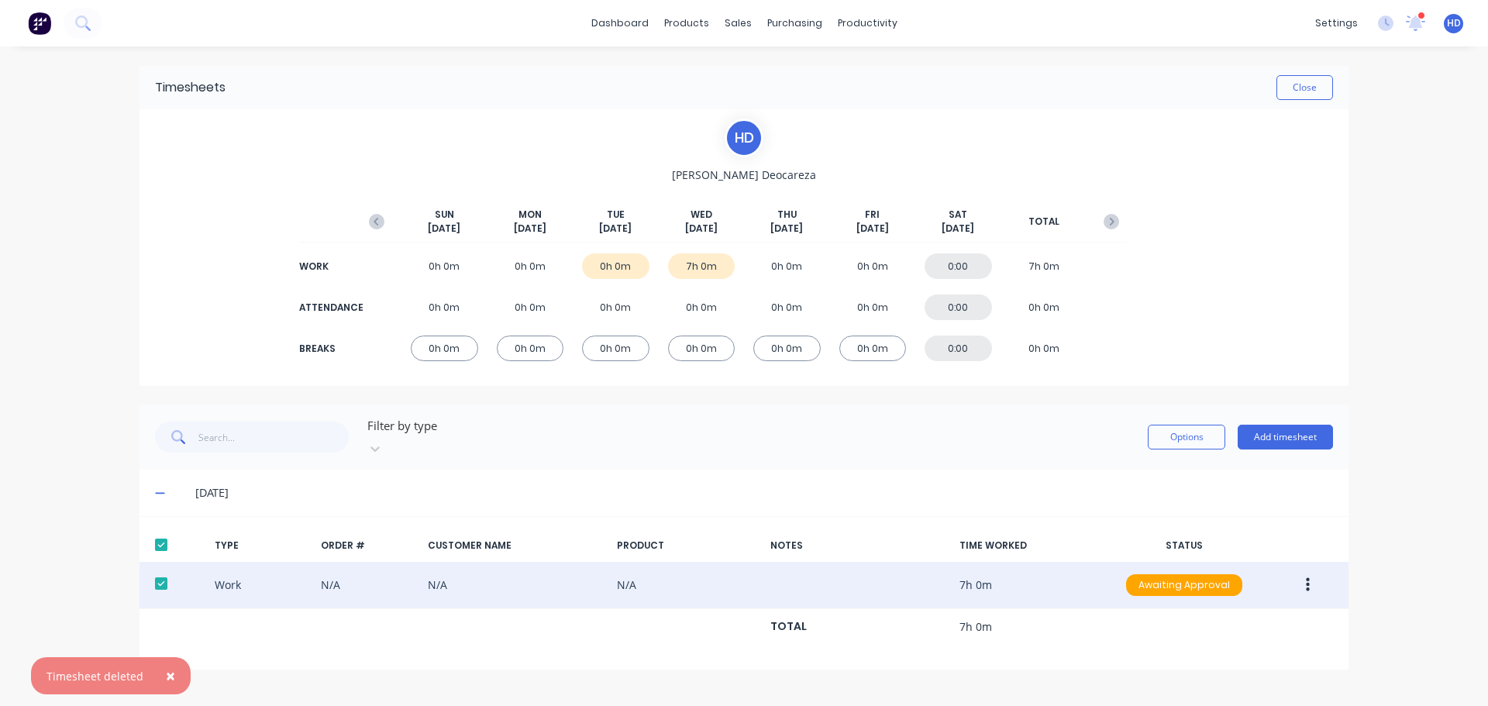
click at [1301, 571] on button "button" at bounding box center [1308, 585] width 36 height 28
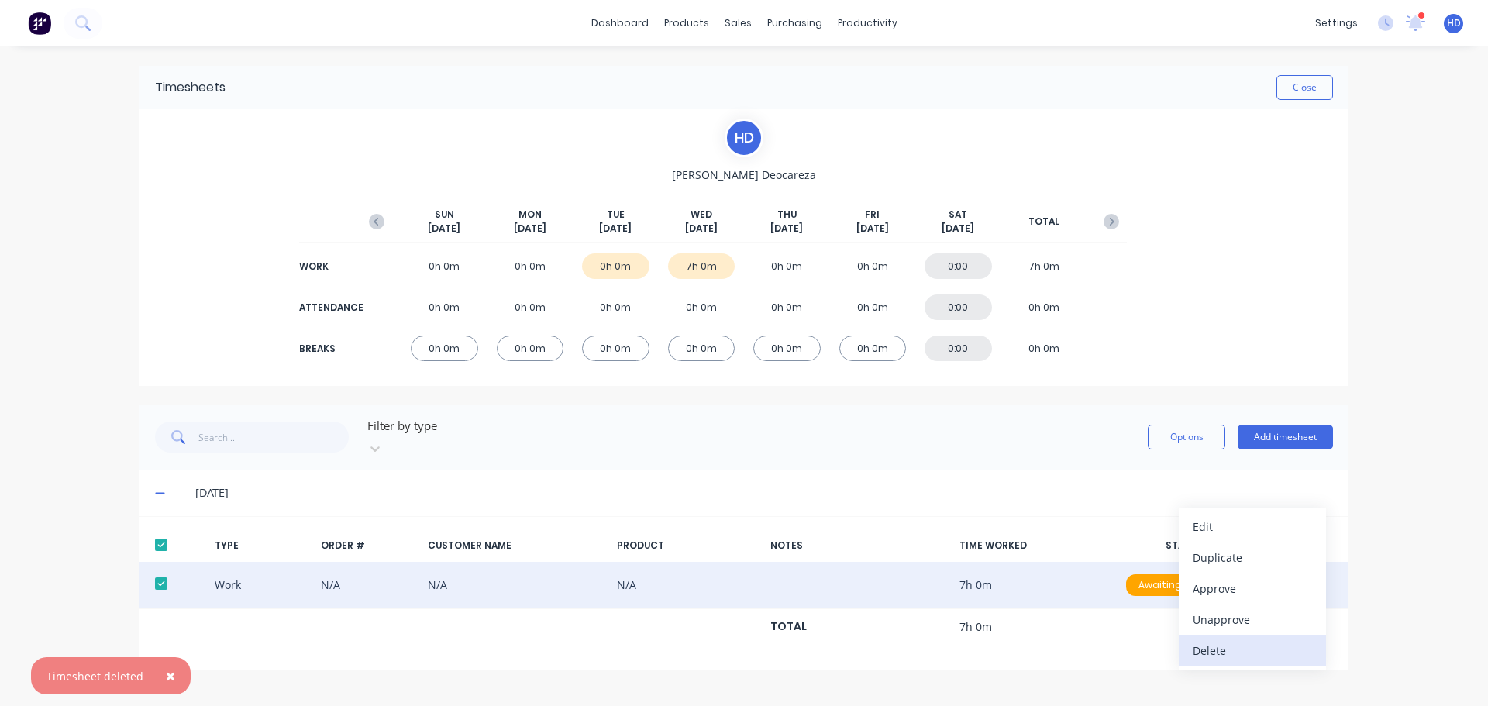
click at [1209, 639] on div "Delete" at bounding box center [1252, 650] width 119 height 22
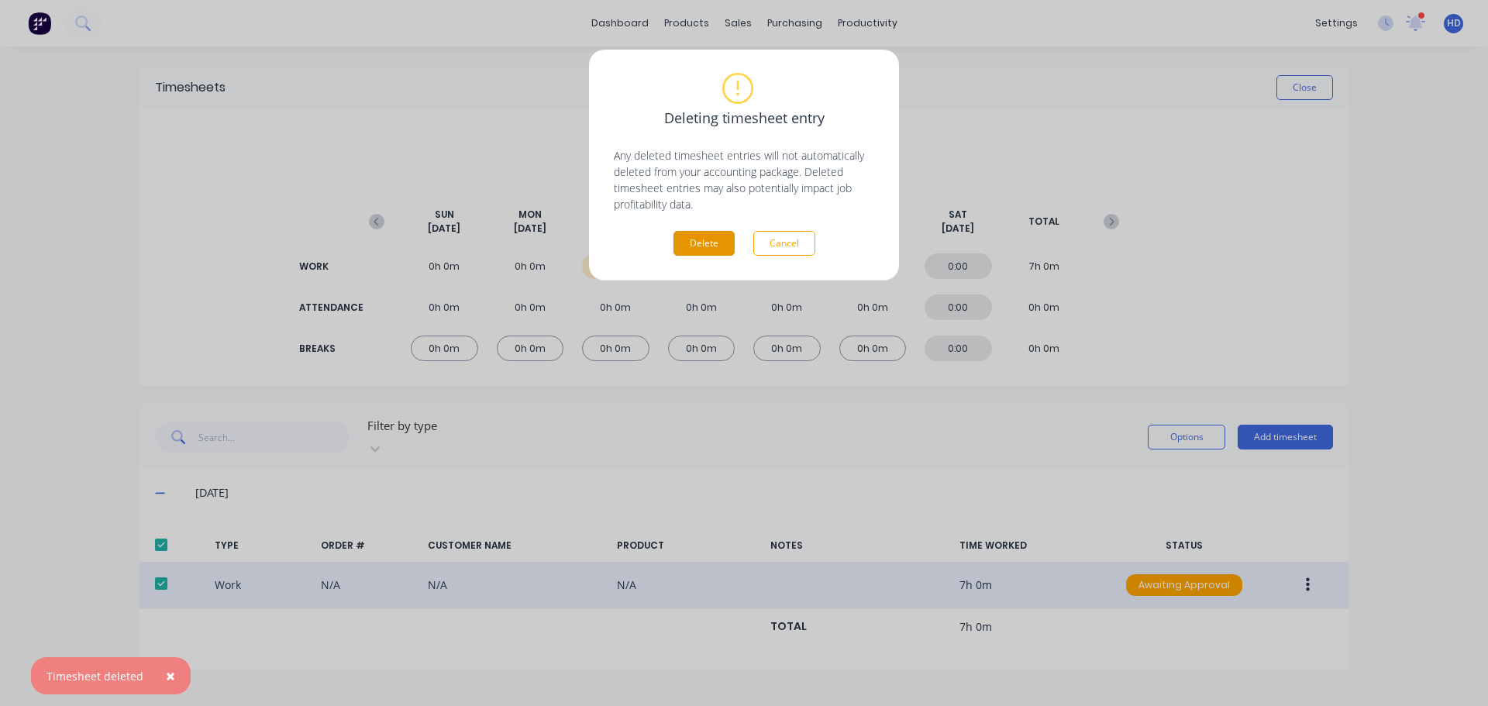
click at [724, 250] on button "Delete" at bounding box center [704, 243] width 61 height 25
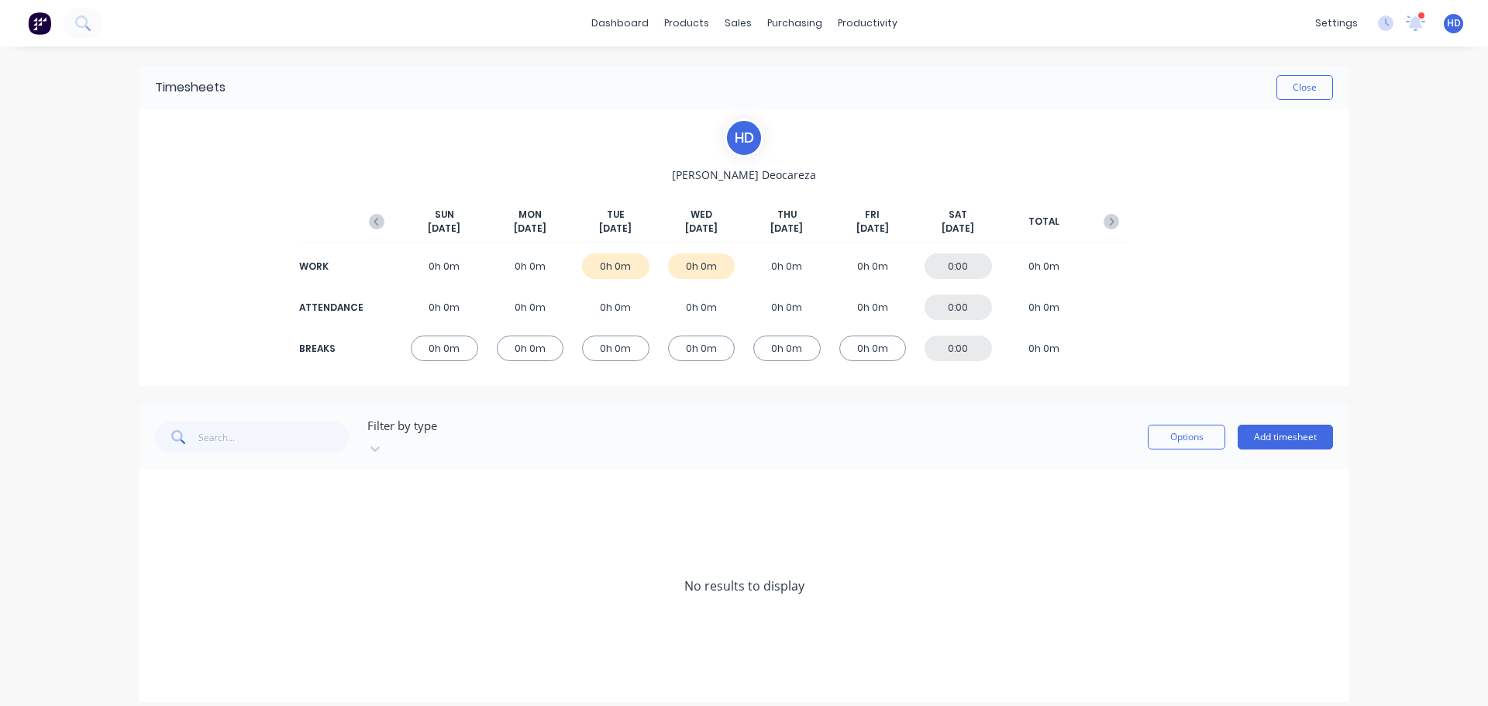
click at [219, 253] on div "H D Harry Deocareza SUN Oct 5th MON Oct 6th TUE Oct 7th WED Oct 8th THU Oct 9th…" at bounding box center [744, 247] width 1209 height 277
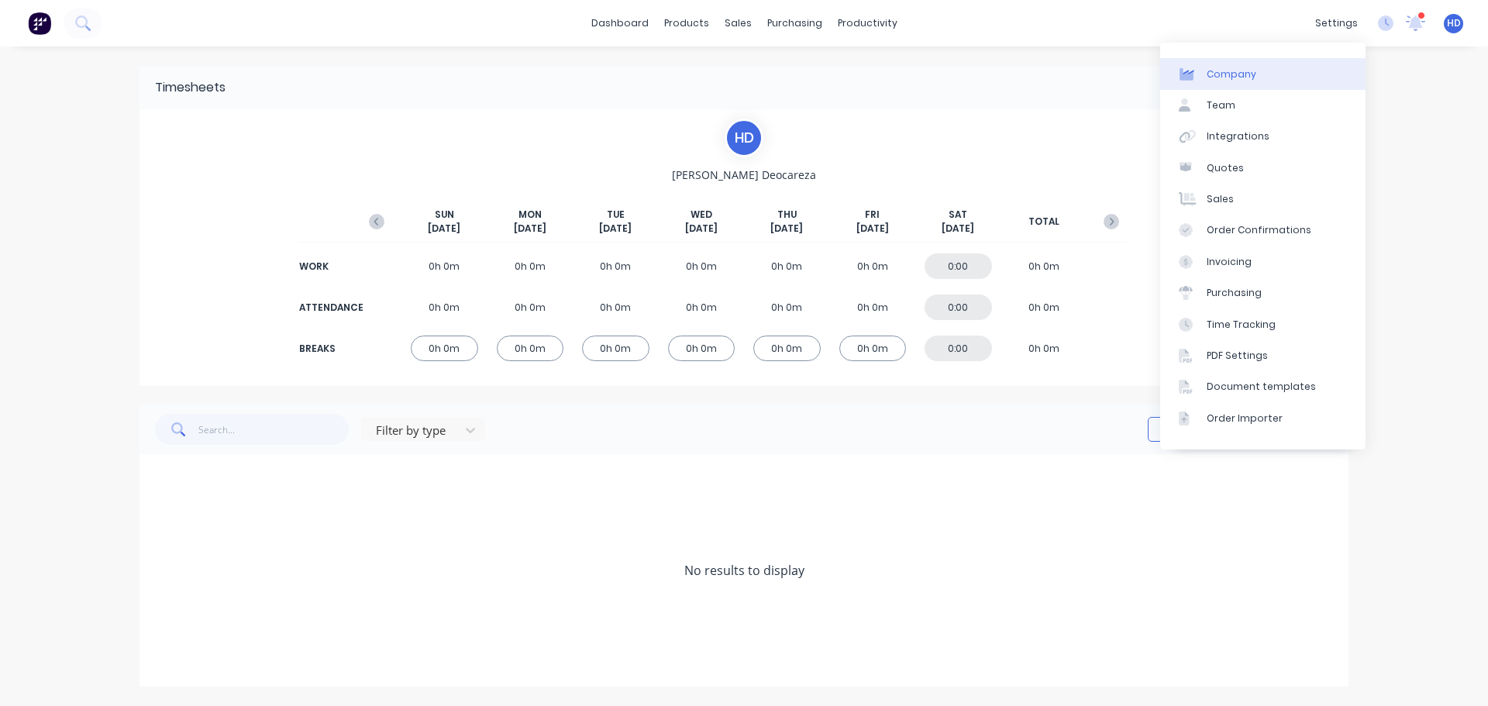
click at [1277, 70] on link "Company" at bounding box center [1262, 73] width 205 height 31
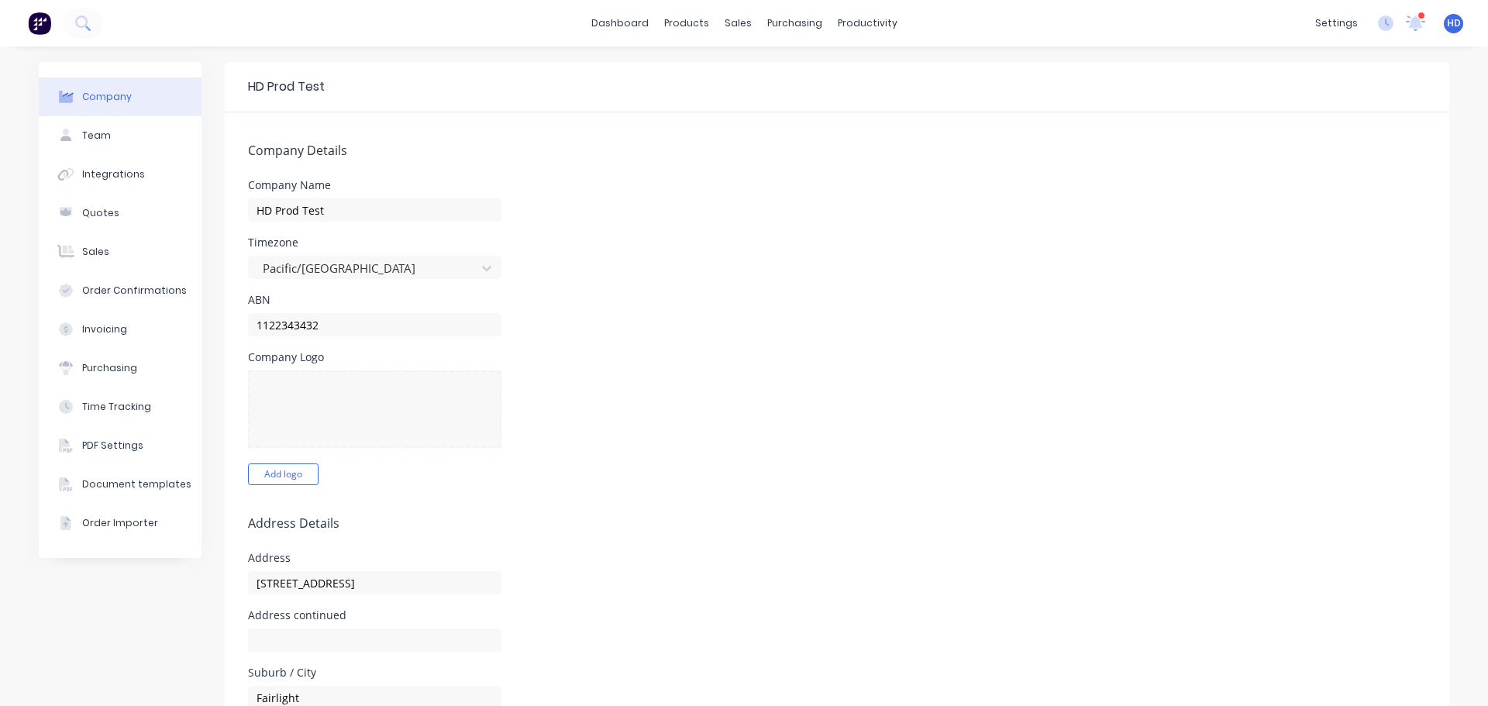
select select "CA"
click at [1447, 26] on span "HD" at bounding box center [1454, 23] width 14 height 14
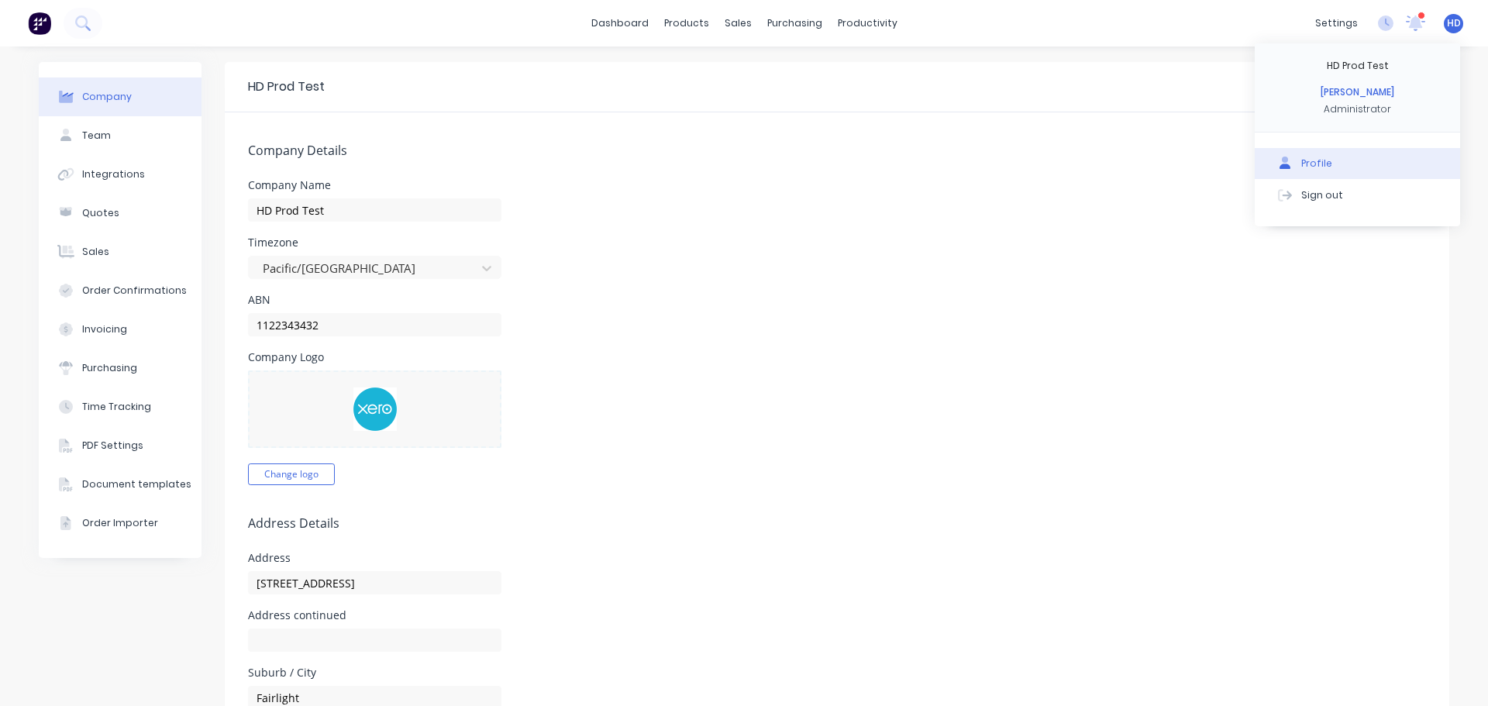
click at [1317, 151] on button "Profile" at bounding box center [1357, 163] width 205 height 31
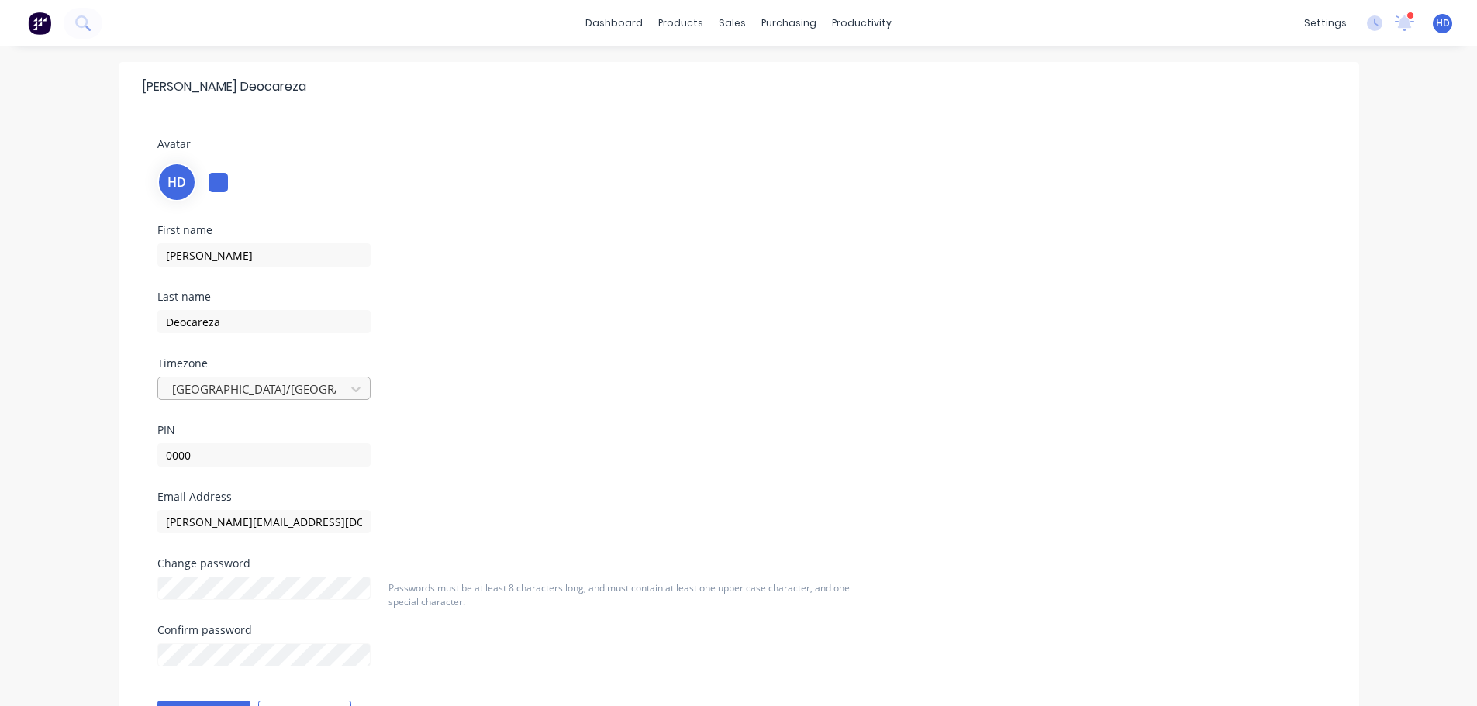
click at [280, 391] on div at bounding box center [254, 389] width 167 height 19
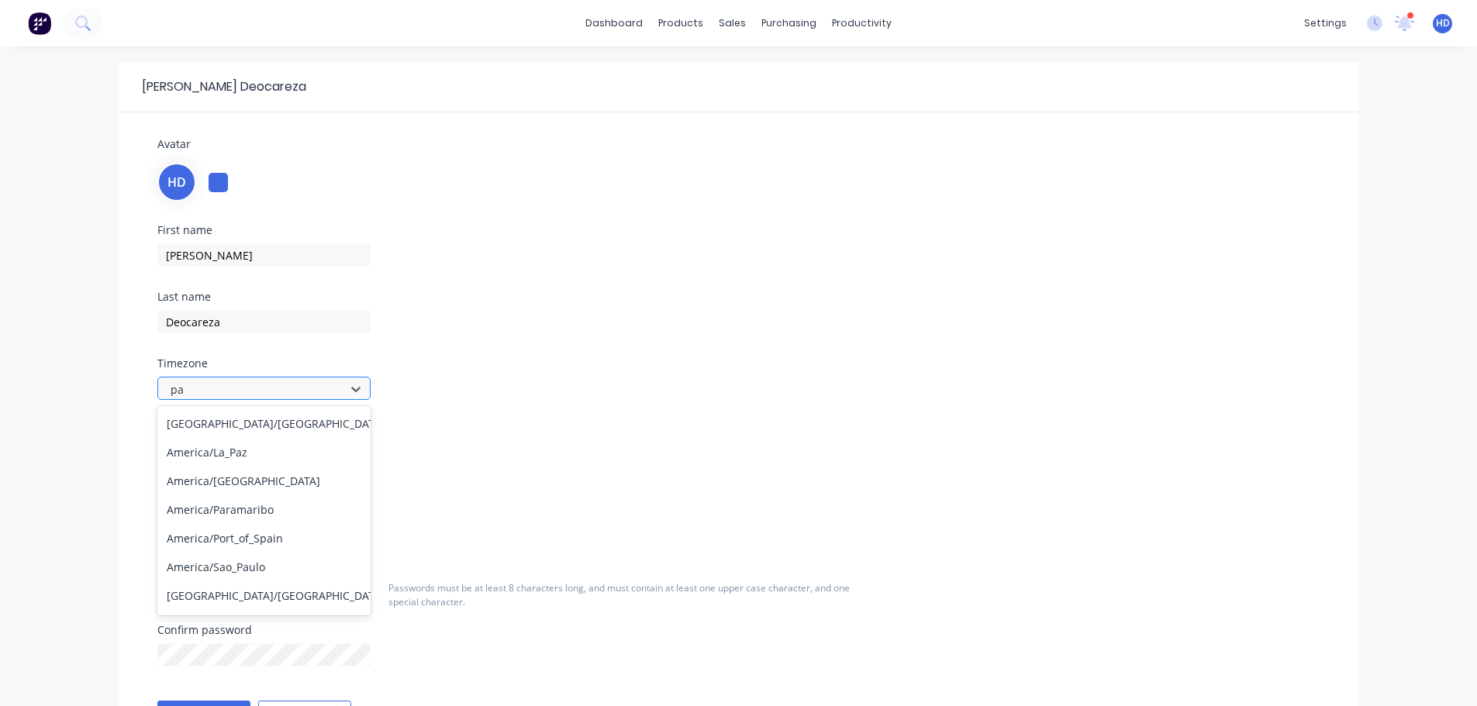
type input "p"
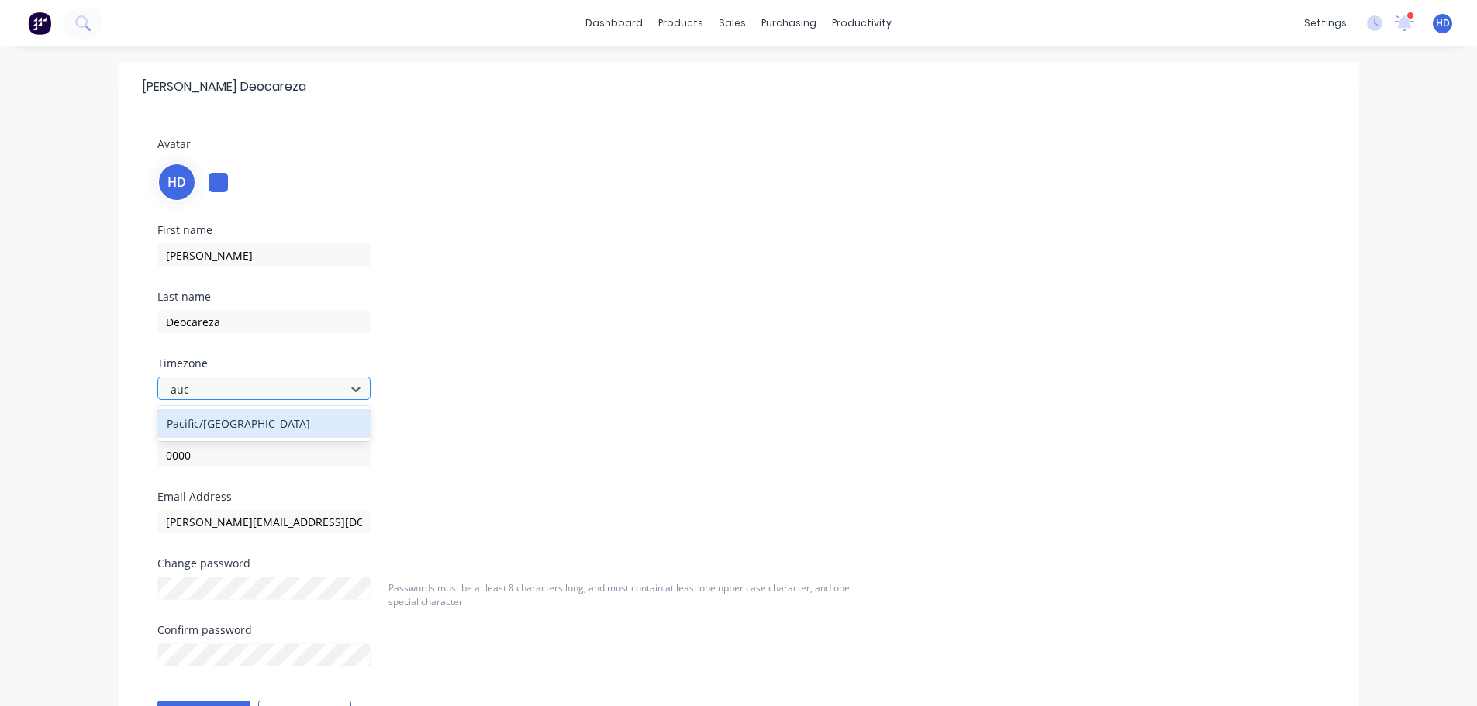
type input "[PERSON_NAME]"
click at [281, 419] on div "Pacific/[GEOGRAPHIC_DATA]" at bounding box center [263, 423] width 213 height 29
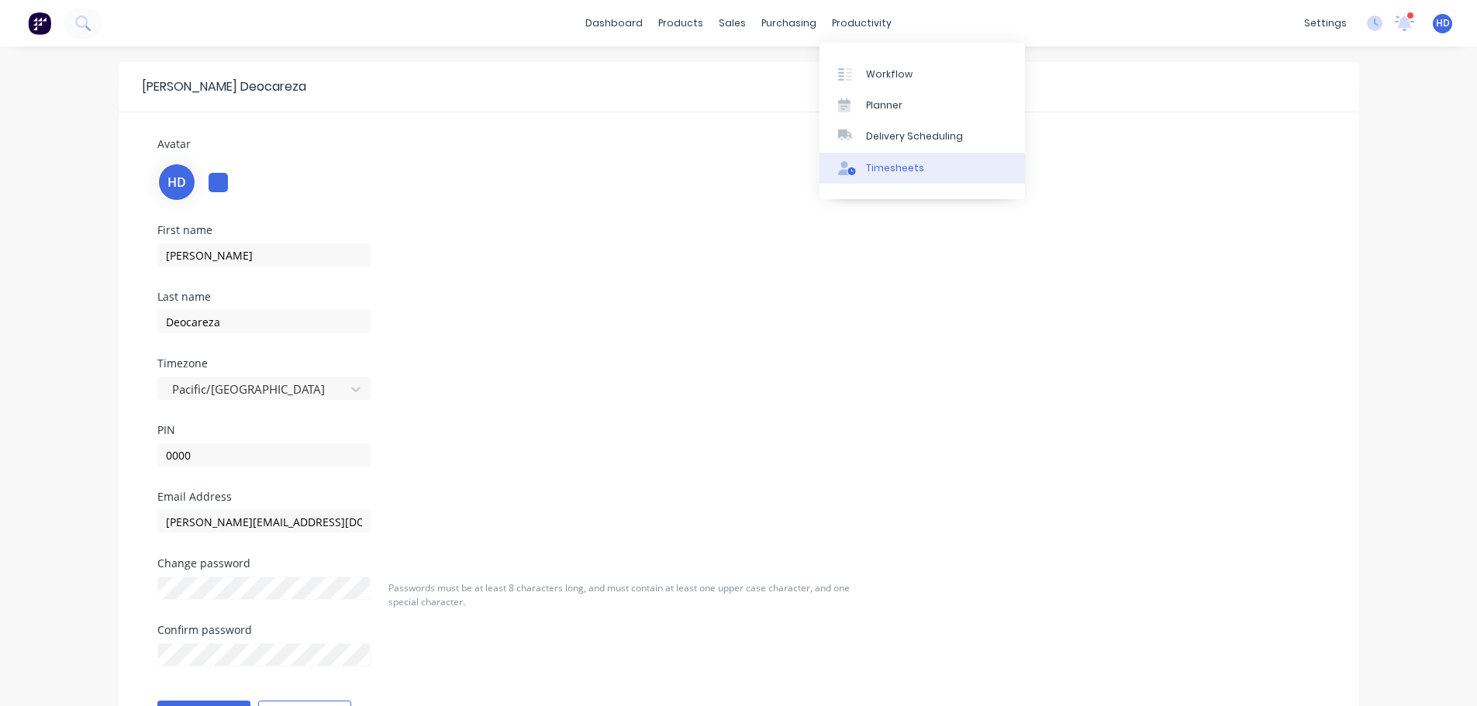
click at [934, 157] on link "Timesheets" at bounding box center [921, 168] width 205 height 31
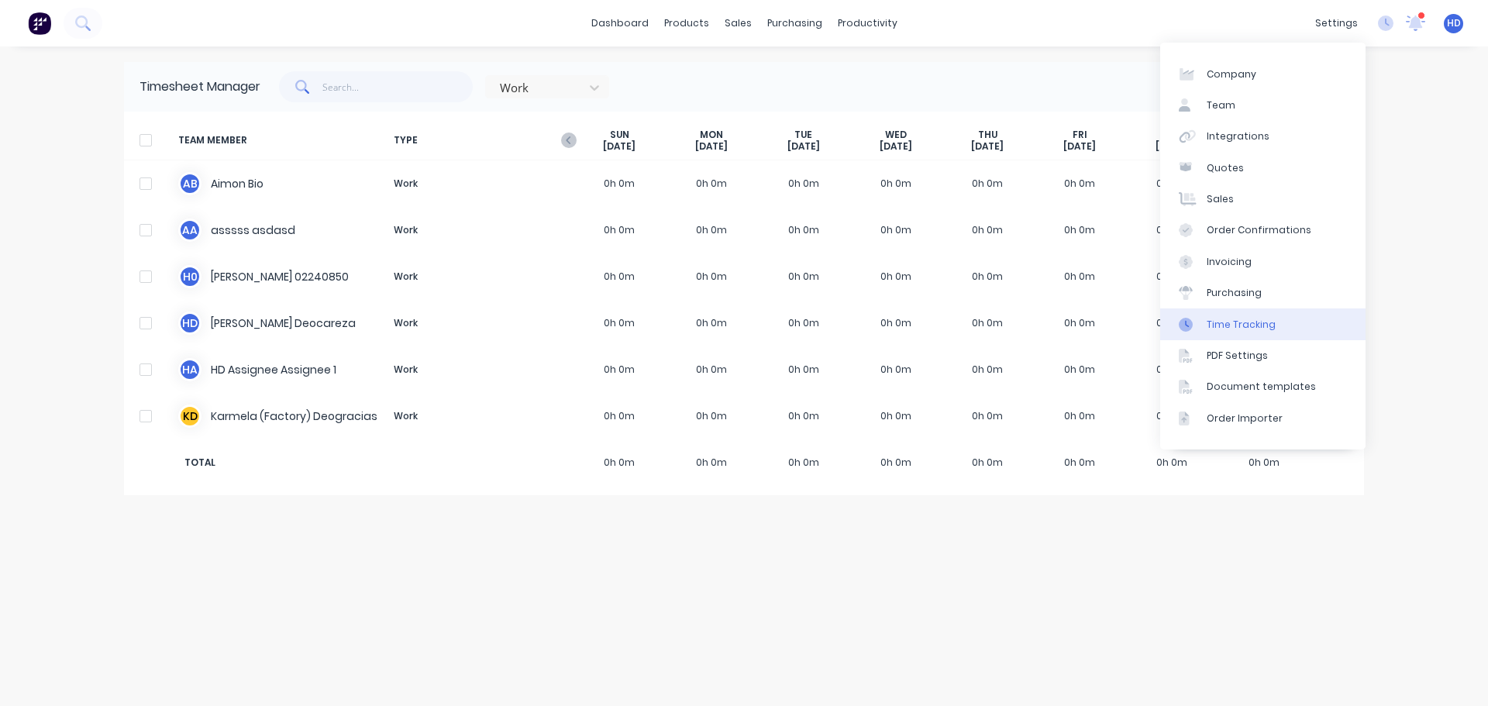
click at [1274, 326] on link "Time Tracking" at bounding box center [1262, 323] width 205 height 31
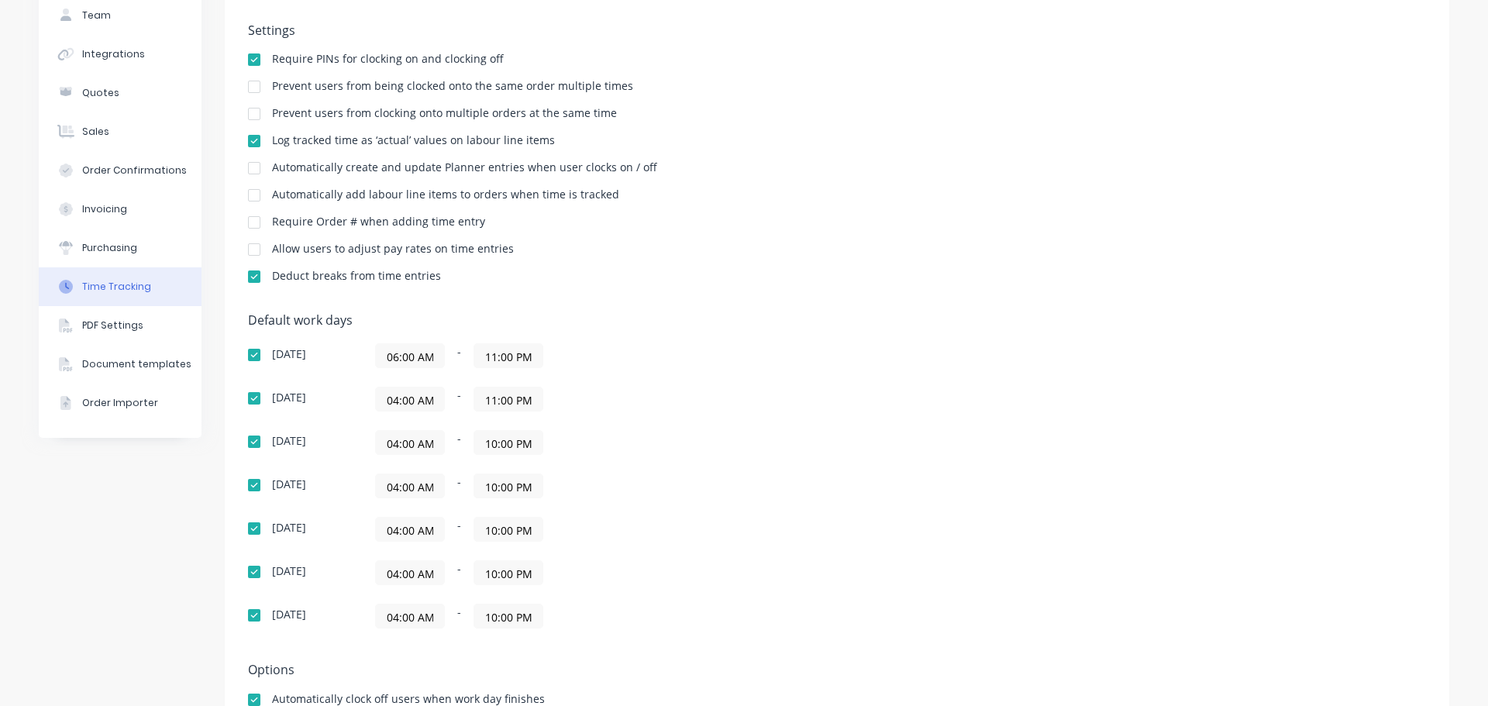
scroll to position [245, 0]
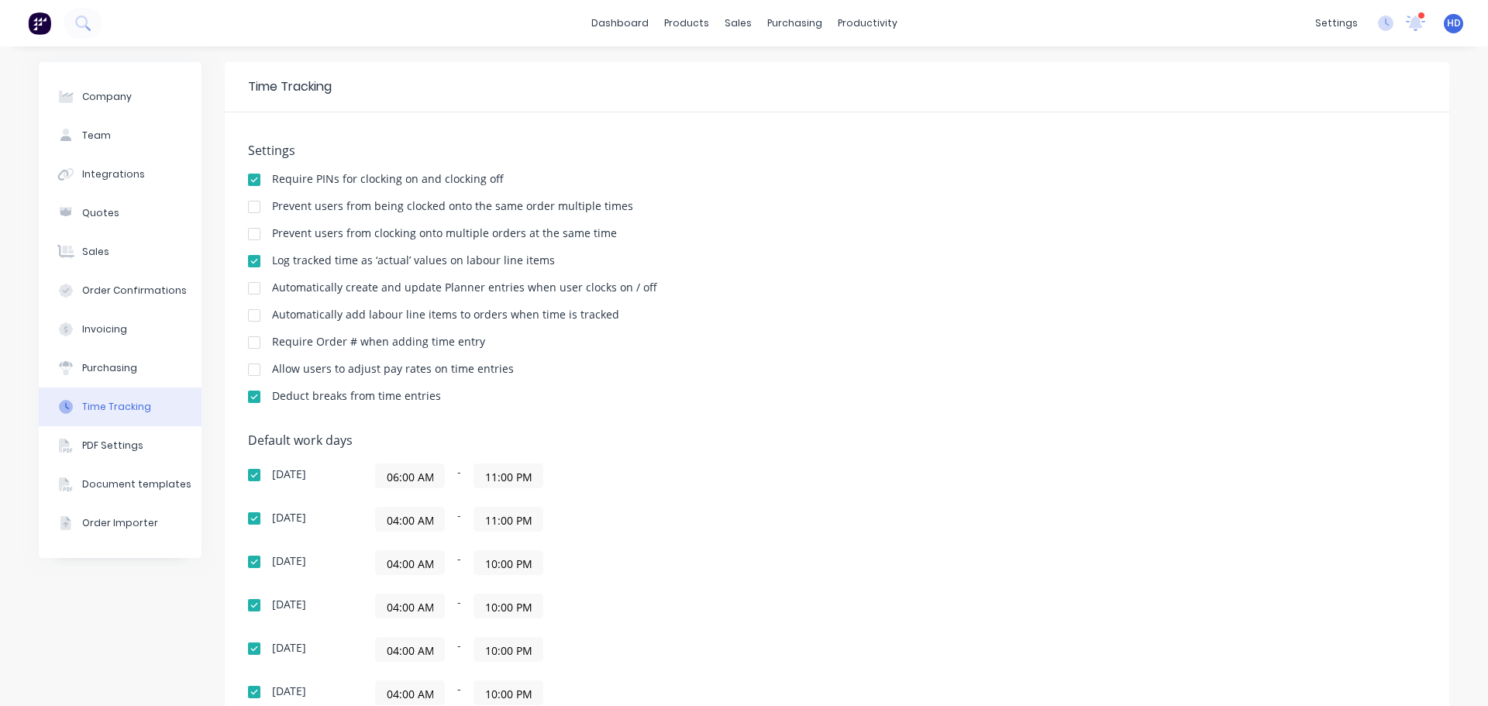
click at [1115, 193] on div "Settings Require PINs for clocking on and clocking off Prevent users from being…" at bounding box center [837, 280] width 1178 height 274
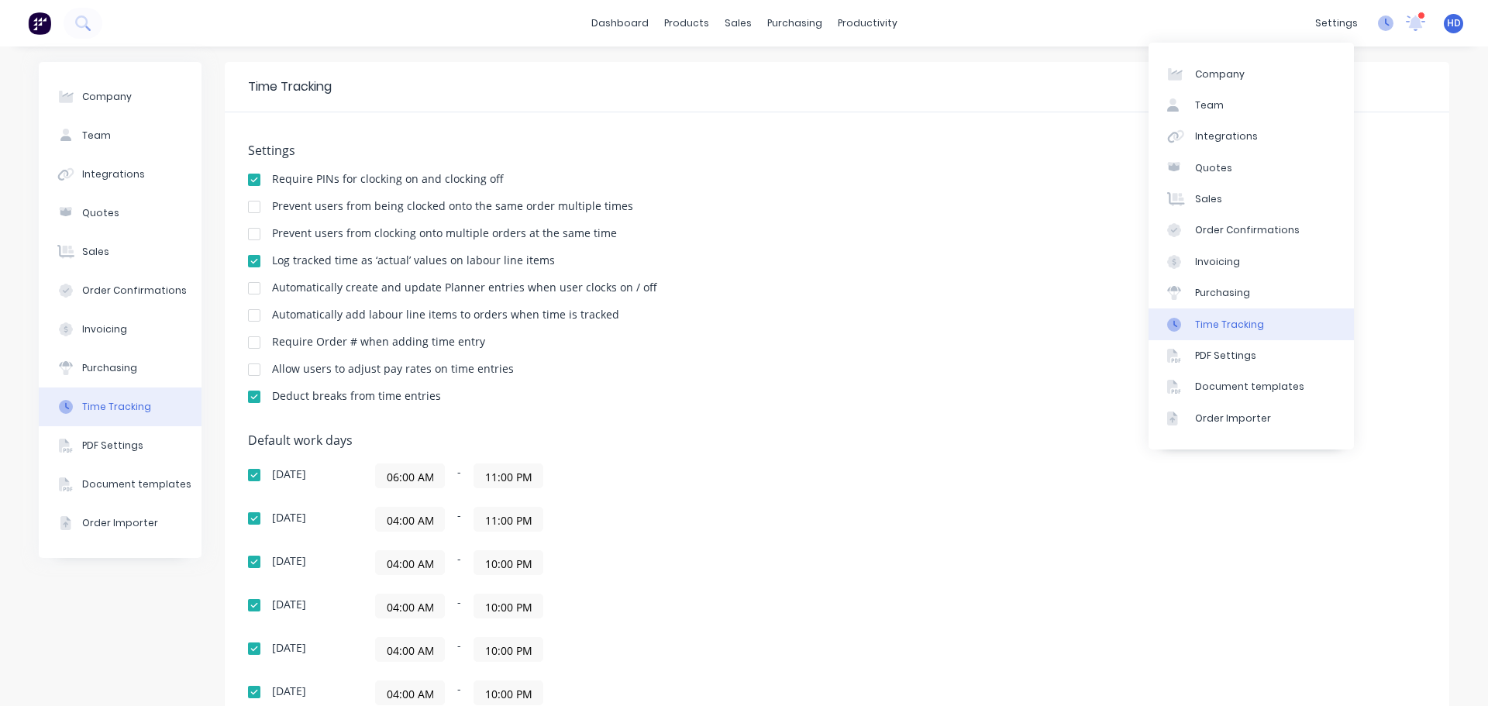
click at [1378, 21] on icon at bounding box center [1386, 24] width 16 height 16
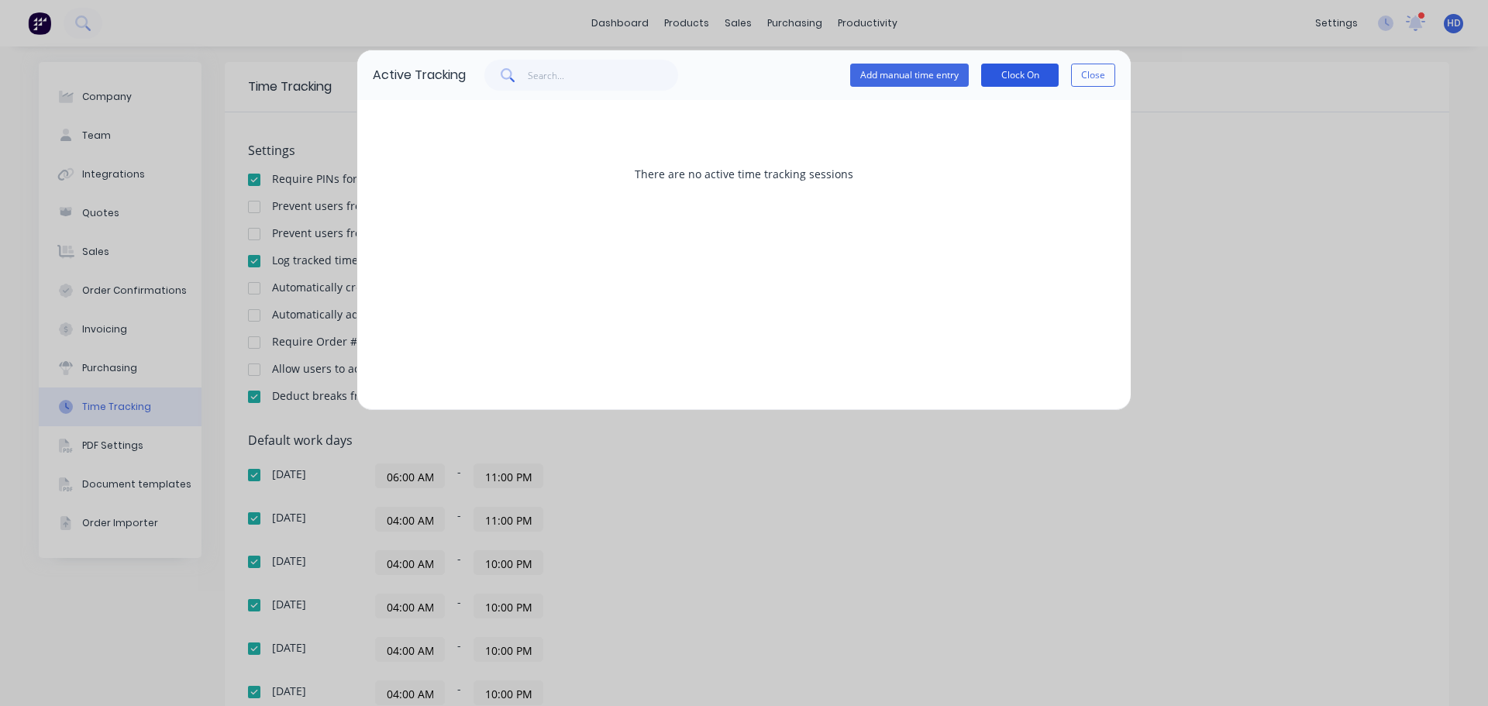
click at [1029, 78] on button "Clock On" at bounding box center [1020, 75] width 78 height 23
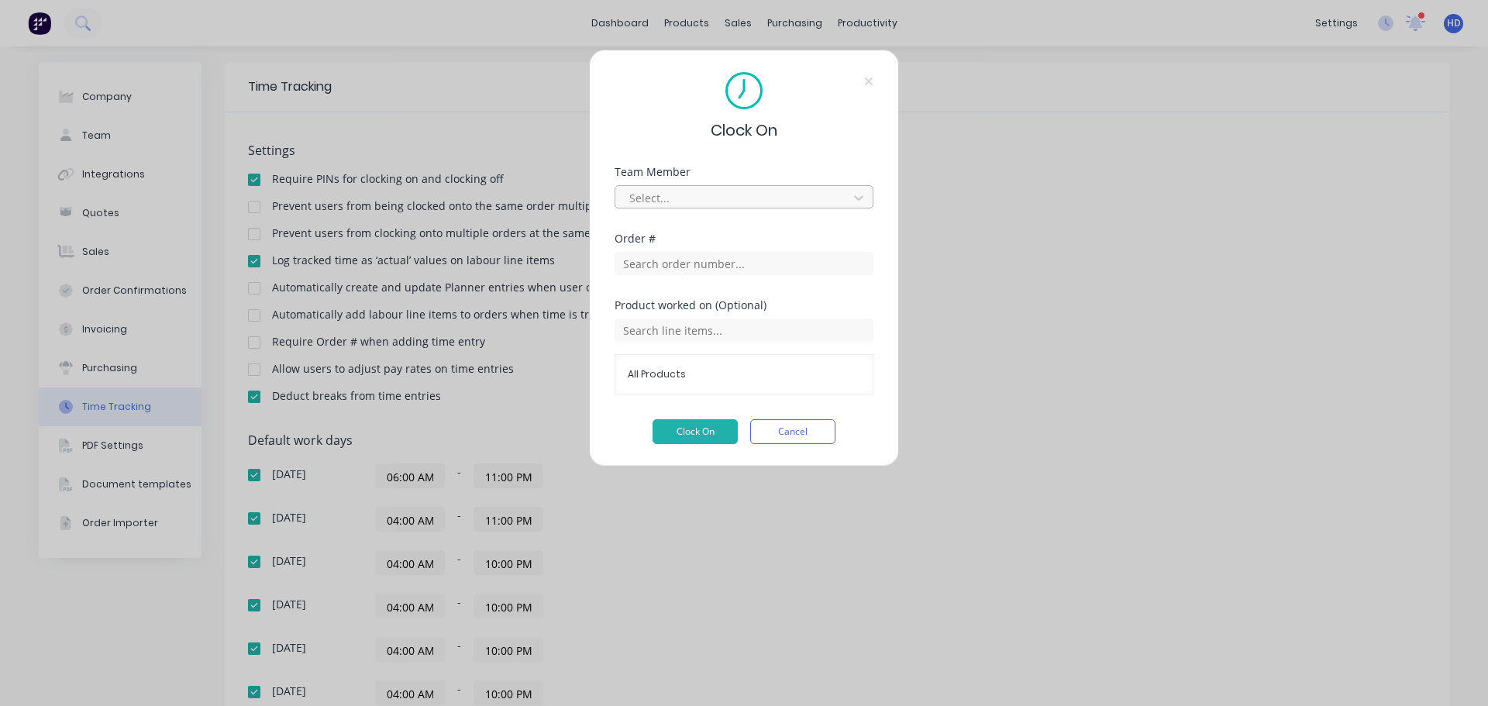
click at [762, 200] on div at bounding box center [734, 197] width 212 height 19
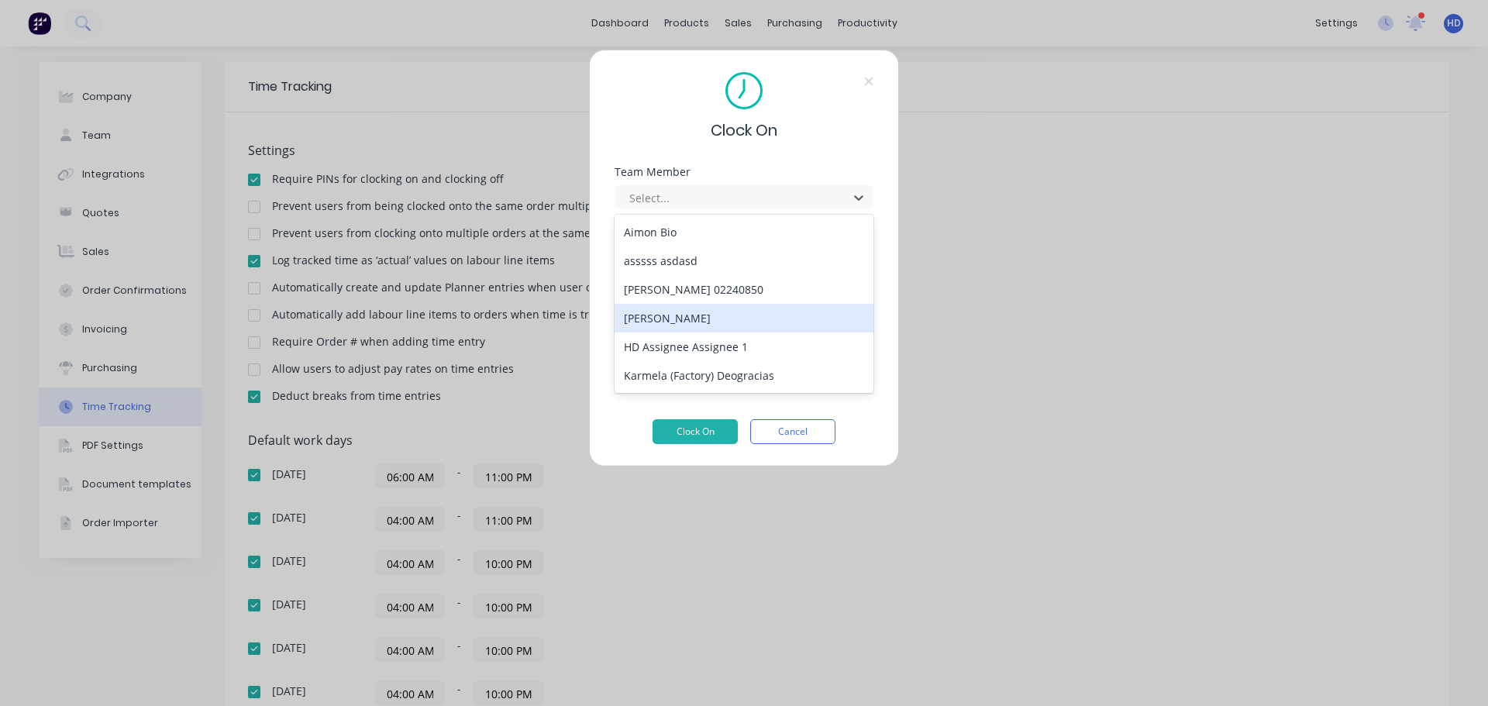
click at [700, 322] on div "[PERSON_NAME]" at bounding box center [744, 318] width 259 height 29
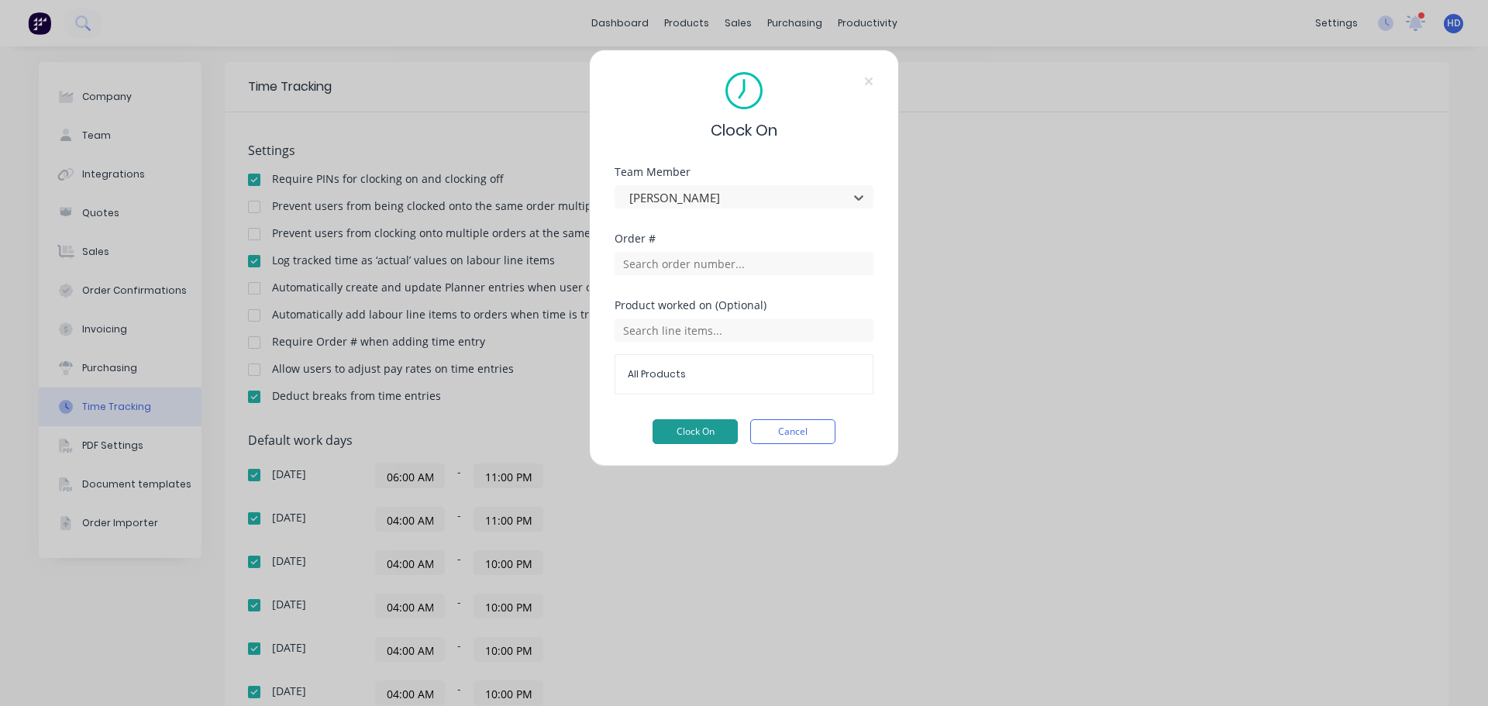
click at [694, 426] on button "Clock On" at bounding box center [695, 431] width 85 height 25
click at [817, 432] on button "Cancel" at bounding box center [792, 431] width 85 height 25
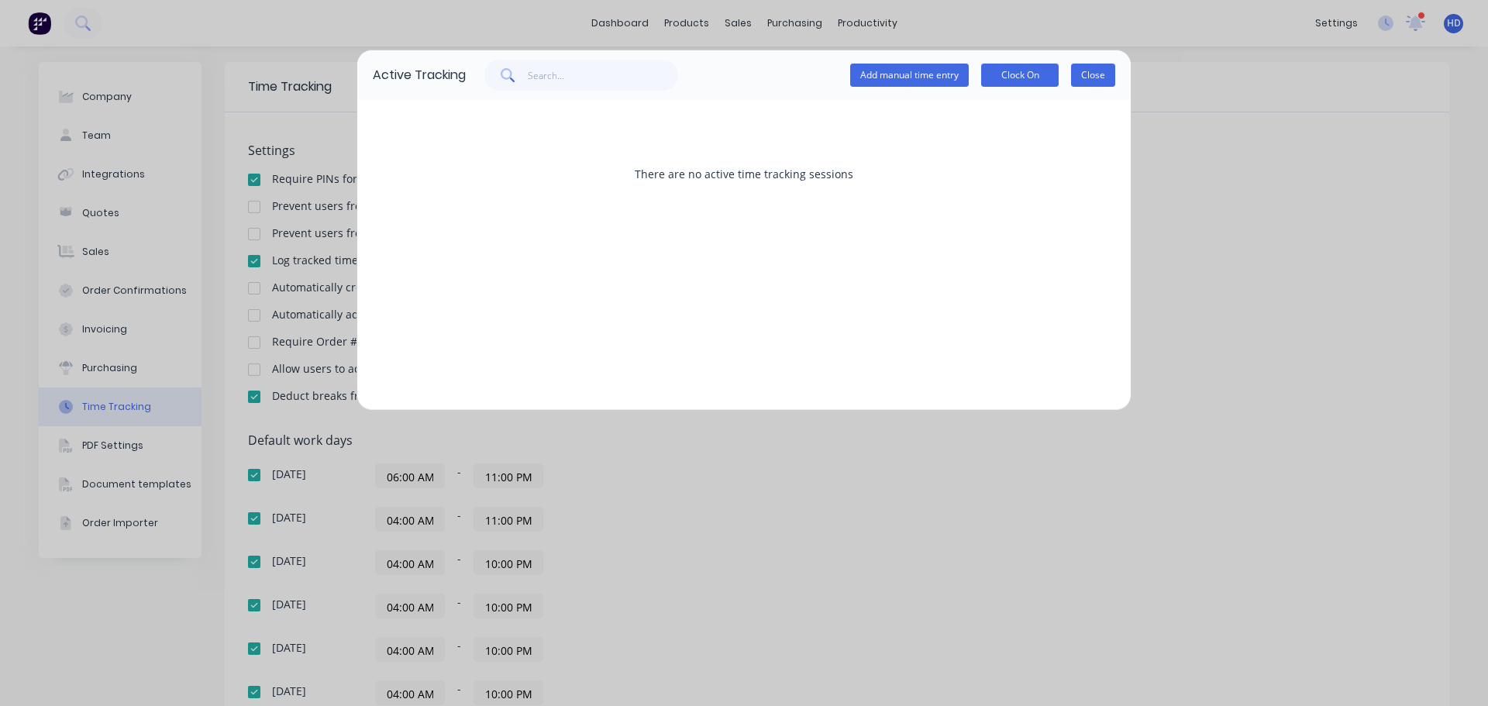
click at [1098, 70] on button "Close" at bounding box center [1093, 75] width 44 height 23
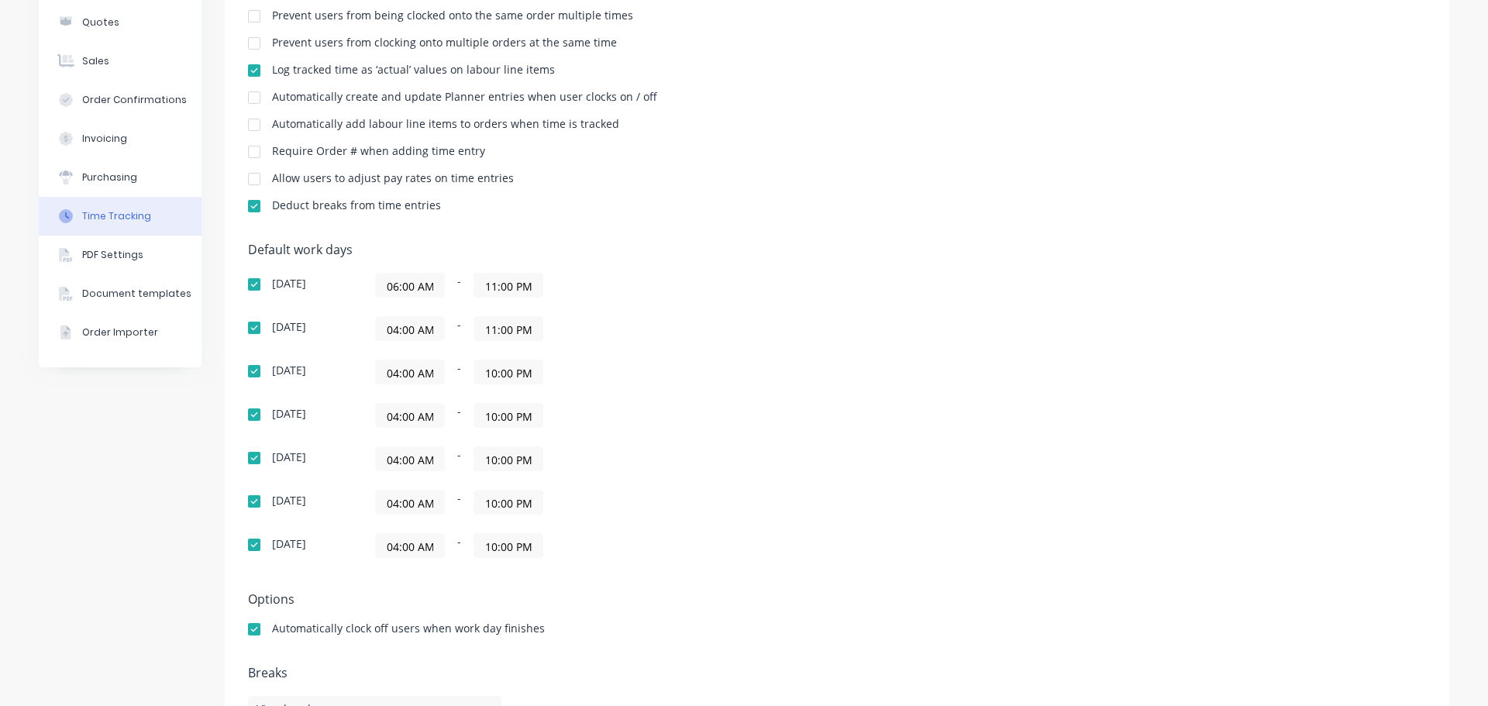
scroll to position [233, 0]
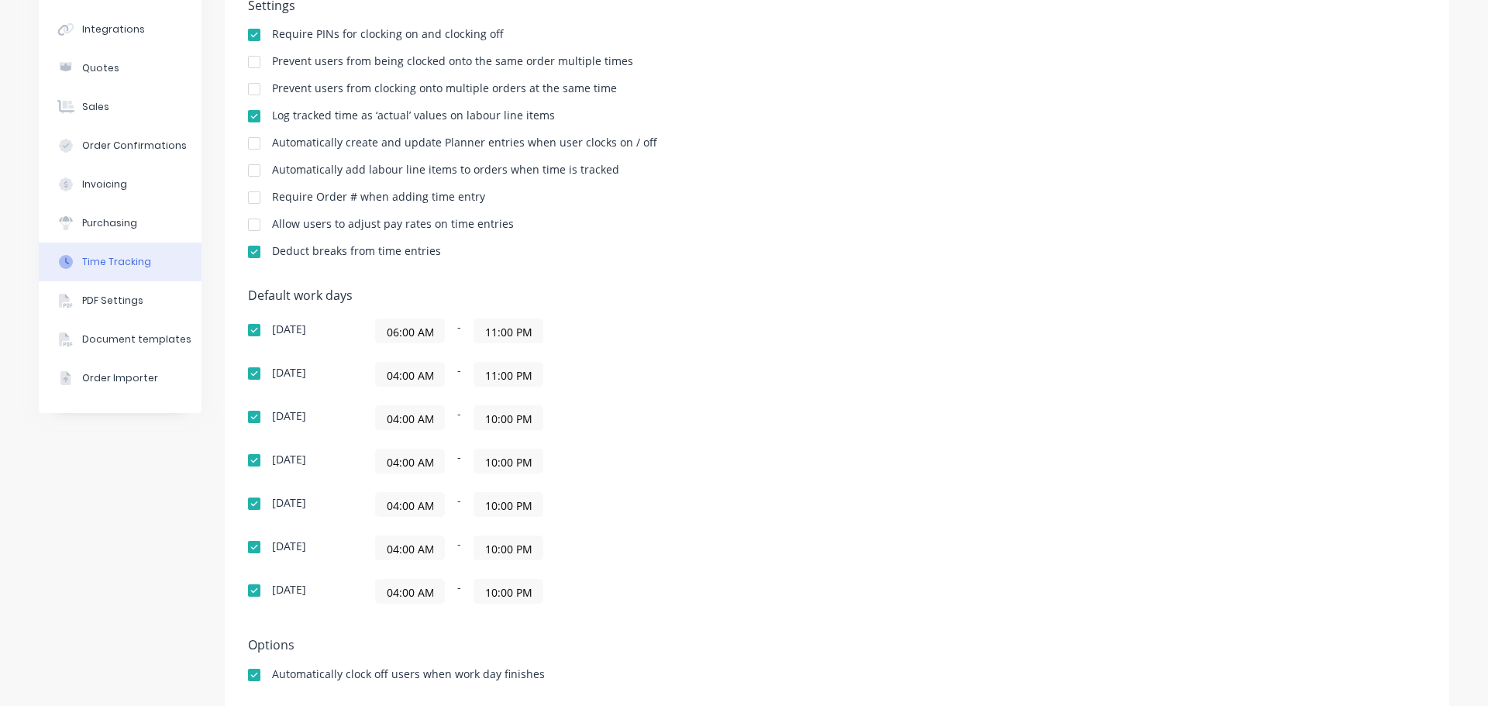
scroll to position [155, 0]
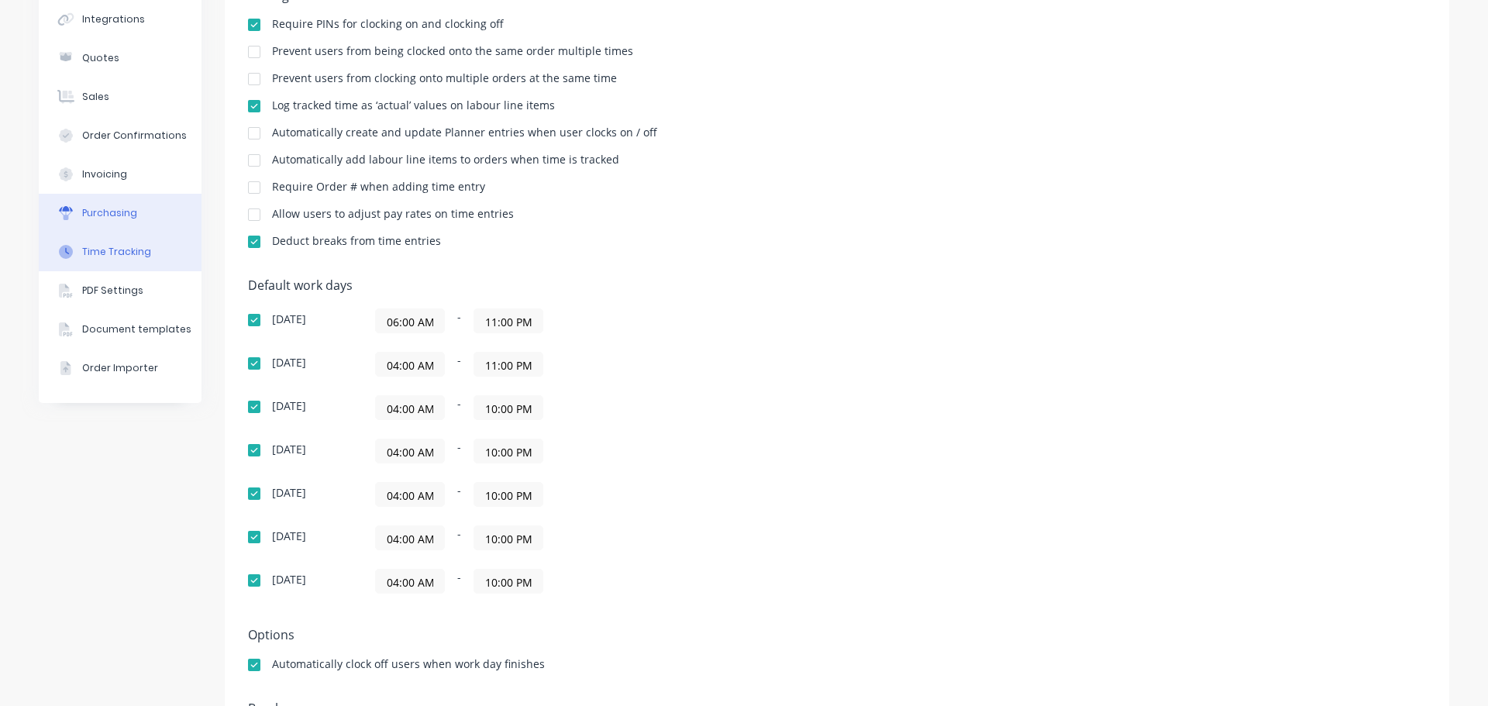
click at [126, 206] on div "Purchasing" at bounding box center [109, 213] width 55 height 14
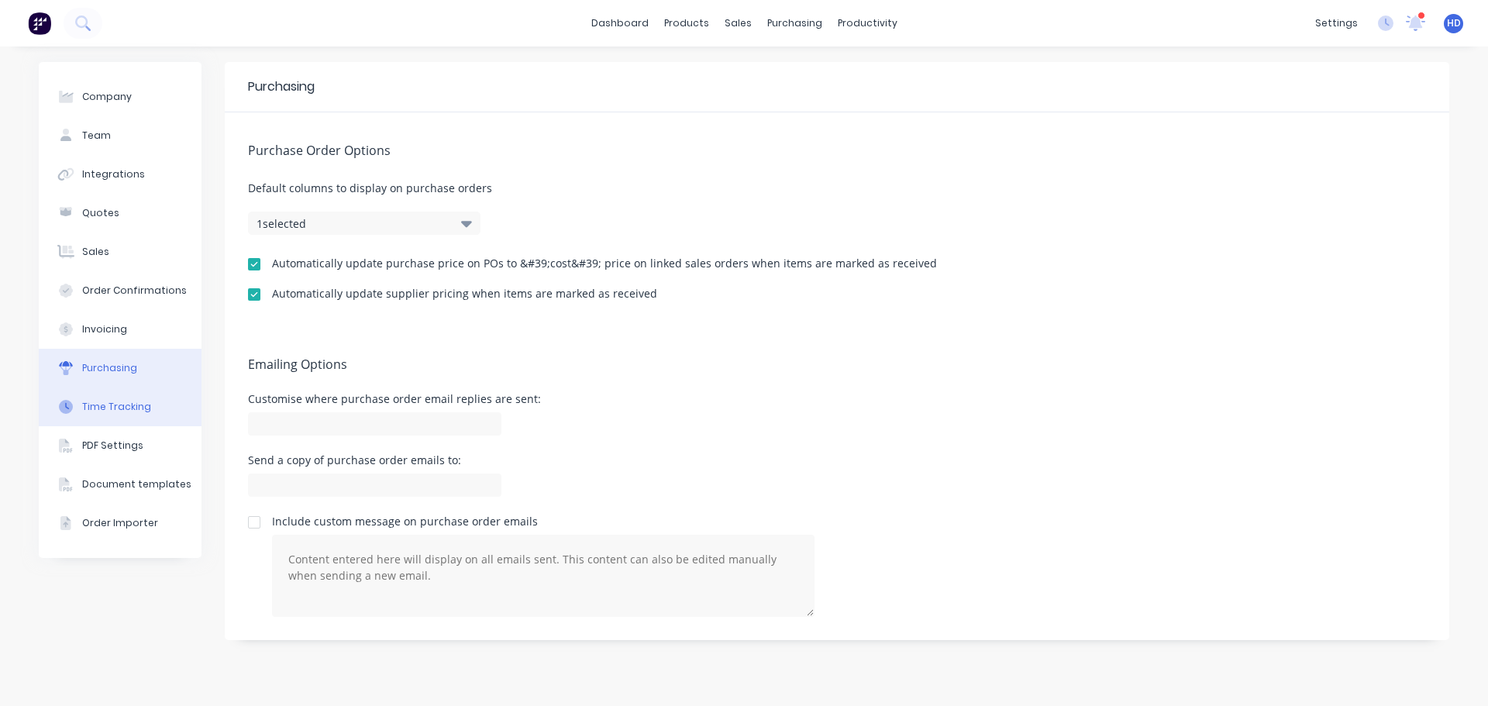
click at [120, 398] on button "Time Tracking" at bounding box center [120, 407] width 163 height 39
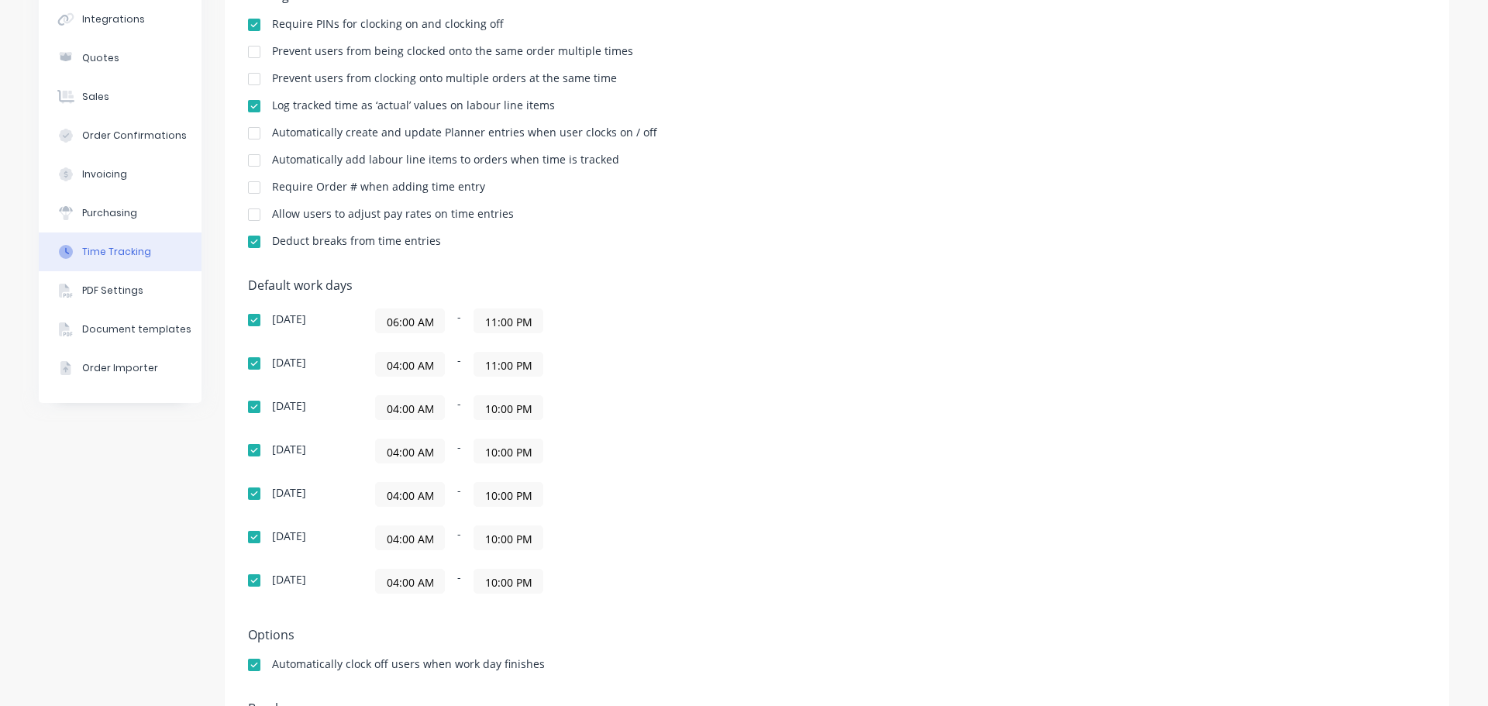
scroll to position [78, 0]
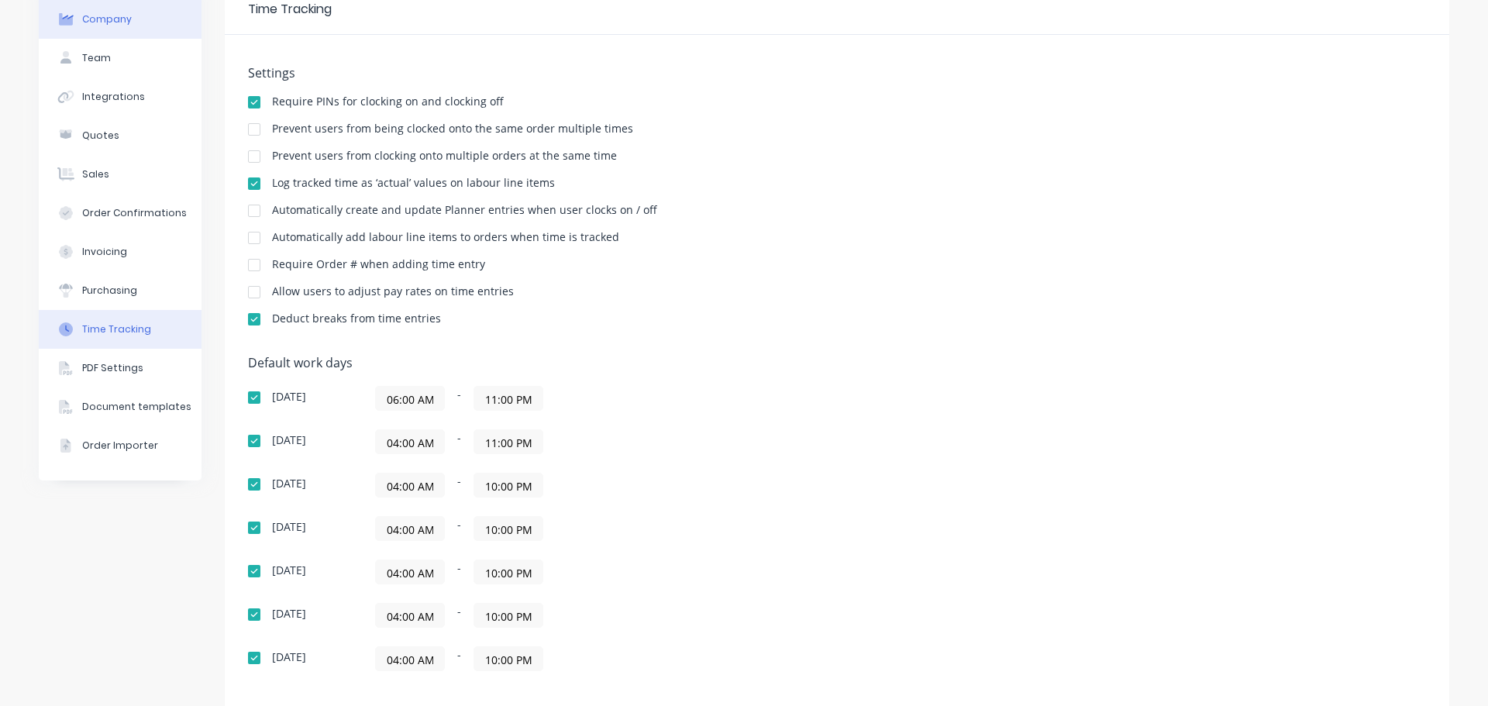
click at [124, 18] on button "Company" at bounding box center [120, 19] width 163 height 39
select select "CA"
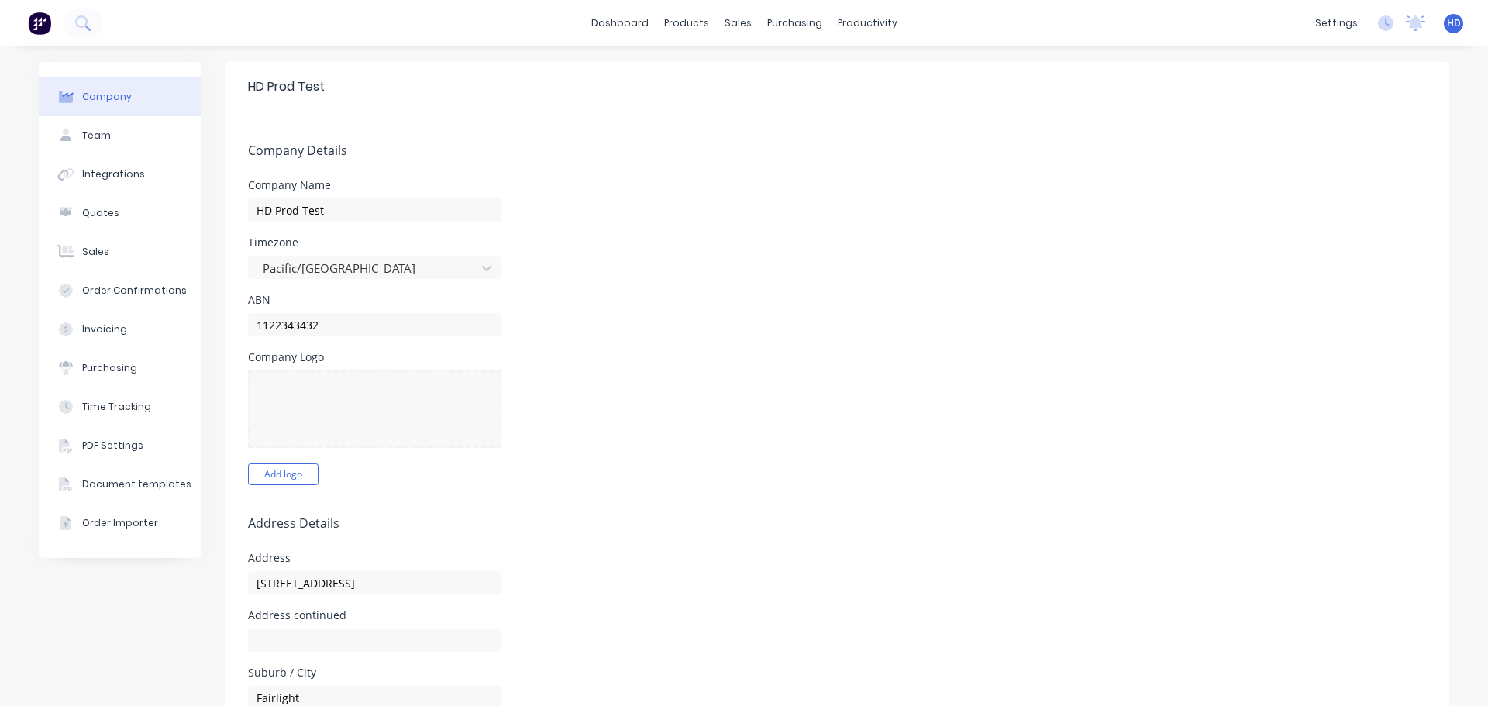
select select "CA"
click at [146, 408] on button "Time Tracking" at bounding box center [120, 407] width 163 height 39
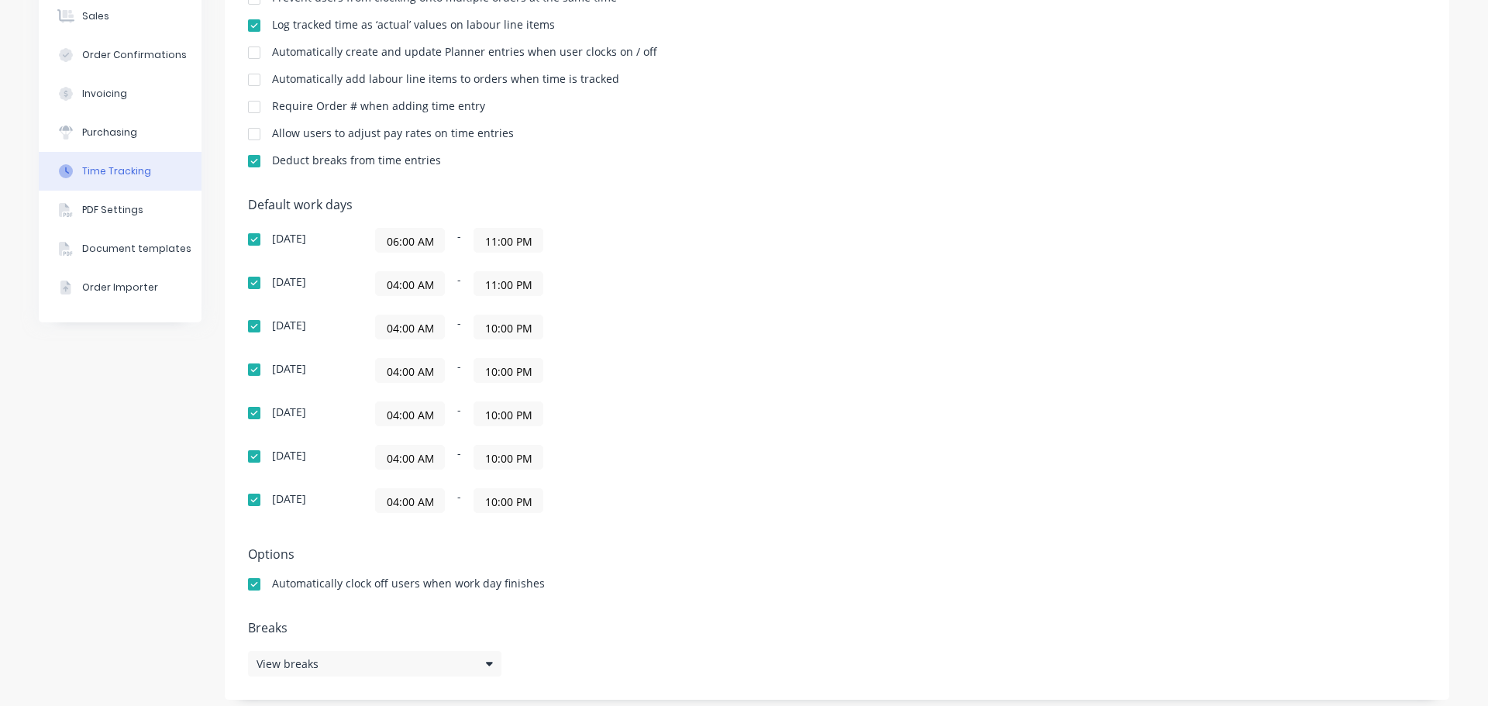
scroll to position [245, 0]
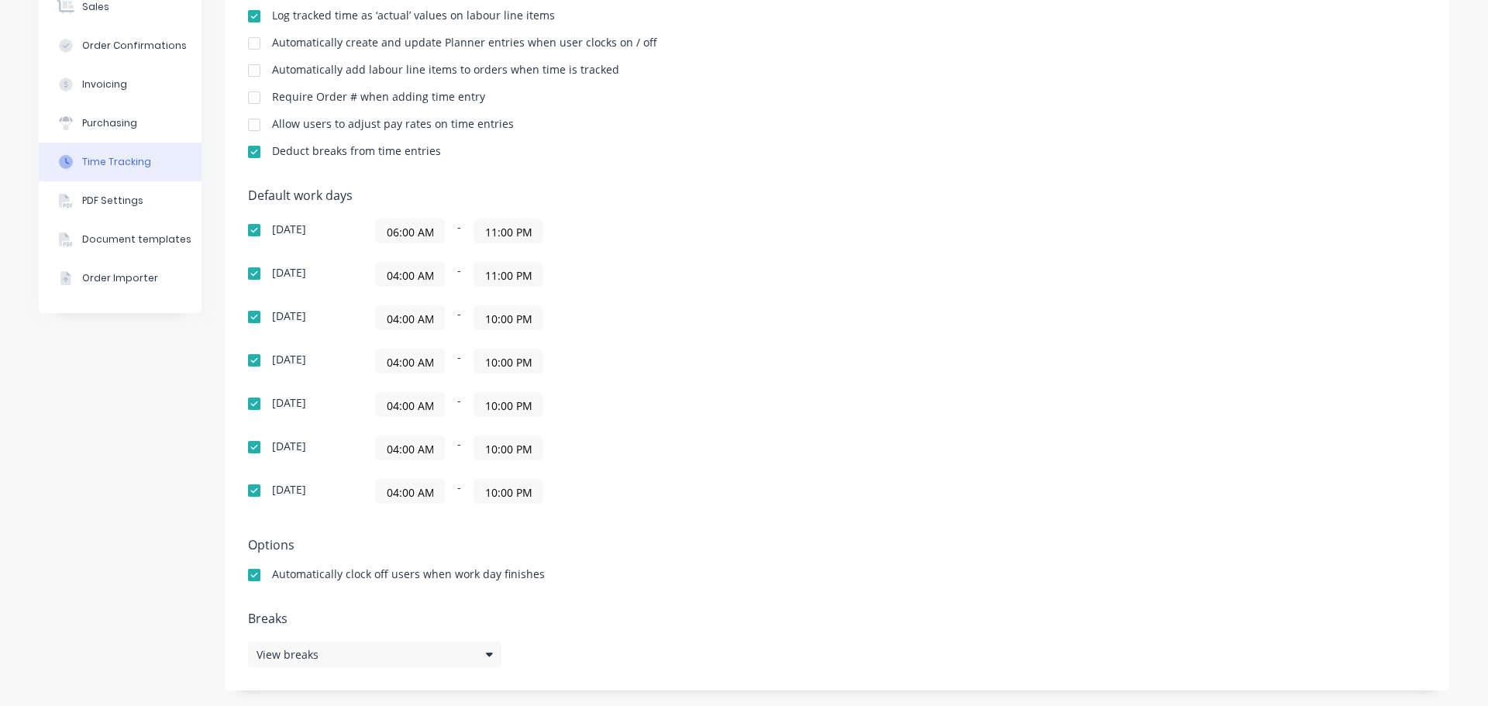
click at [407, 451] on input "04:00 AM" at bounding box center [410, 447] width 68 height 23
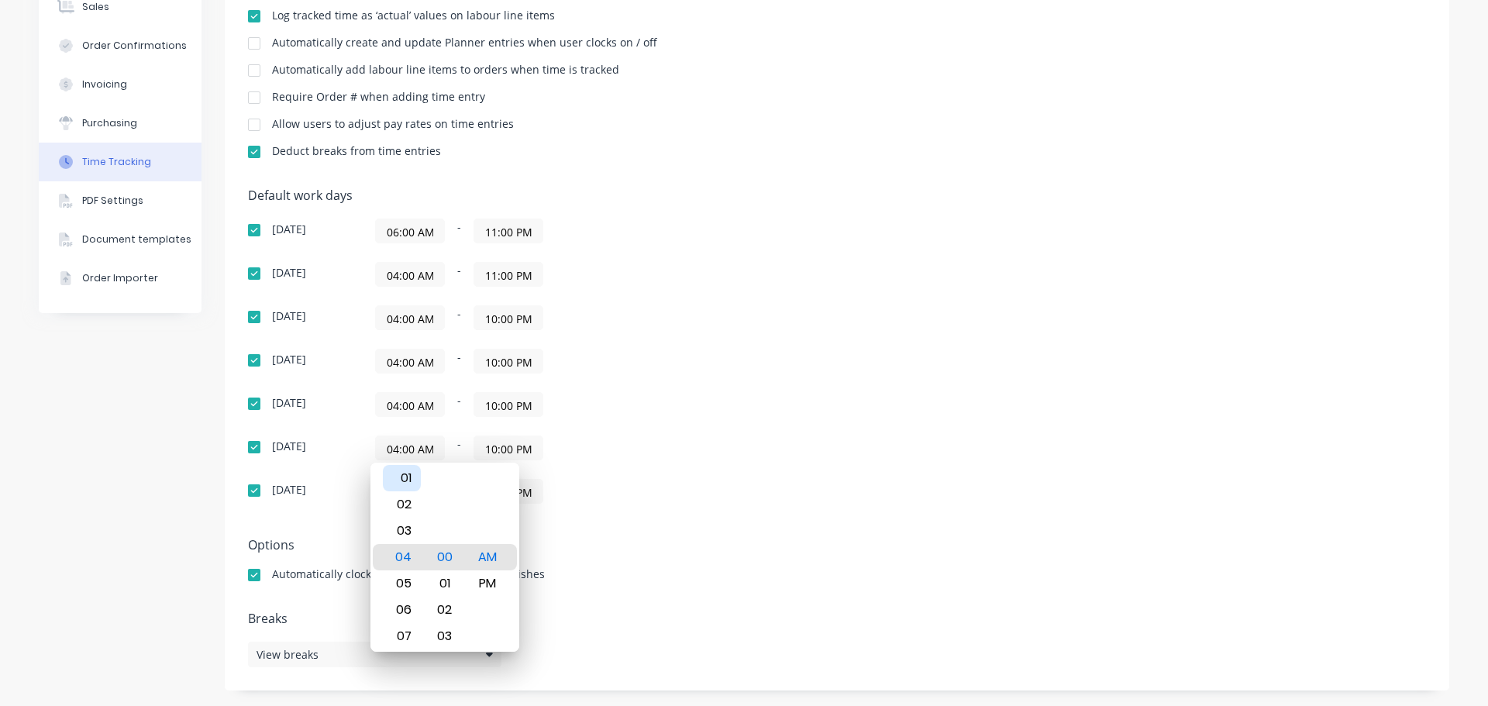
click at [404, 474] on div "01" at bounding box center [402, 478] width 38 height 26
type input "01:00 AM"
click at [903, 335] on div "Default work days Sunday 06:00 AM - 11:00 PM Monday 04:00 AM - 11:00 PM Tuesday…" at bounding box center [837, 355] width 1178 height 334
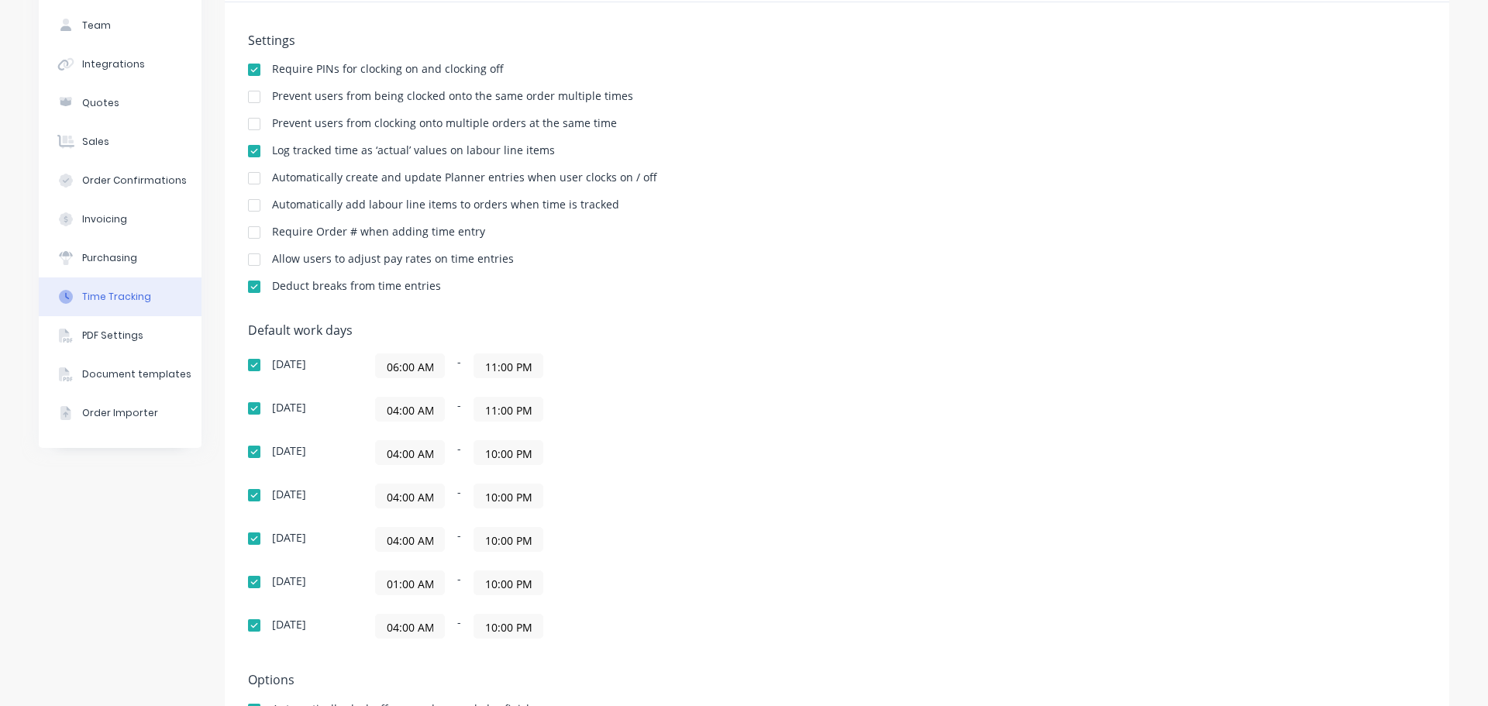
scroll to position [0, 0]
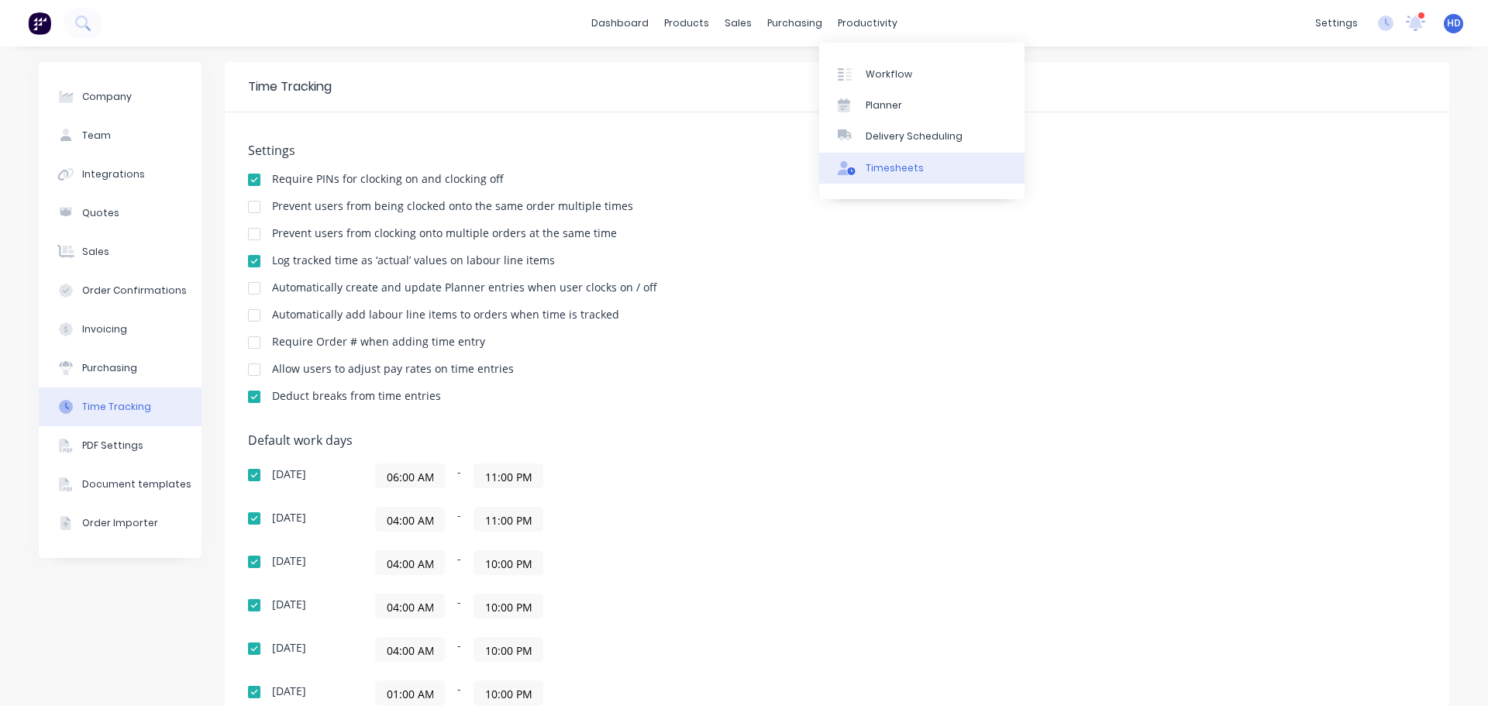
click at [894, 169] on div "Timesheets" at bounding box center [895, 168] width 58 height 14
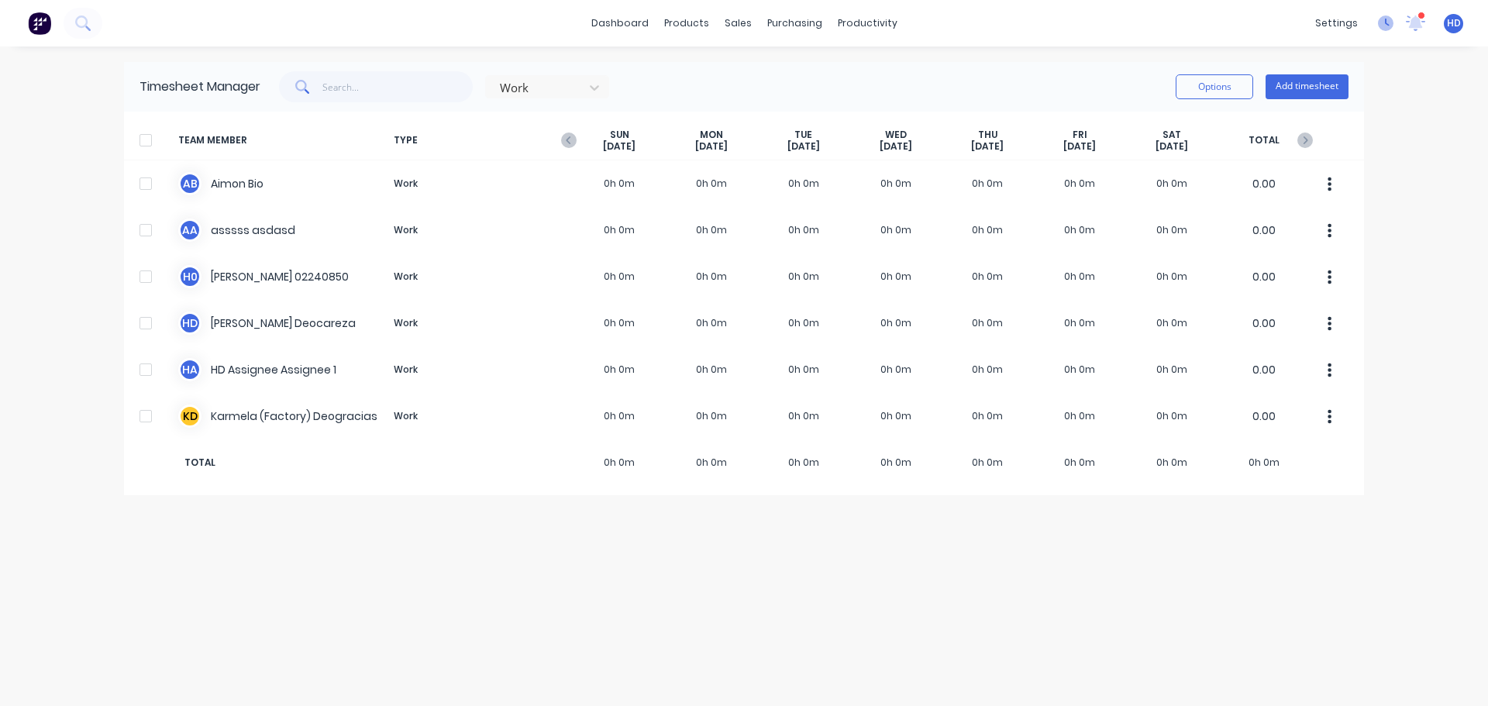
click at [1384, 24] on icon at bounding box center [1386, 24] width 16 height 16
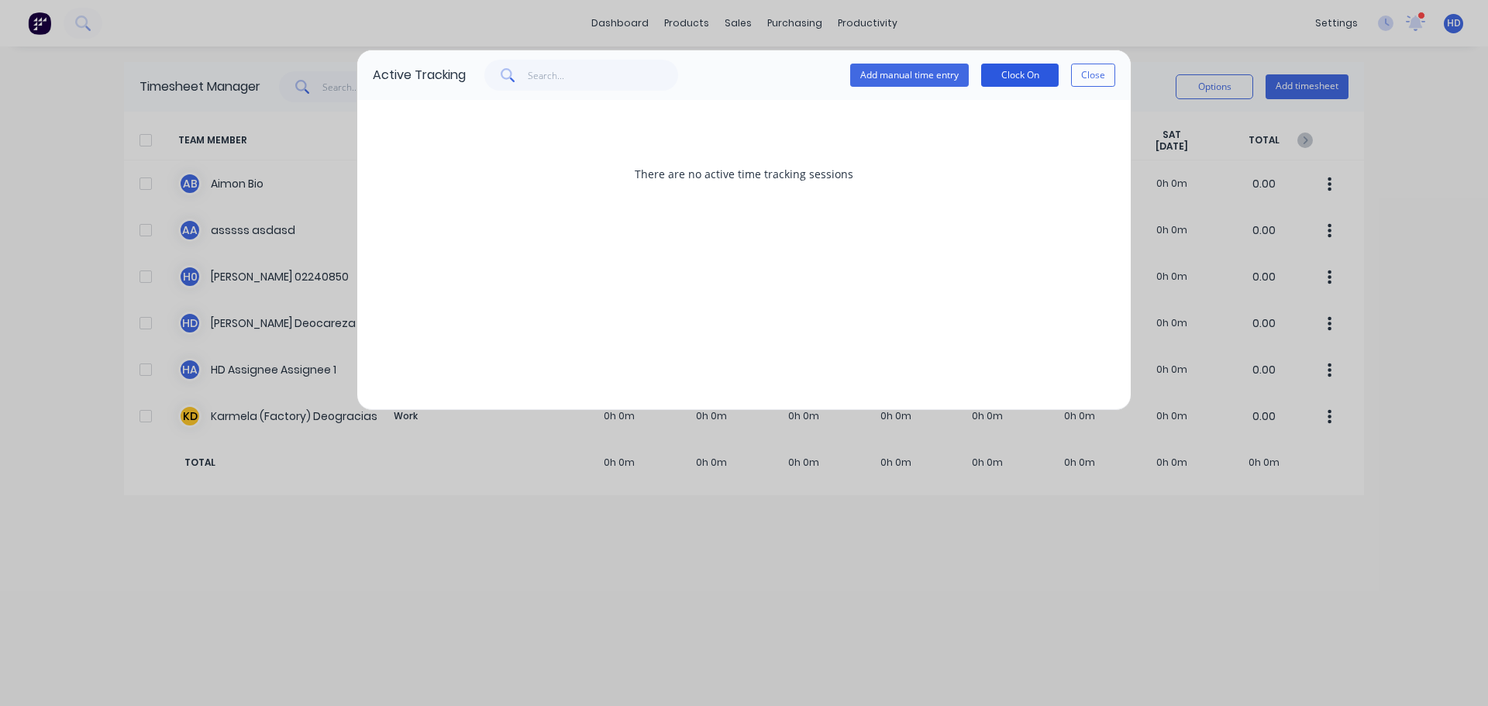
click at [1011, 72] on button "Clock On" at bounding box center [1020, 75] width 78 height 23
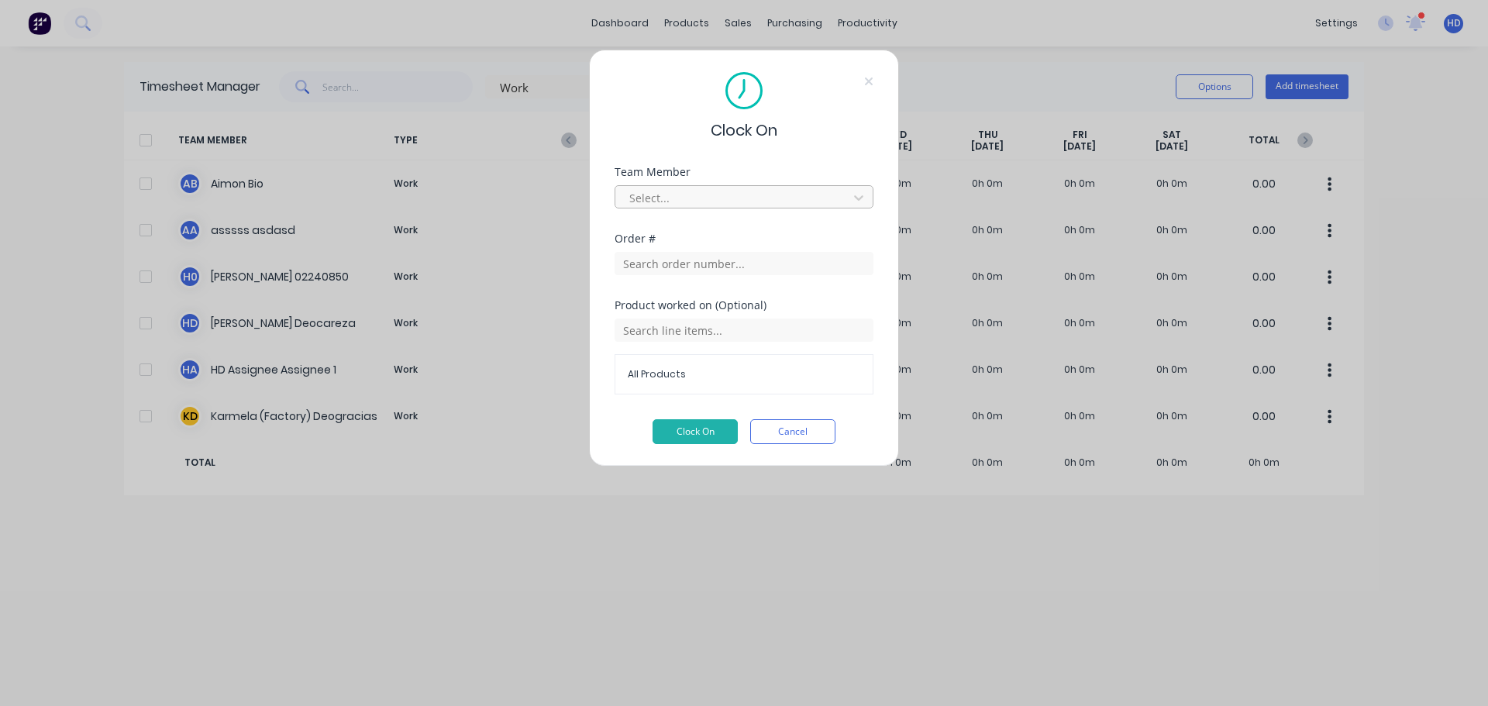
click at [756, 201] on div at bounding box center [734, 197] width 212 height 19
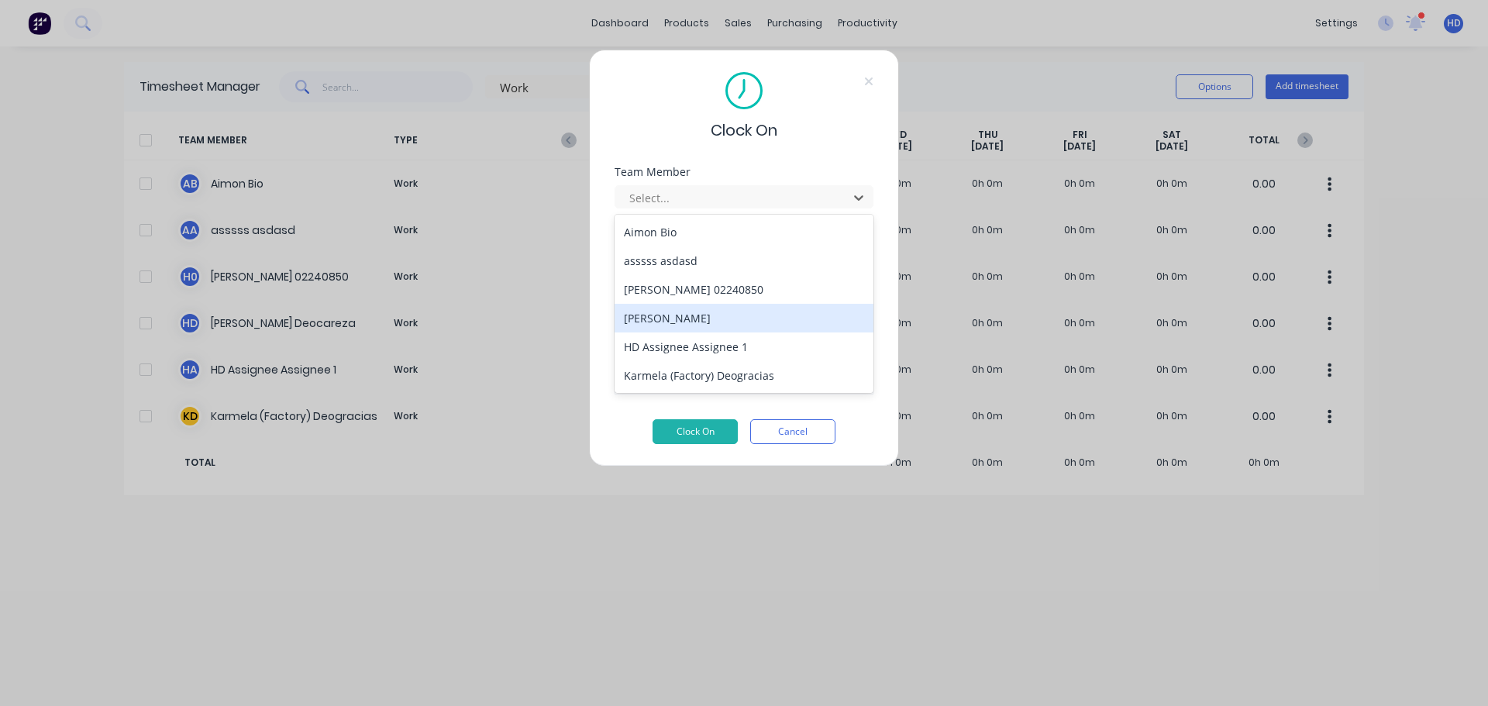
click at [681, 318] on div "[PERSON_NAME]" at bounding box center [744, 318] width 259 height 29
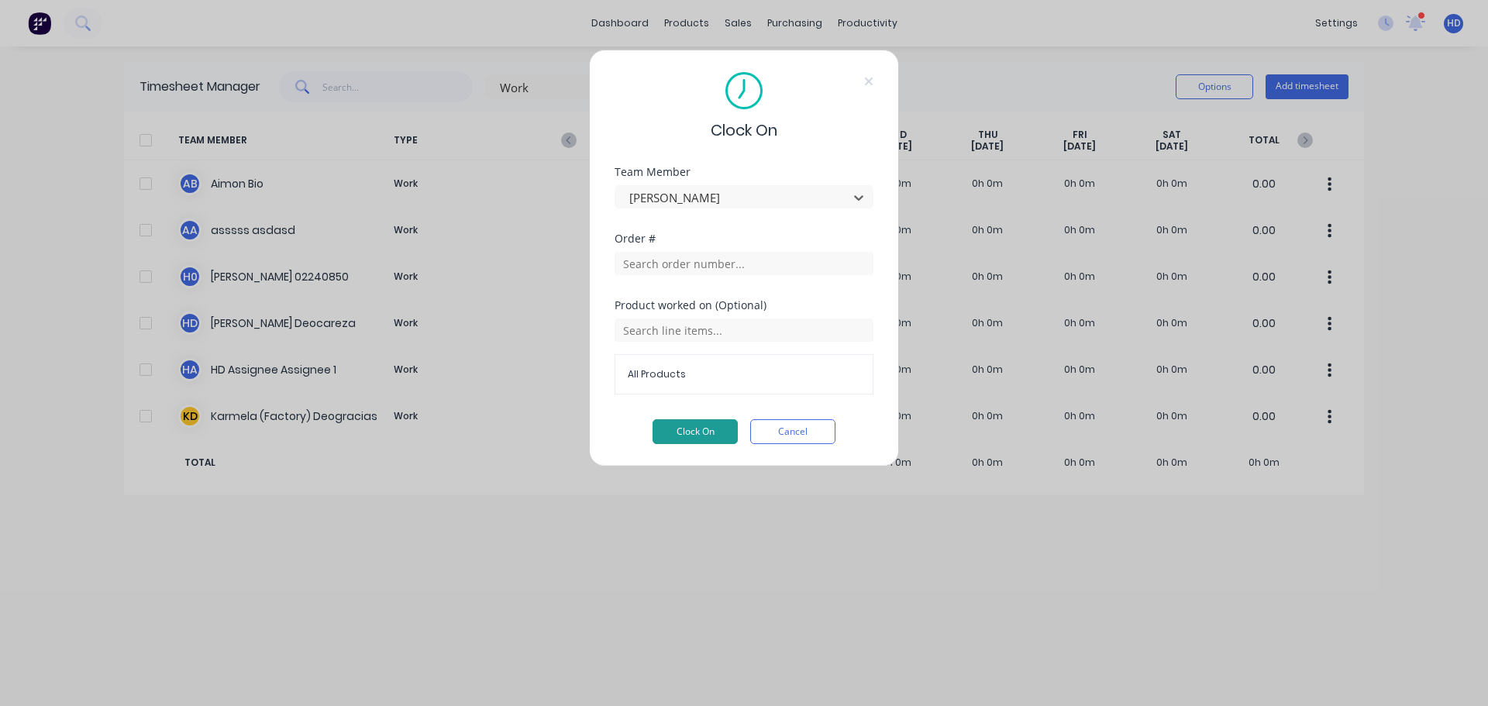
click at [712, 428] on button "Clock On" at bounding box center [695, 431] width 85 height 25
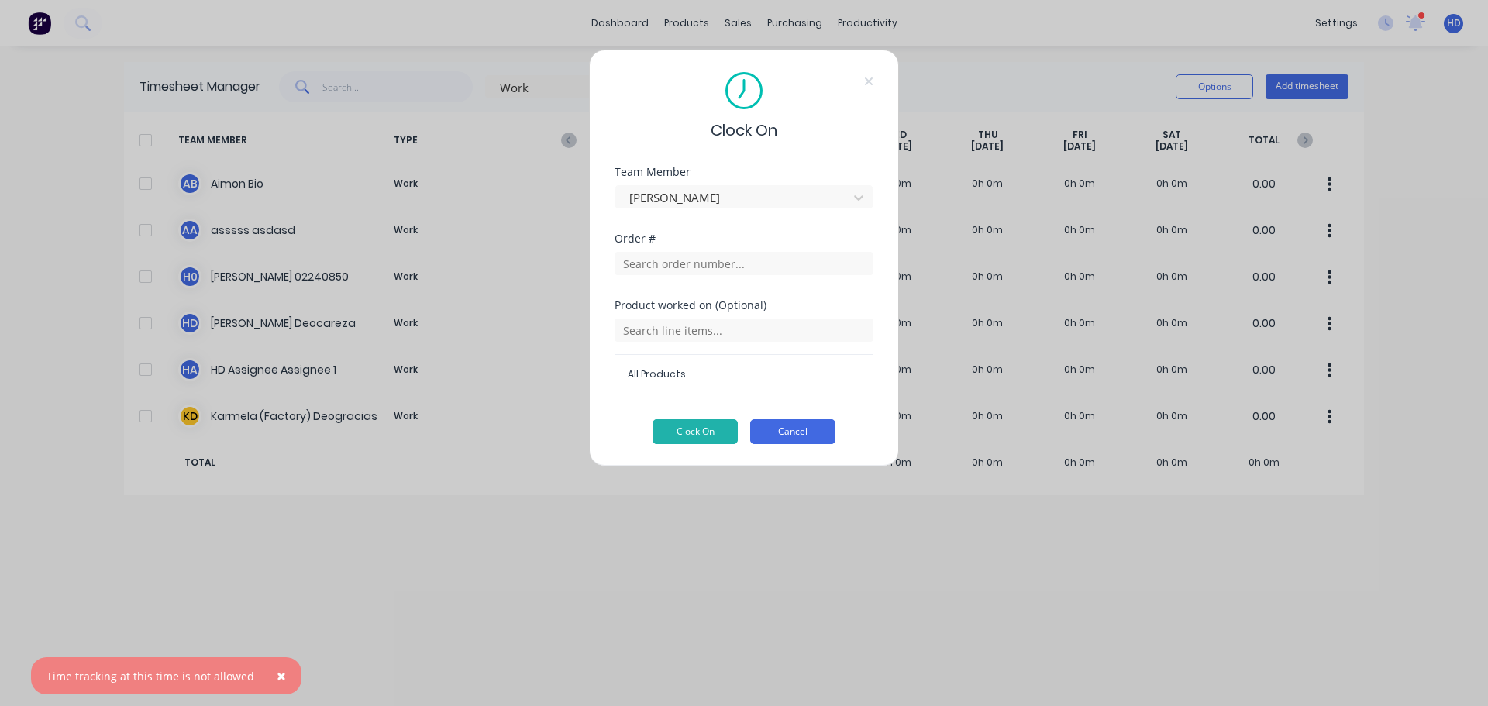
click at [777, 430] on button "Cancel" at bounding box center [792, 431] width 85 height 25
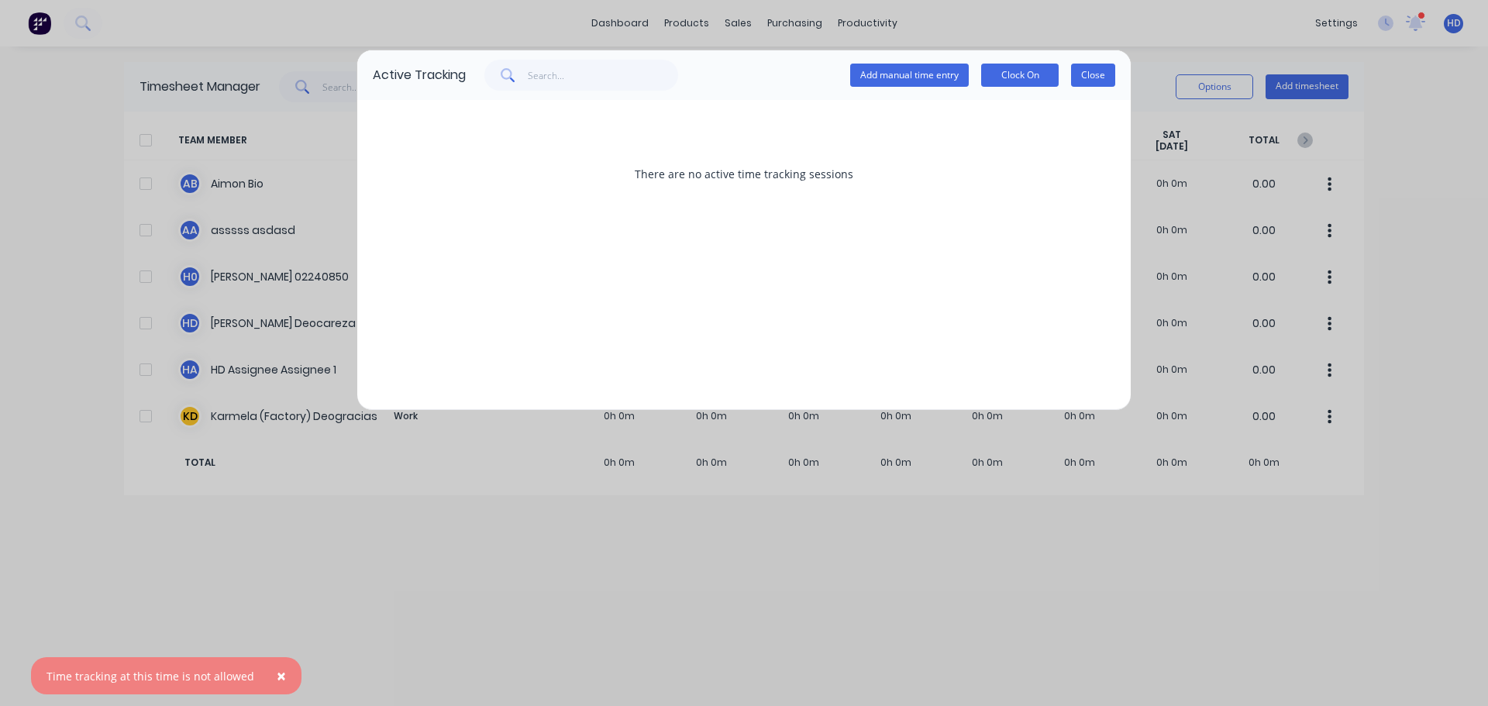
click at [1100, 79] on button "Close" at bounding box center [1093, 75] width 44 height 23
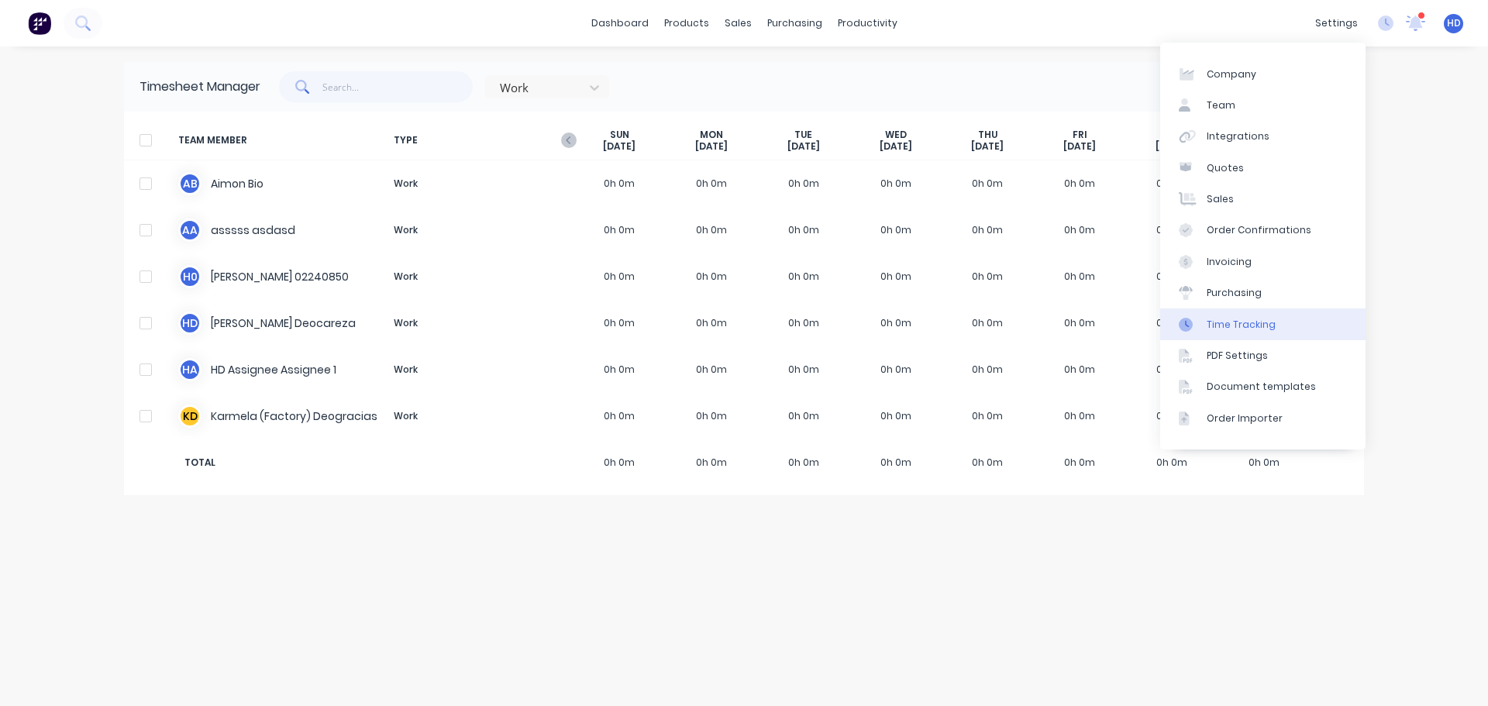
click at [1264, 333] on link "Time Tracking" at bounding box center [1262, 323] width 205 height 31
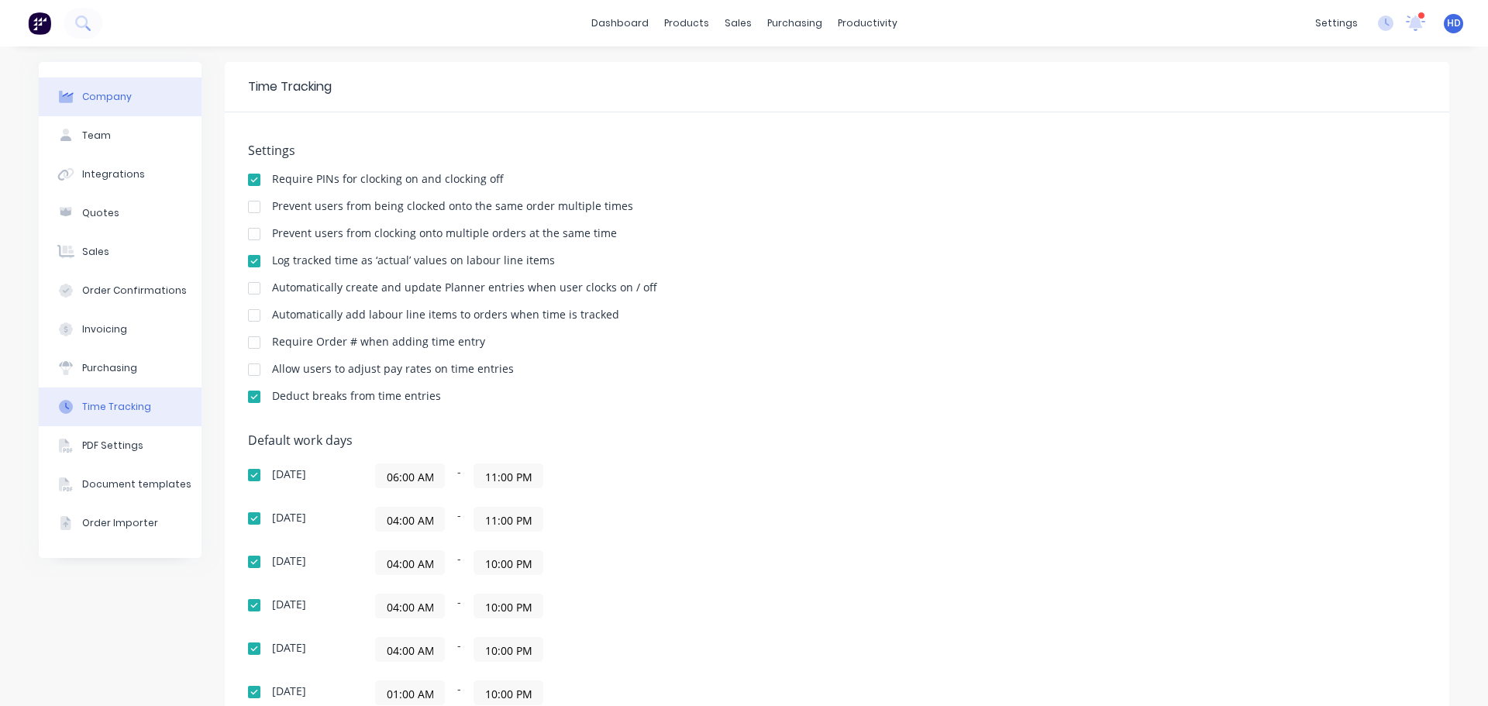
click at [133, 93] on button "Company" at bounding box center [120, 97] width 163 height 39
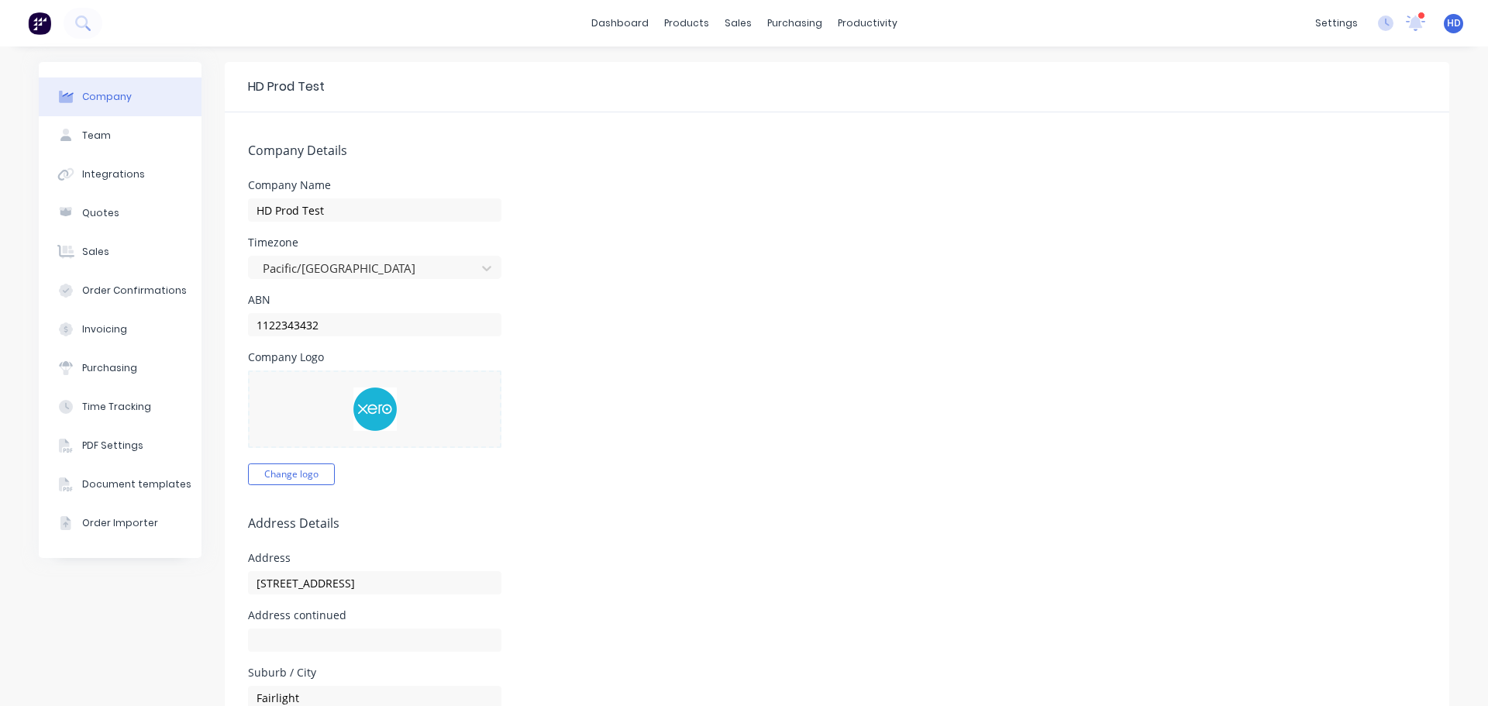
click at [1447, 24] on span "HD" at bounding box center [1454, 23] width 14 height 14
click at [1305, 164] on div "Profile" at bounding box center [1316, 164] width 31 height 14
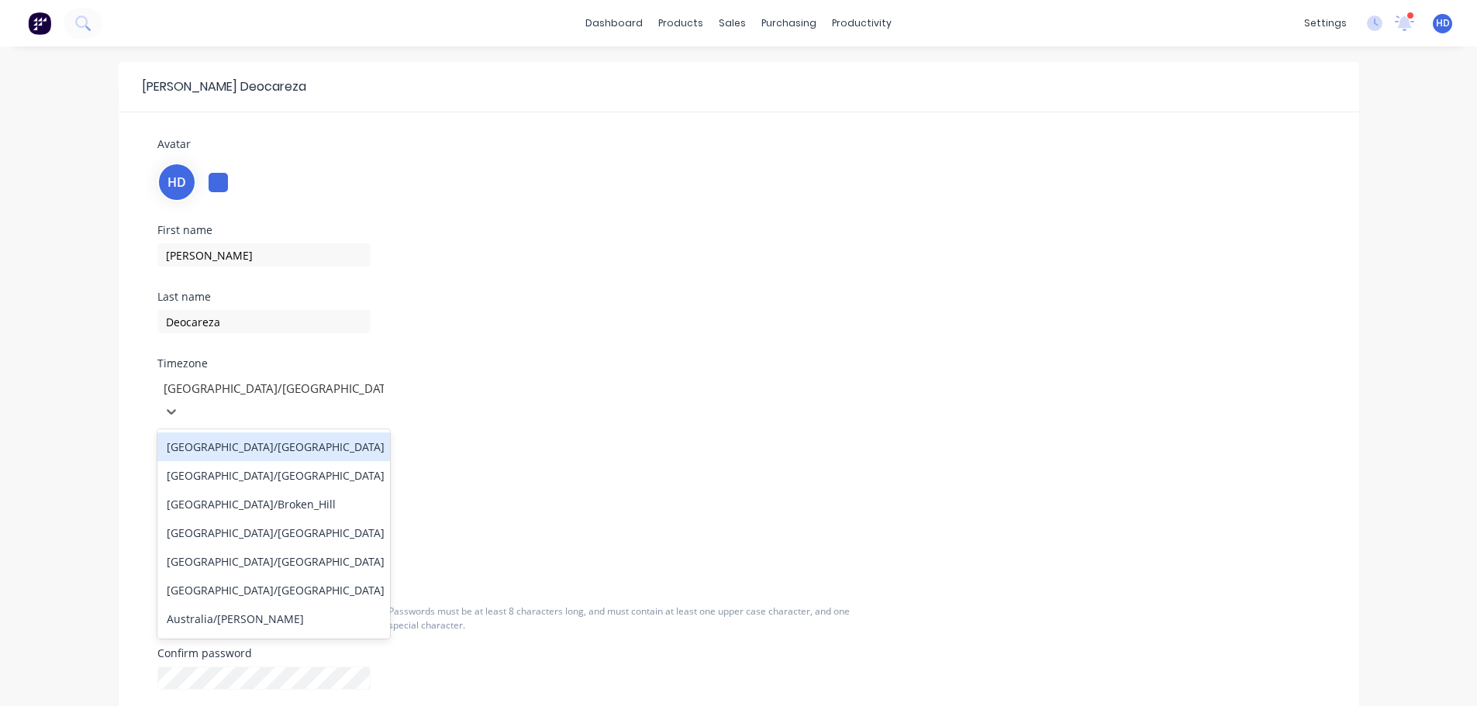
click at [262, 388] on div at bounding box center [273, 388] width 223 height 19
type input "p"
type input "auck"
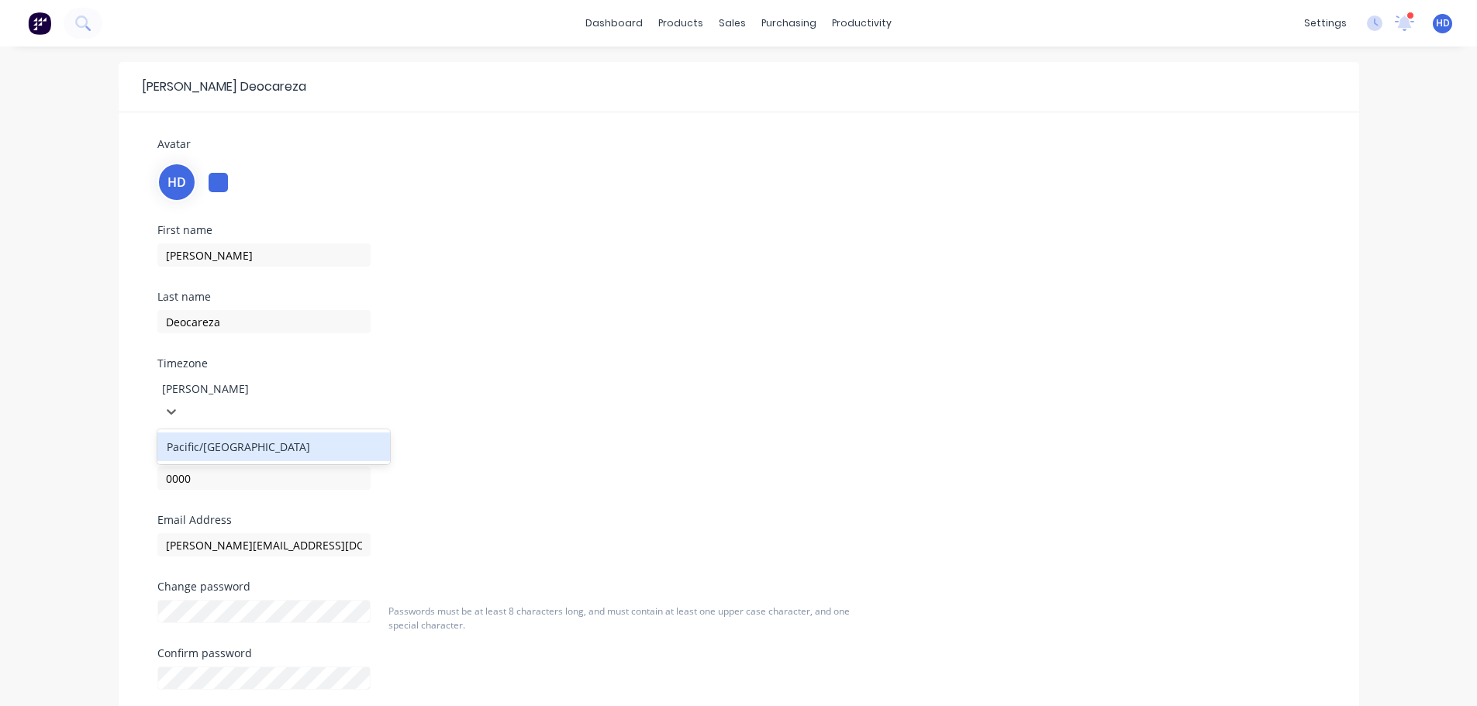
click at [240, 433] on div "Pacific/[GEOGRAPHIC_DATA]" at bounding box center [273, 447] width 233 height 29
click at [467, 372] on div "Timezone Pacific/Auckland" at bounding box center [343, 390] width 372 height 65
click at [629, 21] on link "dashboard" at bounding box center [613, 23] width 73 height 23
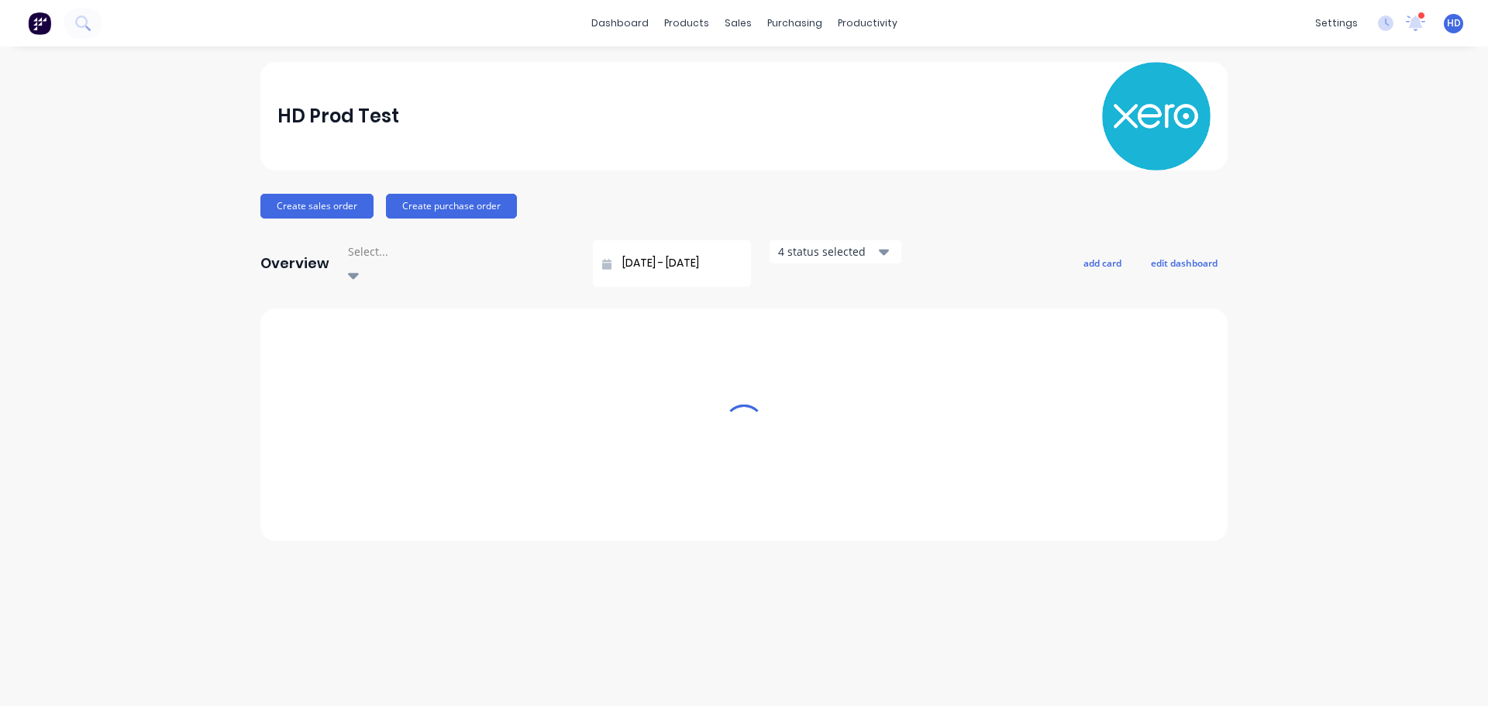
click at [1456, 22] on div "settings 10 new notifications Mark all as read Harry mentioned you in a message…" at bounding box center [1398, 23] width 181 height 23
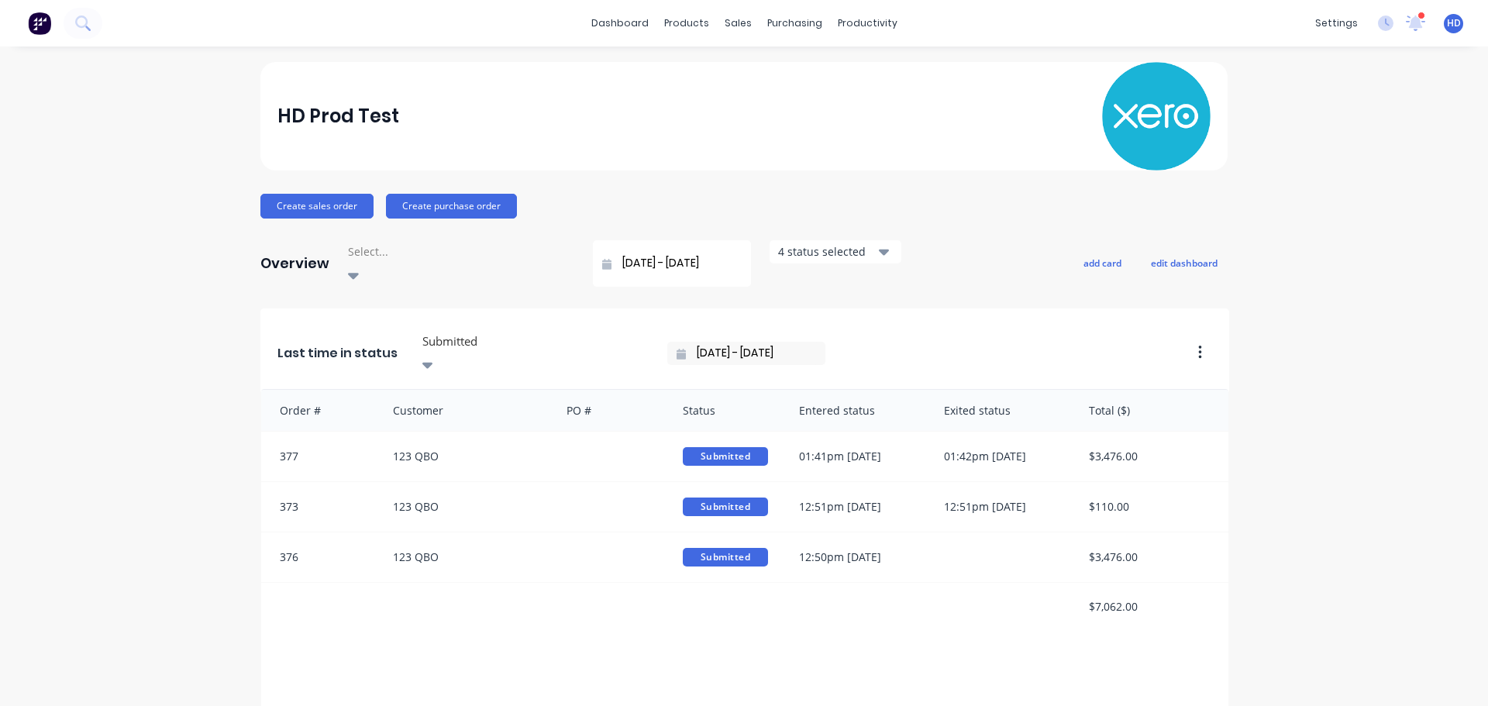
click at [1460, 21] on div "settings 10 new notifications Mark all as read Harry mentioned you in a message…" at bounding box center [1398, 23] width 181 height 23
click at [1447, 23] on span "HD" at bounding box center [1454, 23] width 14 height 14
click at [1360, 164] on button "Profile" at bounding box center [1357, 163] width 205 height 31
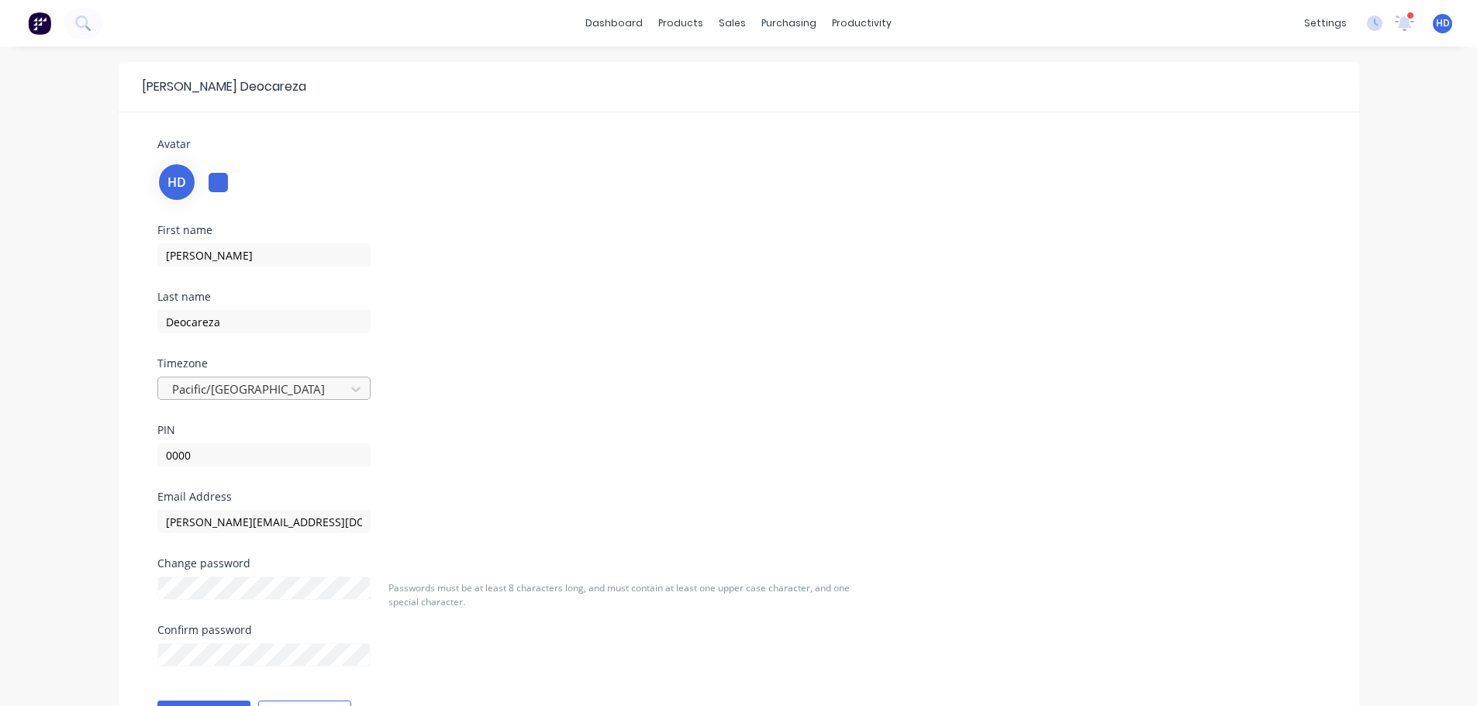
click at [328, 398] on div at bounding box center [254, 389] width 167 height 19
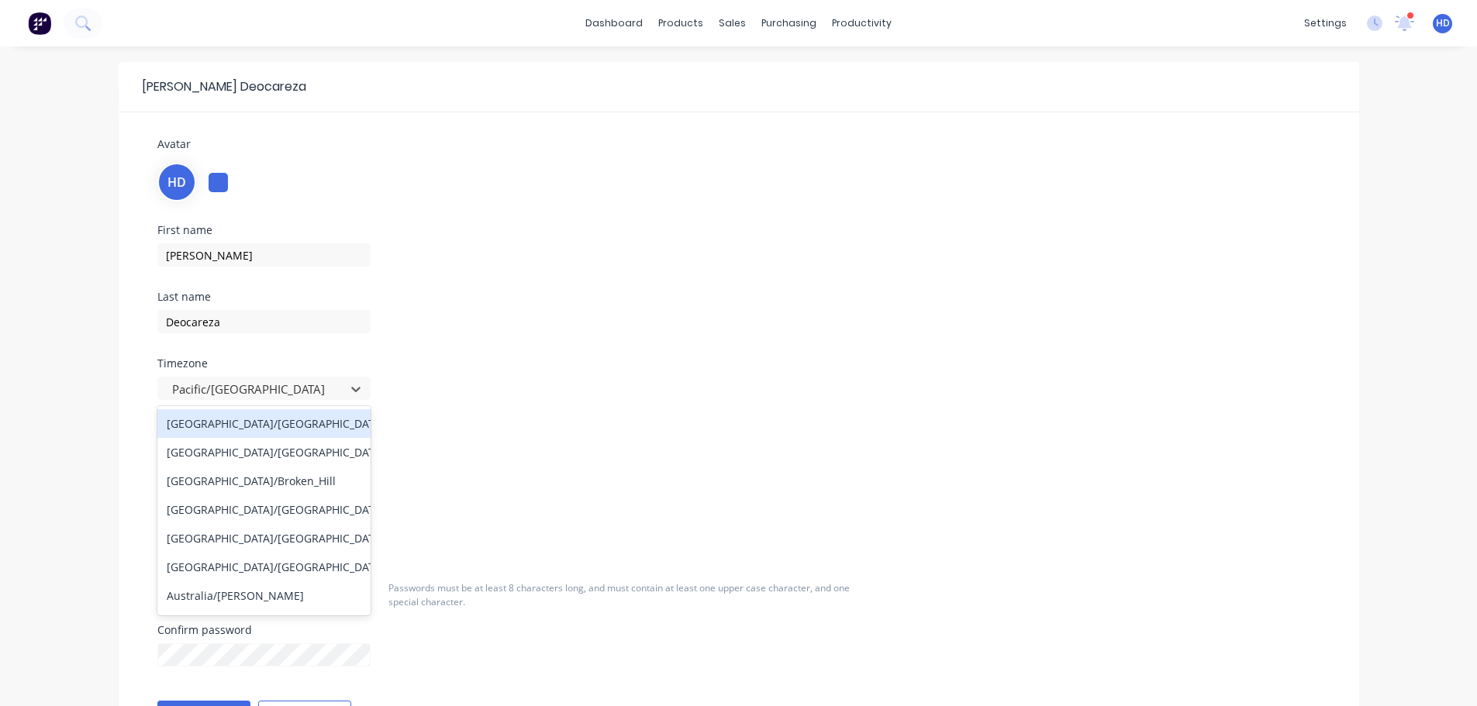
click at [968, 361] on div "First name [PERSON_NAME] Last name [PERSON_NAME] Timezone 432 results available…" at bounding box center [739, 358] width 1186 height 267
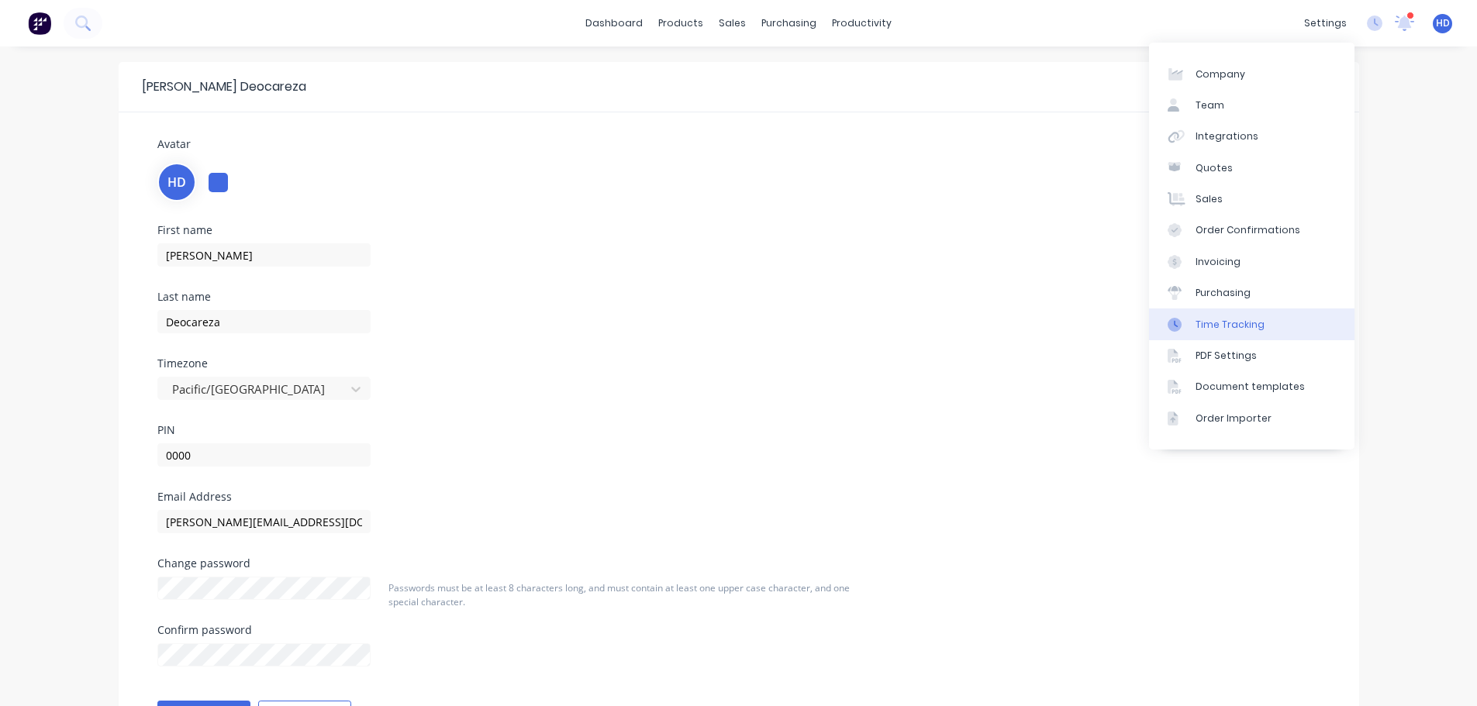
click at [1236, 322] on div "Time Tracking" at bounding box center [1229, 325] width 69 height 14
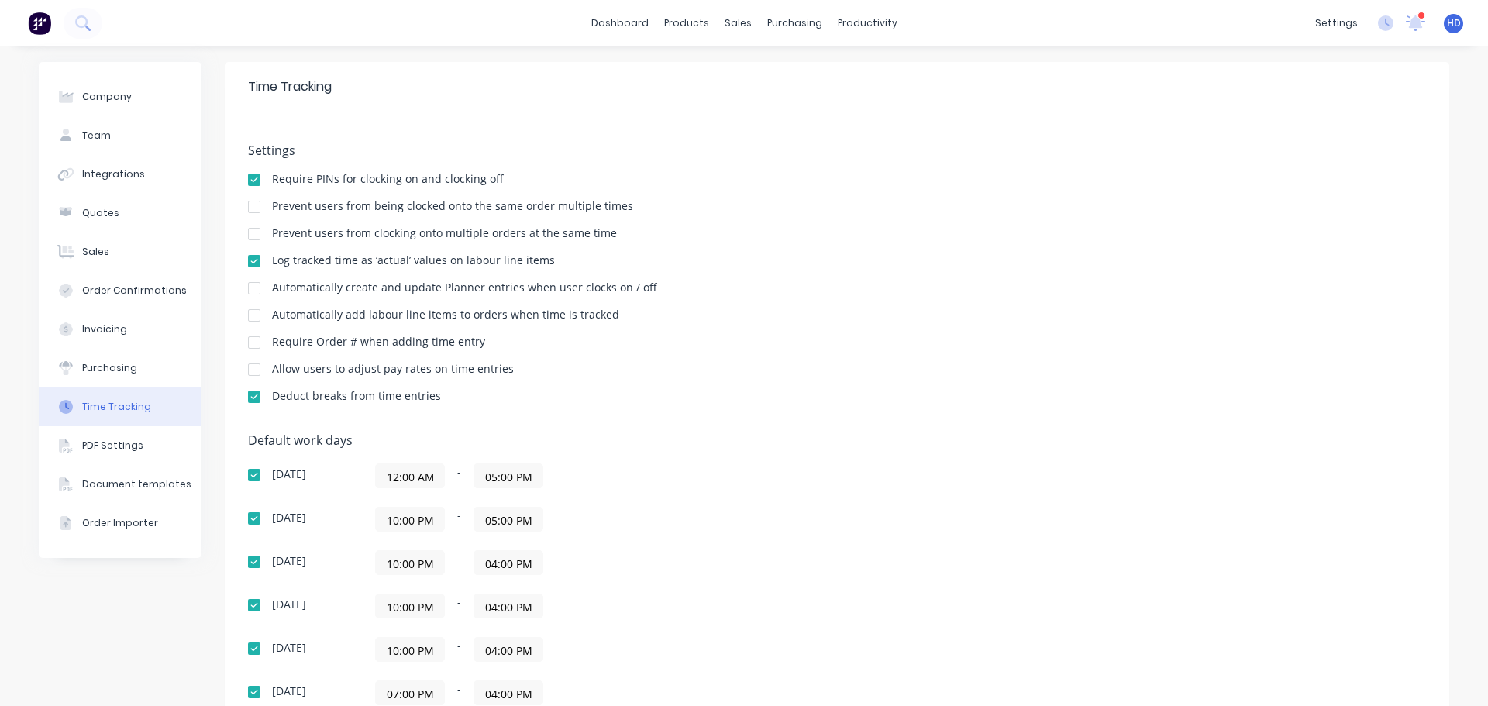
scroll to position [245, 0]
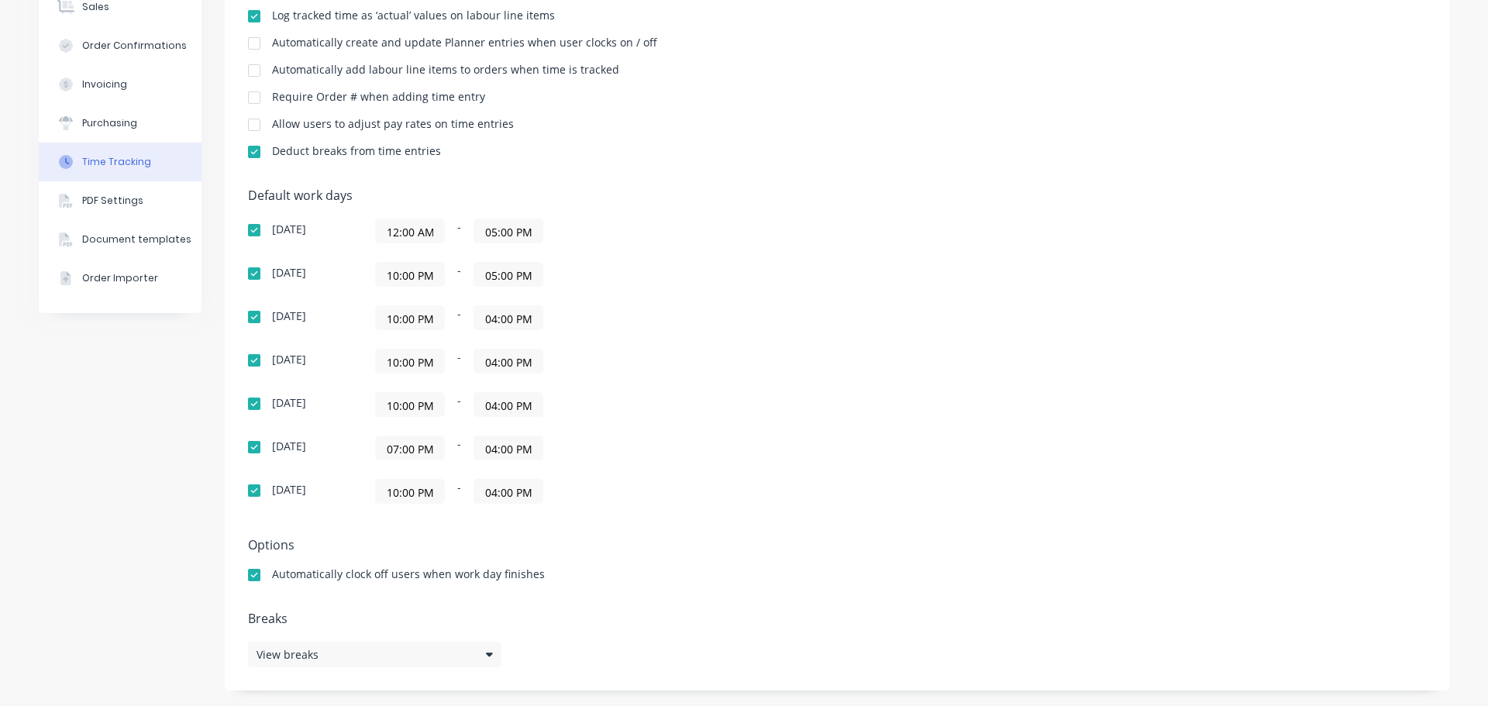
click at [420, 274] on input "10:00 PM" at bounding box center [410, 274] width 68 height 23
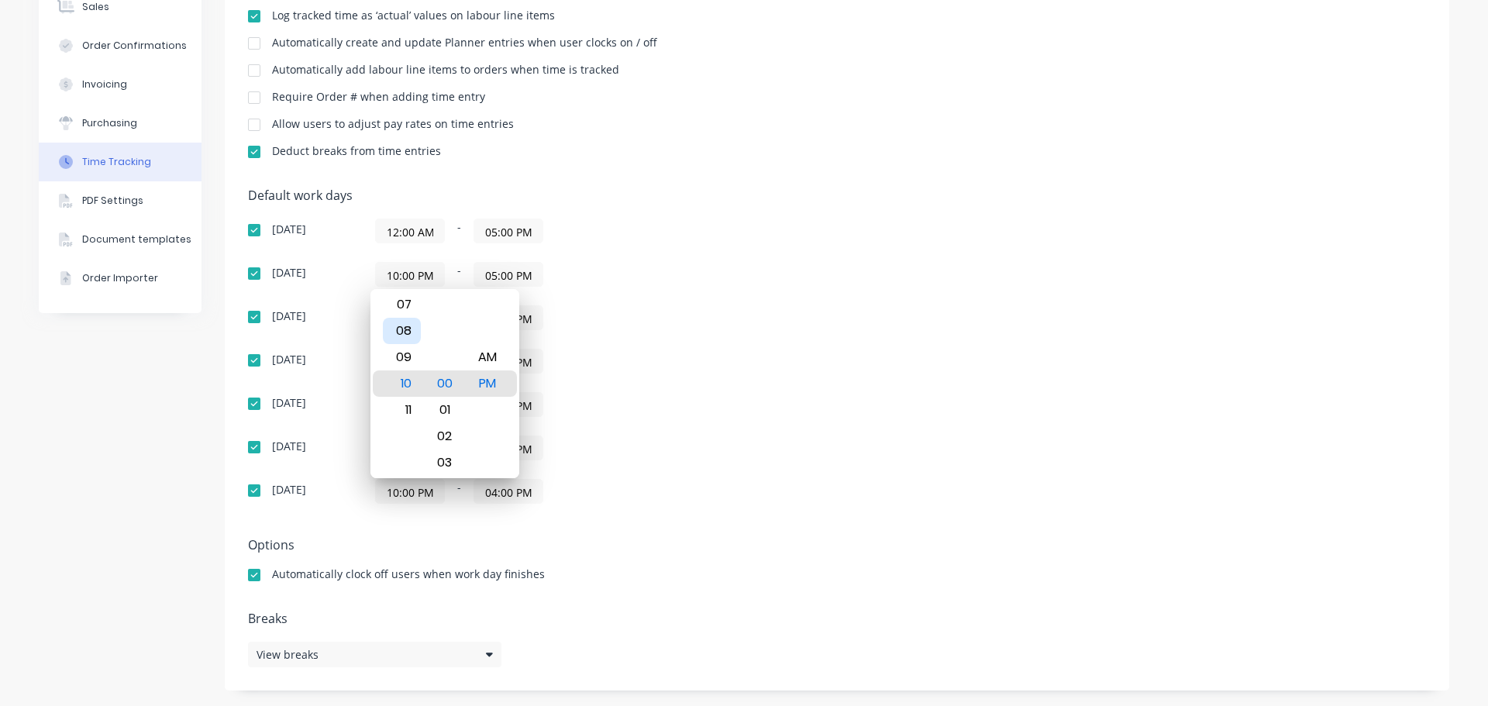
click at [401, 334] on div "08" at bounding box center [402, 331] width 38 height 26
click at [488, 365] on div "AM" at bounding box center [487, 357] width 38 height 26
type input "08:00 AM"
click at [646, 333] on div "[DATE] 12:00 AM - 05:00 PM [DATE] 08:00 AM - 05:00 PM [DATE] 10:00 PM - 04:00 P…" at bounding box center [519, 361] width 543 height 285
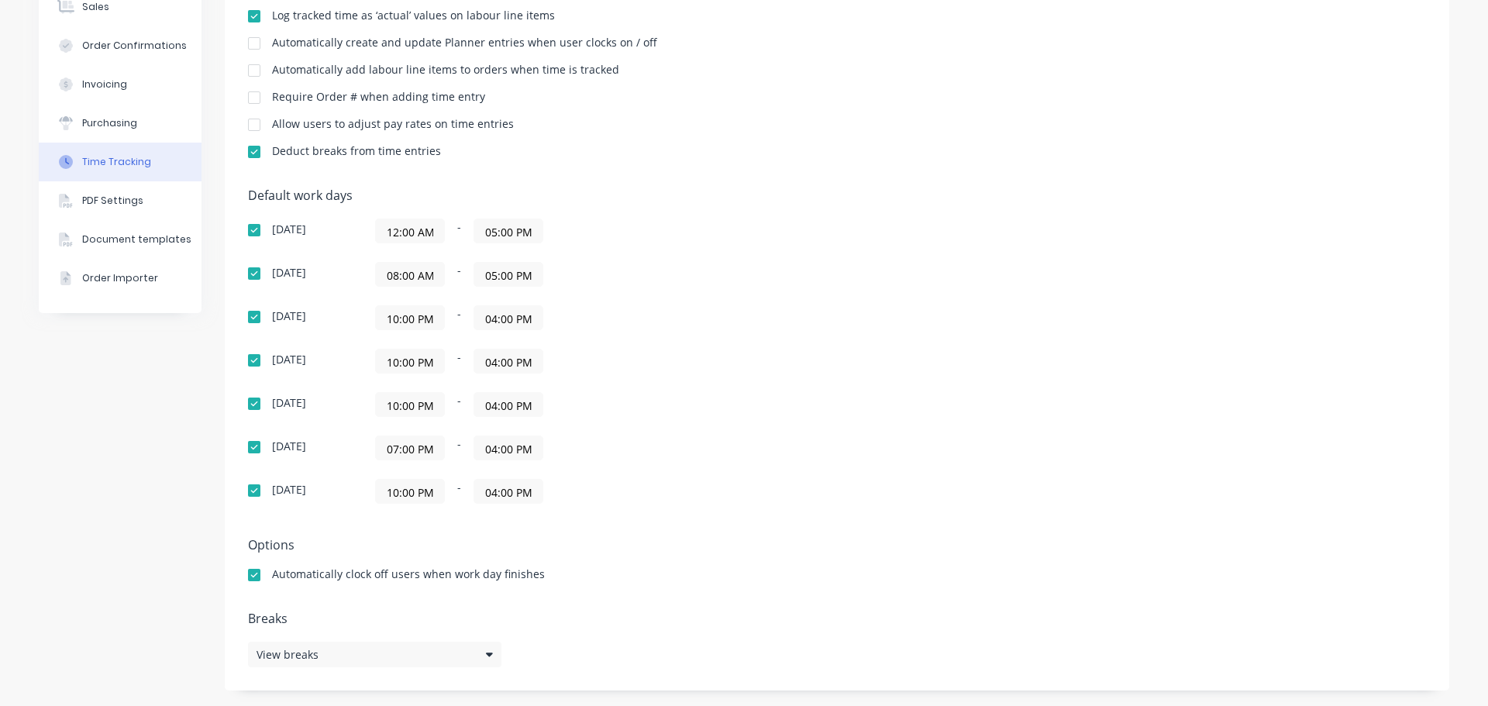
click at [405, 325] on input "10:00 PM" at bounding box center [410, 317] width 68 height 23
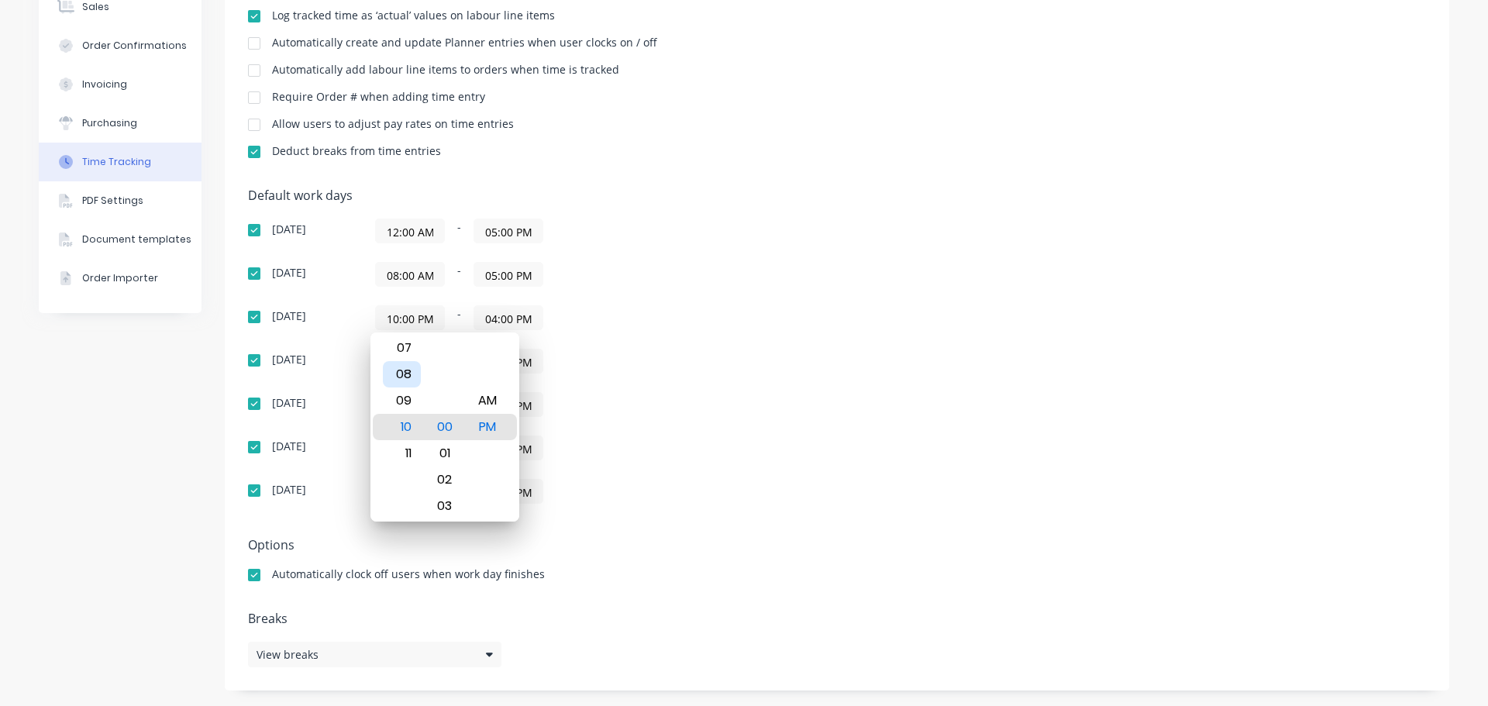
click at [402, 379] on div "08" at bounding box center [402, 374] width 38 height 26
click at [491, 397] on div "AM" at bounding box center [487, 401] width 38 height 26
type input "08:00 AM"
click at [729, 337] on div "[DATE] 12:00 AM - 05:00 PM [DATE] 08:00 AM - 05:00 PM [DATE] 08:00 AM - 04:00 P…" at bounding box center [519, 361] width 543 height 285
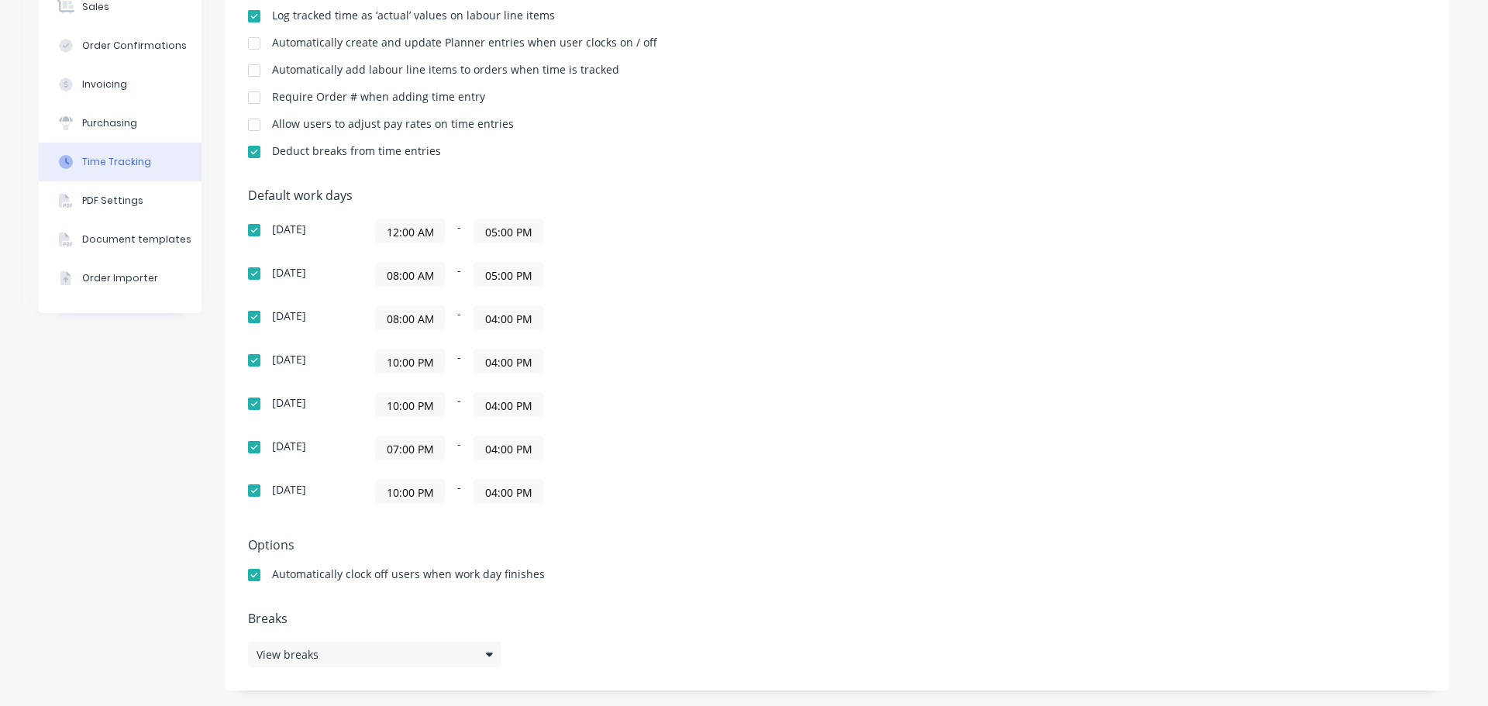
click at [384, 359] on input "10:00 PM" at bounding box center [410, 361] width 68 height 23
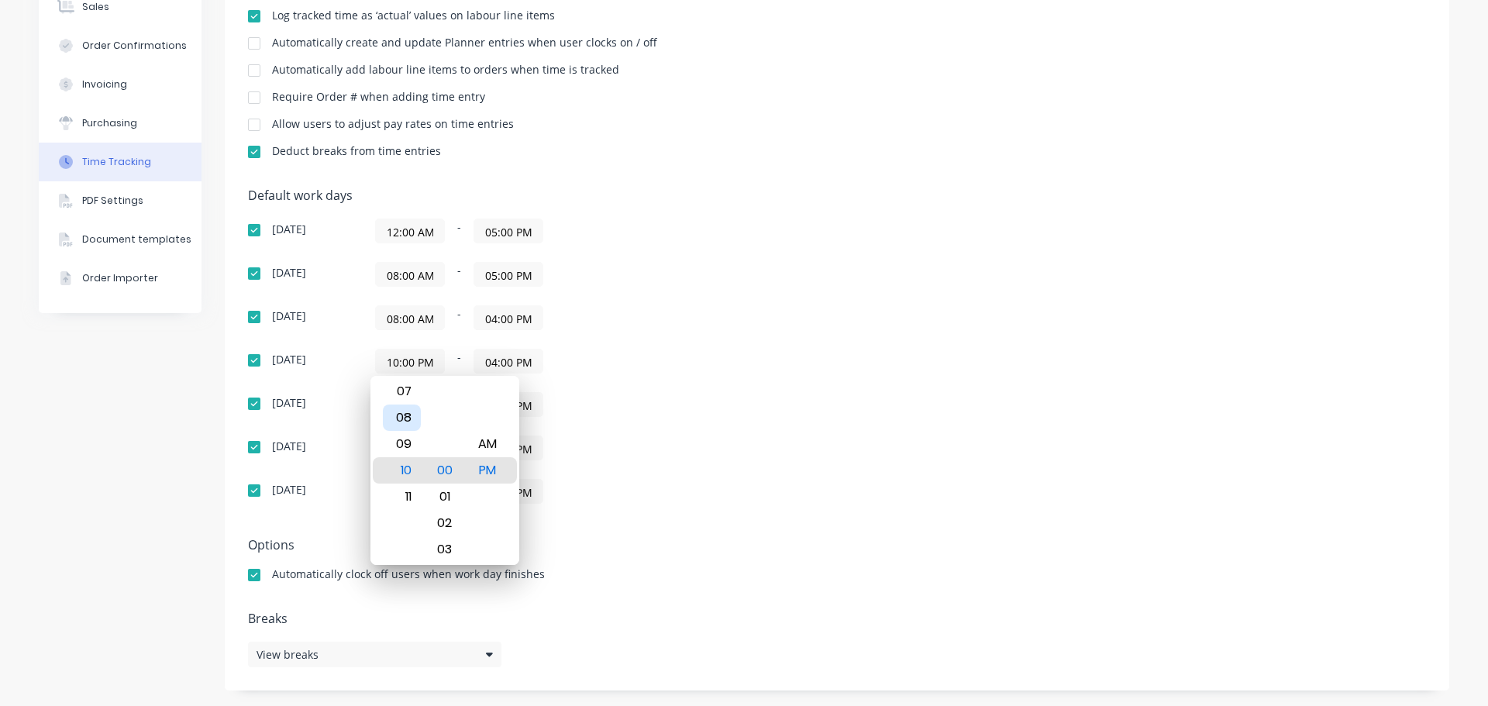
click at [405, 419] on div "08" at bounding box center [402, 418] width 38 height 26
click at [490, 443] on div "AM" at bounding box center [487, 444] width 38 height 26
type input "08:00 AM"
click at [771, 390] on div "[DATE] 12:00 AM - 05:00 PM [DATE] 08:00 AM - 05:00 PM [DATE] 08:00 AM - 04:00 P…" at bounding box center [519, 361] width 543 height 285
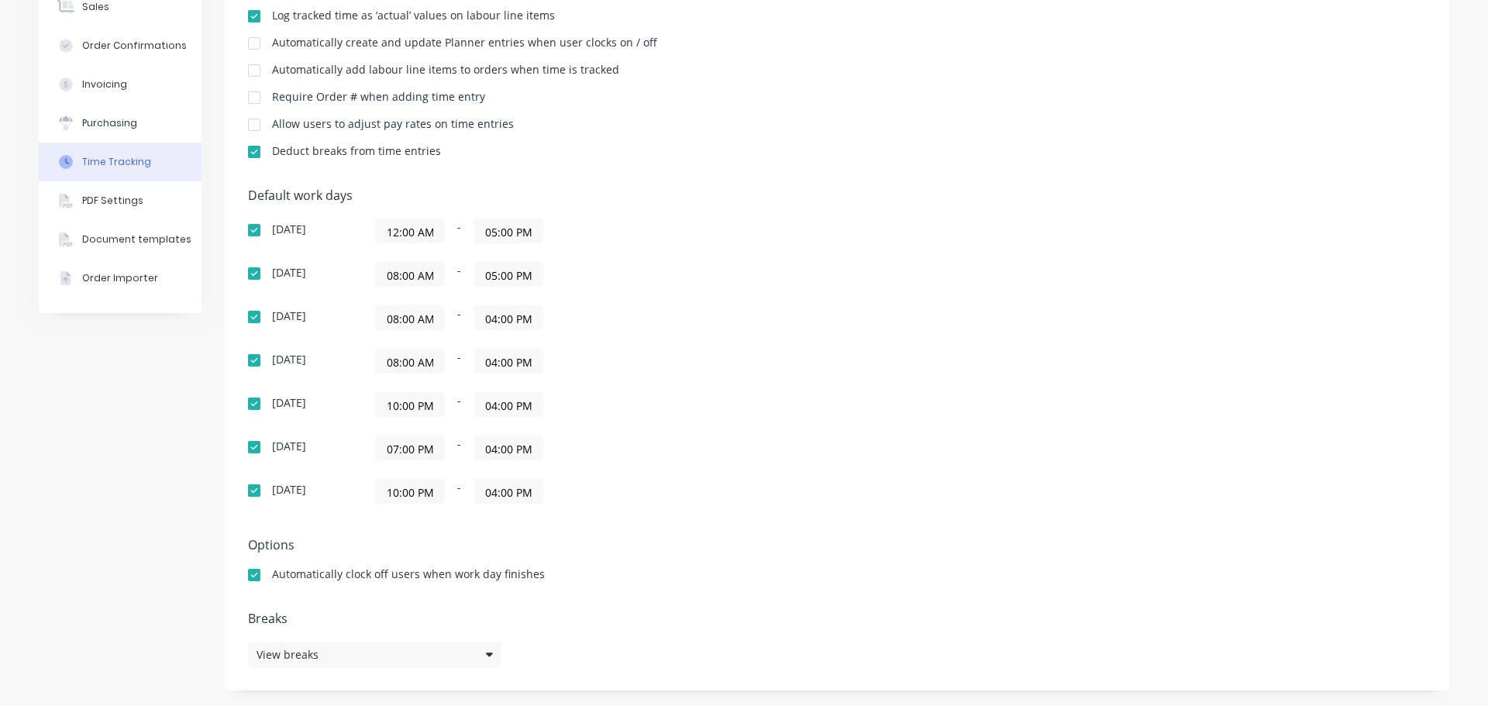
click at [405, 403] on input "10:00 PM" at bounding box center [410, 404] width 68 height 23
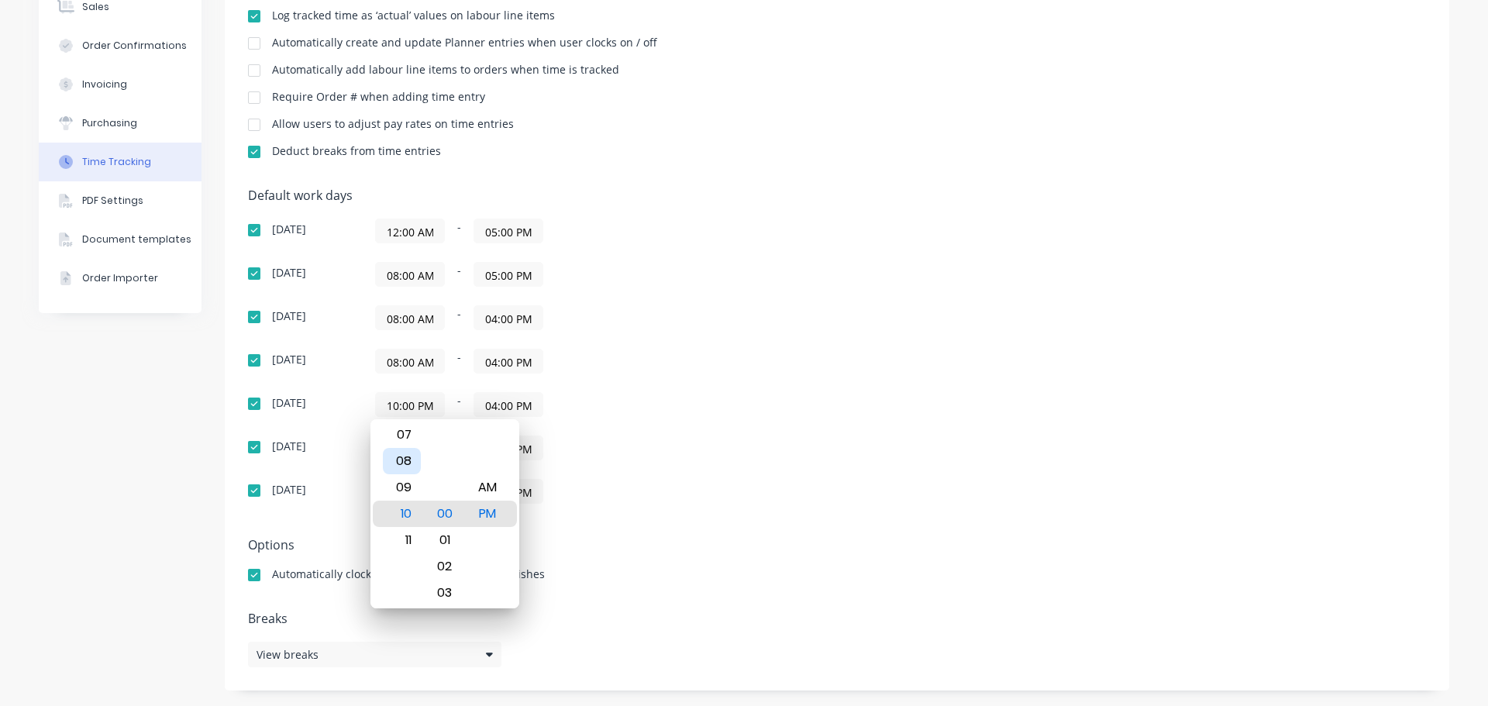
click at [405, 464] on div "08" at bounding box center [402, 461] width 38 height 26
click at [494, 487] on div "AM" at bounding box center [487, 487] width 38 height 26
type input "08:00 AM"
click at [822, 405] on div "Default work days [DATE] 12:00 AM - 05:00 PM [DATE] 08:00 AM - 05:00 PM [DATE] …" at bounding box center [837, 355] width 1178 height 334
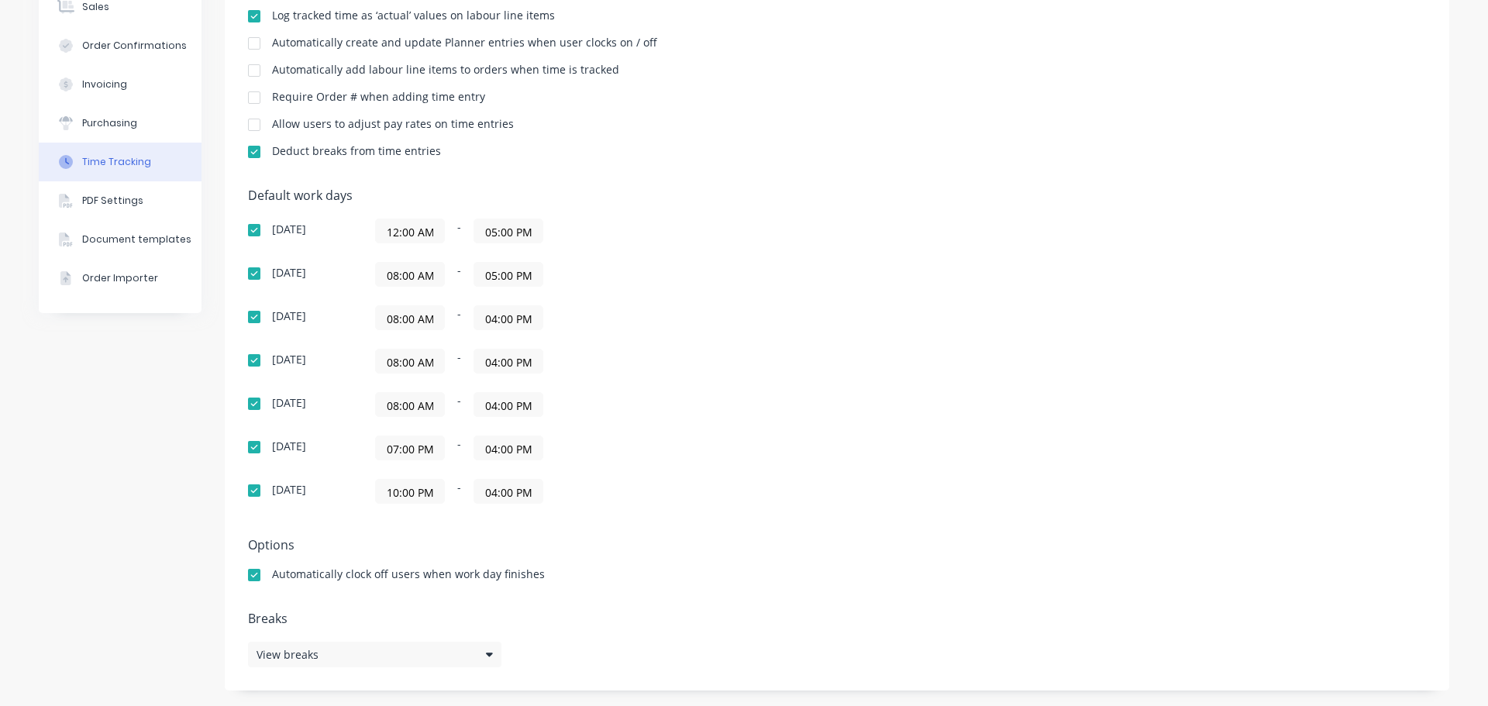
click at [419, 446] on input "07:00 PM" at bounding box center [410, 447] width 68 height 23
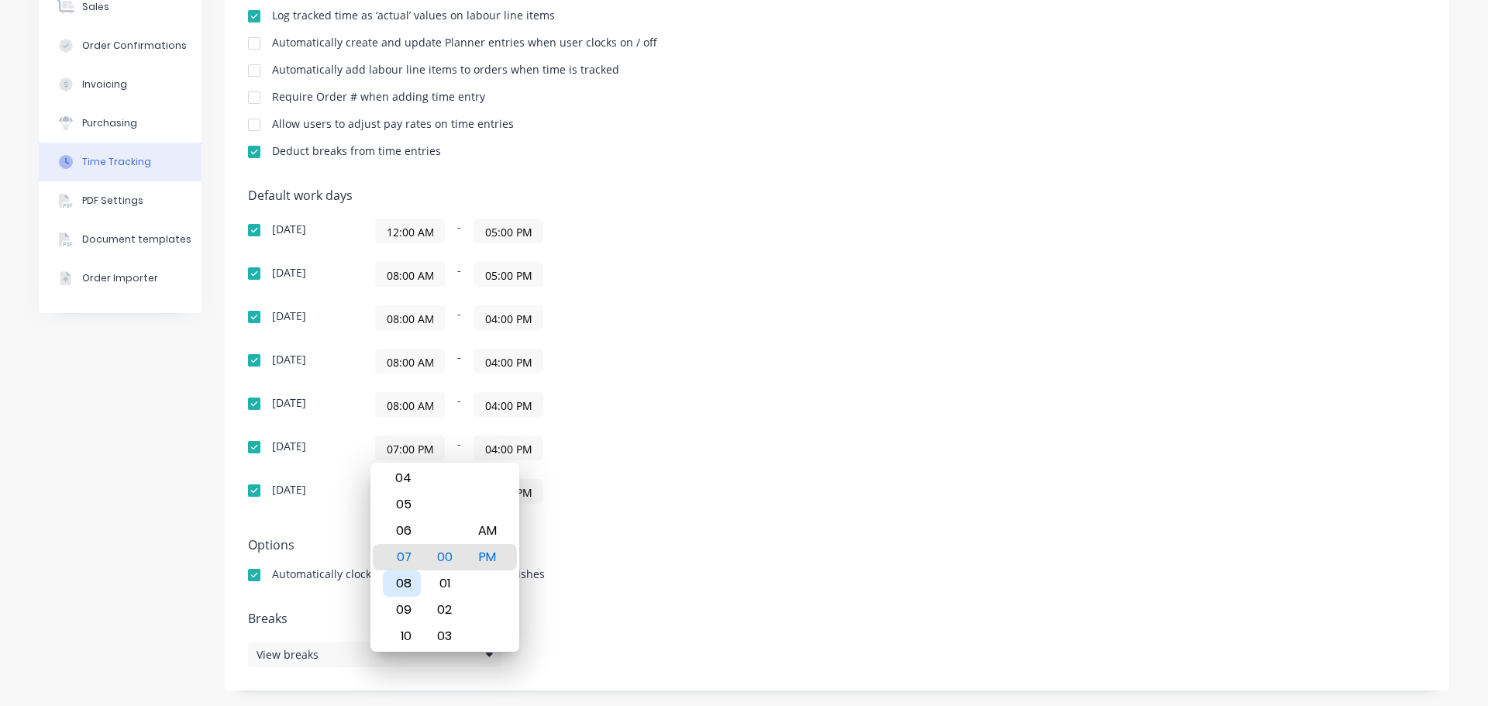
click at [403, 587] on div "08" at bounding box center [402, 583] width 38 height 26
click at [493, 526] on div "AM" at bounding box center [487, 531] width 38 height 26
type input "08:00 AM"
click at [889, 460] on div "Default work days [DATE] 12:00 AM - 05:00 PM [DATE] 08:00 AM - 05:00 PM [DATE] …" at bounding box center [837, 355] width 1178 height 334
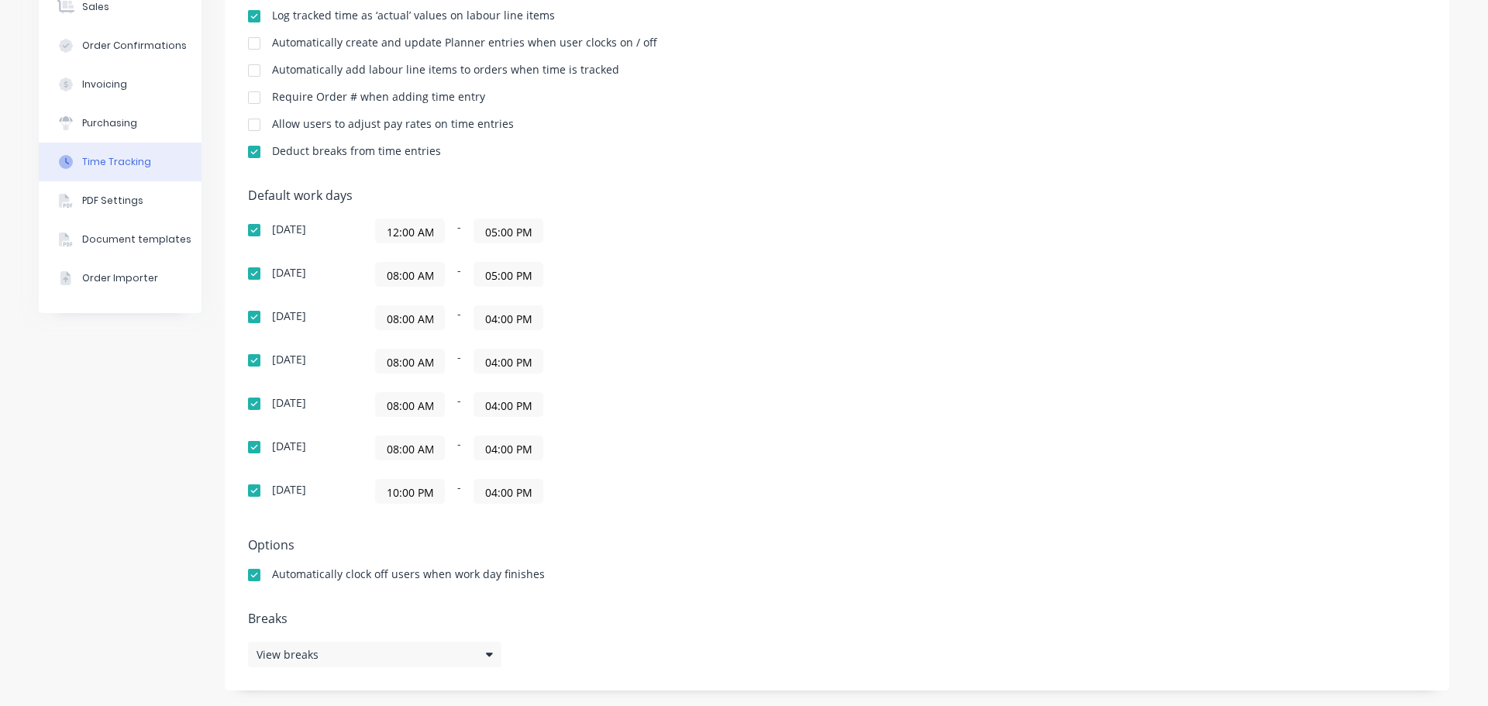
click at [497, 276] on input "05:00 PM" at bounding box center [508, 274] width 68 height 23
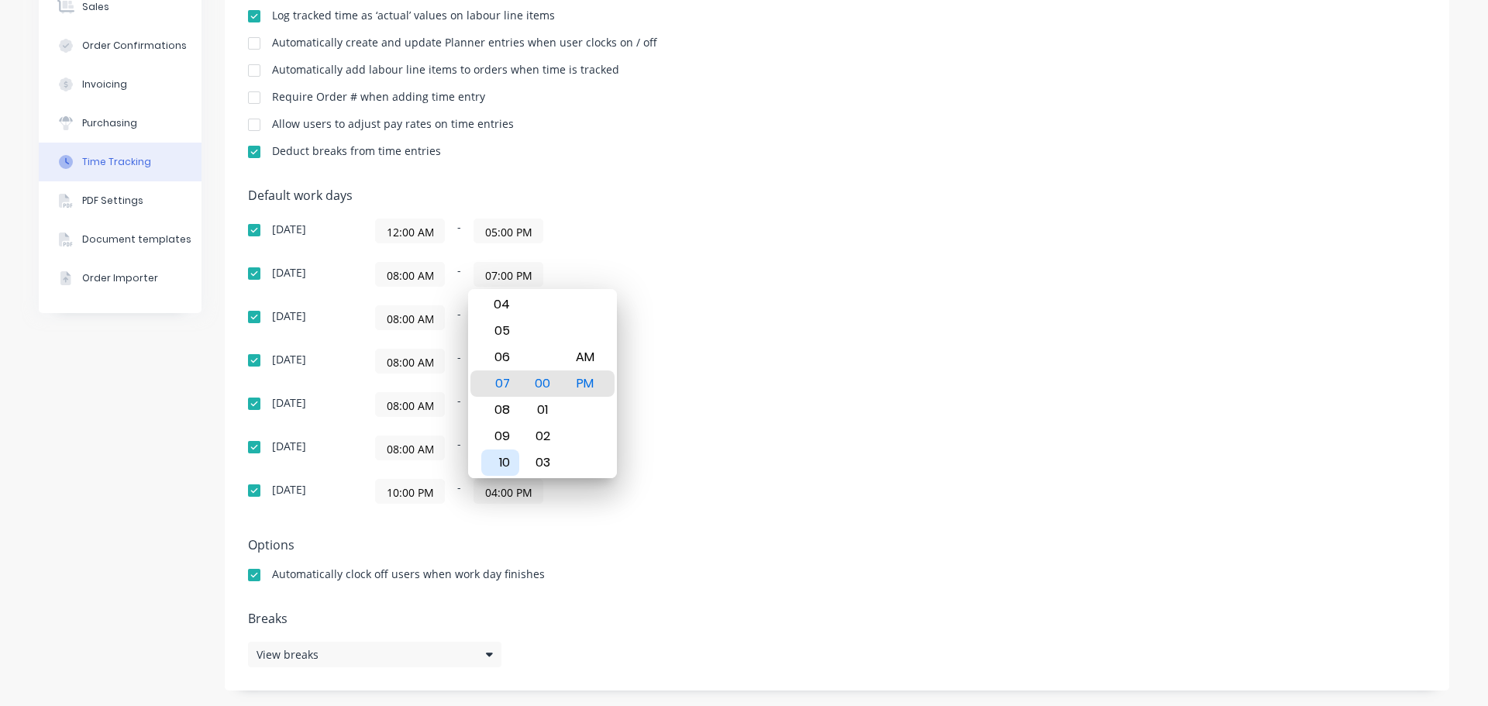
click at [502, 467] on div "10" at bounding box center [500, 463] width 38 height 26
type input "10:00 PM"
click at [636, 209] on div "Default work days [DATE] 12:00 AM - 05:00 PM [DATE] 08:00 AM - 10:00 PM [DATE] …" at bounding box center [837, 355] width 1178 height 334
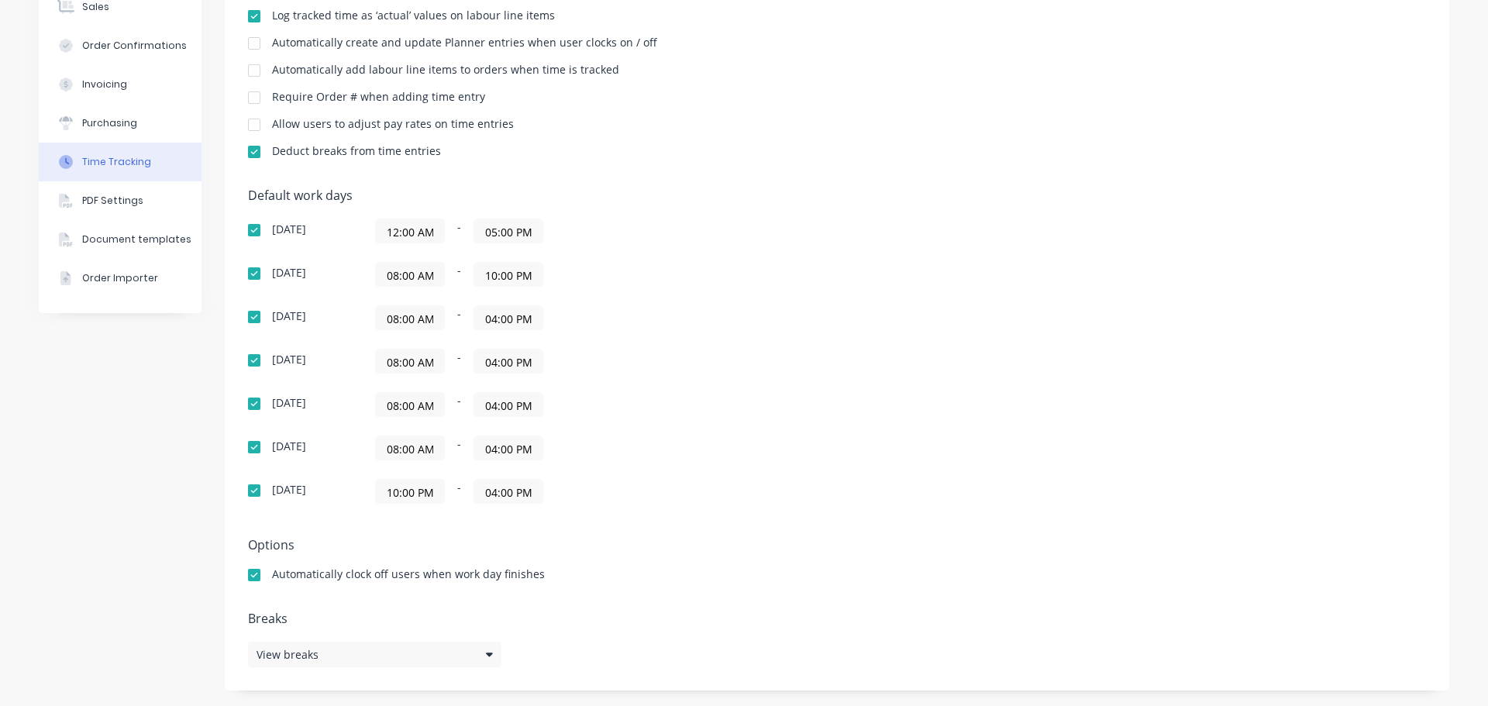
click at [487, 312] on input "04:00 PM" at bounding box center [508, 317] width 68 height 23
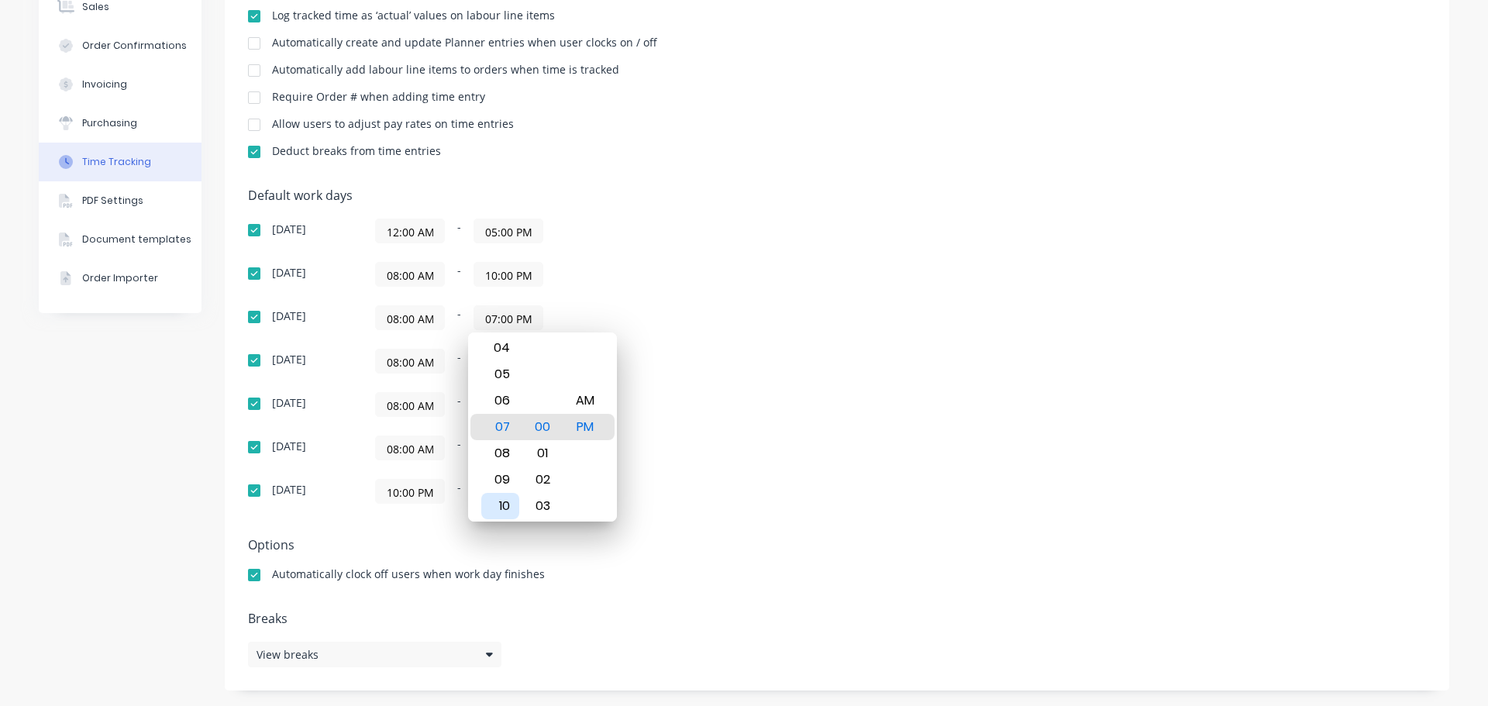
click at [499, 504] on div "10" at bounding box center [500, 506] width 38 height 26
type input "10:00 PM"
click at [702, 311] on div "08:00 AM - 10:00 PM" at bounding box center [569, 317] width 388 height 25
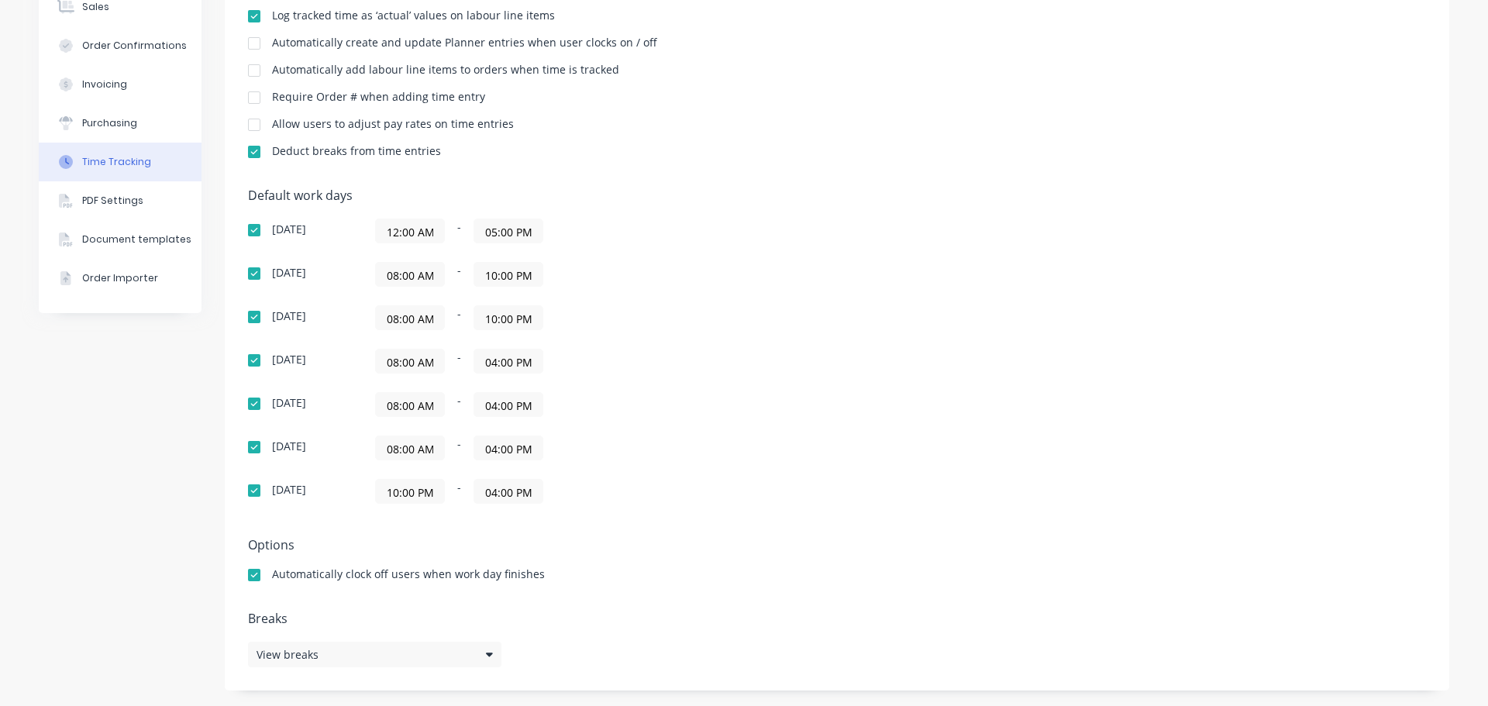
click at [502, 357] on input "04:00 PM" at bounding box center [508, 361] width 68 height 23
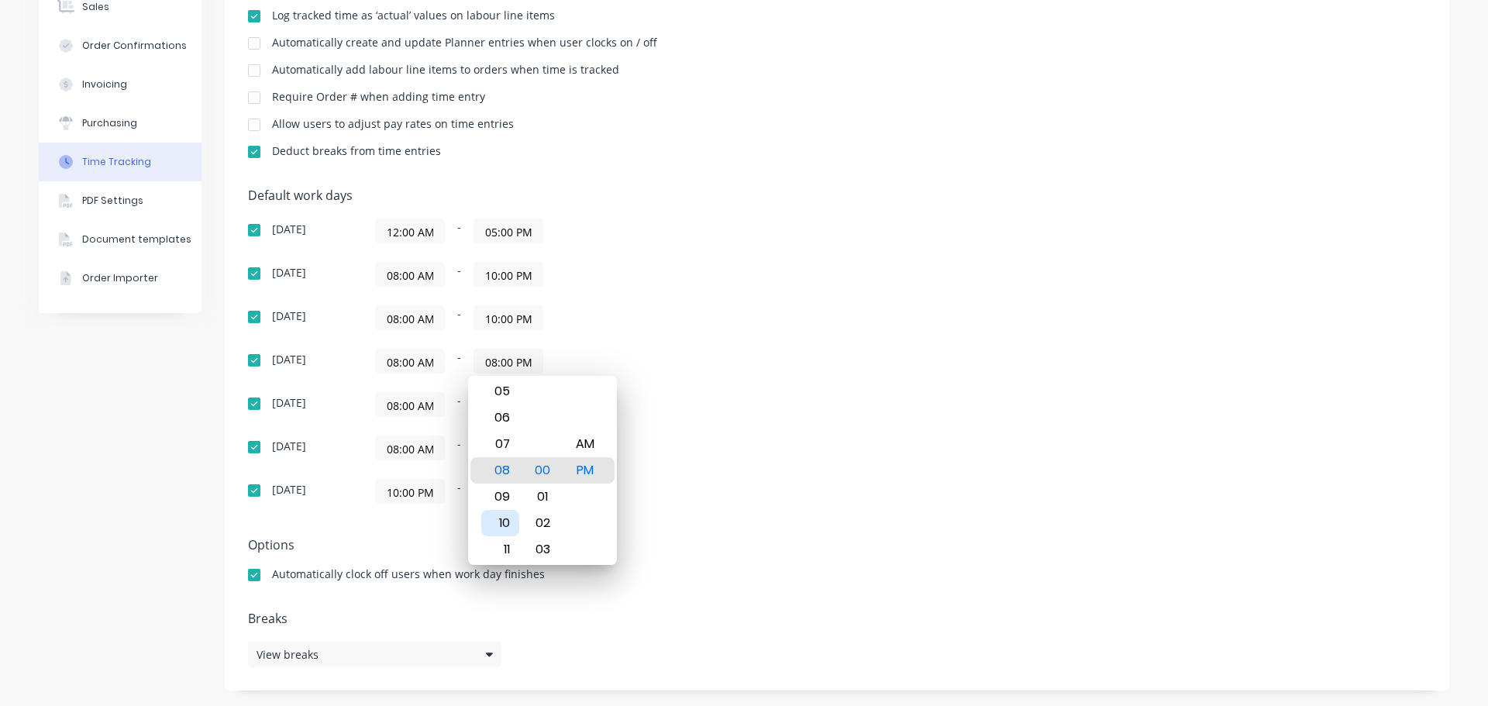
click at [500, 519] on div "10" at bounding box center [500, 523] width 38 height 26
type input "10:00 PM"
click at [684, 405] on div "08:00 AM - 04:00 PM" at bounding box center [569, 404] width 388 height 25
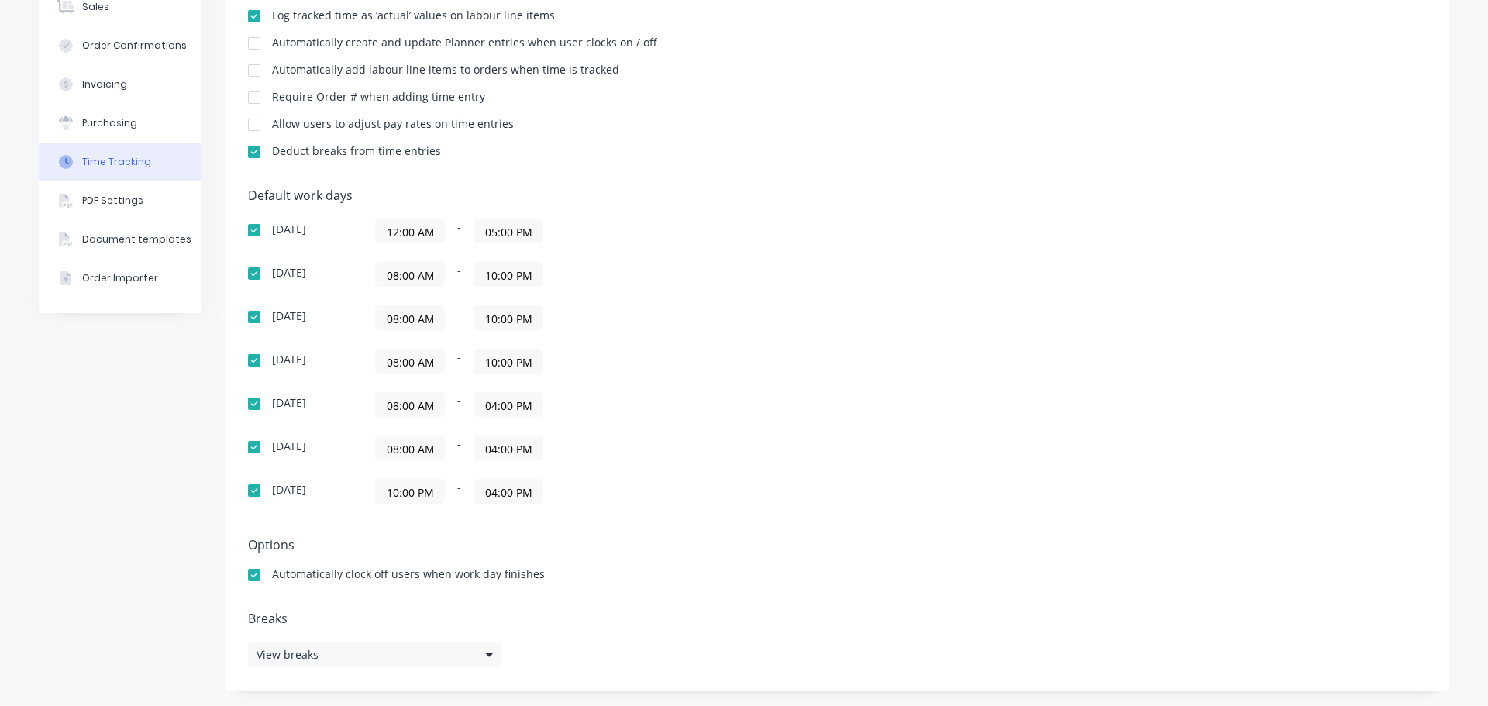
click at [493, 407] on input "04:00 PM" at bounding box center [508, 404] width 68 height 23
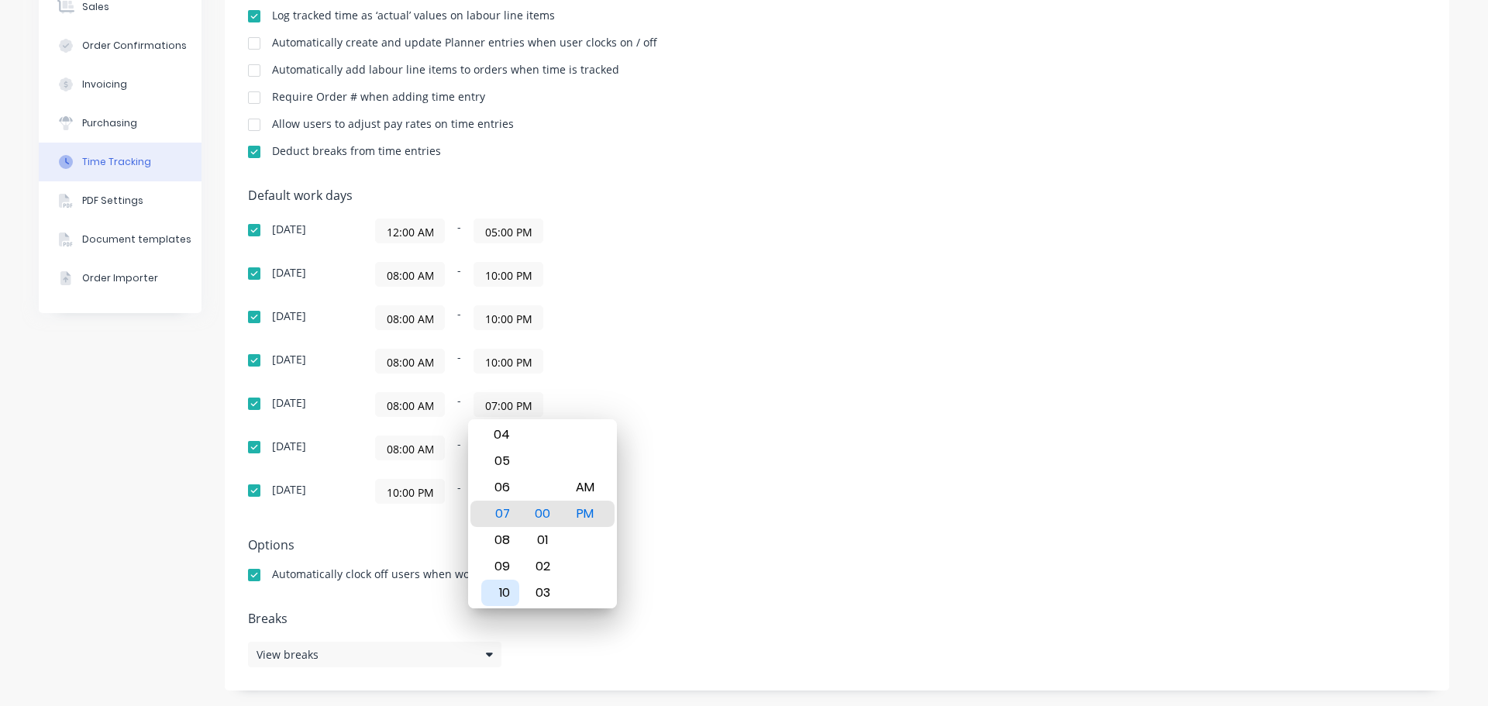
click at [508, 595] on div "10" at bounding box center [500, 593] width 38 height 26
type input "10:00 PM"
click at [697, 505] on div "Default work days [DATE] 12:00 AM - 05:00 PM [DATE] 08:00 AM - 10:00 PM [DATE] …" at bounding box center [837, 355] width 1178 height 334
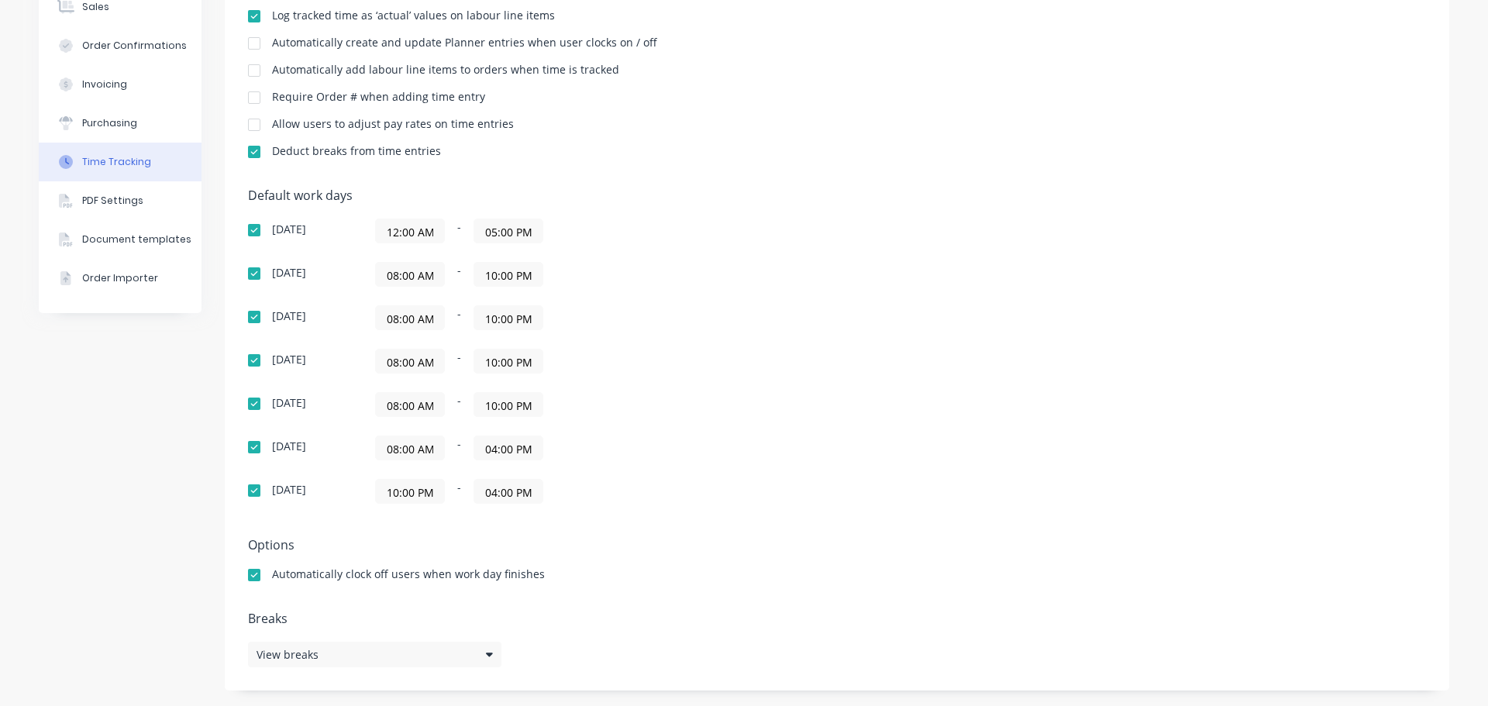
click at [481, 450] on input "04:00 PM" at bounding box center [508, 447] width 68 height 23
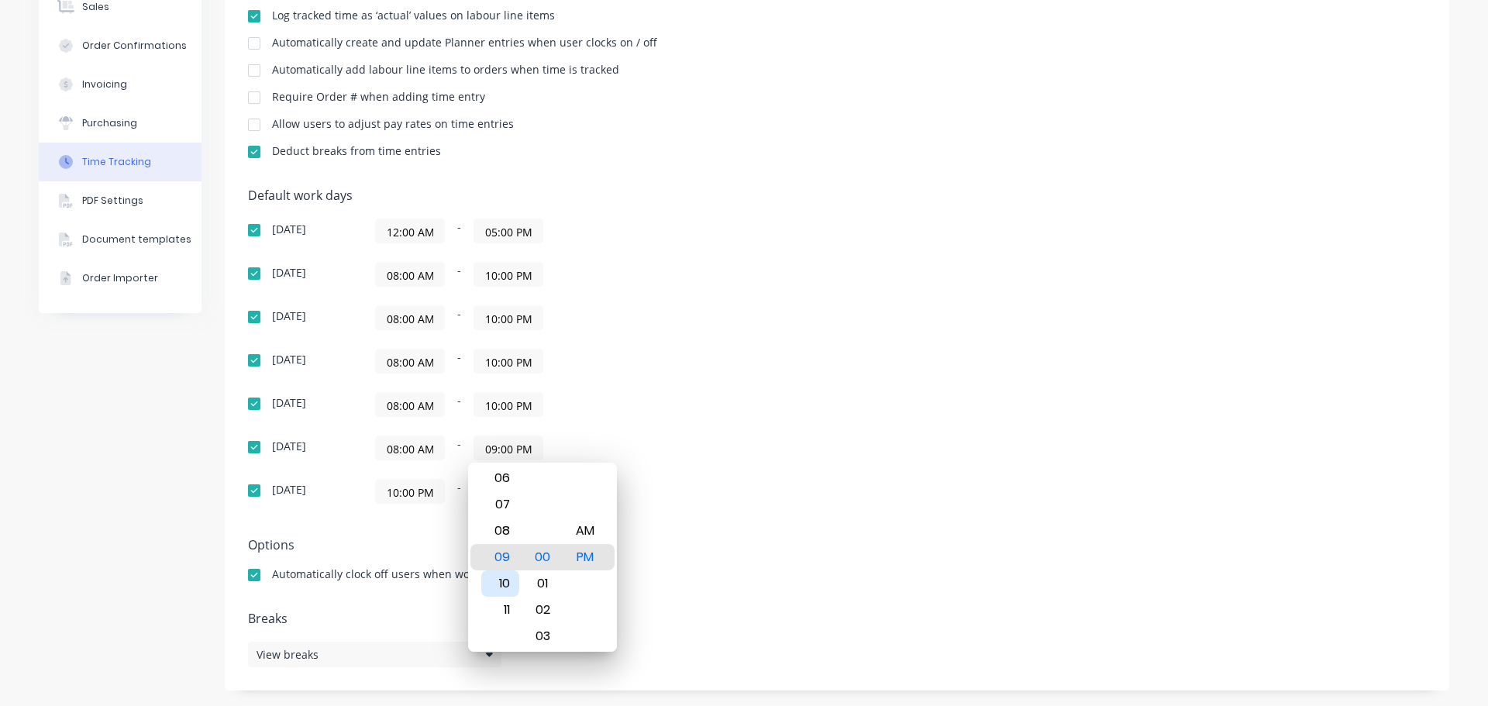
click at [507, 584] on div "10" at bounding box center [500, 583] width 38 height 26
type input "10:00 PM"
click at [797, 413] on div "Default work days [DATE] 12:00 AM - 05:00 PM [DATE] 08:00 AM - 10:00 PM [DATE] …" at bounding box center [837, 355] width 1178 height 334
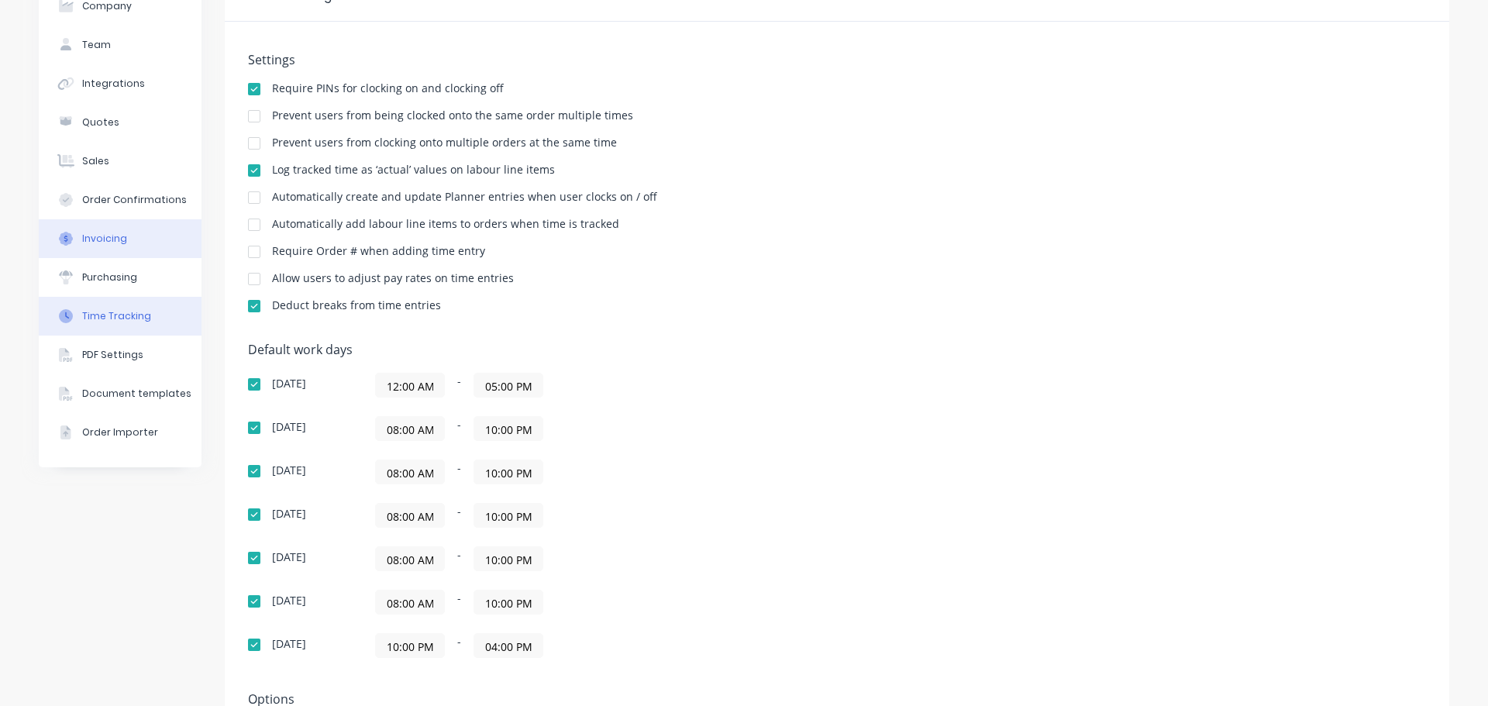
scroll to position [0, 0]
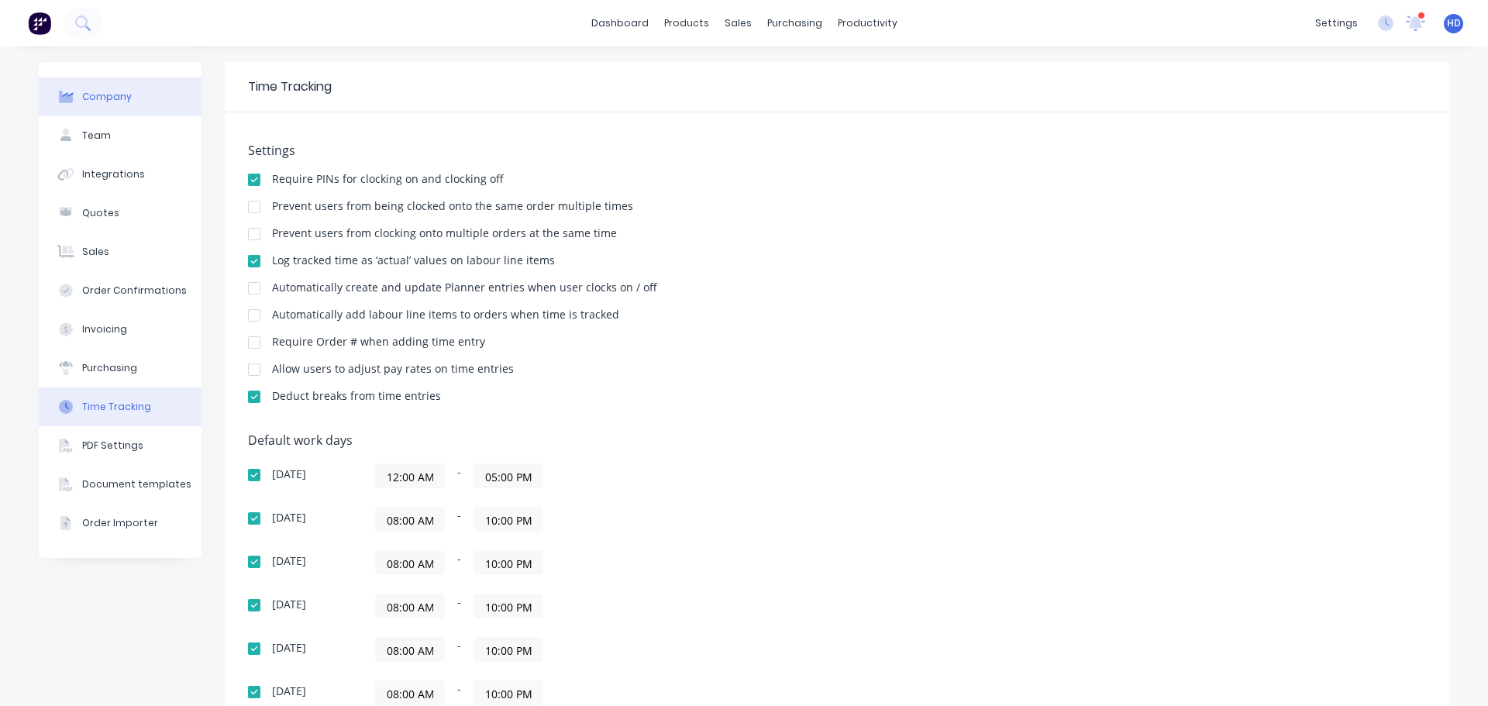
click at [124, 91] on button "Company" at bounding box center [120, 97] width 163 height 39
select select "CA"
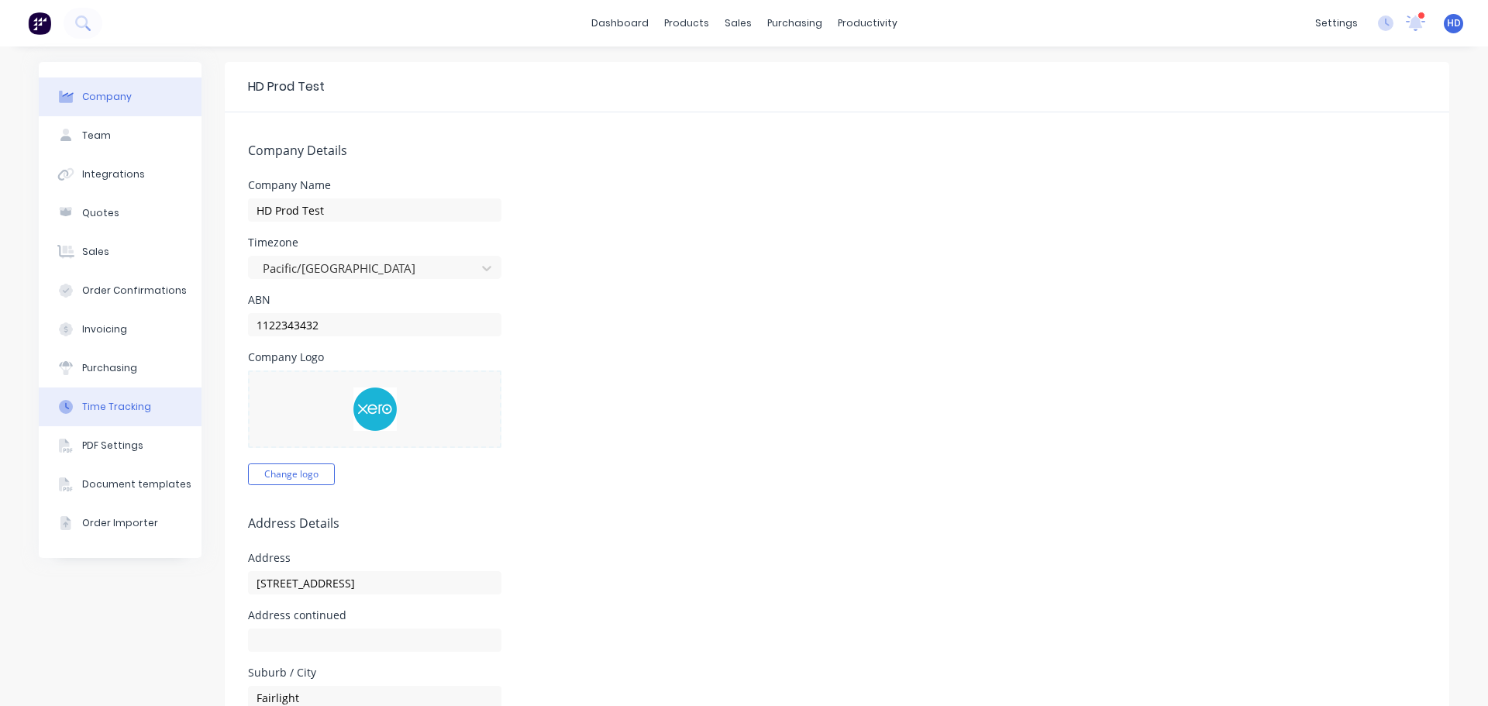
click at [140, 399] on button "Time Tracking" at bounding box center [120, 407] width 163 height 39
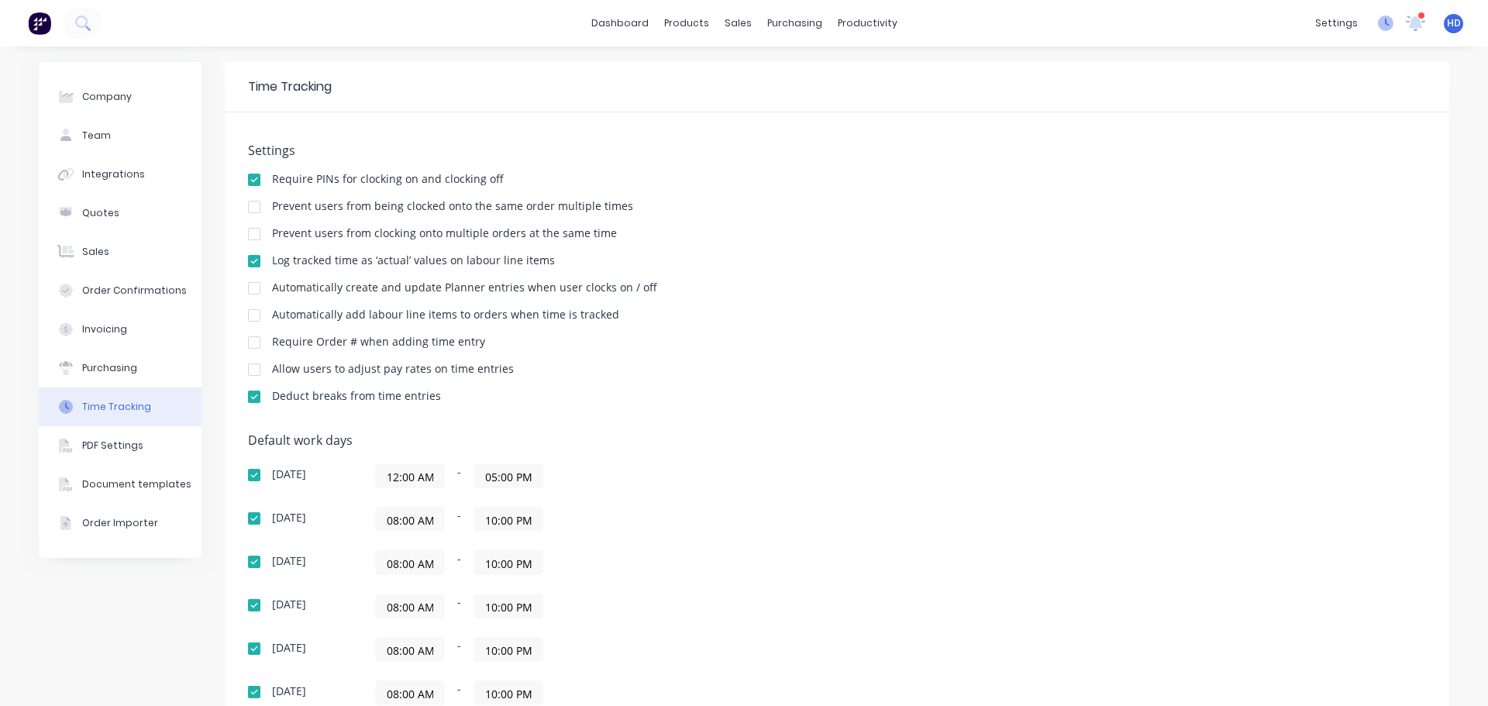
click at [1378, 27] on icon at bounding box center [1386, 24] width 16 height 16
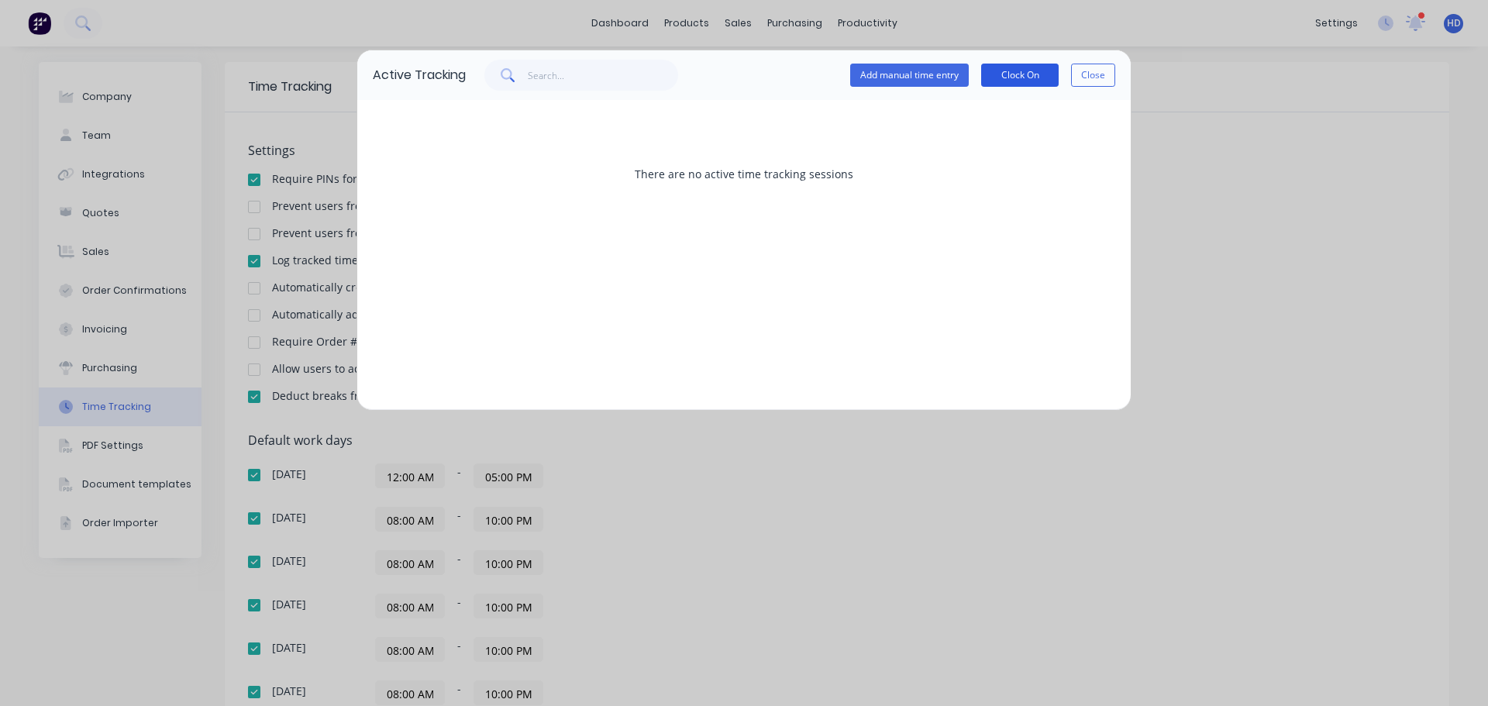
click at [1043, 76] on button "Clock On" at bounding box center [1020, 75] width 78 height 23
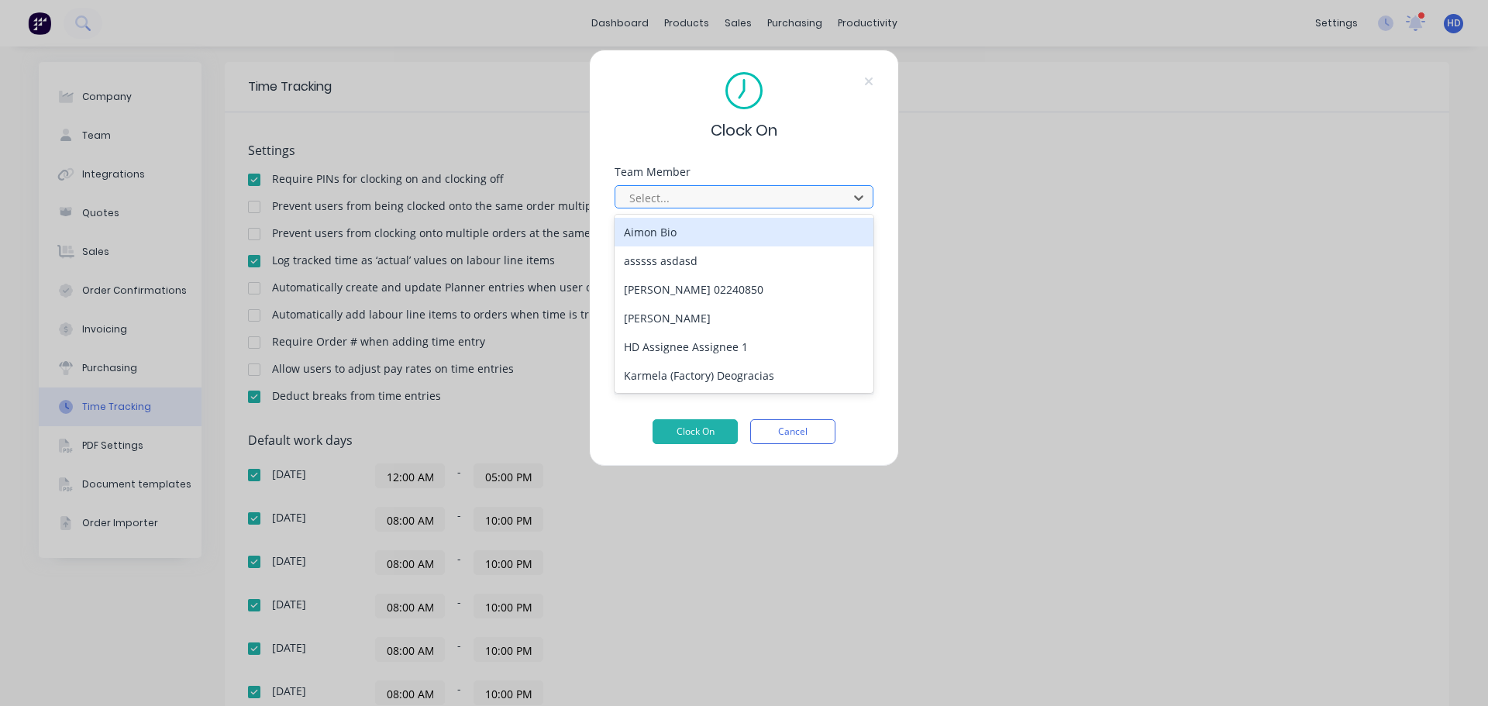
click at [719, 192] on div at bounding box center [734, 197] width 212 height 19
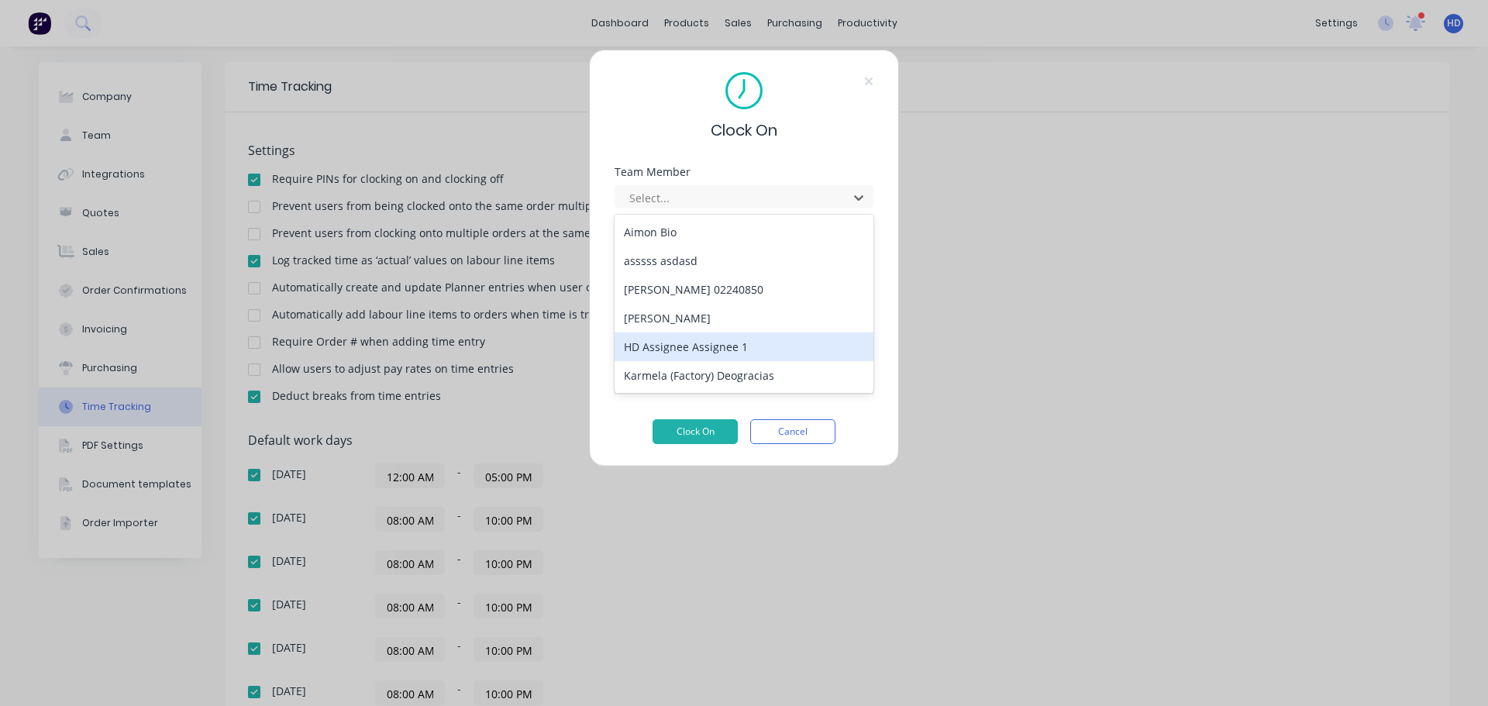
click at [712, 323] on div "[PERSON_NAME]" at bounding box center [744, 318] width 259 height 29
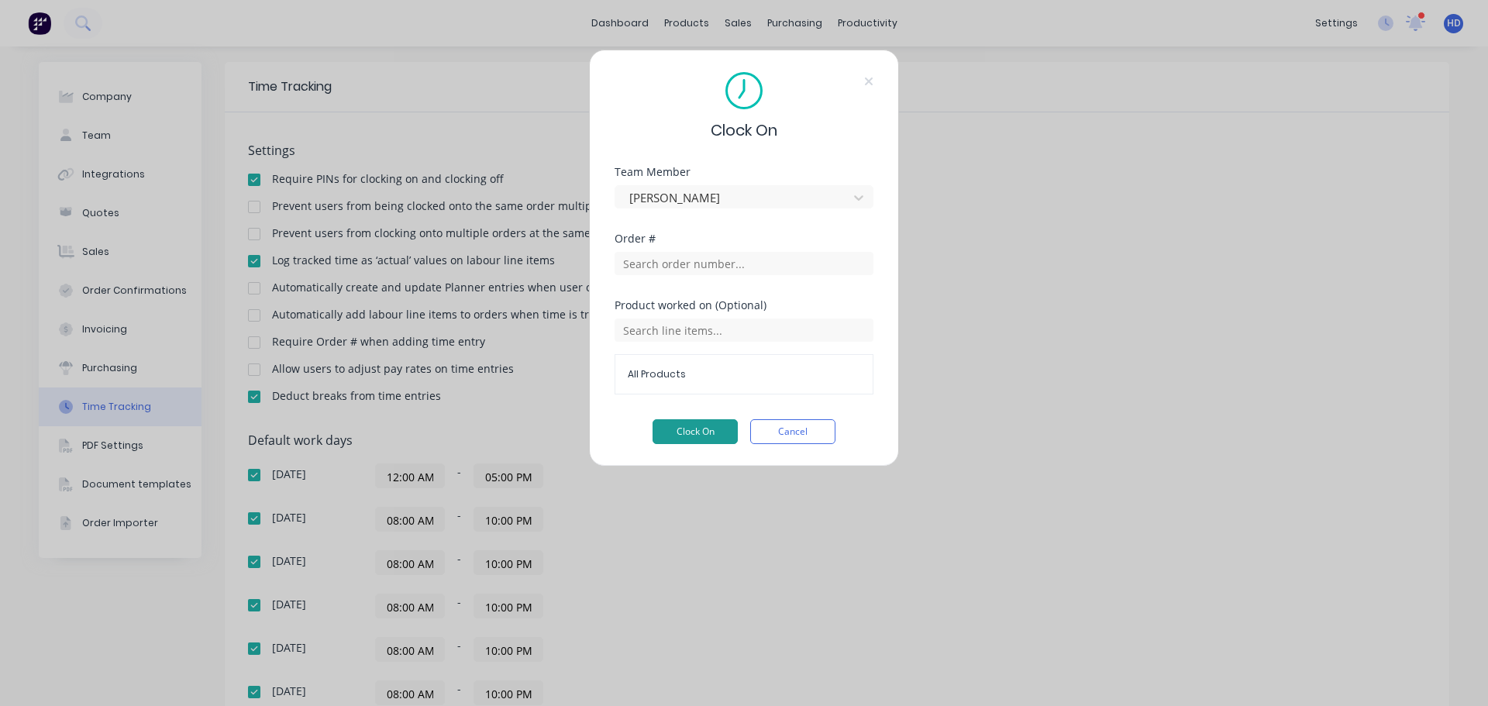
click at [657, 442] on button "Clock On" at bounding box center [695, 431] width 85 height 25
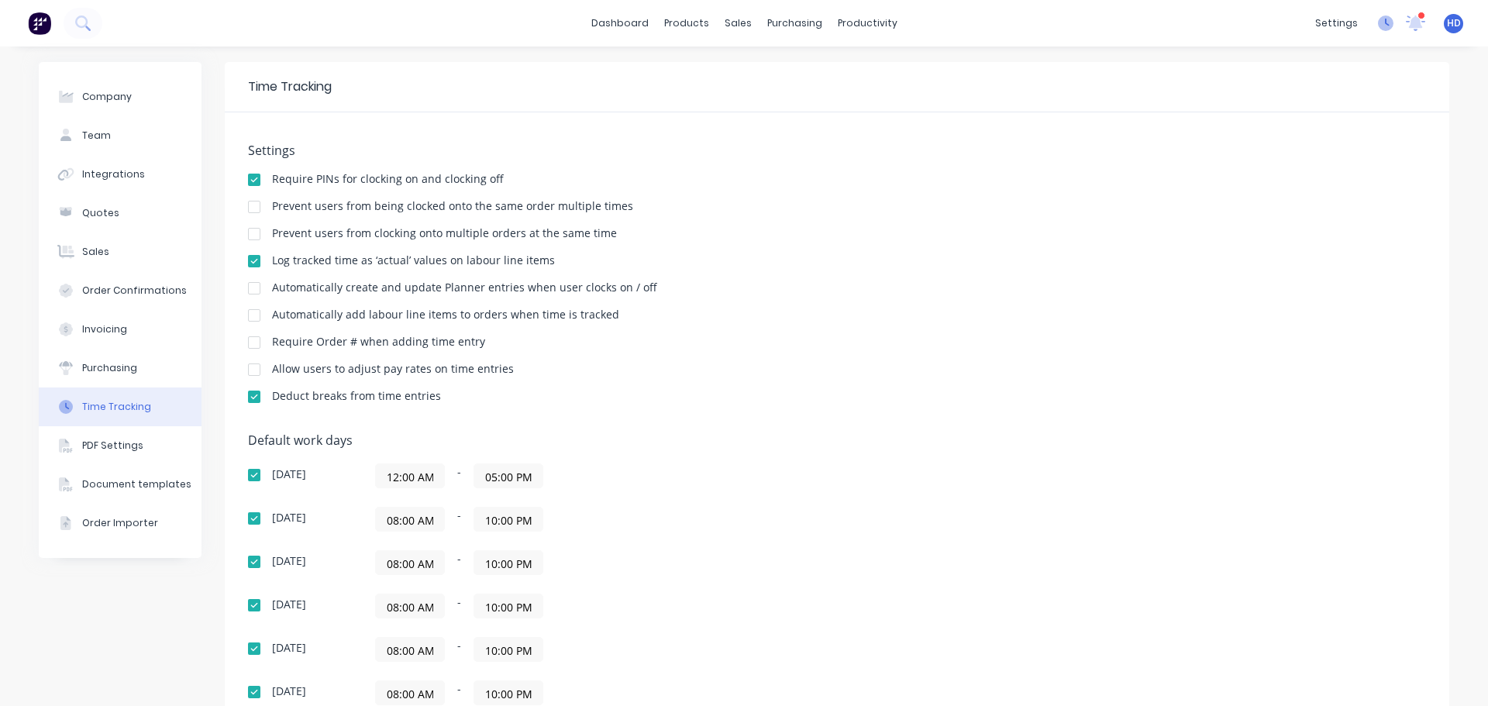
click at [1379, 19] on icon at bounding box center [1386, 24] width 16 height 16
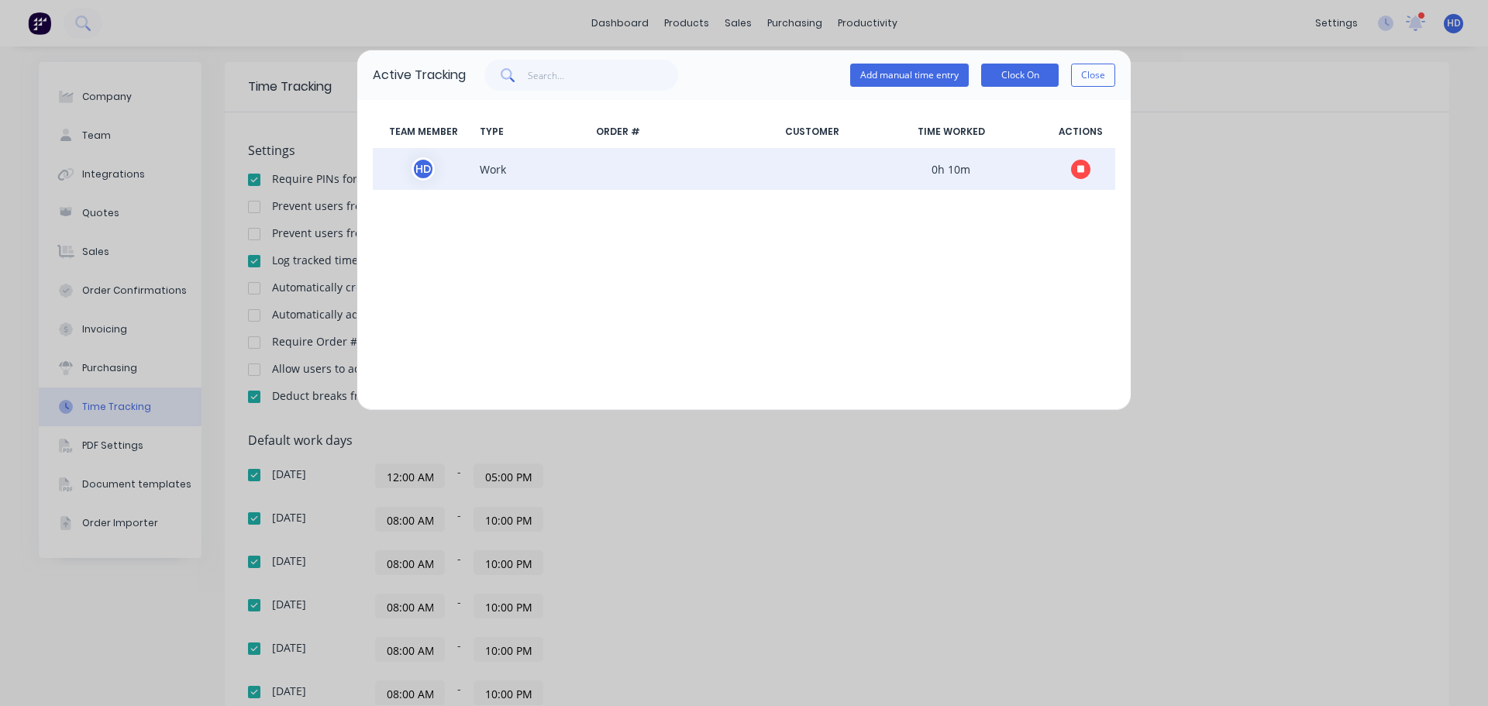
click at [1084, 173] on icon "button" at bounding box center [1081, 169] width 8 height 10
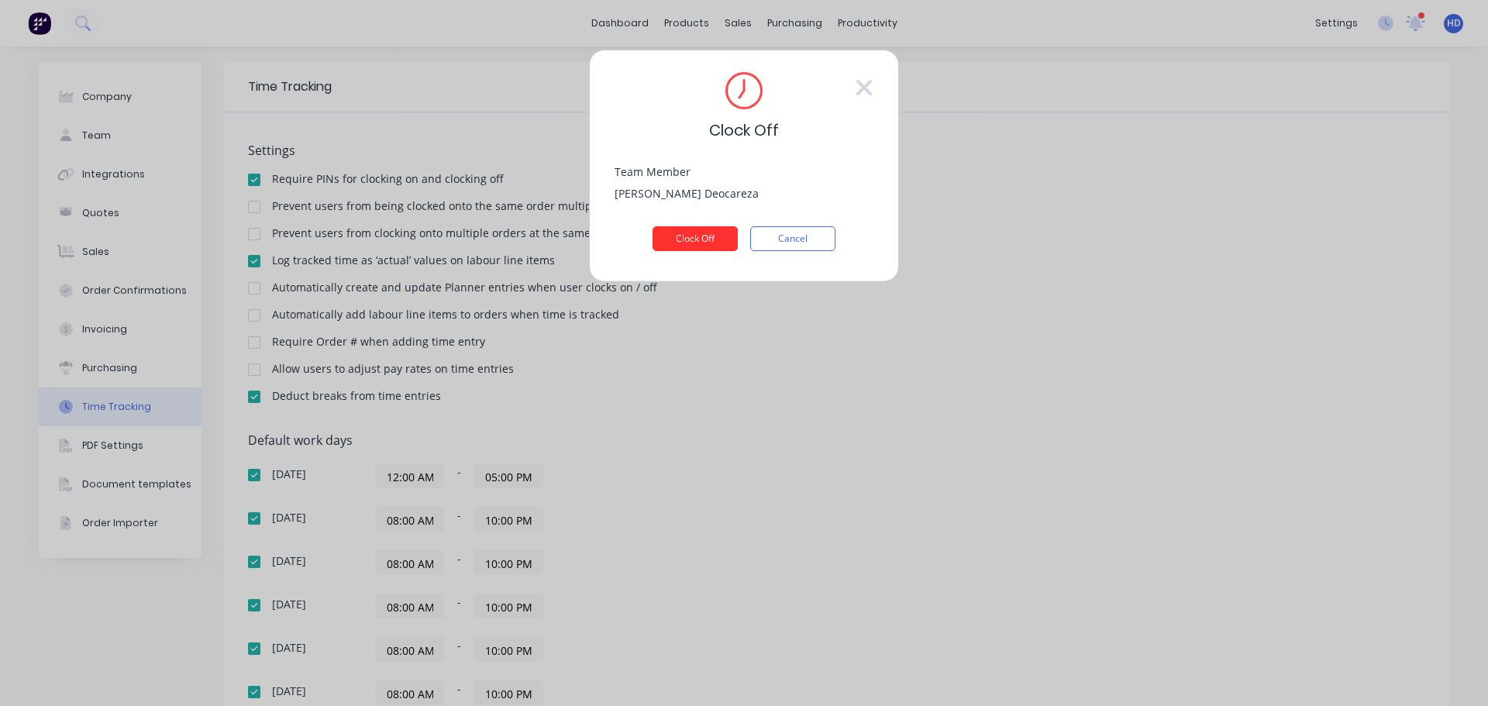
click at [698, 240] on button "Clock Off" at bounding box center [695, 238] width 85 height 25
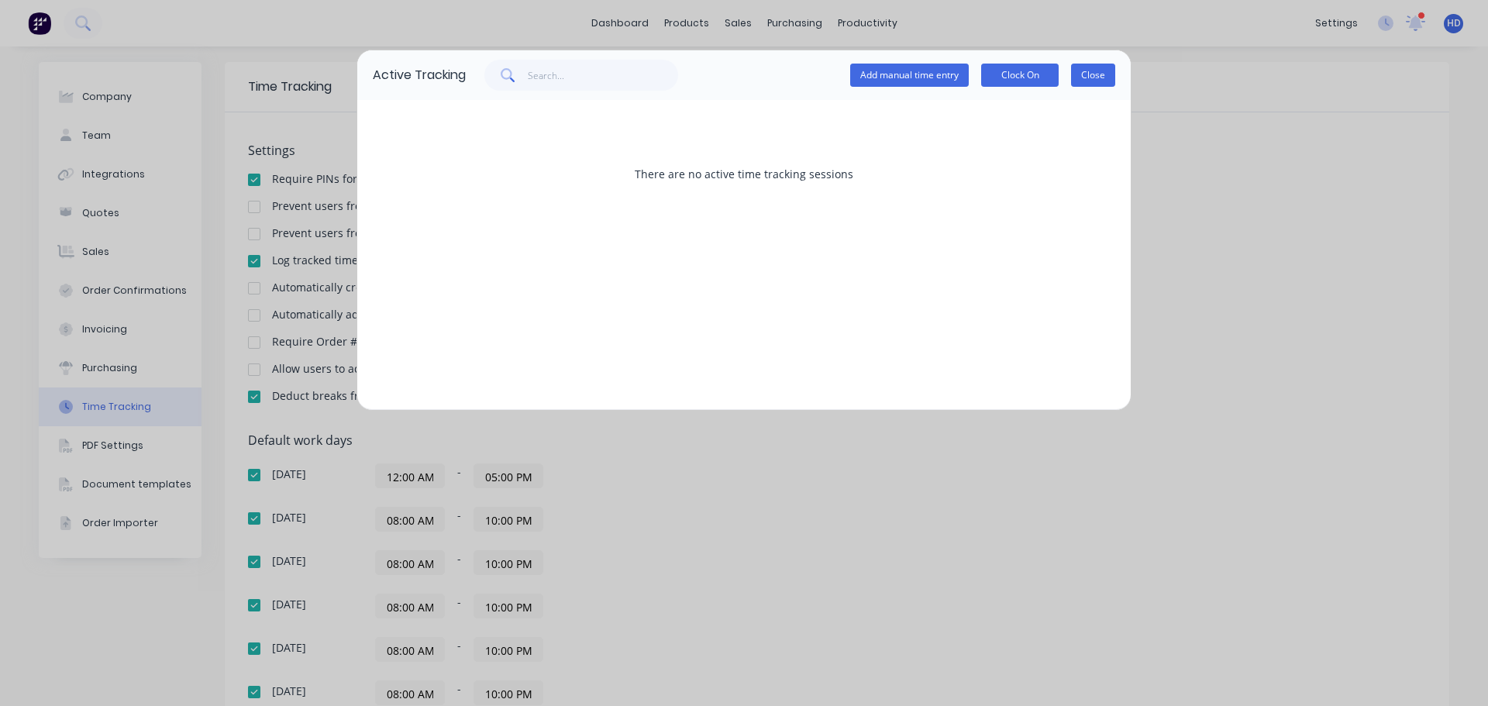
click at [1091, 68] on button "Close" at bounding box center [1093, 75] width 44 height 23
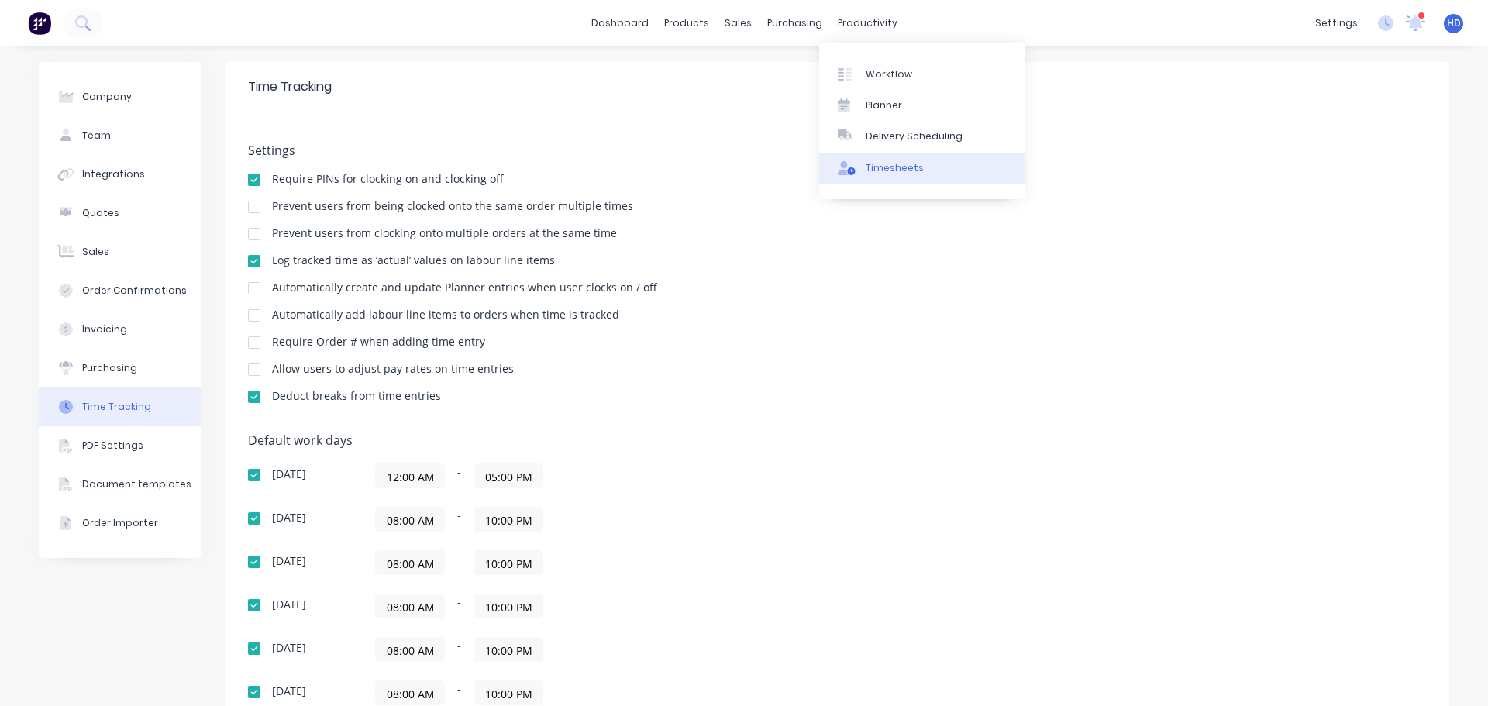
click at [878, 164] on div "Timesheets" at bounding box center [895, 168] width 58 height 14
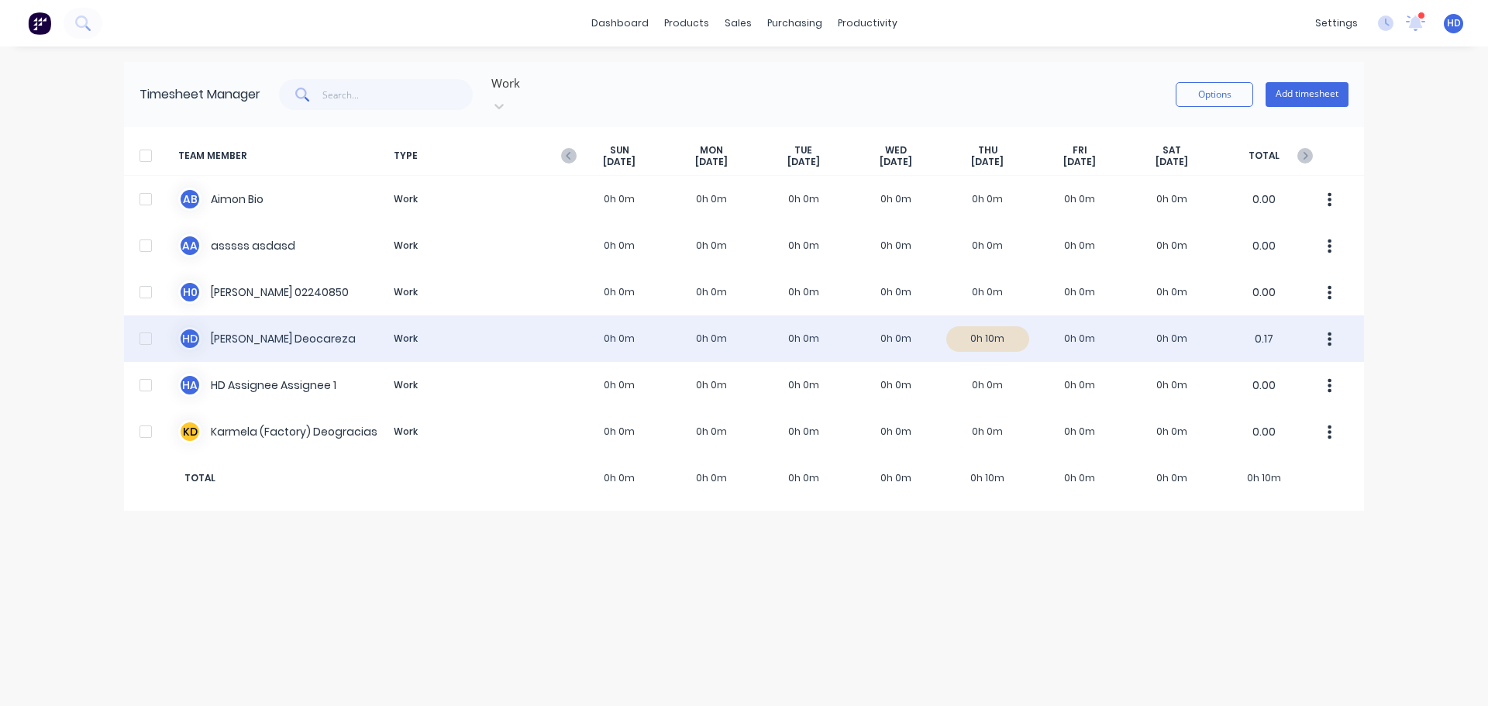
click at [819, 324] on div "H D [PERSON_NAME] Work 0h 0m 0h 0m 0h 0m 0h 0m 0h 10m 0h 0m 0h 0m 0.17" at bounding box center [744, 338] width 1240 height 47
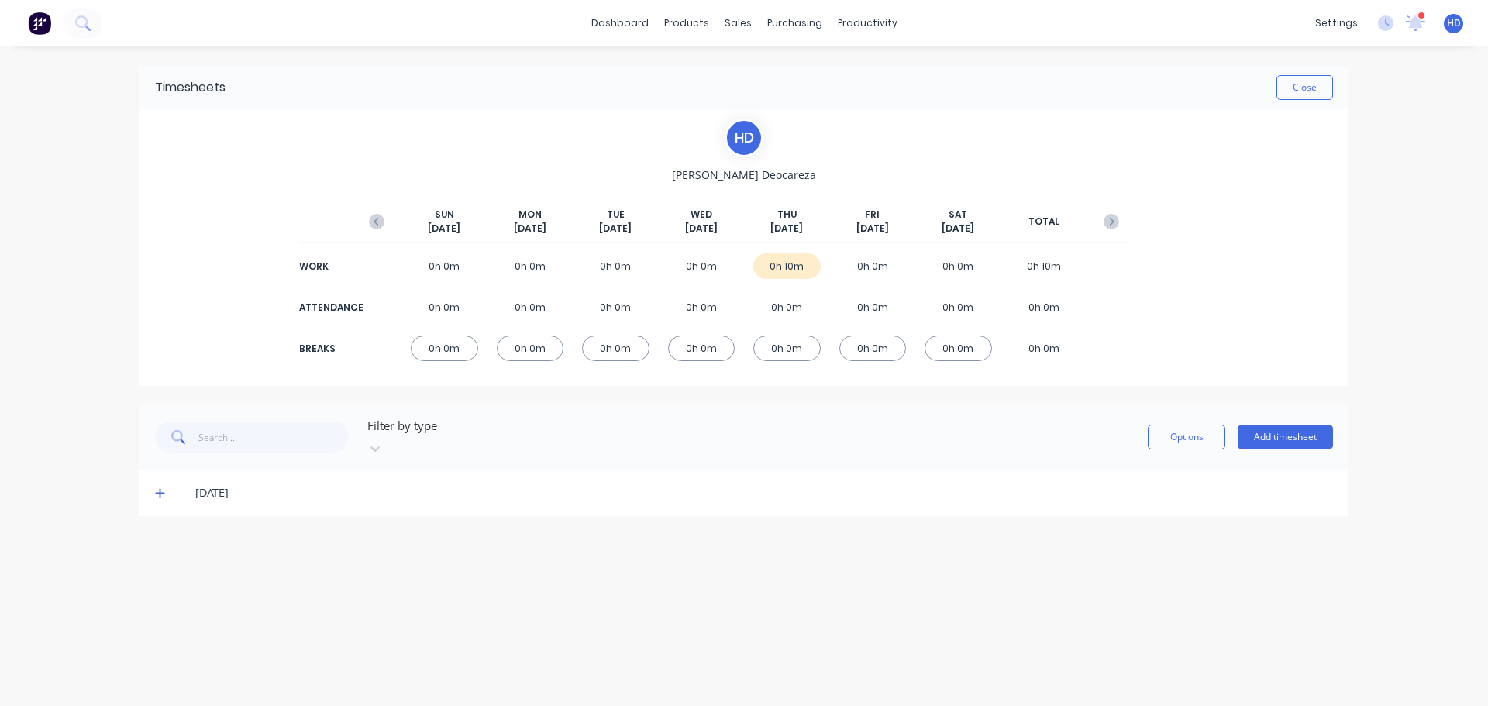
click at [165, 485] on span at bounding box center [163, 493] width 16 height 16
click at [155, 529] on div at bounding box center [161, 544] width 31 height 31
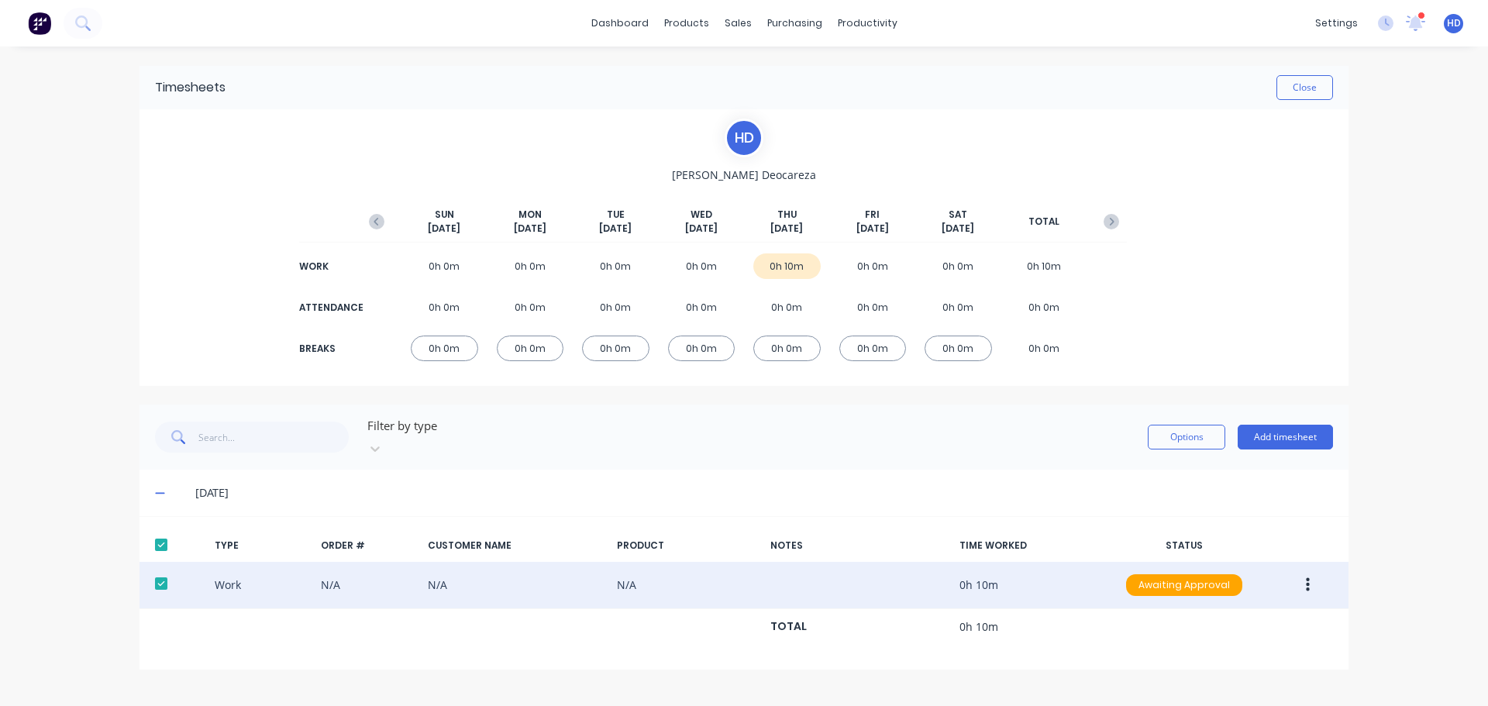
click at [1311, 571] on button "button" at bounding box center [1308, 585] width 36 height 28
click at [1243, 577] on div "Approve" at bounding box center [1252, 588] width 119 height 22
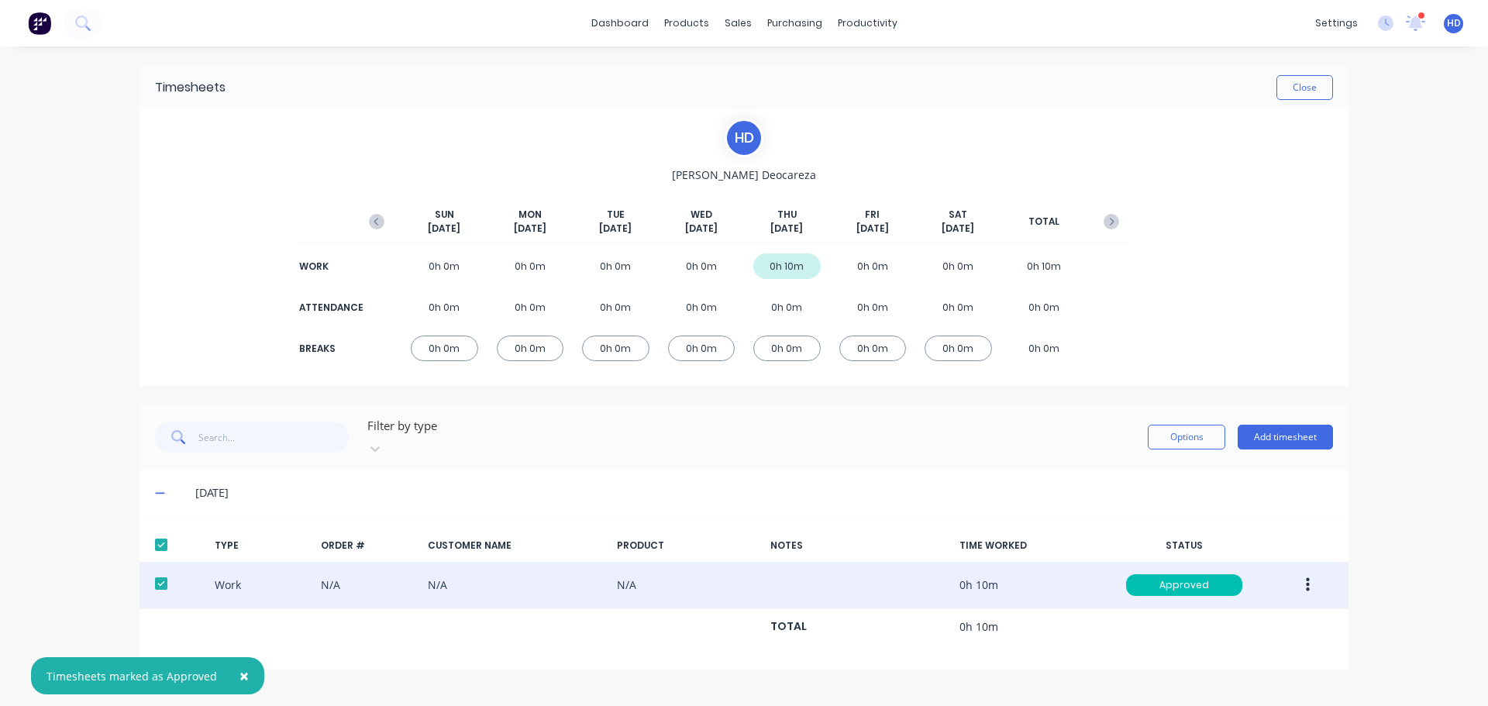
click at [207, 325] on div "H D [PERSON_NAME] [DATE] [DATE] [DATE] [DATE] [DATE] [DATE] [DATE] TOTAL WORK 0…" at bounding box center [744, 247] width 1209 height 277
click at [1312, 571] on button "button" at bounding box center [1308, 585] width 36 height 28
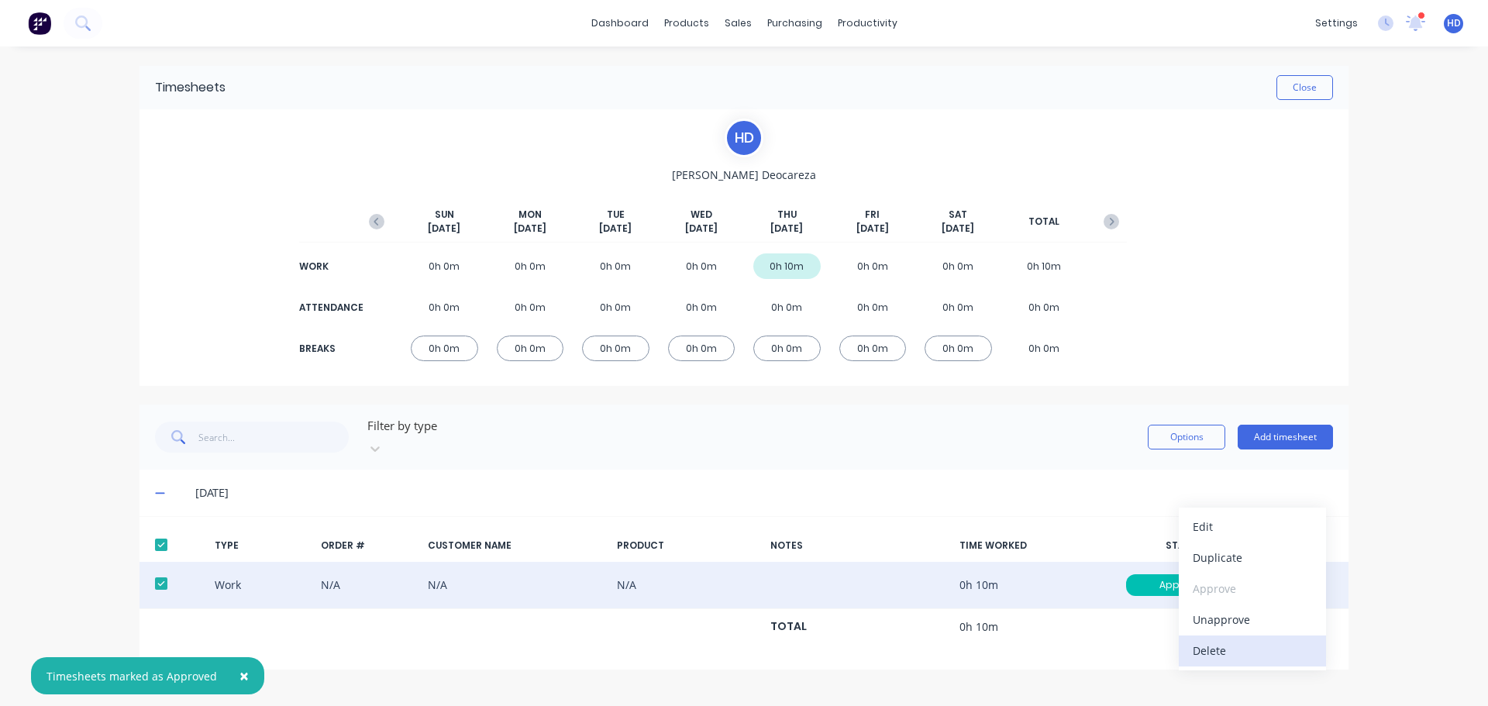
click at [1214, 639] on div "Delete" at bounding box center [1252, 650] width 119 height 22
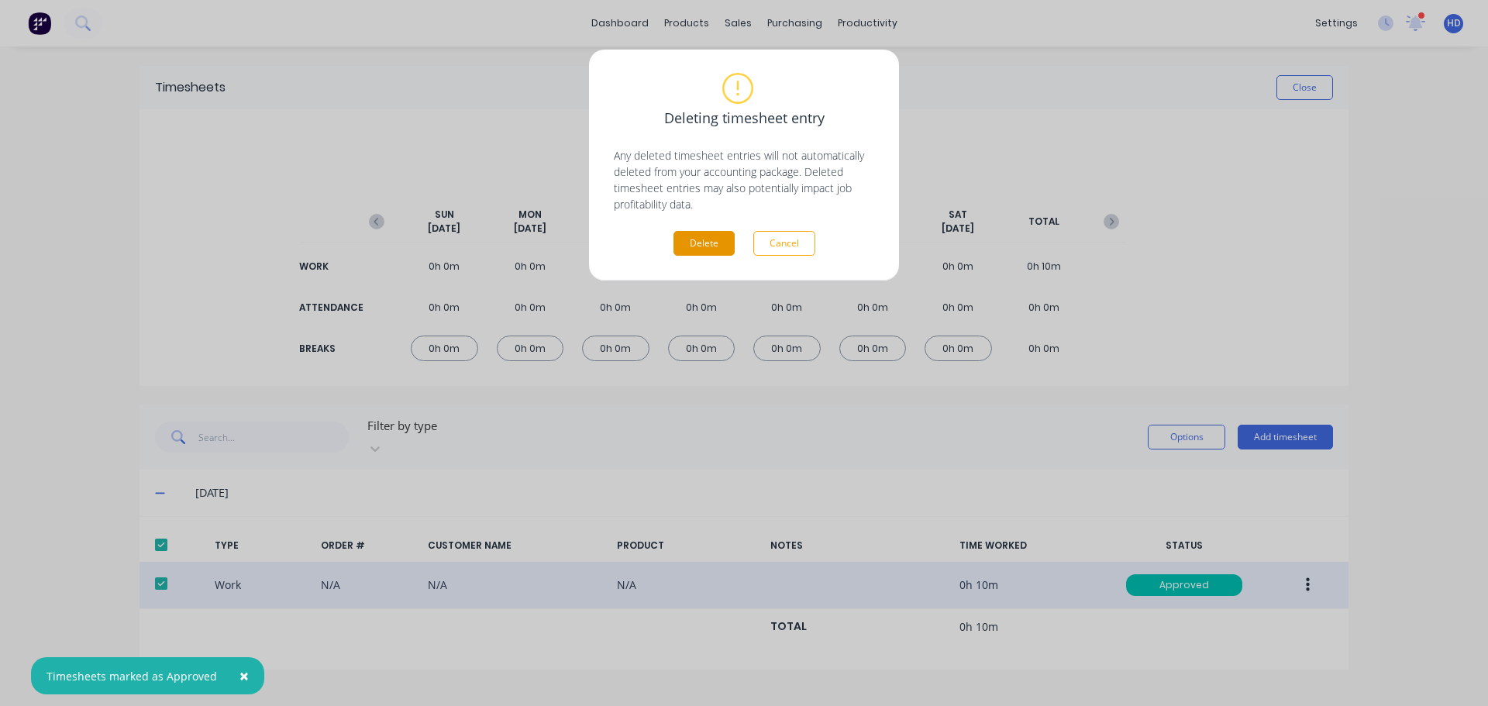
click at [717, 244] on button "Delete" at bounding box center [704, 243] width 61 height 25
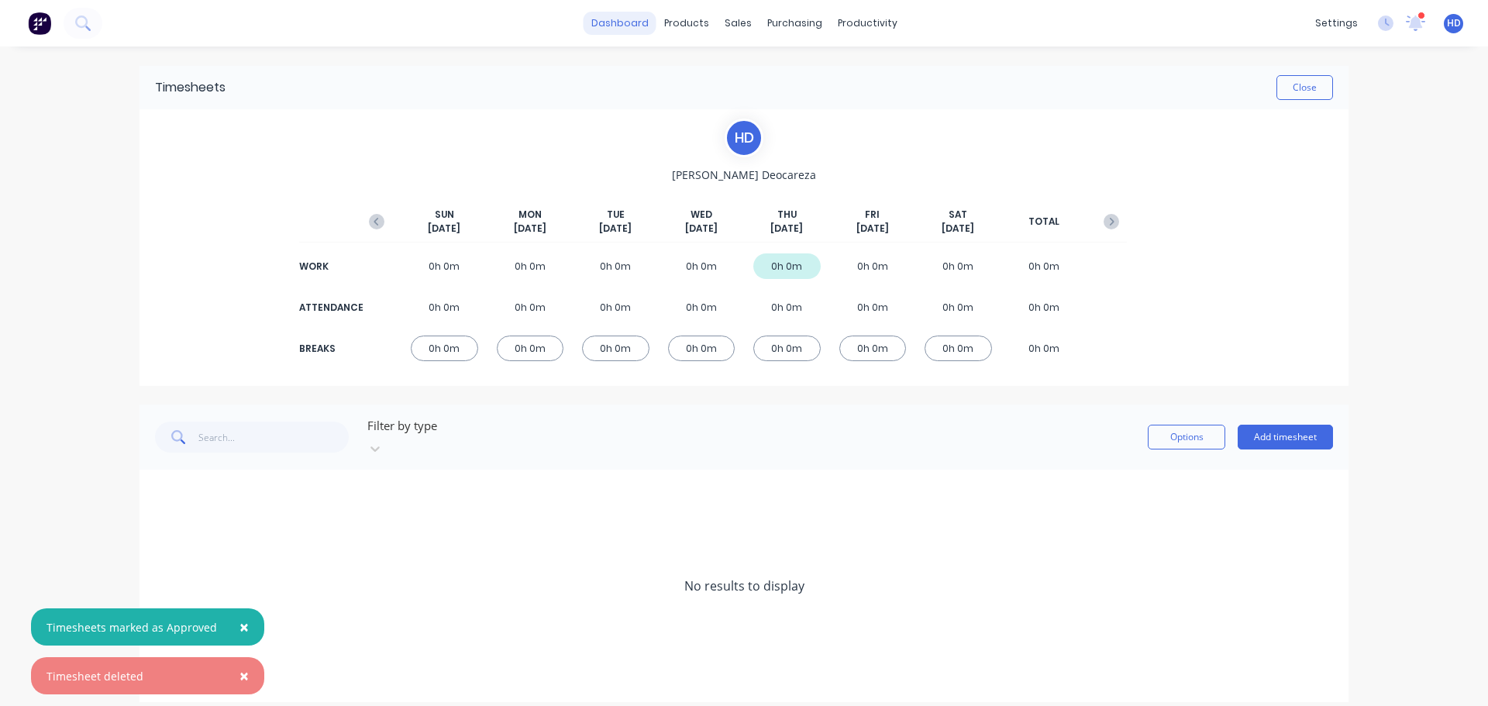
click at [637, 16] on link "dashboard" at bounding box center [620, 23] width 73 height 23
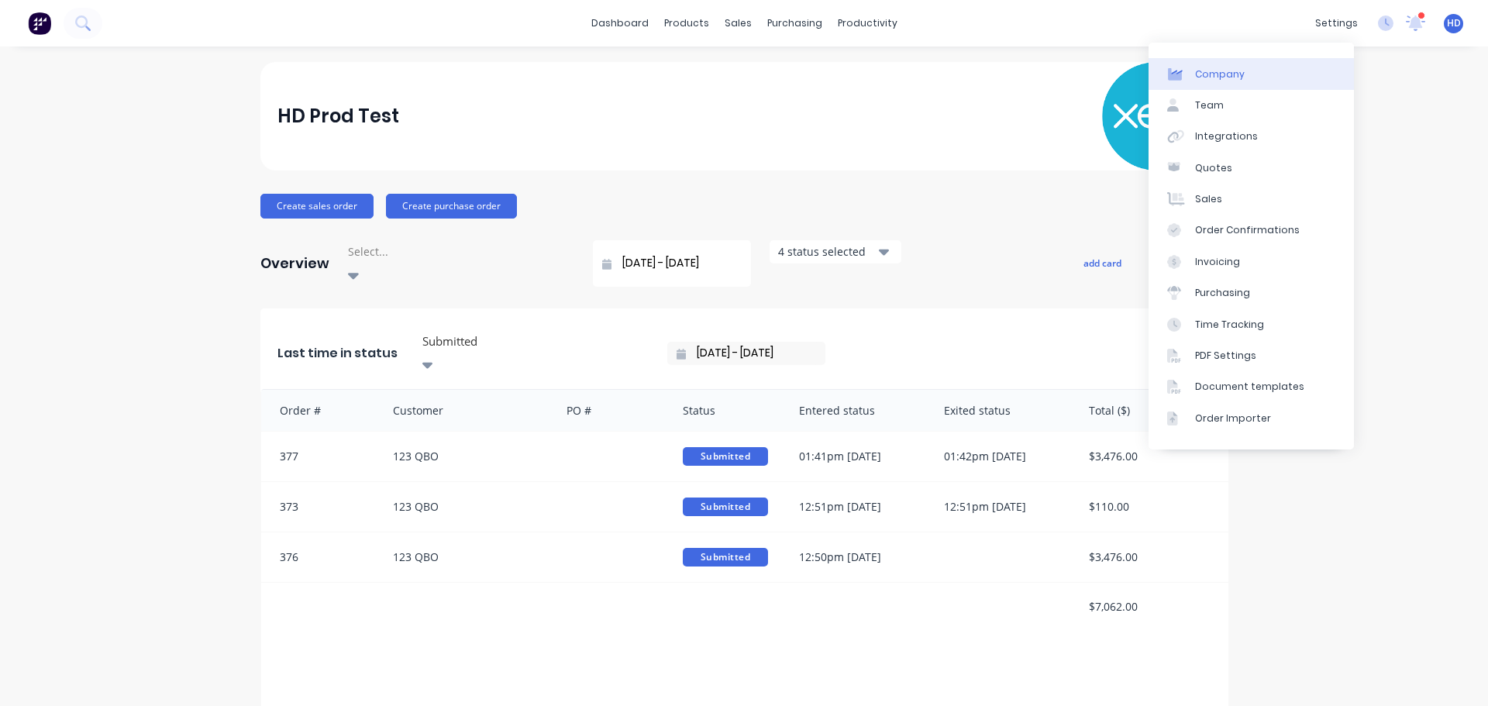
click at [1254, 82] on link "Company" at bounding box center [1251, 73] width 205 height 31
select select "CA"
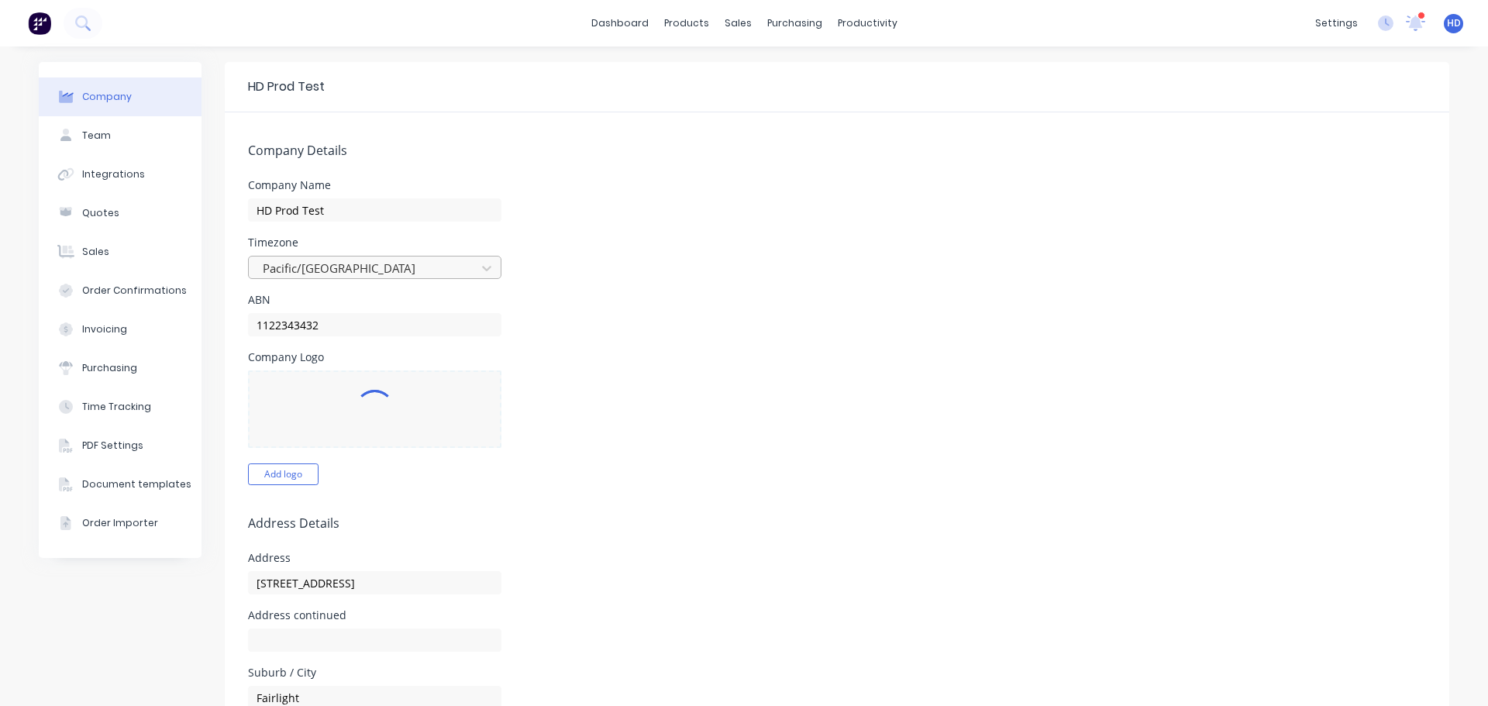
click at [400, 261] on div at bounding box center [364, 268] width 207 height 19
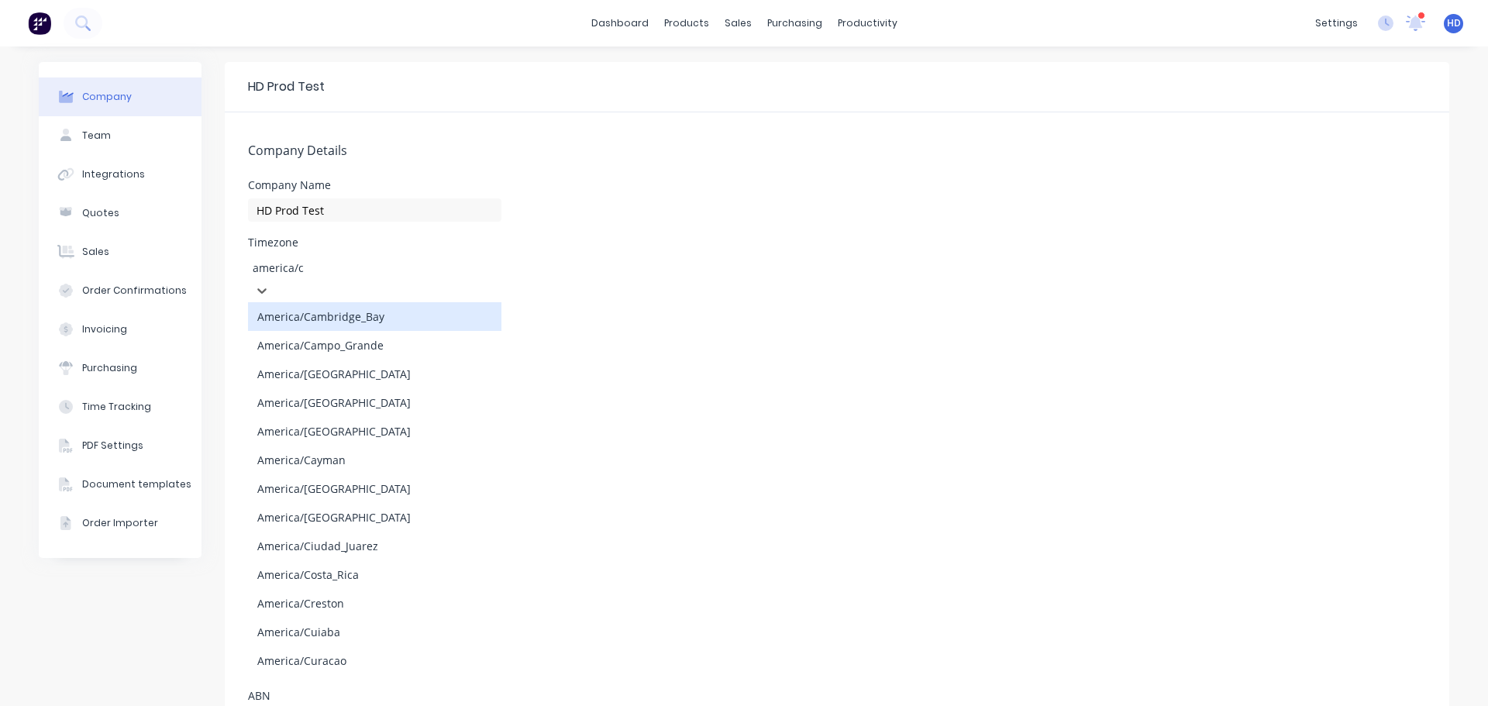
type input "america/ch"
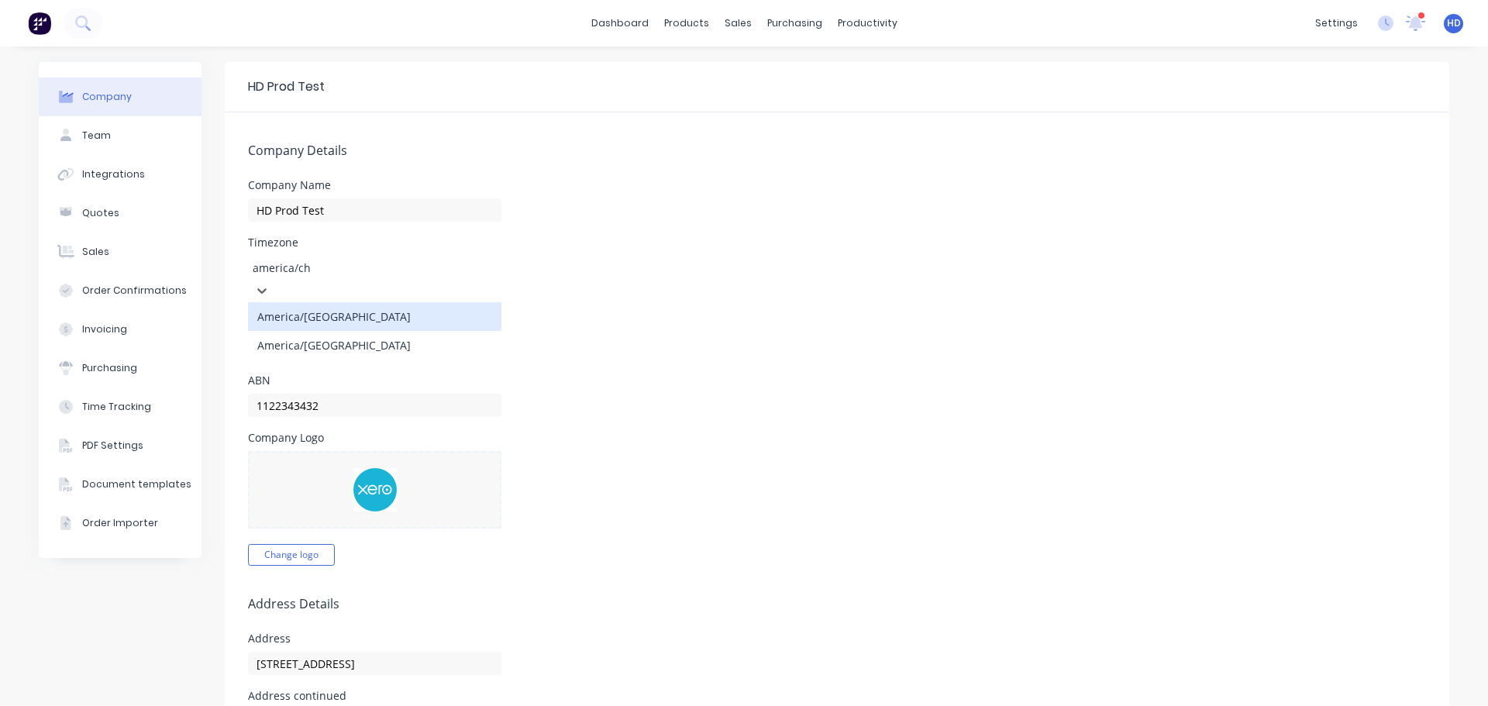
click at [348, 303] on div "America/[GEOGRAPHIC_DATA]" at bounding box center [374, 316] width 253 height 29
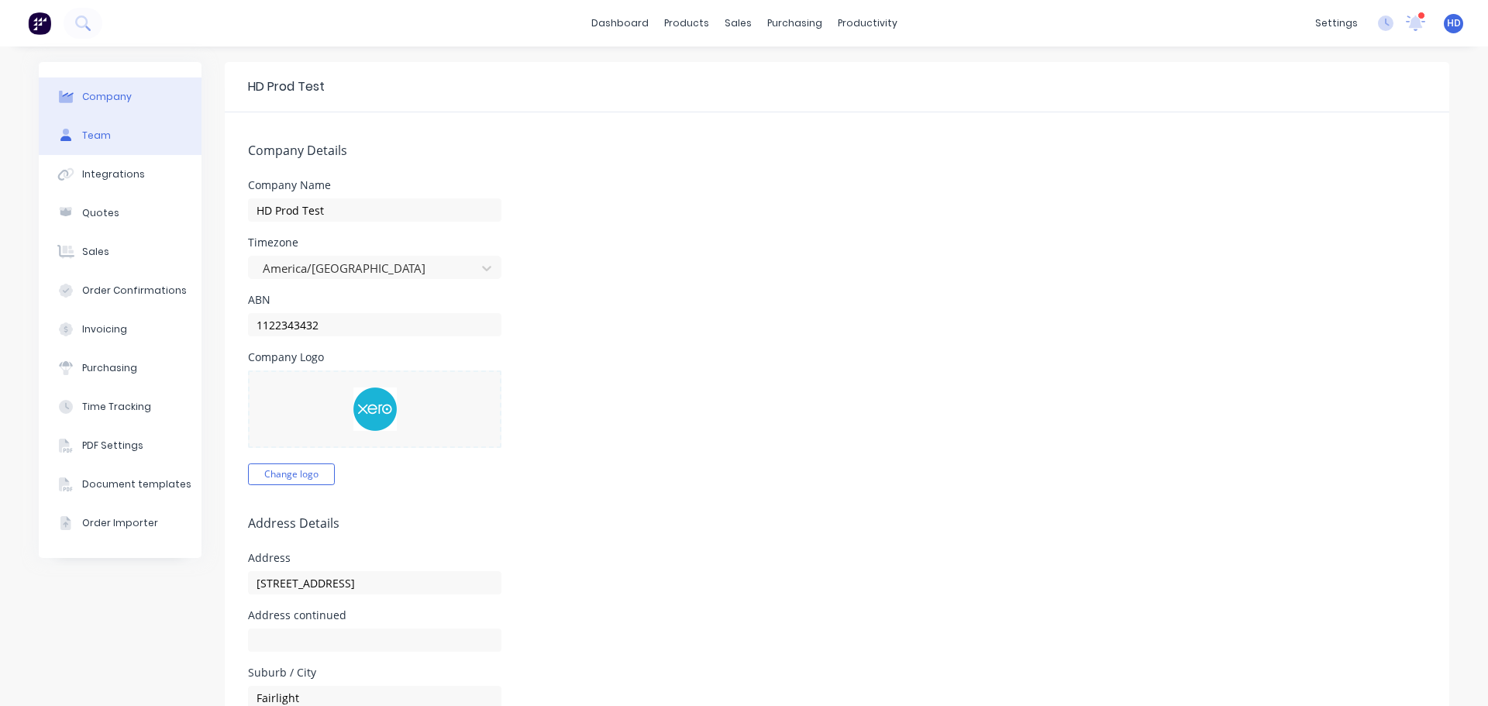
click at [101, 129] on div "Team" at bounding box center [96, 136] width 29 height 14
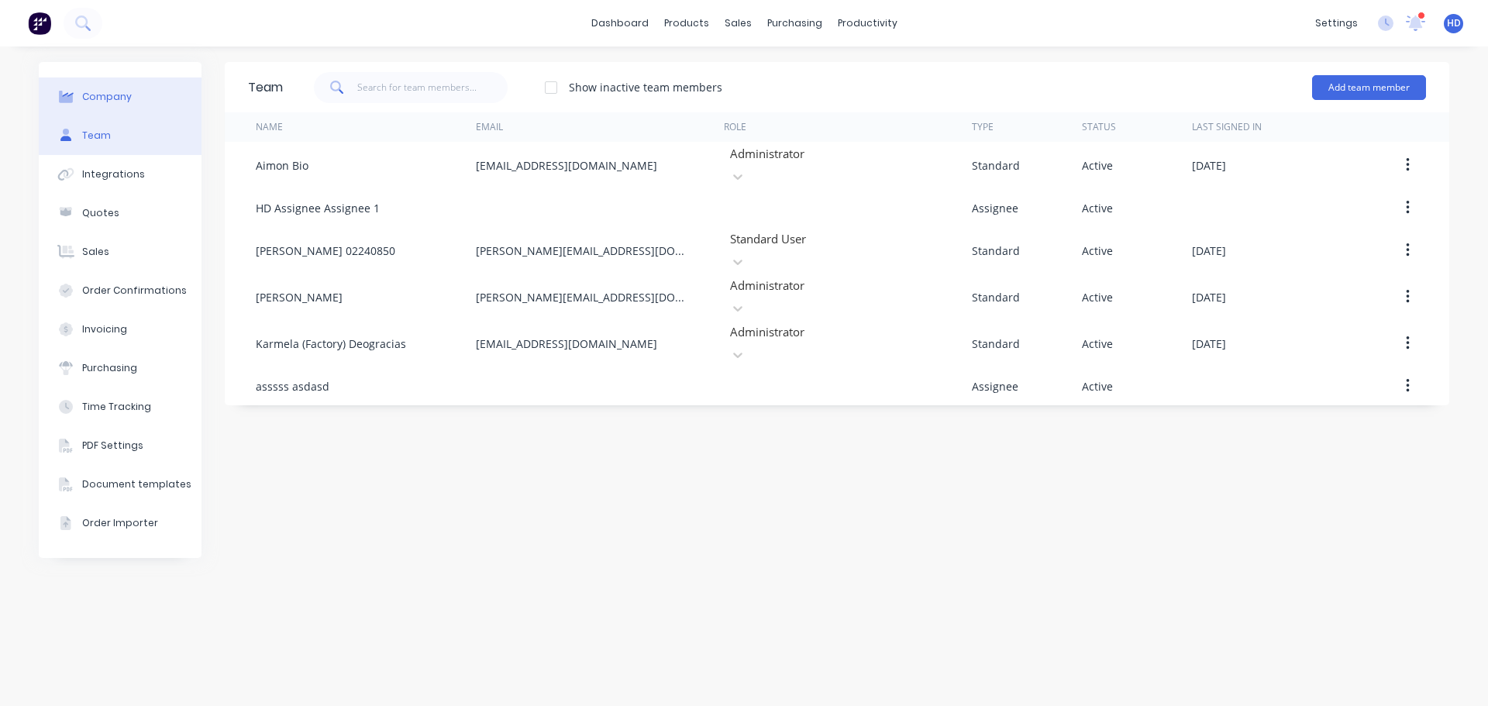
click at [130, 94] on button "Company" at bounding box center [120, 97] width 163 height 39
select select "CA"
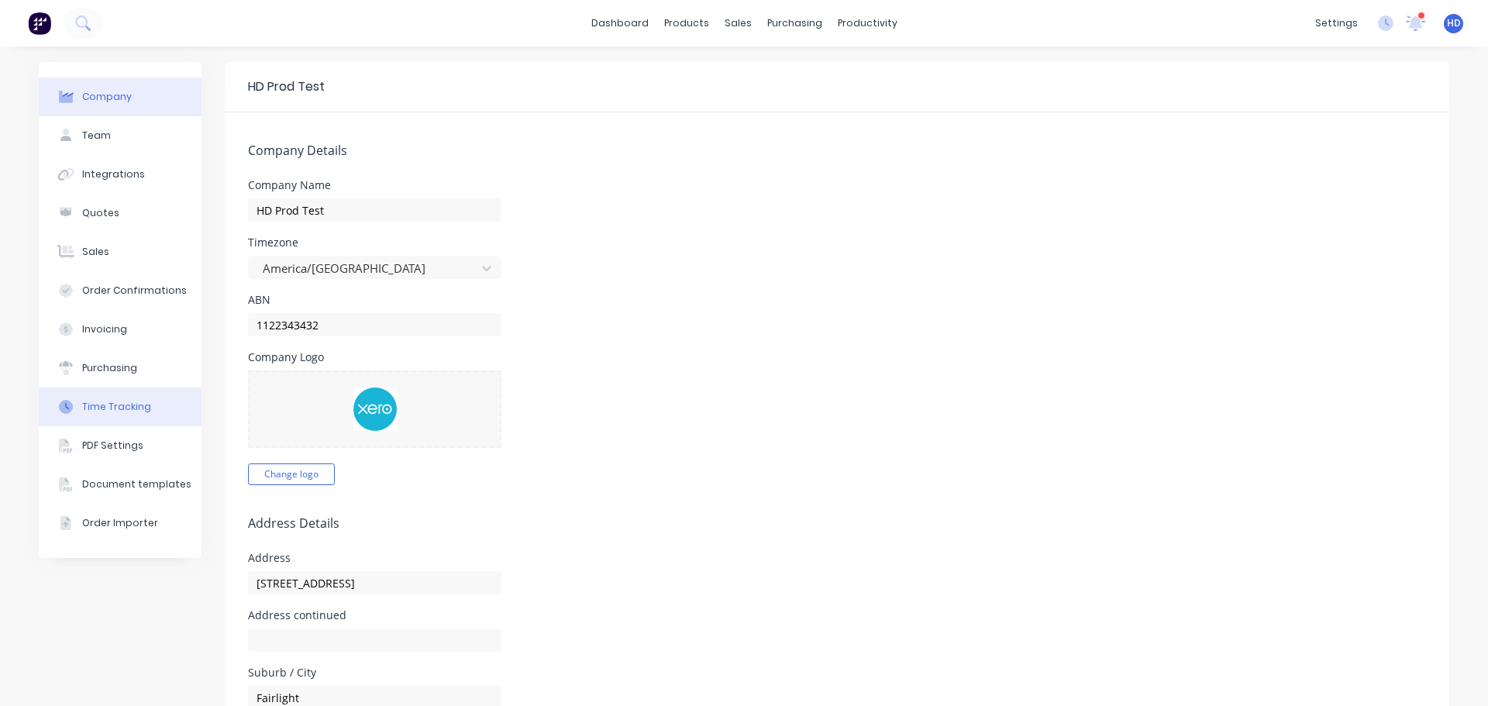
click at [149, 402] on button "Time Tracking" at bounding box center [120, 407] width 163 height 39
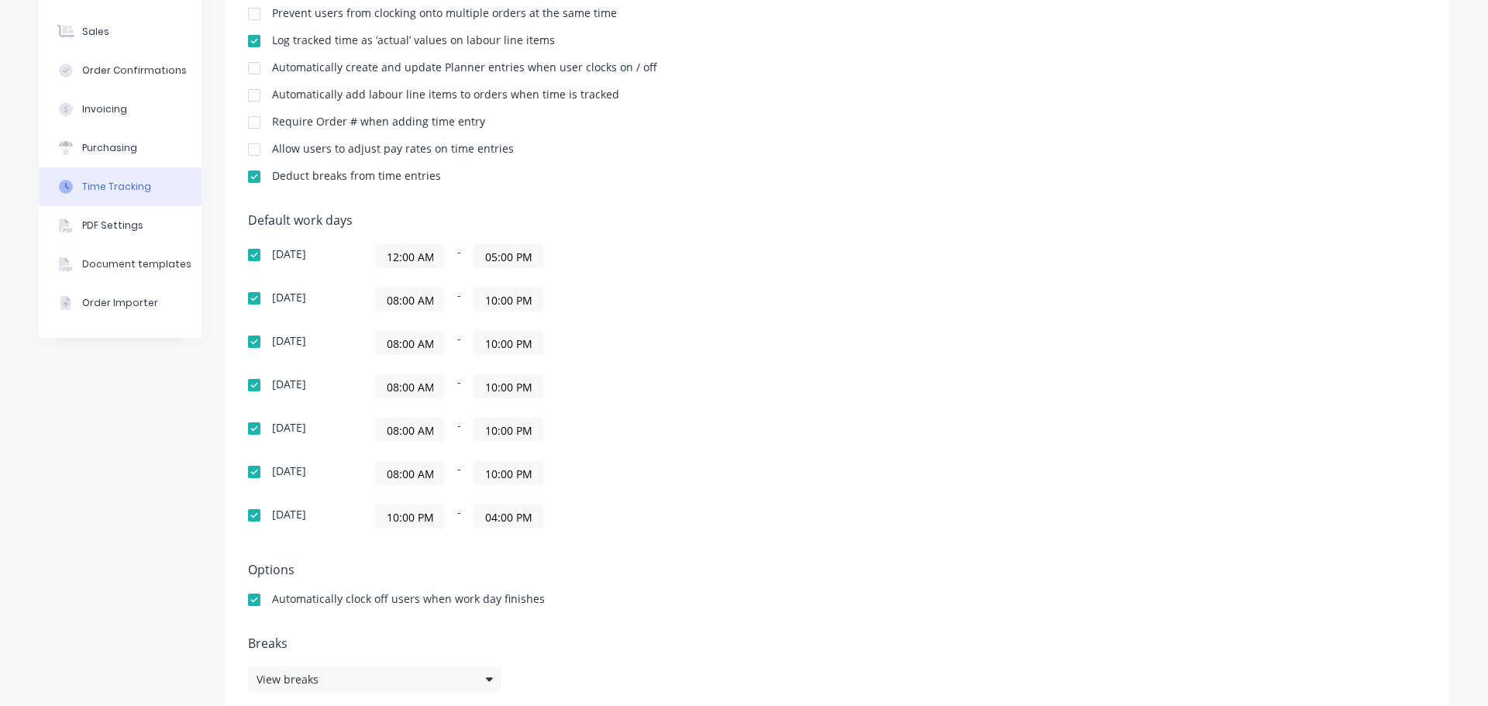
scroll to position [233, 0]
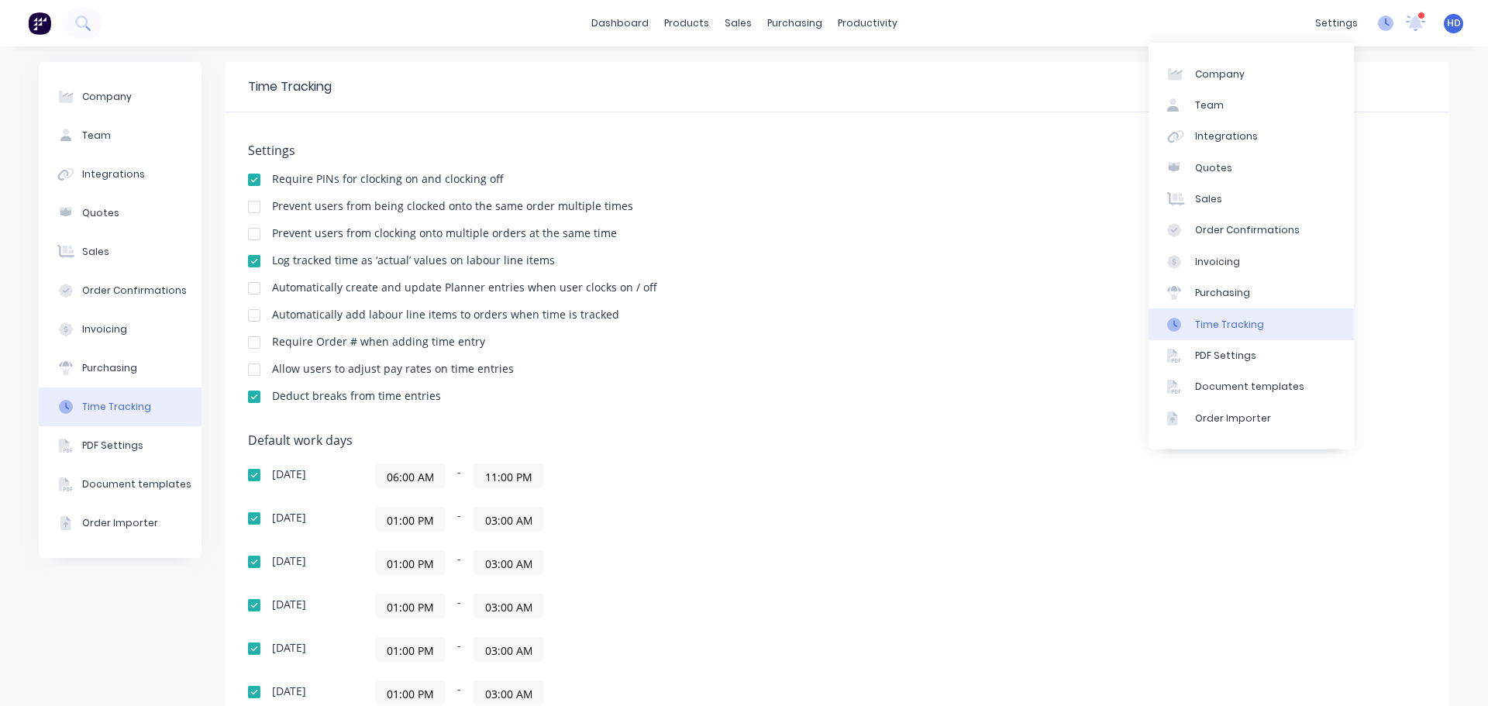
click at [1378, 22] on icon at bounding box center [1386, 24] width 16 height 16
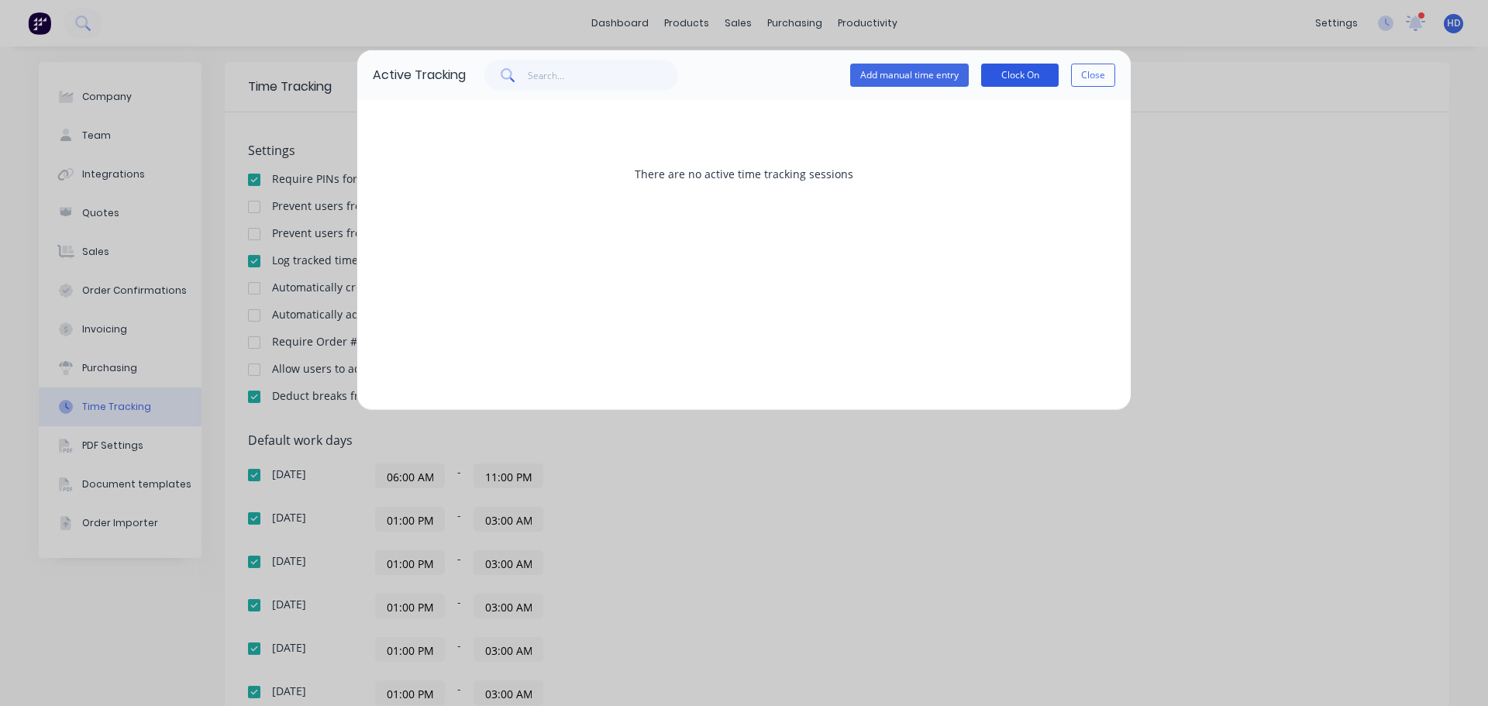
click at [1021, 78] on button "Clock On" at bounding box center [1020, 75] width 78 height 23
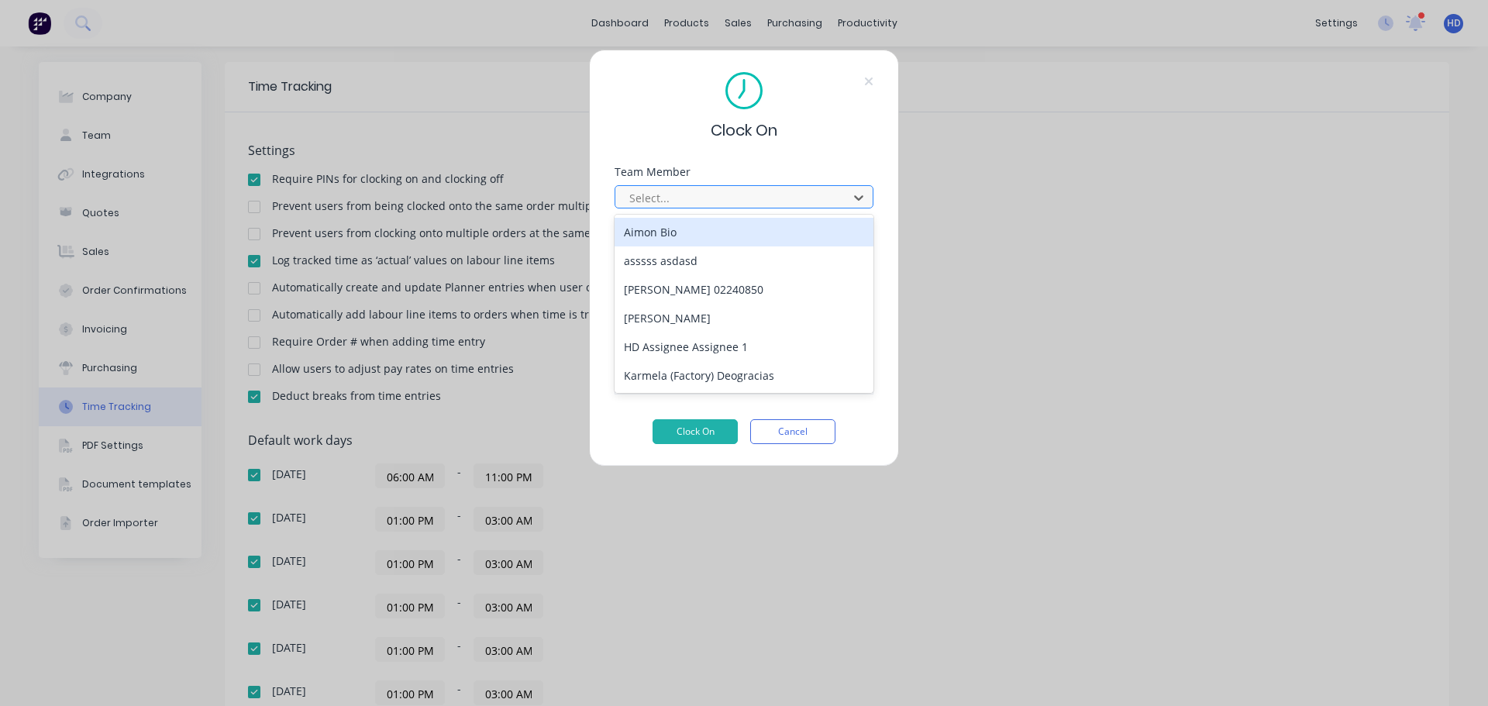
click at [740, 203] on div at bounding box center [734, 197] width 212 height 19
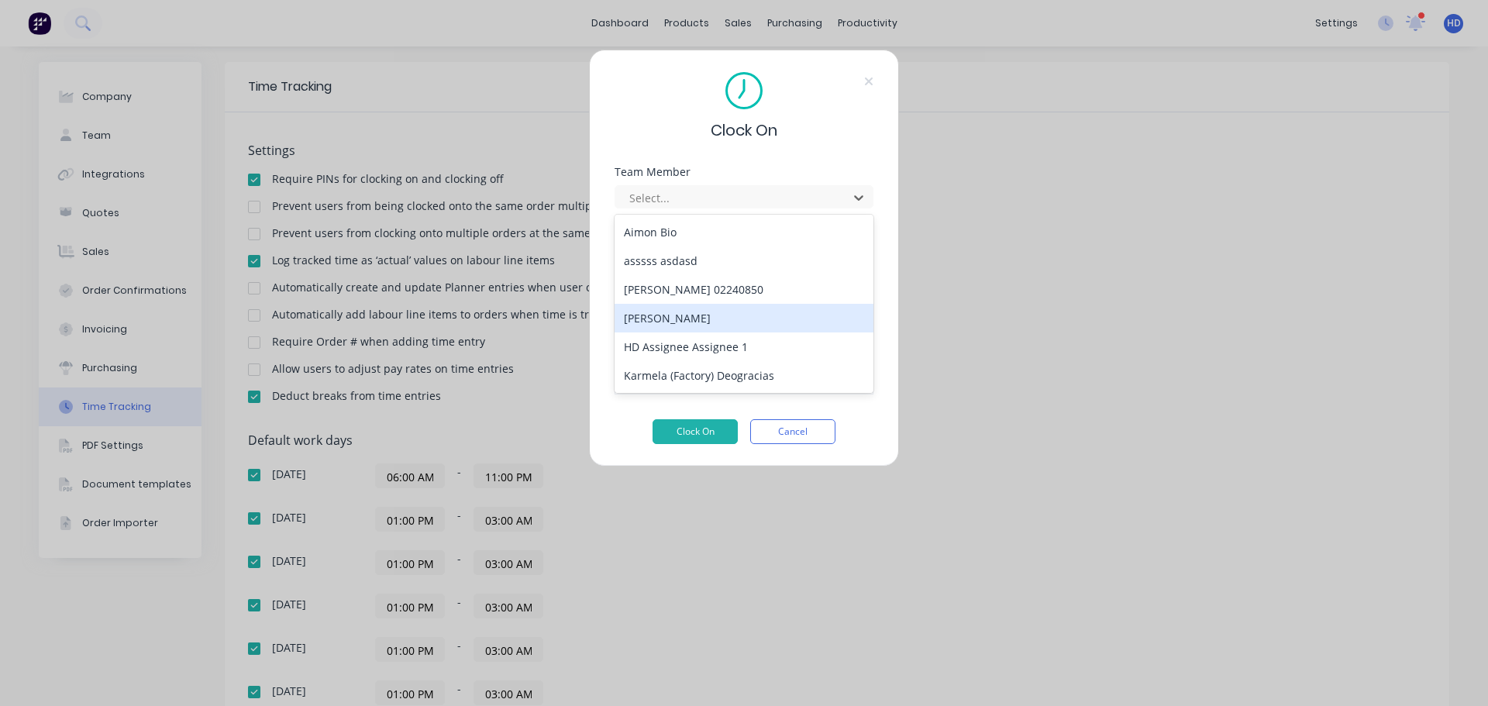
click at [698, 315] on div "[PERSON_NAME]" at bounding box center [744, 318] width 259 height 29
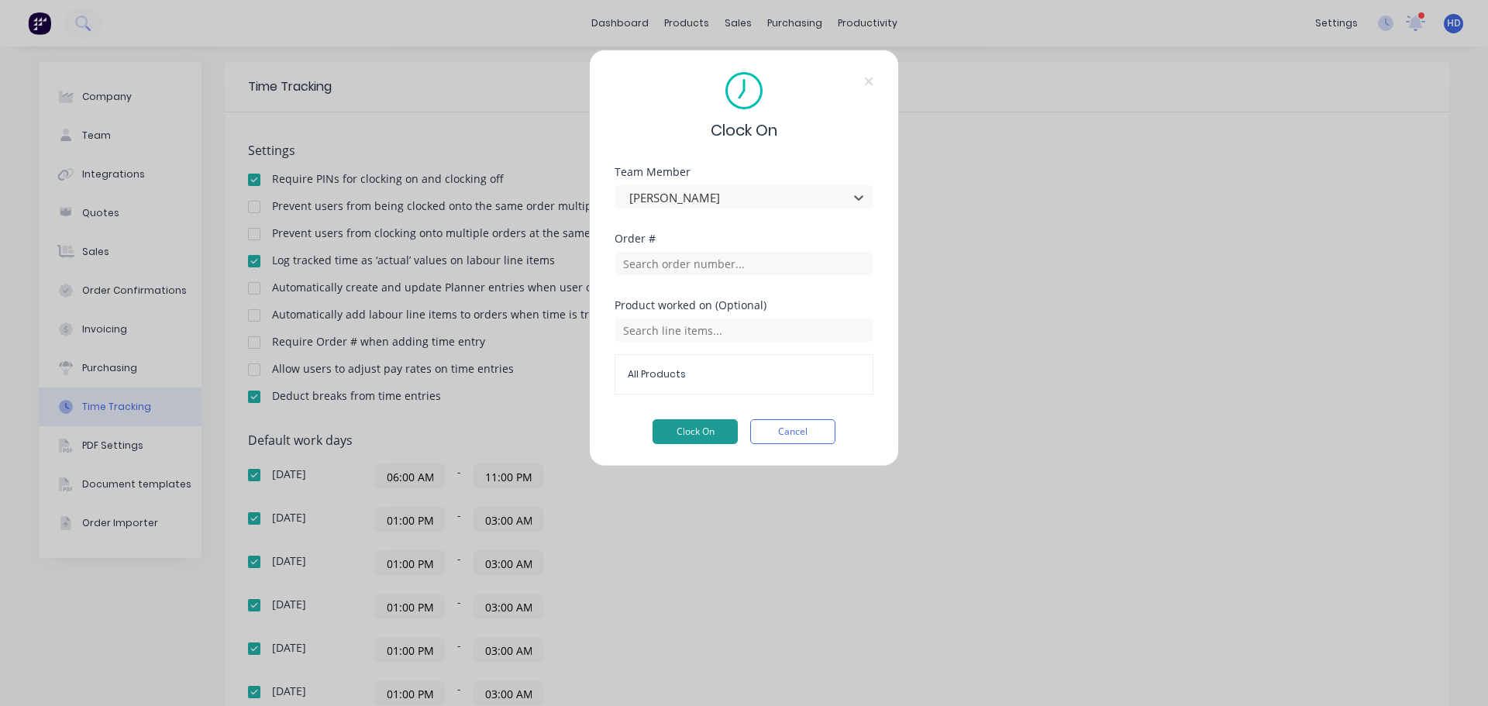
click at [701, 426] on button "Clock On" at bounding box center [695, 431] width 85 height 25
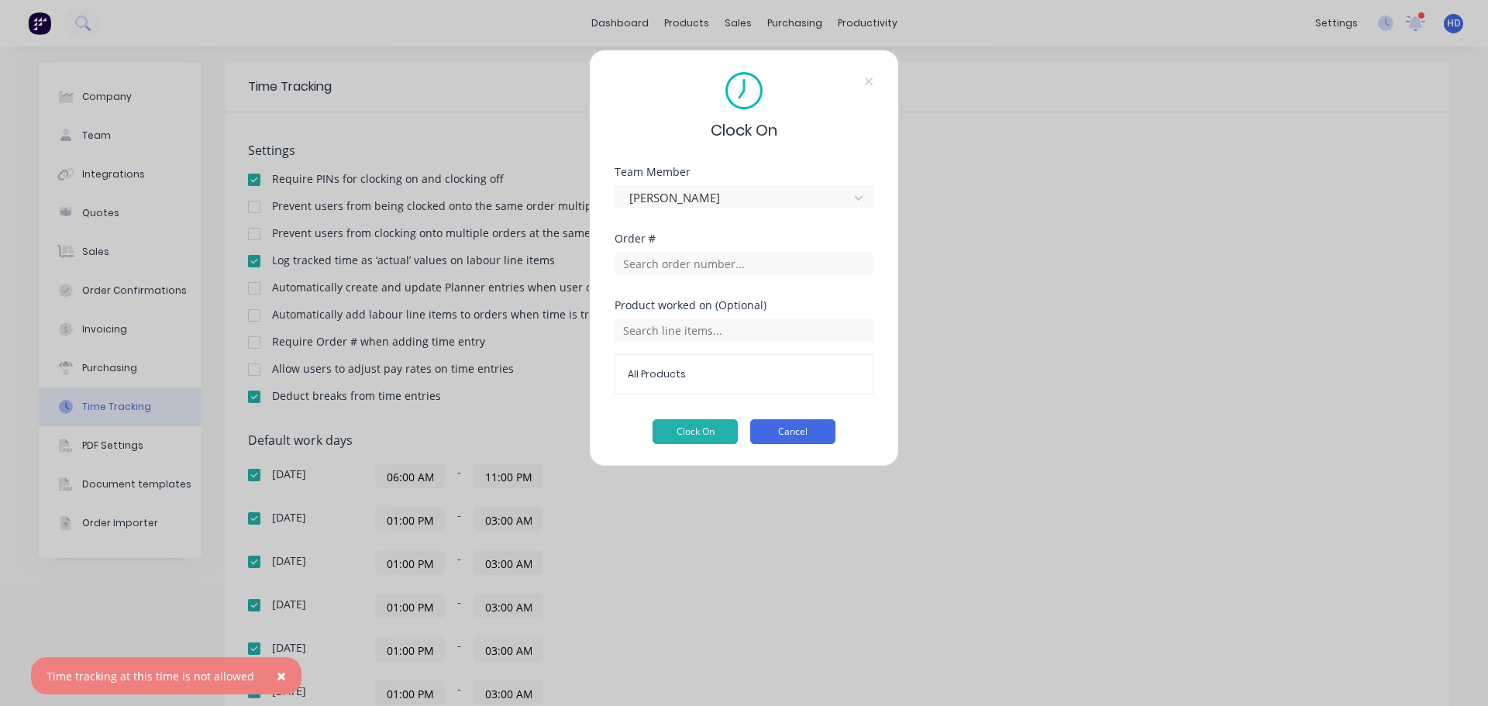
click at [812, 427] on button "Cancel" at bounding box center [792, 431] width 85 height 25
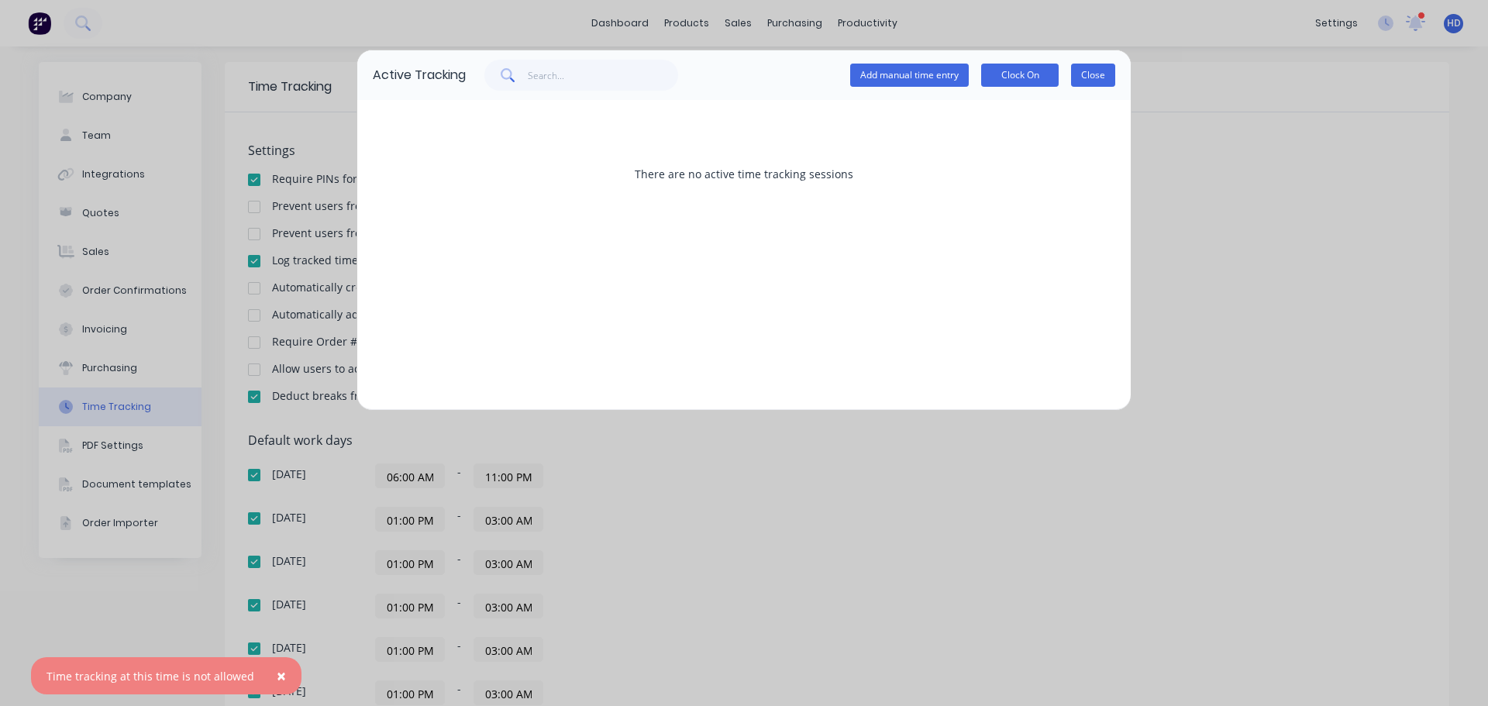
click at [1084, 80] on button "Close" at bounding box center [1093, 75] width 44 height 23
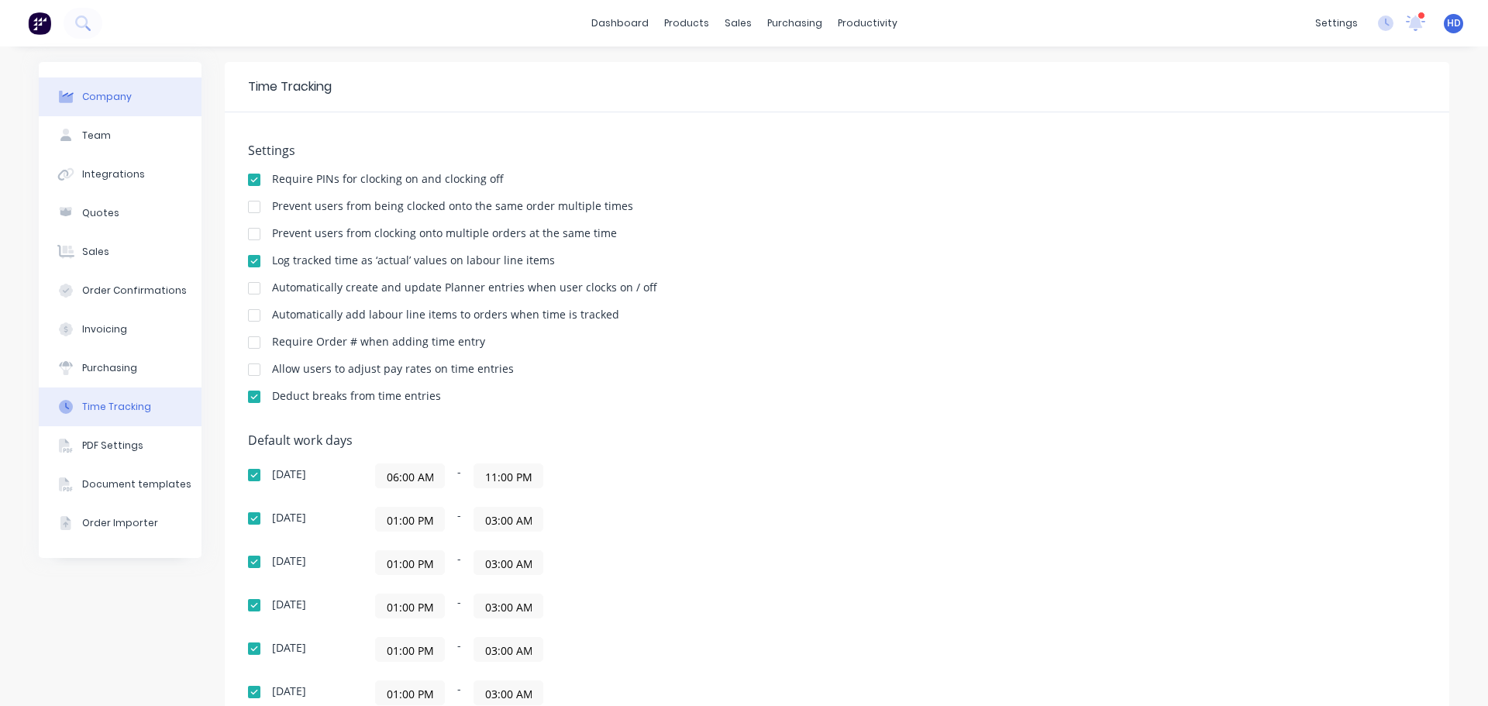
click at [164, 110] on button "Company" at bounding box center [120, 97] width 163 height 39
select select "CA"
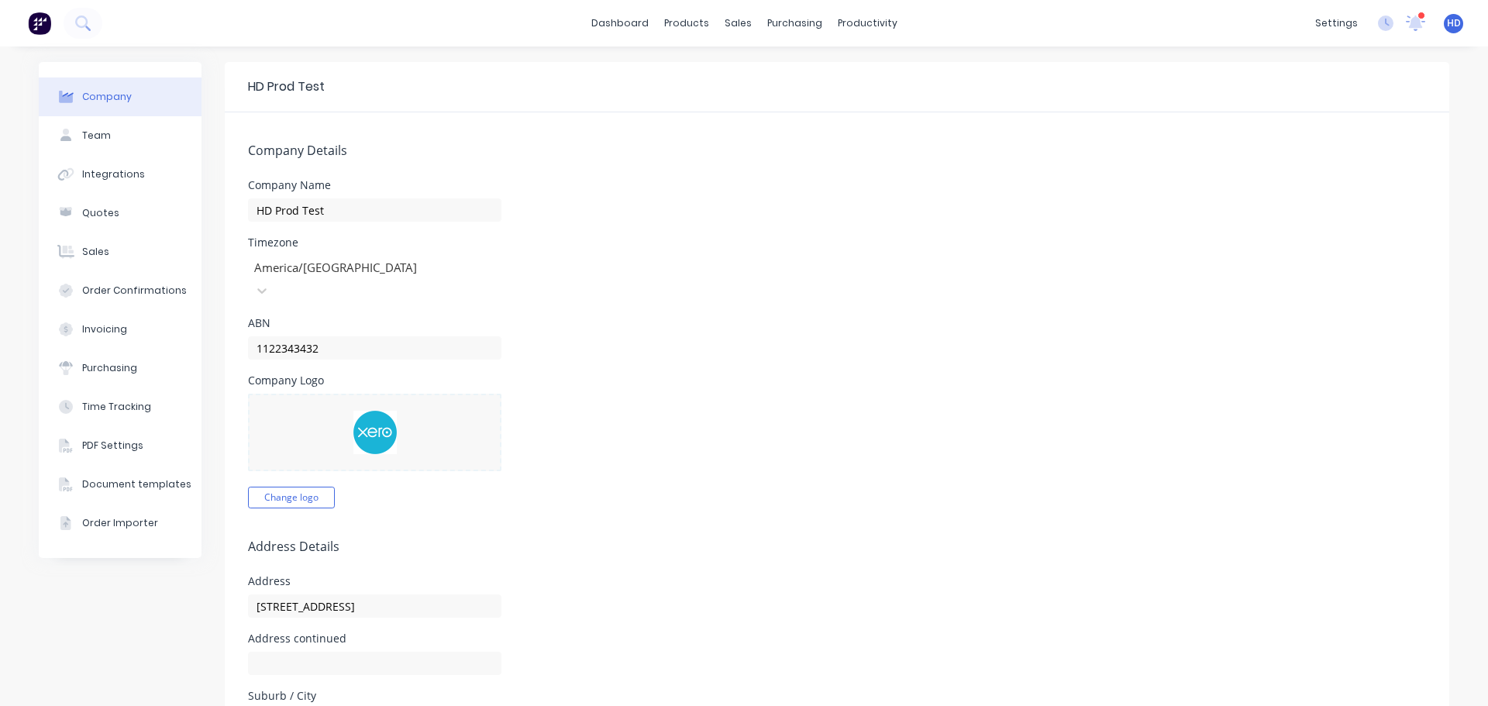
click at [1418, 15] on div "settings 10 new notifications Mark all as read Harry mentioned you in a message…" at bounding box center [1398, 23] width 181 height 23
click at [1427, 12] on div "settings 10 new notifications Mark all as read Harry mentioned you in a message…" at bounding box center [1398, 23] width 181 height 23
click at [1447, 22] on span "HD" at bounding box center [1454, 23] width 14 height 14
click at [1303, 165] on div "Profile" at bounding box center [1316, 164] width 31 height 14
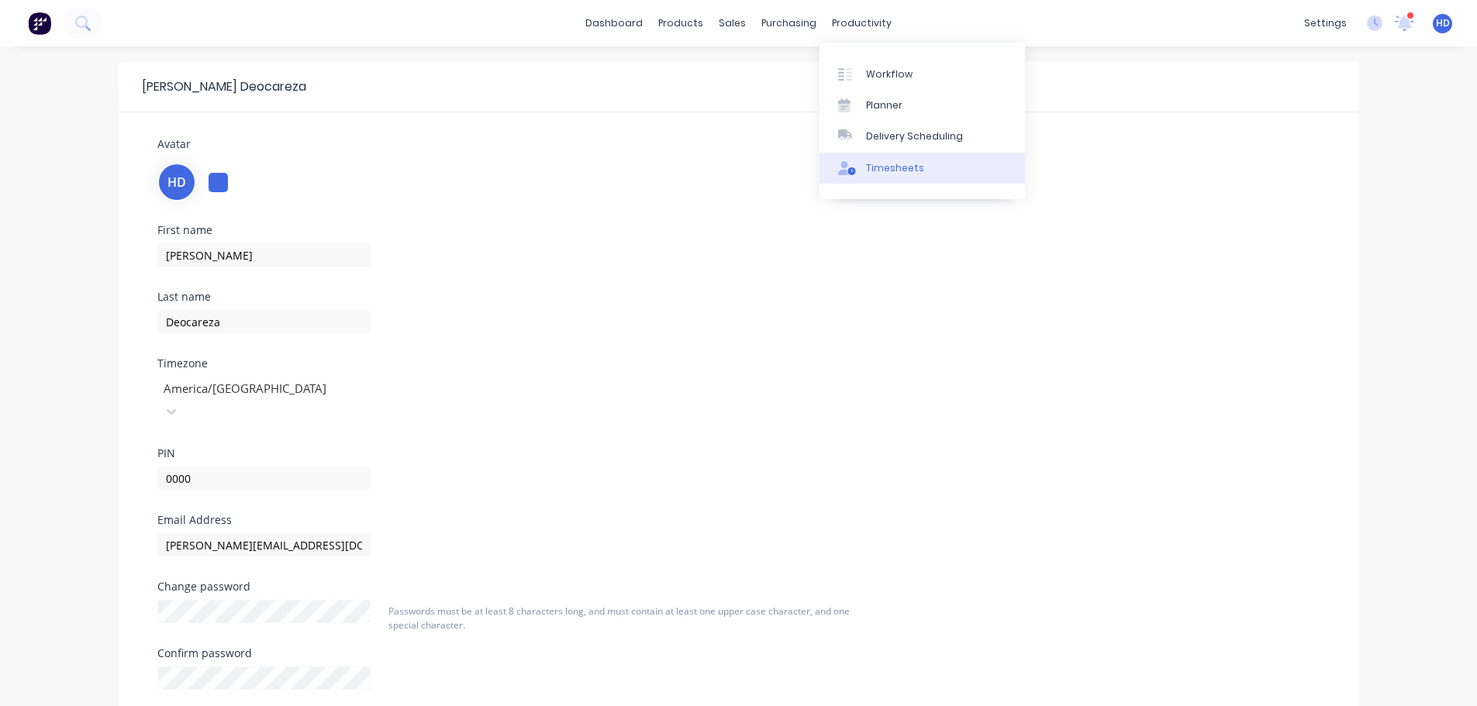
click at [912, 173] on div "Timesheets" at bounding box center [895, 168] width 58 height 14
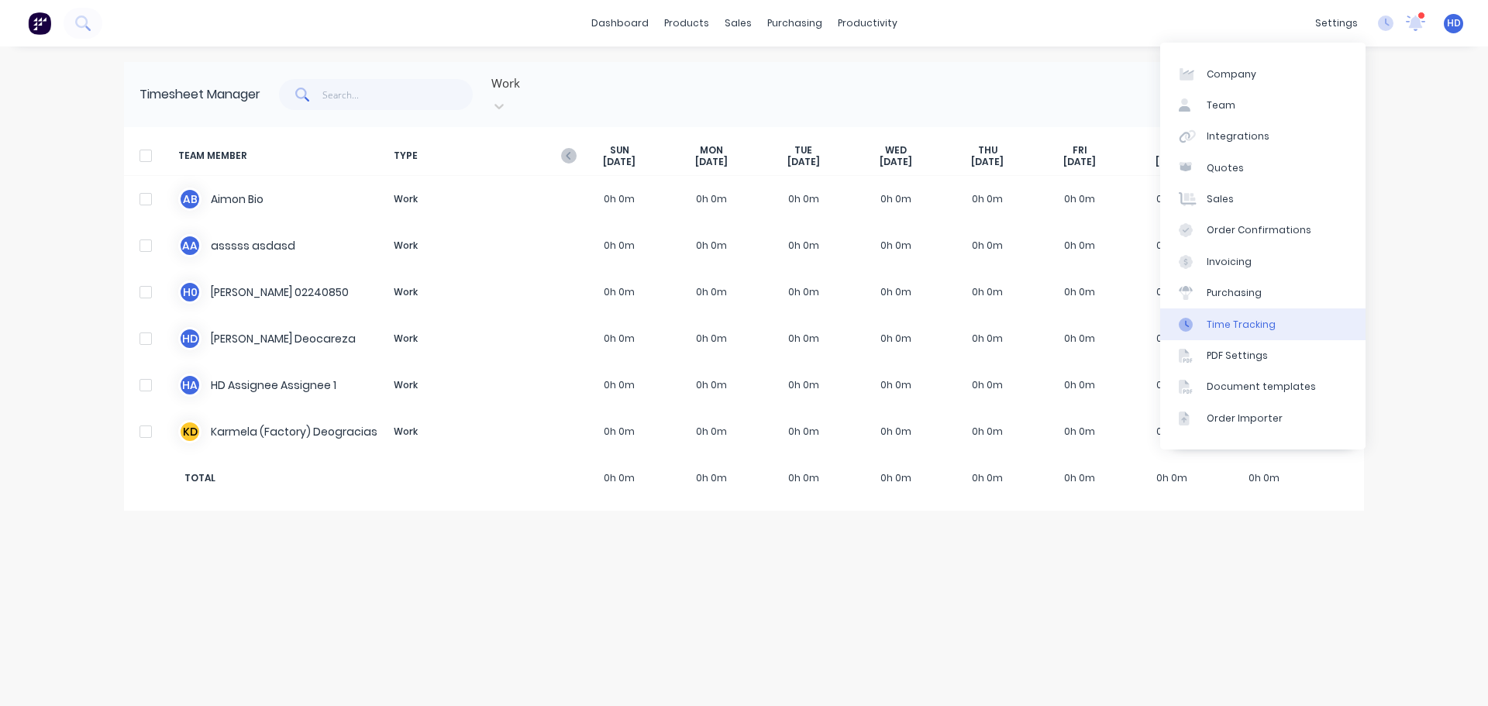
click at [1260, 314] on link "Time Tracking" at bounding box center [1262, 323] width 205 height 31
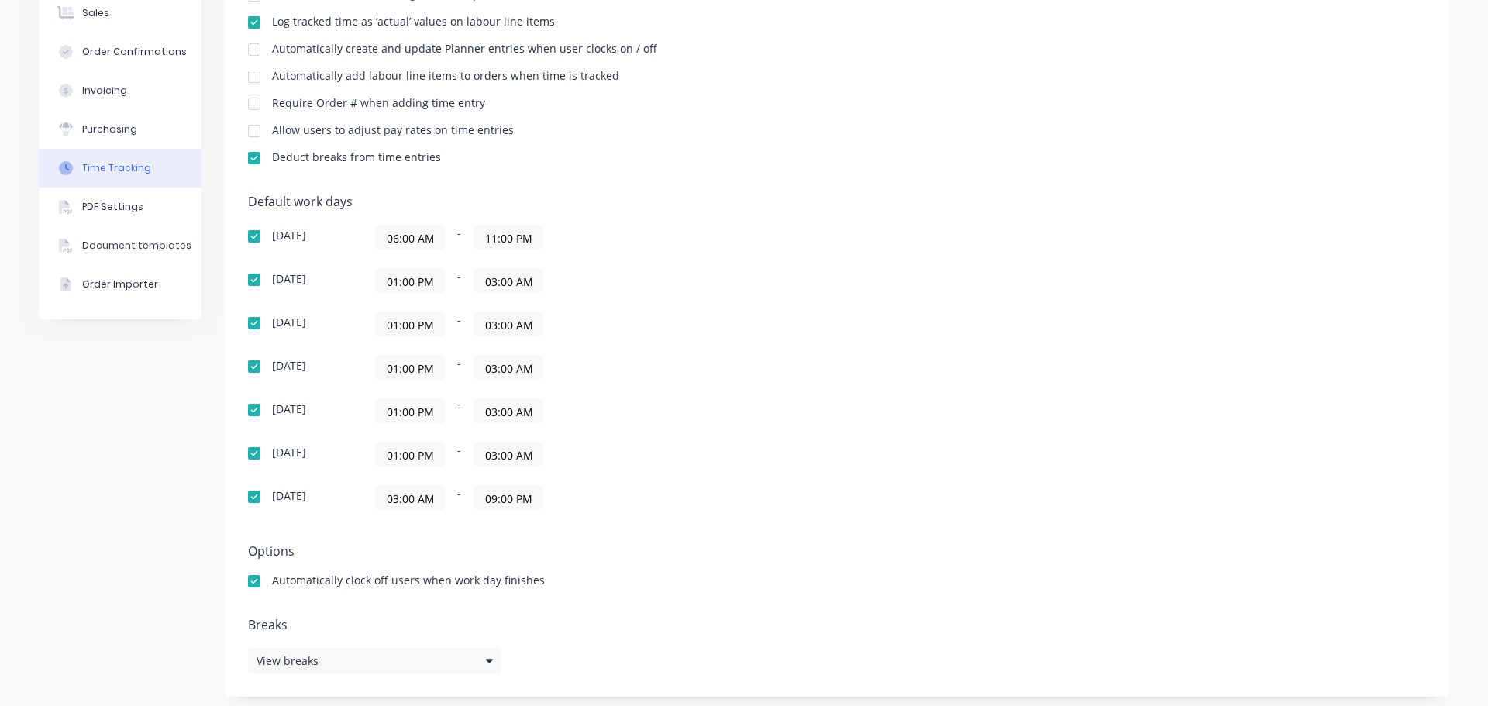
scroll to position [245, 0]
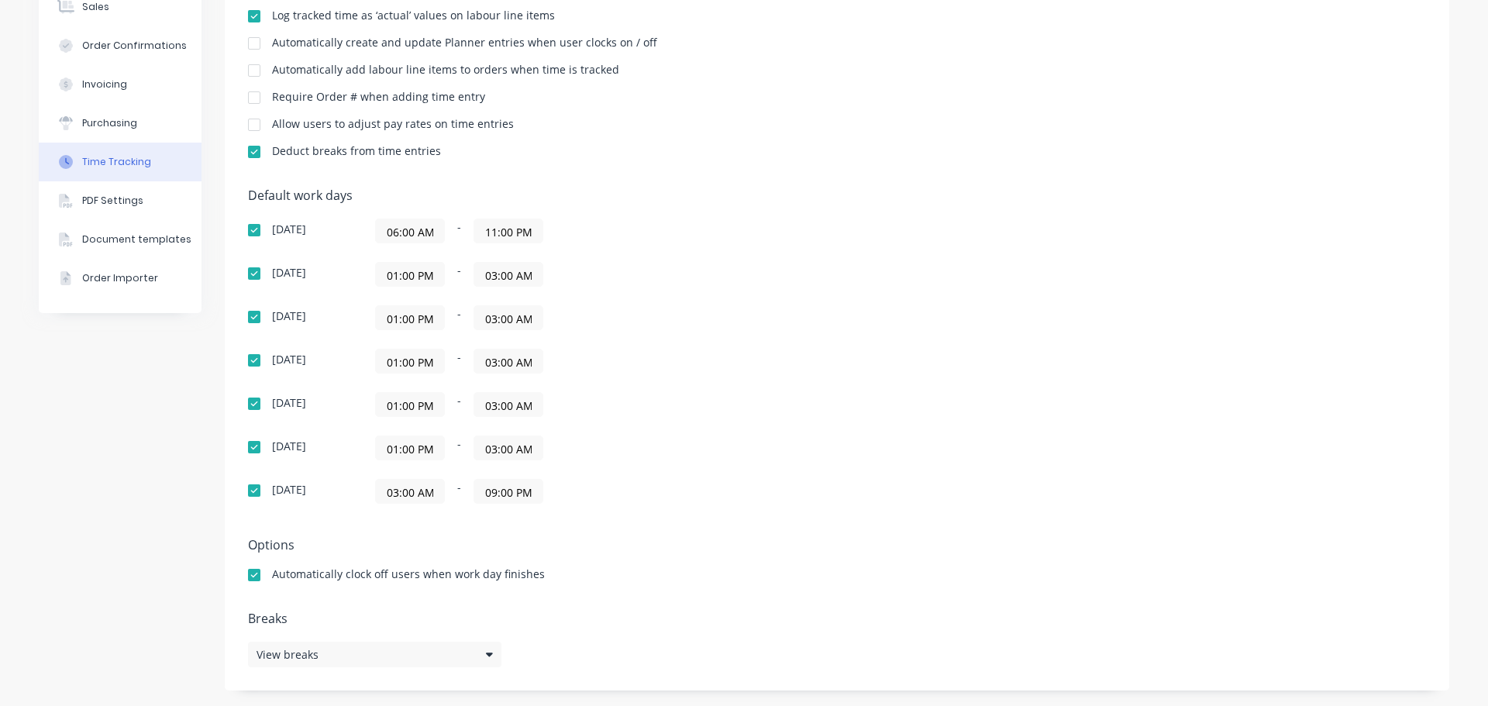
click at [414, 273] on input "01:00 PM" at bounding box center [410, 274] width 68 height 23
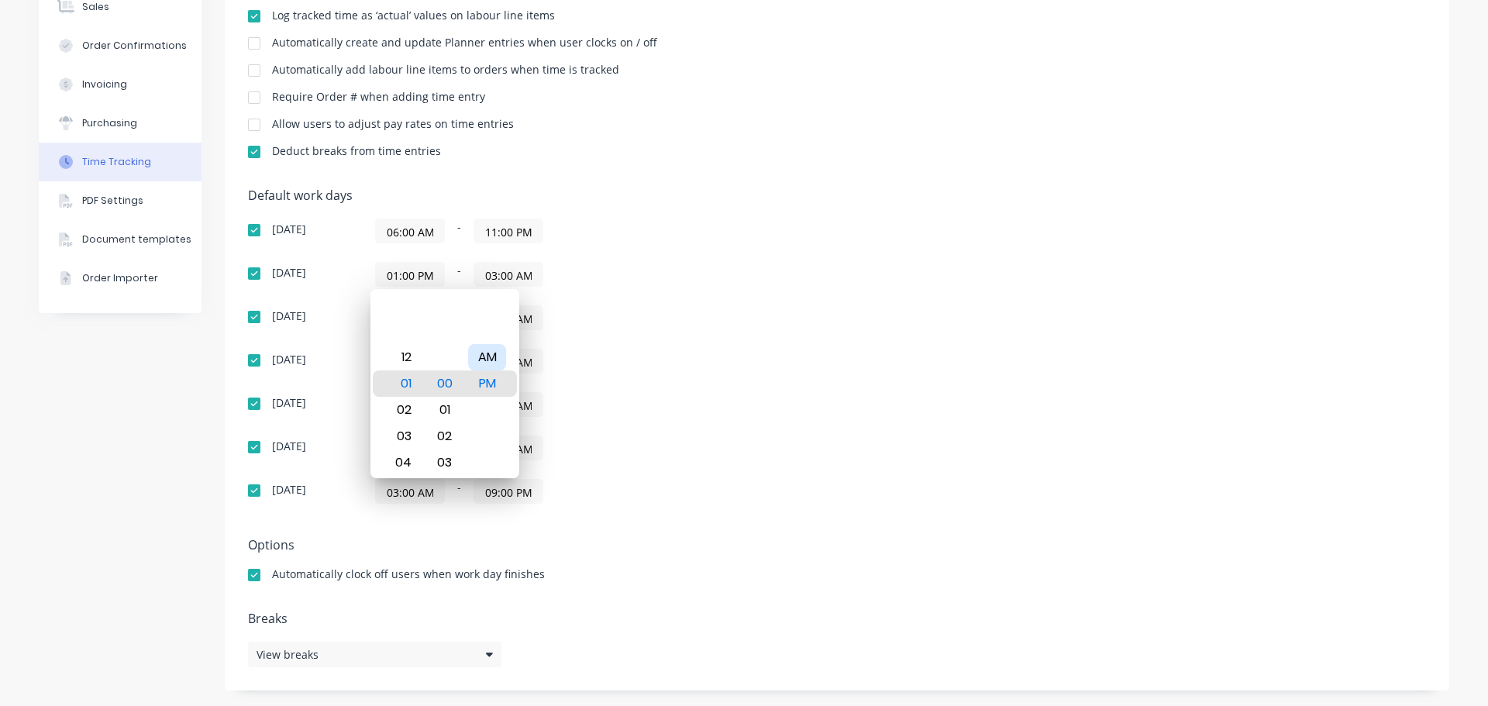
click at [481, 356] on div "AM" at bounding box center [487, 357] width 38 height 26
type input "01:00 AM"
click at [547, 340] on div "Sunday 06:00 AM - 11:00 PM Monday 01:00 AM - 03:00 AM Tuesday 01:00 PM - 03:00 …" at bounding box center [519, 361] width 543 height 285
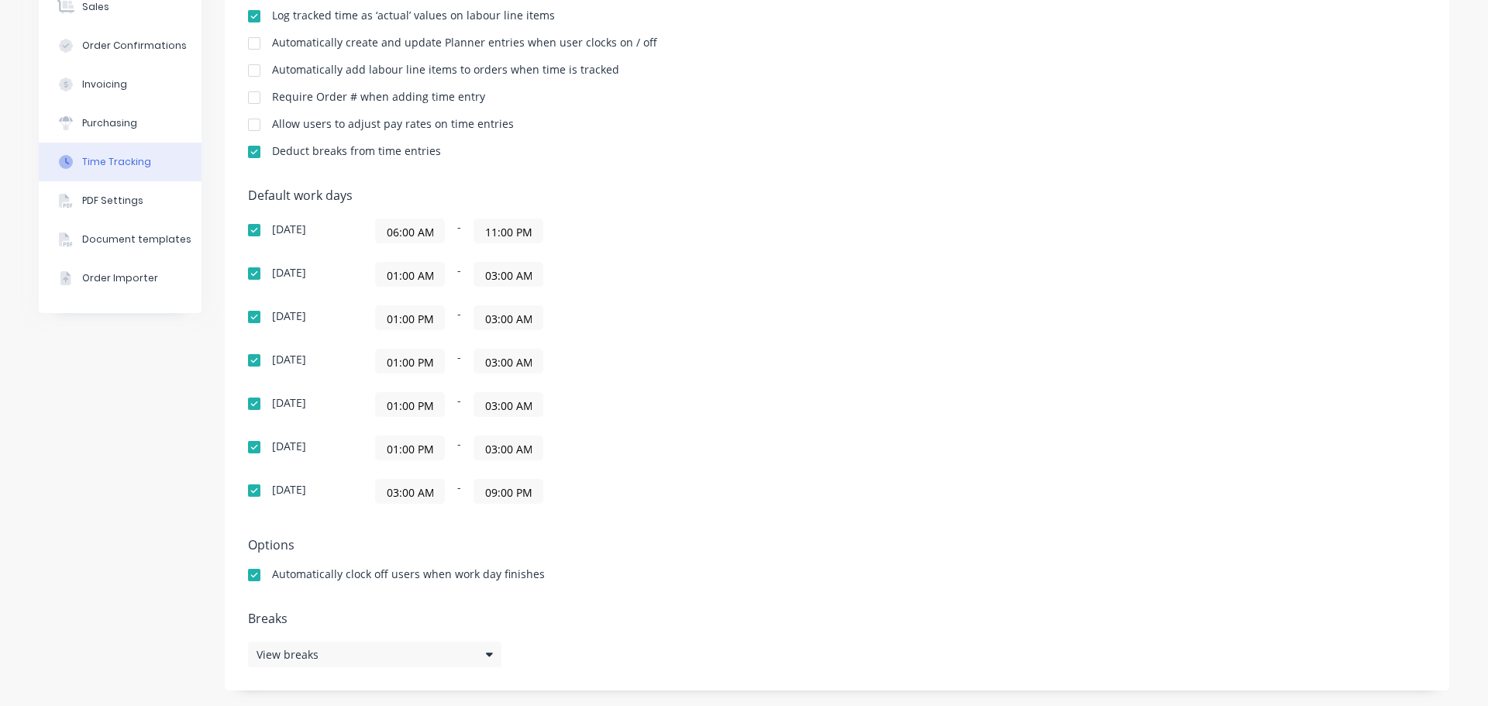
click at [419, 321] on input "01:00 PM" at bounding box center [410, 317] width 68 height 23
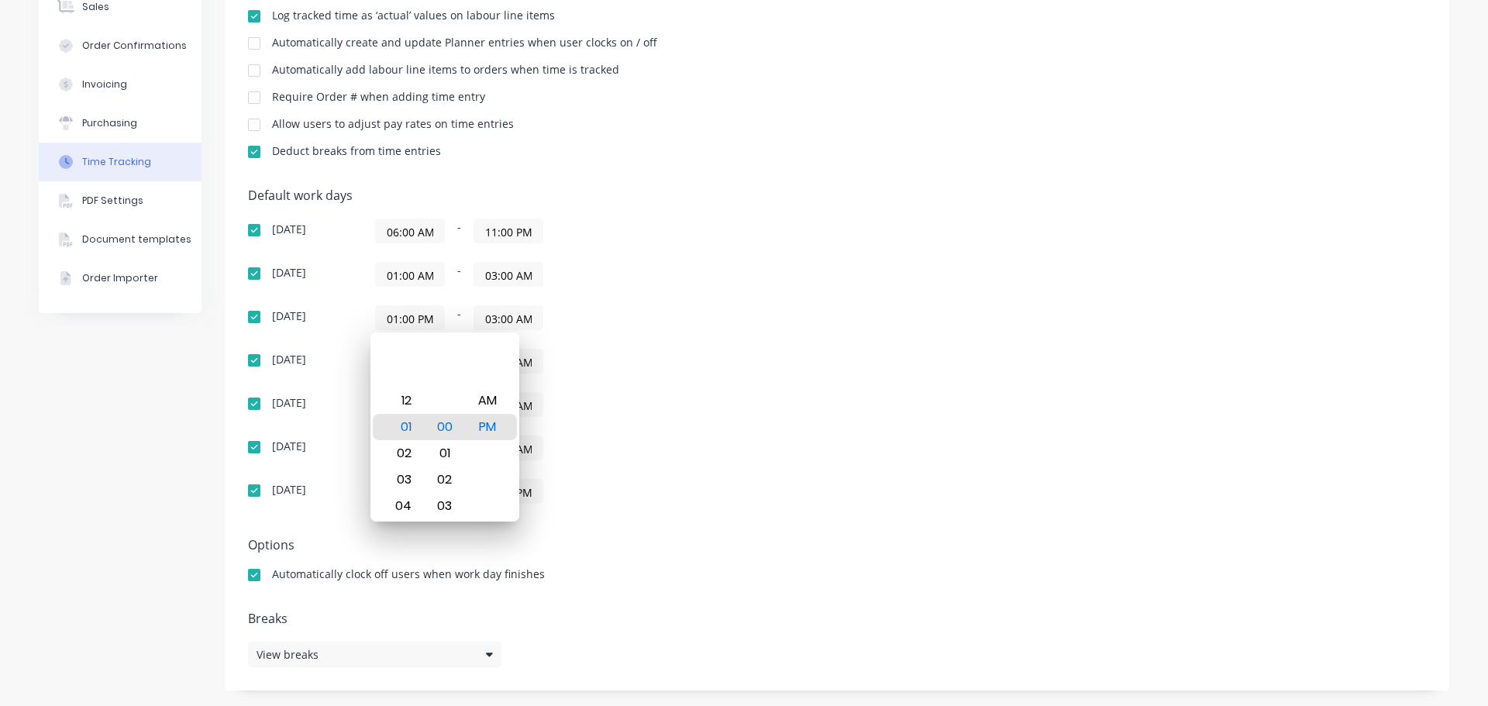
click at [780, 391] on div "Sunday 06:00 AM - 11:00 PM Monday 01:00 AM - 03:00 AM Tuesday 01:00 PM - 03:00 …" at bounding box center [519, 361] width 543 height 285
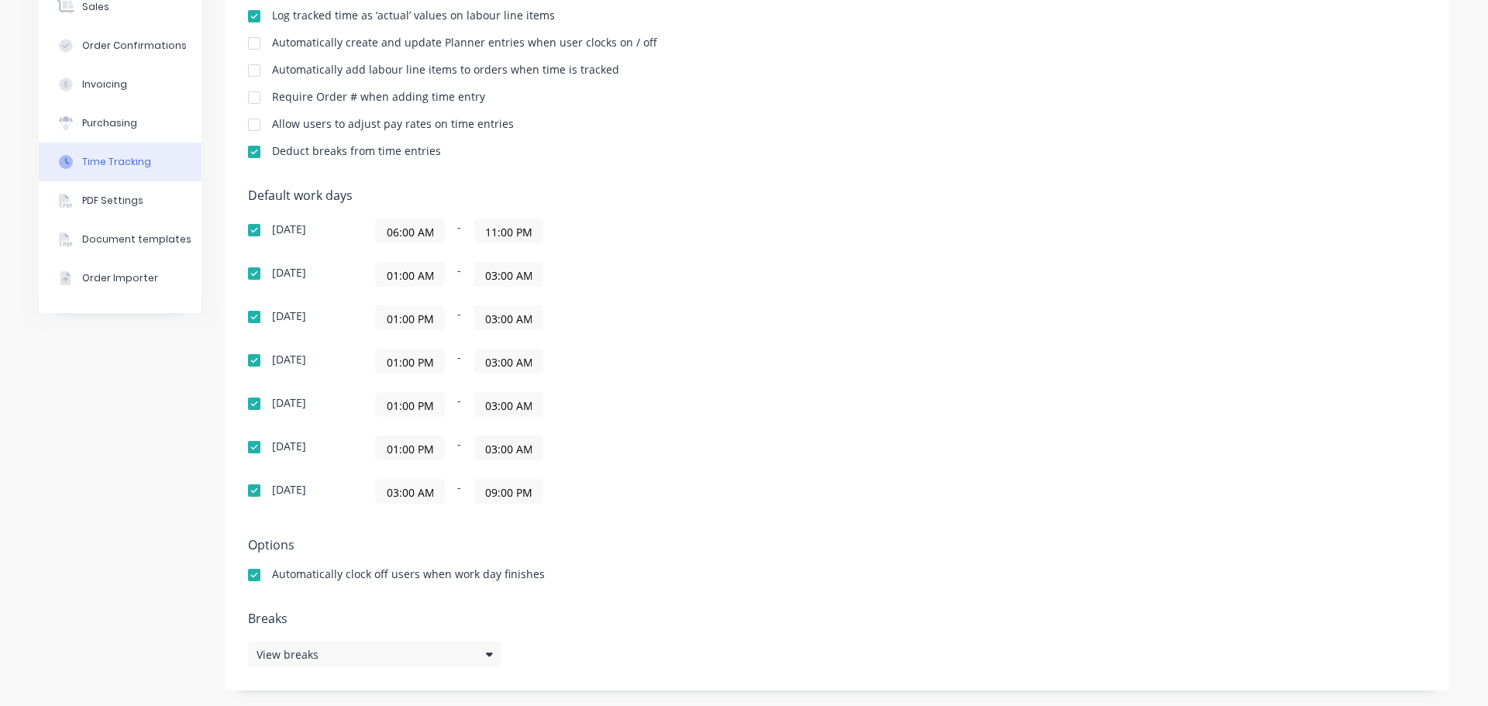
click at [398, 447] on input "01:00 PM" at bounding box center [410, 447] width 68 height 23
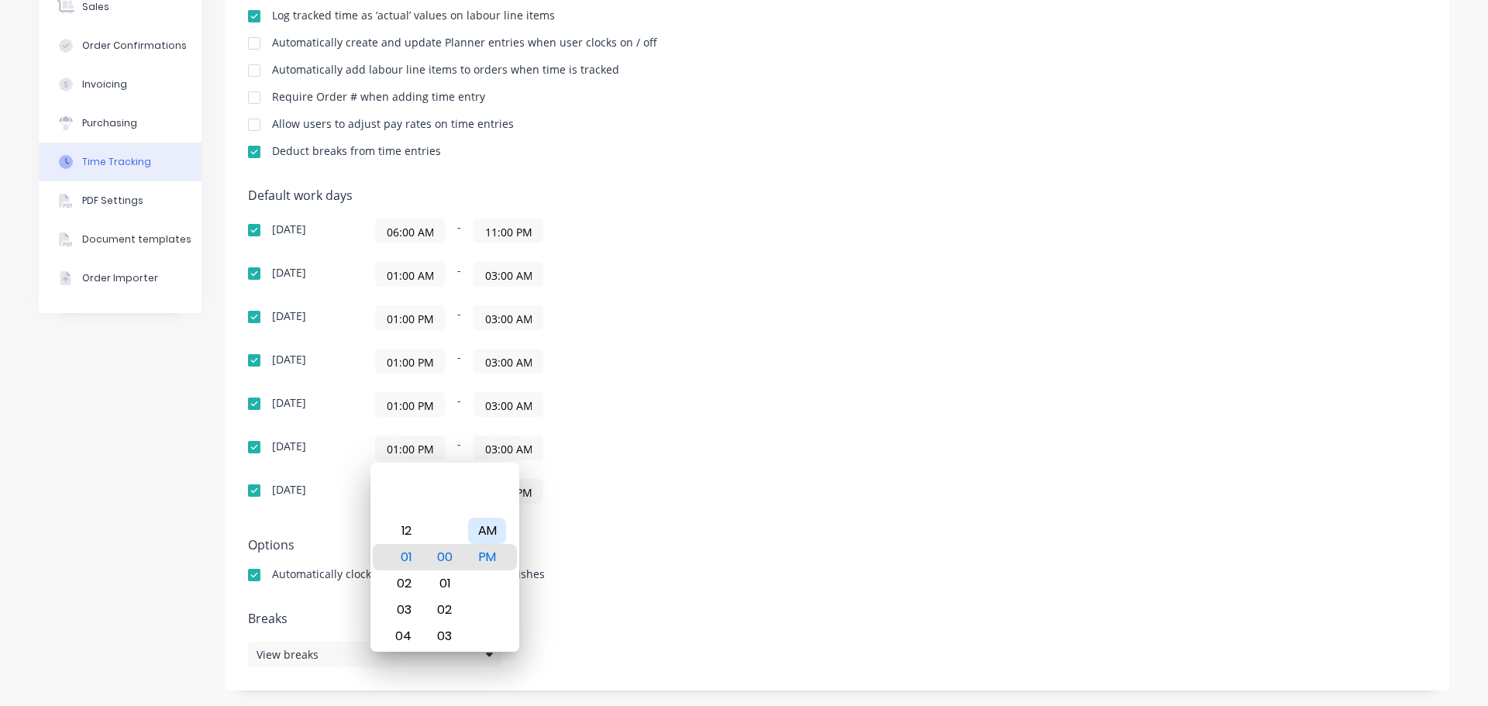
click at [487, 539] on div "AM" at bounding box center [487, 531] width 38 height 26
type input "01:00 AM"
click at [645, 429] on div "Sunday 06:00 AM - 11:00 PM Monday 01:00 AM - 03:00 AM Tuesday 01:00 PM - 03:00 …" at bounding box center [519, 361] width 543 height 285
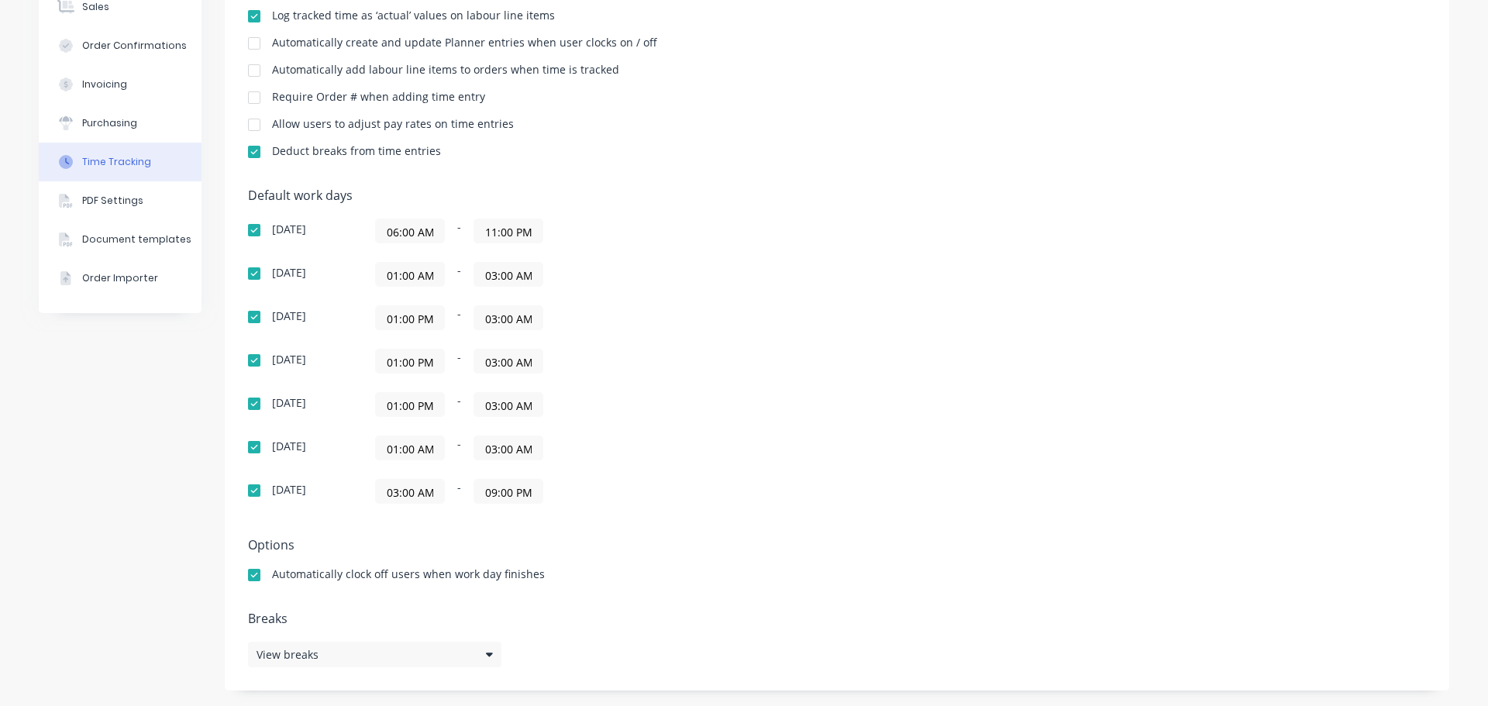
click at [488, 450] on input "03:00 AM" at bounding box center [508, 447] width 68 height 23
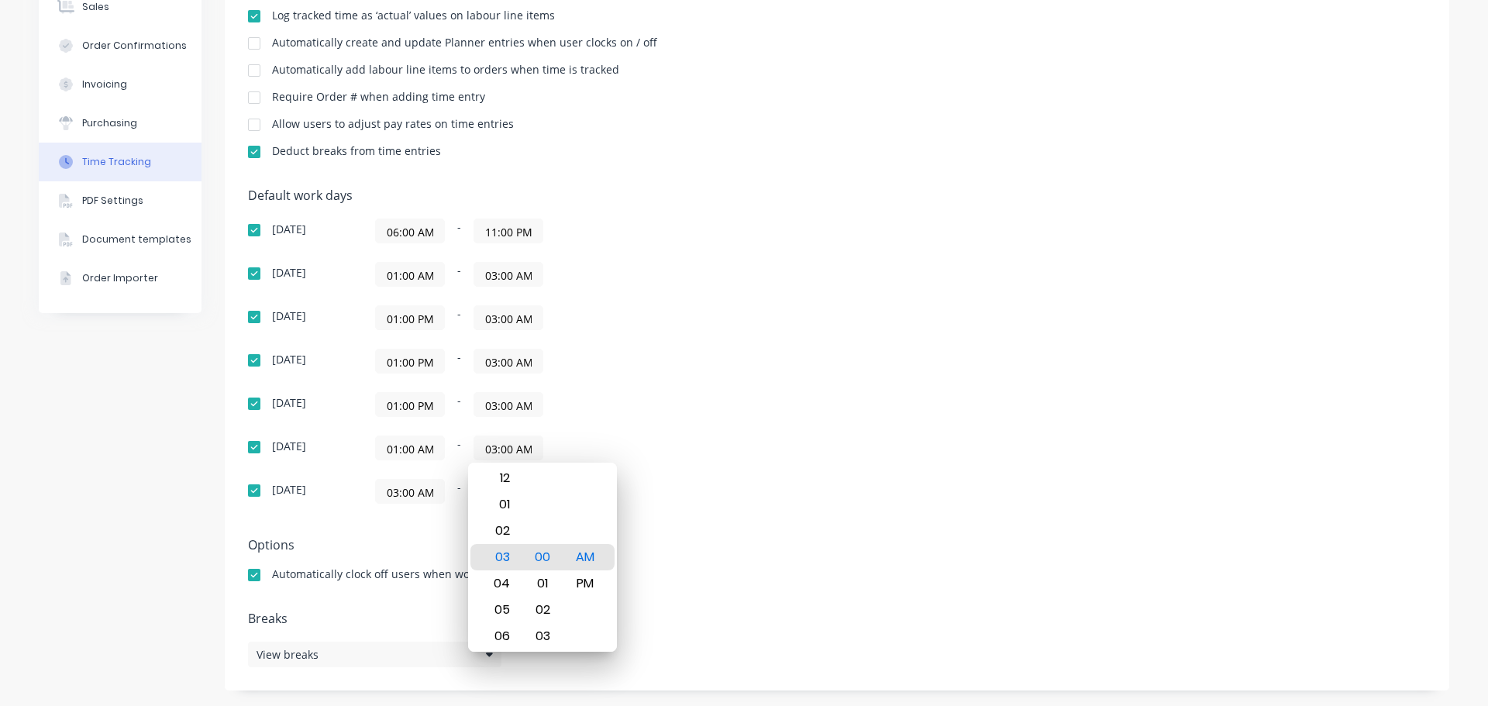
drag, startPoint x: 622, startPoint y: 419, endPoint x: 524, endPoint y: 419, distance: 97.7
click at [622, 419] on div "Sunday 06:00 AM - 11:00 PM Monday 01:00 AM - 03:00 AM Tuesday 01:00 PM - 03:00 …" at bounding box center [519, 361] width 543 height 285
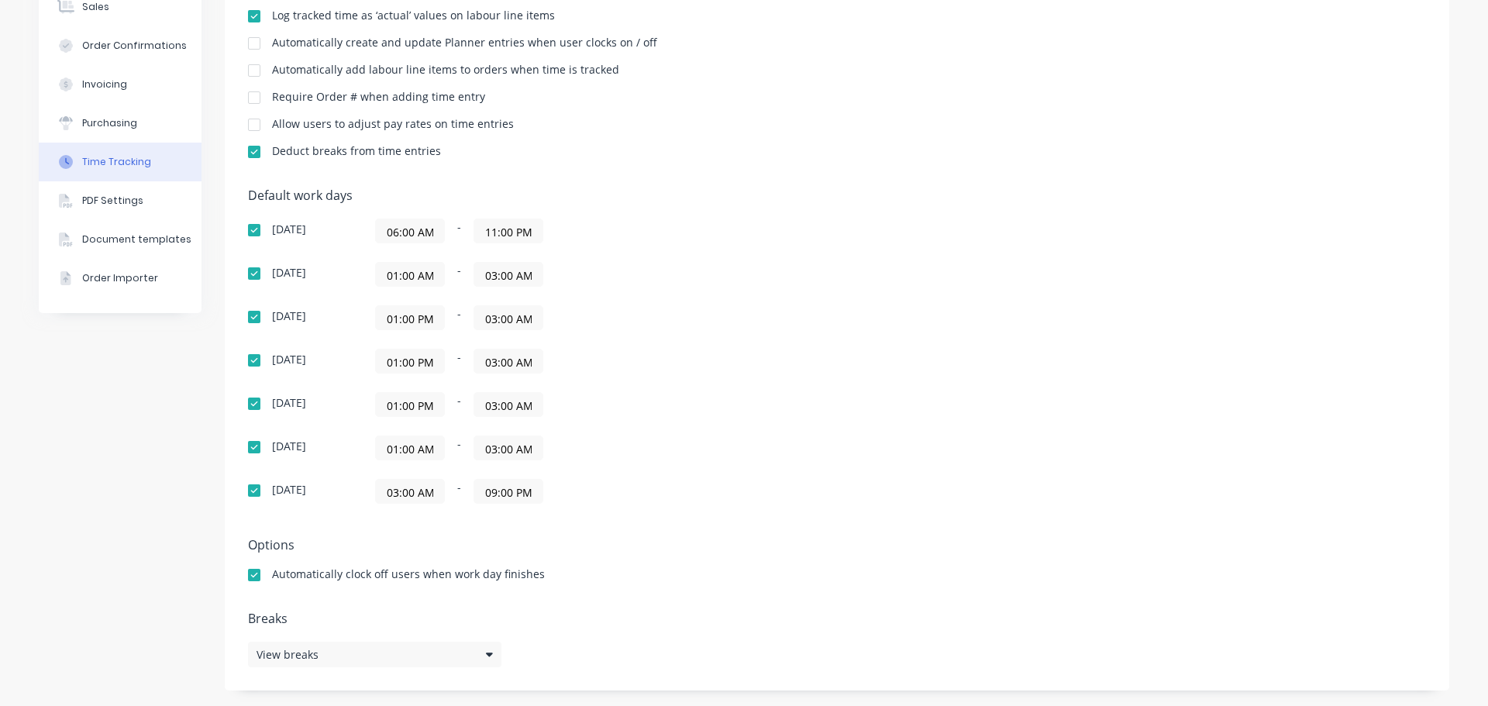
click at [431, 400] on input "01:00 PM" at bounding box center [410, 404] width 68 height 23
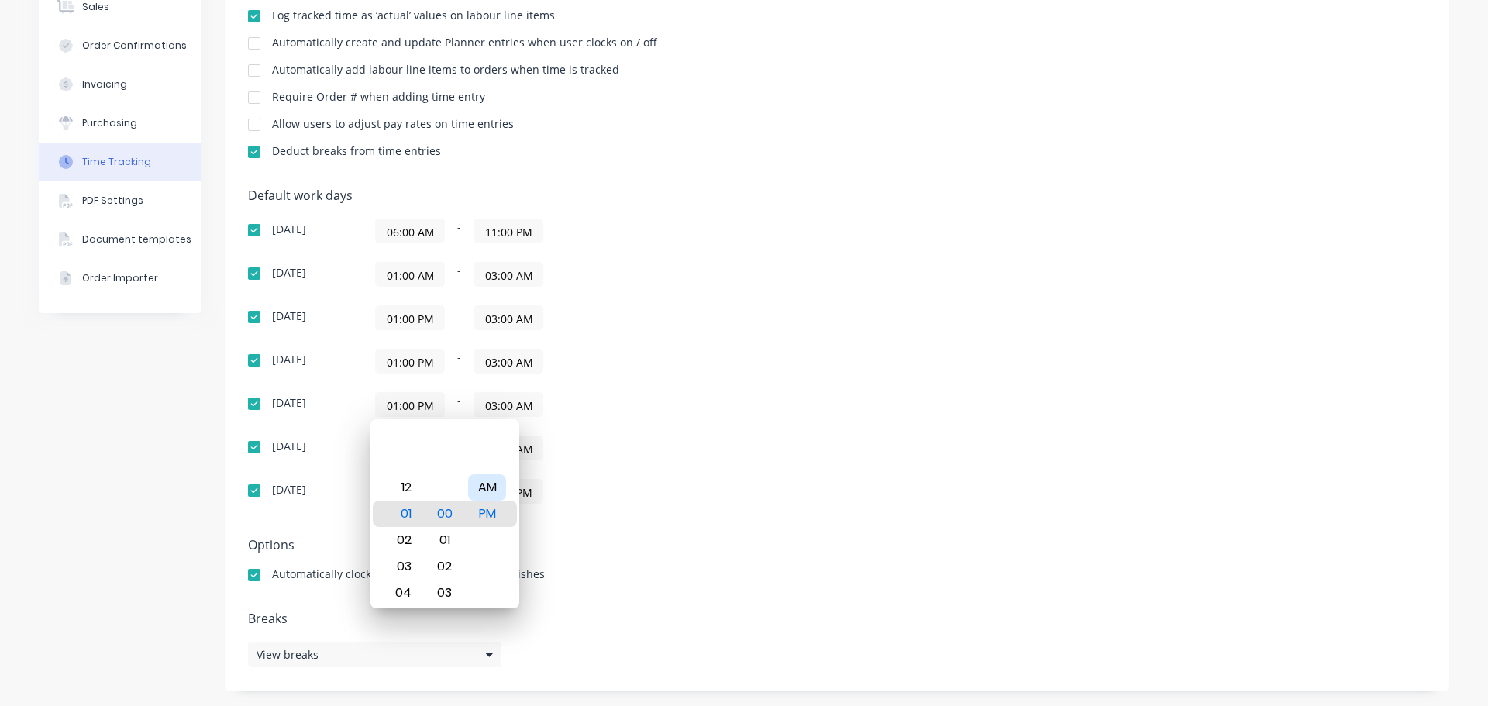
click at [498, 488] on div "AM" at bounding box center [487, 487] width 38 height 26
type input "01:00 AM"
click at [755, 447] on div "01:00 AM - 03:00 AM" at bounding box center [569, 448] width 388 height 25
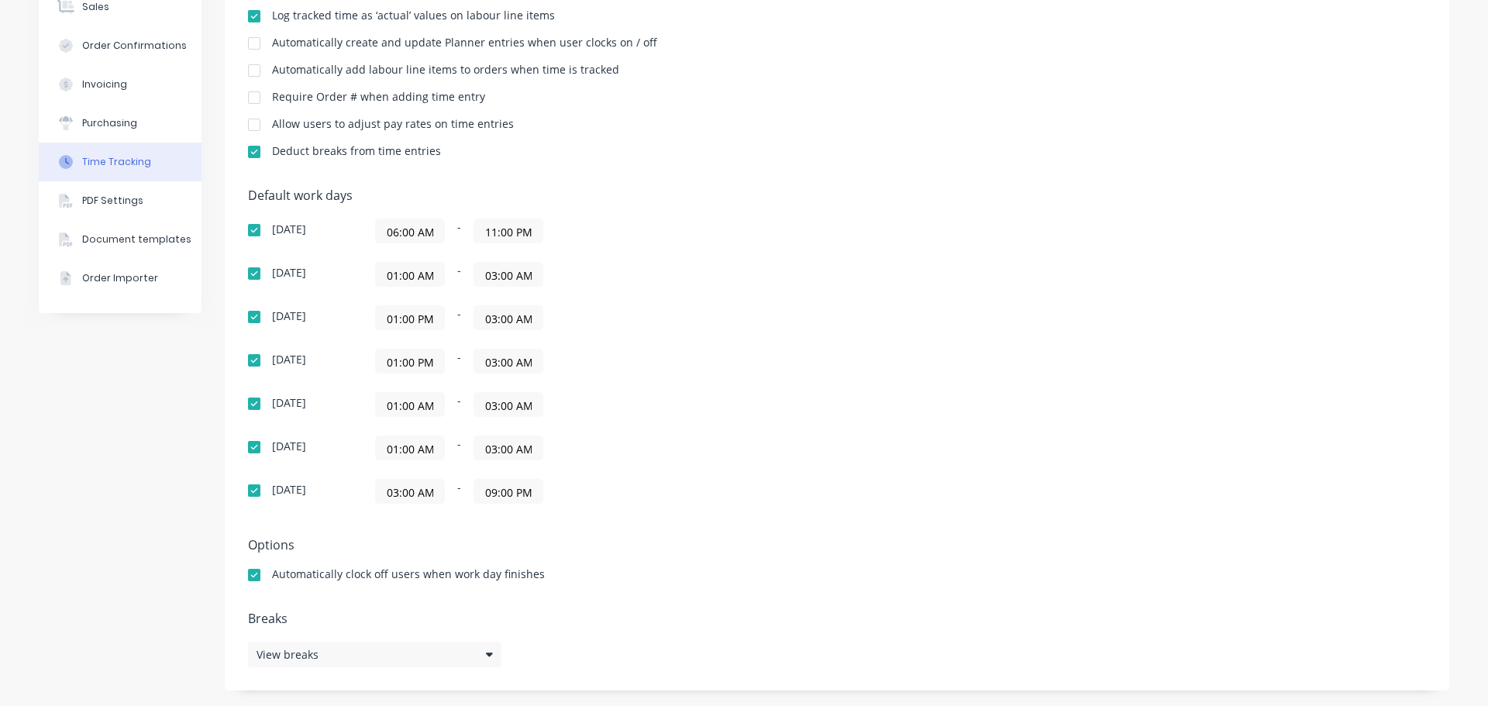
click at [486, 401] on input "03:00 AM" at bounding box center [508, 404] width 68 height 23
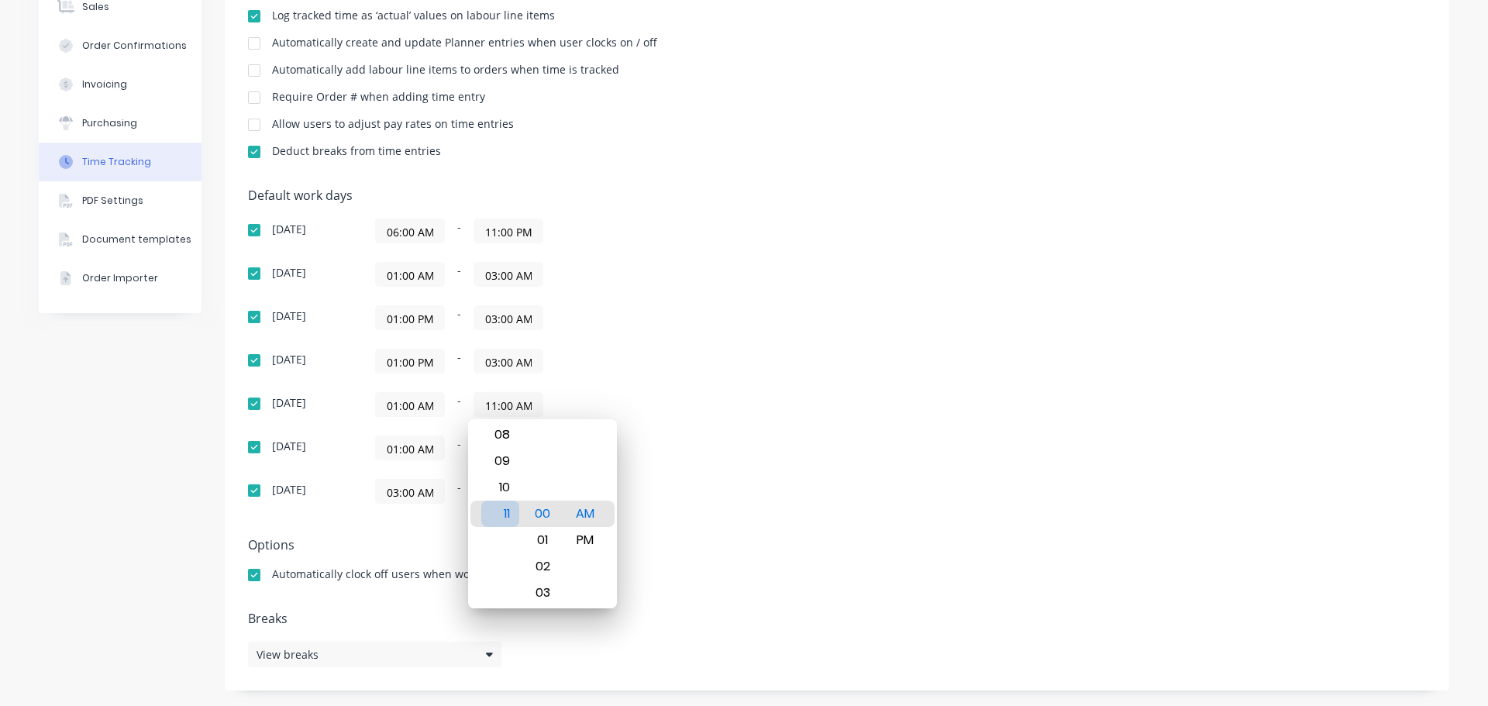
click at [510, 515] on div "11" at bounding box center [500, 514] width 38 height 26
click at [593, 538] on div "PM" at bounding box center [586, 540] width 38 height 26
type input "11:59 PM"
click at [553, 519] on div "59" at bounding box center [543, 514] width 38 height 26
click at [729, 414] on div "01:00 AM - 11:59 PM" at bounding box center [569, 404] width 388 height 25
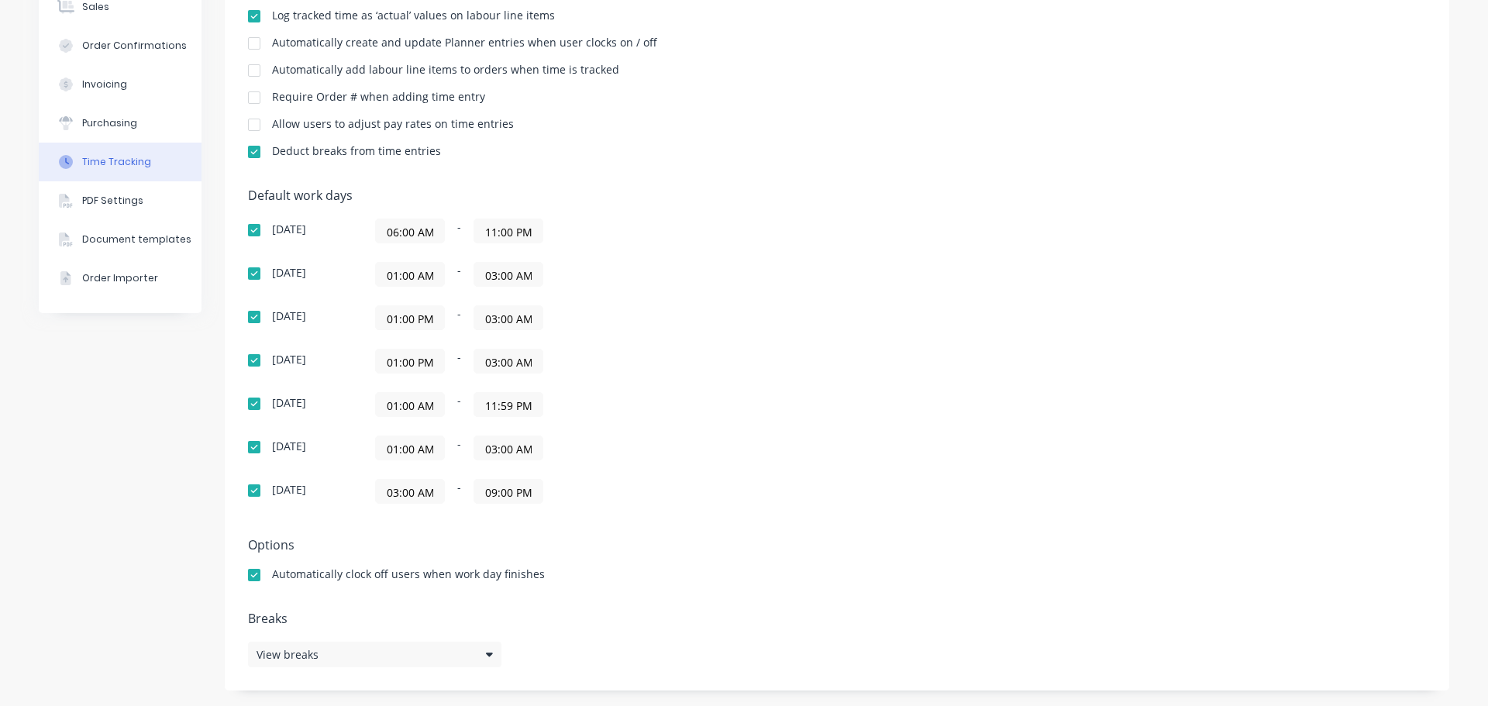
scroll to position [0, 0]
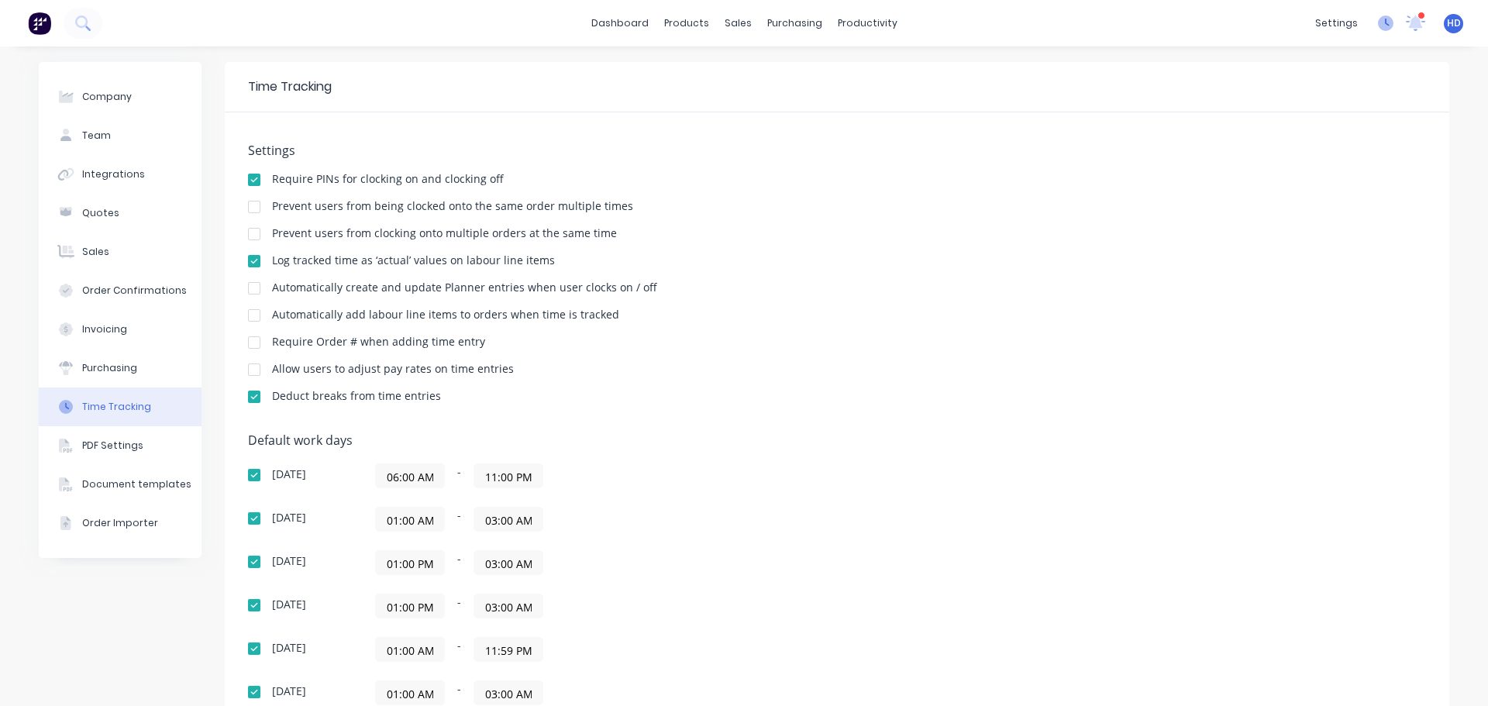
click at [1378, 21] on icon at bounding box center [1386, 24] width 16 height 16
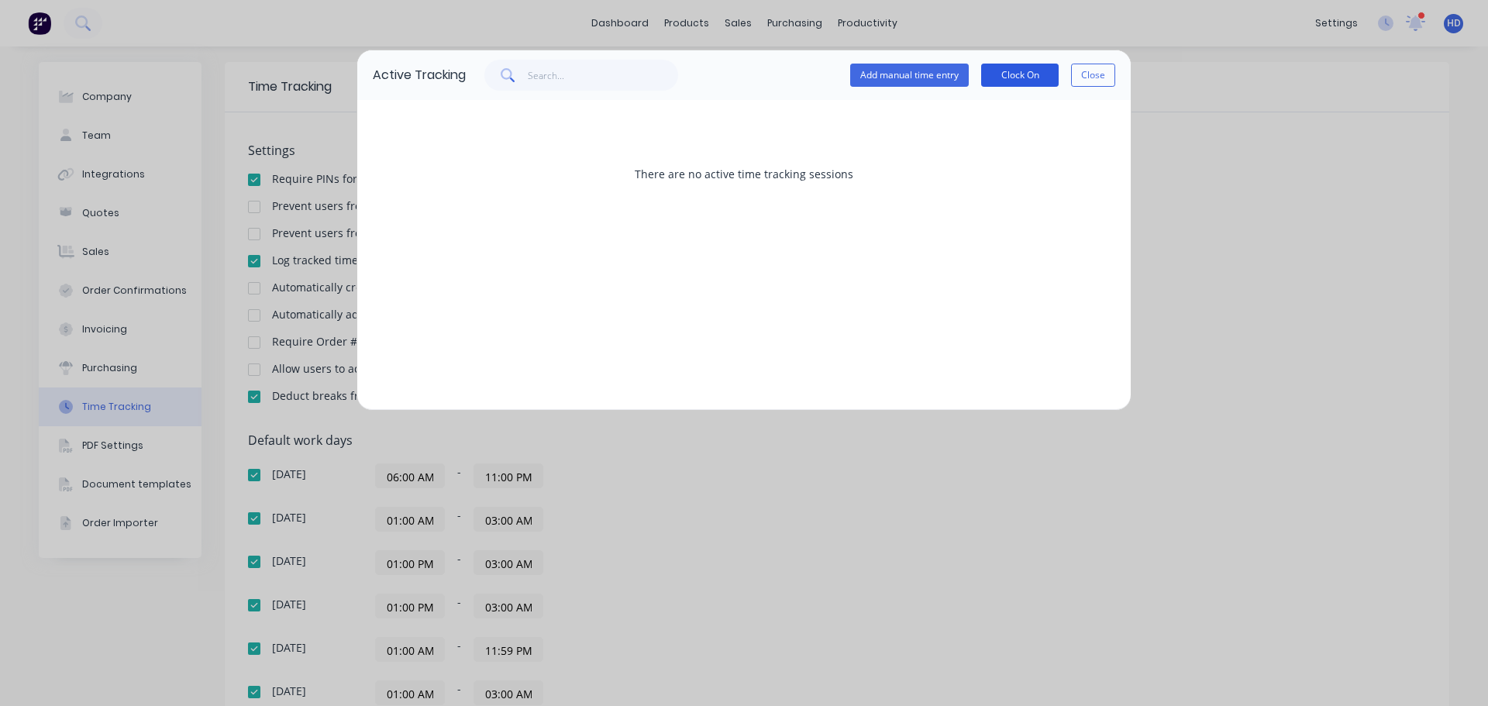
click at [994, 71] on button "Clock On" at bounding box center [1020, 75] width 78 height 23
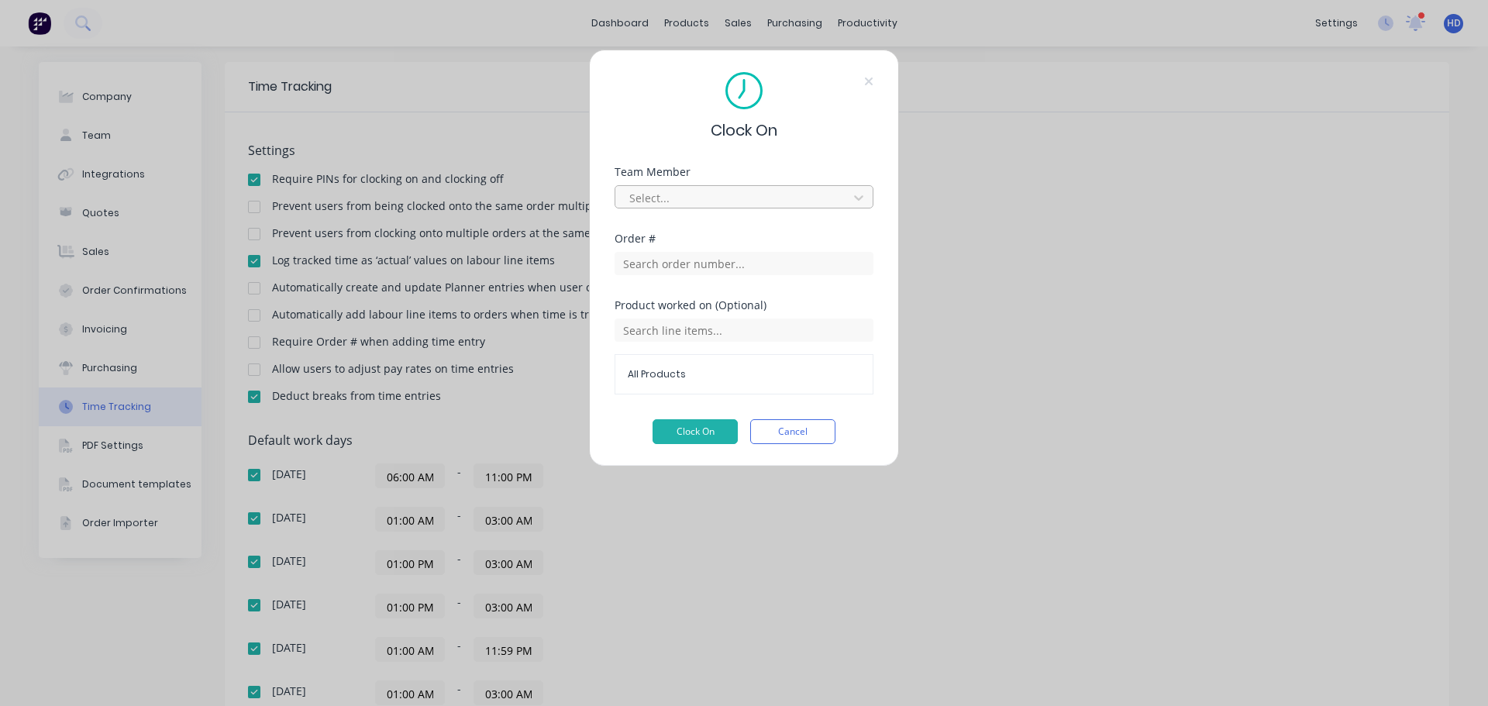
click at [734, 192] on div at bounding box center [734, 197] width 212 height 19
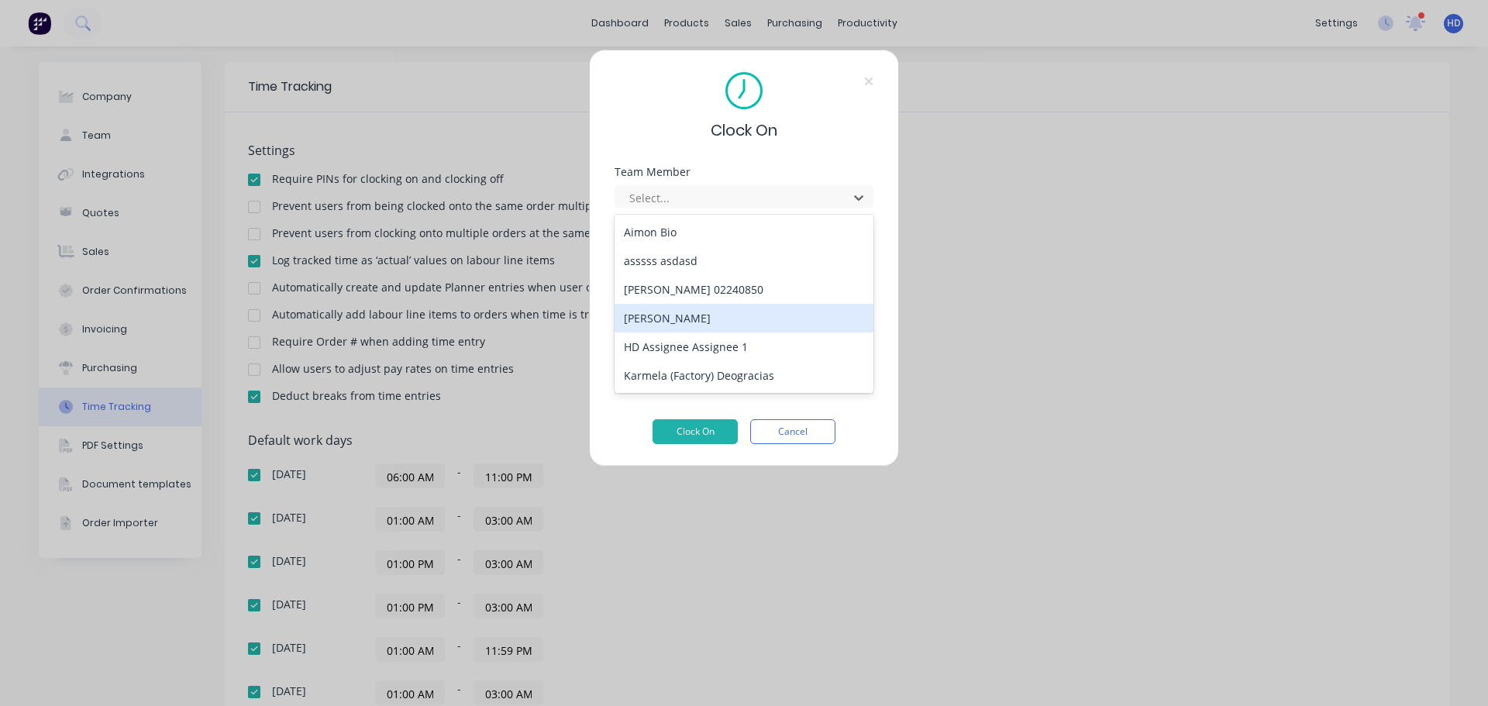
click at [693, 311] on div "[PERSON_NAME]" at bounding box center [744, 318] width 259 height 29
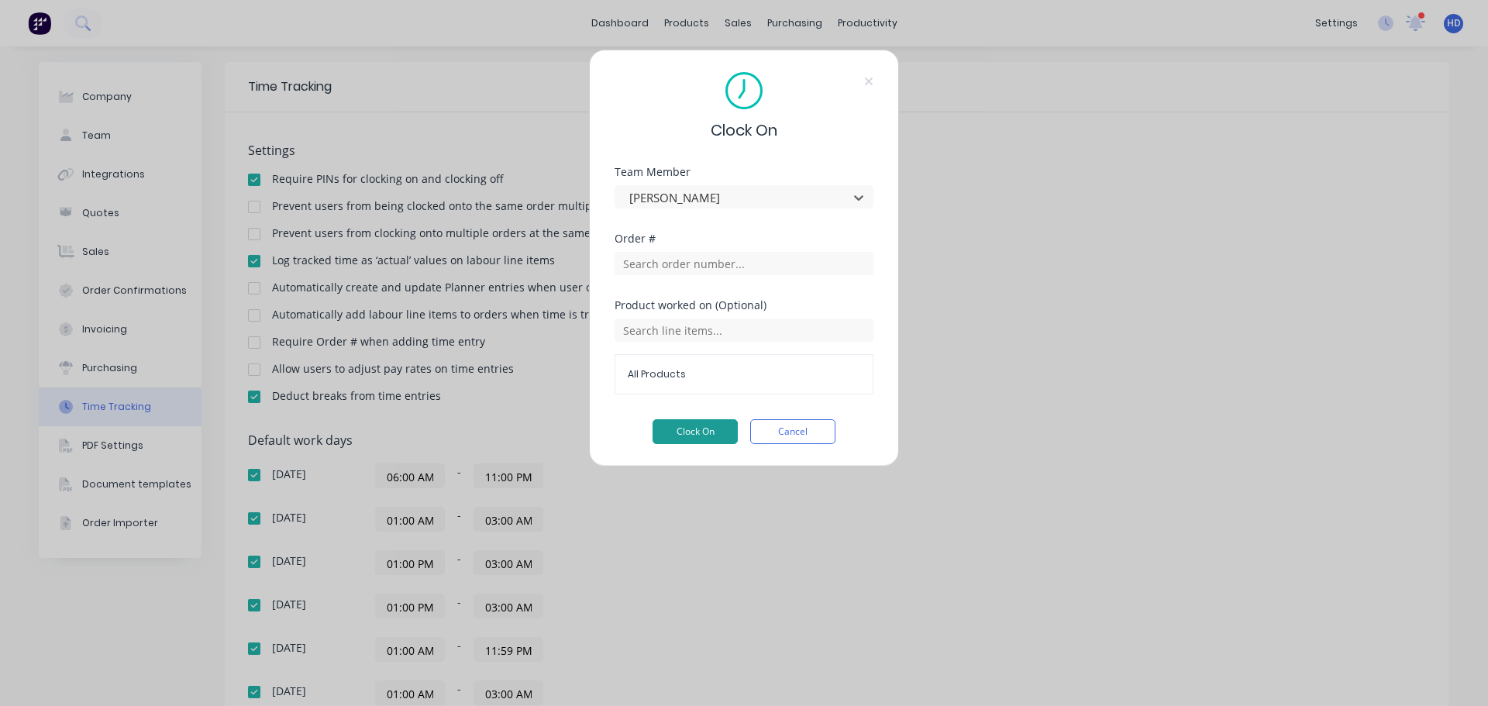
click at [715, 434] on button "Clock On" at bounding box center [695, 431] width 85 height 25
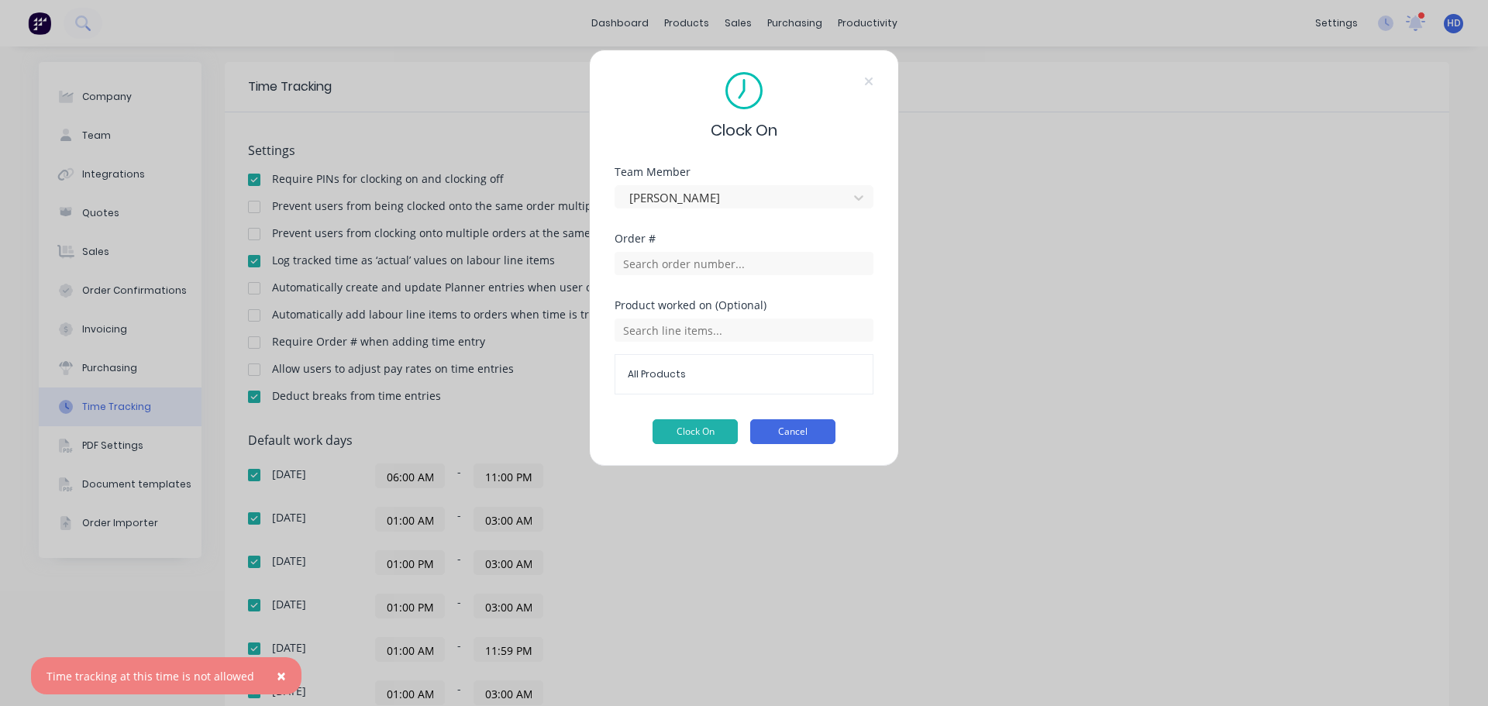
click at [825, 433] on button "Cancel" at bounding box center [792, 431] width 85 height 25
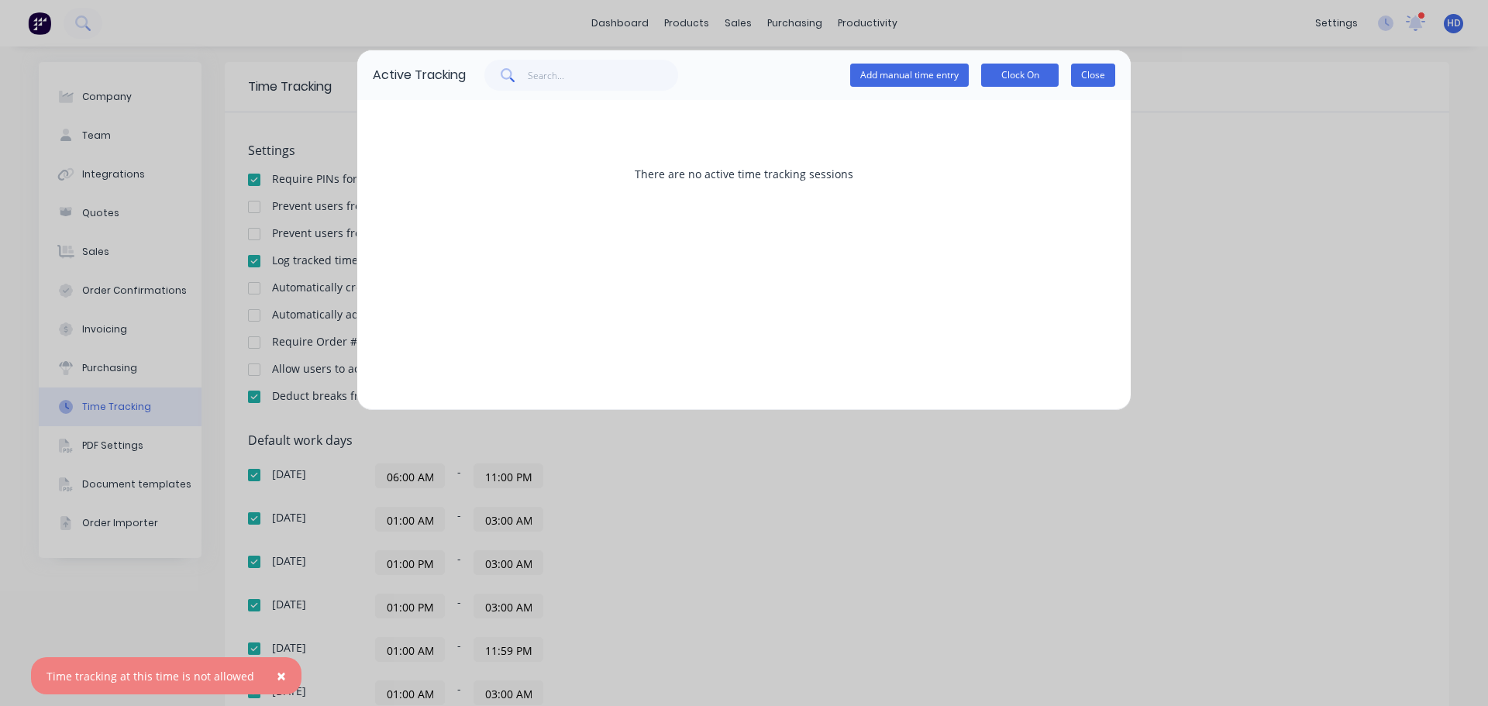
click at [1084, 78] on button "Close" at bounding box center [1093, 75] width 44 height 23
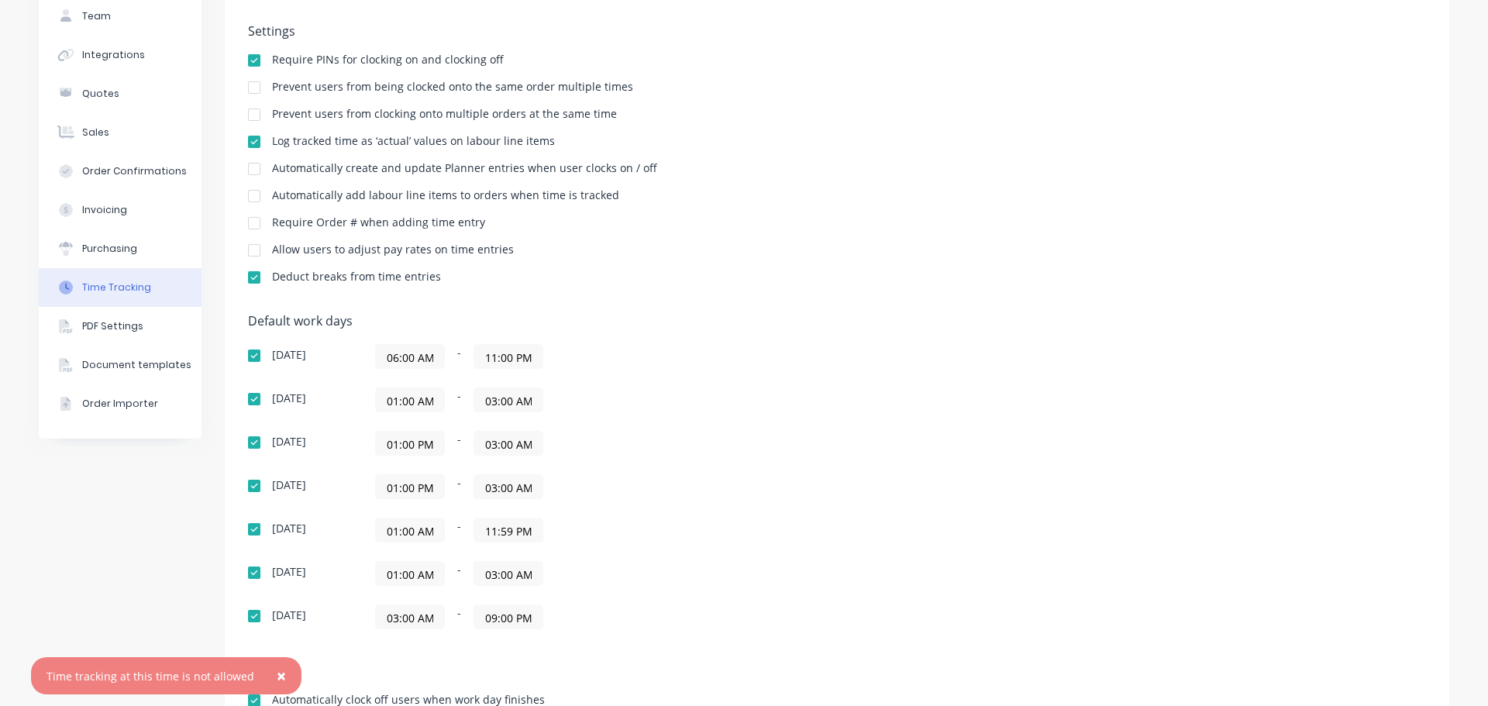
scroll to position [233, 0]
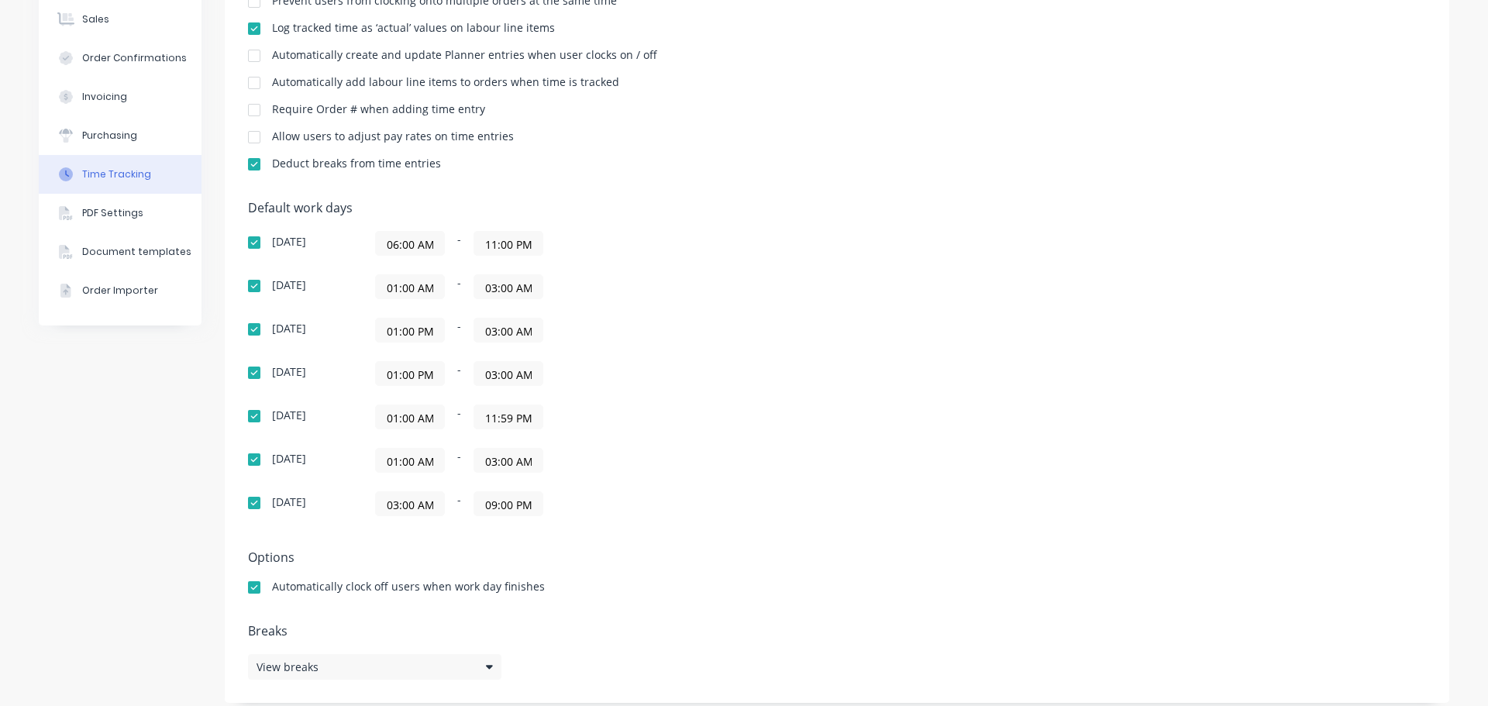
click at [786, 360] on div "Default work days Sunday 06:00 AM - 11:00 PM Monday 01:00 AM - 03:00 AM Tuesday…" at bounding box center [837, 368] width 1178 height 334
click at [404, 420] on input "01:00 AM" at bounding box center [410, 416] width 68 height 23
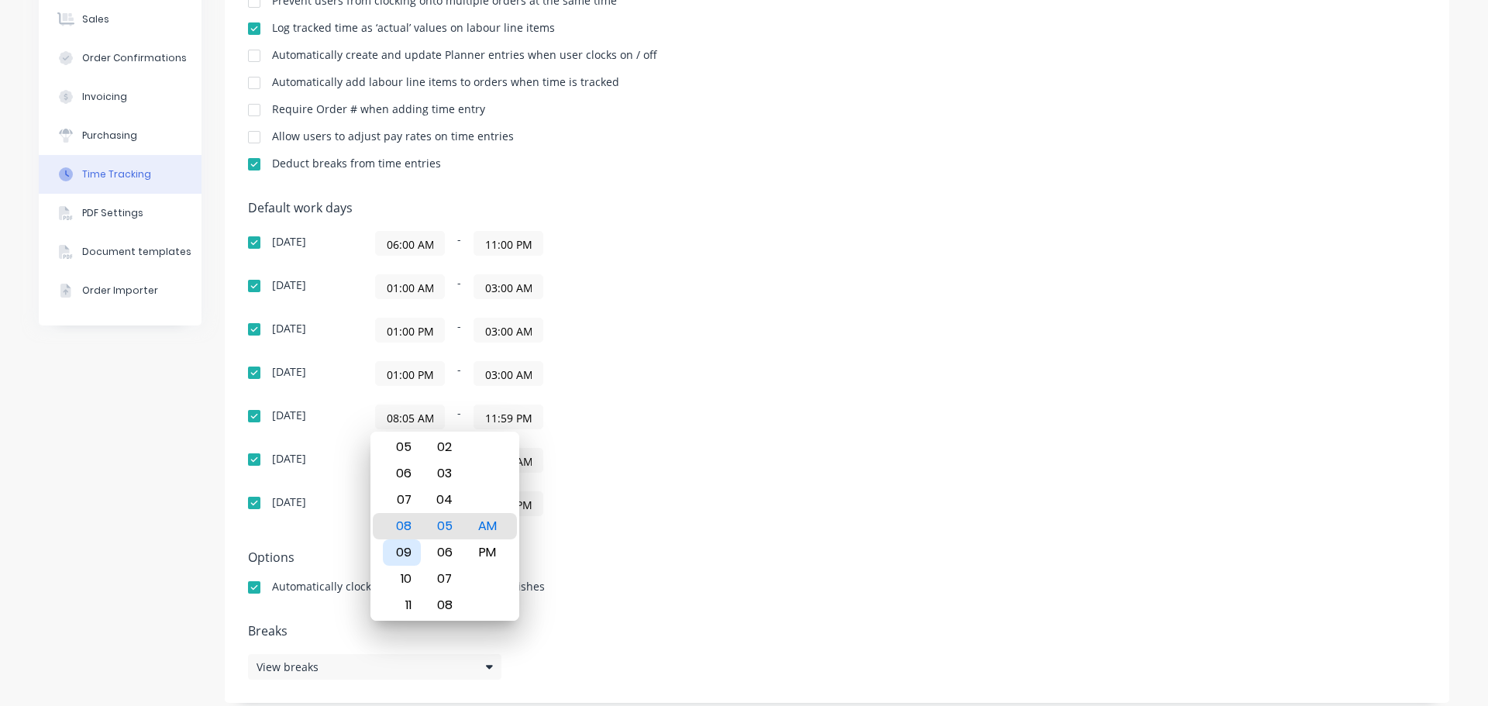
click at [399, 559] on div "09" at bounding box center [402, 552] width 38 height 26
type input "09:05 AM"
click at [486, 527] on div "AM" at bounding box center [487, 526] width 38 height 26
click at [722, 439] on div "Sunday 06:00 AM - 11:00 PM Monday 01:00 AM - 03:00 AM Tuesday 01:00 PM - 03:00 …" at bounding box center [519, 373] width 543 height 285
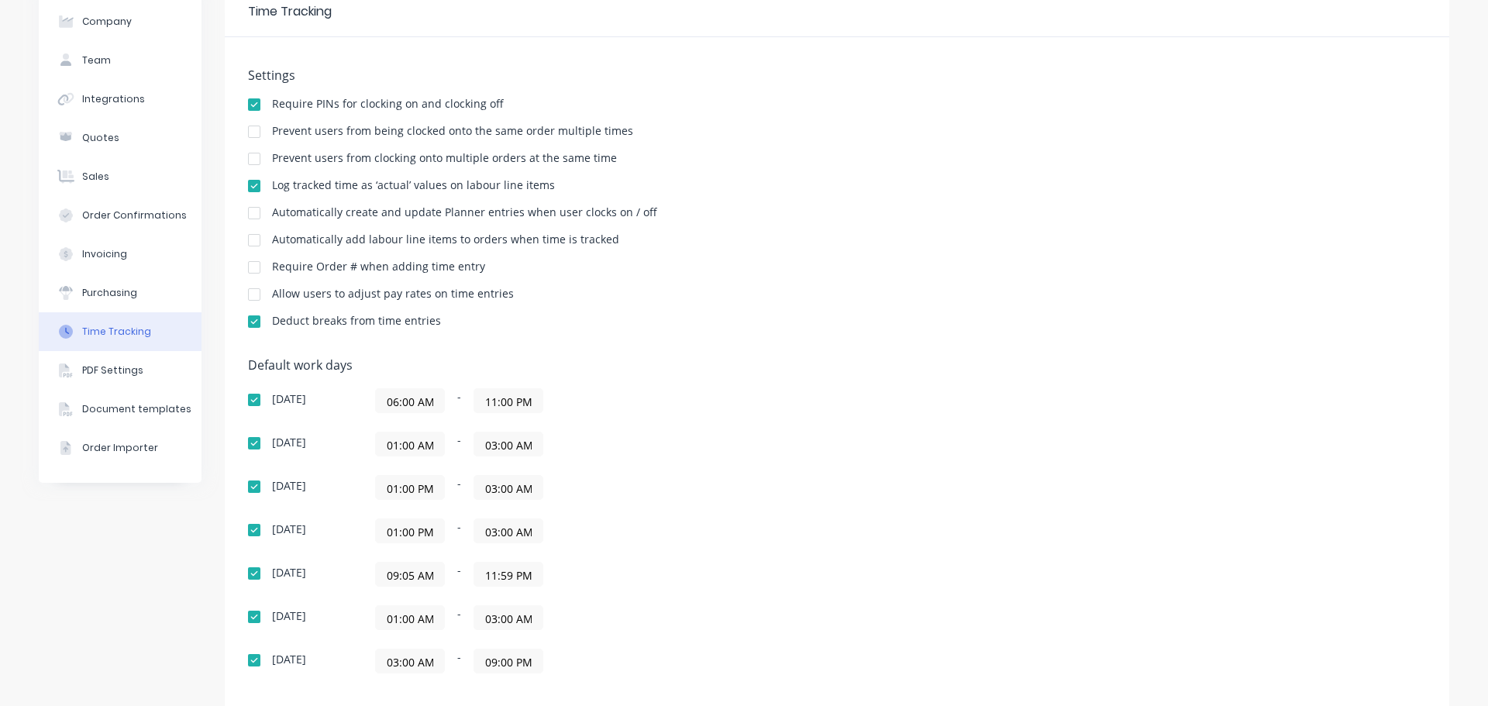
scroll to position [0, 0]
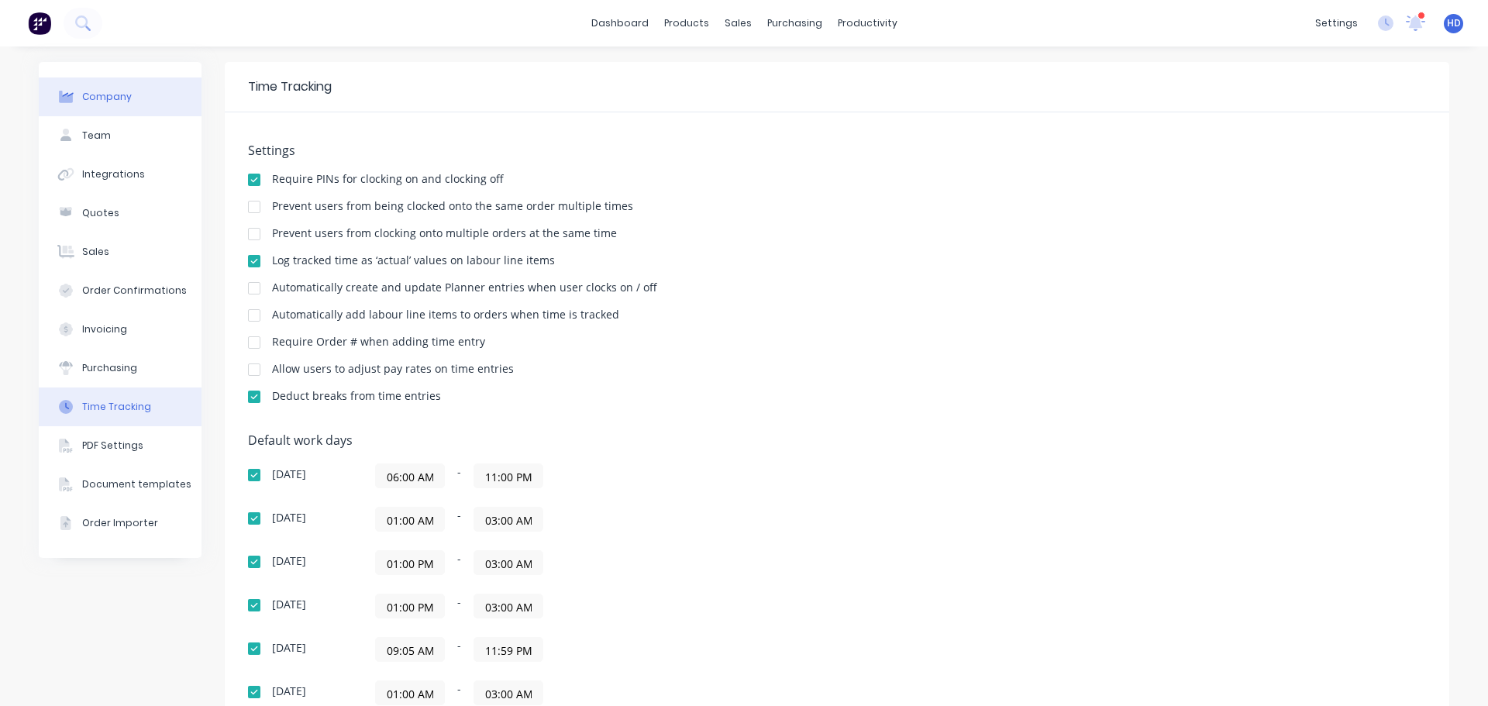
click at [86, 94] on div "Company" at bounding box center [107, 97] width 50 height 14
select select "CA"
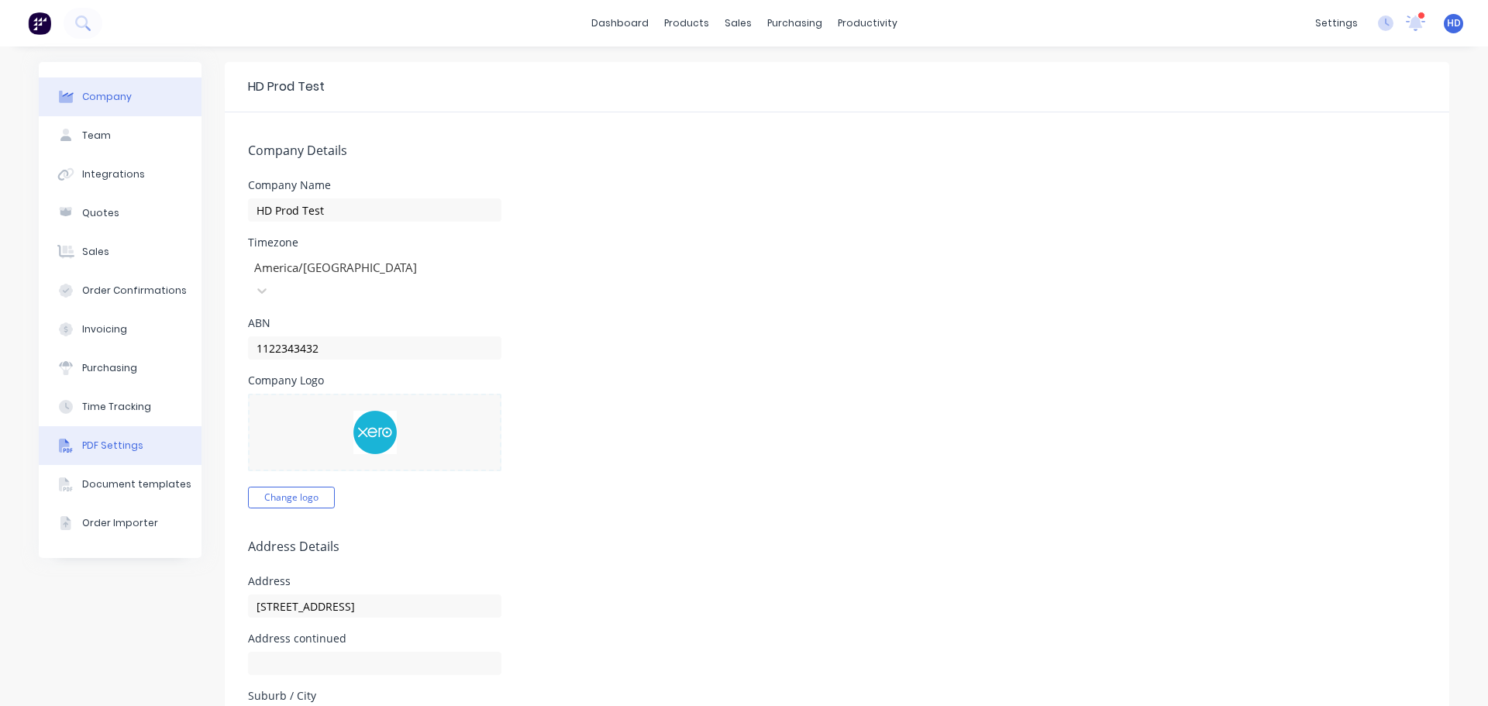
click at [129, 462] on button "PDF Settings" at bounding box center [120, 445] width 163 height 39
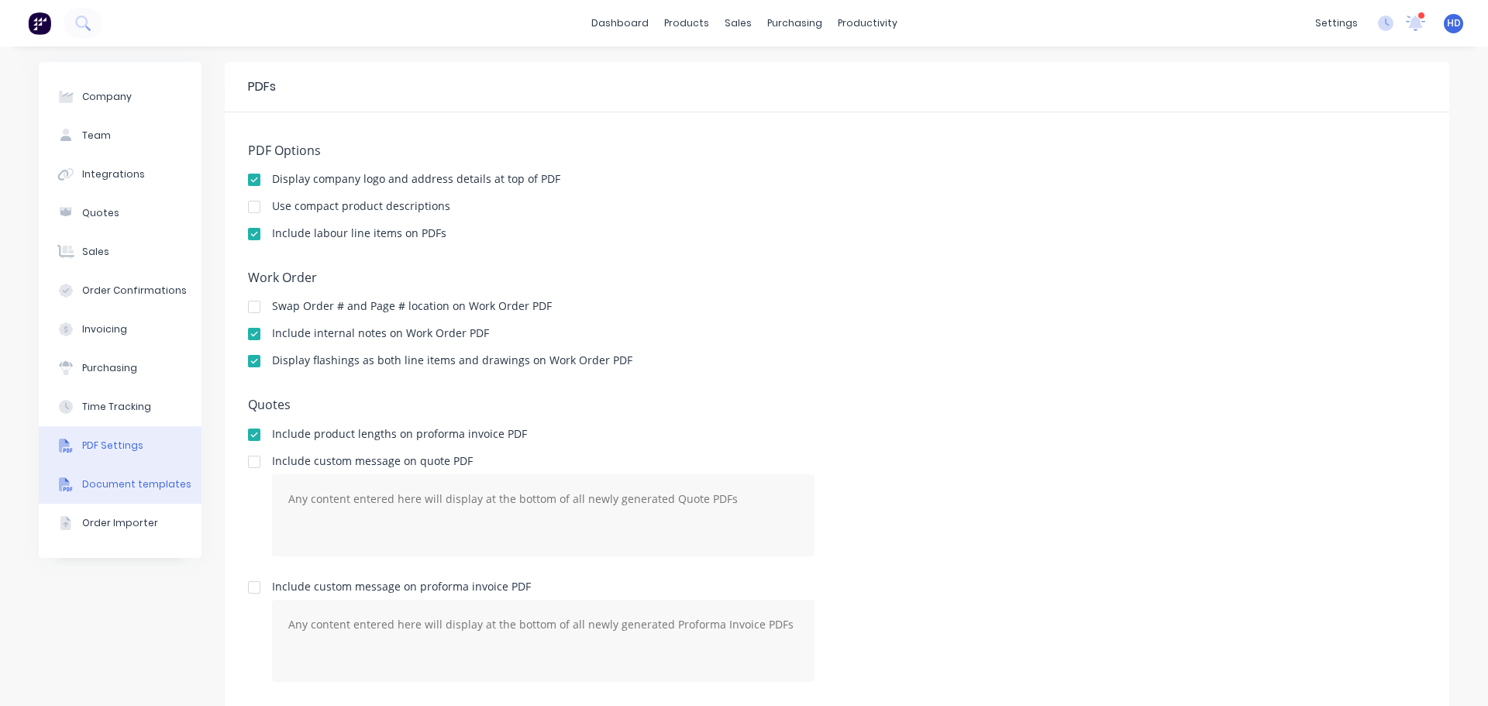
click at [109, 485] on div "Document templates" at bounding box center [136, 484] width 109 height 14
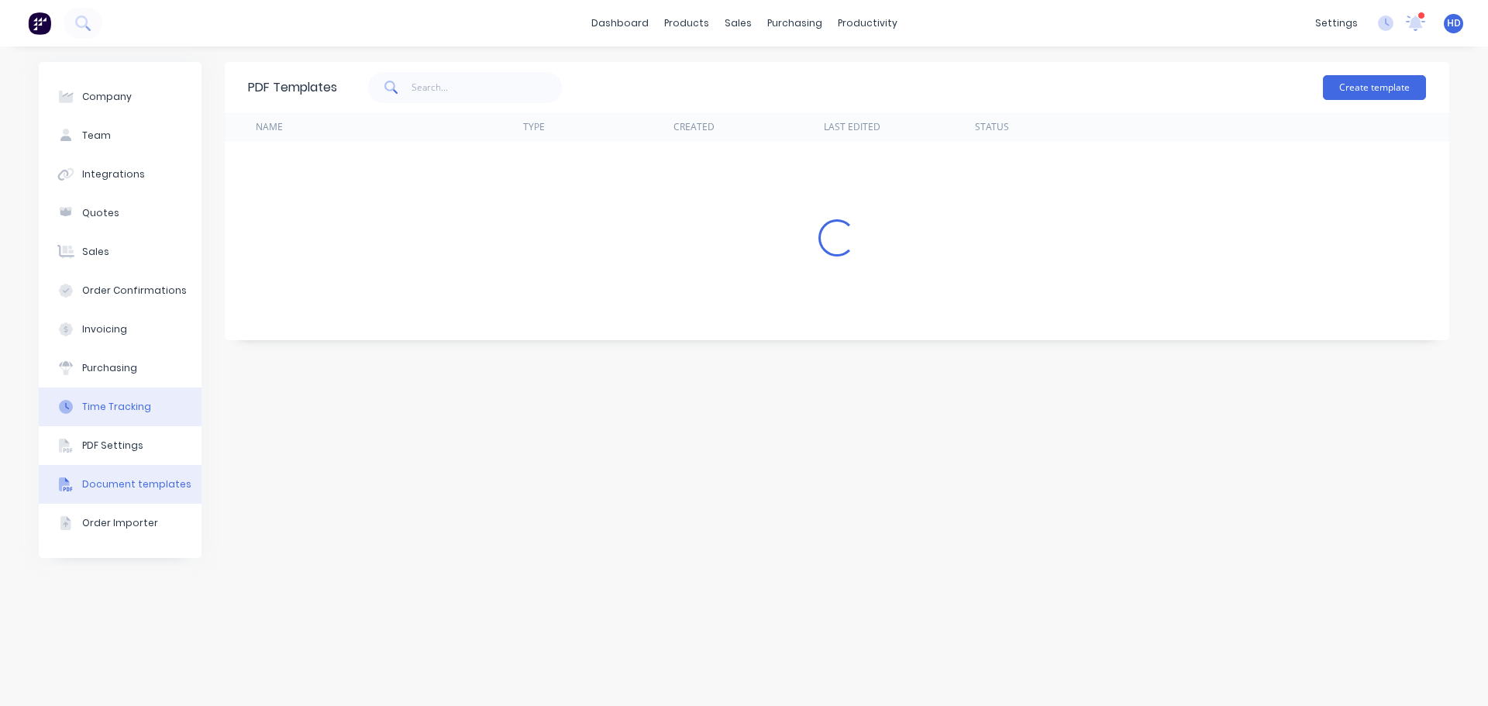
click at [141, 412] on div "Time Tracking" at bounding box center [116, 407] width 69 height 14
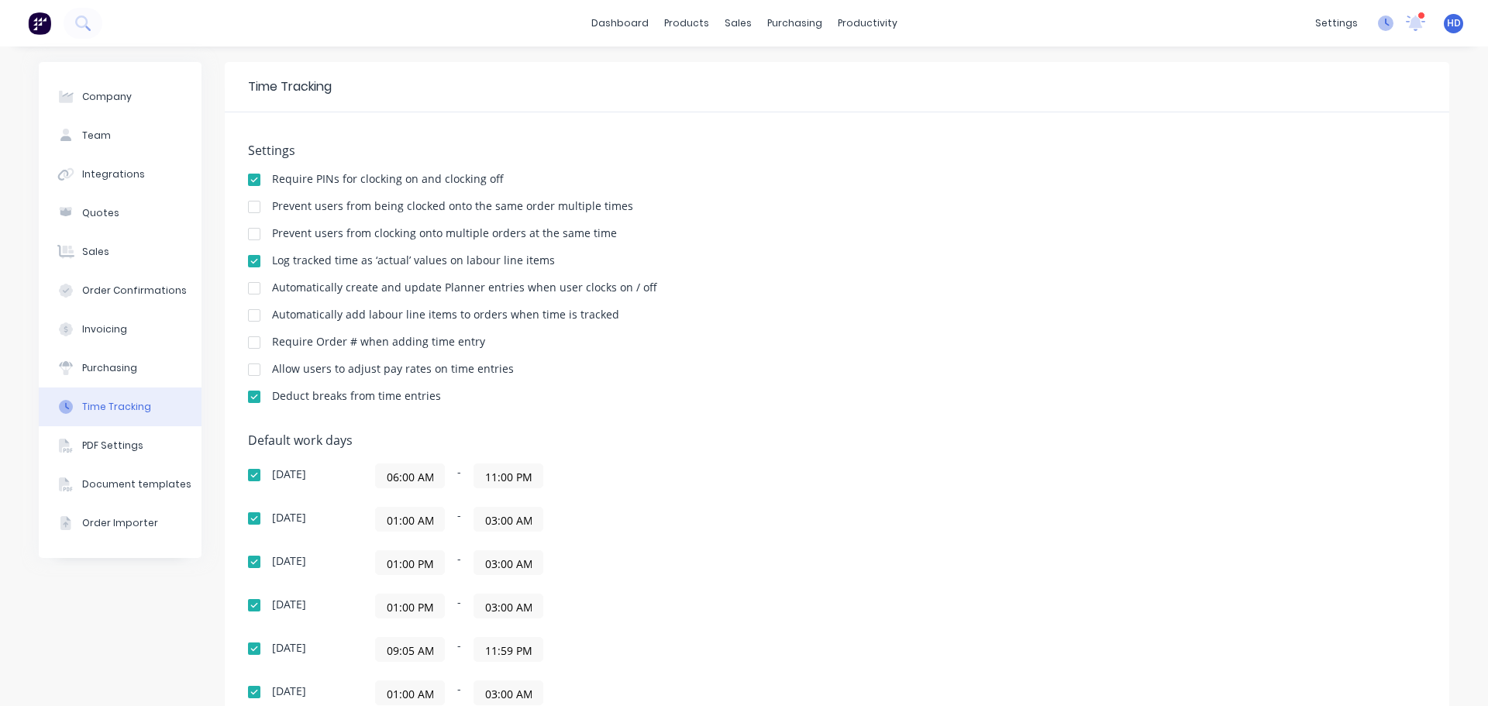
click at [1378, 26] on icon at bounding box center [1386, 24] width 16 height 16
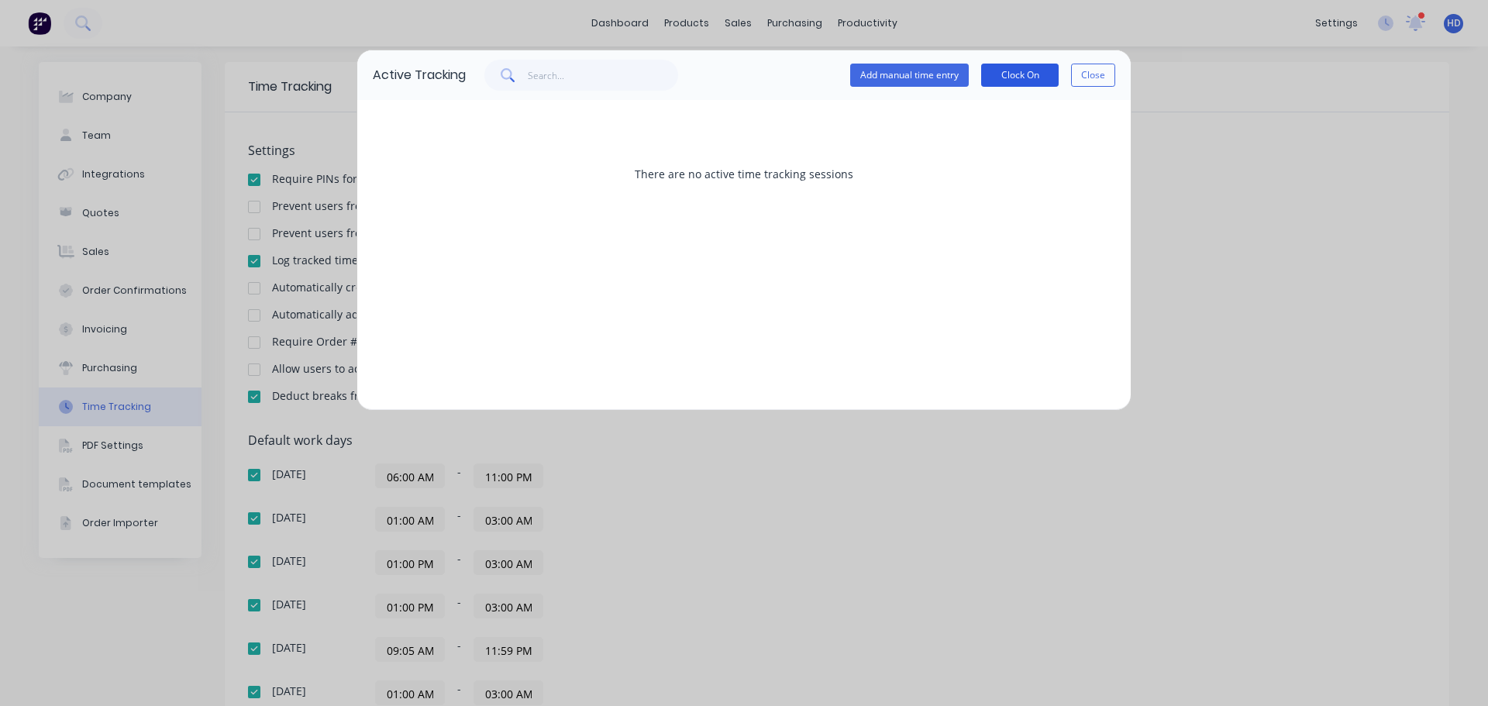
click at [1017, 76] on button "Clock On" at bounding box center [1020, 75] width 78 height 23
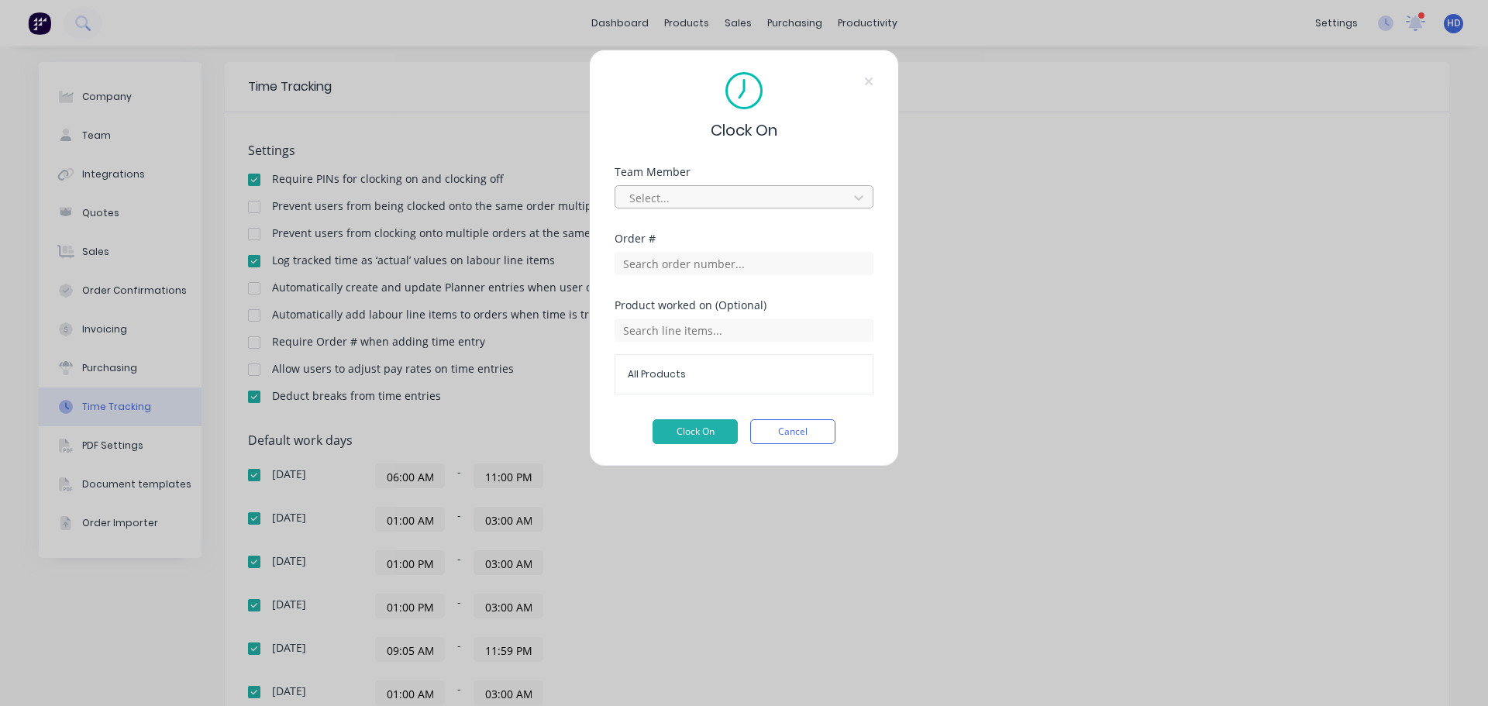
click at [760, 188] on div at bounding box center [734, 197] width 212 height 19
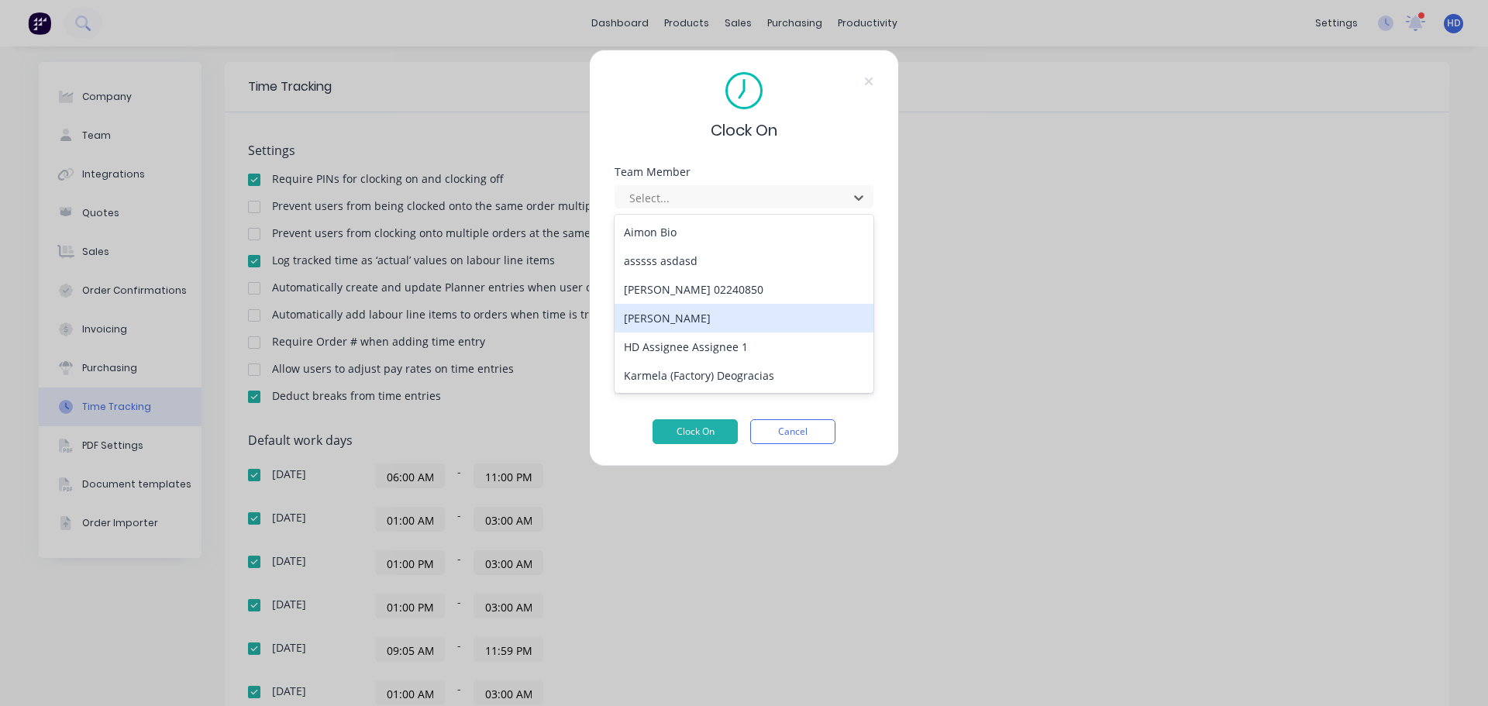
click at [714, 323] on div "[PERSON_NAME]" at bounding box center [744, 318] width 259 height 29
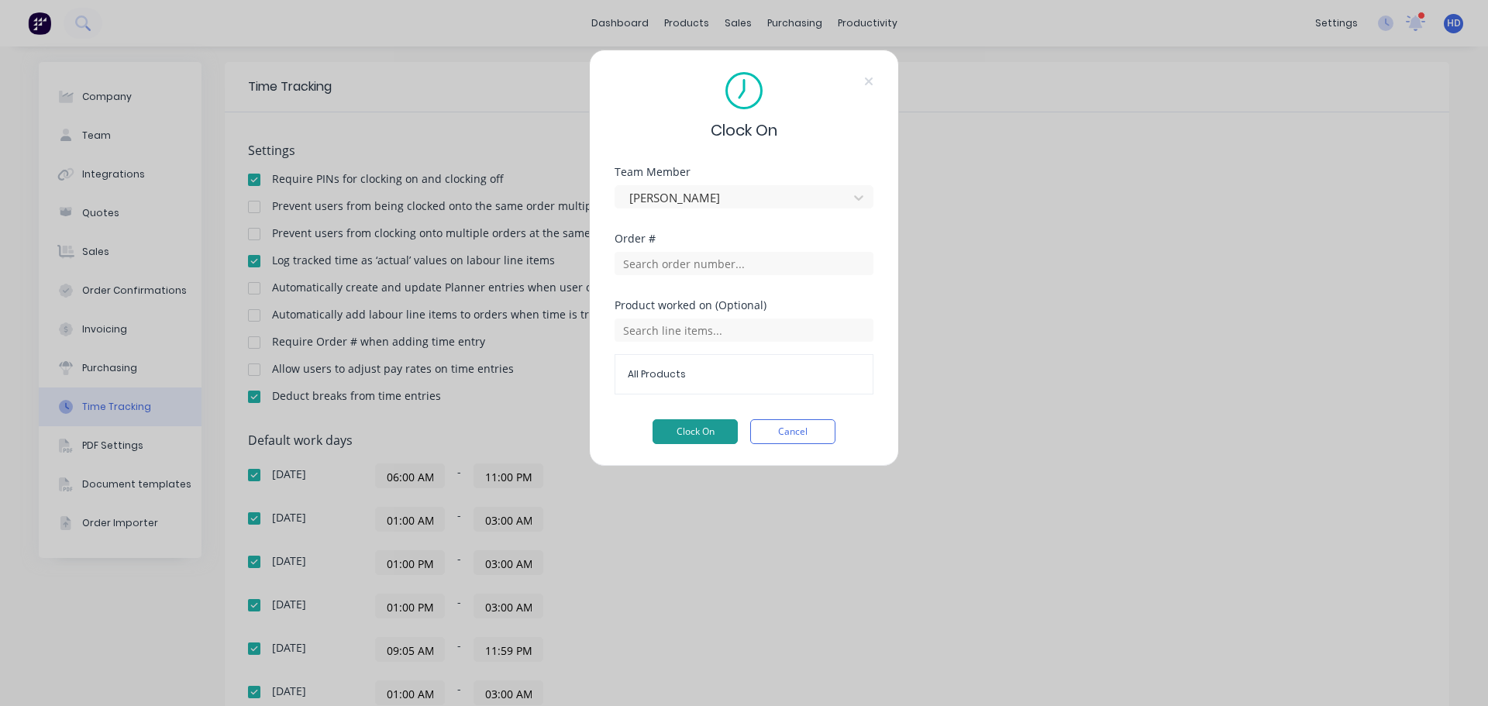
click at [698, 432] on button "Clock On" at bounding box center [695, 431] width 85 height 25
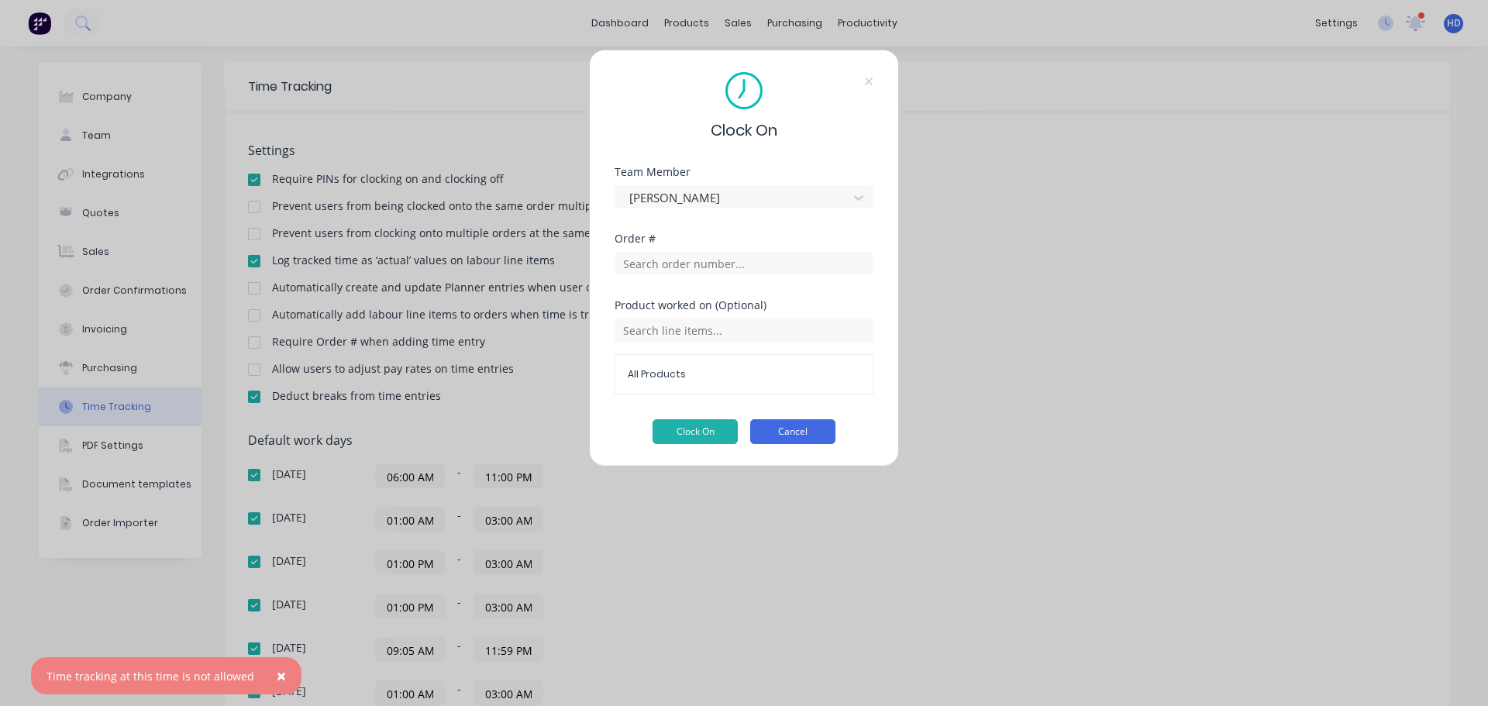
click at [808, 436] on button "Cancel" at bounding box center [792, 431] width 85 height 25
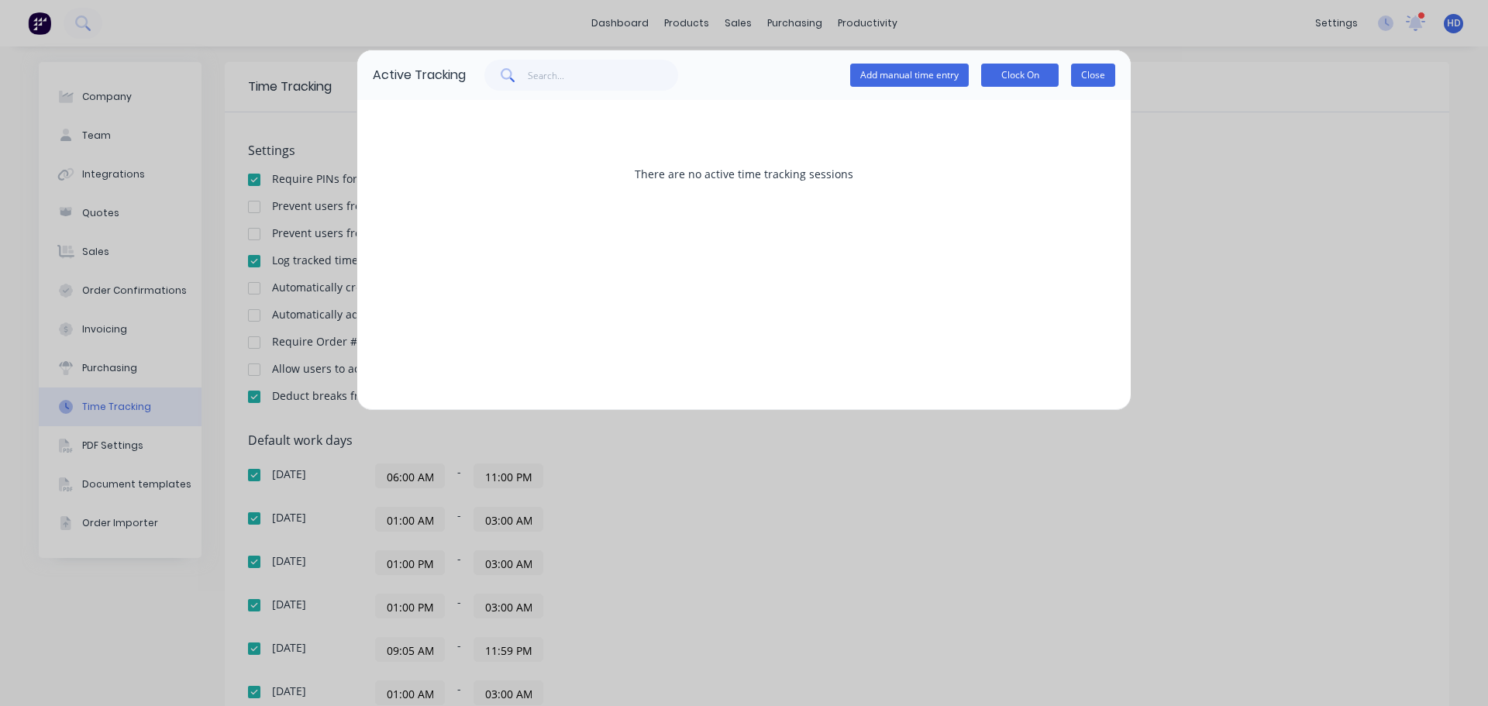
click at [1094, 76] on button "Close" at bounding box center [1093, 75] width 44 height 23
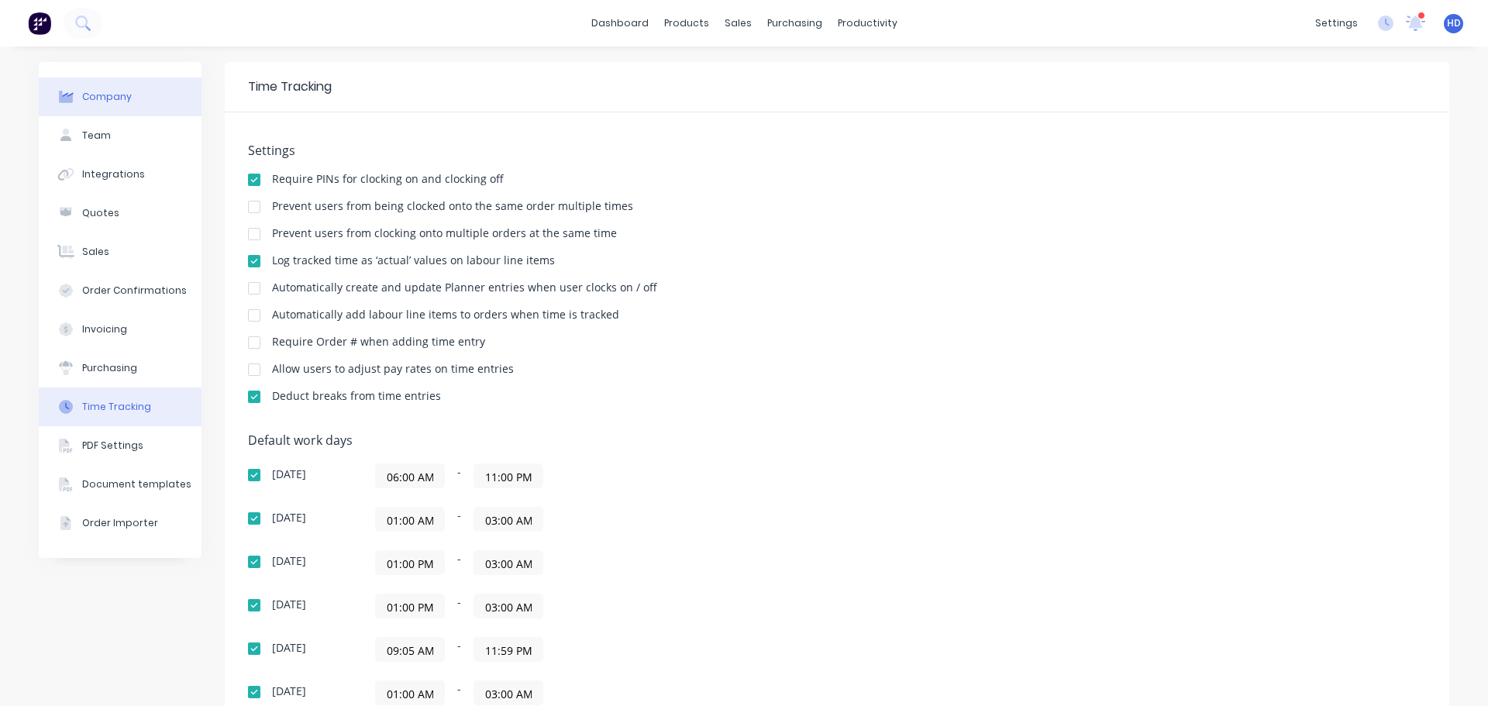
click at [140, 106] on button "Company" at bounding box center [120, 97] width 163 height 39
select select "CA"
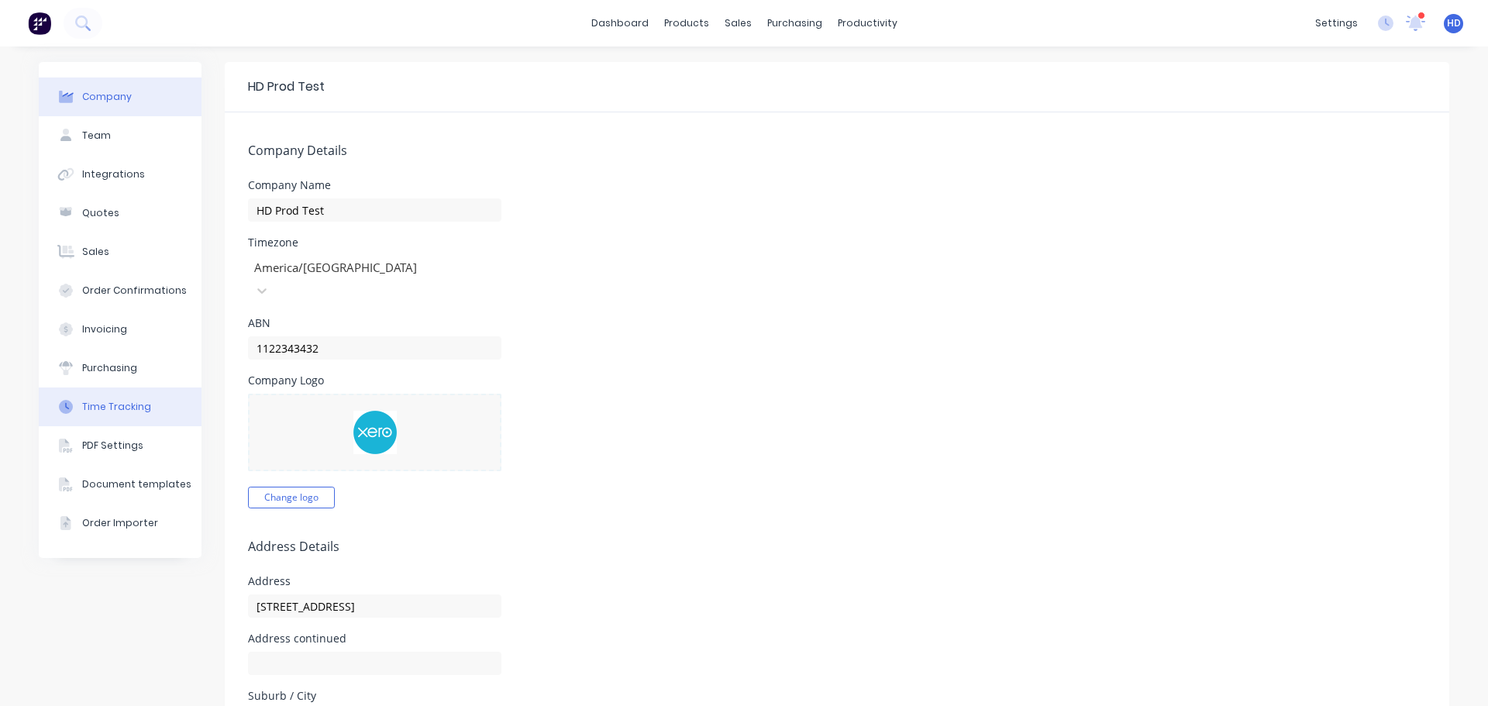
click at [149, 425] on button "Time Tracking" at bounding box center [120, 407] width 163 height 39
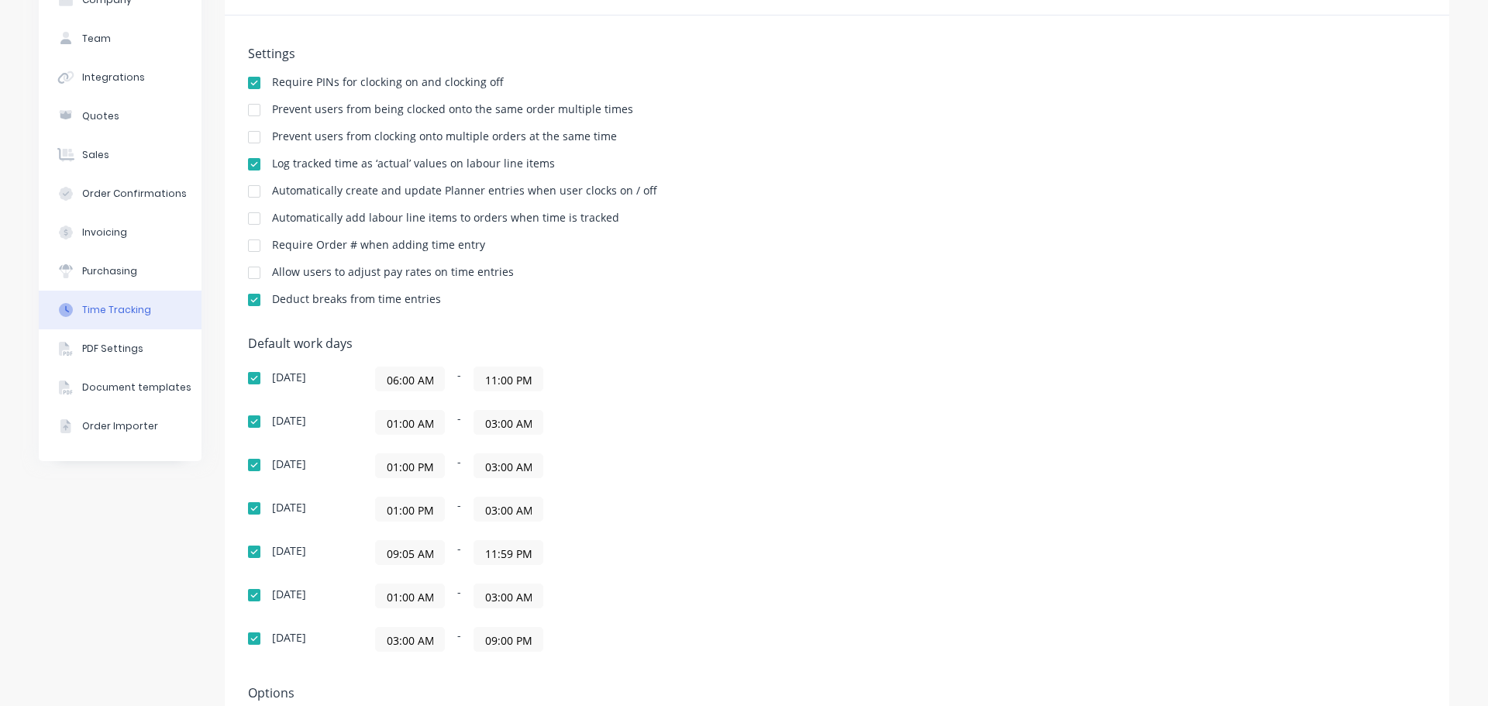
scroll to position [233, 0]
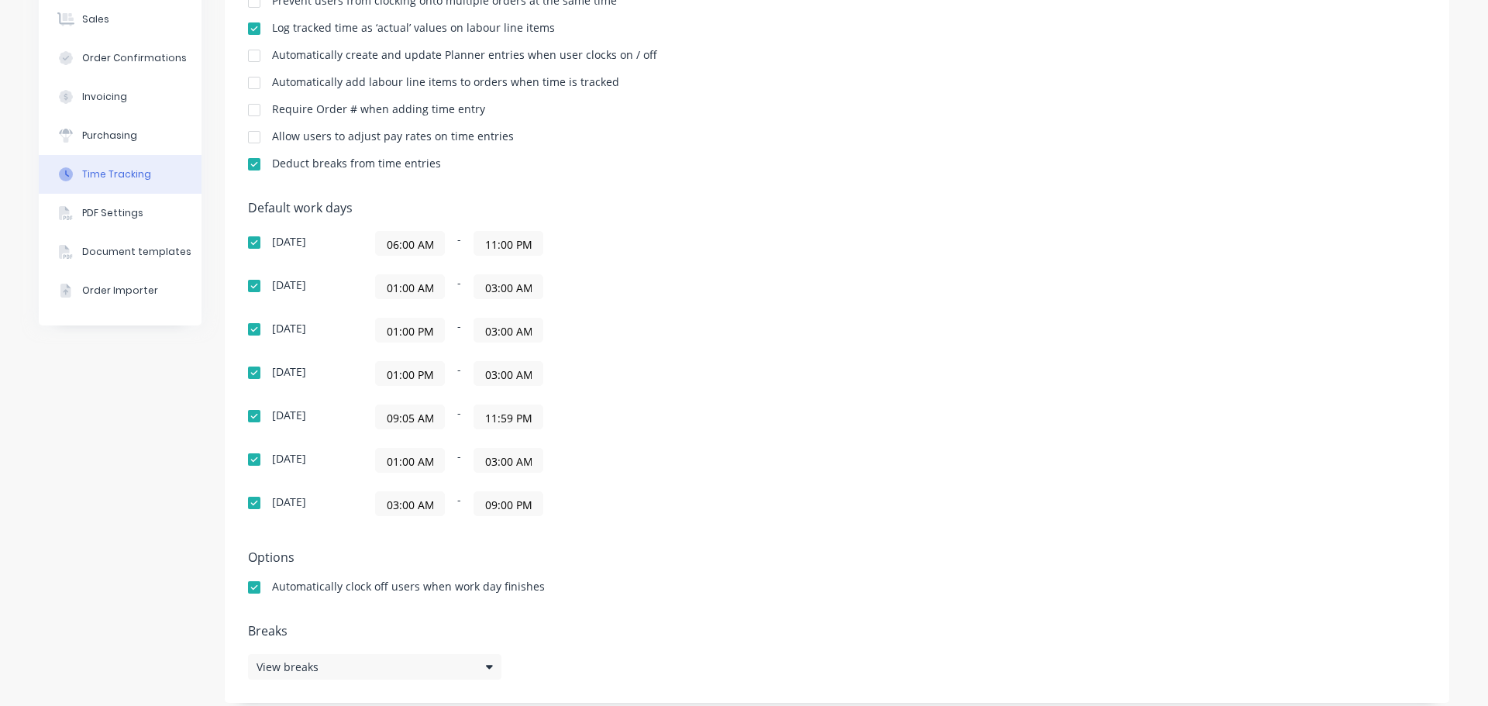
click at [411, 414] on input "09:05 AM" at bounding box center [410, 416] width 68 height 23
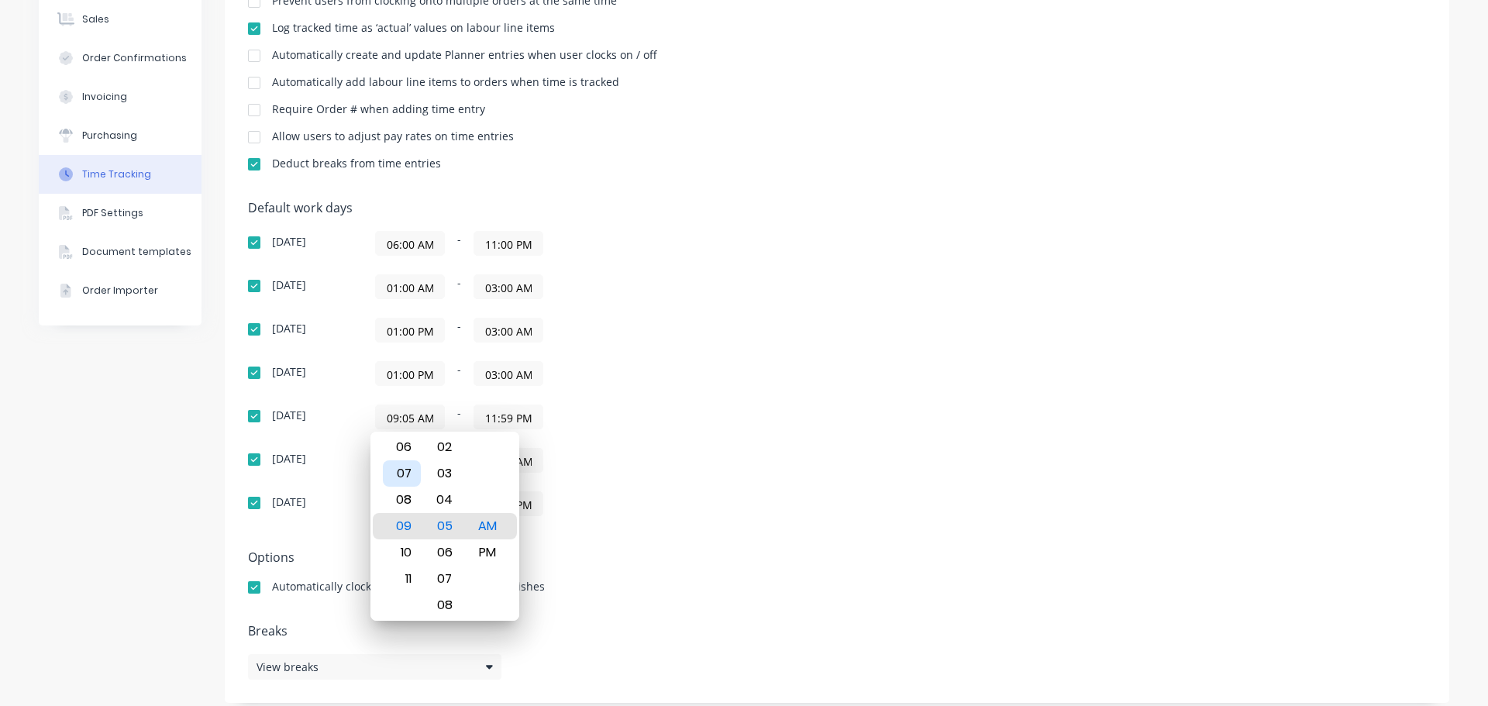
click at [408, 477] on div "07" at bounding box center [402, 473] width 38 height 26
type input "07:05 AM"
click at [630, 412] on div "07:05 AM - 11:59 PM" at bounding box center [569, 417] width 388 height 25
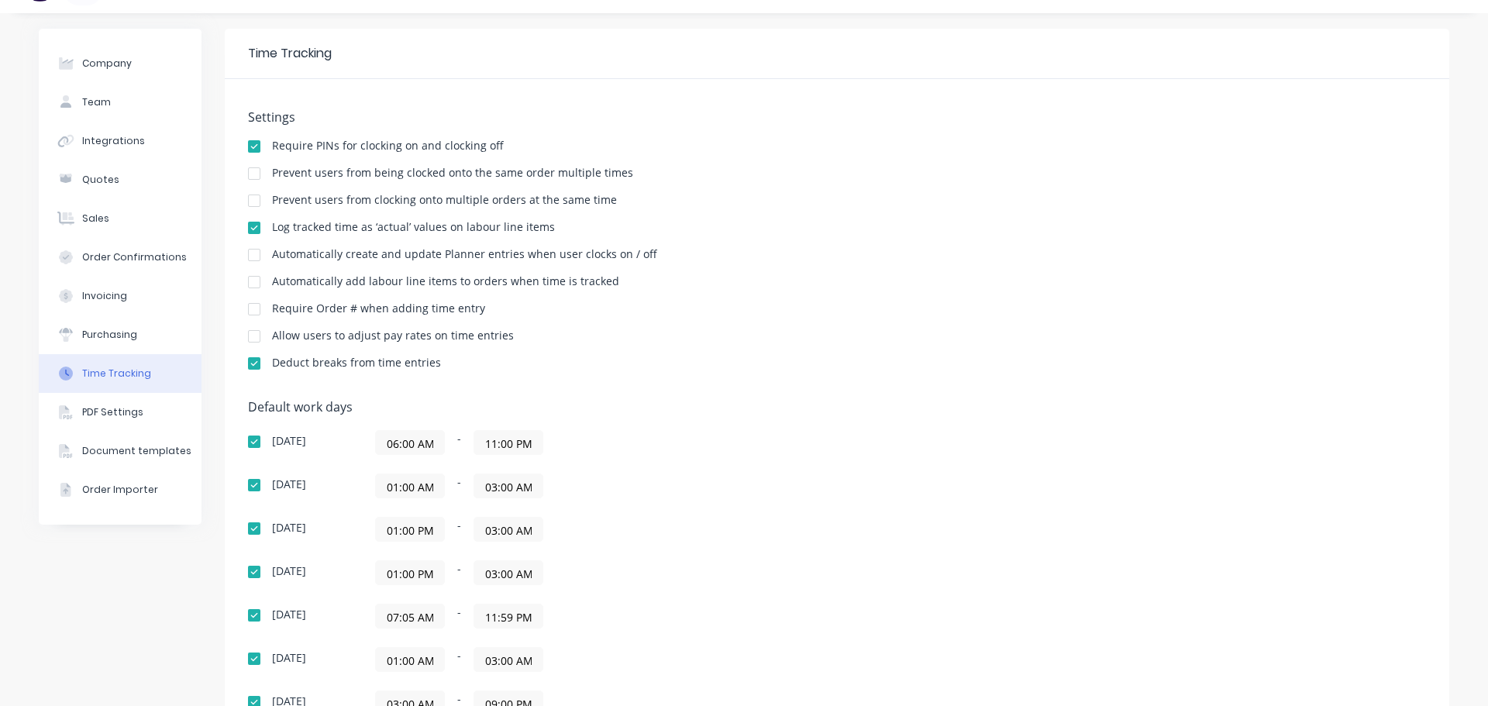
scroll to position [0, 0]
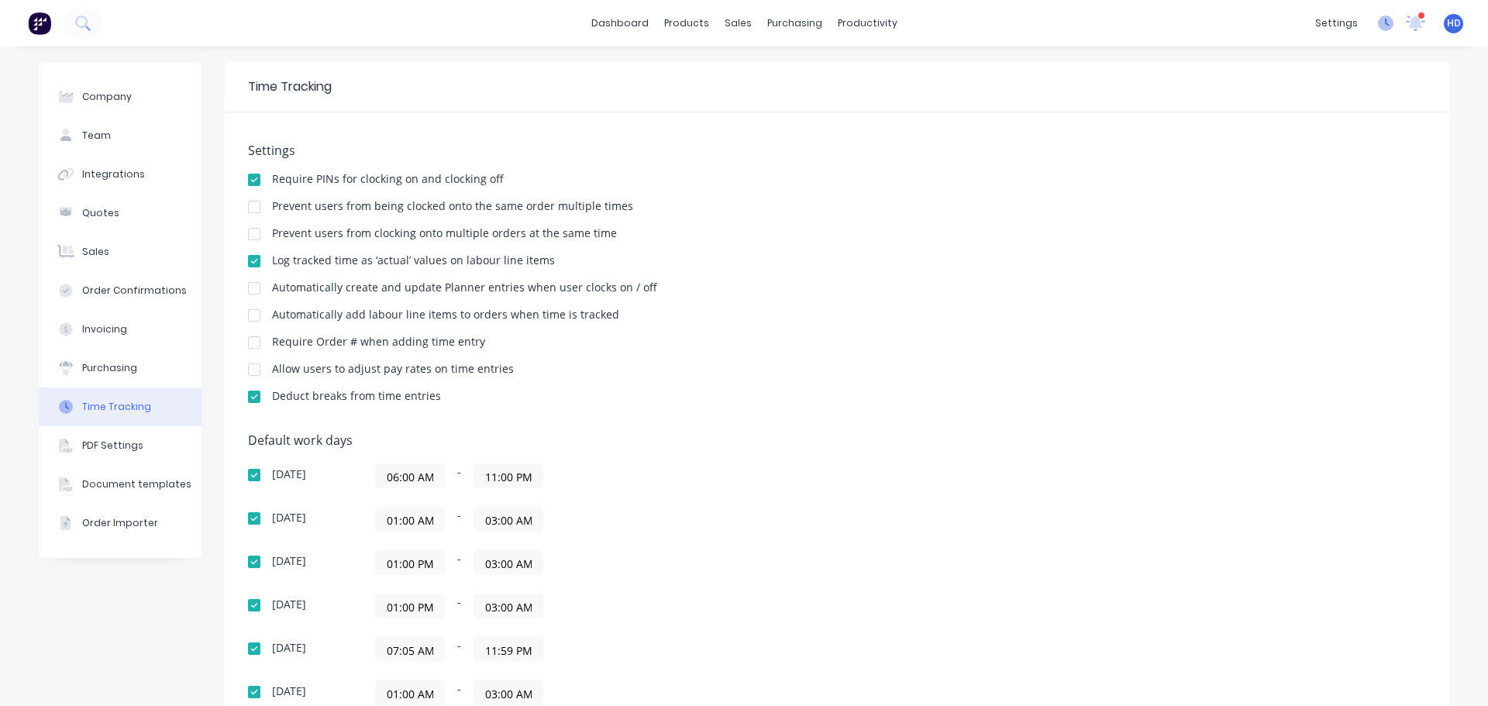
click at [1380, 27] on icon at bounding box center [1386, 24] width 16 height 16
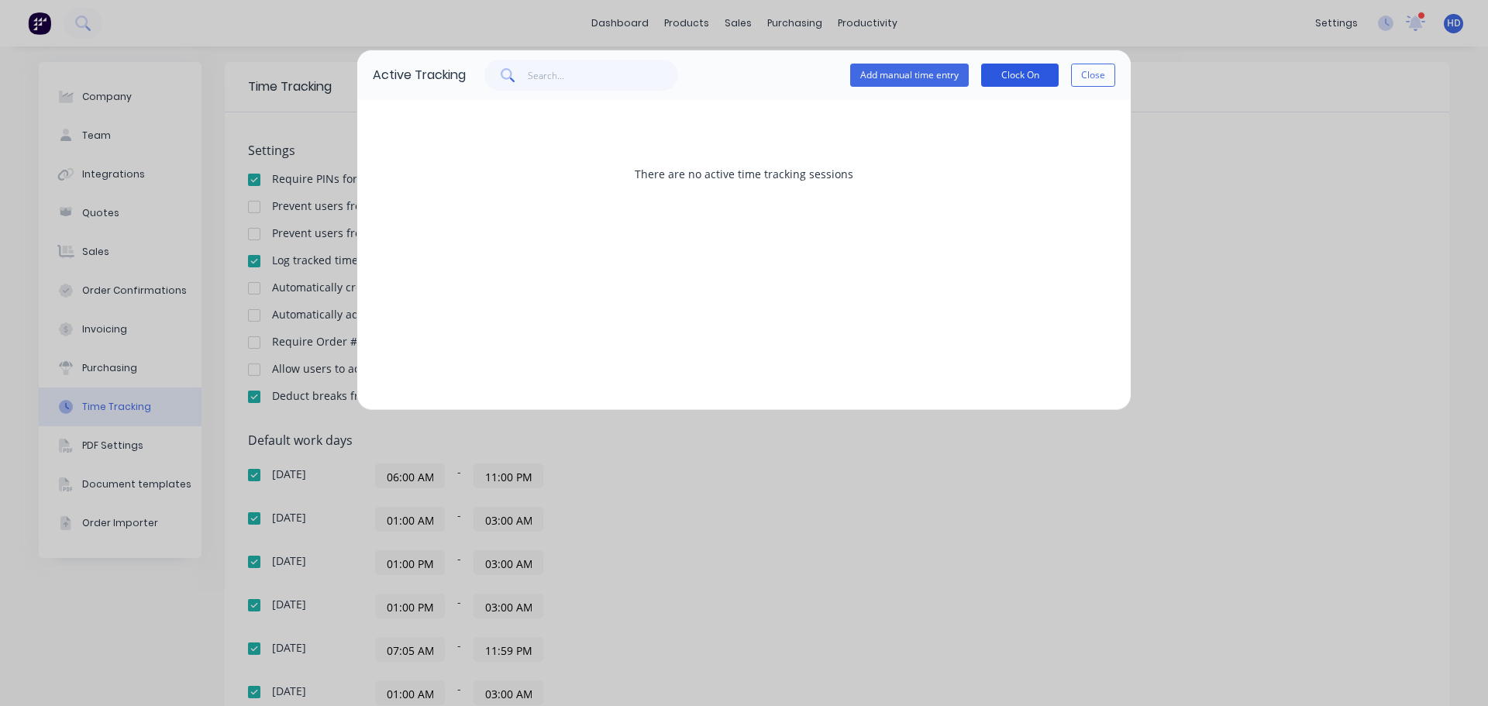
click at [1036, 71] on button "Clock On" at bounding box center [1020, 75] width 78 height 23
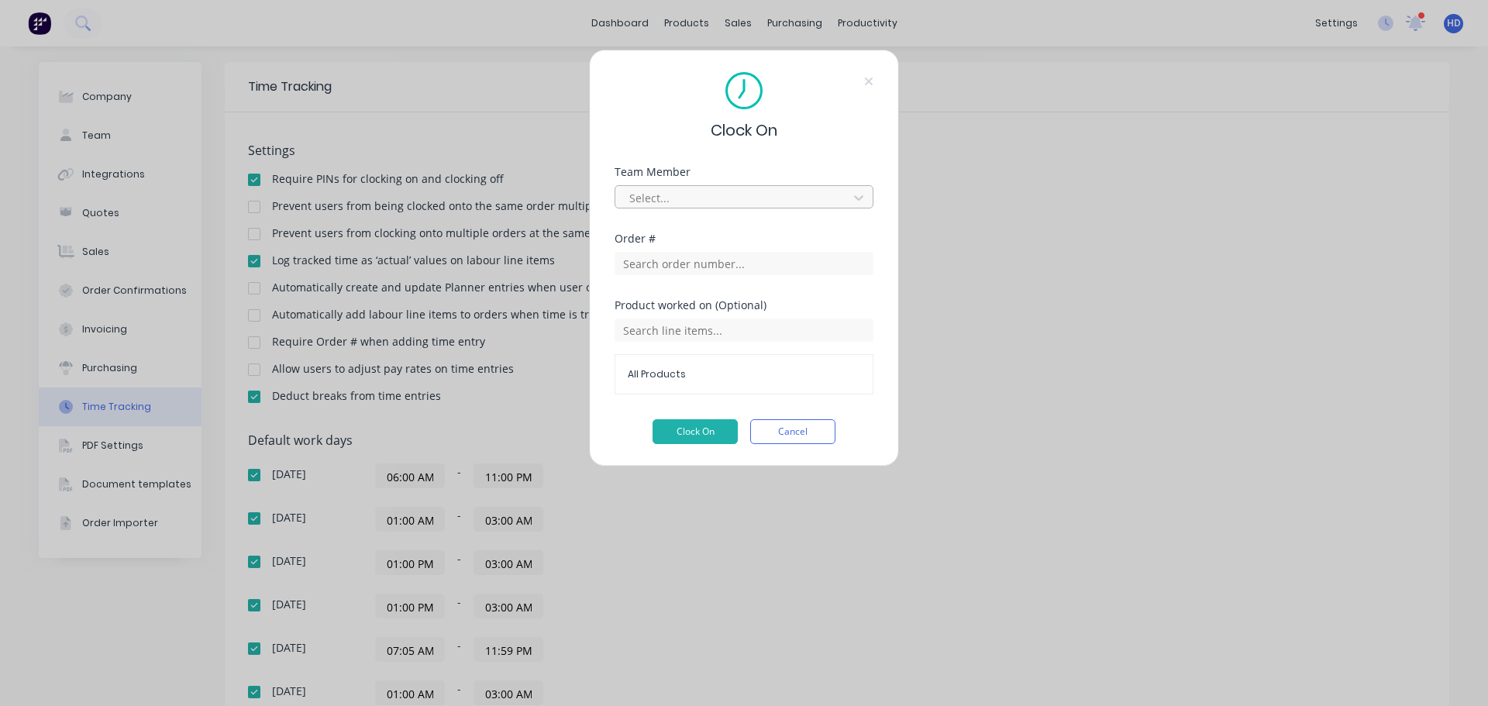
click at [756, 187] on div "Select..." at bounding box center [734, 197] width 222 height 23
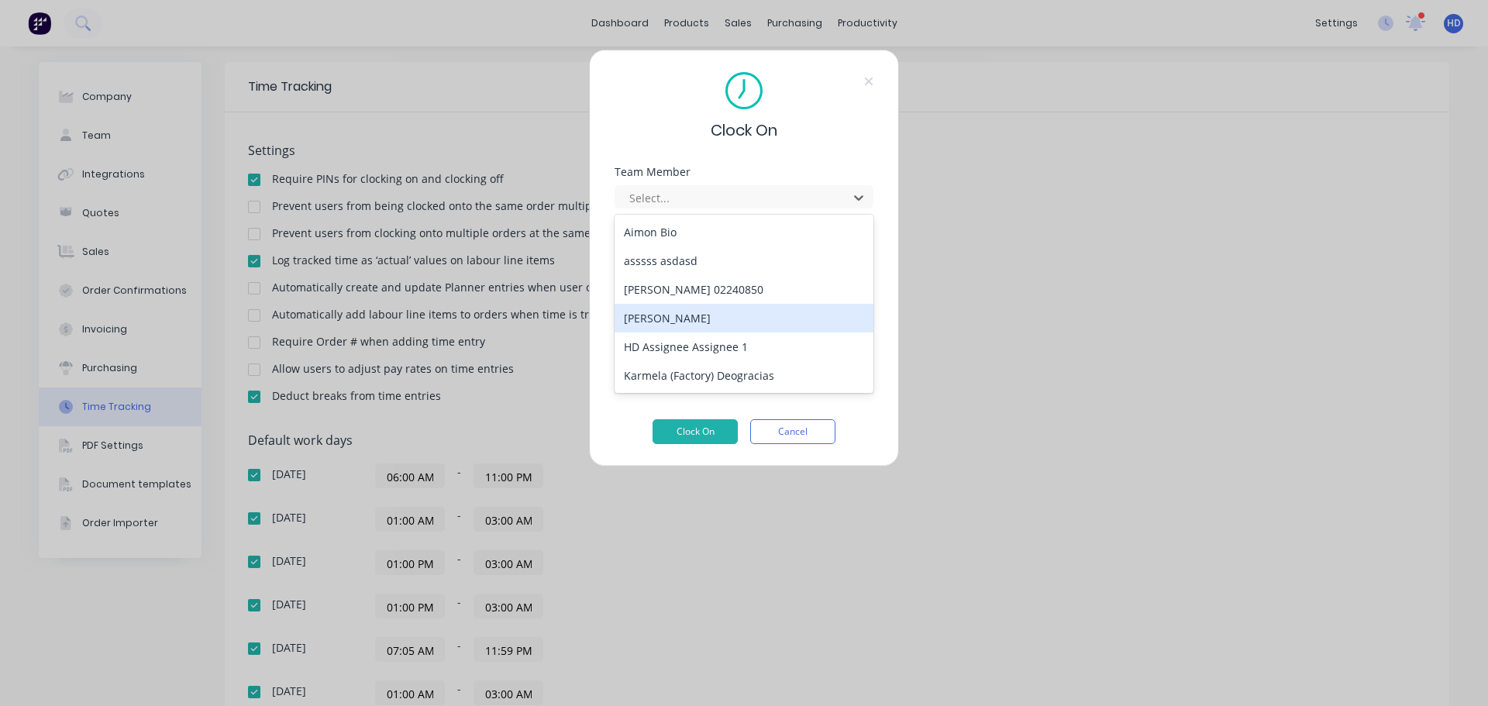
click at [696, 305] on div "[PERSON_NAME]" at bounding box center [744, 318] width 259 height 29
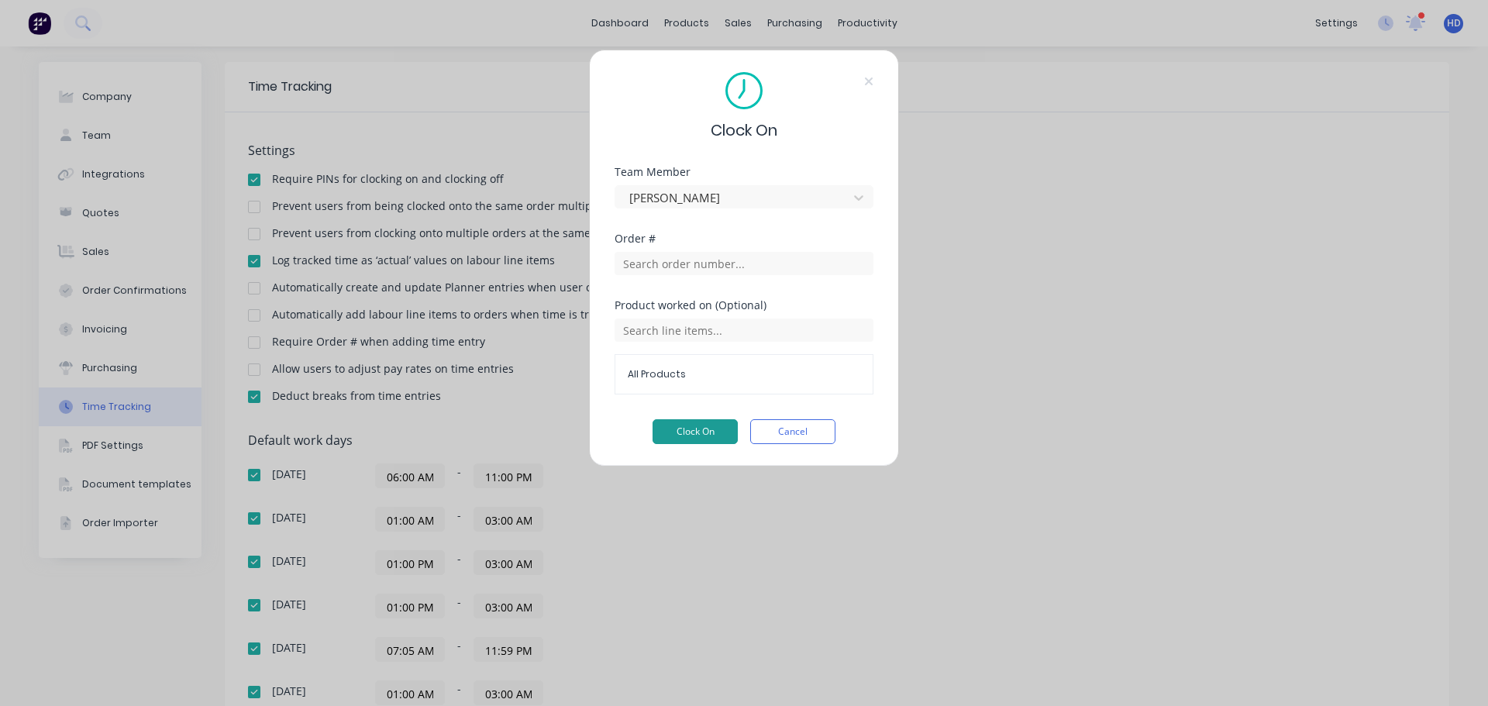
click at [678, 440] on button "Clock On" at bounding box center [695, 431] width 85 height 25
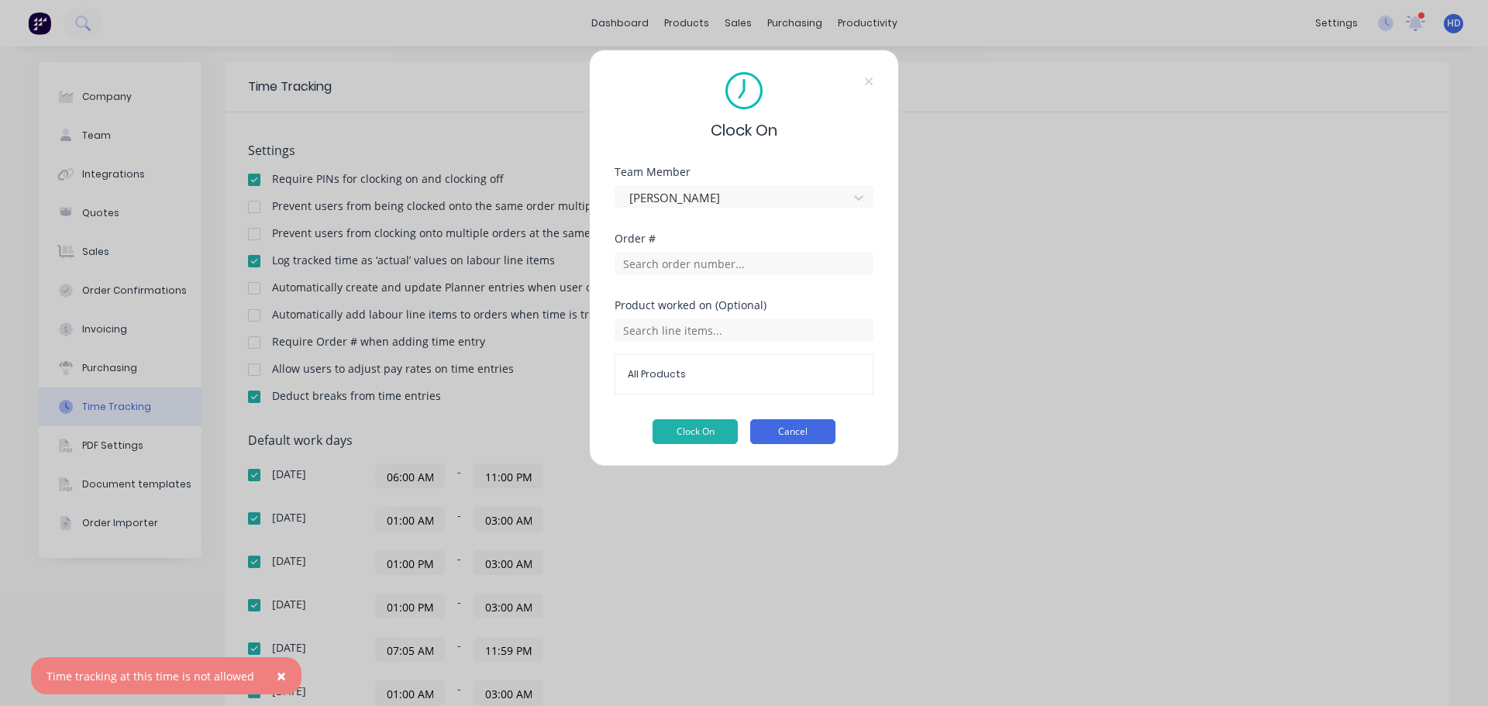
click at [820, 439] on button "Cancel" at bounding box center [792, 431] width 85 height 25
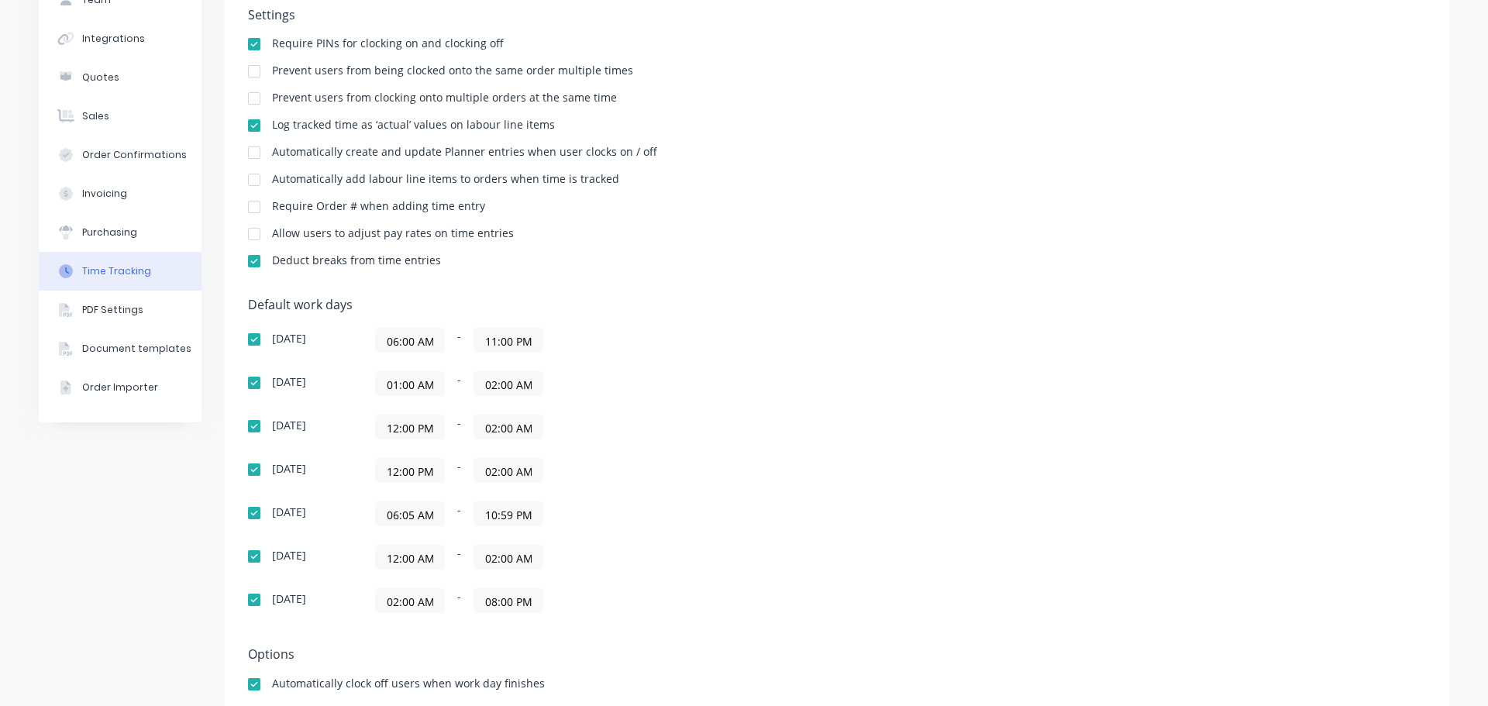
scroll to position [245, 0]
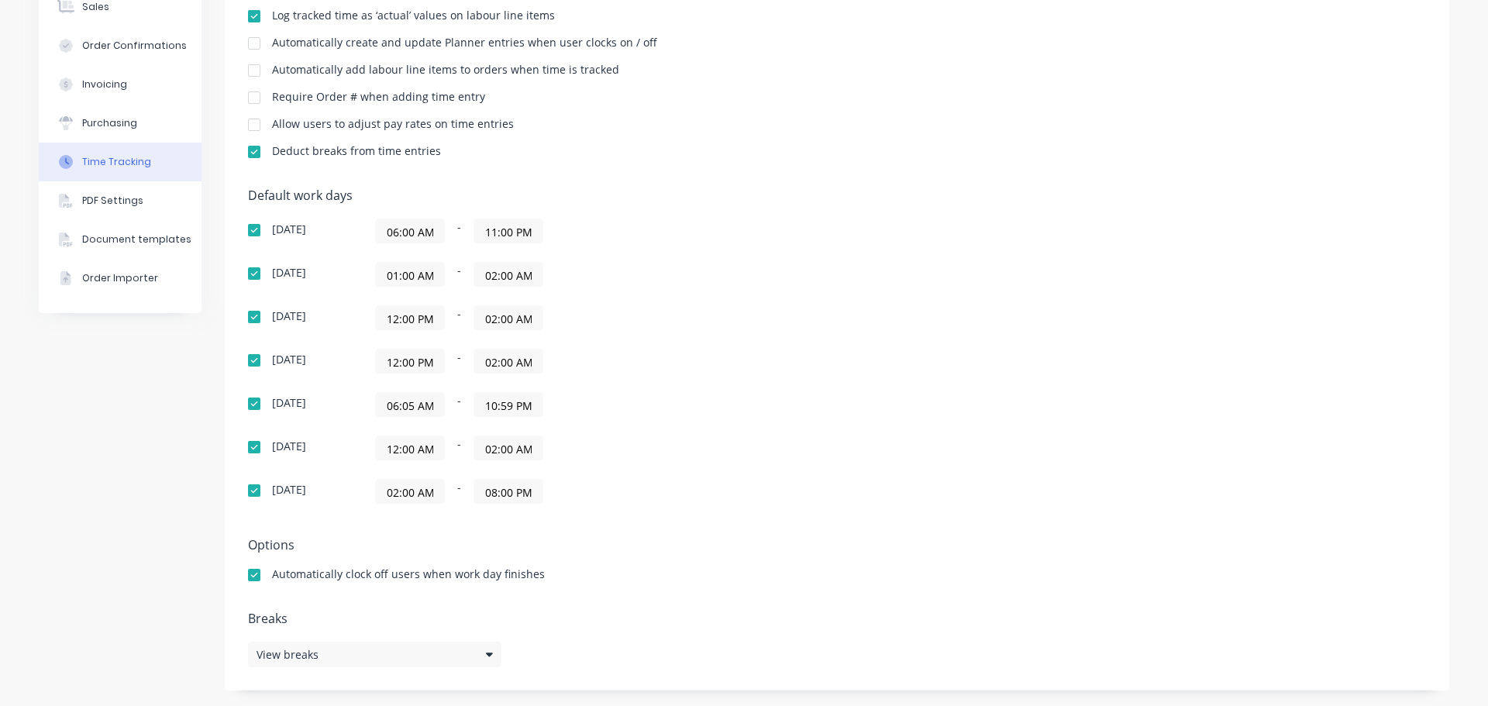
click at [410, 366] on input "12:00 PM" at bounding box center [410, 361] width 68 height 23
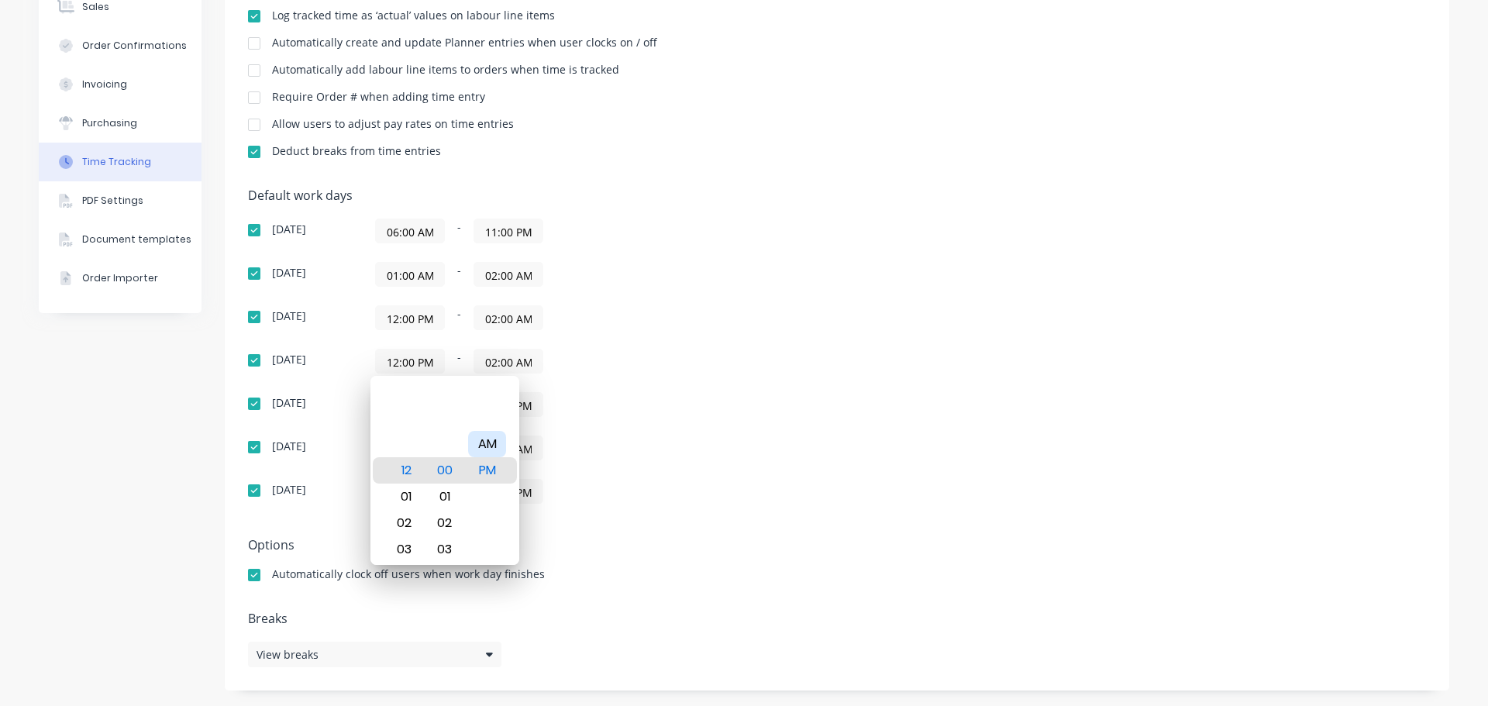
click at [490, 446] on div "AM" at bounding box center [487, 444] width 38 height 26
click at [412, 503] on div "01" at bounding box center [402, 497] width 38 height 26
type input "01:00 AM"
click at [870, 364] on div "Default work days [DATE] 06:00 AM - 11:00 PM [DATE] 01:00 AM - 02:00 AM [DATE] …" at bounding box center [837, 355] width 1178 height 334
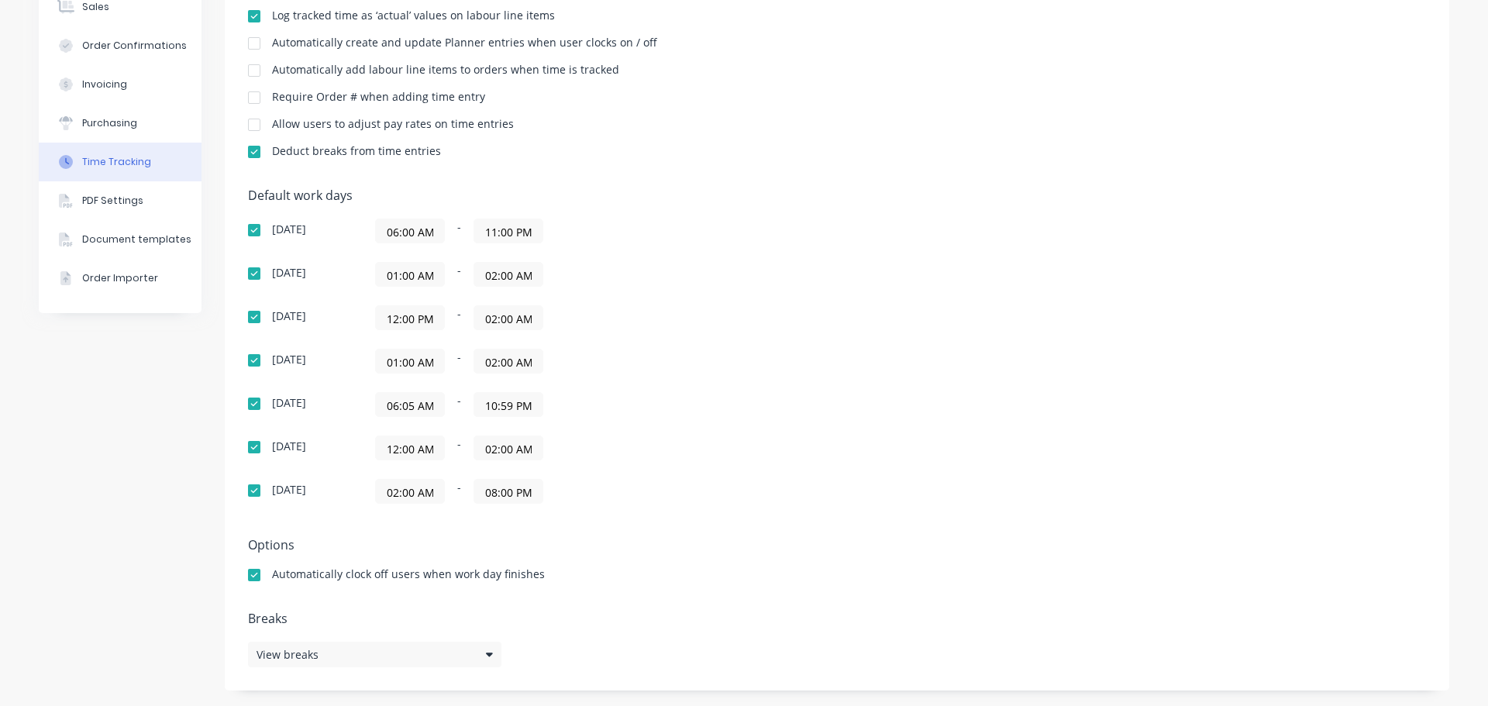
click at [508, 360] on input "02:00 AM" at bounding box center [508, 361] width 68 height 23
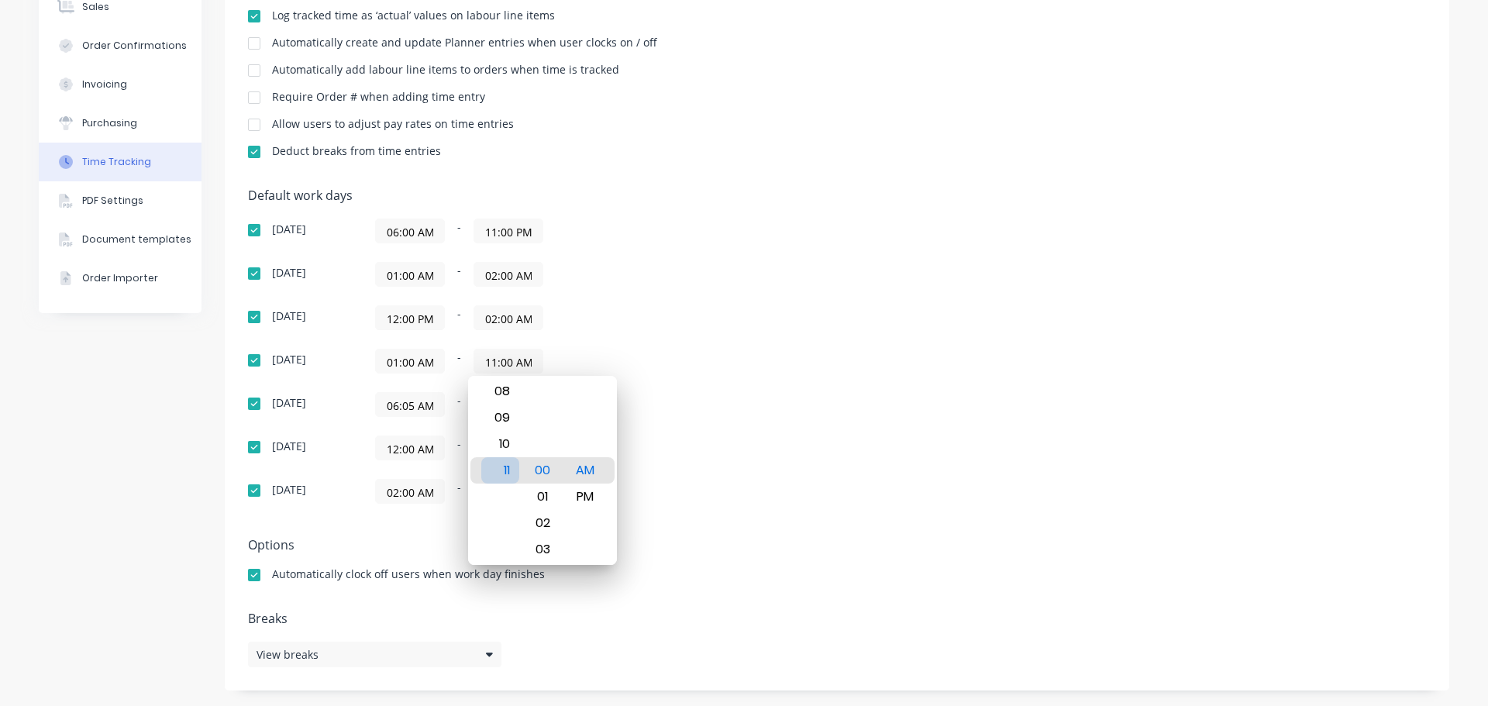
click at [515, 474] on div "11" at bounding box center [500, 470] width 38 height 26
click at [581, 492] on div "PM" at bounding box center [586, 497] width 38 height 26
type input "11:59 PM"
click at [848, 407] on div "Default work days [DATE] 06:00 AM - 11:00 PM [DATE] 01:00 AM - 02:00 AM [DATE] …" at bounding box center [837, 355] width 1178 height 334
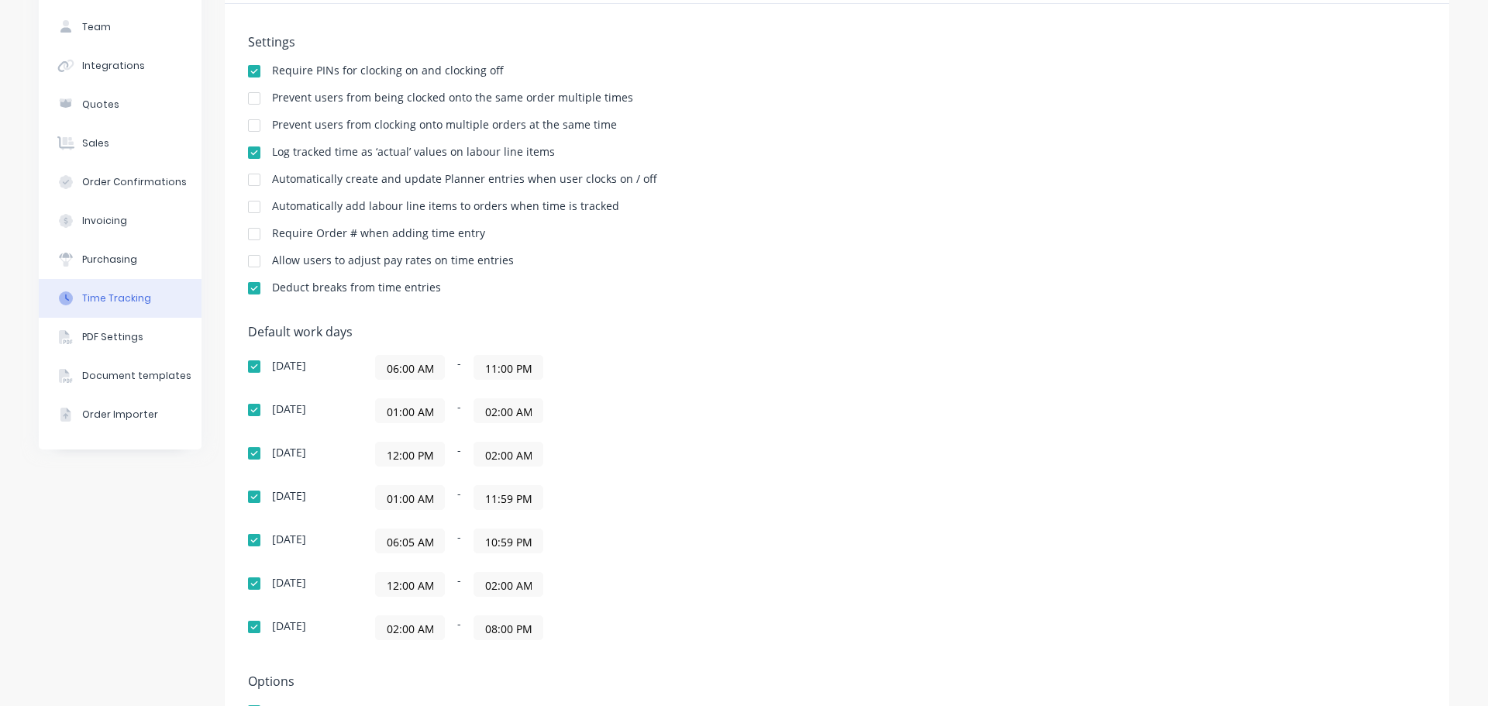
scroll to position [0, 0]
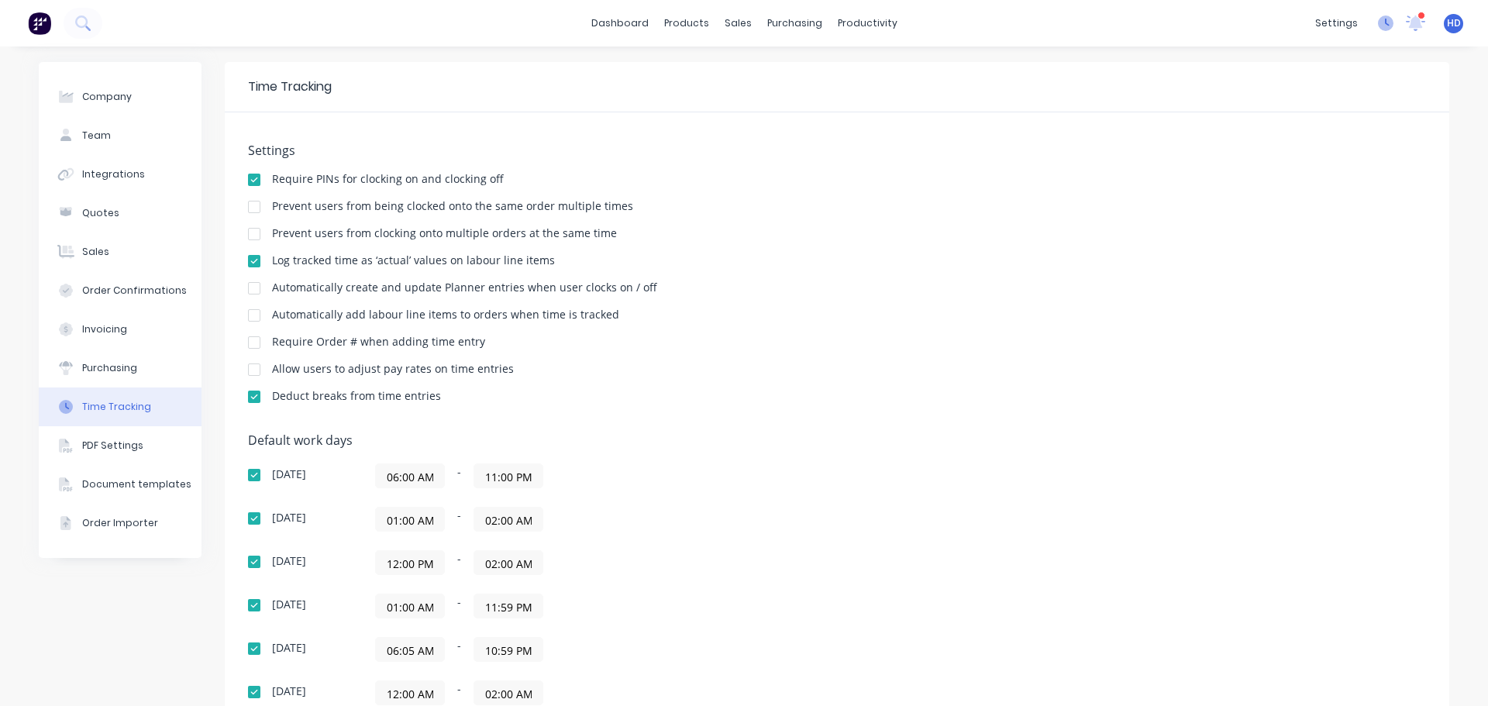
click at [1378, 21] on icon at bounding box center [1386, 24] width 16 height 16
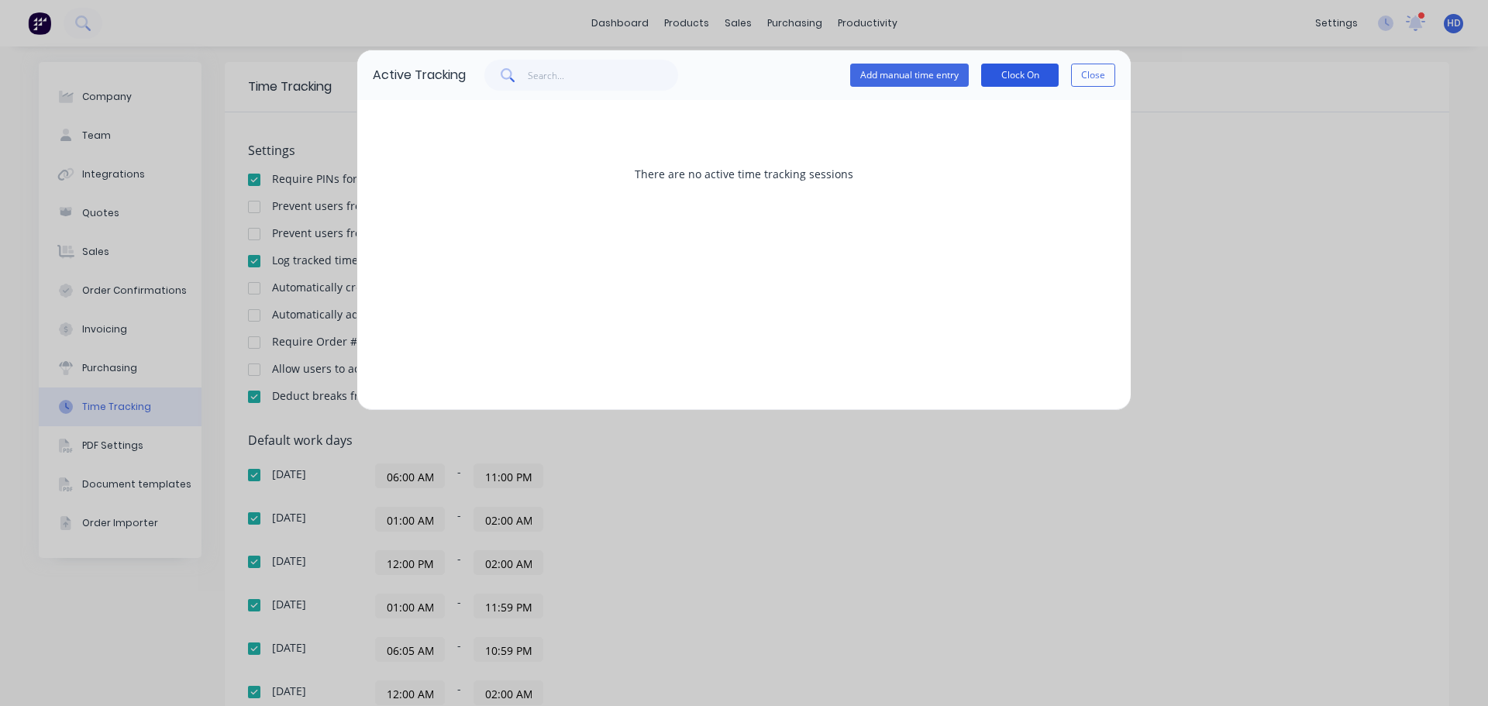
click at [1025, 74] on button "Clock On" at bounding box center [1020, 75] width 78 height 23
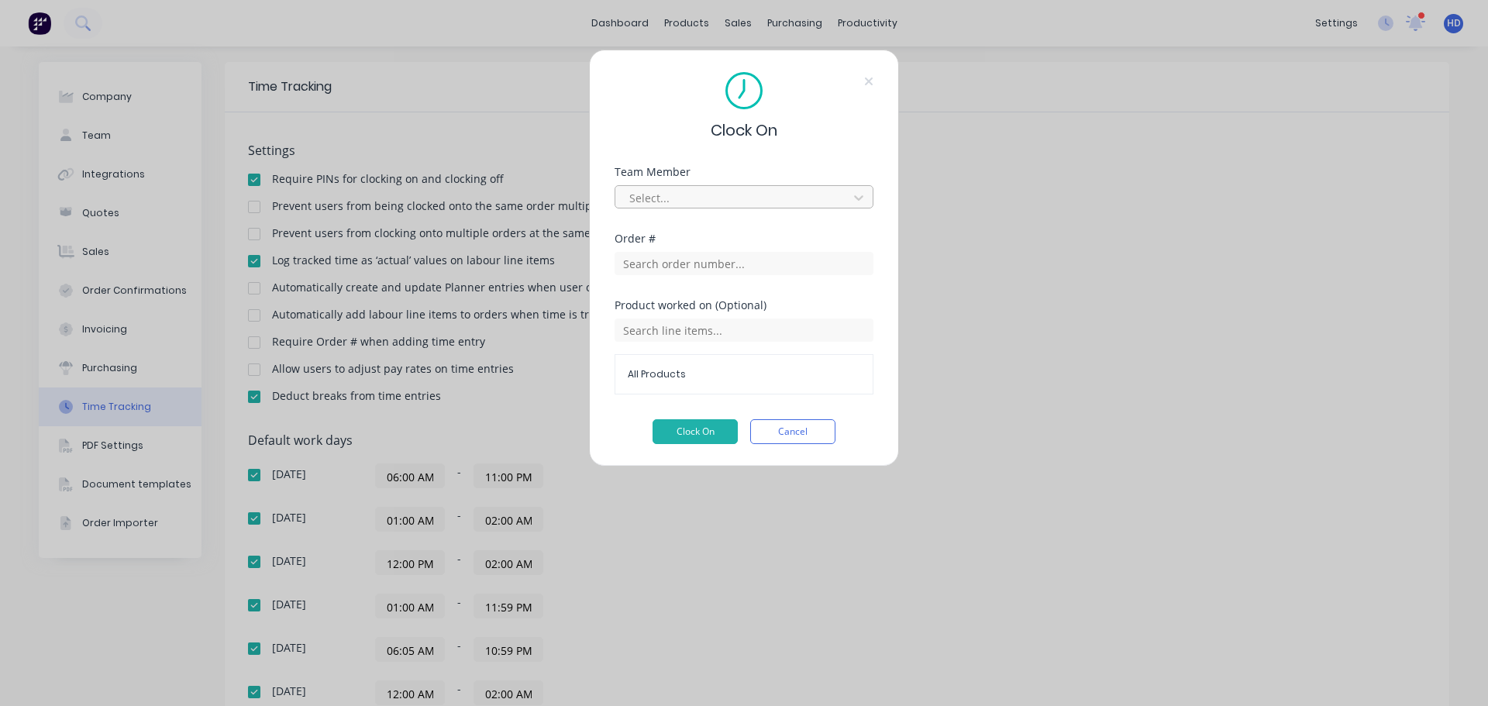
click at [724, 189] on div at bounding box center [734, 197] width 212 height 19
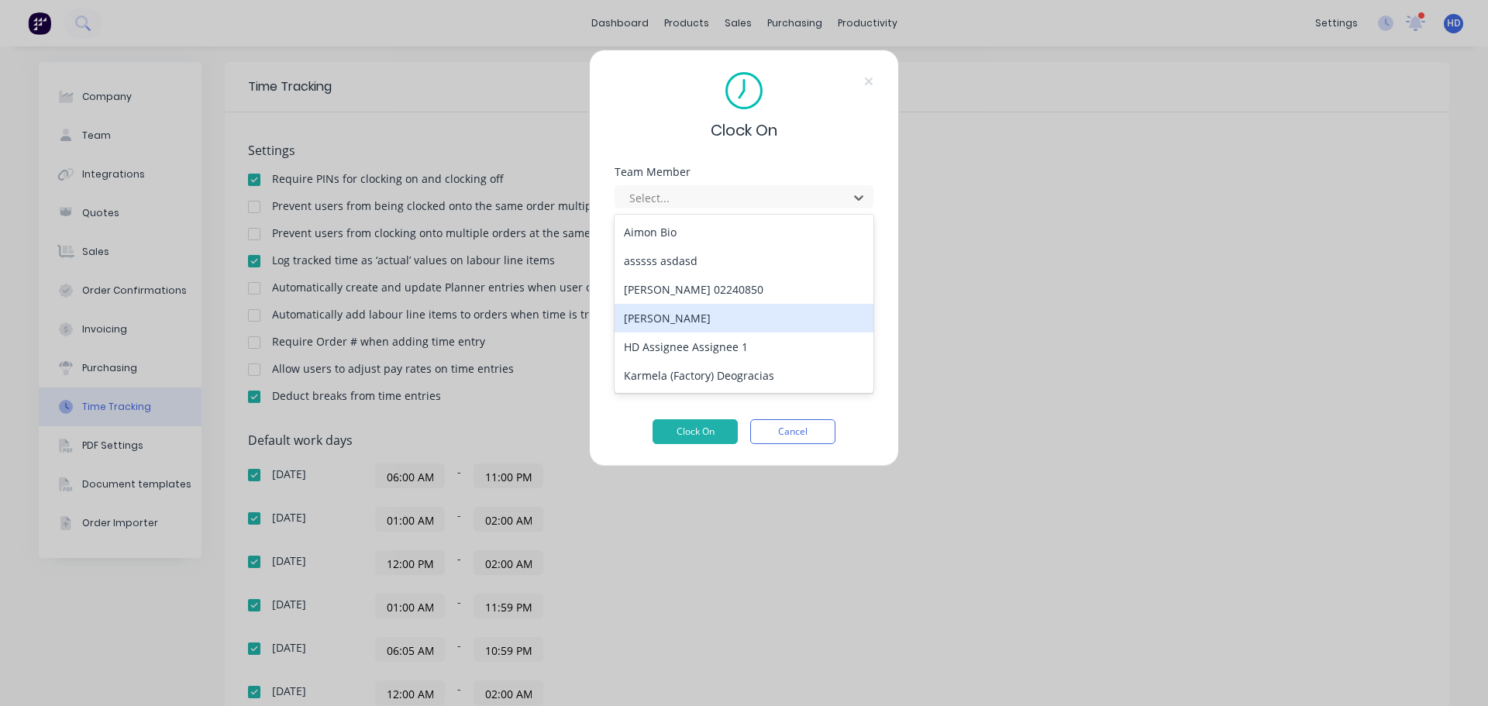
click at [681, 313] on div "[PERSON_NAME]" at bounding box center [744, 318] width 259 height 29
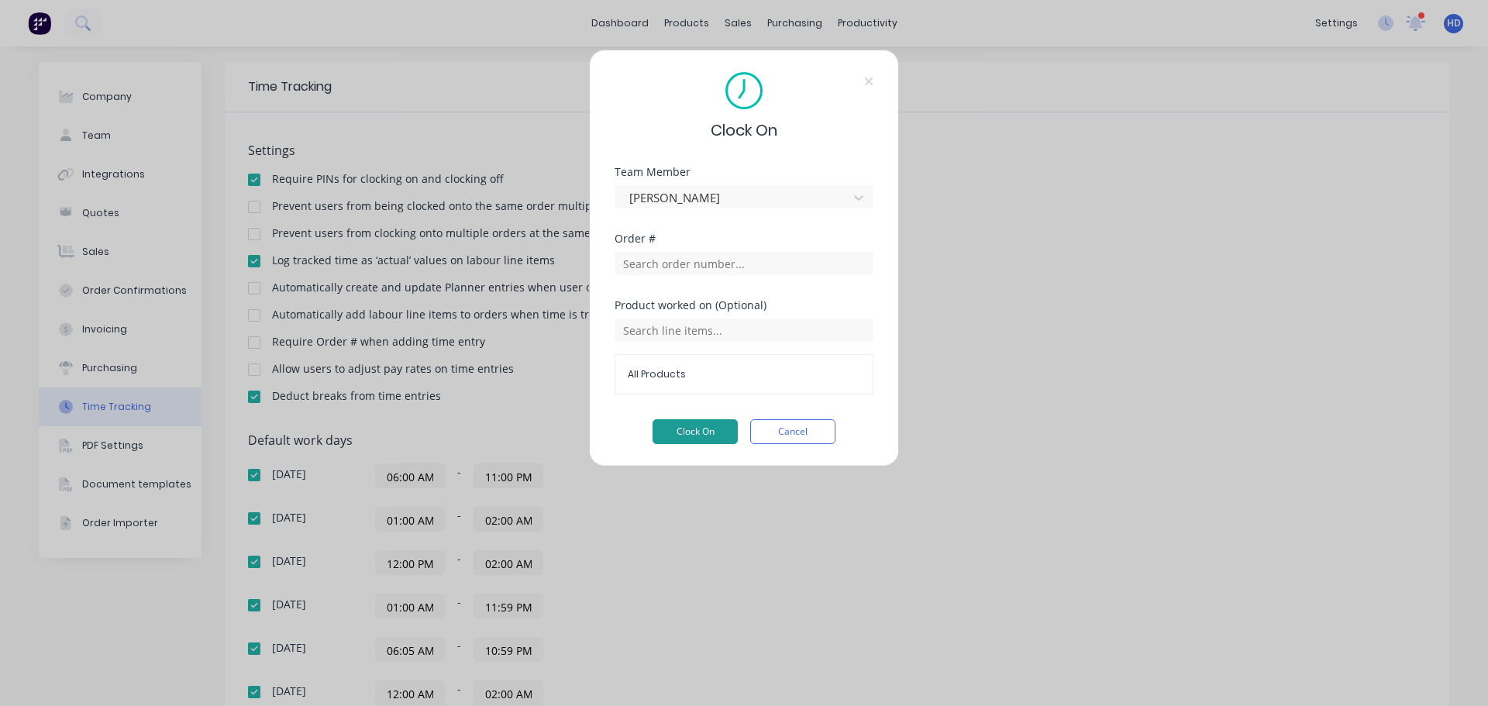
click at [688, 422] on button "Clock On" at bounding box center [695, 431] width 85 height 25
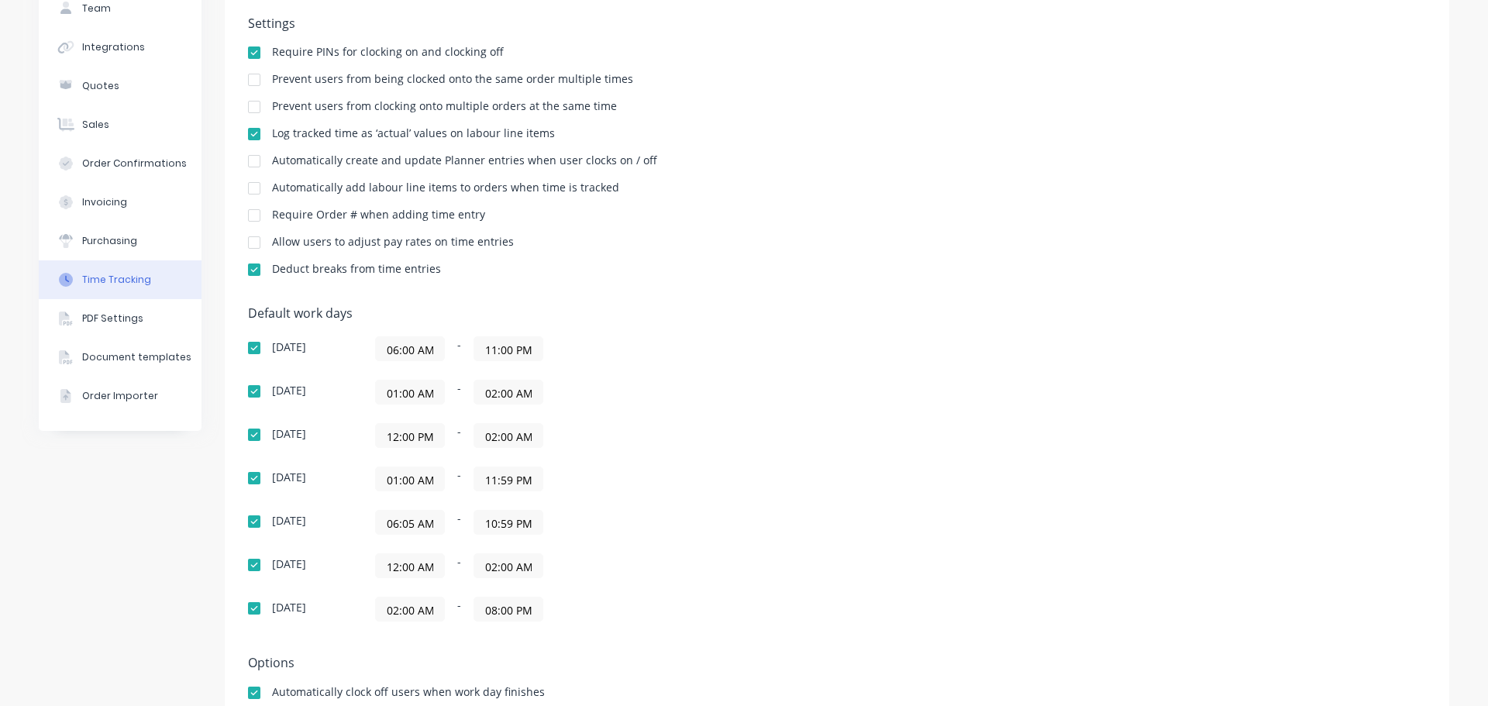
scroll to position [245, 0]
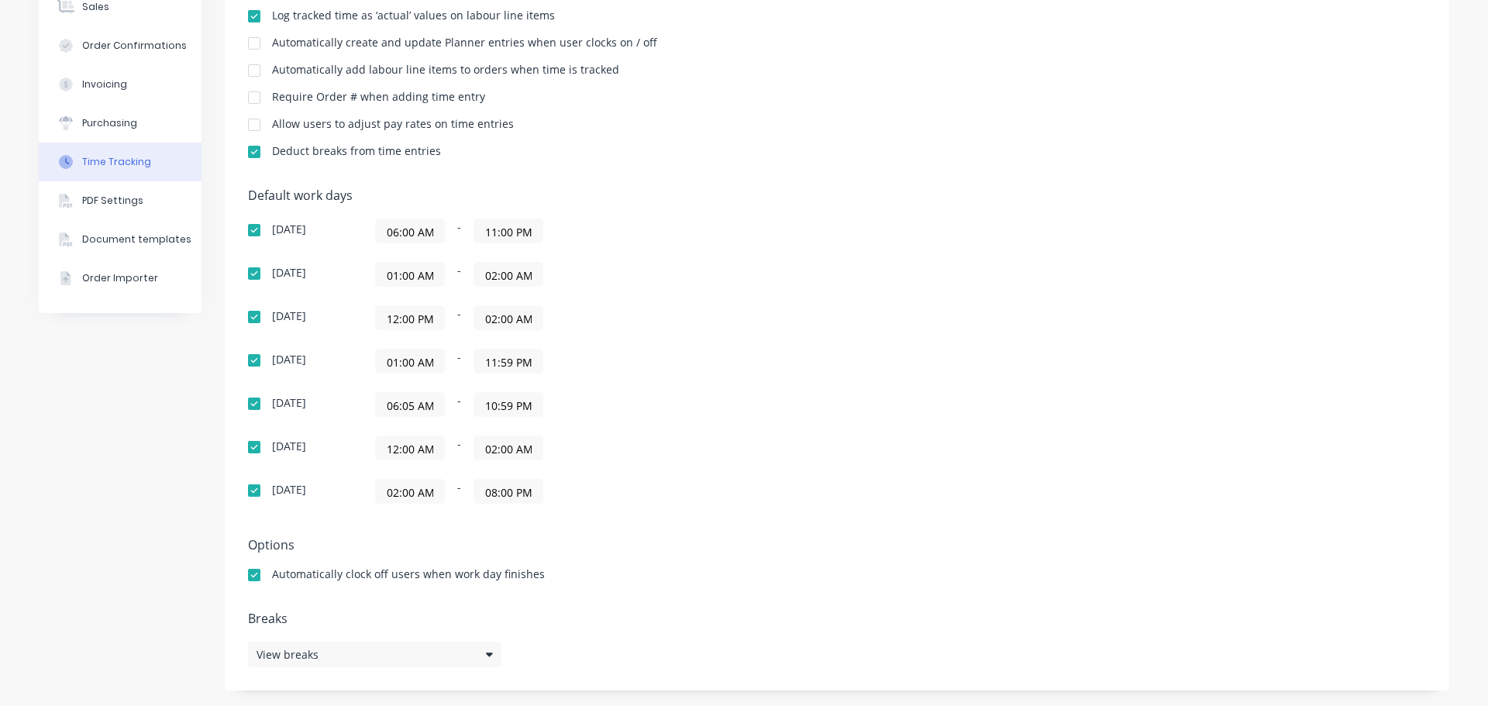
click at [792, 419] on div "Default work days [DATE] 06:00 AM - 11:00 PM [DATE] 01:00 AM - 02:00 AM [DATE] …" at bounding box center [837, 355] width 1178 height 334
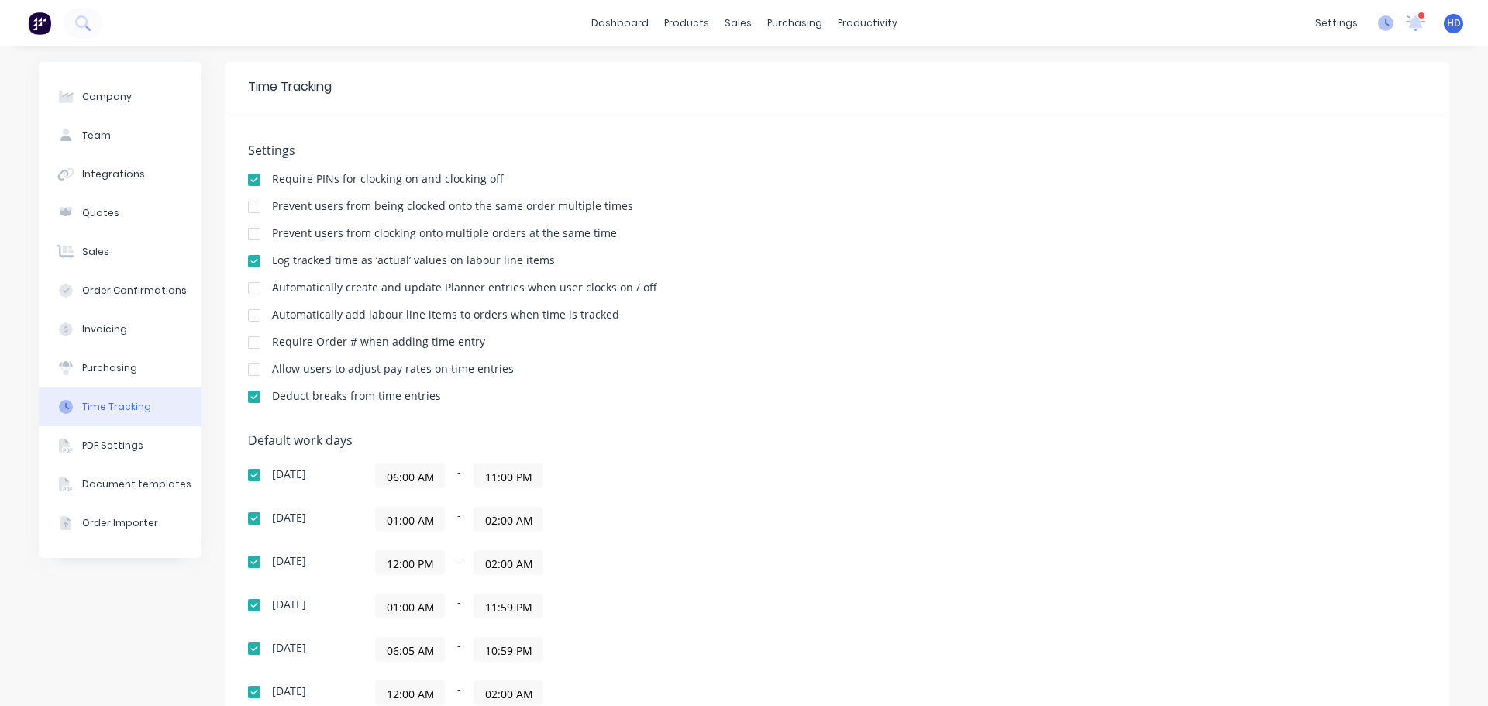
click at [1379, 25] on icon at bounding box center [1386, 24] width 16 height 16
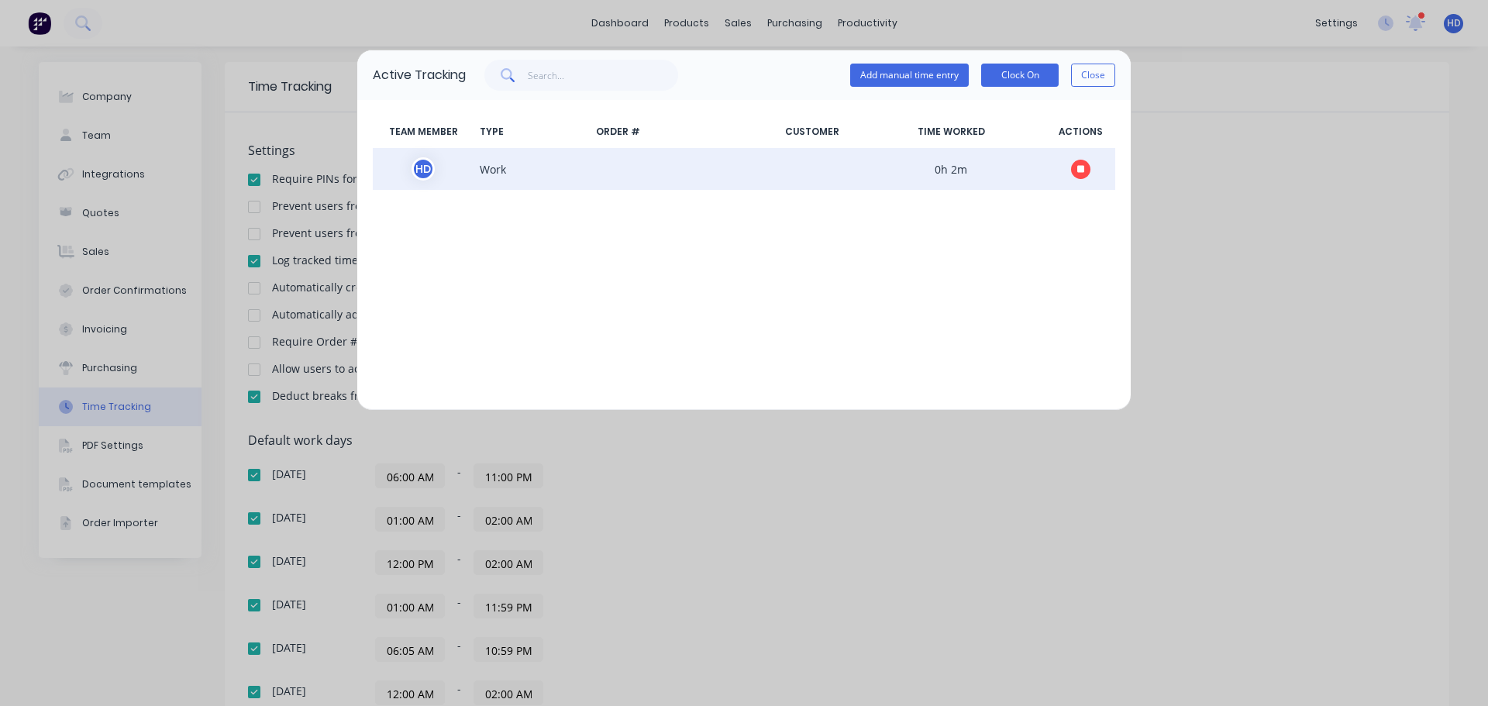
click at [1084, 174] on button "button" at bounding box center [1080, 169] width 19 height 19
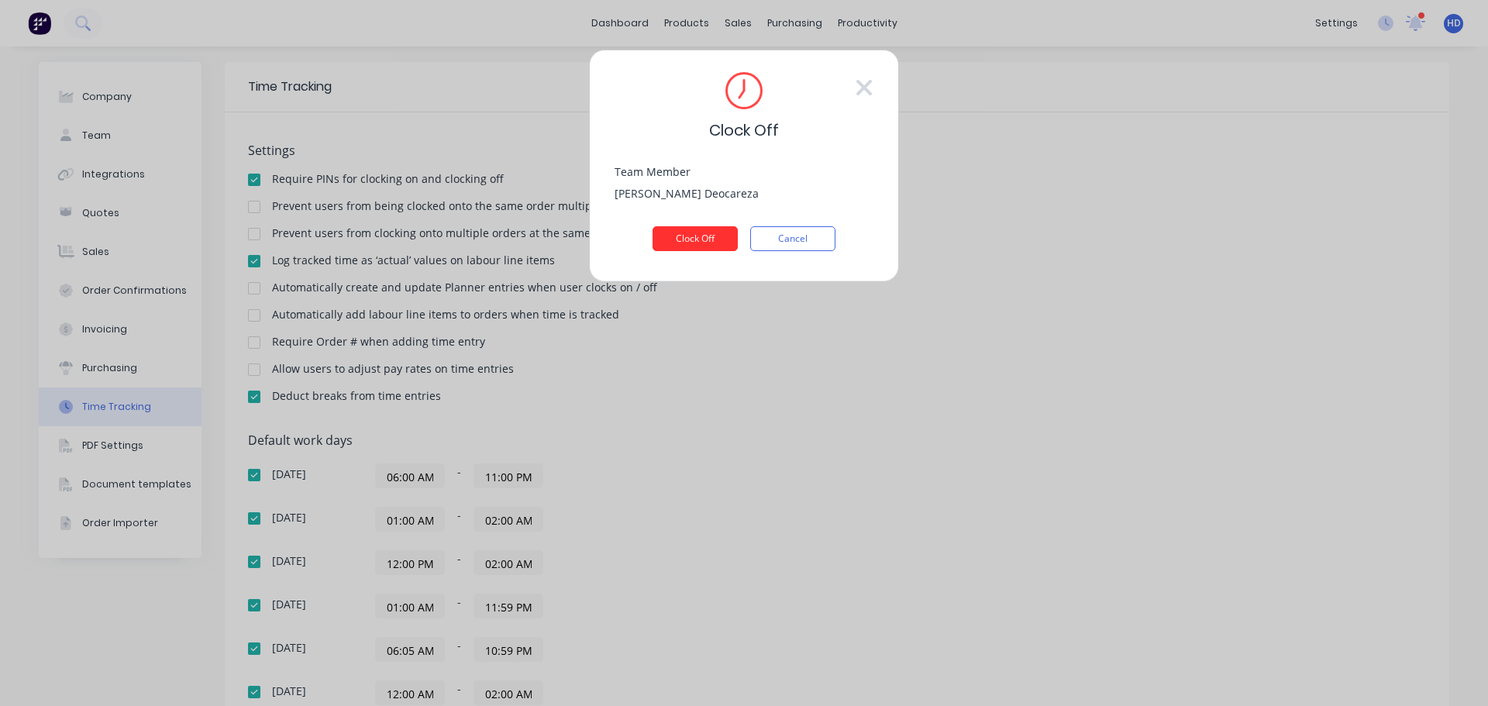
click at [726, 231] on button "Clock Off" at bounding box center [695, 238] width 85 height 25
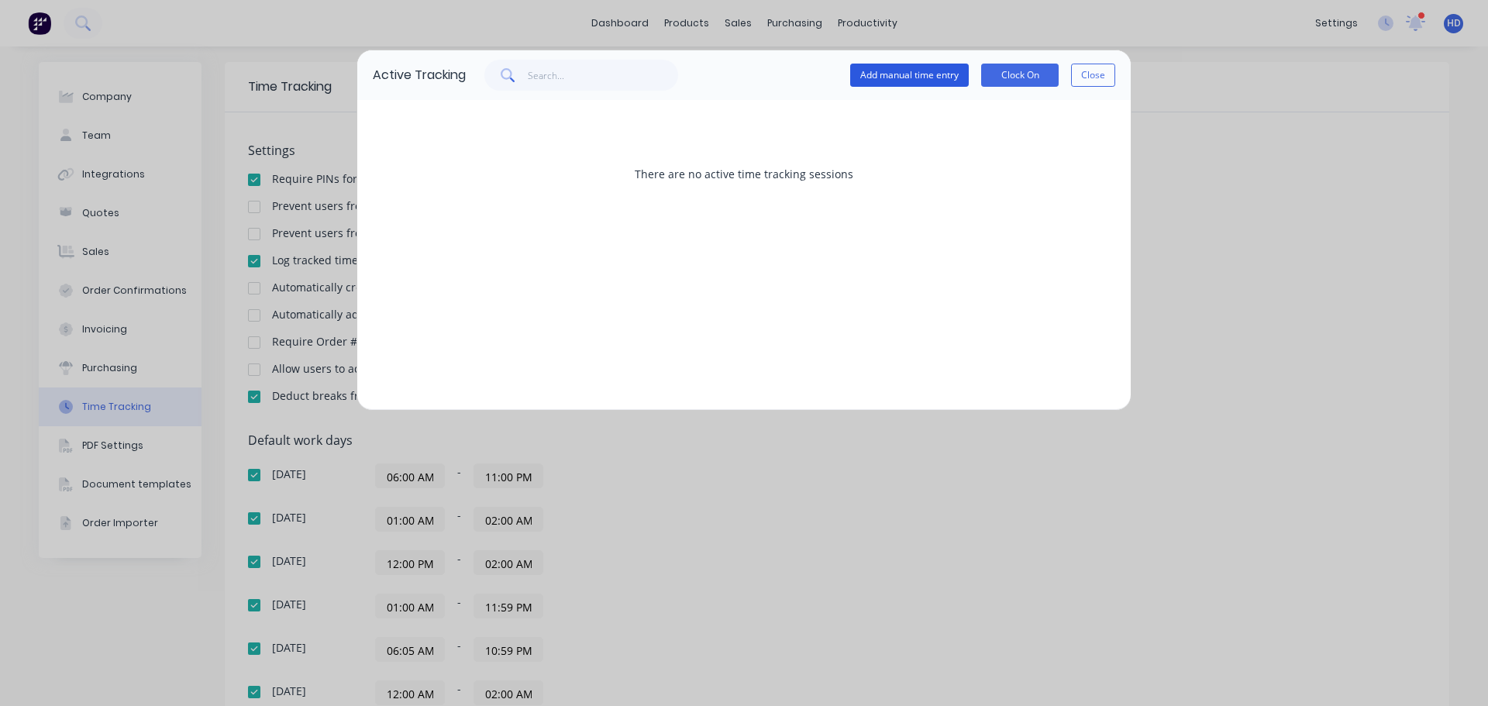
click at [922, 71] on button "Add manual time entry" at bounding box center [909, 75] width 119 height 23
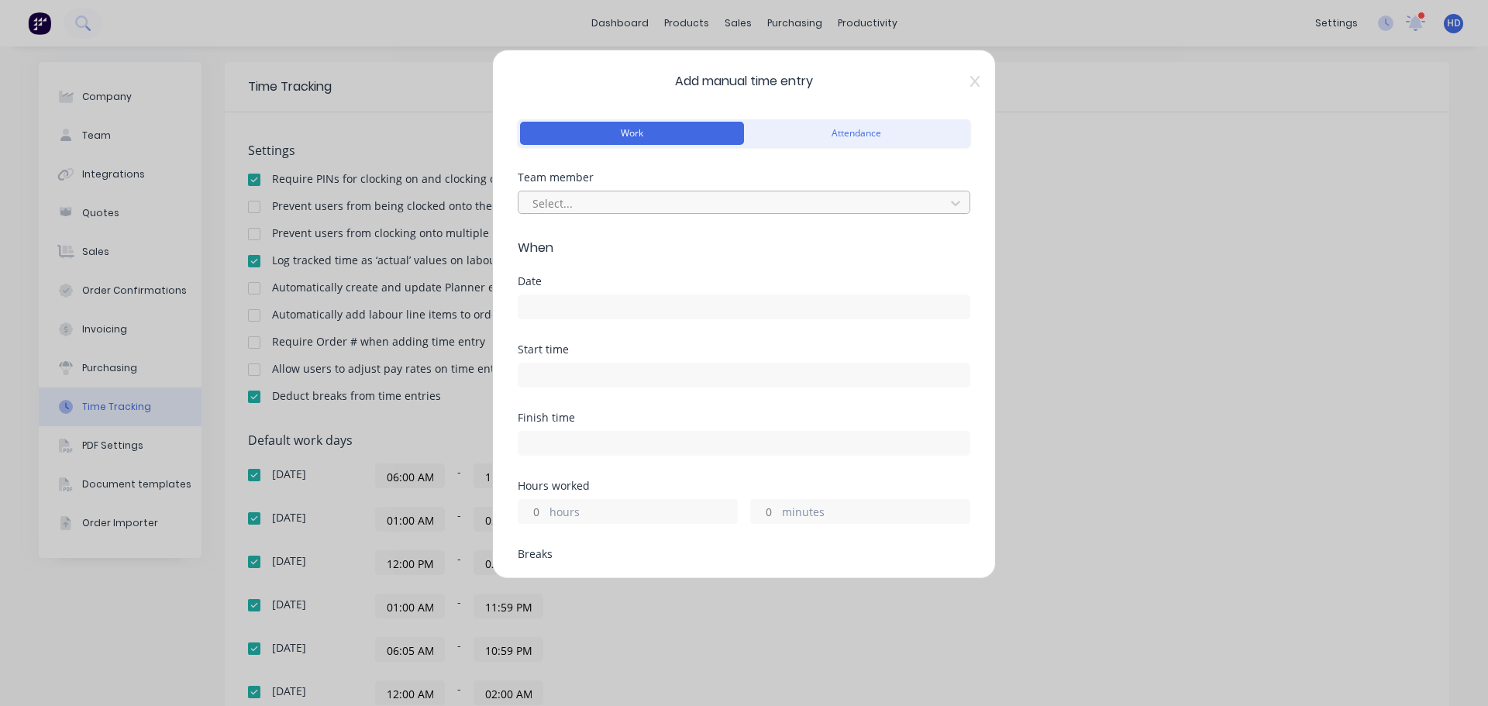
click at [678, 198] on div at bounding box center [734, 203] width 406 height 19
click at [969, 78] on div "Add manual time entry Work Attendance Team member Select... When Date Start tim…" at bounding box center [744, 314] width 504 height 529
click at [970, 78] on icon at bounding box center [974, 81] width 9 height 12
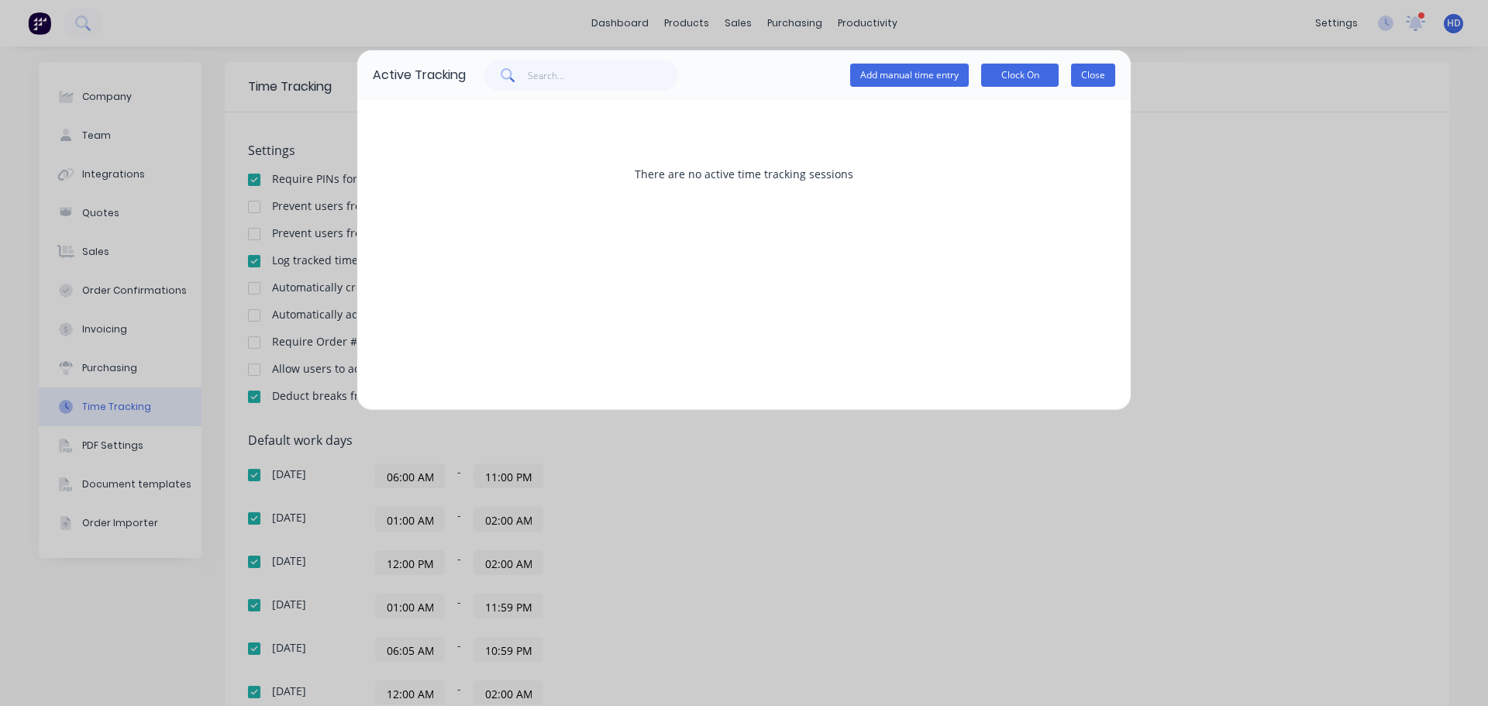
click at [1091, 84] on button "Close" at bounding box center [1093, 75] width 44 height 23
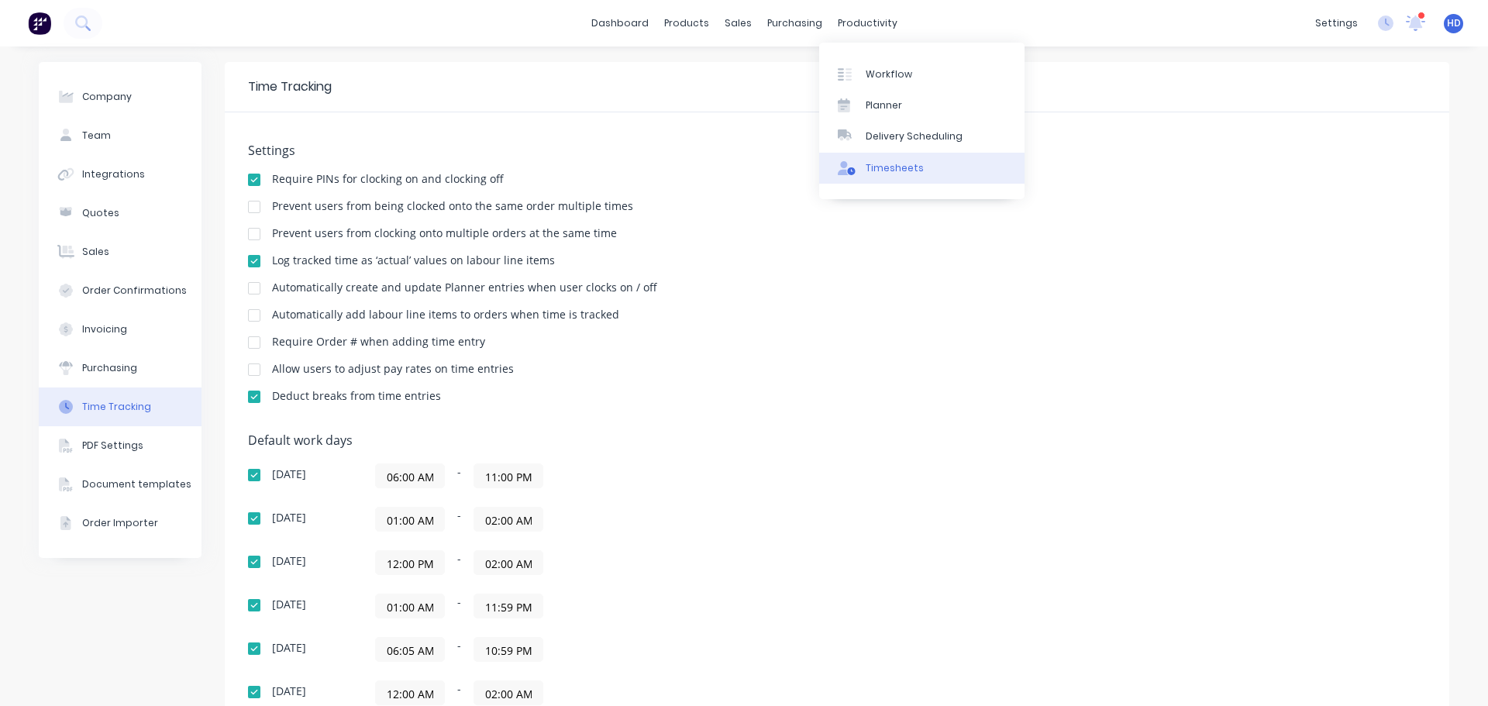
click at [887, 169] on div "Timesheets" at bounding box center [895, 168] width 58 height 14
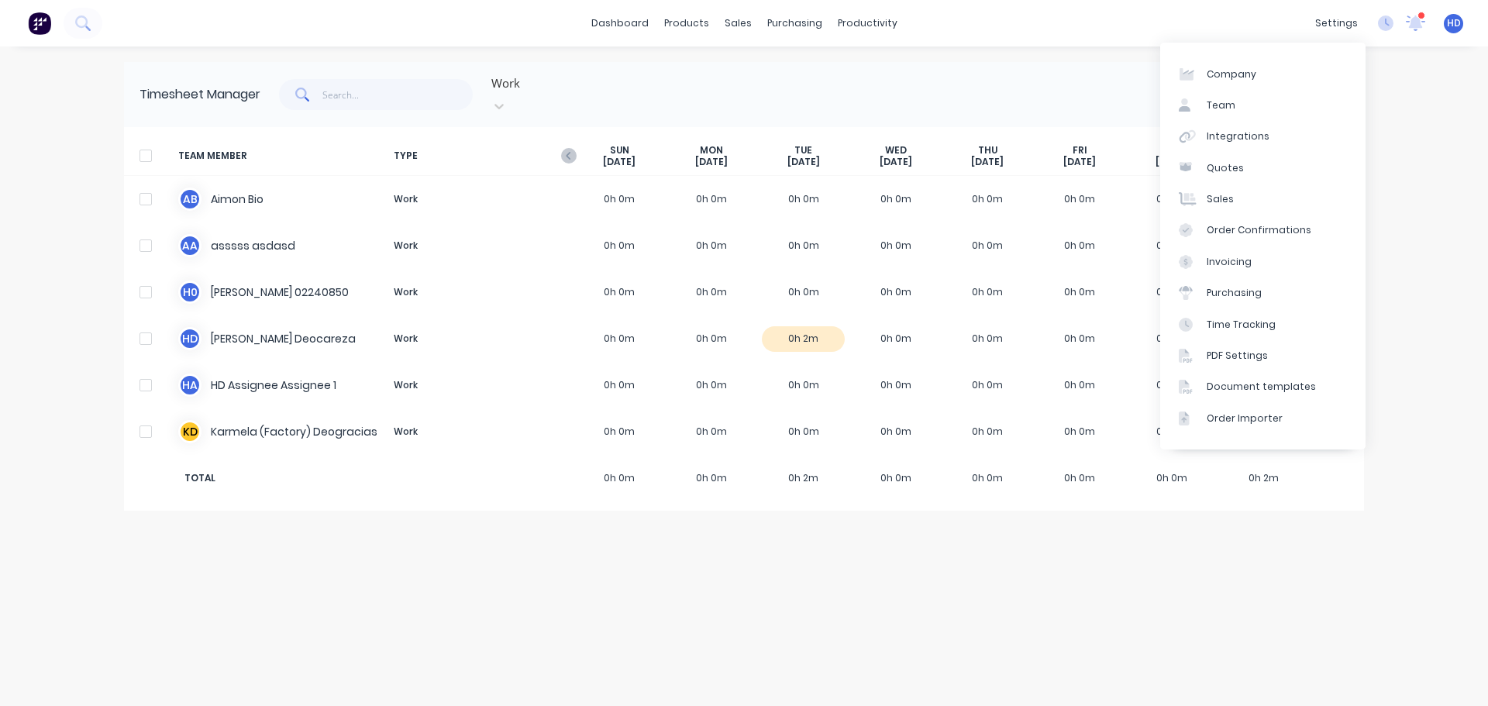
click at [1451, 129] on div "dashboard products sales purchasing productivity dashboard products Product Cat…" at bounding box center [744, 353] width 1488 height 706
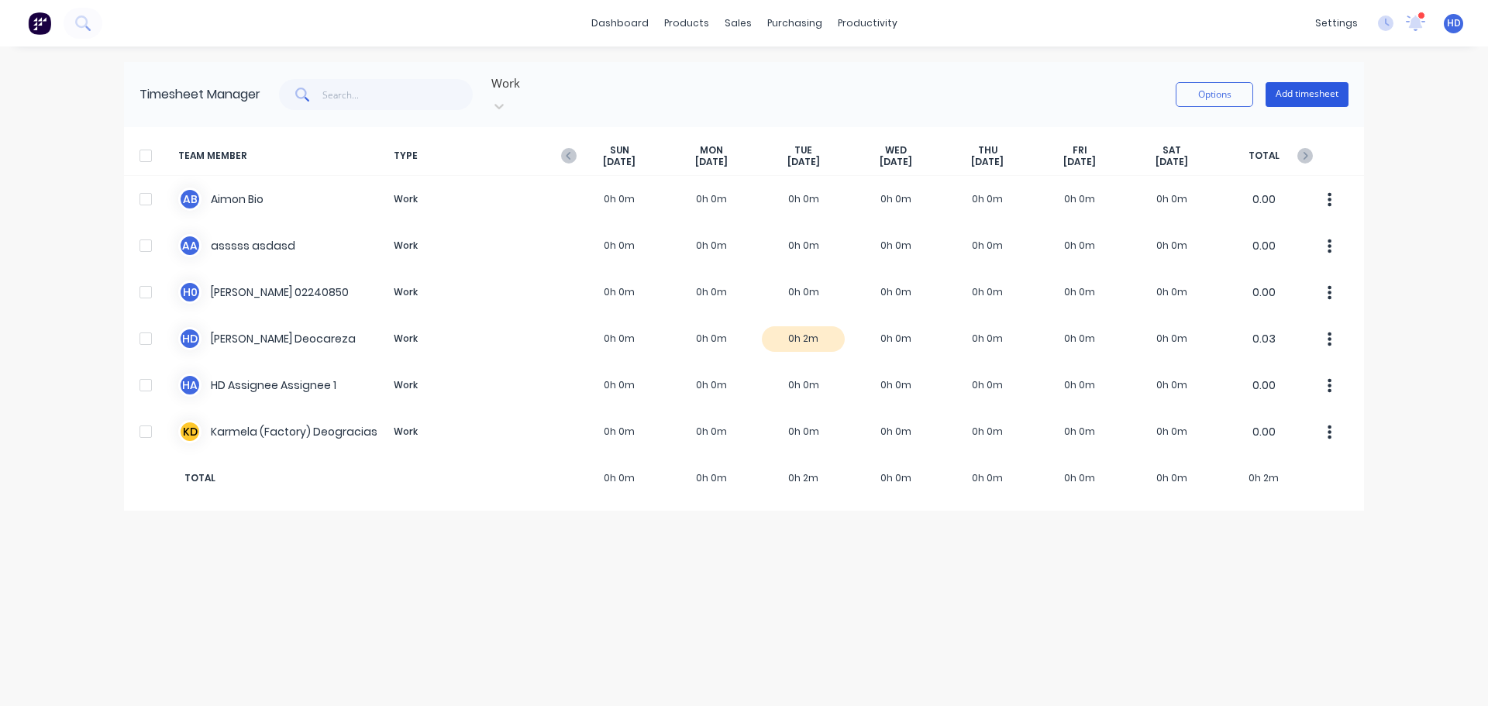
click at [1293, 92] on button "Add timesheet" at bounding box center [1307, 94] width 83 height 25
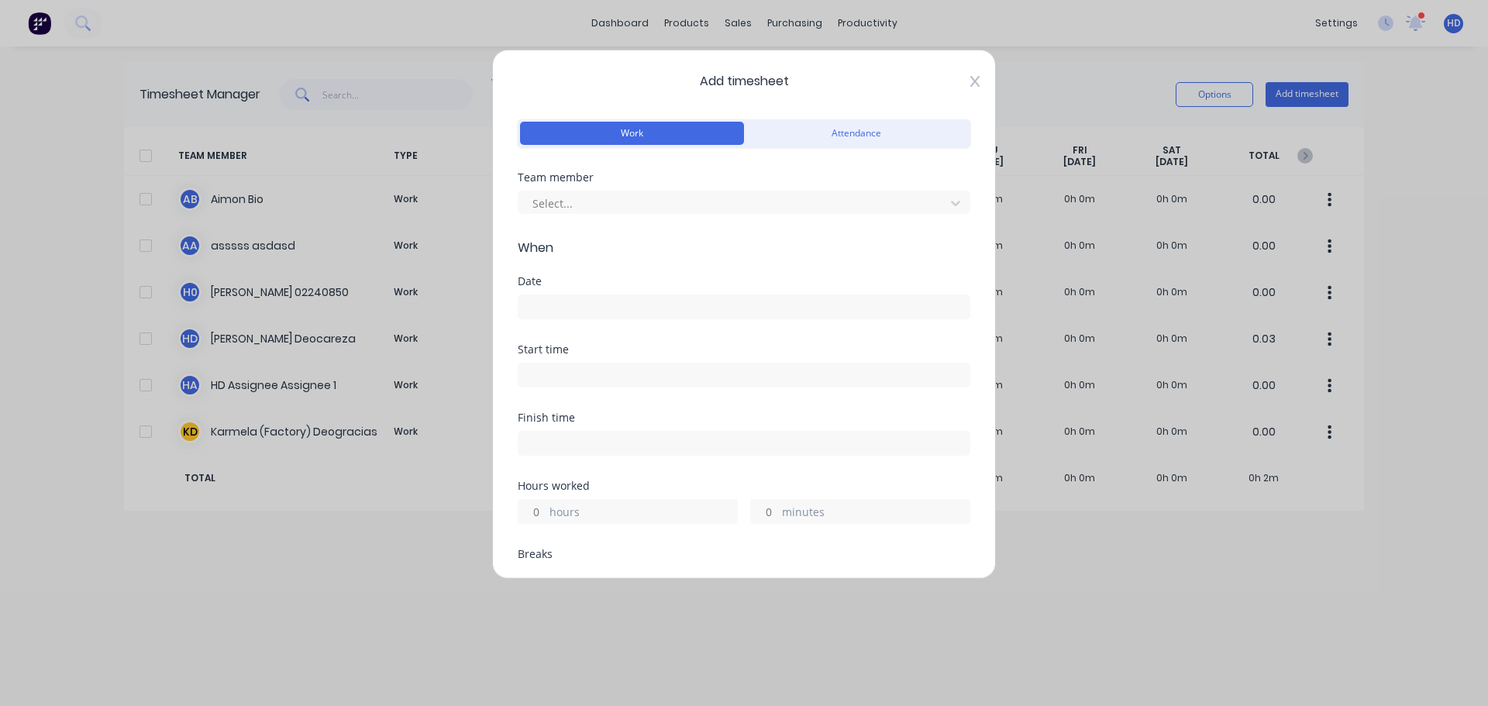
click at [970, 75] on icon at bounding box center [974, 81] width 9 height 12
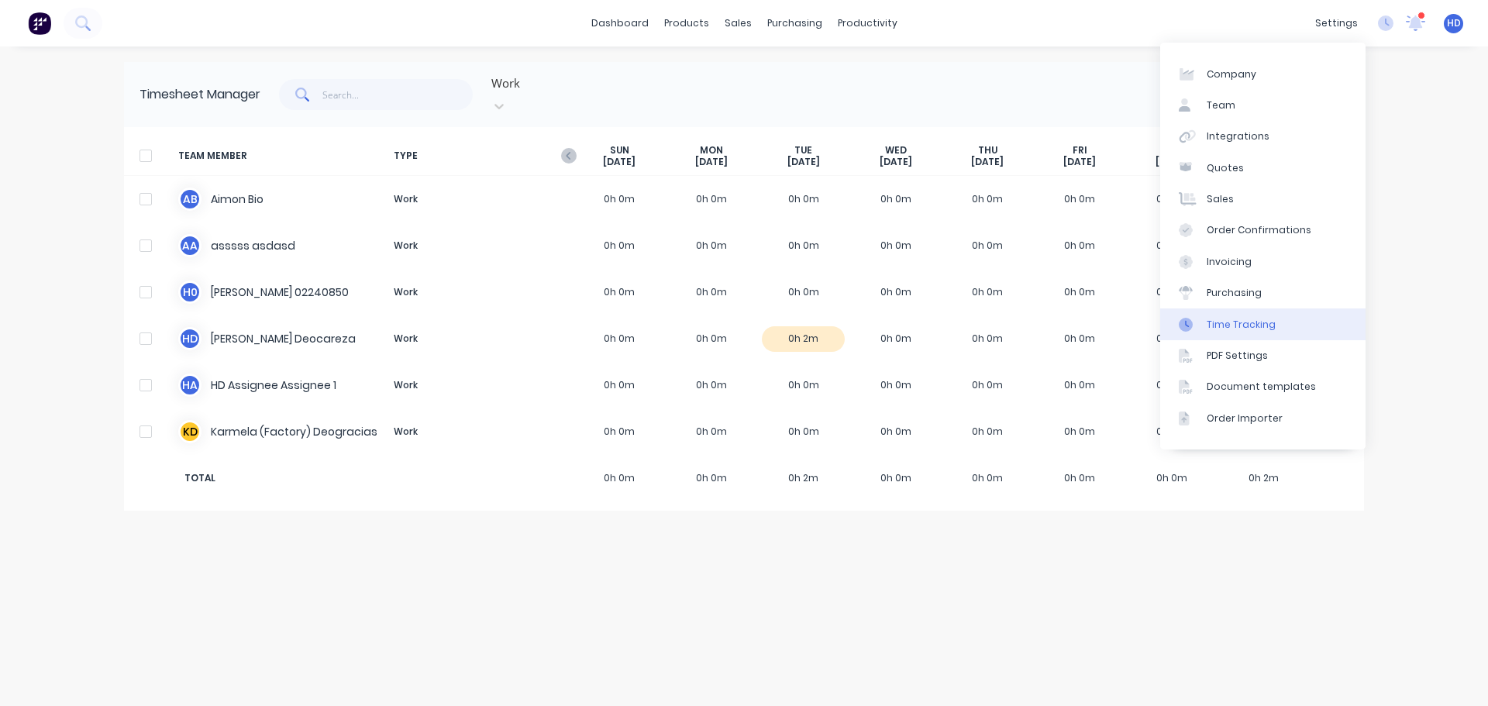
click at [1278, 328] on link "Time Tracking" at bounding box center [1262, 323] width 205 height 31
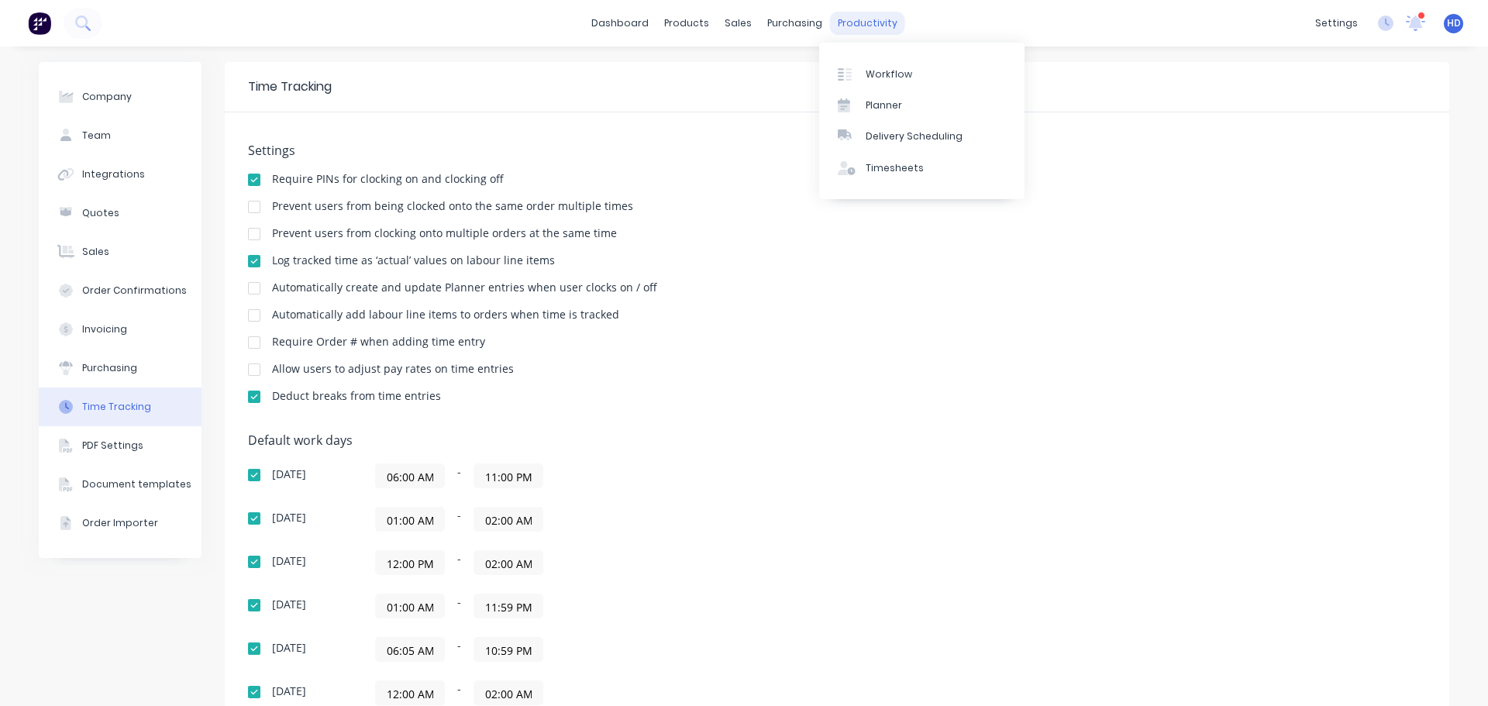
click at [868, 22] on div "productivity" at bounding box center [867, 23] width 75 height 23
click at [929, 140] on div "Delivery Scheduling" at bounding box center [914, 136] width 97 height 14
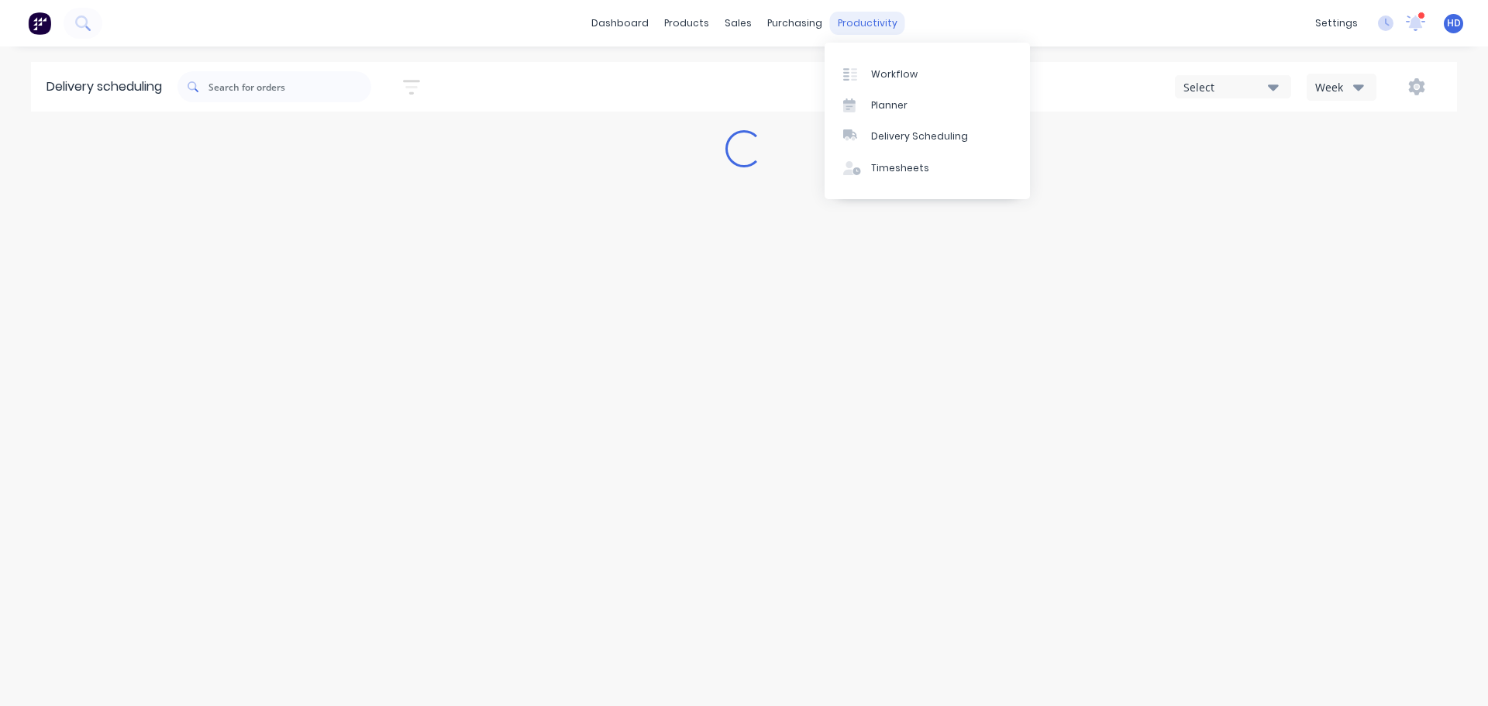
click at [882, 29] on div "productivity" at bounding box center [867, 23] width 75 height 23
click at [910, 167] on div "Timesheets" at bounding box center [900, 168] width 58 height 14
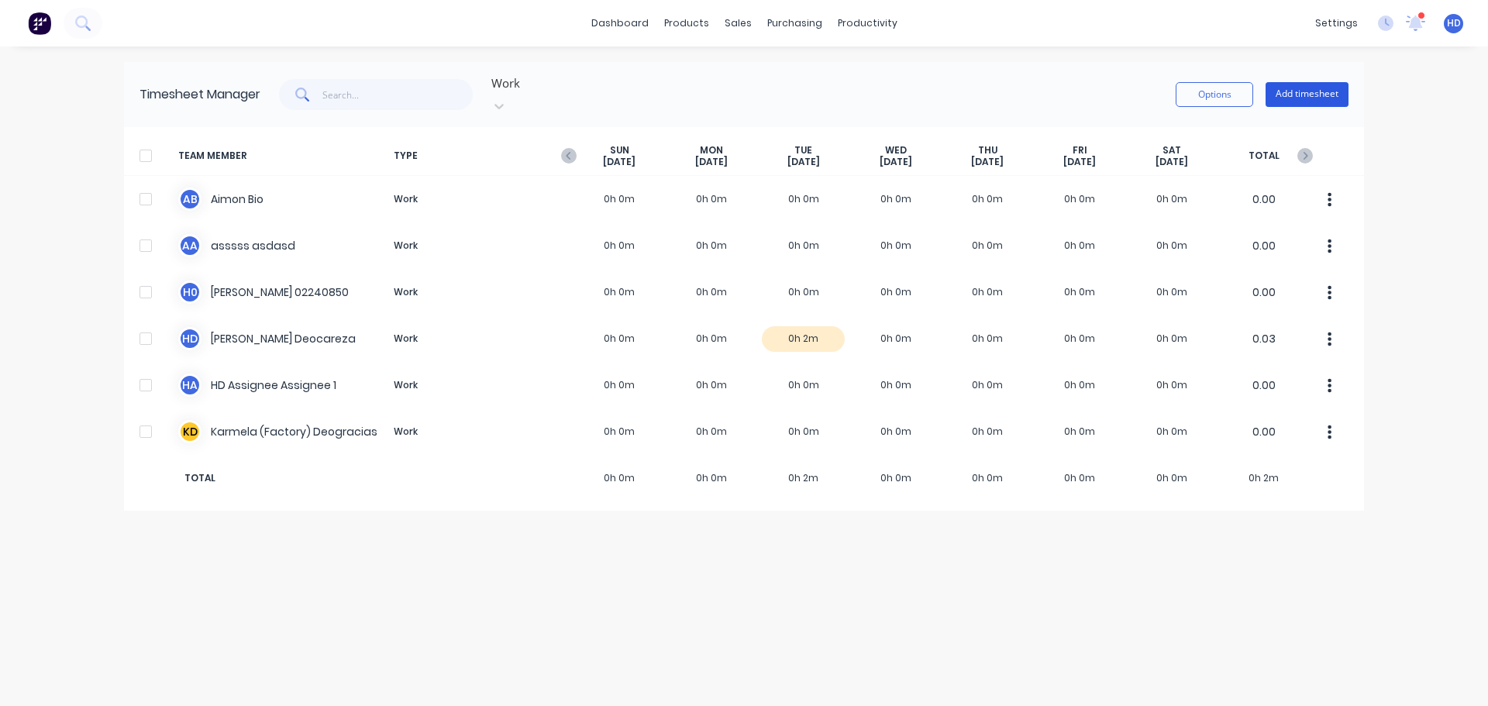
click at [1331, 86] on button "Add timesheet" at bounding box center [1307, 94] width 83 height 25
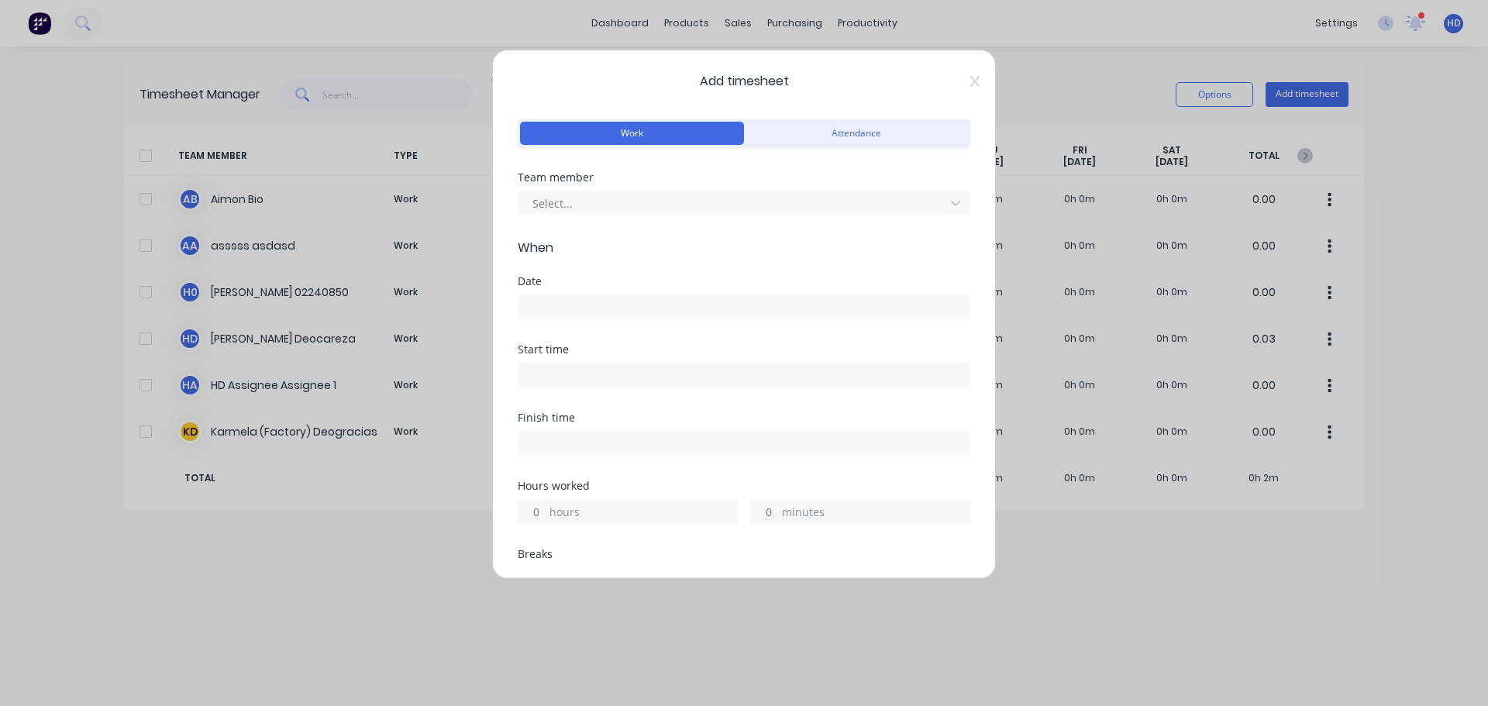
drag, startPoint x: 580, startPoint y: 206, endPoint x: 583, endPoint y: 217, distance: 11.3
click at [581, 206] on div at bounding box center [734, 203] width 406 height 19
click at [601, 292] on div at bounding box center [744, 305] width 453 height 29
click at [601, 303] on input at bounding box center [744, 306] width 451 height 23
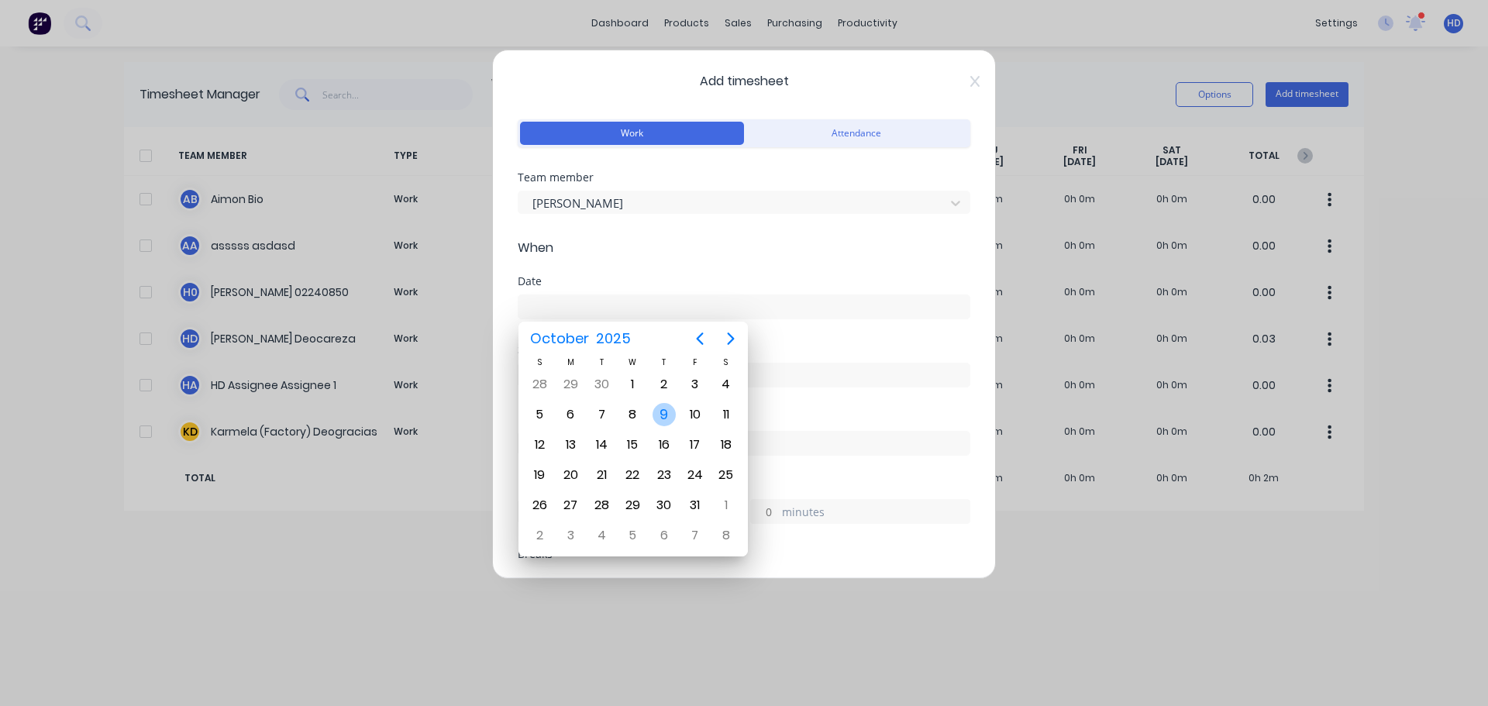
click at [671, 416] on div "9" at bounding box center [664, 414] width 23 height 23
type input "09/10/2025"
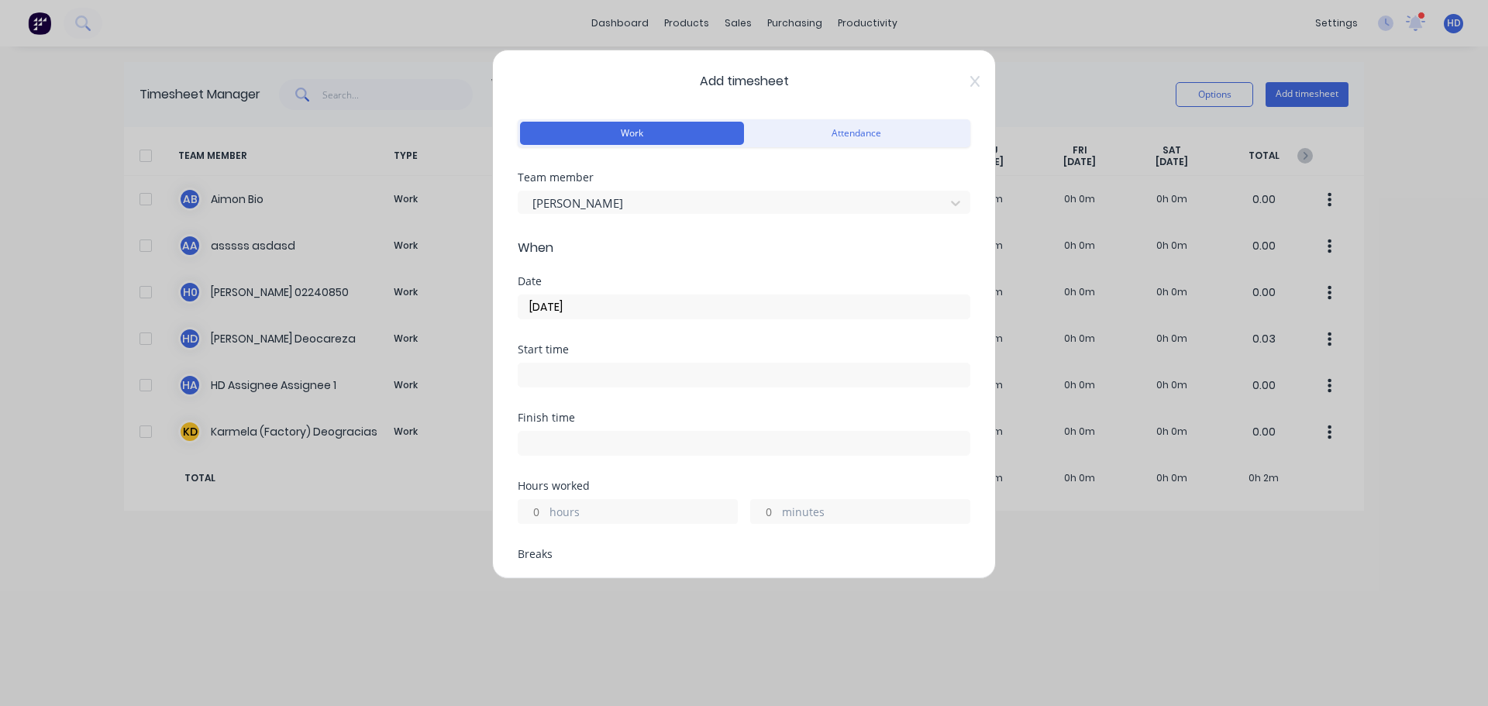
click at [560, 369] on input at bounding box center [744, 375] width 451 height 23
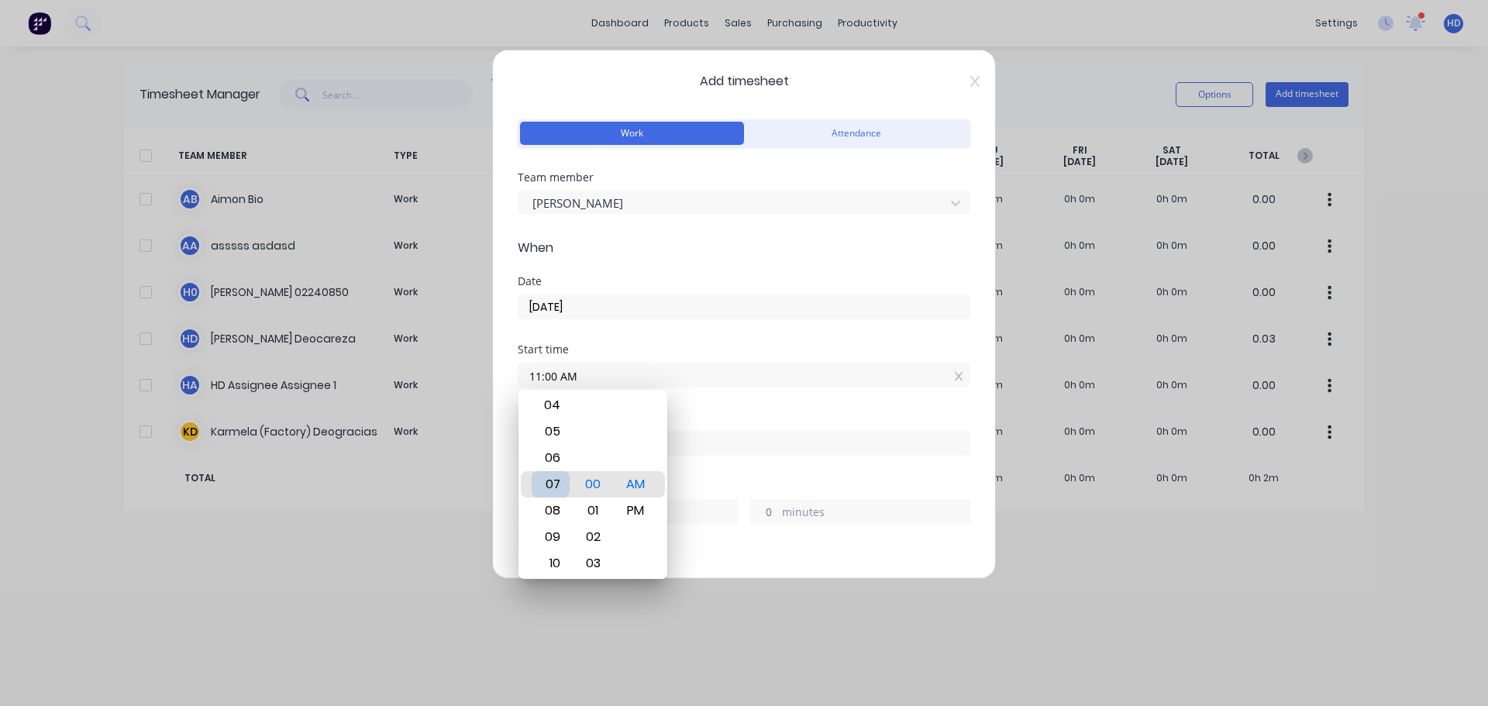
type input "07:00 AM"
click at [553, 481] on div "07" at bounding box center [551, 484] width 38 height 26
click at [741, 403] on div "Start time 07:00 AM" at bounding box center [744, 378] width 453 height 68
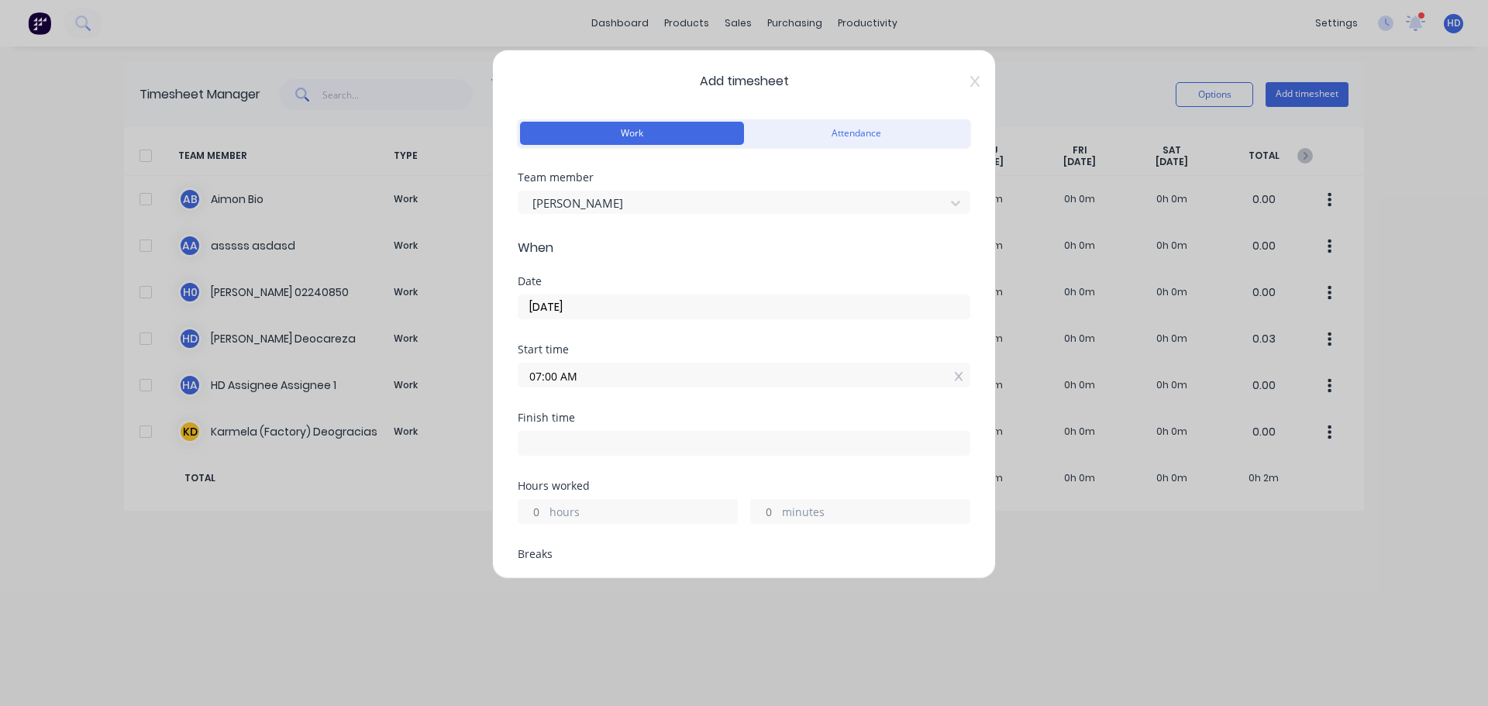
click at [530, 513] on input "hours" at bounding box center [532, 511] width 27 height 23
type input "8"
type input "03:00 PM"
type input "0"
click at [725, 472] on div "Finish time 03:00 PM" at bounding box center [744, 446] width 453 height 68
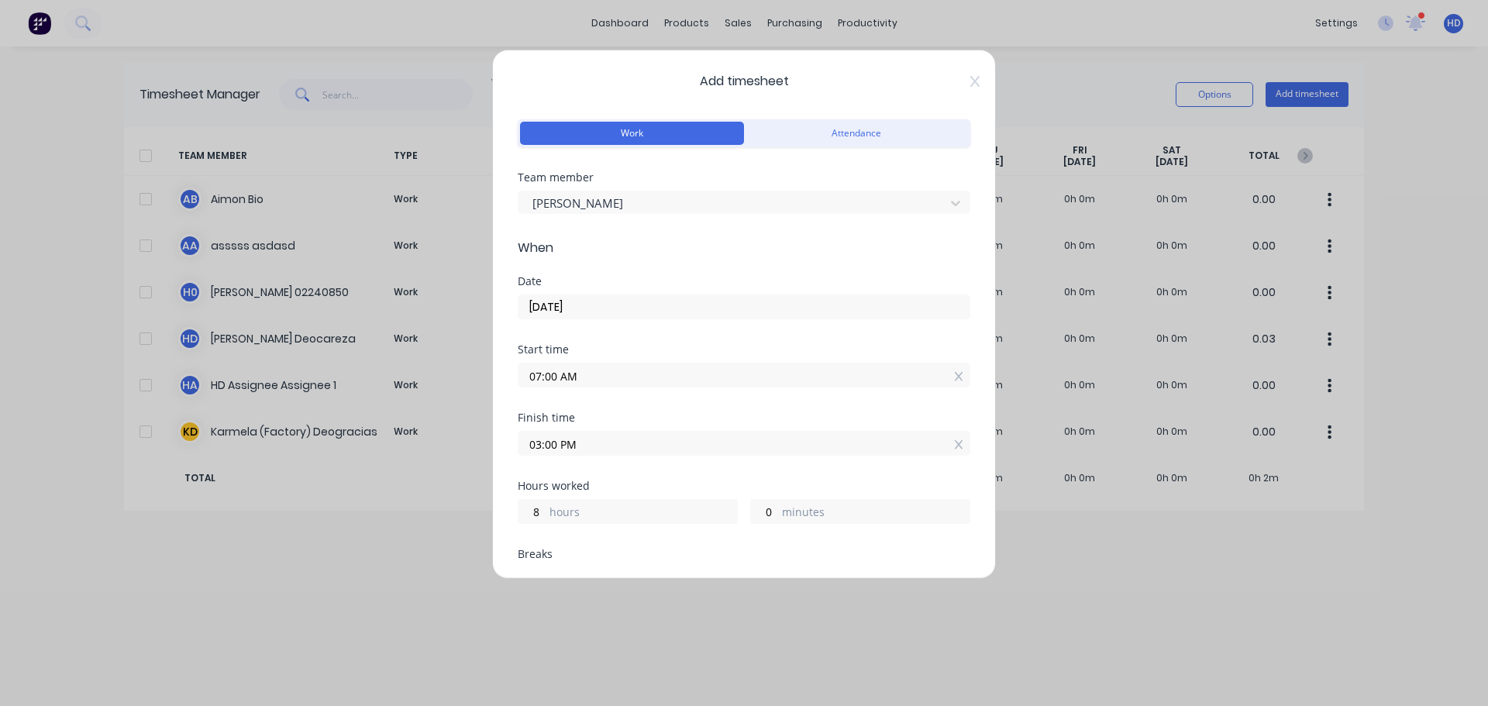
scroll to position [377, 0]
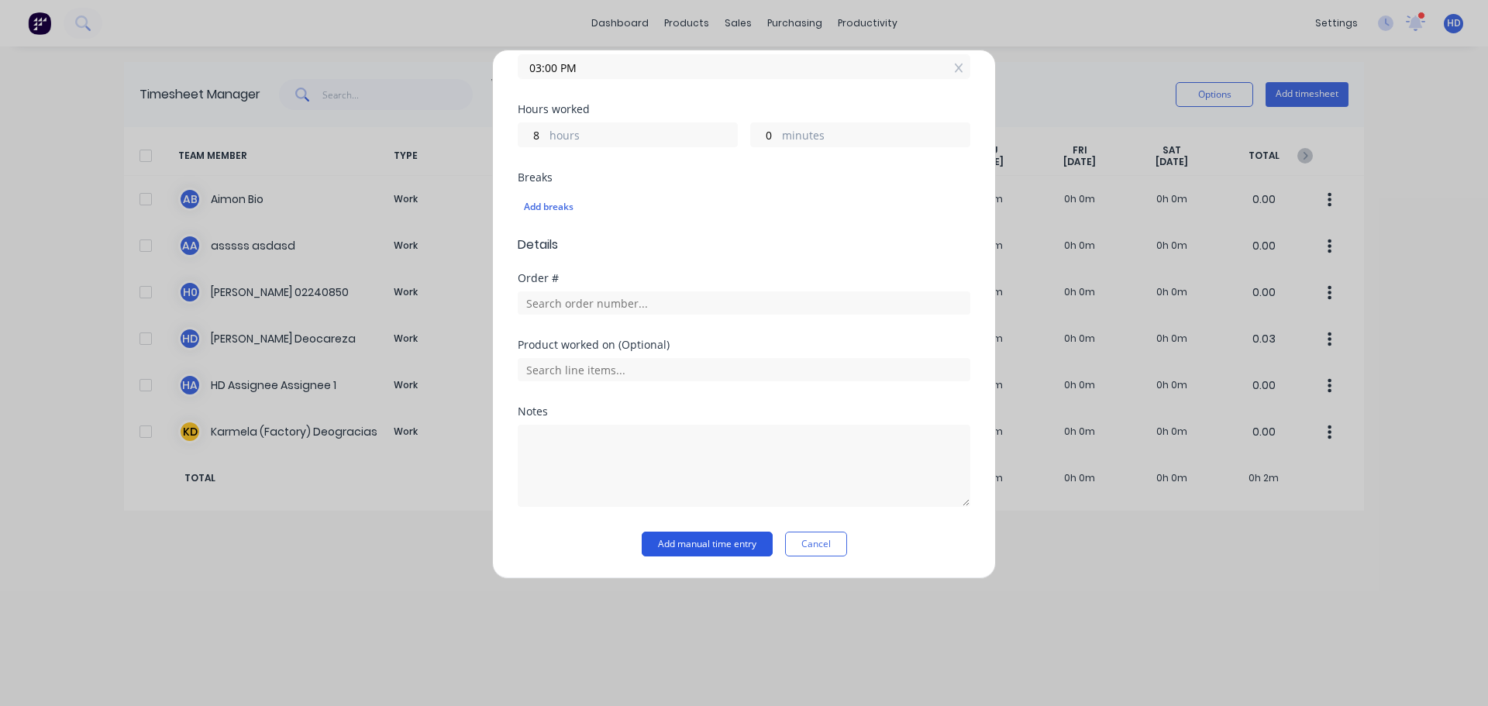
click at [703, 539] on button "Add manual time entry" at bounding box center [707, 544] width 131 height 25
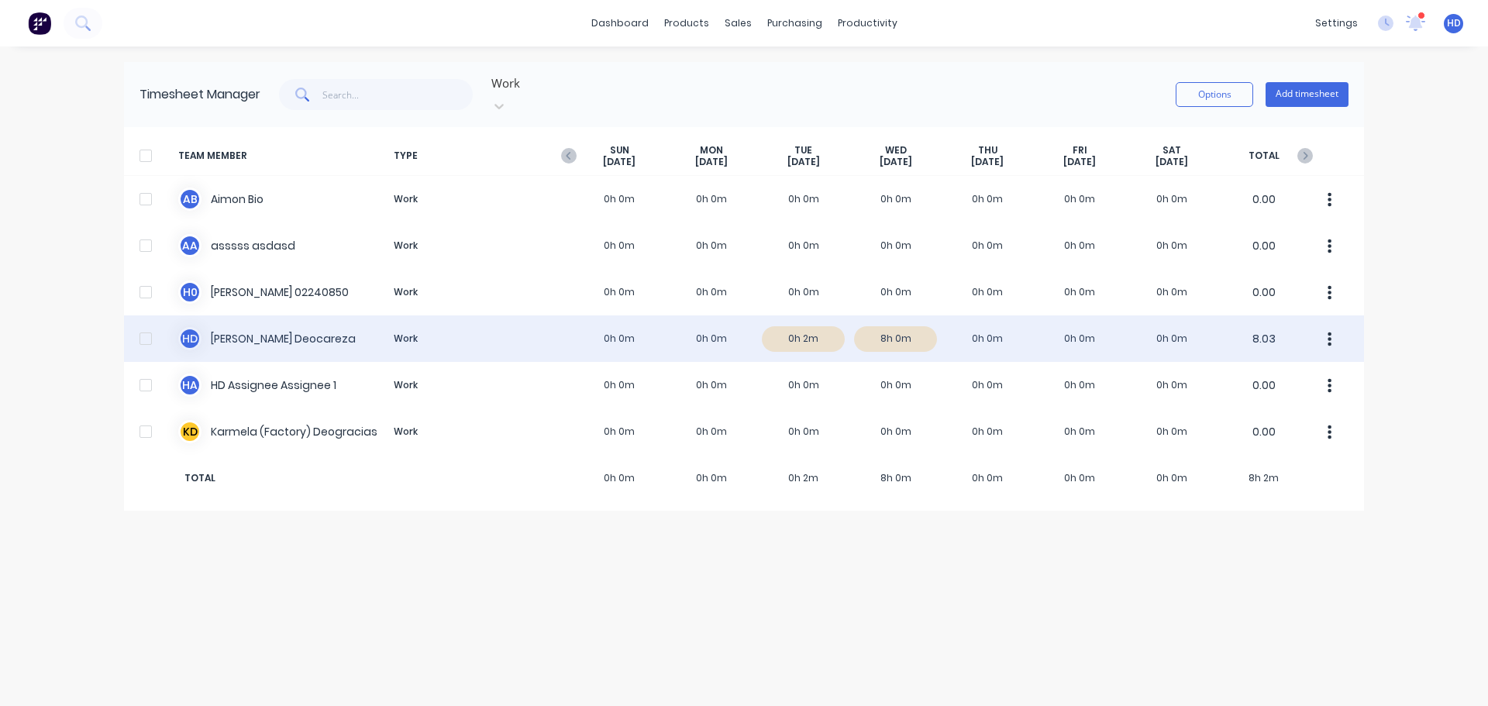
click at [339, 317] on div "H D Harry Deocareza Work 0h 0m 0h 0m 0h 2m 8h 0m 0h 0m 0h 0m 0h 0m 8.03" at bounding box center [744, 338] width 1240 height 47
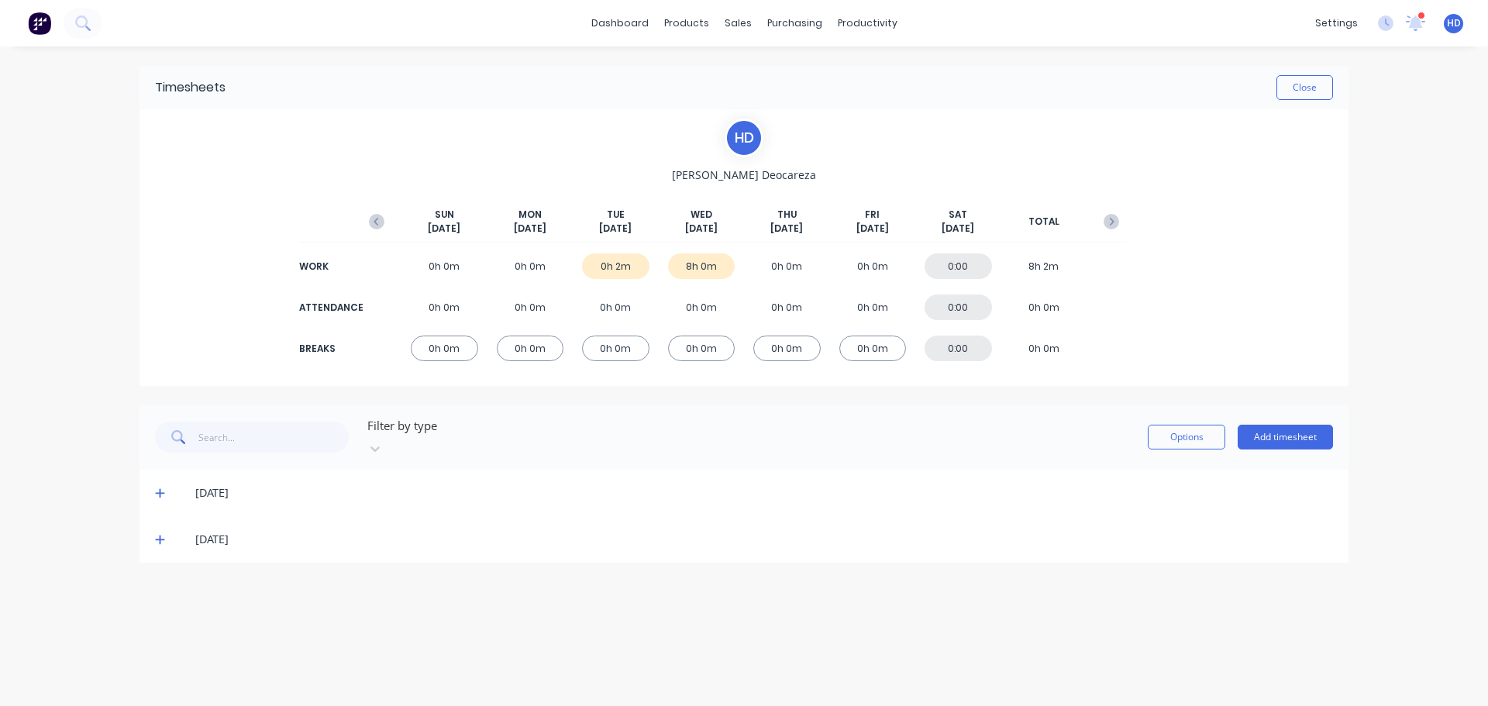
click at [163, 488] on icon at bounding box center [160, 493] width 10 height 11
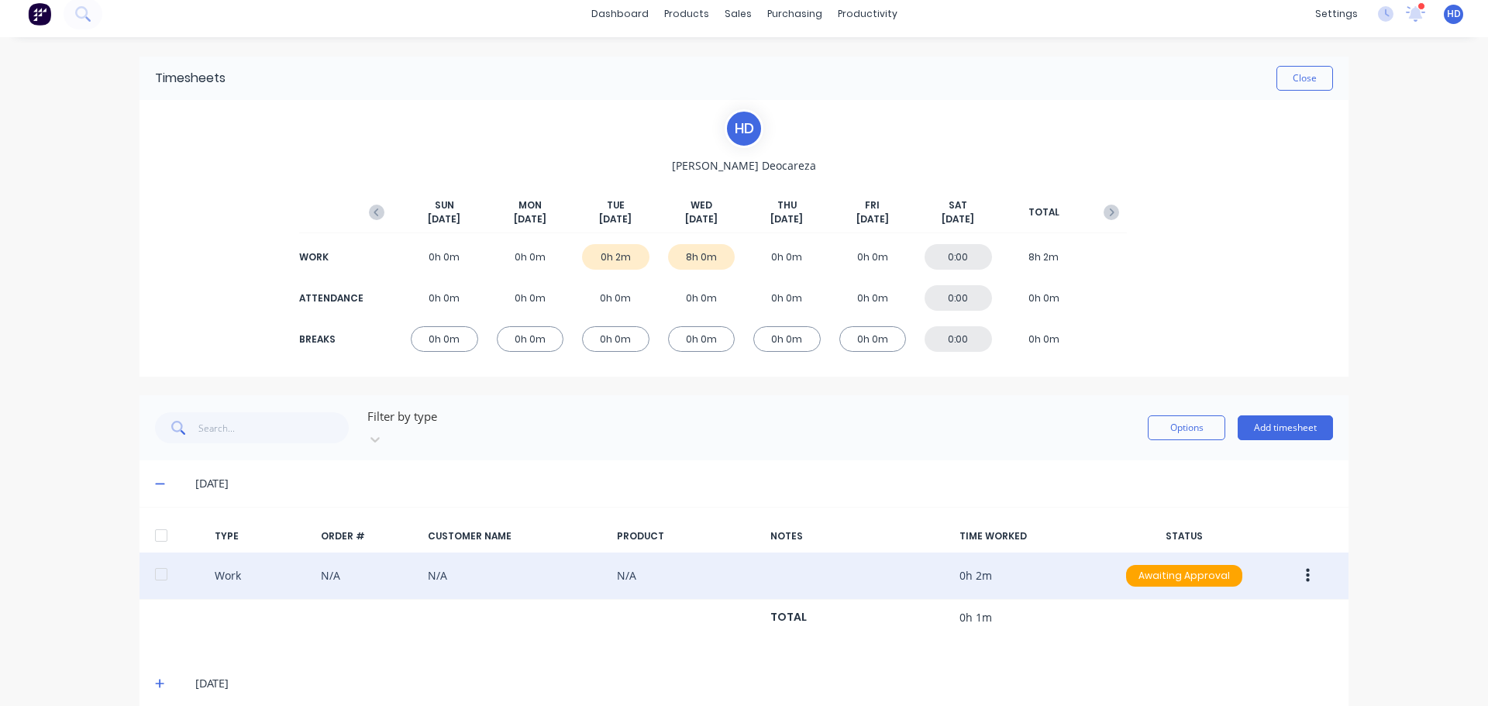
scroll to position [14, 0]
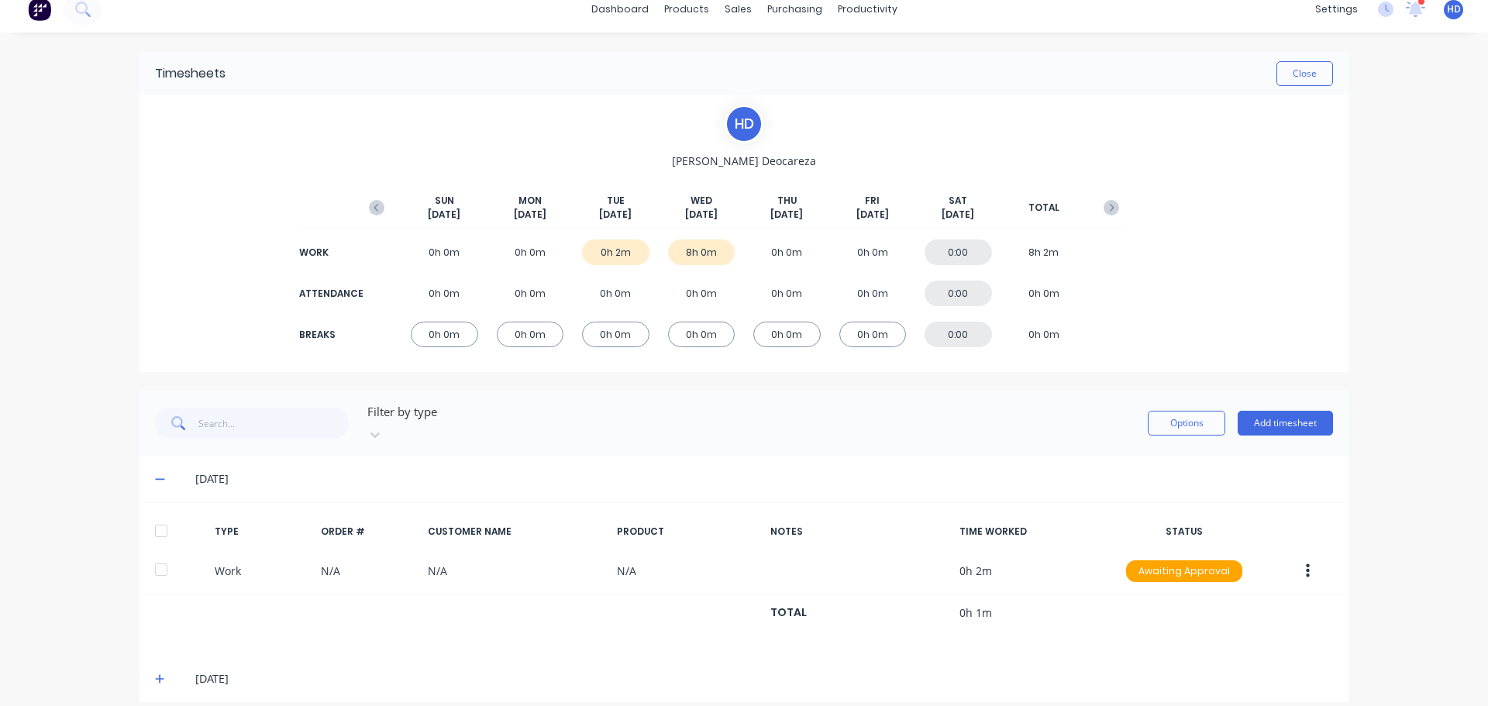
drag, startPoint x: 155, startPoint y: 665, endPoint x: 181, endPoint y: 617, distance: 54.8
click at [156, 674] on icon at bounding box center [160, 679] width 10 height 11
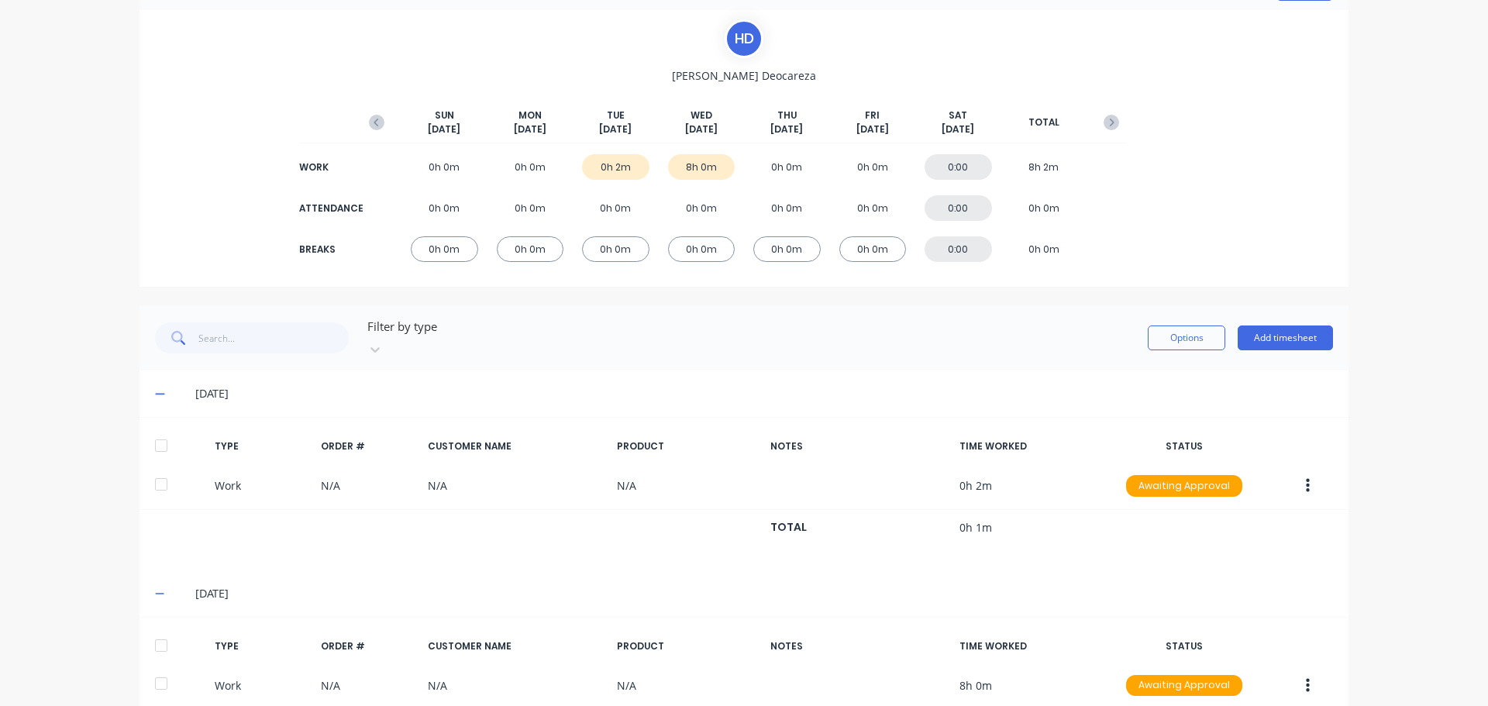
scroll to position [167, 0]
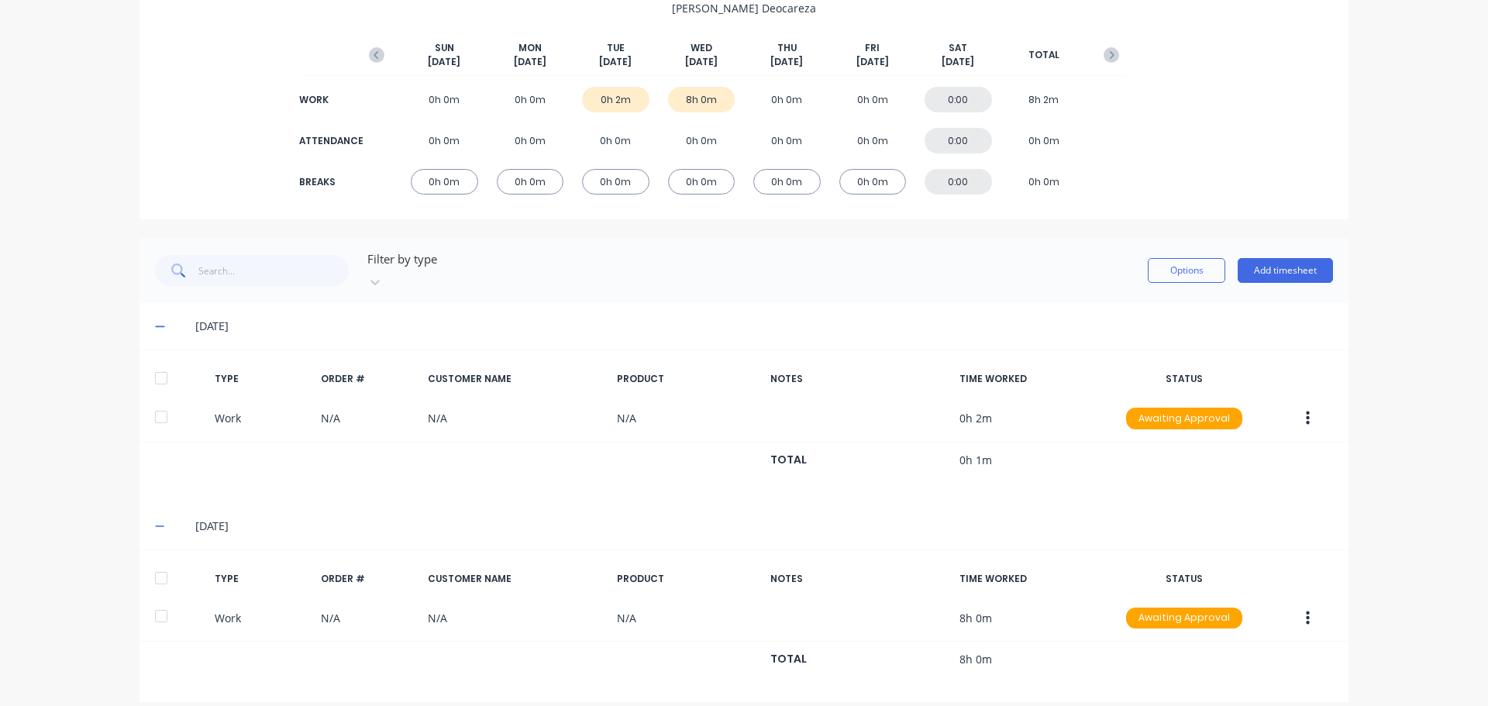
click at [158, 363] on div at bounding box center [161, 378] width 31 height 31
click at [157, 563] on div at bounding box center [161, 578] width 31 height 31
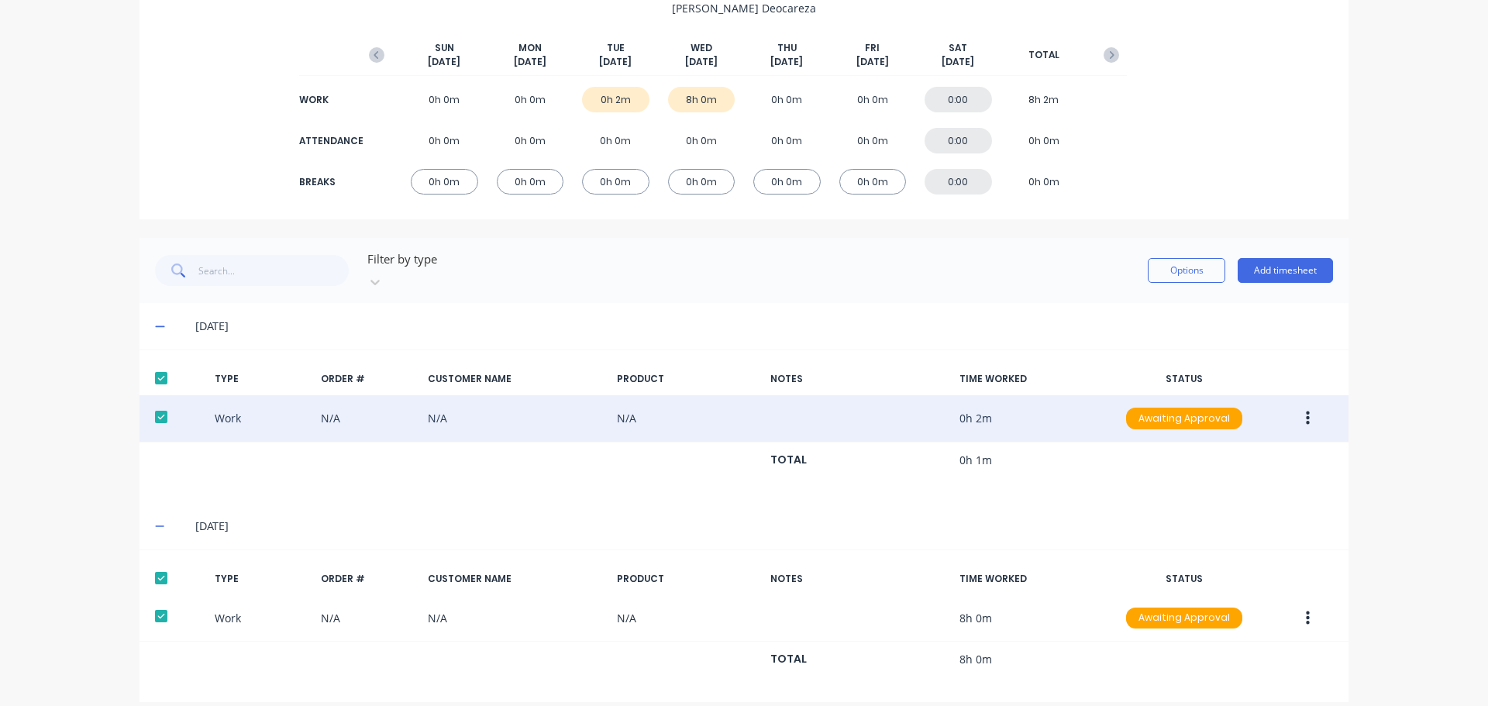
click at [1306, 412] on icon "button" at bounding box center [1308, 419] width 4 height 14
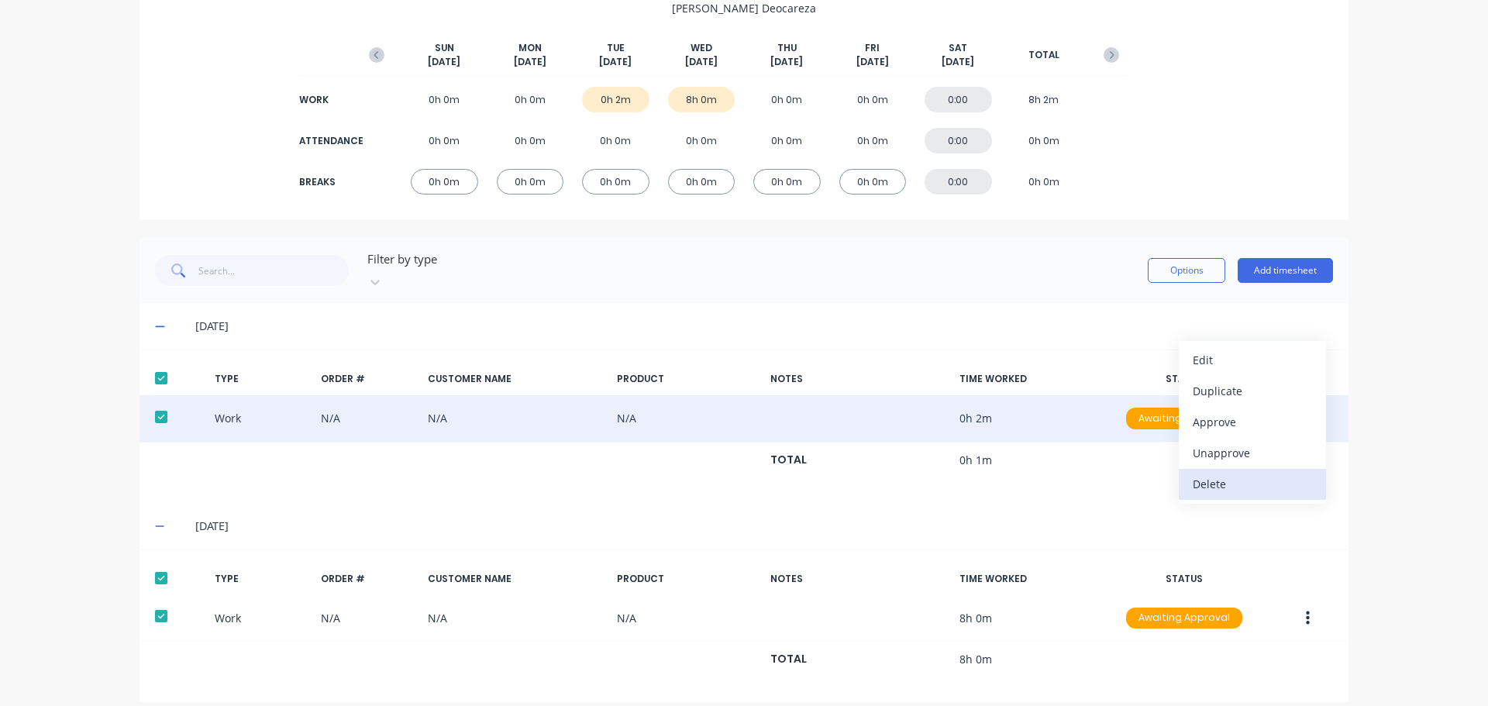
click at [1238, 469] on button "Delete" at bounding box center [1252, 484] width 147 height 31
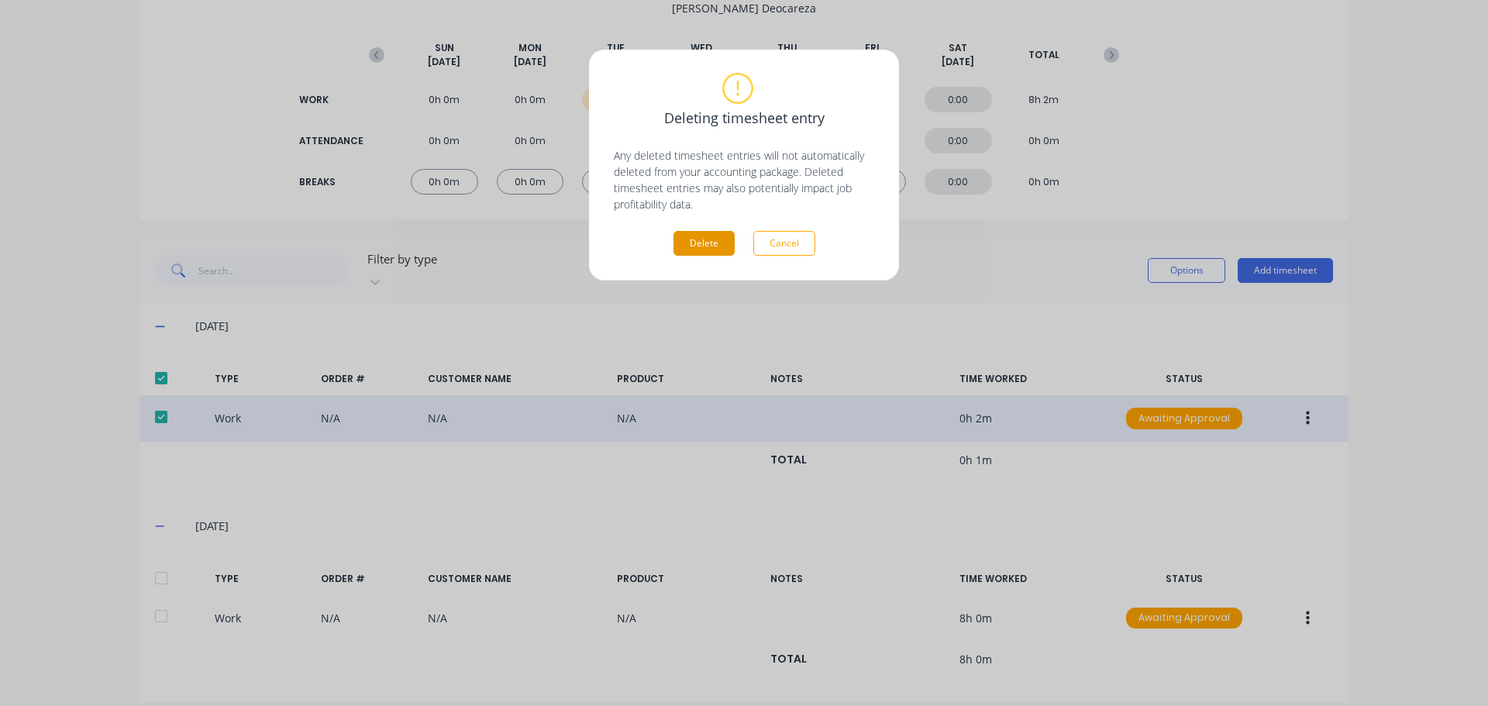
click at [706, 248] on button "Delete" at bounding box center [704, 243] width 61 height 25
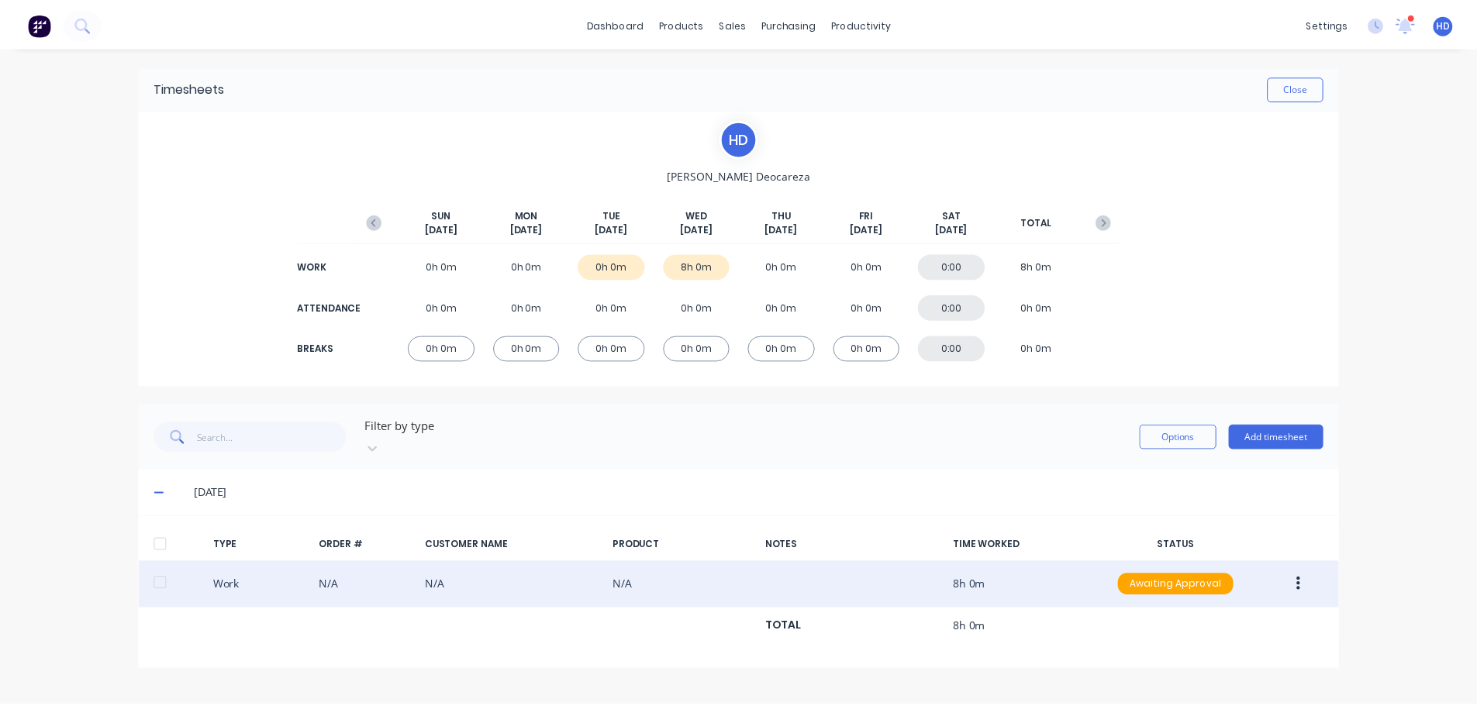
scroll to position [0, 0]
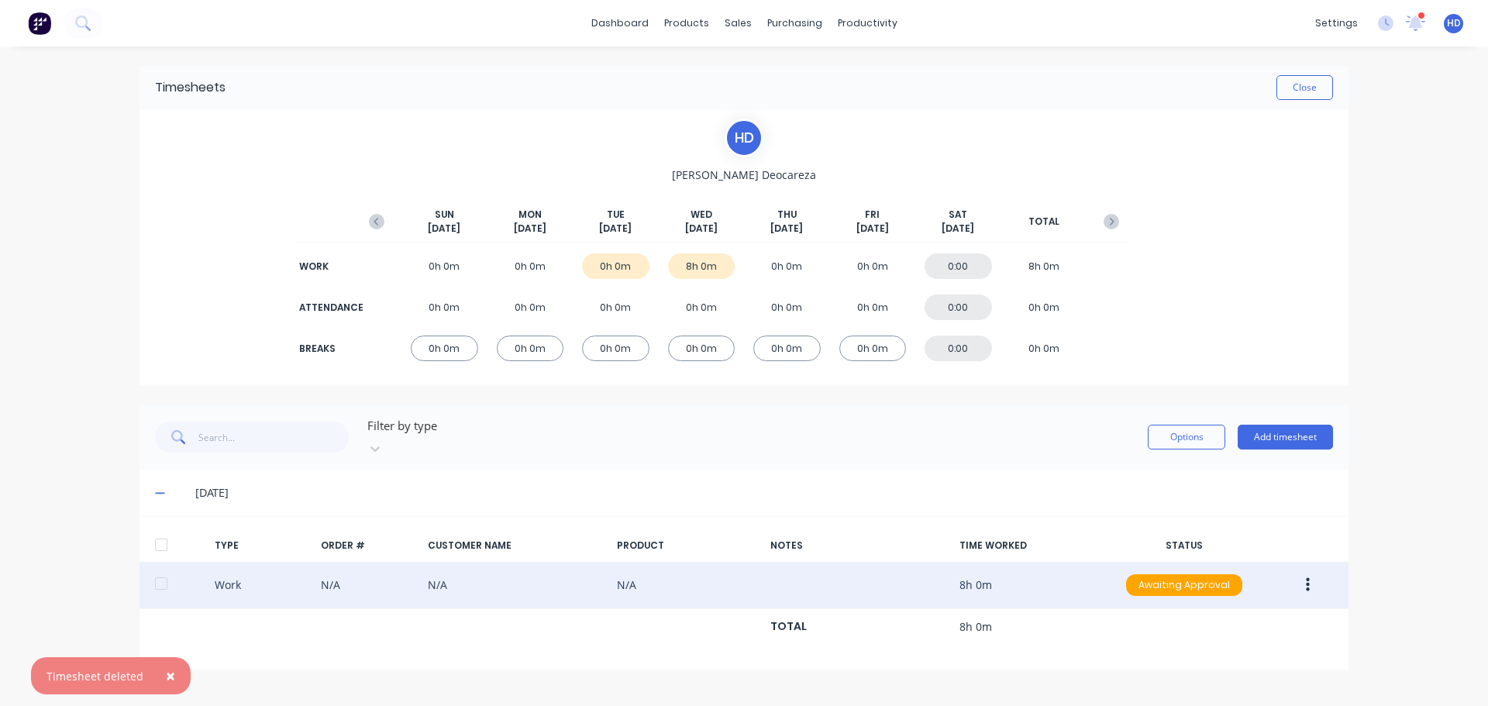
click at [1308, 578] on icon "button" at bounding box center [1308, 585] width 4 height 14
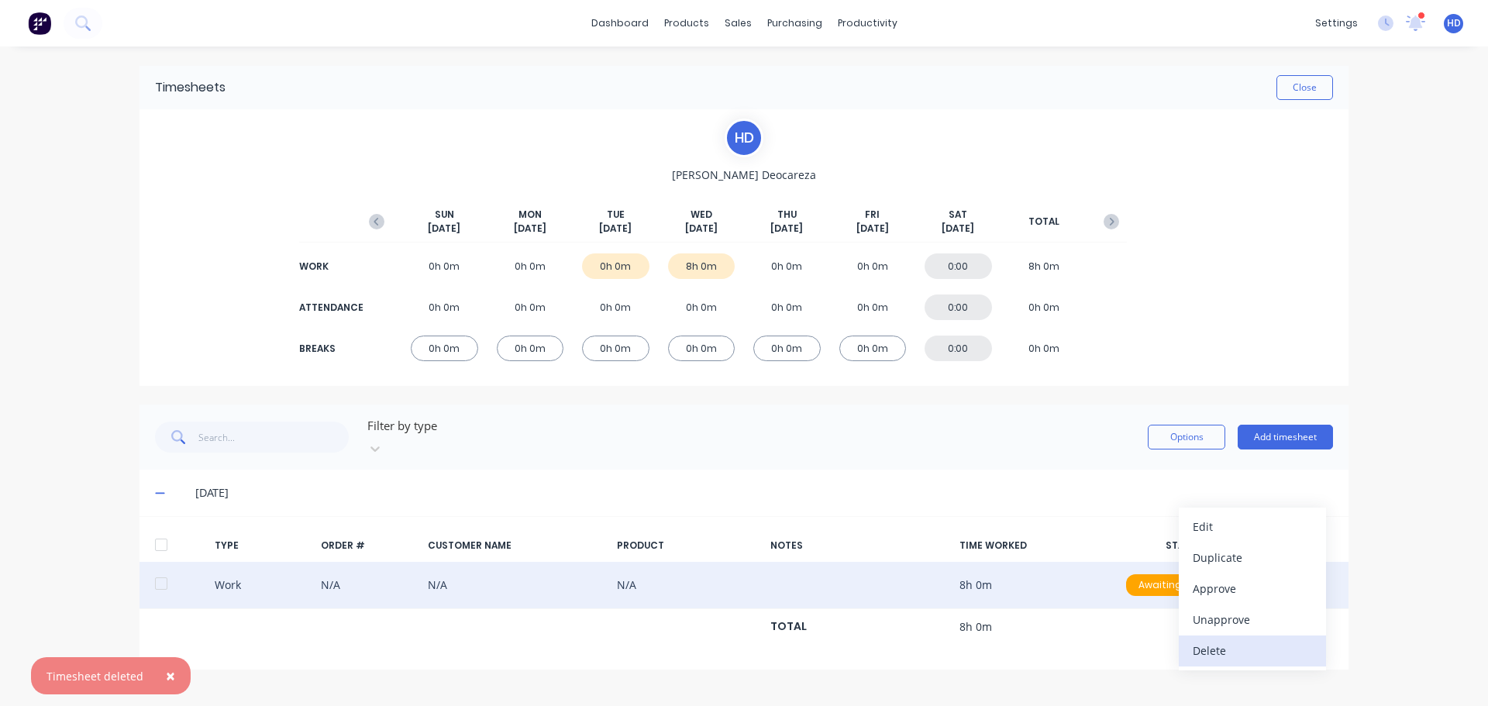
click at [1215, 639] on div "Delete" at bounding box center [1252, 650] width 119 height 22
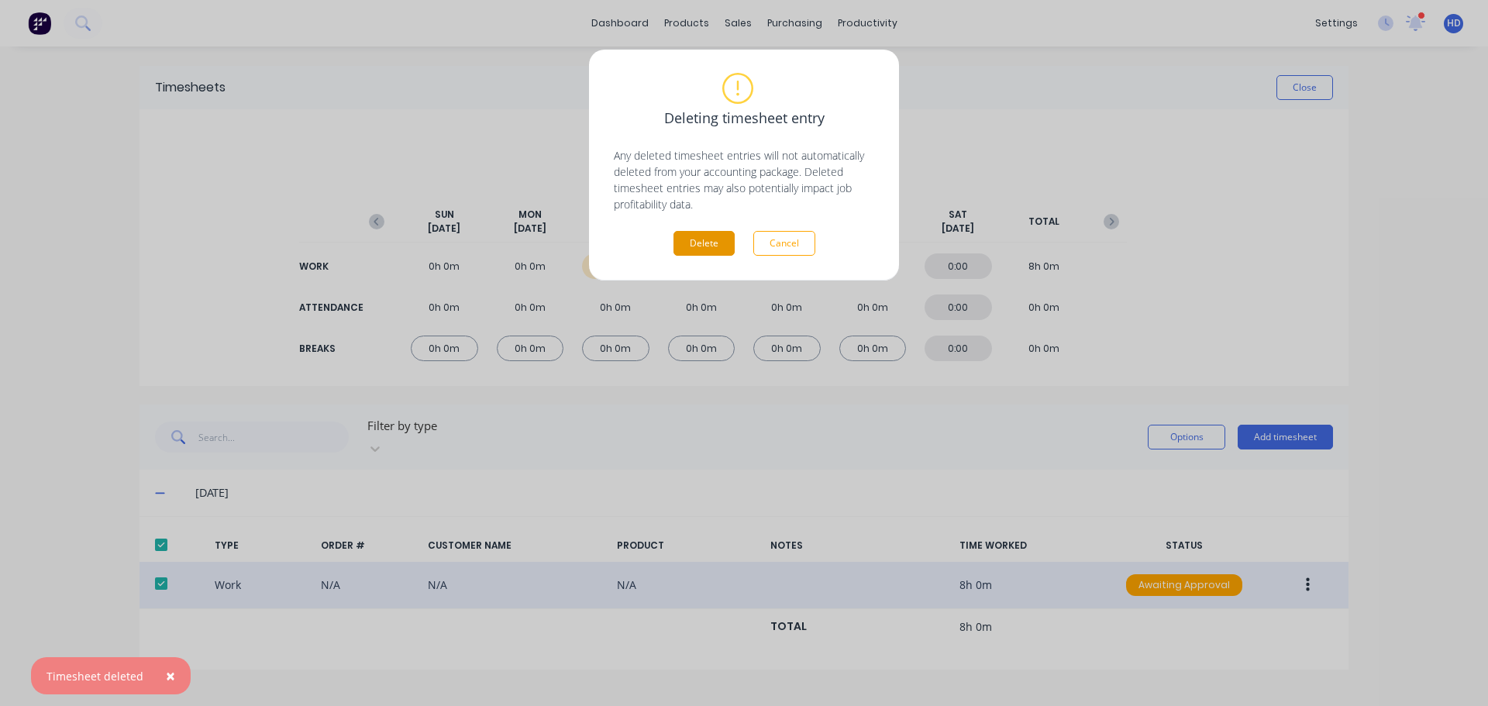
click at [707, 243] on button "Delete" at bounding box center [704, 243] width 61 height 25
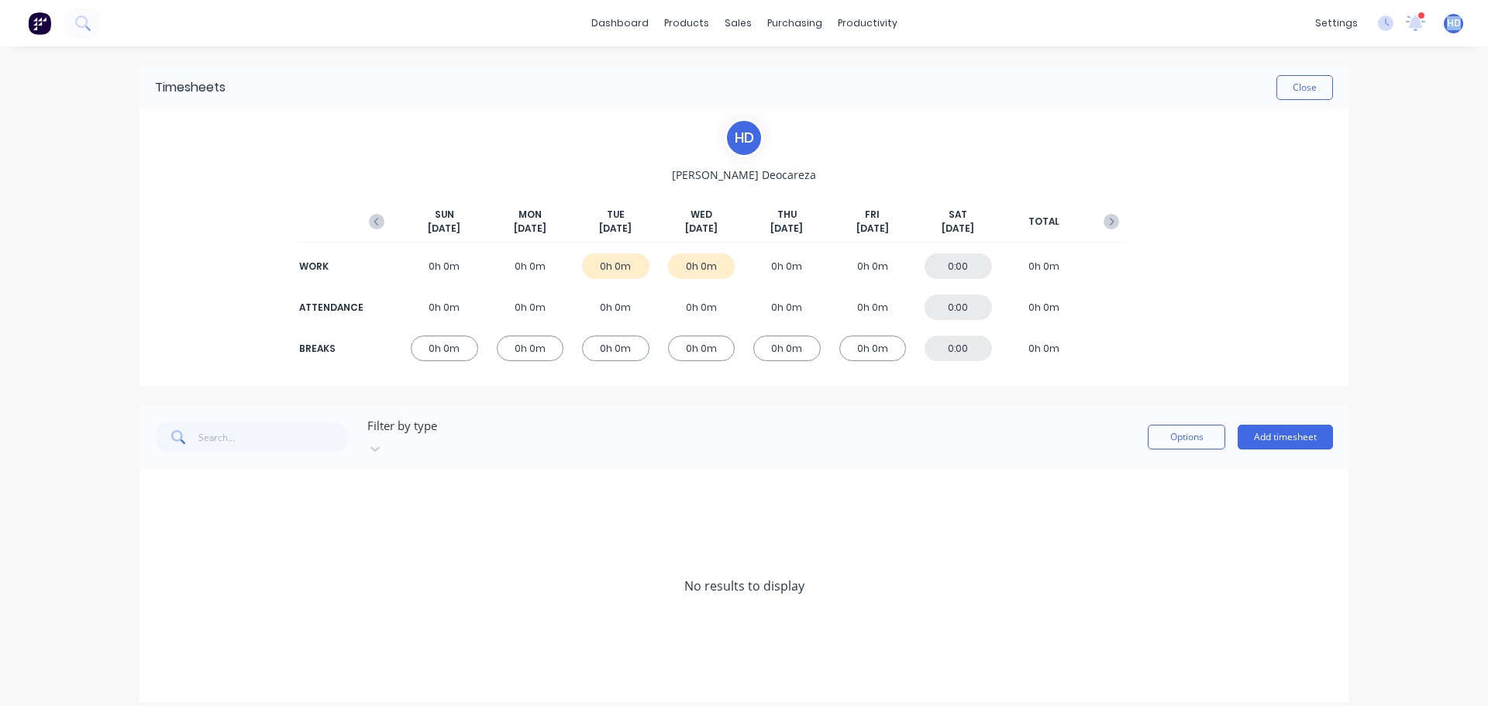
click at [1462, 23] on div "HD HD Prod Test Harry Deocareza Administrator Profile Sign out" at bounding box center [1453, 23] width 19 height 19
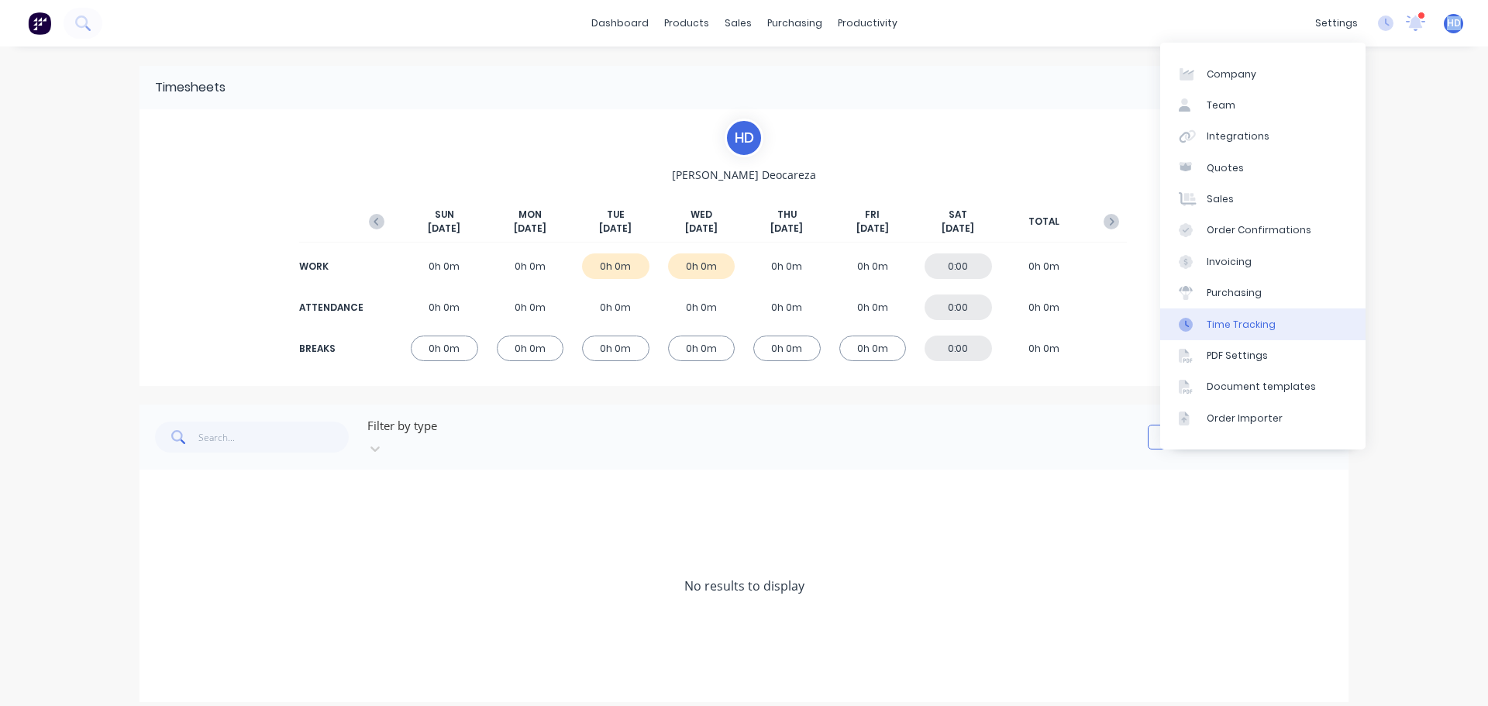
click at [1269, 329] on div "Time Tracking" at bounding box center [1241, 325] width 69 height 14
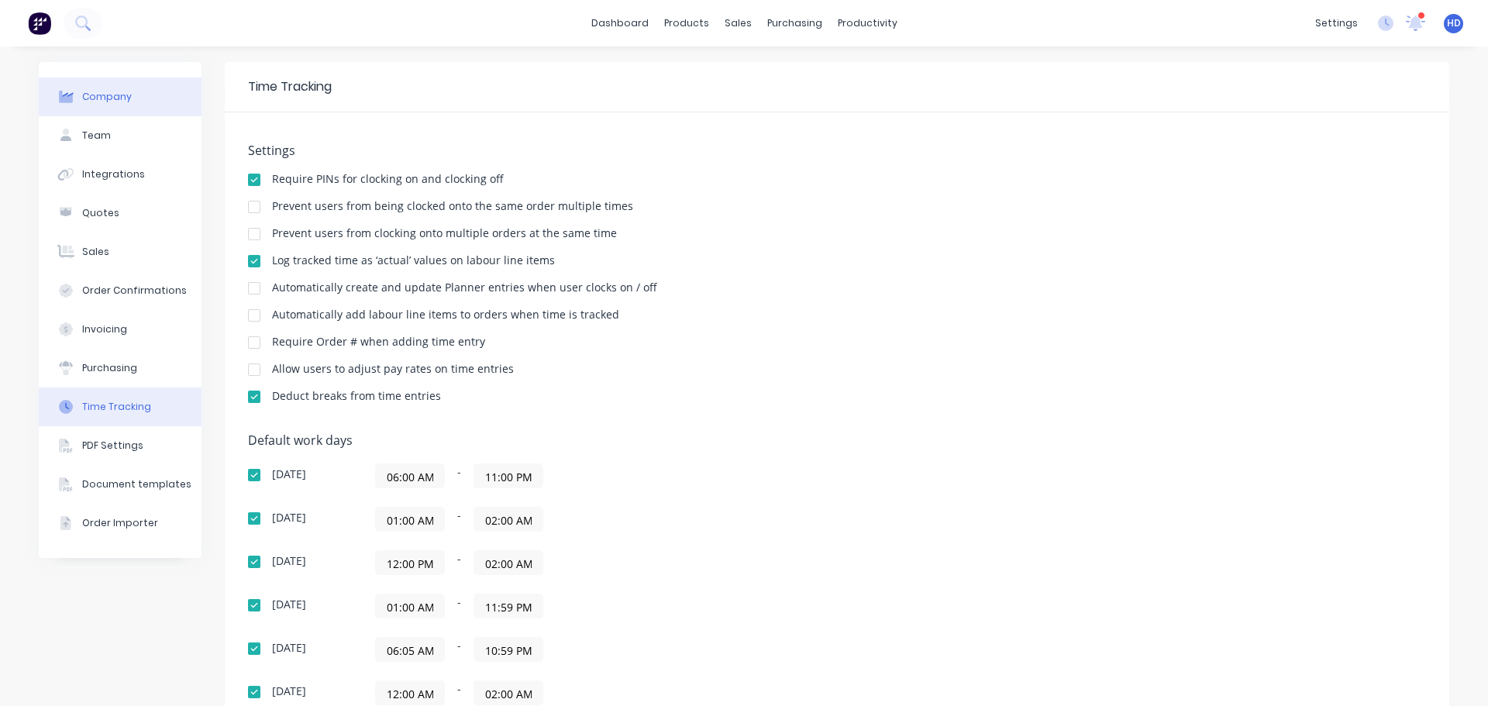
click at [102, 85] on button "Company" at bounding box center [120, 97] width 163 height 39
select select "CA"
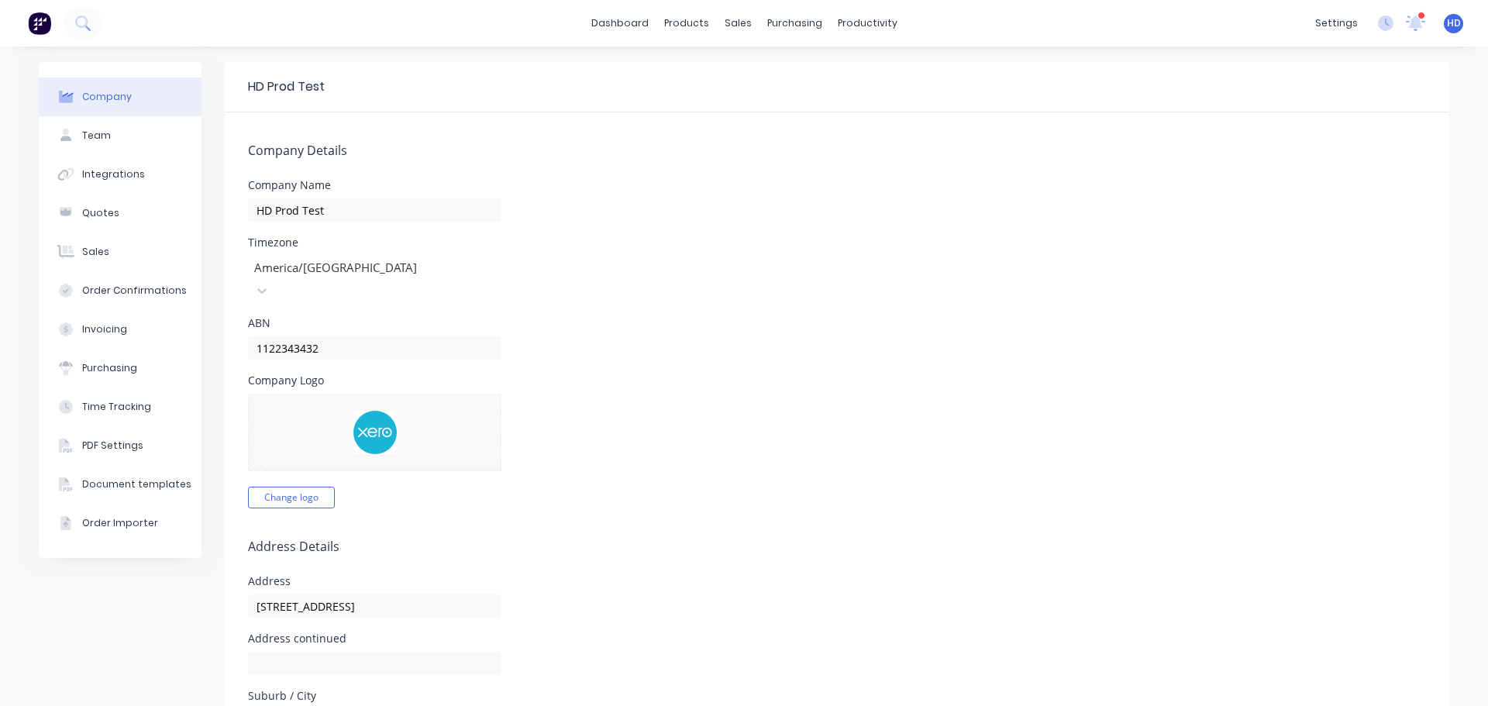
click at [348, 267] on div at bounding box center [364, 267] width 223 height 19
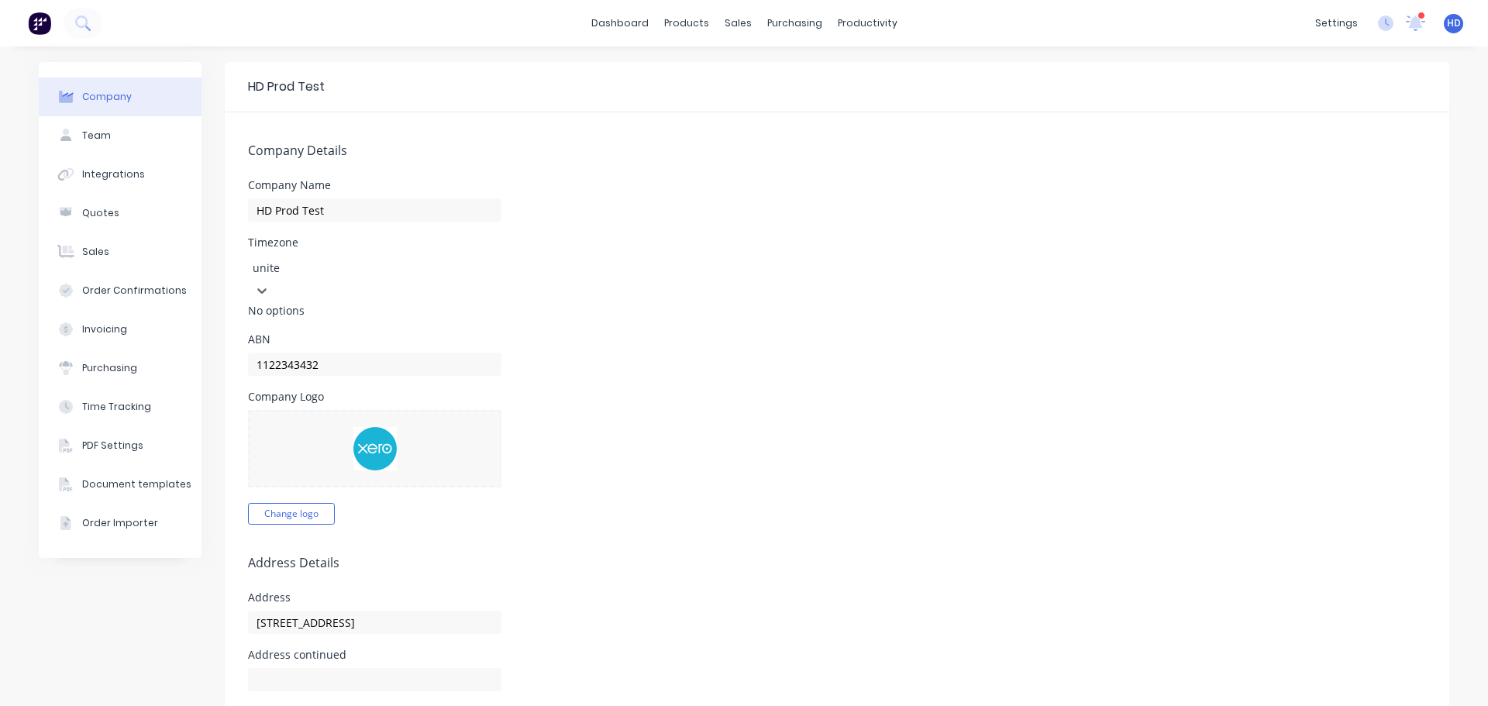
type input "united"
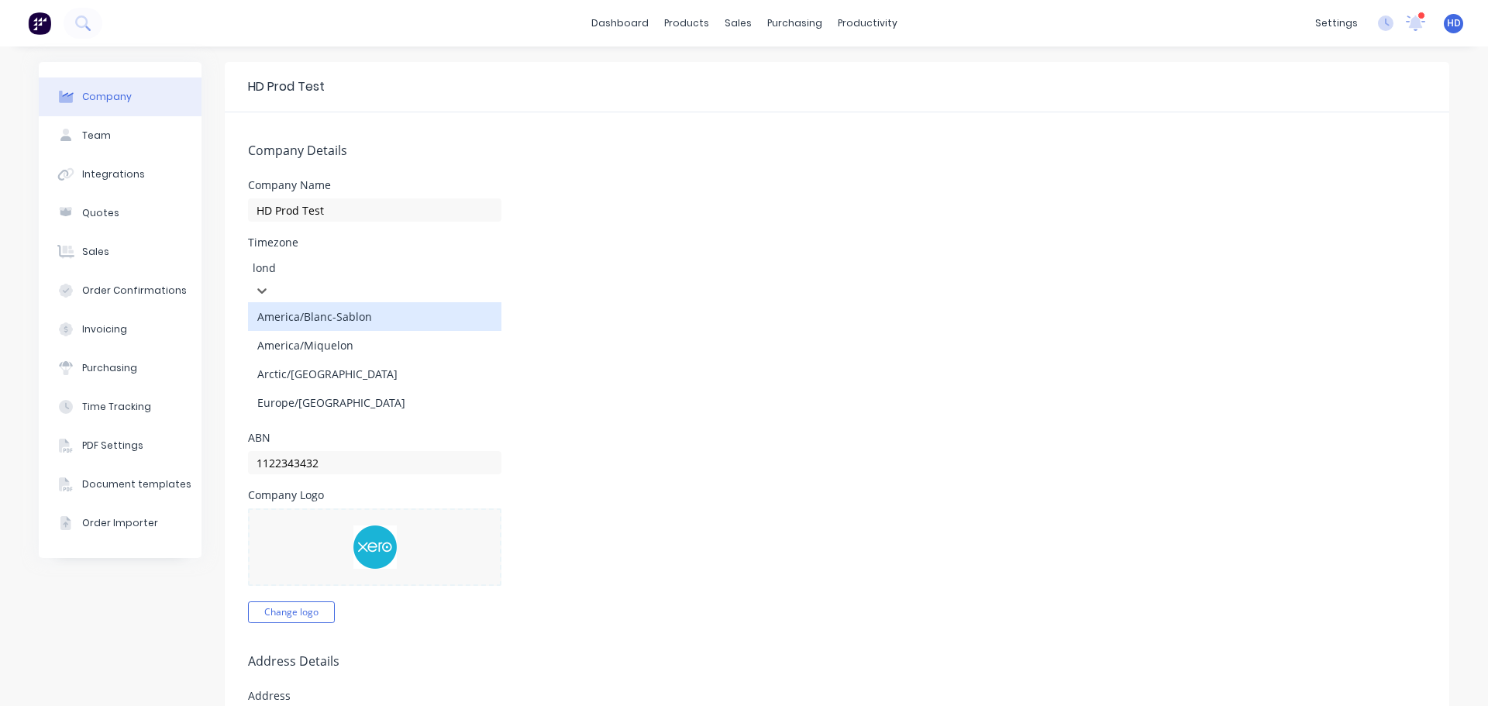
type input "londo"
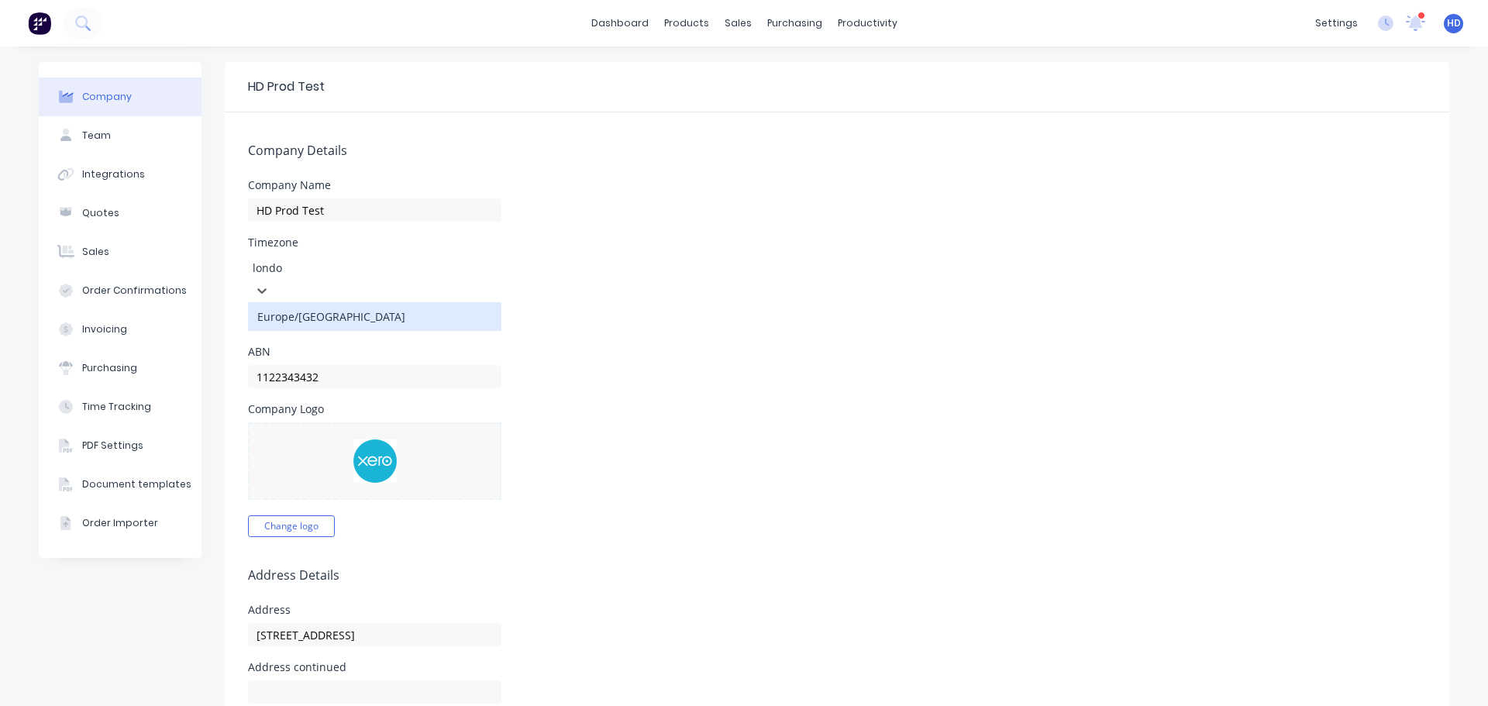
click at [319, 302] on div "Europe/[GEOGRAPHIC_DATA]" at bounding box center [374, 316] width 253 height 29
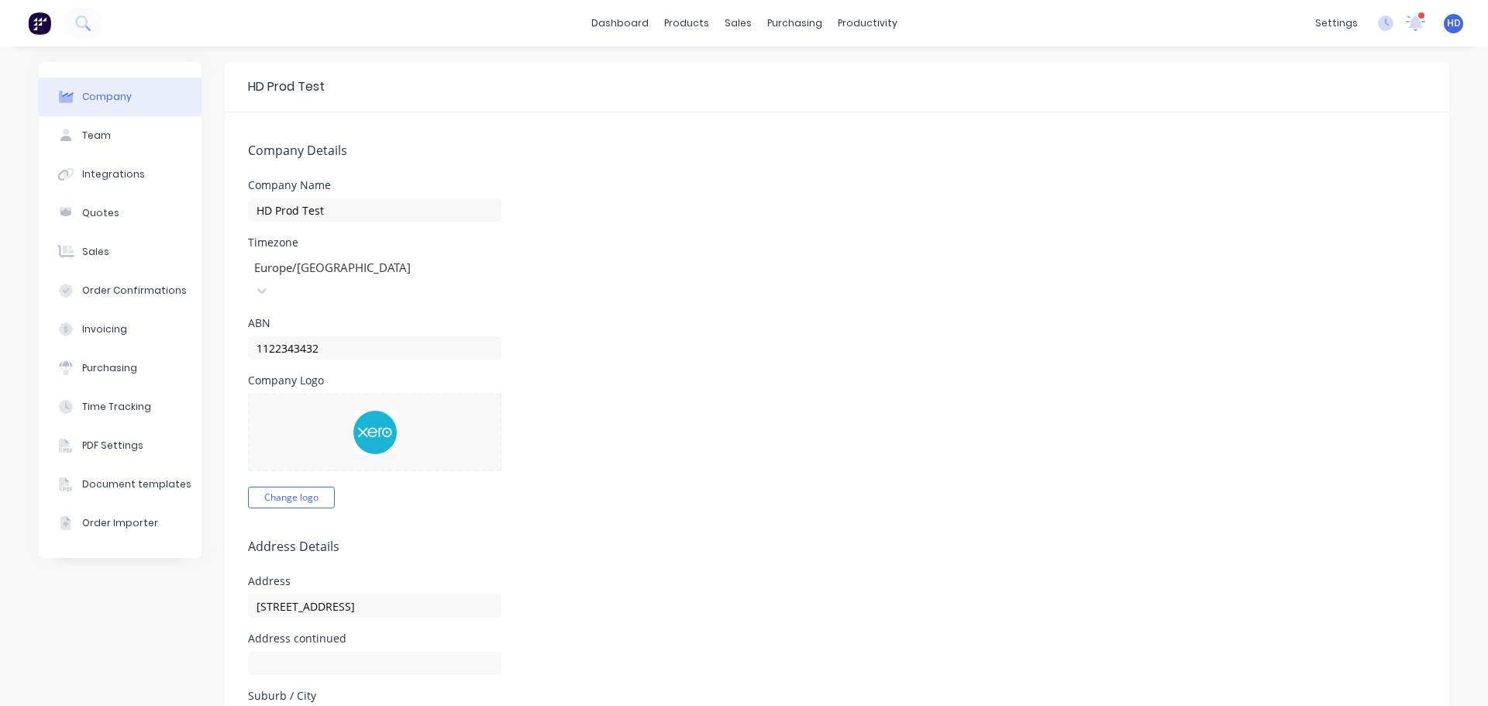
click at [1447, 26] on span "HD" at bounding box center [1454, 23] width 14 height 14
click at [1322, 156] on button "Profile" at bounding box center [1357, 163] width 205 height 31
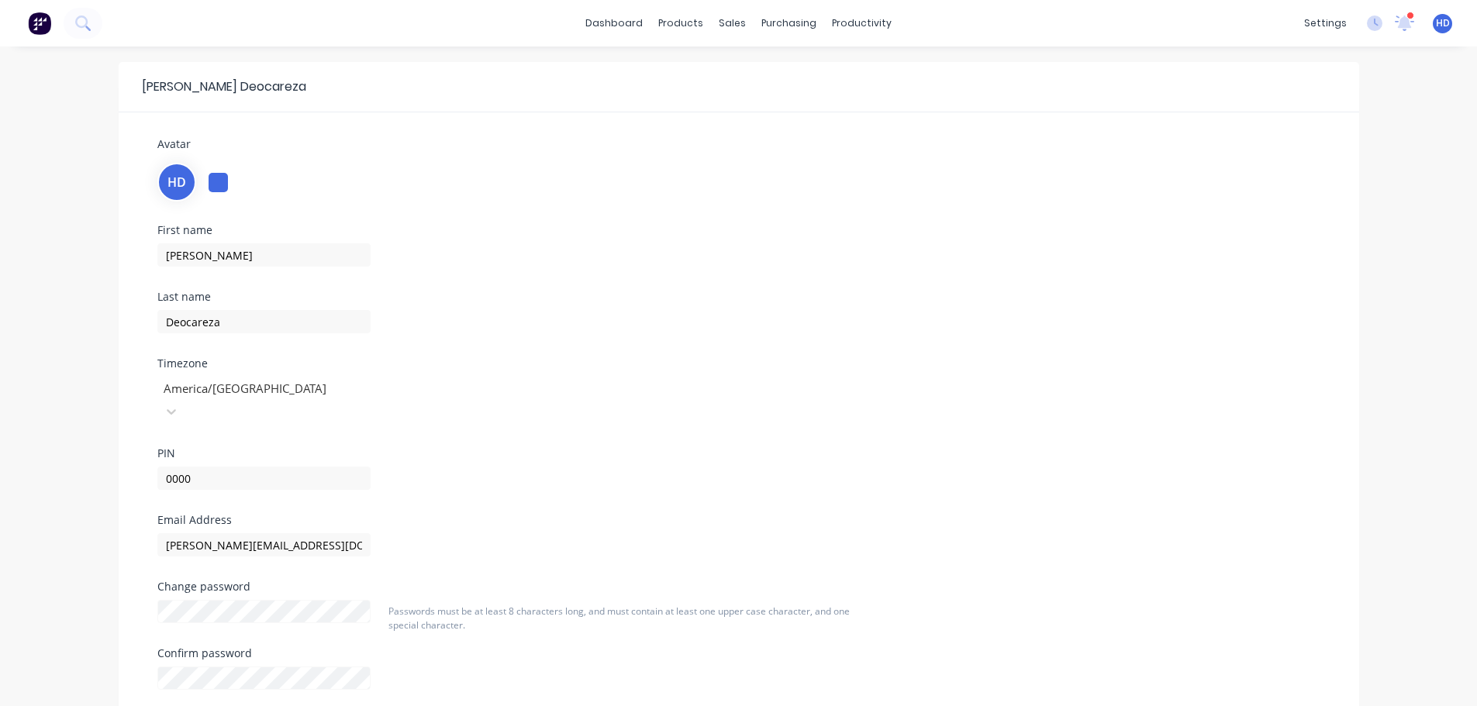
click at [236, 395] on div at bounding box center [273, 388] width 223 height 19
type input "europe/lon"
click at [218, 433] on div "Europe/[GEOGRAPHIC_DATA]" at bounding box center [273, 447] width 233 height 29
click at [556, 353] on div "First name Harry Last name Deocareza Timezone Europe/London PIN 0000" at bounding box center [739, 370] width 1186 height 290
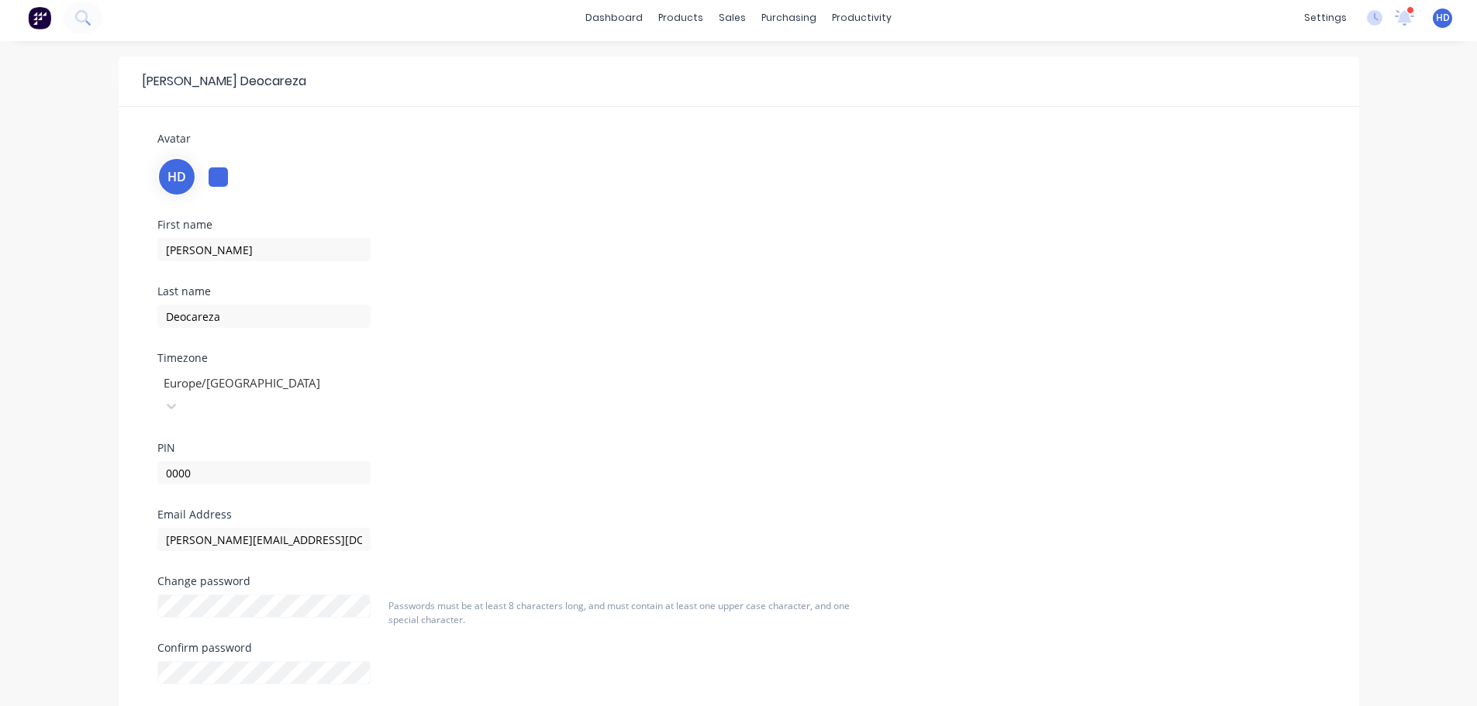
scroll to position [88, 0]
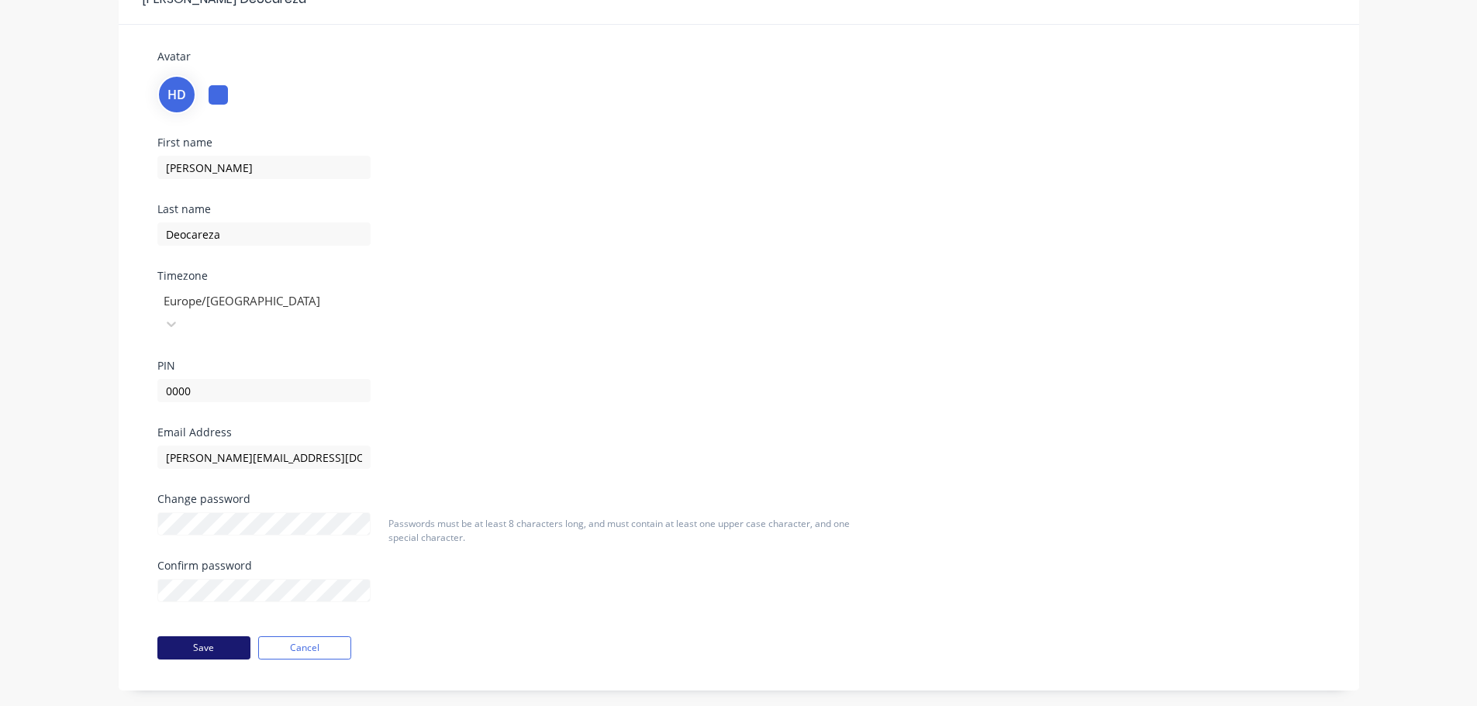
click at [205, 636] on button "Save" at bounding box center [203, 647] width 93 height 23
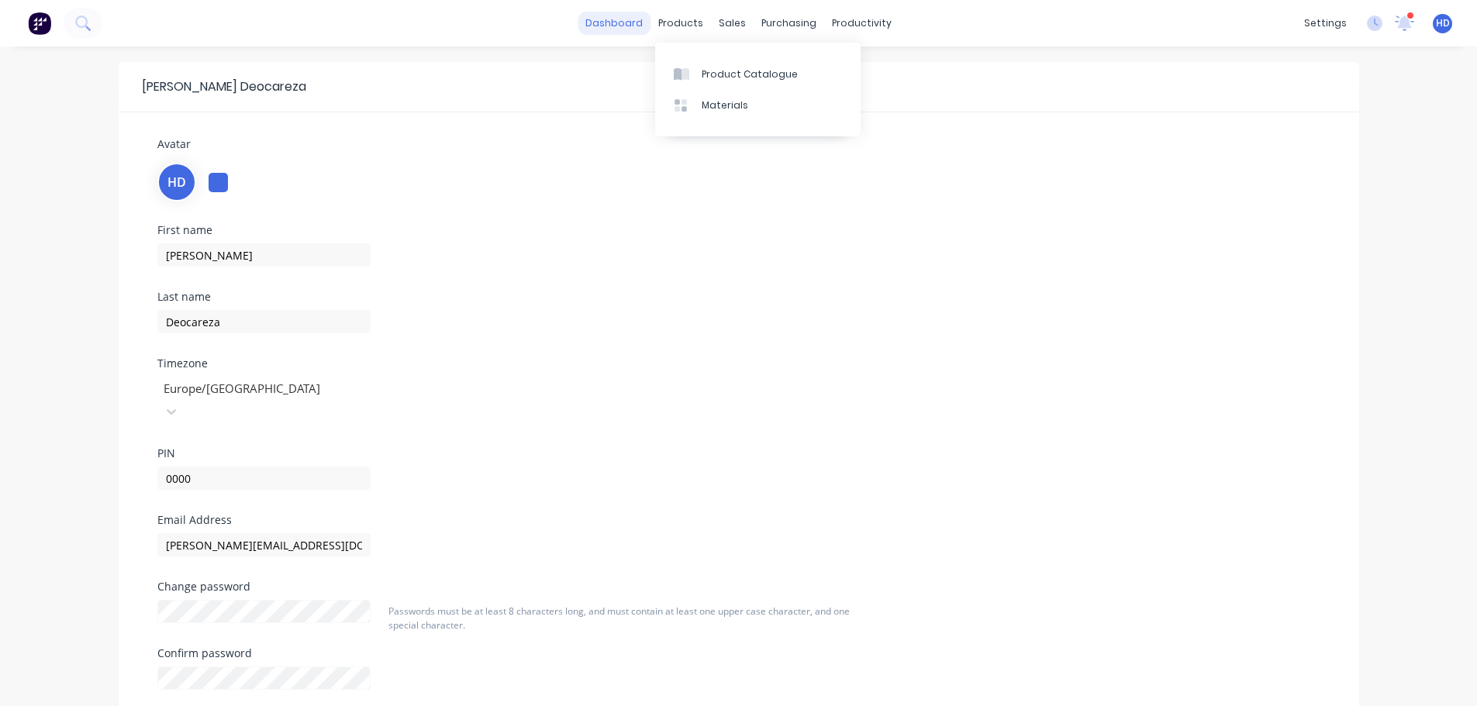
click at [629, 12] on link "dashboard" at bounding box center [613, 23] width 73 height 23
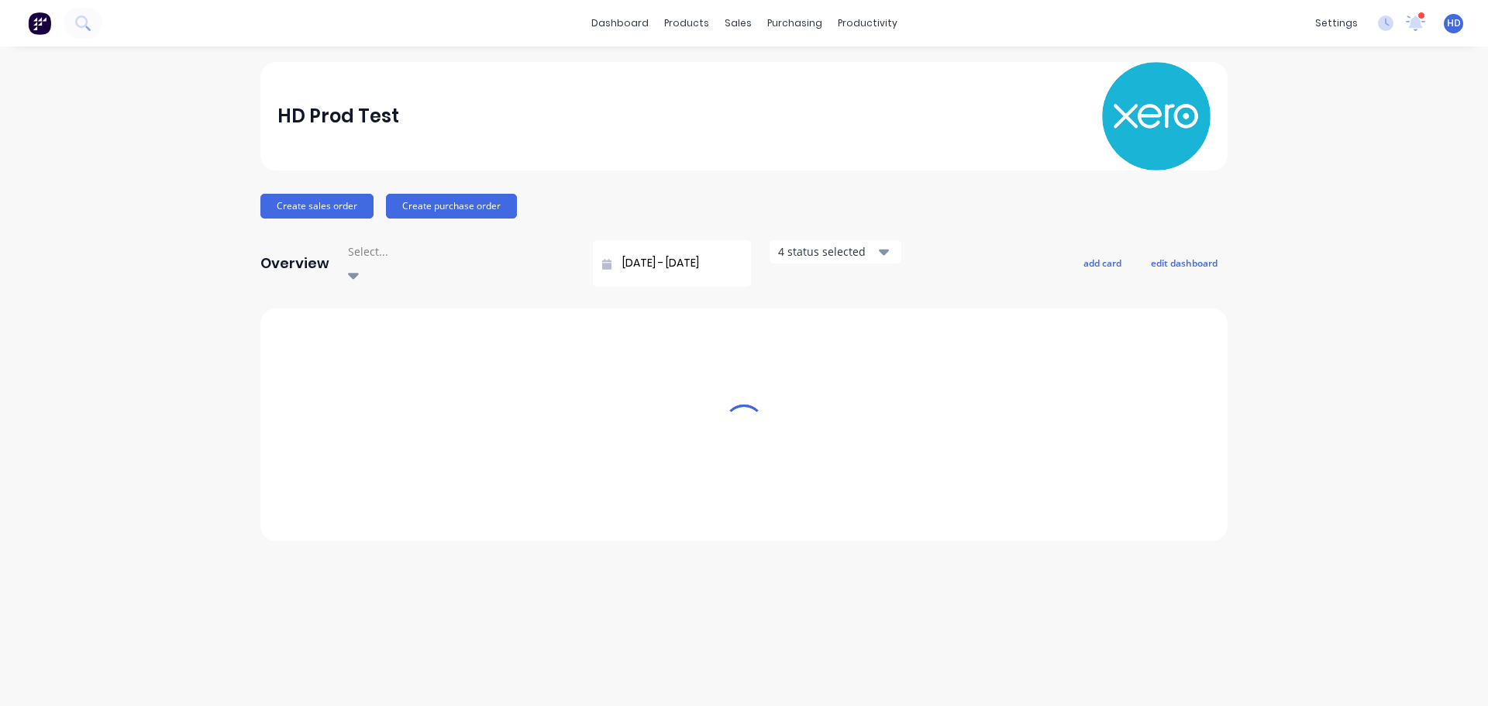
click at [1453, 31] on div "HD HD Prod Test Harry Deocareza Administrator Profile Sign out" at bounding box center [1453, 23] width 19 height 19
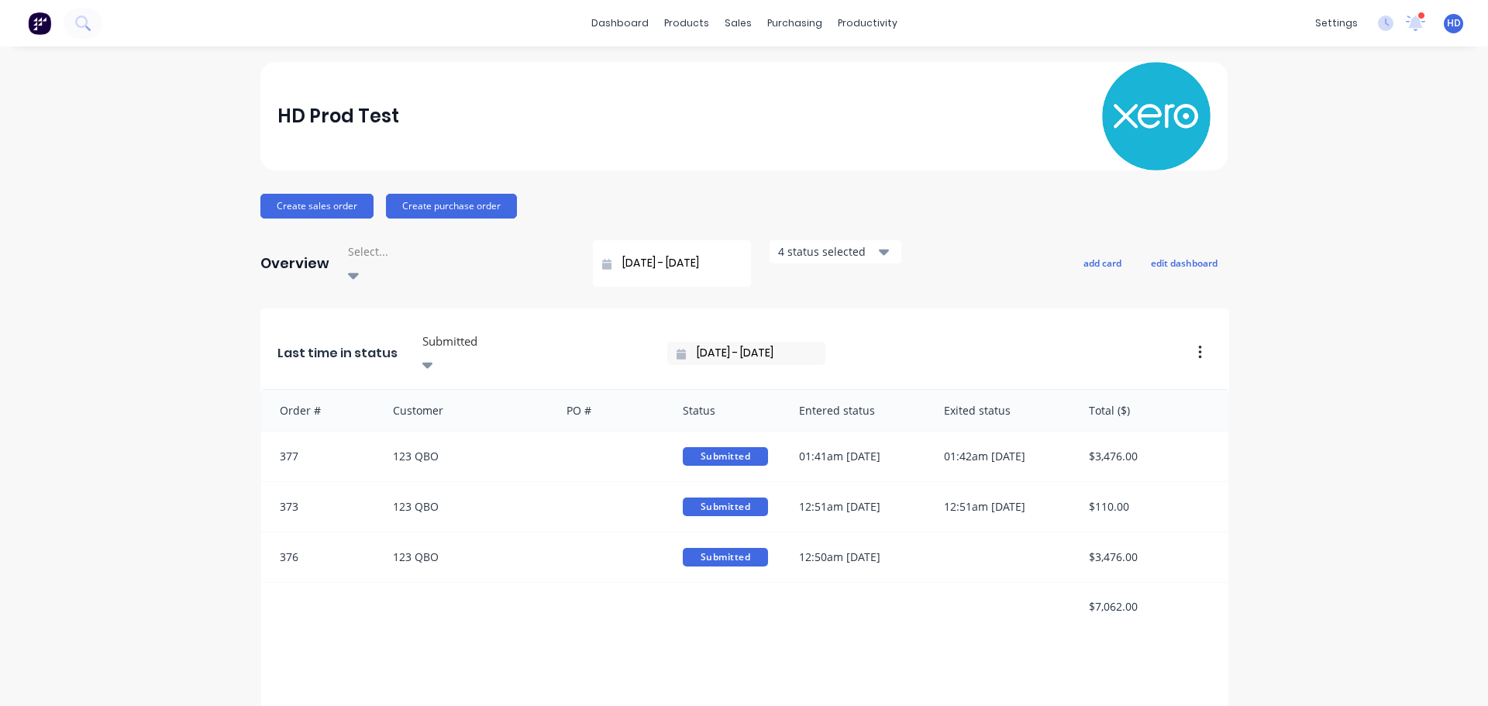
click at [1447, 22] on span "HD" at bounding box center [1454, 23] width 14 height 14
click at [1315, 152] on button "Profile" at bounding box center [1357, 163] width 205 height 31
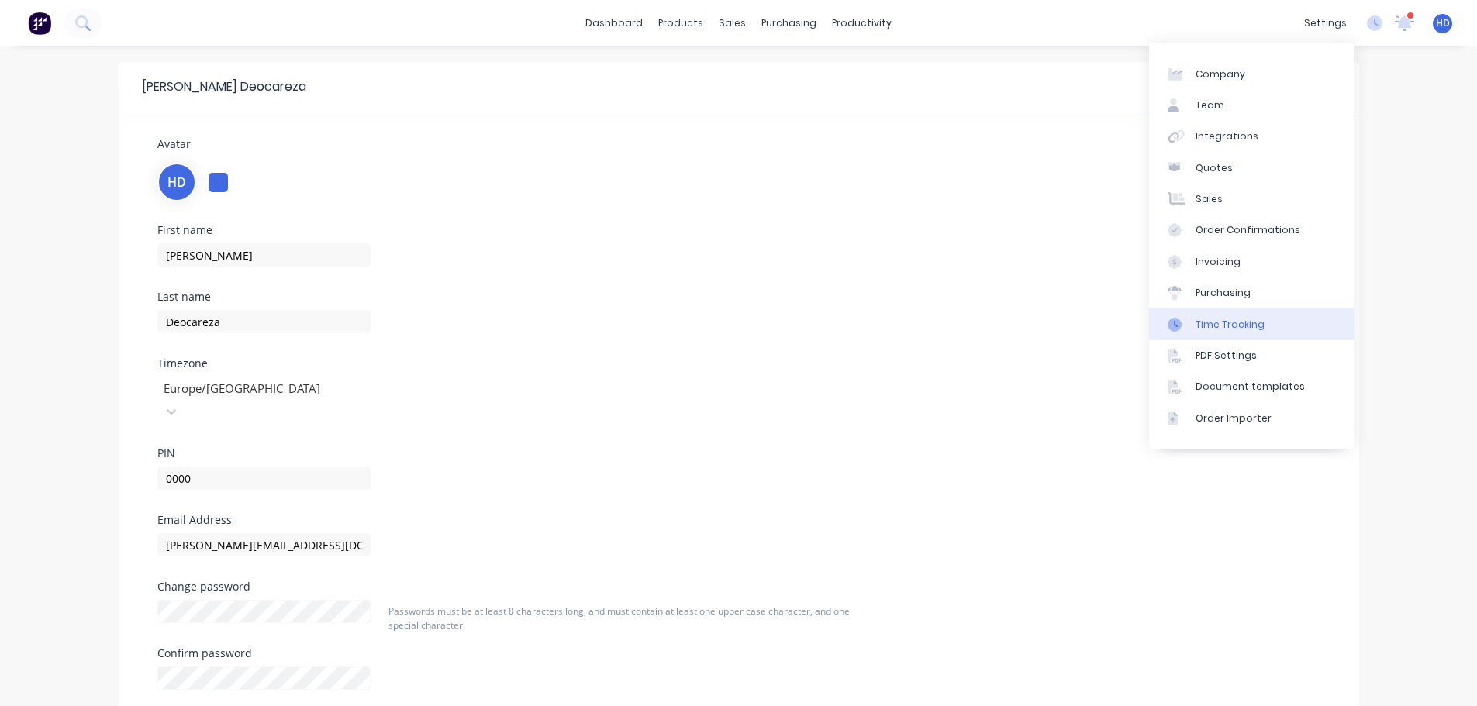
click at [1252, 336] on link "Time Tracking" at bounding box center [1251, 323] width 205 height 31
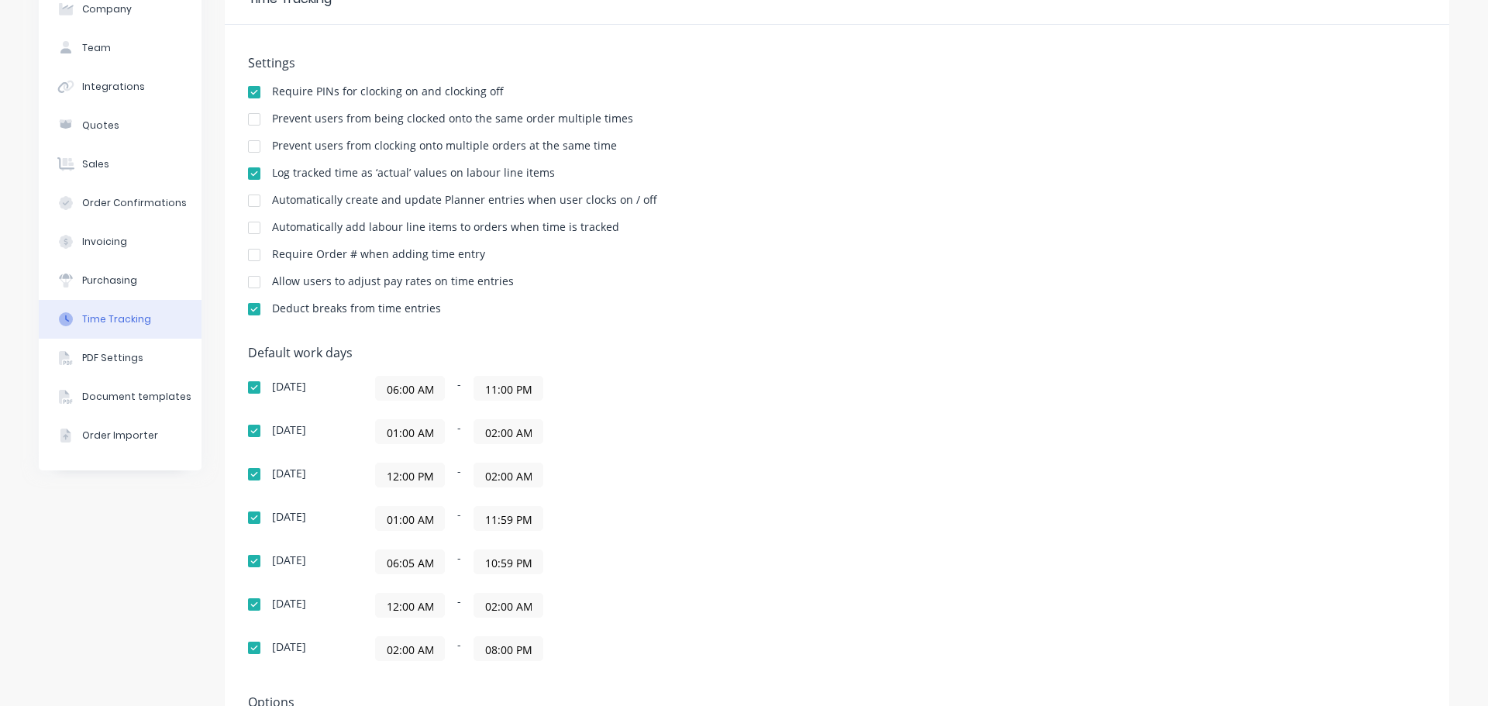
scroll to position [233, 0]
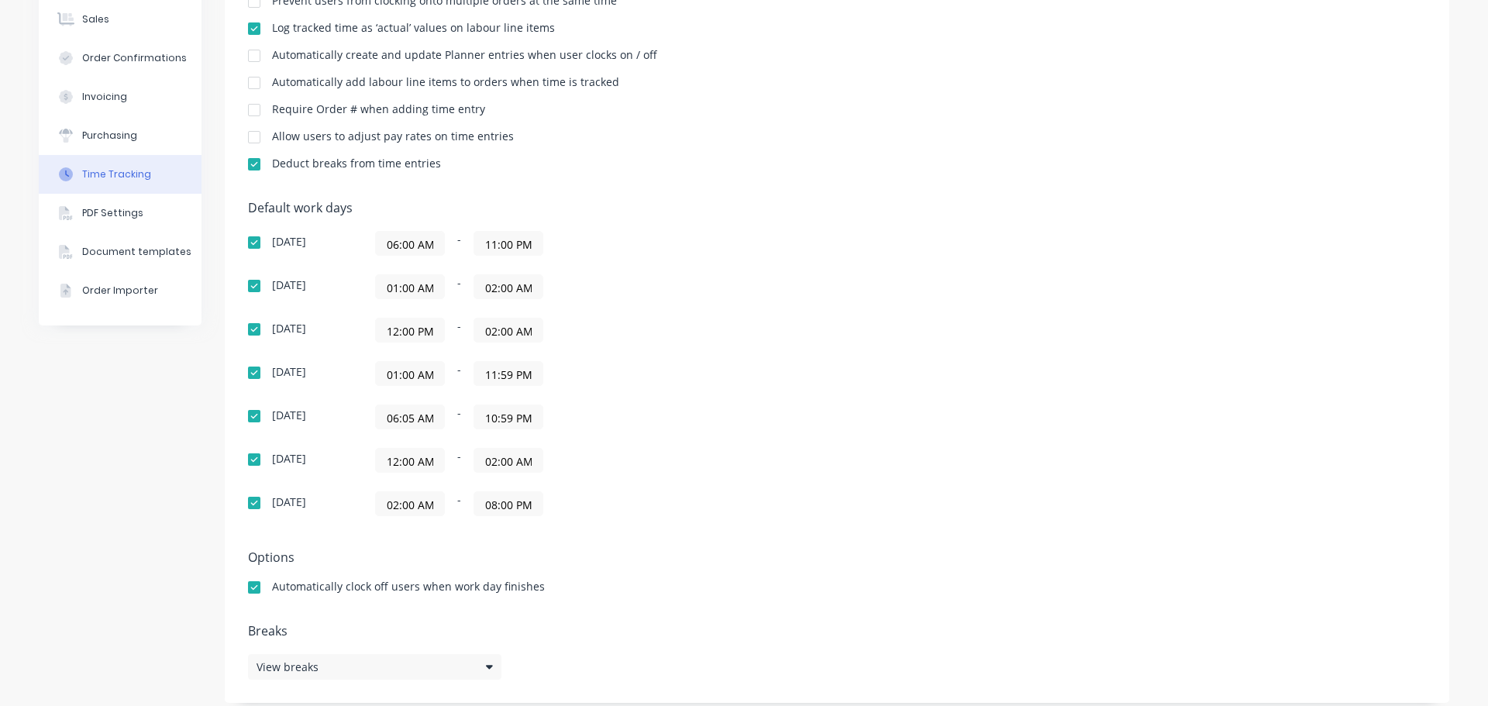
click at [417, 423] on input "06:05 AM" at bounding box center [410, 416] width 68 height 23
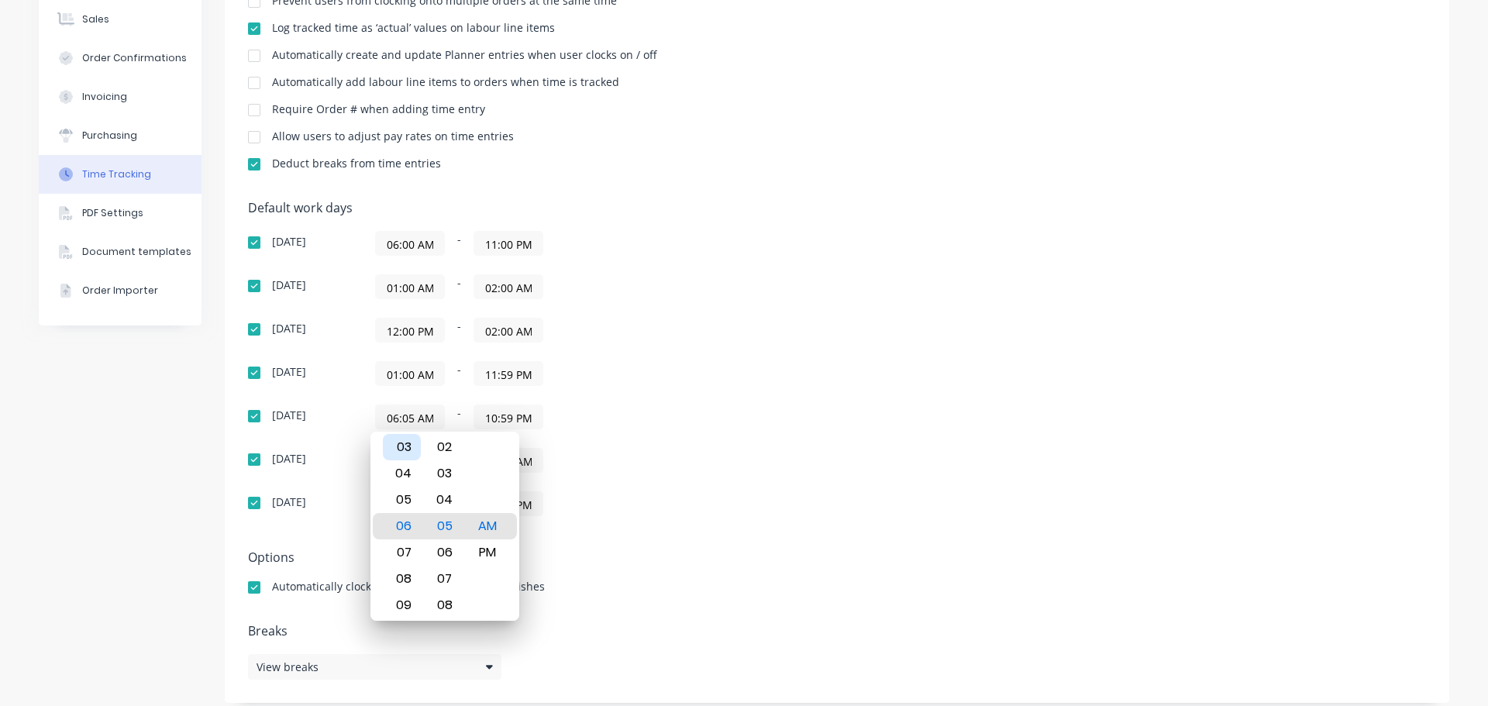
click at [407, 448] on div "03" at bounding box center [402, 447] width 38 height 26
type input "03:05 AM"
click at [810, 405] on div "Default work days Sunday 06:00 AM - 11:00 PM Monday 01:00 AM - 02:00 AM Tuesday…" at bounding box center [837, 368] width 1178 height 334
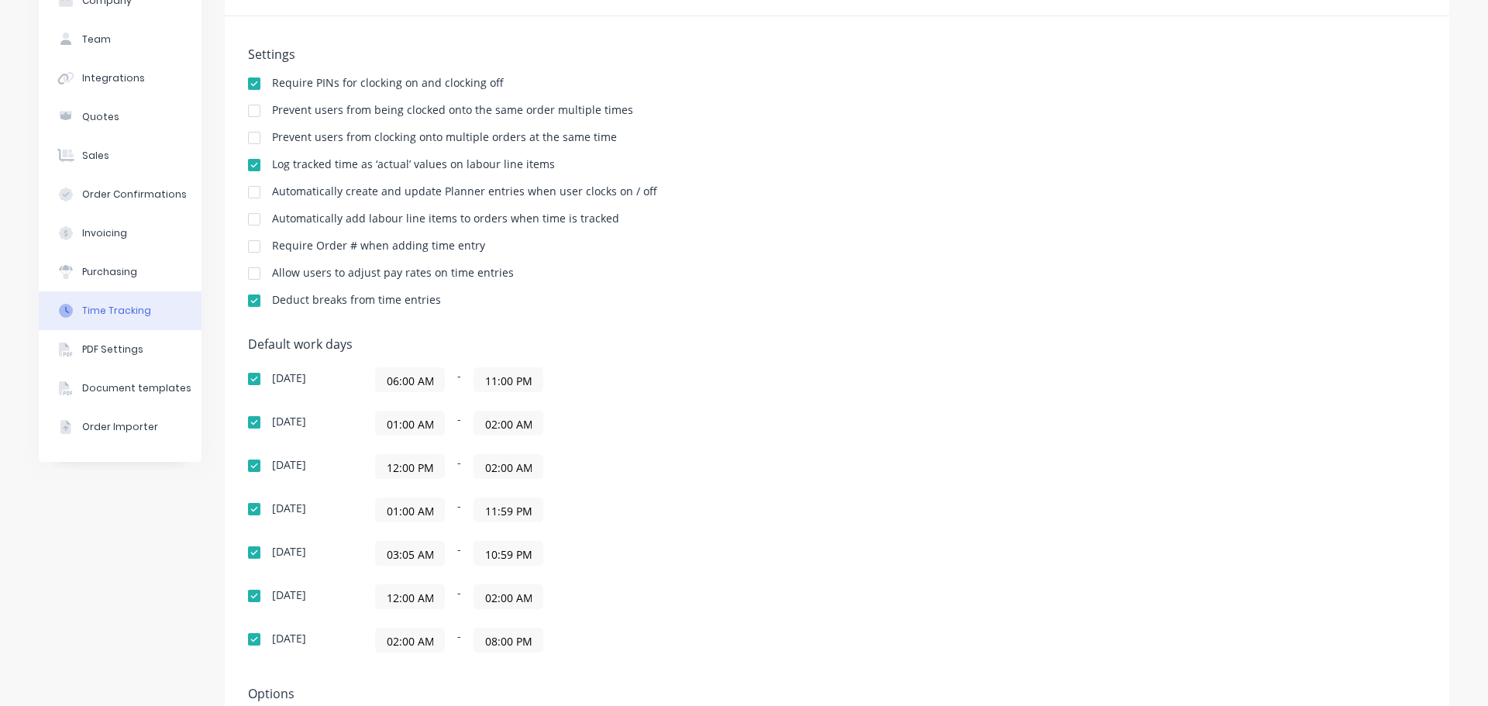
scroll to position [0, 0]
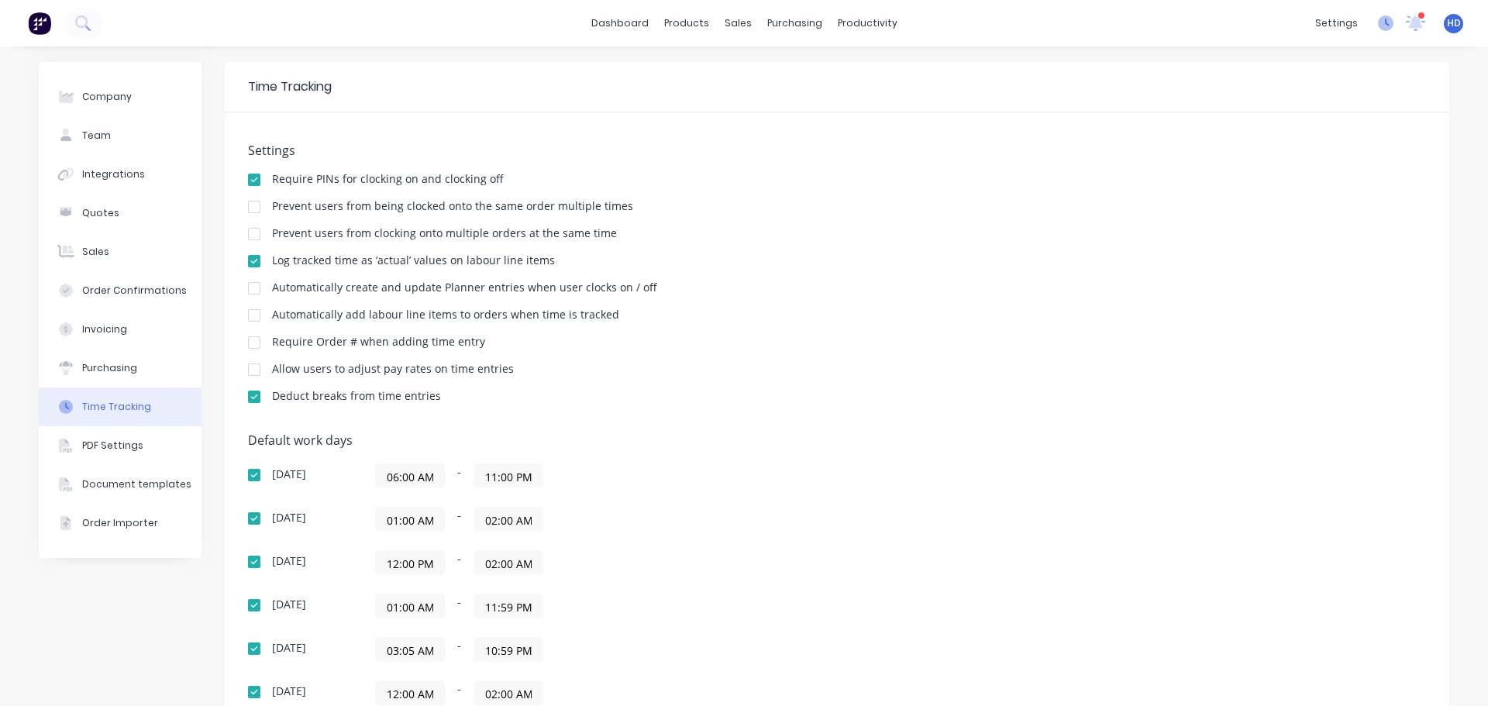
click at [1378, 22] on icon at bounding box center [1386, 24] width 16 height 16
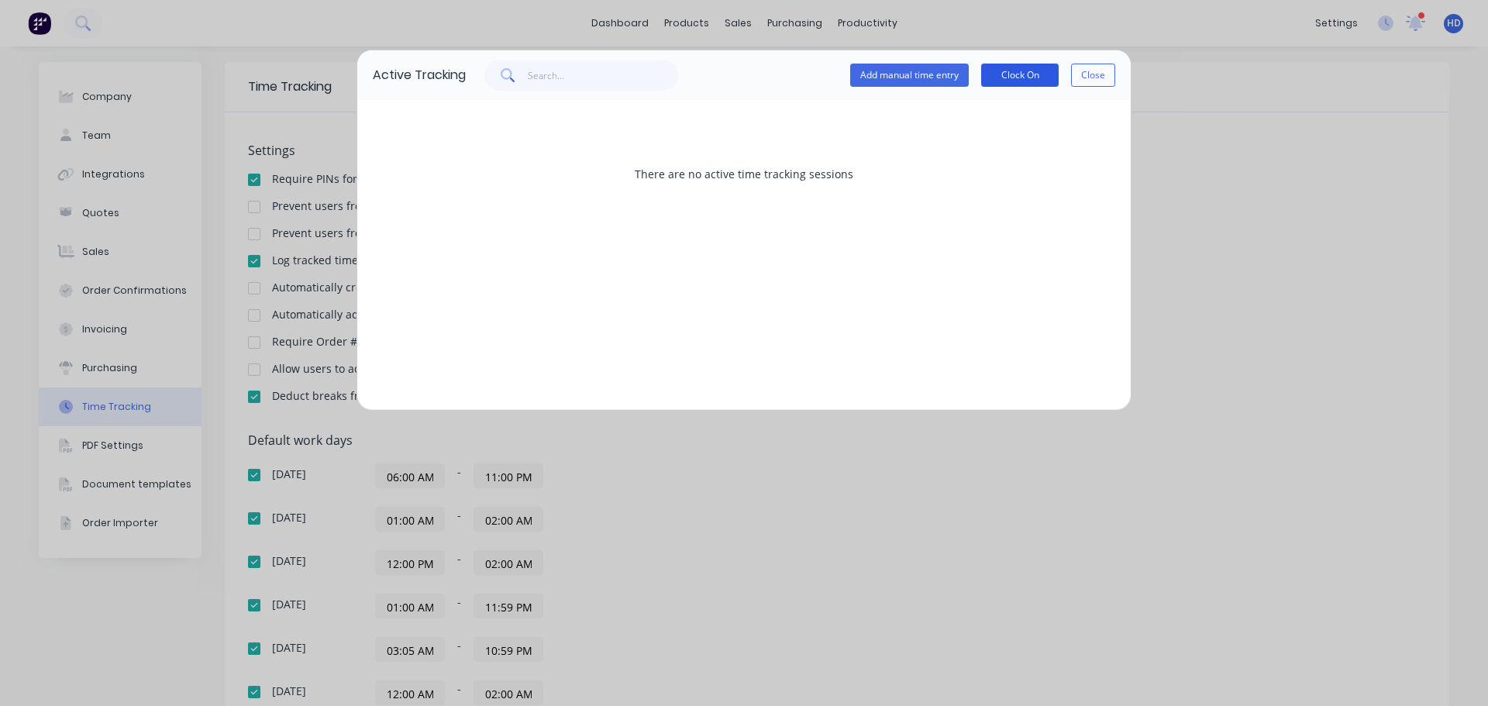
click at [1016, 74] on button "Clock On" at bounding box center [1020, 75] width 78 height 23
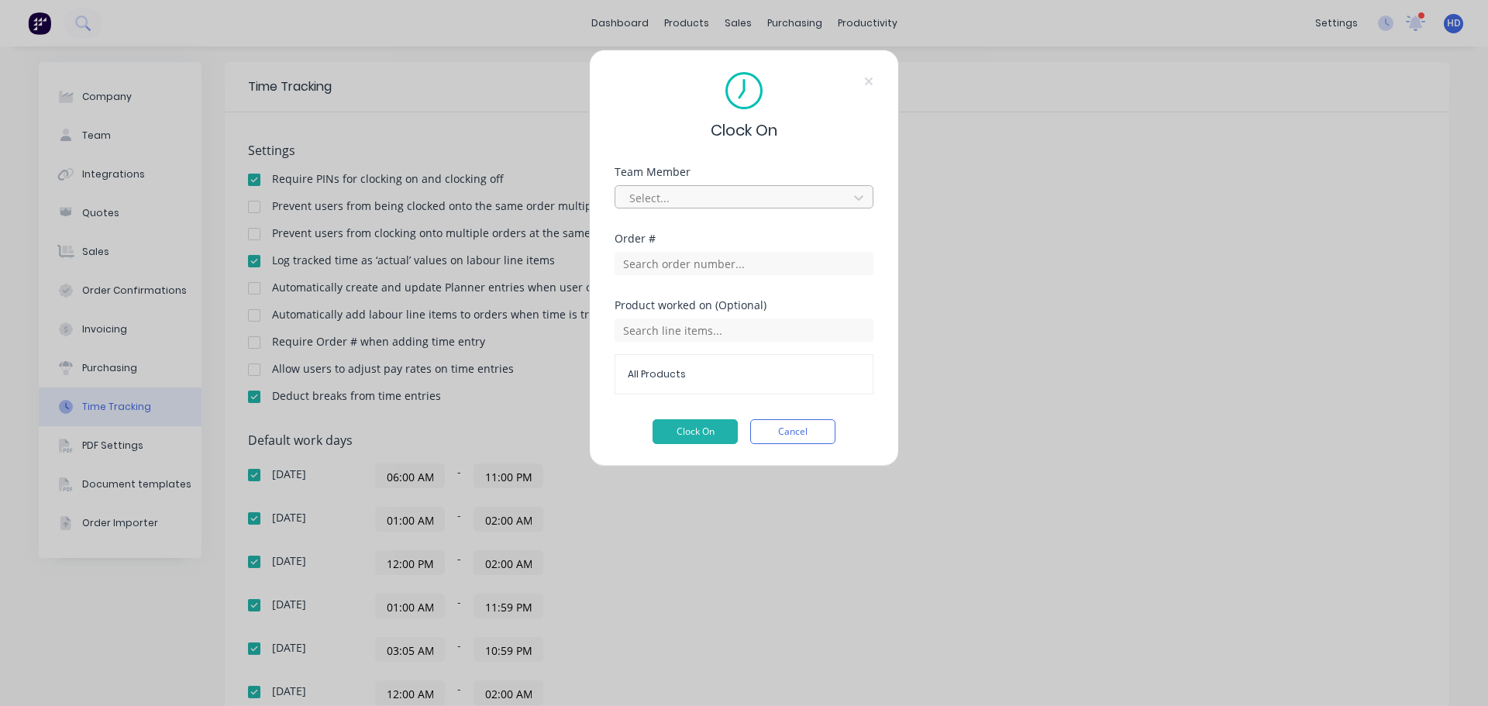
click at [757, 195] on div at bounding box center [734, 197] width 212 height 19
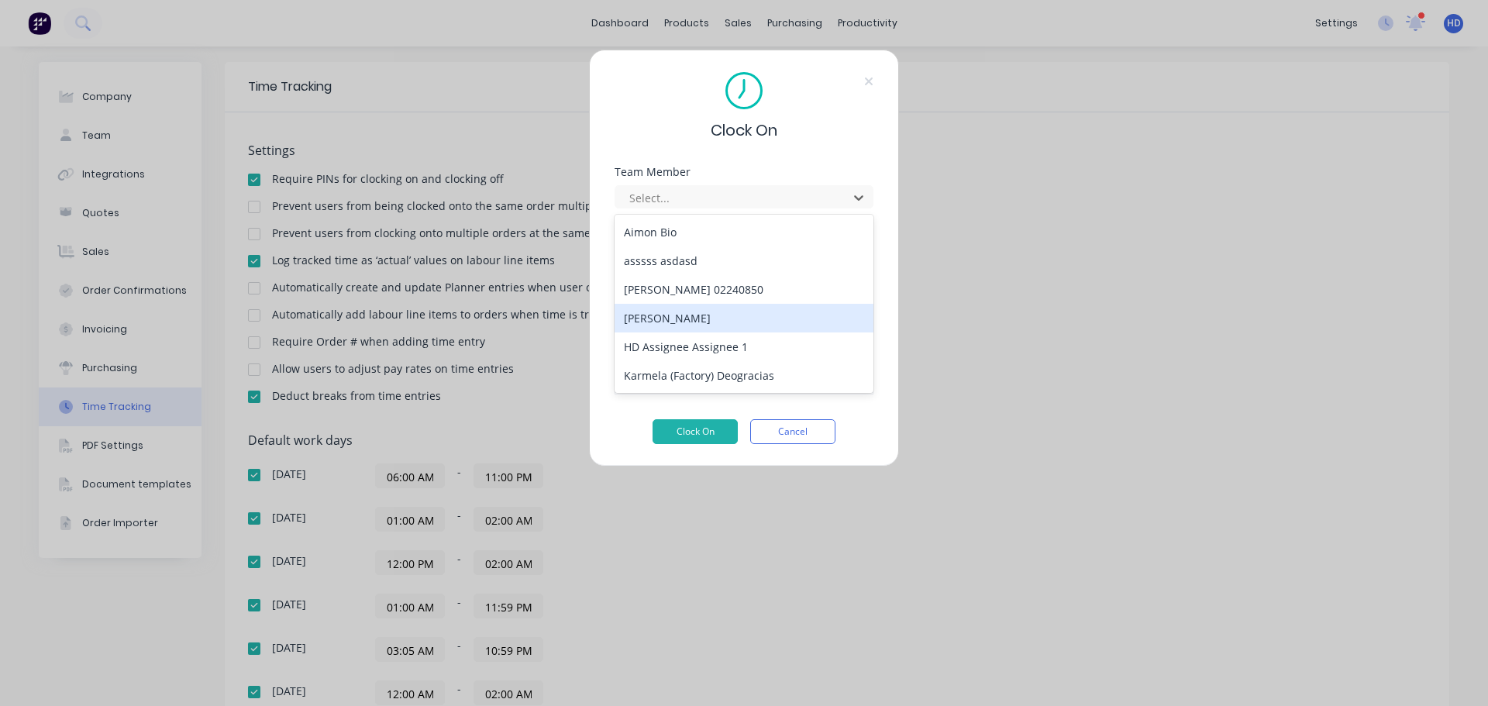
click at [695, 319] on div "[PERSON_NAME]" at bounding box center [744, 318] width 259 height 29
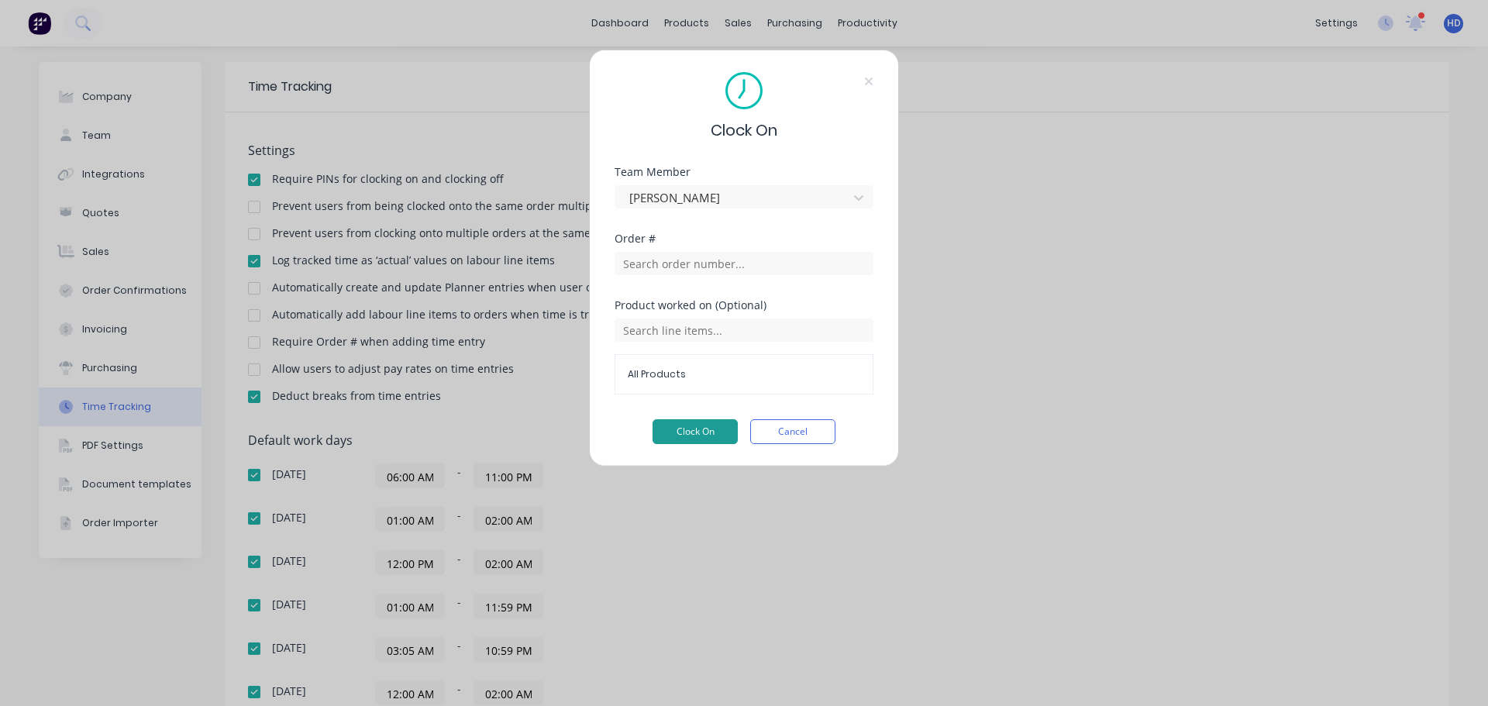
click at [689, 426] on button "Clock On" at bounding box center [695, 431] width 85 height 25
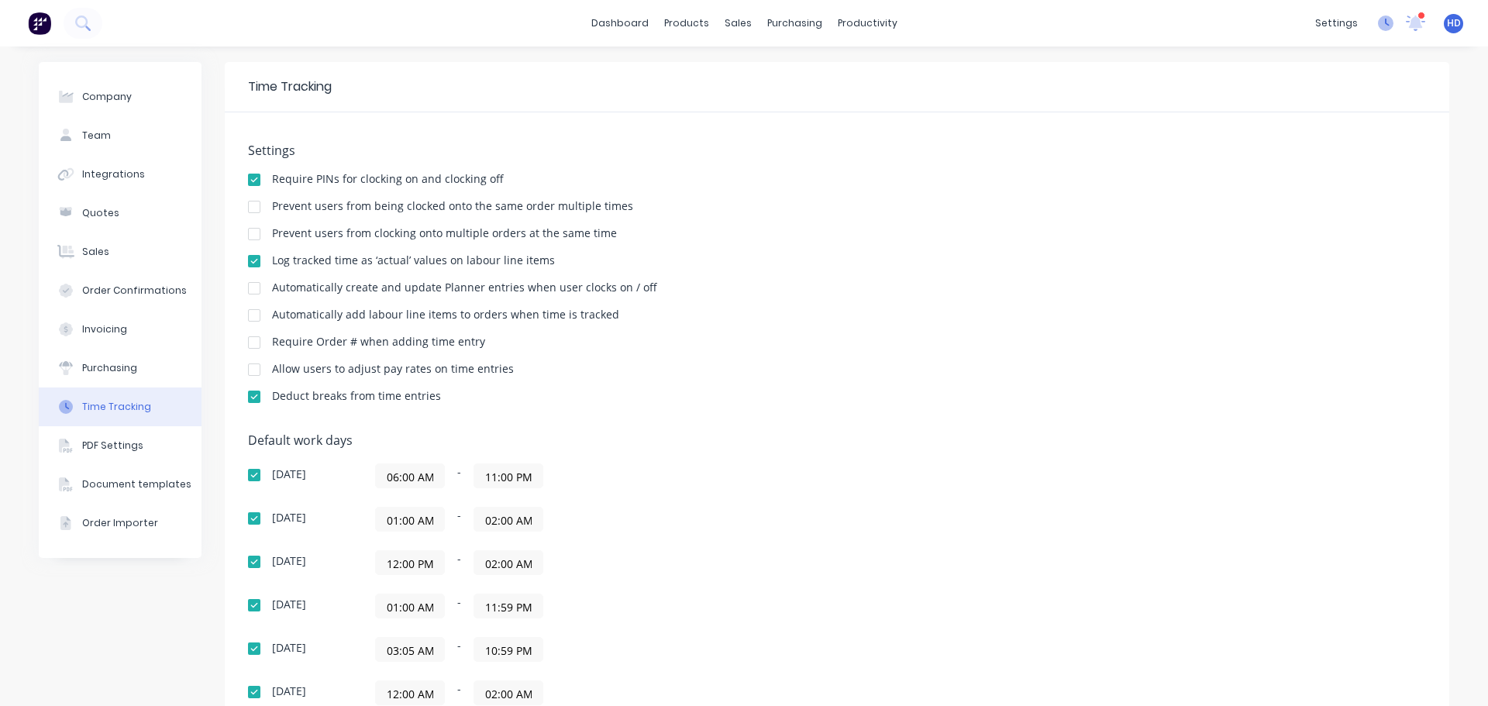
click at [1378, 18] on icon at bounding box center [1386, 24] width 16 height 16
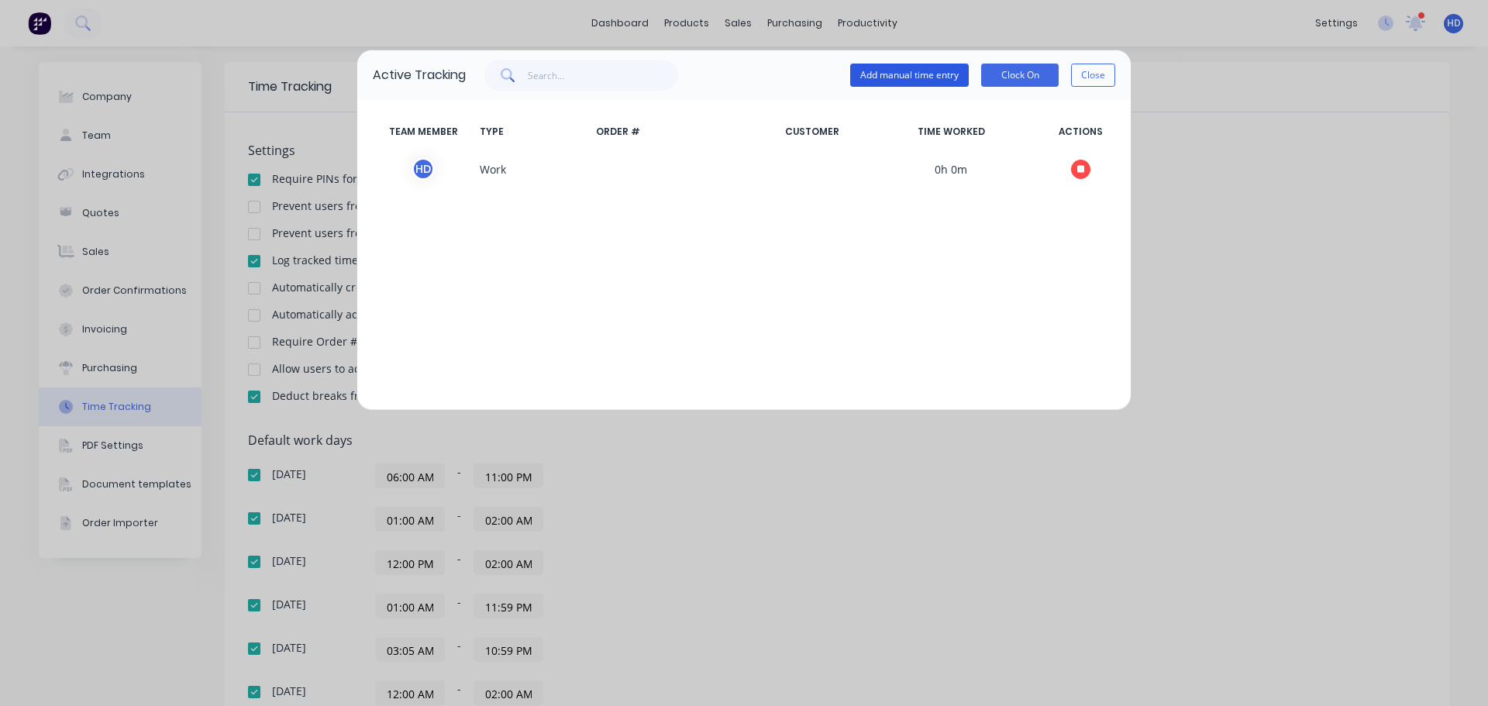
click at [918, 71] on button "Add manual time entry" at bounding box center [909, 75] width 119 height 23
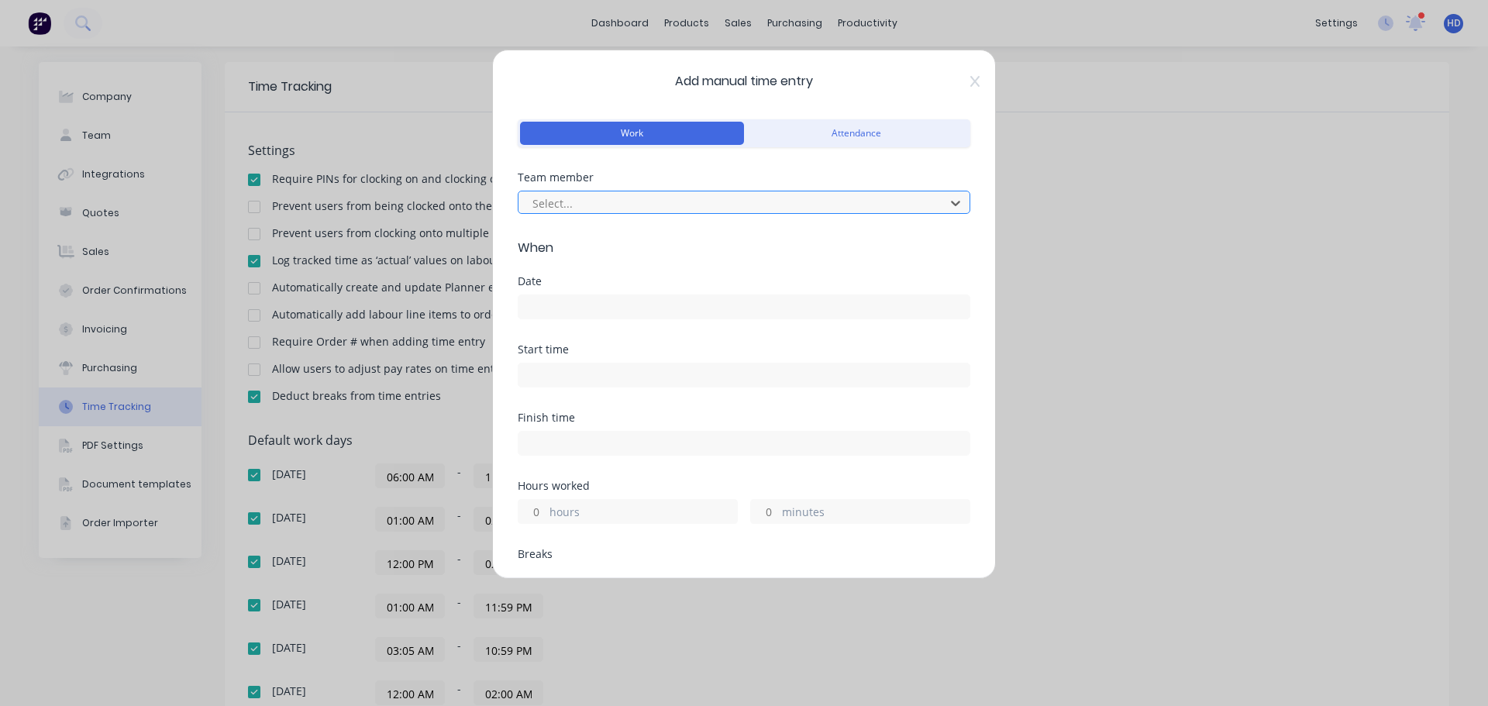
click at [629, 207] on div at bounding box center [734, 203] width 406 height 19
click at [554, 311] on input at bounding box center [744, 306] width 451 height 23
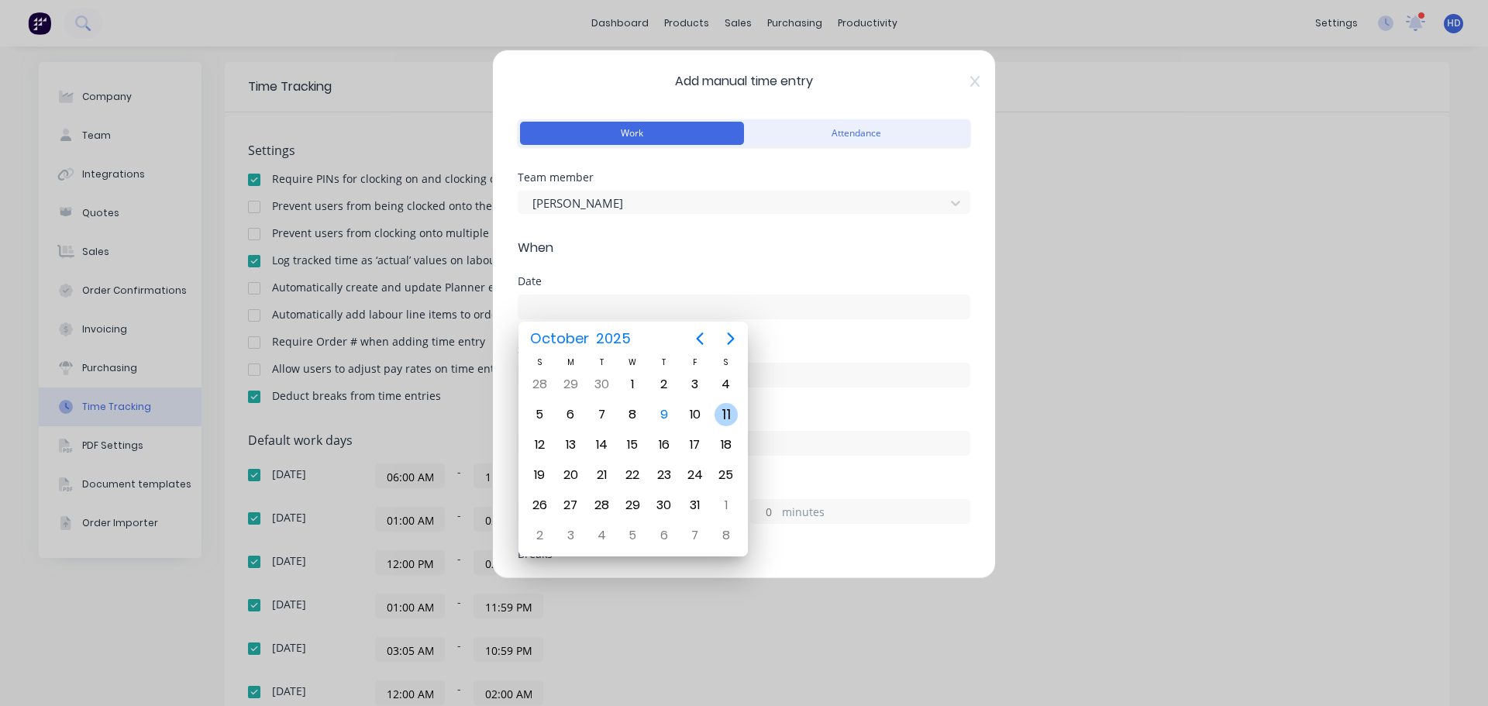
click at [721, 409] on div "11" at bounding box center [726, 414] width 23 height 23
type input "11/10/2025"
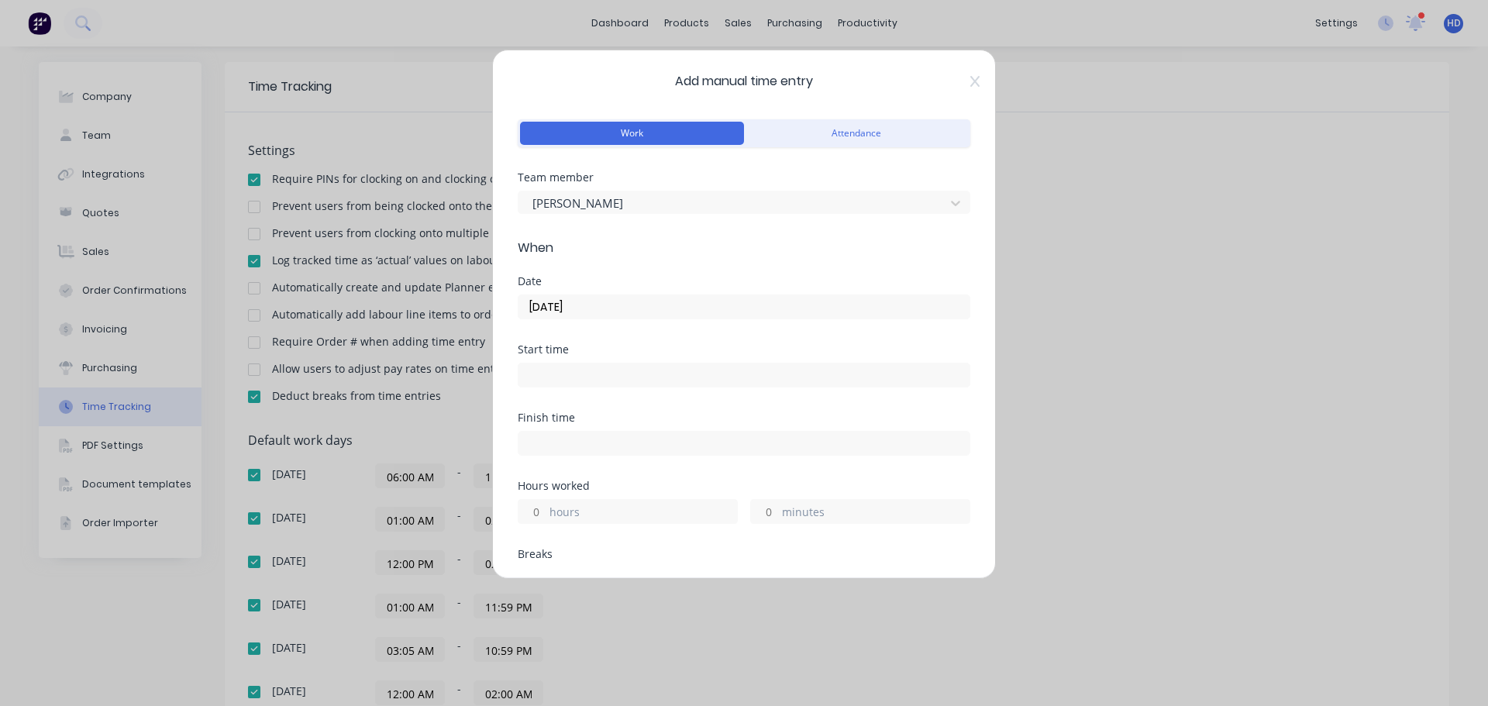
click at [540, 517] on input "hours" at bounding box center [532, 511] width 27 height 23
type input "3"
click at [665, 470] on div "Finish time" at bounding box center [744, 446] width 453 height 68
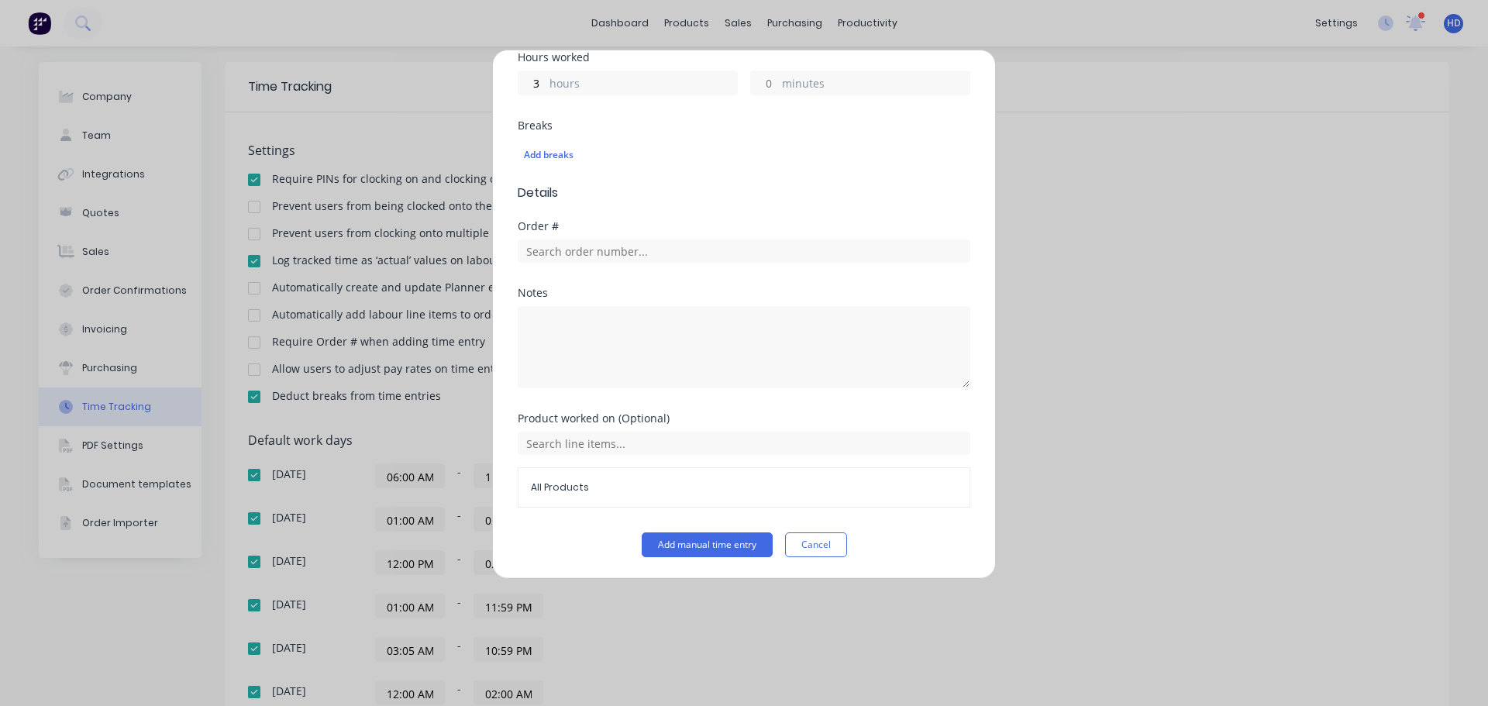
scroll to position [429, 0]
click at [719, 520] on div "Product worked on (Optional) All Products" at bounding box center [744, 471] width 453 height 119
click at [708, 546] on button "Add manual time entry" at bounding box center [707, 544] width 131 height 25
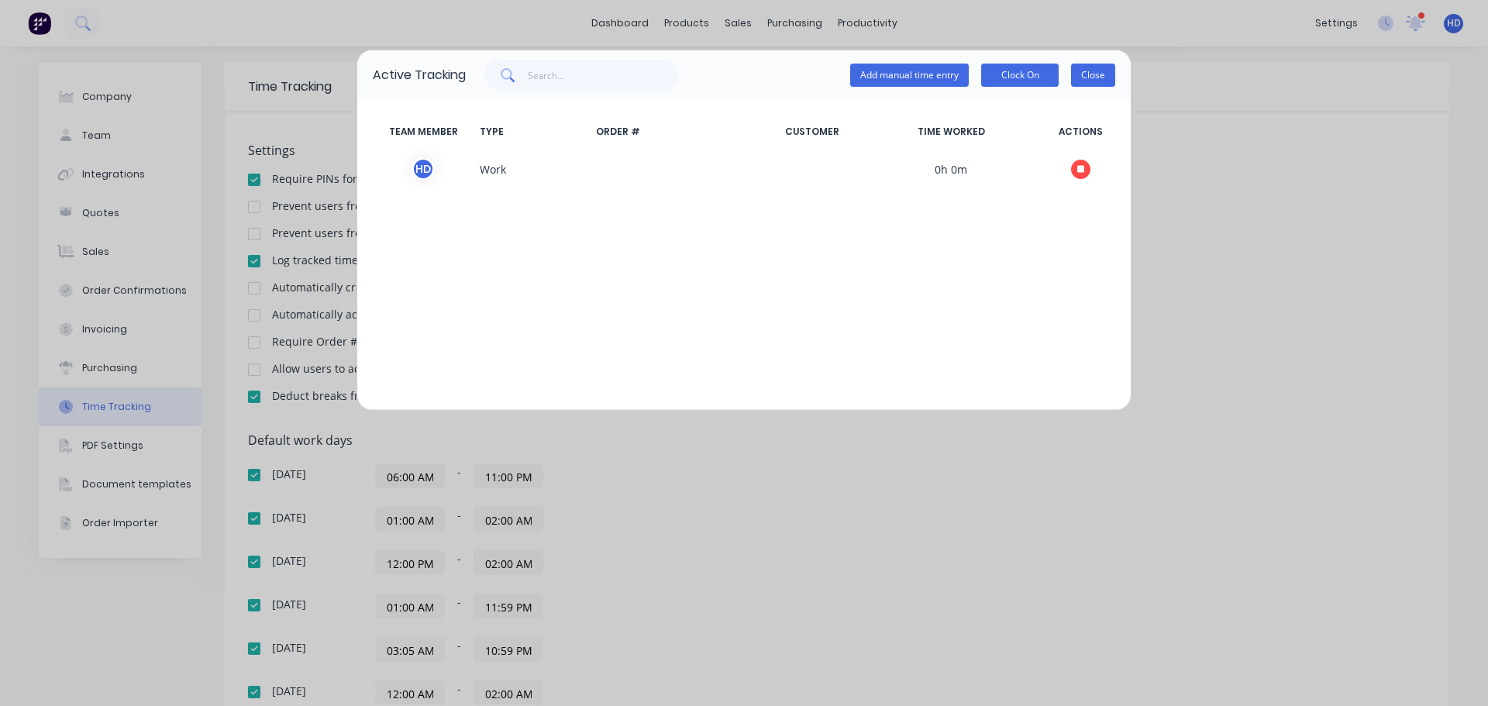
click at [1091, 67] on button "Close" at bounding box center [1093, 75] width 44 height 23
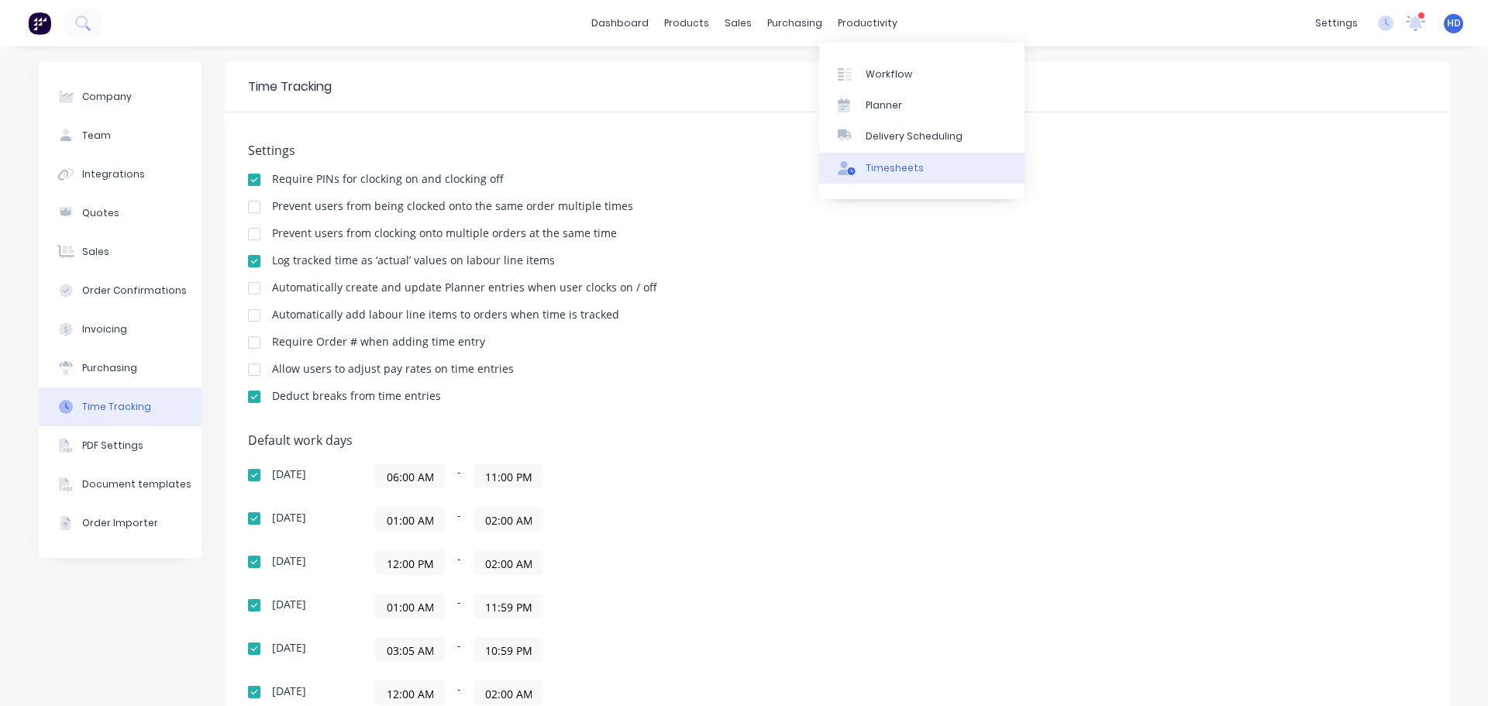
click at [889, 174] on div "Timesheets" at bounding box center [895, 168] width 58 height 14
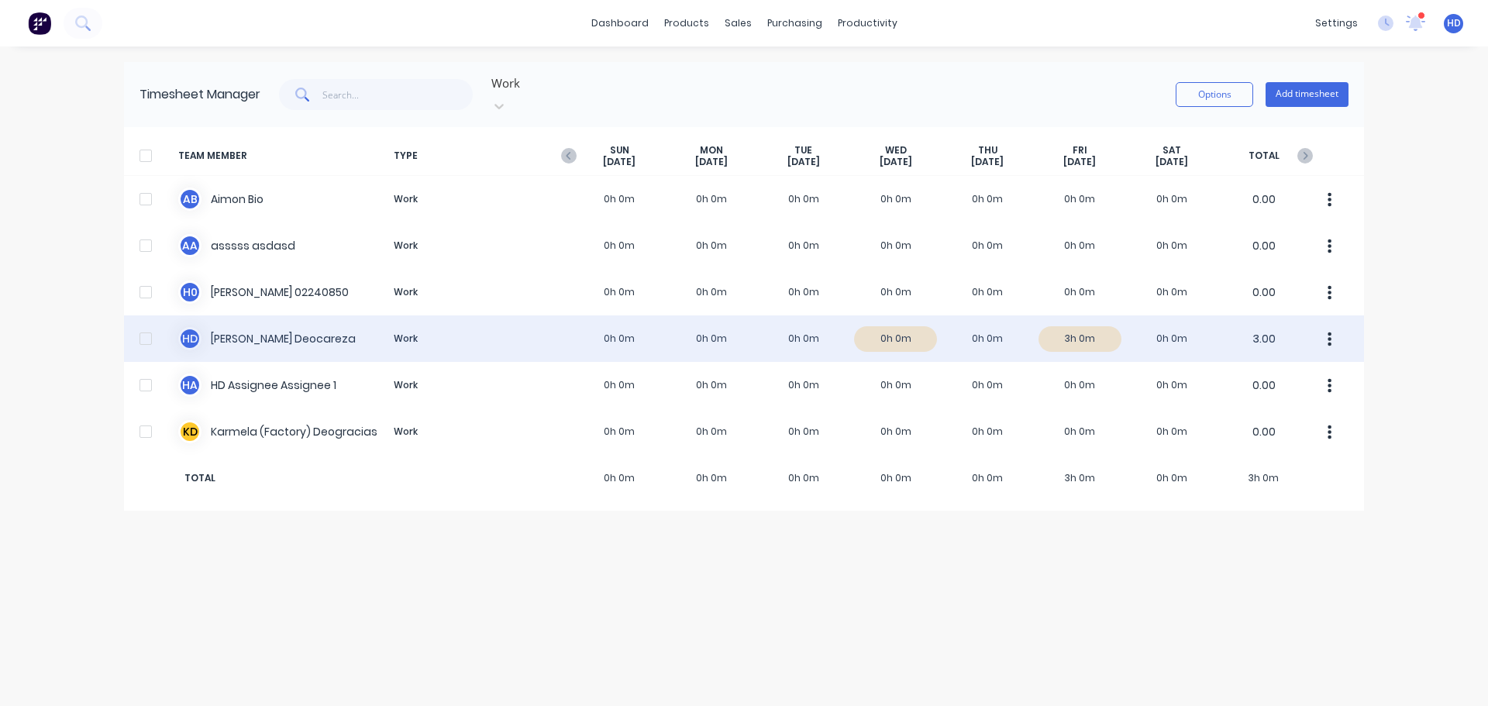
click at [677, 328] on div "H D Harry Deocareza Work 0h 0m 0h 0m 0h 0m 0h 0m 0h 0m 3h 0m 0h 0m 3.00" at bounding box center [744, 338] width 1240 height 47
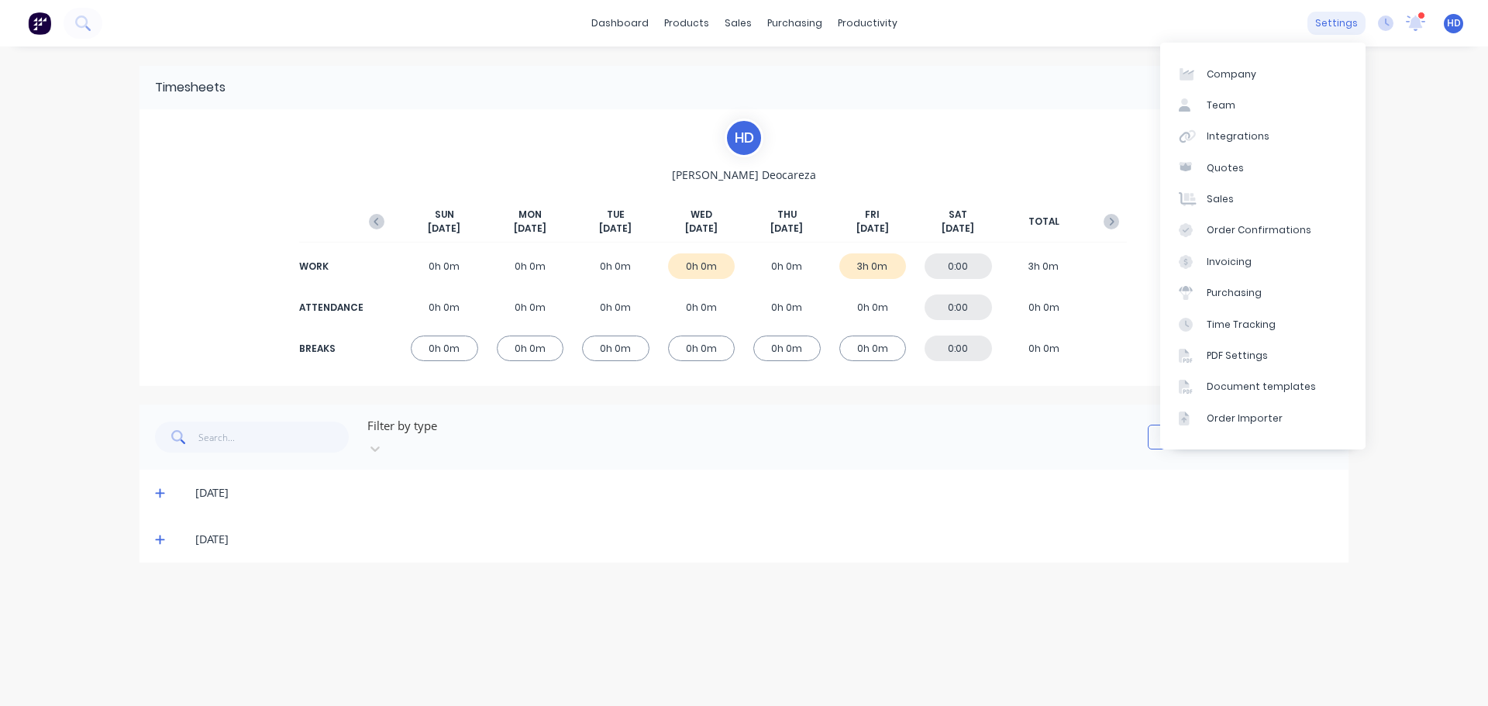
click at [1339, 23] on div "settings" at bounding box center [1337, 23] width 58 height 23
click at [1390, 21] on icon at bounding box center [1386, 24] width 16 height 16
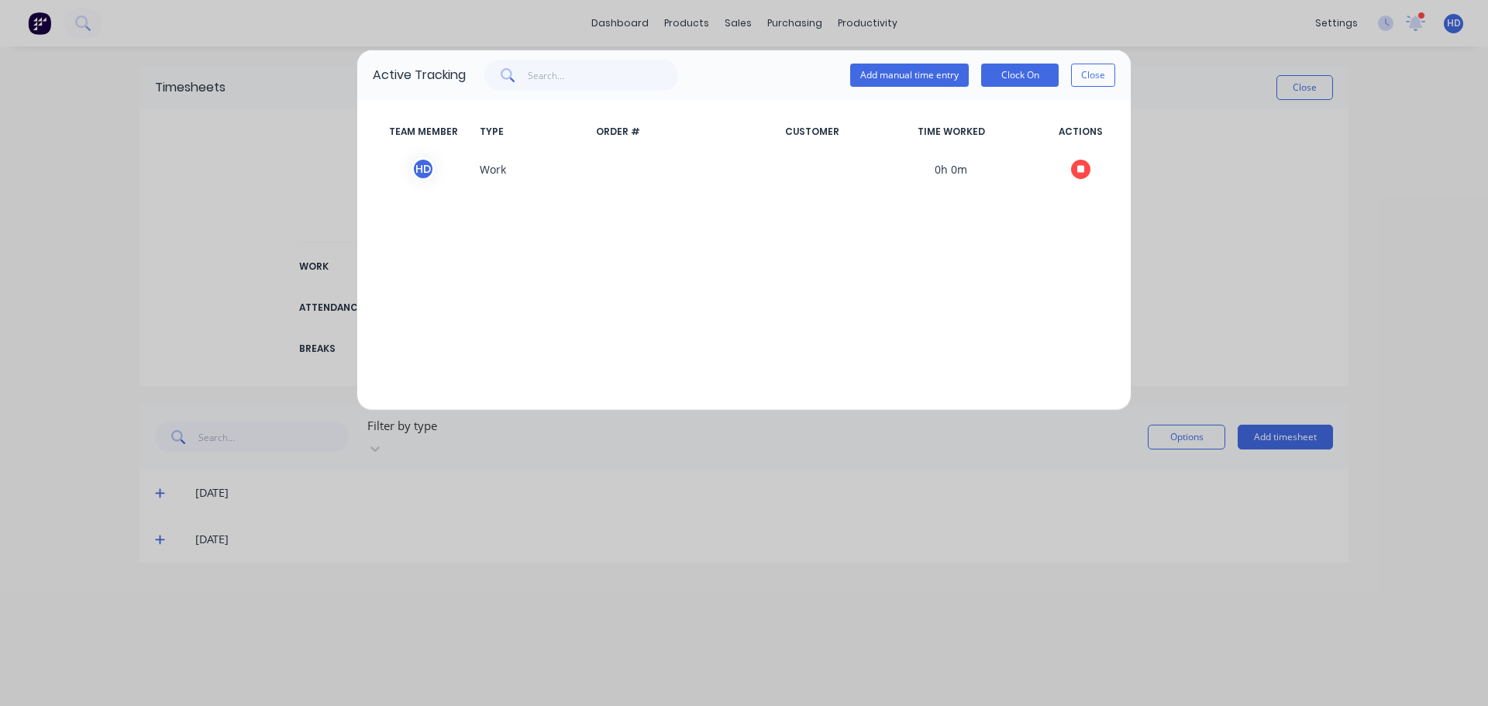
click at [913, 63] on div "Add manual time entry Clock On Close" at bounding box center [982, 75] width 265 height 31
click at [911, 67] on button "Add manual time entry" at bounding box center [909, 75] width 119 height 23
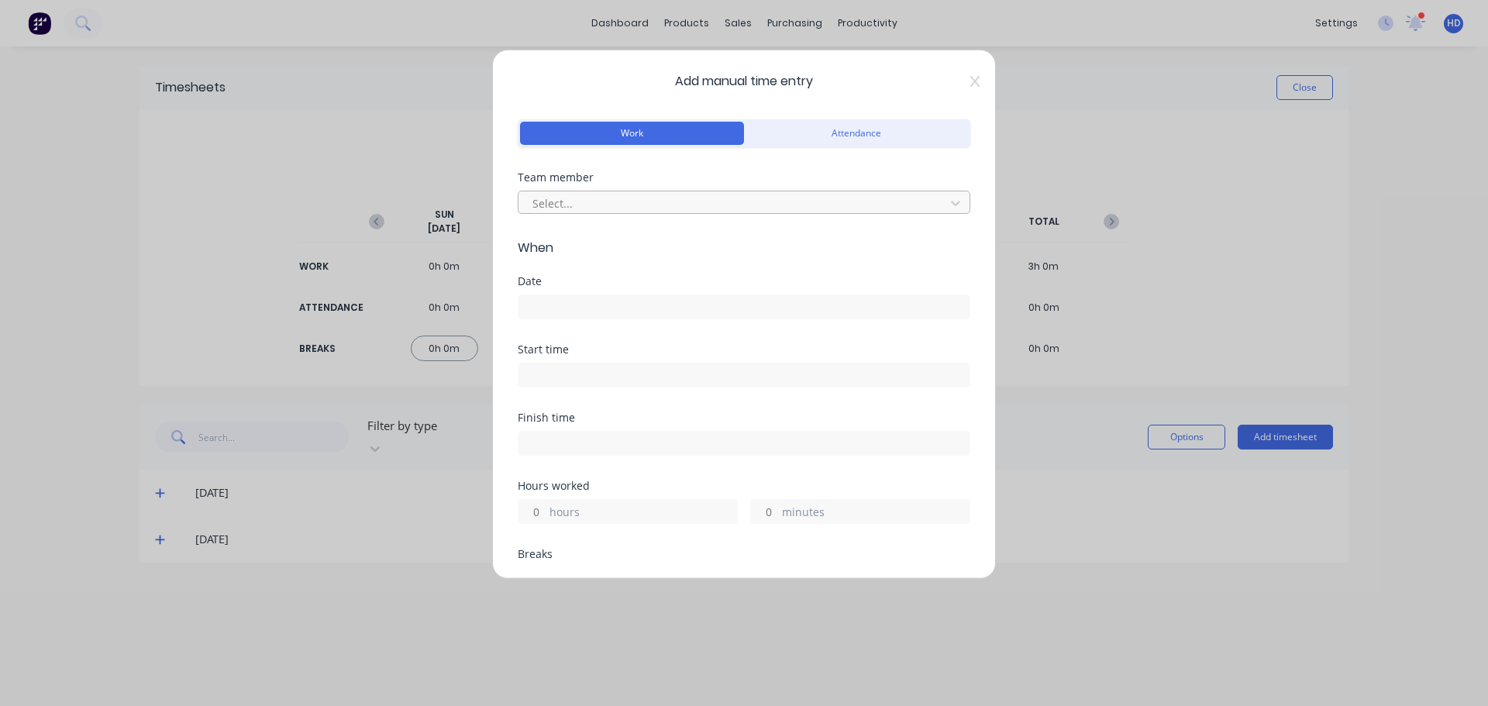
click at [622, 198] on div at bounding box center [734, 203] width 406 height 19
click at [591, 288] on div "Date" at bounding box center [744, 297] width 453 height 43
click at [581, 307] on input at bounding box center [744, 306] width 451 height 23
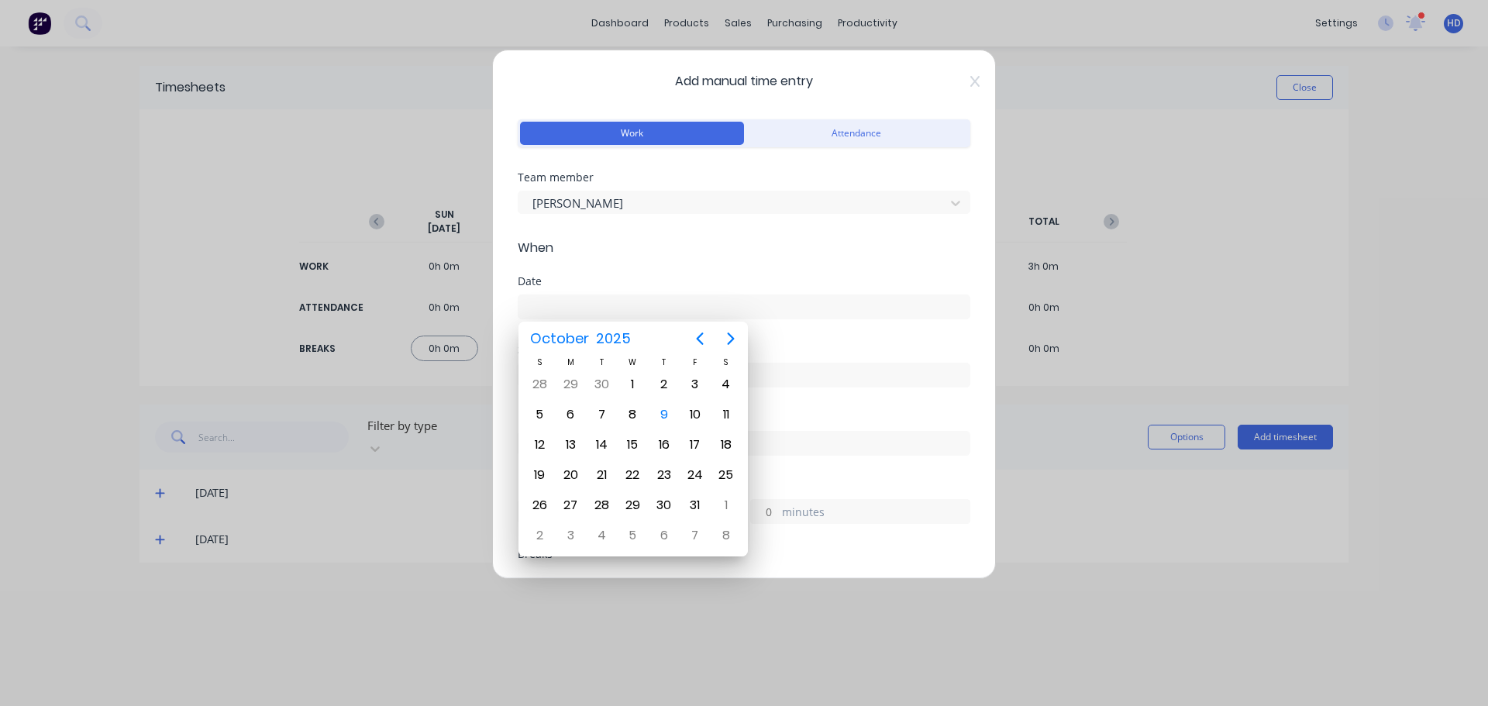
click at [977, 75] on div "Add manual time entry Work Attendance Team member Harry Deocareza When Date Sta…" at bounding box center [744, 314] width 504 height 529
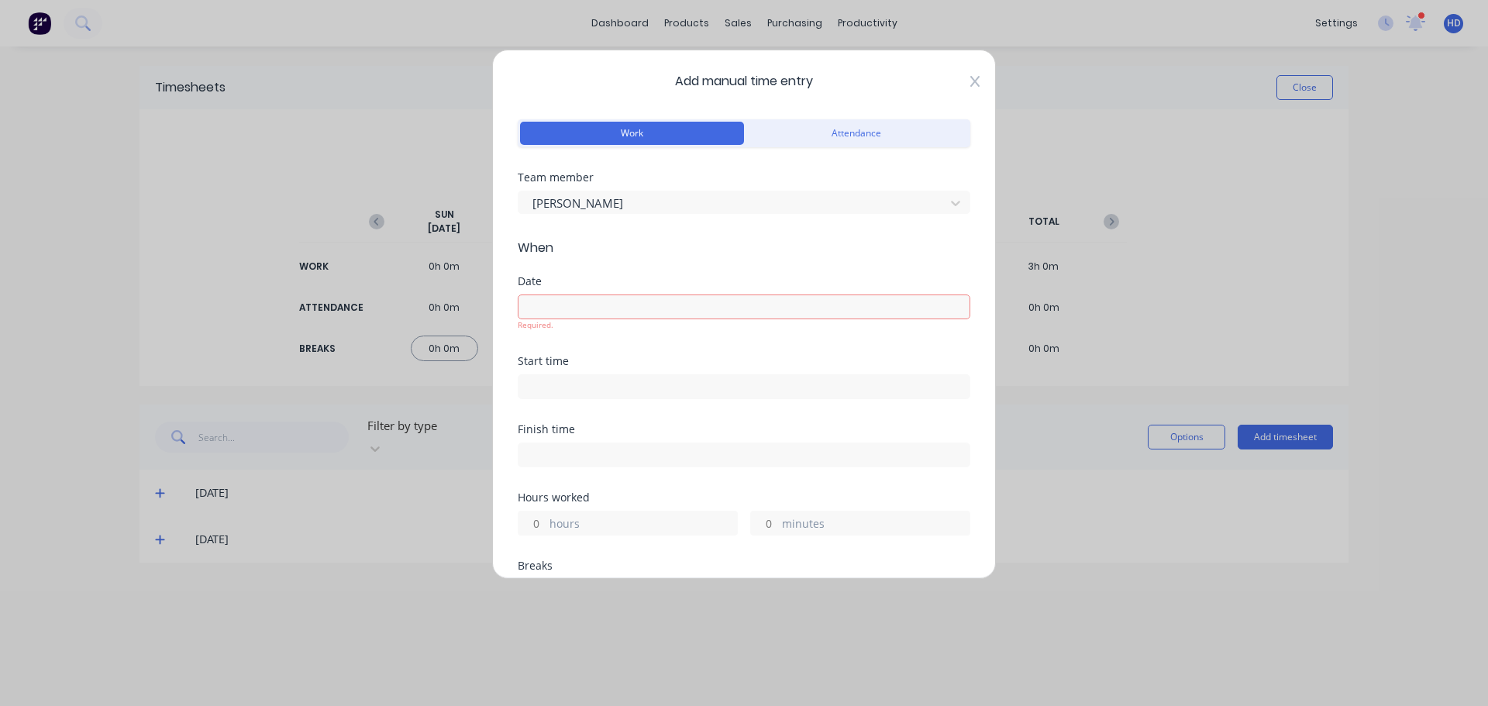
click at [970, 81] on icon at bounding box center [974, 81] width 9 height 12
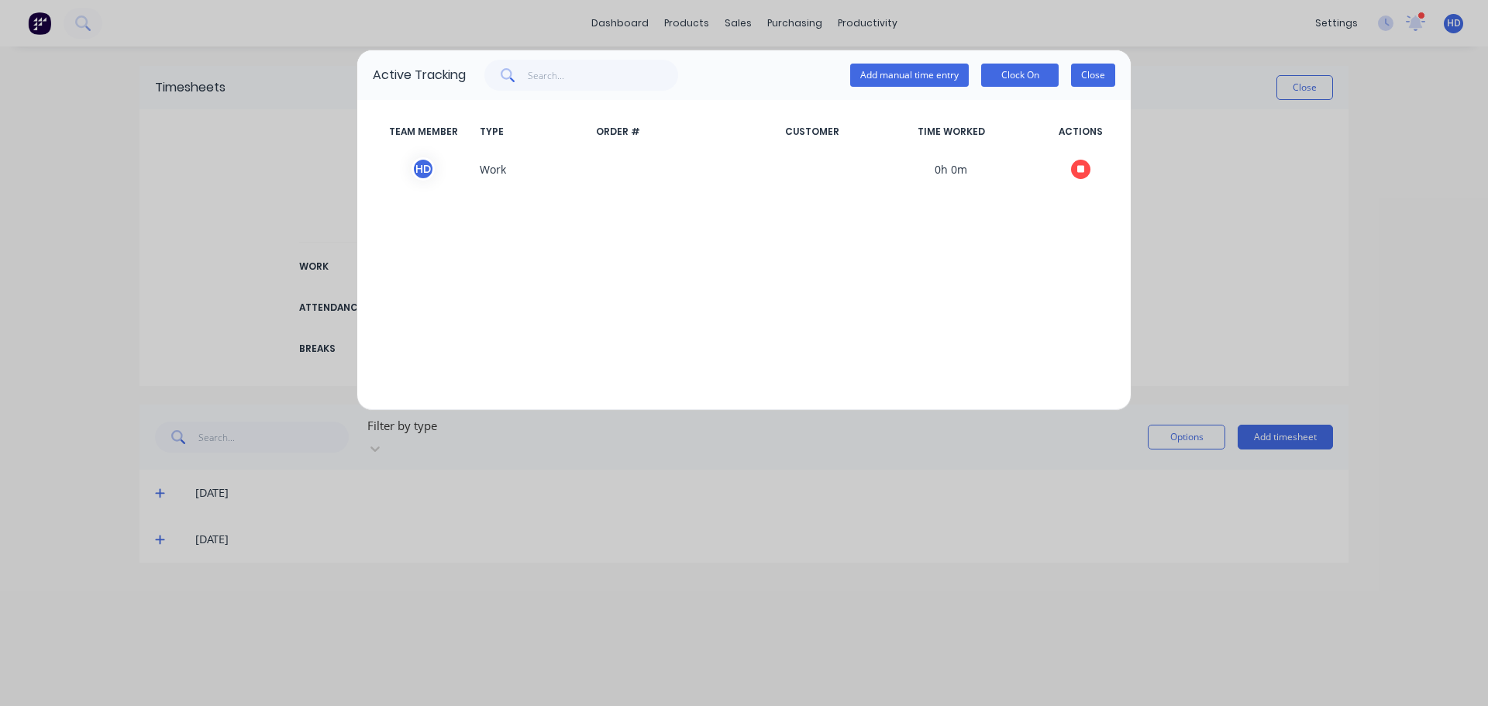
click at [1100, 78] on button "Close" at bounding box center [1093, 75] width 44 height 23
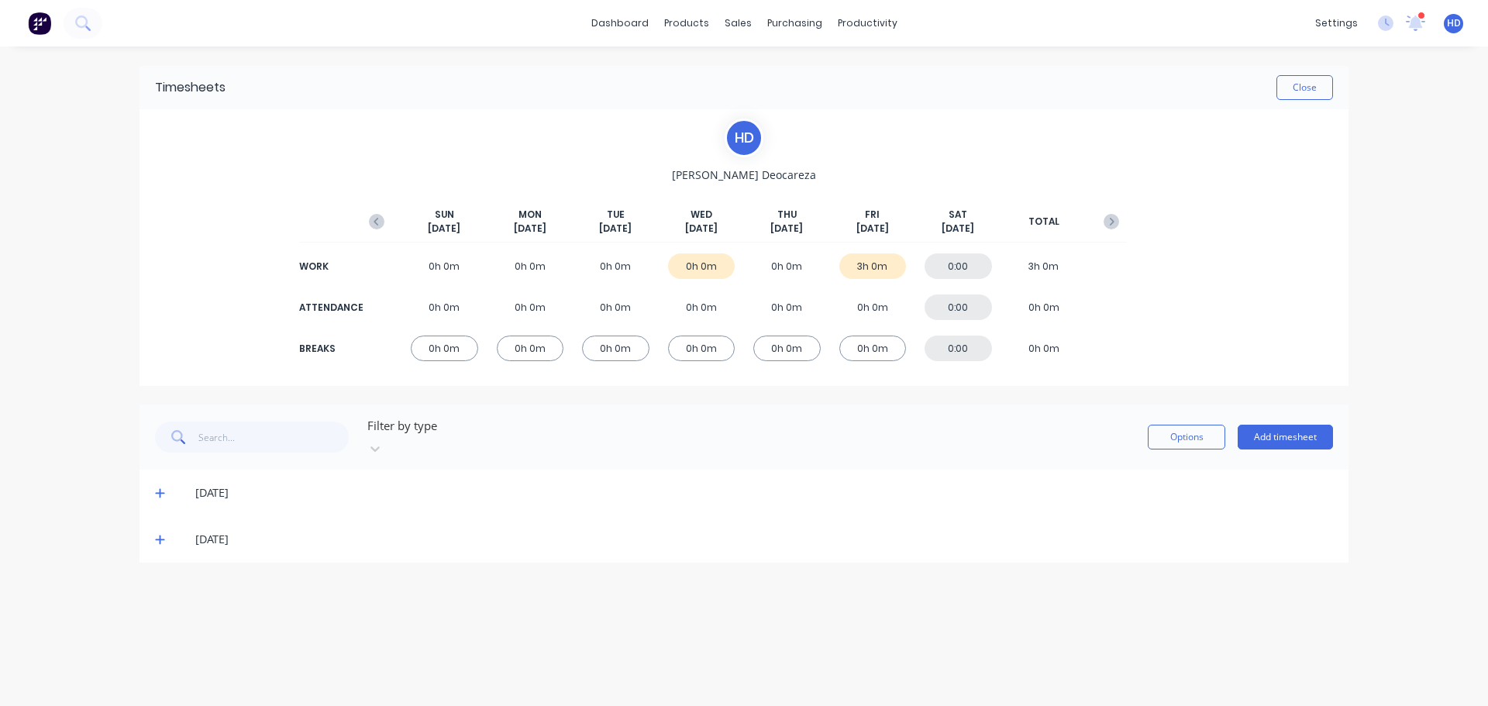
click at [161, 536] on icon at bounding box center [159, 540] width 9 height 9
click at [1378, 25] on icon at bounding box center [1386, 24] width 16 height 16
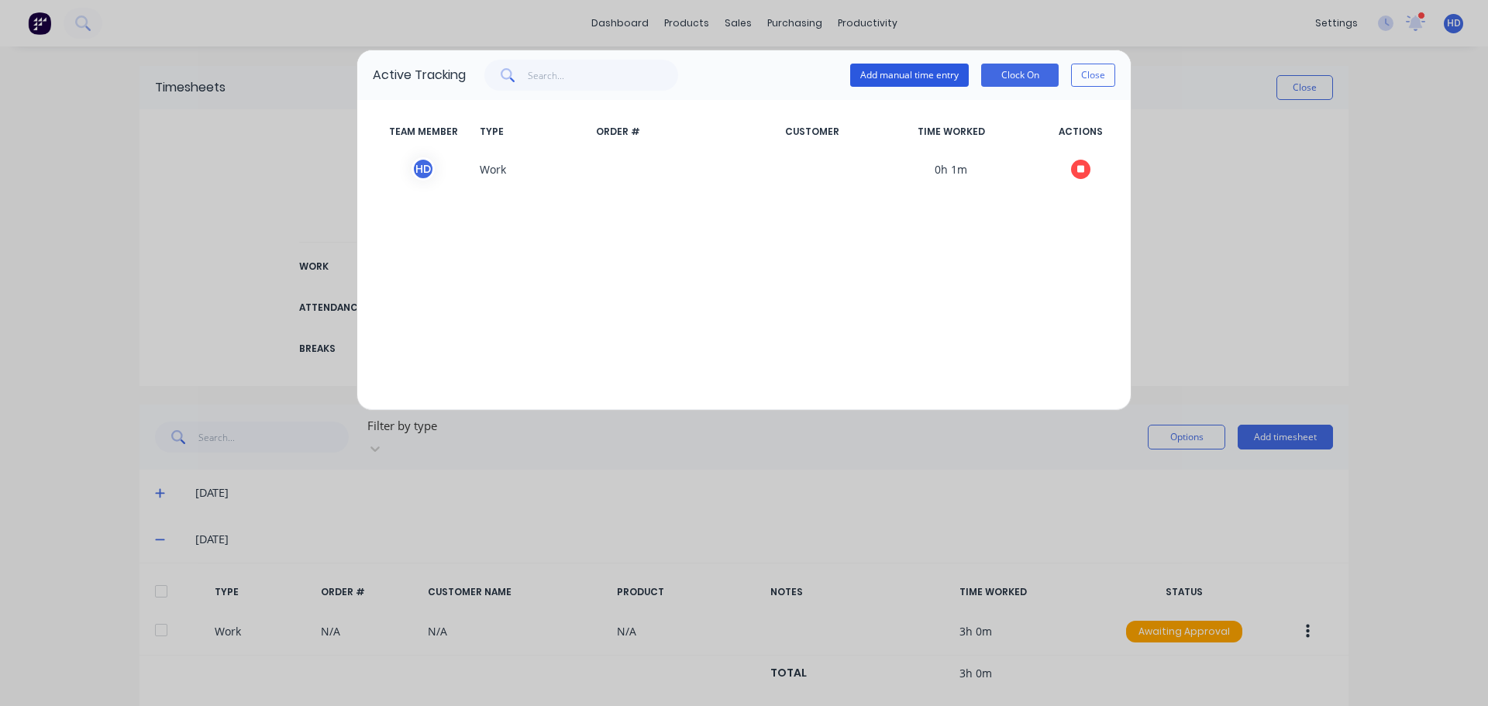
click at [915, 75] on button "Add manual time entry" at bounding box center [909, 75] width 119 height 23
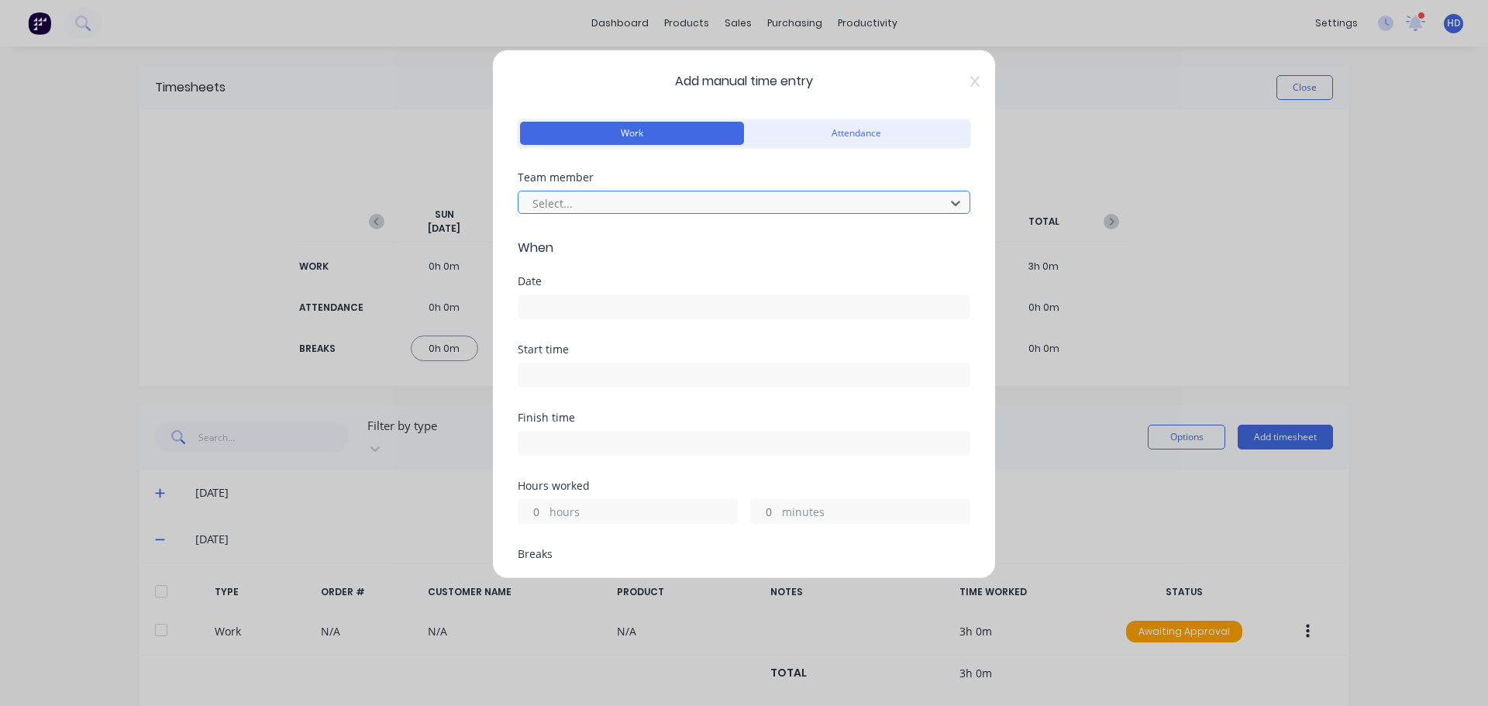
click at [630, 209] on div at bounding box center [734, 203] width 406 height 19
click at [602, 306] on input at bounding box center [744, 306] width 451 height 23
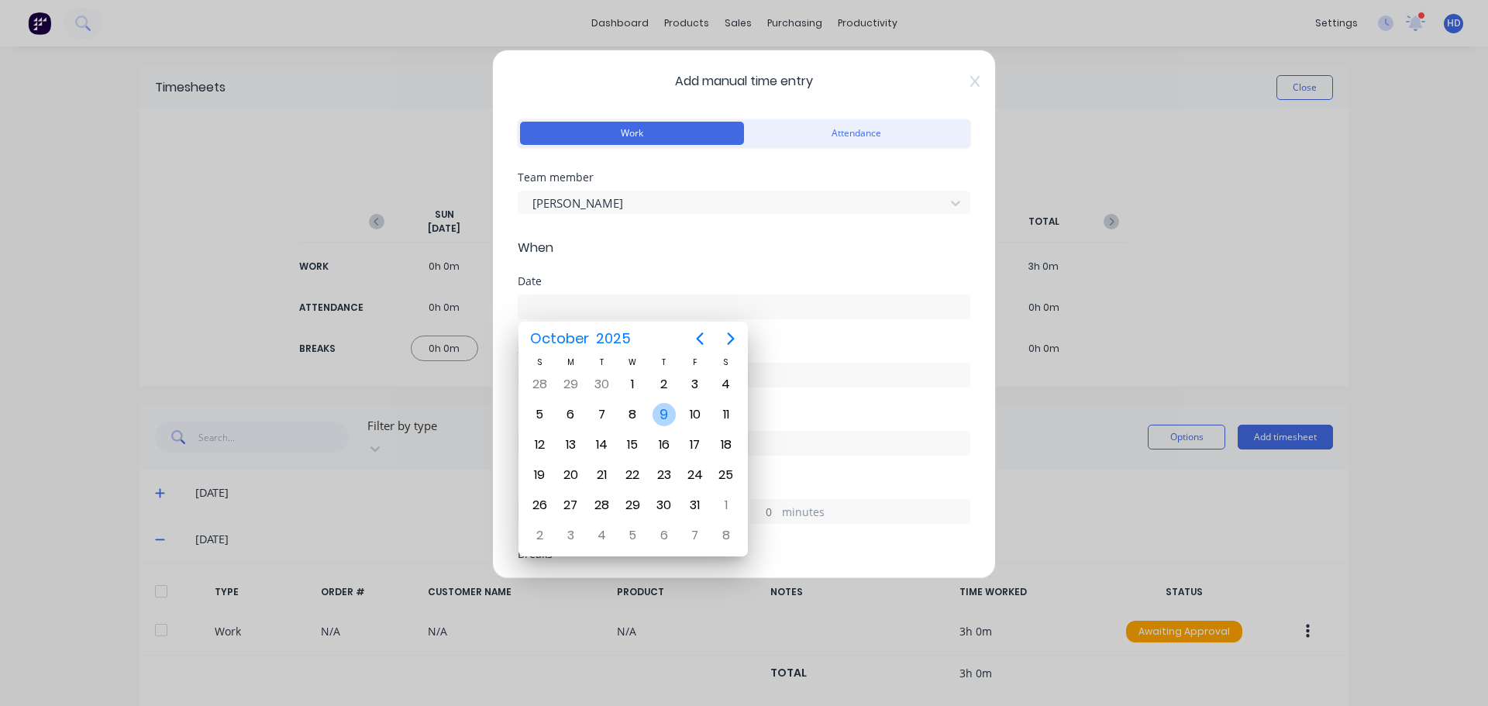
click at [667, 414] on div "9" at bounding box center [664, 414] width 23 height 23
type input "09/10/2025"
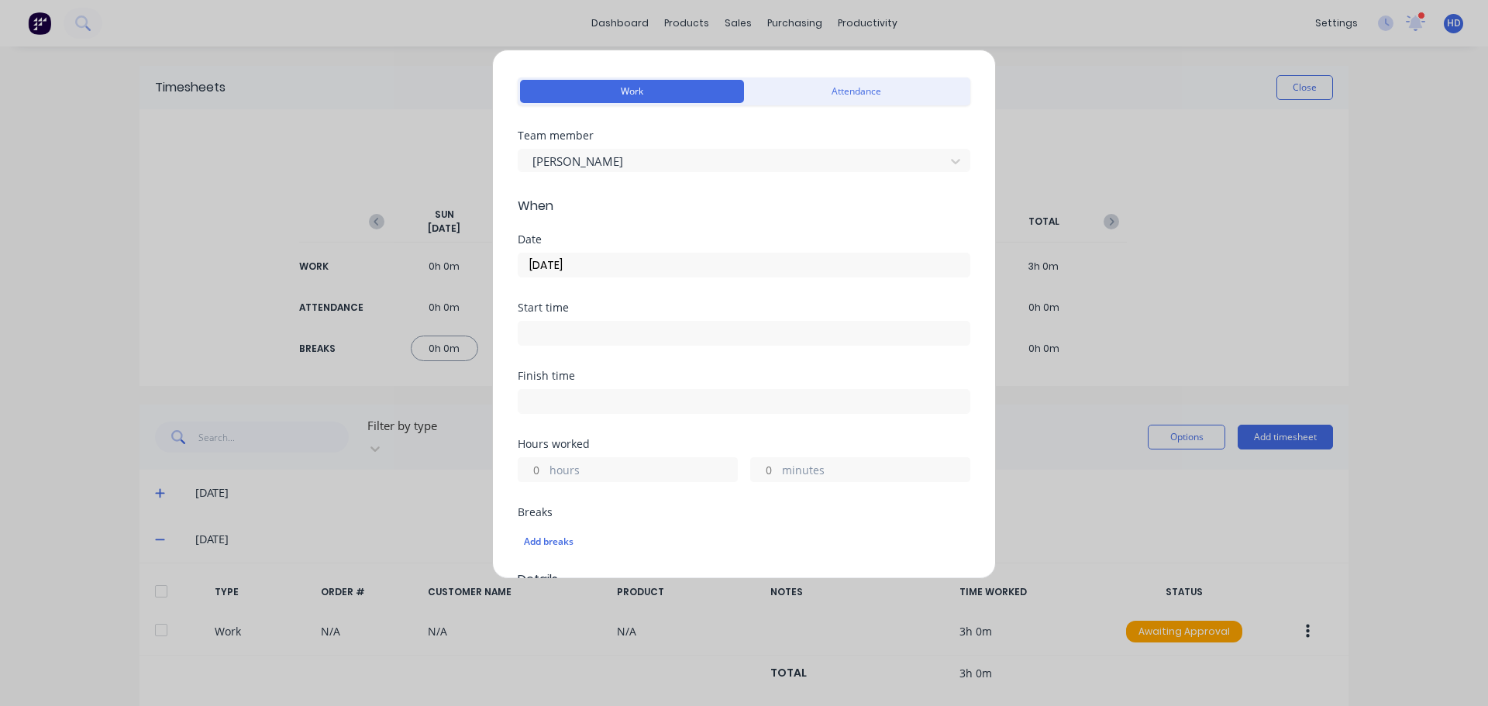
scroll to position [78, 0]
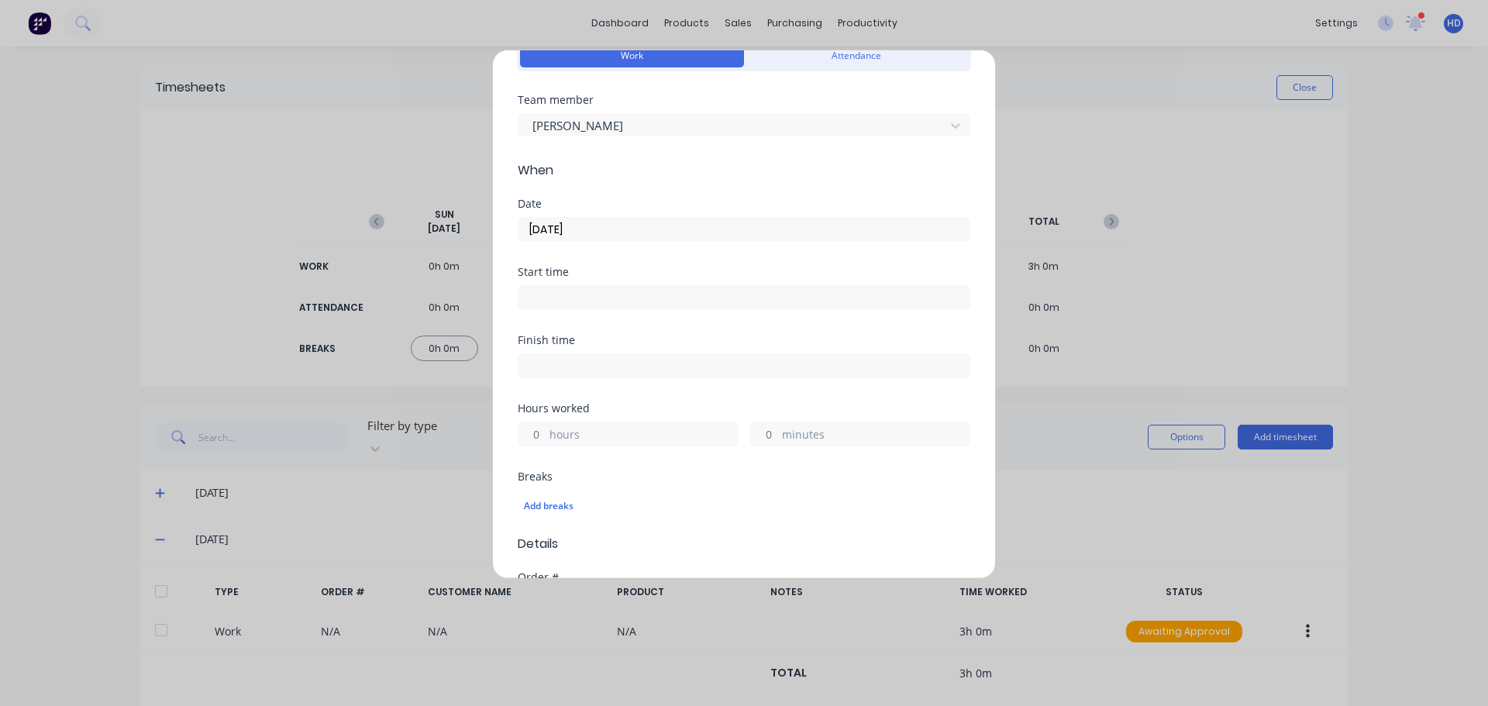
click at [556, 290] on input at bounding box center [744, 297] width 451 height 23
type input "11:14 AM"
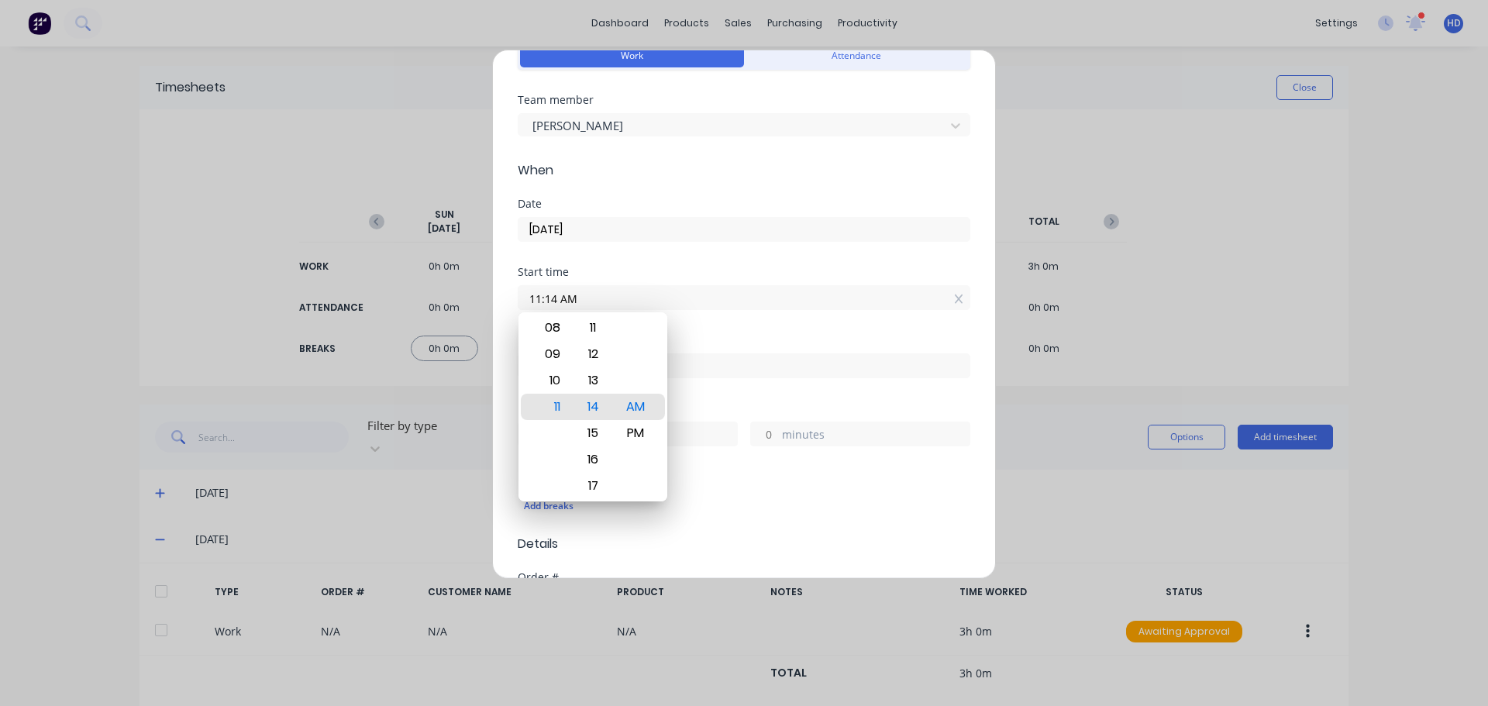
click at [737, 325] on div "Start time 11:14 AM" at bounding box center [744, 301] width 453 height 68
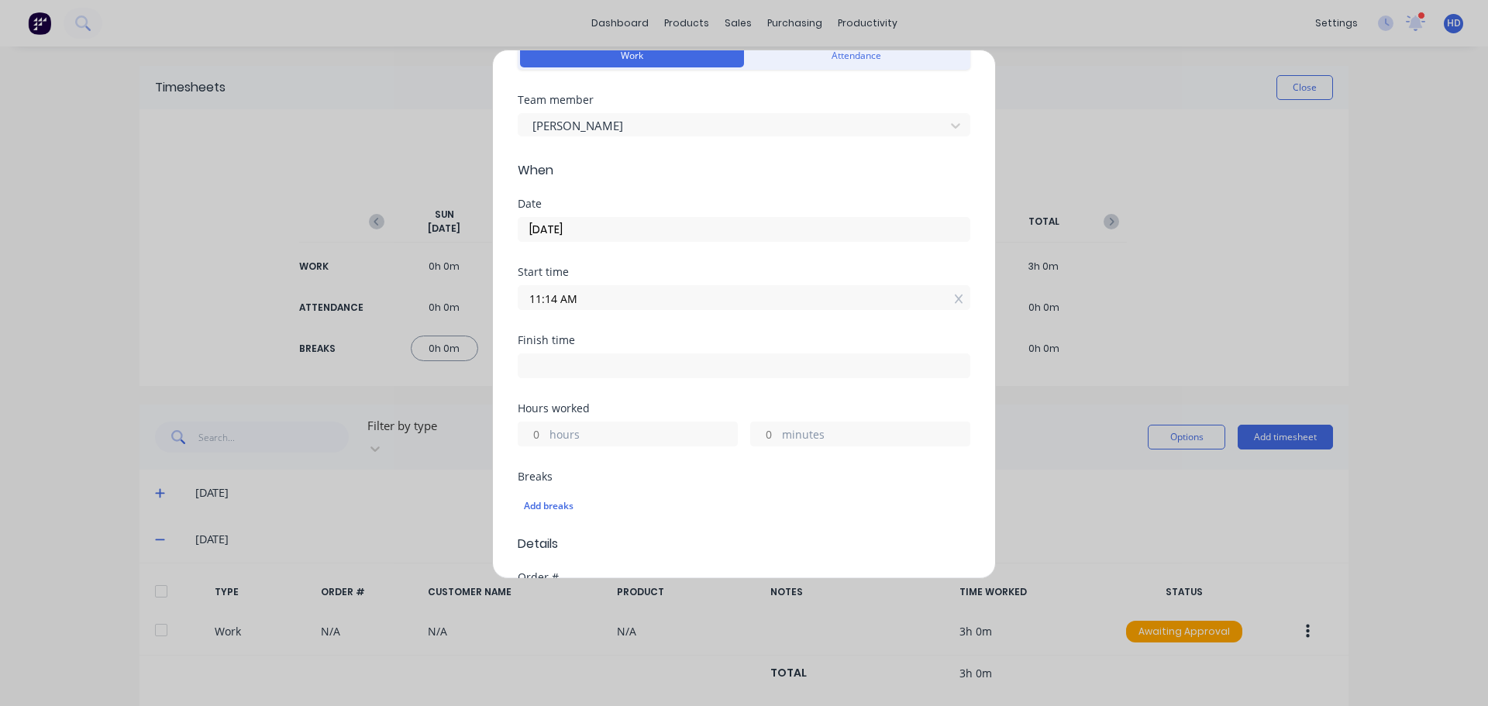
click at [536, 436] on input "hours" at bounding box center [532, 433] width 27 height 23
type input "3"
type input "02:14 PM"
type input "0"
click at [671, 395] on div "Finish time 02:14 PM" at bounding box center [744, 369] width 453 height 68
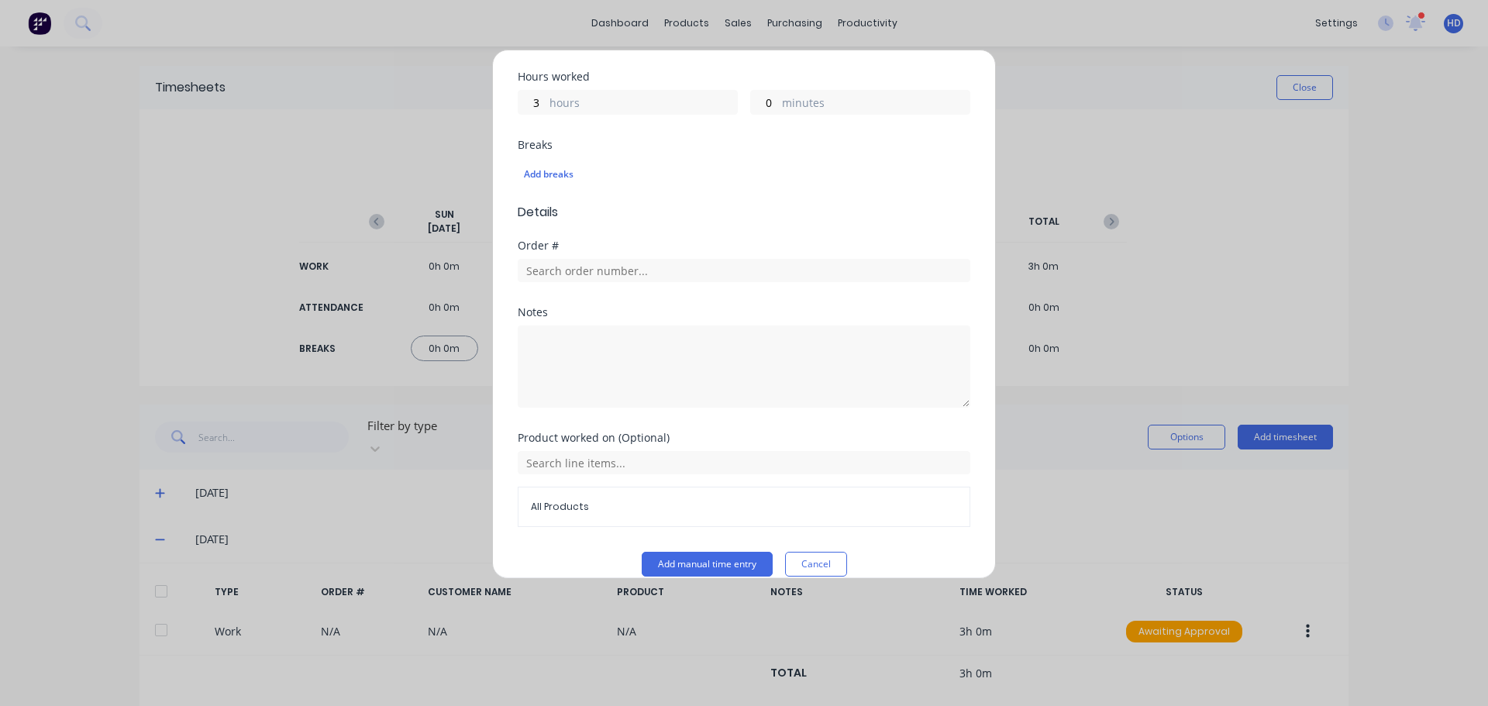
scroll to position [429, 0]
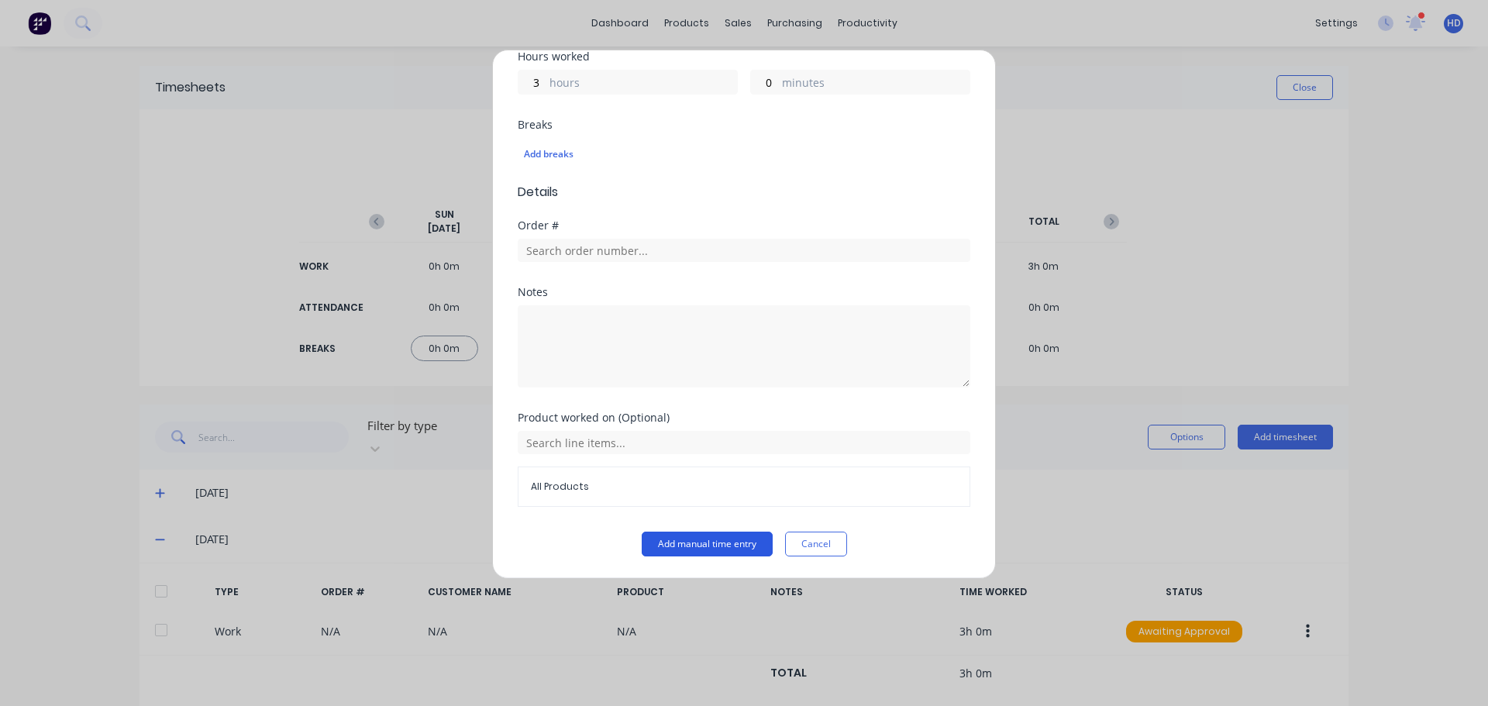
click at [681, 546] on button "Add manual time entry" at bounding box center [707, 544] width 131 height 25
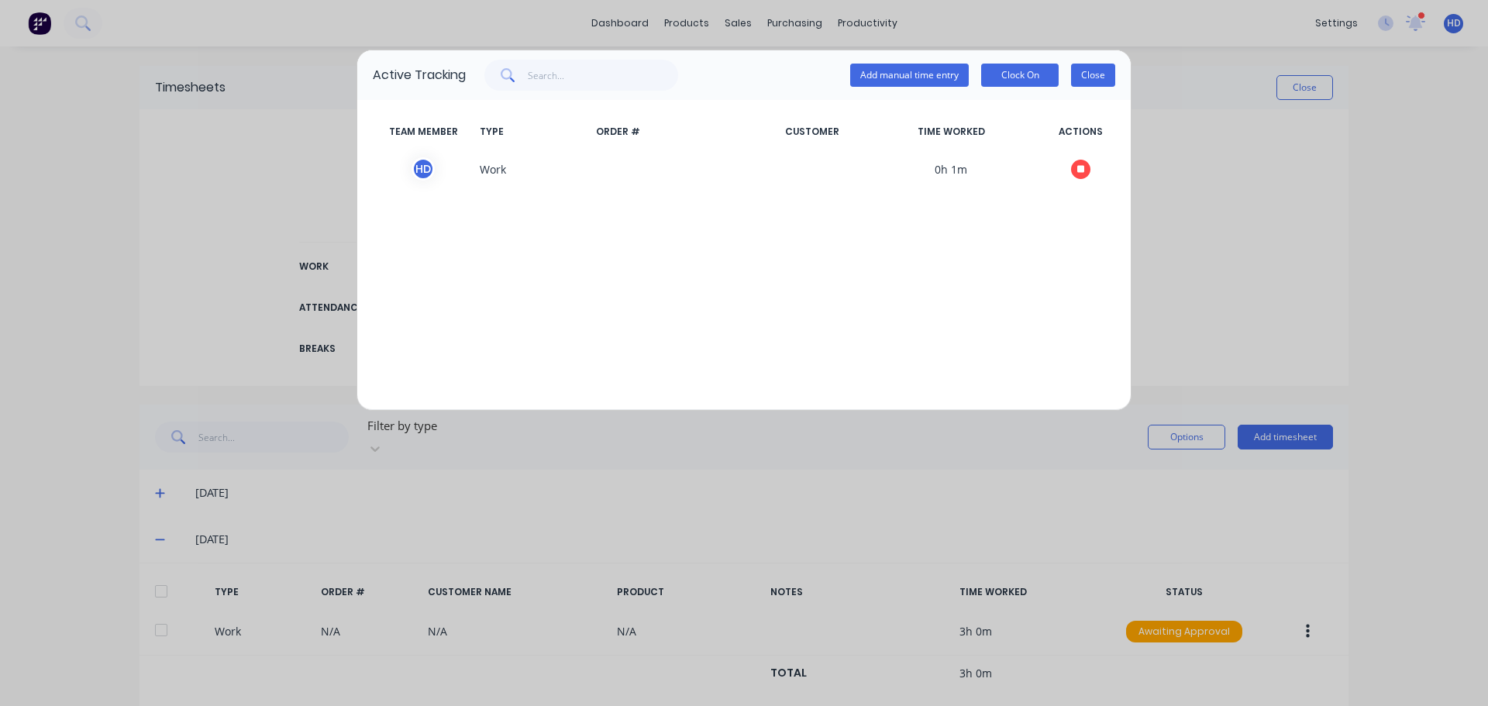
click at [1089, 84] on button "Close" at bounding box center [1093, 75] width 44 height 23
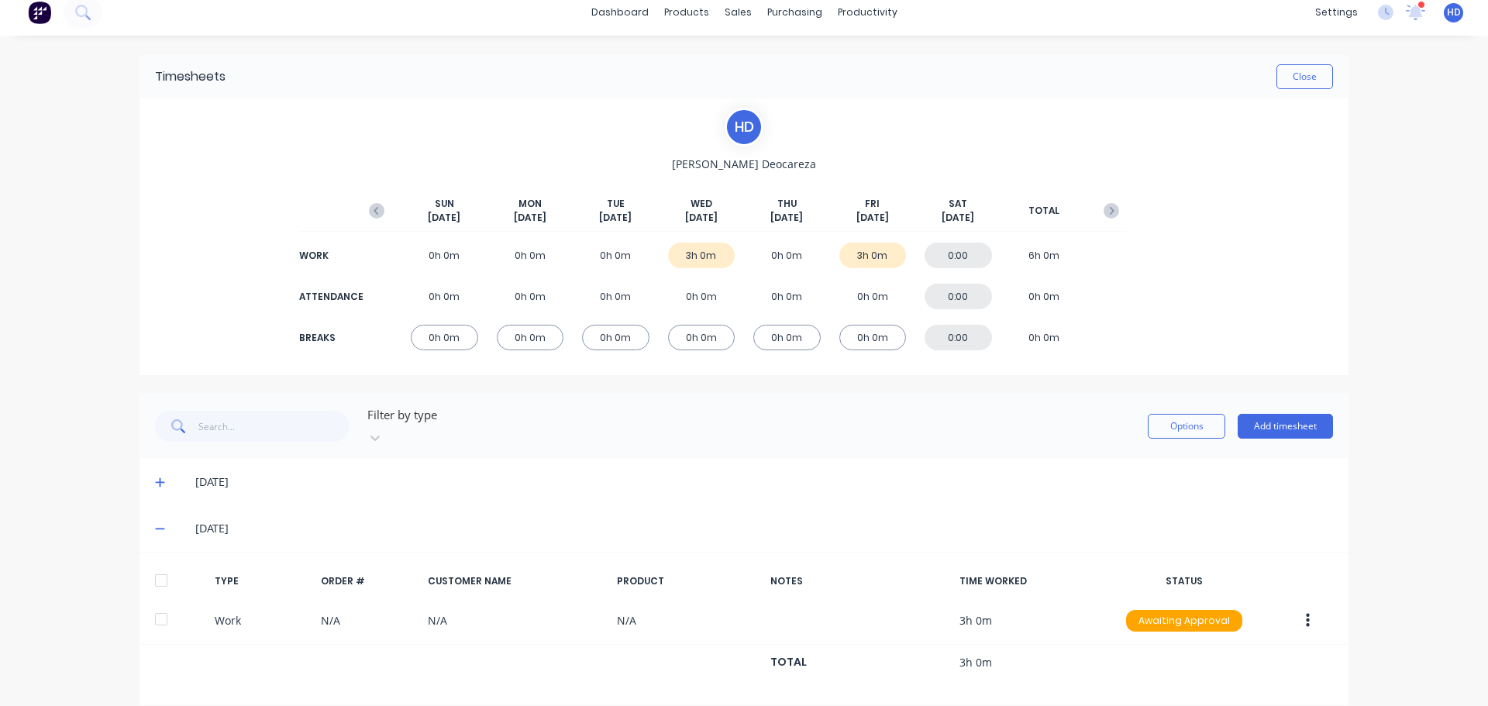
scroll to position [14, 0]
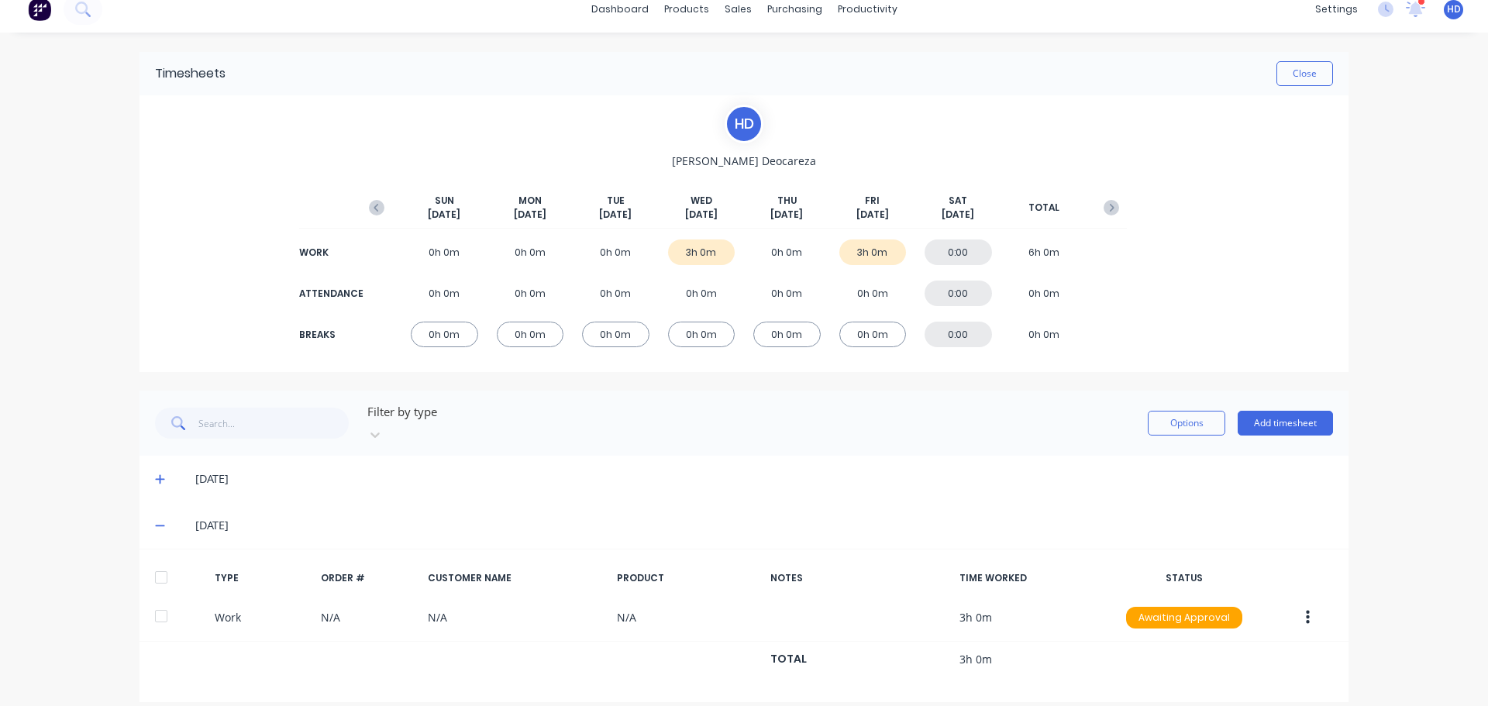
click at [158, 474] on icon at bounding box center [160, 479] width 10 height 11
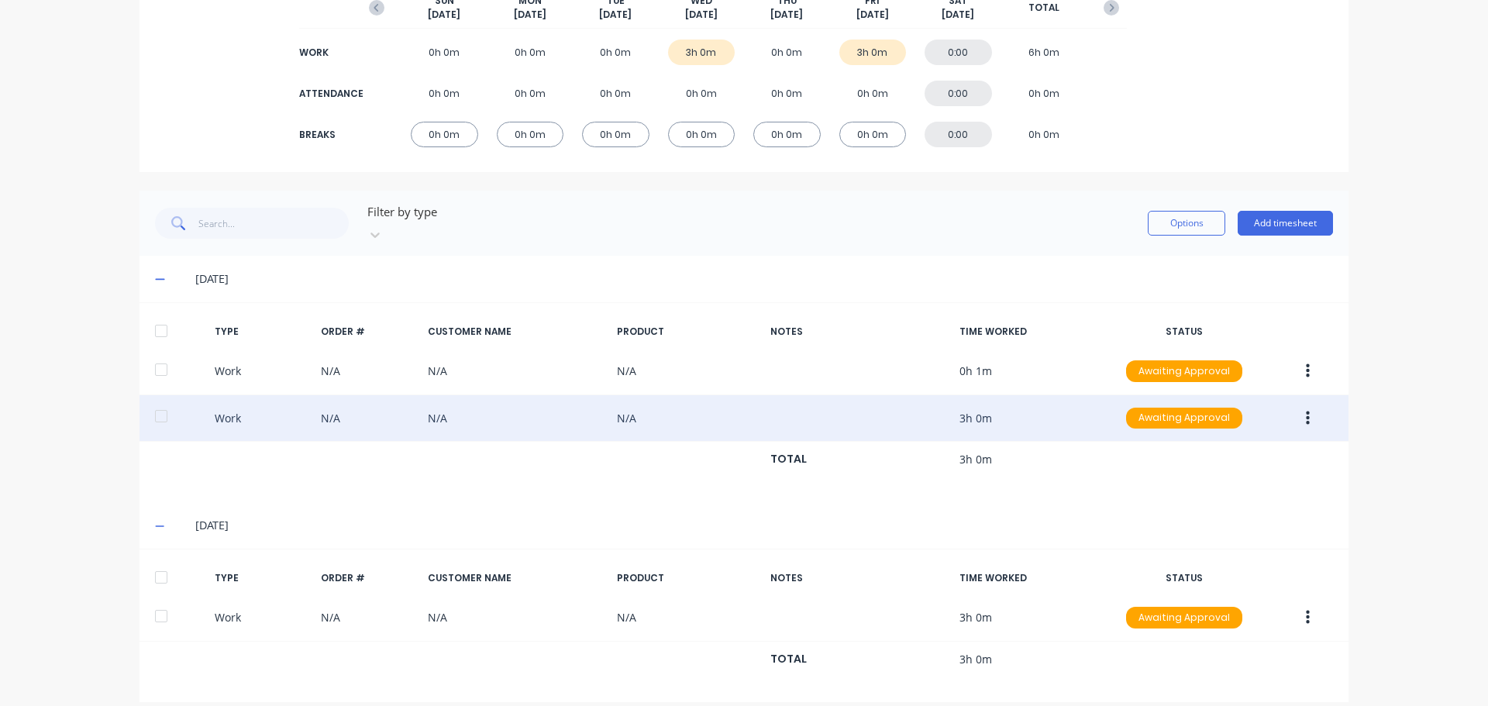
scroll to position [0, 0]
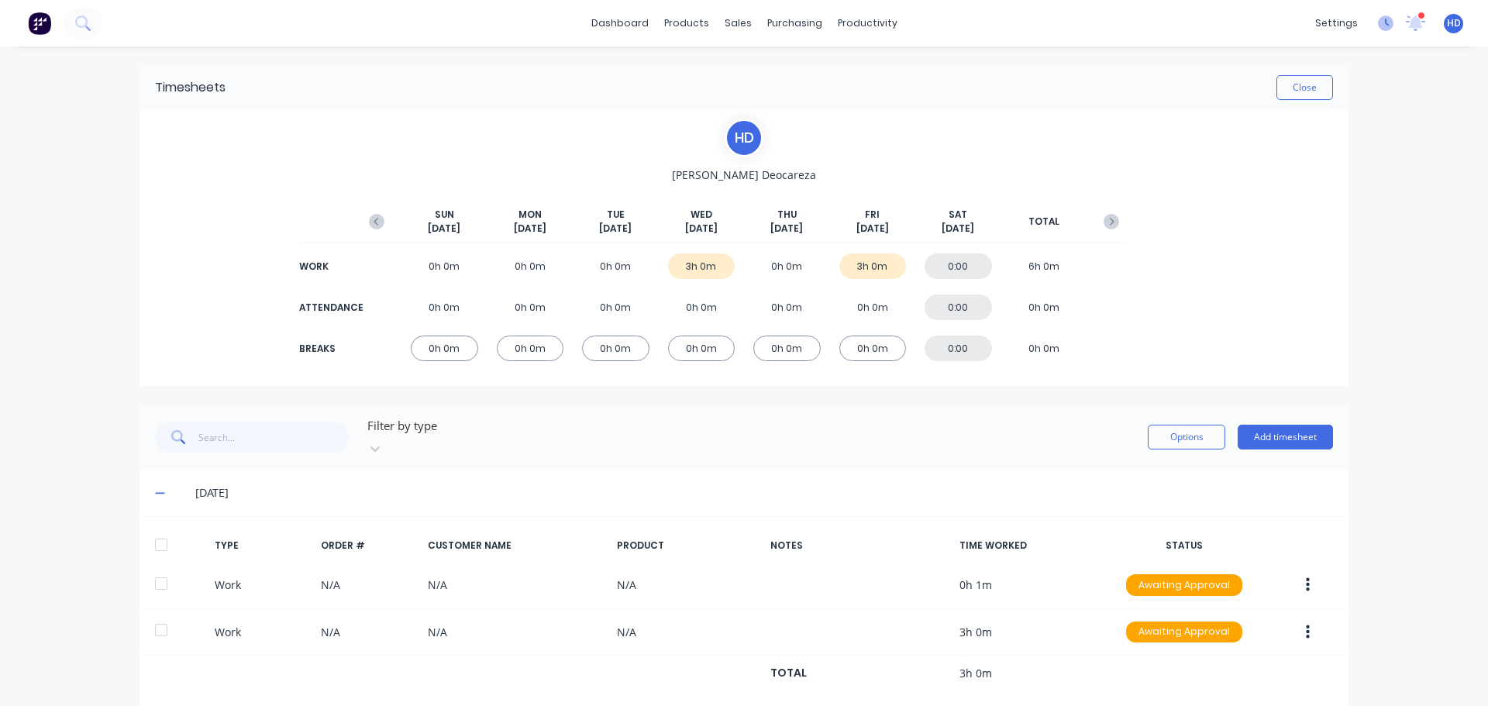
click at [1380, 21] on icon at bounding box center [1386, 24] width 16 height 16
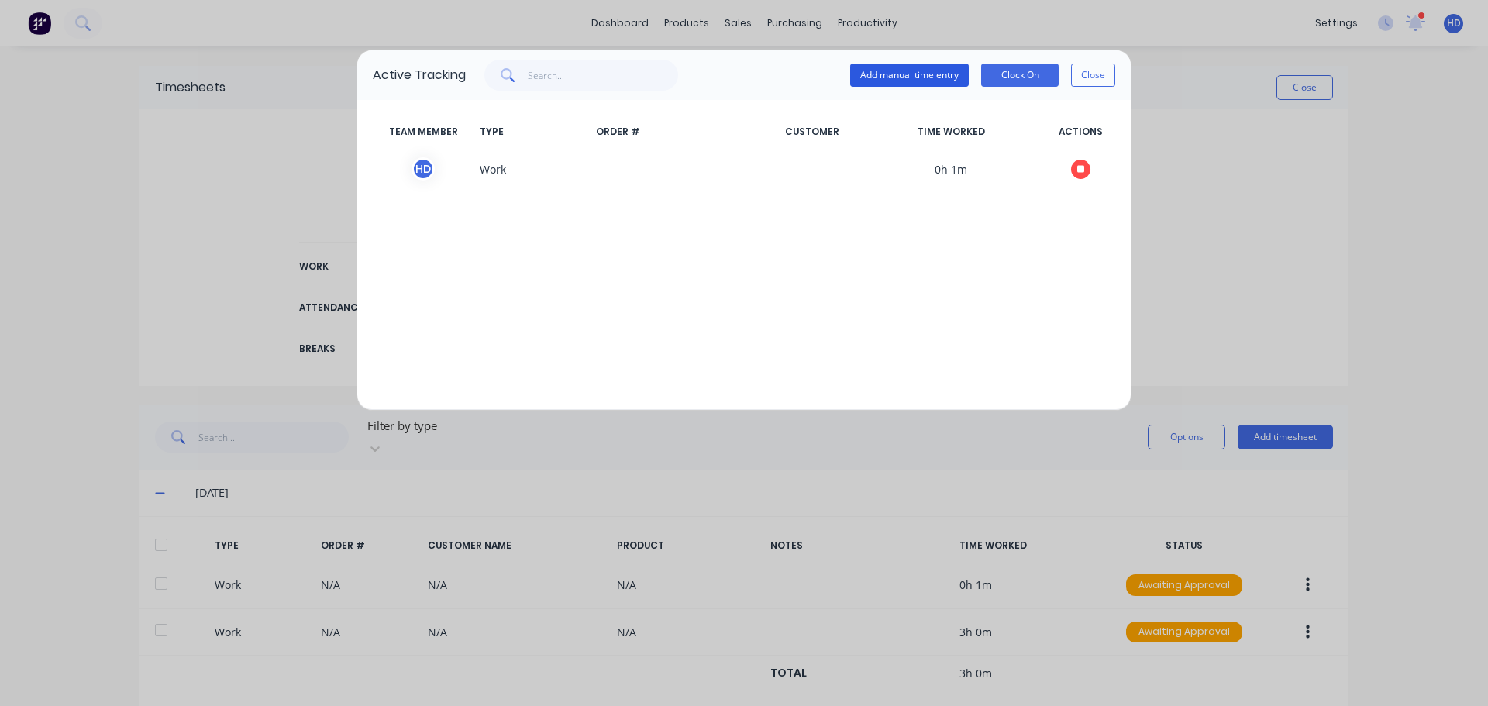
click at [948, 67] on button "Add manual time entry" at bounding box center [909, 75] width 119 height 23
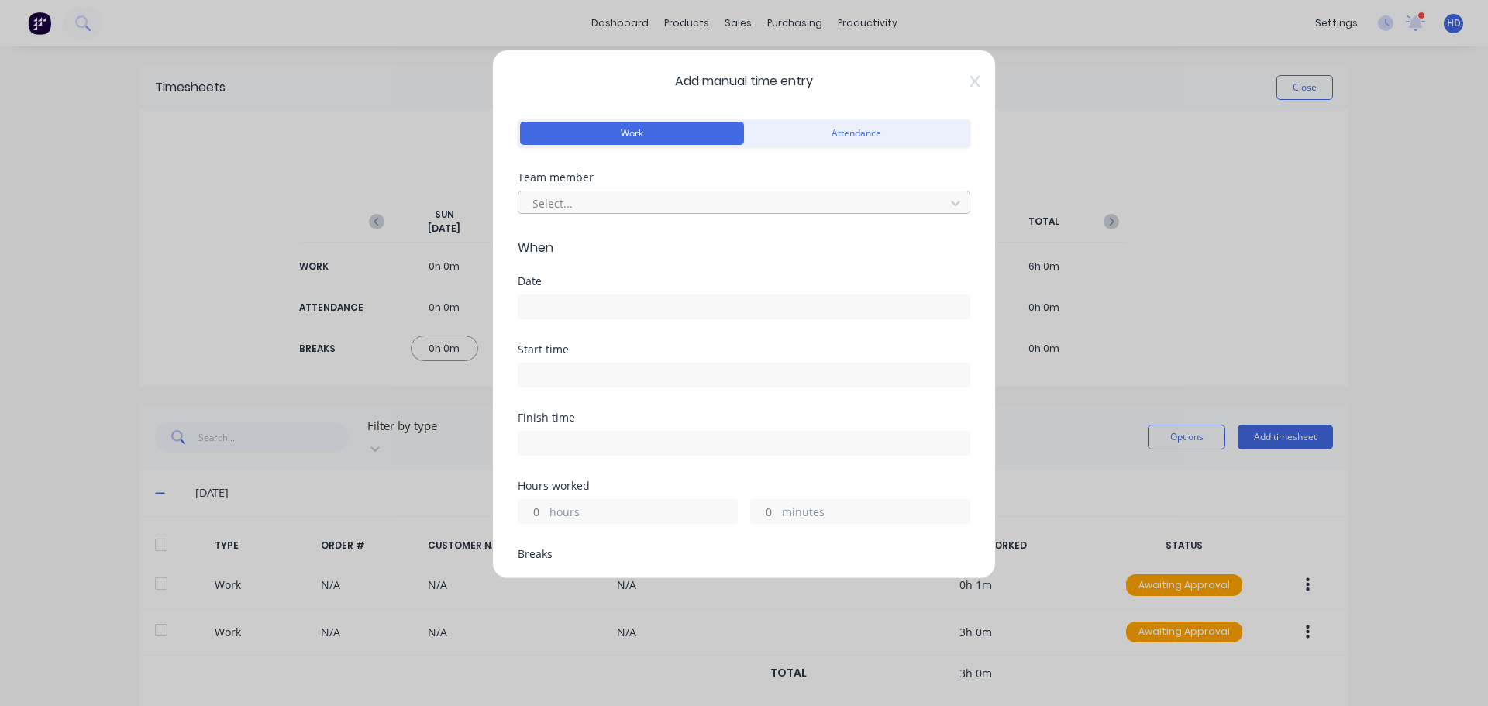
click at [615, 202] on div at bounding box center [734, 203] width 406 height 19
click at [544, 310] on input at bounding box center [744, 306] width 451 height 23
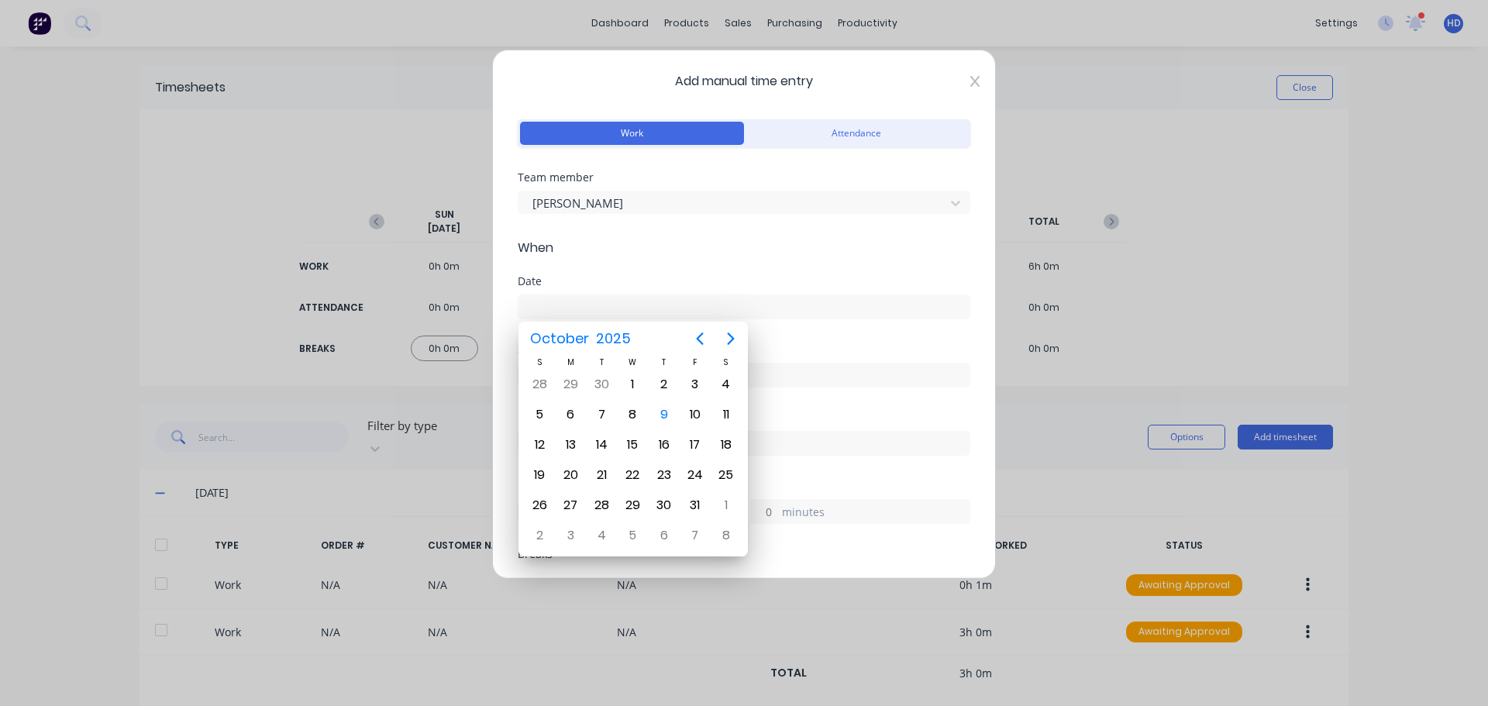
click at [970, 83] on icon at bounding box center [974, 81] width 9 height 11
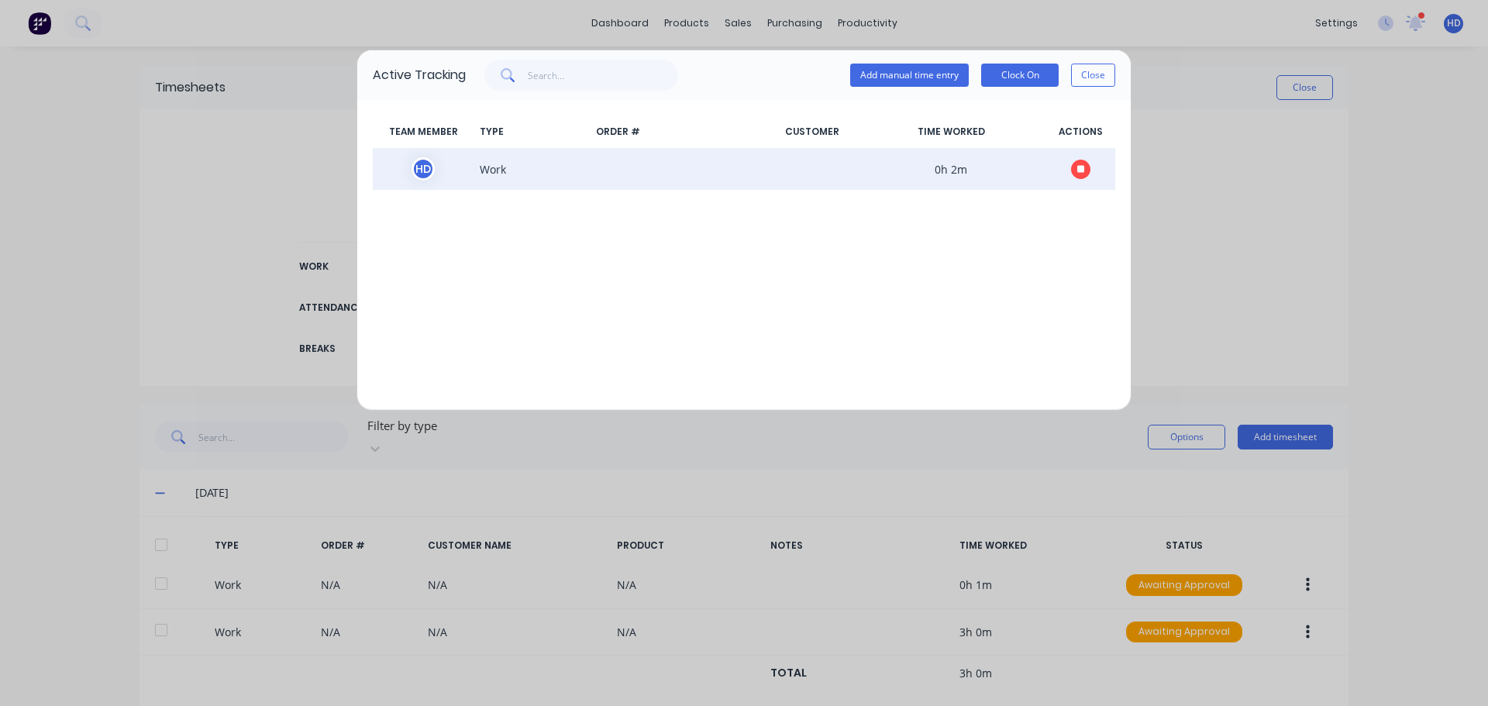
click at [1087, 171] on button "button" at bounding box center [1080, 169] width 19 height 19
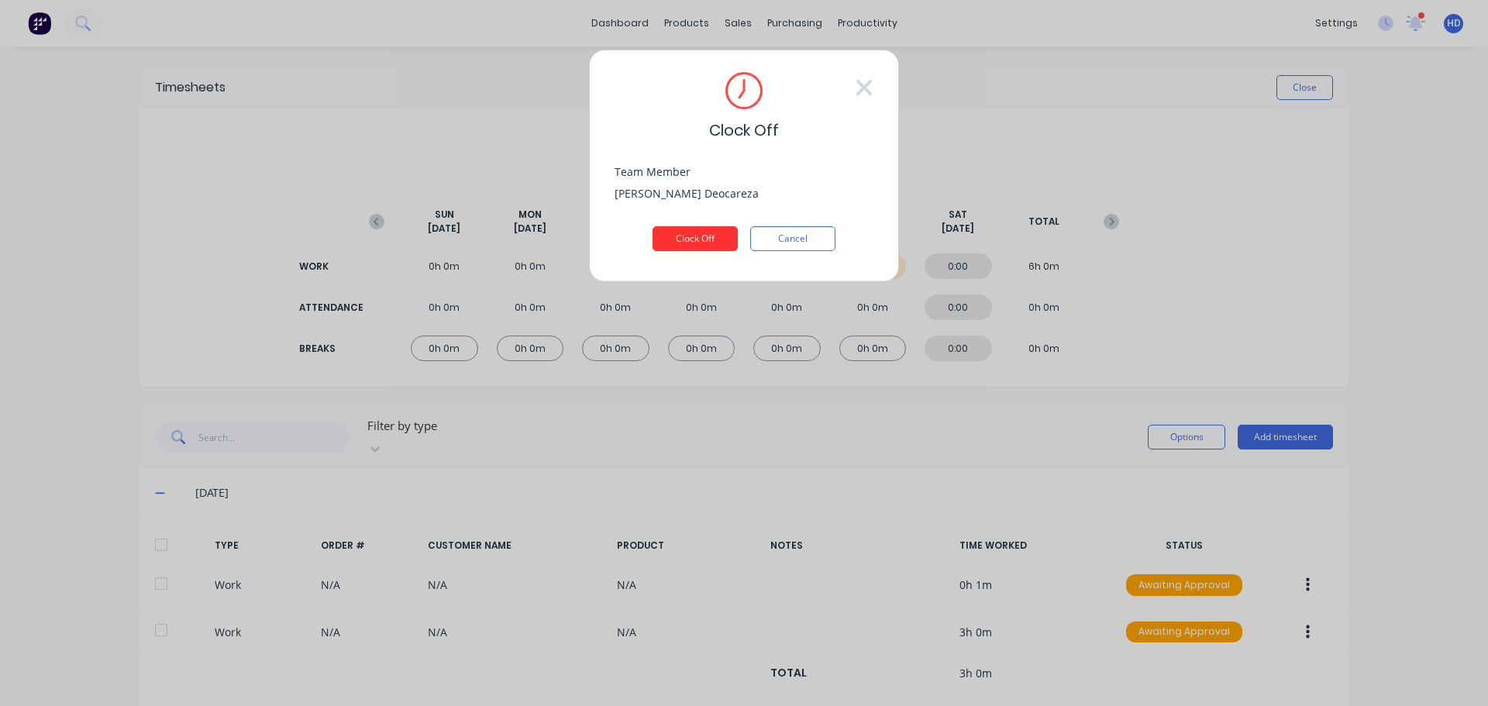
click at [684, 244] on button "Clock Off" at bounding box center [695, 238] width 85 height 25
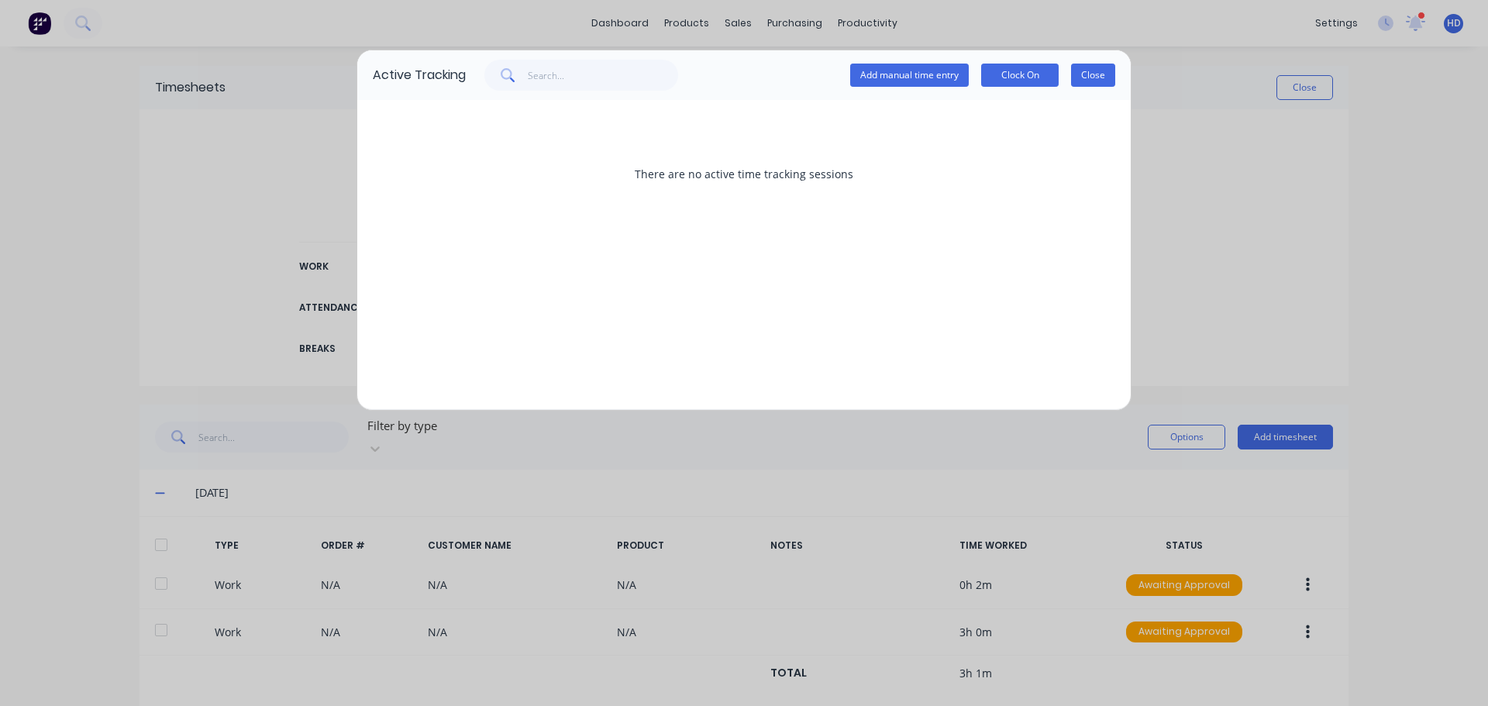
click at [1094, 70] on button "Close" at bounding box center [1093, 75] width 44 height 23
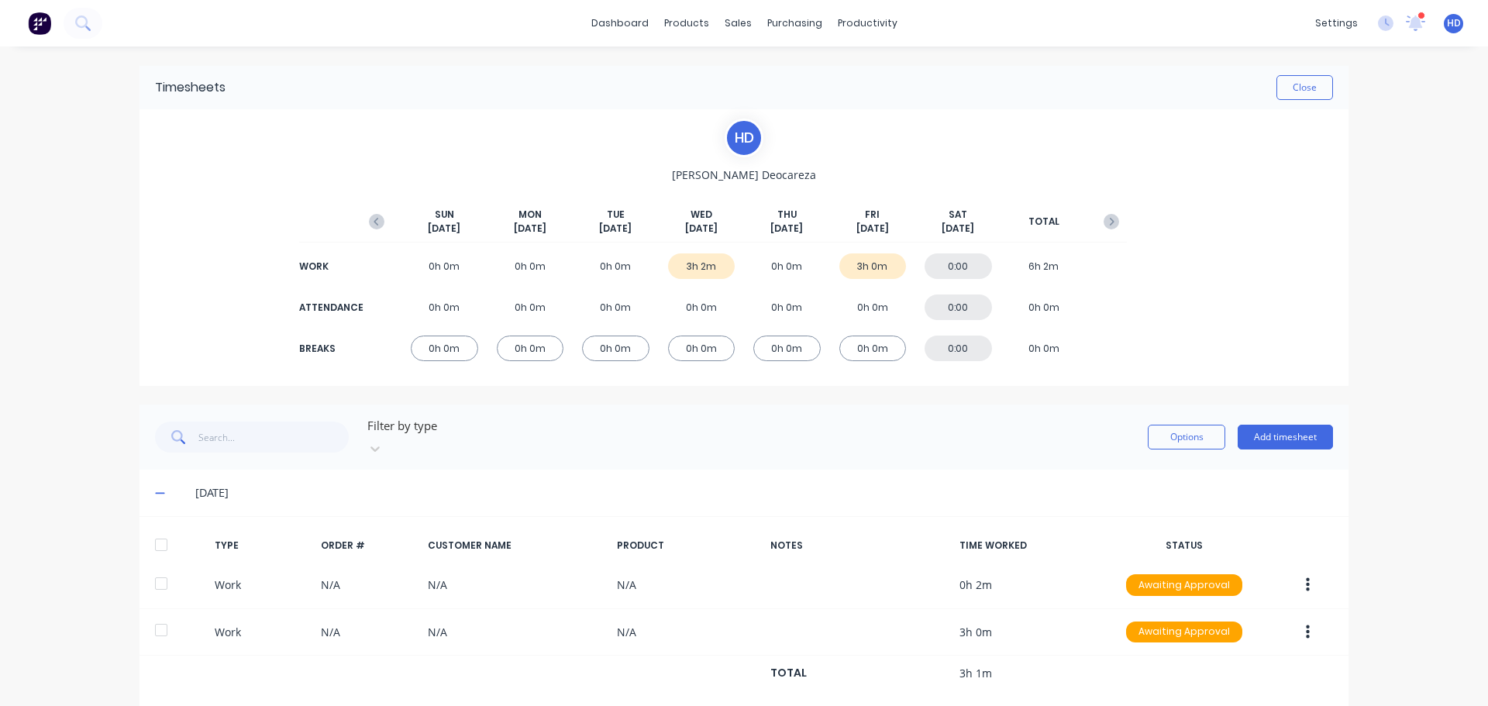
click at [709, 274] on div "3h 2m" at bounding box center [701, 266] width 67 height 26
click at [1447, 19] on span "HD" at bounding box center [1454, 23] width 14 height 14
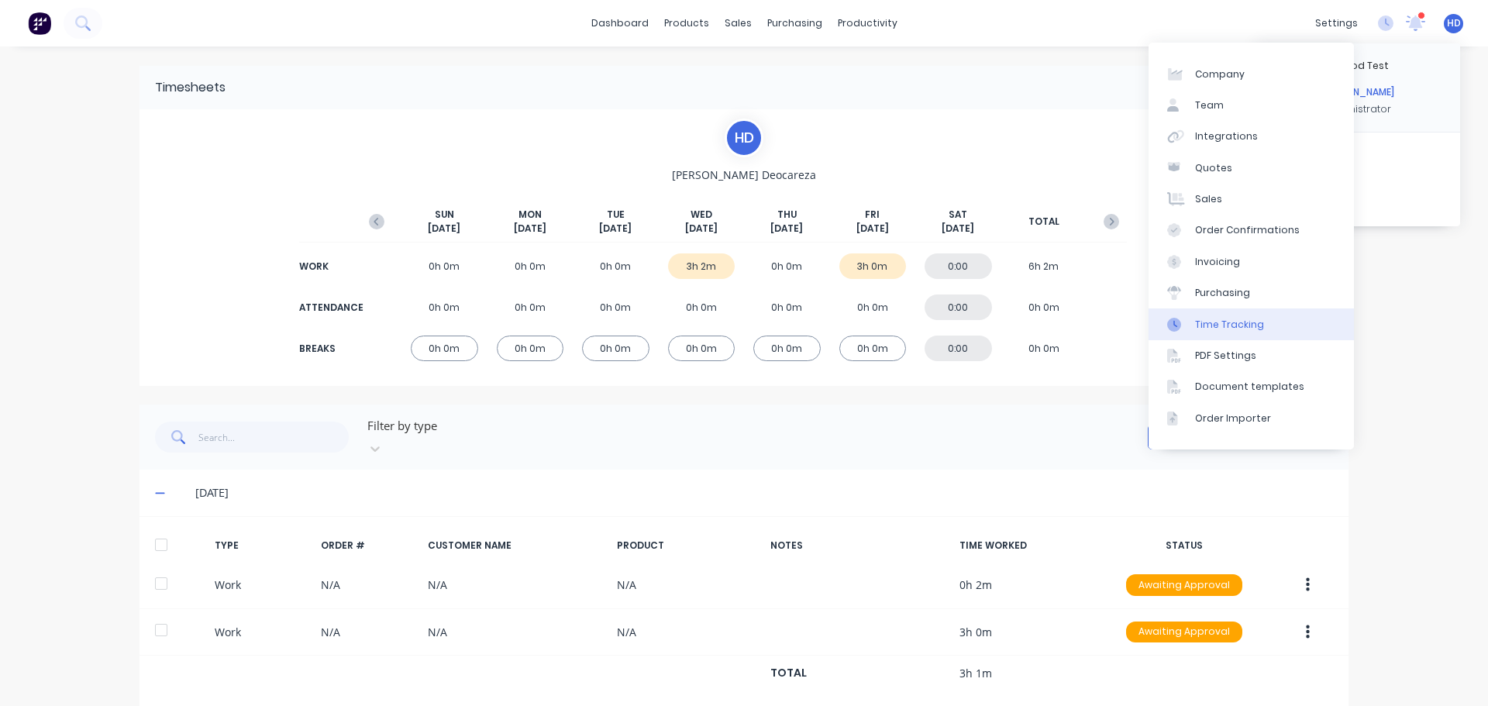
click at [1252, 327] on div "Time Tracking" at bounding box center [1229, 325] width 69 height 14
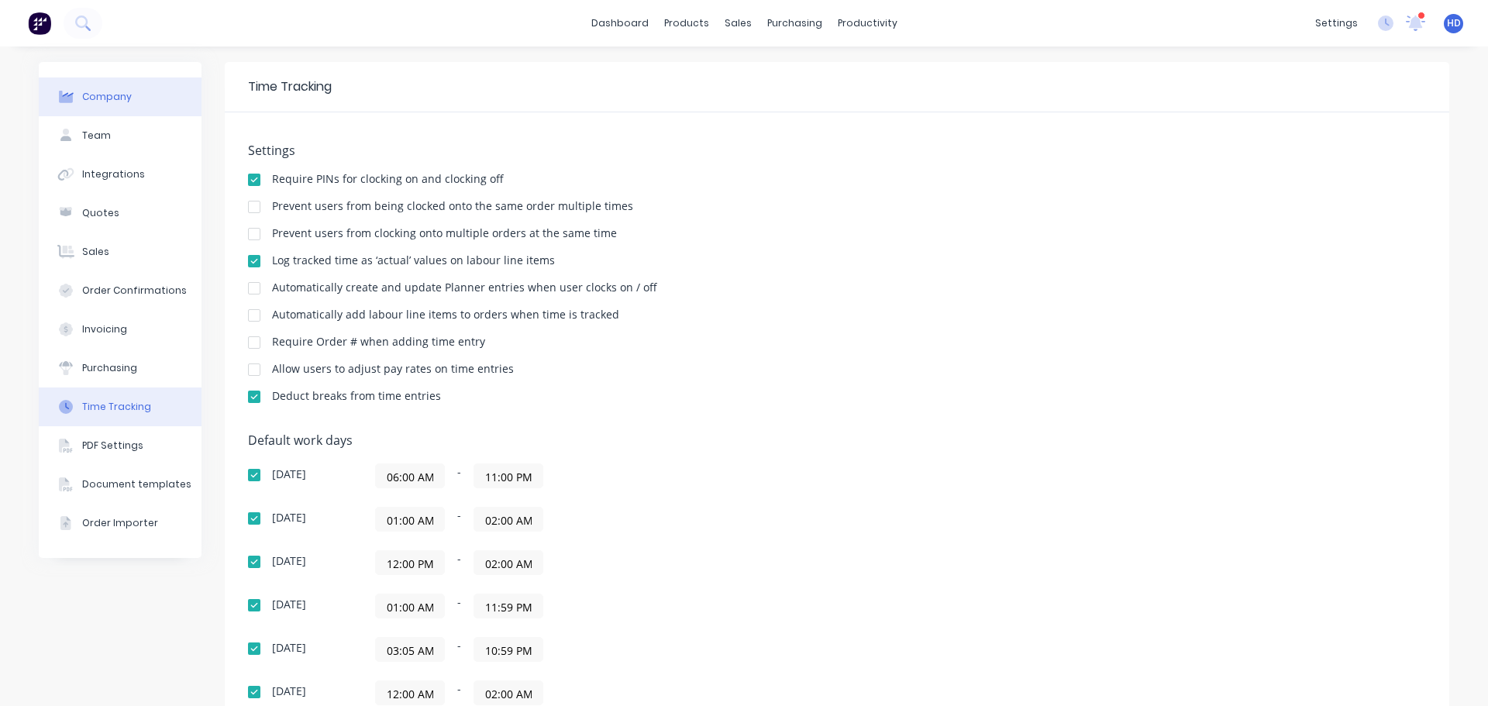
click at [138, 114] on button "Company" at bounding box center [120, 97] width 163 height 39
select select "CA"
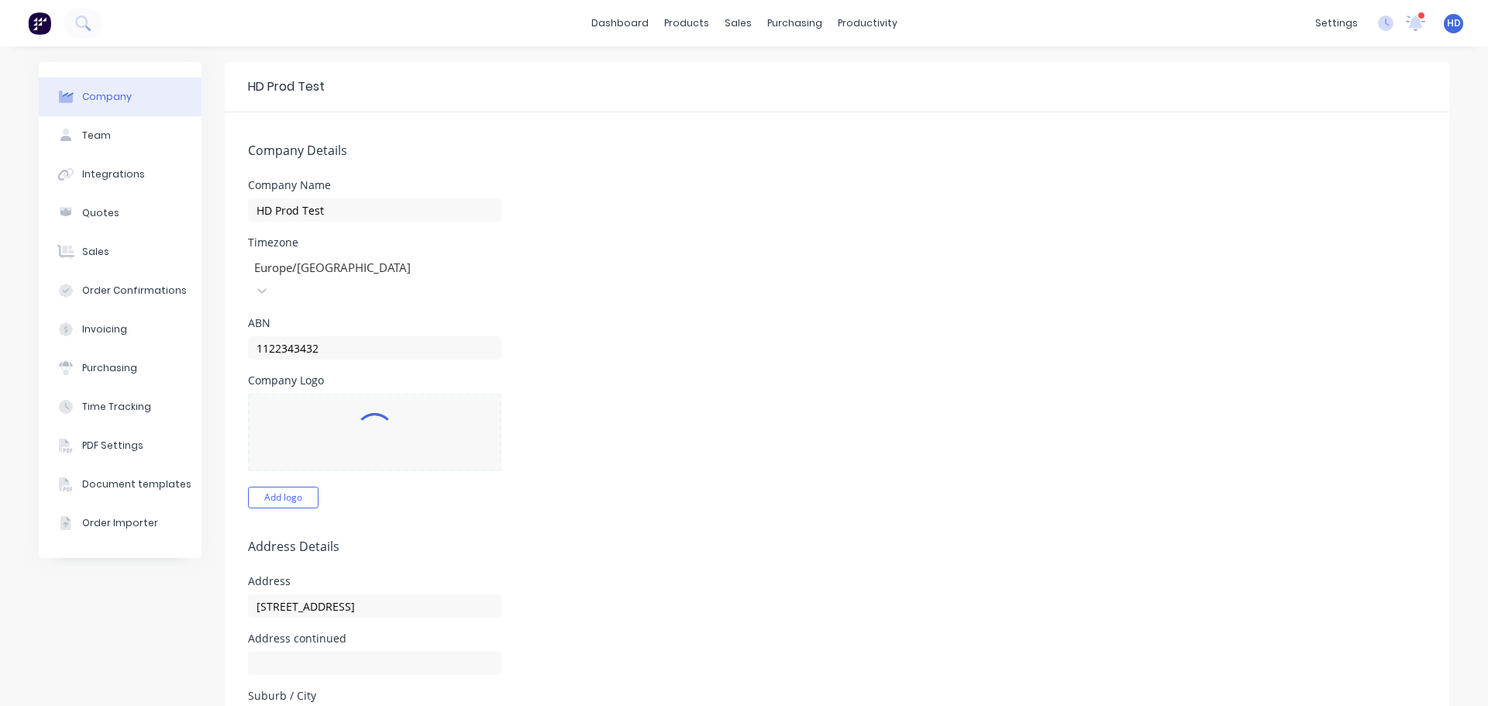
click at [152, 93] on button "Company" at bounding box center [120, 97] width 163 height 39
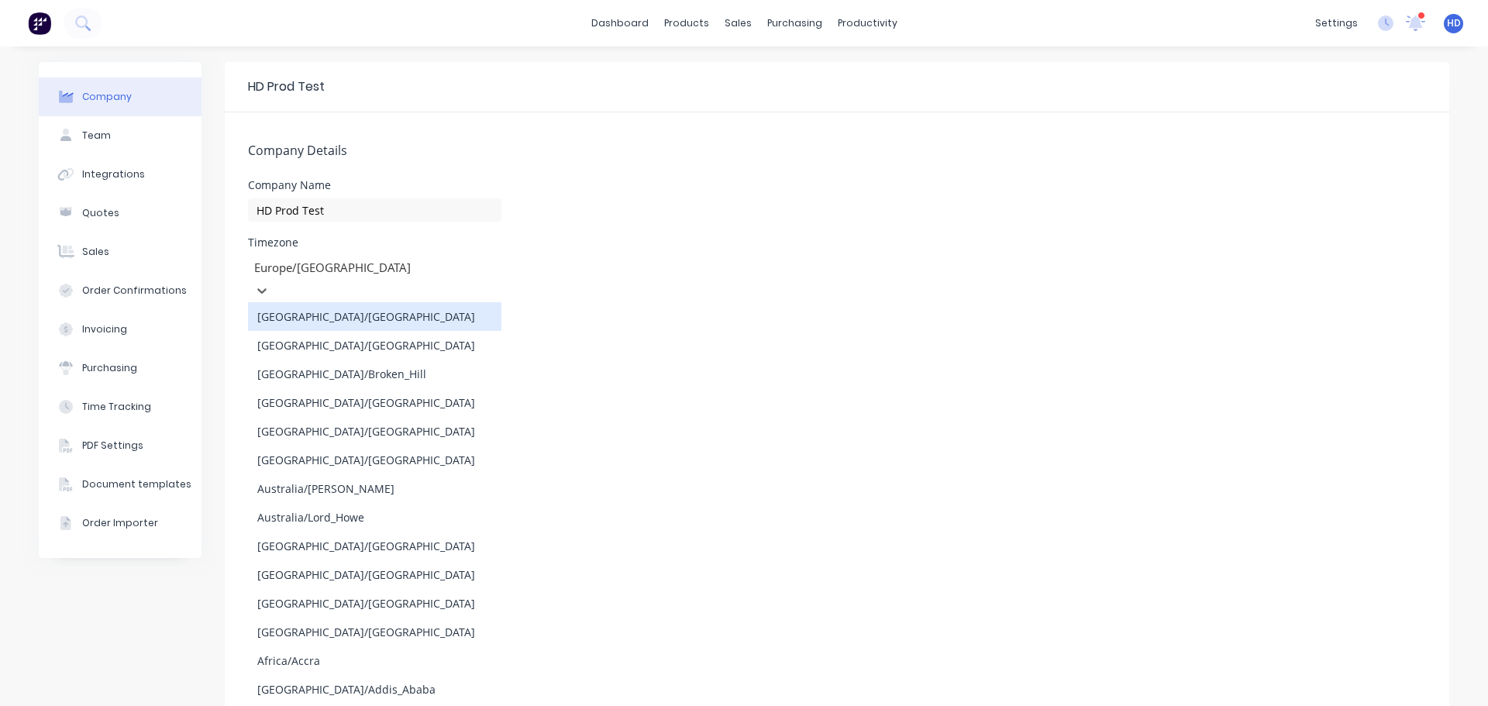
click at [353, 257] on div "Europe/[GEOGRAPHIC_DATA]" at bounding box center [364, 267] width 233 height 23
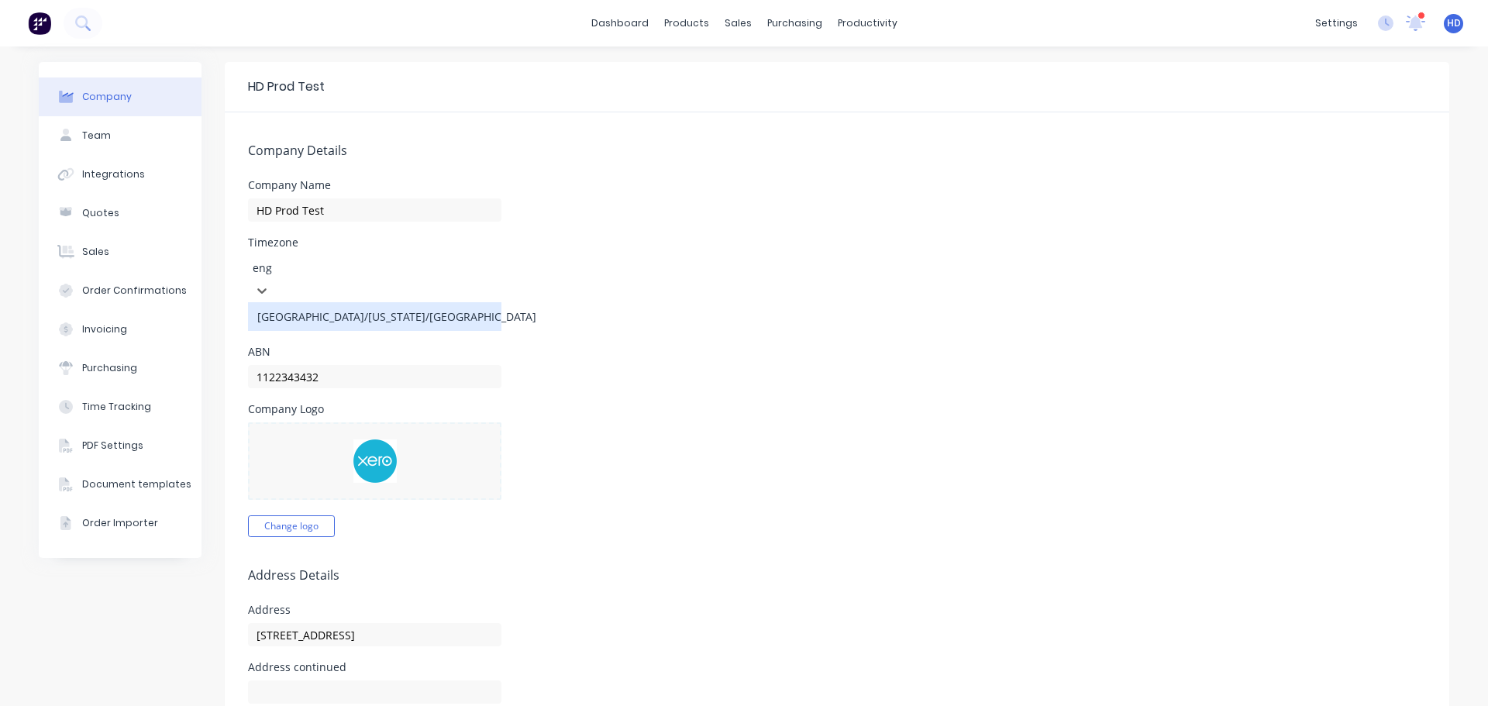
type input "engl"
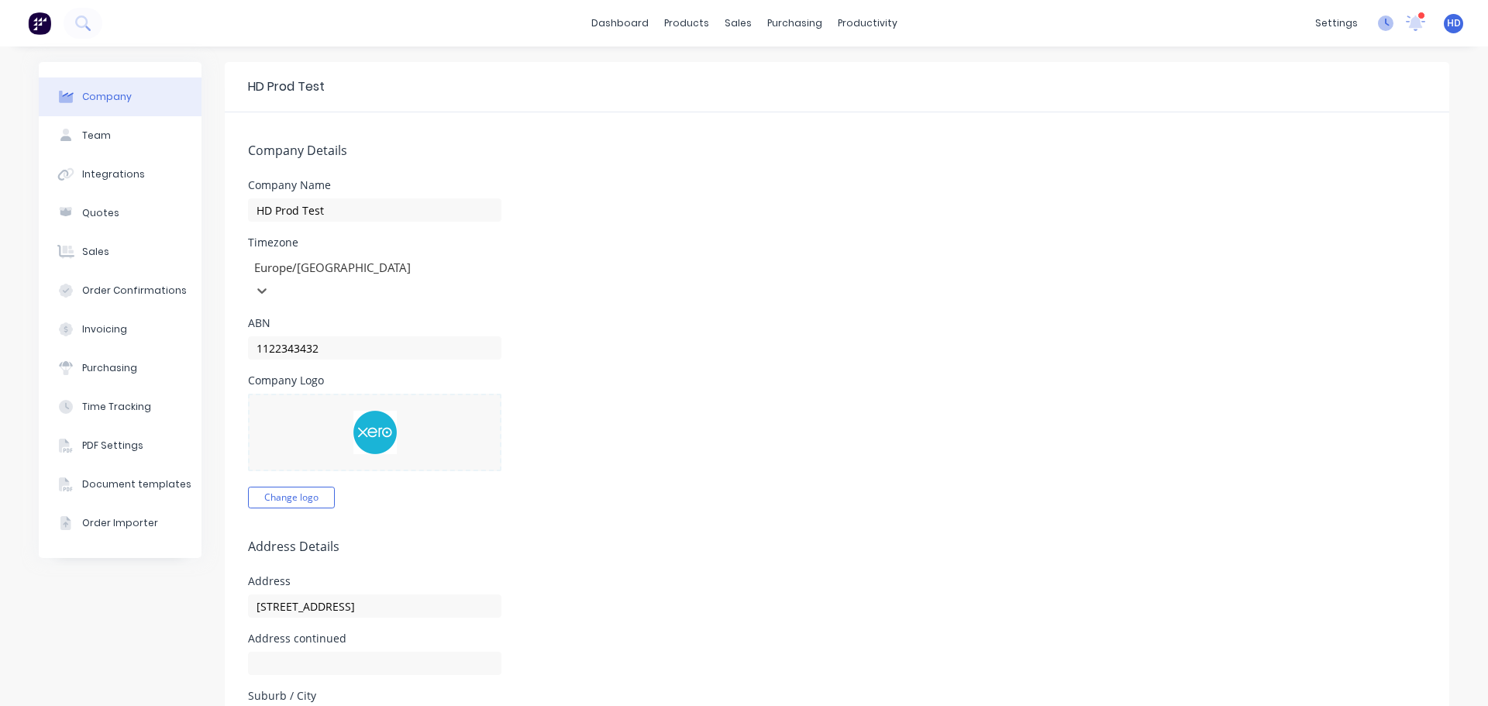
click at [1378, 21] on icon at bounding box center [1386, 24] width 16 height 16
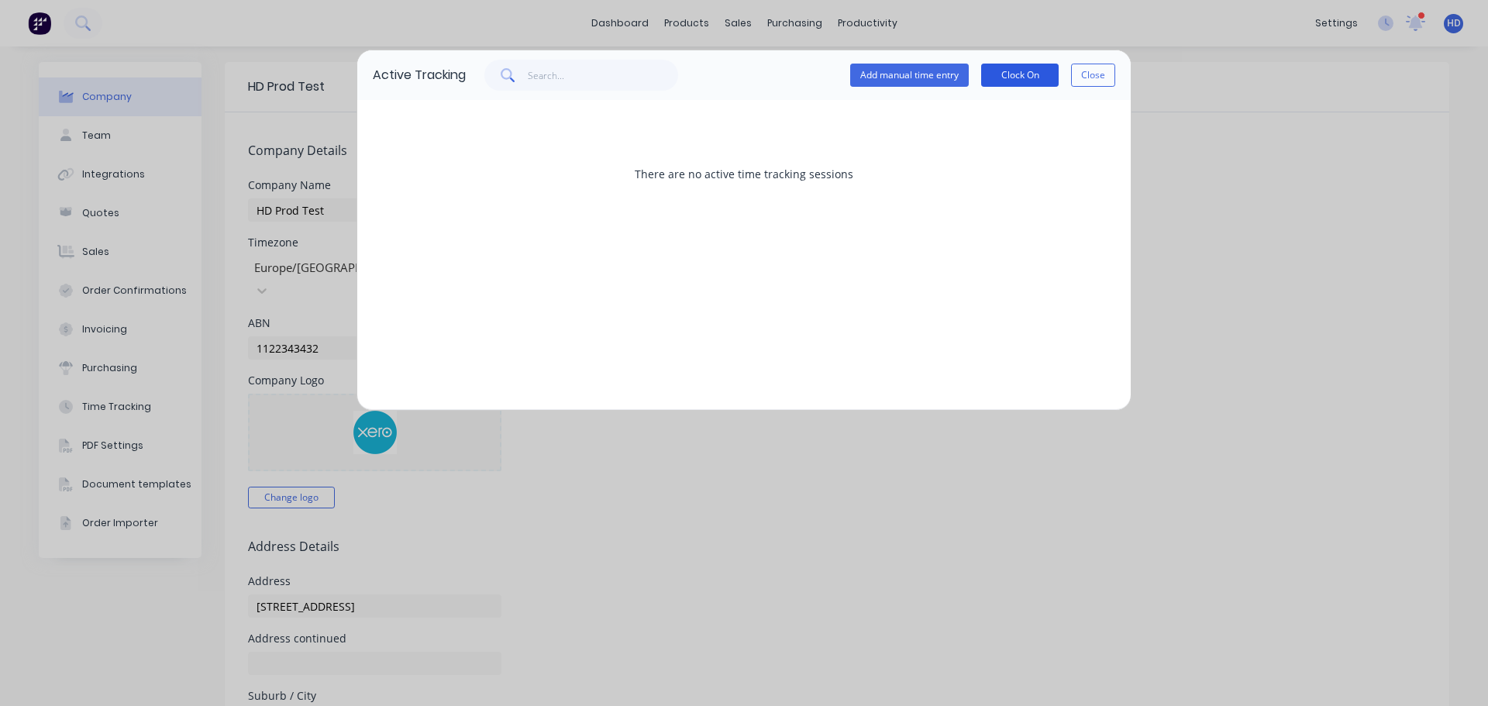
click at [1034, 78] on button "Clock On" at bounding box center [1020, 75] width 78 height 23
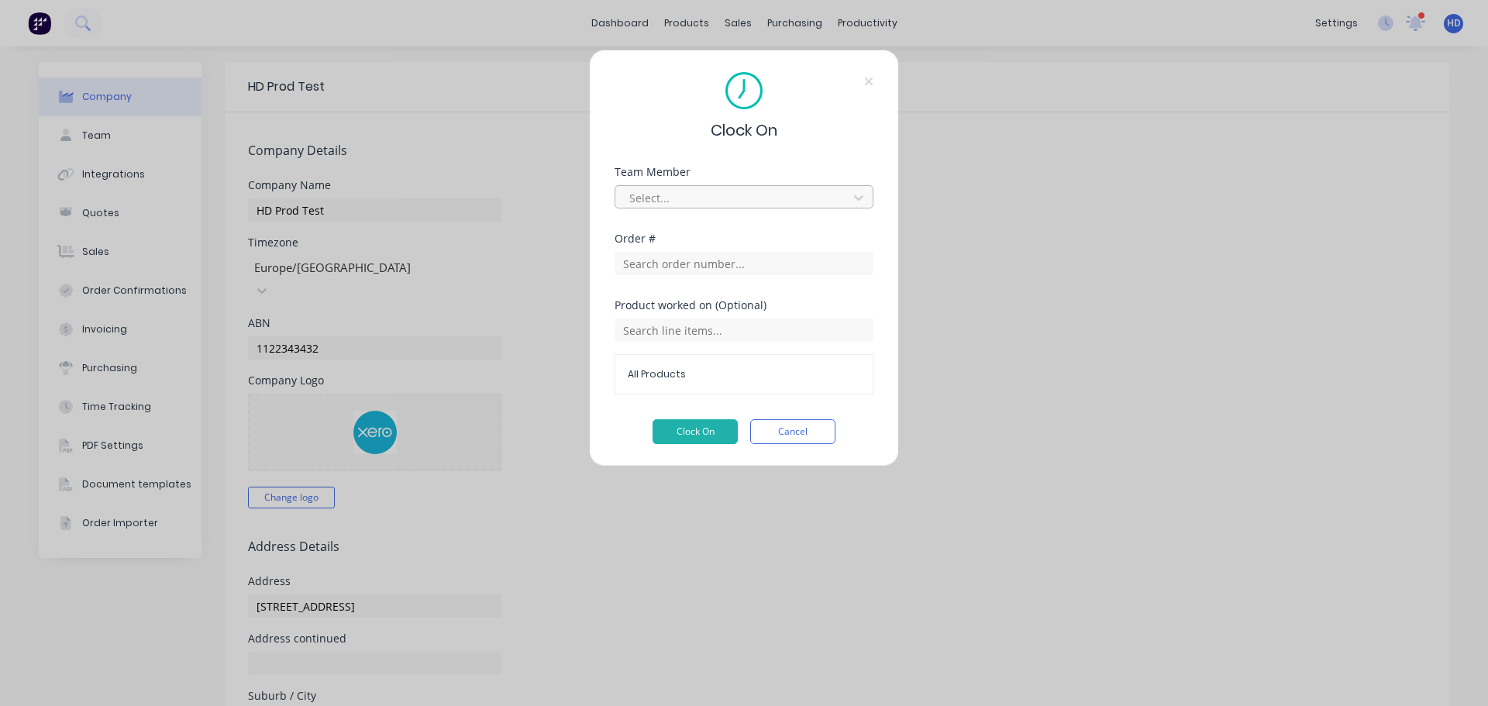
click at [708, 205] on div at bounding box center [734, 197] width 212 height 19
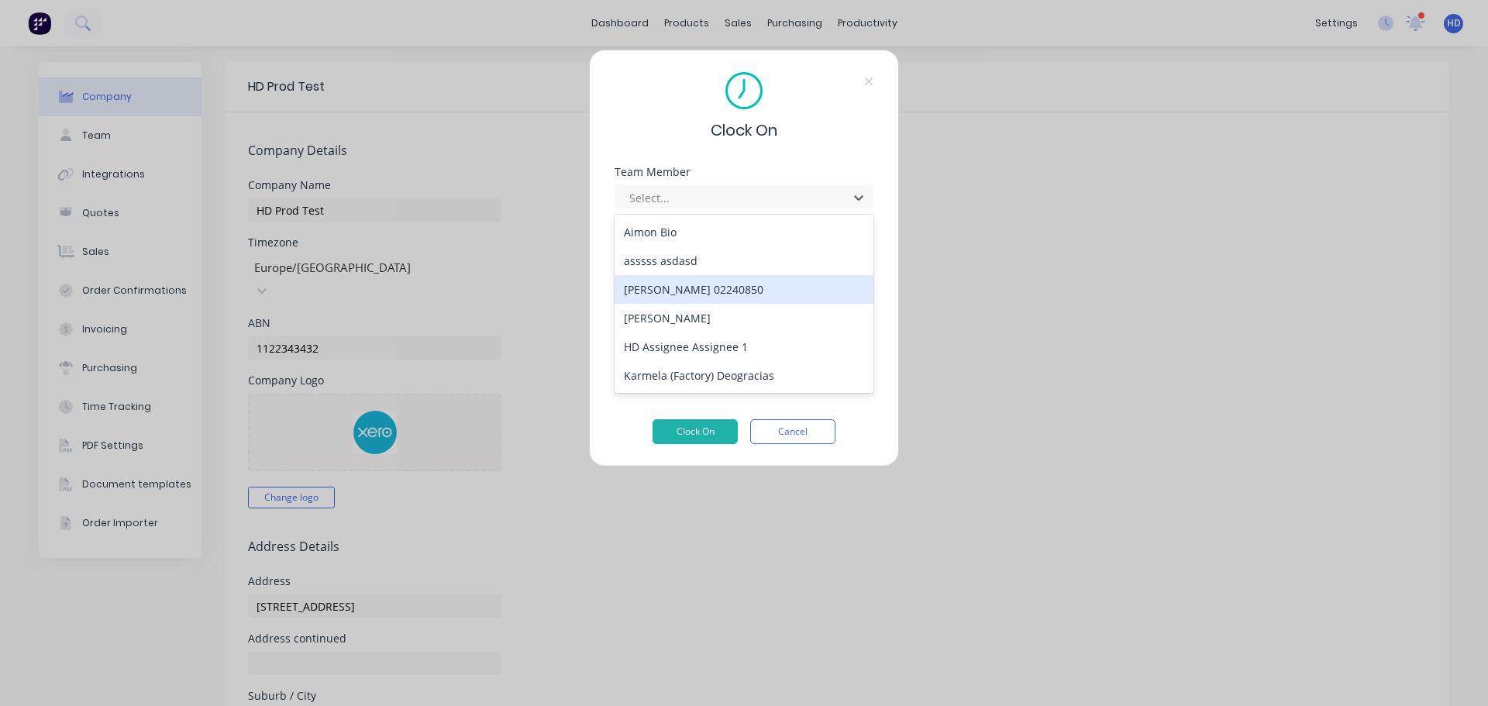
click at [701, 315] on div "[PERSON_NAME]" at bounding box center [744, 318] width 259 height 29
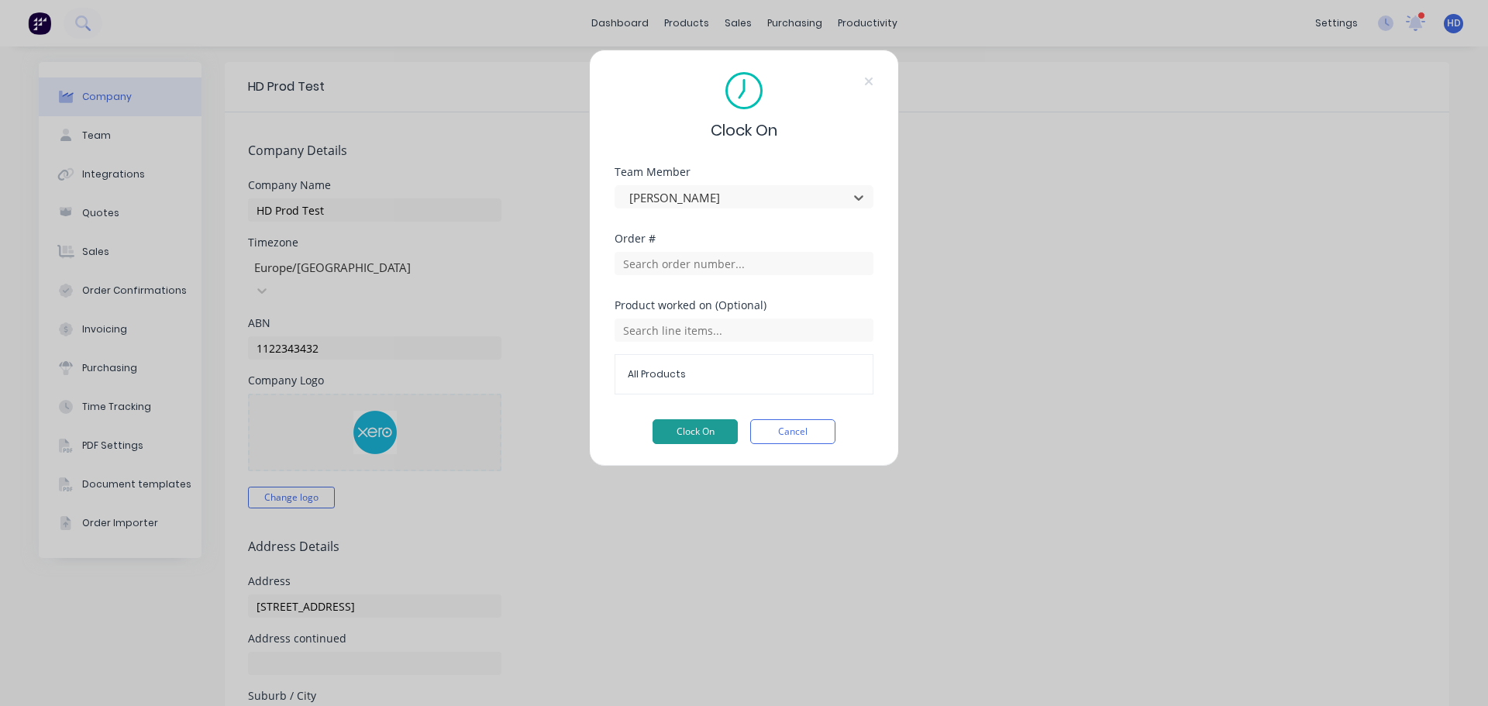
click at [718, 430] on button "Clock On" at bounding box center [695, 431] width 85 height 25
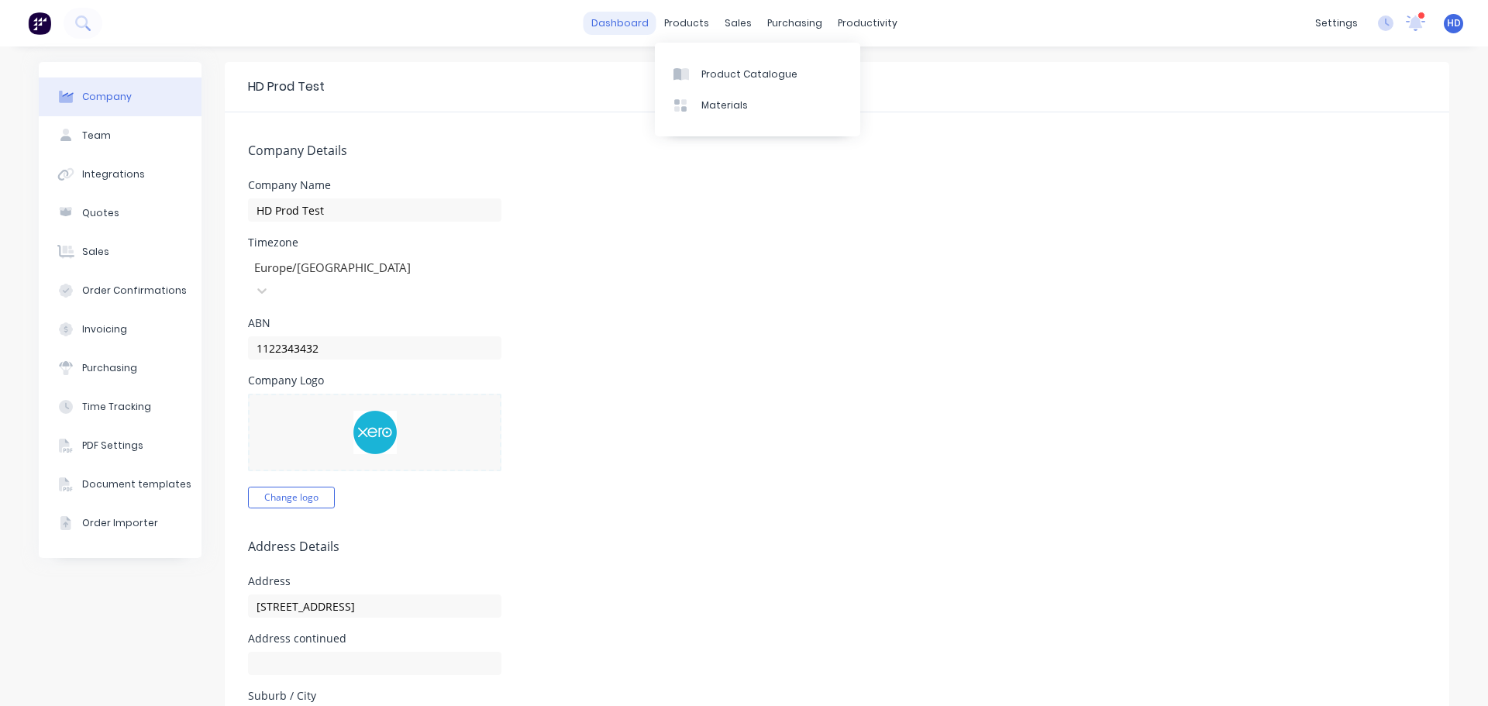
click at [607, 16] on link "dashboard" at bounding box center [620, 23] width 73 height 23
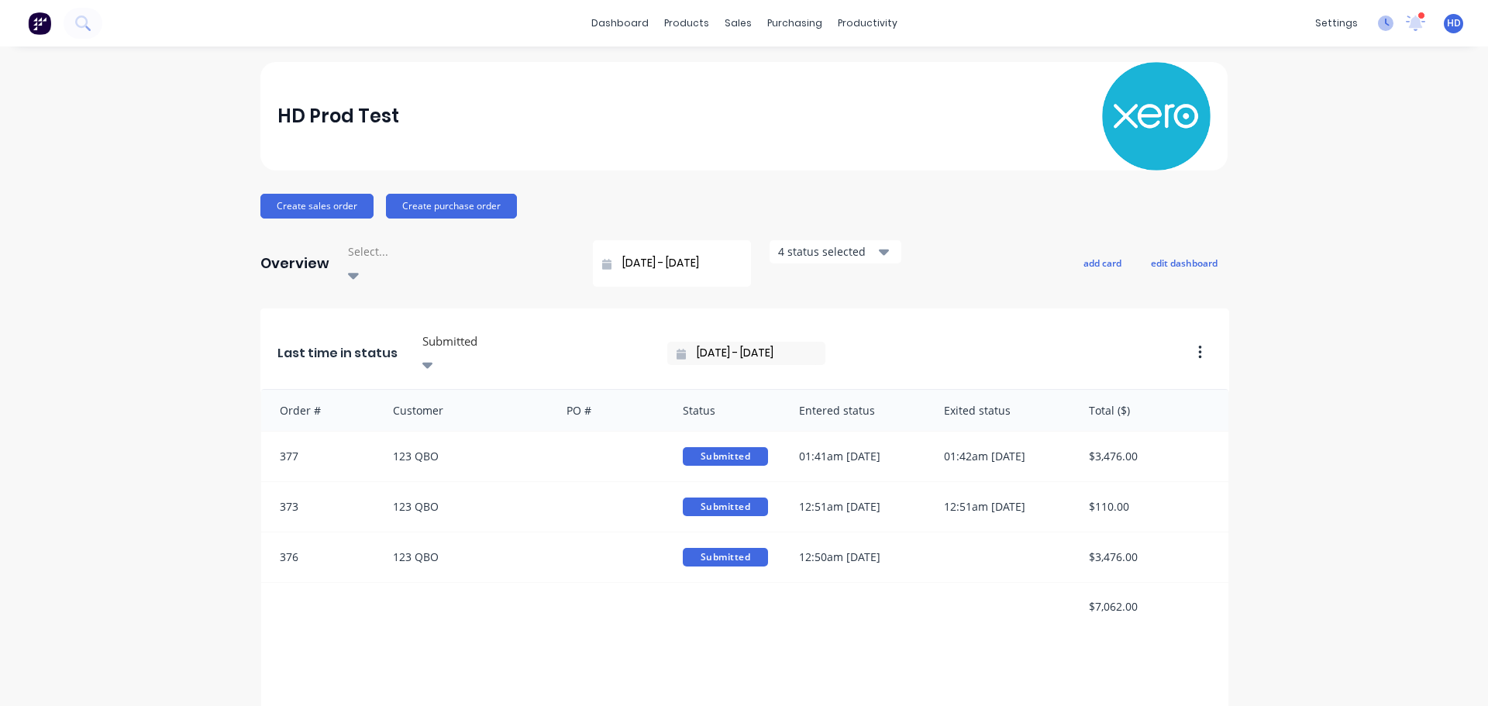
click at [1378, 28] on icon at bounding box center [1386, 24] width 16 height 16
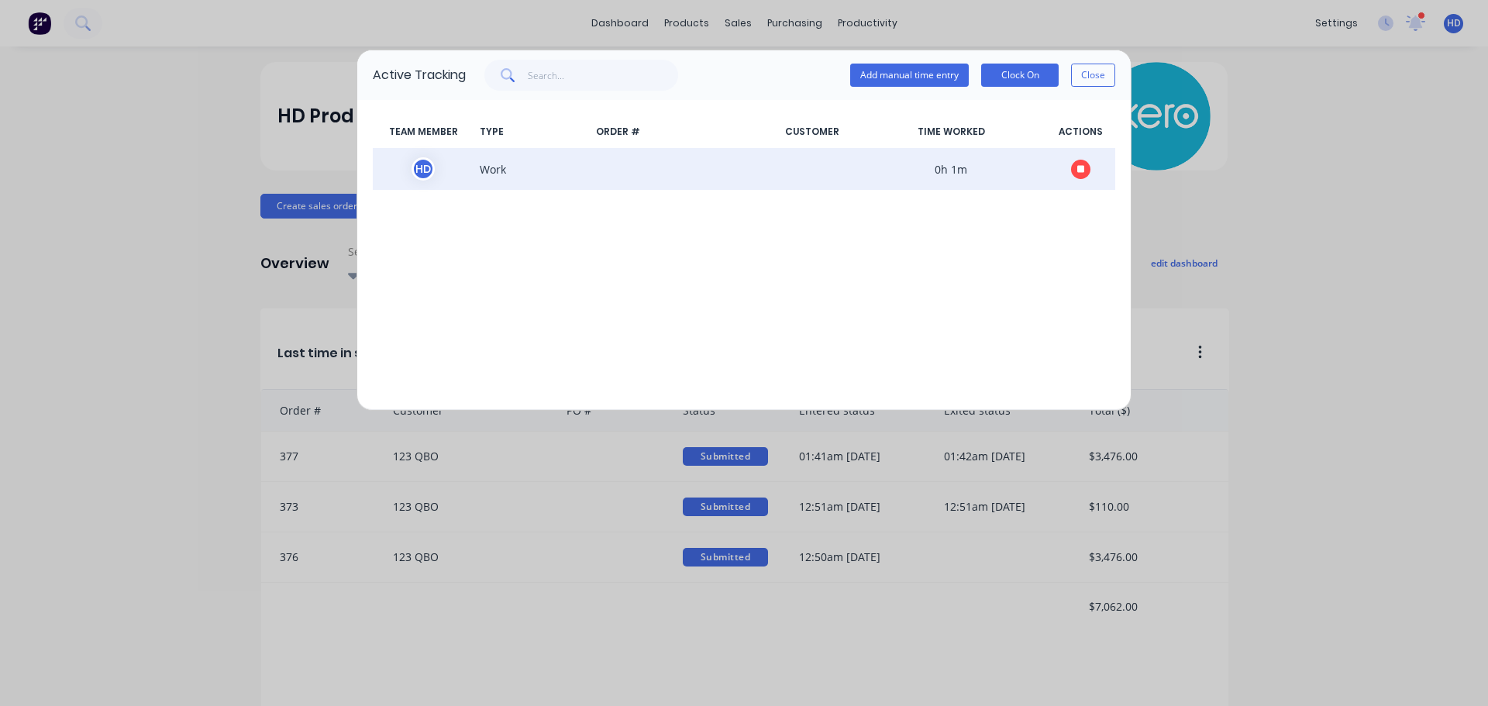
click at [1087, 173] on button "button" at bounding box center [1080, 169] width 19 height 19
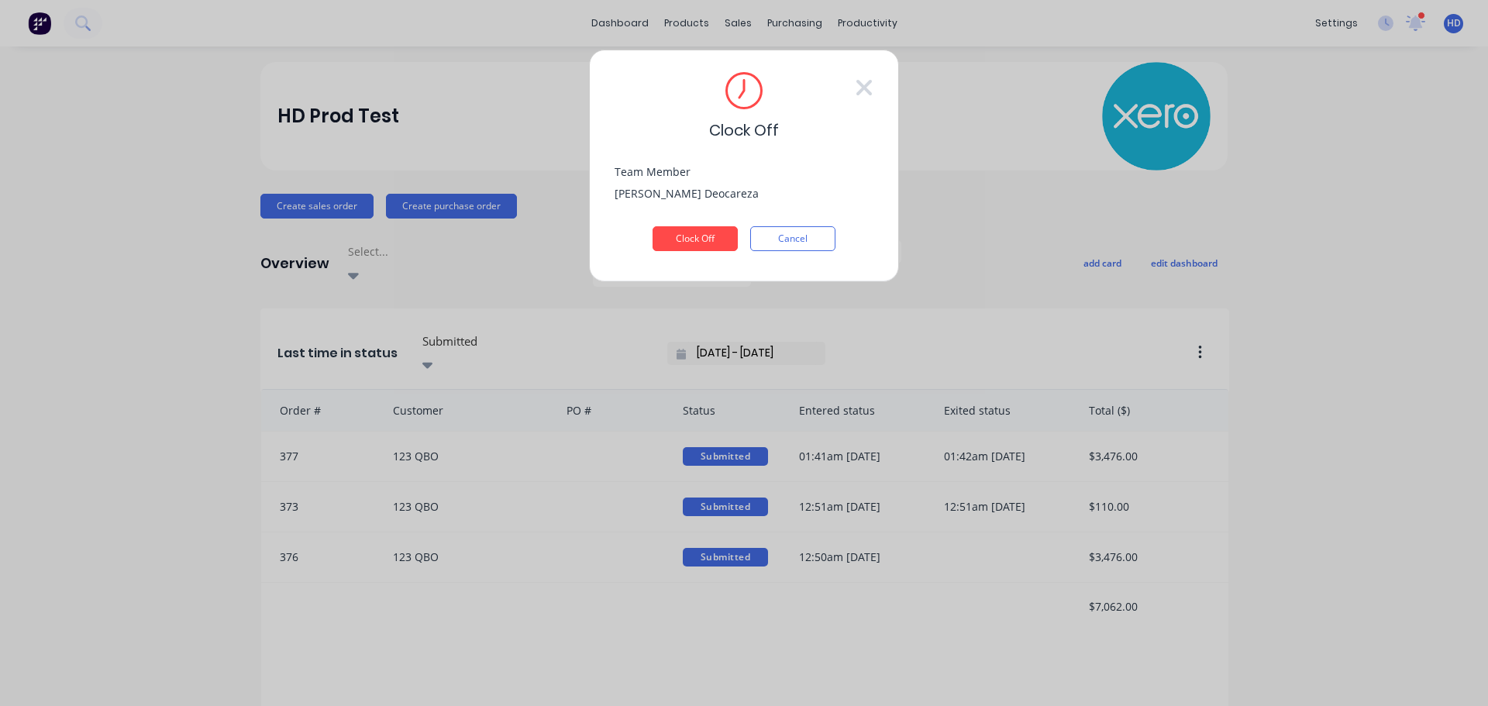
click at [841, 241] on div "Clock Off Cancel" at bounding box center [744, 238] width 259 height 25
click at [826, 240] on button "Cancel" at bounding box center [792, 238] width 85 height 25
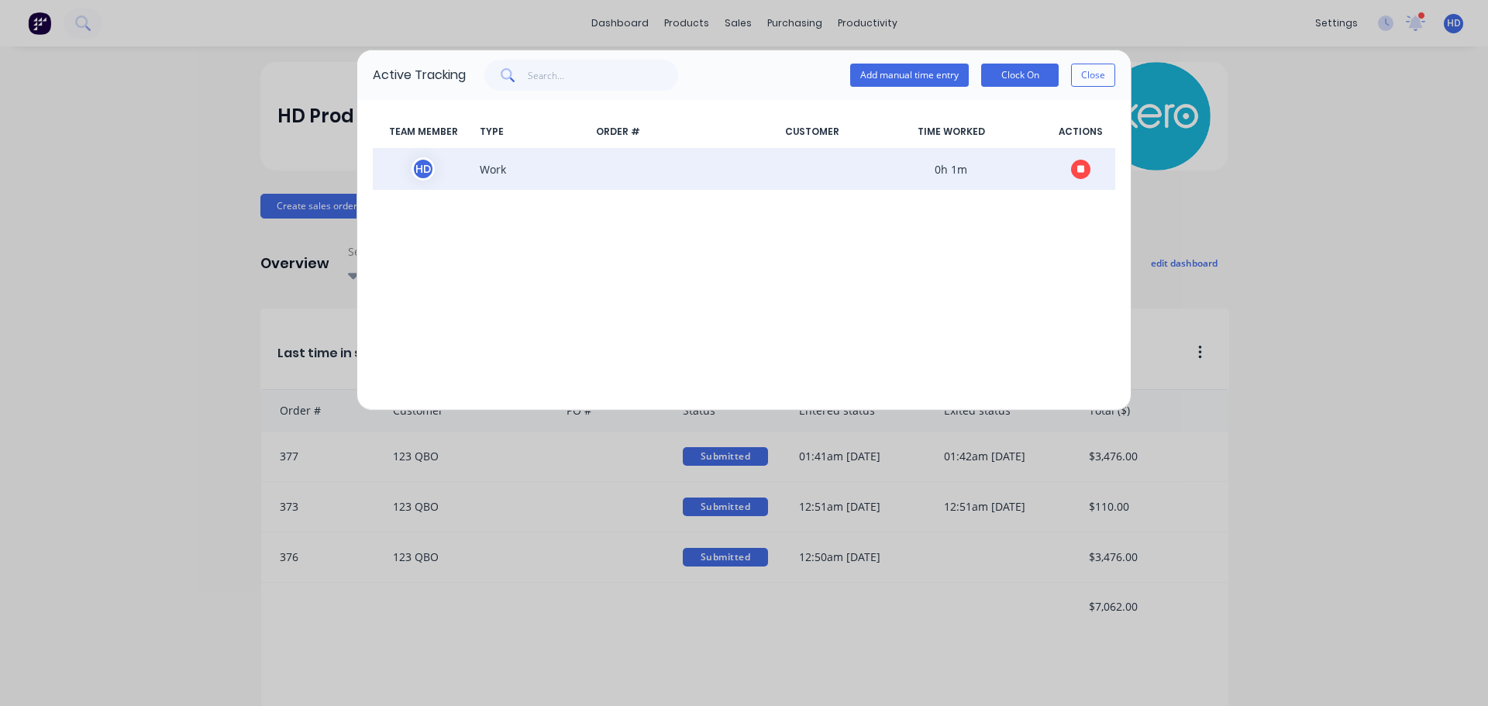
click at [1074, 164] on button "button" at bounding box center [1080, 169] width 19 height 19
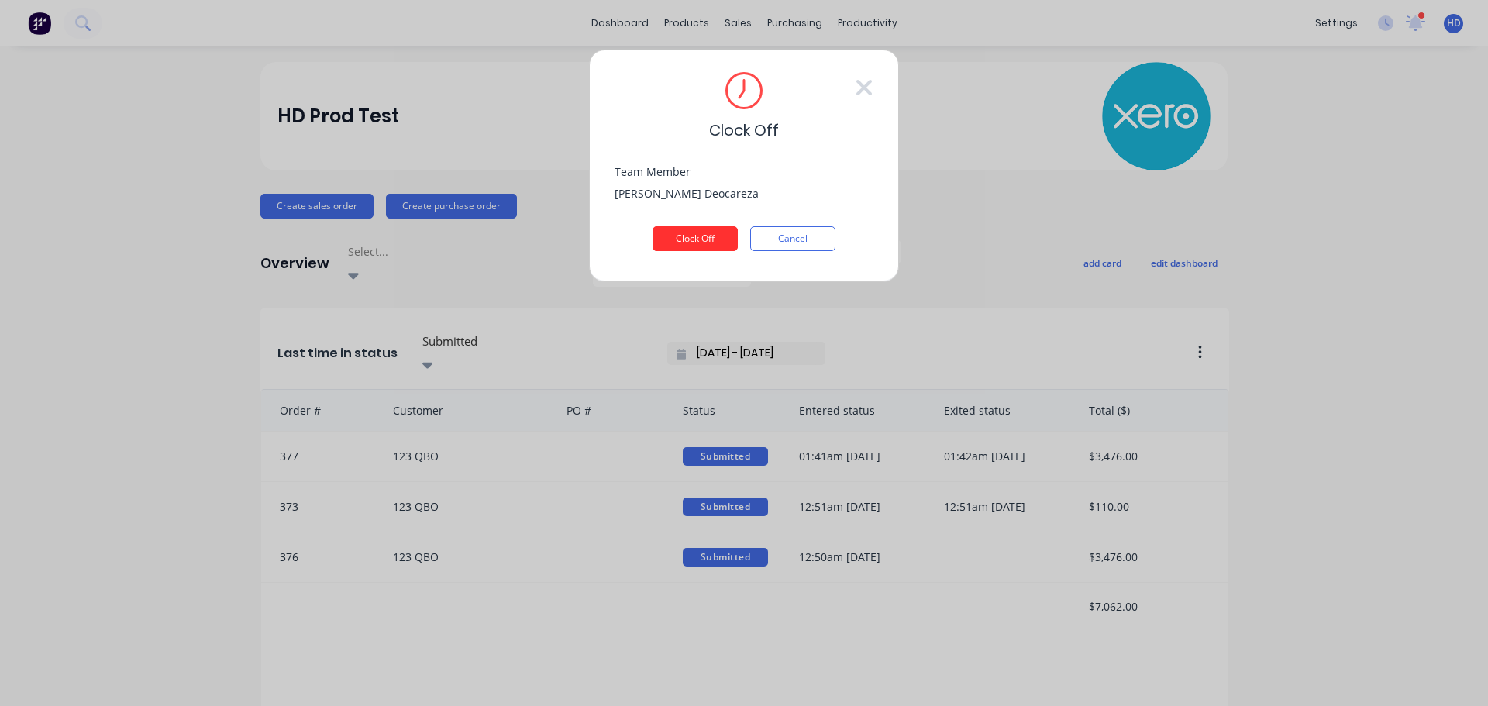
click at [715, 240] on button "Clock Off" at bounding box center [695, 238] width 85 height 25
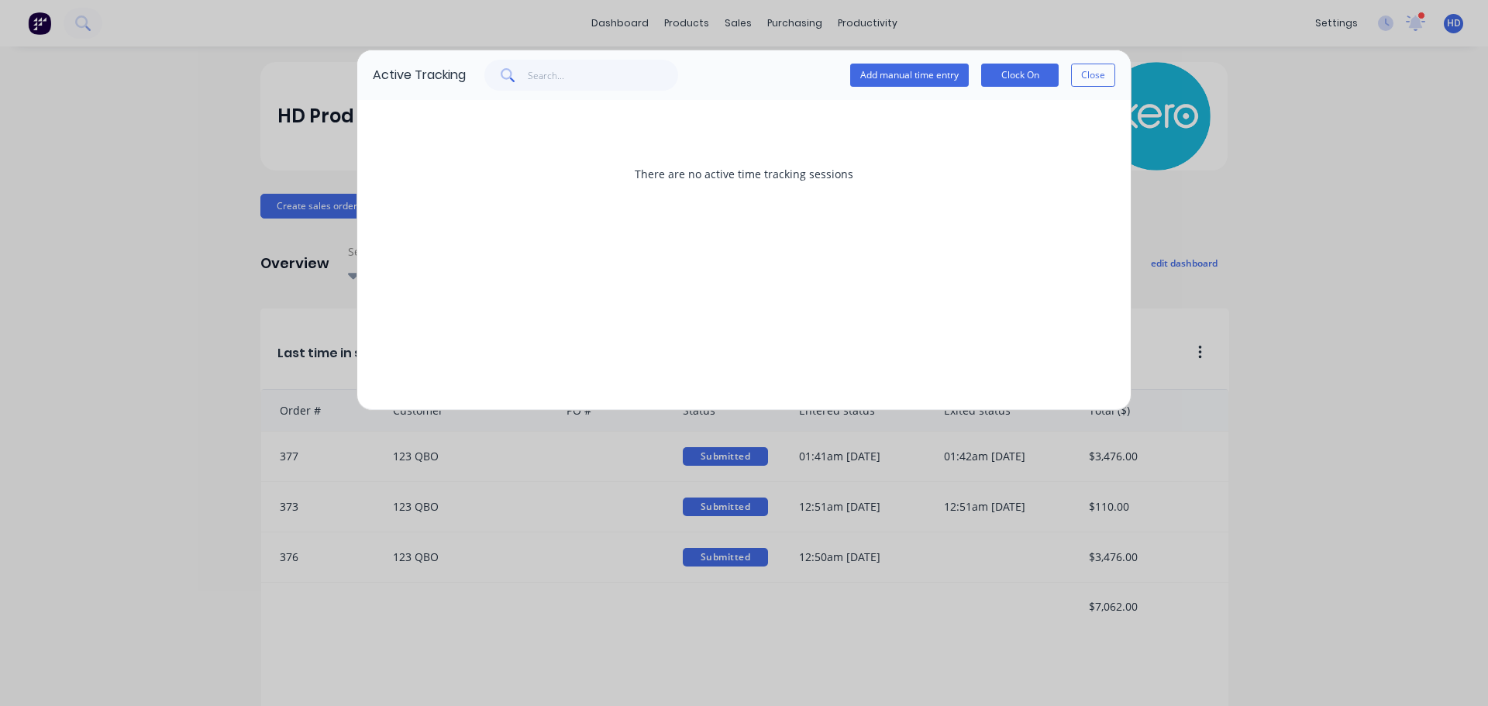
click at [1081, 78] on button "Close" at bounding box center [1093, 75] width 44 height 23
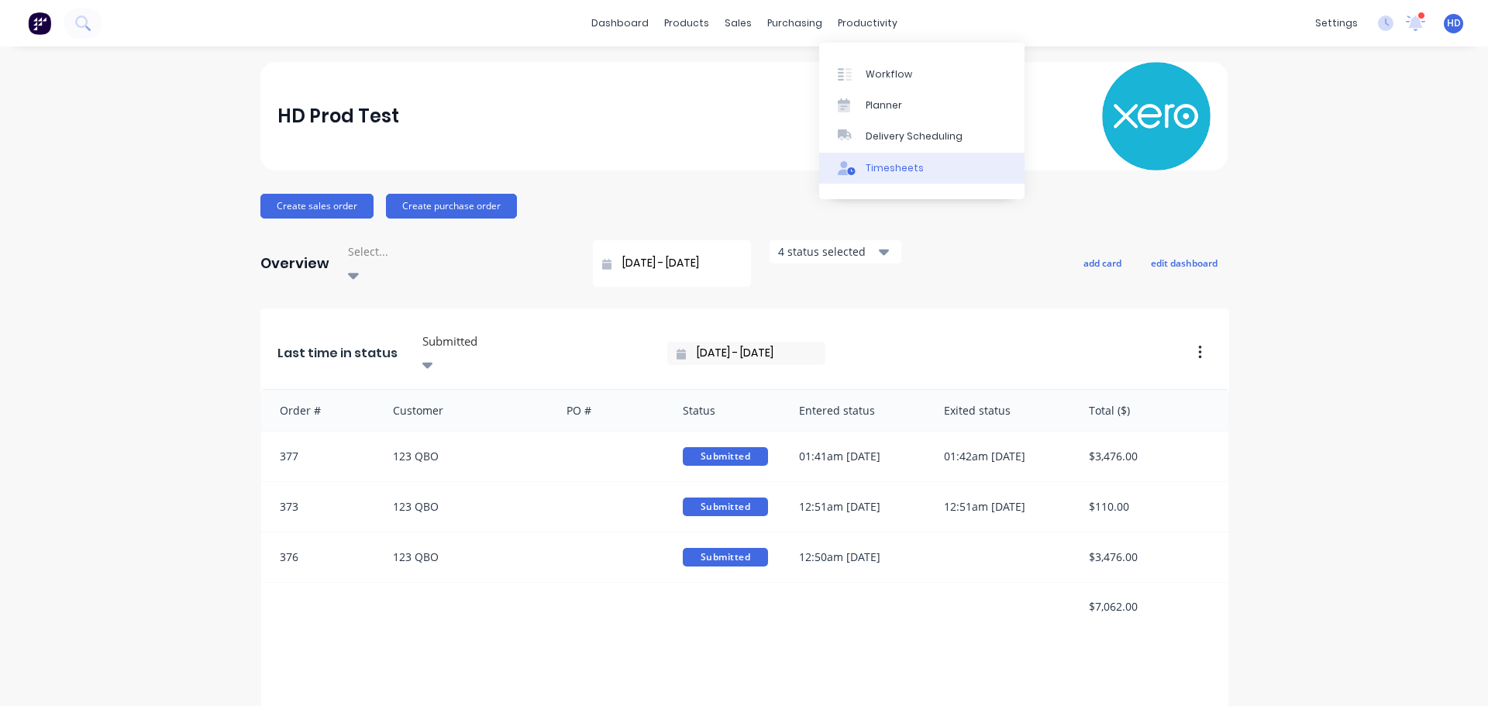
click at [895, 178] on link "Timesheets" at bounding box center [921, 168] width 205 height 31
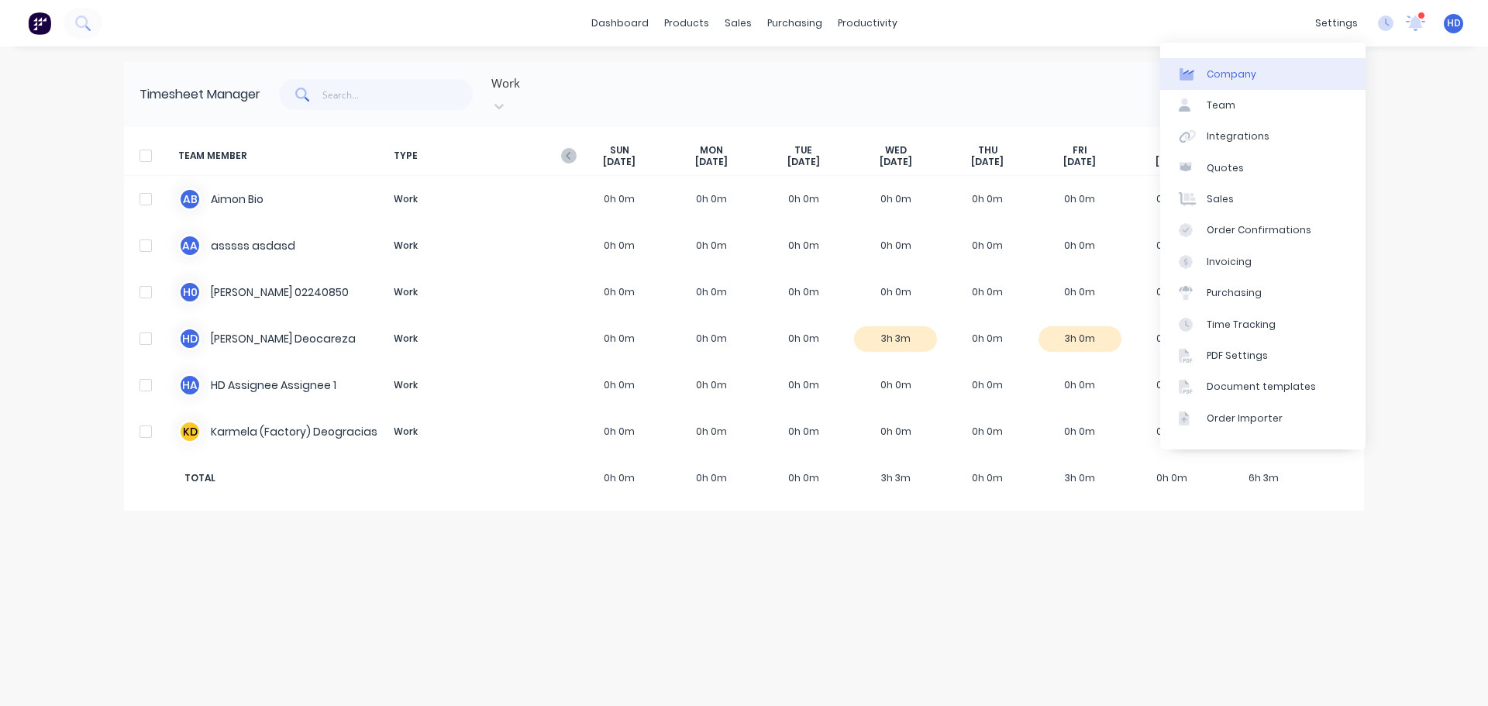
click at [1231, 83] on link "Company" at bounding box center [1262, 73] width 205 height 31
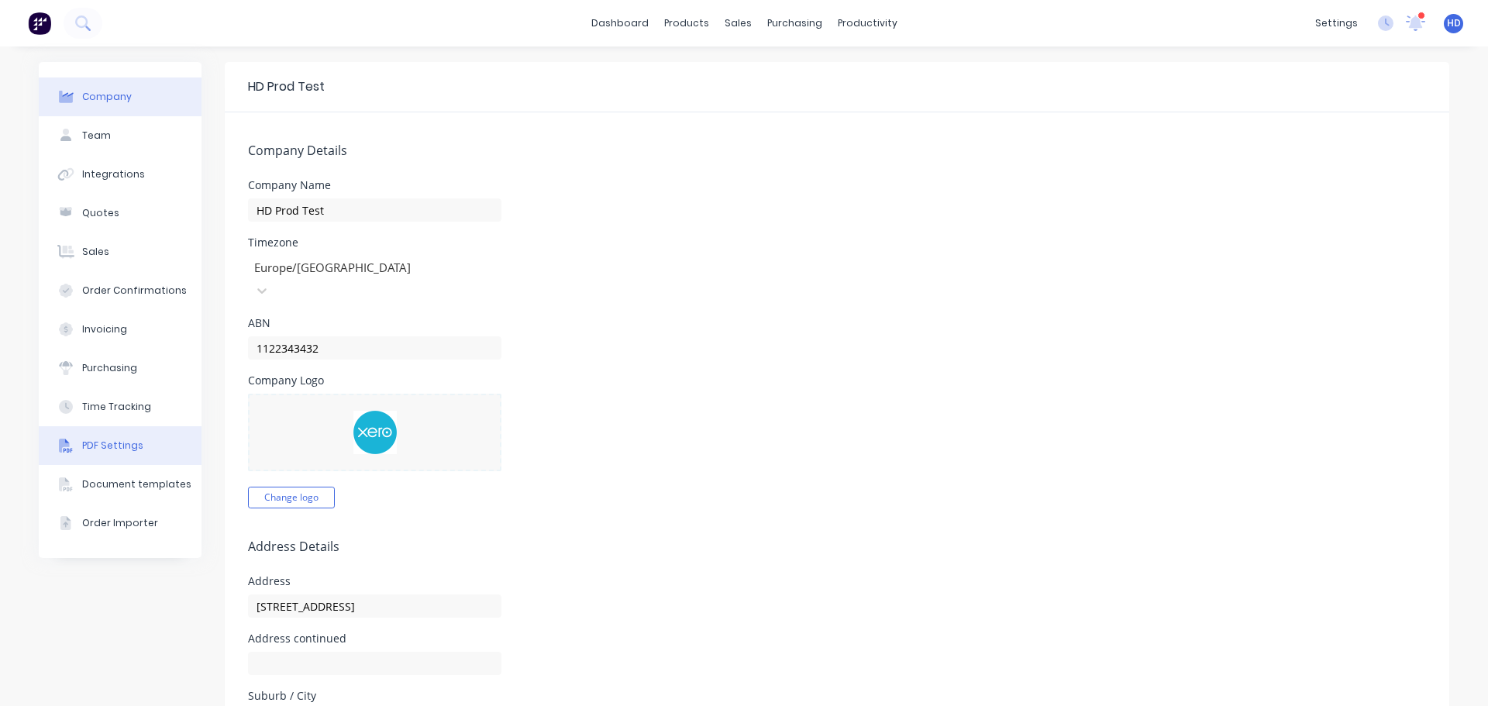
click at [131, 444] on div "PDF Settings" at bounding box center [112, 446] width 61 height 14
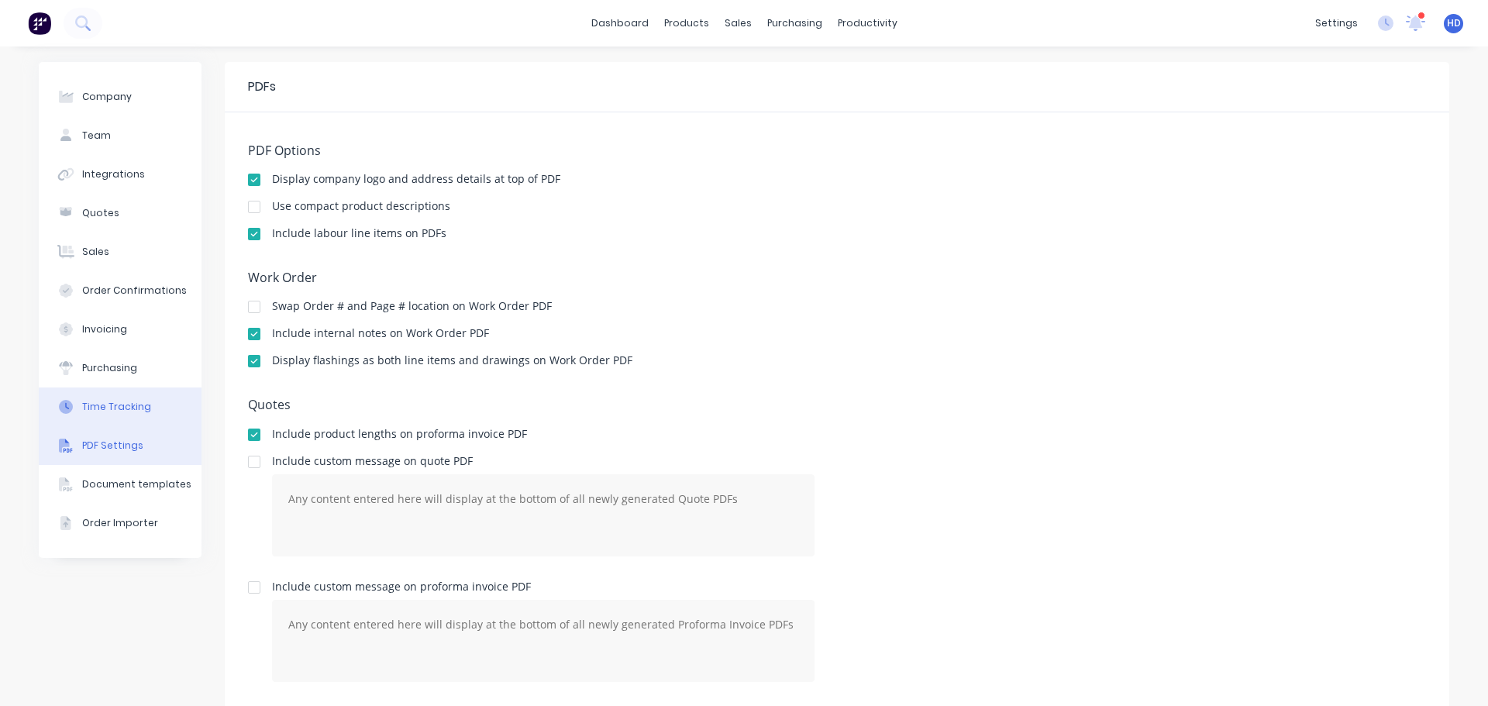
click at [129, 415] on button "Time Tracking" at bounding box center [120, 407] width 163 height 39
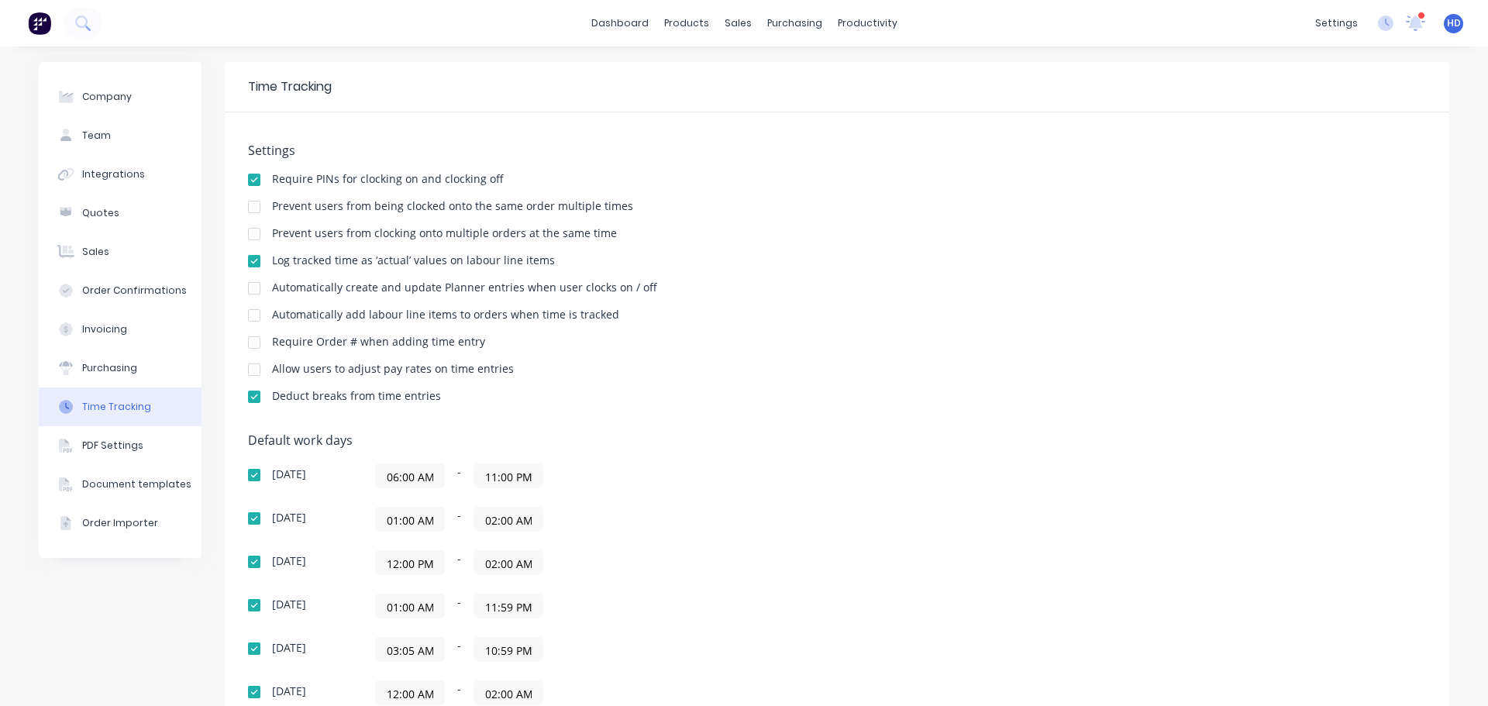
click at [1444, 30] on div "HD HD Prod Test Harry Deocareza Administrator Profile Sign out" at bounding box center [1453, 23] width 19 height 19
click at [164, 119] on button "Team" at bounding box center [120, 135] width 163 height 39
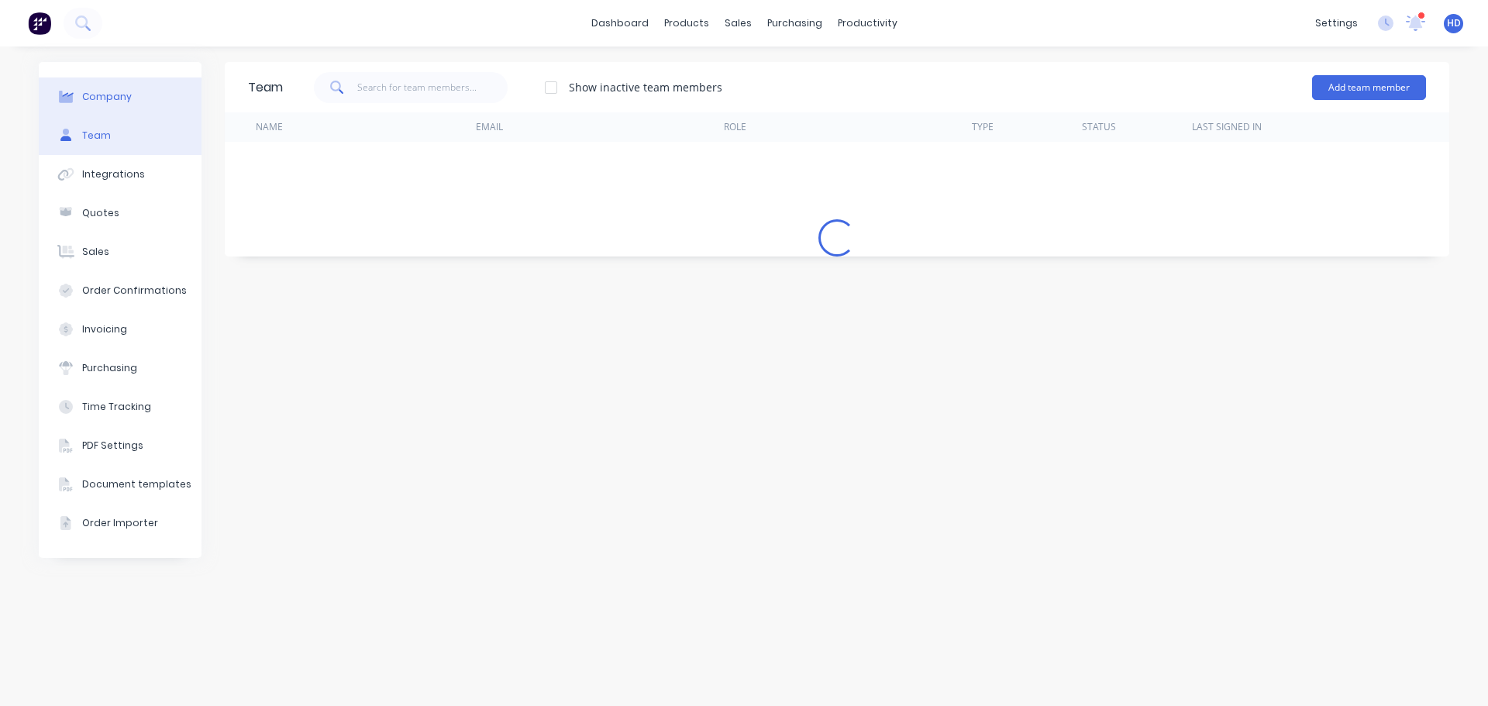
click at [164, 95] on button "Company" at bounding box center [120, 97] width 163 height 39
select select "CA"
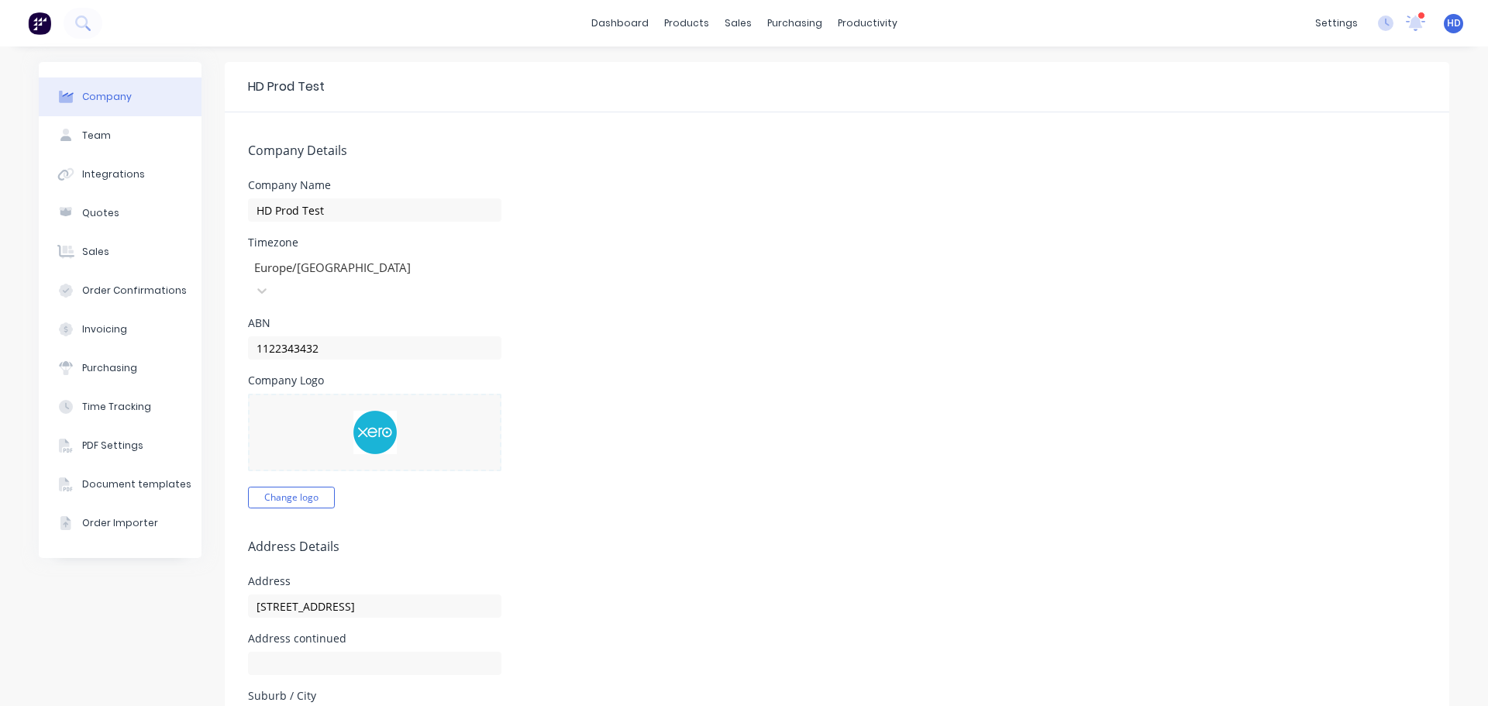
click at [1447, 24] on span "HD" at bounding box center [1454, 23] width 14 height 14
click at [1343, 162] on button "Profile" at bounding box center [1357, 163] width 205 height 31
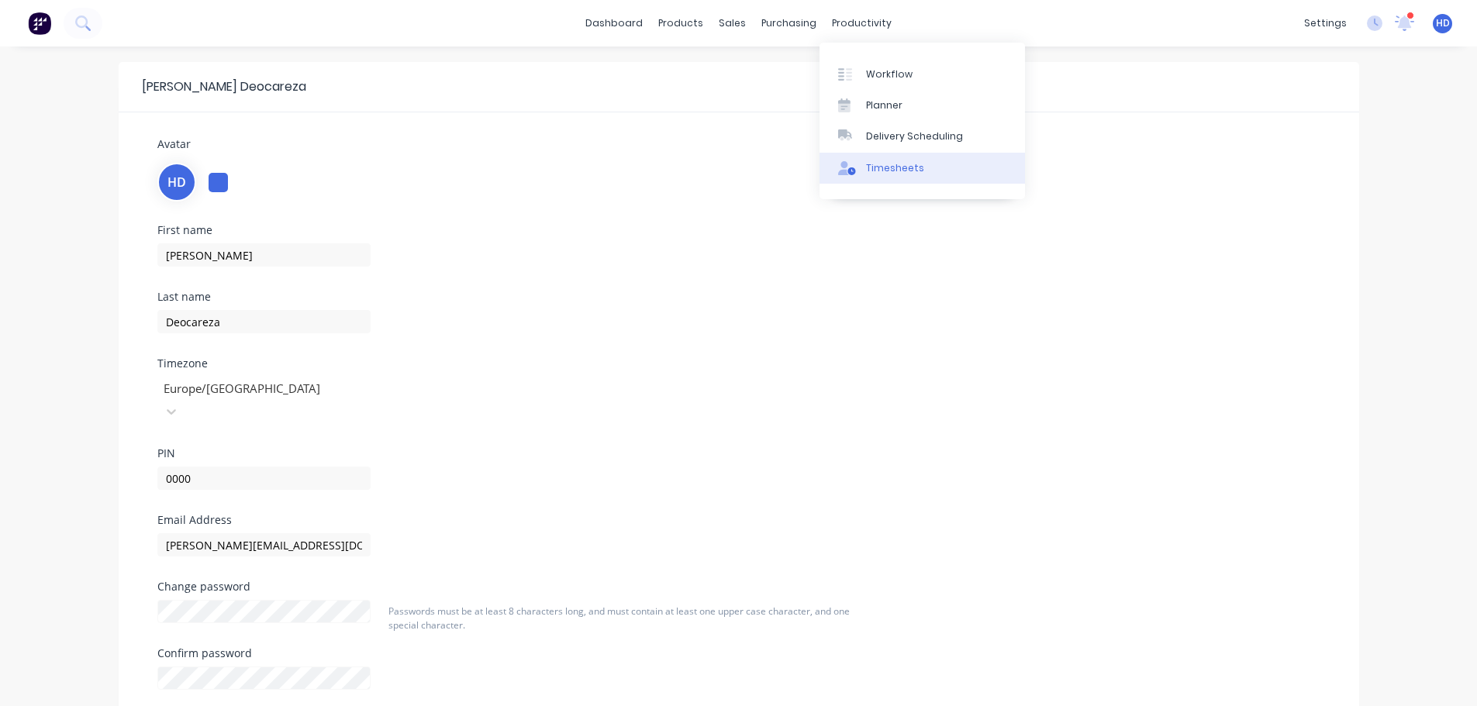
click at [881, 171] on div "Timesheets" at bounding box center [895, 168] width 58 height 14
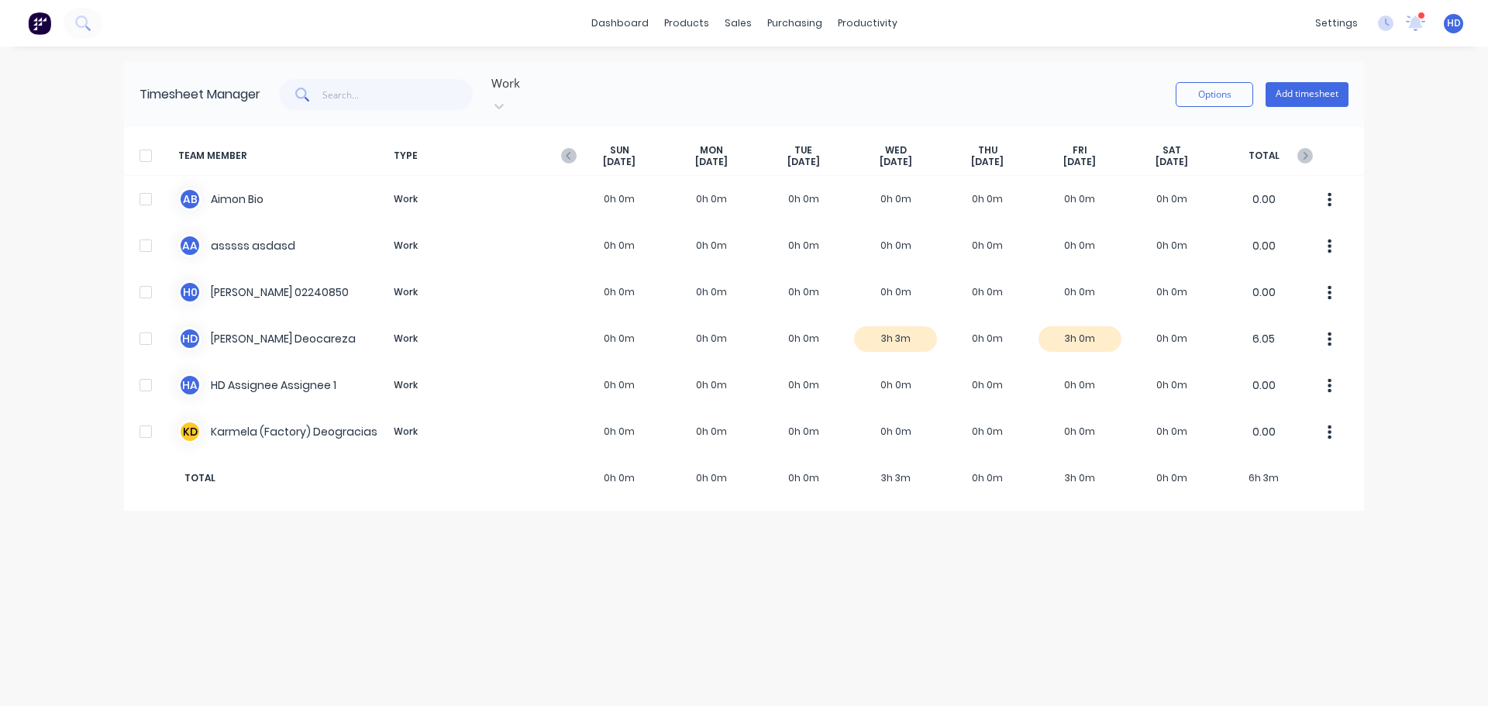
click at [1446, 26] on div "HD HD Prod Test Harry Deocareza Administrator Profile Sign out" at bounding box center [1453, 23] width 19 height 19
click at [1454, 21] on span "HD" at bounding box center [1454, 23] width 14 height 14
click at [1308, 157] on div "Profile" at bounding box center [1316, 164] width 31 height 14
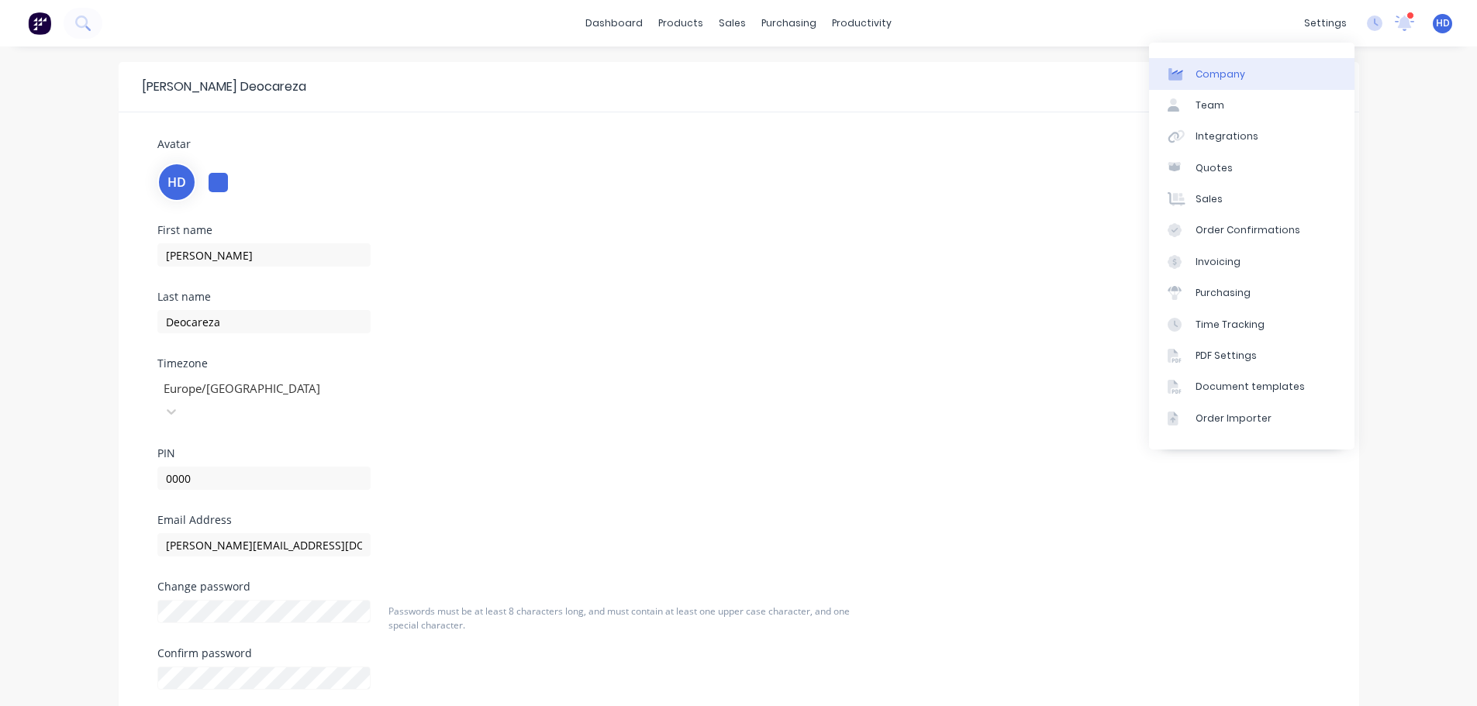
click at [1227, 70] on div "Company" at bounding box center [1220, 74] width 50 height 14
select select "CA"
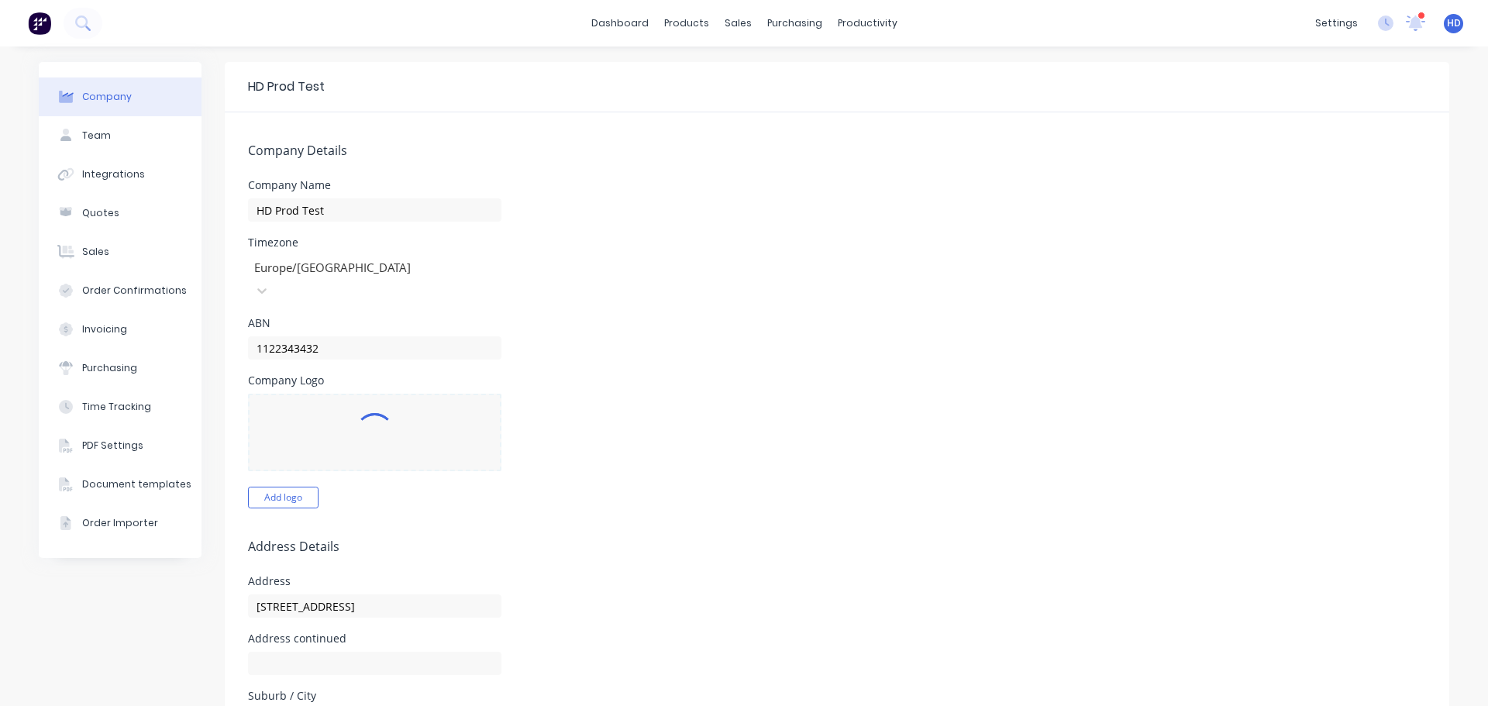
click at [995, 256] on div "Timezone Europe/London" at bounding box center [837, 269] width 1178 height 65
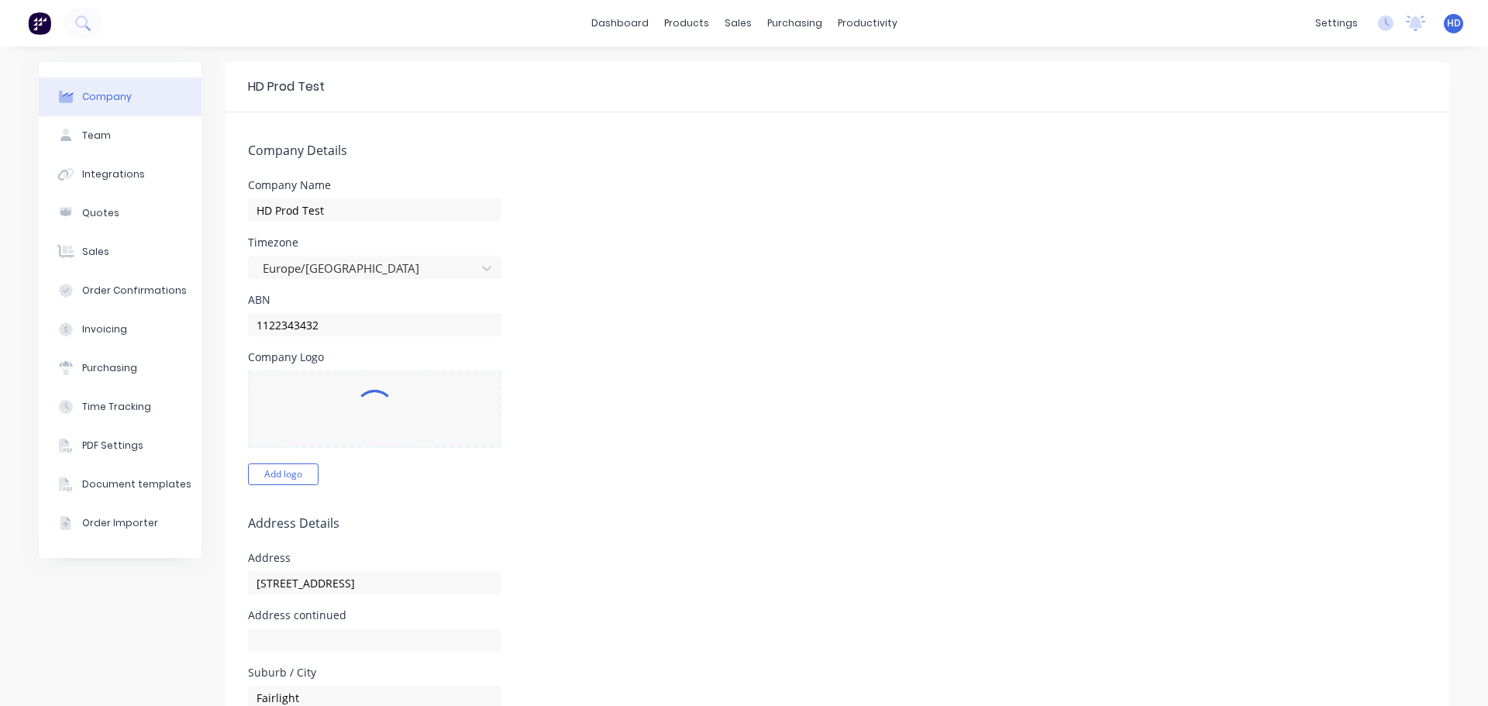
select select "CA"
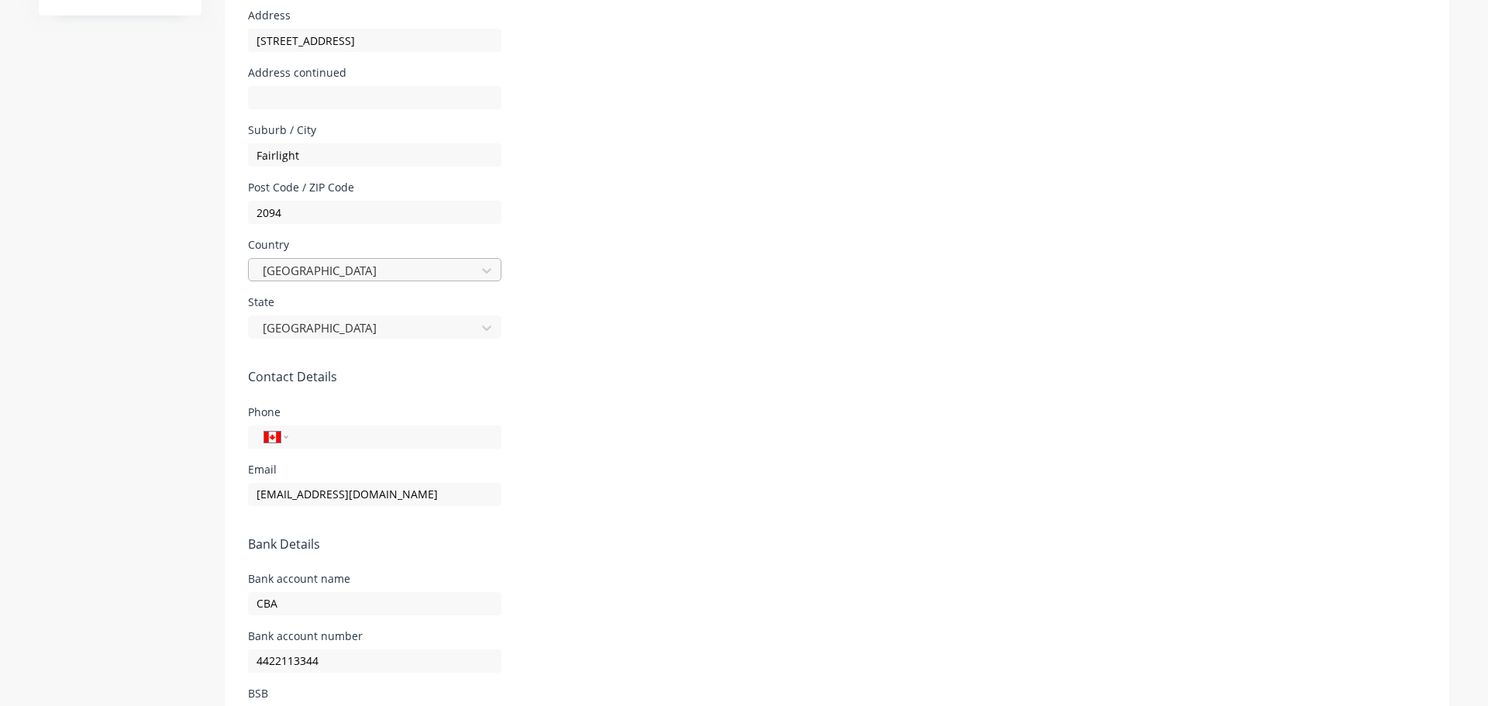
click at [412, 270] on div at bounding box center [364, 270] width 207 height 19
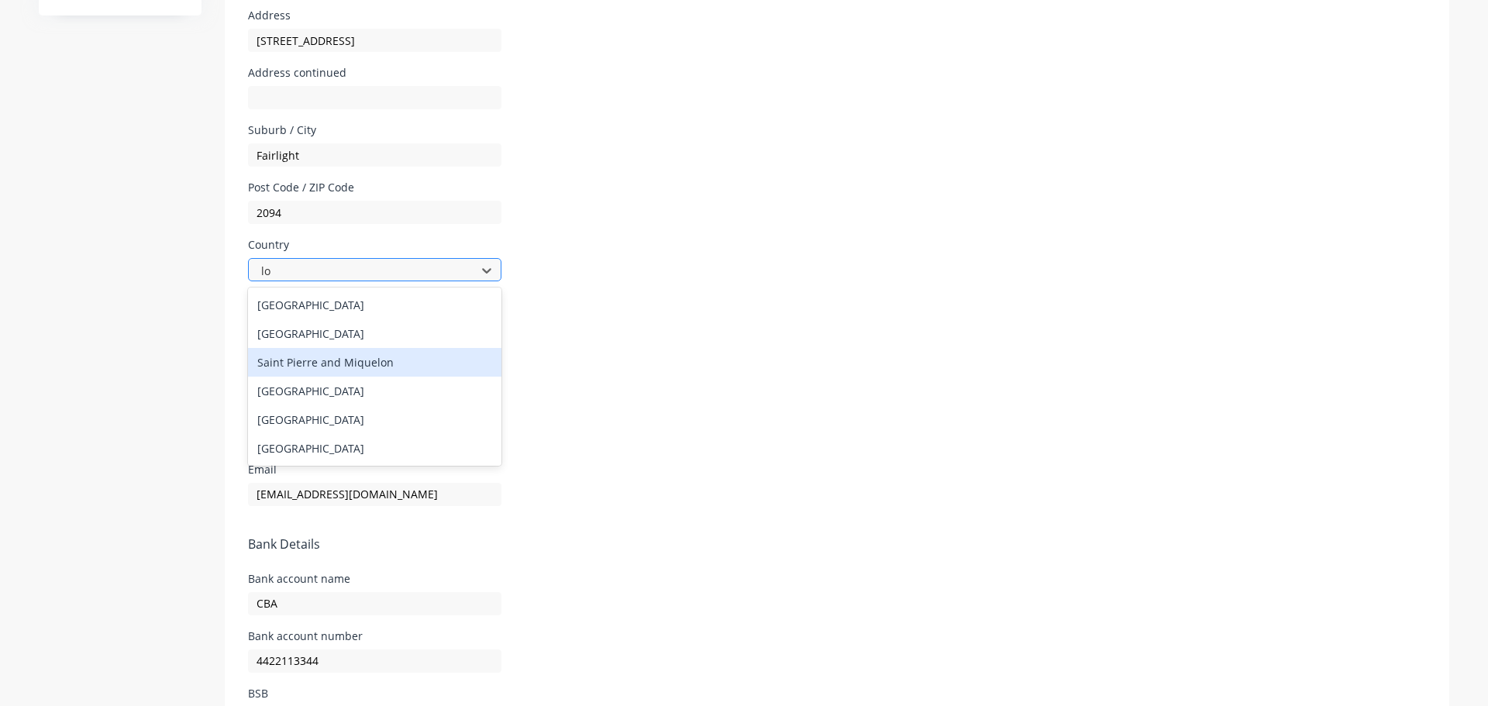
type input "l"
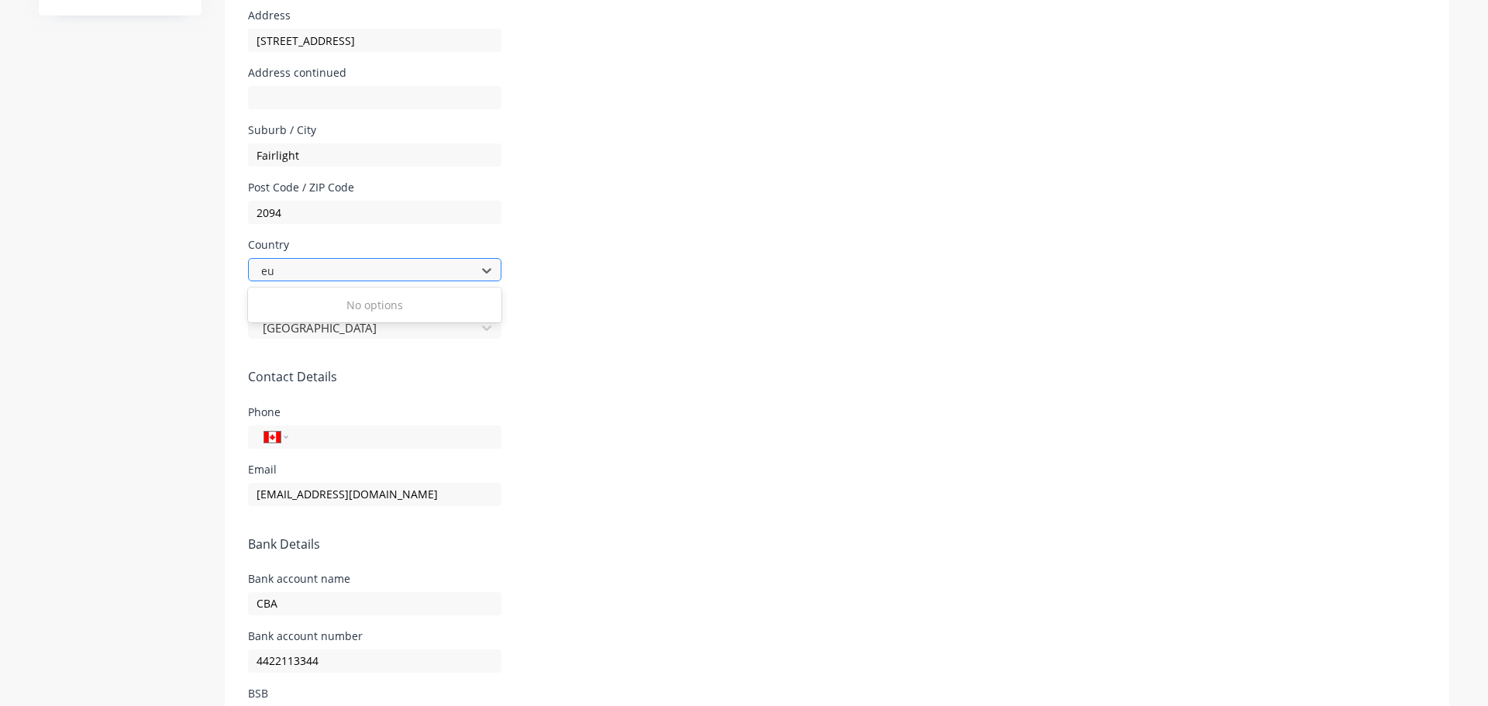
type input "eur"
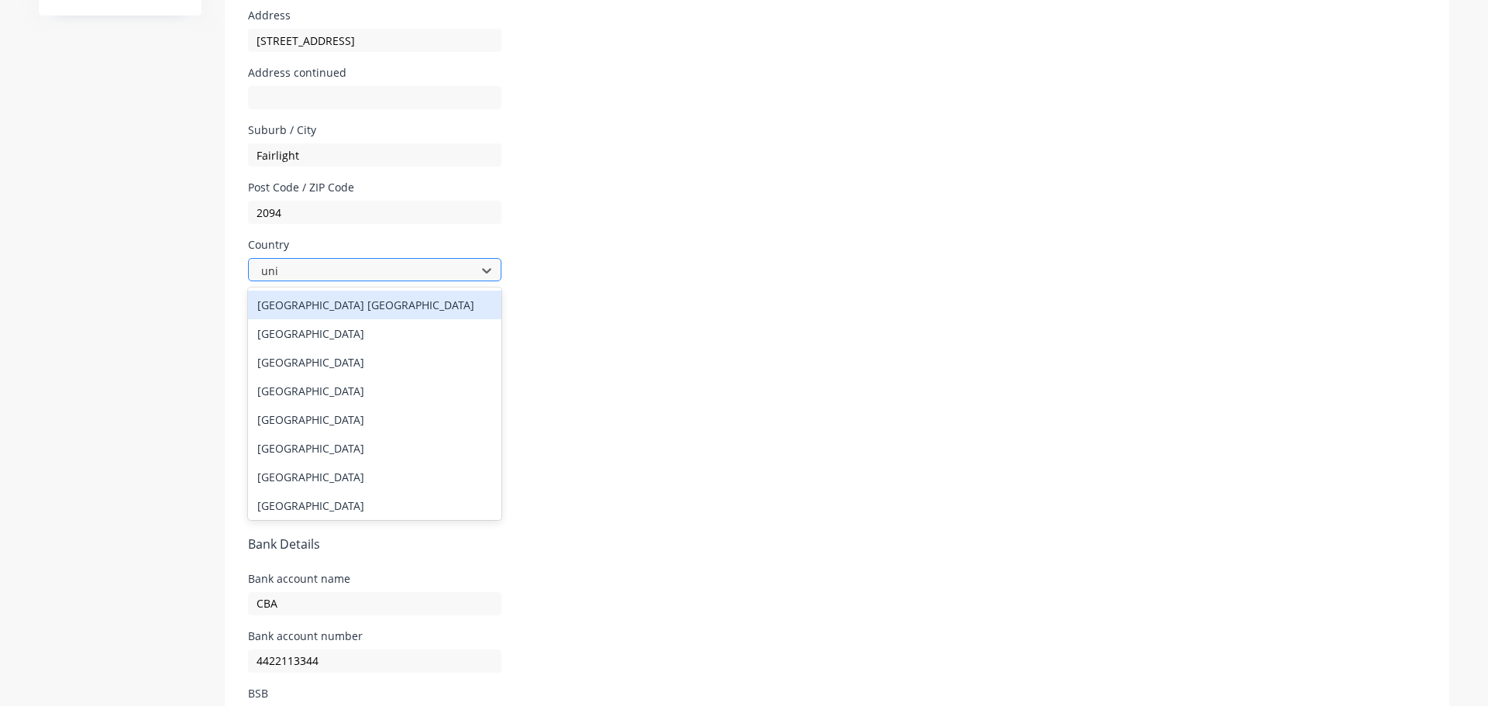
type input "unit"
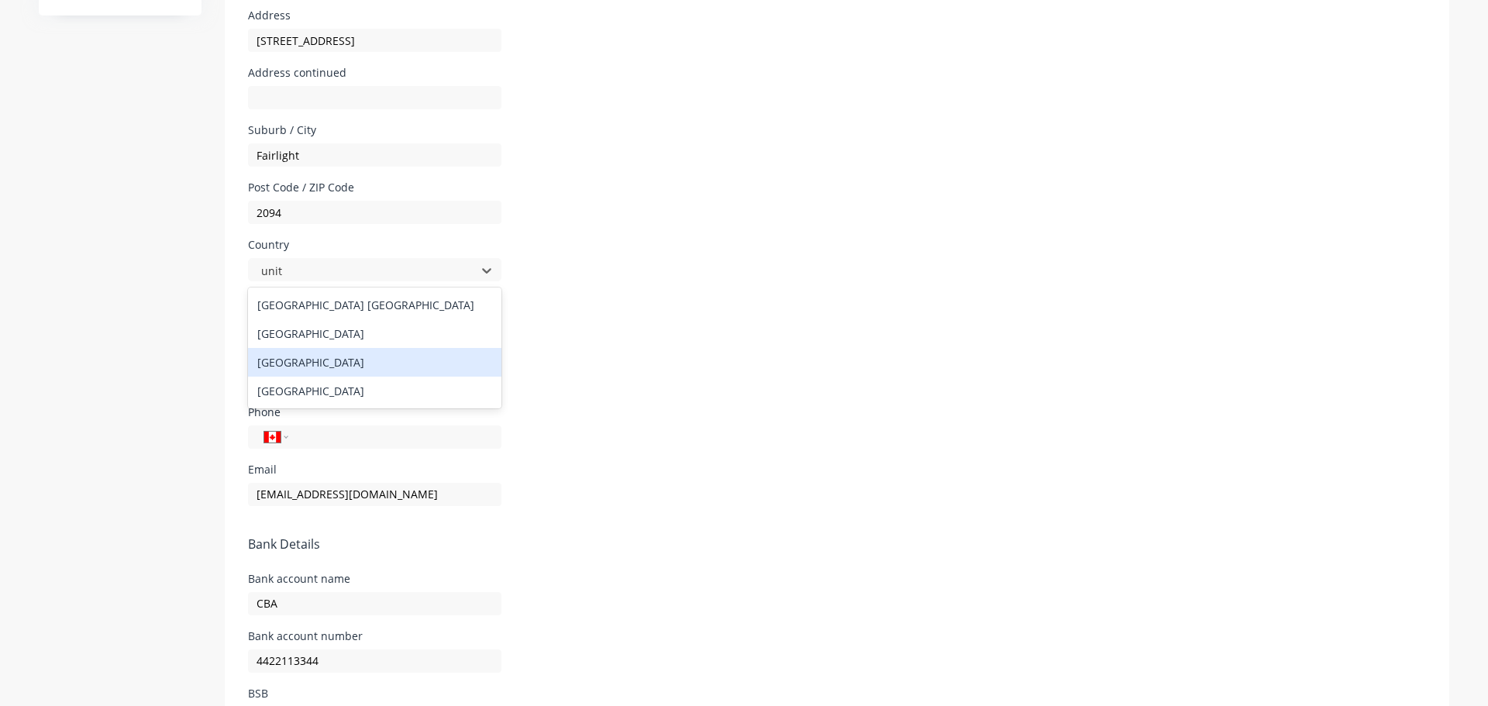
click at [353, 365] on div "[GEOGRAPHIC_DATA]" at bounding box center [374, 362] width 253 height 29
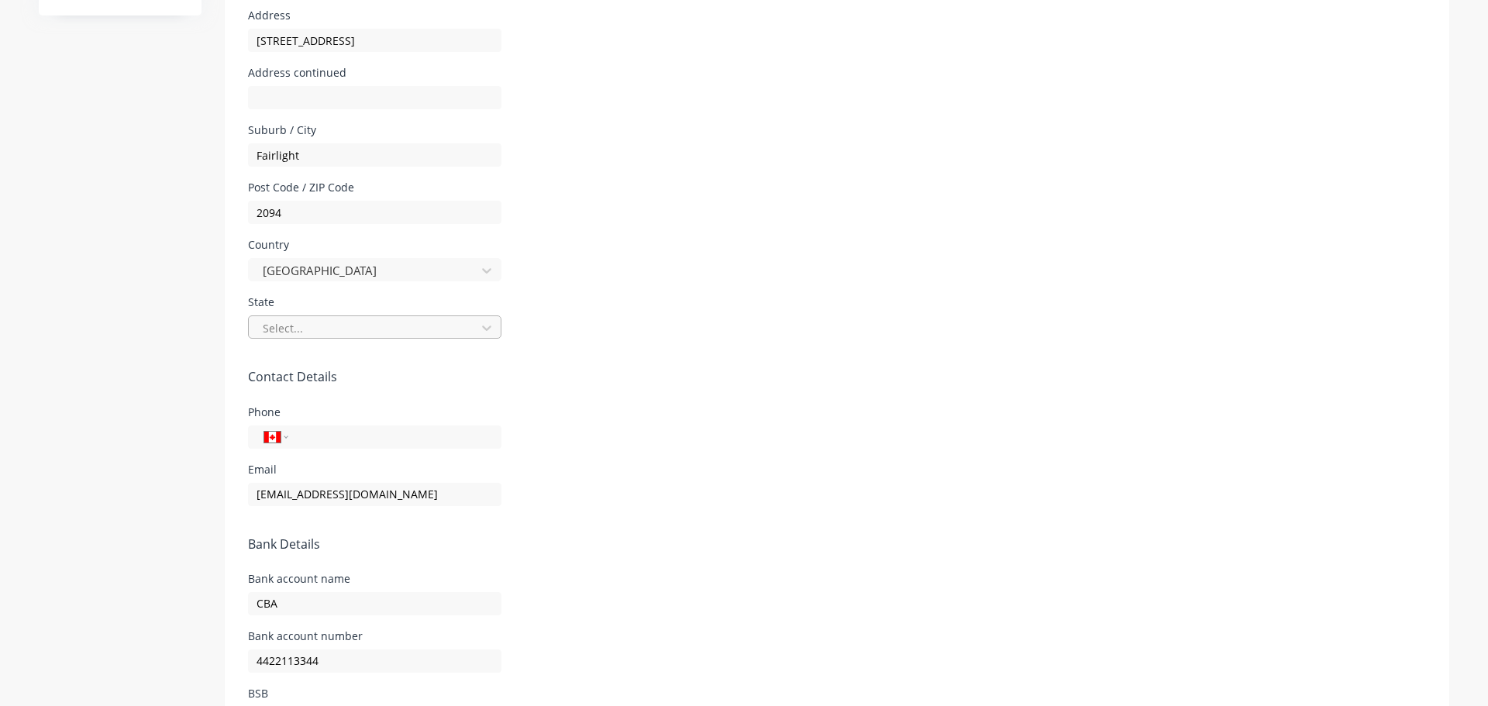
click at [367, 329] on div at bounding box center [364, 328] width 207 height 19
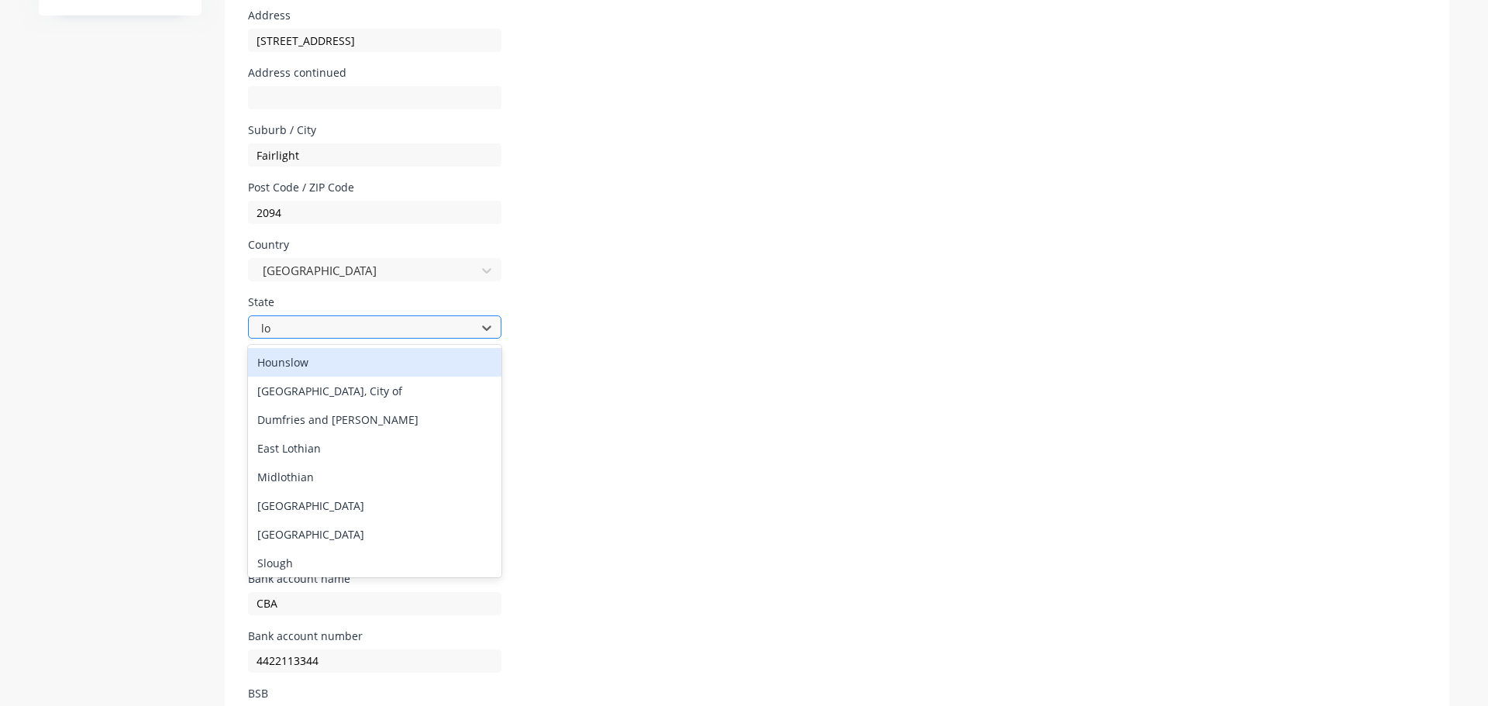
type input "lon"
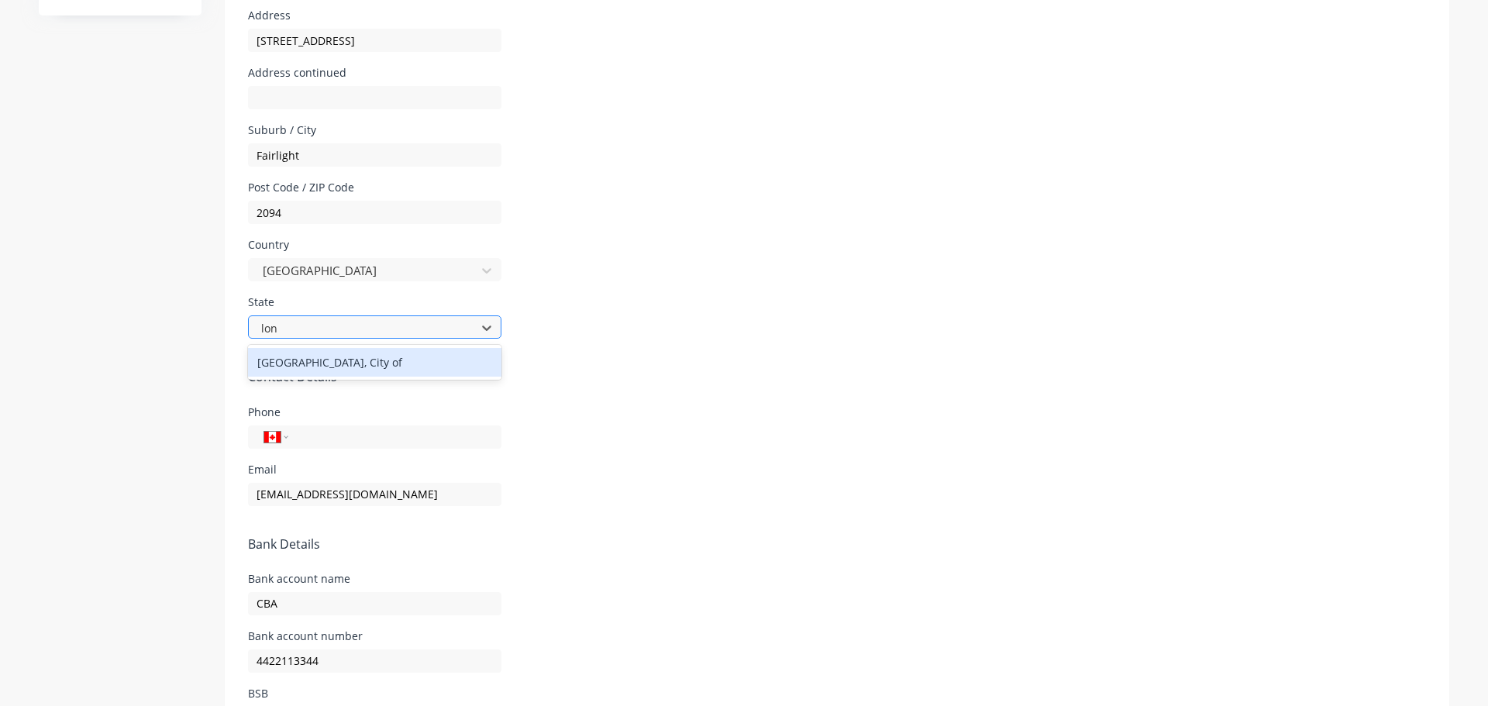
select select "GB"
click at [327, 364] on div "[GEOGRAPHIC_DATA], City of" at bounding box center [374, 362] width 253 height 29
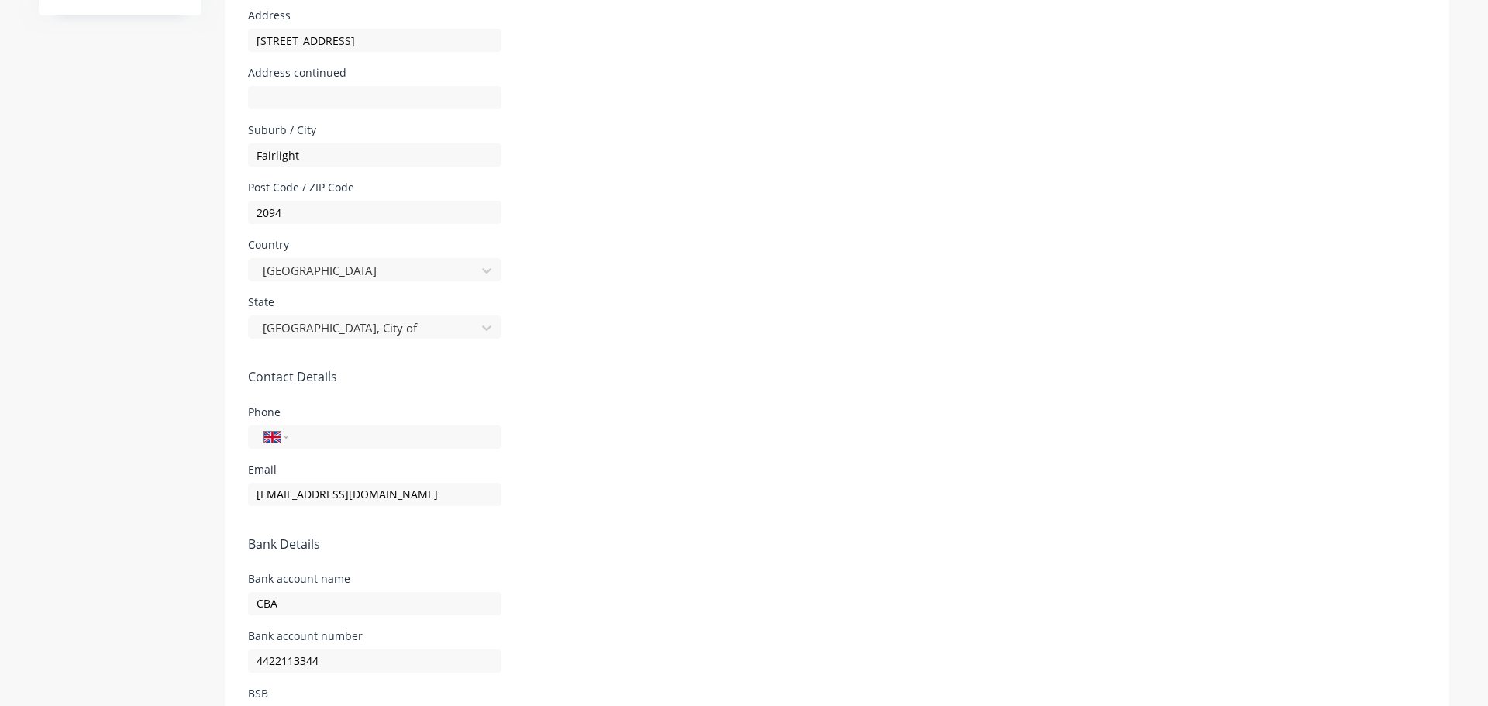
click at [911, 317] on div "State [GEOGRAPHIC_DATA], City of" at bounding box center [837, 318] width 1178 height 42
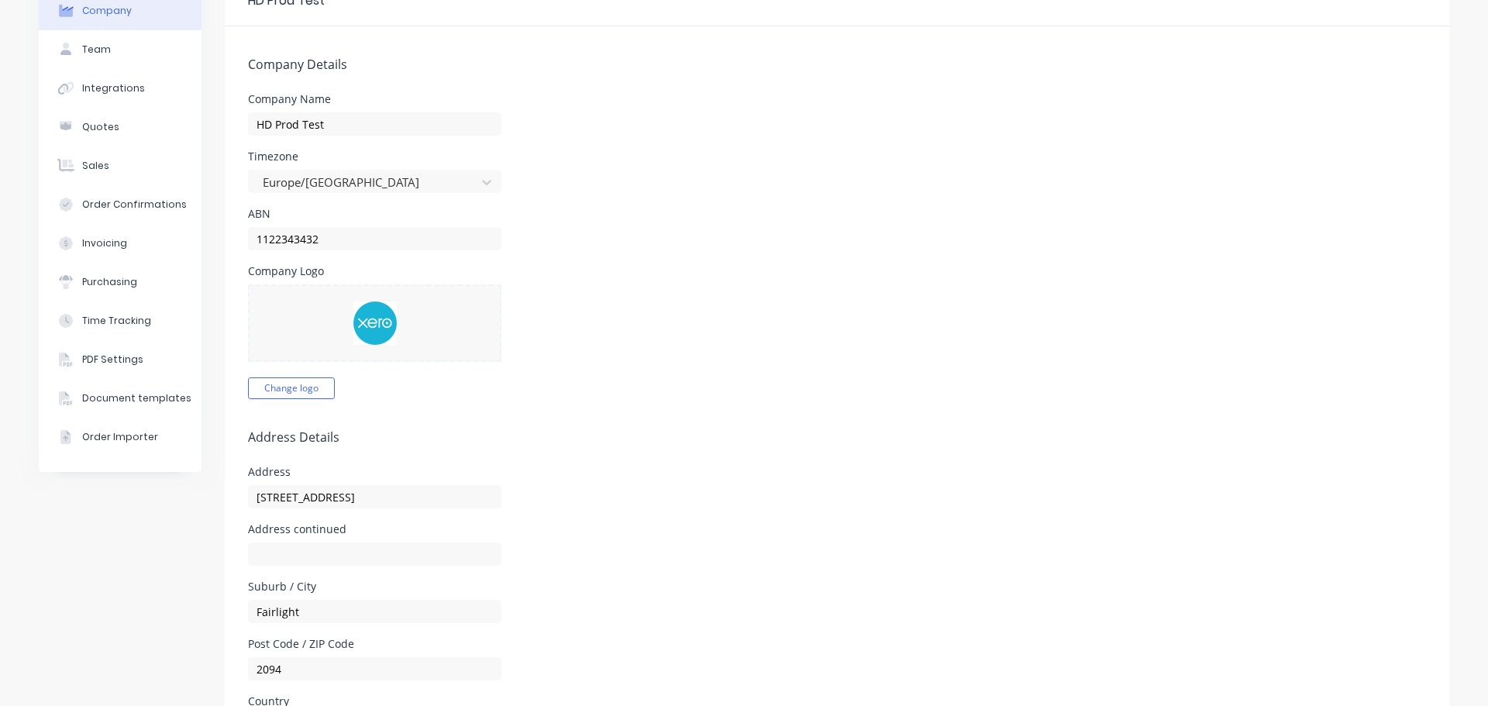
scroll to position [0, 0]
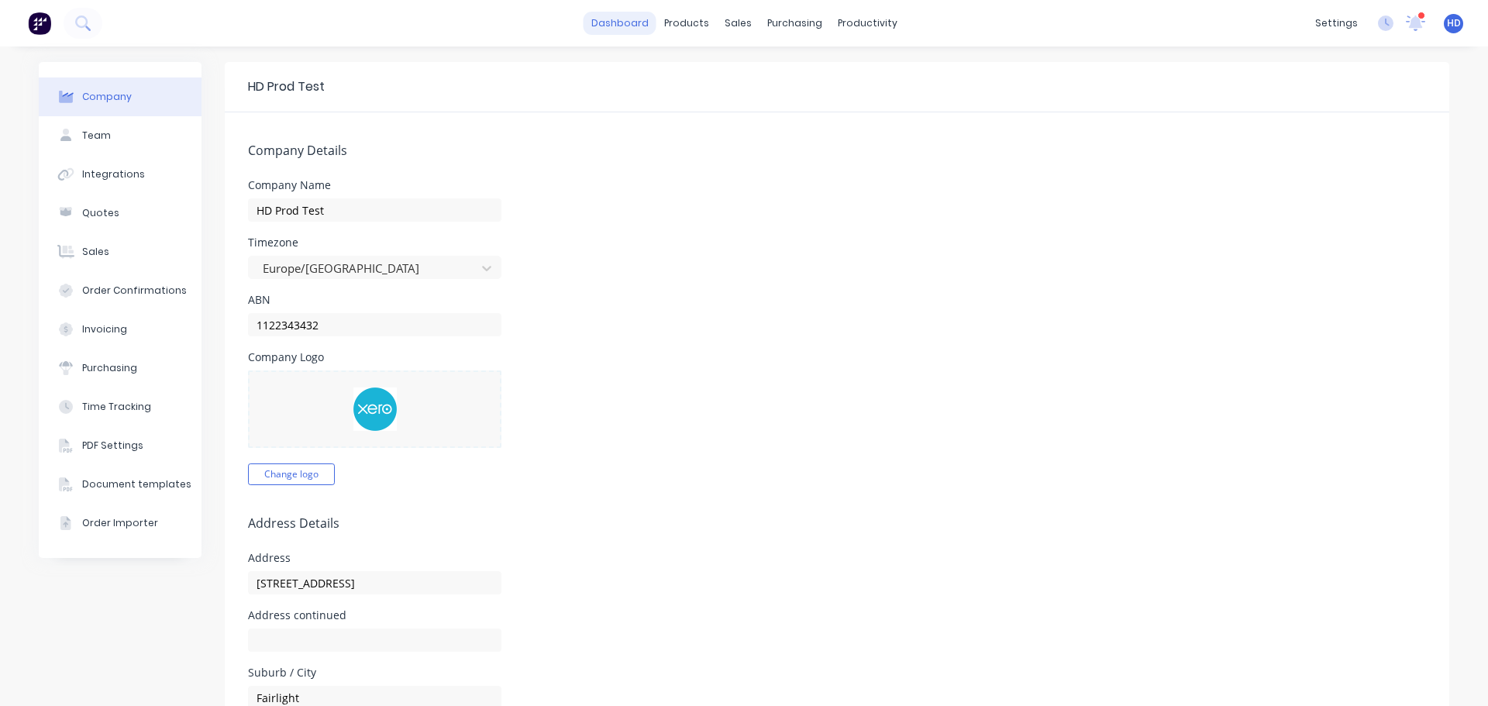
click at [623, 18] on link "dashboard" at bounding box center [620, 23] width 73 height 23
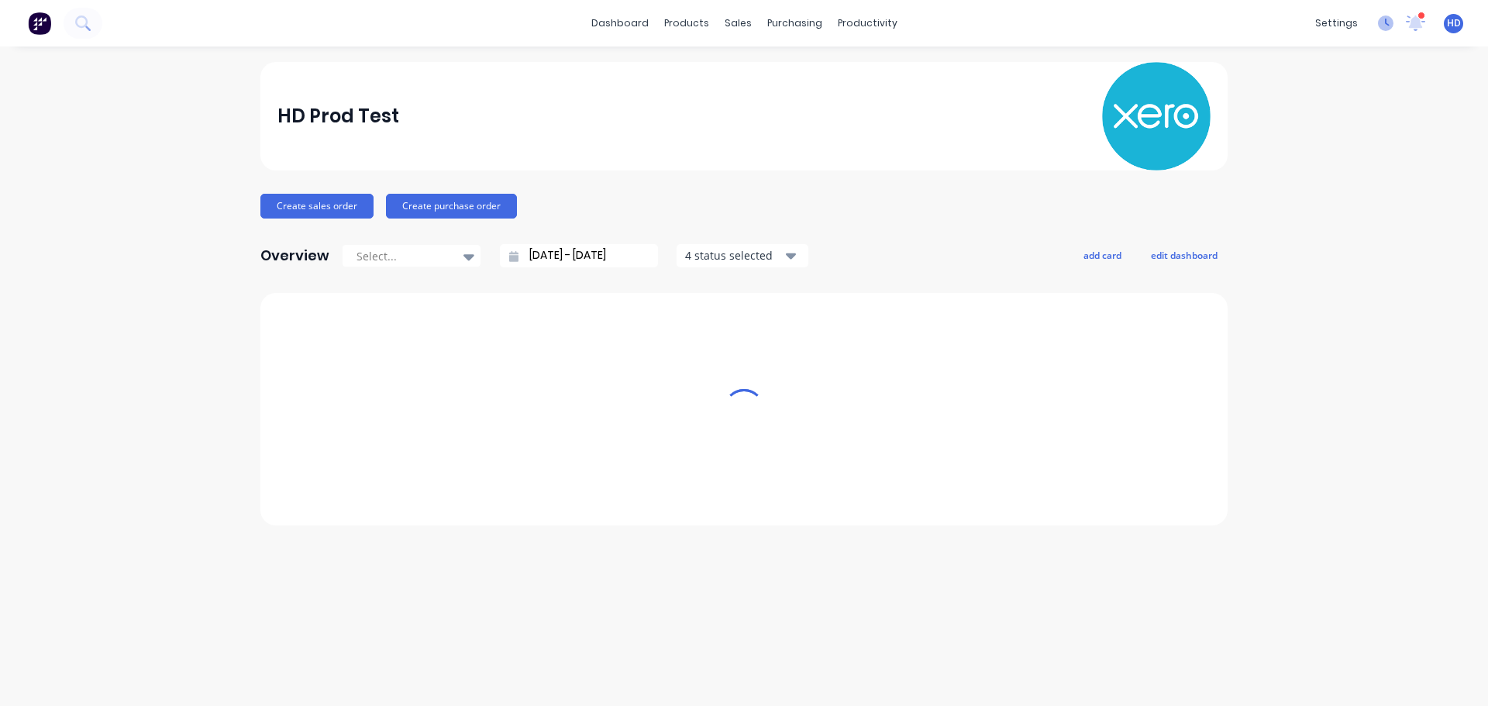
click at [1378, 23] on icon at bounding box center [1386, 24] width 16 height 16
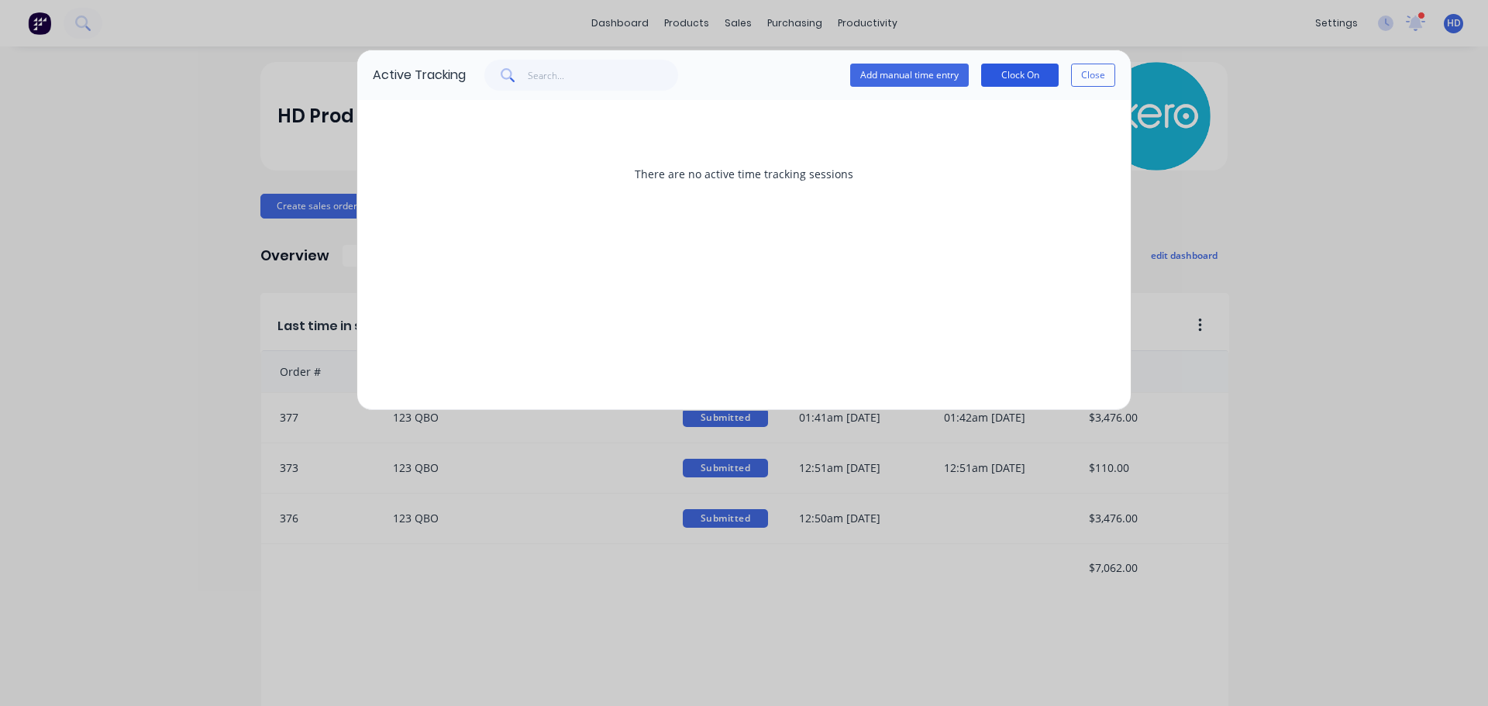
click at [1026, 64] on button "Clock On" at bounding box center [1020, 75] width 78 height 23
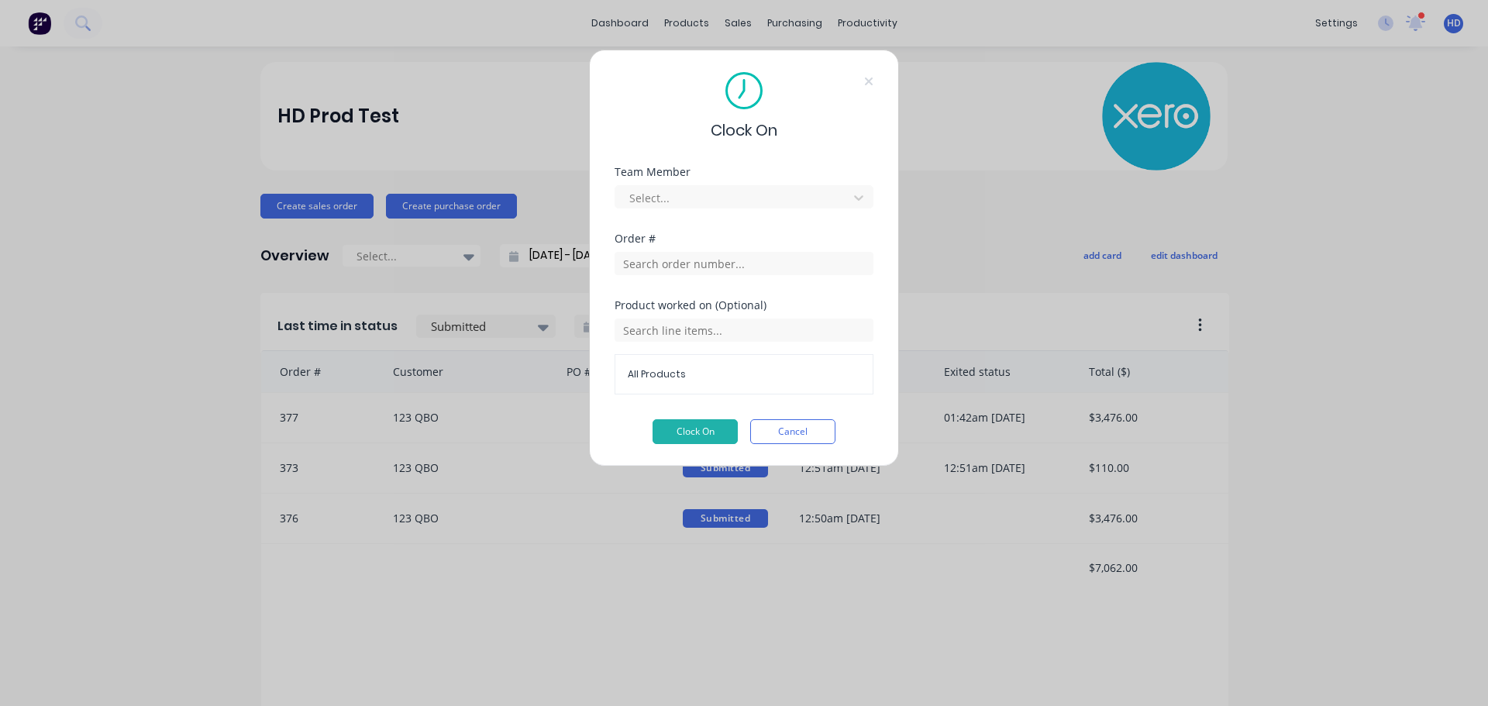
click at [726, 183] on div "Select..." at bounding box center [744, 194] width 259 height 27
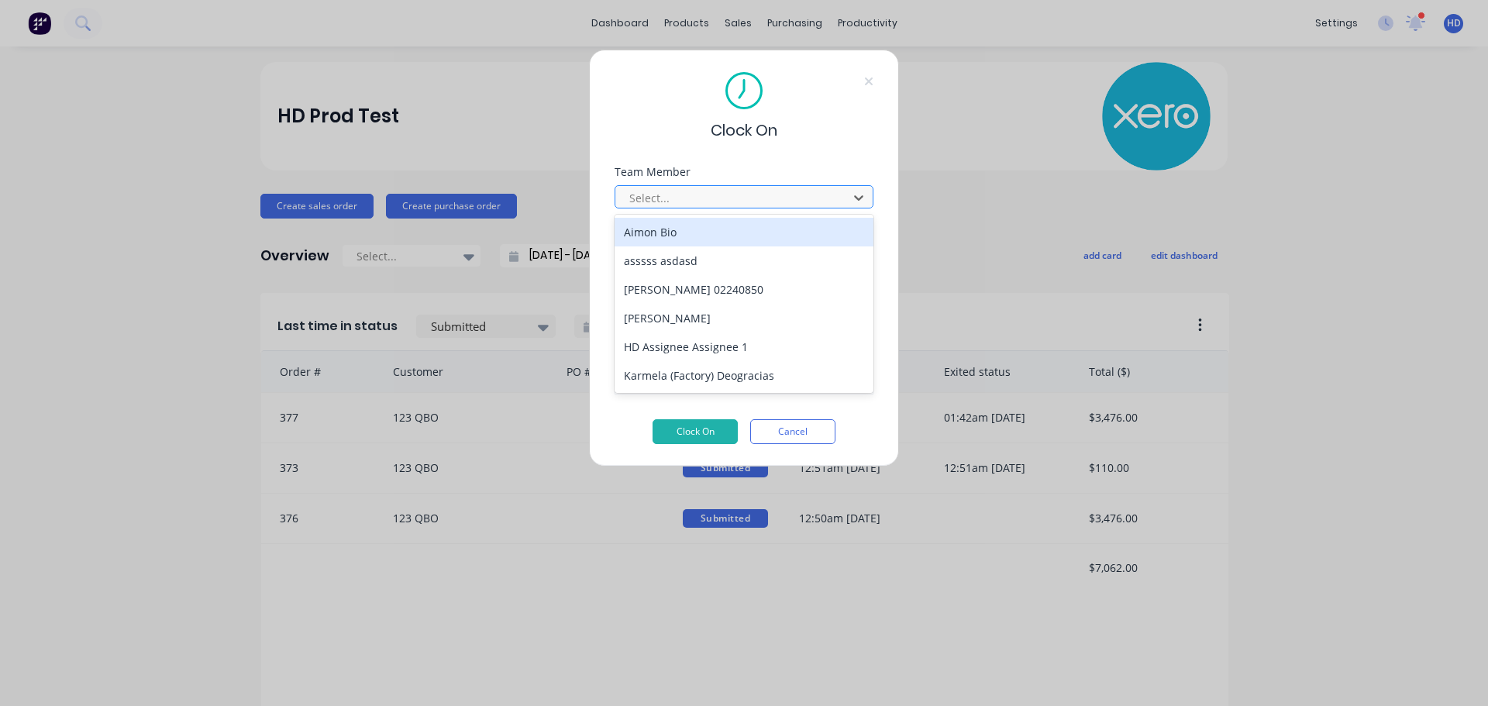
click at [715, 198] on div at bounding box center [734, 197] width 212 height 19
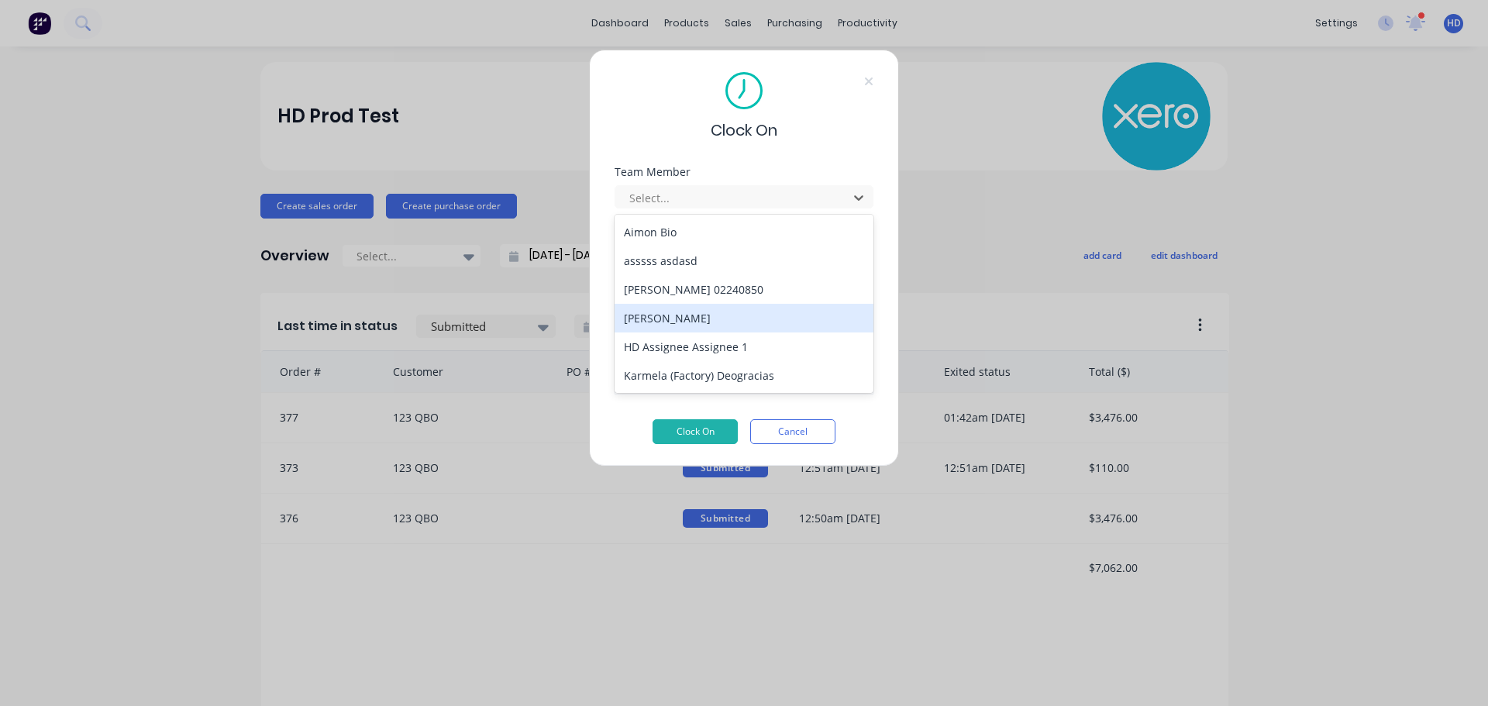
click at [706, 318] on div "[PERSON_NAME]" at bounding box center [744, 318] width 259 height 29
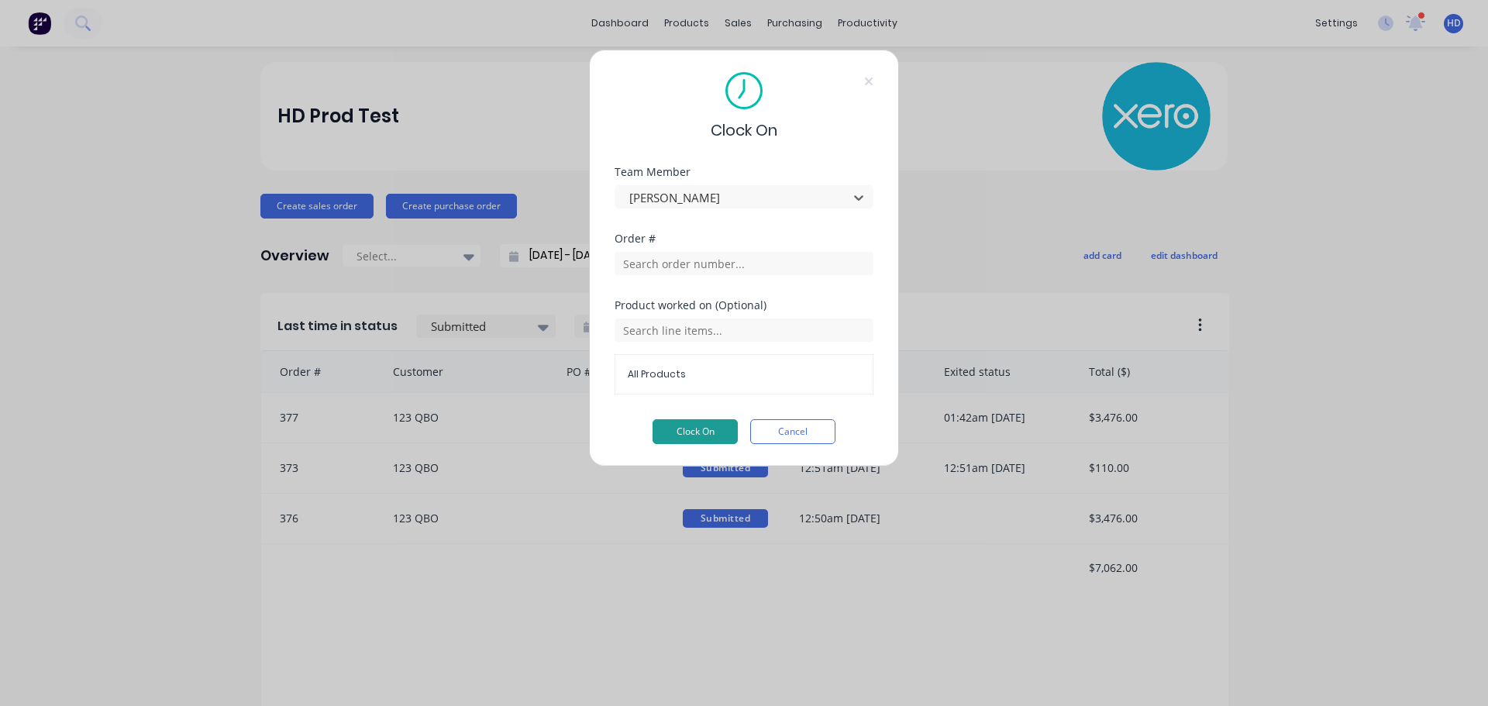
click at [710, 436] on button "Clock On" at bounding box center [695, 431] width 85 height 25
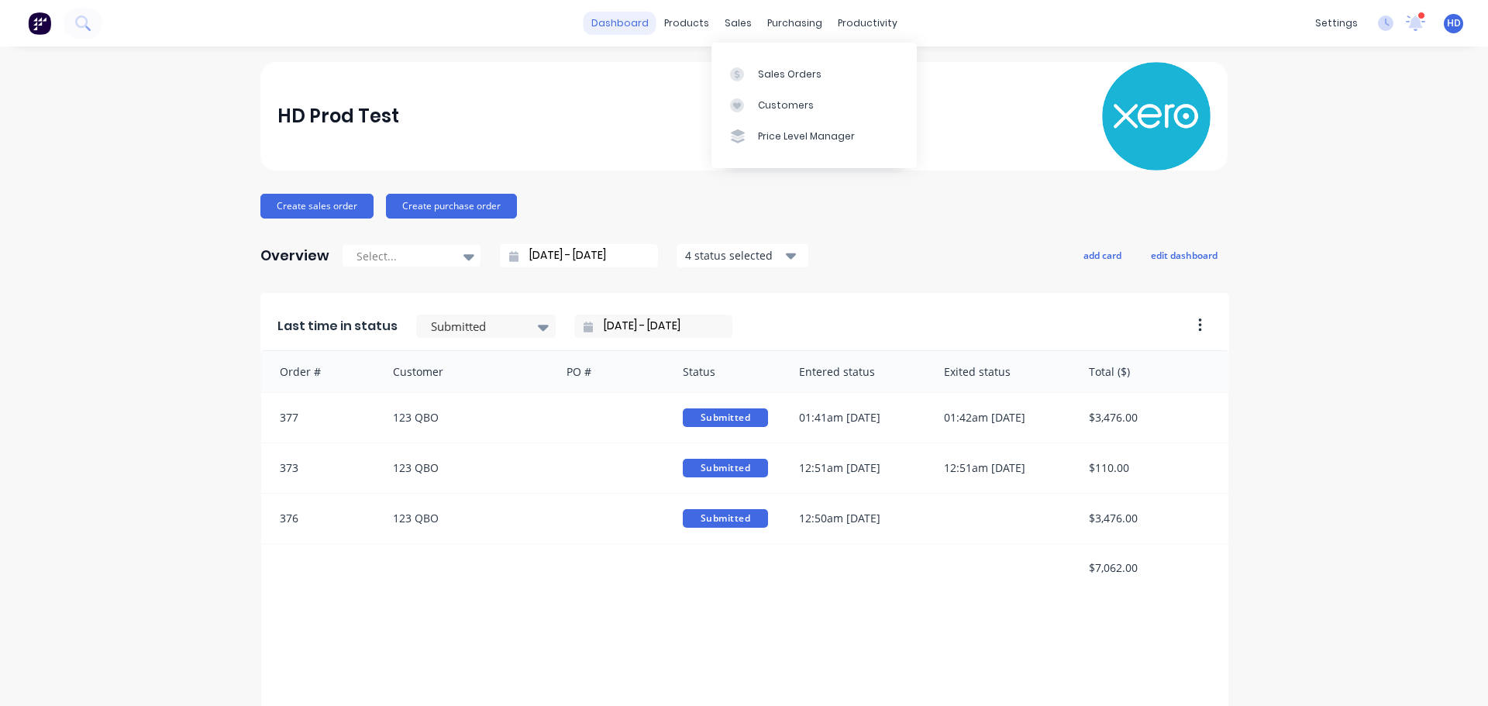
click at [612, 22] on link "dashboard" at bounding box center [620, 23] width 73 height 23
click at [1378, 25] on icon at bounding box center [1386, 24] width 16 height 16
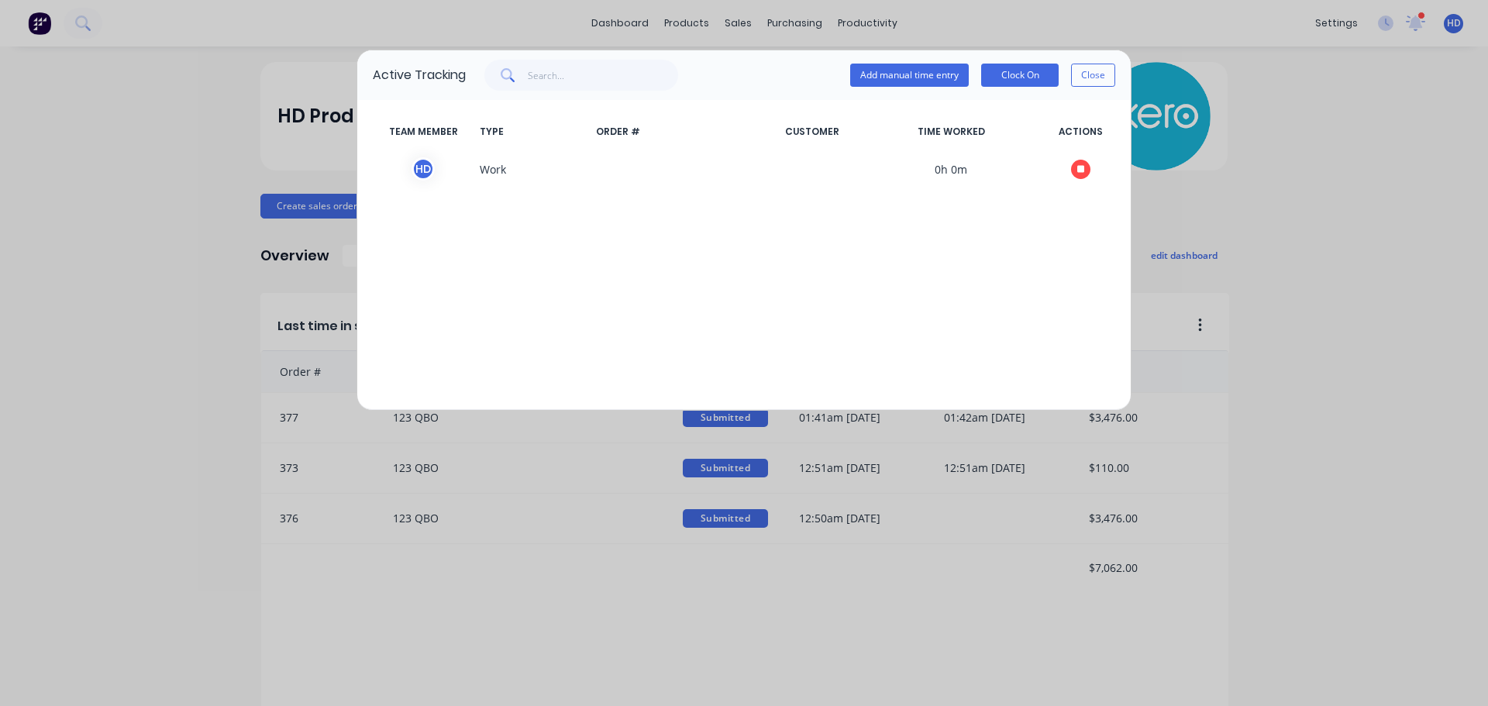
click at [1088, 71] on button "Close" at bounding box center [1093, 75] width 44 height 23
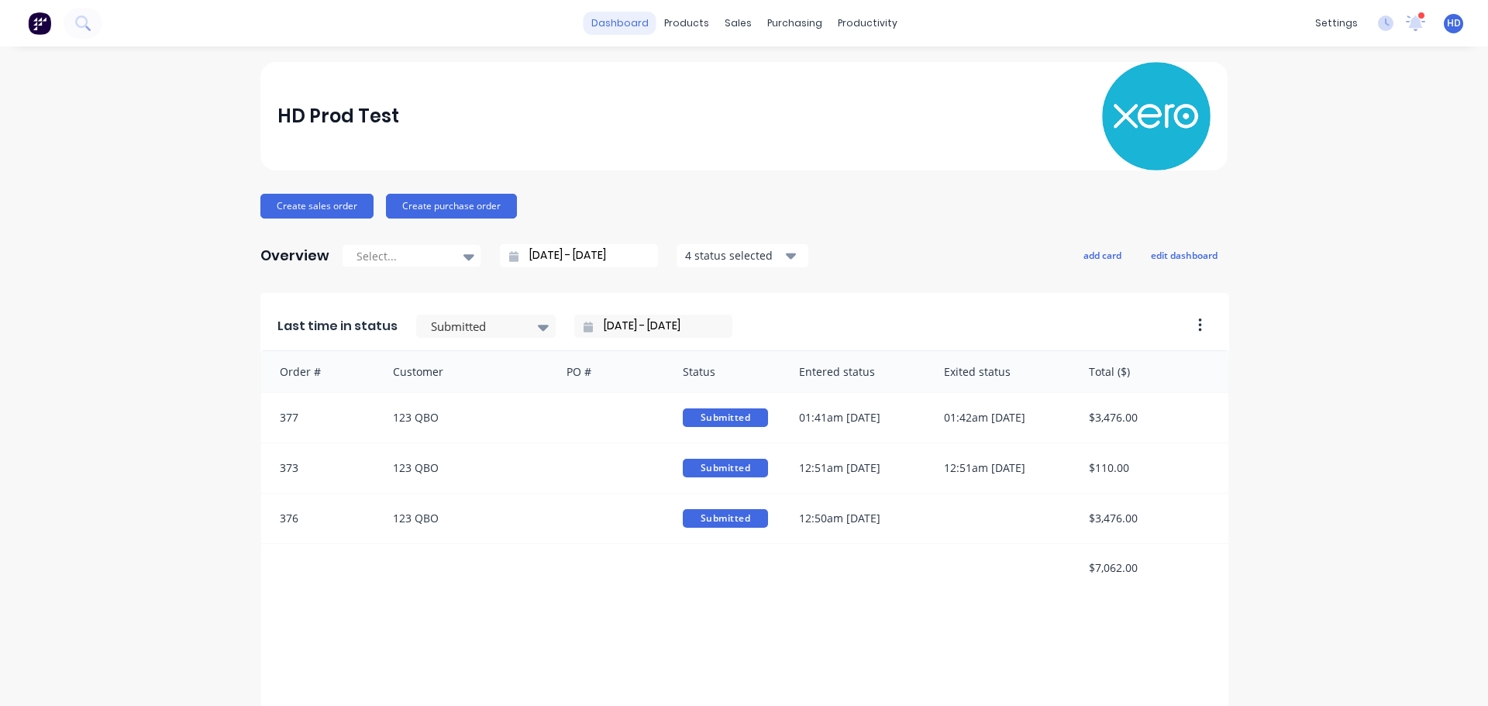
click at [626, 22] on link "dashboard" at bounding box center [620, 23] width 73 height 23
click at [1378, 26] on icon at bounding box center [1386, 24] width 16 height 16
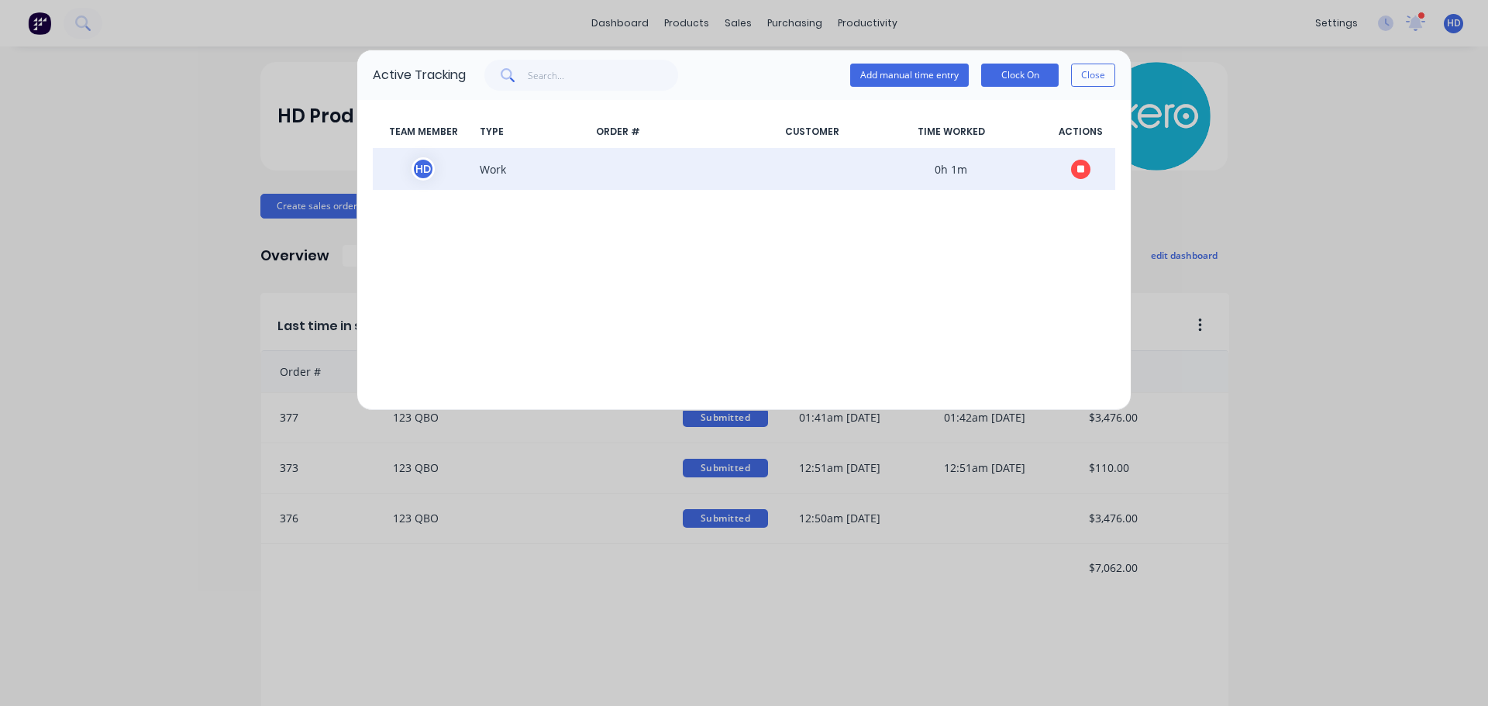
click at [1085, 165] on button "button" at bounding box center [1080, 169] width 19 height 19
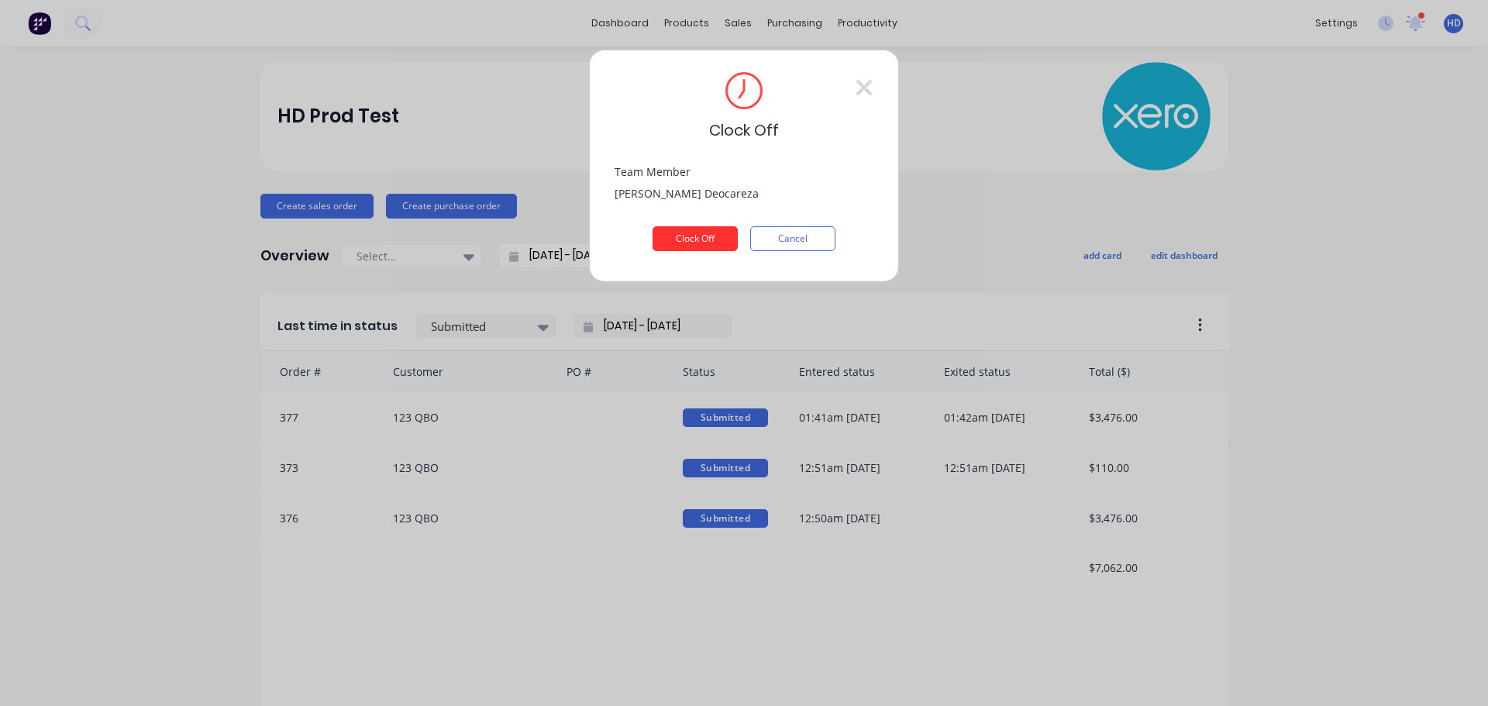
click at [702, 244] on button "Clock Off" at bounding box center [695, 238] width 85 height 25
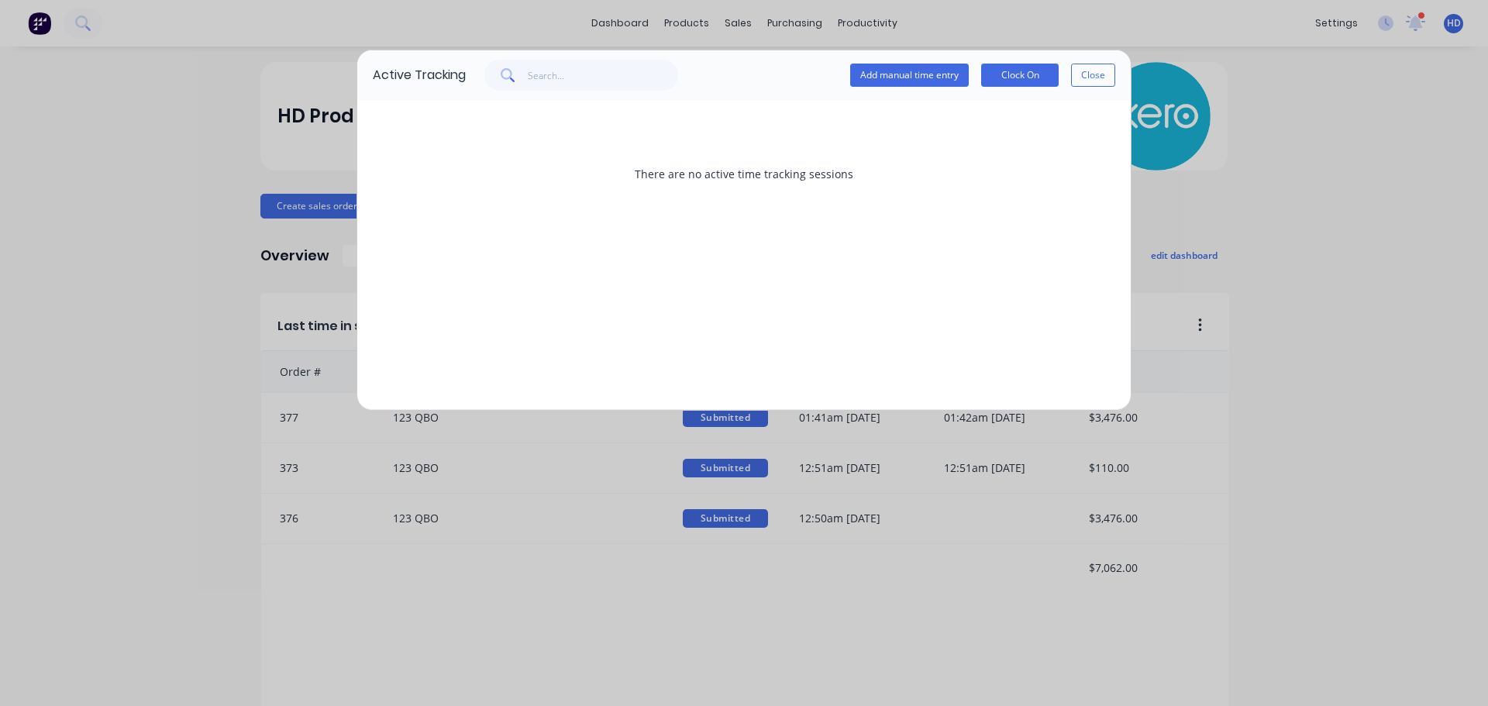
click at [1088, 82] on button "Close" at bounding box center [1093, 75] width 44 height 23
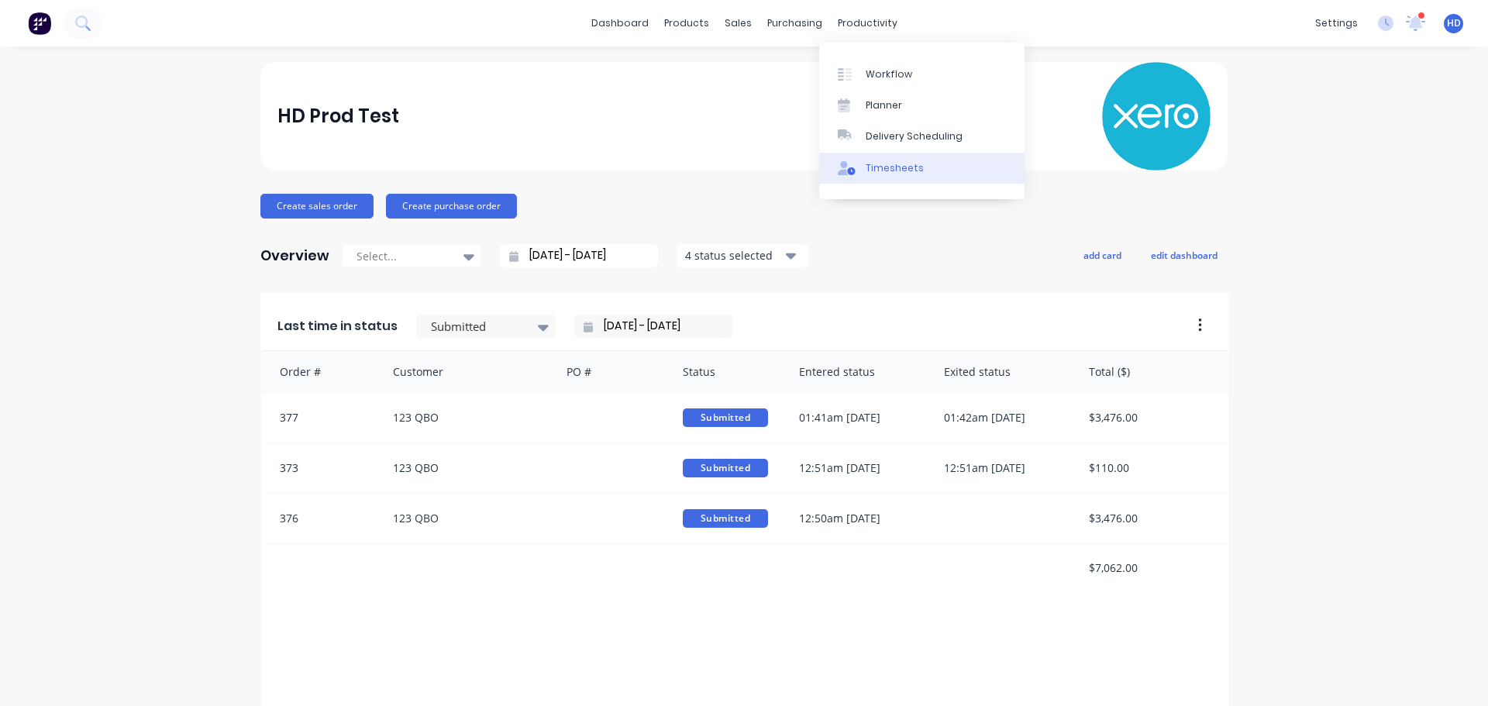
click at [927, 153] on link "Timesheets" at bounding box center [921, 168] width 205 height 31
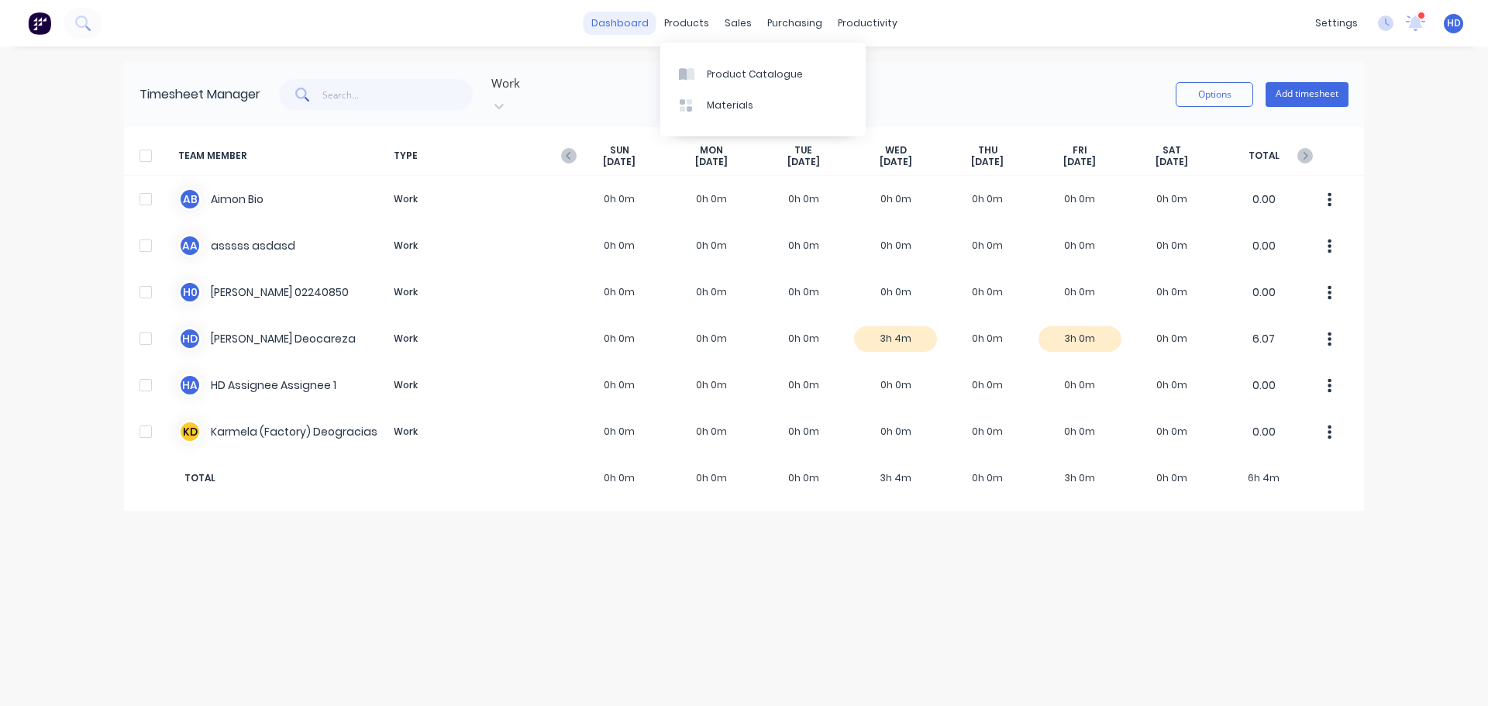
click at [633, 16] on link "dashboard" at bounding box center [620, 23] width 73 height 23
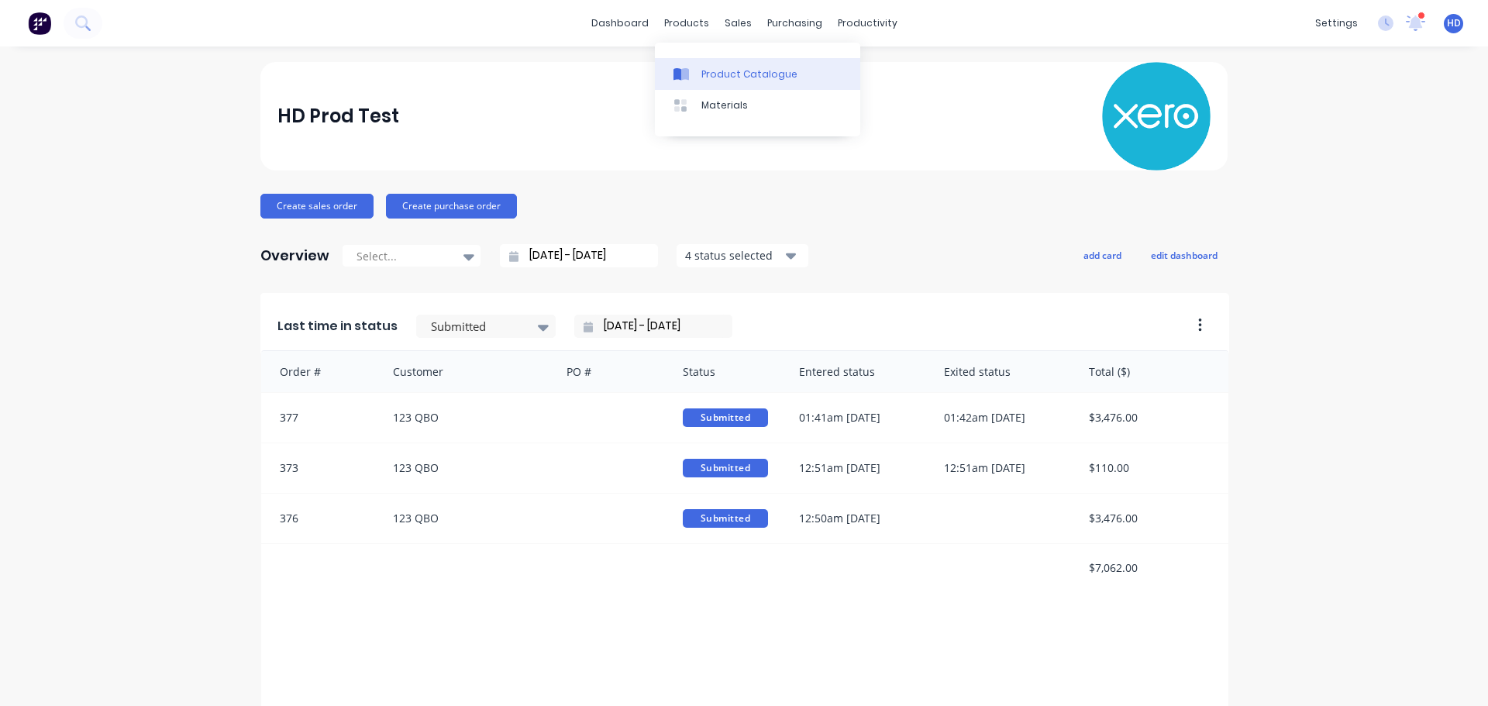
click at [729, 71] on div "Product Catalogue" at bounding box center [749, 74] width 96 height 14
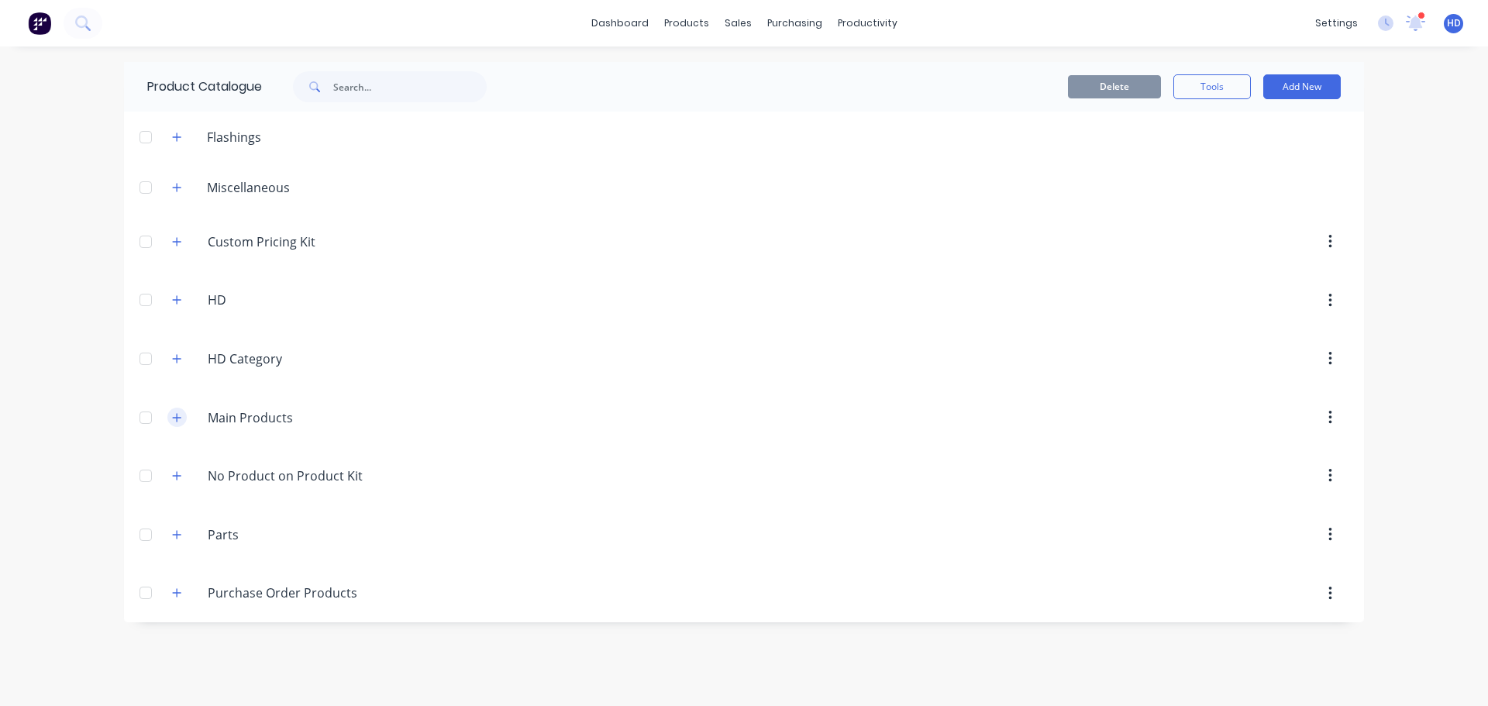
click at [177, 421] on icon "button" at bounding box center [176, 417] width 9 height 11
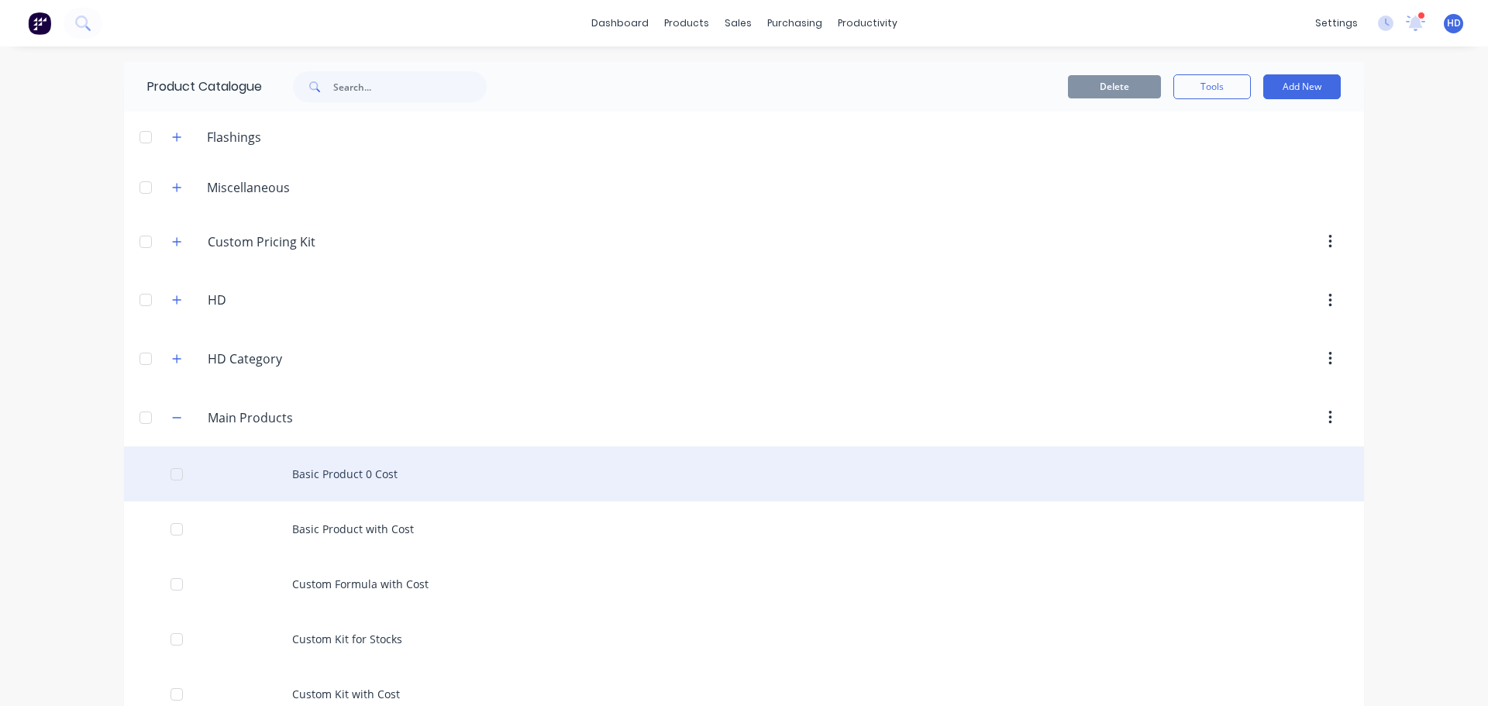
scroll to position [155, 0]
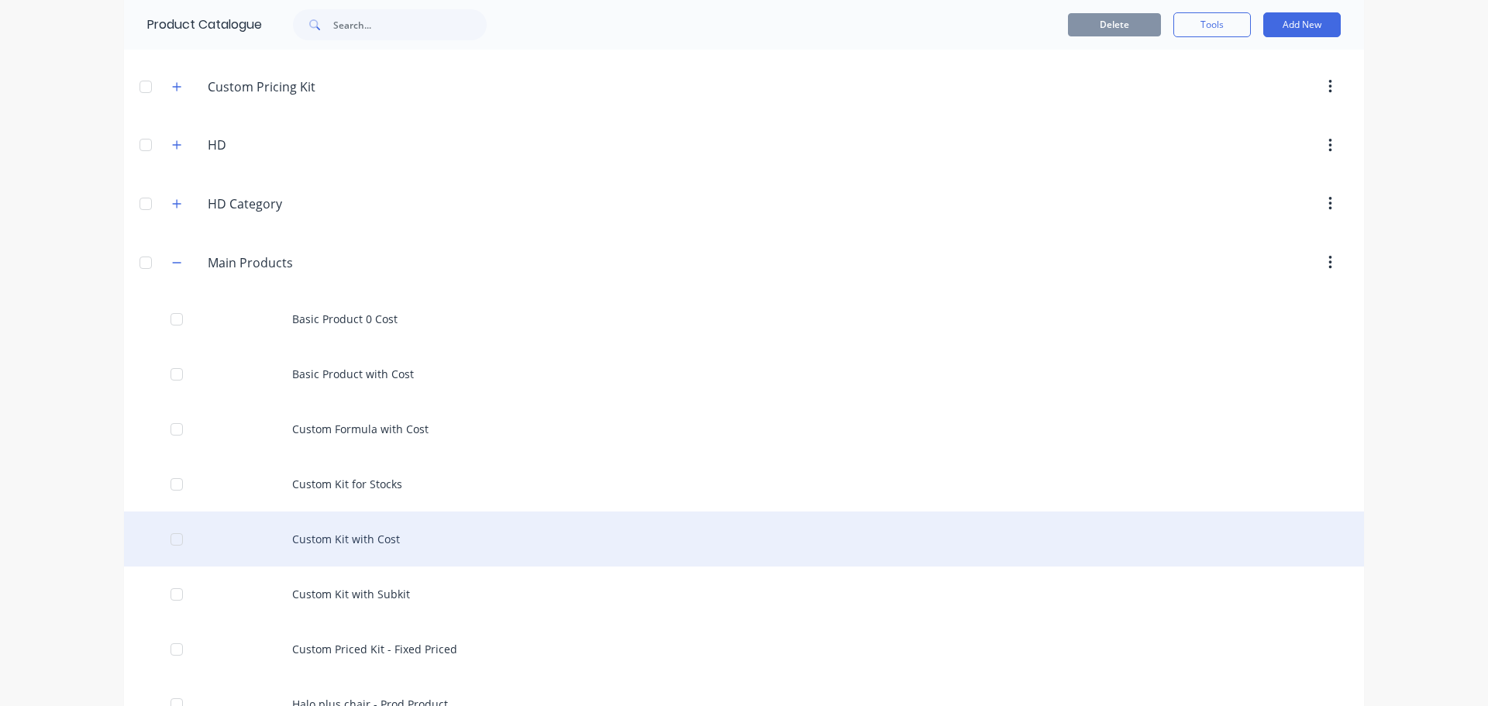
click at [342, 539] on div "Custom Kit with Cost" at bounding box center [744, 539] width 1240 height 55
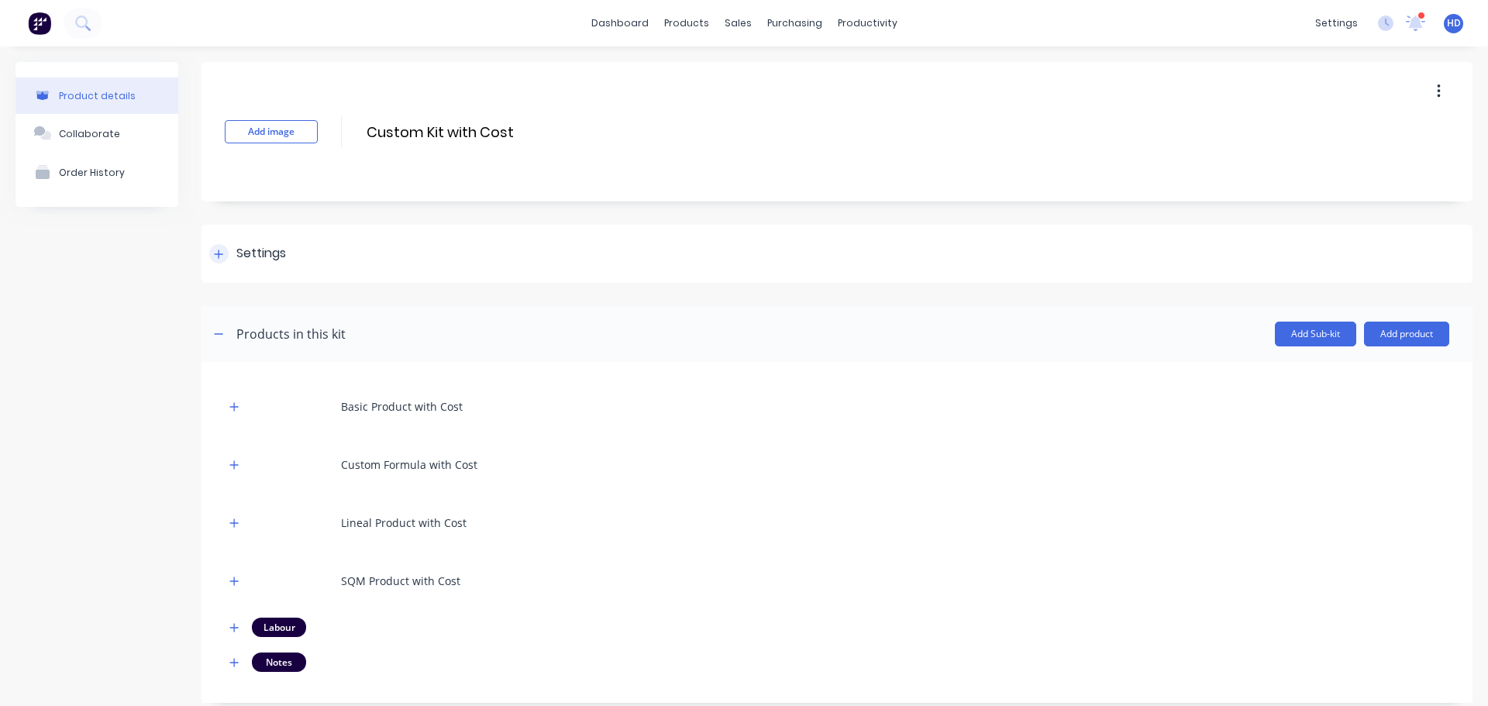
click at [228, 254] on div at bounding box center [218, 253] width 19 height 19
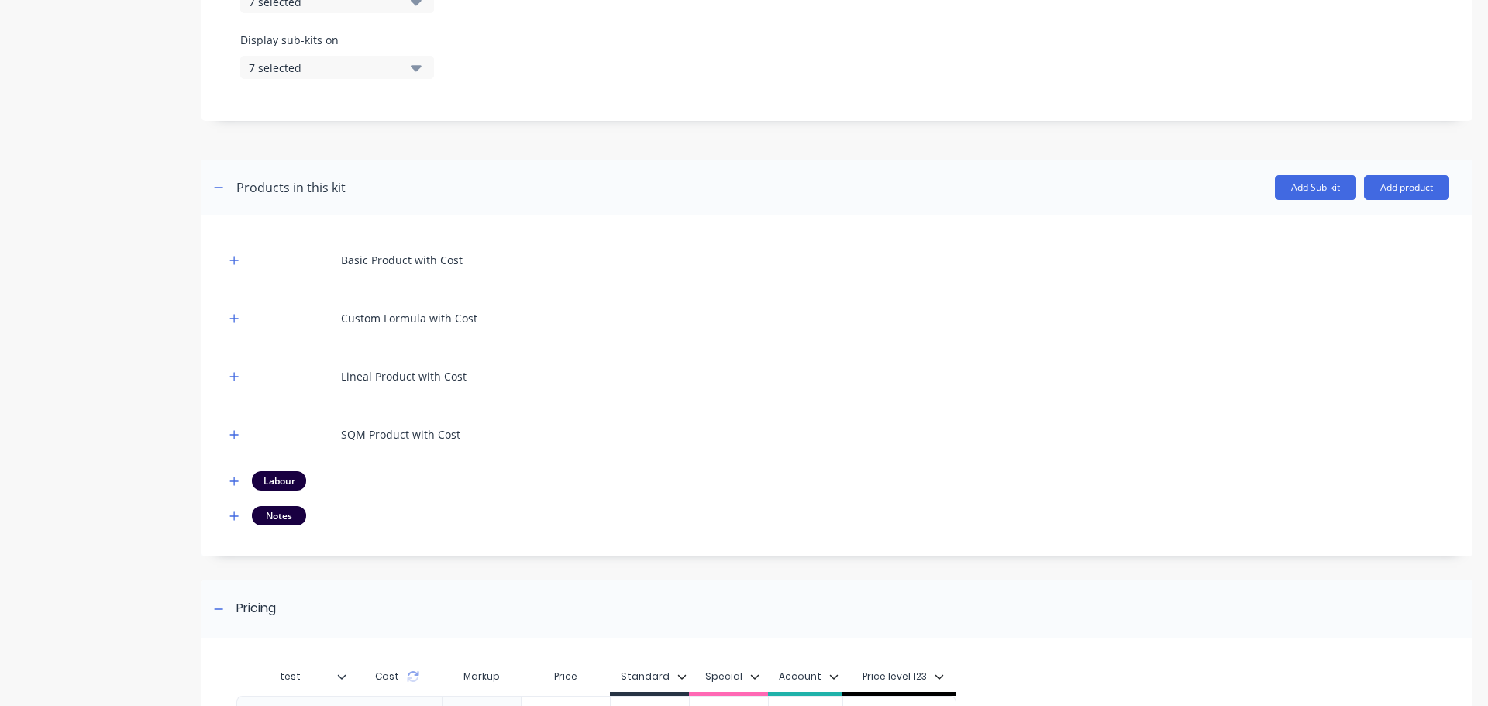
scroll to position [620, 0]
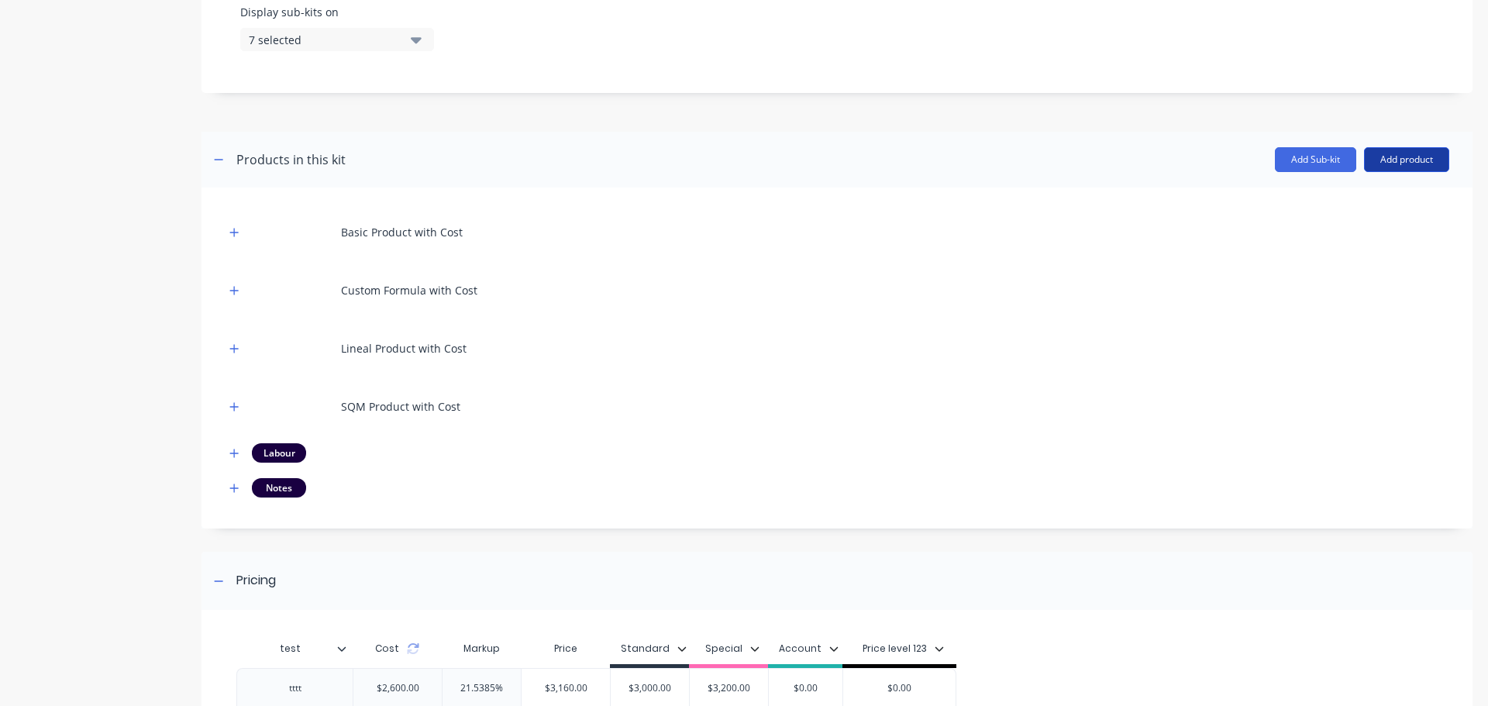
click at [1425, 167] on button "Add product" at bounding box center [1406, 159] width 85 height 25
click at [1356, 272] on div "Notes (Internal)" at bounding box center [1375, 261] width 119 height 22
click at [230, 487] on button "button" at bounding box center [234, 487] width 19 height 19
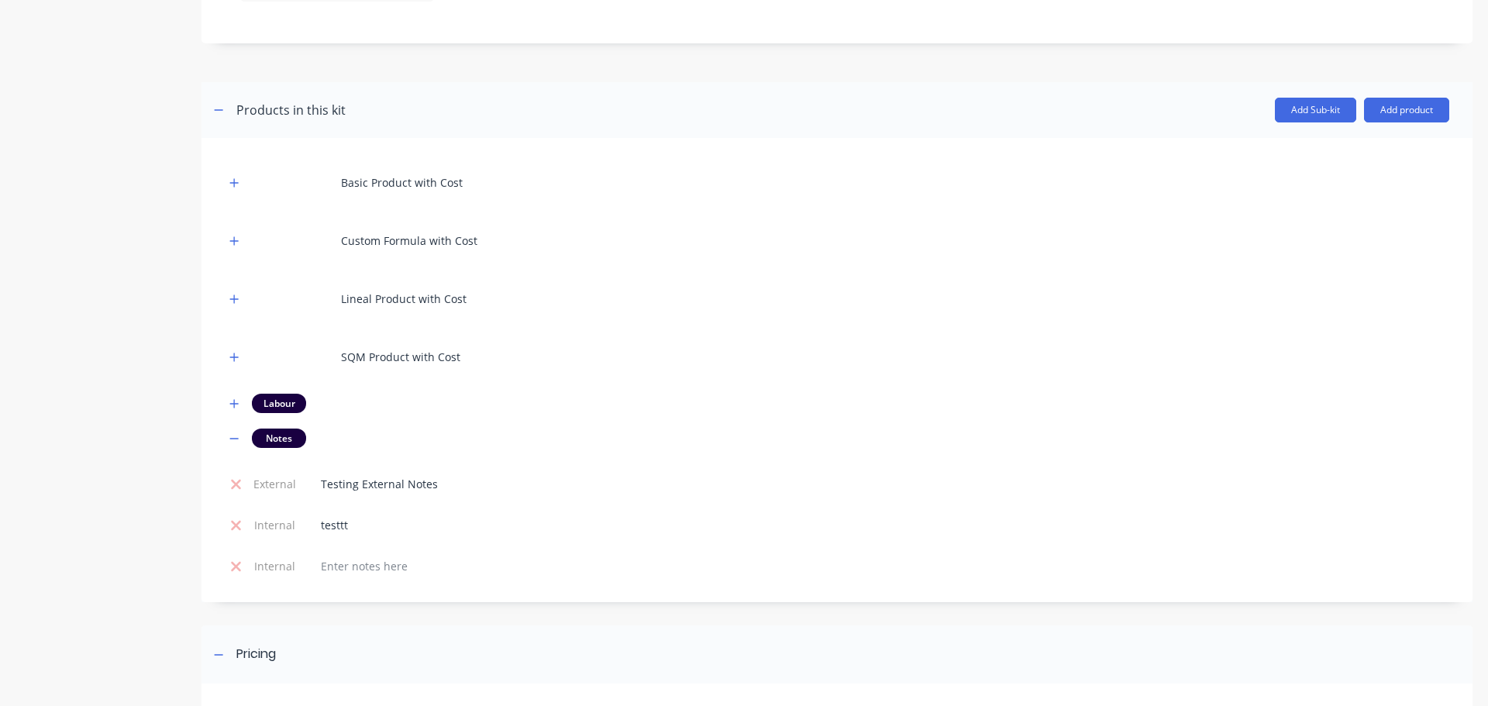
scroll to position [698, 0]
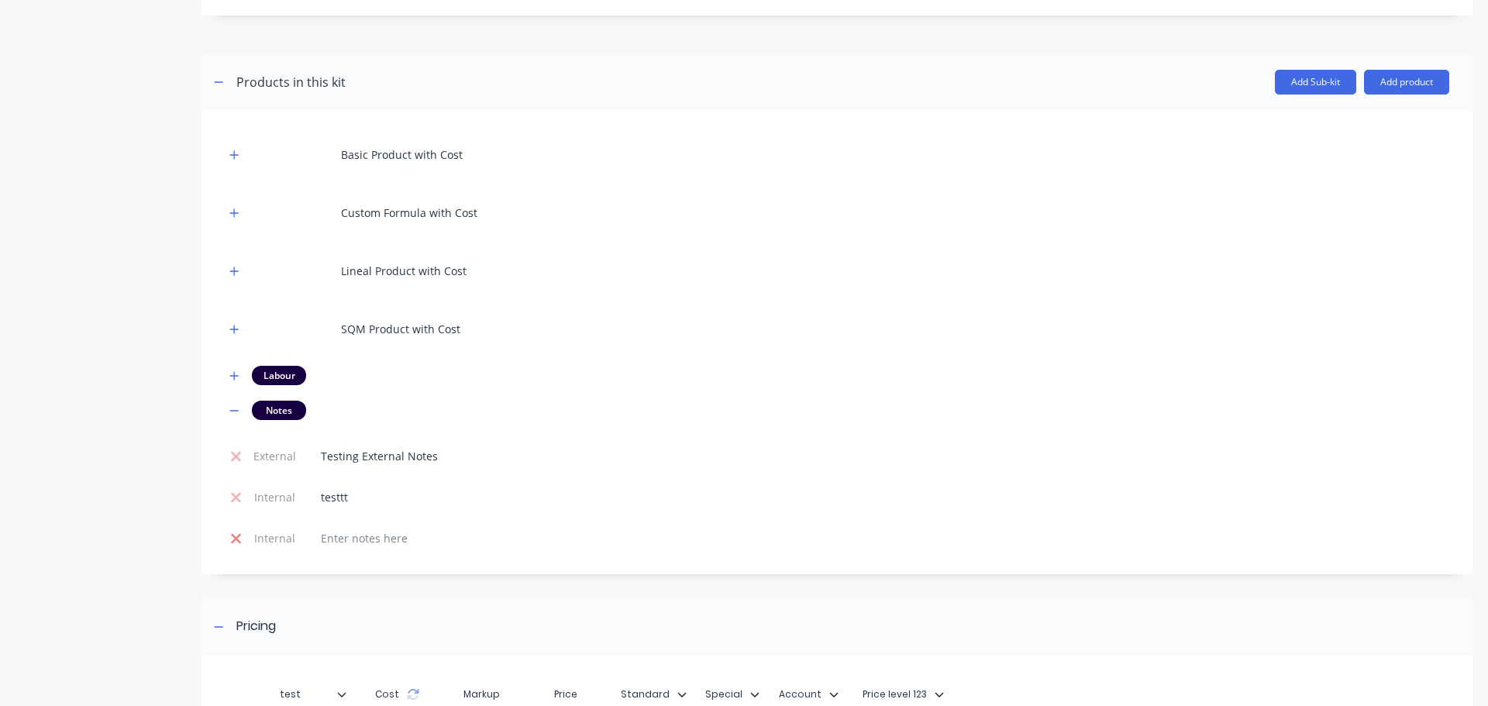
click at [233, 538] on icon at bounding box center [236, 539] width 12 height 16
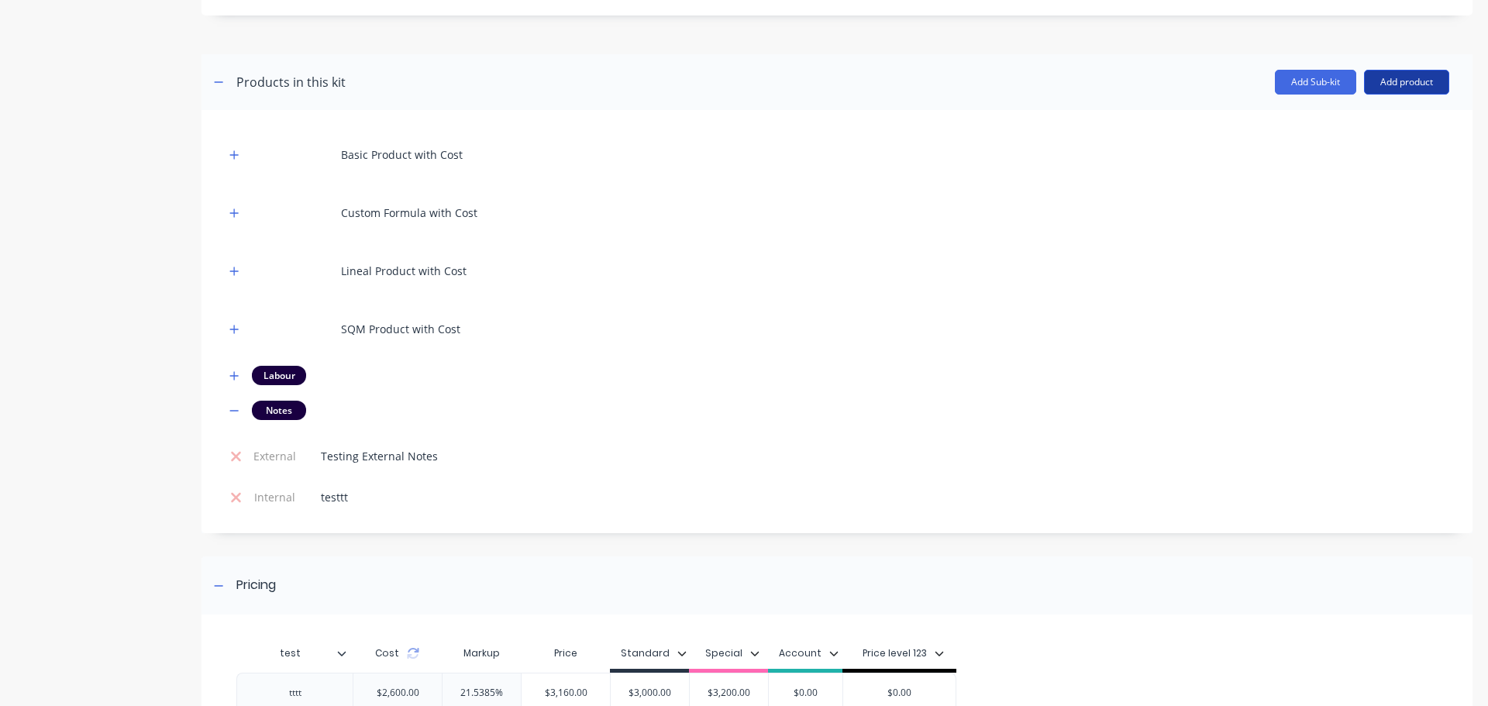
click at [1395, 84] on button "Add product" at bounding box center [1406, 82] width 85 height 25
click at [1330, 213] on div "Notes (External)" at bounding box center [1375, 215] width 119 height 22
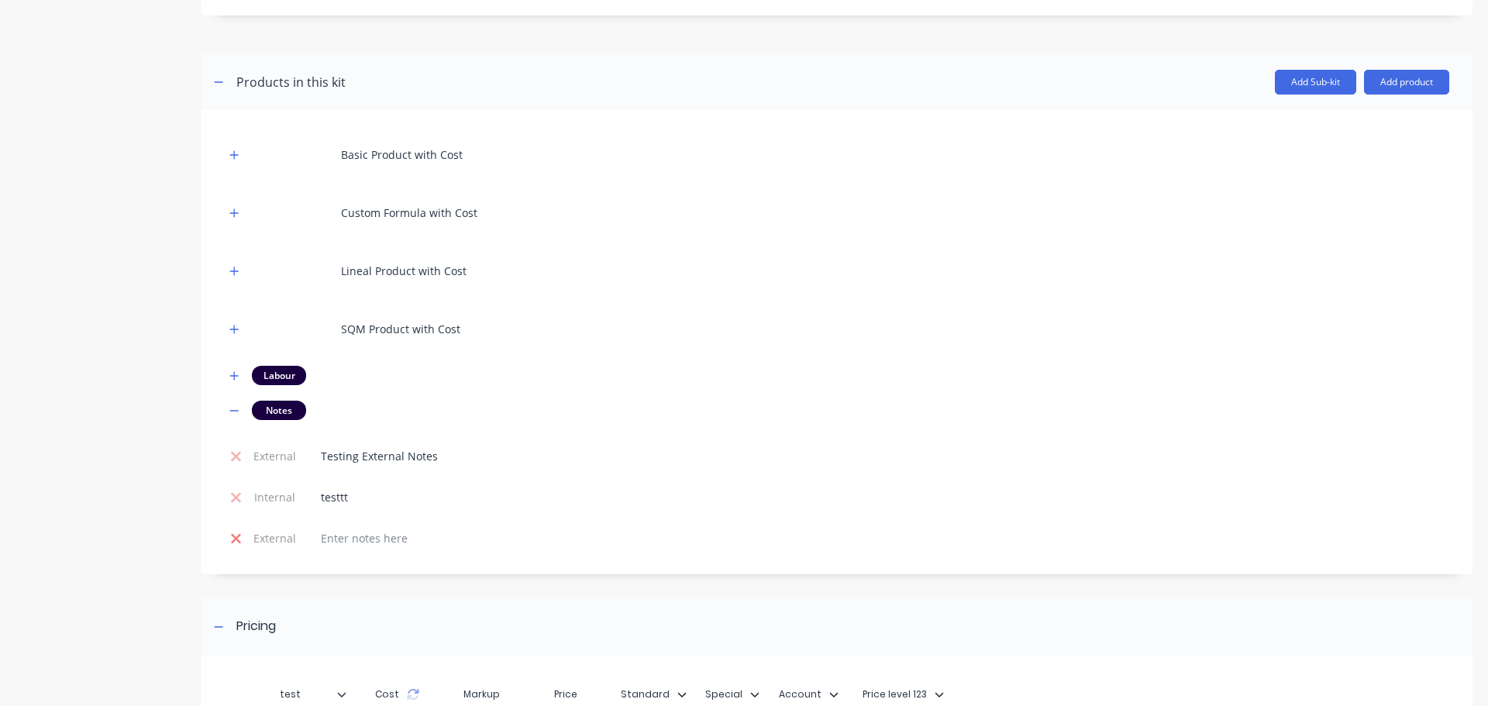
click at [240, 542] on icon at bounding box center [236, 538] width 10 height 10
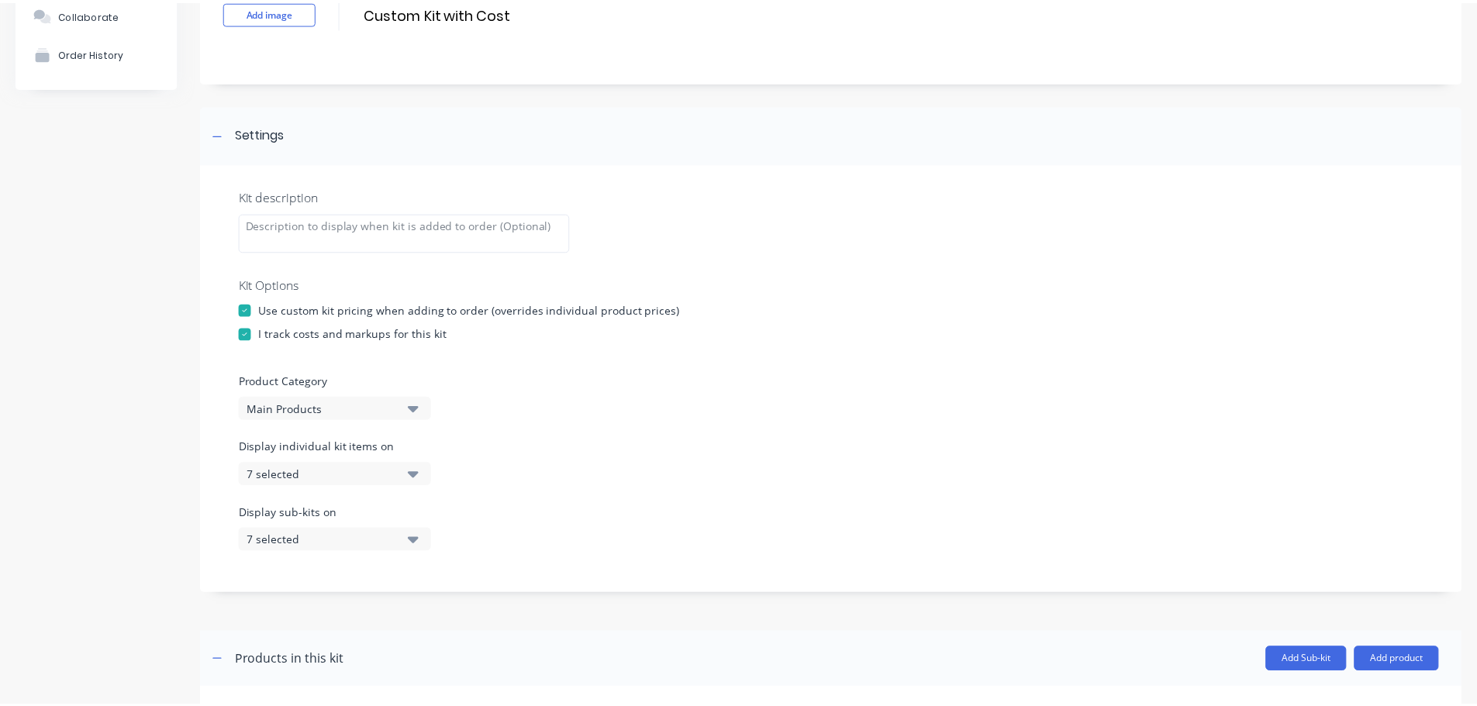
scroll to position [0, 0]
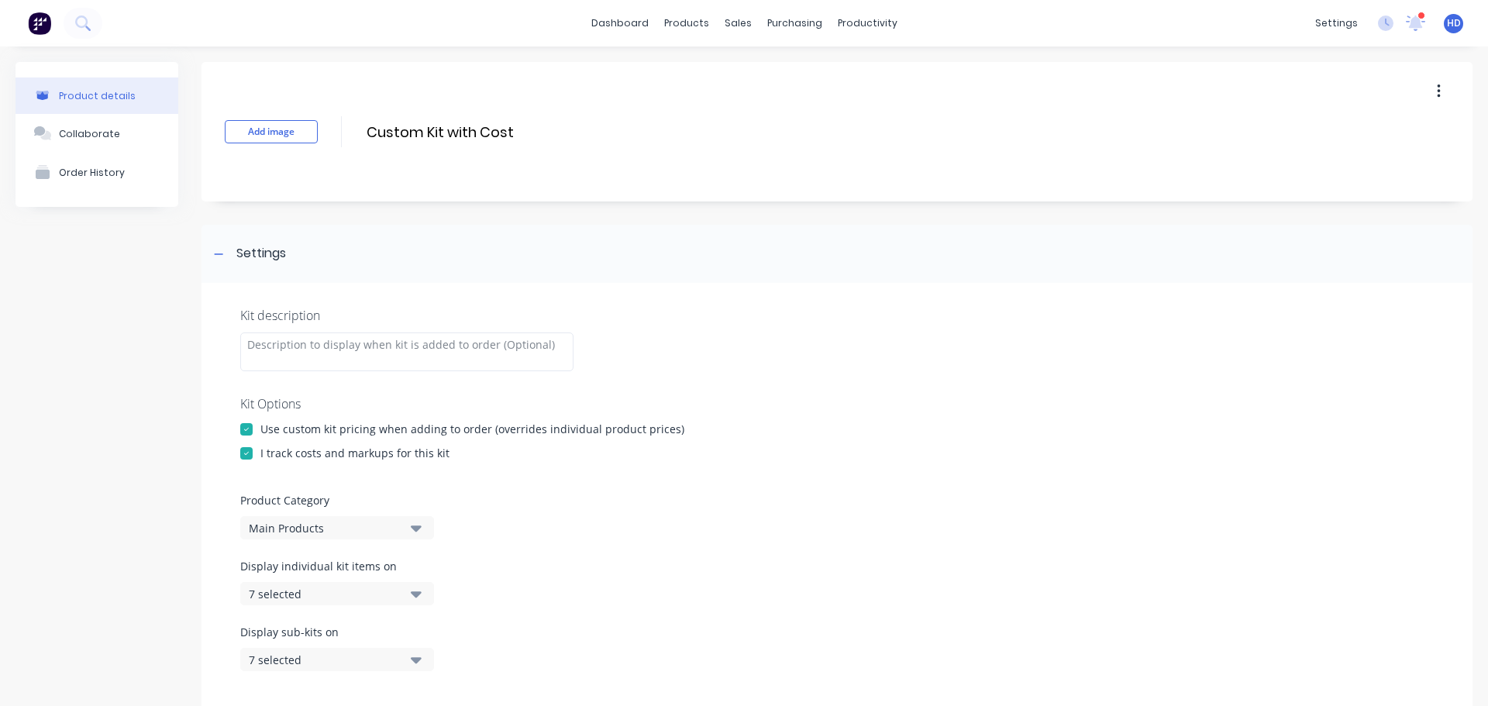
click at [1447, 19] on span "HD" at bounding box center [1454, 23] width 14 height 14
click at [1310, 161] on div "Profile" at bounding box center [1316, 164] width 31 height 14
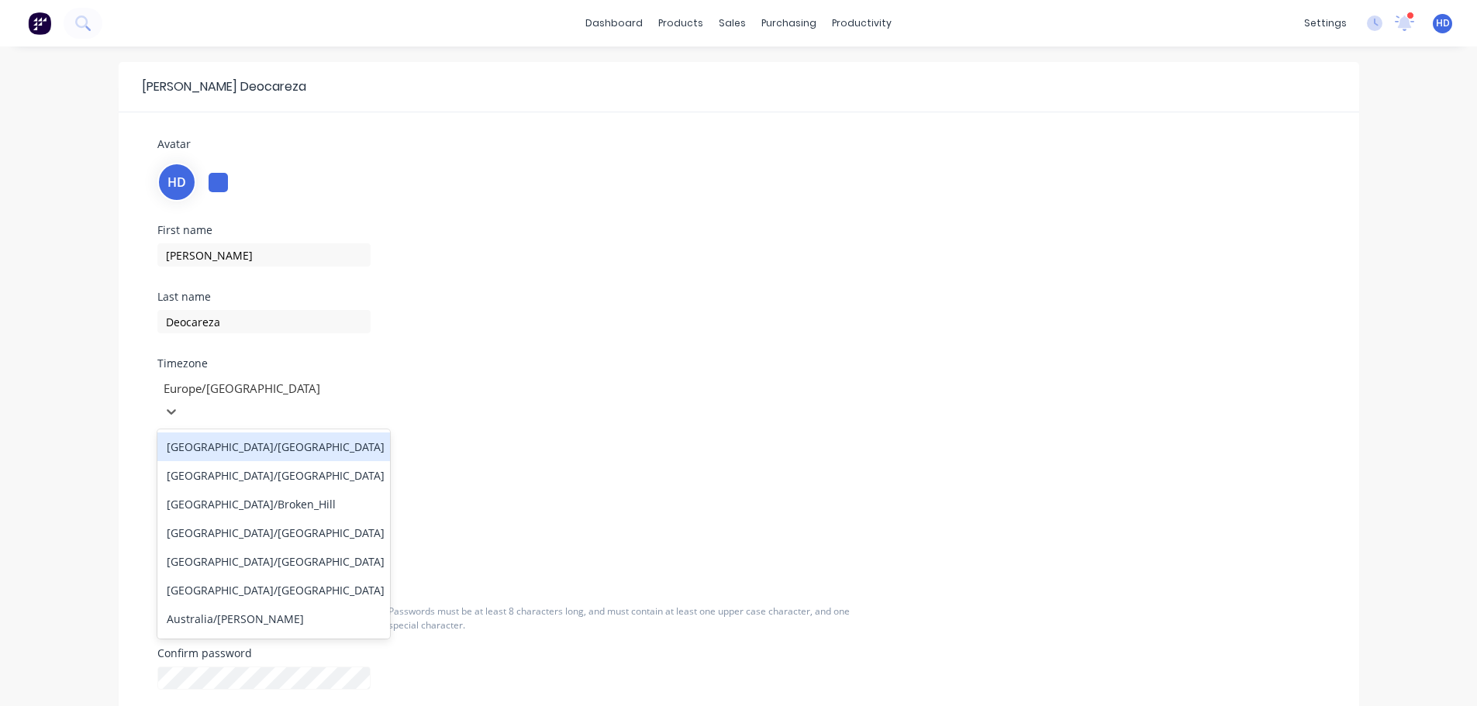
click at [262, 393] on div at bounding box center [273, 388] width 223 height 19
type input "pac"
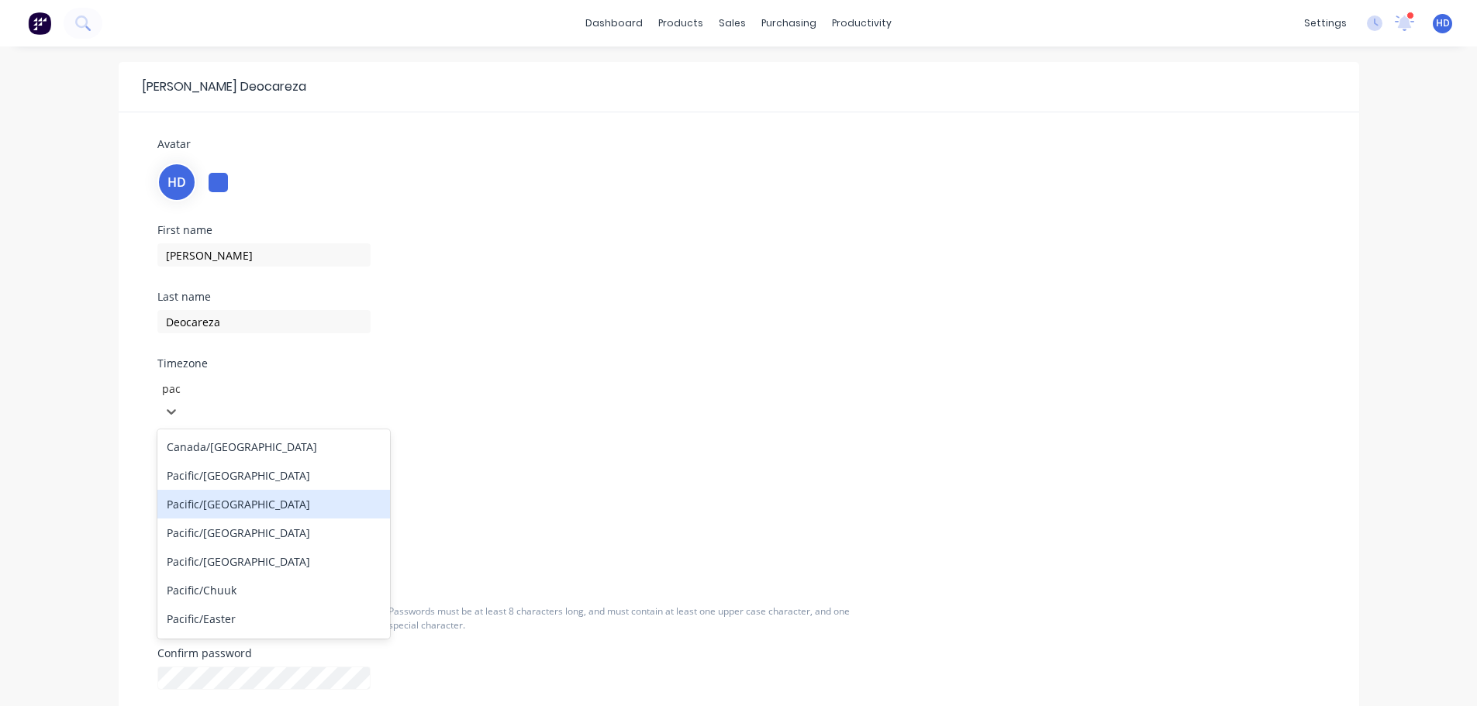
click at [258, 490] on div "Pacific/[GEOGRAPHIC_DATA]" at bounding box center [273, 504] width 233 height 29
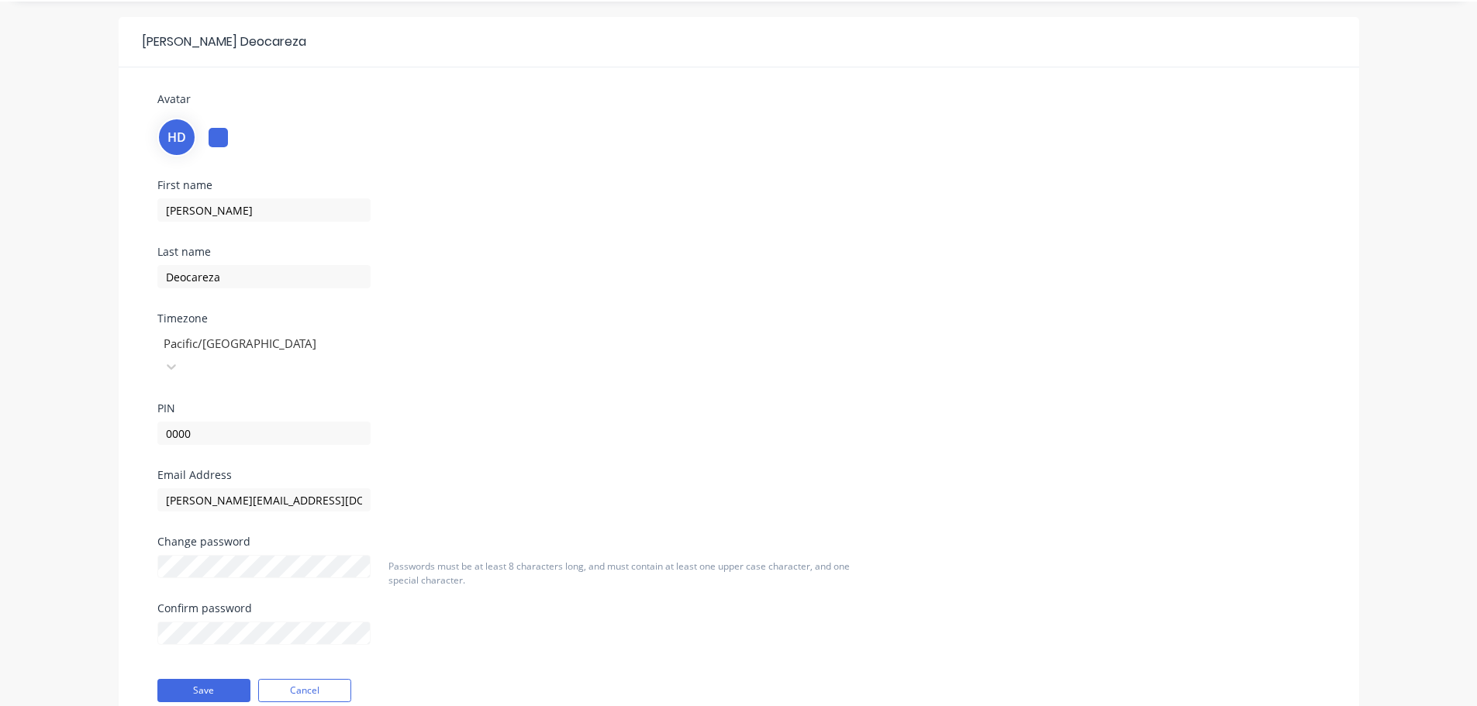
scroll to position [88, 0]
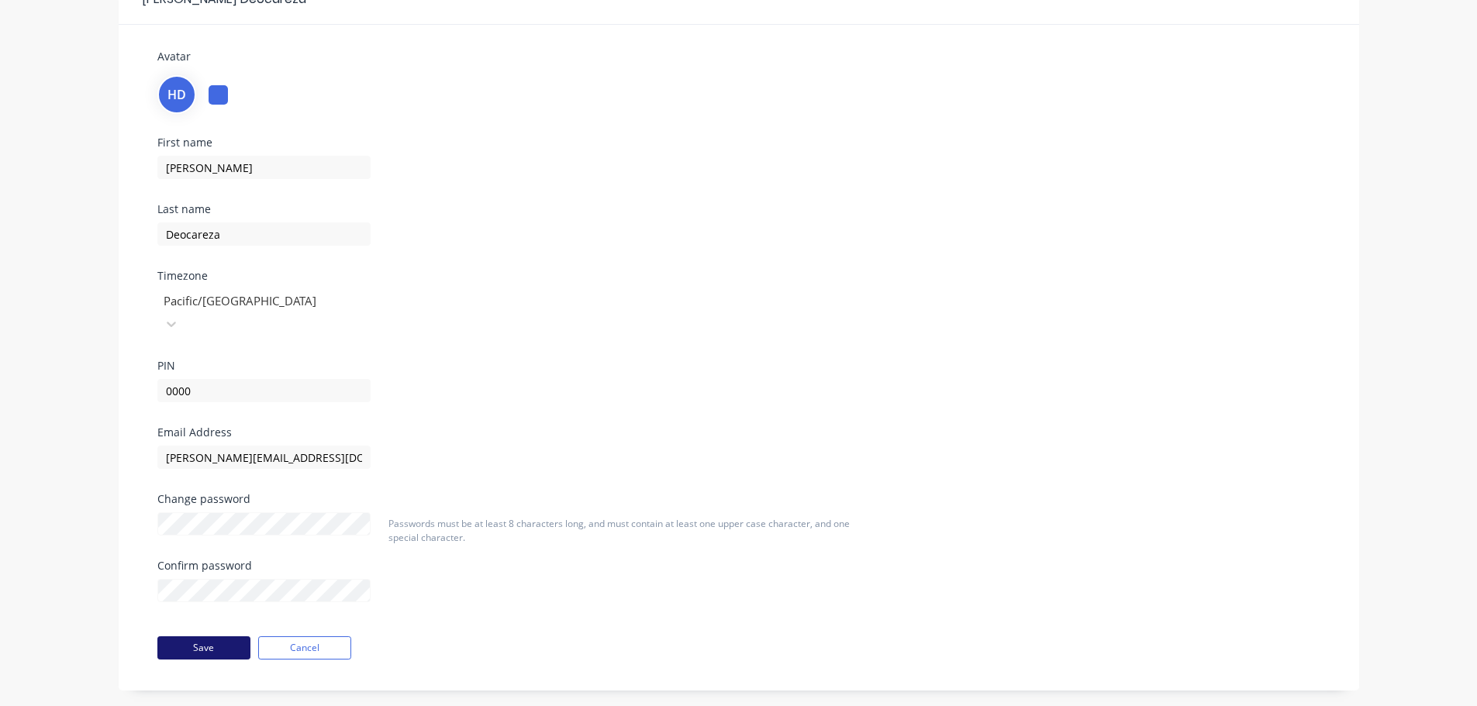
click at [229, 636] on button "Save" at bounding box center [203, 647] width 93 height 23
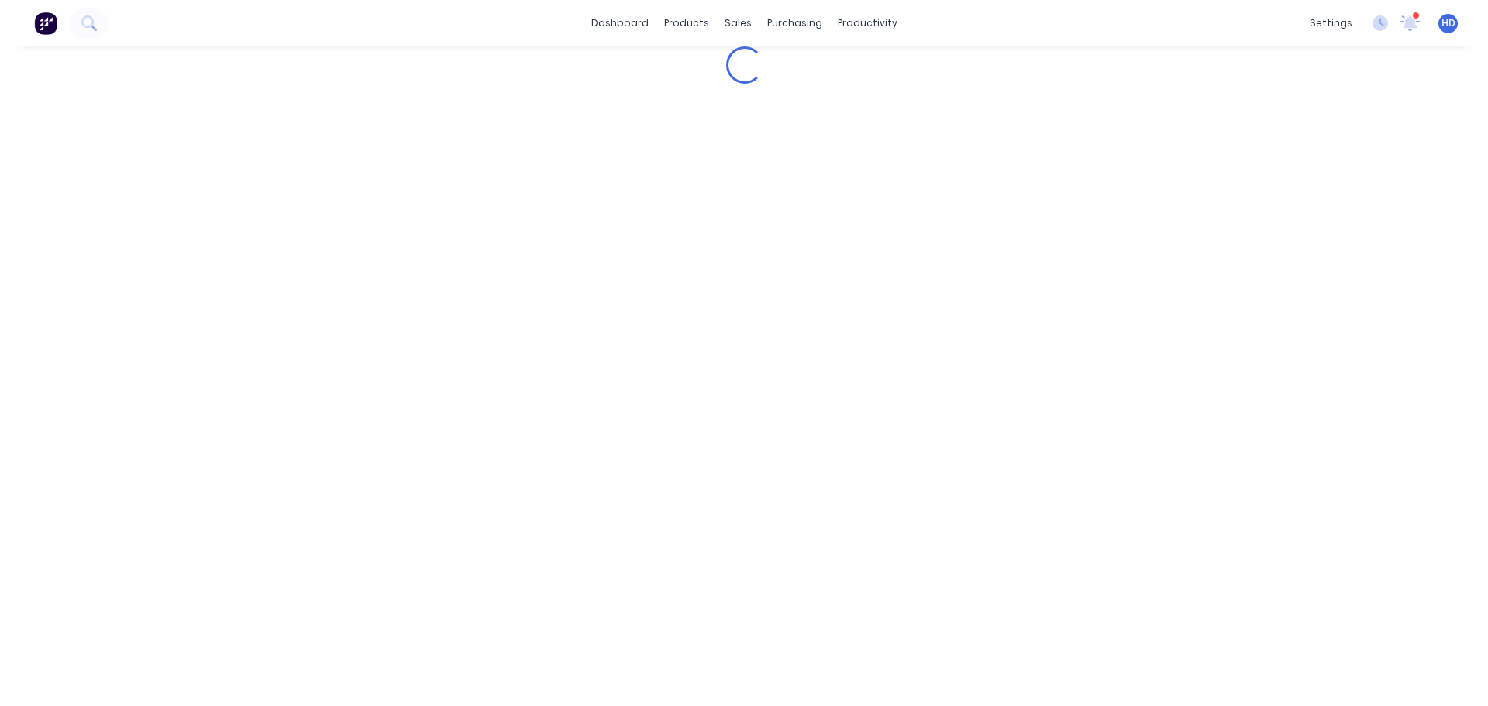
scroll to position [0, 0]
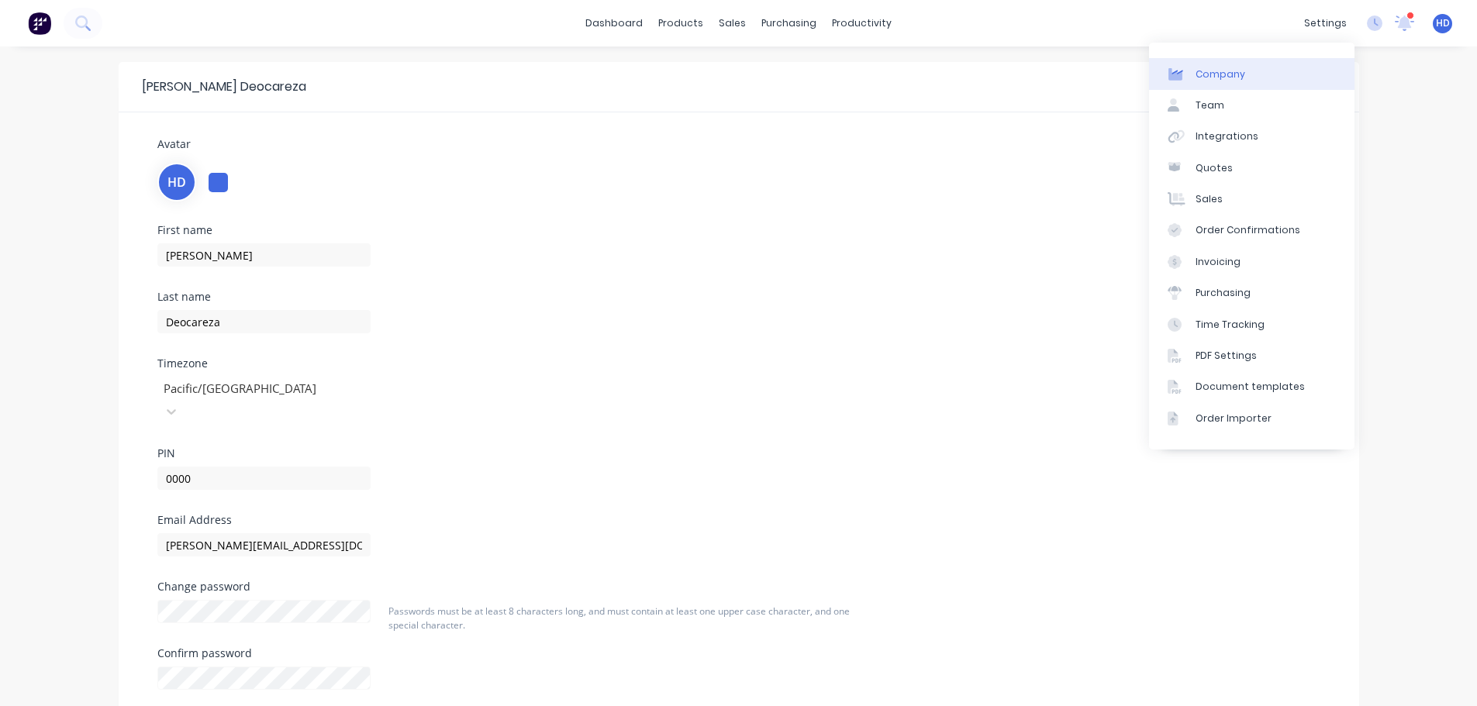
click at [1250, 60] on link "Company" at bounding box center [1251, 73] width 205 height 31
select select "GB"
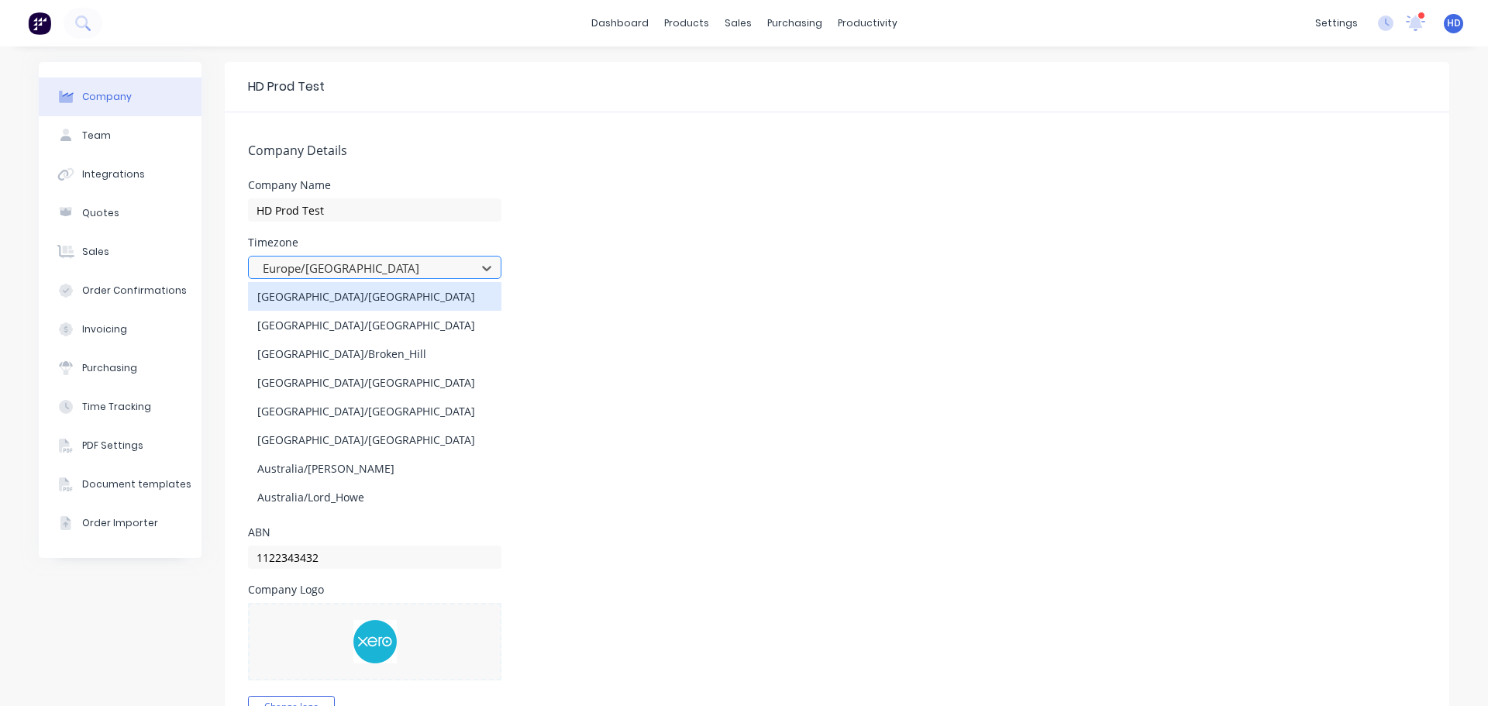
click at [408, 267] on div at bounding box center [364, 268] width 207 height 19
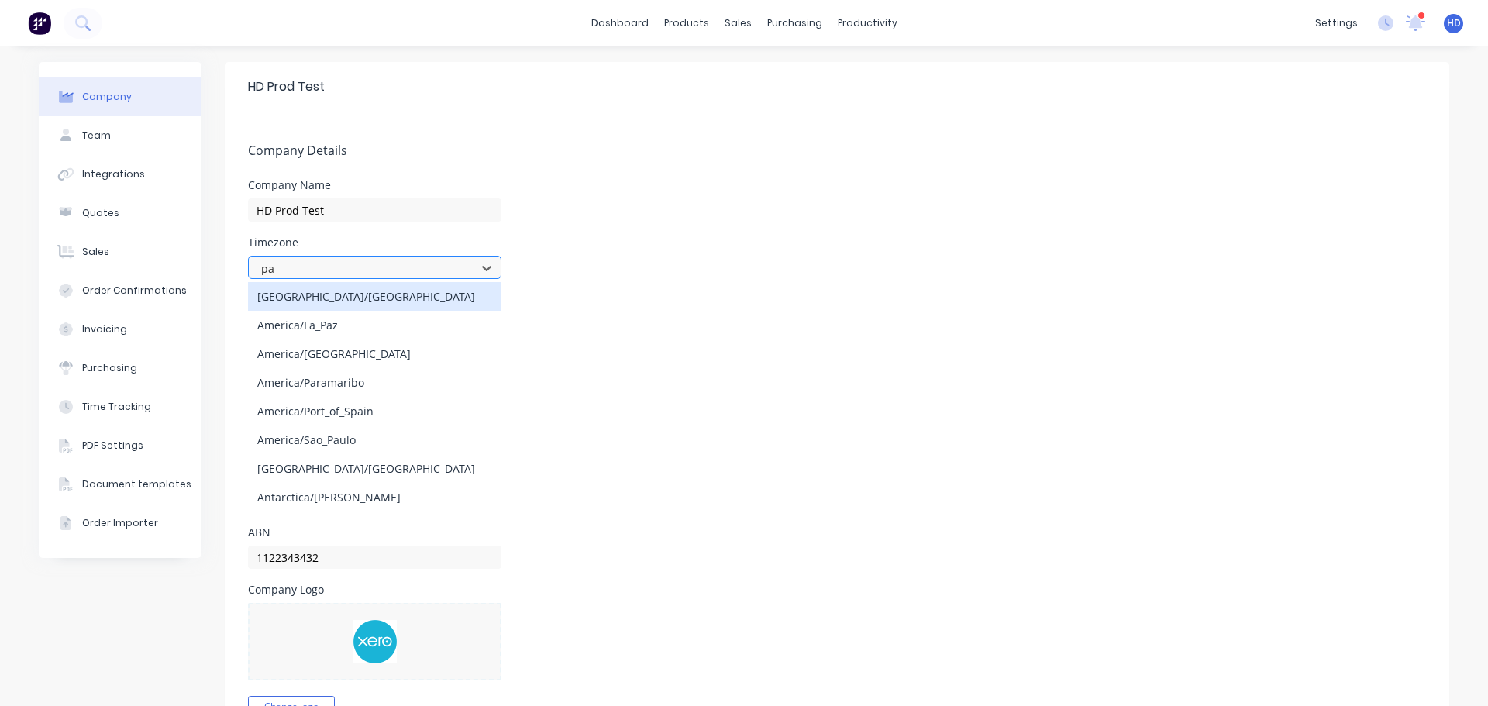
type input "pac"
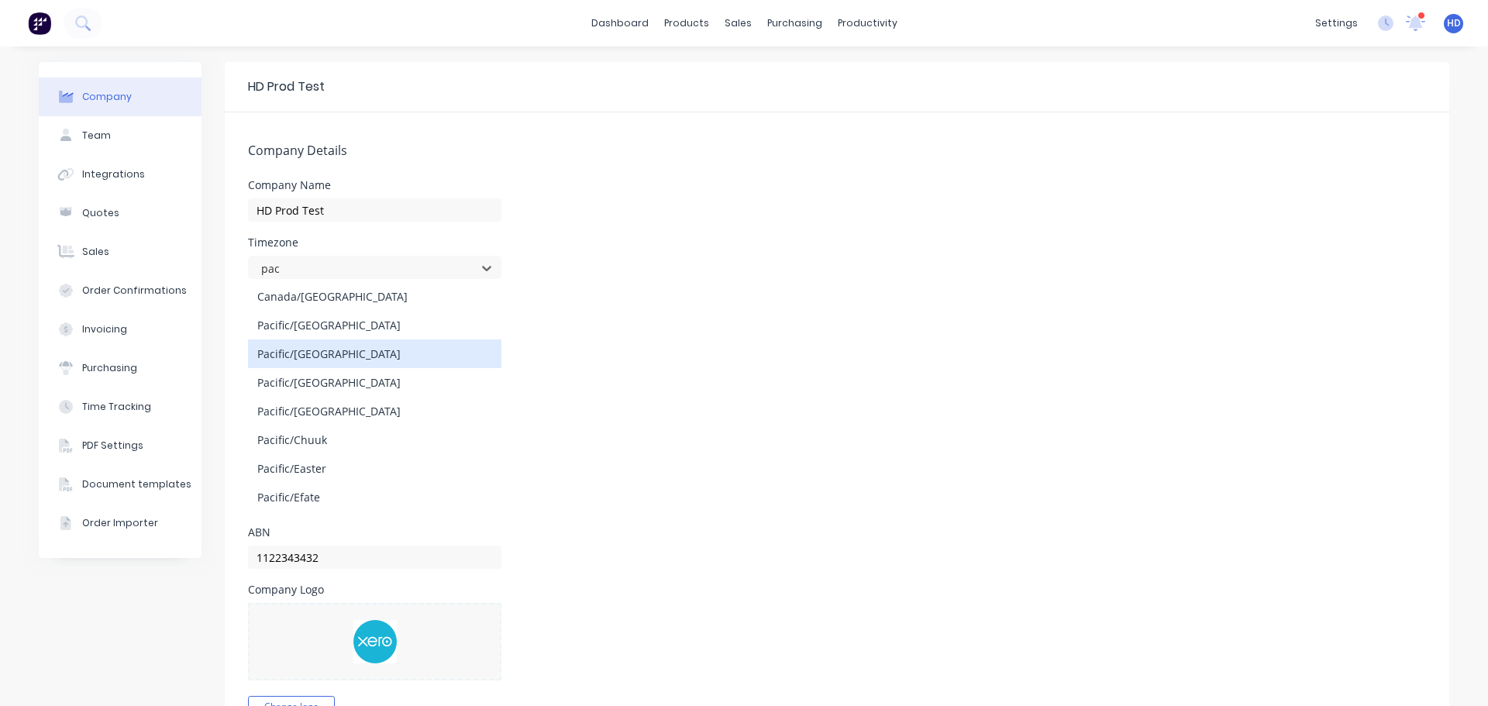
click at [372, 366] on div "Pacific/[GEOGRAPHIC_DATA]" at bounding box center [374, 354] width 253 height 29
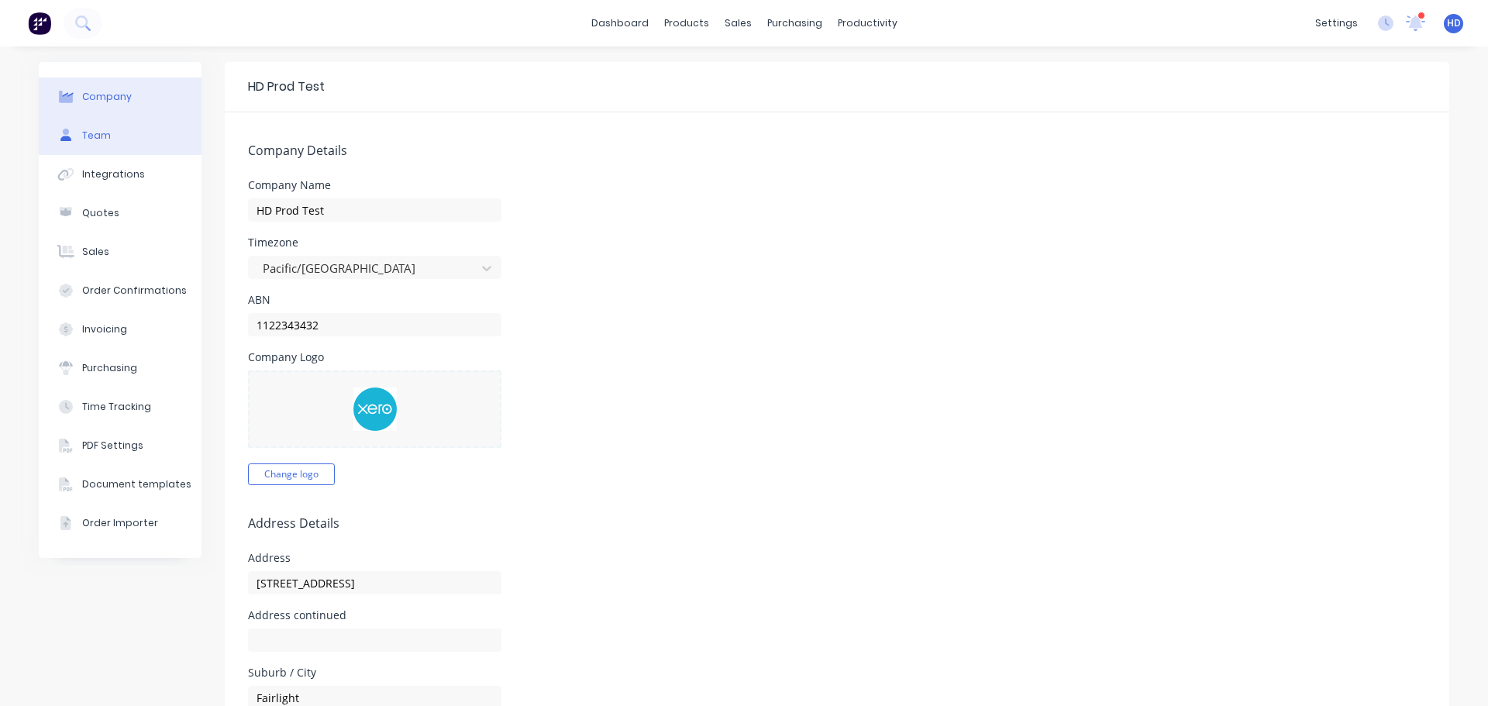
click at [139, 120] on button "Team" at bounding box center [120, 135] width 163 height 39
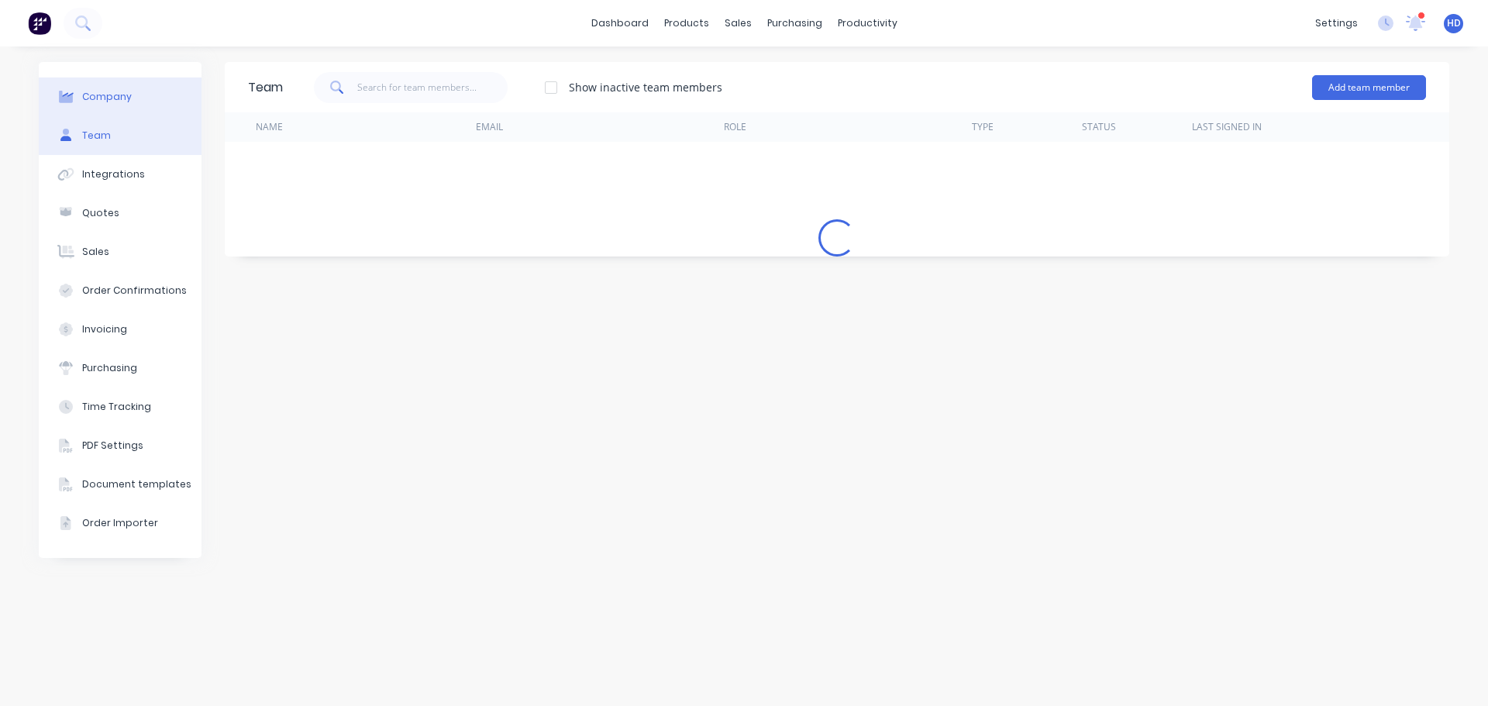
click at [144, 92] on button "Company" at bounding box center [120, 97] width 163 height 39
select select "GB"
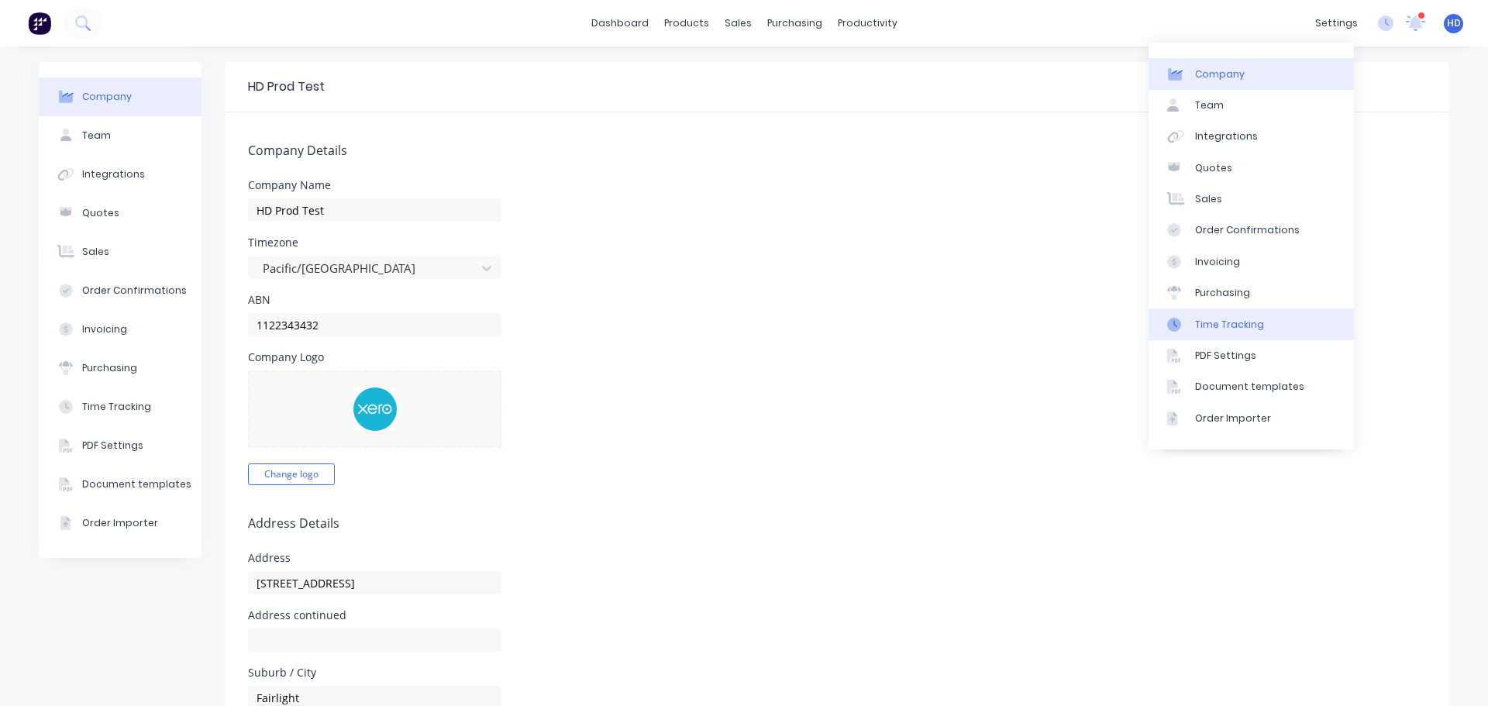
click at [1229, 330] on div "Time Tracking" at bounding box center [1229, 325] width 69 height 14
